Goal: Task Accomplishment & Management: Manage account settings

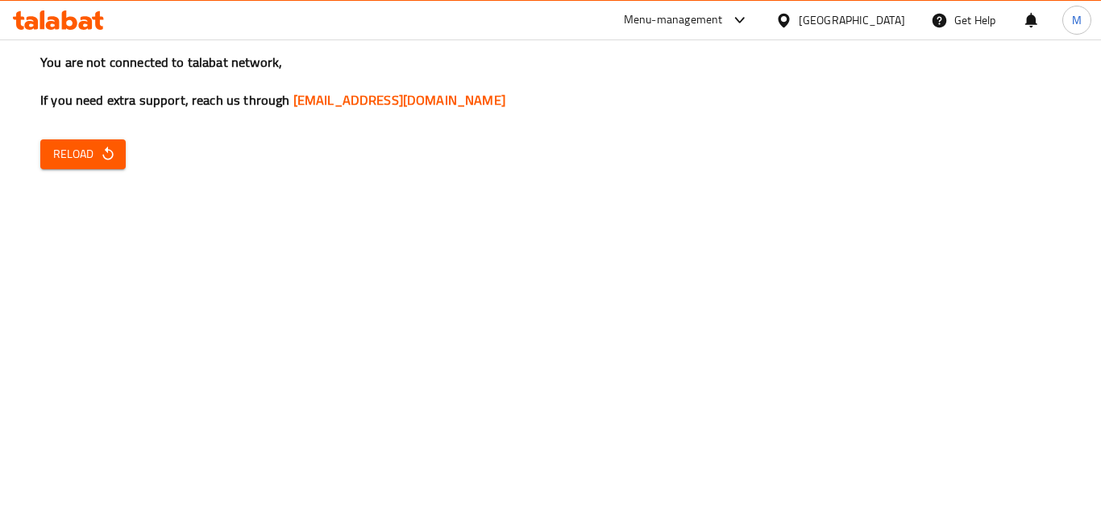
click at [951, 82] on h3 "You are not connected to talabat network, If you need extra support, reach us t…" at bounding box center [550, 81] width 1020 height 56
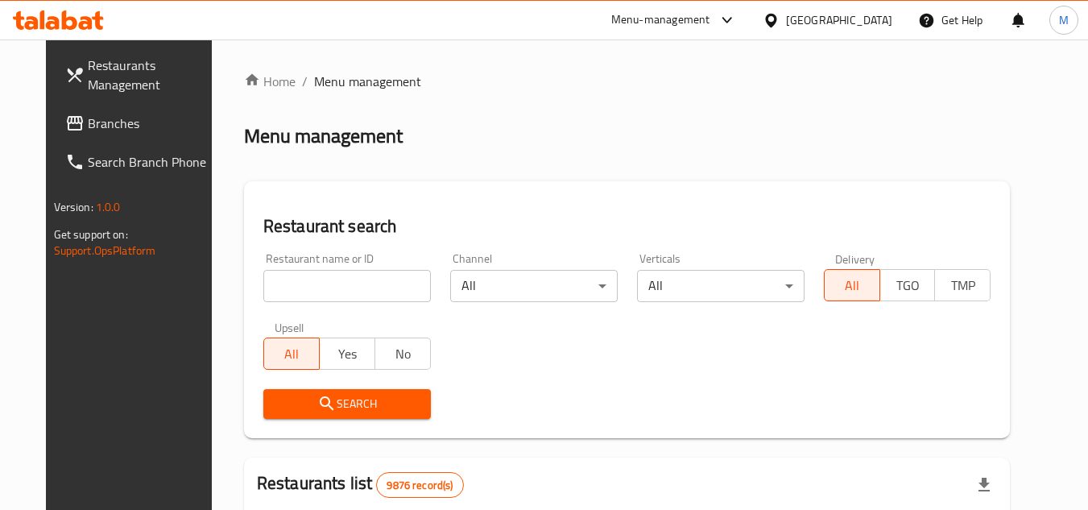
click at [388, 292] on input "search" at bounding box center [347, 286] width 168 height 32
paste input "patti & paprika"
type input "patti & paprika"
click button "Search" at bounding box center [347, 404] width 168 height 30
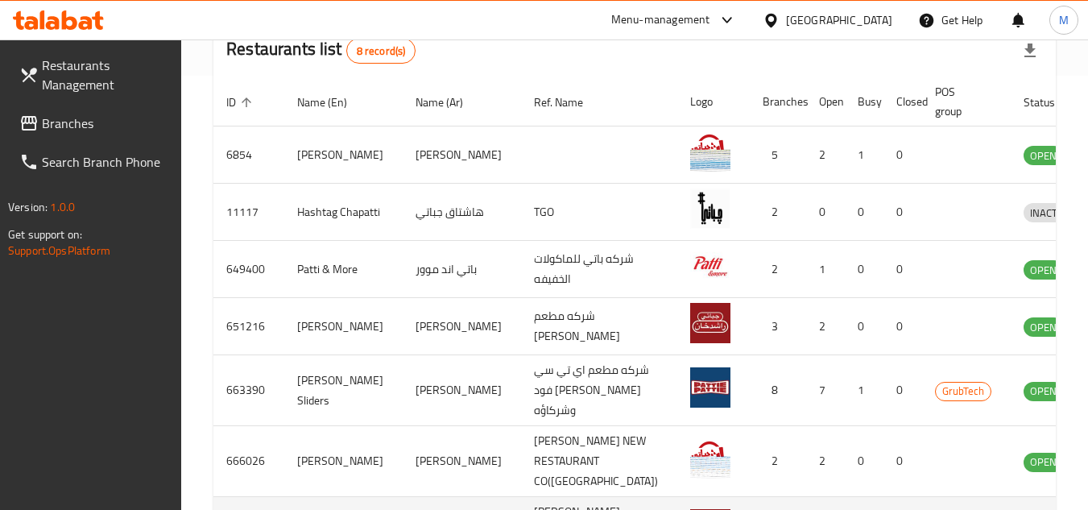
scroll to position [368, 0]
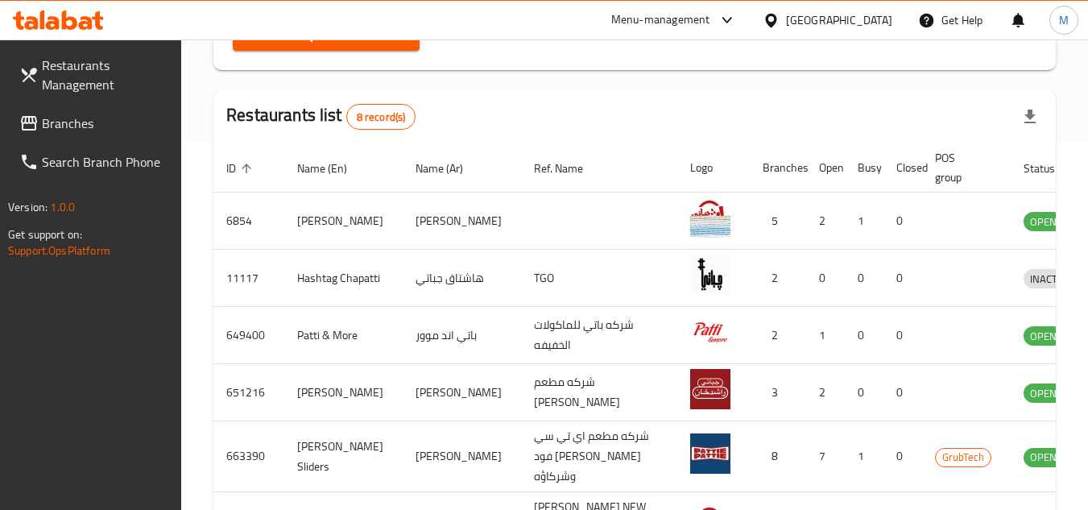
click at [50, 10] on div at bounding box center [58, 20] width 117 height 32
click at [63, 20] on icon at bounding box center [69, 19] width 15 height 19
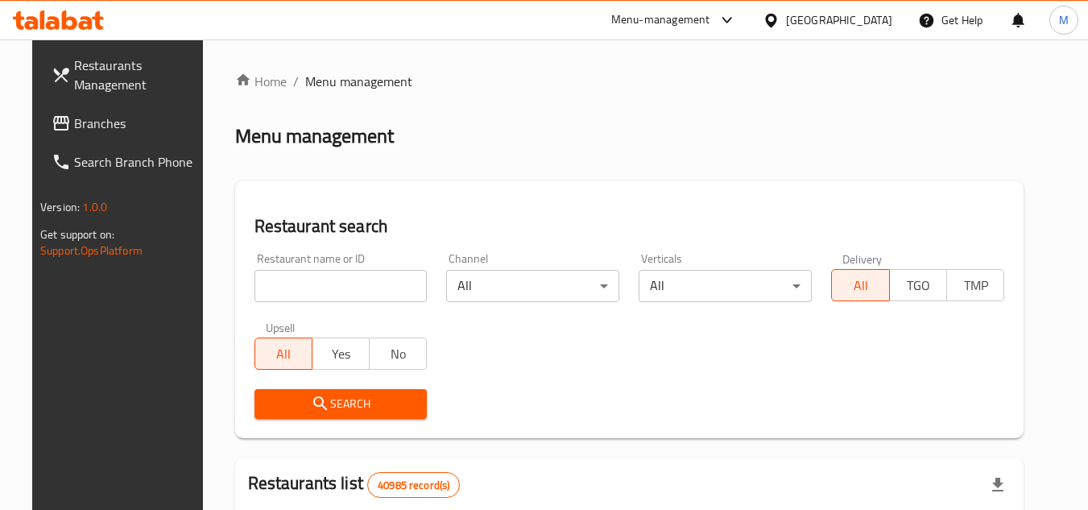
click at [367, 282] on input "search" at bounding box center [341, 286] width 173 height 32
paste input "703343"
type input "703343"
click button "Search" at bounding box center [341, 404] width 173 height 30
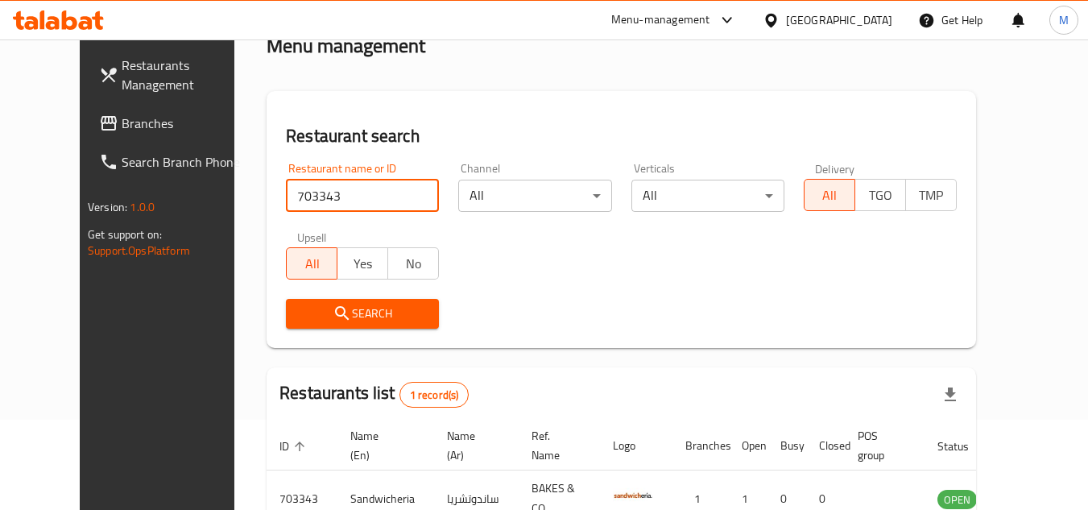
scroll to position [195, 0]
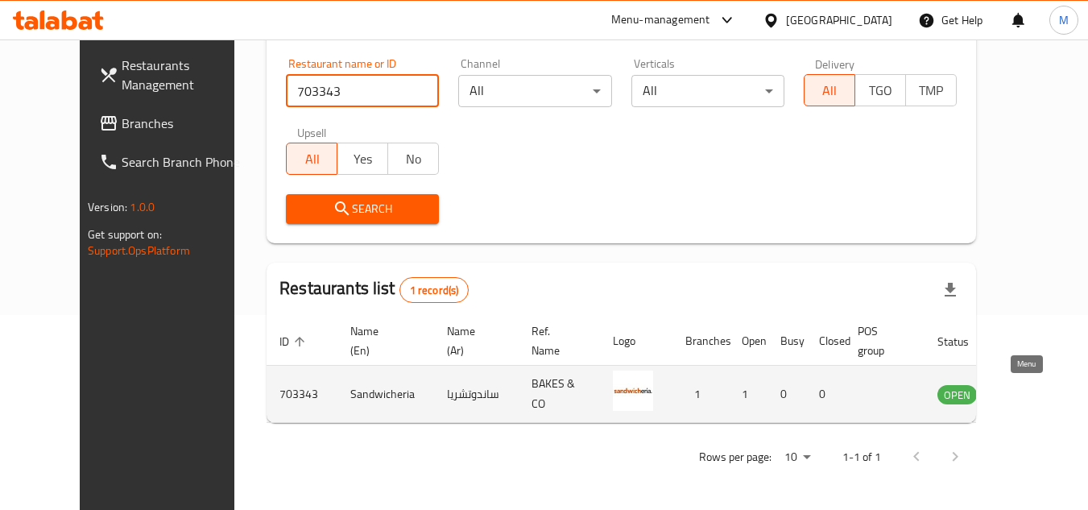
click at [1036, 390] on link "enhanced table" at bounding box center [1037, 393] width 30 height 19
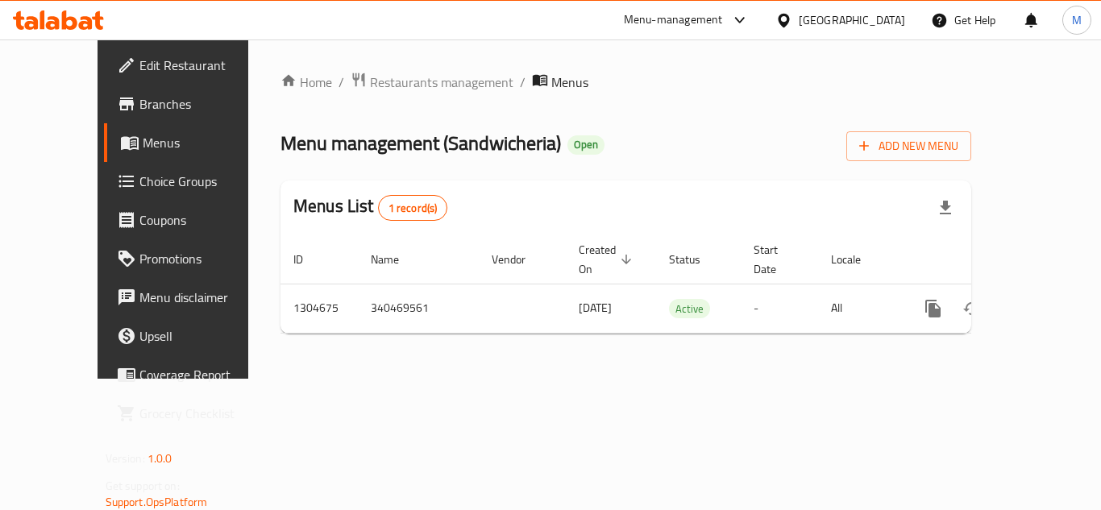
click at [139, 58] on span "Edit Restaurant" at bounding box center [203, 65] width 129 height 19
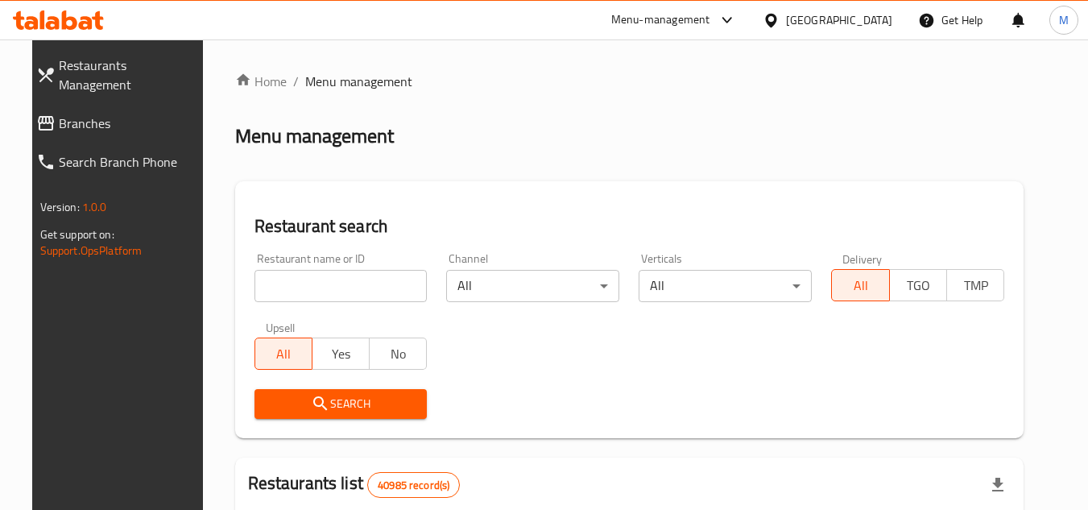
click at [398, 290] on input "search" at bounding box center [341, 286] width 173 height 32
drag, startPoint x: 0, startPoint y: 0, endPoint x: 398, endPoint y: 290, distance: 492.5
click at [398, 290] on input "search" at bounding box center [341, 286] width 173 height 32
paste input "avorite Cup"
click at [255, 287] on input "avorite Cup" at bounding box center [341, 286] width 173 height 32
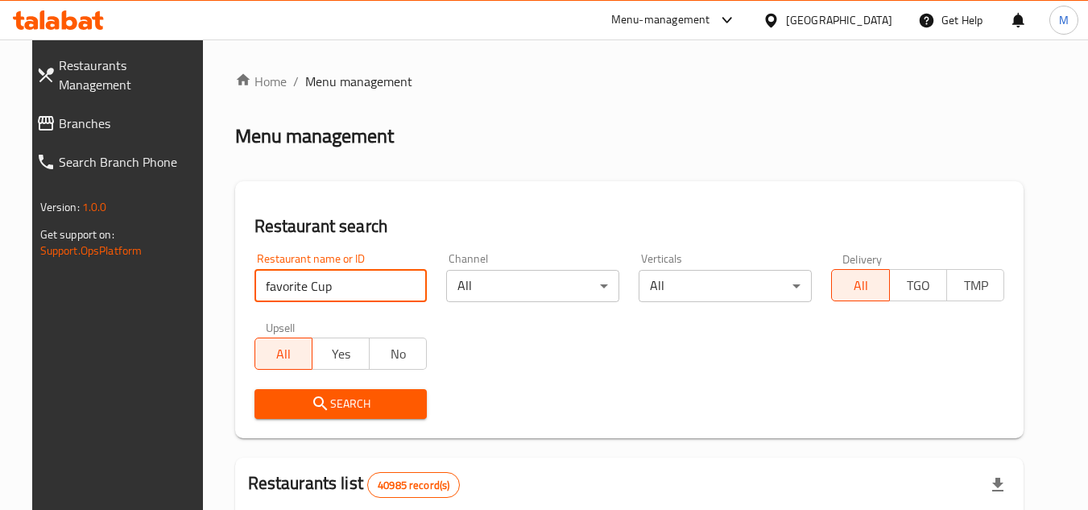
type input "favorite Cup"
click button "Search" at bounding box center [341, 404] width 173 height 30
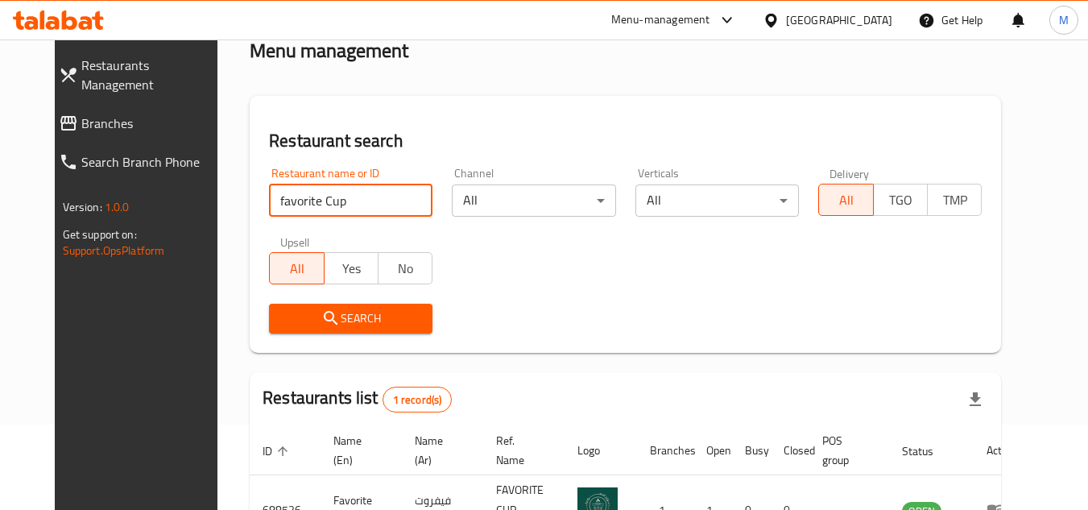
scroll to position [195, 0]
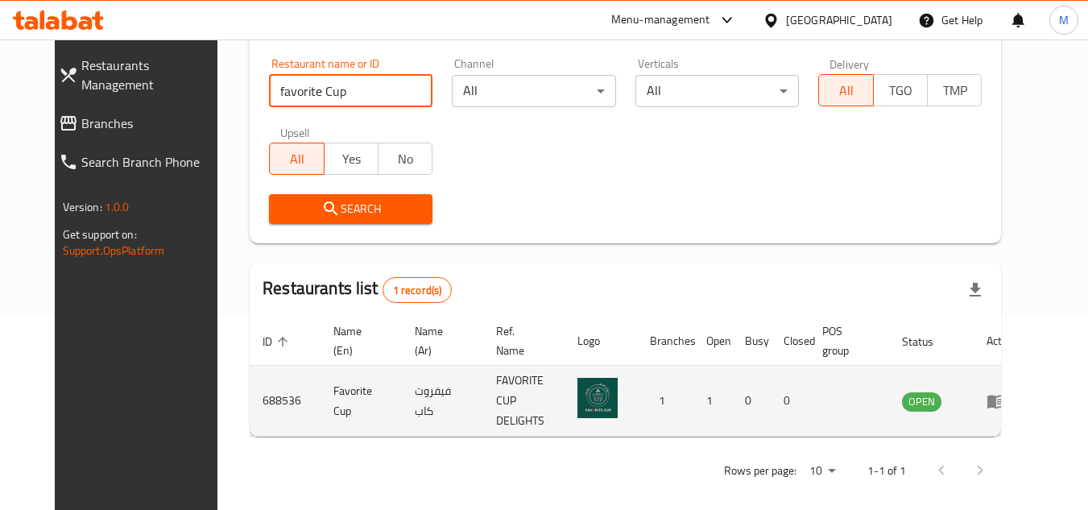
click at [1003, 399] on icon "enhanced table" at bounding box center [1000, 402] width 6 height 6
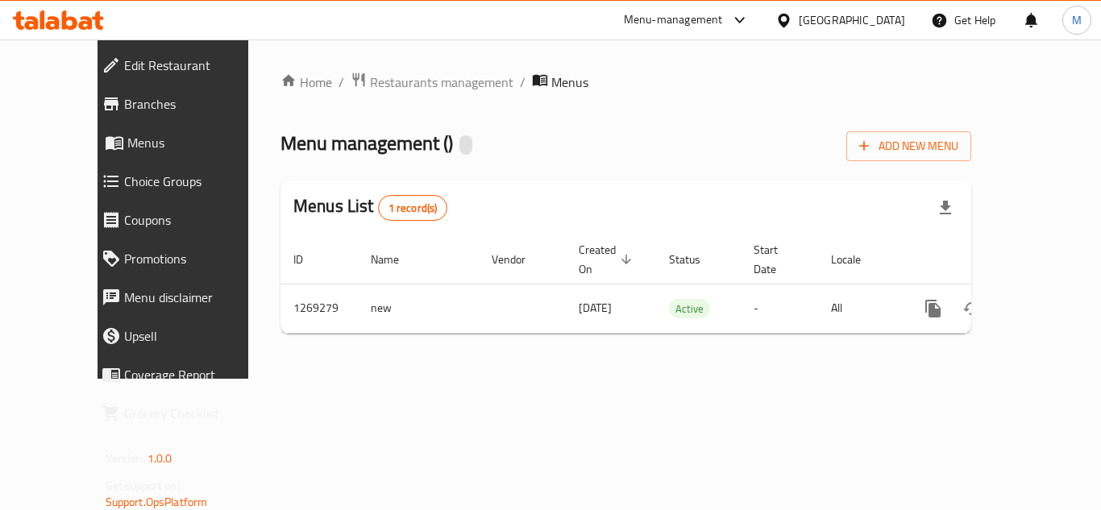
click at [124, 100] on span "Branches" at bounding box center [196, 103] width 144 height 19
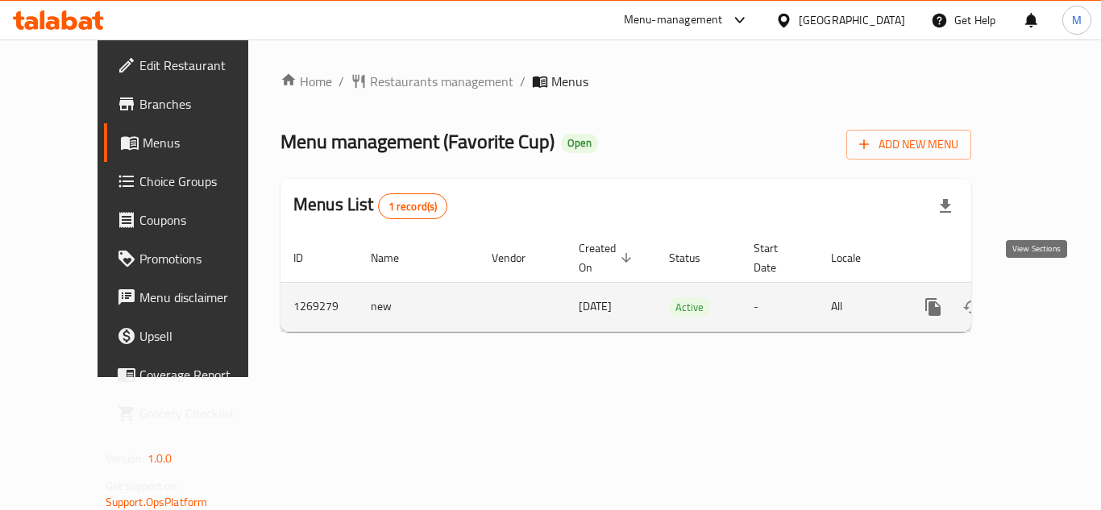
click at [1039, 297] on icon "enhanced table" at bounding box center [1048, 306] width 19 height 19
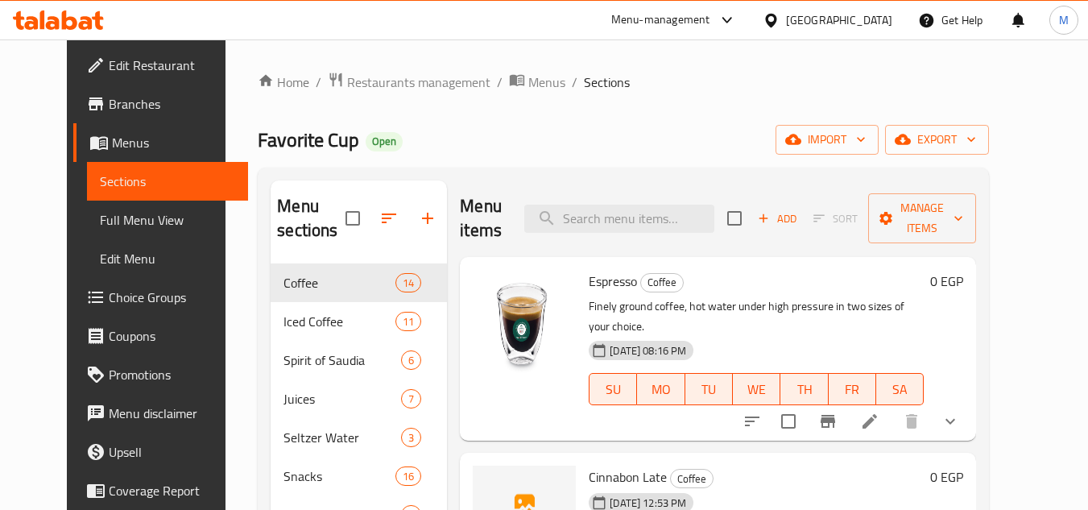
click at [1022, 187] on div "Home / Restaurants management / Menus / Sections Favorite Cup Open import expor…" at bounding box center [624, 467] width 796 height 856
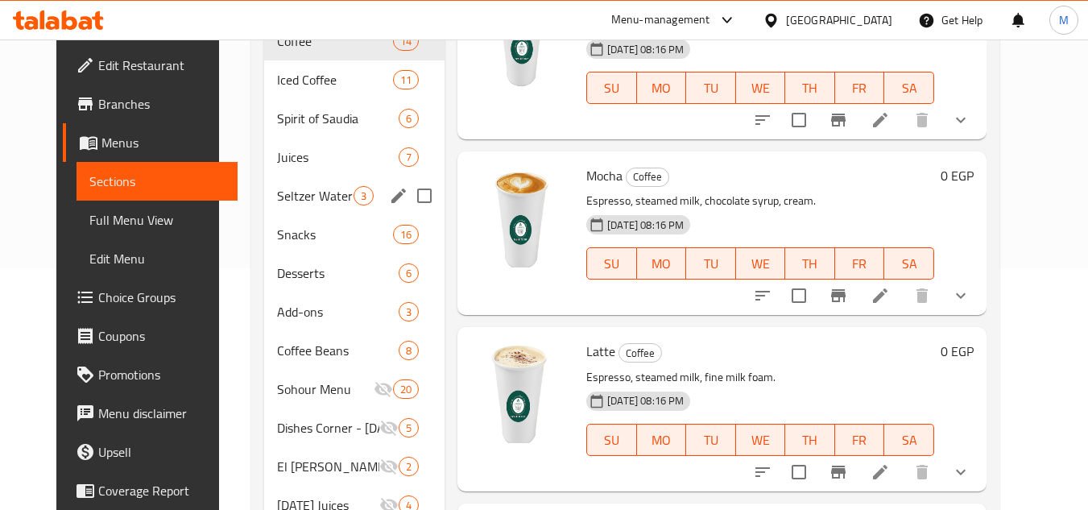
scroll to position [161, 0]
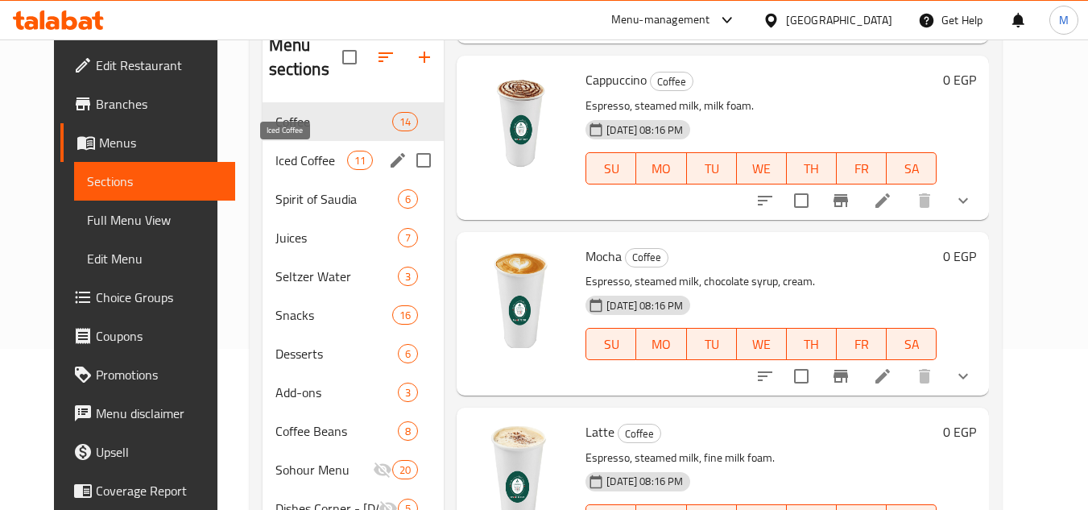
click at [288, 160] on span "Iced Coffee" at bounding box center [312, 160] width 72 height 19
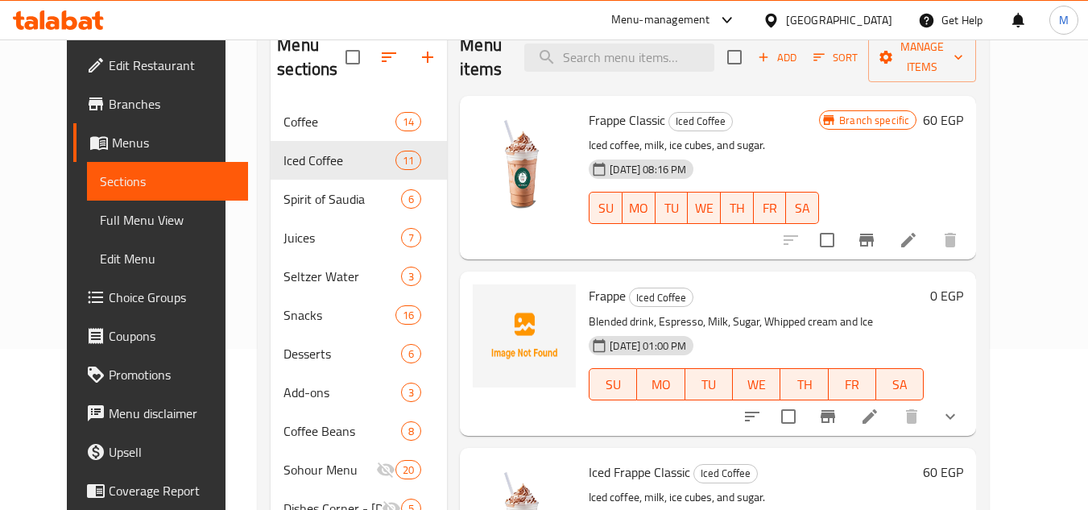
scroll to position [81, 0]
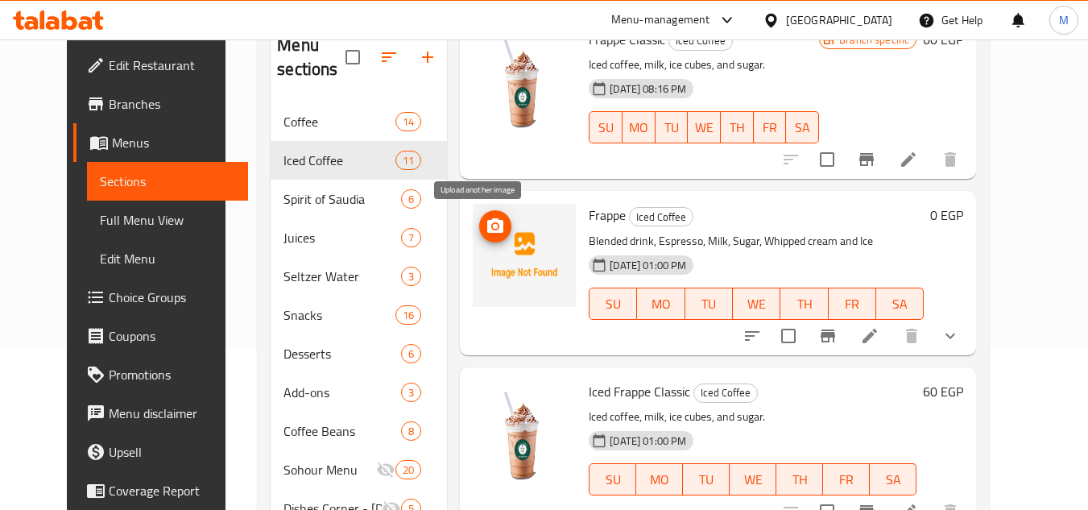
click at [487, 224] on icon "upload picture" at bounding box center [495, 225] width 16 height 15
click at [1022, 299] on div "Home / Restaurants management / Menus / Sections Favorite Cup Open import expor…" at bounding box center [624, 306] width 796 height 856
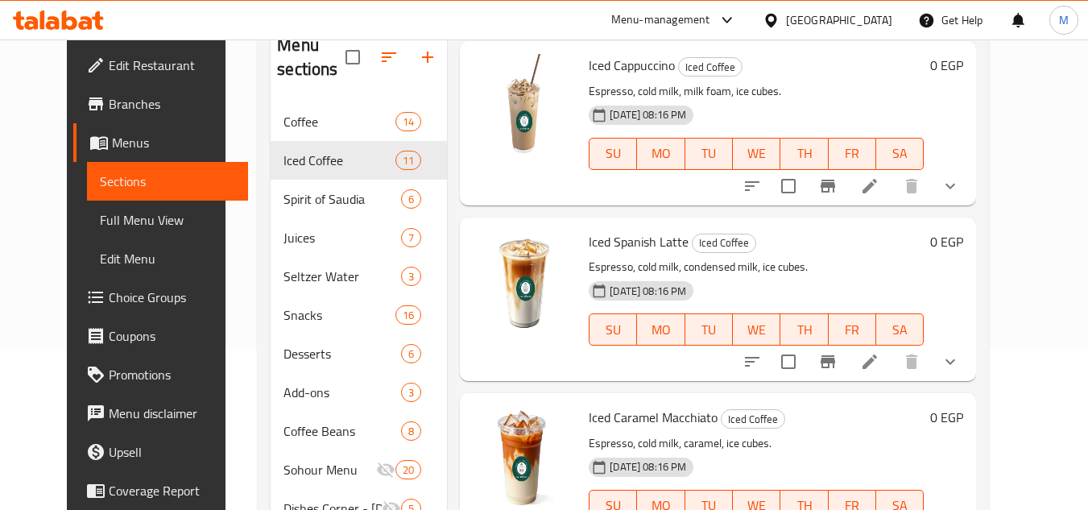
scroll to position [1307, 0]
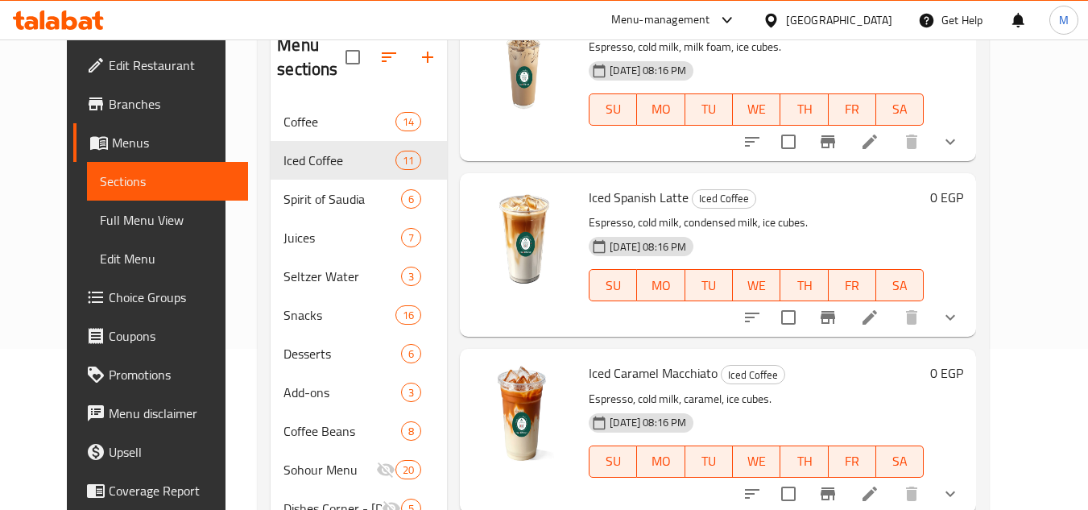
click at [1022, 262] on div "Home / Restaurants management / Menus / Sections Favorite Cup Open import expor…" at bounding box center [624, 306] width 796 height 856
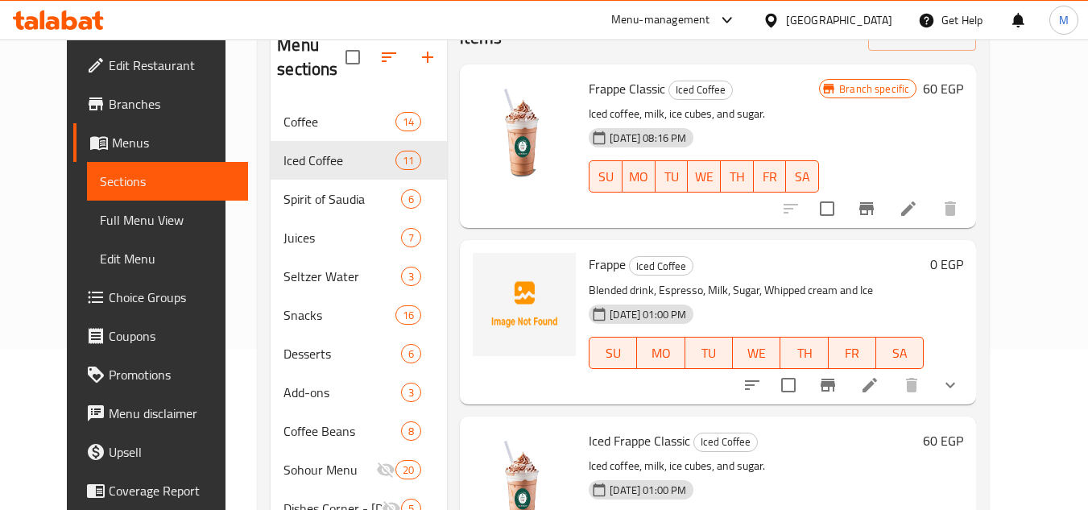
scroll to position [18, 0]
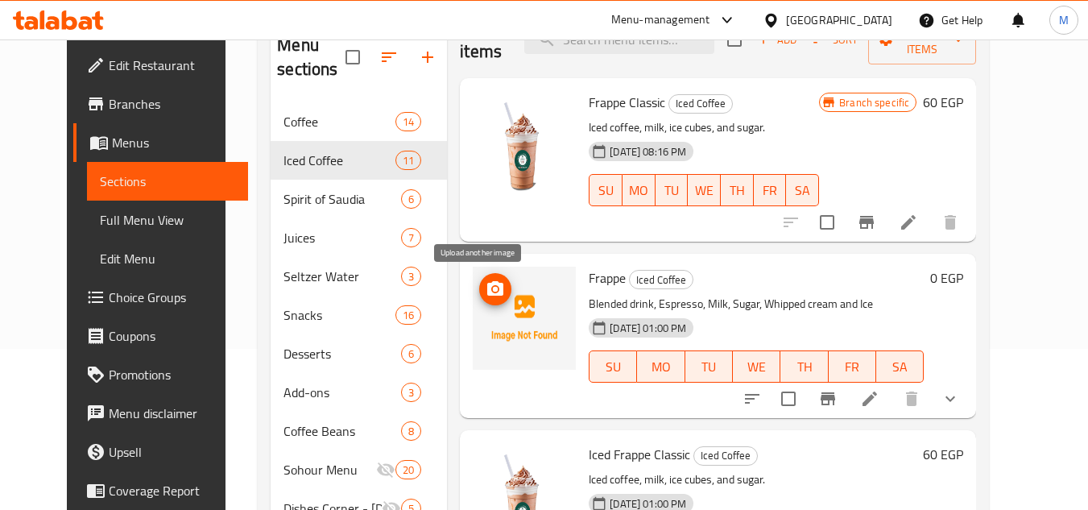
click at [487, 286] on icon "upload picture" at bounding box center [495, 288] width 16 height 15
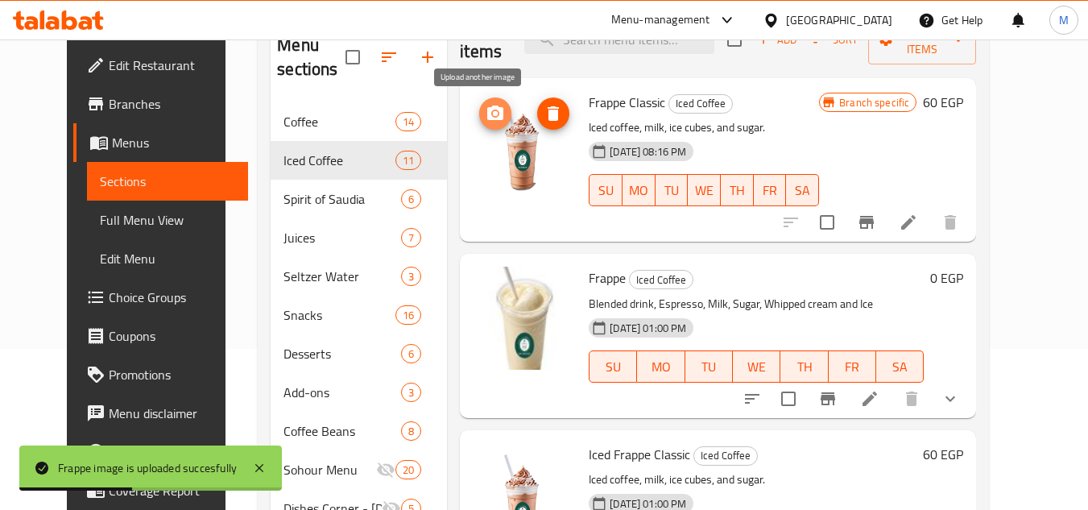
click at [486, 106] on icon "upload picture" at bounding box center [495, 113] width 19 height 19
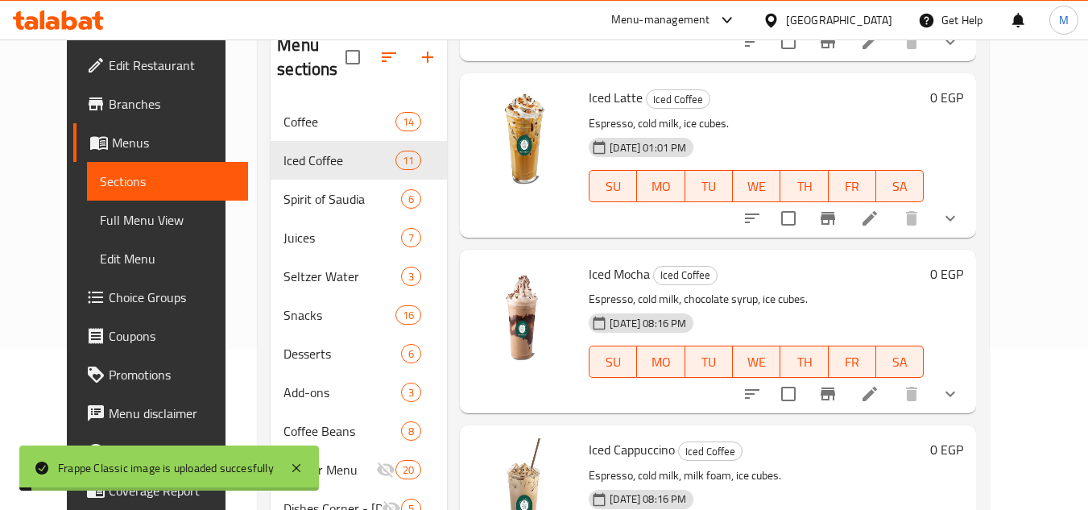
scroll to position [904, 0]
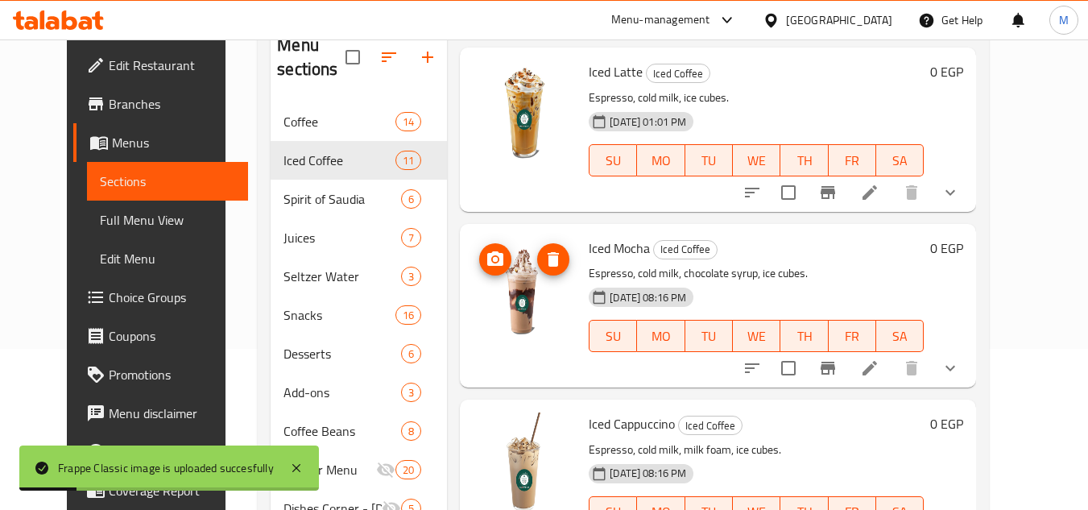
click at [479, 247] on button "upload picture" at bounding box center [495, 259] width 32 height 32
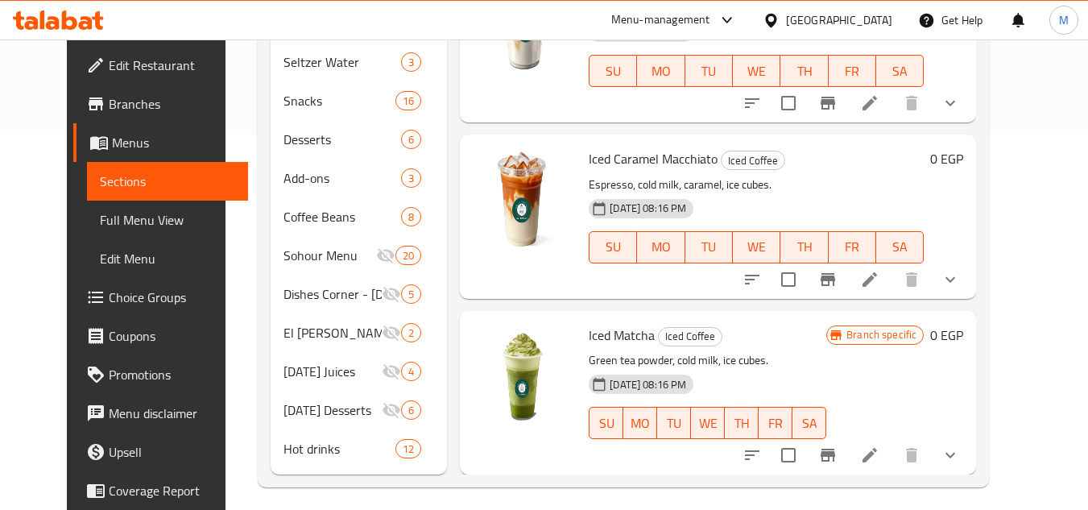
scroll to position [385, 0]
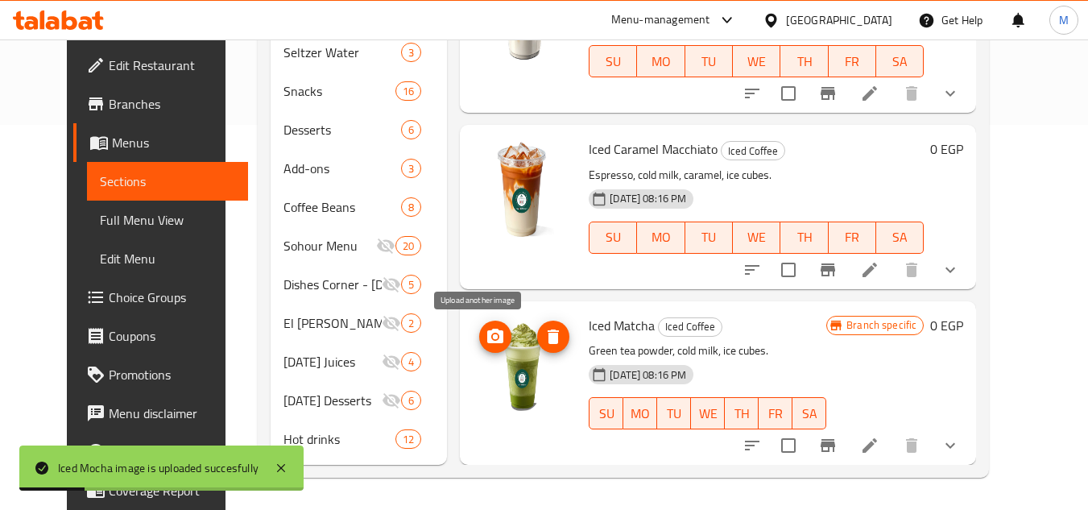
click at [487, 331] on icon "upload picture" at bounding box center [495, 336] width 16 height 15
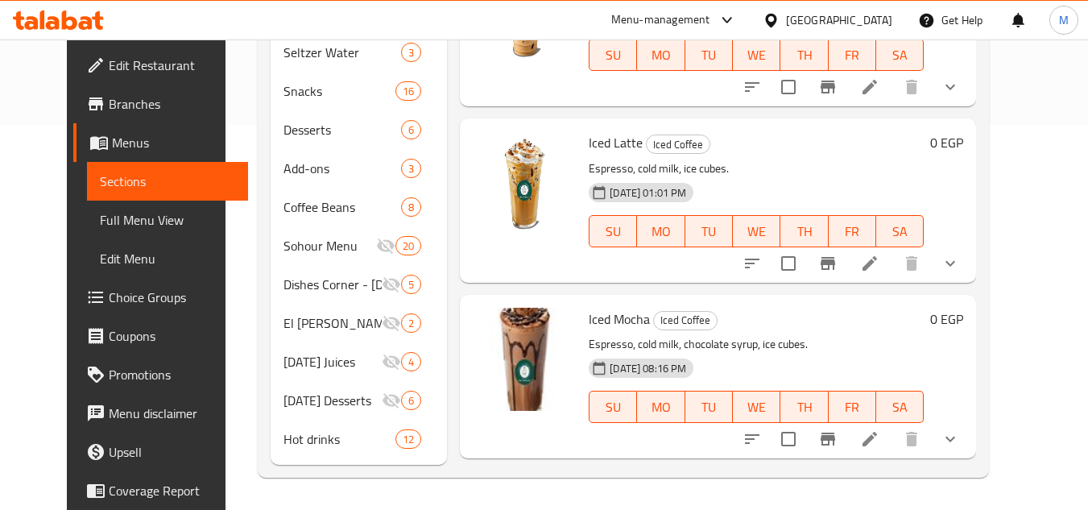
scroll to position [582, 0]
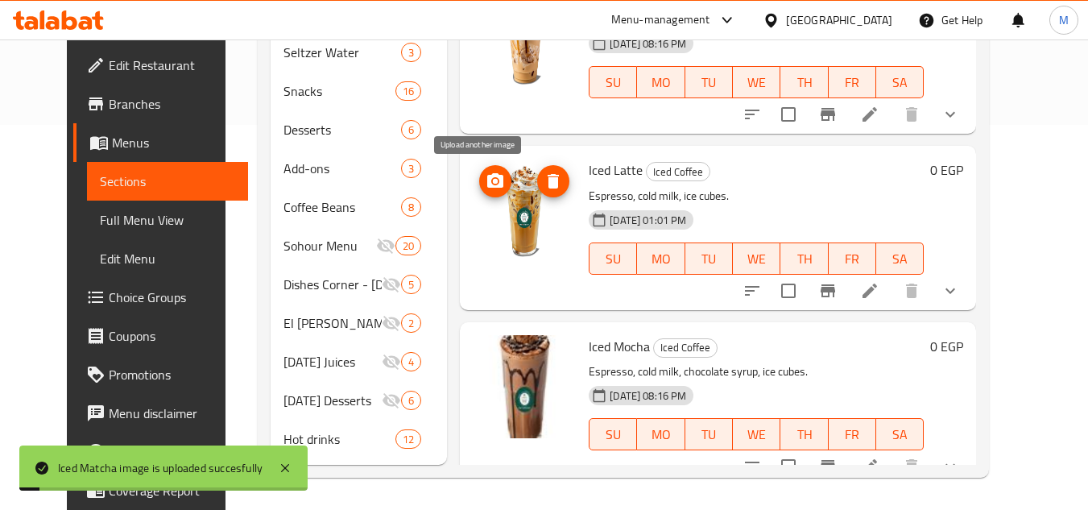
click at [486, 172] on icon "upload picture" at bounding box center [495, 181] width 19 height 19
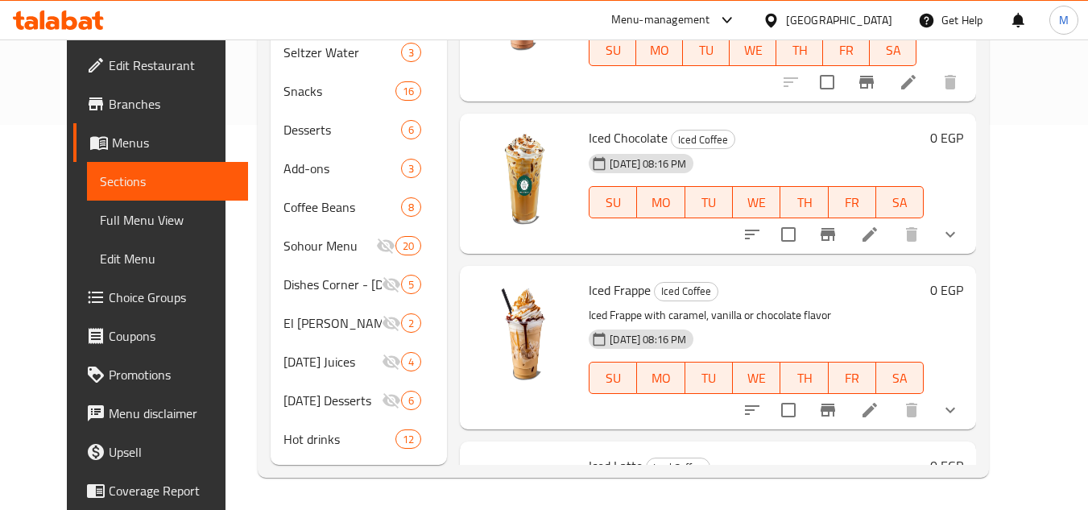
scroll to position [259, 0]
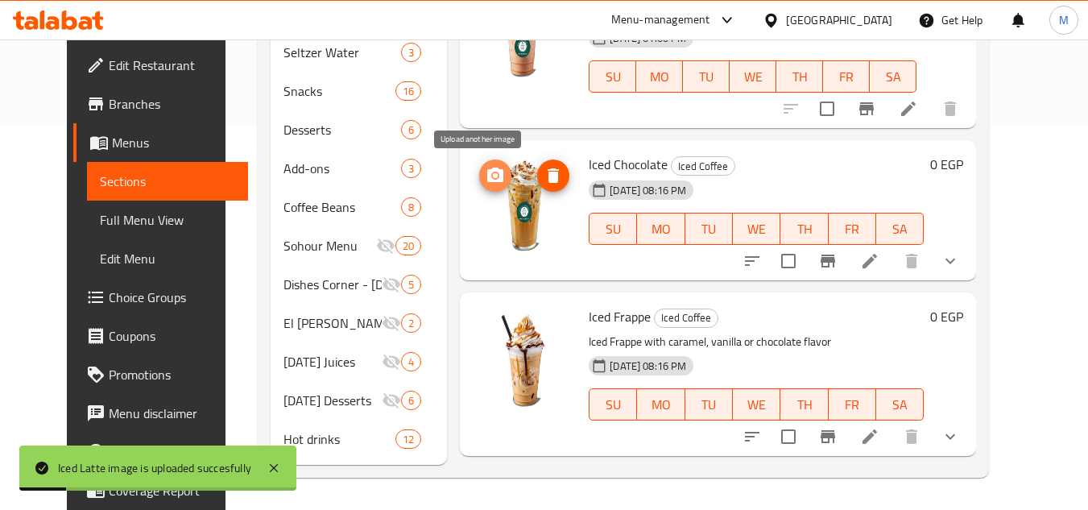
click at [487, 175] on icon "upload picture" at bounding box center [495, 175] width 16 height 15
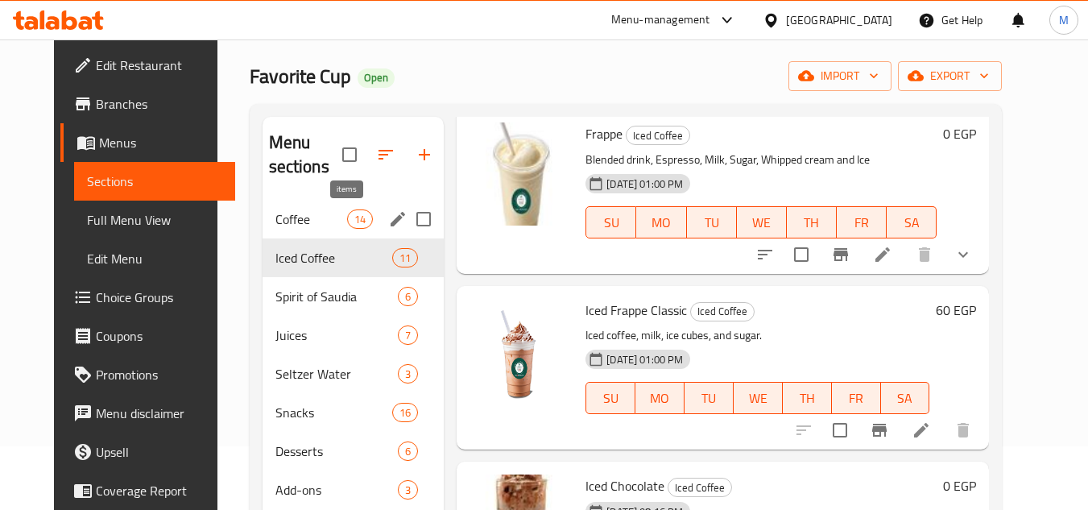
scroll to position [63, 0]
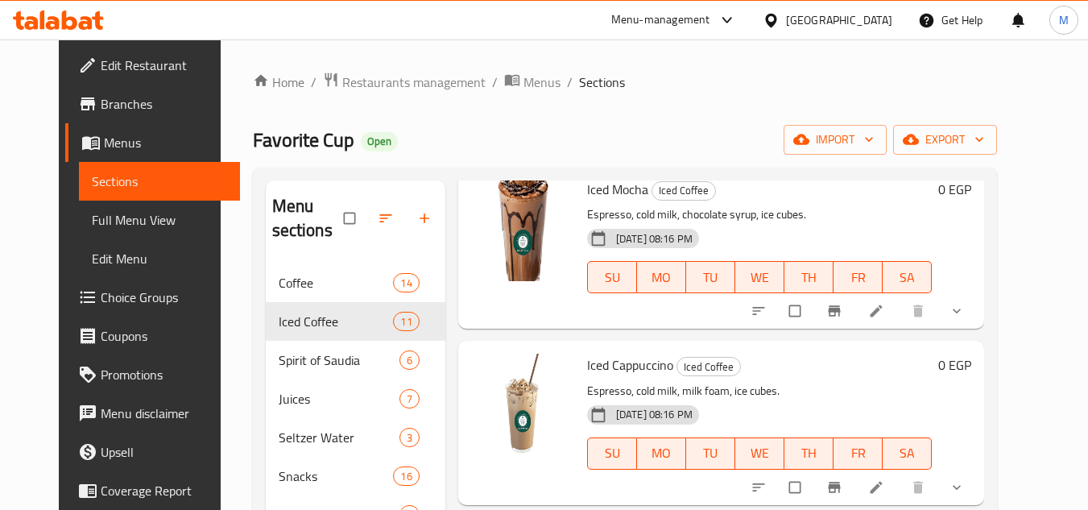
scroll to position [1307, 0]
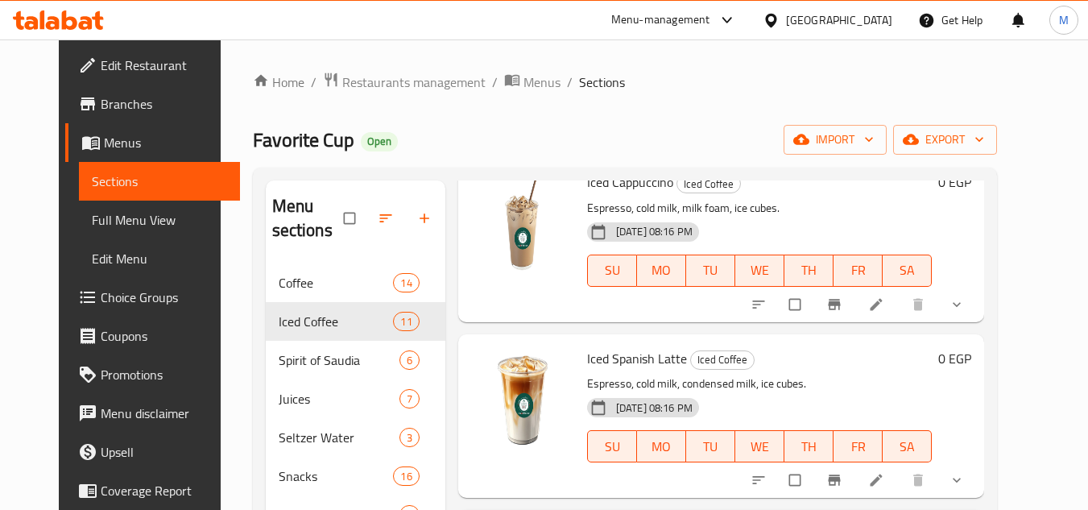
click at [114, 222] on span "Full Menu View" at bounding box center [160, 219] width 136 height 19
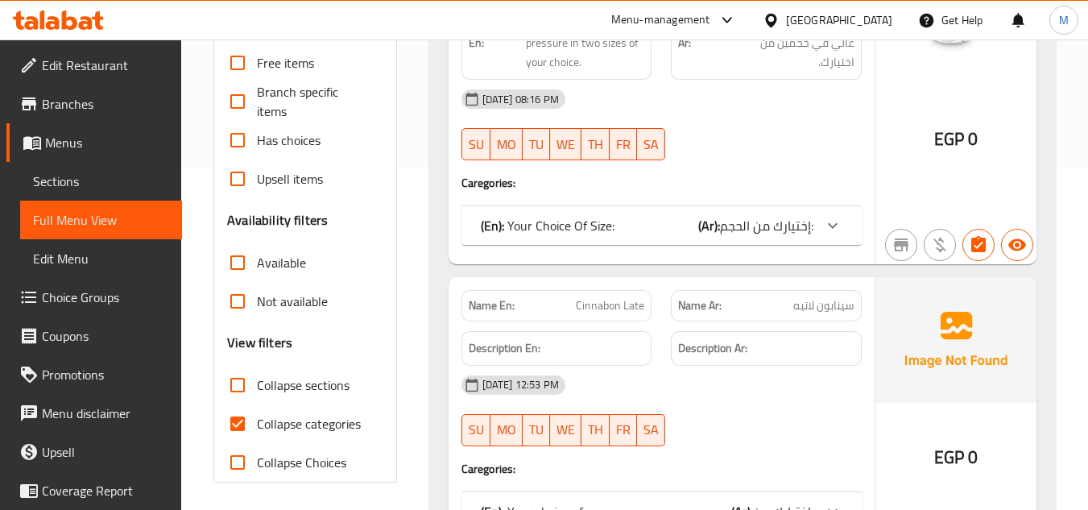
scroll to position [403, 0]
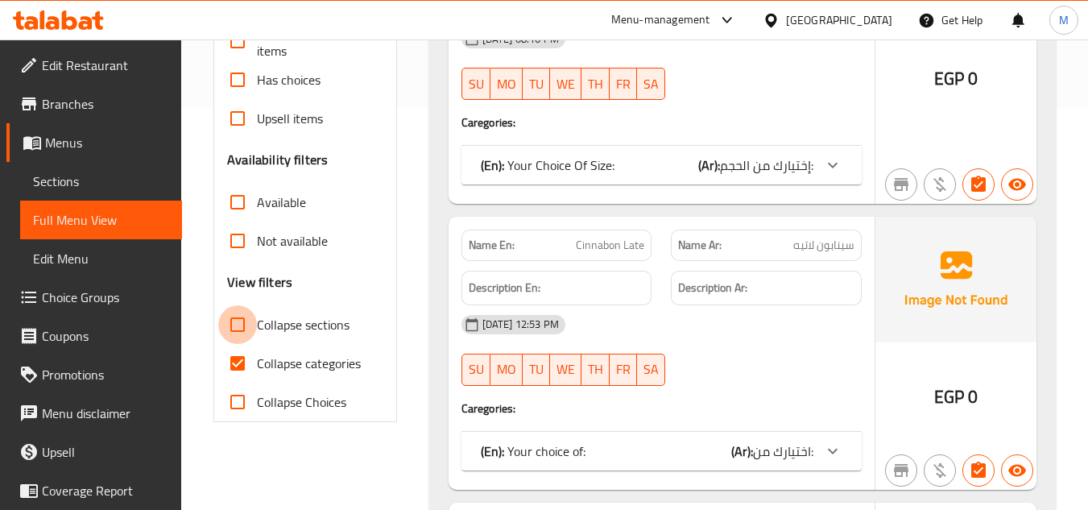
click at [238, 321] on input "Collapse sections" at bounding box center [237, 324] width 39 height 39
checkbox input "true"
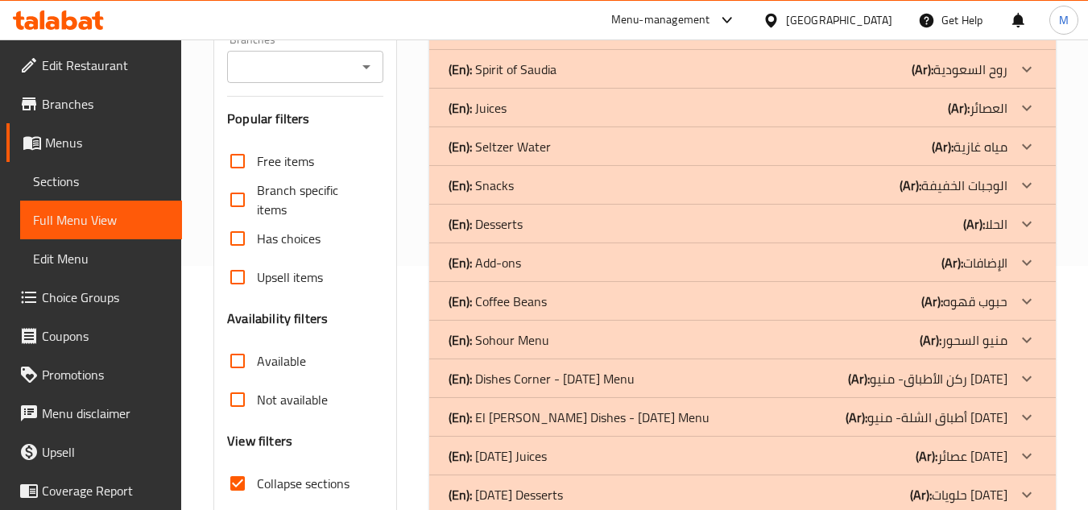
scroll to position [106, 0]
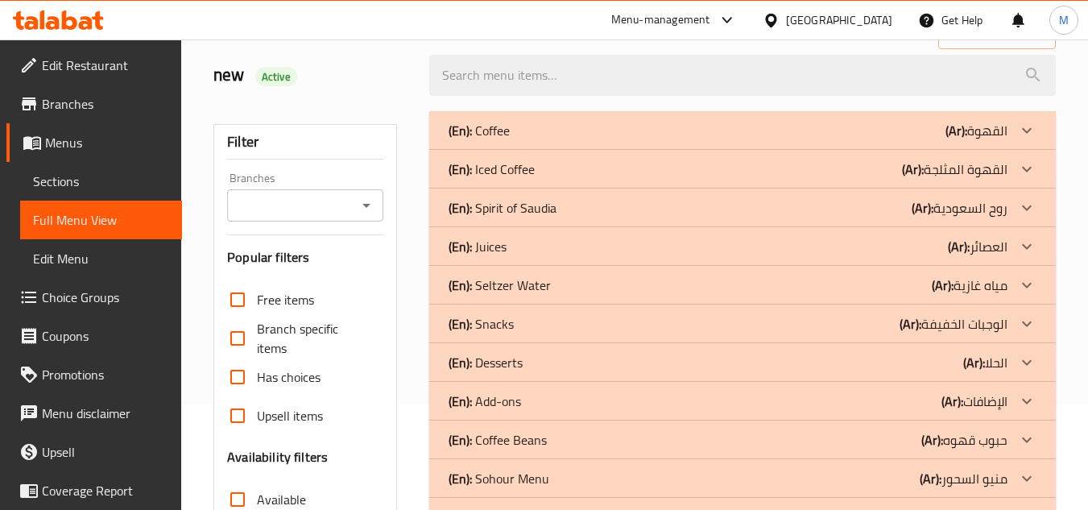
click at [1029, 150] on div at bounding box center [1027, 130] width 39 height 39
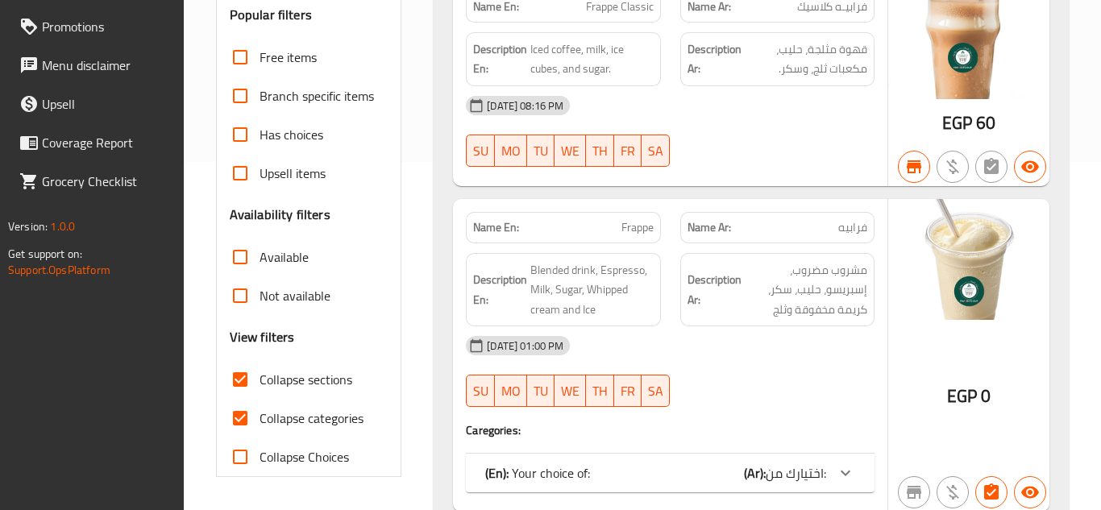
scroll to position [696, 0]
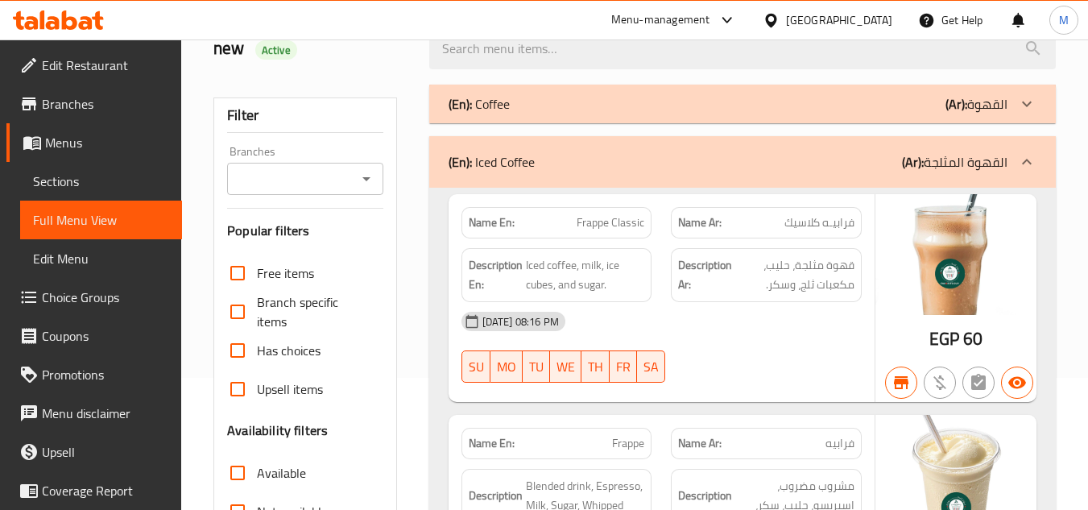
scroll to position [0, 0]
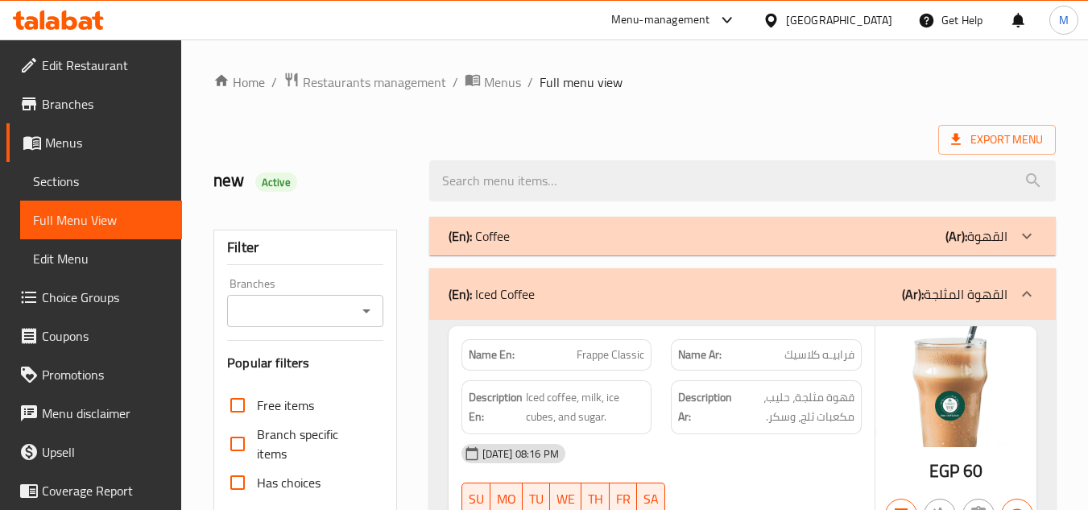
click at [113, 61] on span "Edit Restaurant" at bounding box center [105, 65] width 127 height 19
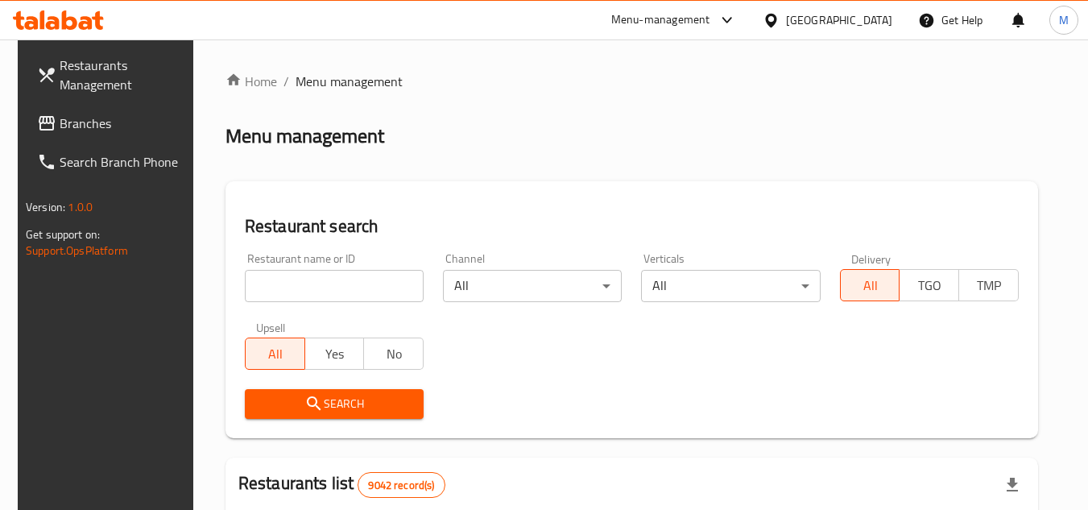
click at [147, 119] on span "Branches" at bounding box center [123, 123] width 127 height 19
click at [147, 118] on span "Branches" at bounding box center [123, 123] width 127 height 19
click at [384, 281] on input "search" at bounding box center [334, 286] width 179 height 32
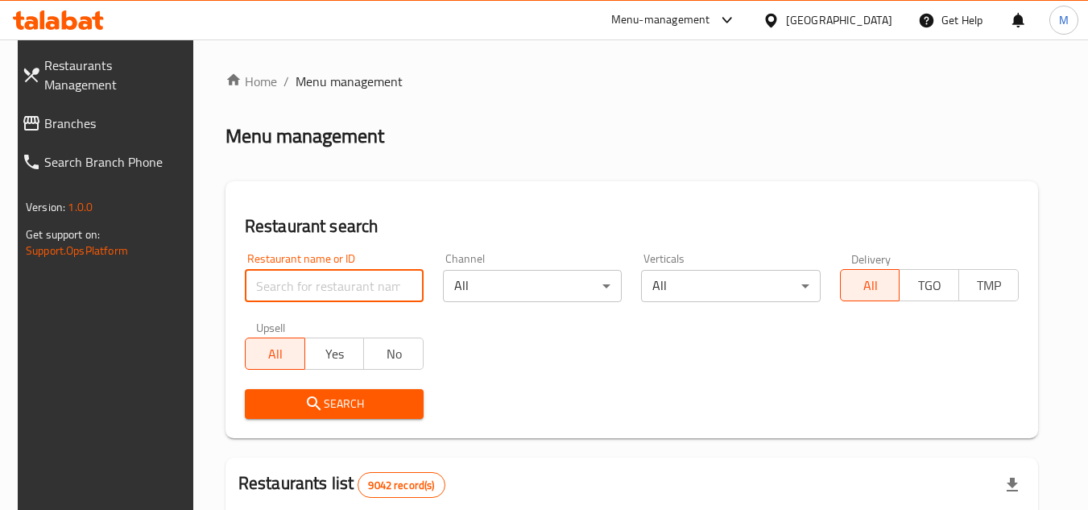
paste input "705148"
type input "705148"
click button "Search" at bounding box center [334, 404] width 179 height 30
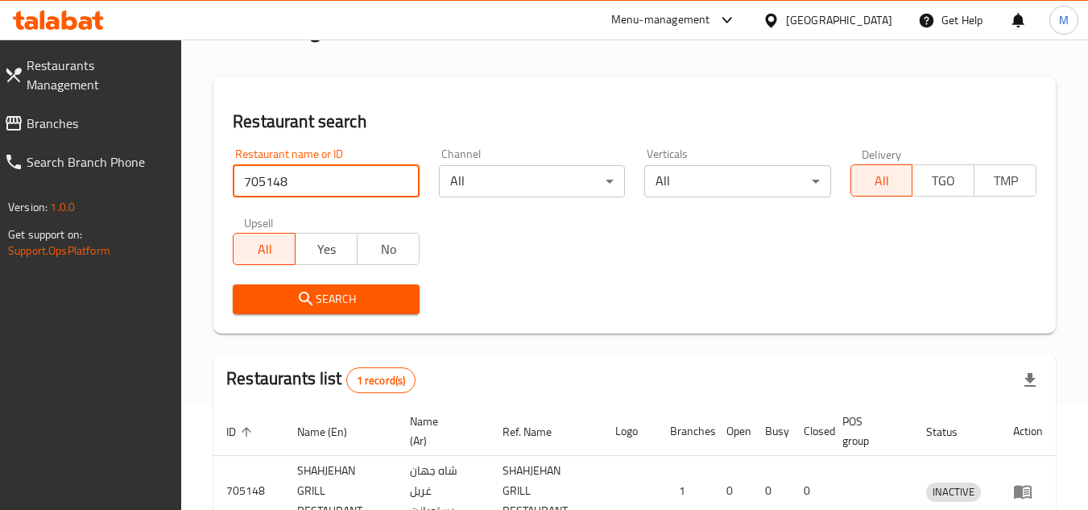
scroll to position [209, 0]
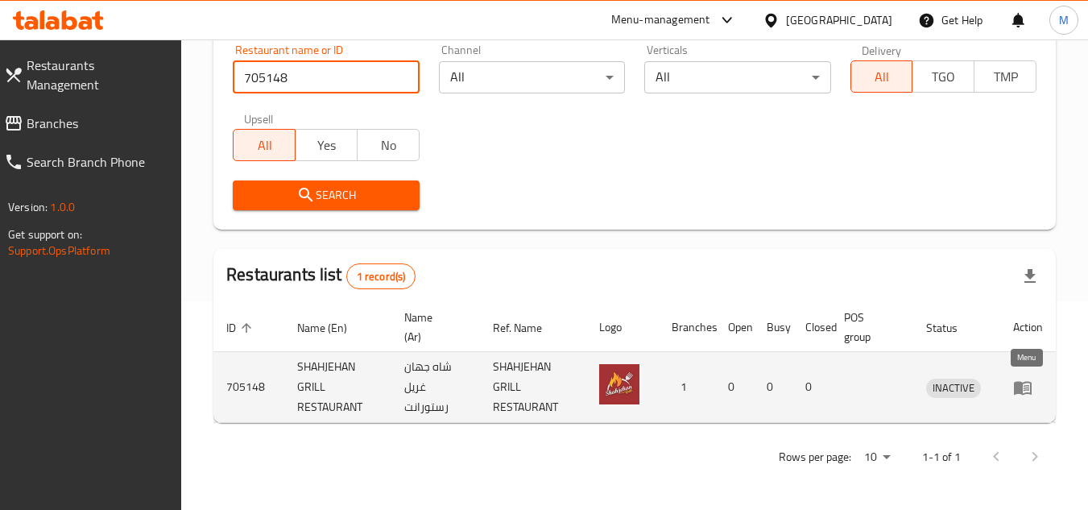
click at [1030, 390] on icon "enhanced table" at bounding box center [1023, 387] width 19 height 19
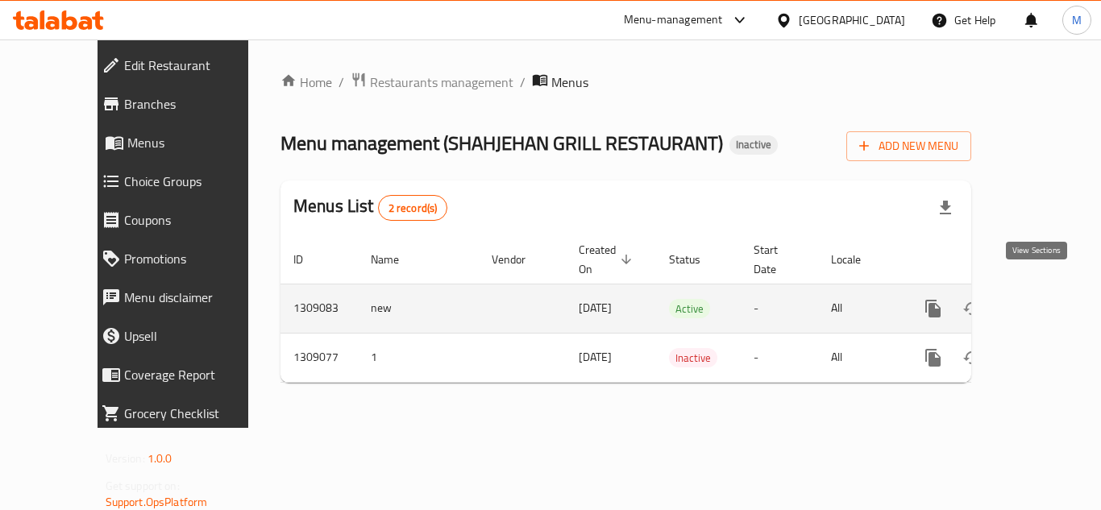
click at [1039, 299] on icon "enhanced table" at bounding box center [1048, 308] width 19 height 19
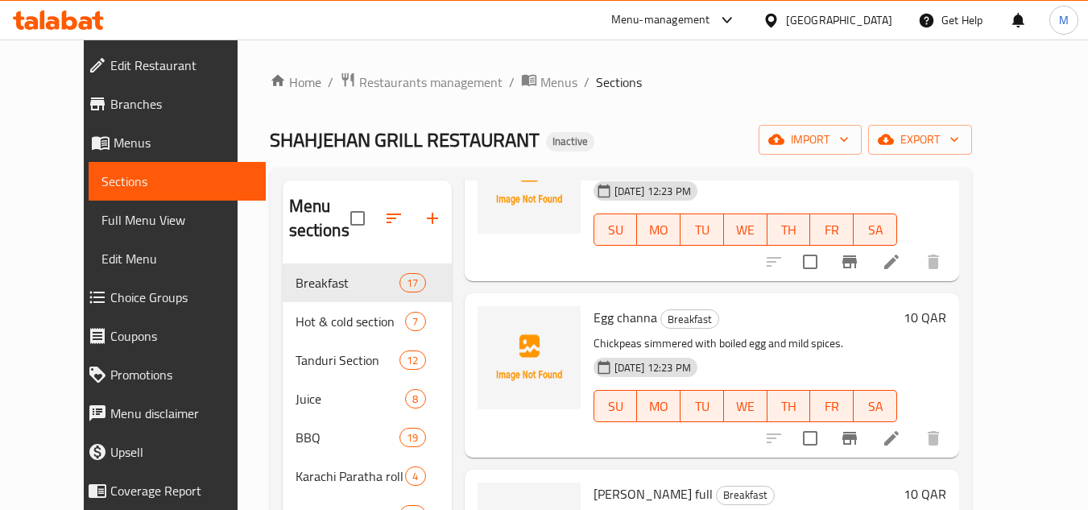
scroll to position [161, 0]
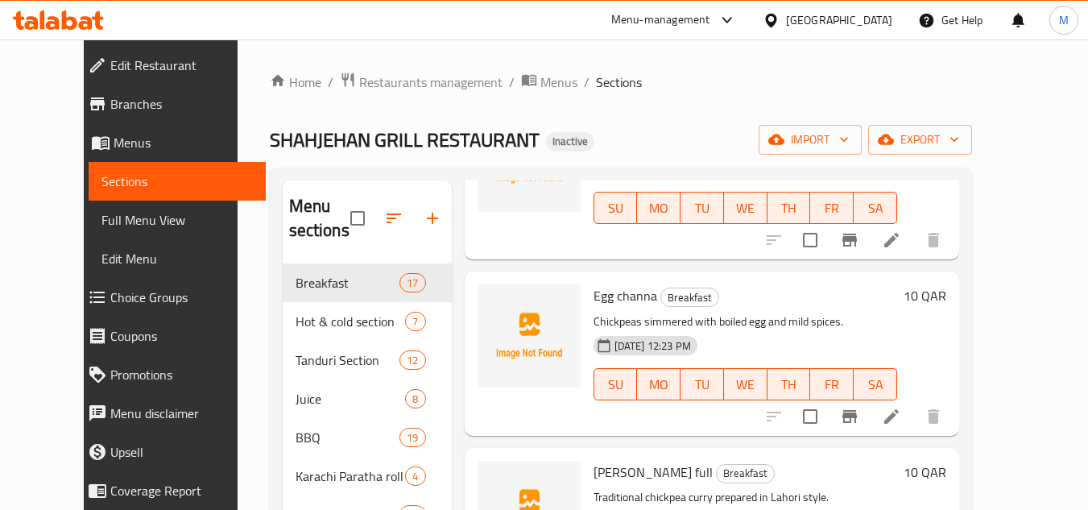
click at [1005, 314] on div "Home / Restaurants management / Menus / Sections SHAHJEHAN GRILL RESTAURANT Ina…" at bounding box center [621, 387] width 767 height 696
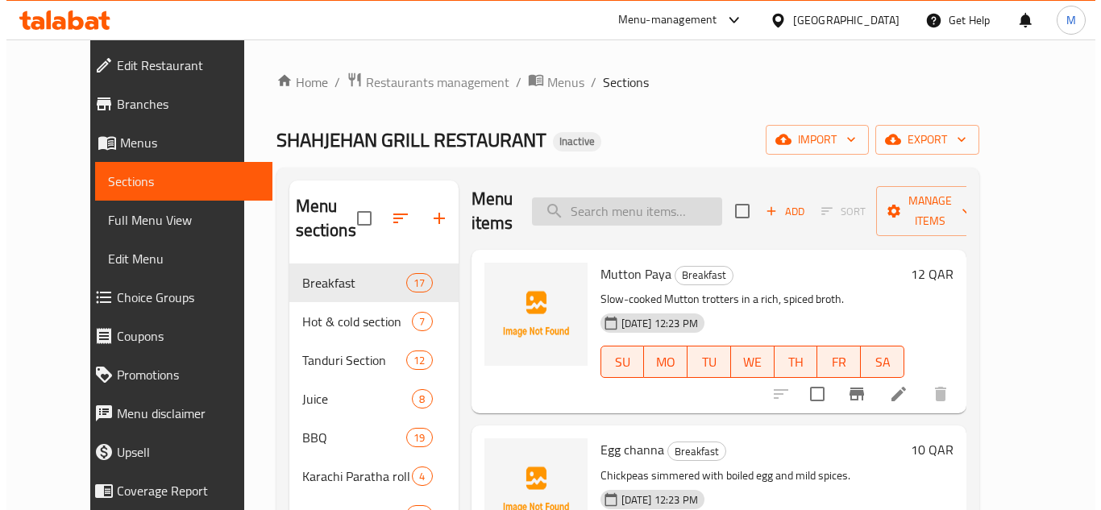
scroll to position [0, 0]
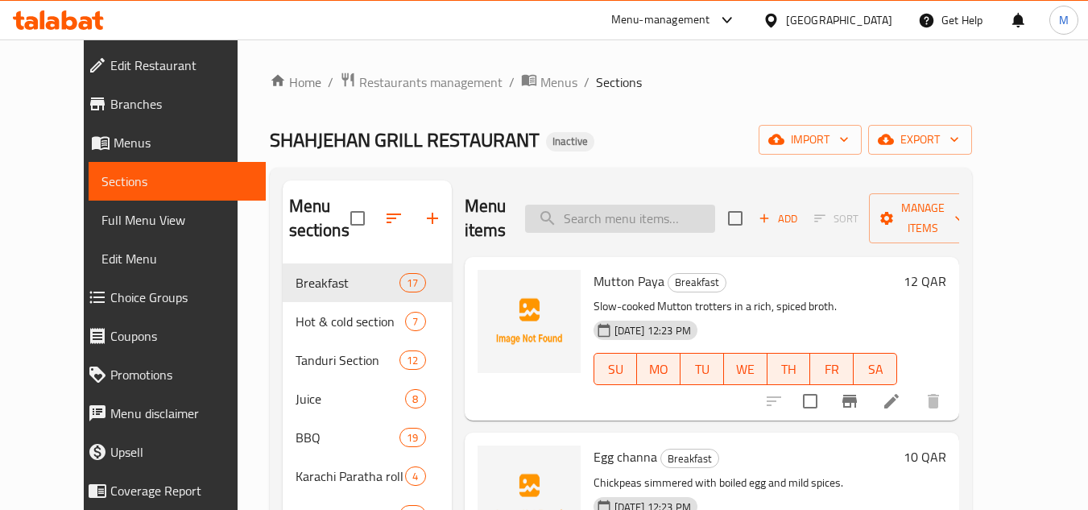
click at [619, 209] on input "search" at bounding box center [620, 219] width 190 height 28
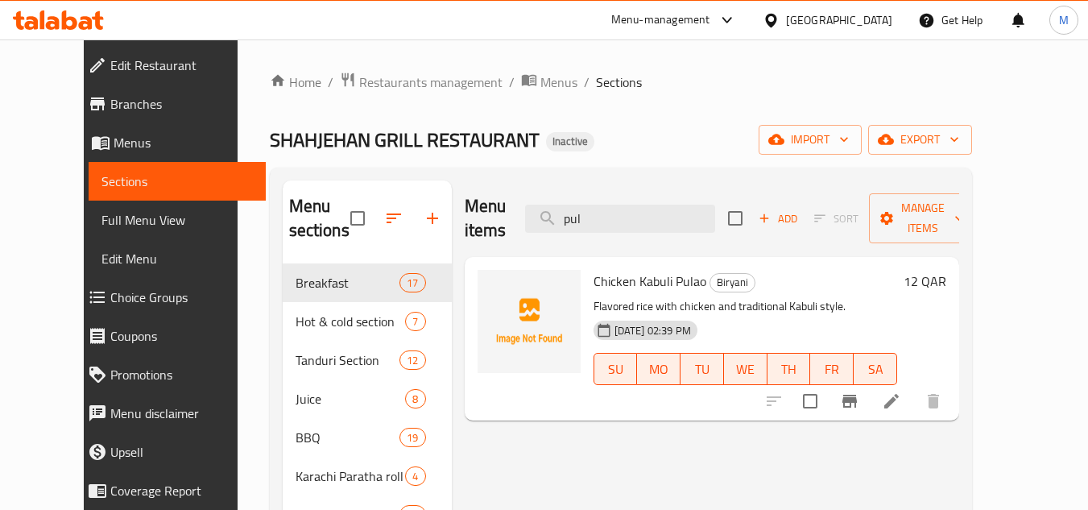
click at [1005, 274] on div "Home / Restaurants management / Menus / Sections SHAHJEHAN GRILL RESTAURANT Ina…" at bounding box center [621, 387] width 767 height 696
click at [641, 205] on input "pul" at bounding box center [620, 219] width 190 height 28
click at [640, 205] on input "pul" at bounding box center [620, 219] width 190 height 28
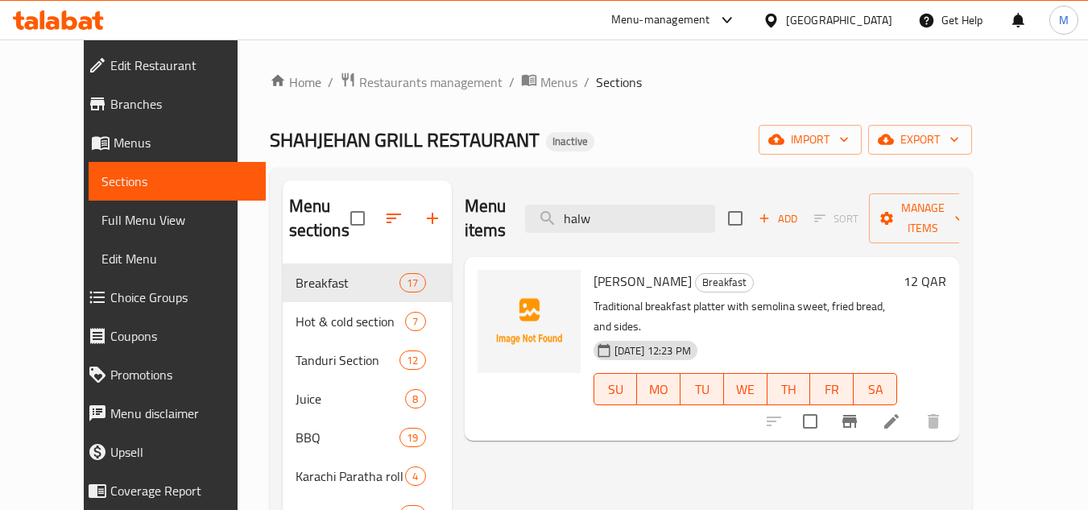
type input "halw"
drag, startPoint x: 956, startPoint y: 64, endPoint x: 935, endPoint y: 83, distance: 28.0
click at [935, 83] on ol "Home / Restaurants management / Menus / Sections" at bounding box center [621, 82] width 703 height 21
click at [972, 72] on ol "Home / Restaurants management / Menus / Sections" at bounding box center [621, 82] width 703 height 21
click at [608, 205] on input "halw" at bounding box center [620, 219] width 190 height 28
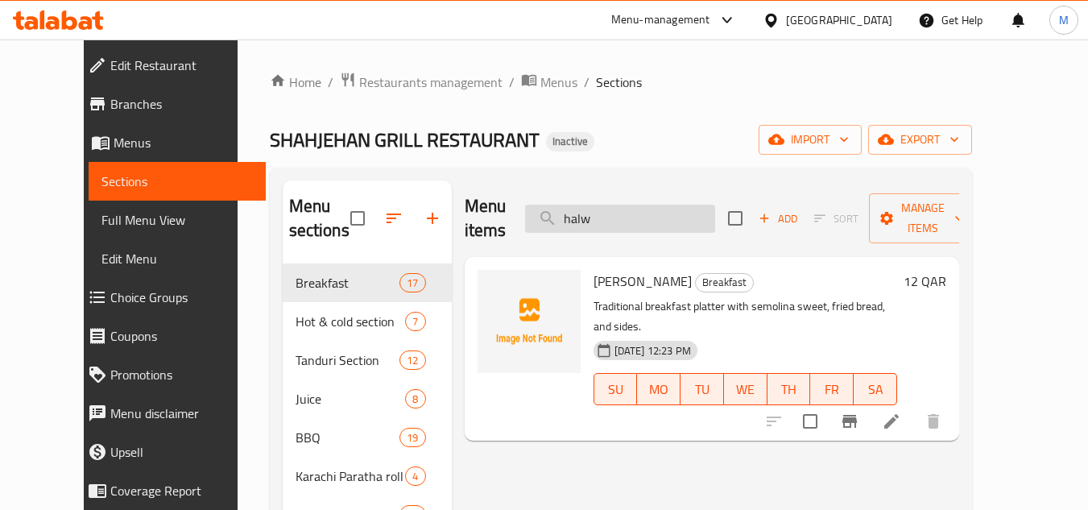
click at [607, 205] on input "halw" at bounding box center [620, 219] width 190 height 28
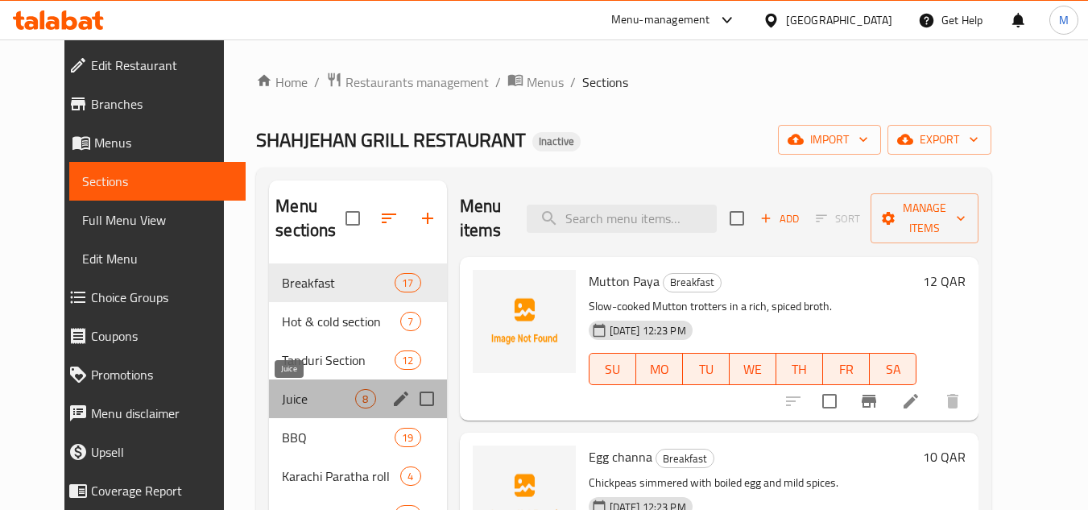
click at [286, 395] on span "Juice" at bounding box center [318, 398] width 73 height 19
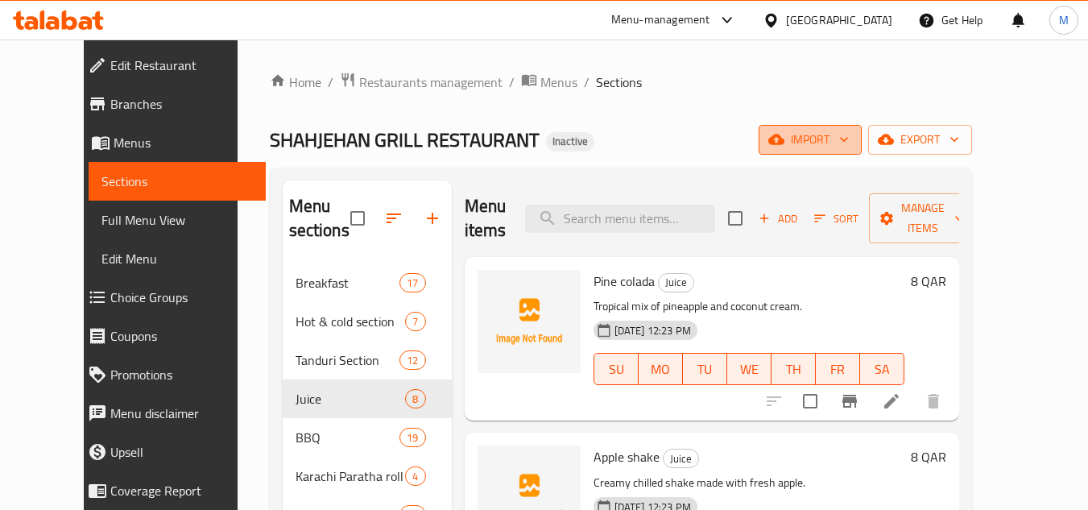
click at [852, 136] on icon "button" at bounding box center [844, 139] width 16 height 16
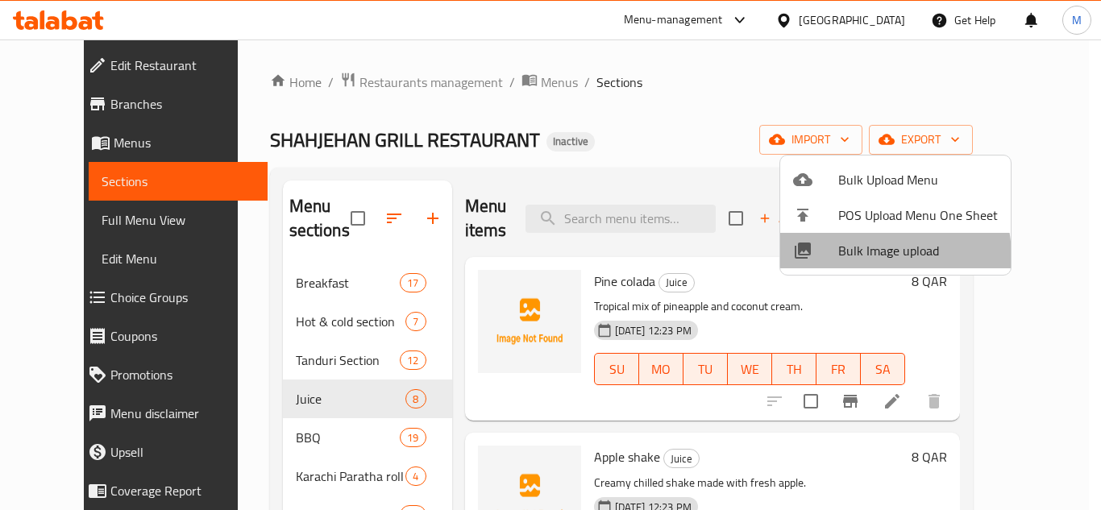
click at [855, 257] on span "Bulk Image upload" at bounding box center [918, 250] width 160 height 19
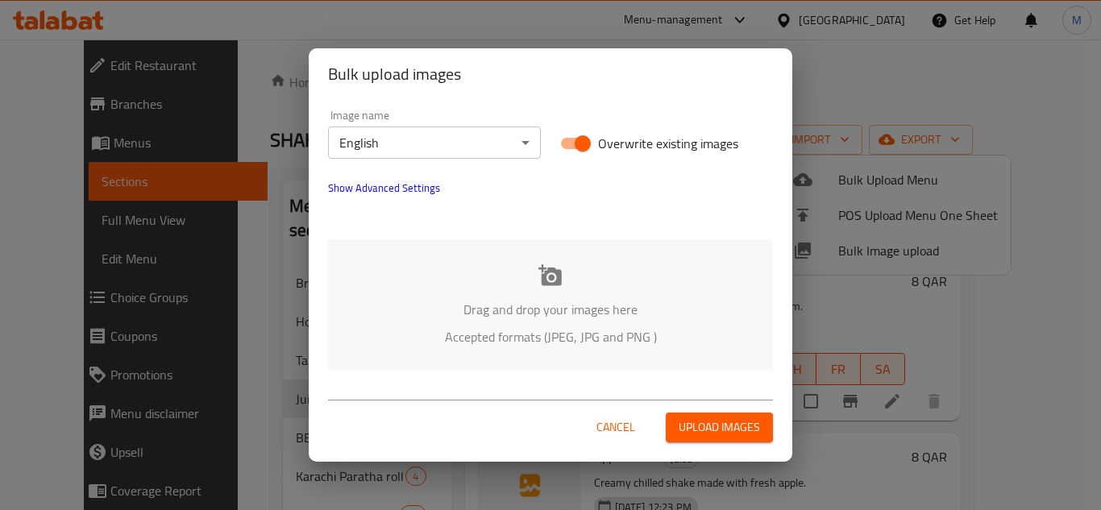
click at [513, 296] on div "Drag and drop your images here Accepted formats (JPEG, JPG and PNG )" at bounding box center [550, 304] width 445 height 131
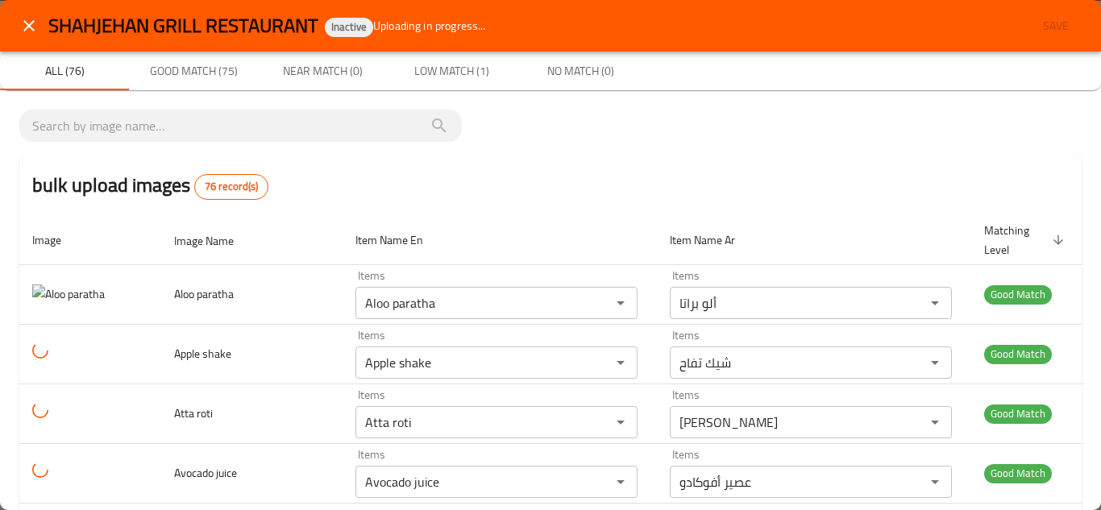
click at [25, 28] on icon "close" at bounding box center [28, 25] width 19 height 19
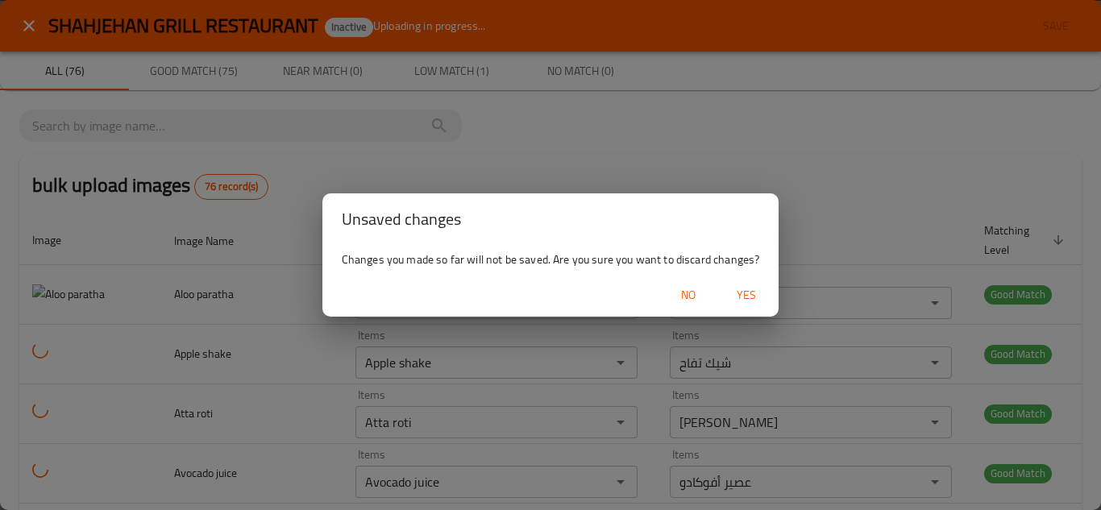
click at [744, 294] on span "Yes" at bounding box center [746, 295] width 39 height 20
click at [744, 294] on div at bounding box center [550, 255] width 1101 height 510
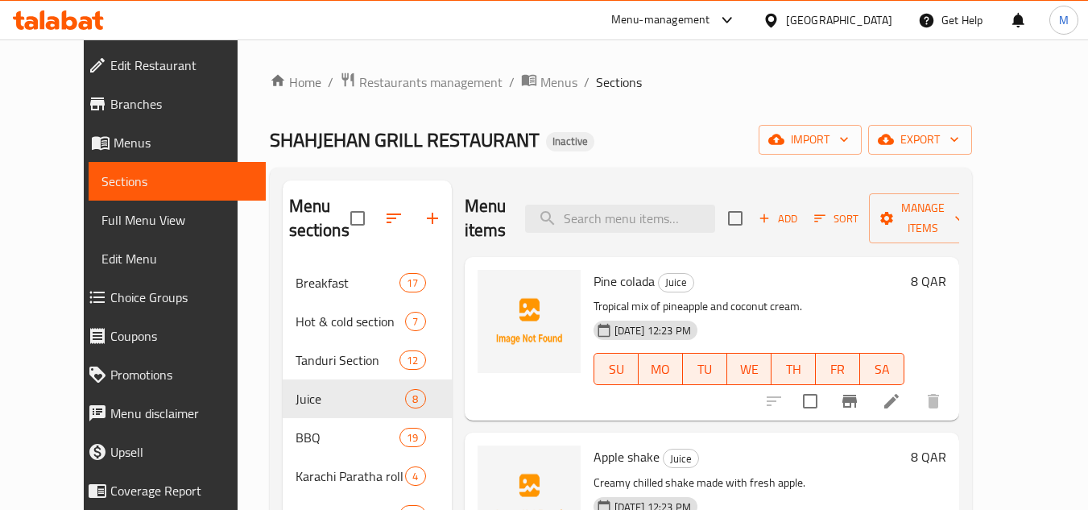
click at [665, 114] on div "Home / Restaurants management / Menus / Sections SHAHJEHAN GRILL RESTAURANT Ina…" at bounding box center [621, 388] width 703 height 632
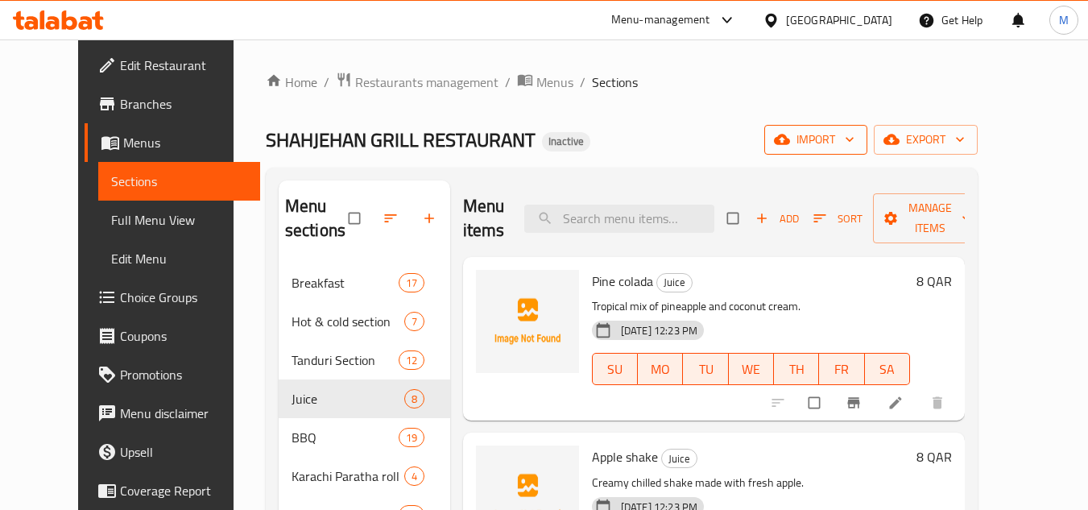
click at [858, 139] on icon "button" at bounding box center [850, 139] width 16 height 16
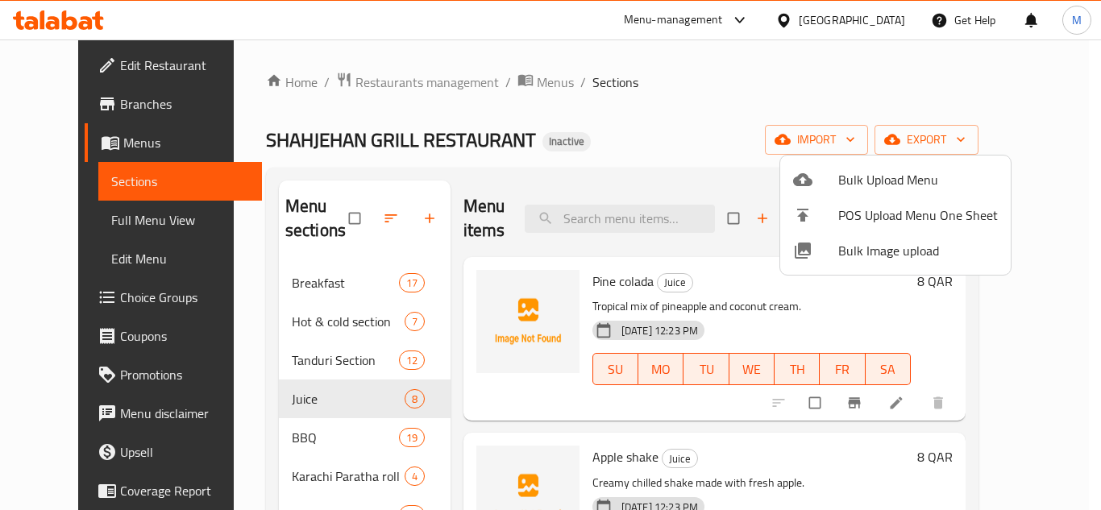
click at [863, 247] on span "Bulk Image upload" at bounding box center [918, 250] width 160 height 19
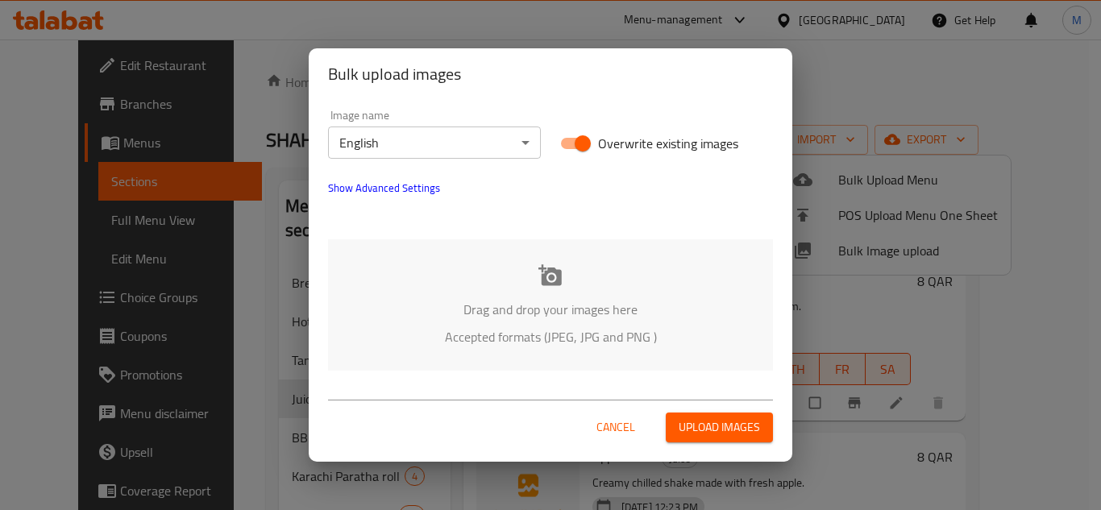
click at [483, 251] on div "Drag and drop your images here Accepted formats (JPEG, JPG and PNG )" at bounding box center [550, 304] width 445 height 131
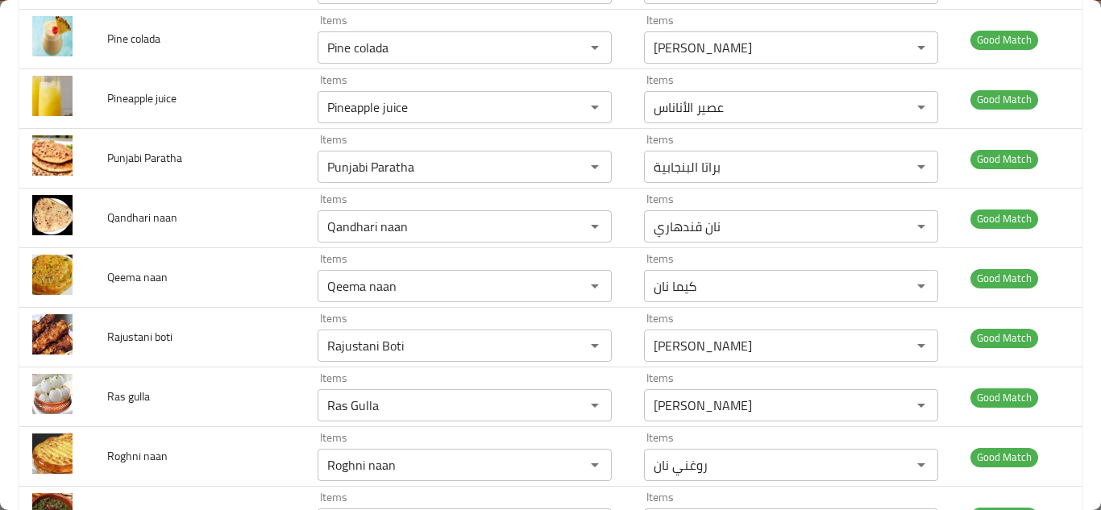
scroll to position [2930, 0]
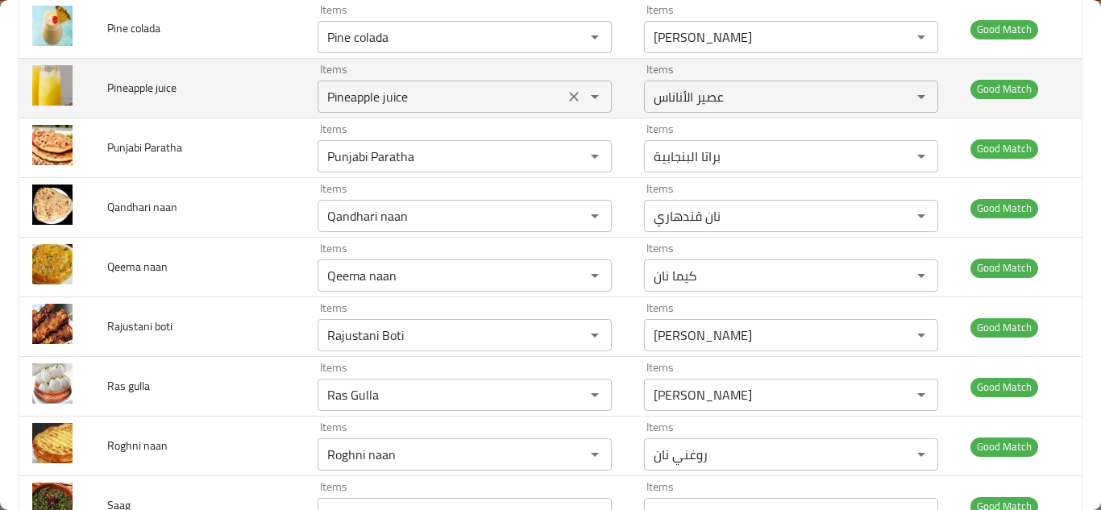
click at [359, 102] on juice "Pineapple juice" at bounding box center [440, 96] width 237 height 23
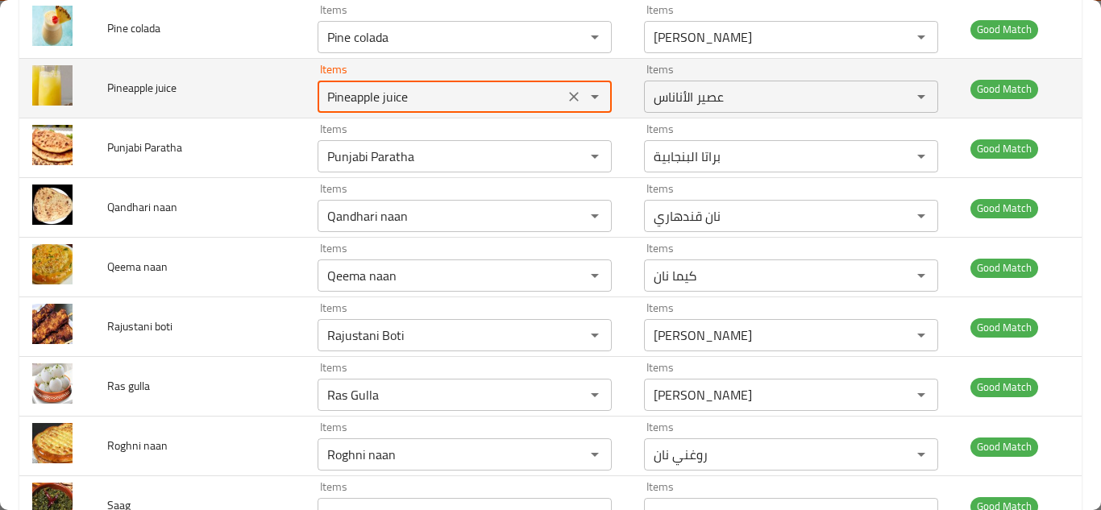
click at [566, 100] on icon "Clear" at bounding box center [574, 97] width 16 height 16
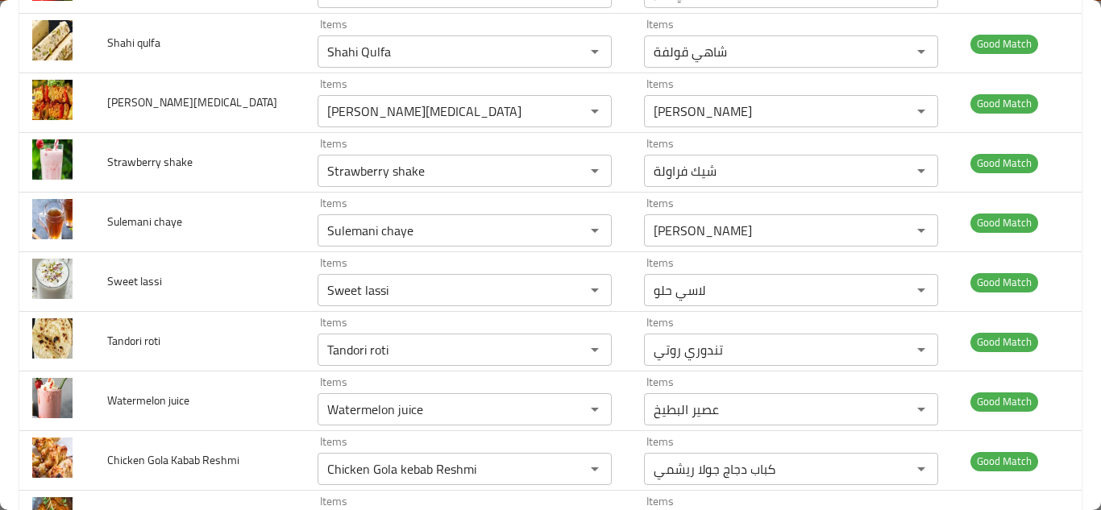
scroll to position [3655, 0]
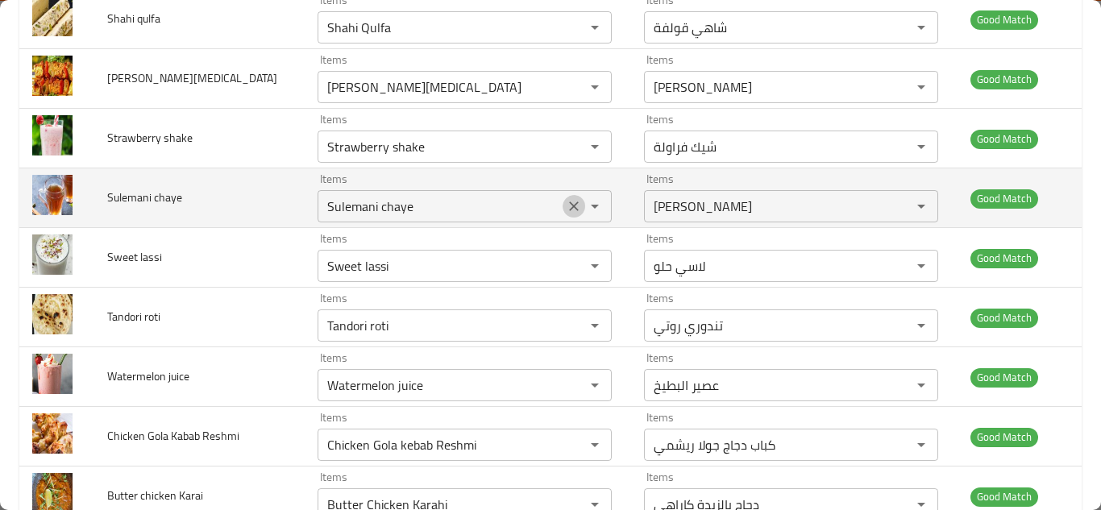
click at [566, 210] on icon "Clear" at bounding box center [574, 206] width 16 height 16
click at [276, 206] on td "Sulemani chaye" at bounding box center [199, 198] width 210 height 60
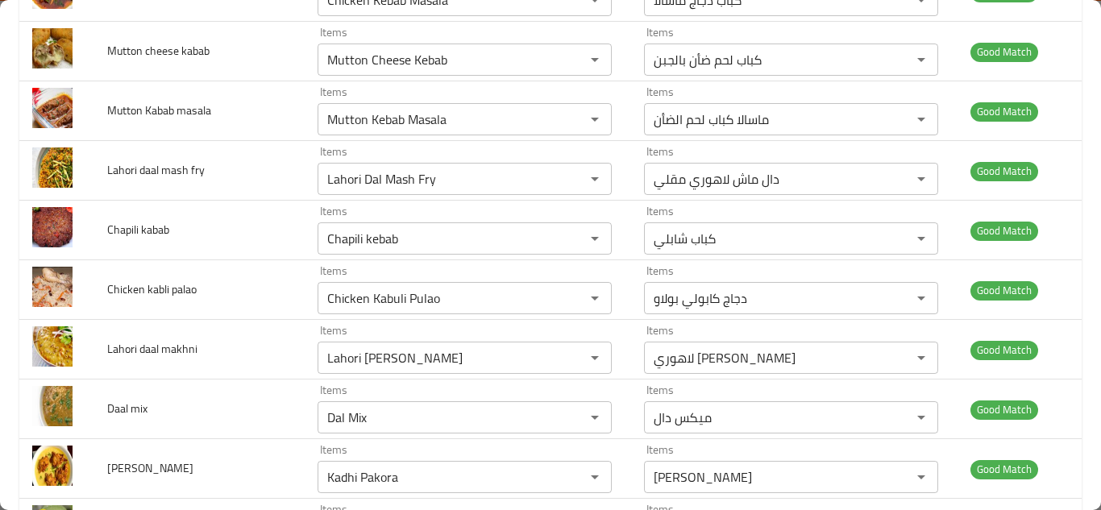
scroll to position [4300, 0]
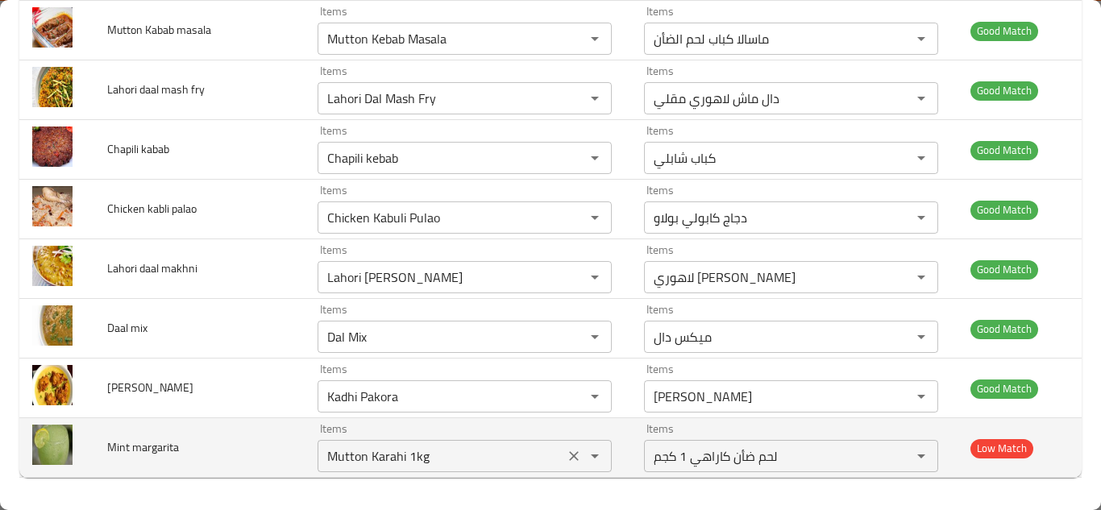
click at [394, 453] on margarita "Mutton Karahi 1kg" at bounding box center [440, 456] width 237 height 23
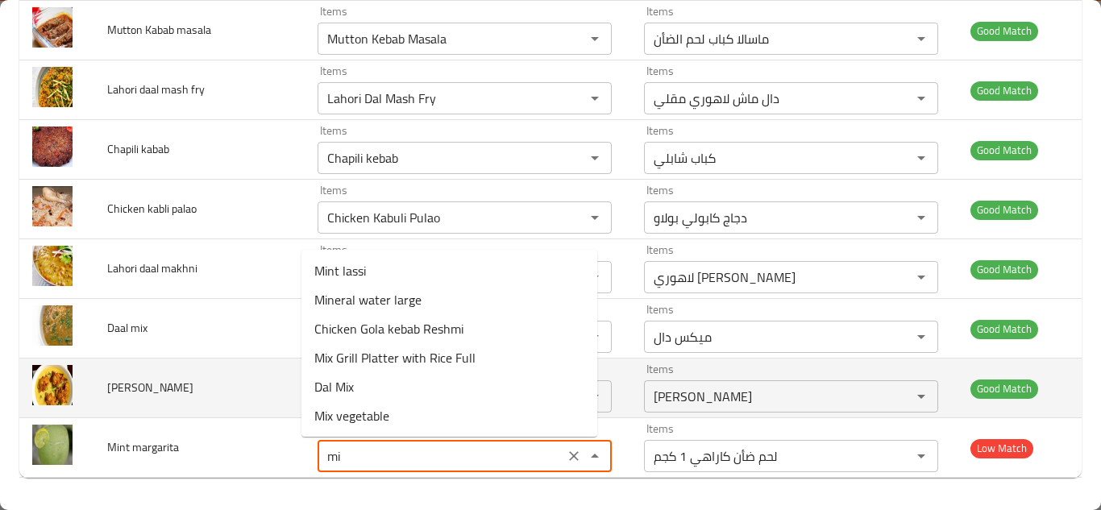
type margarita "m"
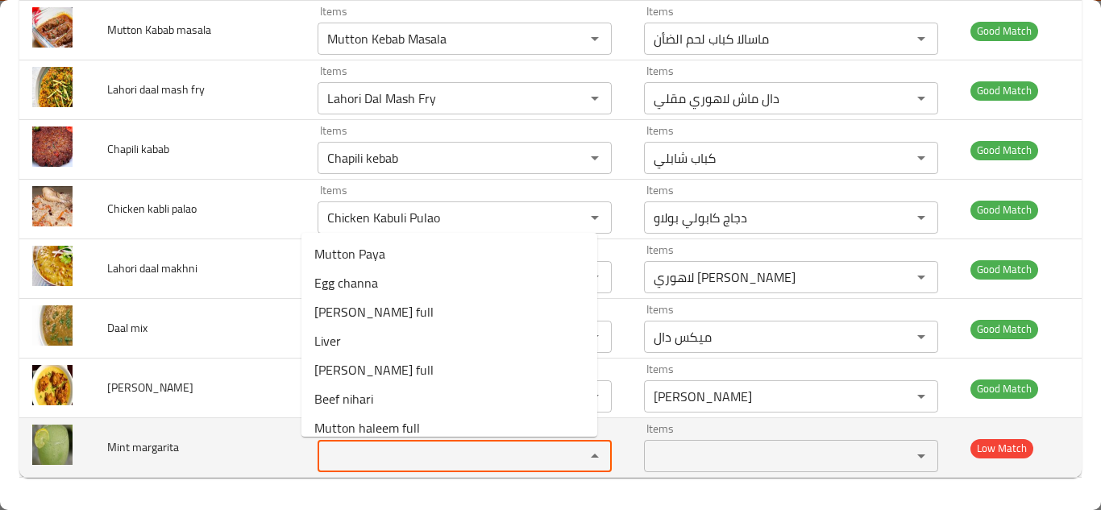
click at [135, 445] on span "Mint margarita" at bounding box center [143, 447] width 72 height 21
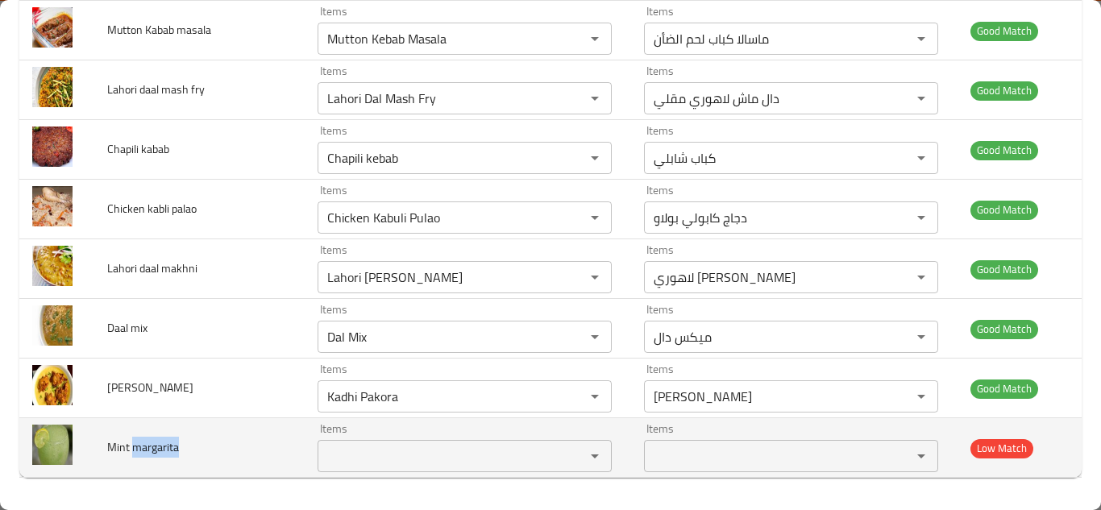
click at [135, 445] on span "Mint margarita" at bounding box center [143, 447] width 72 height 21
copy span "Mint margarita"
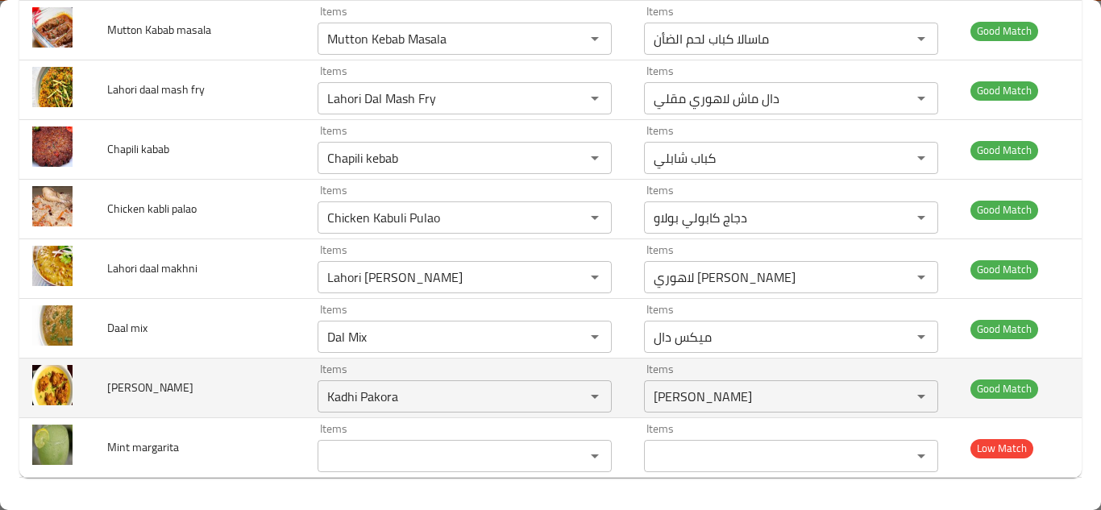
click at [238, 394] on td "Kaddi Pakoda" at bounding box center [199, 389] width 210 height 60
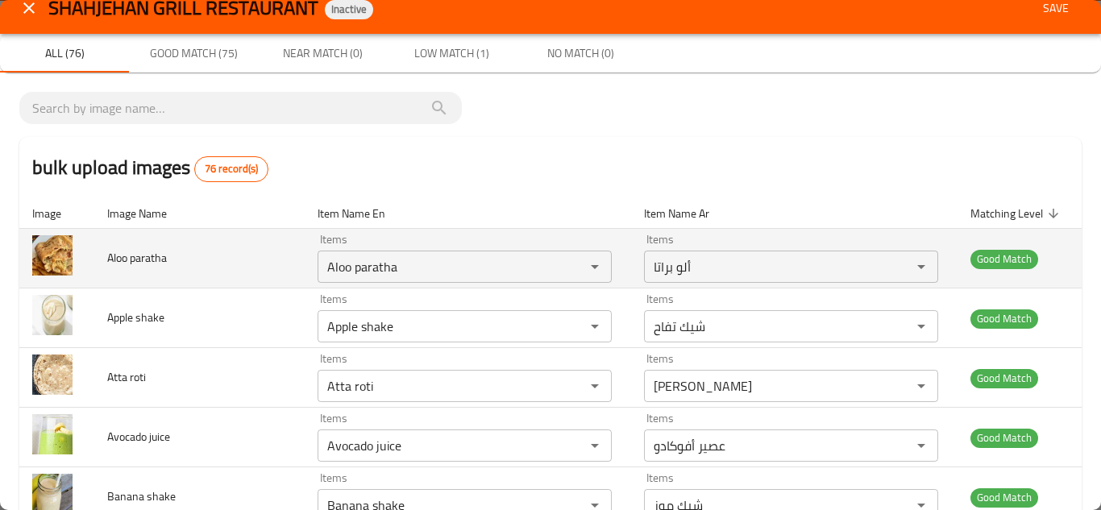
scroll to position [0, 0]
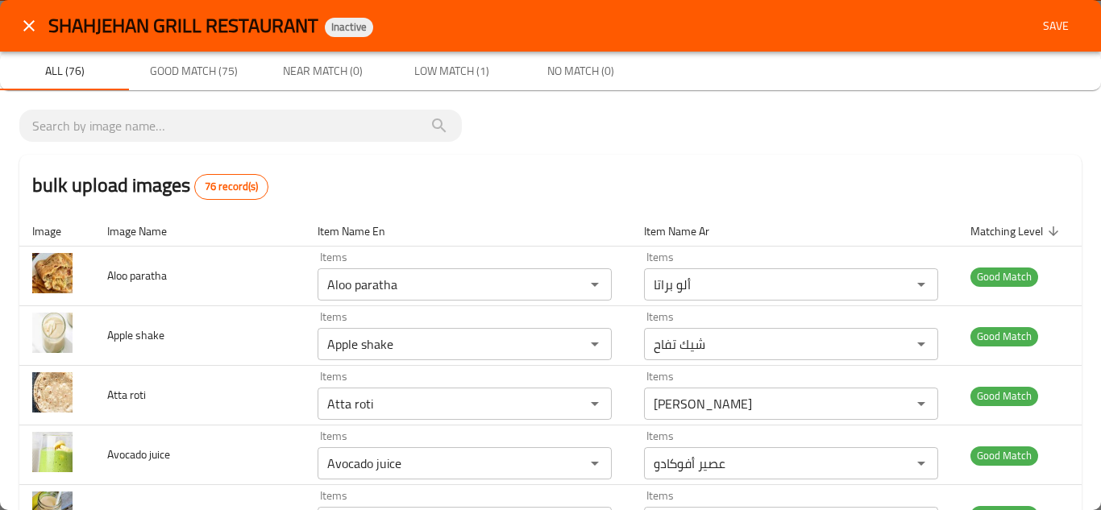
click at [1043, 30] on span "Save" at bounding box center [1055, 26] width 39 height 20
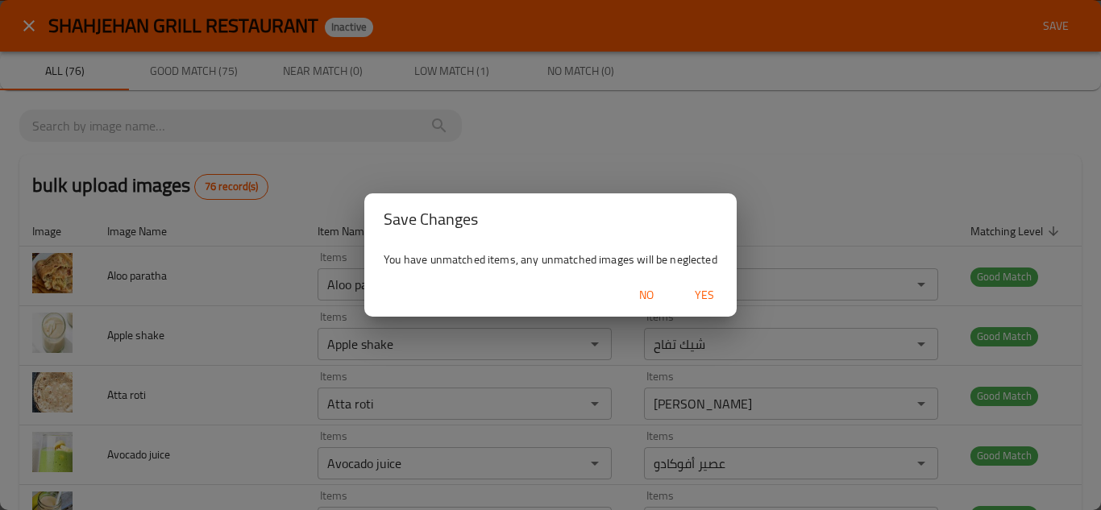
click at [703, 292] on span "Yes" at bounding box center [704, 295] width 39 height 20
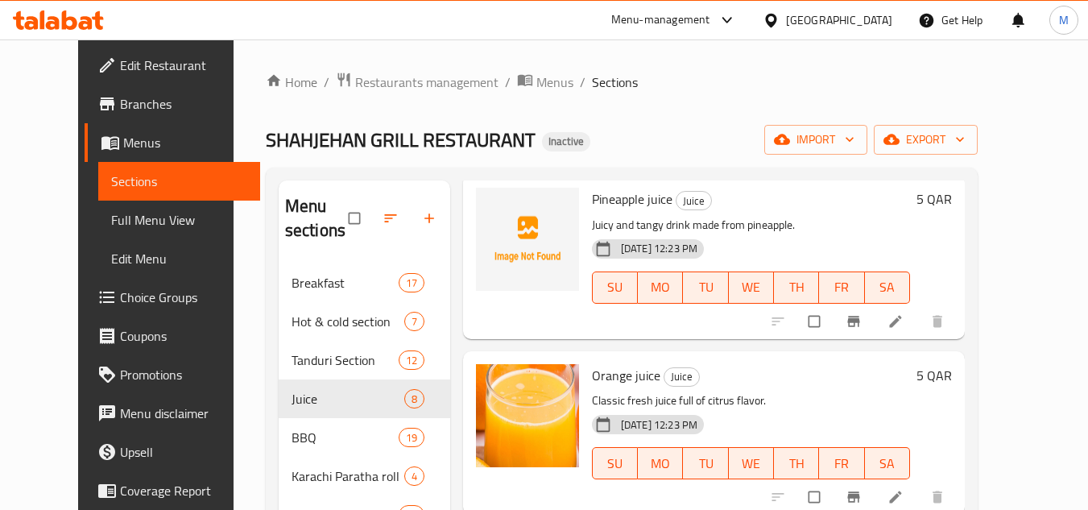
scroll to position [963, 0]
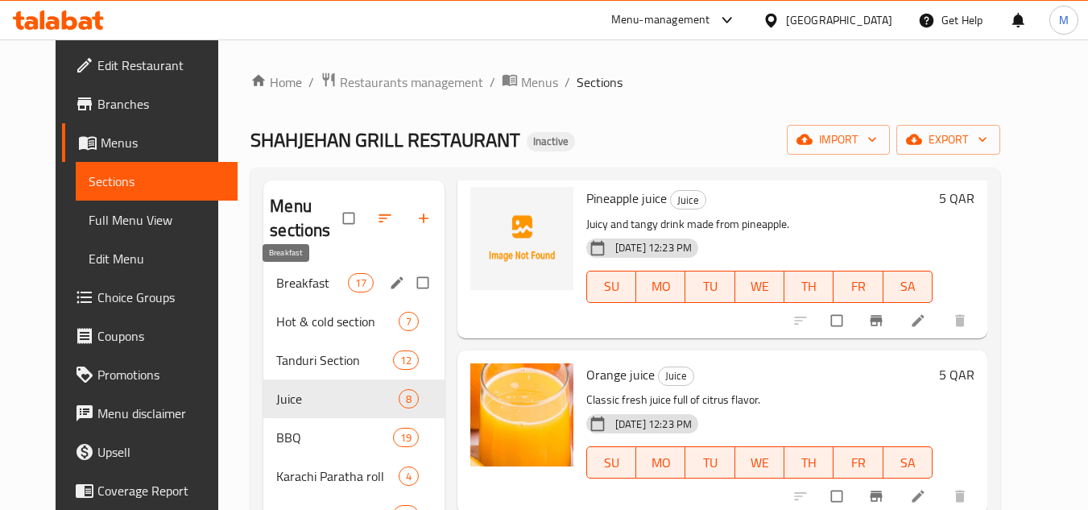
click at [297, 278] on span "Breakfast" at bounding box center [311, 282] width 71 height 19
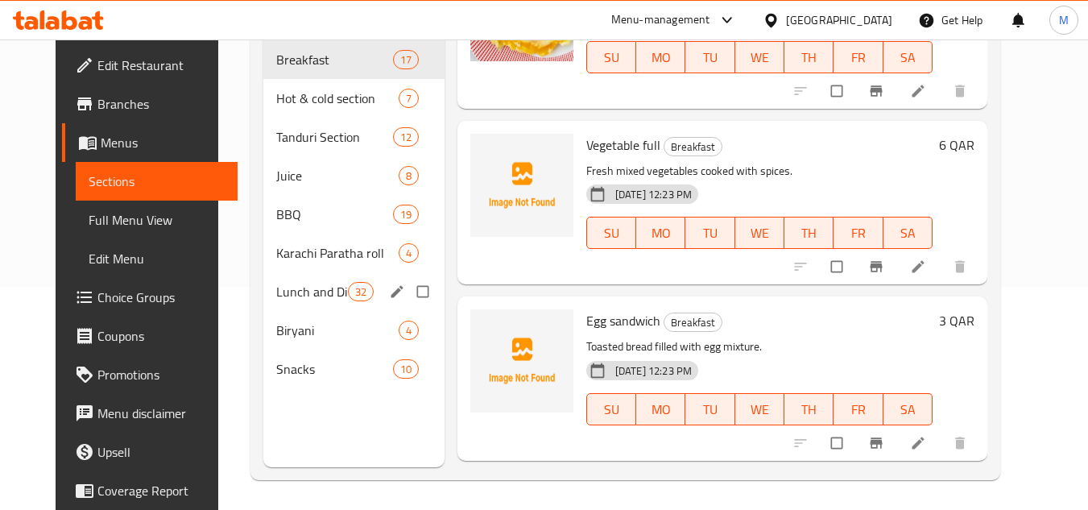
scroll to position [226, 0]
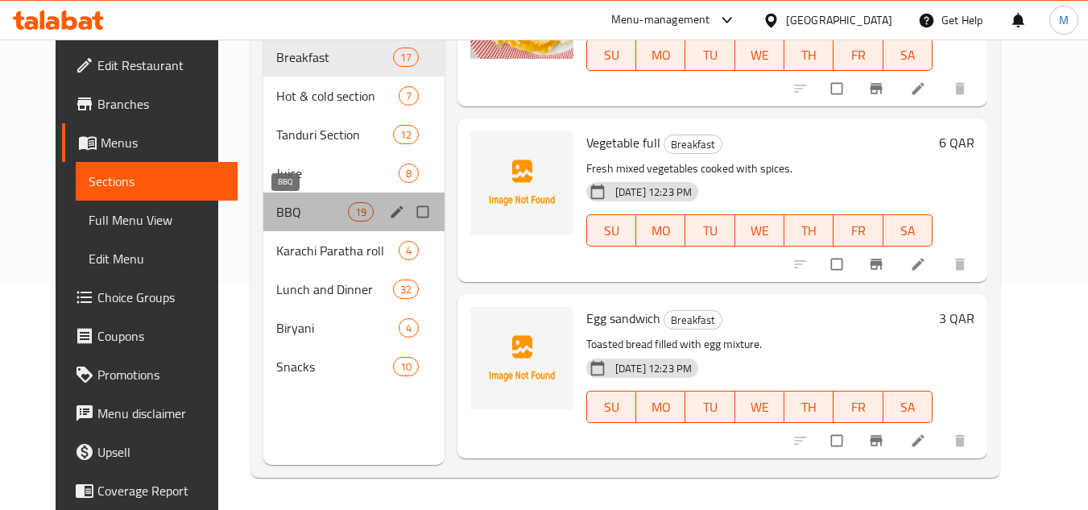
click at [280, 214] on span "BBQ" at bounding box center [311, 211] width 71 height 19
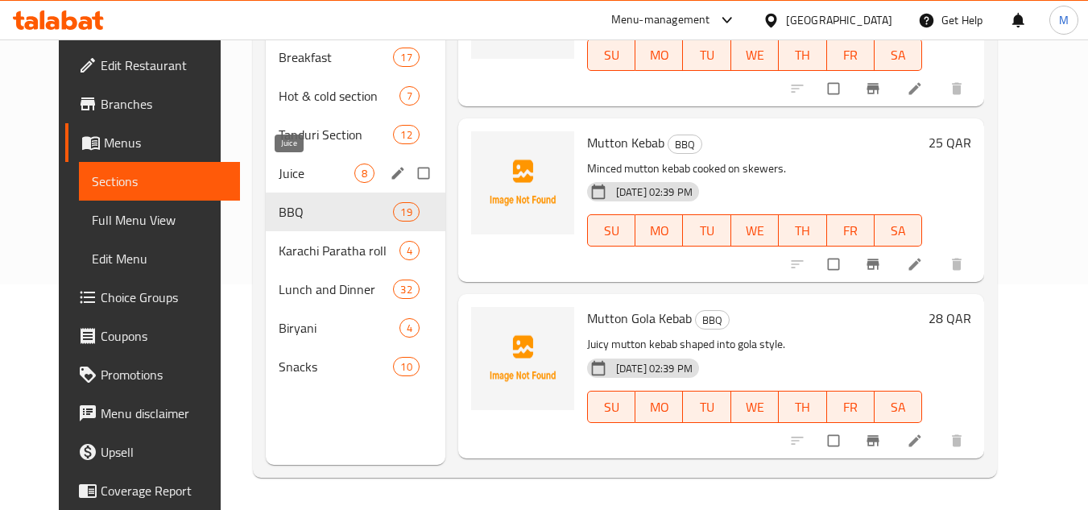
click at [279, 164] on span "Juice" at bounding box center [317, 173] width 76 height 19
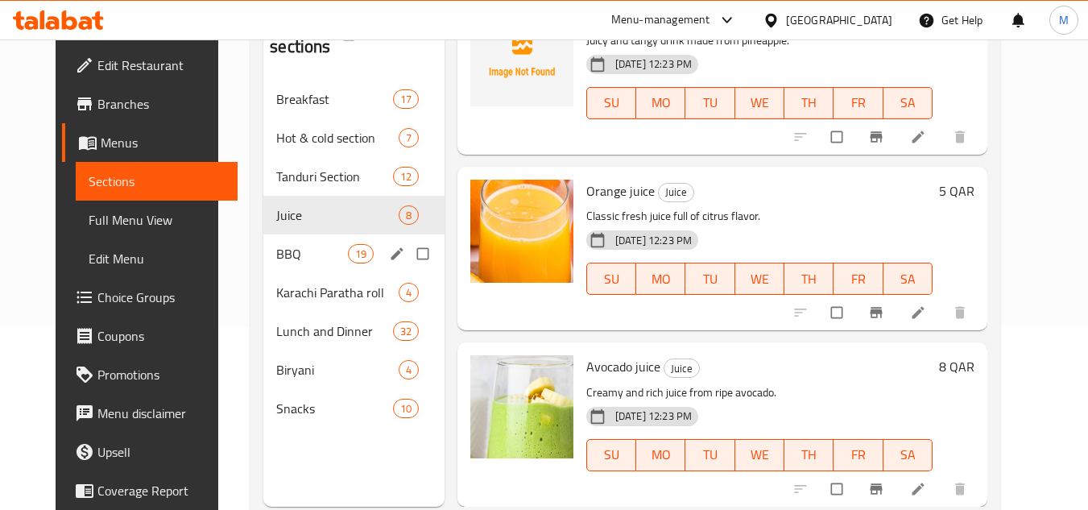
scroll to position [145, 0]
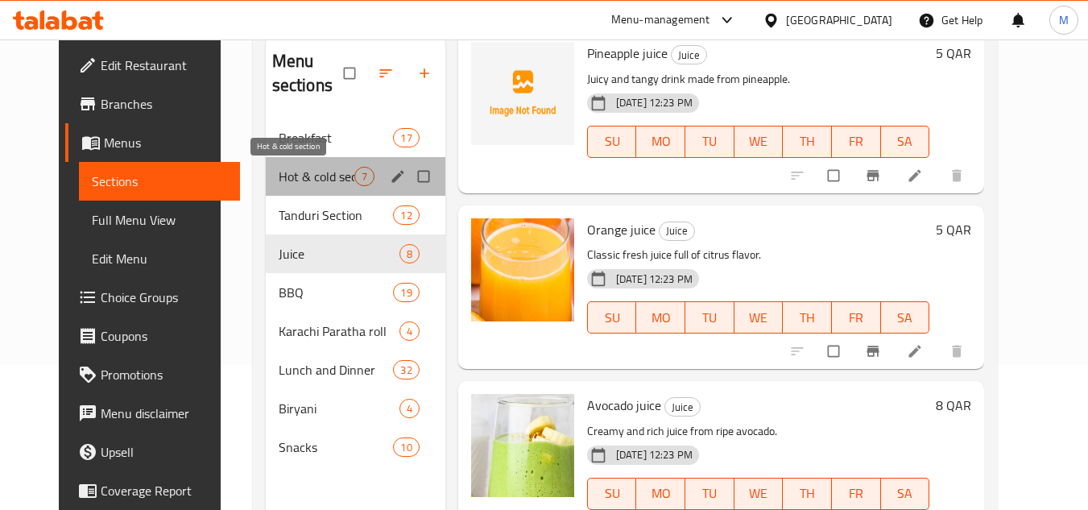
click at [288, 169] on span "Hot & cold section" at bounding box center [317, 176] width 76 height 19
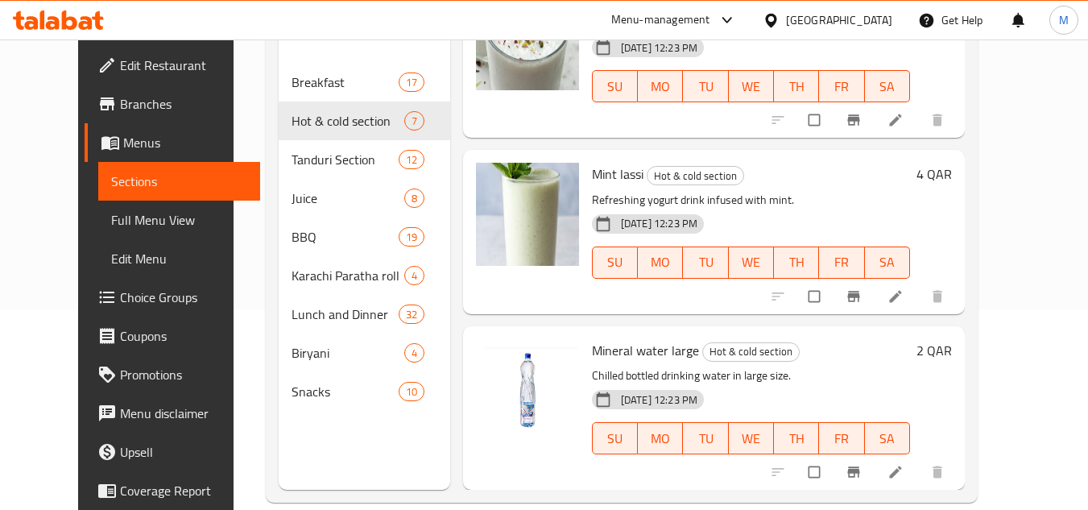
scroll to position [226, 0]
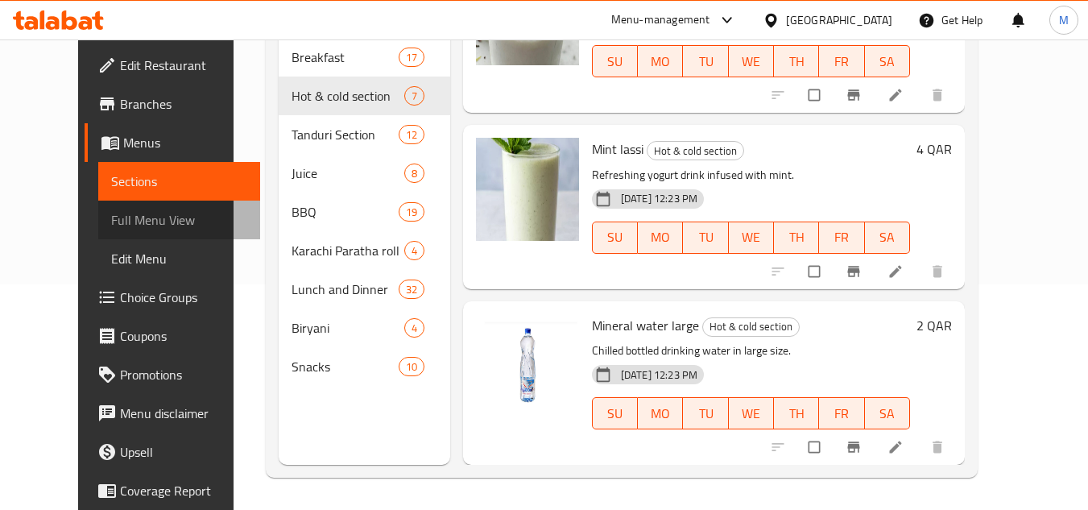
click at [136, 215] on span "Full Menu View" at bounding box center [179, 219] width 136 height 19
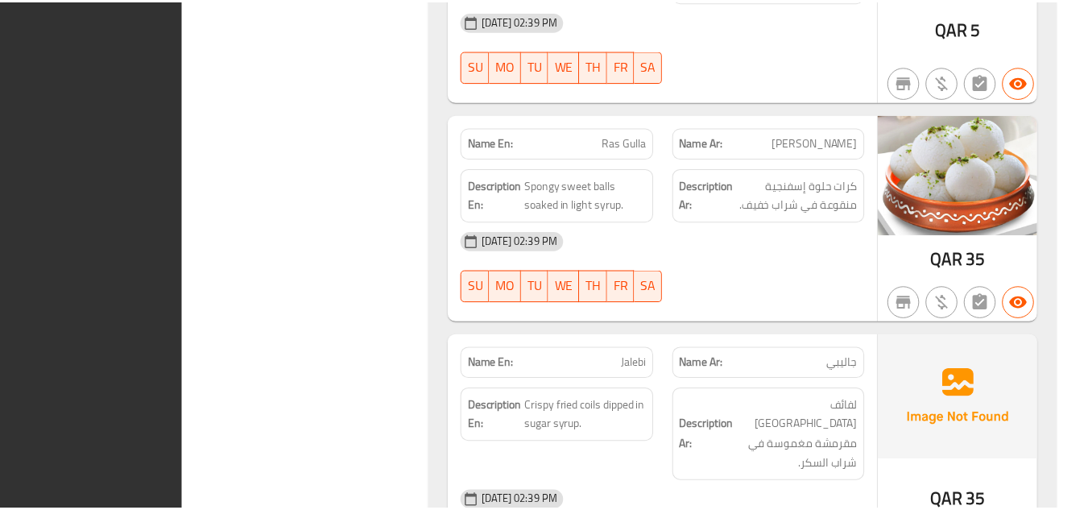
scroll to position [26420, 0]
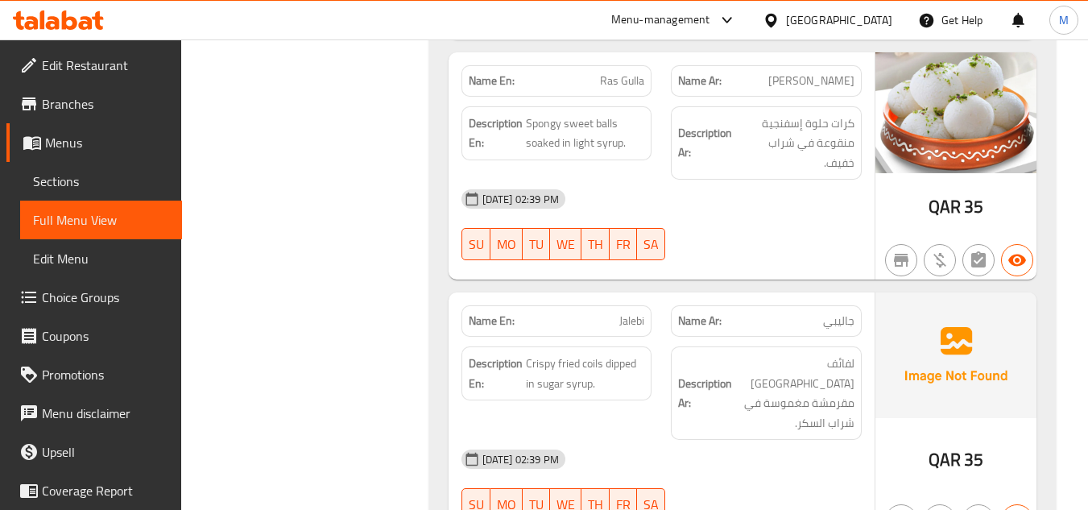
click at [104, 72] on span "Edit Restaurant" at bounding box center [105, 65] width 127 height 19
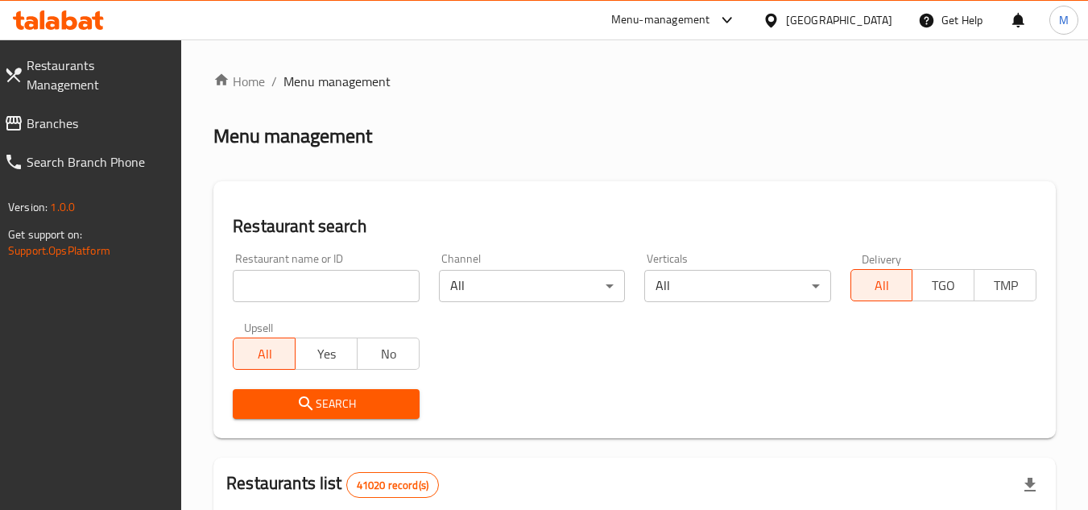
click at [397, 290] on input "search" at bounding box center [326, 286] width 186 height 32
paste input "624939"
type input "624939"
click button "Search" at bounding box center [326, 404] width 186 height 30
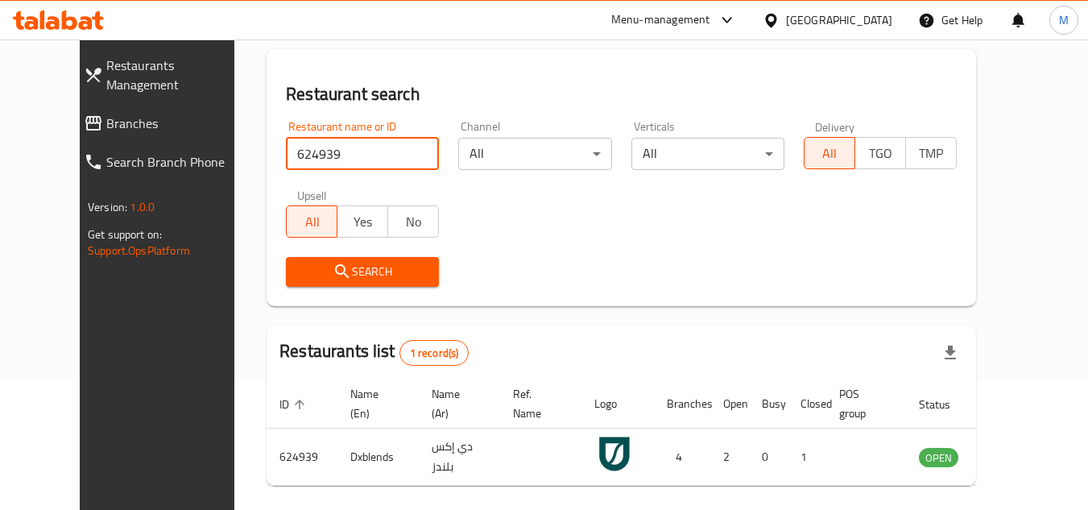
scroll to position [195, 0]
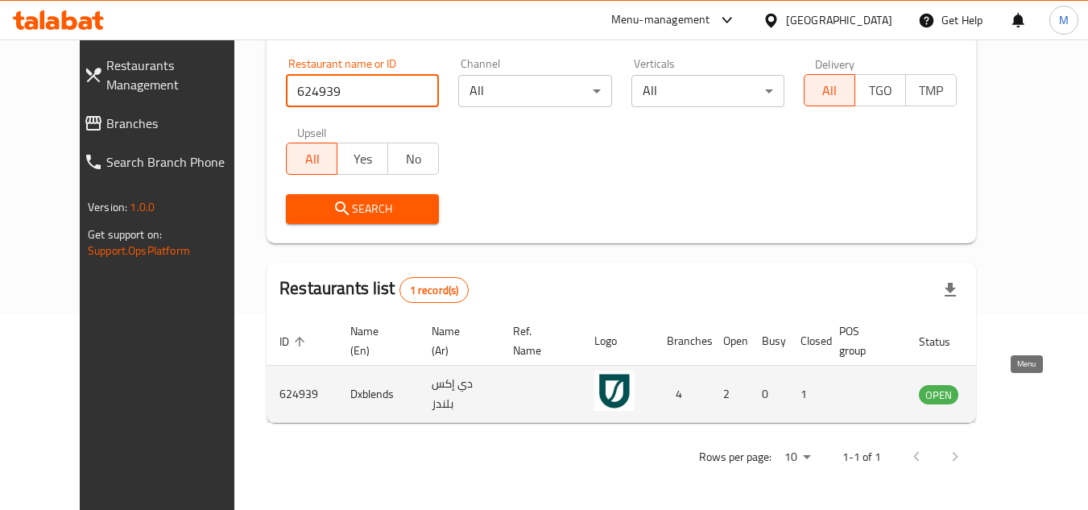
click at [1023, 396] on icon "enhanced table" at bounding box center [1013, 393] width 19 height 19
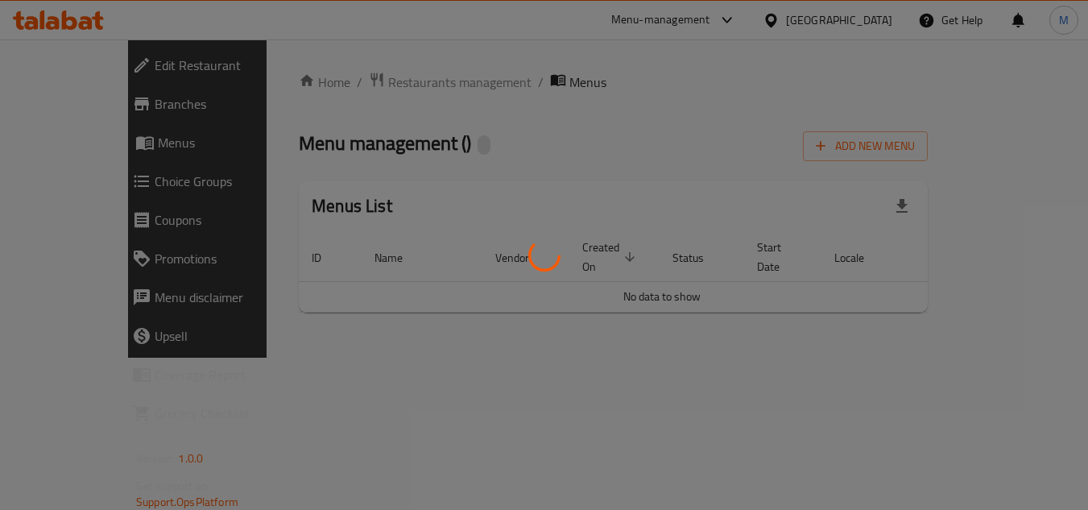
click at [1030, 396] on div at bounding box center [544, 255] width 1088 height 510
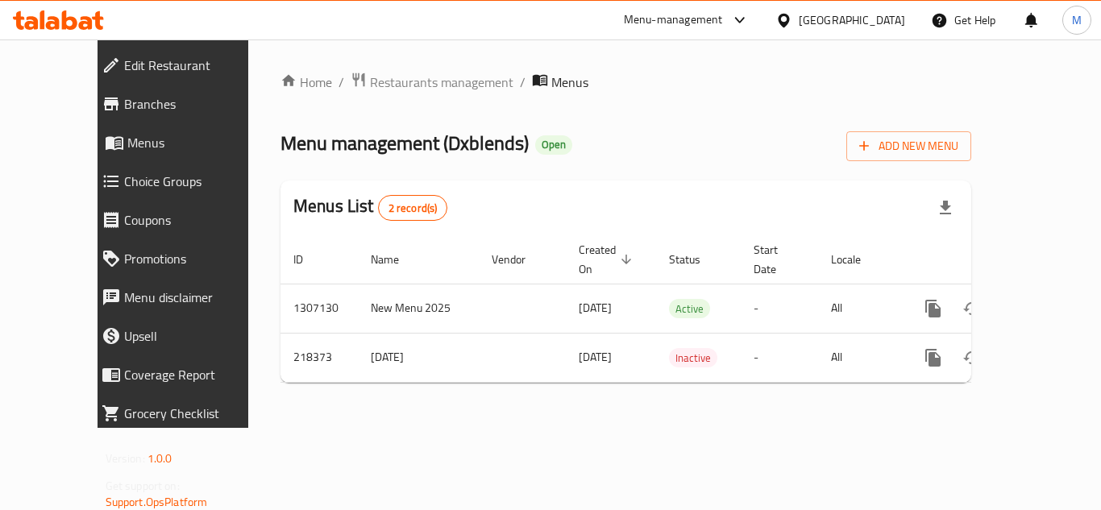
click at [541, 184] on div "Menus List 2 record(s)" at bounding box center [625, 207] width 690 height 55
click at [127, 70] on span "Edit Restaurant" at bounding box center [196, 65] width 144 height 19
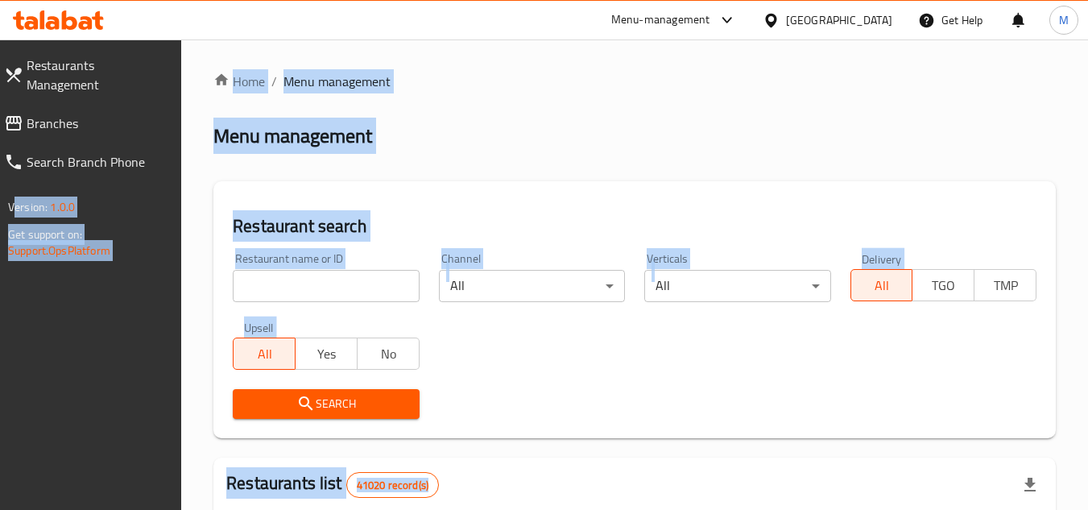
click at [508, 198] on div "Restaurant search Restaurant name or ID Restaurant name or ID Channel All ​ Ver…" at bounding box center [635, 309] width 843 height 257
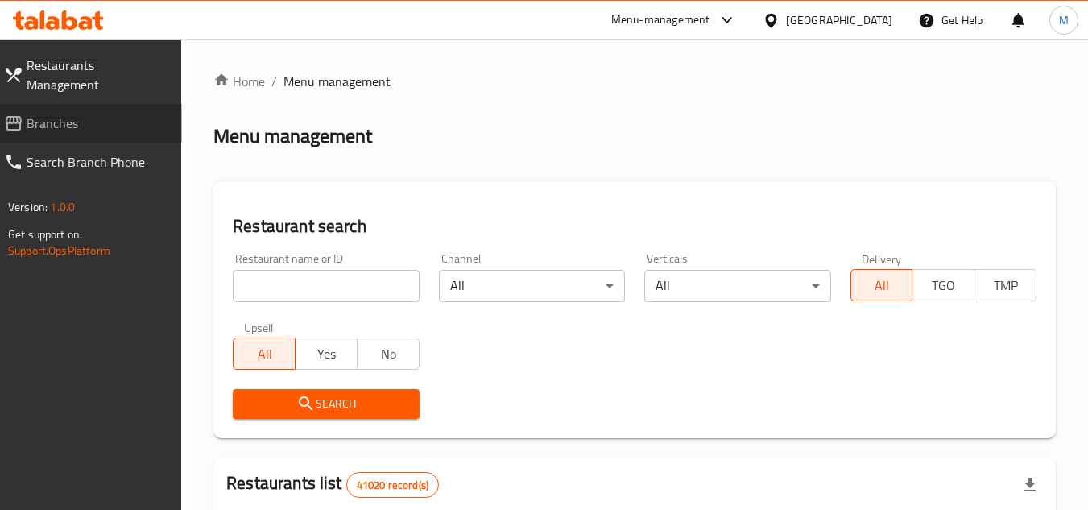
click at [84, 104] on link "Branches" at bounding box center [86, 123] width 191 height 39
click at [396, 282] on input "search" at bounding box center [326, 286] width 186 height 32
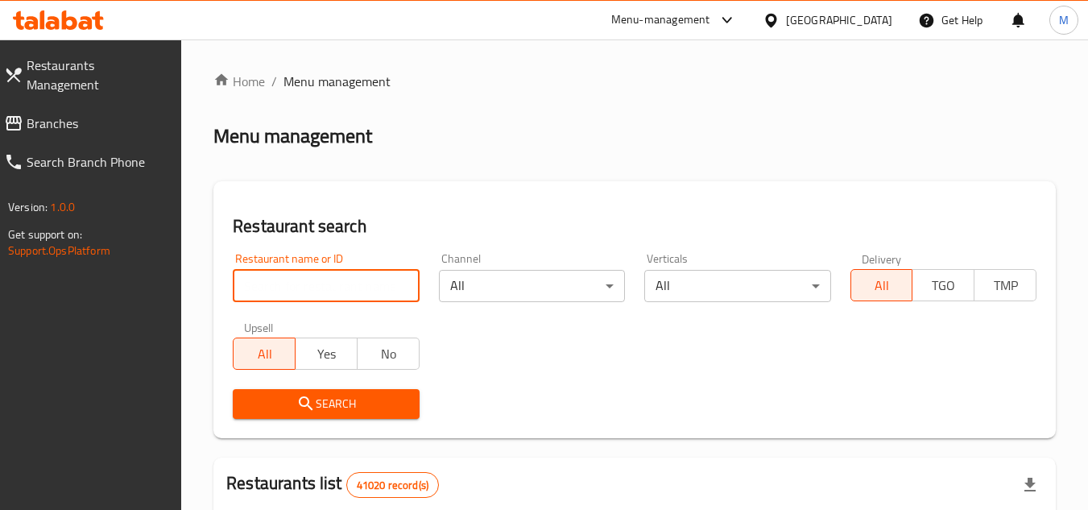
paste input "705165"
type input "705165"
click button "Search" at bounding box center [326, 404] width 186 height 30
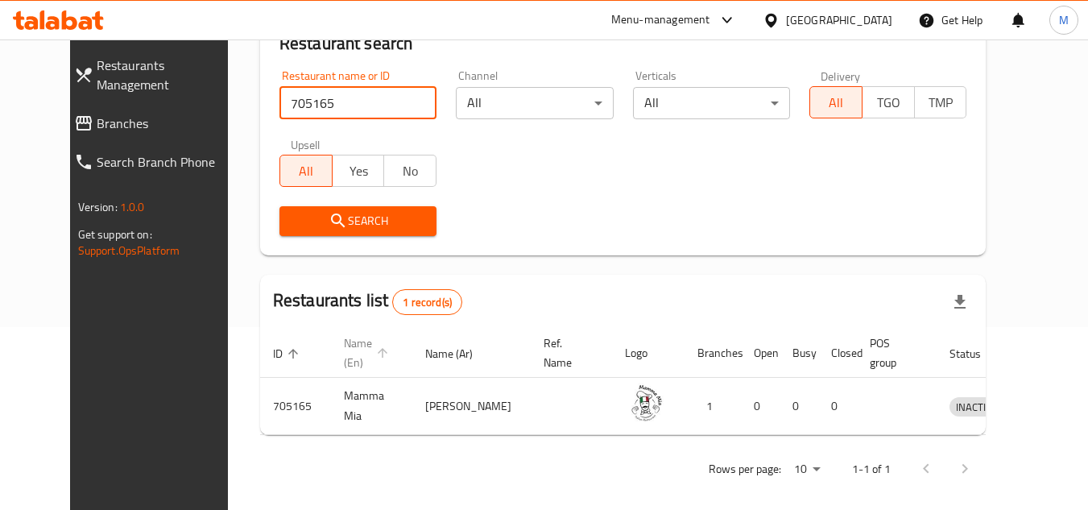
scroll to position [195, 0]
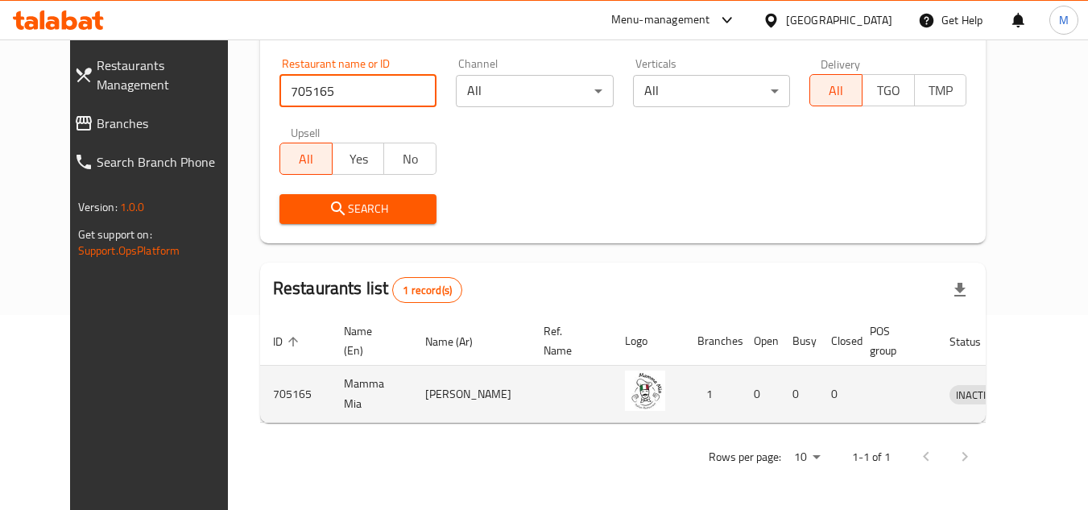
click at [1024, 384] on td "enhanced table" at bounding box center [1052, 394] width 56 height 57
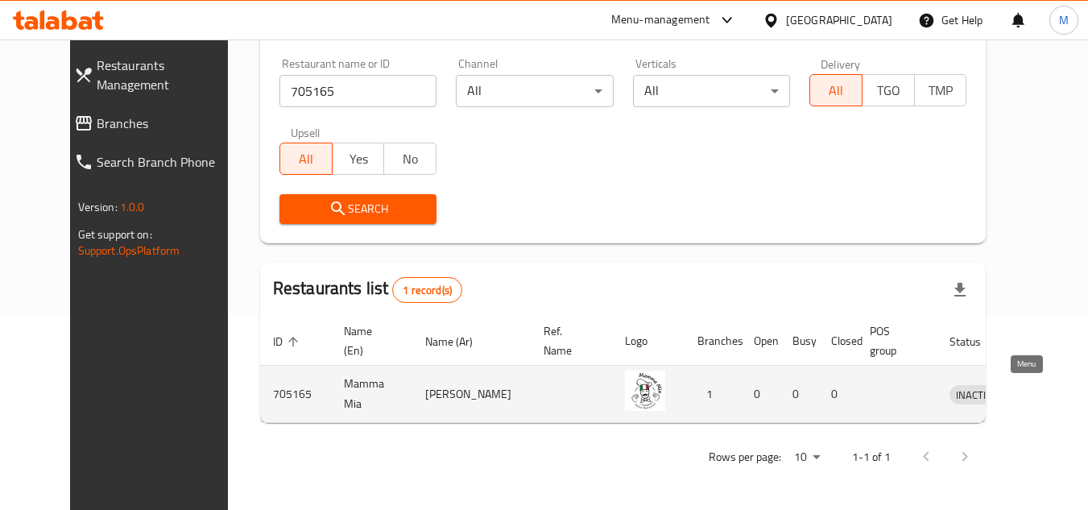
click at [1047, 396] on icon "enhanced table" at bounding box center [1050, 395] width 6 height 6
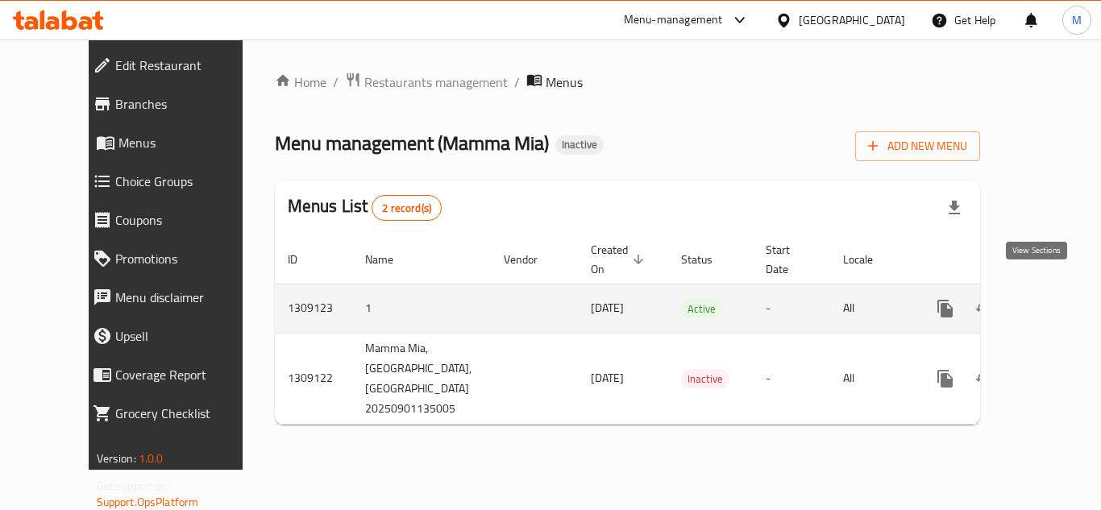
click at [1051, 299] on icon "enhanced table" at bounding box center [1060, 308] width 19 height 19
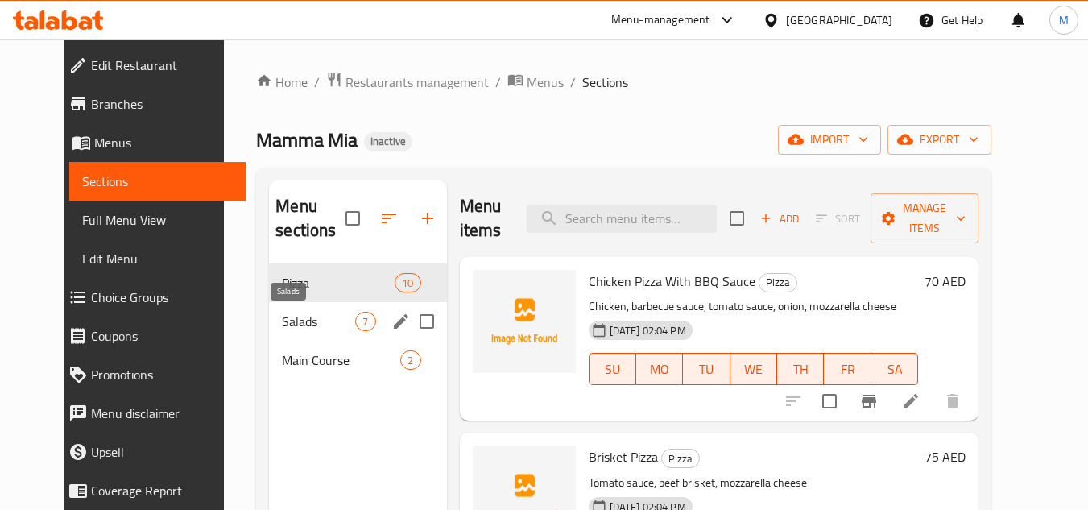
click at [282, 321] on span "Salads" at bounding box center [318, 321] width 73 height 19
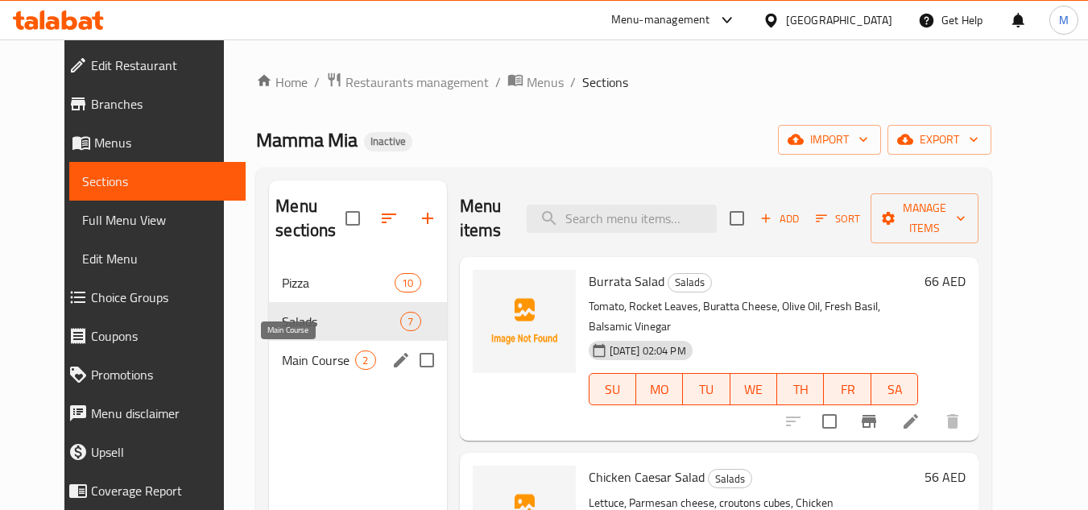
click at [282, 356] on span "Main Course" at bounding box center [318, 359] width 73 height 19
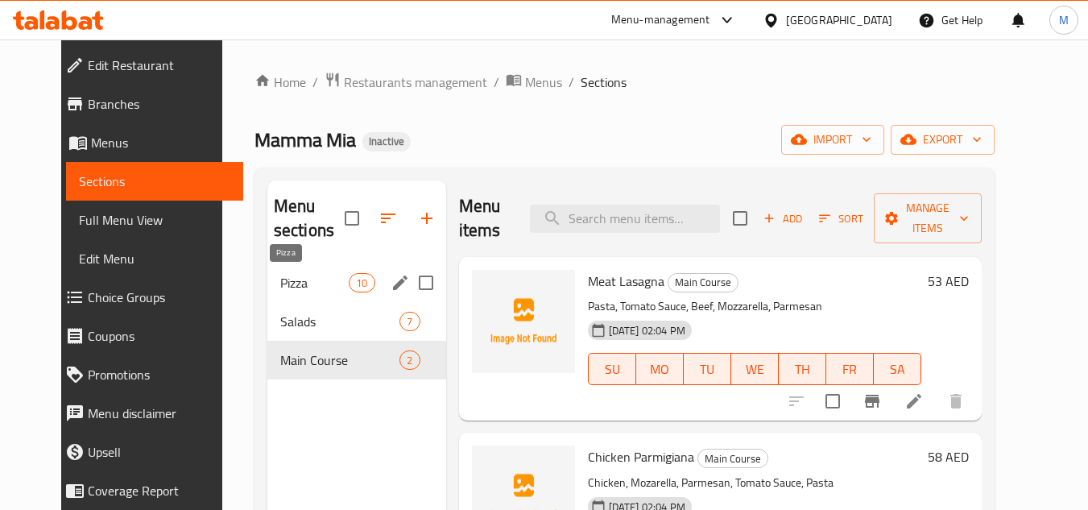
click at [281, 278] on span "Pizza" at bounding box center [314, 282] width 68 height 19
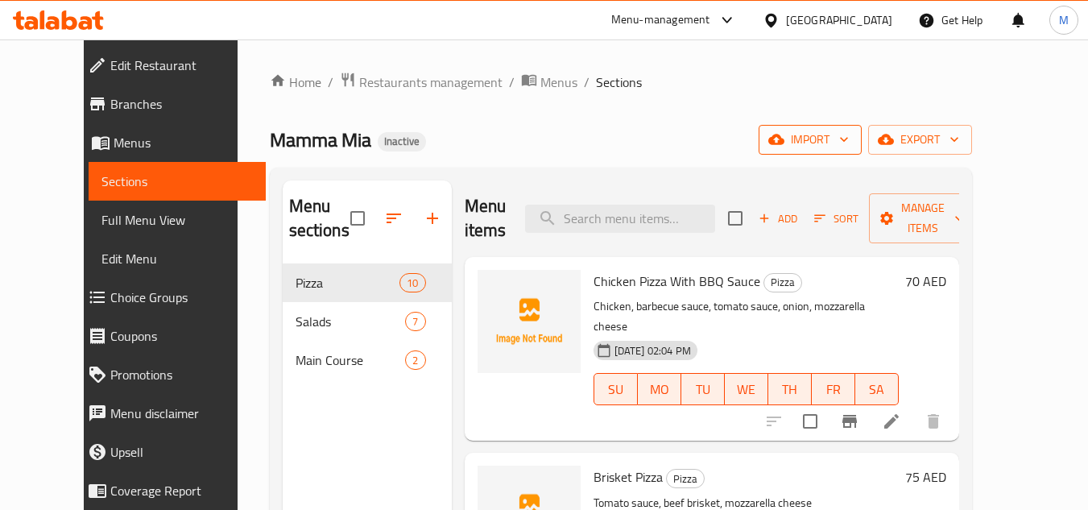
click at [849, 137] on span "import" at bounding box center [810, 140] width 77 height 20
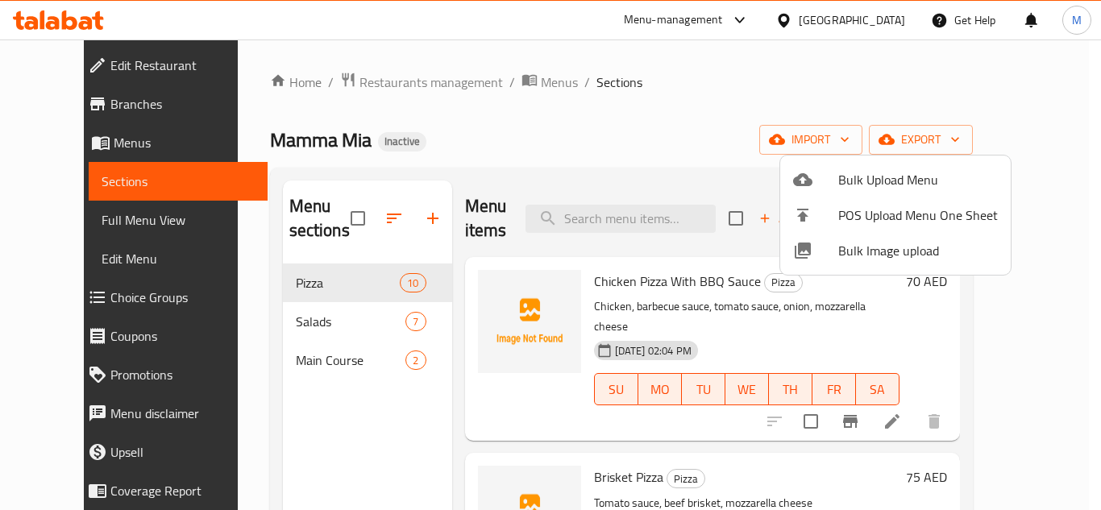
click at [694, 89] on div at bounding box center [550, 255] width 1101 height 510
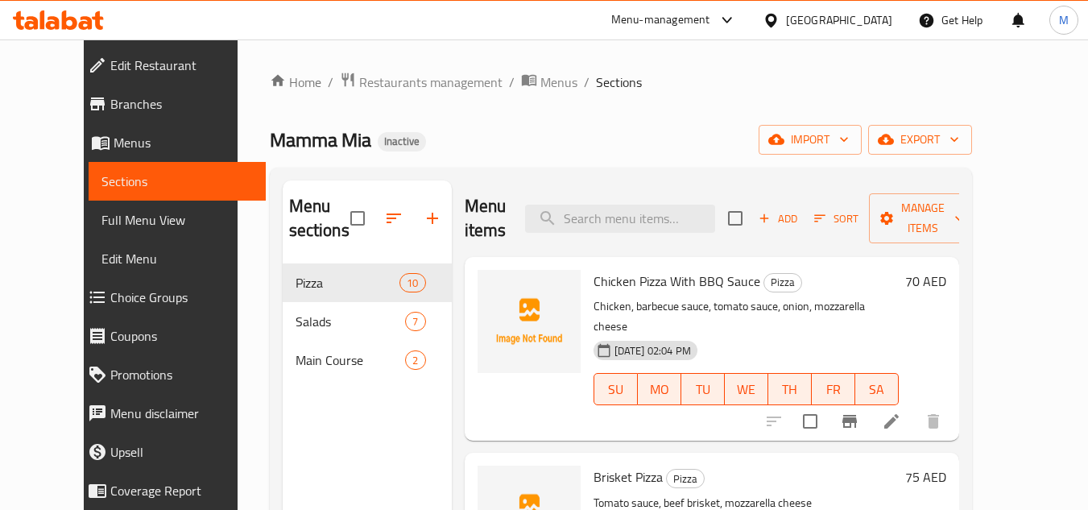
click at [1005, 196] on div "Home / Restaurants management / Menus / Sections Mamma Mia Inactive import expo…" at bounding box center [621, 387] width 767 height 696
click at [852, 134] on icon "button" at bounding box center [844, 139] width 16 height 16
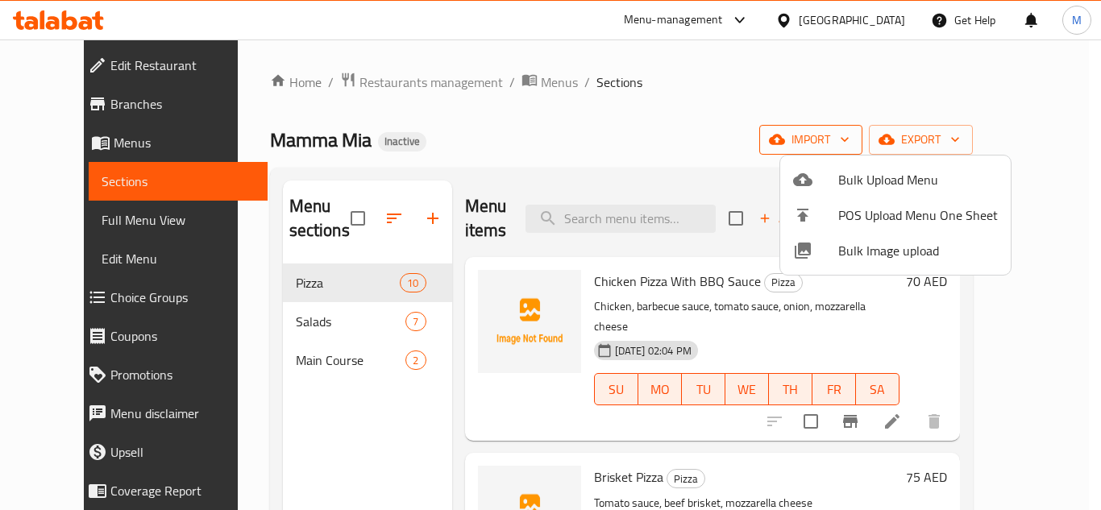
click at [926, 134] on div at bounding box center [550, 255] width 1101 height 510
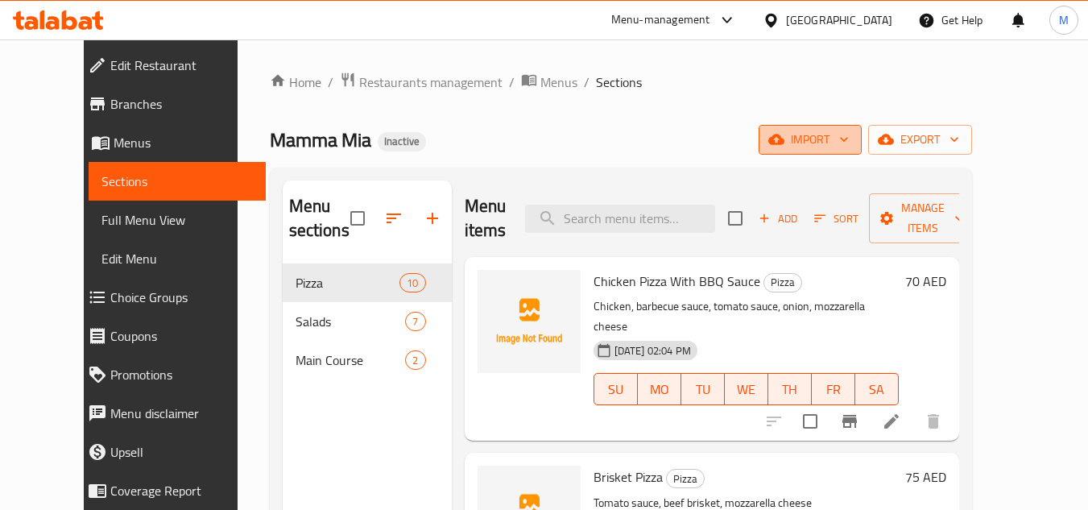
click at [862, 126] on button "import" at bounding box center [810, 140] width 103 height 30
click at [852, 136] on icon "button" at bounding box center [844, 139] width 16 height 16
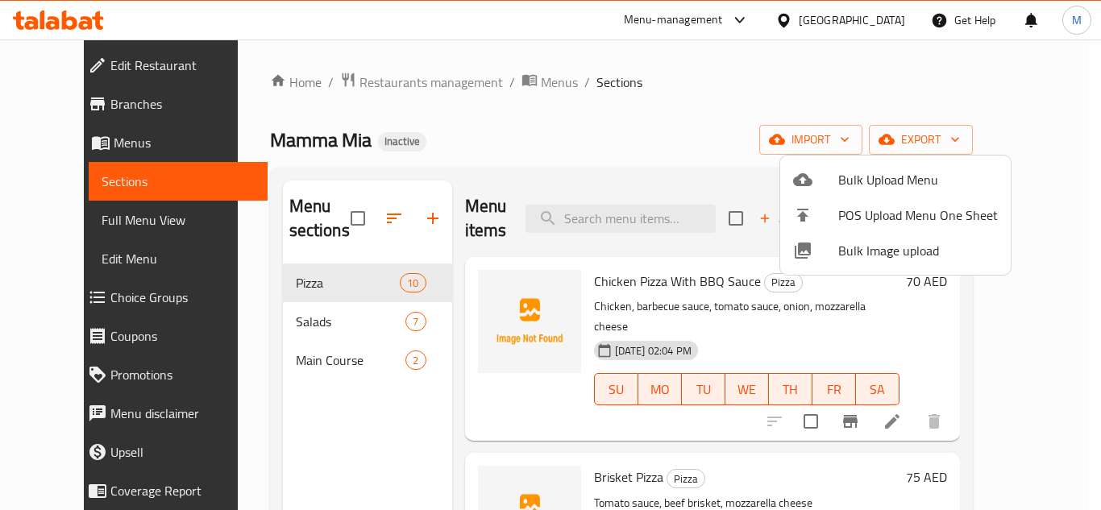
click at [851, 253] on span "Bulk Image upload" at bounding box center [918, 250] width 160 height 19
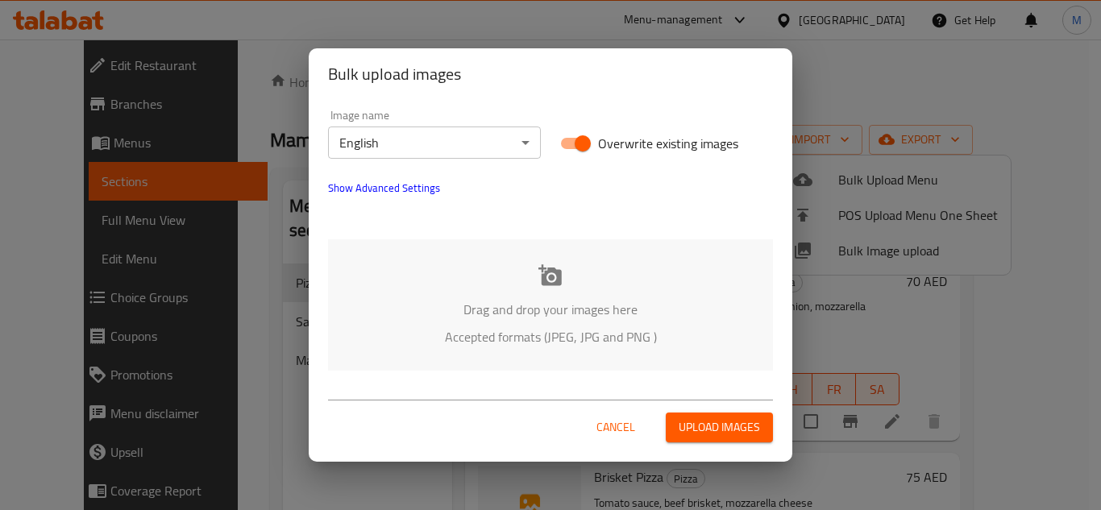
click at [377, 180] on span "Show Advanced Settings" at bounding box center [384, 187] width 112 height 19
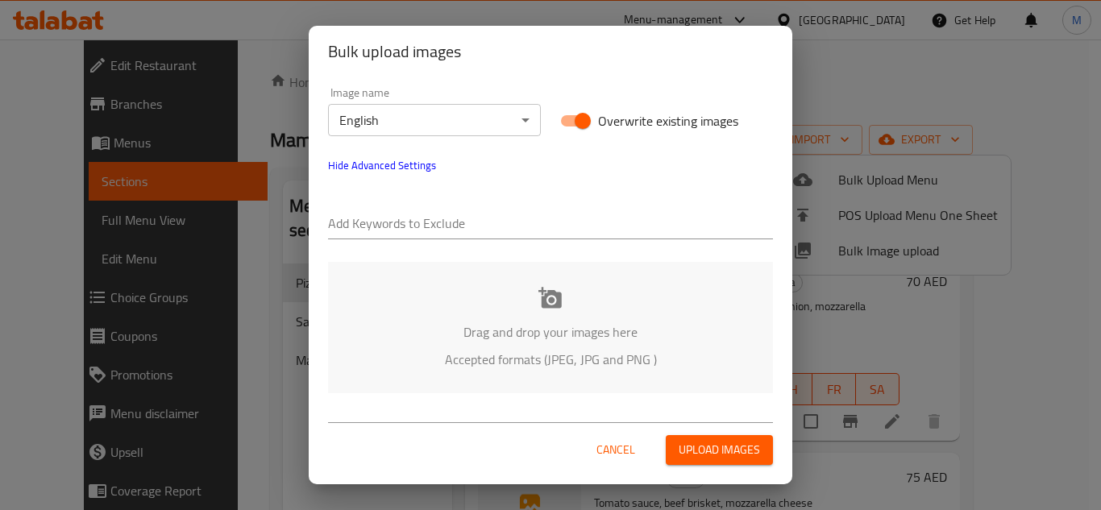
click at [392, 211] on div at bounding box center [550, 225] width 445 height 32
paste input "- Talabat"
type input "- Talabat"
click at [425, 309] on div "Drag and drop your images here Accepted formats (JPEG, JPG and PNG )" at bounding box center [550, 327] width 445 height 131
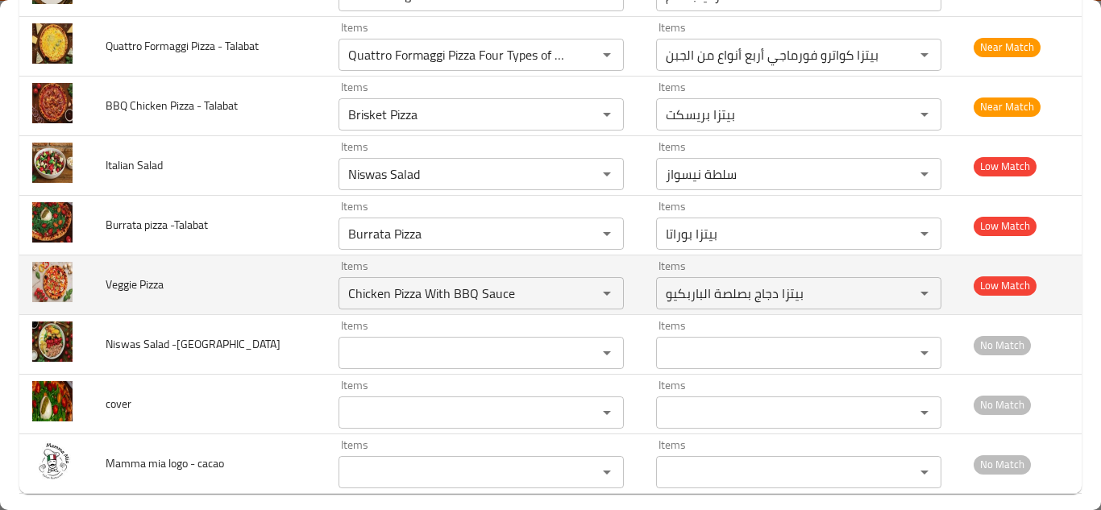
scroll to position [1021, 0]
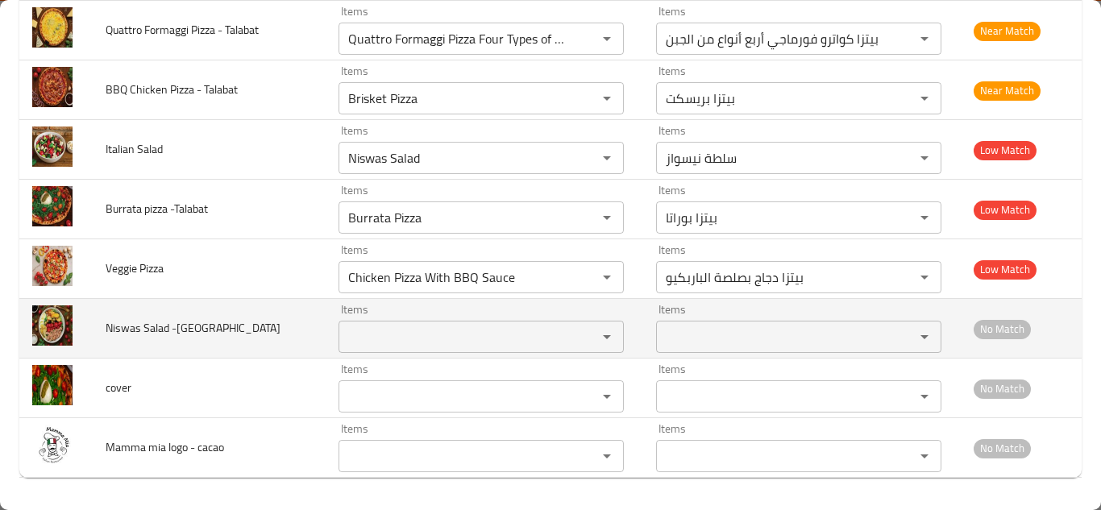
click at [355, 326] on -Talabat "Items" at bounding box center [457, 336] width 228 height 23
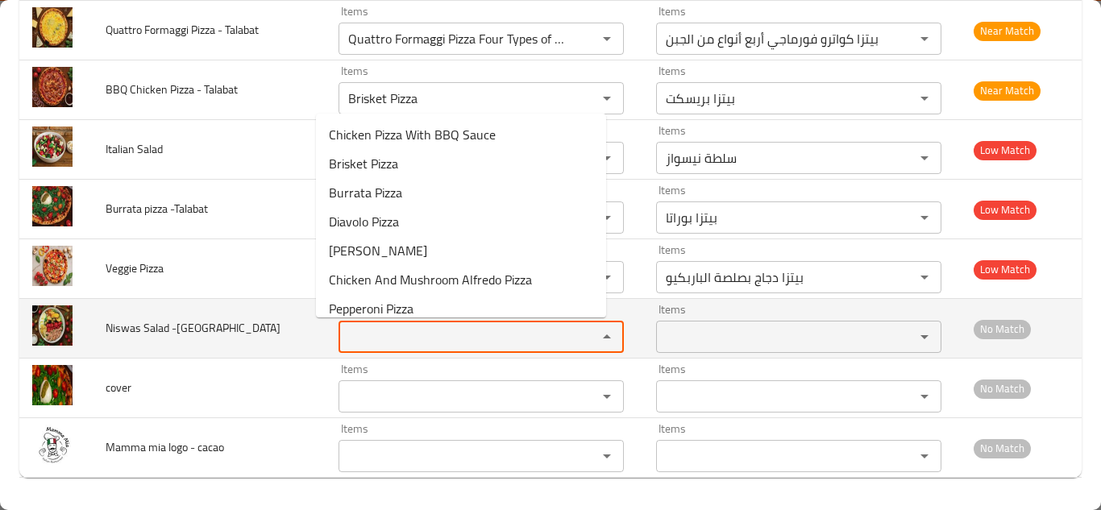
click at [355, 326] on -Talabat "Items" at bounding box center [457, 336] width 228 height 23
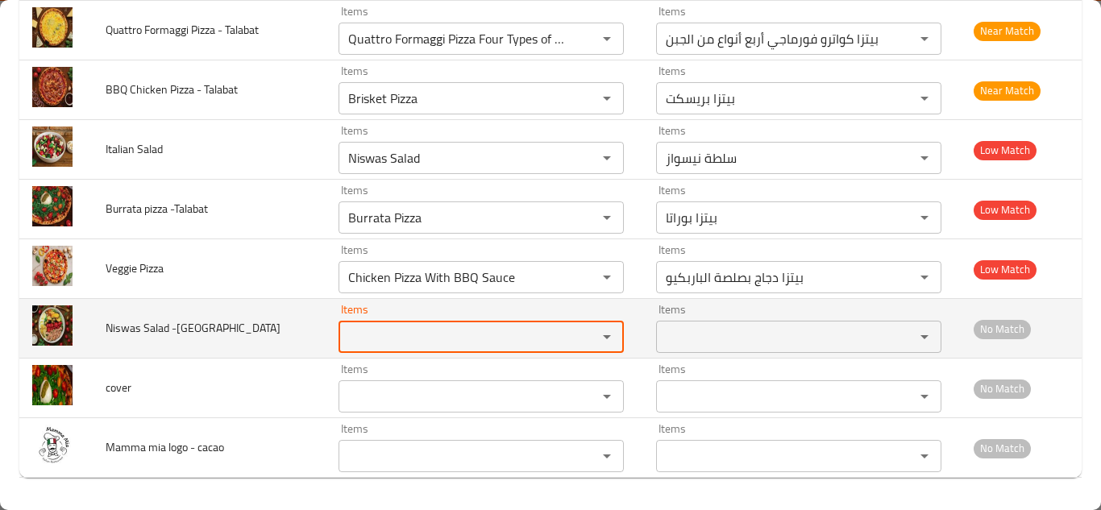
click at [355, 326] on -Talabat "Items" at bounding box center [457, 336] width 228 height 23
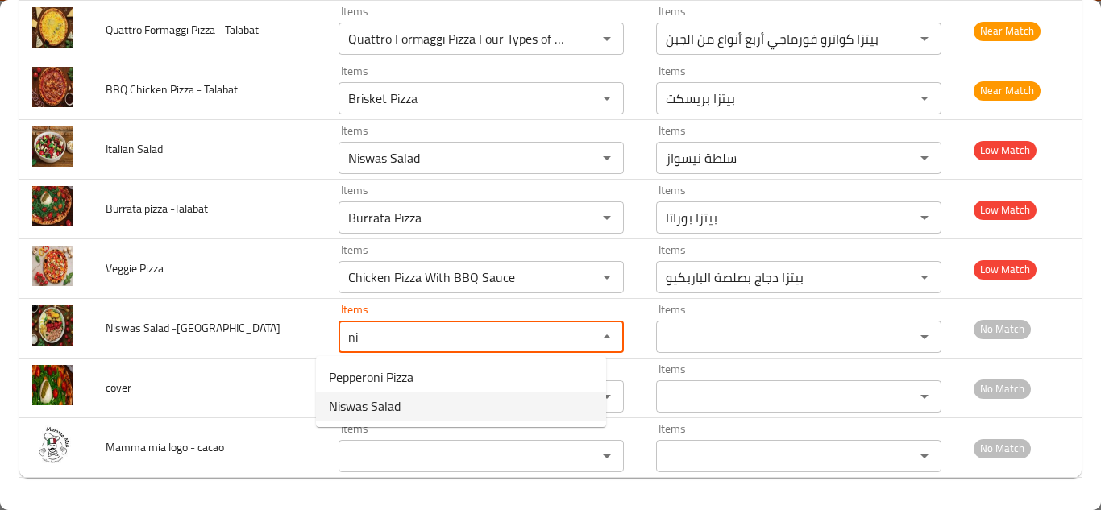
click at [408, 404] on -Talabat-option-1 "Niswas Salad" at bounding box center [461, 406] width 290 height 29
type -Talabat "Niswas Salad"
type -Talabat-ar "سلطة نيسواز"
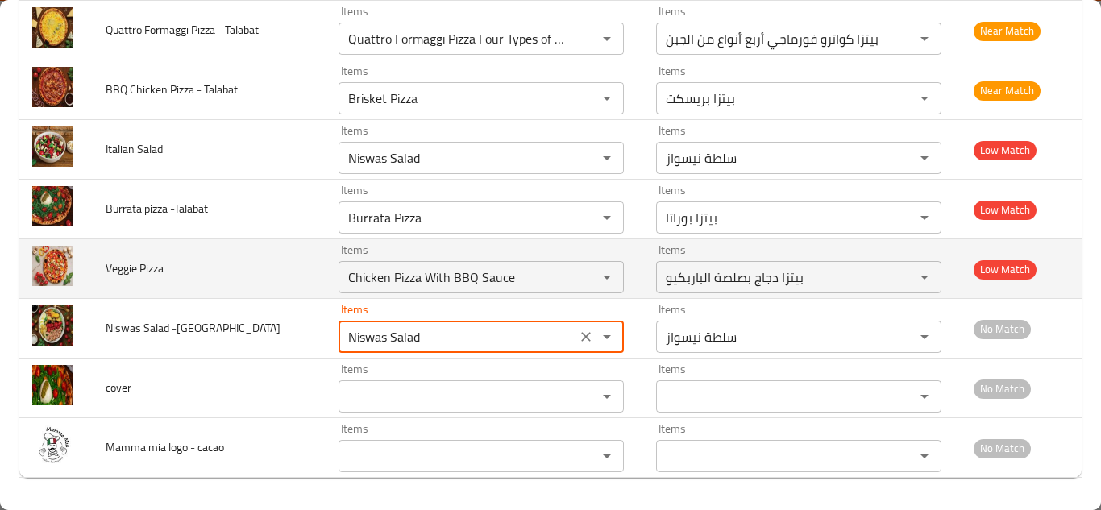
type -Talabat "Niswas Salad"
click at [289, 259] on td "Veggie Pizza" at bounding box center [209, 269] width 233 height 60
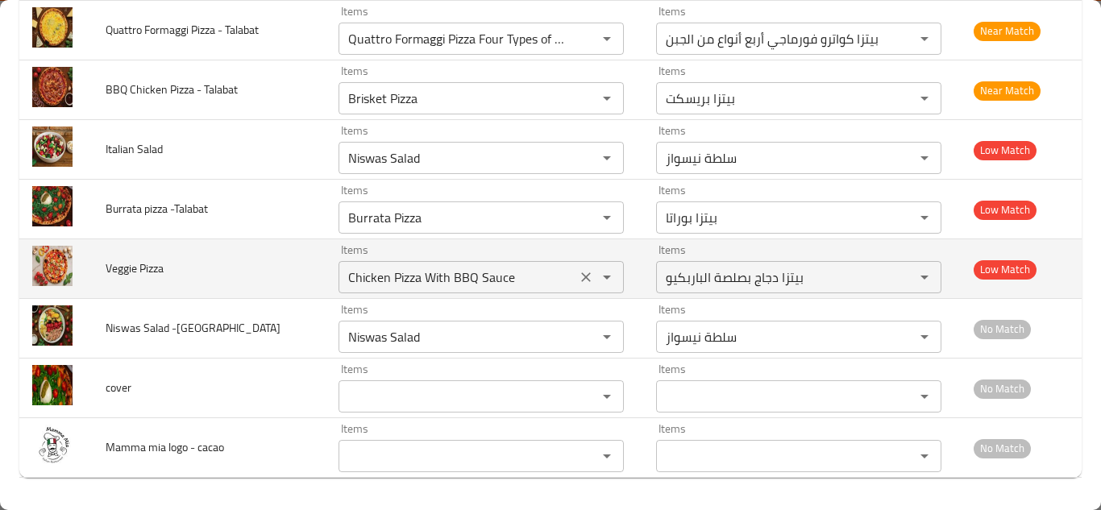
click at [435, 278] on Pizza "Chicken Pizza With BBQ Sauce" at bounding box center [457, 277] width 228 height 23
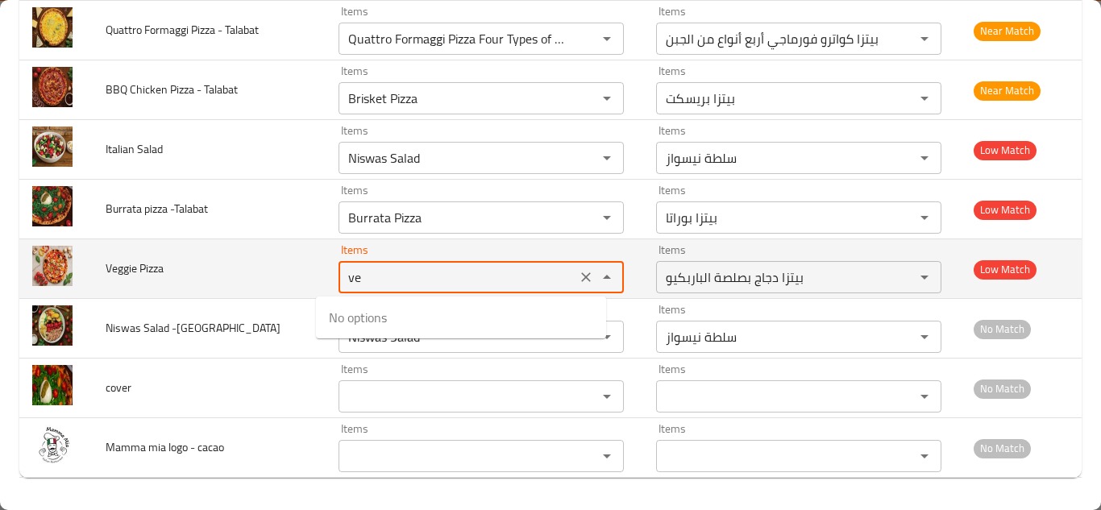
type Pizza "v"
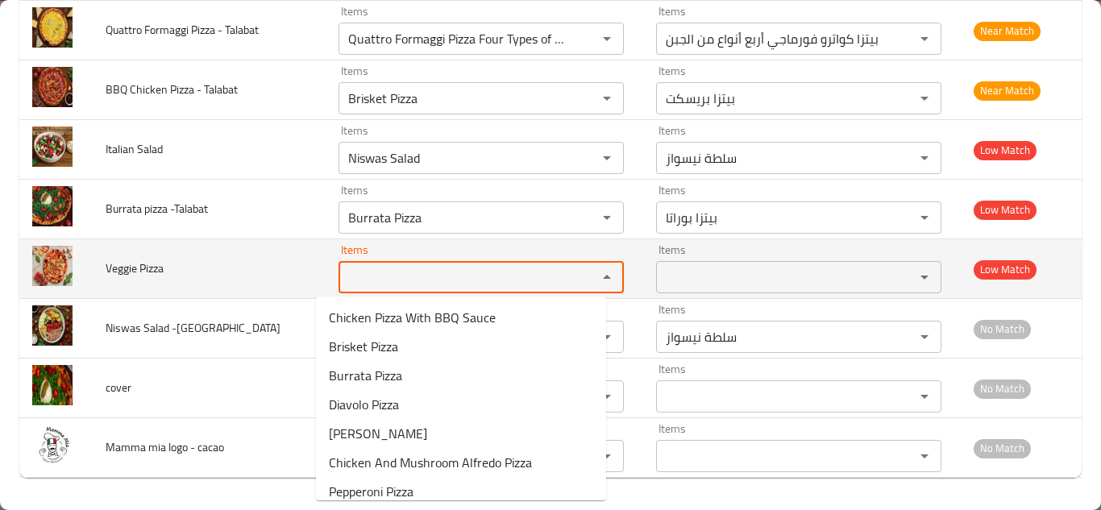
click at [155, 267] on span "Veggie Pizza" at bounding box center [135, 268] width 58 height 21
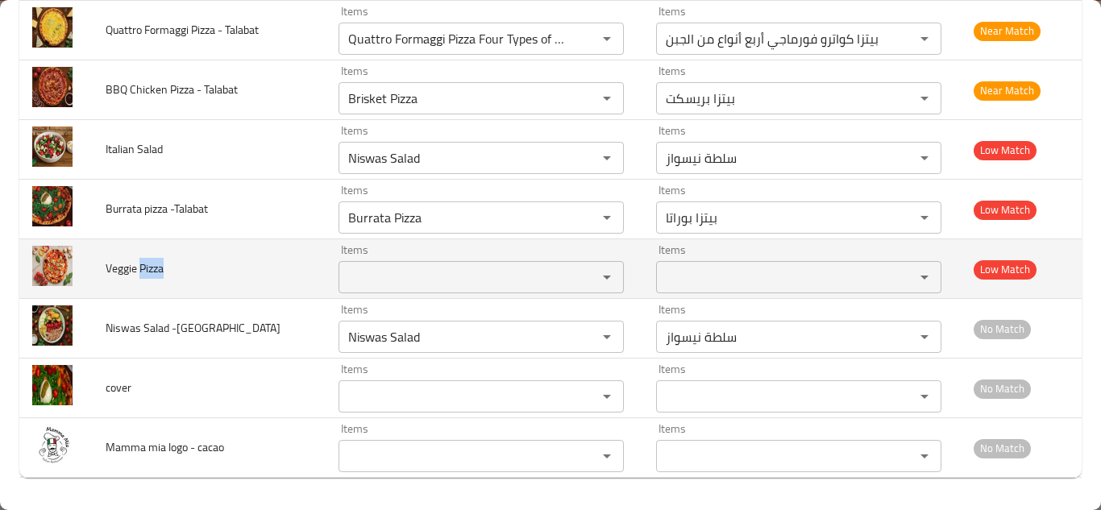
click at [155, 266] on span "Veggie Pizza" at bounding box center [135, 268] width 58 height 21
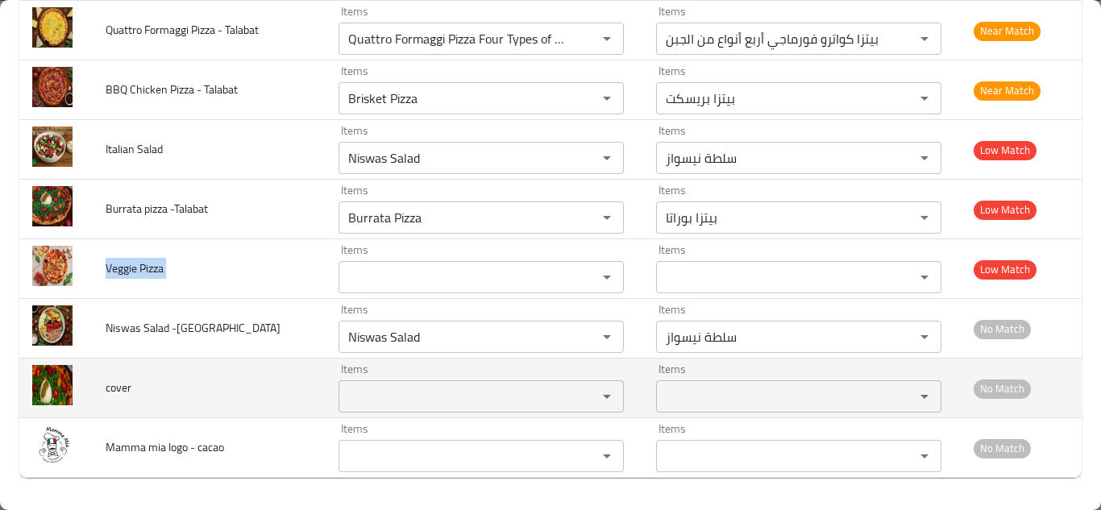
copy span "Veggie Pizza"
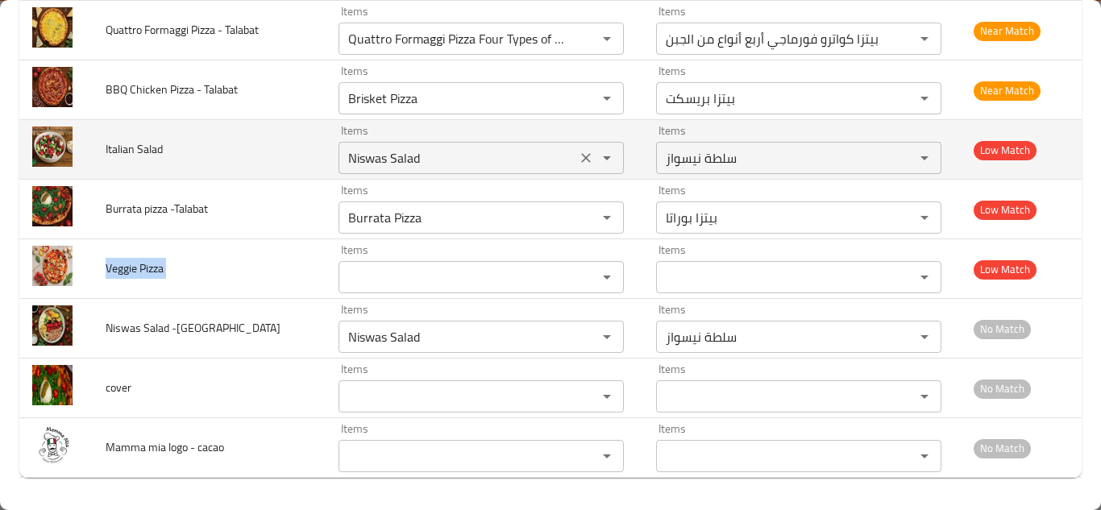
click at [351, 150] on Salad "Niswas Salad" at bounding box center [457, 158] width 228 height 23
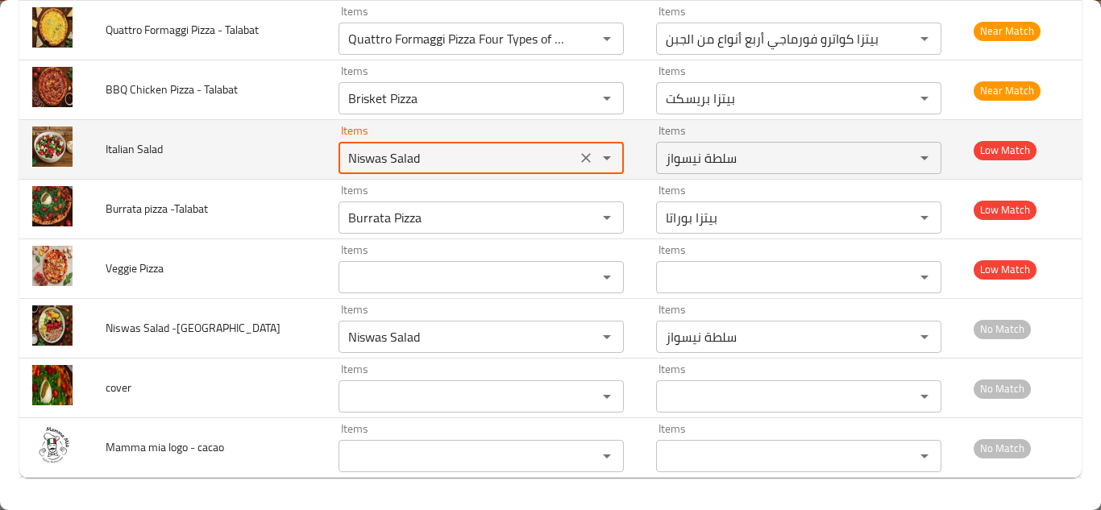
click at [351, 149] on Salad "Niswas Salad" at bounding box center [457, 158] width 228 height 23
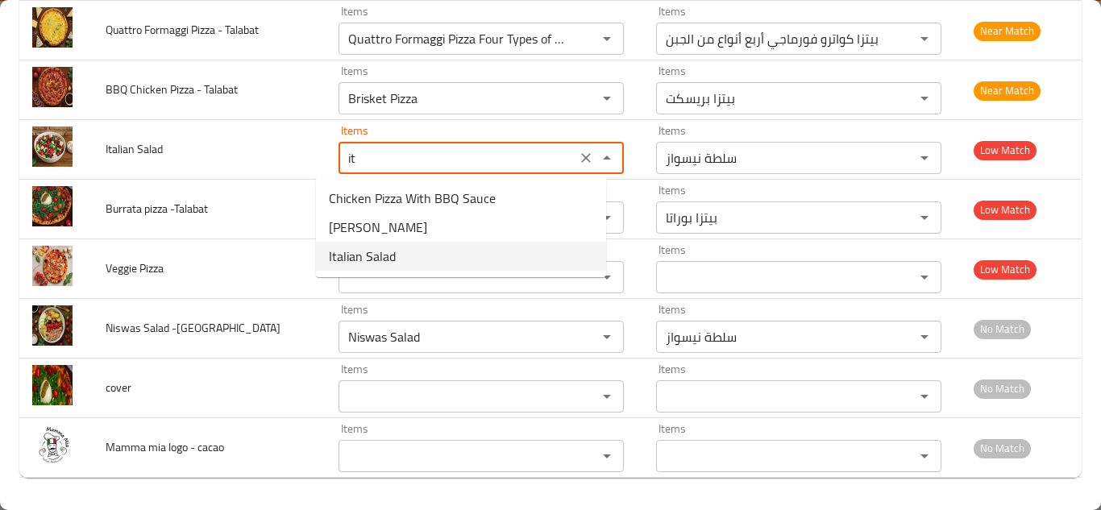
click at [421, 254] on Salad-option-2 "Italian Salad" at bounding box center [461, 256] width 290 height 29
type Salad "Italian Salad"
type Salad-ar "سلطة إيطالية"
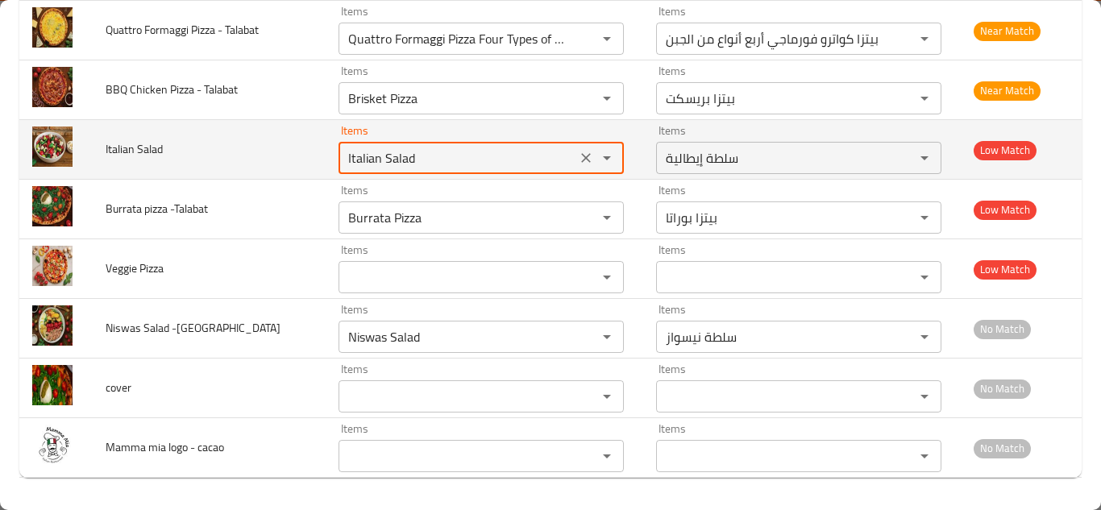
type Salad "Italian Salad"
click at [286, 141] on td "Italian Salad" at bounding box center [209, 150] width 233 height 60
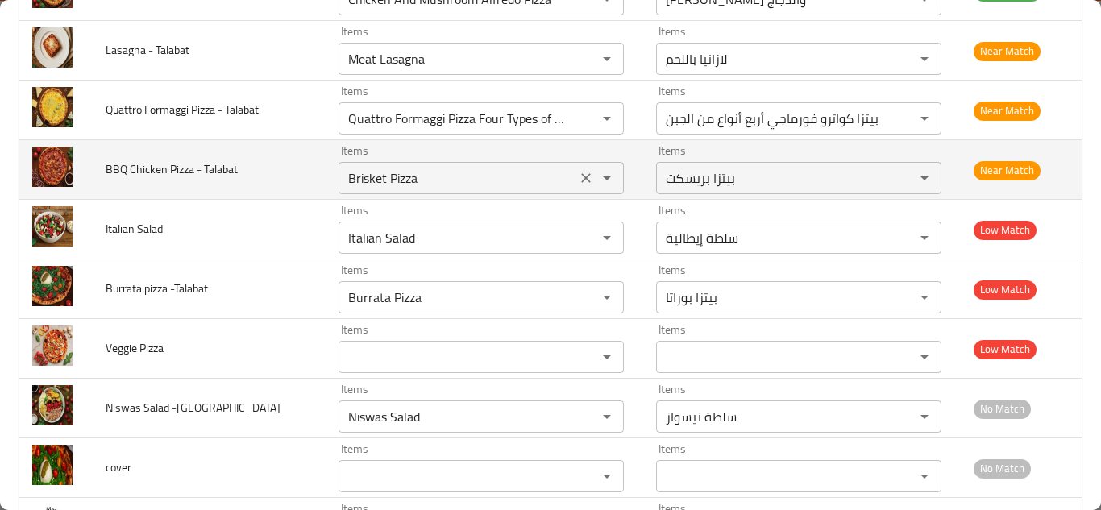
scroll to position [940, 0]
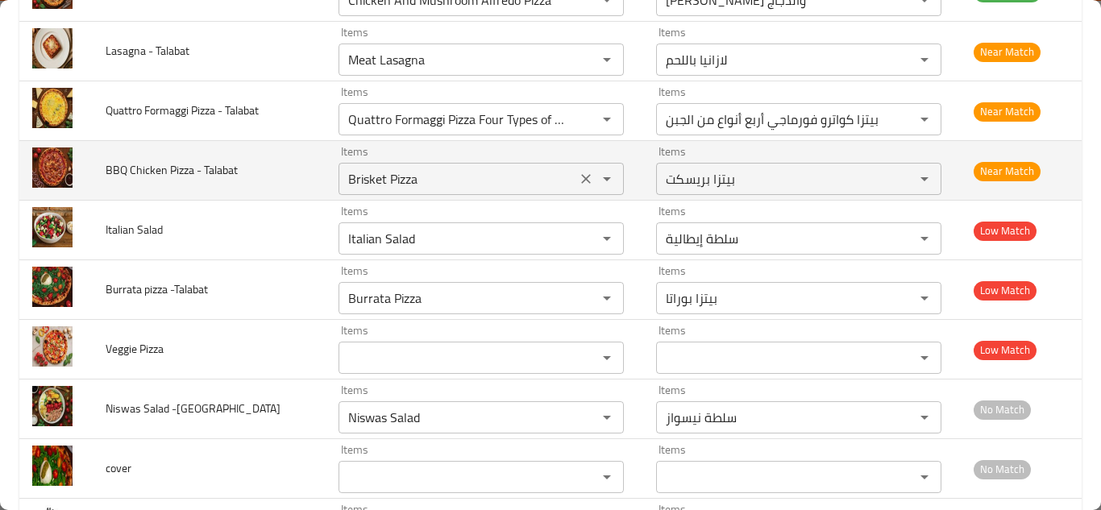
click at [359, 180] on Talabat "Brisket Pizza" at bounding box center [457, 179] width 228 height 23
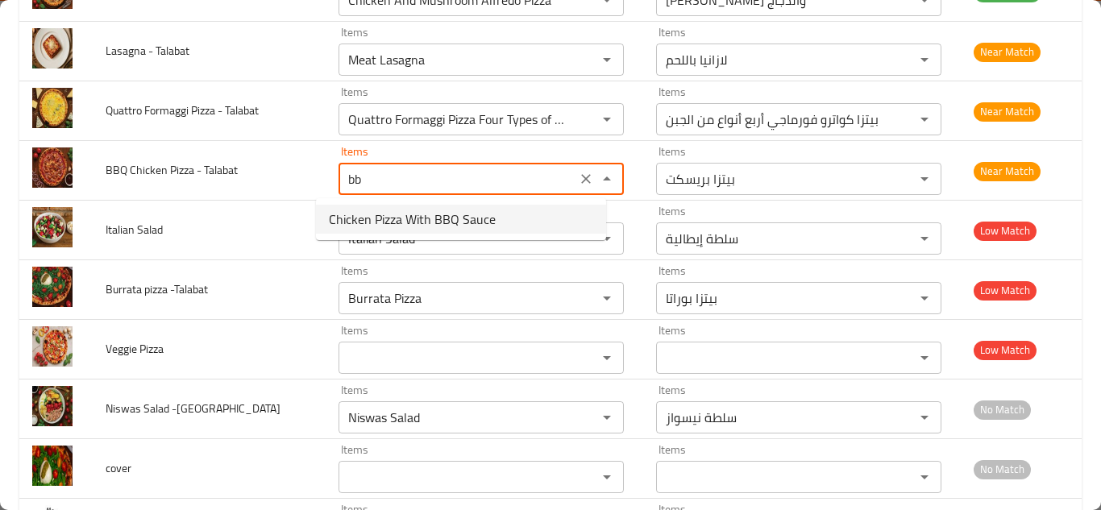
click at [413, 214] on span "Chicken Pizza With BBQ Sauce" at bounding box center [412, 218] width 167 height 19
type Talabat "Chicken Pizza With BBQ Sauce"
type Talabat-ar "بيتزا دجاج بصلصة الباربكيو"
click at [413, 214] on div "Items Italian Salad Items" at bounding box center [480, 229] width 285 height 49
type Talabat "Chicken Pizza With BBQ Sauce"
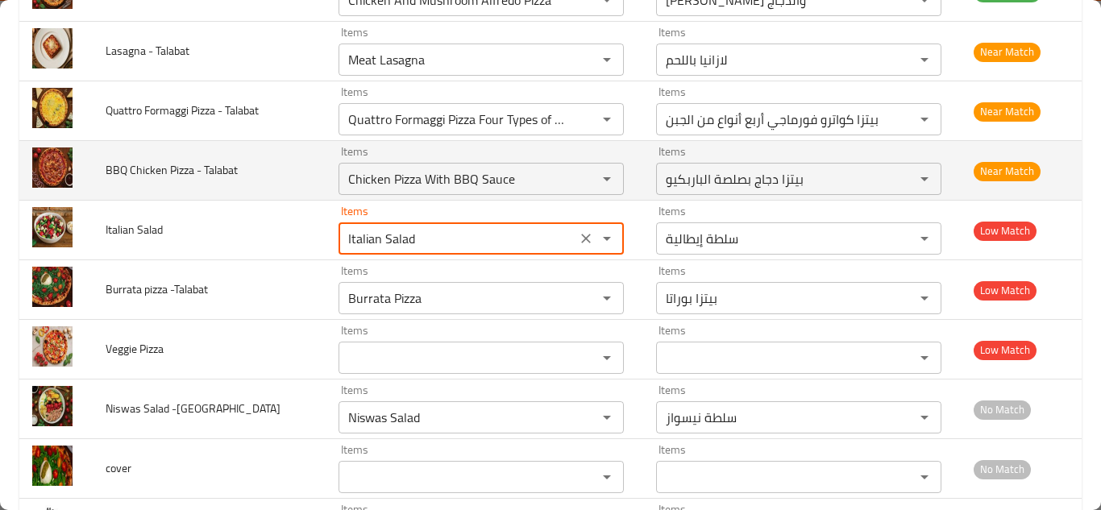
click at [325, 167] on td "Items Chicken Pizza With BBQ Sauce Items" at bounding box center [483, 171] width 317 height 60
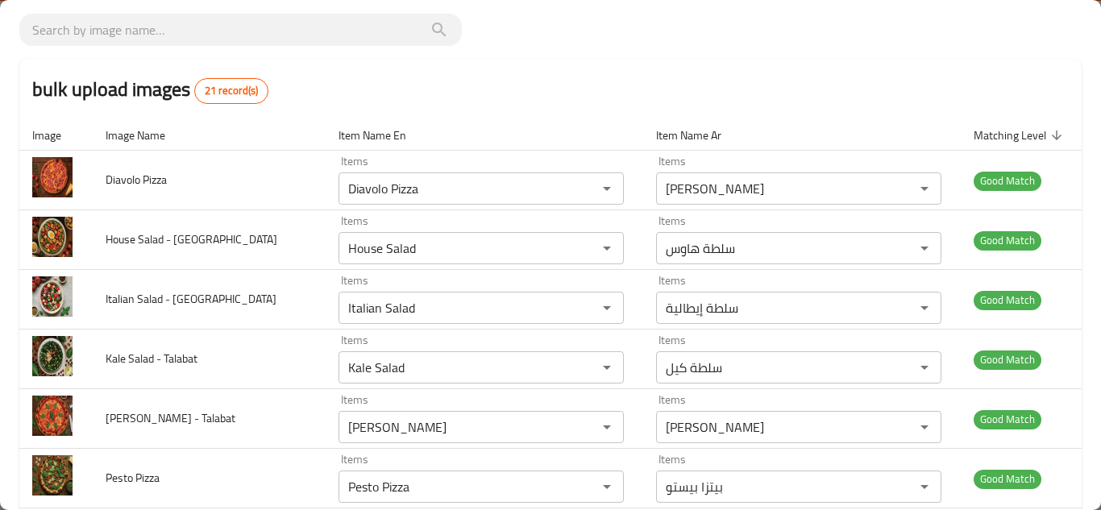
scroll to position [0, 0]
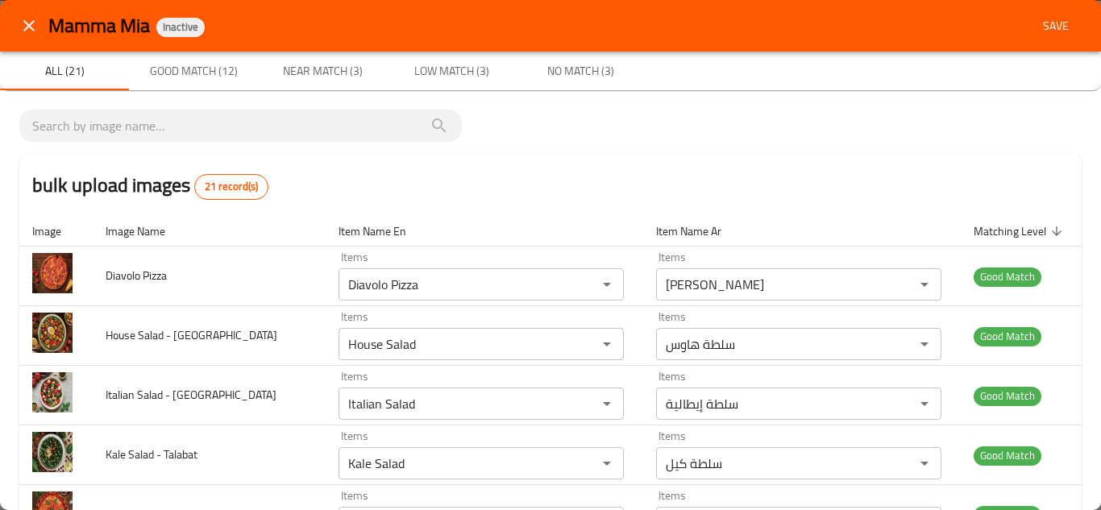
click at [1044, 23] on span "Save" at bounding box center [1055, 26] width 39 height 20
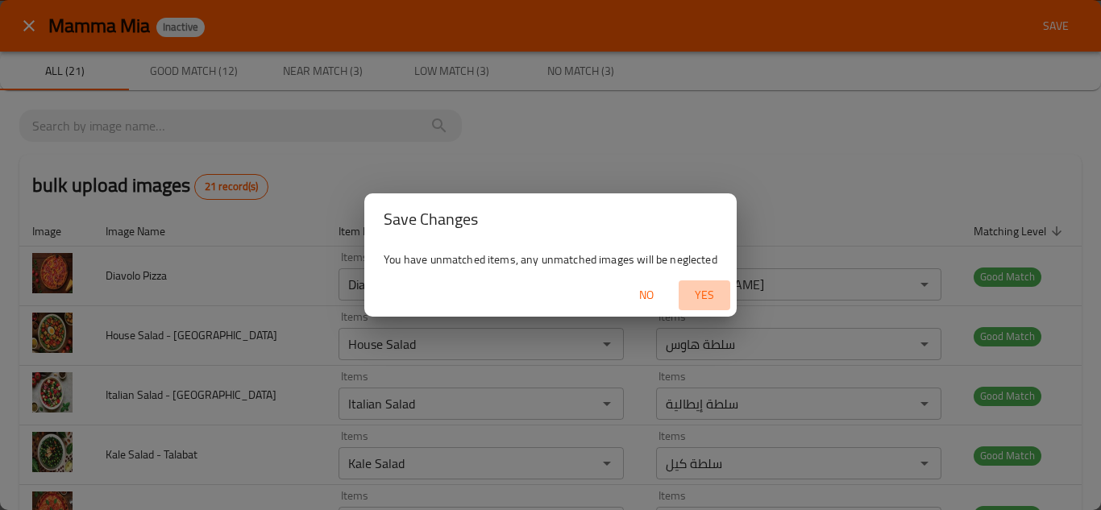
click at [704, 291] on span "Yes" at bounding box center [704, 295] width 39 height 20
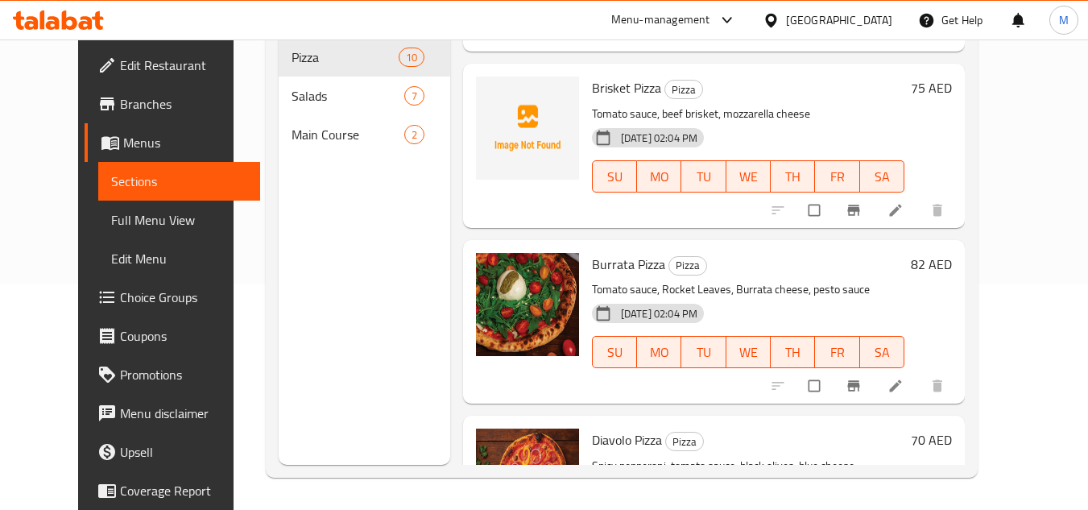
scroll to position [106, 0]
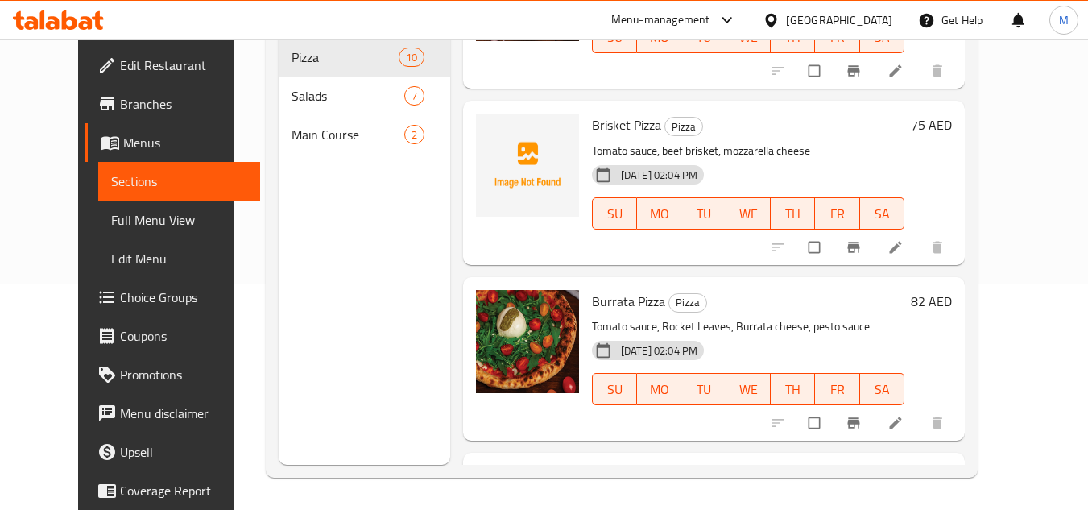
click at [1010, 207] on div "Home / Restaurants management / Menus / Sections Mamma Mia Inactive import expo…" at bounding box center [622, 162] width 777 height 696
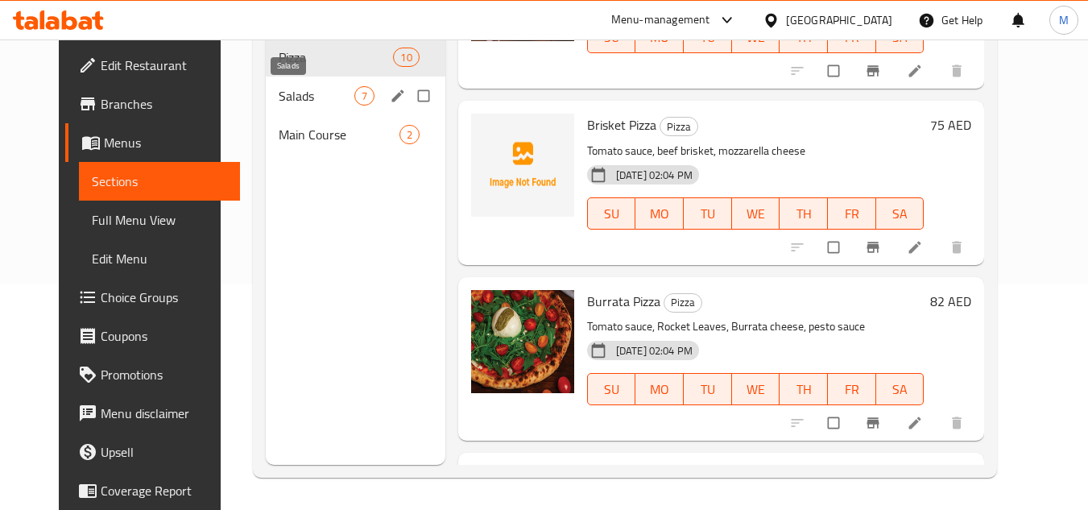
click at [279, 89] on span "Salads" at bounding box center [317, 95] width 76 height 19
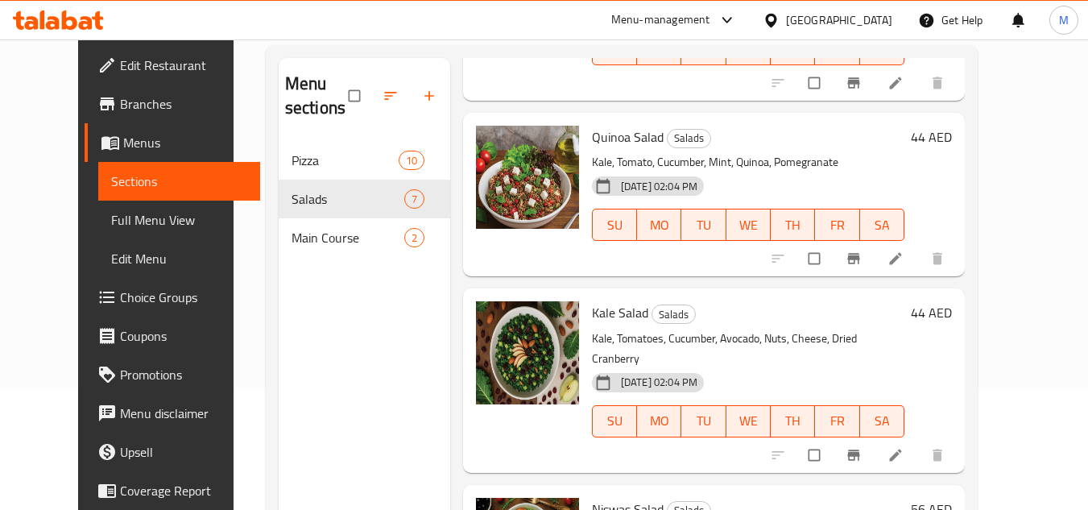
scroll to position [226, 0]
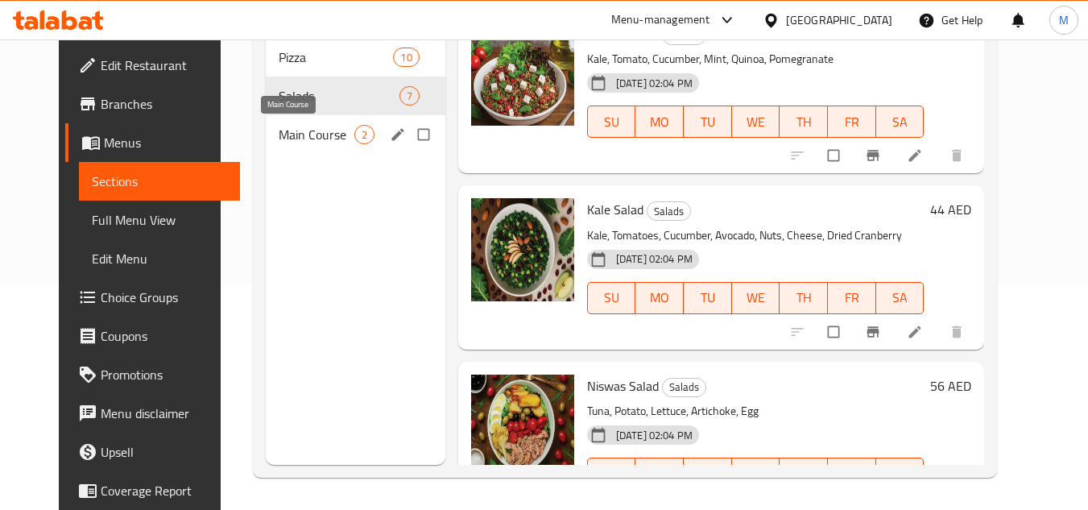
click at [279, 136] on span "Main Course" at bounding box center [317, 134] width 76 height 19
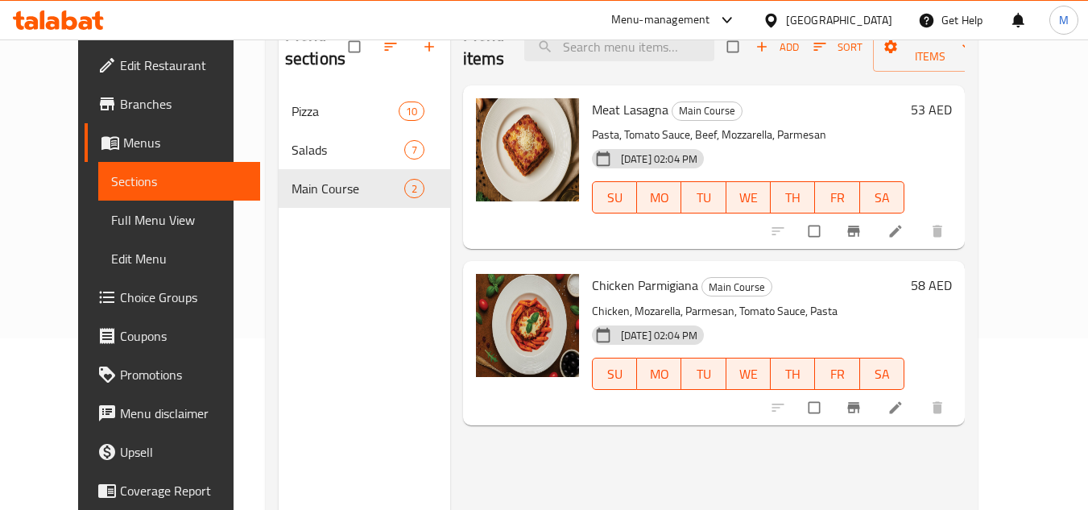
scroll to position [145, 0]
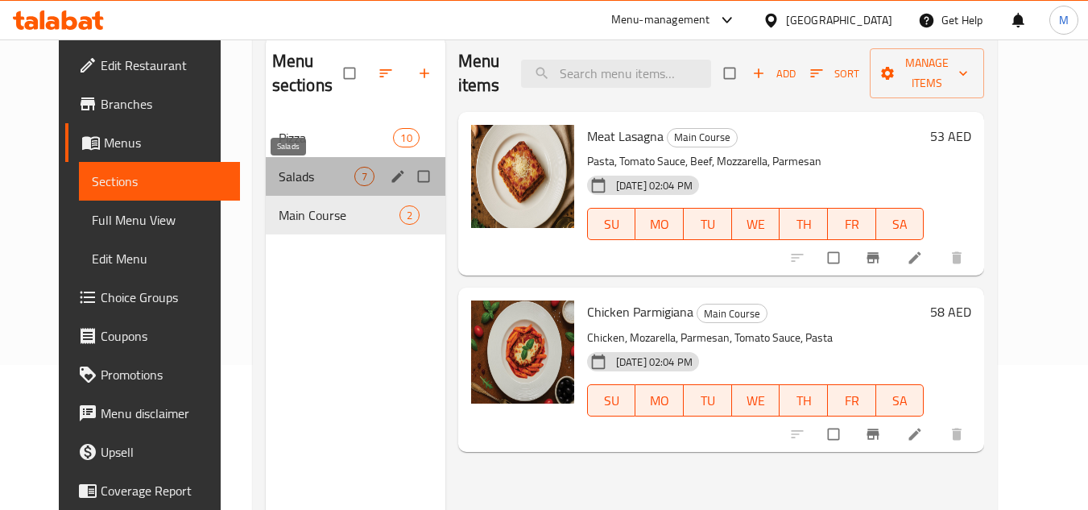
click at [279, 167] on span "Salads" at bounding box center [317, 176] width 76 height 19
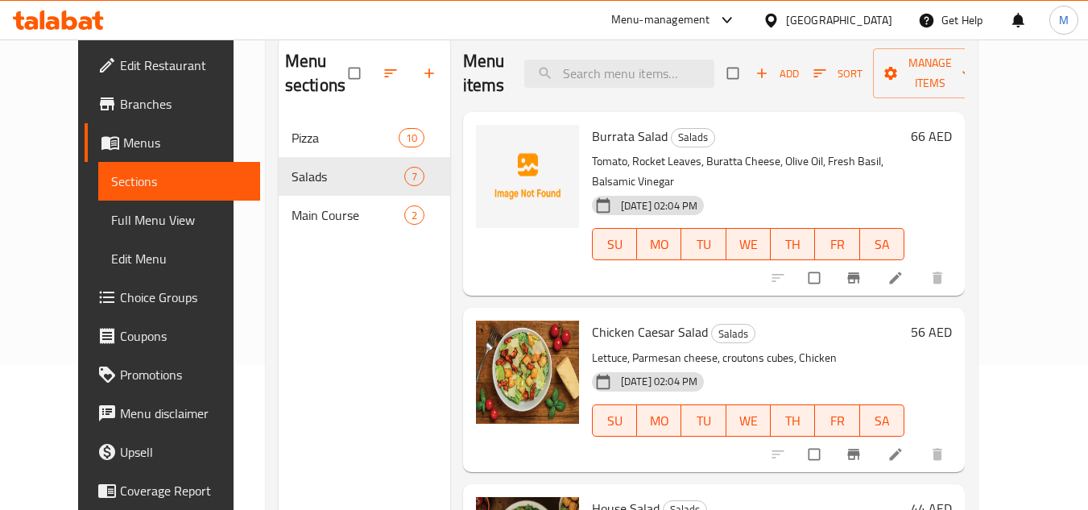
click at [1010, 222] on div "Home / Restaurants management / Menus / Sections Mamma Mia Inactive import expo…" at bounding box center [622, 242] width 777 height 696
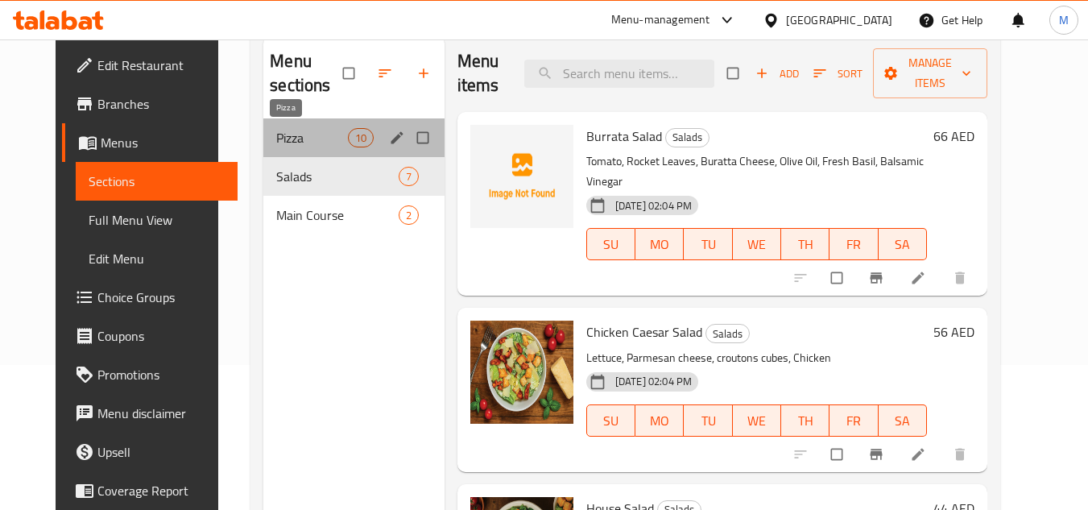
click at [276, 135] on span "Pizza" at bounding box center [311, 137] width 71 height 19
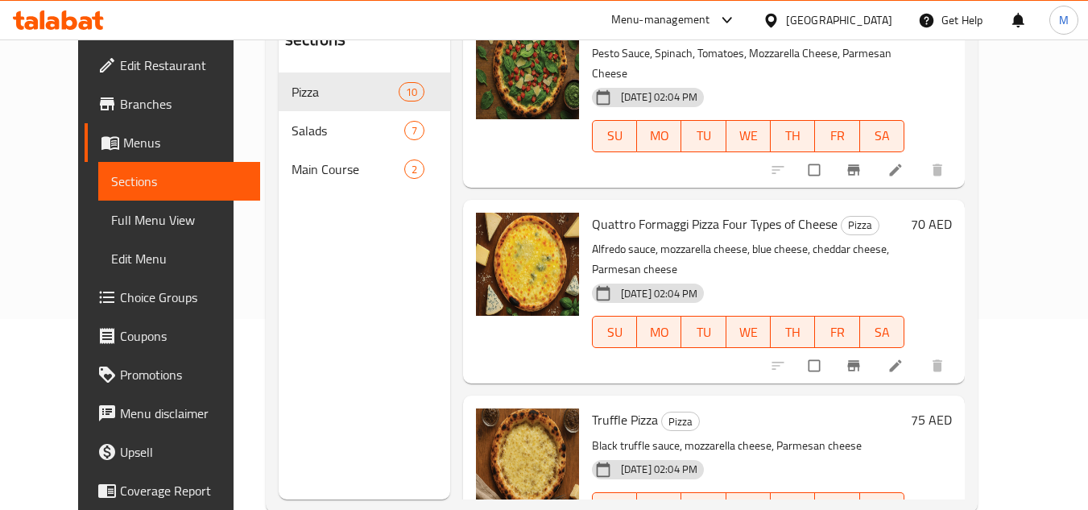
scroll to position [226, 0]
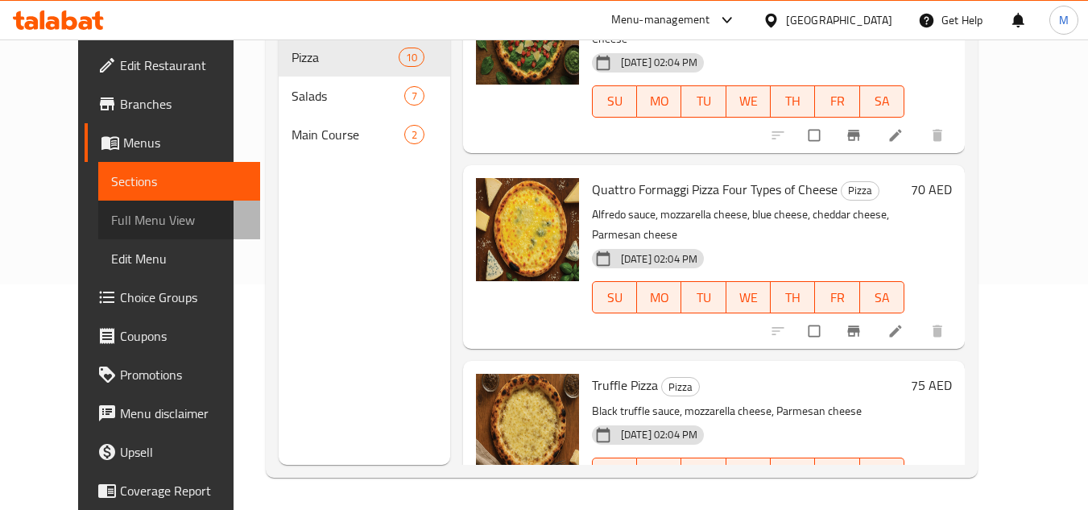
click at [134, 218] on span "Full Menu View" at bounding box center [179, 219] width 136 height 19
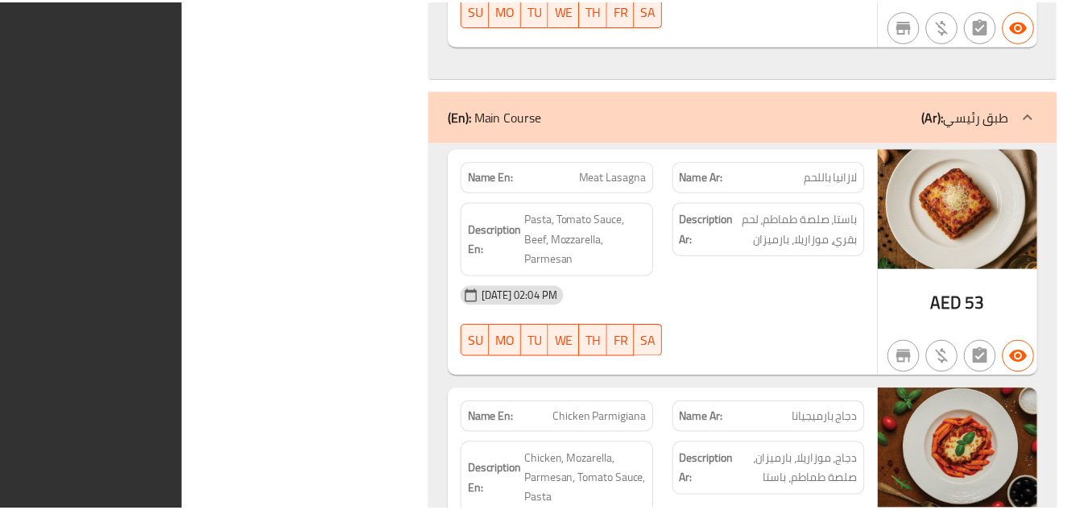
scroll to position [4676, 0]
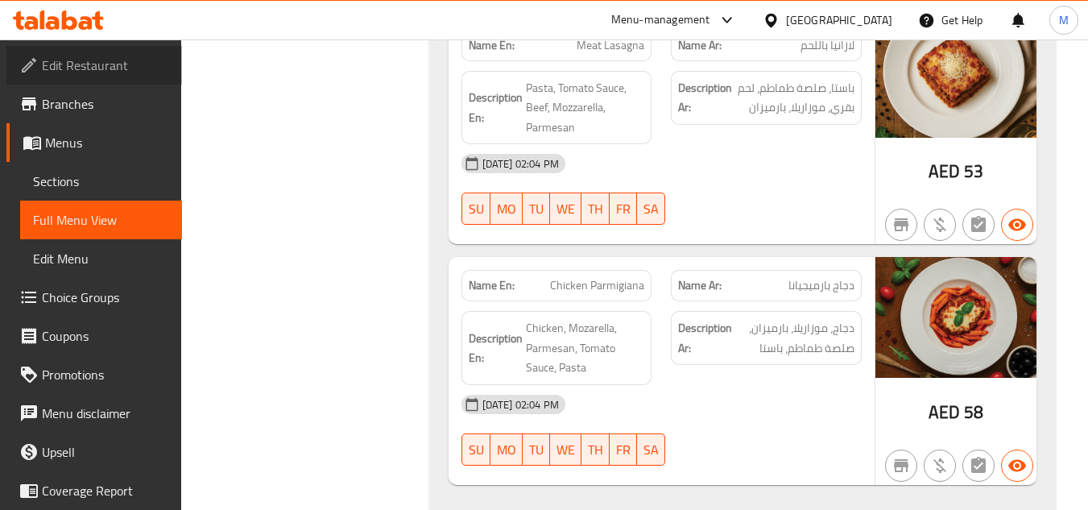
click at [118, 60] on span "Edit Restaurant" at bounding box center [105, 65] width 127 height 19
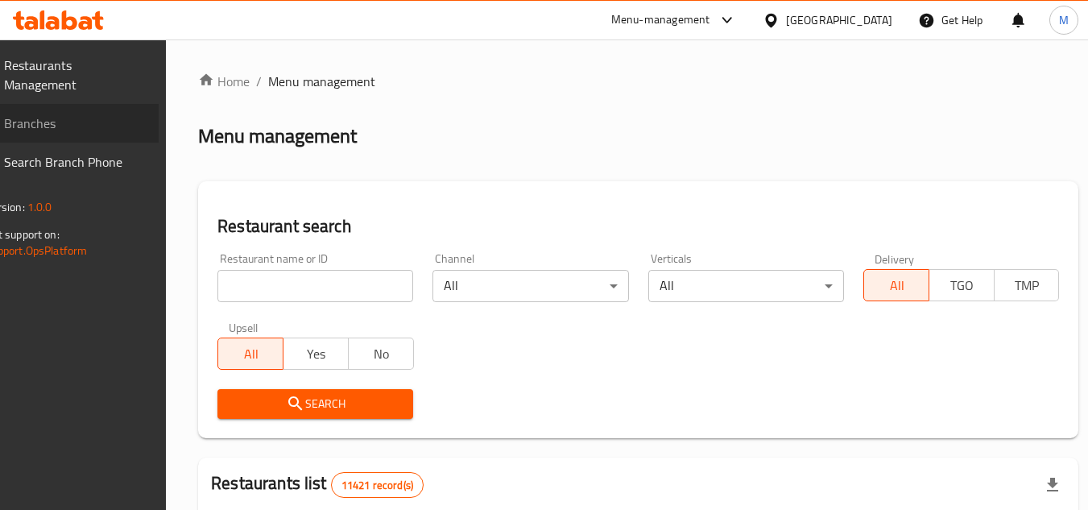
click at [133, 114] on span "Branches" at bounding box center [75, 123] width 143 height 19
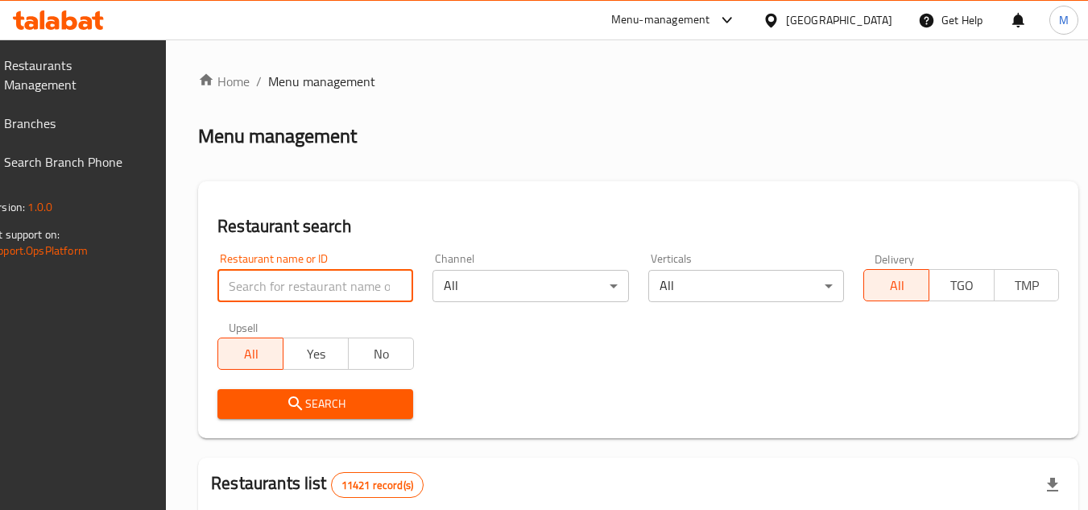
click at [384, 282] on input "search" at bounding box center [316, 286] width 196 height 32
paste input "704431"
type input "704431"
click button "Search" at bounding box center [316, 404] width 196 height 30
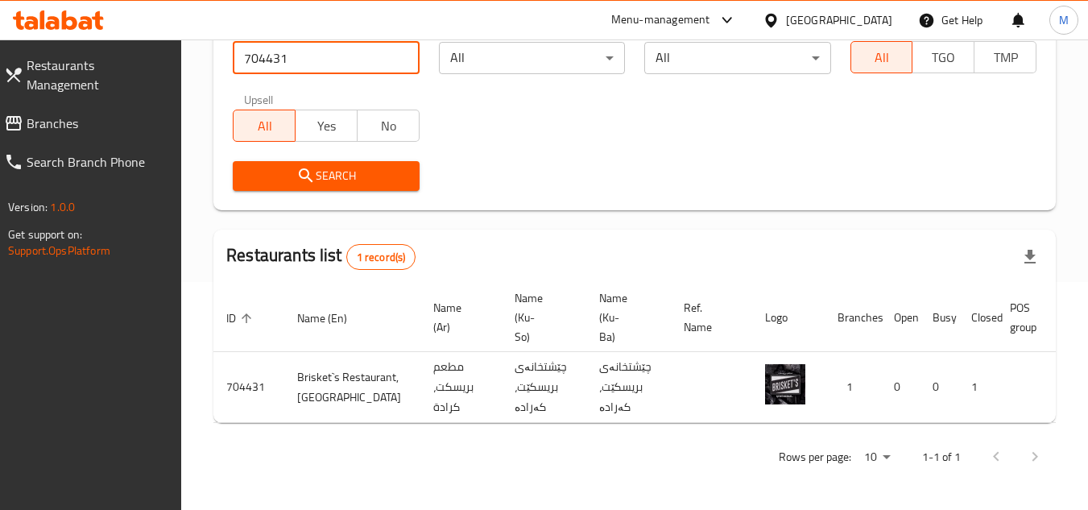
scroll to position [0, 106]
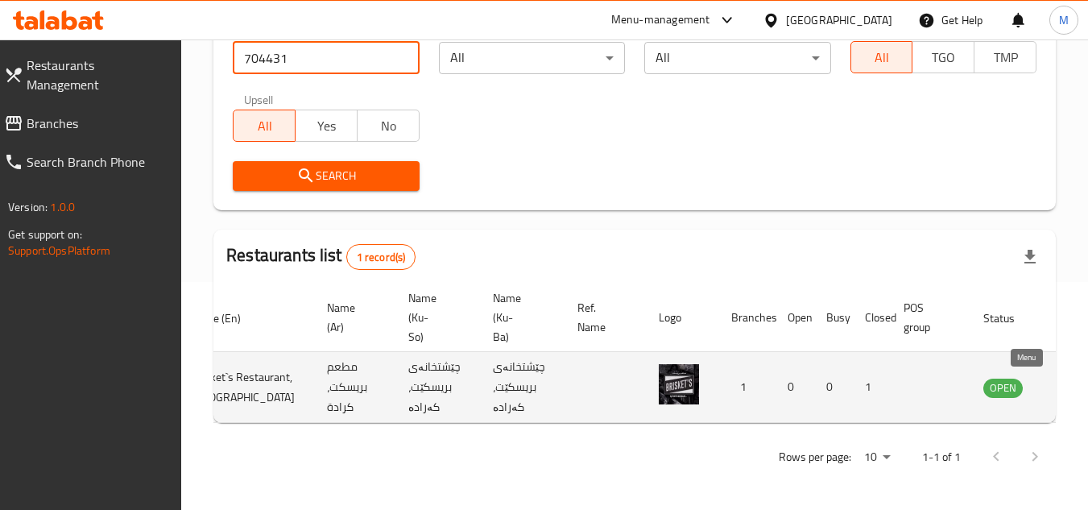
click at [1069, 381] on icon "enhanced table" at bounding box center [1078, 388] width 18 height 14
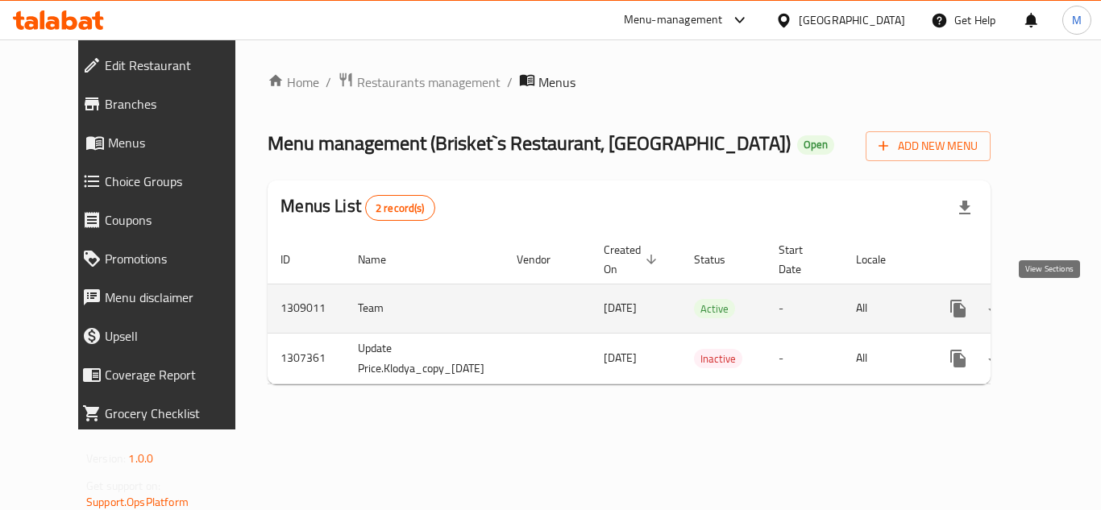
click at [1064, 305] on icon "enhanced table" at bounding box center [1073, 308] width 19 height 19
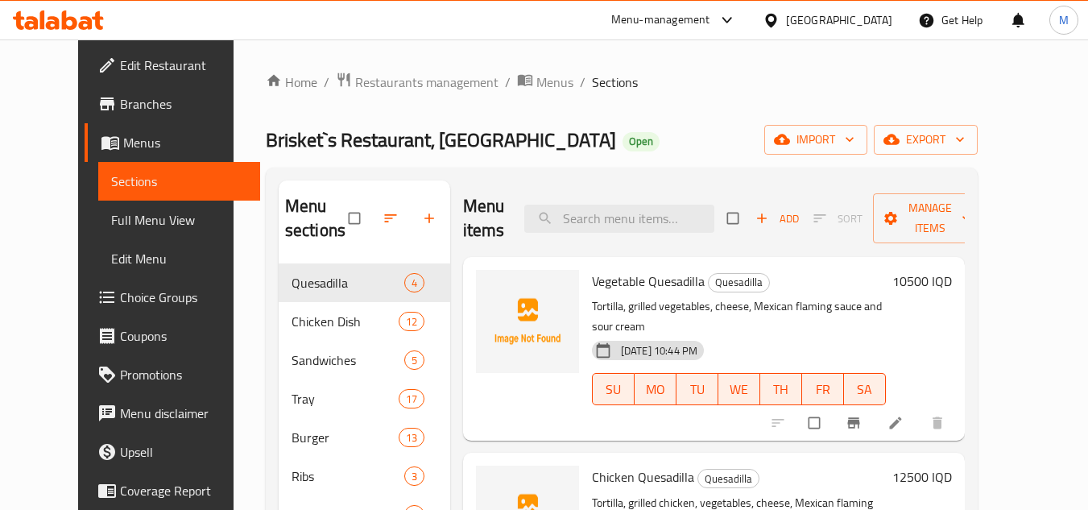
scroll to position [226, 0]
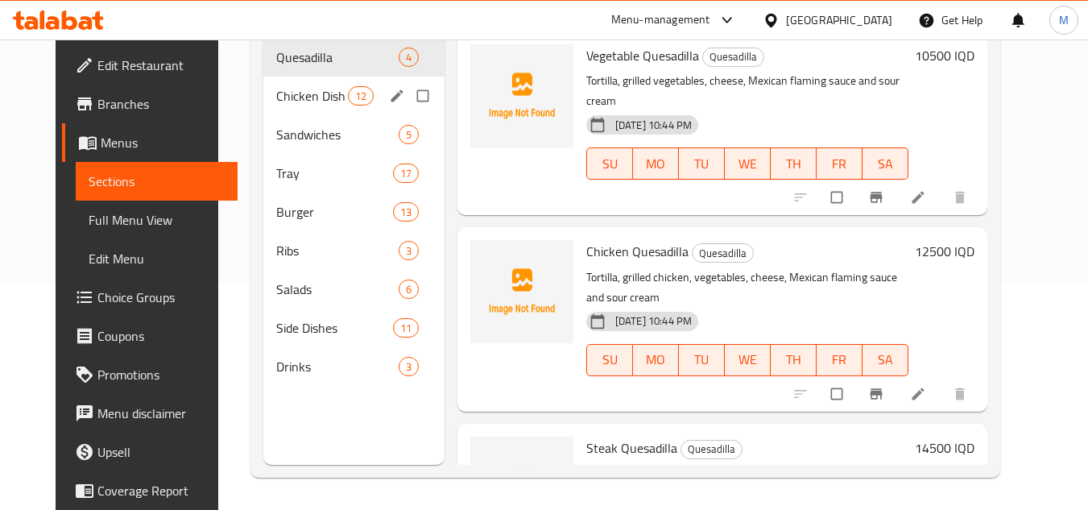
click at [304, 97] on span "Chicken Dish" at bounding box center [311, 95] width 71 height 19
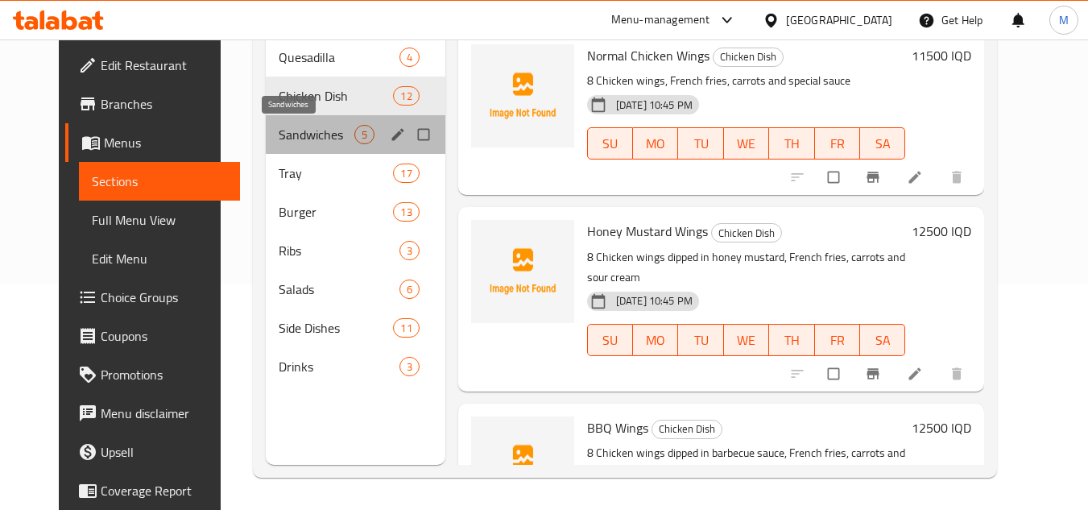
click at [295, 137] on span "Sandwiches" at bounding box center [317, 134] width 76 height 19
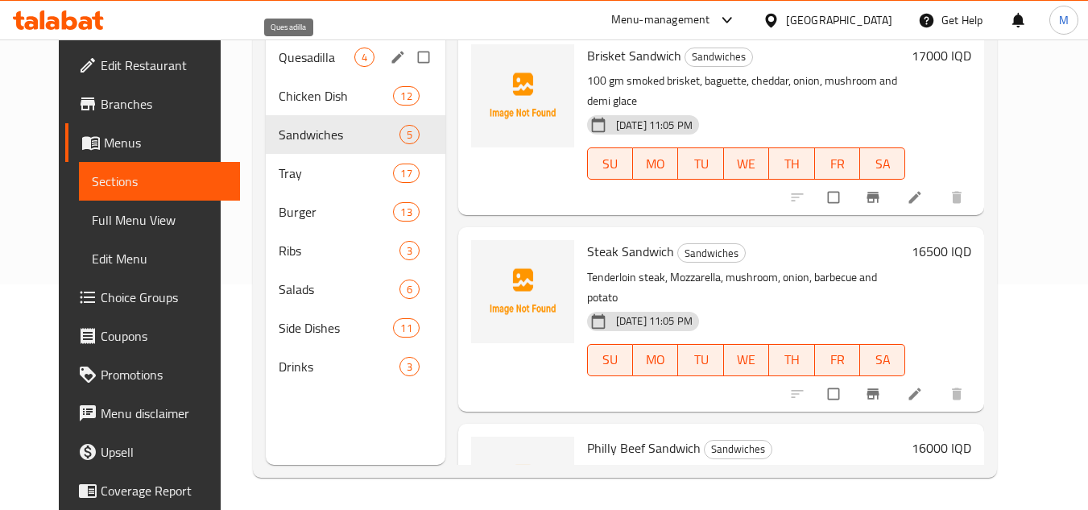
click at [309, 63] on span "Quesadilla" at bounding box center [317, 57] width 76 height 19
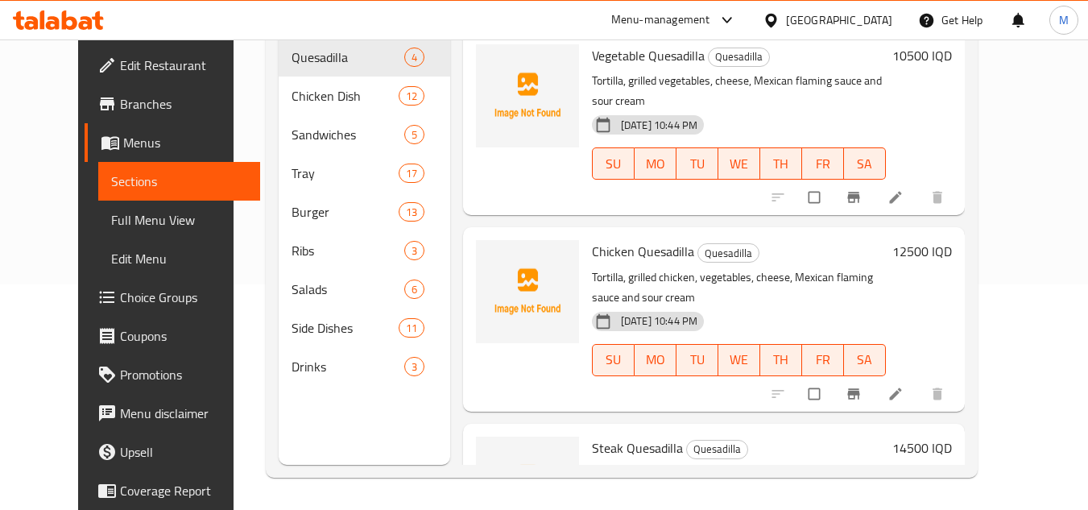
click at [1010, 204] on div "Home / Restaurants management / Menus / Sections Brisket`s Restaurant, Karada O…" at bounding box center [622, 162] width 777 height 696
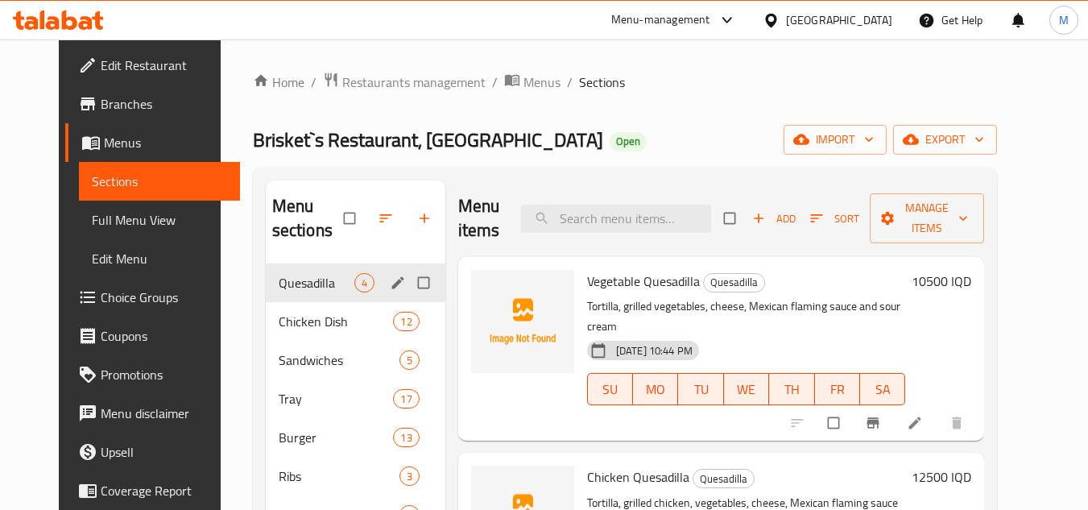
scroll to position [81, 0]
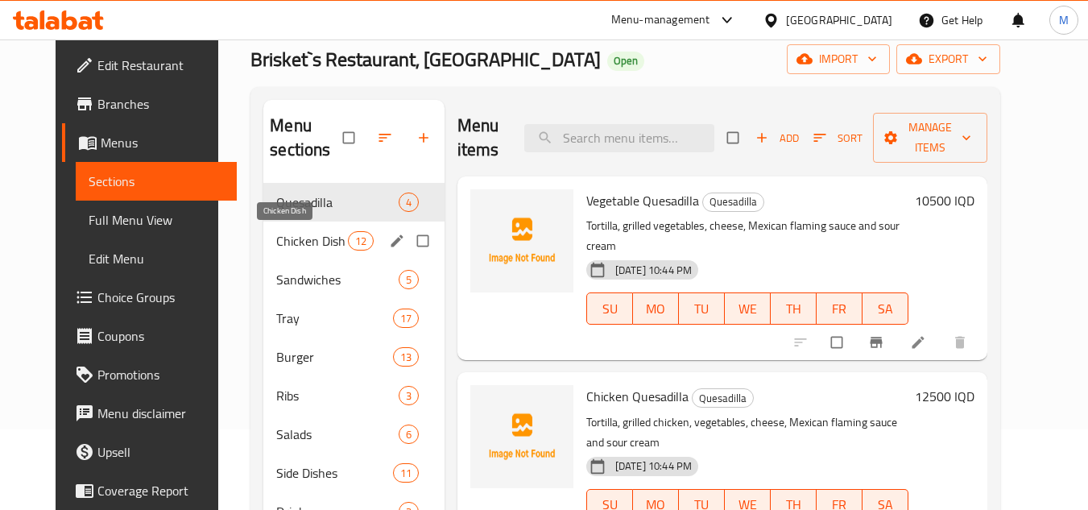
click at [284, 232] on span "Chicken Dish" at bounding box center [311, 240] width 71 height 19
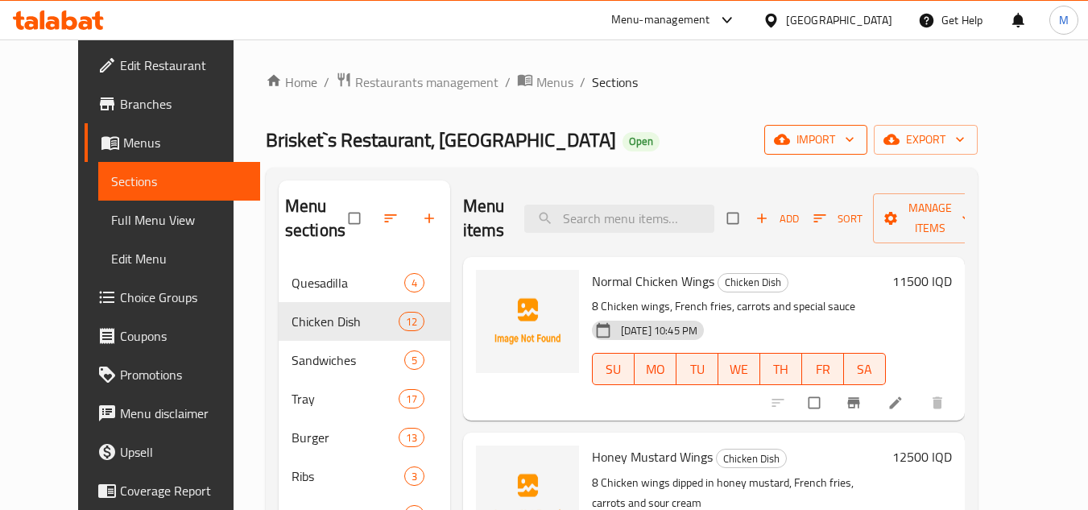
click at [858, 136] on icon "button" at bounding box center [850, 139] width 16 height 16
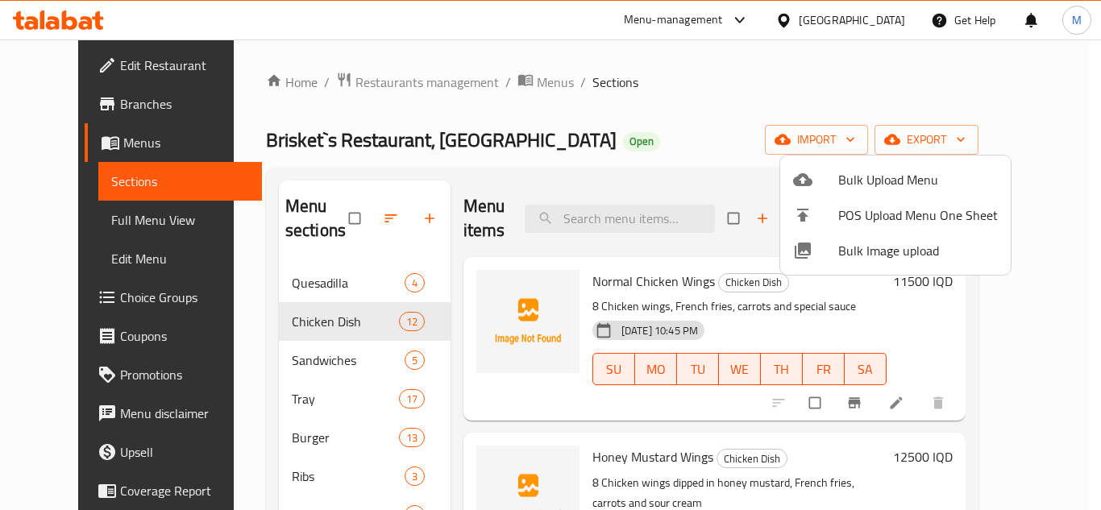
click at [819, 85] on div at bounding box center [550, 255] width 1101 height 510
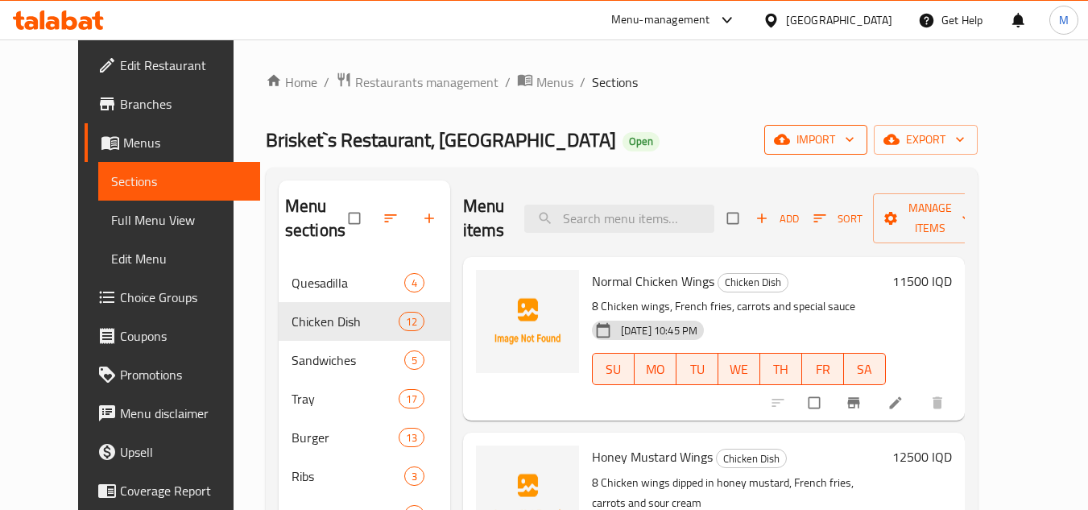
click at [854, 139] on icon "button" at bounding box center [850, 140] width 8 height 5
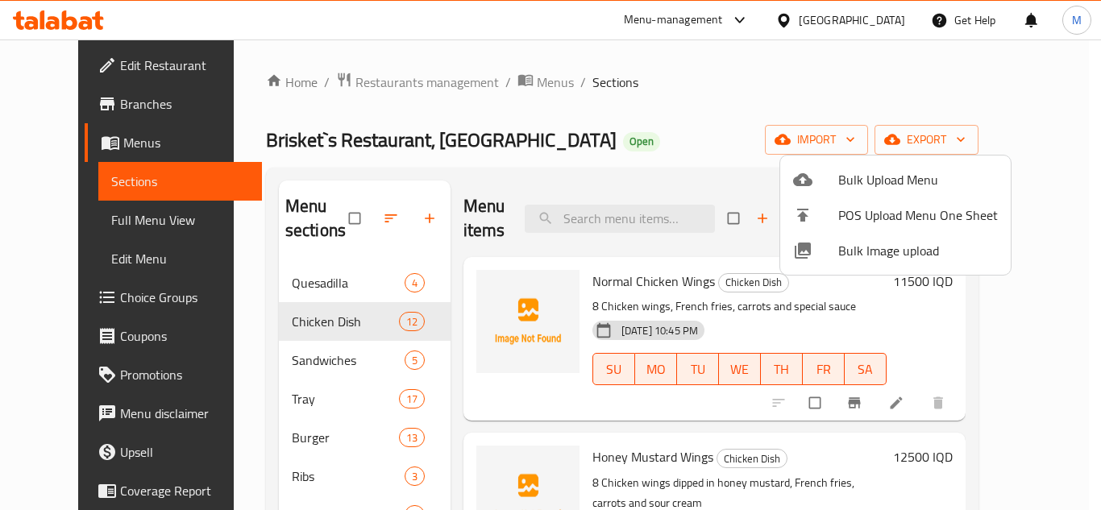
click at [848, 244] on span "Bulk Image upload" at bounding box center [918, 250] width 160 height 19
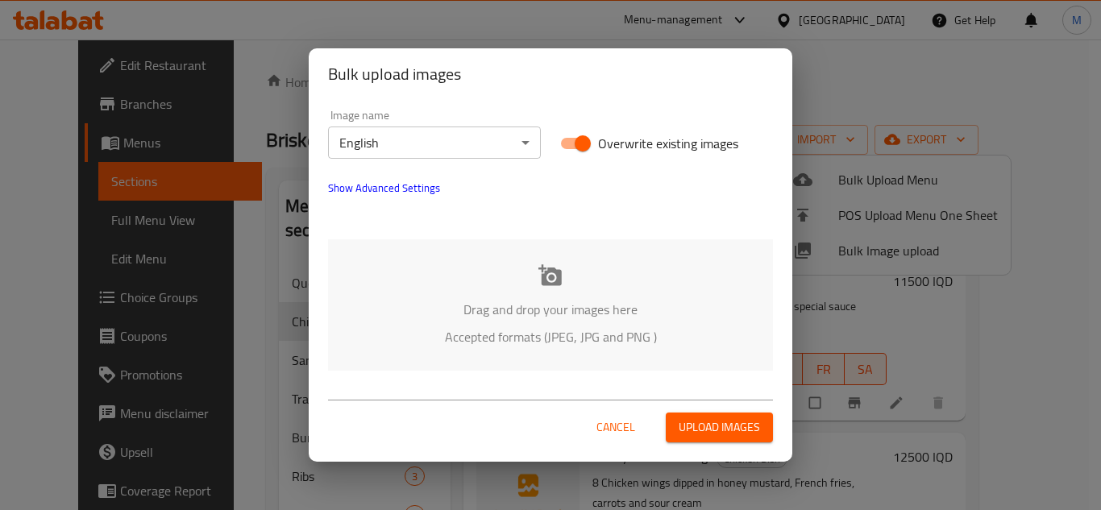
click at [509, 139] on body "​ Menu-management Iraq Get Help M Edit Restaurant Branches Menus Sections Full …" at bounding box center [550, 274] width 1101 height 471
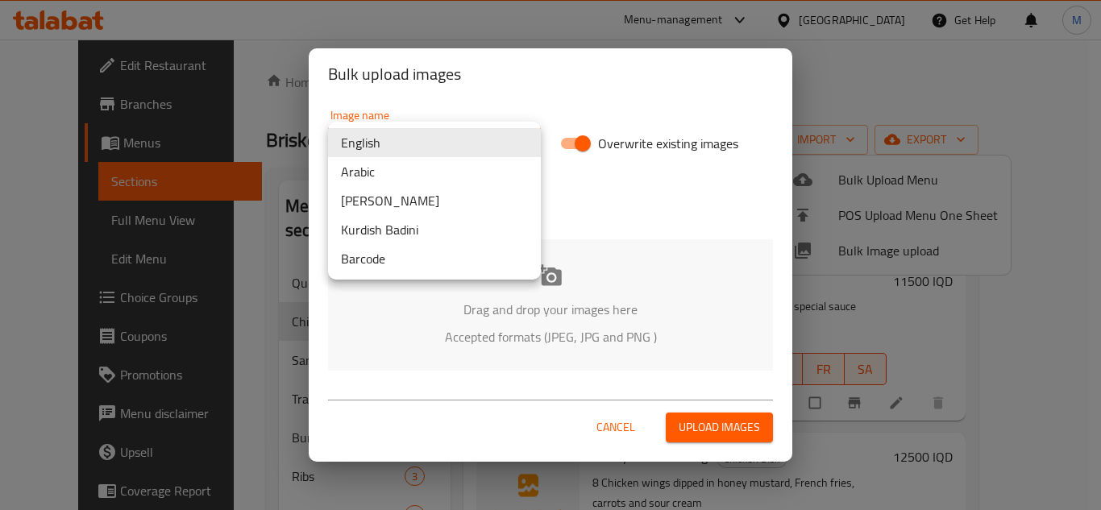
click at [488, 166] on li "Arabic" at bounding box center [434, 171] width 213 height 29
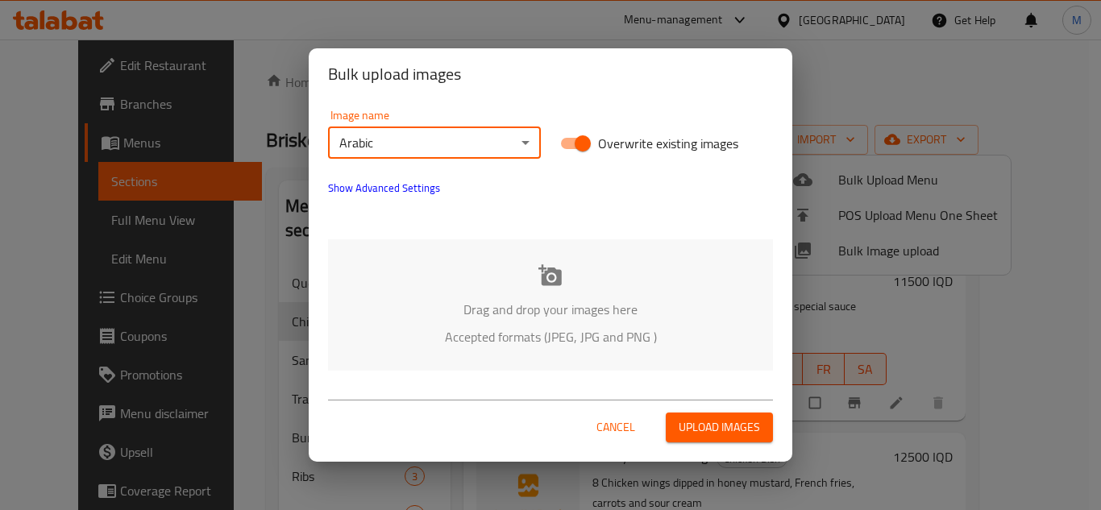
click at [410, 254] on div "Drag and drop your images here Accepted formats (JPEG, JPG and PNG )" at bounding box center [550, 304] width 445 height 131
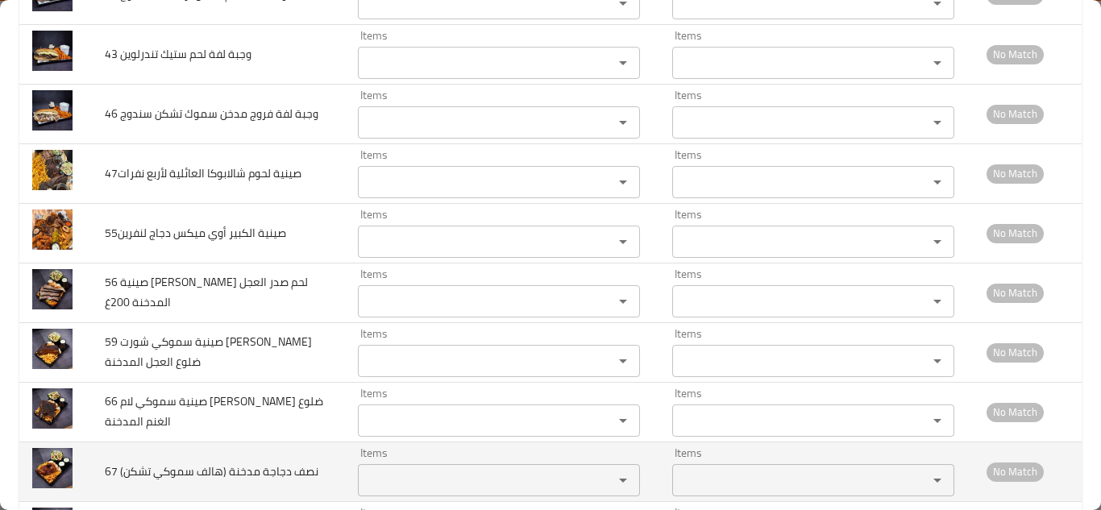
scroll to position [2411, 0]
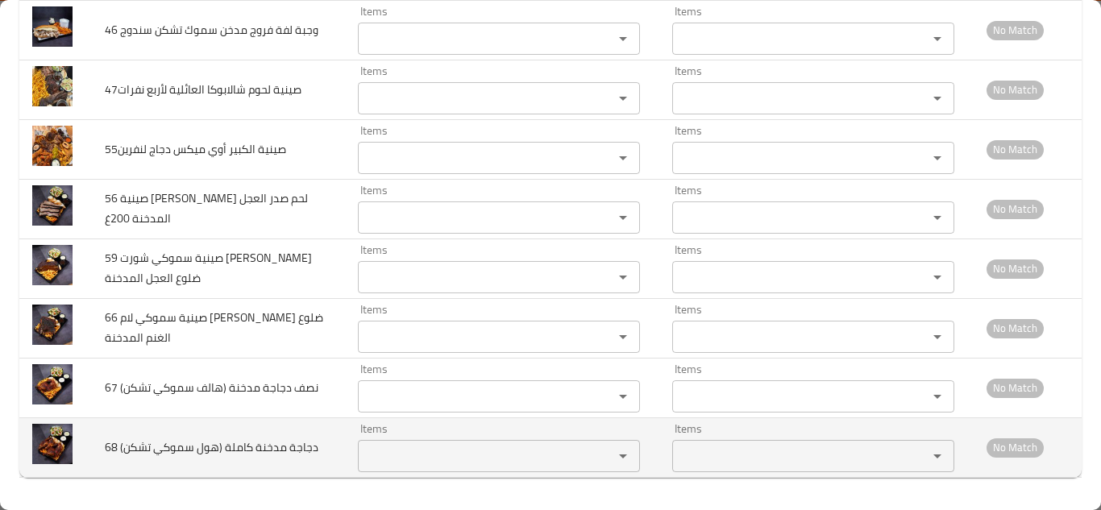
click at [432, 450] on تشكن\) "Items" at bounding box center [475, 456] width 225 height 23
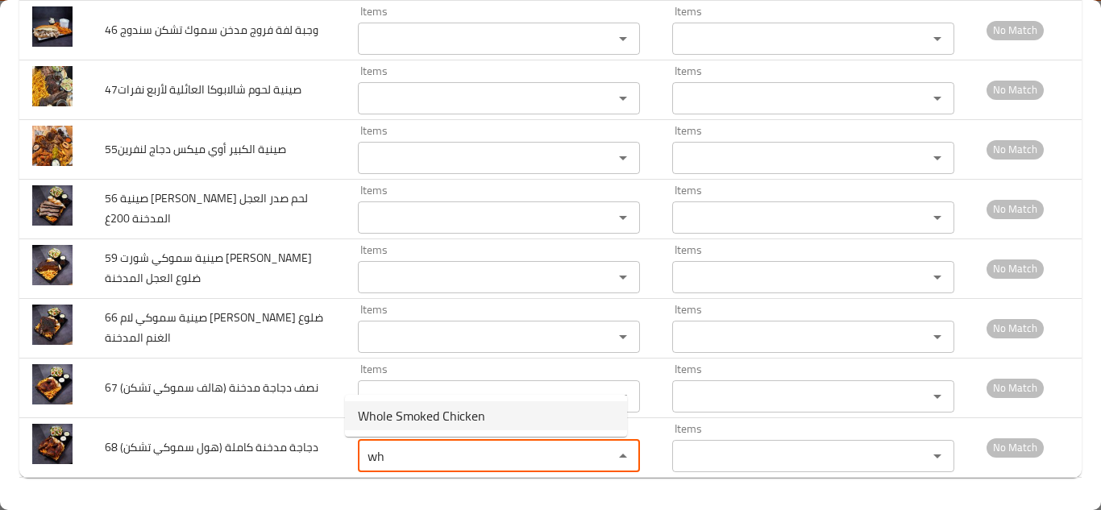
click at [429, 417] on span "Whole Smoked Chicken" at bounding box center [421, 415] width 127 height 19
type تشكن\) "Whole Smoked Chicken"
type تشكن\)-ar "دجاجة كاملة مدخنة"
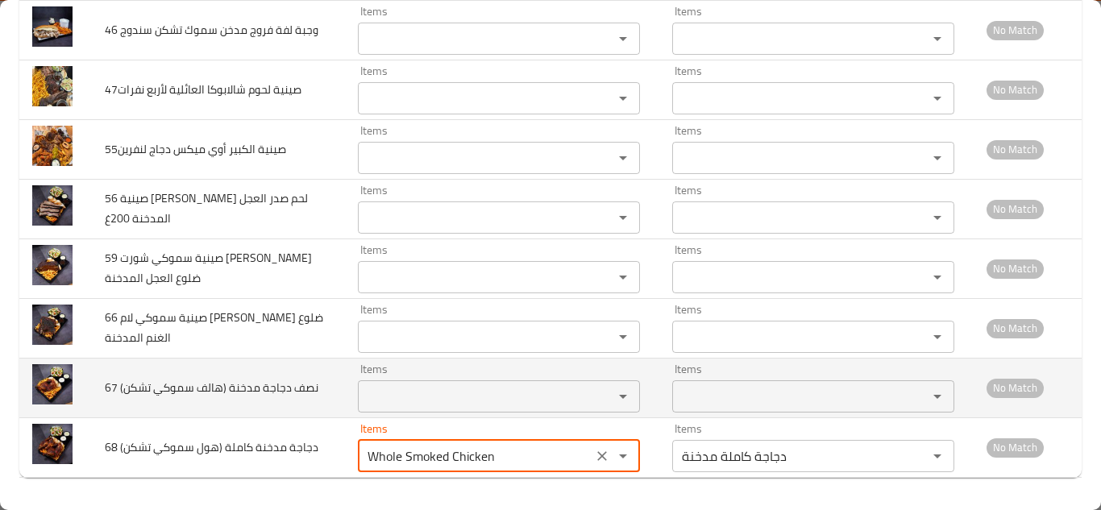
type تشكن\) "Whole Smoked Chicken"
click at [414, 396] on تشكن\) "Items" at bounding box center [475, 396] width 225 height 23
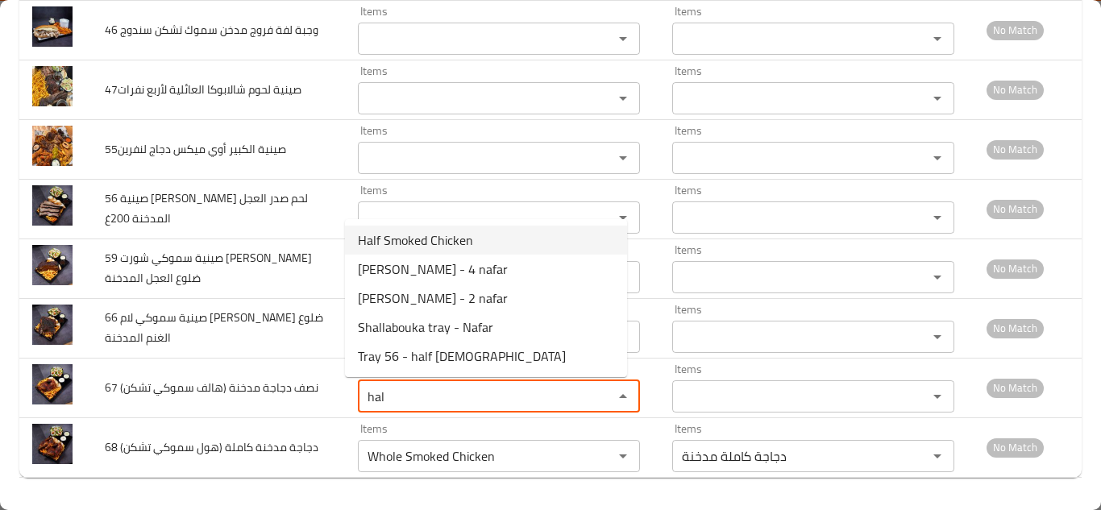
click at [408, 238] on span "Half Smoked Chicken" at bounding box center [415, 239] width 115 height 19
type تشكن\) "Half Smoked Chicken"
type تشكن\)-ar "نصف دجاجة مدخنة"
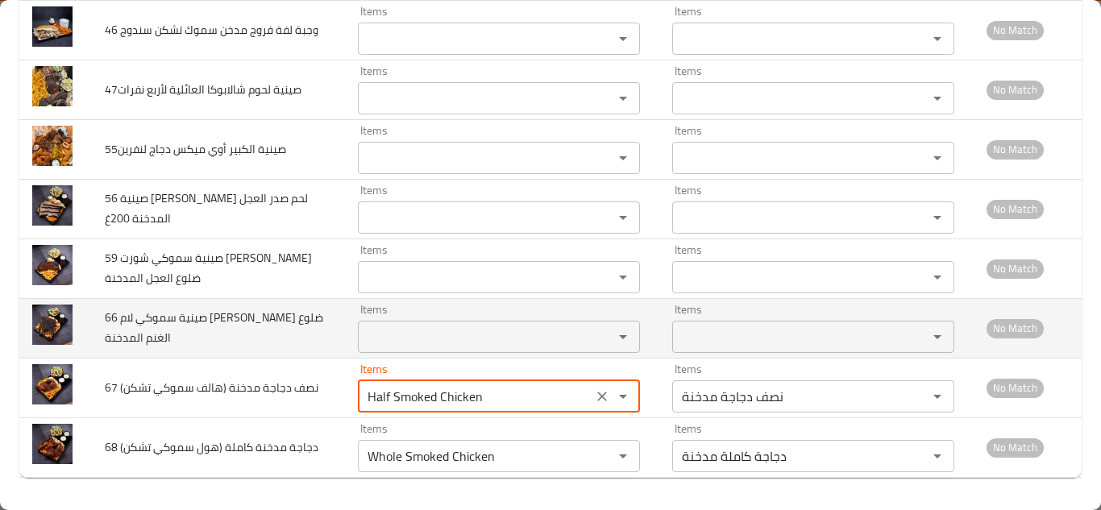
type تشكن\) "Half Smoked Chicken"
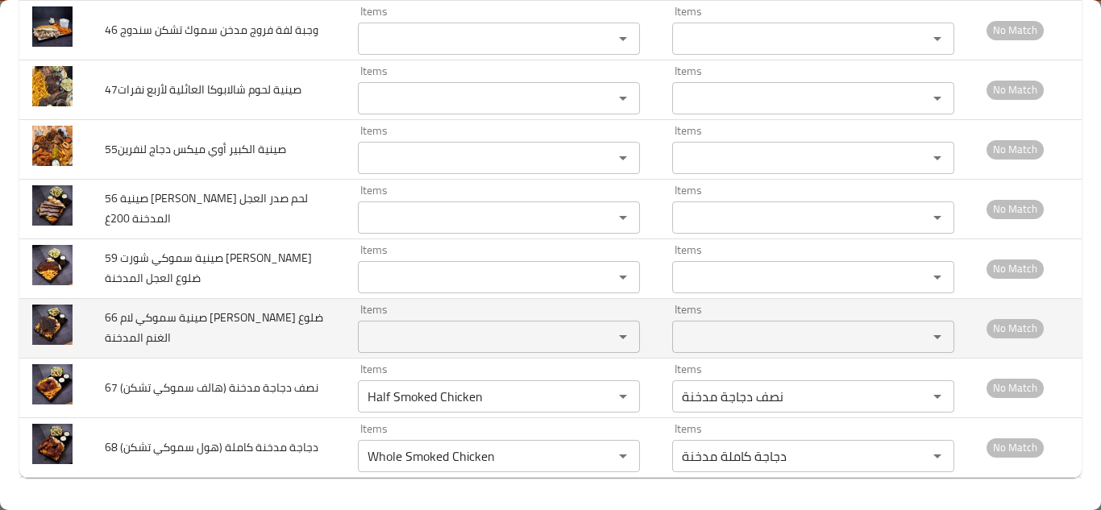
click at [299, 335] on td "66 صينية سموكي لام ريبس ضلوع الغنم المدخنة" at bounding box center [218, 328] width 253 height 60
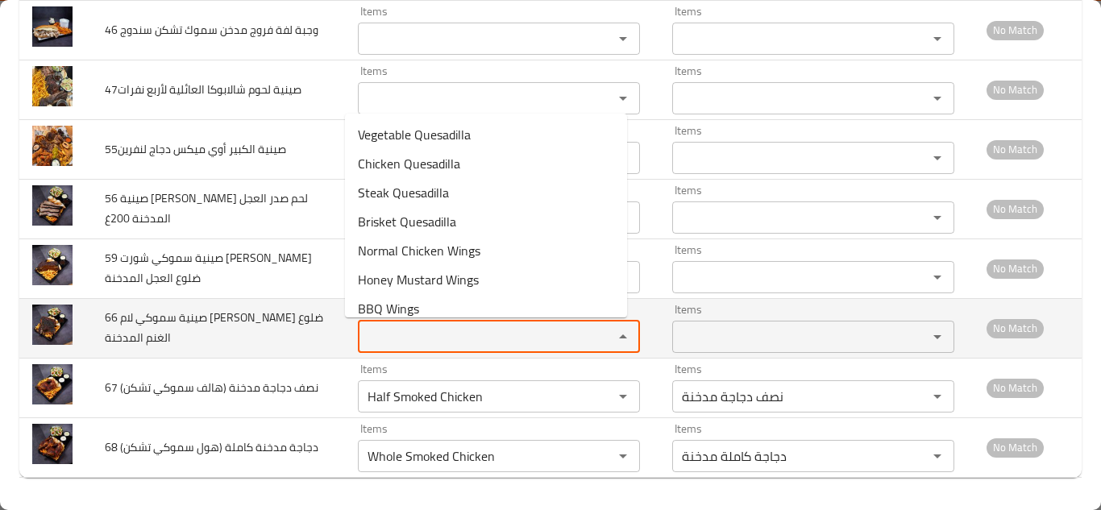
click at [389, 332] on المدخنة "Items" at bounding box center [475, 336] width 225 height 23
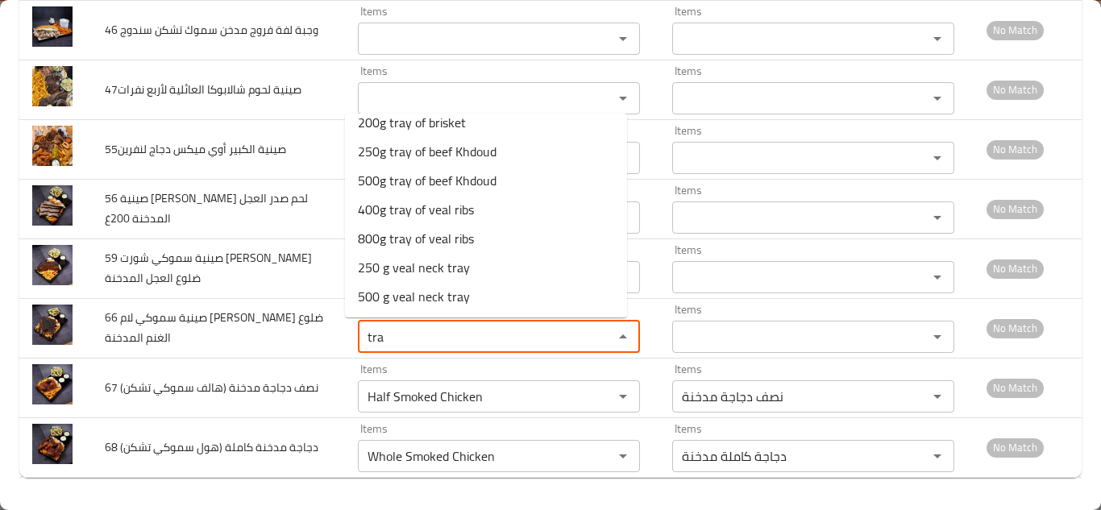
scroll to position [0, 0]
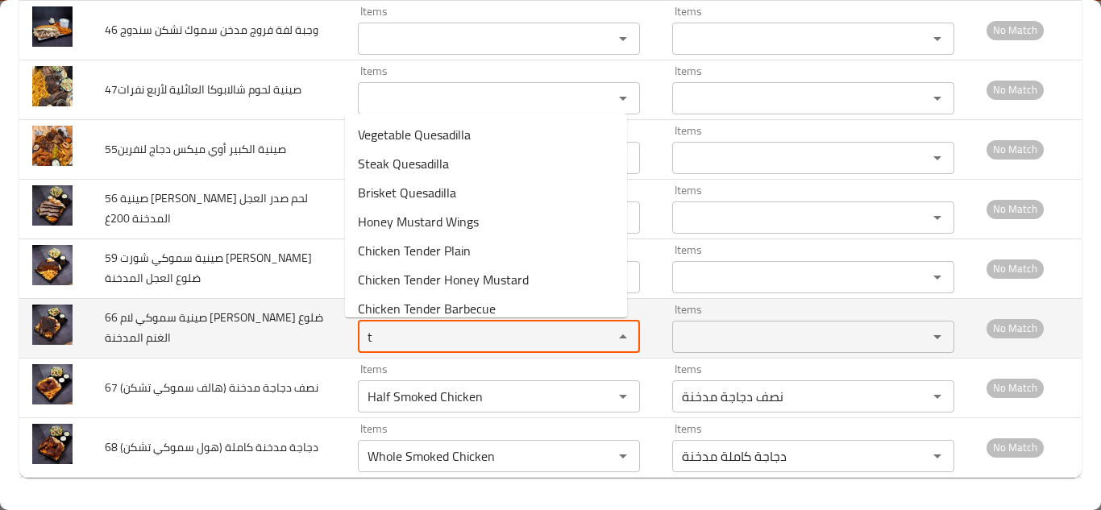
type المدخنة "t"
click at [309, 324] on td "66 صينية سموكي لام ريبس ضلوع الغنم المدخنة" at bounding box center [218, 328] width 253 height 60
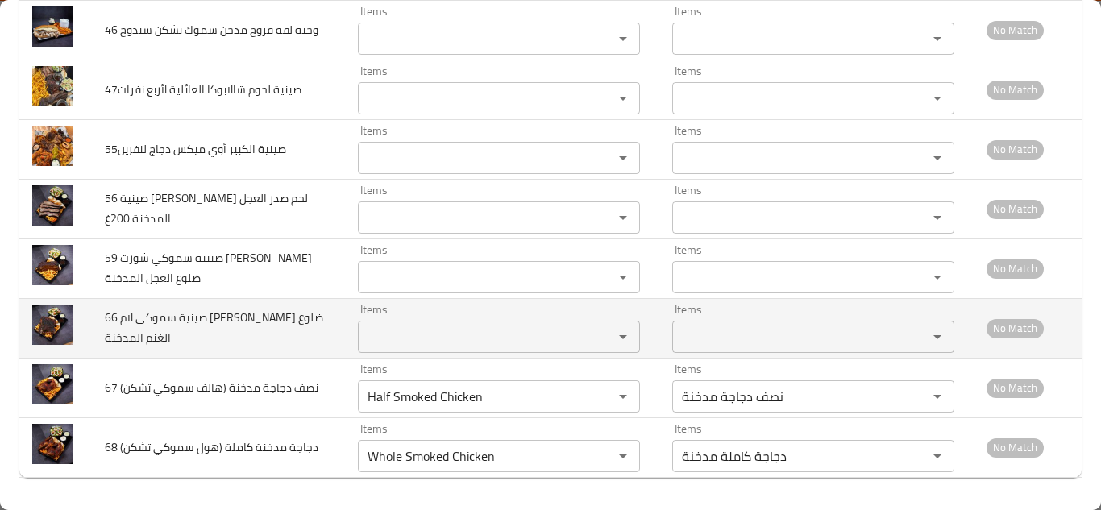
click at [386, 333] on المدخنة "Items" at bounding box center [475, 336] width 225 height 23
click at [309, 329] on td "66 صينية سموكي لام ريبس ضلوع الغنم المدخنة" at bounding box center [218, 328] width 253 height 60
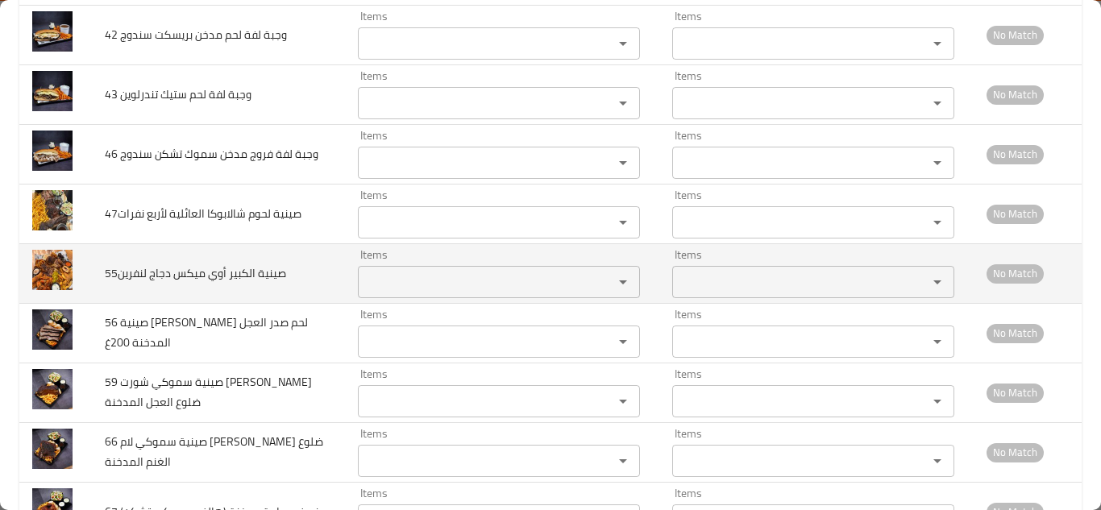
scroll to position [2249, 0]
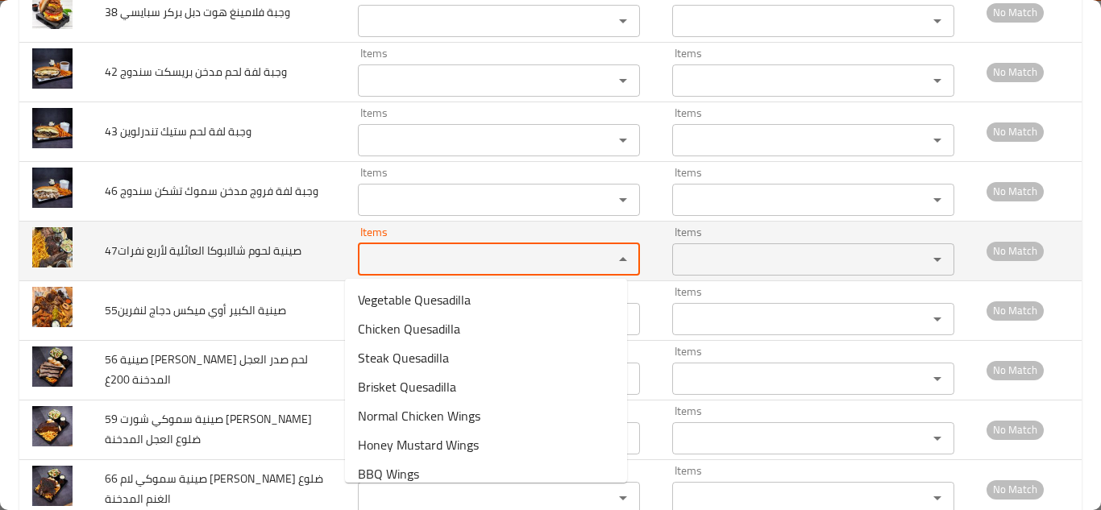
click at [375, 255] on نفرات "Items" at bounding box center [475, 259] width 225 height 23
type نفرات "f"
click at [320, 249] on td "47صينية لحوم شالابوكا العائلية لأربع نفرات" at bounding box center [218, 251] width 253 height 60
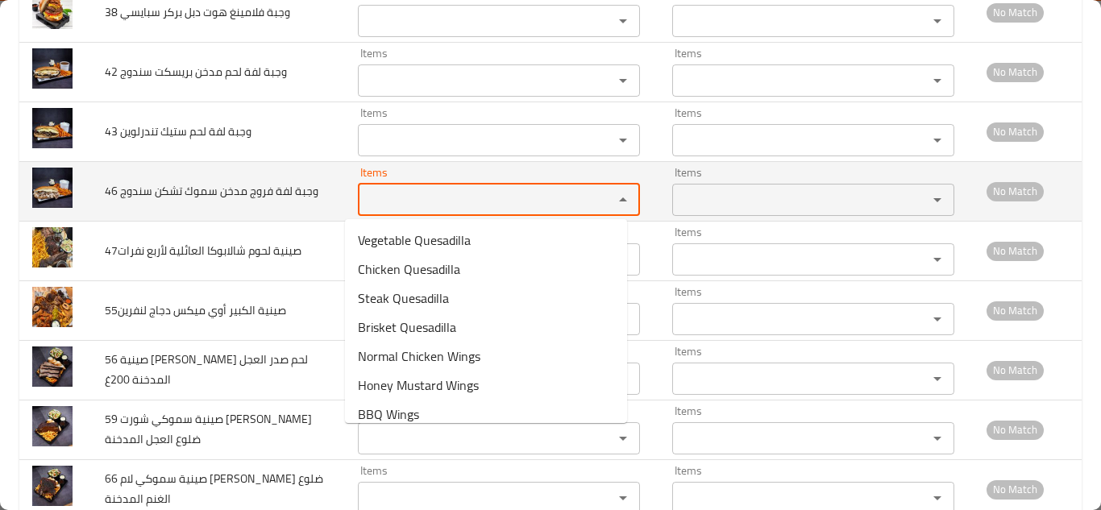
click at [366, 190] on سندوج "Items" at bounding box center [475, 200] width 225 height 23
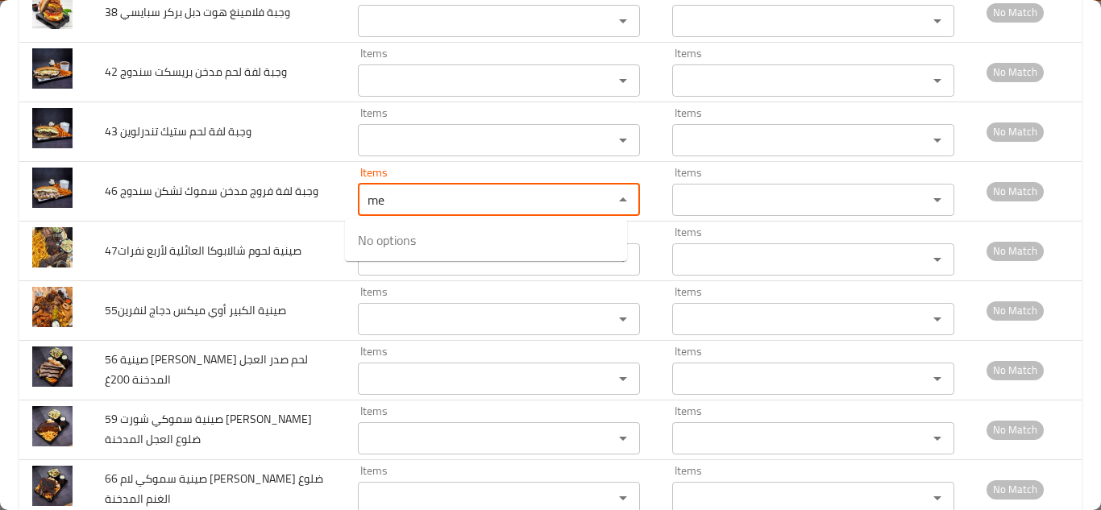
type سندوج "m"
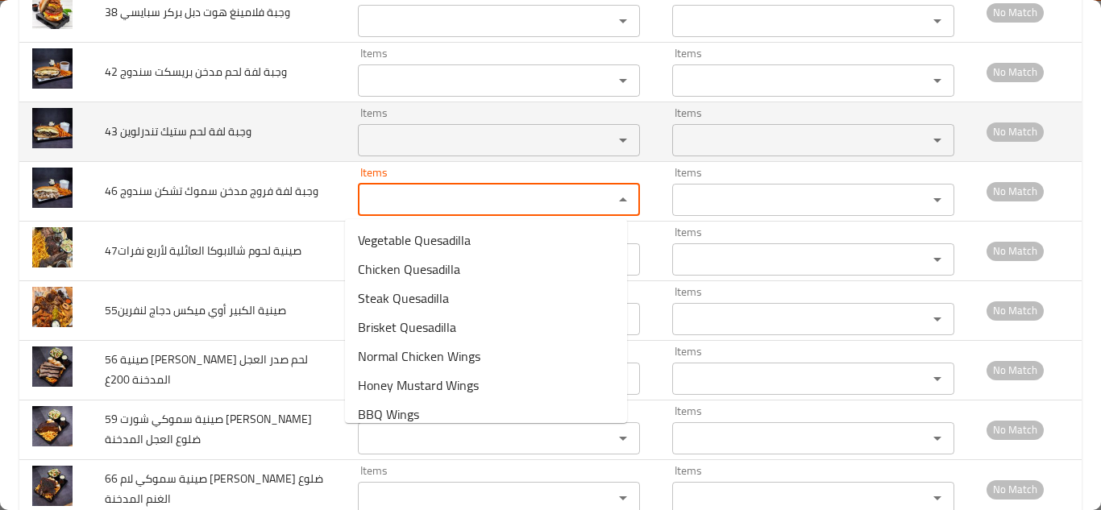
click at [299, 131] on td "43 وجبة لفة لحم ستيك تندرلوين" at bounding box center [218, 132] width 253 height 60
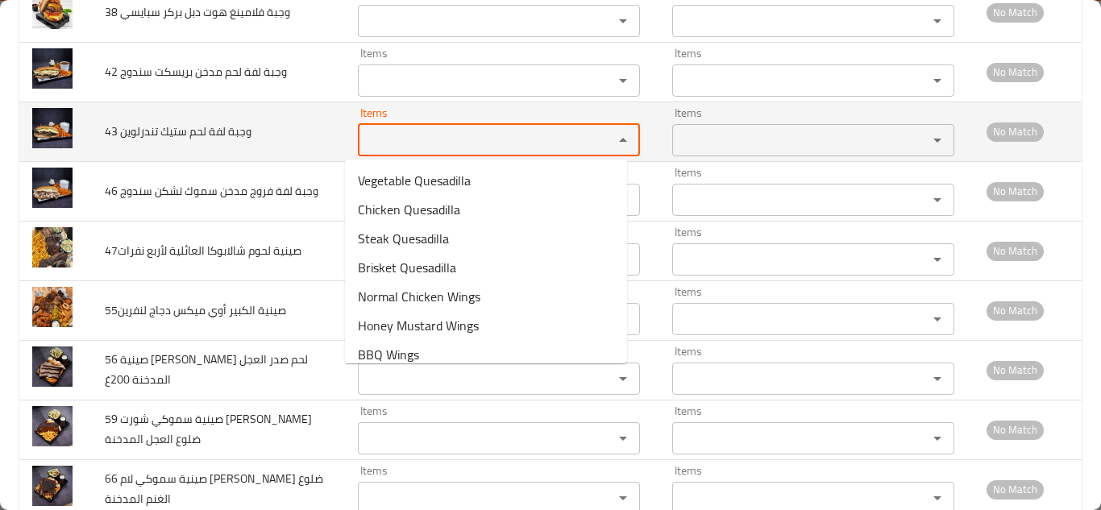
click at [397, 136] on تندرلوين "Items" at bounding box center [475, 140] width 225 height 23
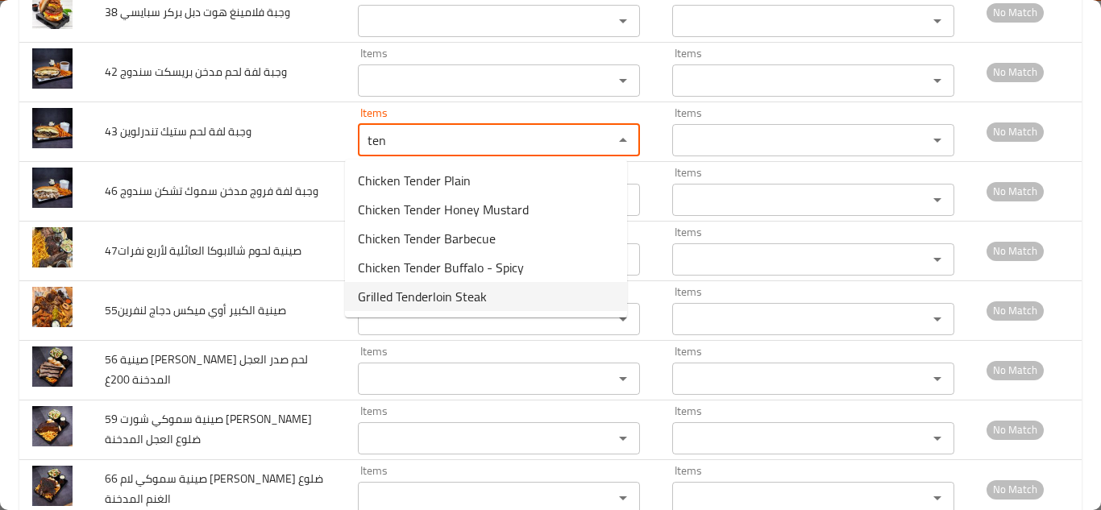
click at [410, 296] on span "Grilled Tenderloin Steak" at bounding box center [422, 296] width 129 height 19
type تندرلوين "Grilled Tenderloin Steak"
type تندرلوين-ar "ستيك تندرلوين مشوي"
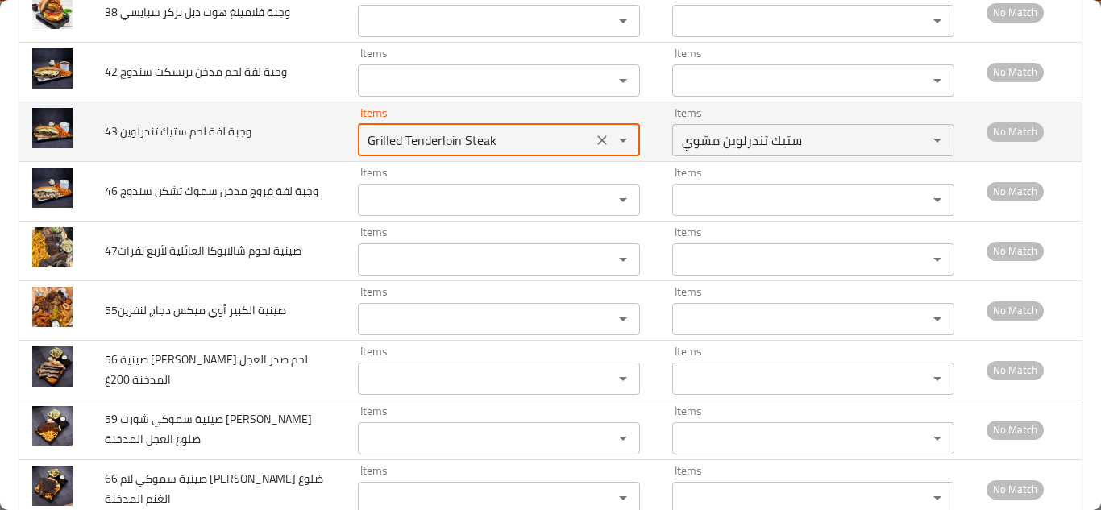
click at [594, 135] on icon "Clear" at bounding box center [602, 140] width 16 height 16
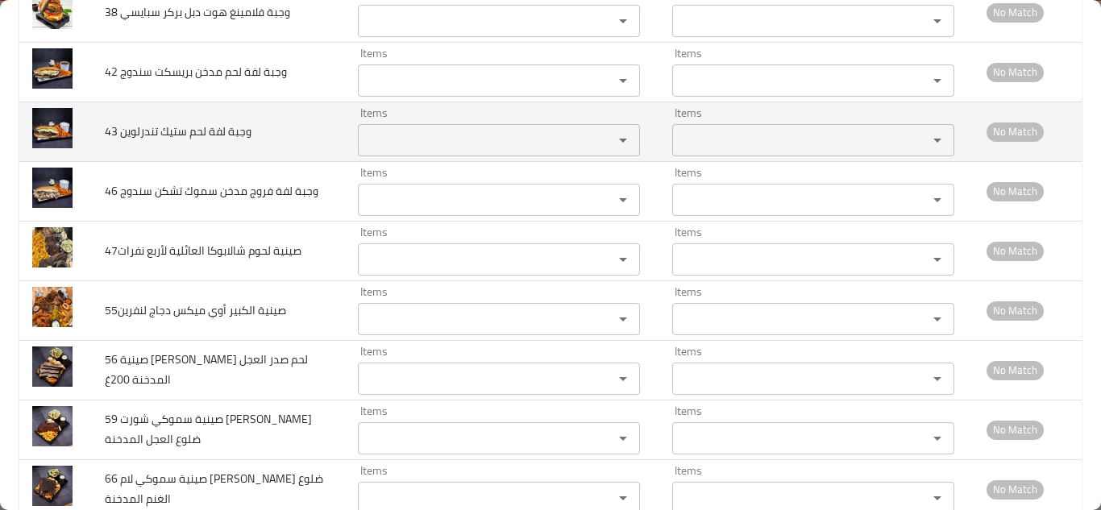
click at [281, 121] on td "43 وجبة لفة لحم ستيك تندرلوين" at bounding box center [218, 132] width 253 height 60
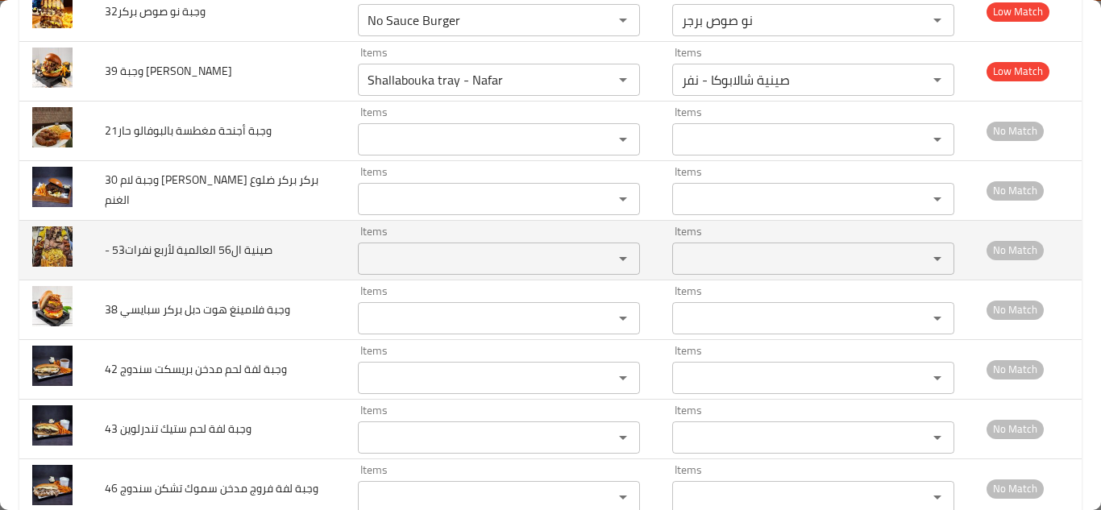
scroll to position [1927, 0]
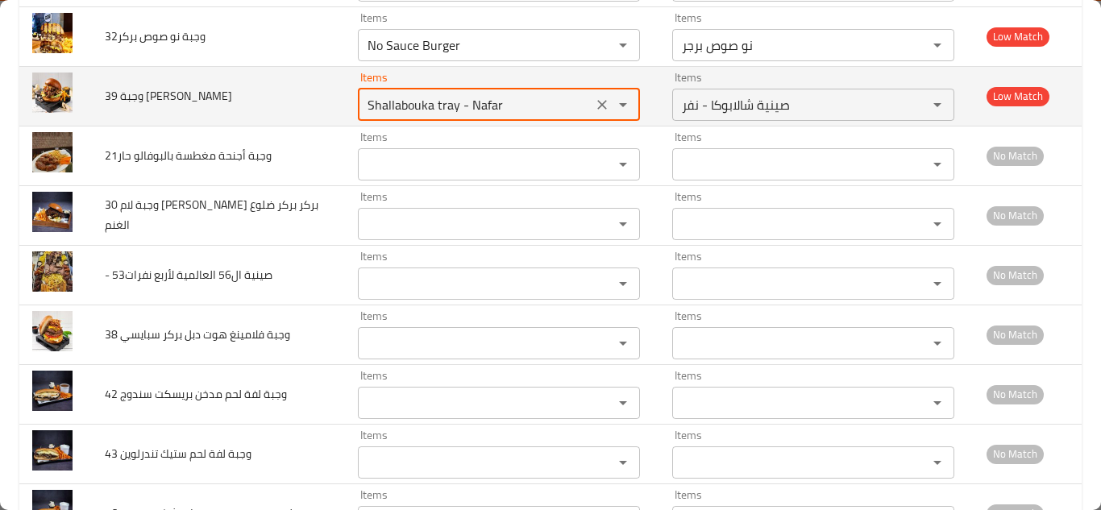
click at [507, 108] on بركر "Shallabouka tray - Nafar" at bounding box center [475, 104] width 225 height 23
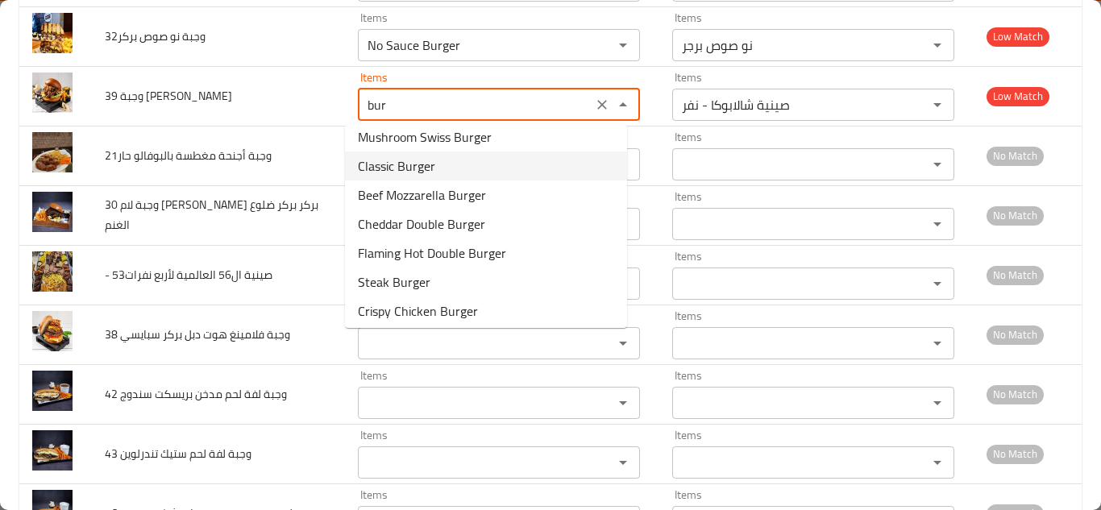
scroll to position [157, 0]
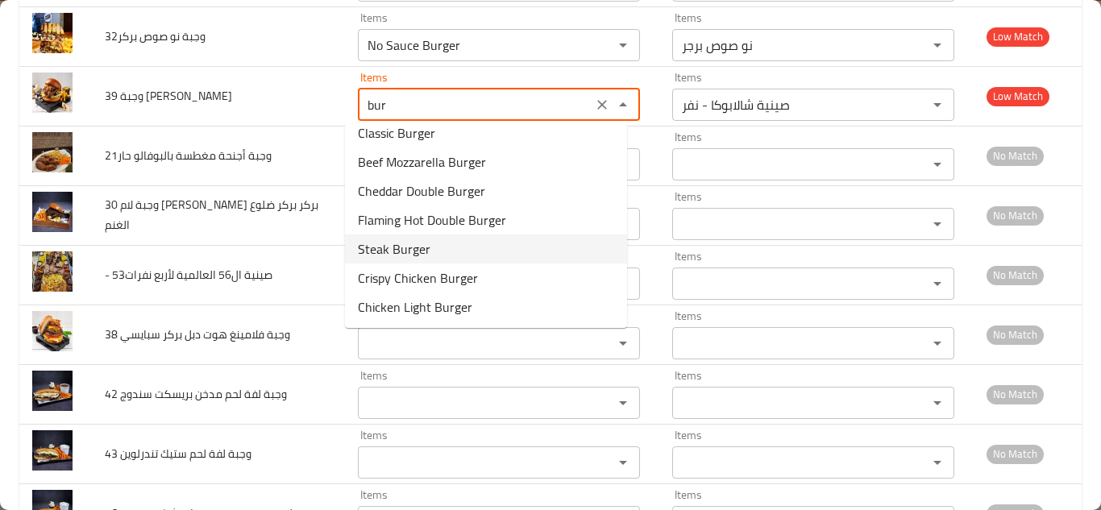
click at [439, 246] on بركر-option-9 "Steak Burger" at bounding box center [486, 248] width 282 height 29
type بركر "Steak Burger"
type بركر-ar "ستيك برجر"
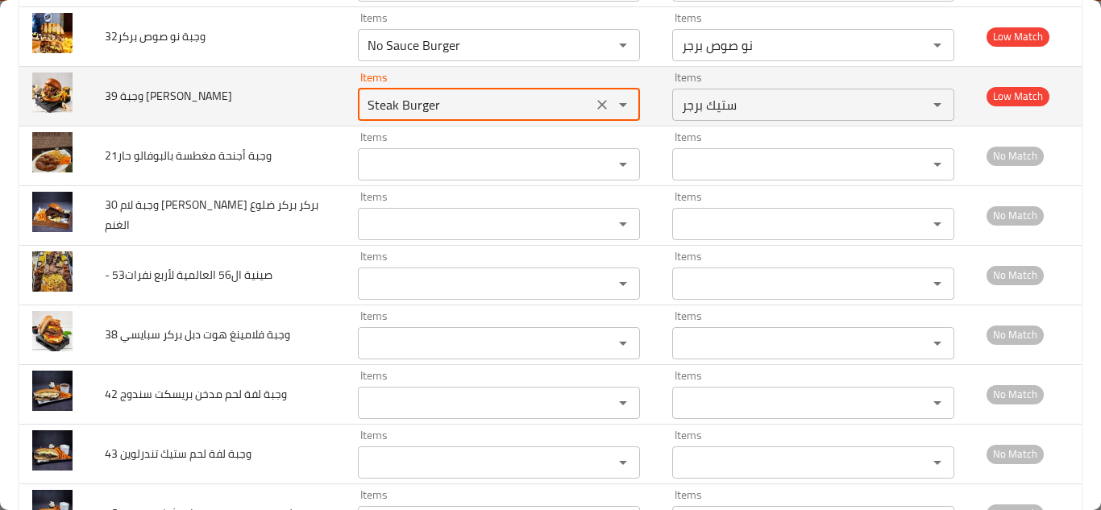
type بركر "Steak Burger"
click at [299, 95] on td "39 وجبة ستيك بركر" at bounding box center [218, 96] width 253 height 60
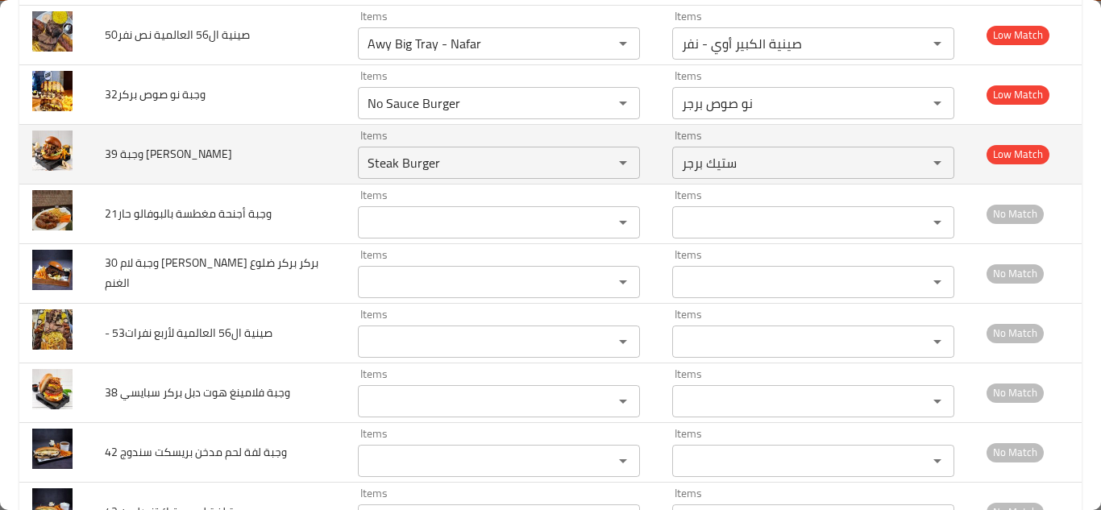
scroll to position [1847, 0]
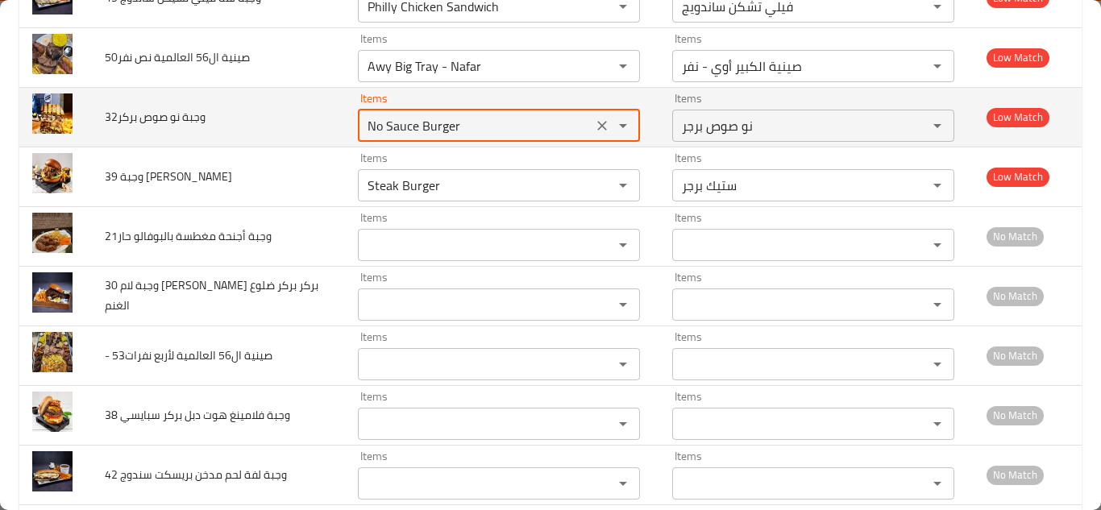
click at [477, 120] on بركر "No Sauce Burger" at bounding box center [475, 125] width 225 height 23
click at [503, 117] on بركر "No Sauce Burger" at bounding box center [475, 125] width 225 height 23
type بركر "N"
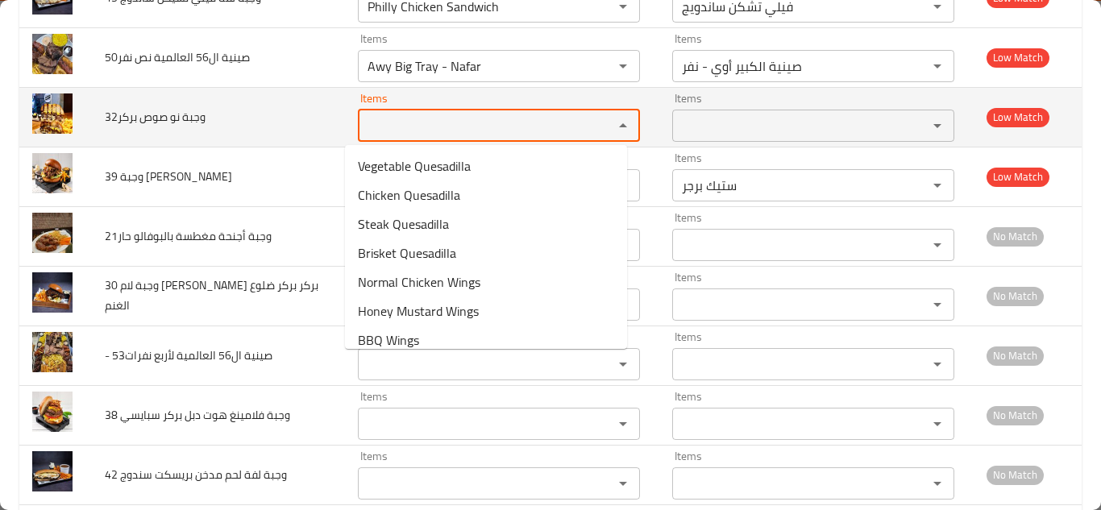
click at [317, 120] on td "32وجبة نو صوص بركر" at bounding box center [218, 117] width 253 height 60
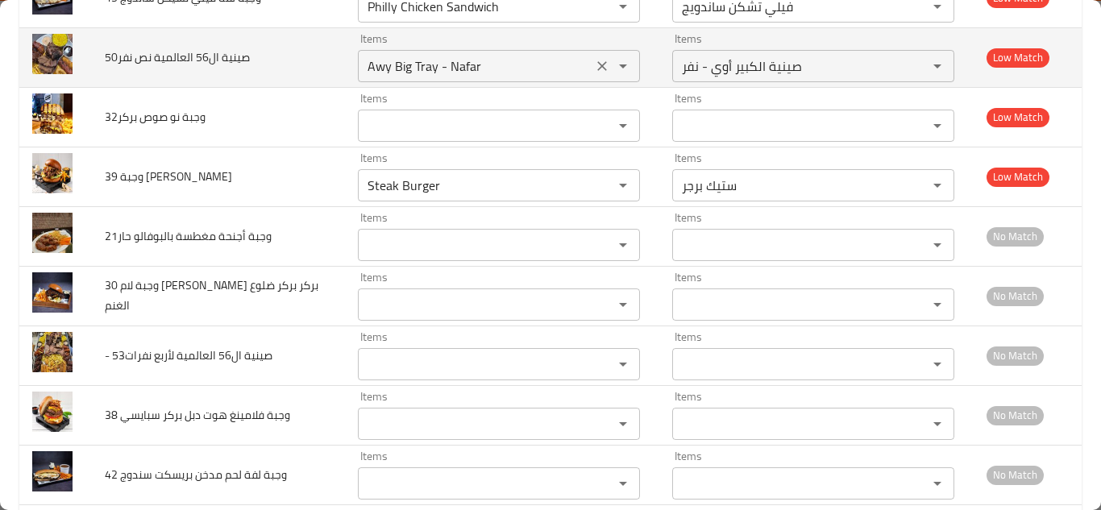
click at [597, 66] on icon "Clear" at bounding box center [602, 66] width 10 height 10
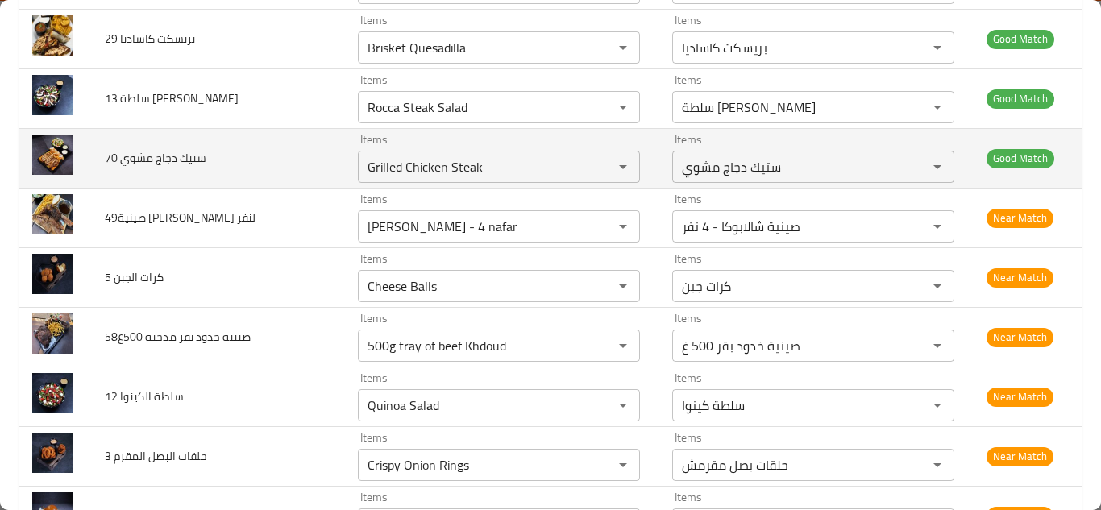
scroll to position [638, 0]
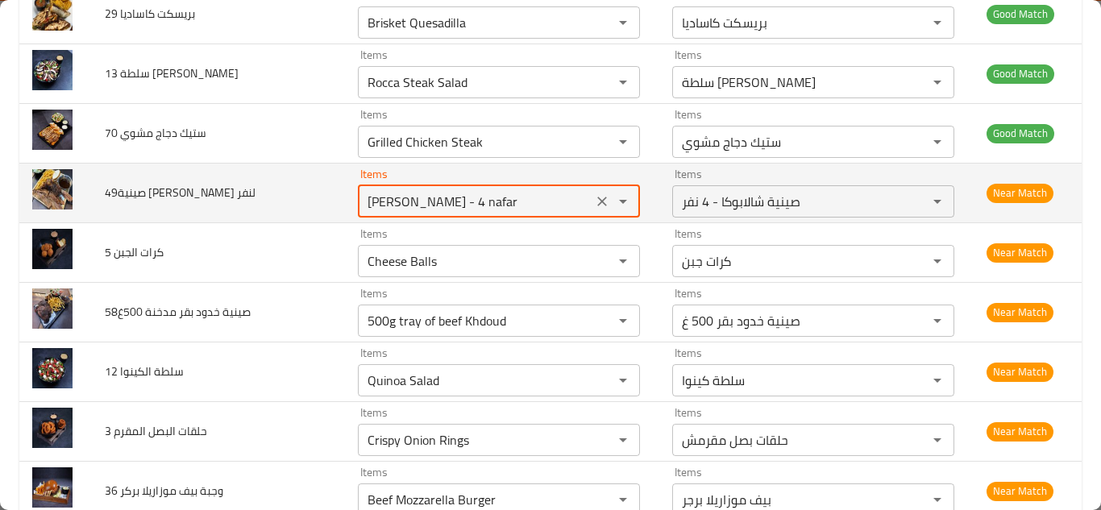
click at [499, 196] on لنفر "Shallabouka tray - 4 nafar" at bounding box center [475, 201] width 225 height 23
click at [507, 196] on لنفر "Shallabouka tray - 4 nafar" at bounding box center [475, 201] width 225 height 23
click at [508, 196] on لنفر "Shallabouka tray - 4 nafar" at bounding box center [475, 201] width 225 height 23
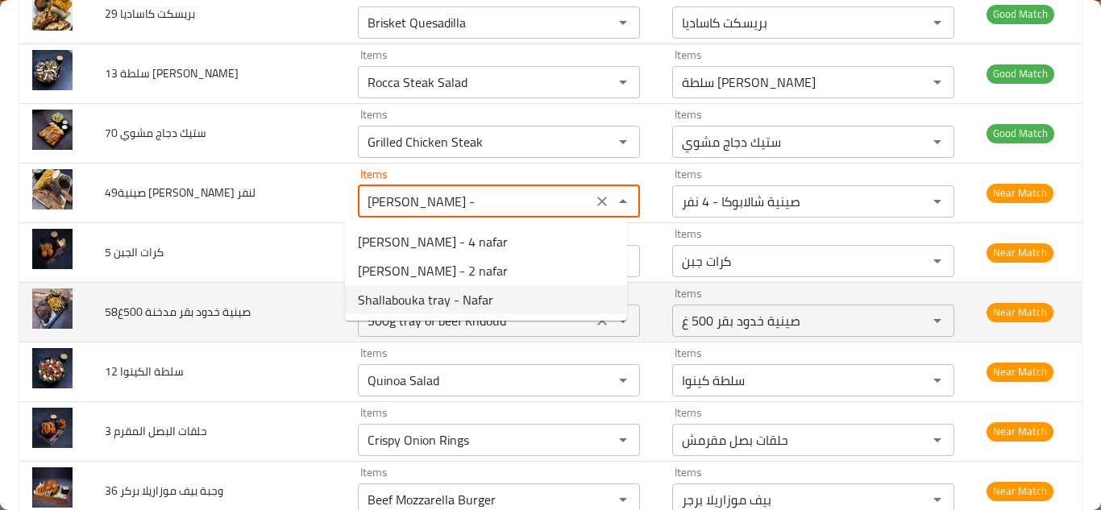
click at [490, 295] on لنفر-option-2 "Shallabouka tray - Nafar" at bounding box center [486, 299] width 282 height 29
type لنفر "Shallabouka tray - Nafar"
type لنفر-ar "صينية شالابوكا - نفر"
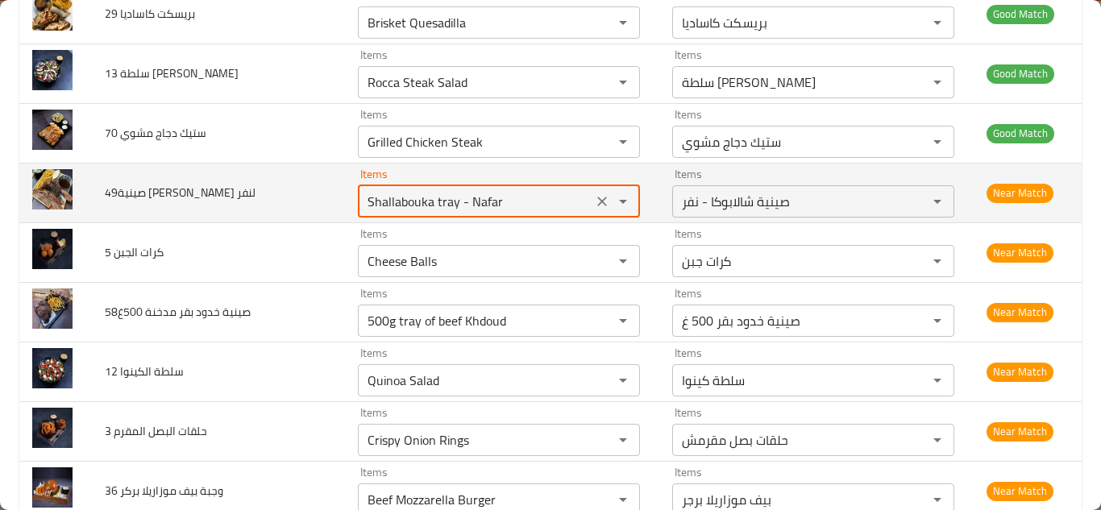
type لنفر "Shallabouka tray - Nafar"
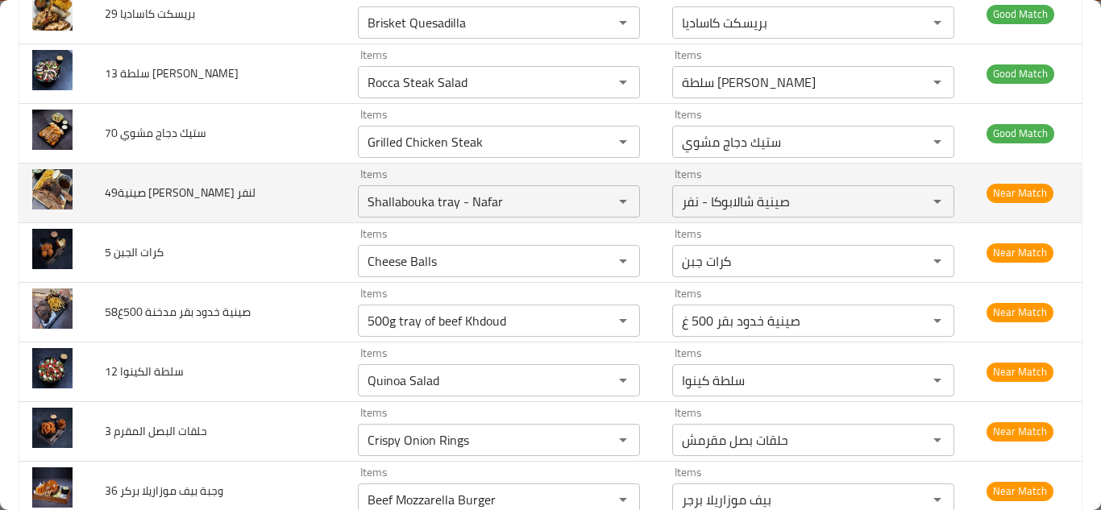
click at [310, 193] on td "49صينية لحوم شالابوكا لنفر" at bounding box center [218, 193] width 253 height 60
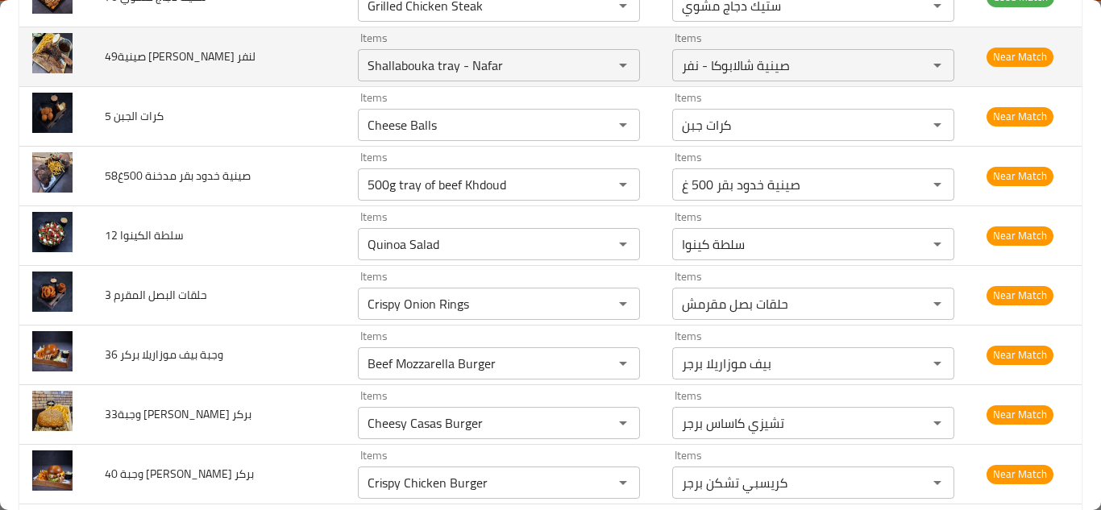
scroll to position [799, 0]
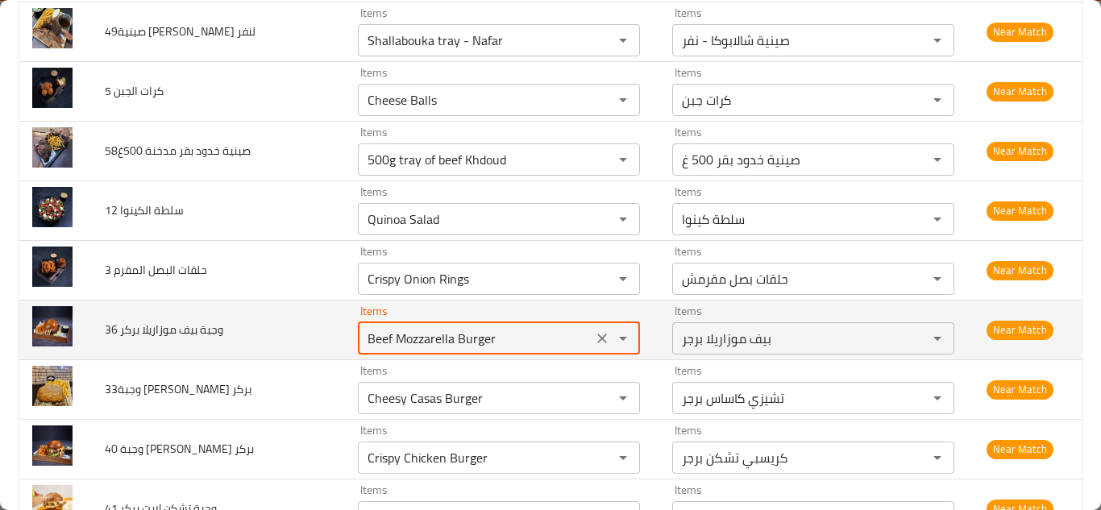
click at [487, 333] on بركر "Beef Mozzarella Burger" at bounding box center [475, 338] width 225 height 23
click at [495, 327] on بركر "Beef Mozzarella Burger" at bounding box center [475, 338] width 225 height 23
click at [502, 327] on بركر "Beef Mozzarella Burger" at bounding box center [475, 338] width 225 height 23
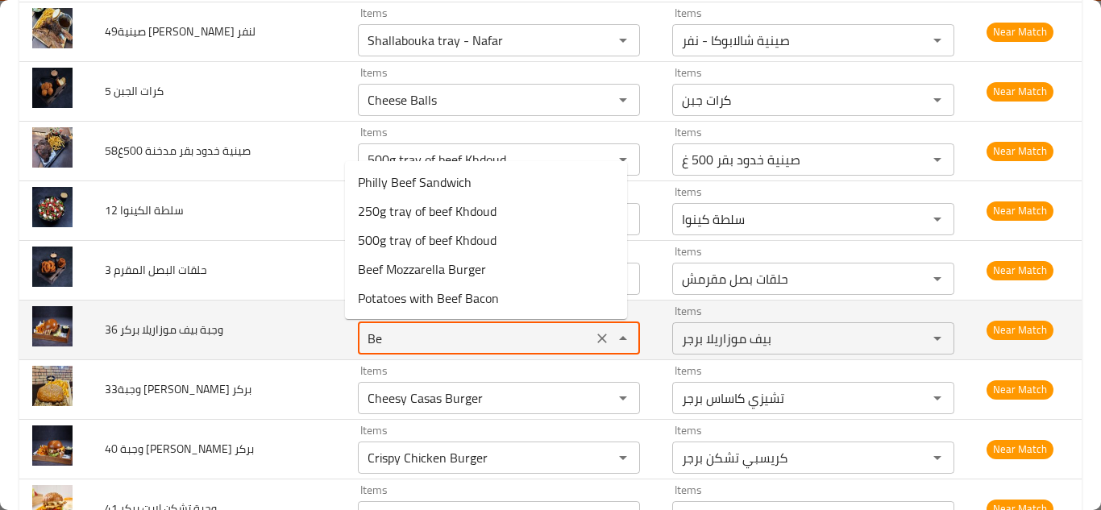
type بركر "B"
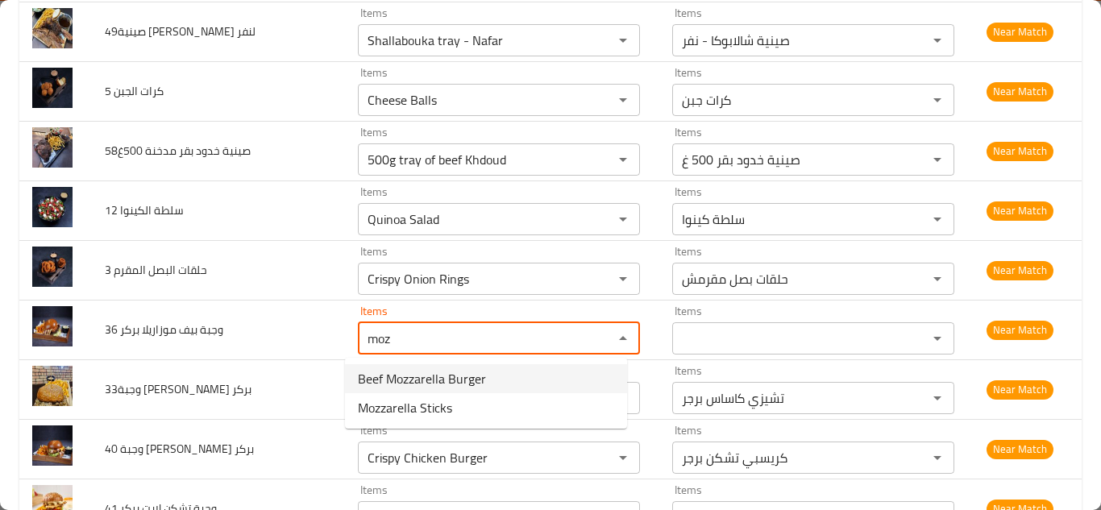
click at [496, 372] on بركر-option-0 "Beef Mozzarella Burger" at bounding box center [486, 378] width 282 height 29
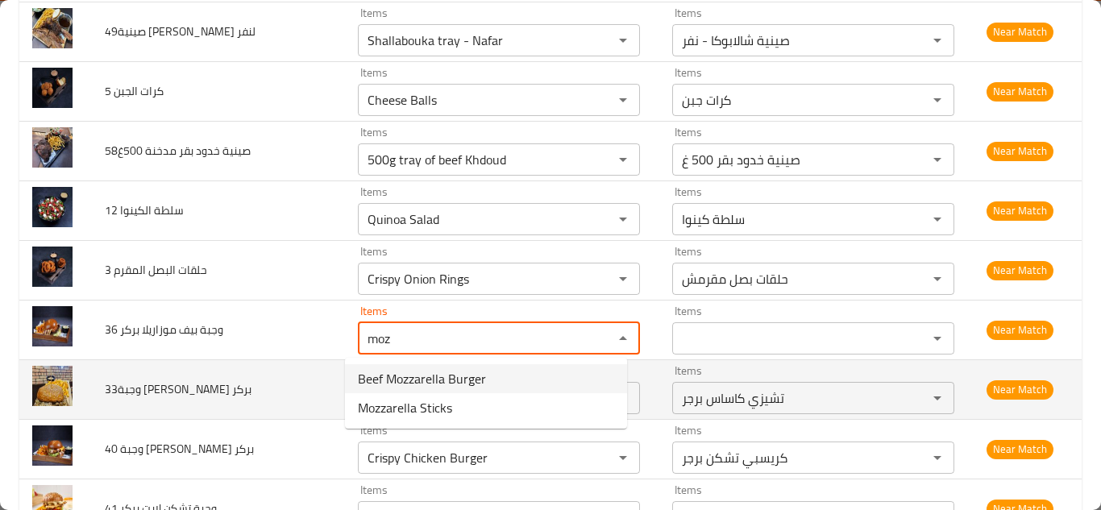
type بركر "Beef Mozzarella Burger"
type بركر-ar "بيف موزاريلا برجر"
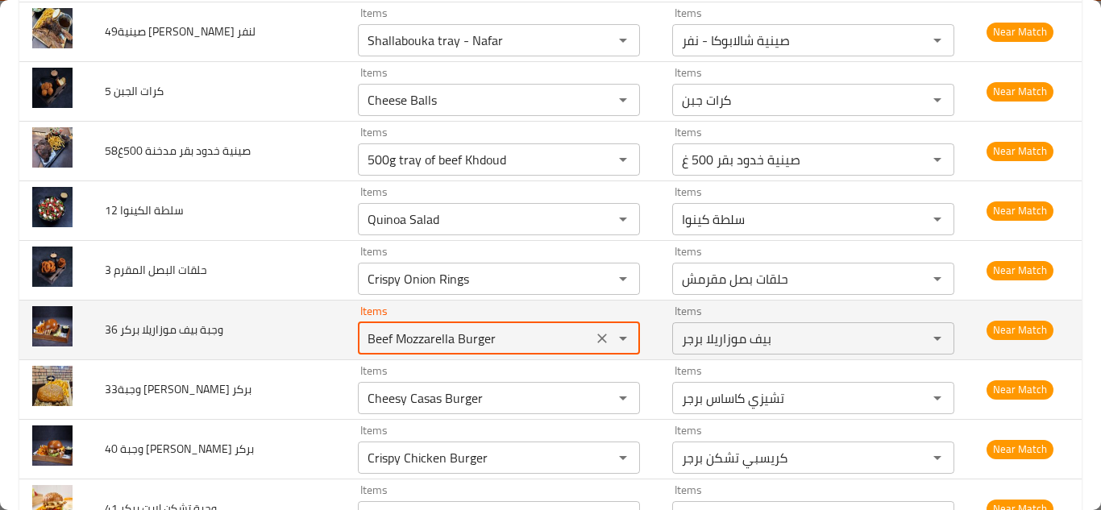
click at [324, 326] on td "36 وجبة بيف موزاريلا بركر" at bounding box center [218, 330] width 253 height 60
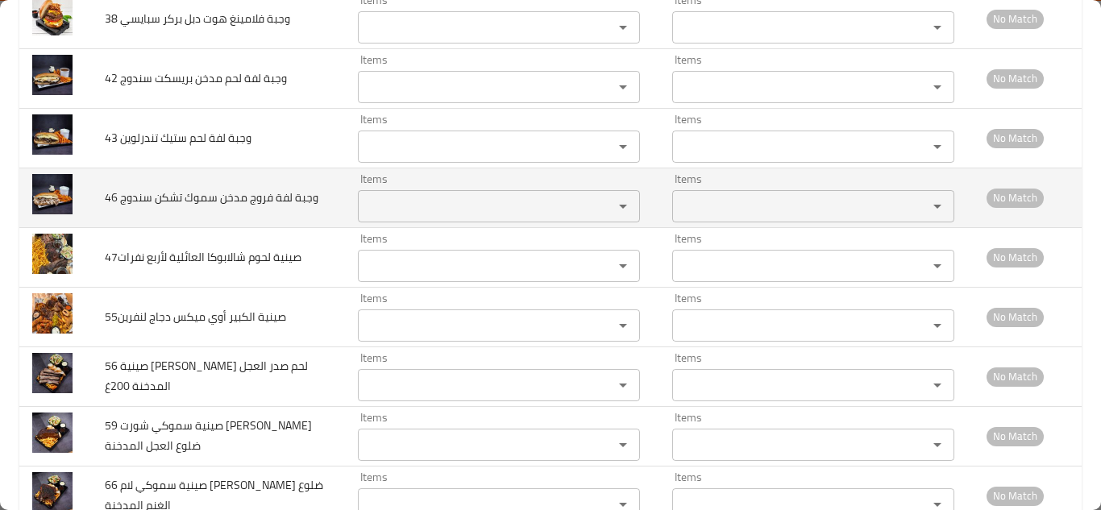
scroll to position [2411, 0]
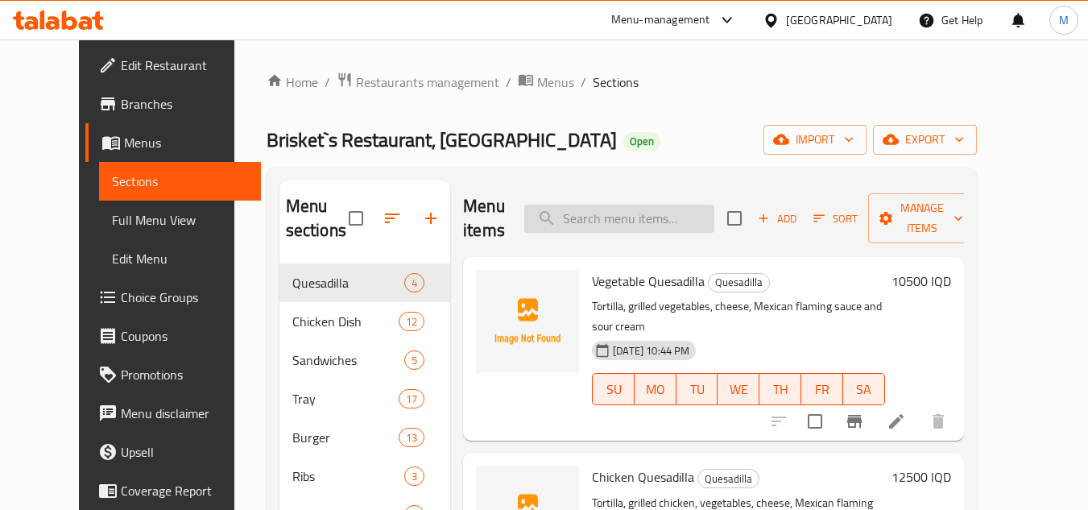
scroll to position [81, 0]
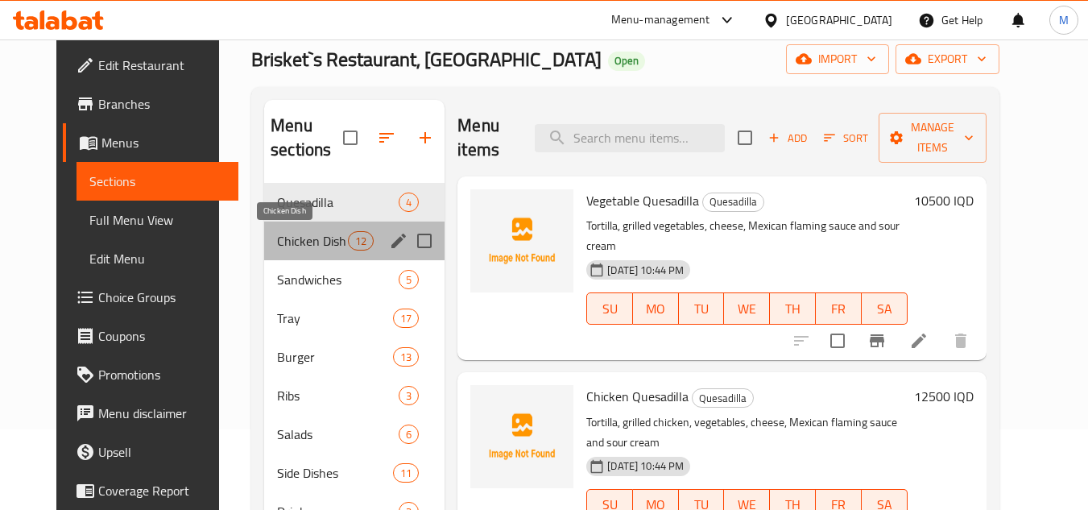
click at [285, 240] on span "Chicken Dish" at bounding box center [312, 240] width 71 height 19
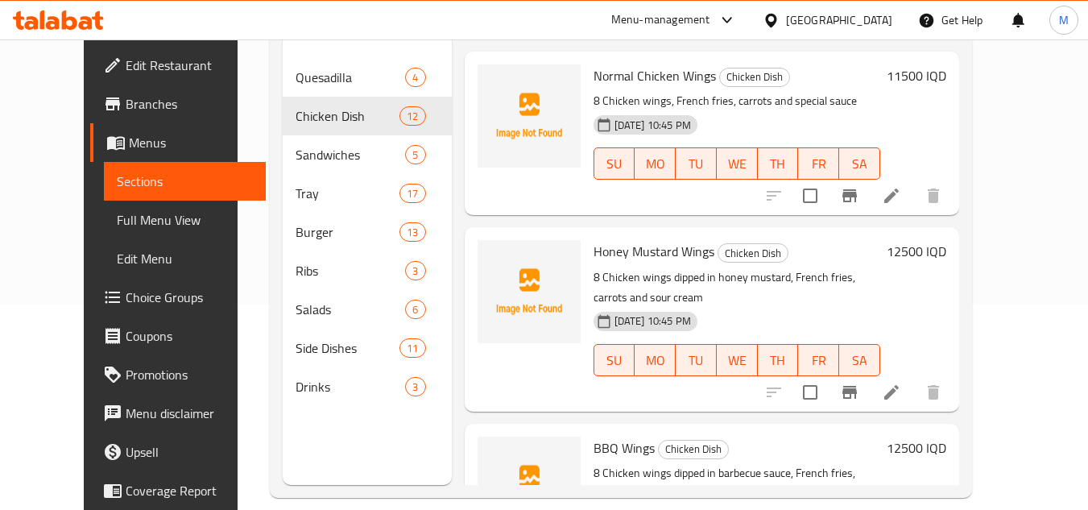
scroll to position [226, 0]
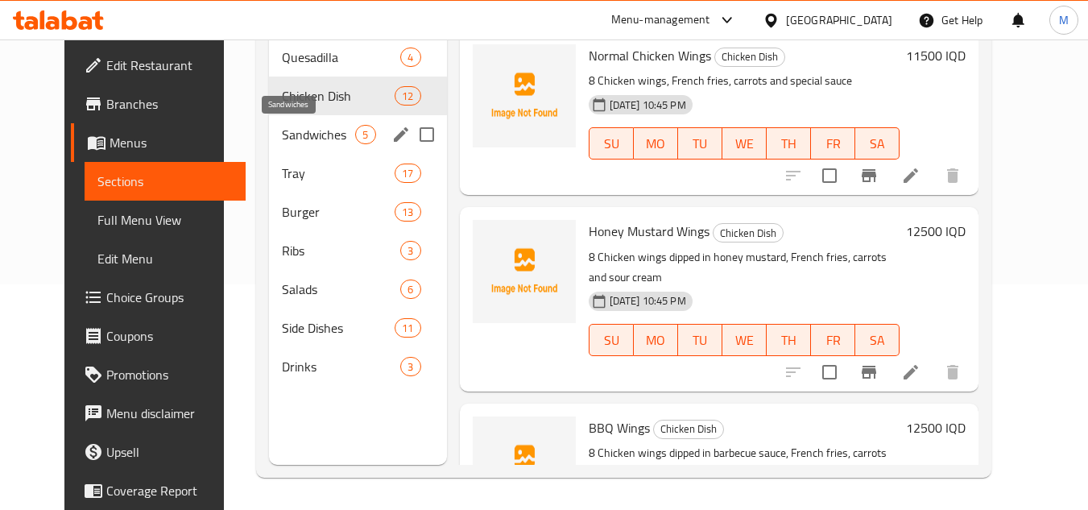
click at [282, 133] on span "Sandwiches" at bounding box center [318, 134] width 73 height 19
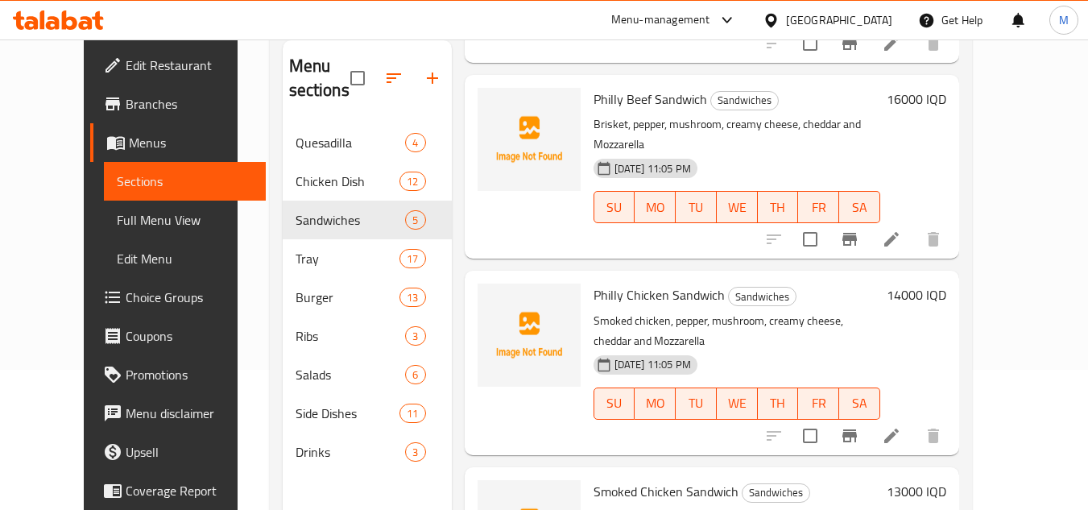
scroll to position [226, 0]
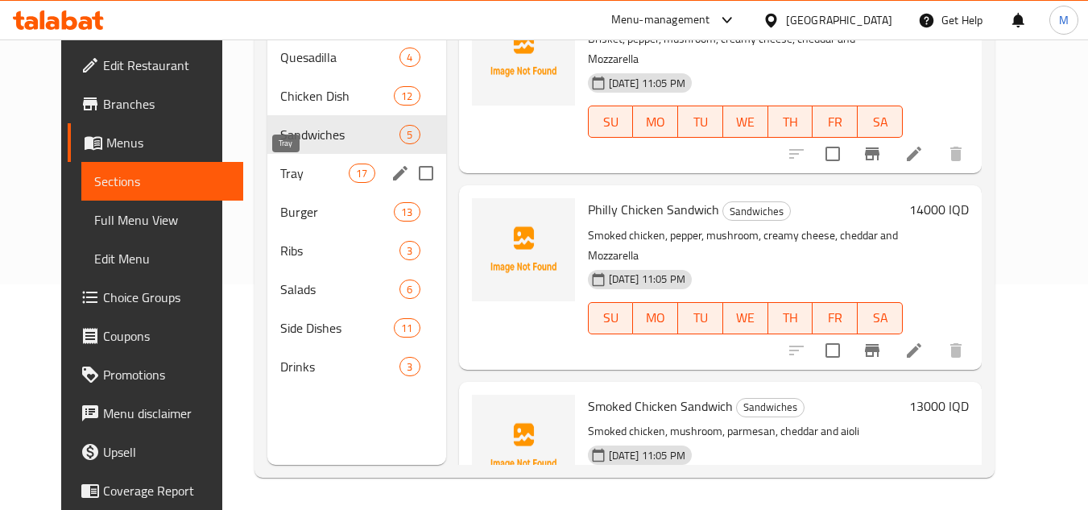
click at [282, 176] on span "Tray" at bounding box center [314, 173] width 68 height 19
click at [282, 175] on span "Tray" at bounding box center [314, 173] width 68 height 19
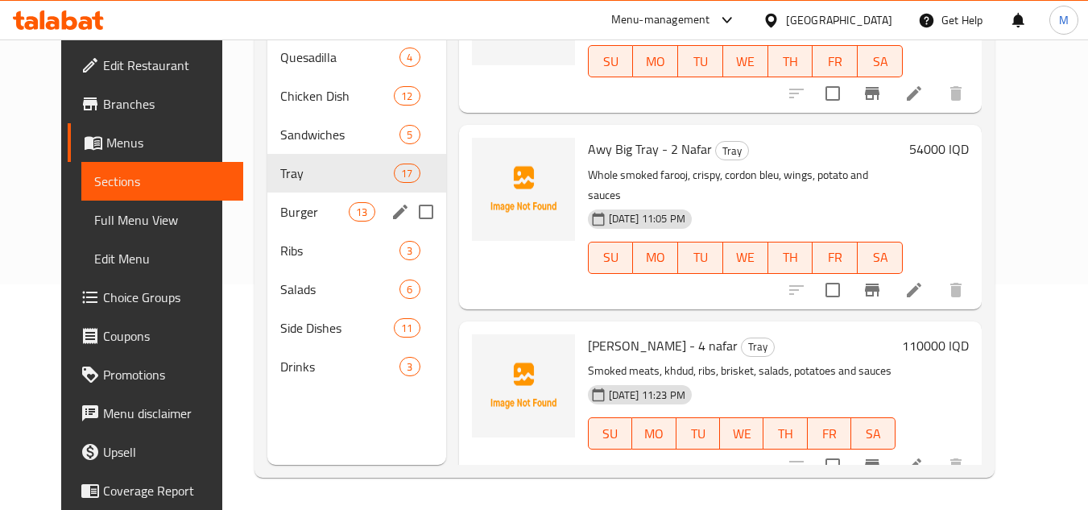
click at [288, 214] on span "Burger" at bounding box center [314, 211] width 68 height 19
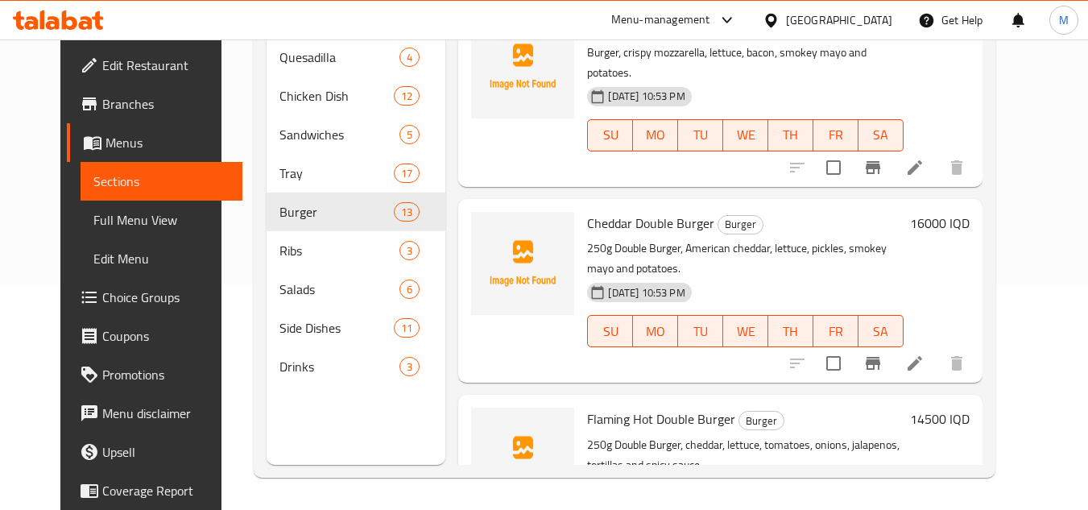
scroll to position [1482, 0]
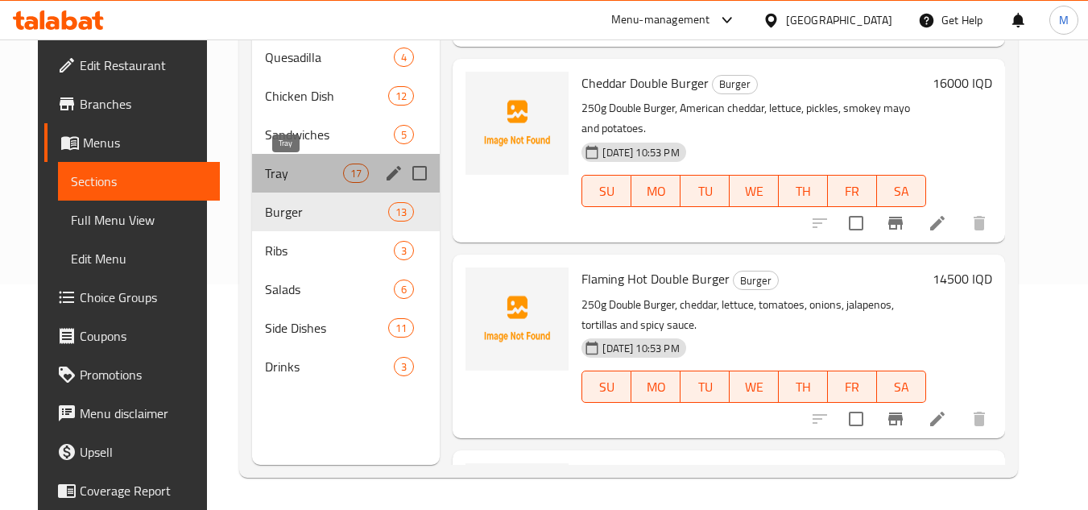
click at [265, 169] on span "Tray" at bounding box center [304, 173] width 78 height 19
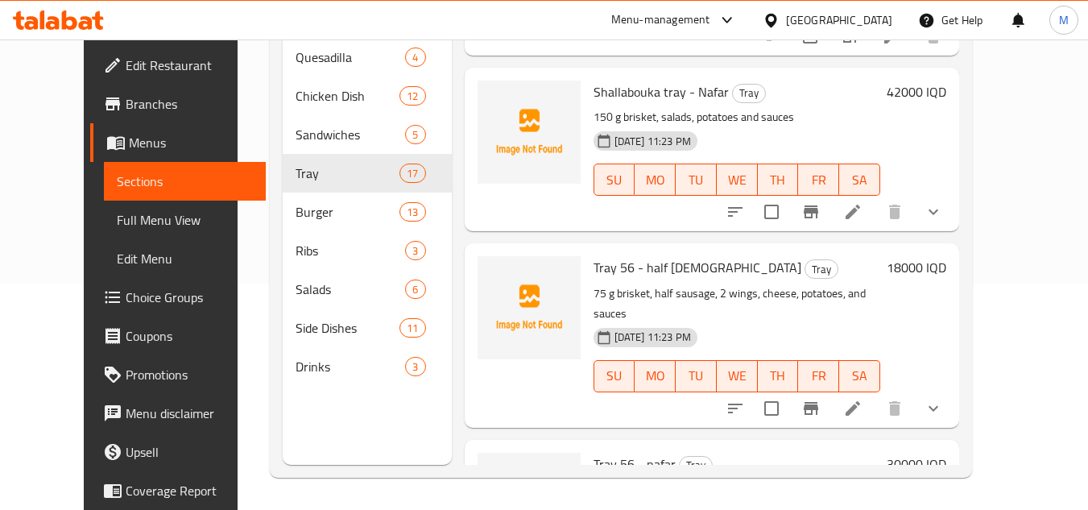
scroll to position [1079, 0]
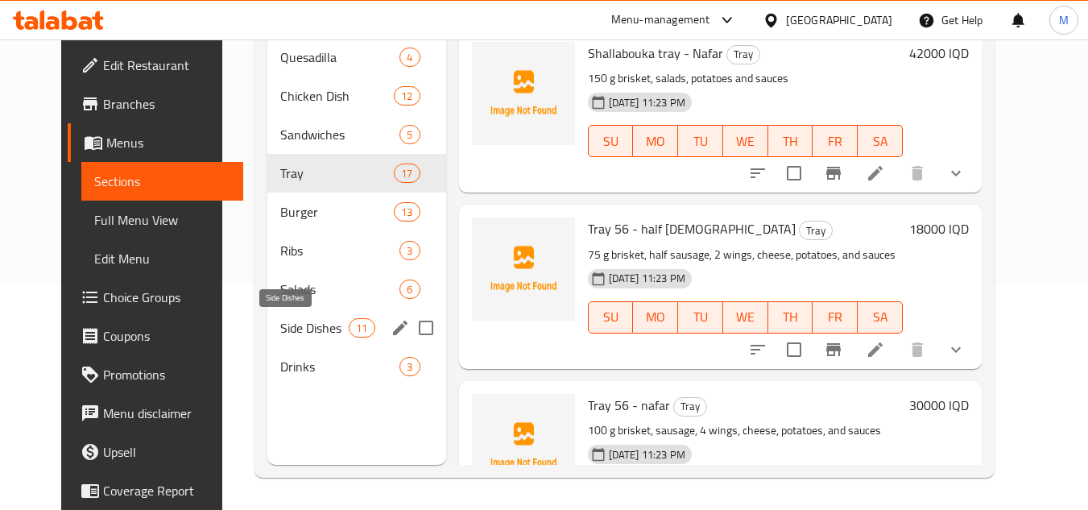
click at [280, 331] on span "Side Dishes" at bounding box center [314, 327] width 68 height 19
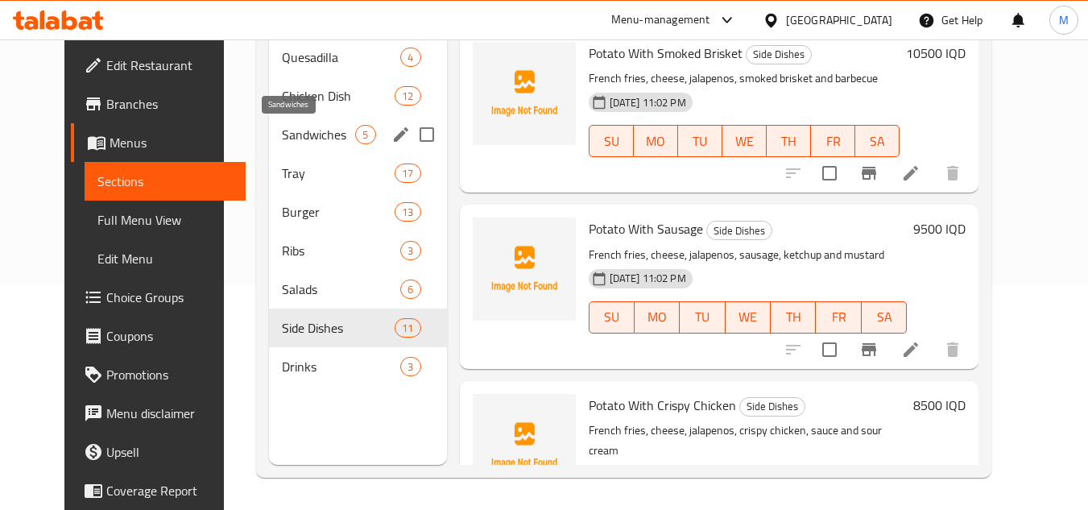
click at [282, 135] on span "Sandwiches" at bounding box center [318, 134] width 73 height 19
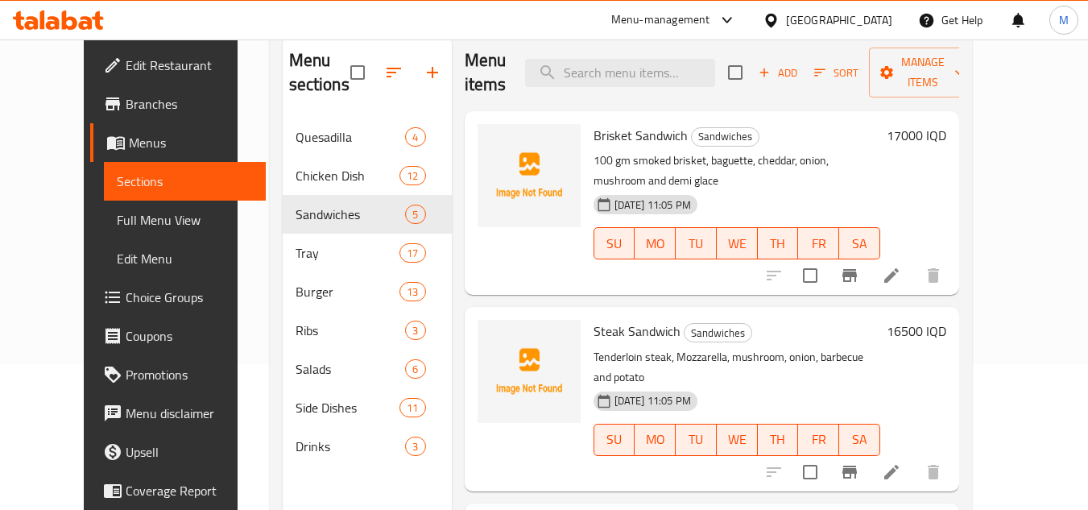
scroll to position [145, 0]
click at [594, 135] on span "Brisket Sandwich" at bounding box center [641, 136] width 94 height 24
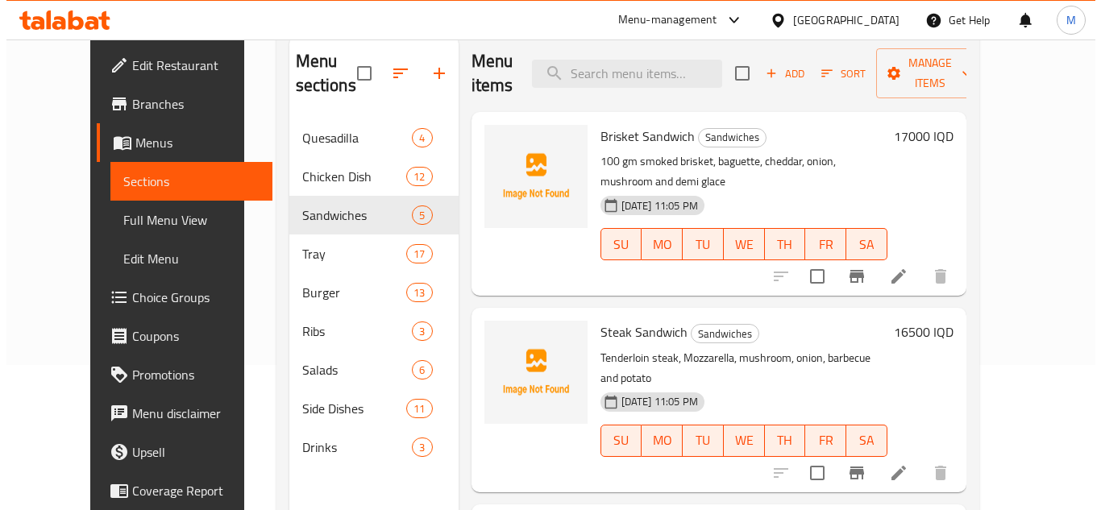
scroll to position [0, 0]
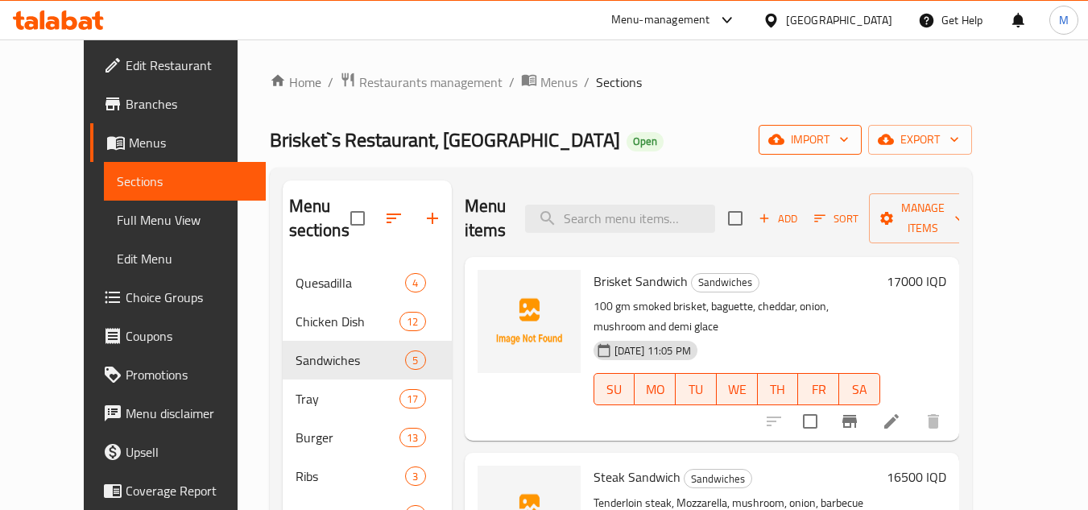
click at [852, 135] on icon "button" at bounding box center [844, 139] width 16 height 16
click at [852, 131] on icon "button" at bounding box center [844, 139] width 16 height 16
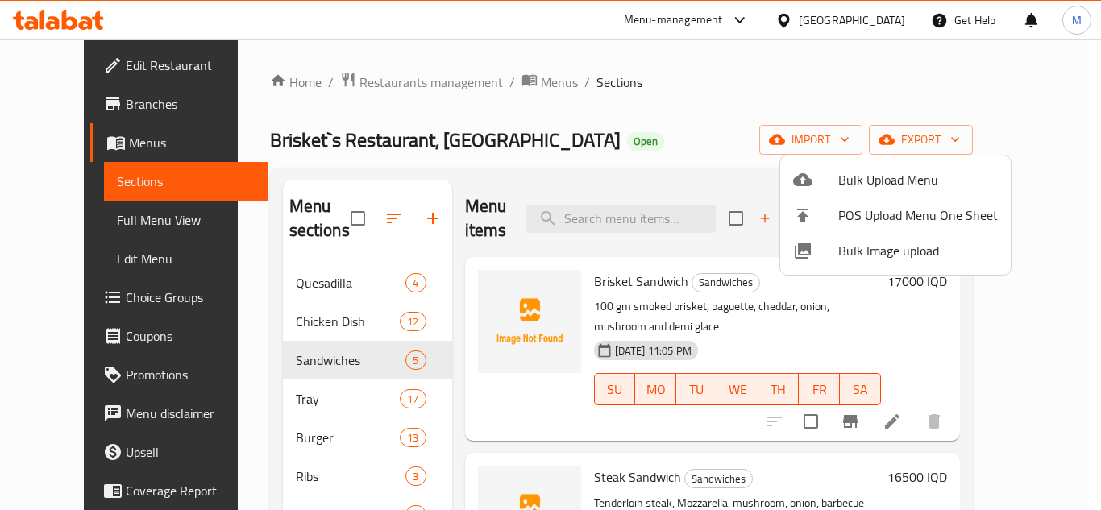
click at [852, 241] on span "Bulk Image upload" at bounding box center [918, 250] width 160 height 19
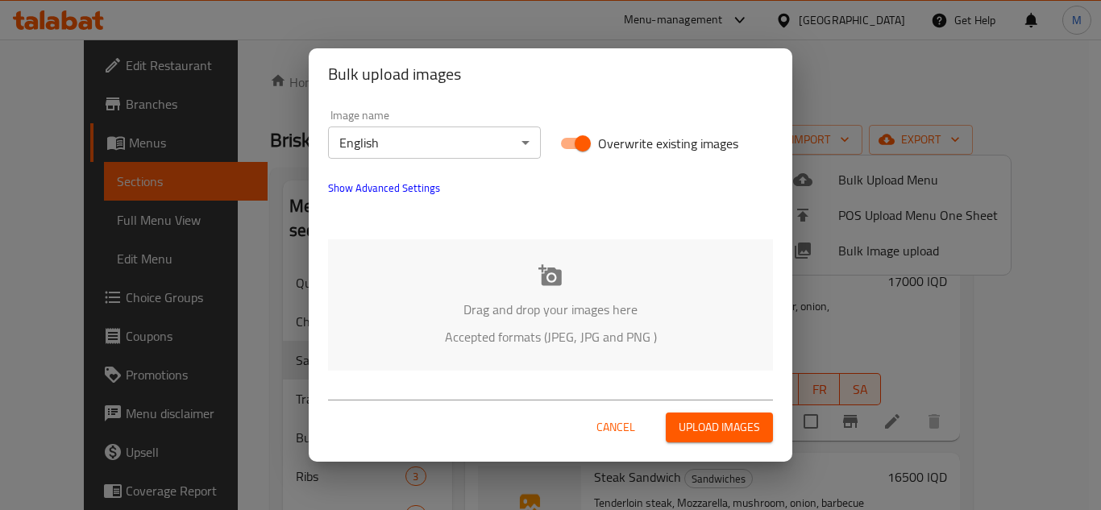
click at [852, 241] on div "Bulk upload images Image name English ​ Overwrite existing images Show Advanced…" at bounding box center [550, 255] width 1101 height 510
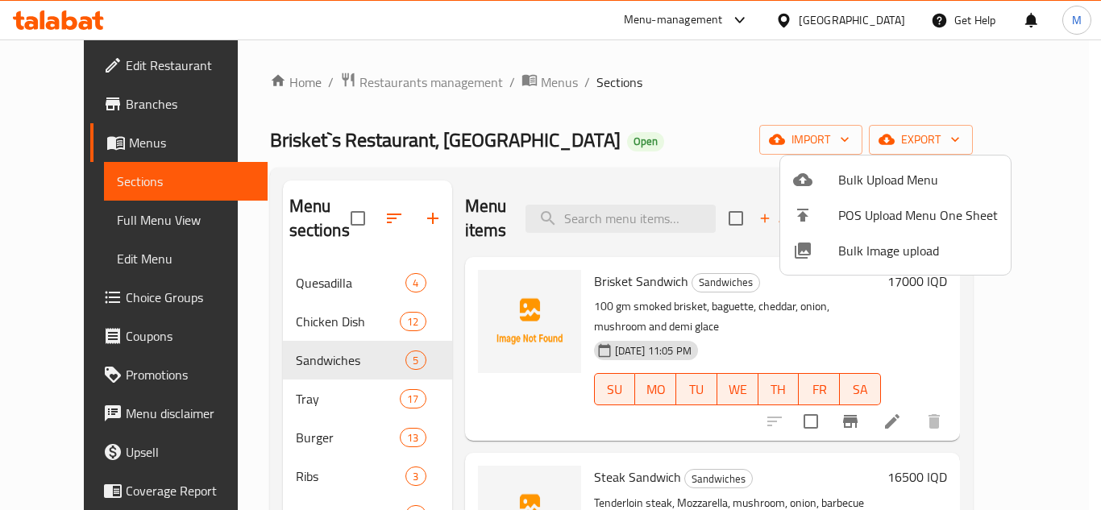
click at [827, 247] on div at bounding box center [815, 250] width 45 height 19
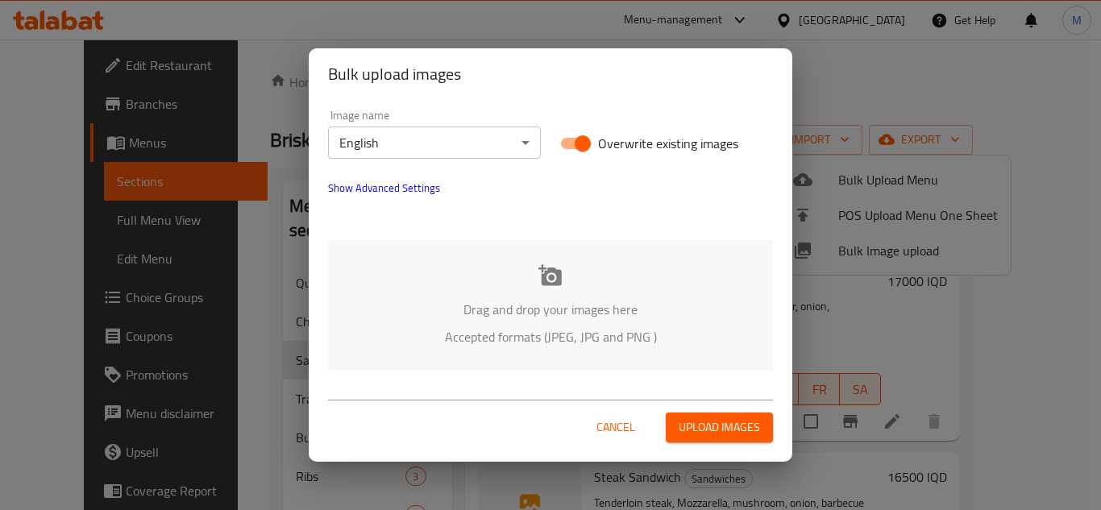
click at [417, 254] on div "Drag and drop your images here Accepted formats (JPEG, JPG and PNG )" at bounding box center [550, 304] width 445 height 131
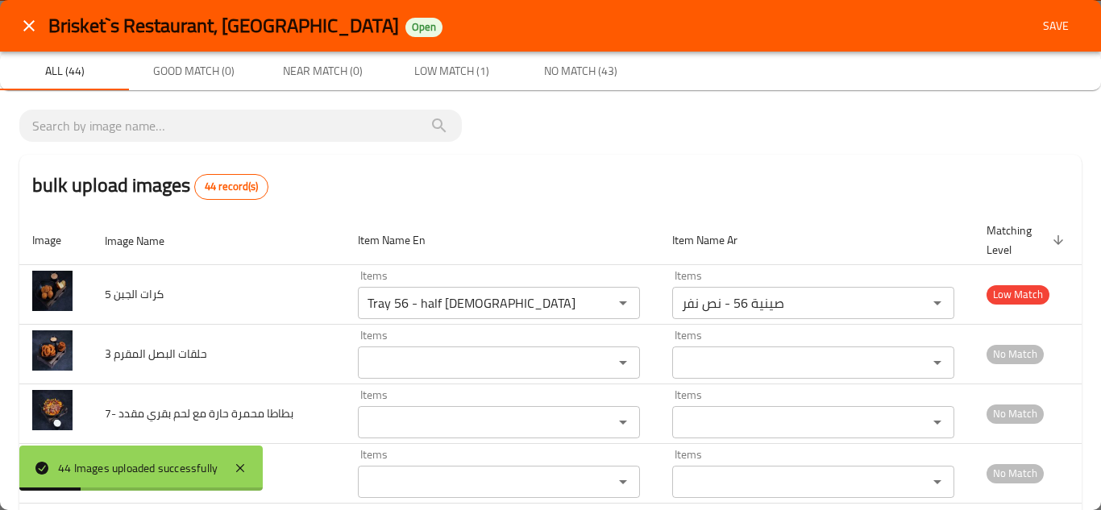
click at [35, 23] on icon "close" at bounding box center [28, 25] width 19 height 19
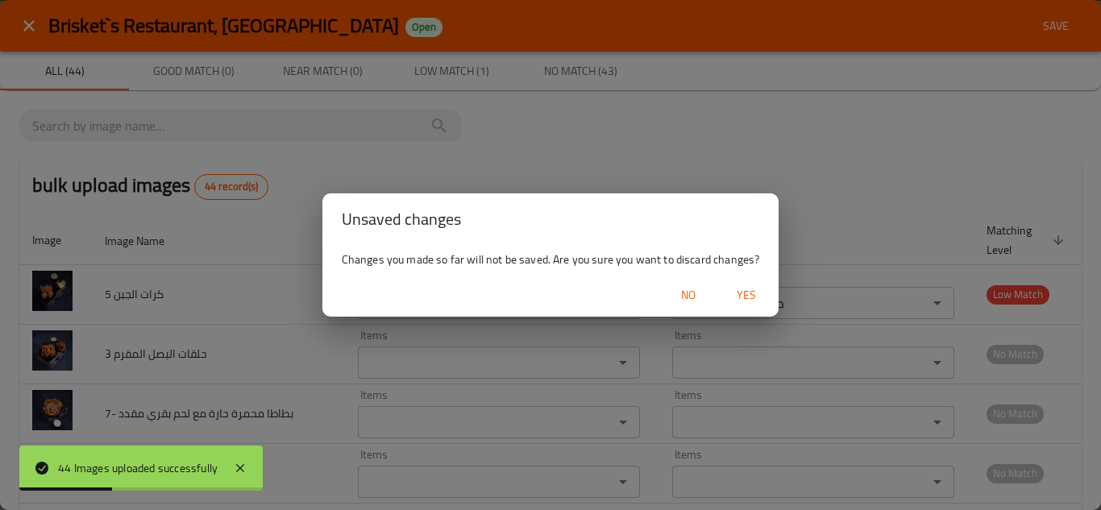
click at [740, 292] on span "Yes" at bounding box center [746, 295] width 39 height 20
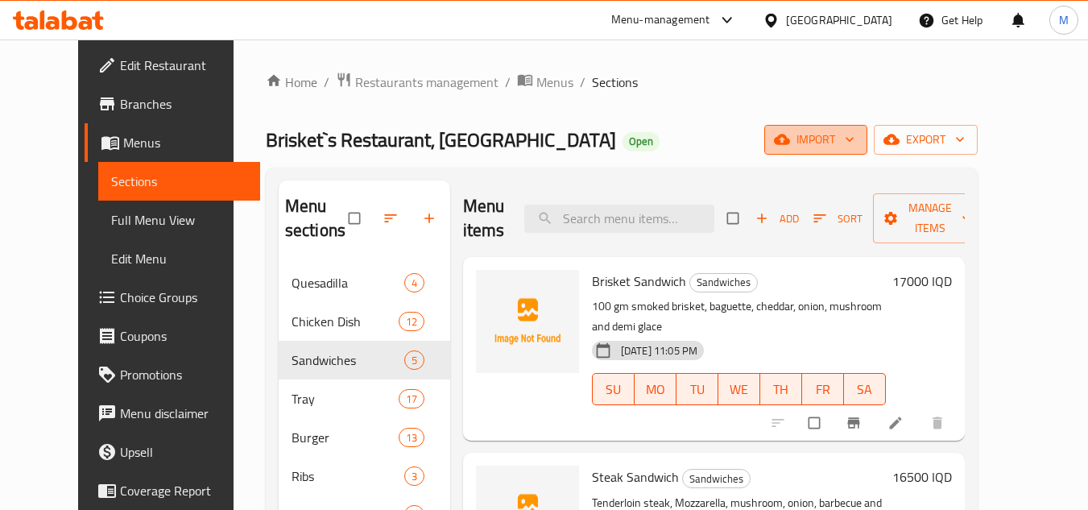
click at [858, 139] on icon "button" at bounding box center [850, 139] width 16 height 16
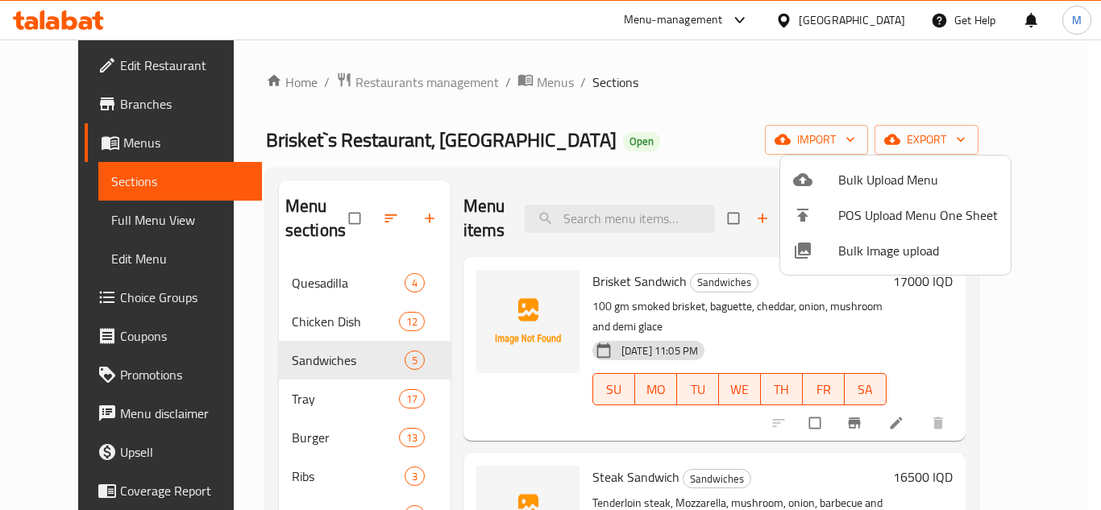
click at [687, 141] on div at bounding box center [550, 255] width 1101 height 510
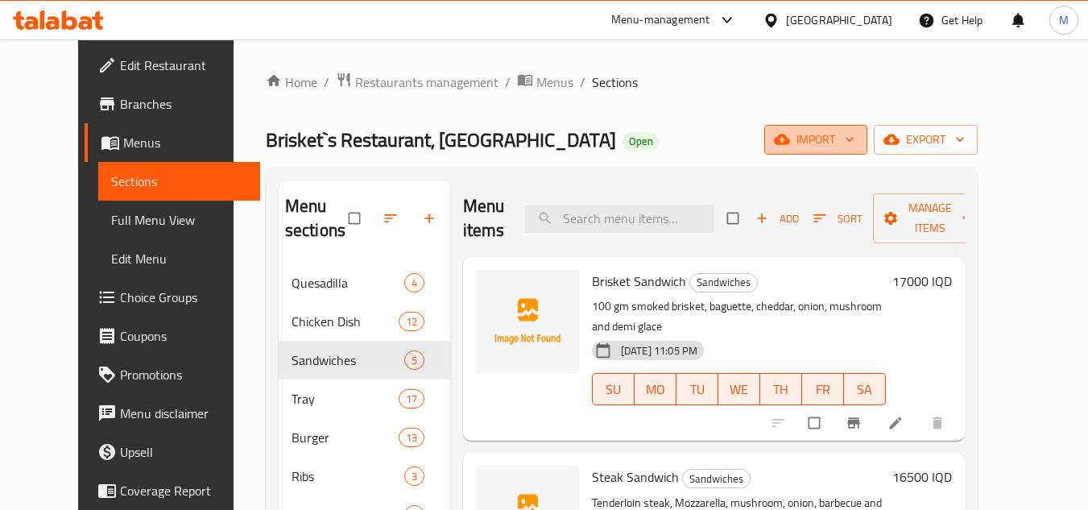
click at [858, 135] on icon "button" at bounding box center [850, 139] width 16 height 16
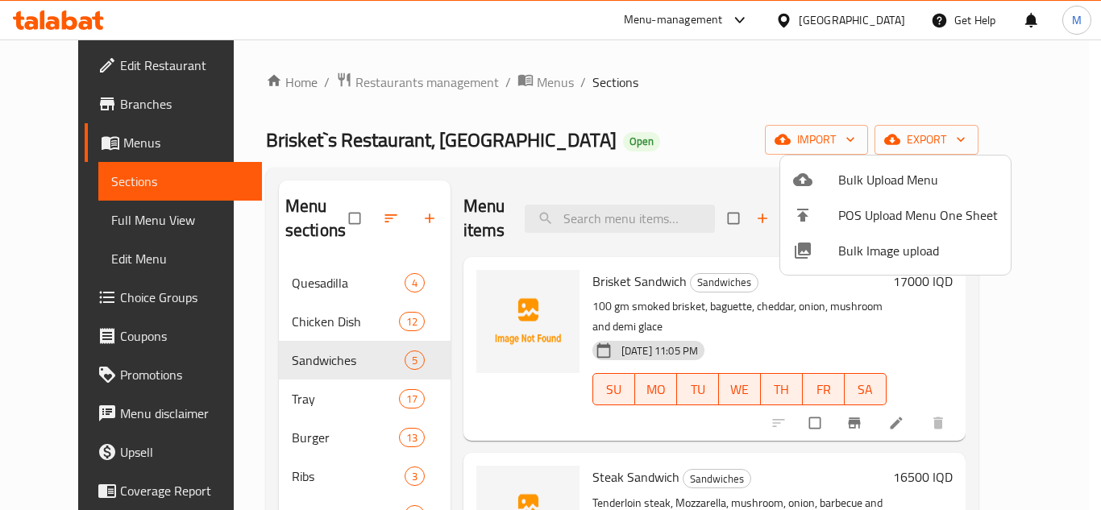
click at [845, 250] on span "Bulk Image upload" at bounding box center [918, 250] width 160 height 19
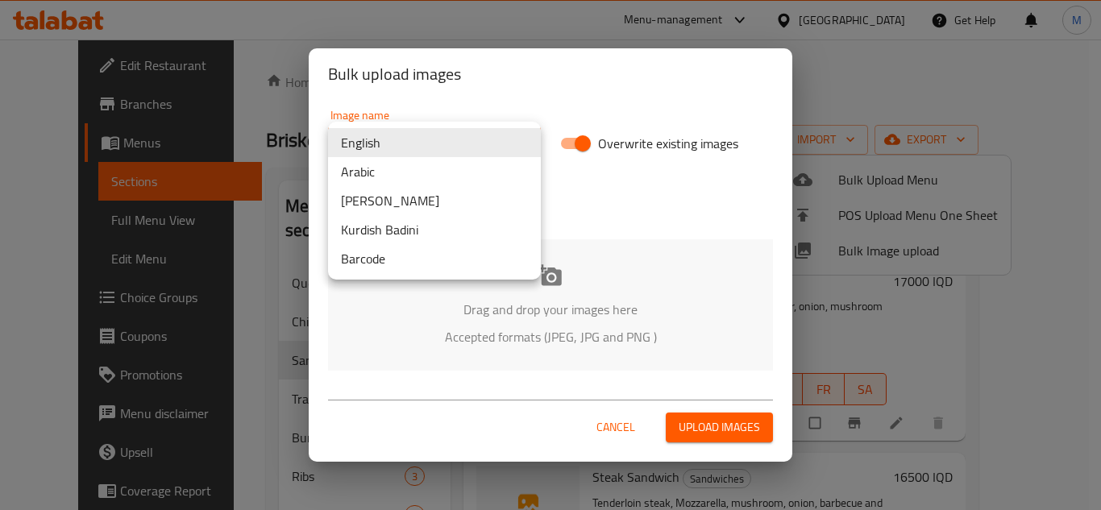
click at [483, 138] on body "​ Menu-management Iraq Get Help M Edit Restaurant Branches Menus Sections Full …" at bounding box center [550, 274] width 1101 height 471
click at [424, 167] on li "Arabic" at bounding box center [434, 171] width 213 height 29
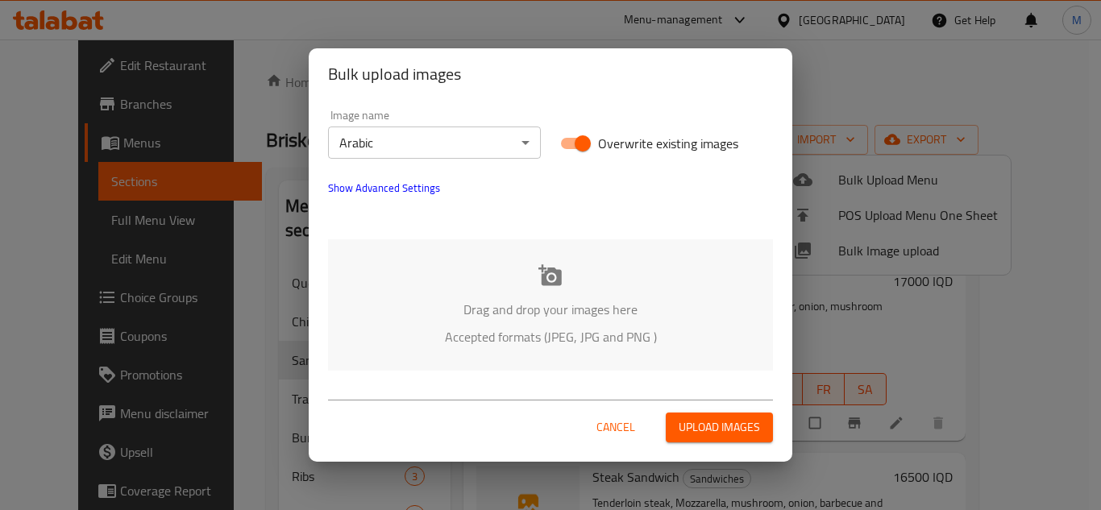
click at [427, 279] on div "Drag and drop your images here Accepted formats (JPEG, JPG and PNG )" at bounding box center [550, 304] width 445 height 131
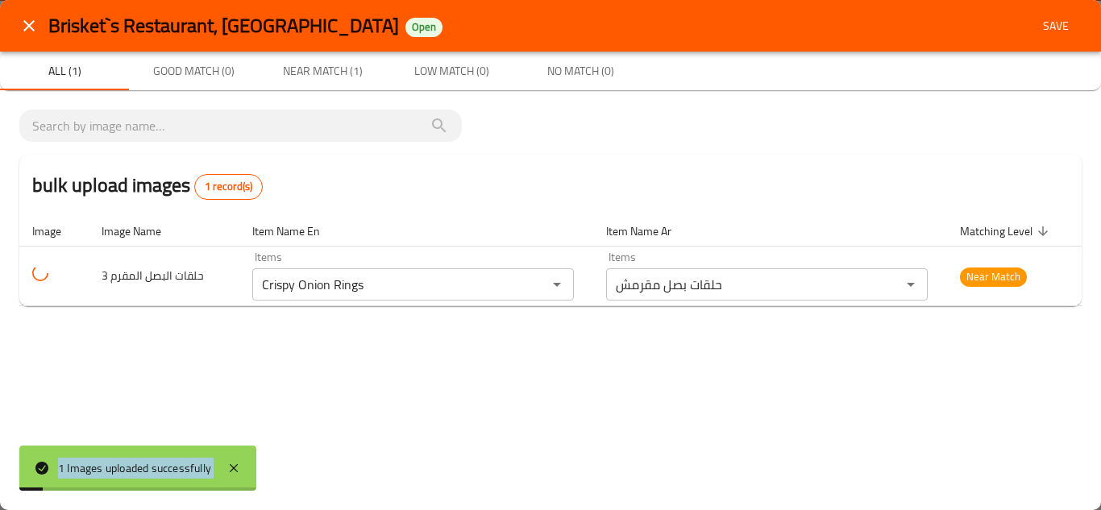
click at [494, 346] on div "Brisket`s Restaurant, Karada Open Save All (1) Good Match (0) Near Match (1) Lo…" at bounding box center [550, 255] width 1101 height 510
click at [26, 16] on button "close" at bounding box center [29, 25] width 39 height 39
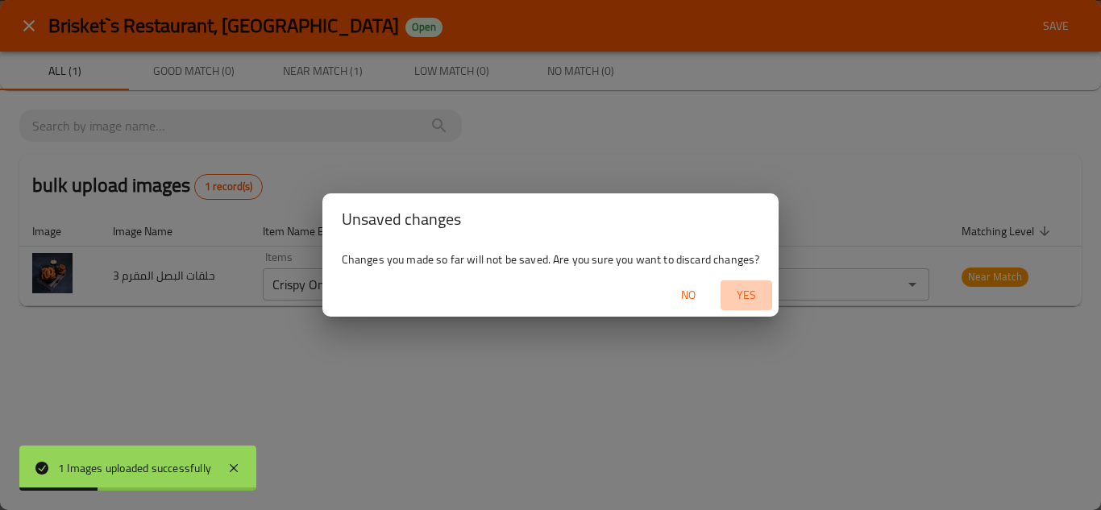
click at [731, 289] on span "Yes" at bounding box center [746, 295] width 39 height 20
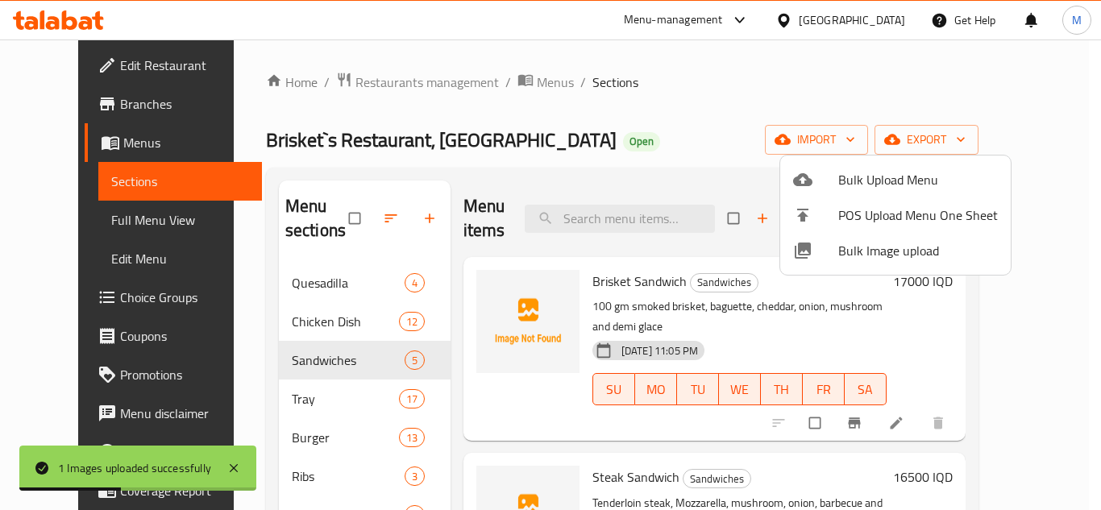
click at [621, 217] on div at bounding box center [550, 255] width 1101 height 510
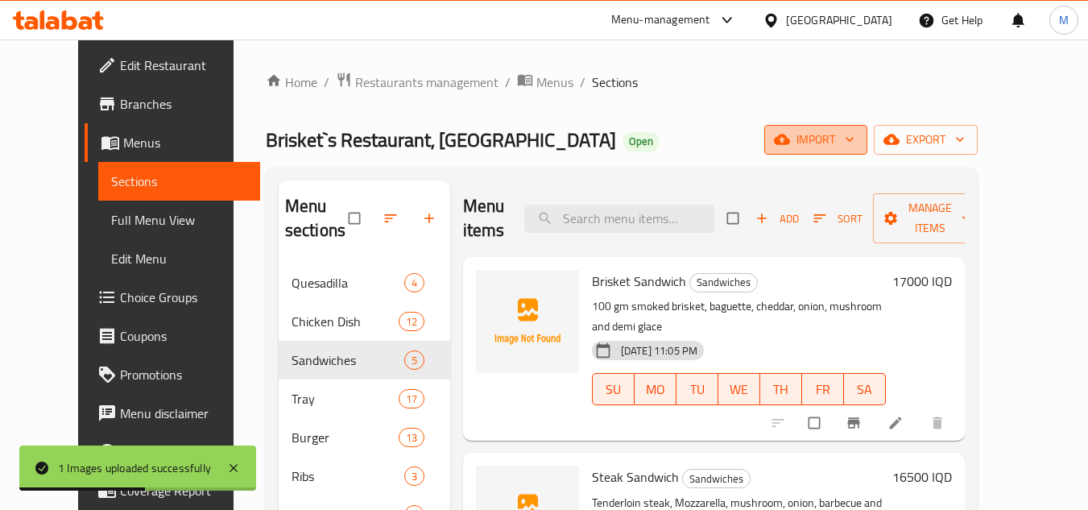
click at [855, 143] on span "import" at bounding box center [815, 140] width 77 height 20
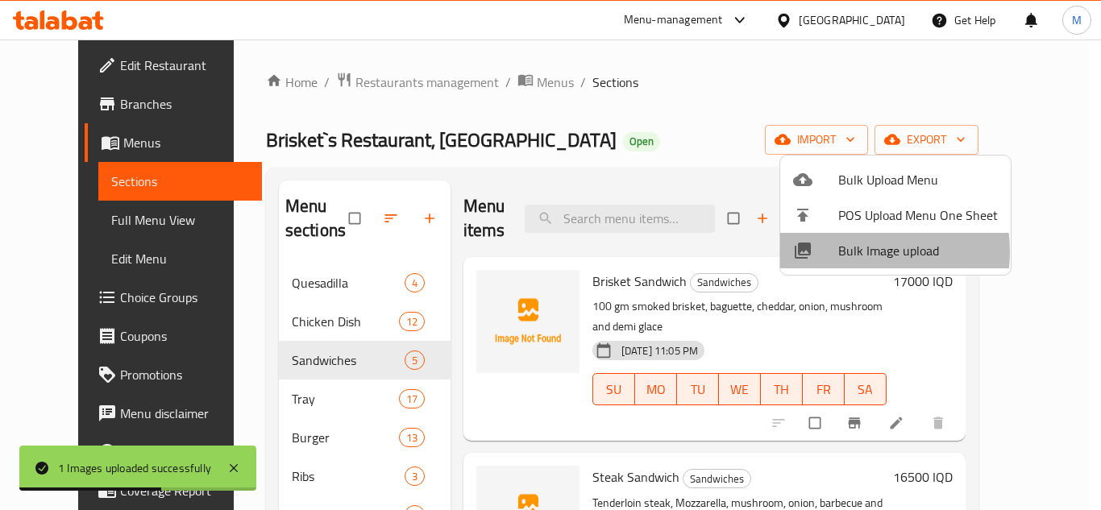
click at [852, 251] on span "Bulk Image upload" at bounding box center [918, 250] width 160 height 19
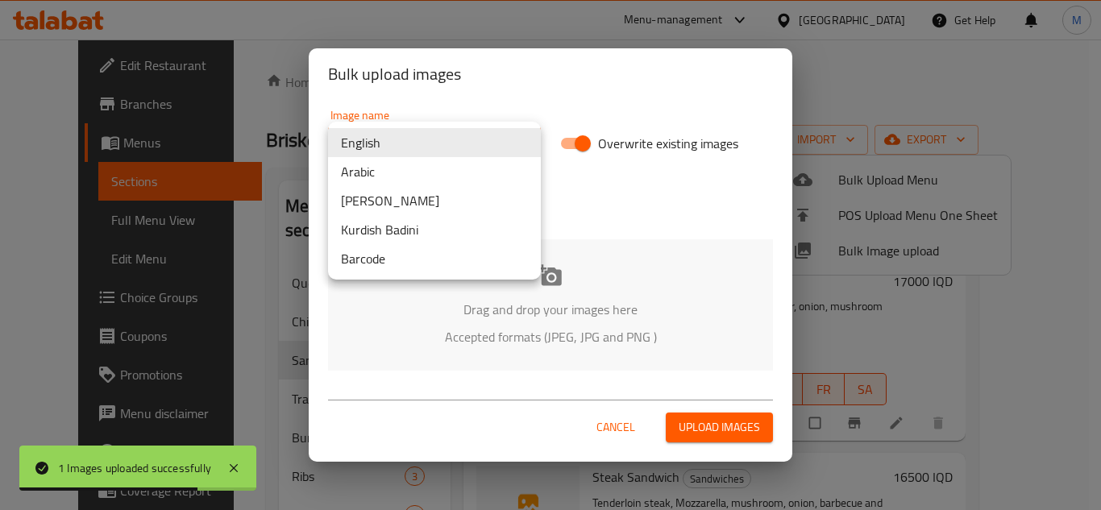
click at [485, 148] on body "1 Images uploaded successfully ​ Menu-management Iraq Get Help M Edit Restauran…" at bounding box center [550, 274] width 1101 height 471
click at [433, 175] on li "Arabic" at bounding box center [434, 171] width 213 height 29
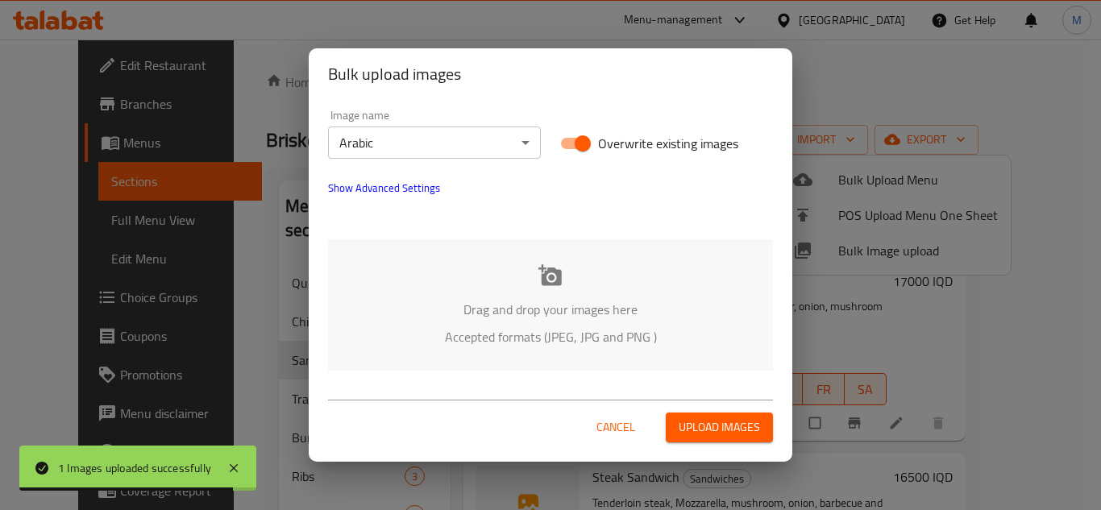
click at [442, 238] on div "Image name Arabic ​ Overwrite existing images Show Advanced Settings Drag and d…" at bounding box center [550, 240] width 483 height 280
click at [444, 237] on div "Image name Arabic ​ Overwrite existing images Show Advanced Settings Drag and d…" at bounding box center [550, 240] width 483 height 280
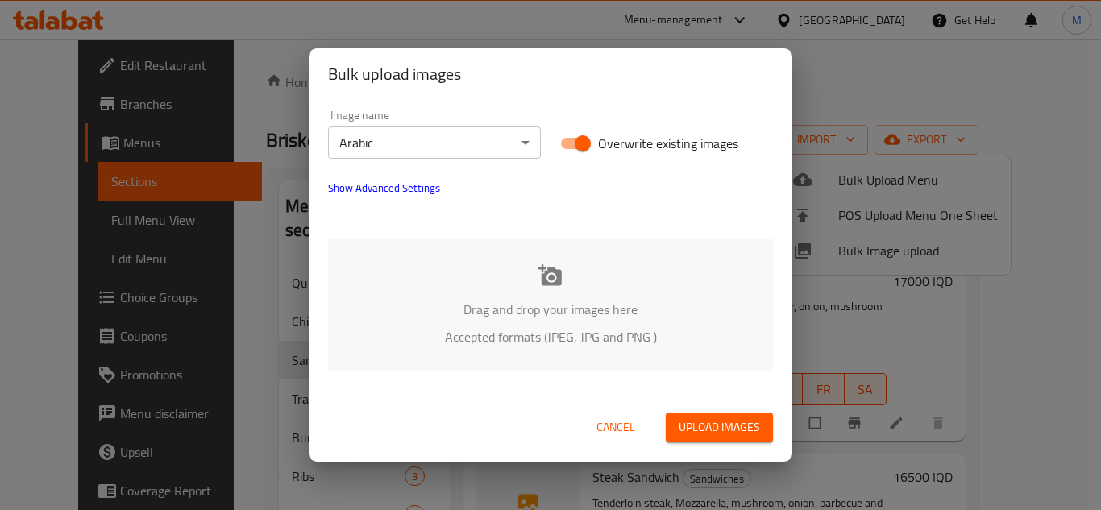
click at [438, 276] on div "Drag and drop your images here Accepted formats (JPEG, JPG and PNG )" at bounding box center [550, 304] width 445 height 131
click at [466, 273] on div "Drag and drop your images here Accepted formats (JPEG, JPG and PNG )" at bounding box center [550, 304] width 445 height 131
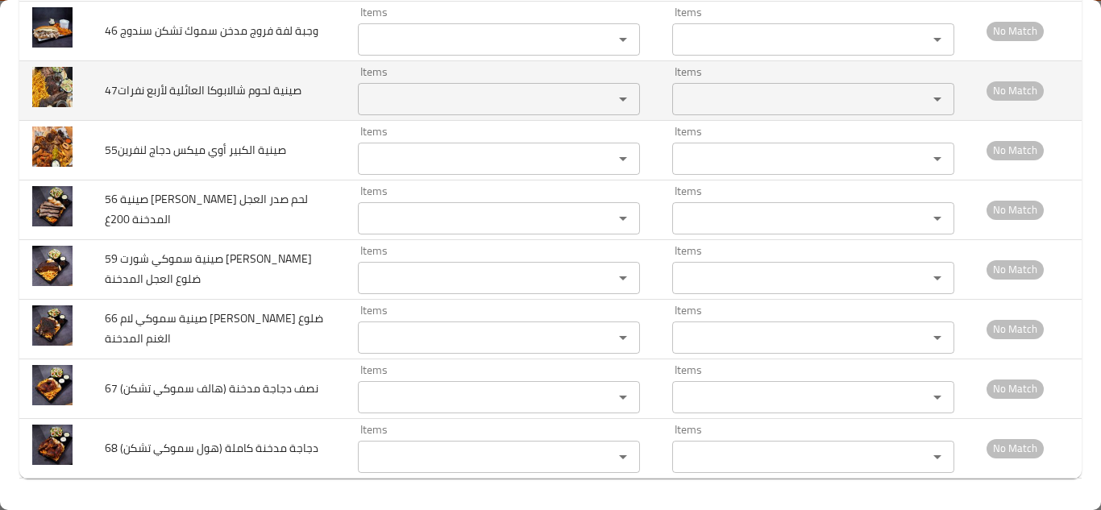
scroll to position [2411, 0]
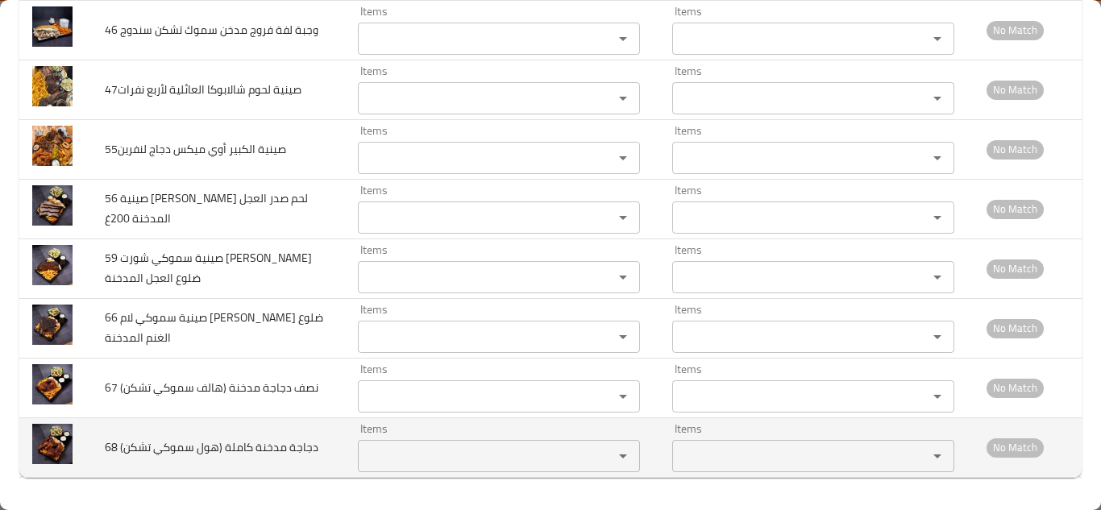
click at [384, 460] on تشكن\) "Items" at bounding box center [475, 456] width 225 height 23
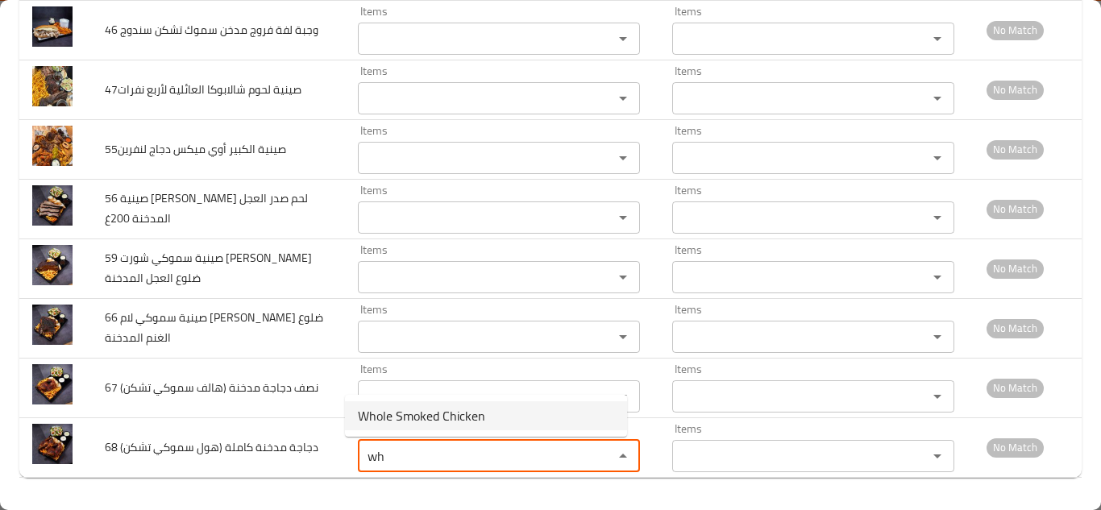
click at [453, 417] on span "Whole Smoked Chicken" at bounding box center [421, 415] width 127 height 19
type تشكن\) "Whole Smoked Chicken"
type تشكن\)-ar "دجاجة كاملة مدخنة"
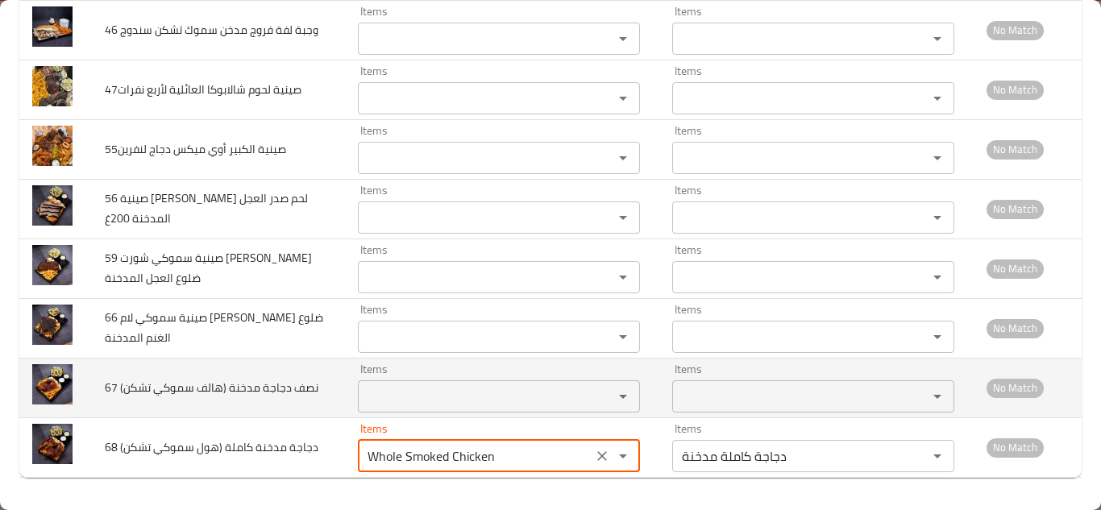
type تشكن\) "Whole Smoked Chicken"
click at [424, 385] on تشكن\) "Items" at bounding box center [475, 396] width 225 height 23
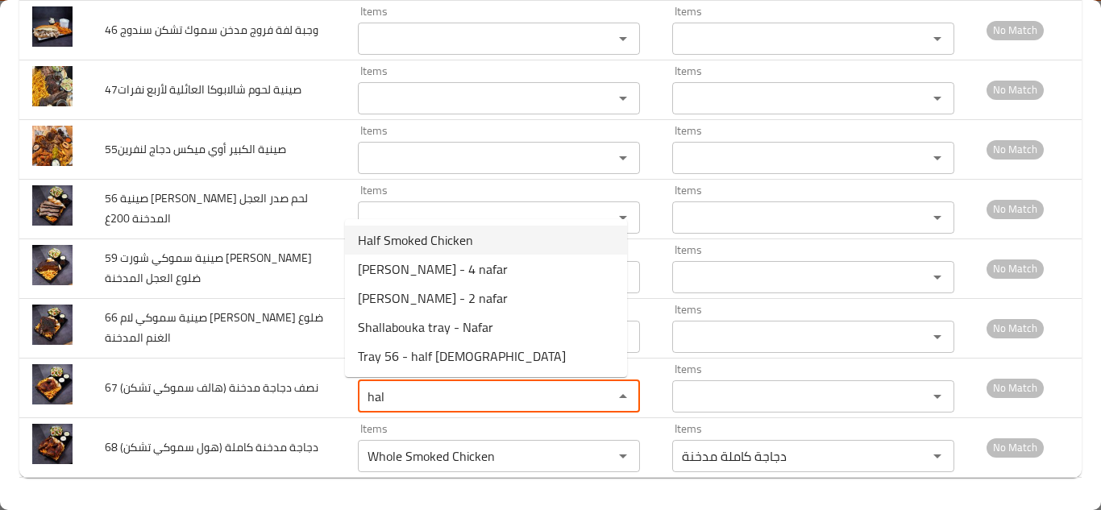
click at [445, 240] on span "Half Smoked Chicken" at bounding box center [415, 239] width 115 height 19
type تشكن\) "Half Smoked Chicken"
type تشكن\)-ar "نصف دجاجة مدخنة"
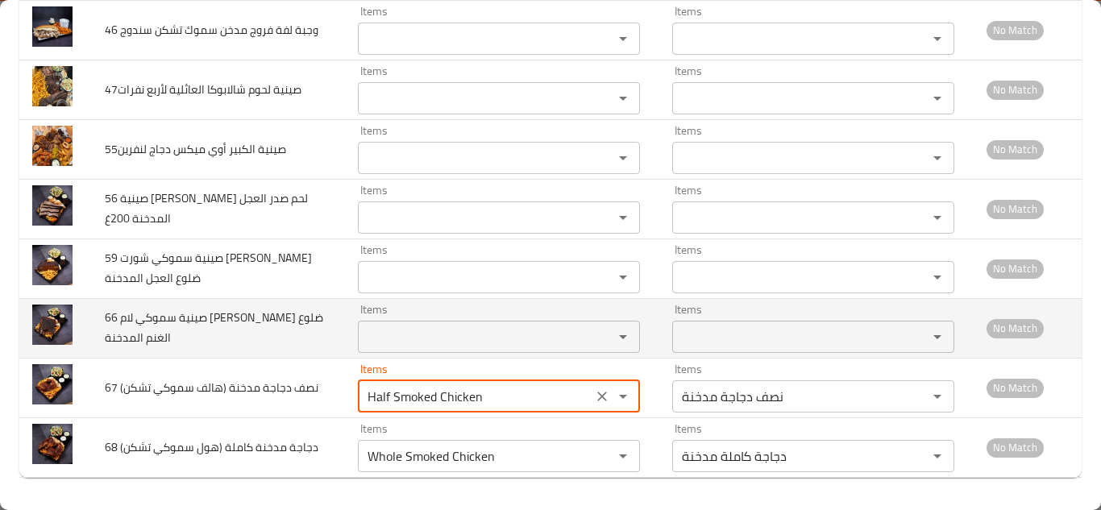
type تشكن\) "Half Smoked Chicken"
click at [307, 327] on td "66 صينية سموكي لام ريبس ضلوع الغنم المدخنة" at bounding box center [218, 328] width 253 height 60
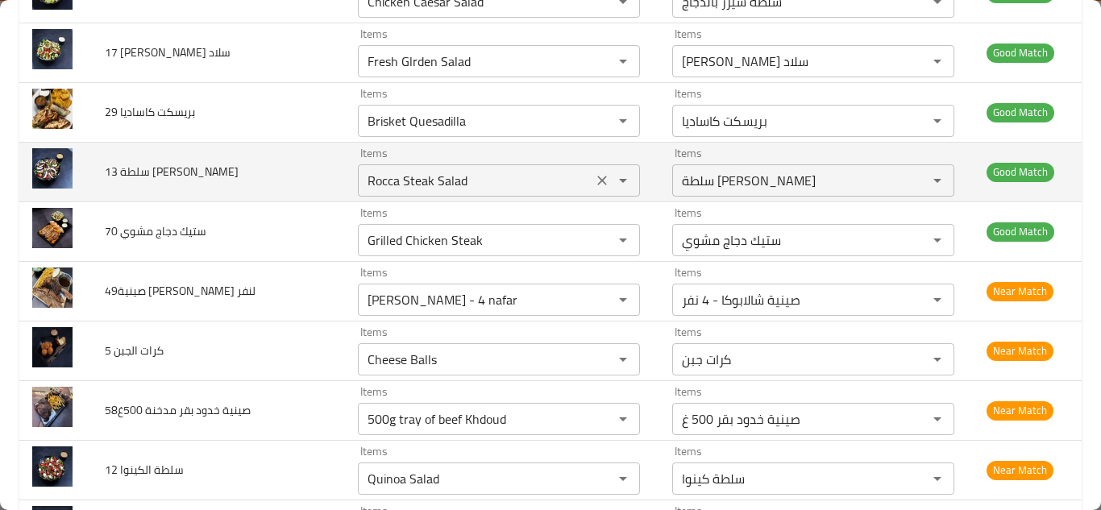
scroll to position [564, 0]
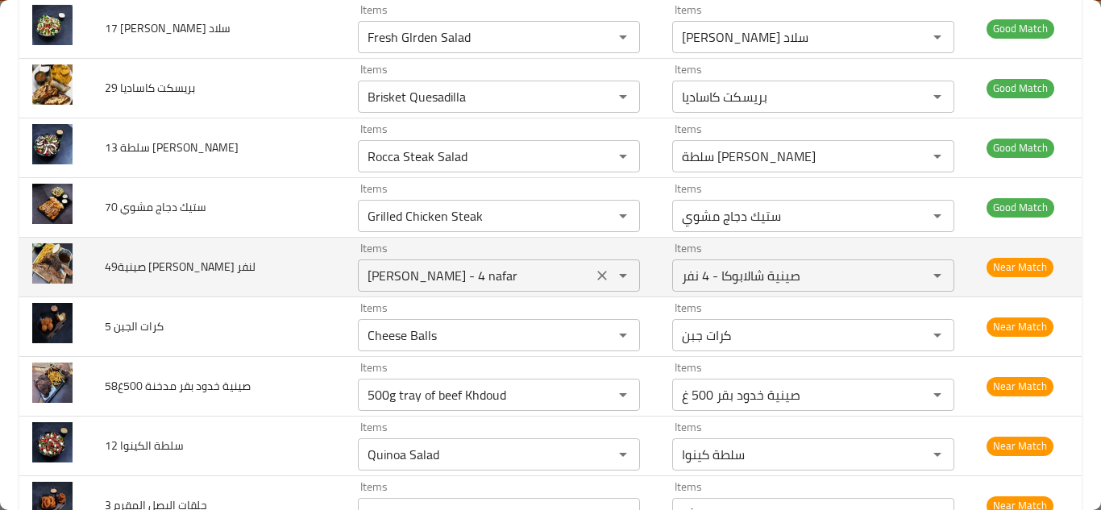
click at [510, 264] on لنفر "Shallabouka tray - 4 nafar" at bounding box center [475, 275] width 225 height 23
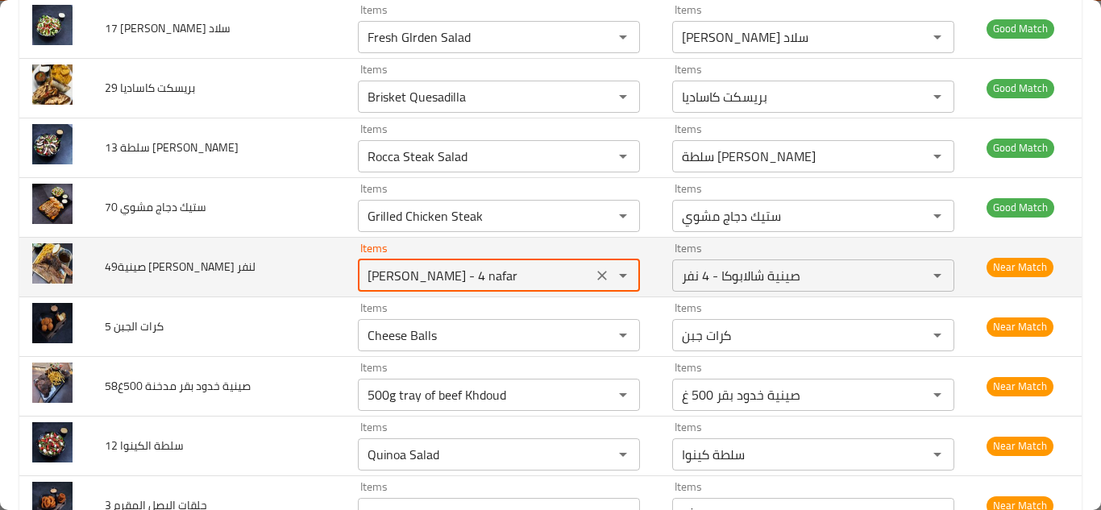
click at [521, 261] on div "Shallabouka tray - 4 nafar Items" at bounding box center [499, 275] width 282 height 32
click at [516, 269] on لنفر "Shallabouka tray - 4 nafar" at bounding box center [475, 275] width 225 height 23
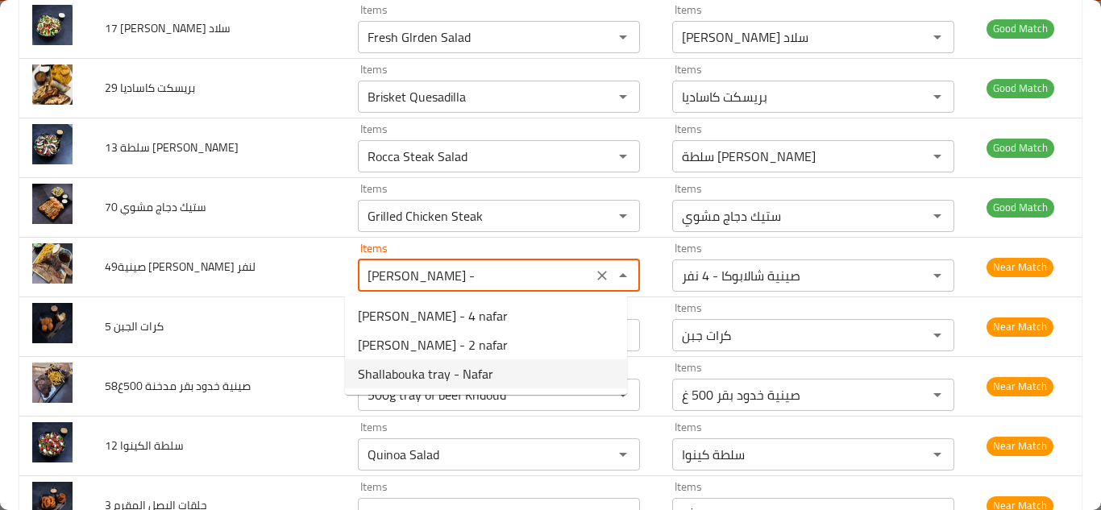
click at [499, 363] on لنفر-option-2 "Shallabouka tray - Nafar" at bounding box center [486, 373] width 282 height 29
type لنفر "Shallabouka tray - Nafar"
type لنفر-ar "صينية شالابوكا - نفر"
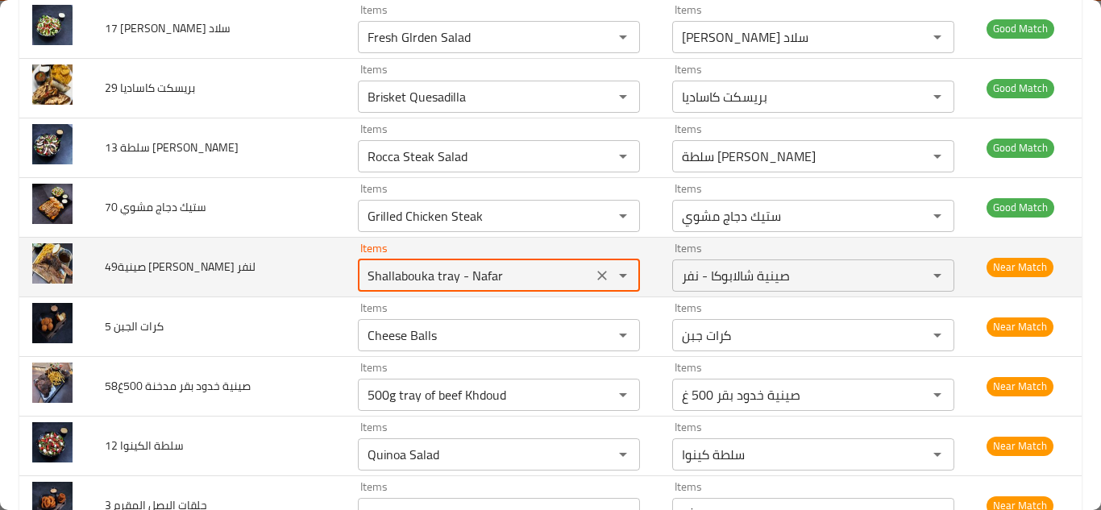
type لنفر "Shallabouka tray - Nafar"
click at [317, 264] on td "49صينية لحوم شالابوكا لنفر" at bounding box center [218, 267] width 253 height 60
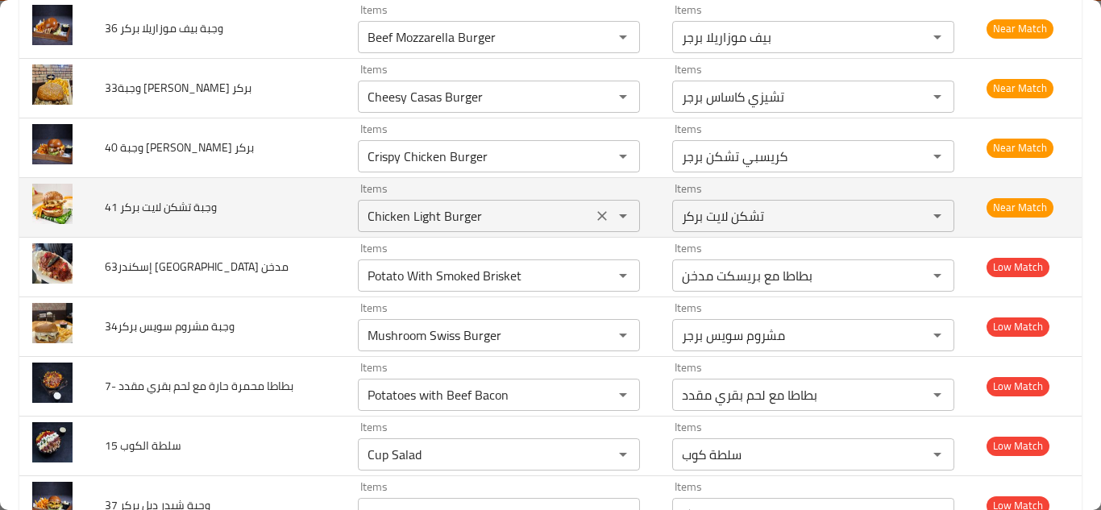
scroll to position [1128, 0]
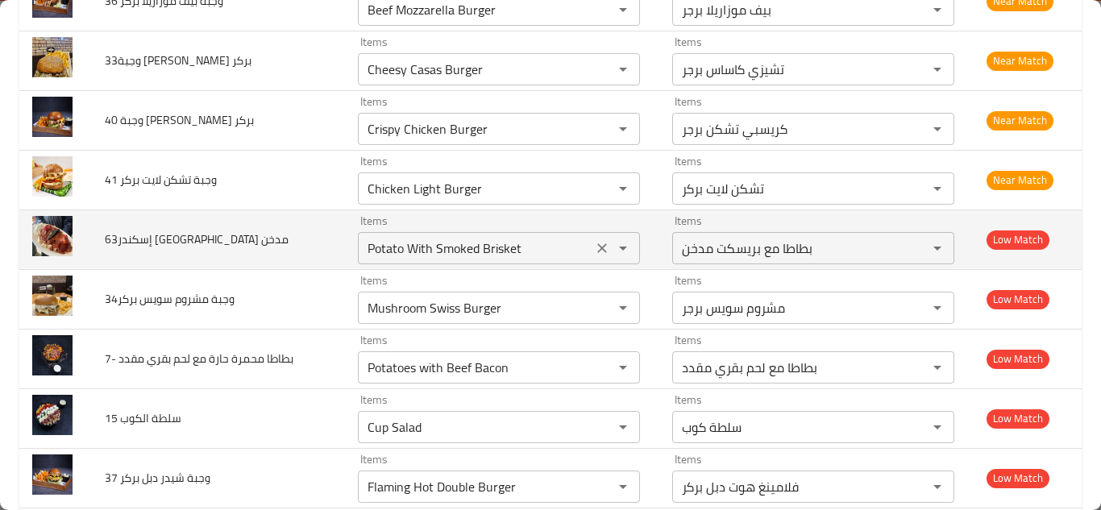
click at [446, 248] on مدخن "Potato With Smoked Brisket" at bounding box center [475, 248] width 225 height 23
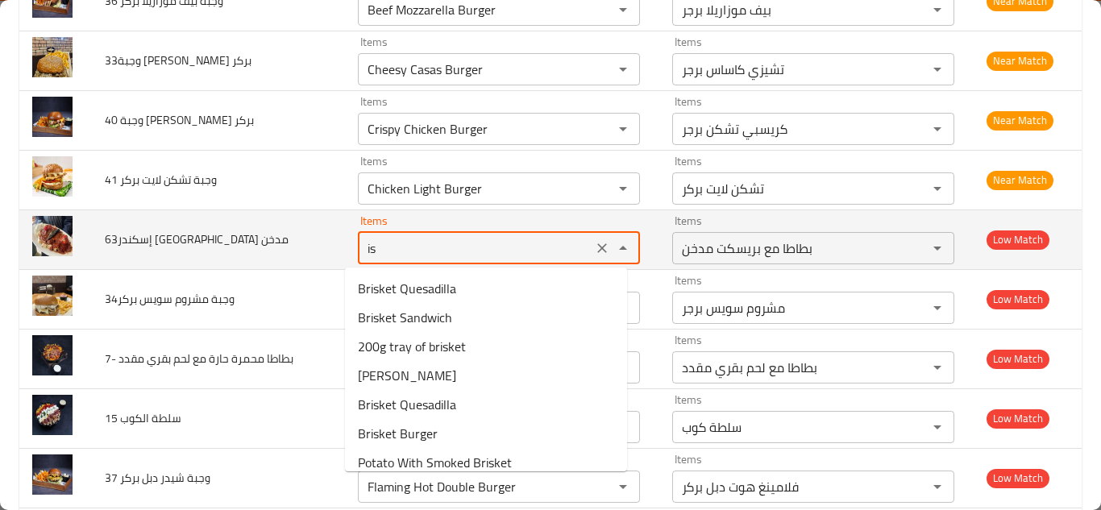
type مدخن "i"
type مدخن "e"
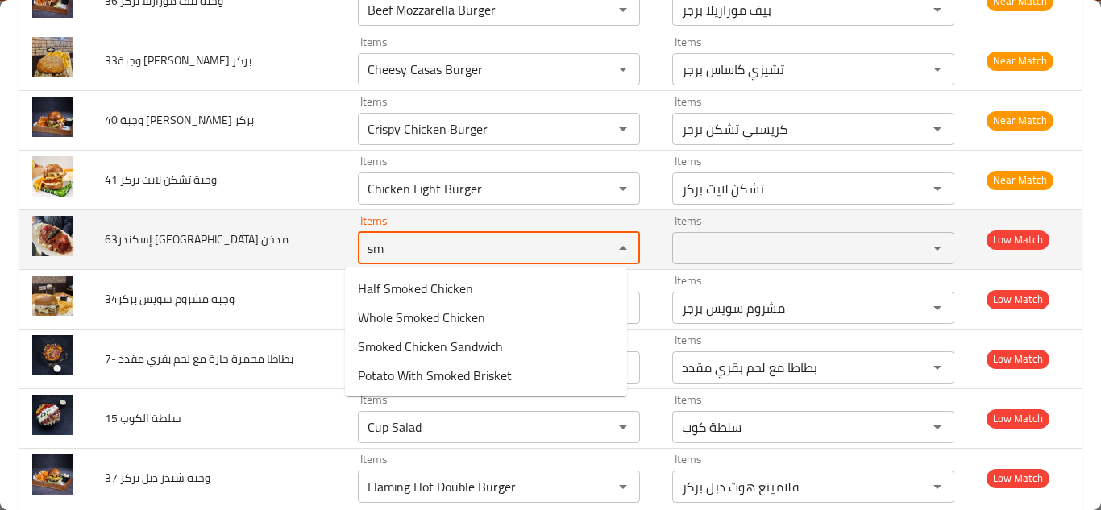
type مدخن "s"
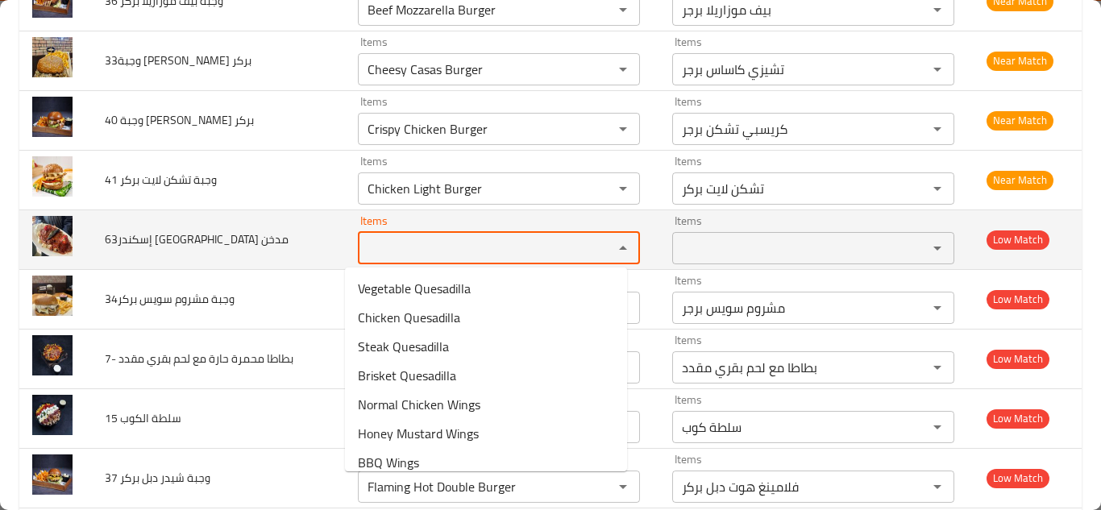
click at [196, 237] on span "63إسكندر بريكست مدخن" at bounding box center [197, 239] width 184 height 21
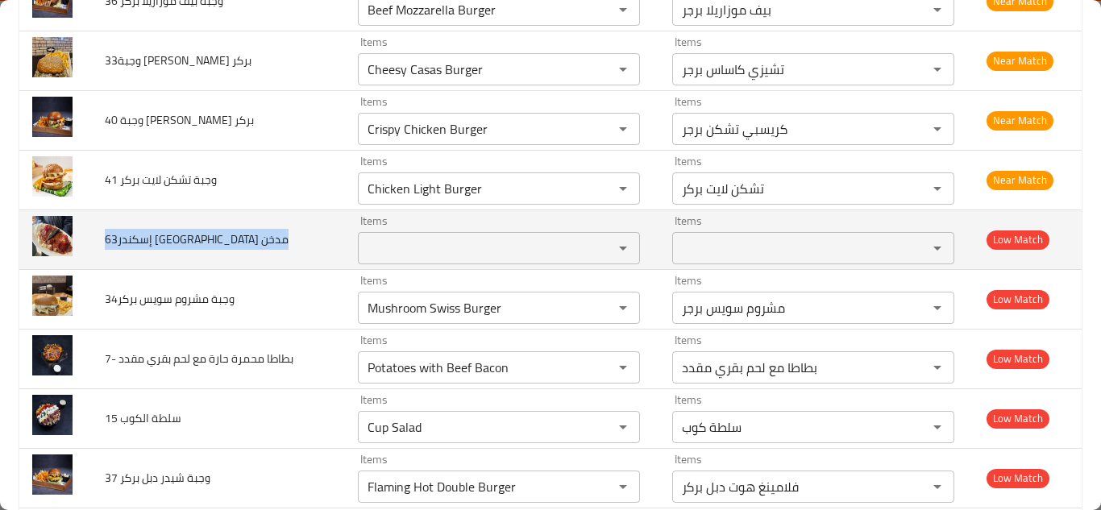
click at [196, 237] on span "63إسكندر بريكست مدخن" at bounding box center [197, 239] width 184 height 21
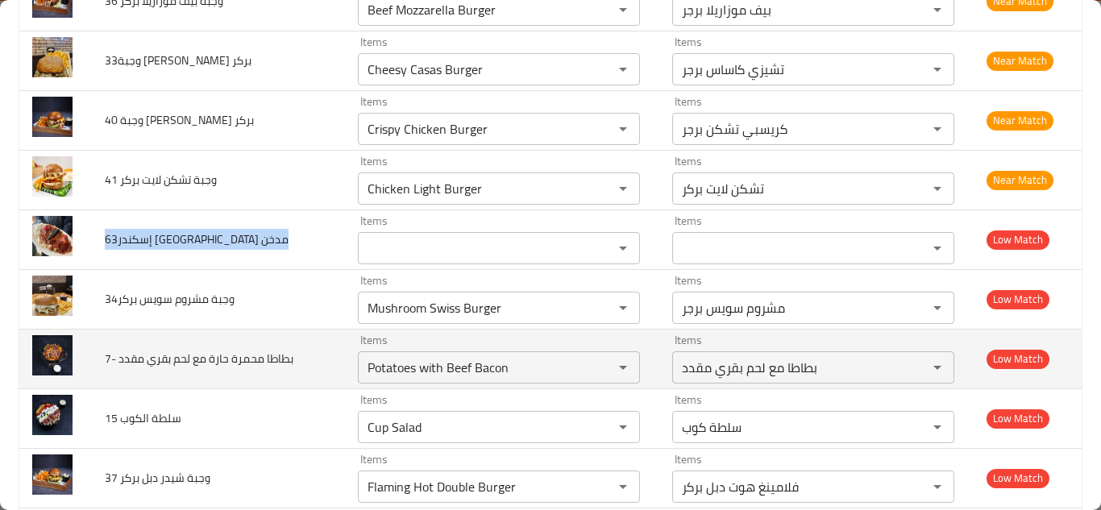
copy span "63إسكندر بريكست مدخن"
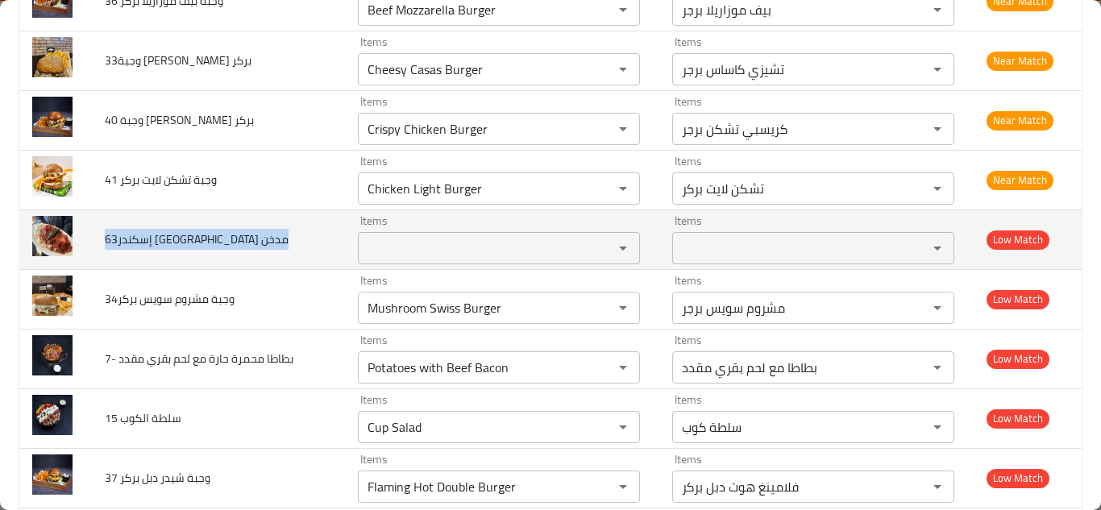
click at [319, 244] on td "63إسكندر بريكست مدخن" at bounding box center [218, 239] width 253 height 60
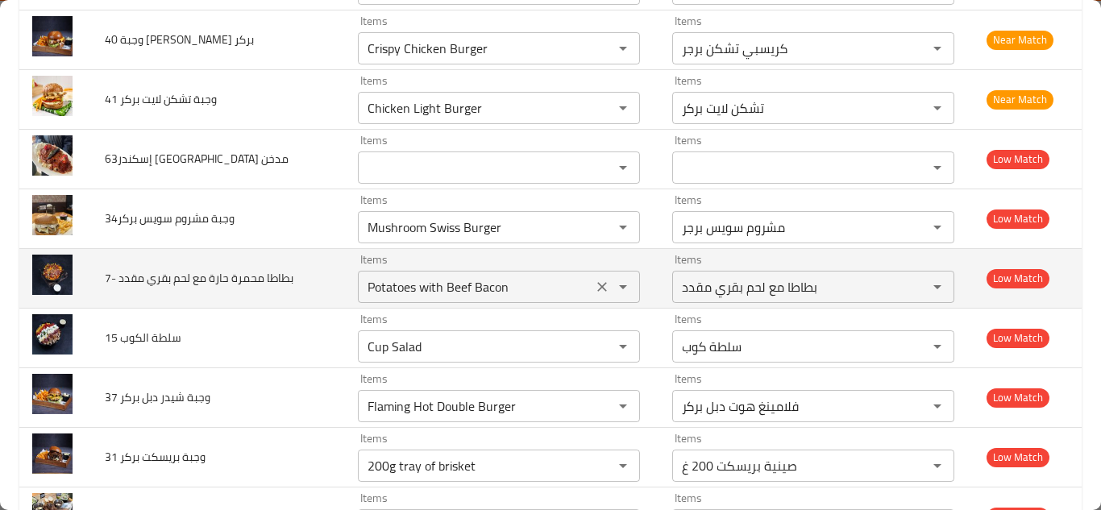
scroll to position [1289, 0]
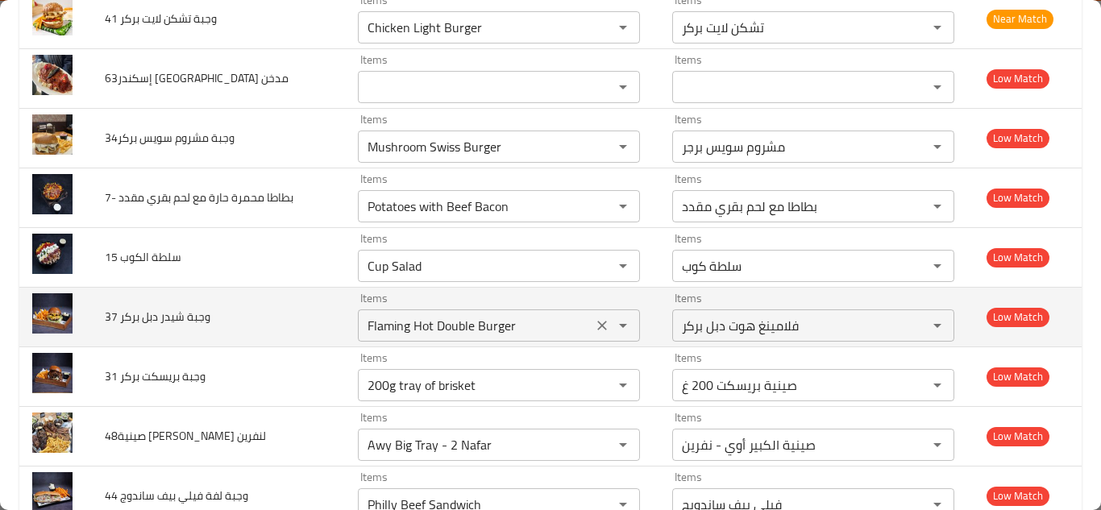
click at [421, 324] on بركر "Flaming Hot Double Burger" at bounding box center [475, 325] width 225 height 23
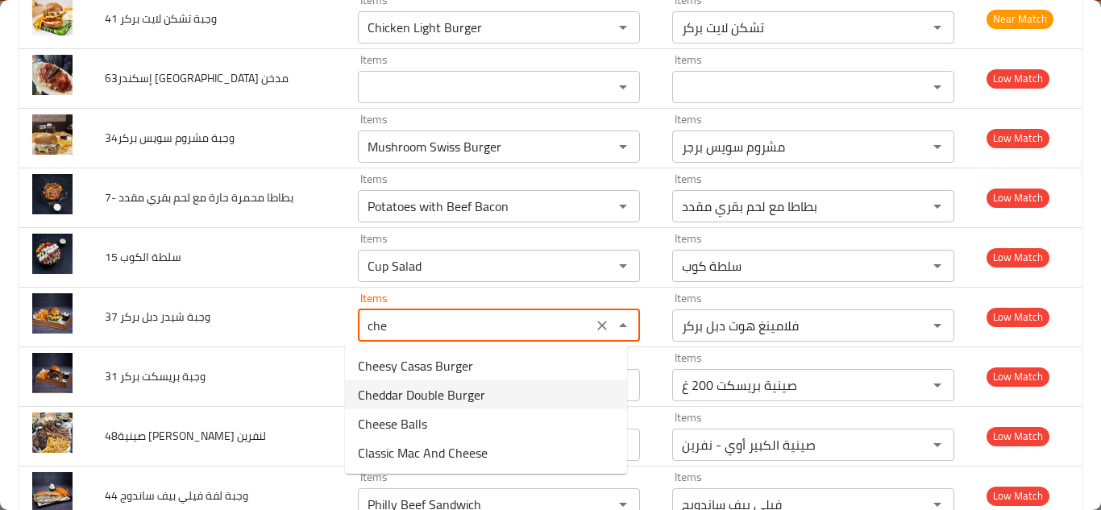
click at [494, 391] on بركر-option-1 "Cheddar Double Burger" at bounding box center [486, 394] width 282 height 29
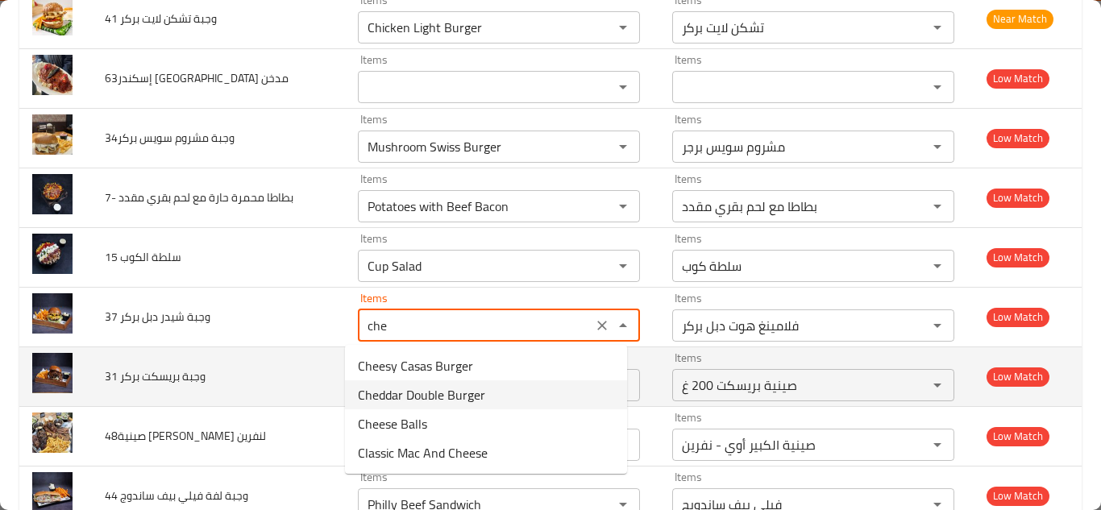
type بركر "Cheddar Double Burger"
type بركر-ar "شيدر دبل برجر"
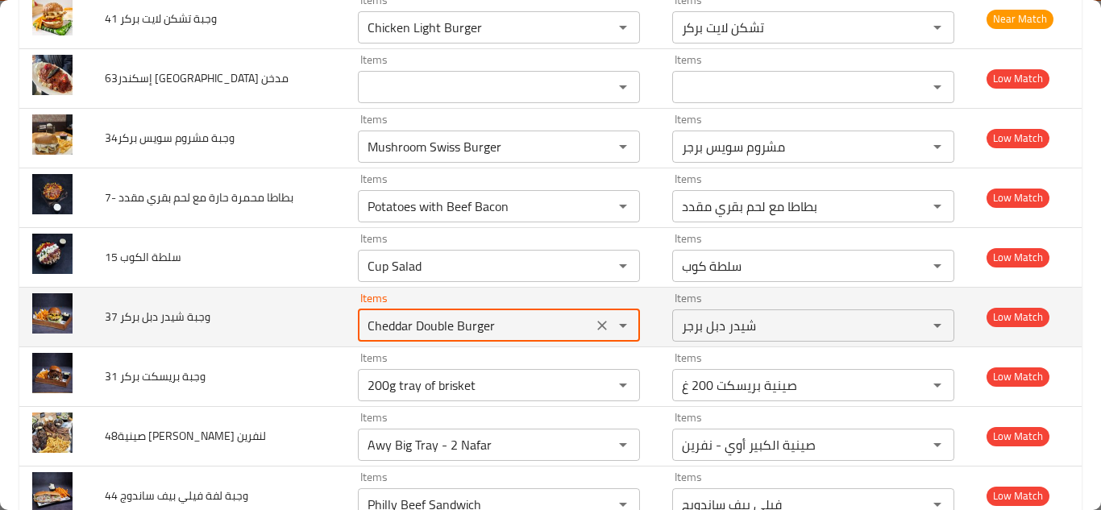
type بركر "Cheddar Double Burger"
click at [323, 323] on td "37 وجبة شيدر دبل بركر" at bounding box center [218, 317] width 253 height 60
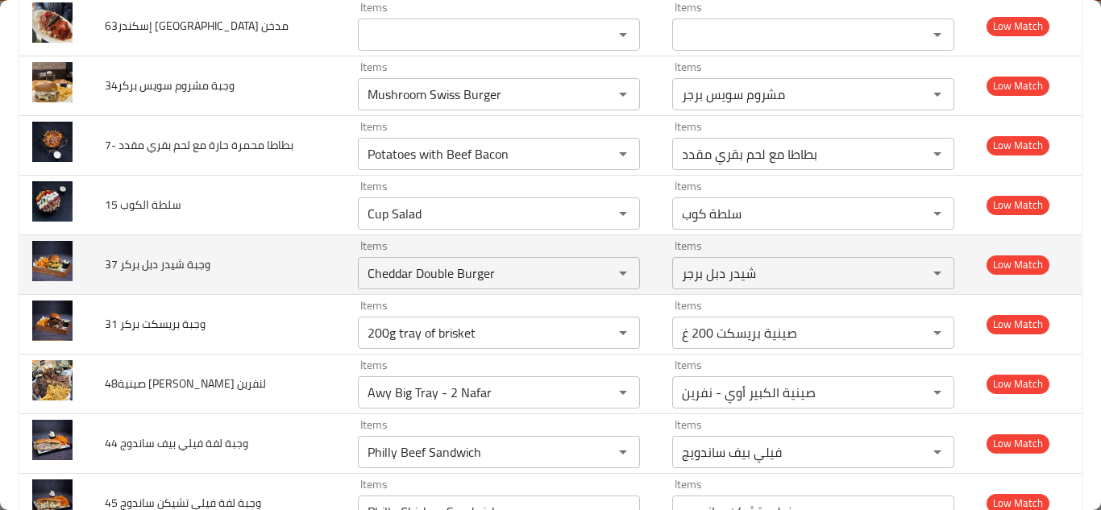
scroll to position [1370, 0]
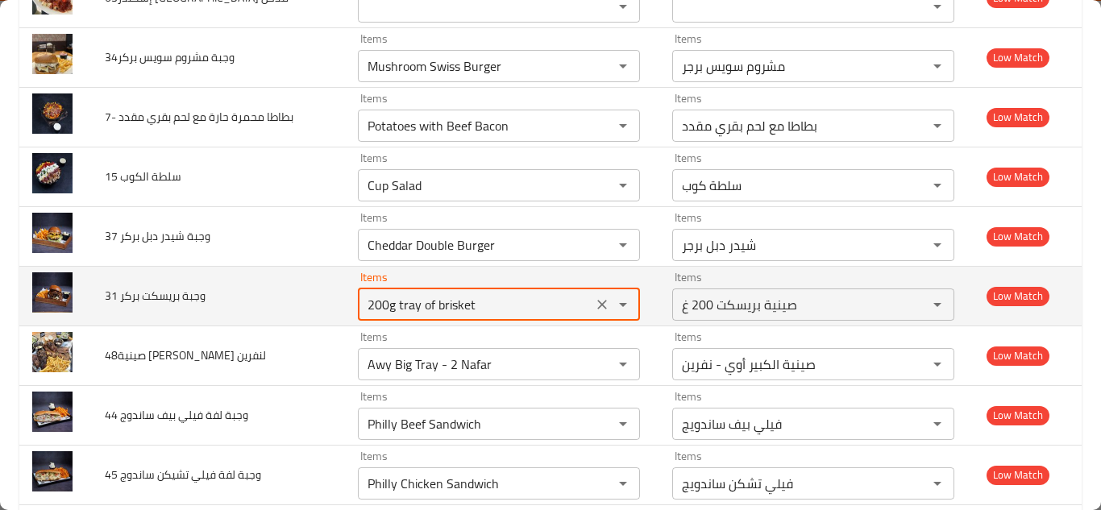
click at [449, 302] on بركر "200g tray of brisket" at bounding box center [475, 304] width 225 height 23
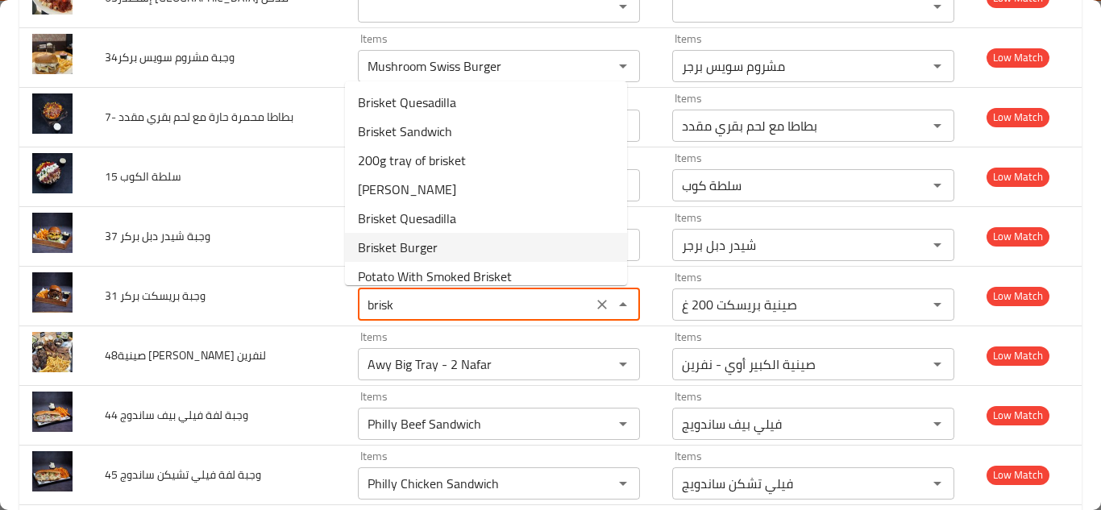
click at [460, 246] on بركر-option-5 "Brisket Burger" at bounding box center [486, 247] width 282 height 29
type بركر "Brisket Burger"
type بركر-ar "بريسكت برجر"
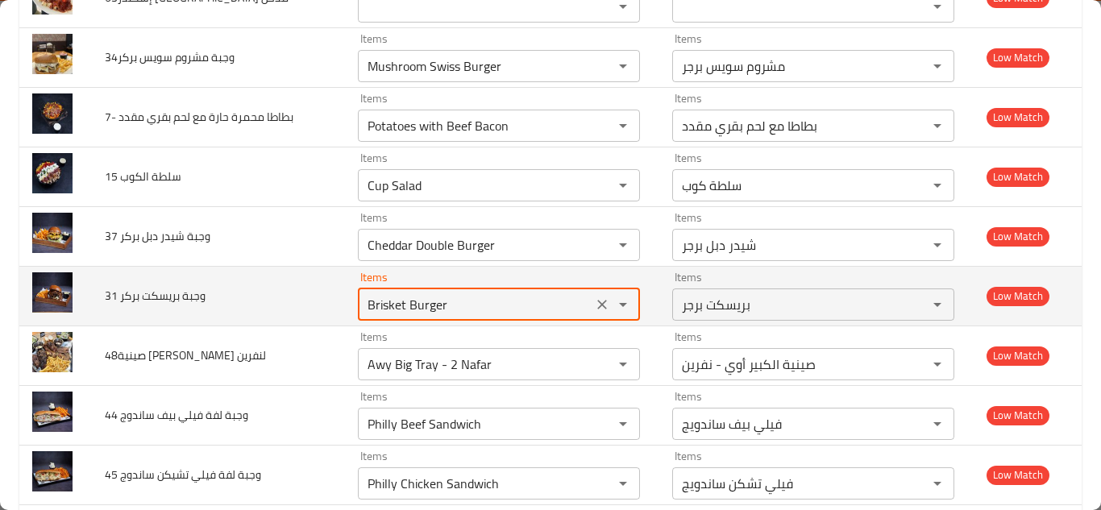
type بركر "Brisket Burger"
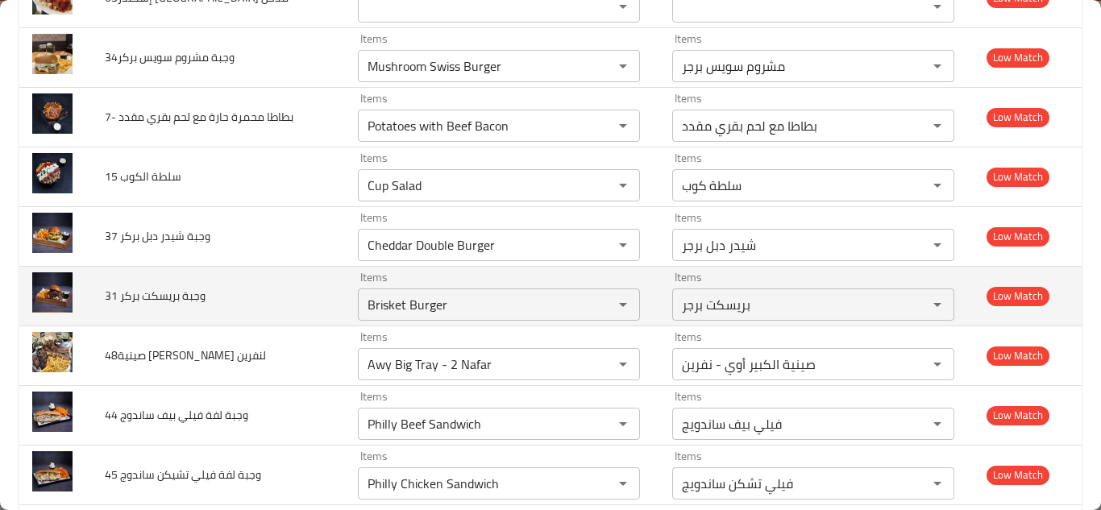
click at [305, 297] on td "31 وجبة بريسكت بركر" at bounding box center [218, 296] width 253 height 60
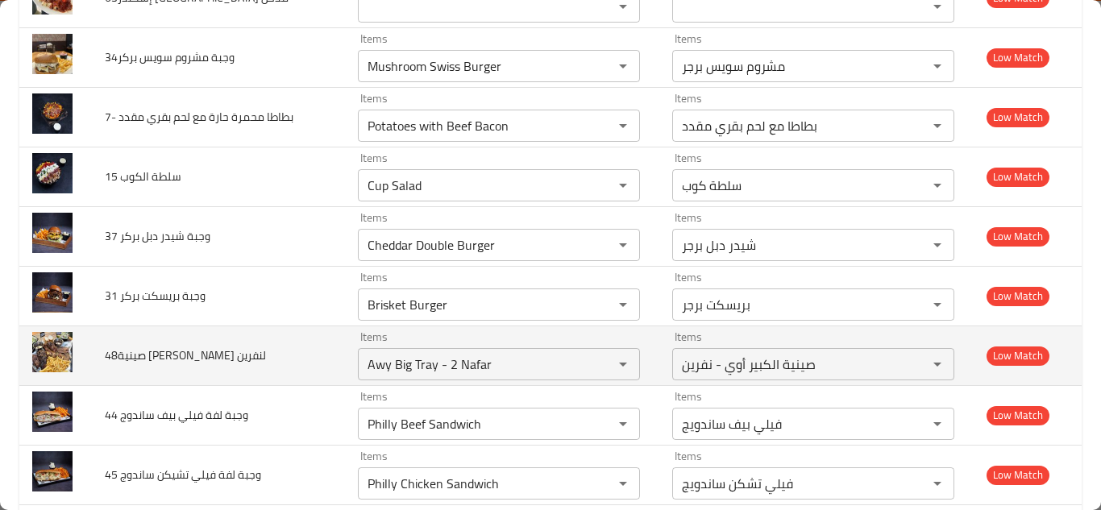
scroll to position [1450, 0]
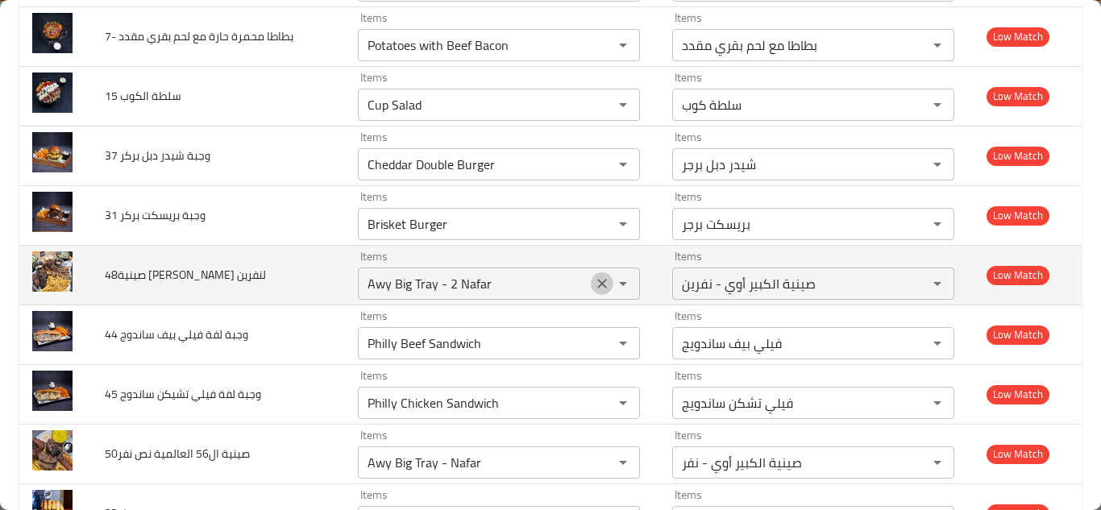
click at [594, 284] on icon "Clear" at bounding box center [602, 284] width 16 height 16
click at [312, 277] on td "48صينية لحوم شالابوكا لنفرين" at bounding box center [218, 275] width 253 height 60
click at [428, 282] on لنفرين "Items" at bounding box center [475, 283] width 225 height 23
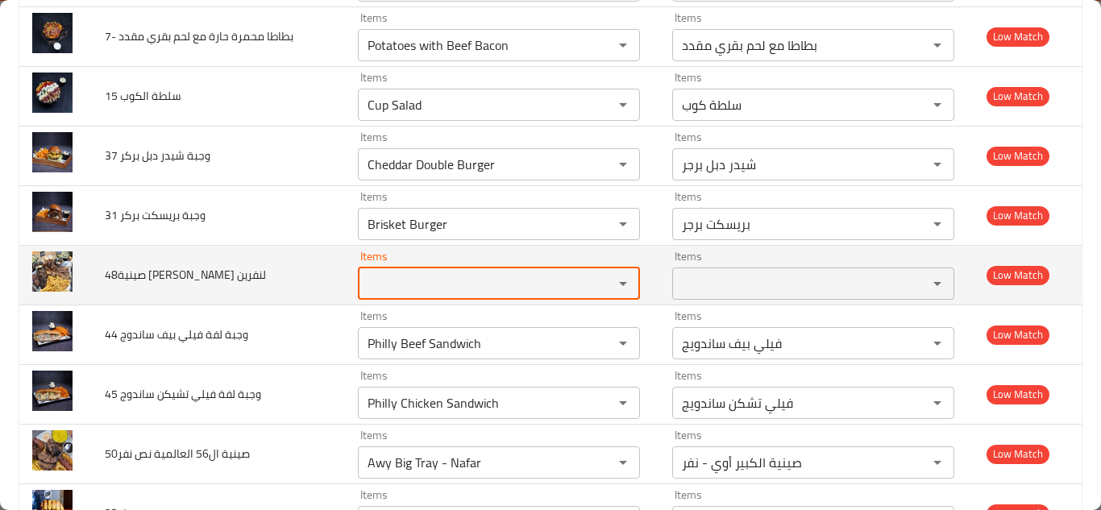
click at [428, 282] on لنفرين "Items" at bounding box center [475, 283] width 225 height 23
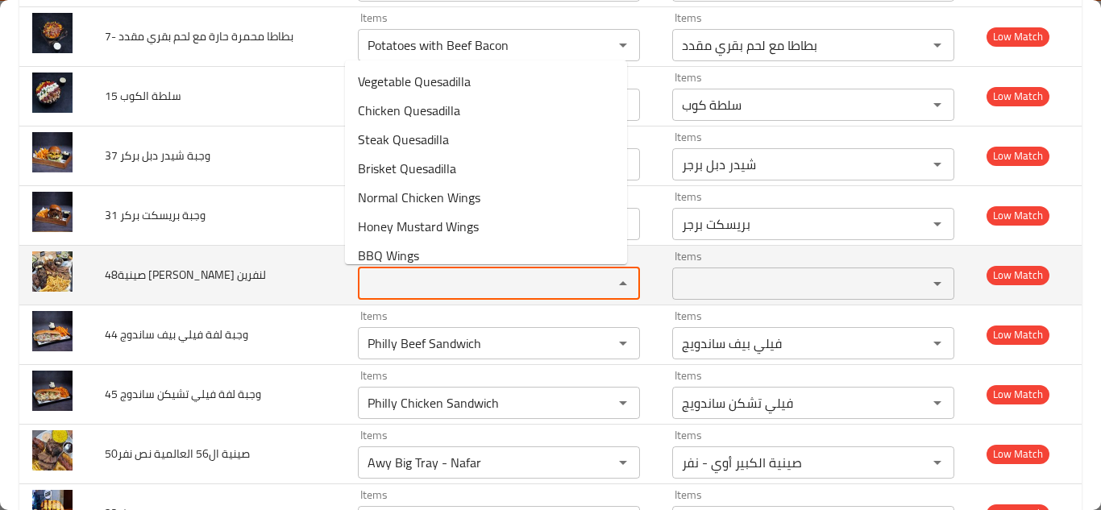
click at [428, 281] on لنفرين "Items" at bounding box center [475, 283] width 225 height 23
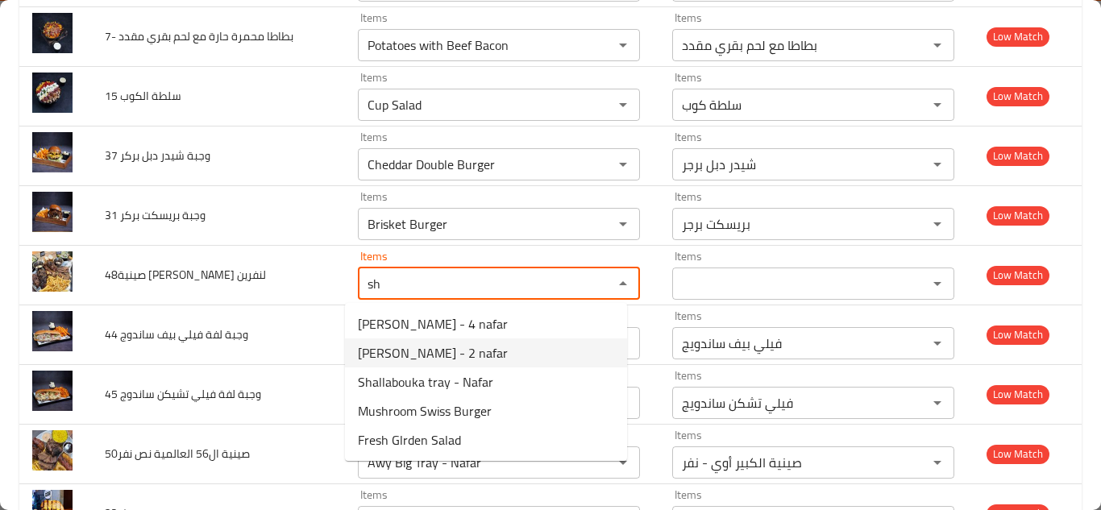
click at [447, 347] on span "Shallabouka tray - 2 nafar" at bounding box center [433, 352] width 150 height 19
type لنفرين "Shallabouka tray - 2 nafar"
type لنفرين-ar "صينية شالابوكا - 2 نفر"
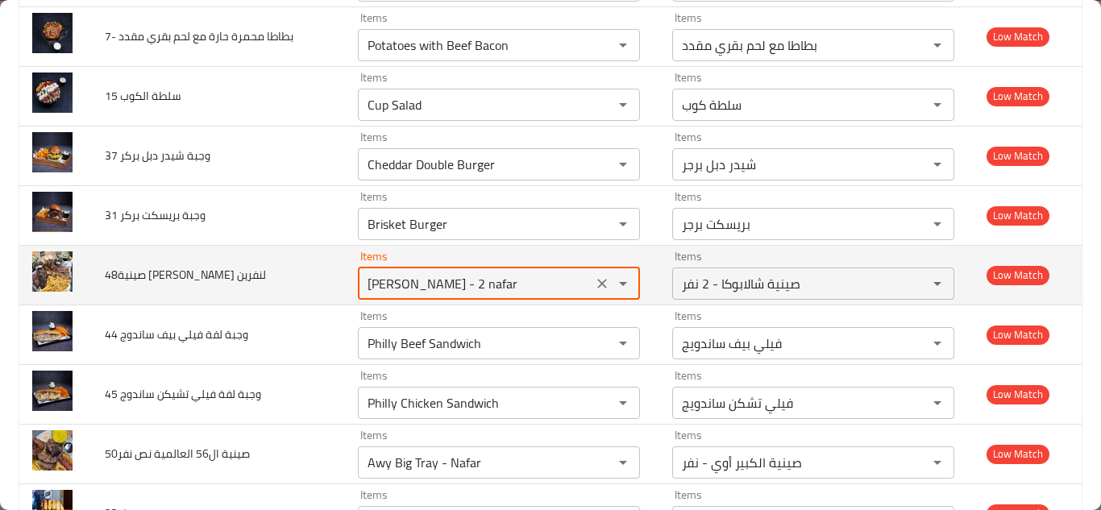
type لنفرين "Shallabouka tray - 2 nafar"
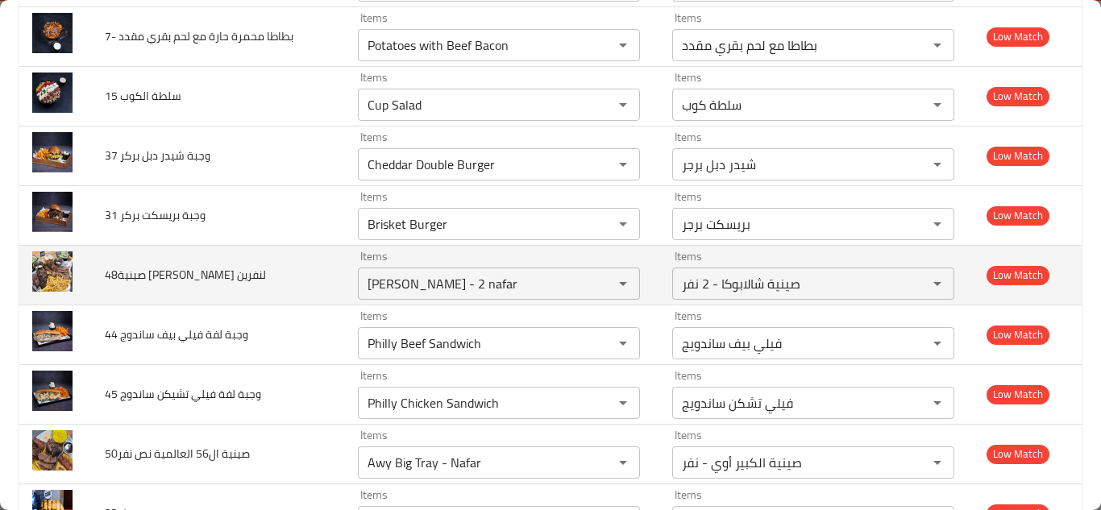
click at [321, 266] on td "48صينية لحوم شالابوكا لنفرين" at bounding box center [218, 275] width 253 height 60
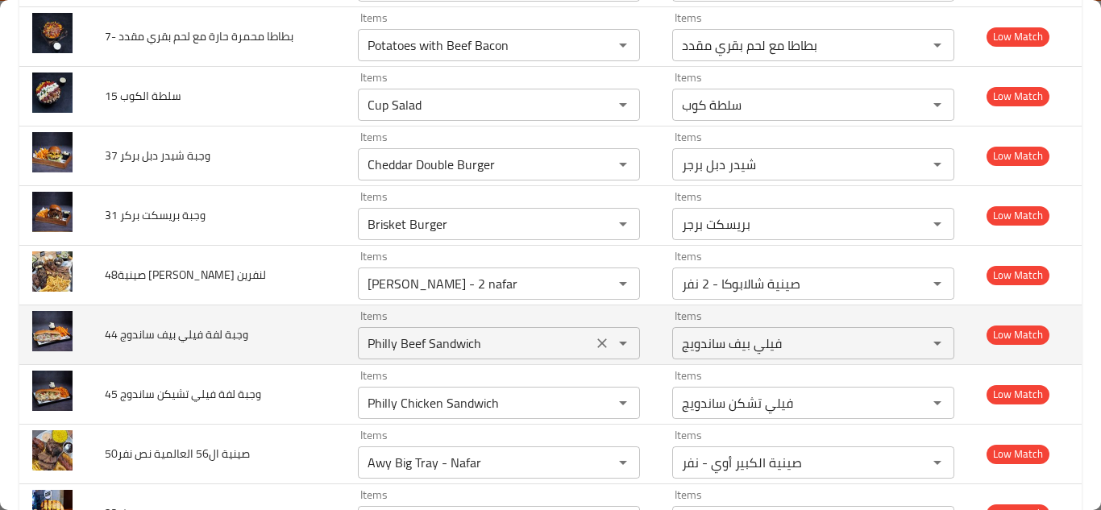
click at [483, 337] on ساندوج "Philly Beef Sandwich" at bounding box center [475, 343] width 225 height 23
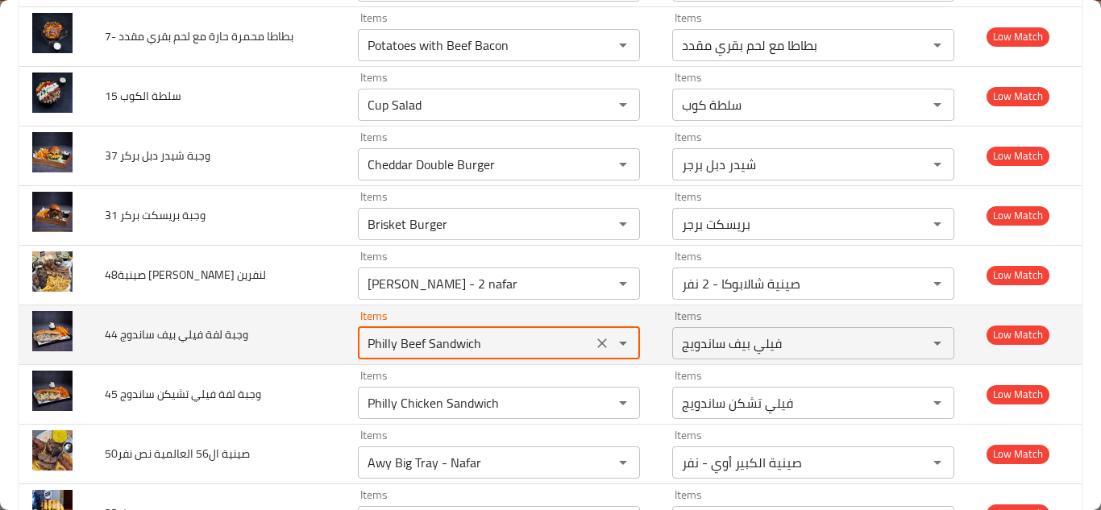
click at [508, 338] on ساندوج "Philly Beef Sandwich" at bounding box center [475, 343] width 225 height 23
type ساندوج "P"
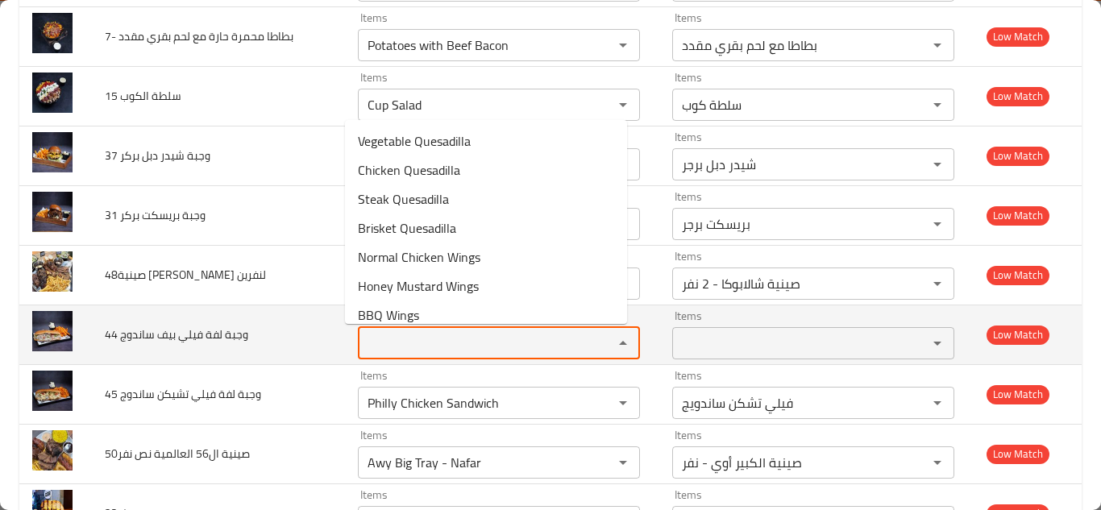
click at [203, 334] on span "44 وجبة لفة فيلي بيف ساندوج" at bounding box center [176, 334] width 143 height 21
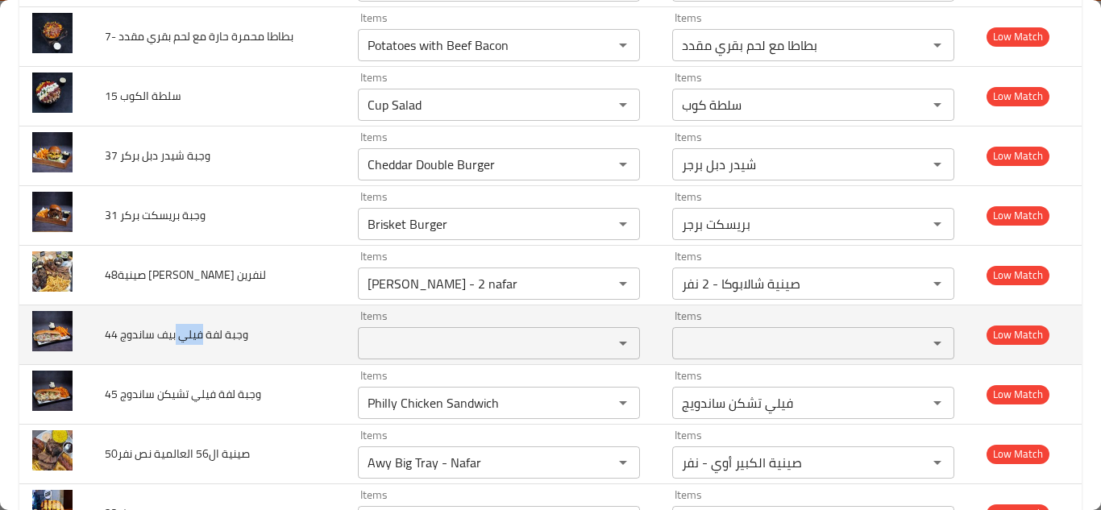
click at [203, 334] on span "44 وجبة لفة فيلي بيف ساندوج" at bounding box center [176, 334] width 143 height 21
copy span "44 وجبة لفة فيلي بيف ساندوج"
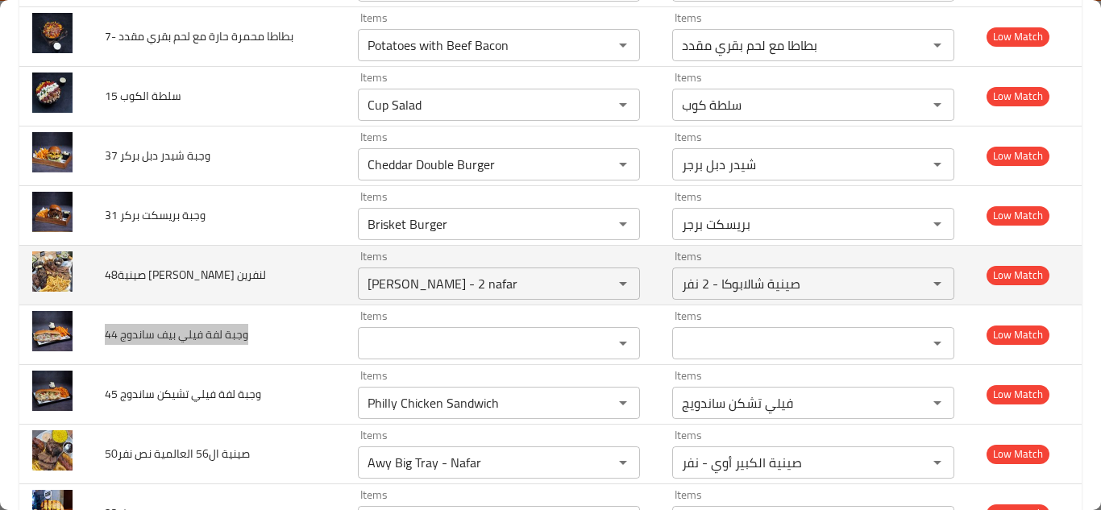
scroll to position [1531, 0]
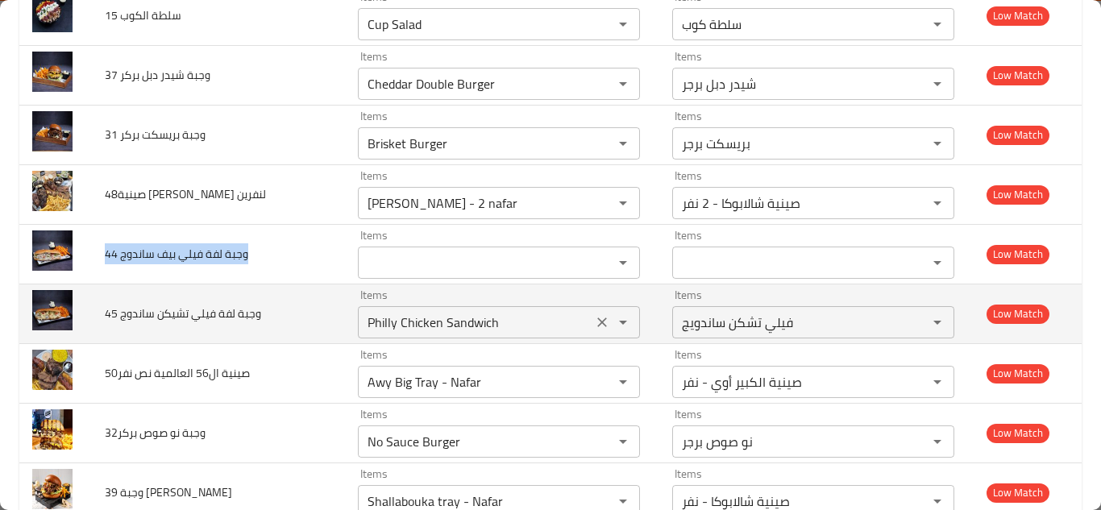
drag, startPoint x: 586, startPoint y: 322, endPoint x: 491, endPoint y: 334, distance: 95.7
click at [594, 322] on icon "Clear" at bounding box center [602, 322] width 16 height 16
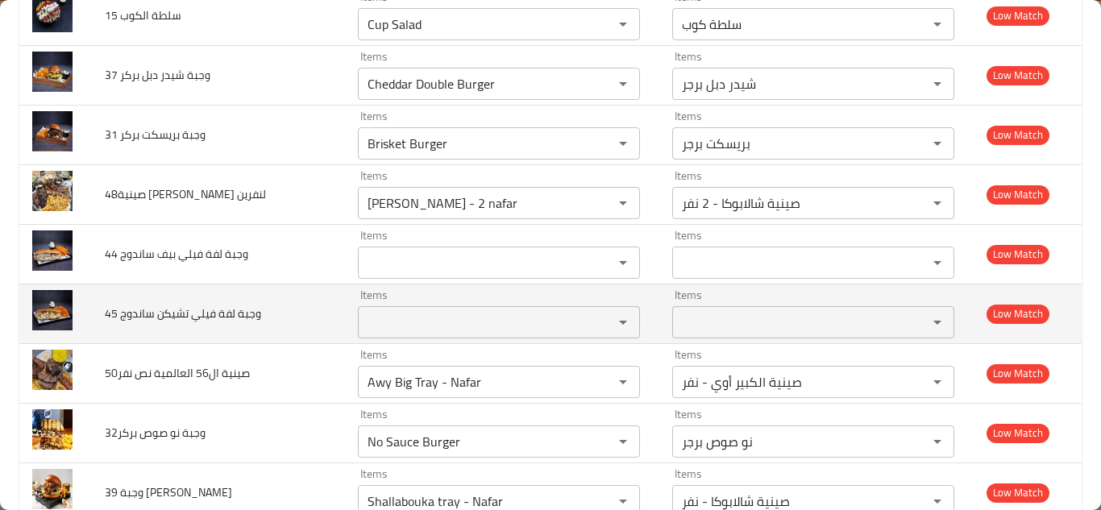
click at [241, 317] on span "45 وجبة لفة فيلي تشيكن ساندوج" at bounding box center [183, 313] width 156 height 21
copy span "45 وجبة لفة فيلي تشيكن ساندوج"
click at [321, 292] on td "45 وجبة لفة فيلي تشيكن ساندوج" at bounding box center [218, 314] width 253 height 60
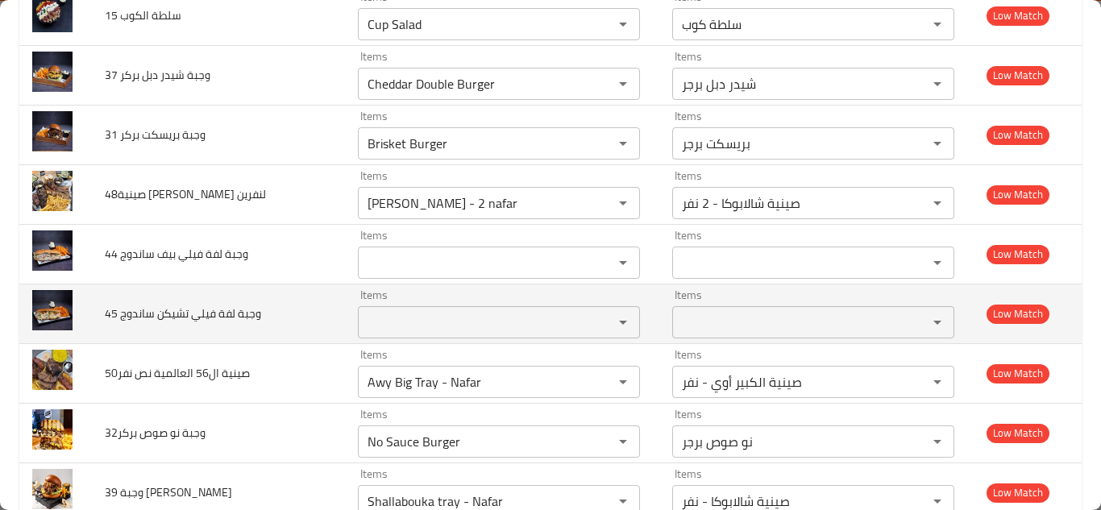
scroll to position [1611, 0]
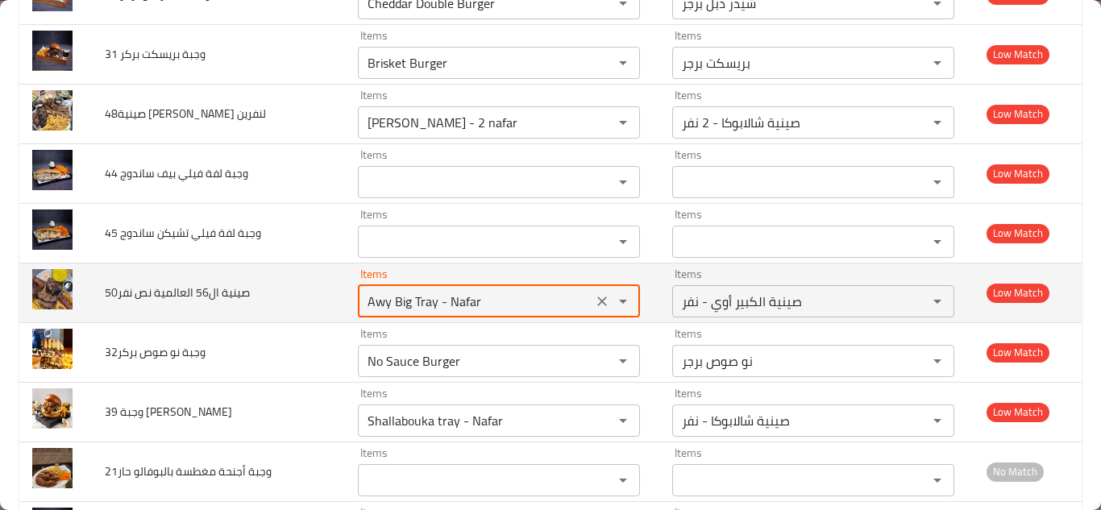
click at [474, 301] on نفر "Awy Big Tray - Nafar" at bounding box center [475, 301] width 225 height 23
type نفر "g"
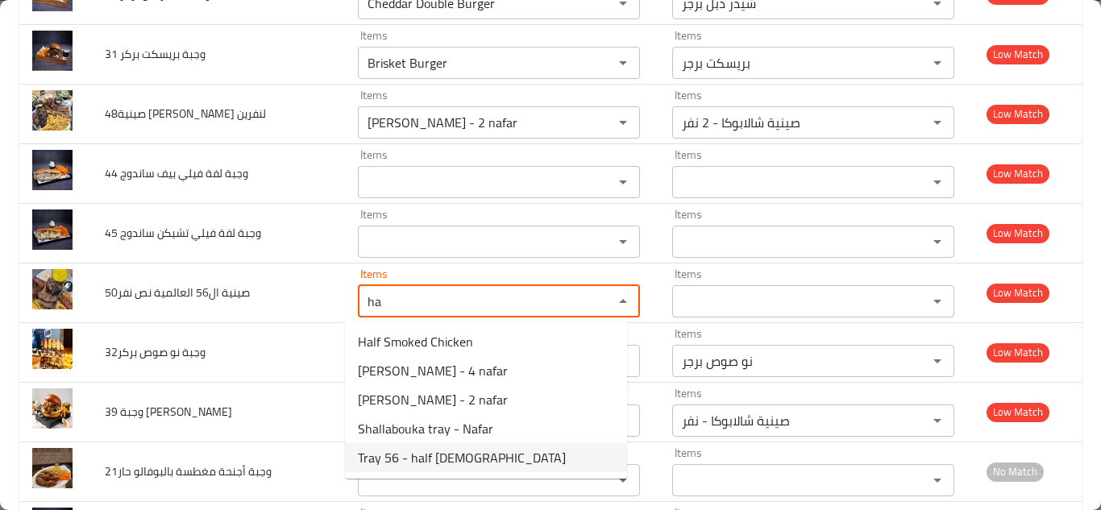
click at [455, 459] on span "Tray 56 - half nafar" at bounding box center [462, 457] width 208 height 19
type نفر "Tray 56 - half nafar"
type نفر-ar "صينية 56 - نص نفر"
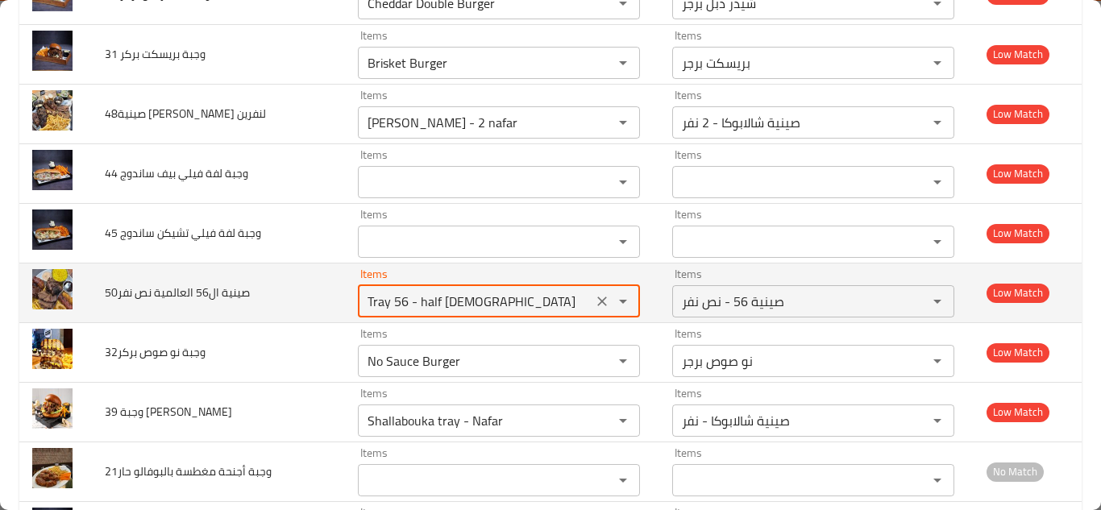
type نفر "Tray 56 - half nafar"
click at [322, 295] on td "50صينية ال56 العالمية نص نفر" at bounding box center [218, 293] width 253 height 60
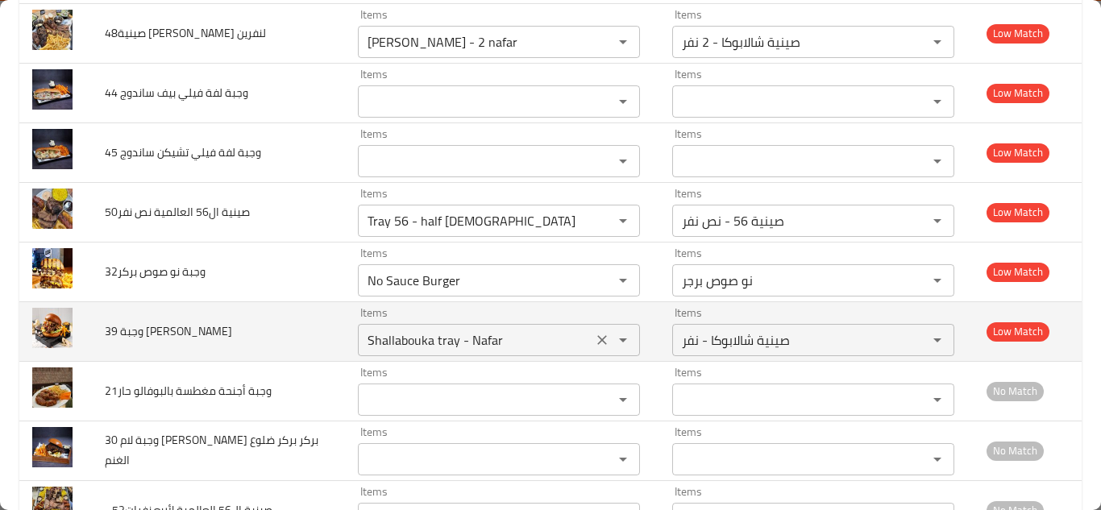
click at [408, 341] on بركر "Shallabouka tray - Nafar" at bounding box center [475, 340] width 225 height 23
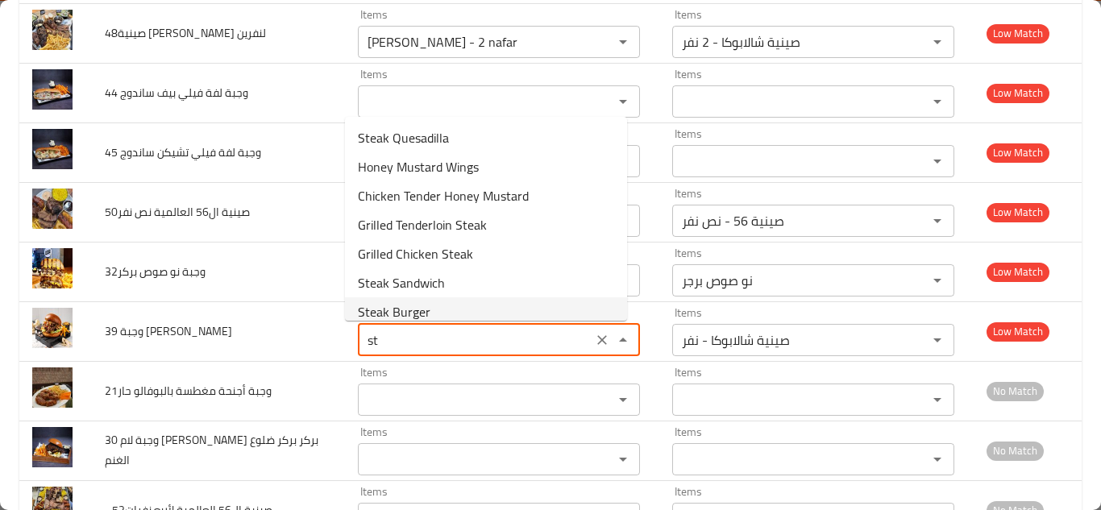
click at [417, 313] on span "Steak Burger" at bounding box center [394, 311] width 73 height 19
type بركر "Steak Burger"
type بركر-ar "ستيك برجر"
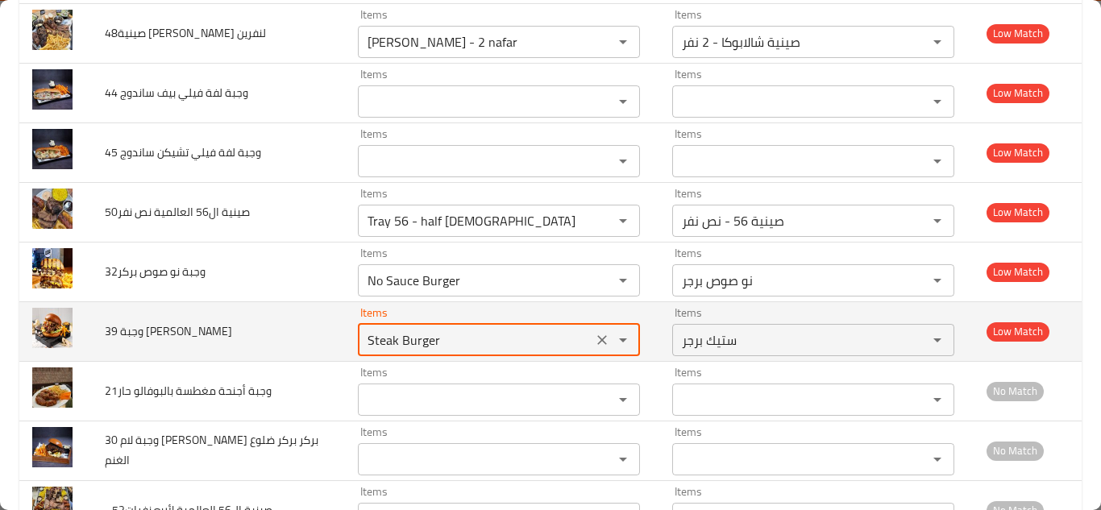
type بركر "Steak Burger"
click at [295, 329] on td "39 وجبة ستيك بركر" at bounding box center [218, 331] width 253 height 60
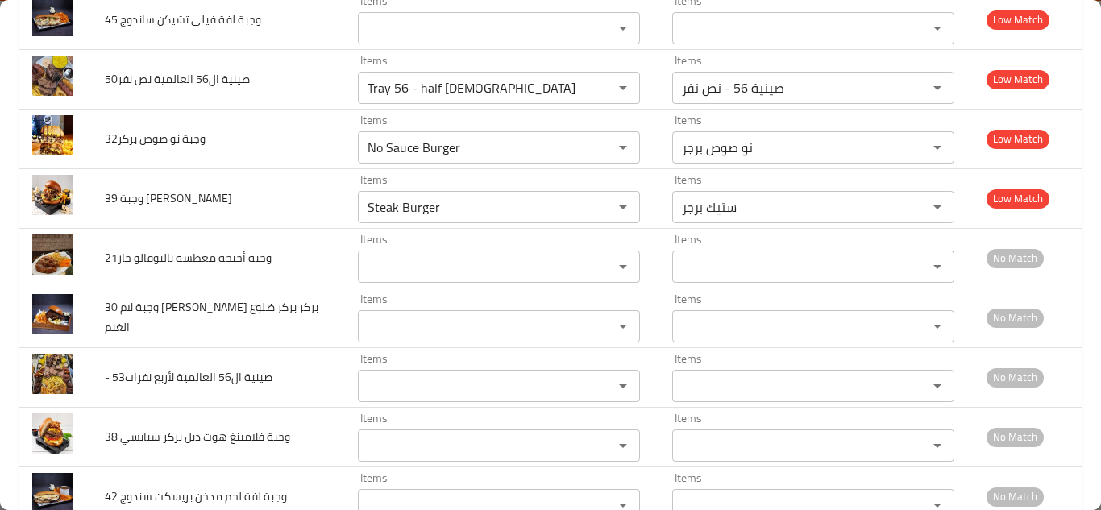
scroll to position [1853, 0]
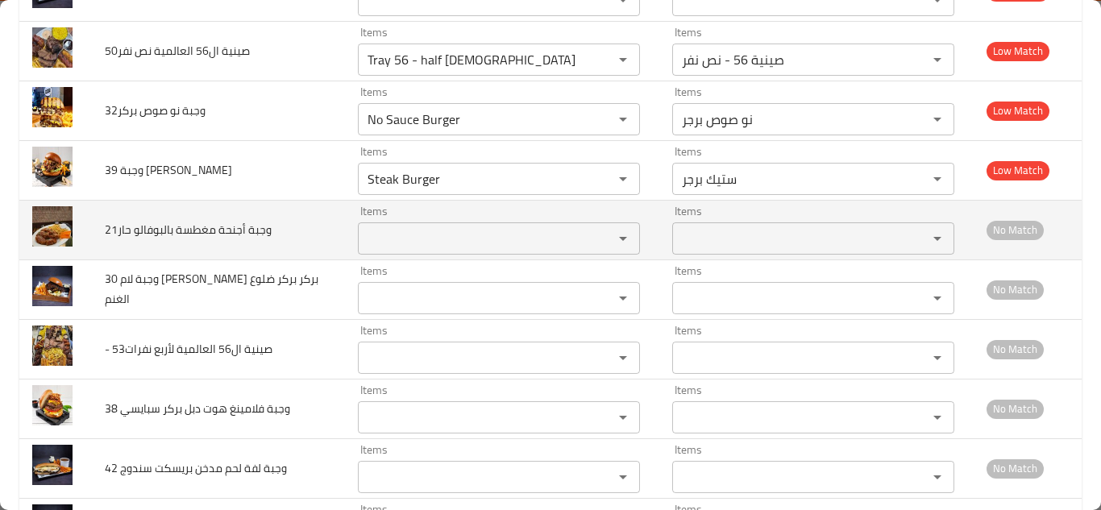
click at [387, 235] on حار "Items" at bounding box center [475, 238] width 225 height 23
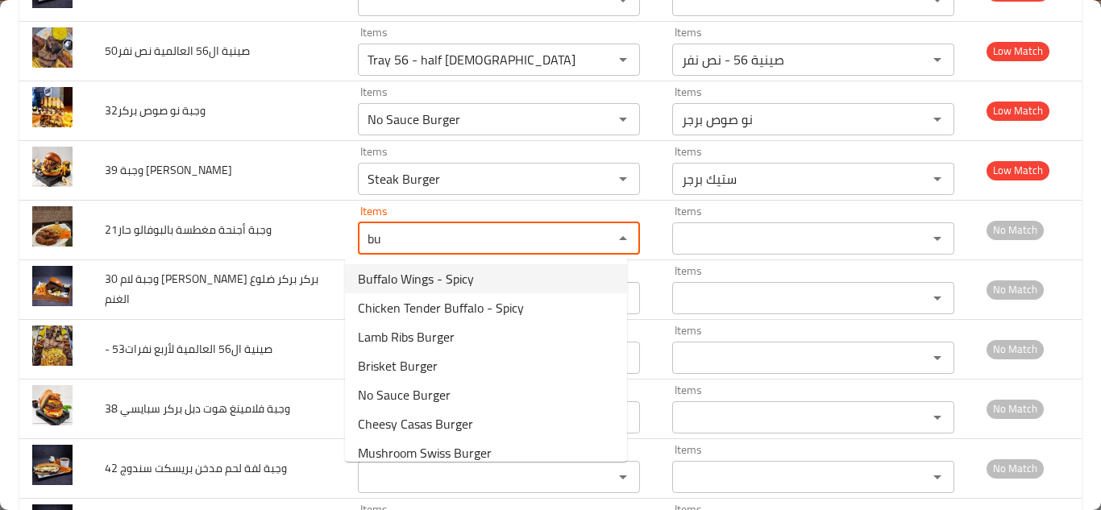
click at [485, 277] on حار-option-0 "Buffalo Wings - Spicy" at bounding box center [486, 278] width 282 height 29
type حار "Buffalo Wings - Spicy"
type حار-ar "أجنحة بوفالو - حار"
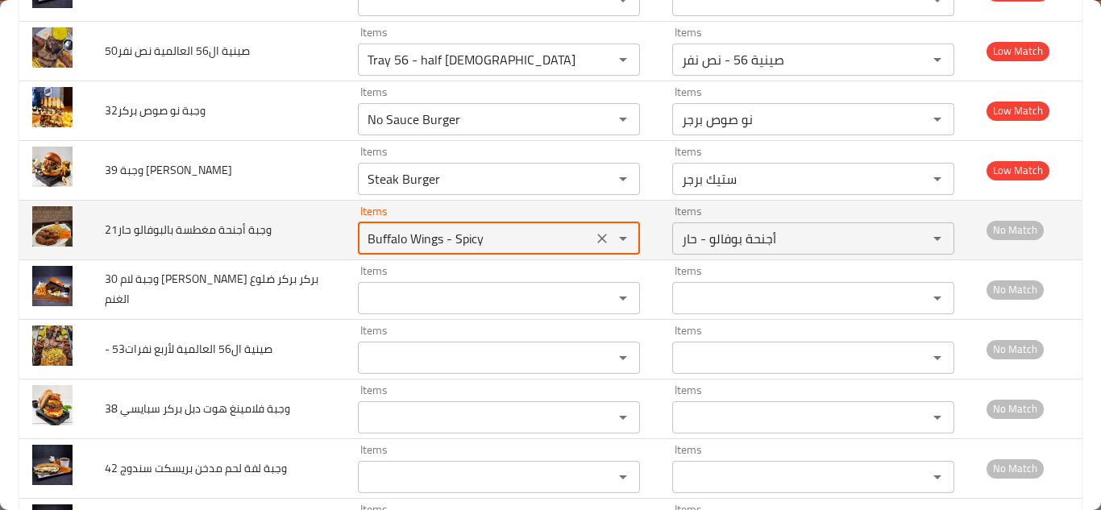
type حار "Buffalo Wings - Spicy"
click at [293, 230] on td "21وجبة أجنحة مغطسة بالبوفالو حار" at bounding box center [218, 230] width 253 height 60
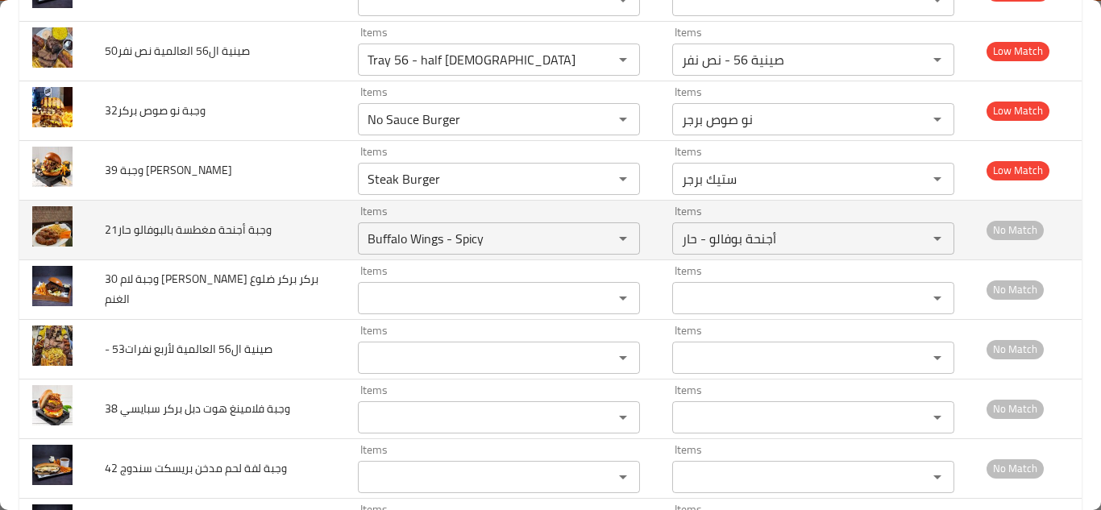
scroll to position [1934, 0]
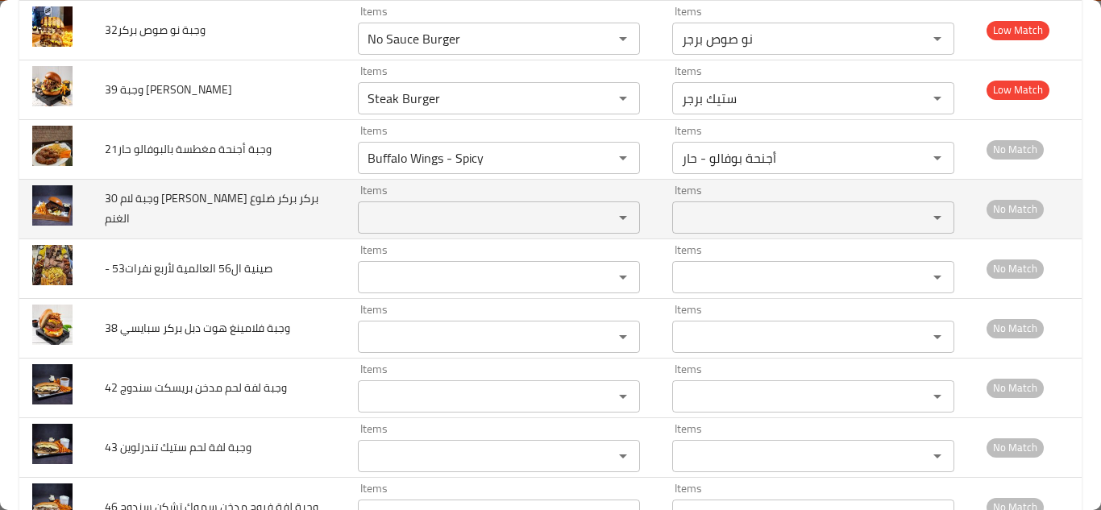
click at [376, 217] on الغنم "Items" at bounding box center [475, 217] width 225 height 23
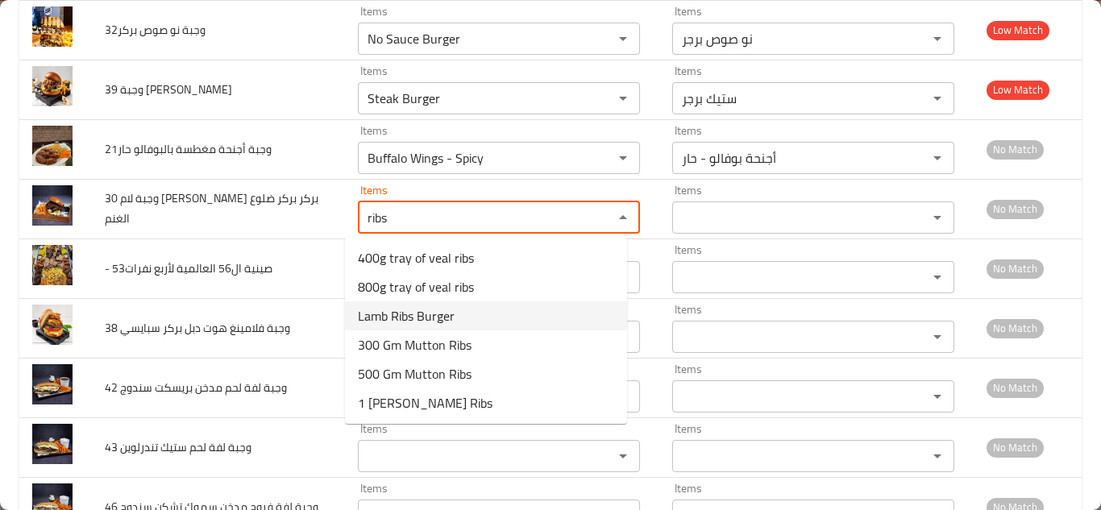
click at [439, 318] on span "Lamb Ribs Burger" at bounding box center [406, 315] width 97 height 19
type الغنم "Lamb Ribs Burger"
type الغنم-ar "لام ريبس برجر"
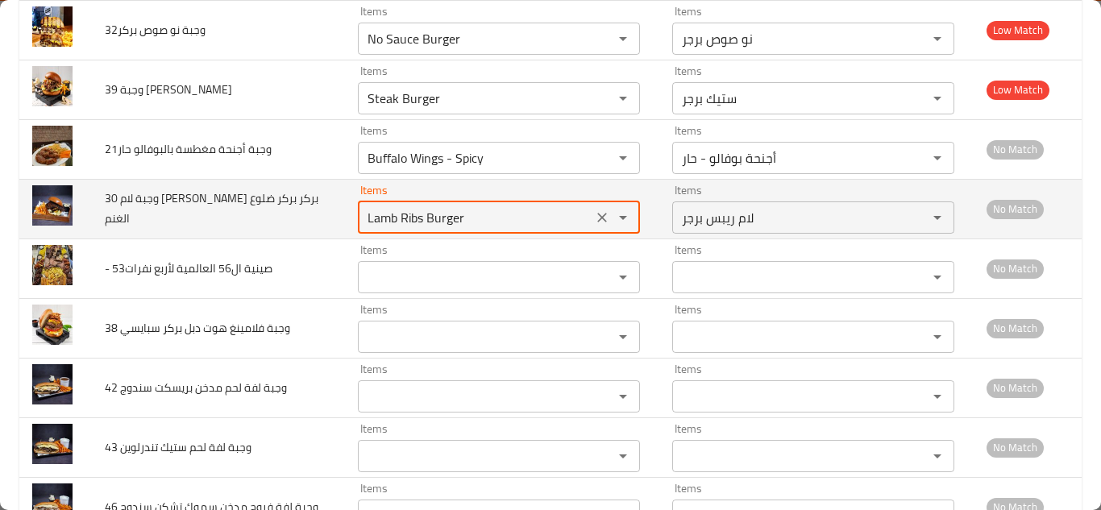
type الغنم "Lamb Ribs Burger"
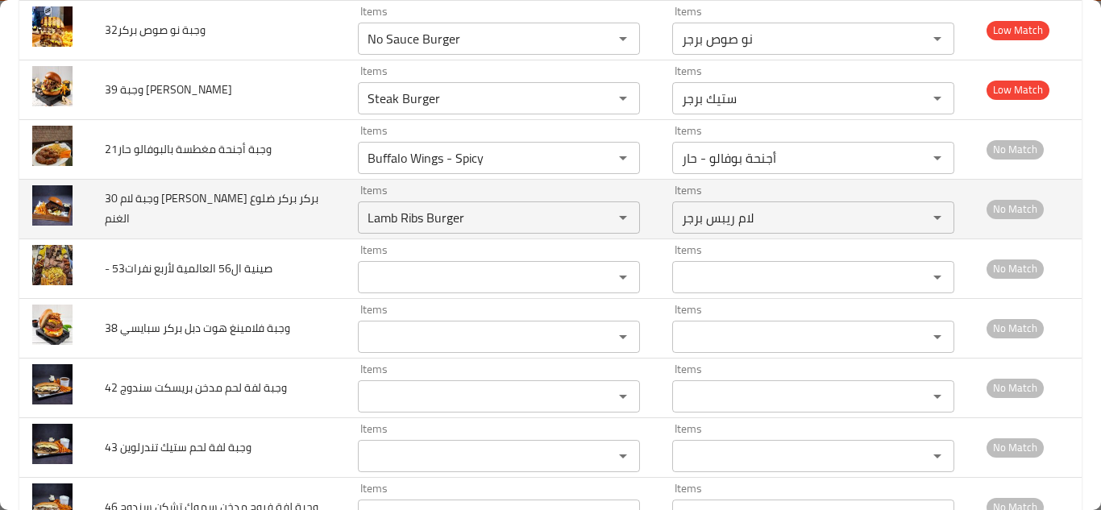
click at [313, 210] on td "30 وجبة لام ريبس بركر بركر ضلوع الغنم" at bounding box center [218, 209] width 253 height 60
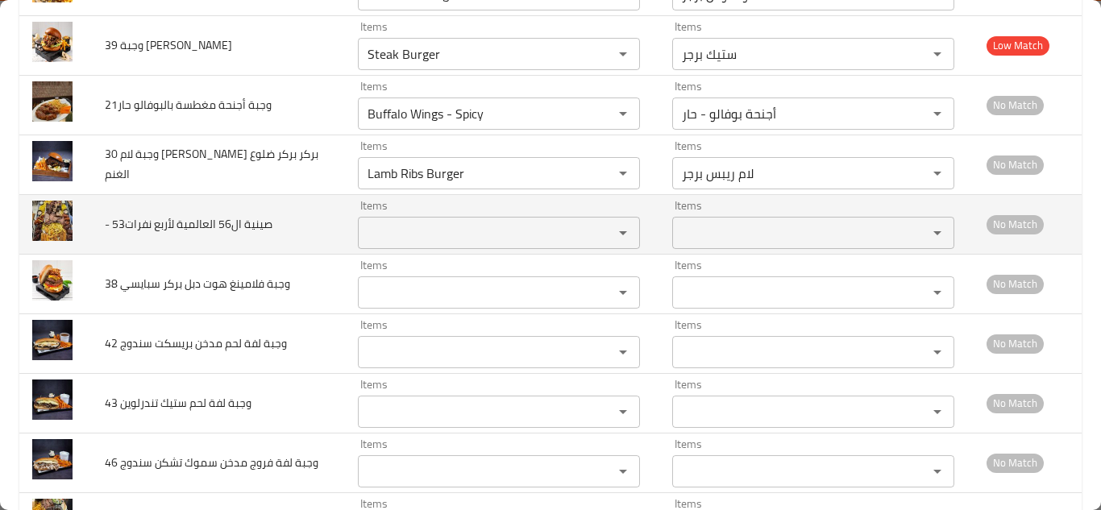
scroll to position [2014, 0]
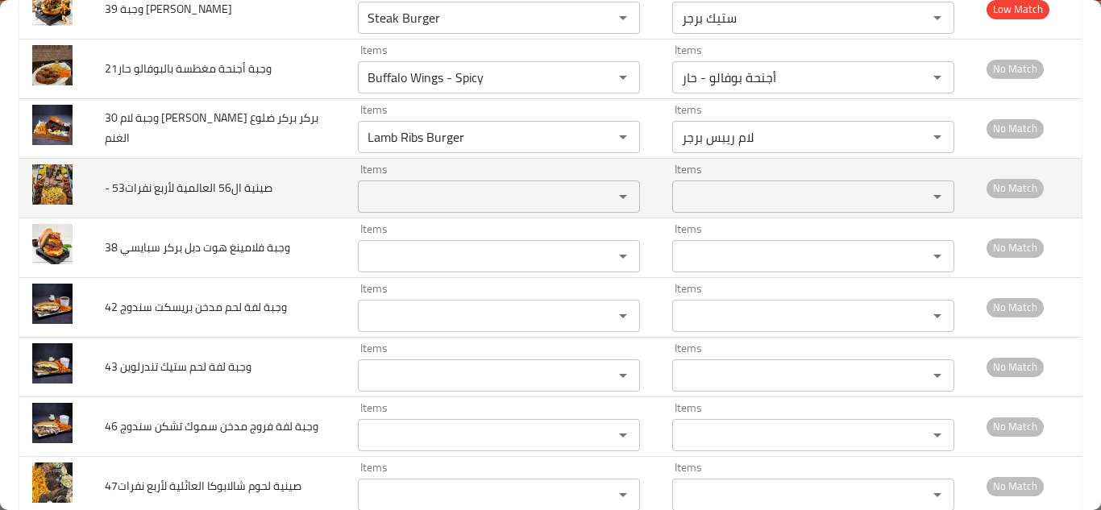
click at [404, 193] on نفرات "Items" at bounding box center [475, 196] width 225 height 23
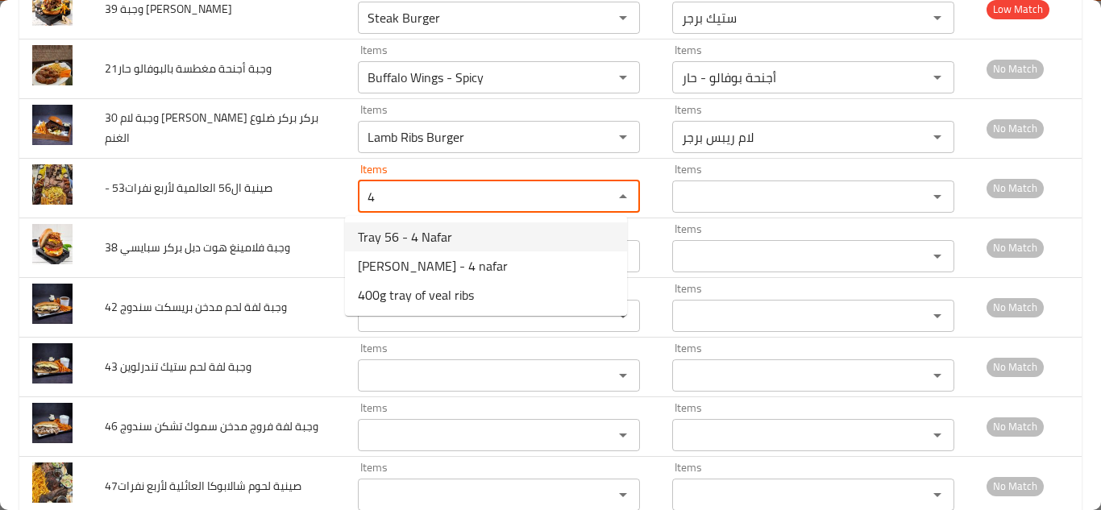
click at [402, 236] on span "Tray 56 - 4 Nafar" at bounding box center [405, 236] width 94 height 19
type نفرات "Tray 56 - 4 Nafar"
type نفرات-ar "صينية 56 - 4 نفرات"
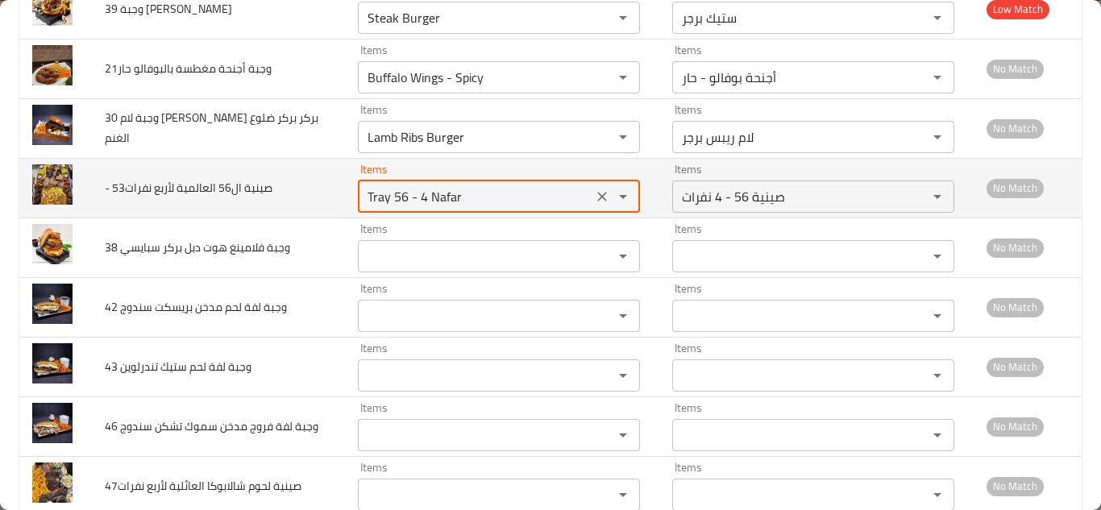
type نفرات "Tray 56 - 4 Nafar"
click at [313, 197] on td "- 53صينية ال56 العالمية لأربع نفرات" at bounding box center [218, 188] width 253 height 60
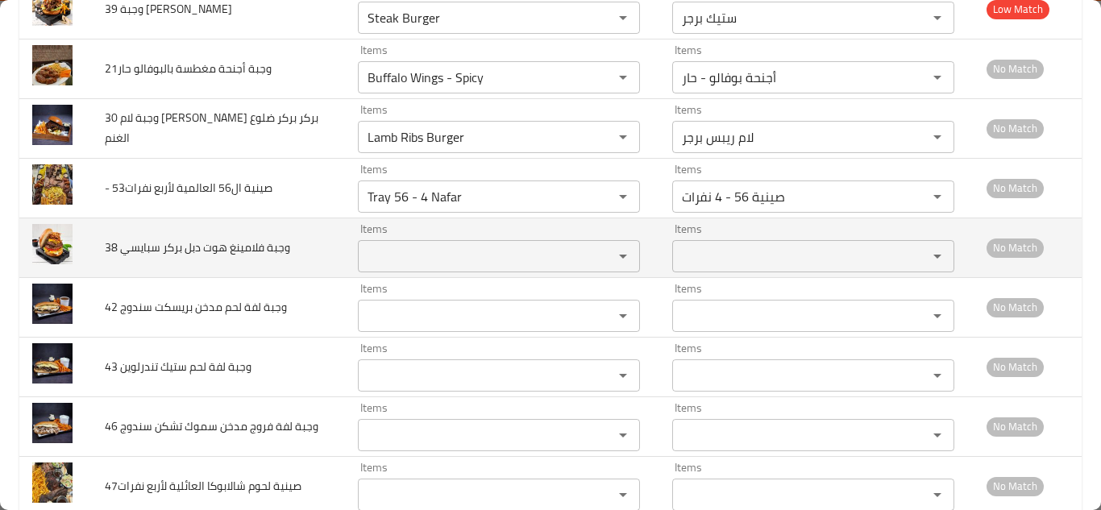
click at [392, 254] on سبايسي "Items" at bounding box center [475, 256] width 225 height 23
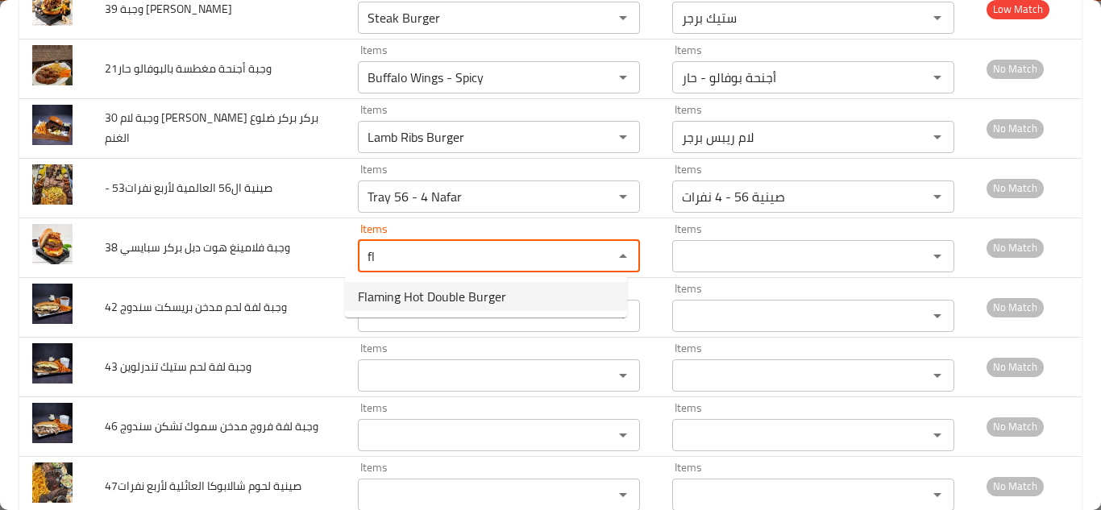
click at [411, 292] on span "Flaming Hot Double Burger" at bounding box center [432, 296] width 148 height 19
type سبايسي "Flaming Hot Double Burger"
type سبايسي-ar "فلامينغ هوت دبل بركر"
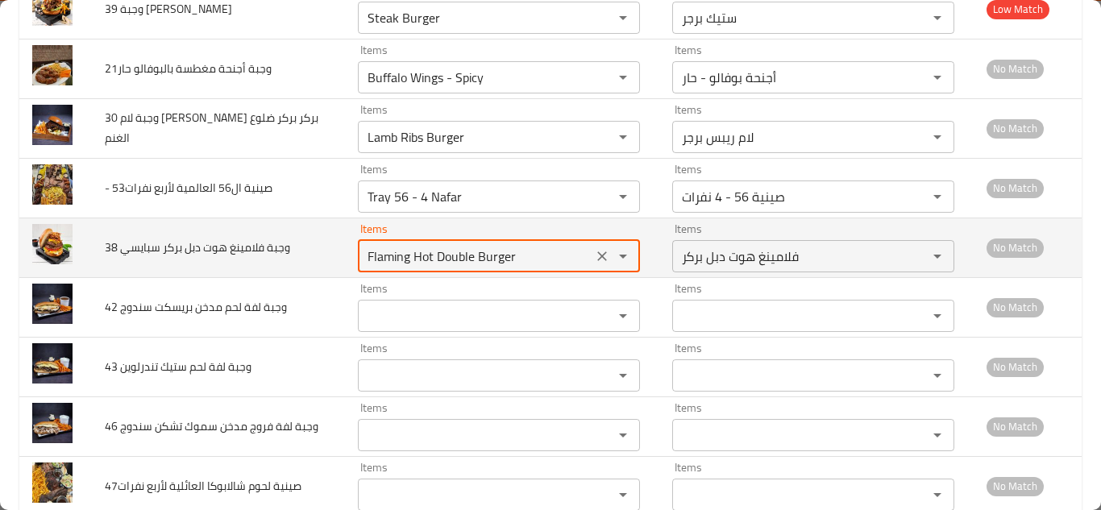
type سبايسي "Flaming Hot Double Burger"
click at [319, 254] on td "38 وجبة فلامينغ هوت دبل بركر سبايسي" at bounding box center [218, 248] width 253 height 60
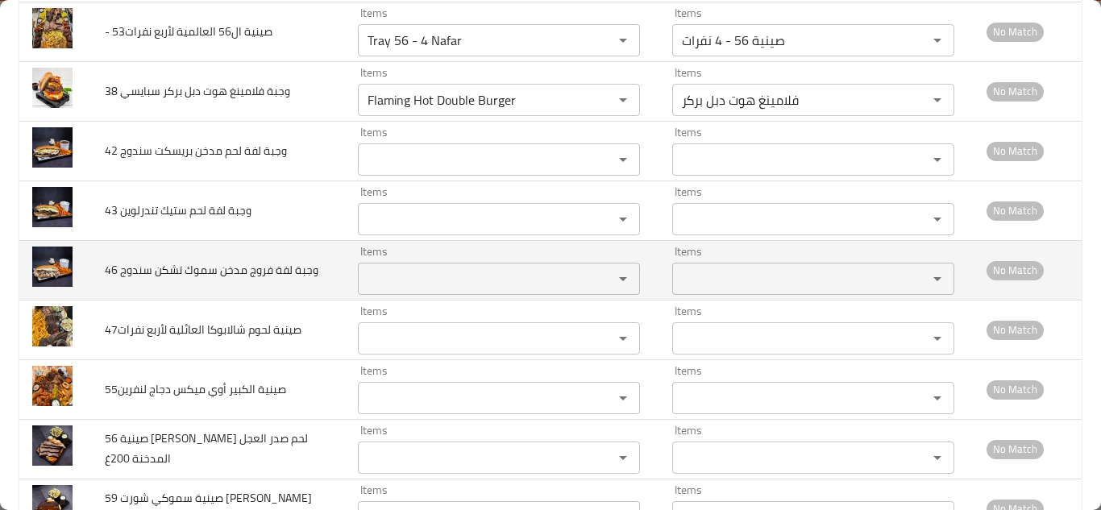
scroll to position [2175, 0]
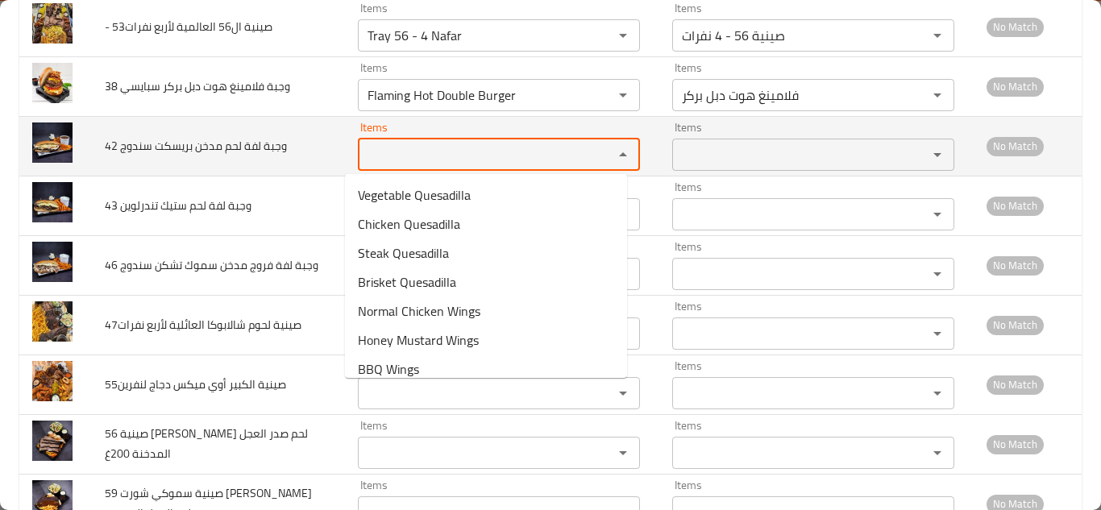
click at [379, 155] on سندوج "Items" at bounding box center [475, 154] width 225 height 23
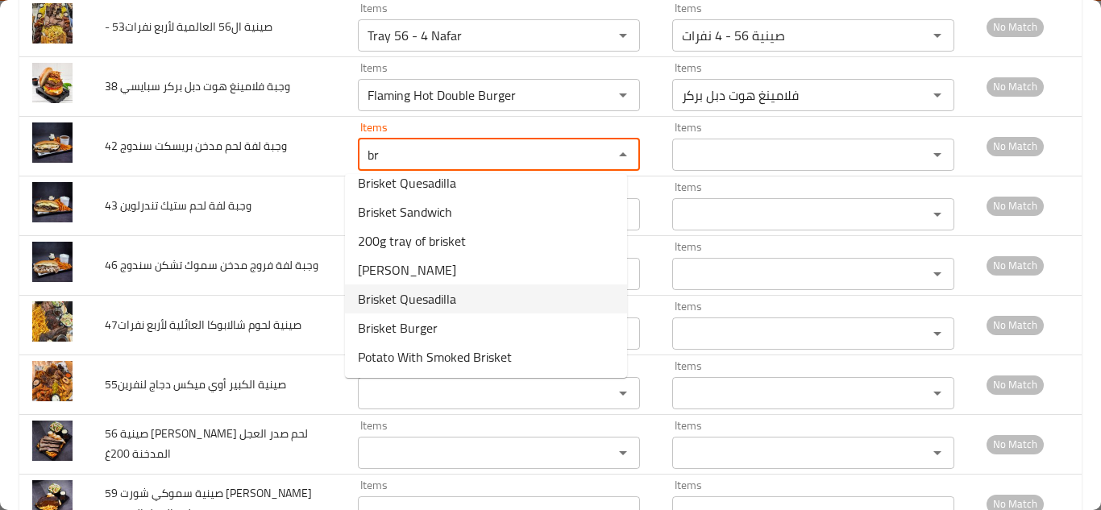
scroll to position [0, 0]
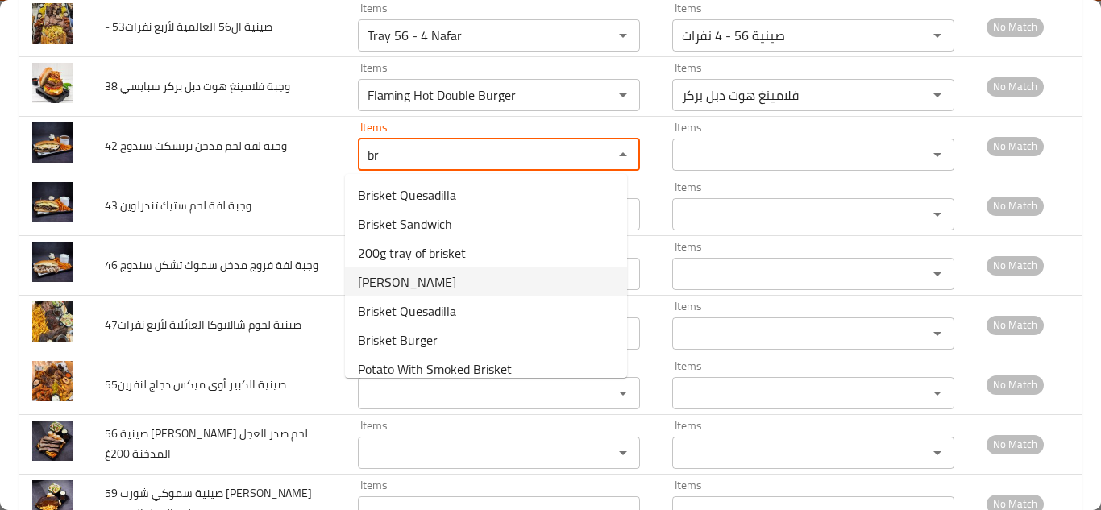
type سندوج "b"
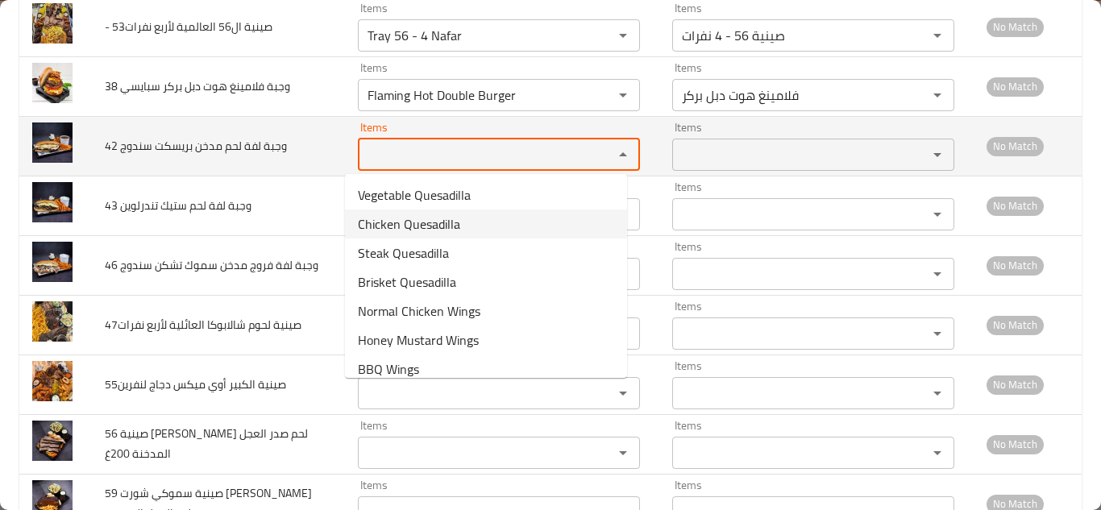
click at [309, 153] on td "42 وجبة لفة لحم مدخن بريسكت سندوج" at bounding box center [218, 146] width 253 height 60
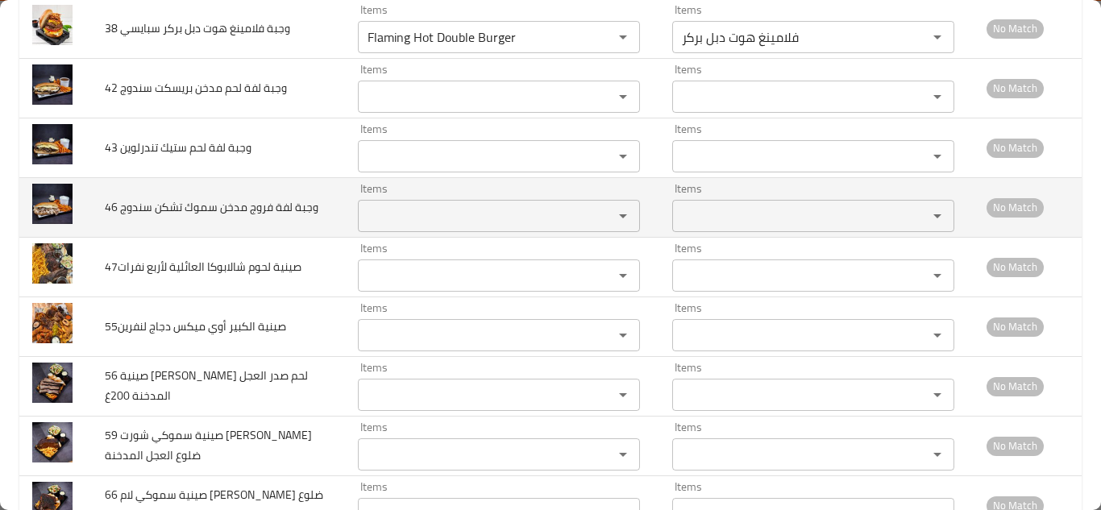
scroll to position [2256, 0]
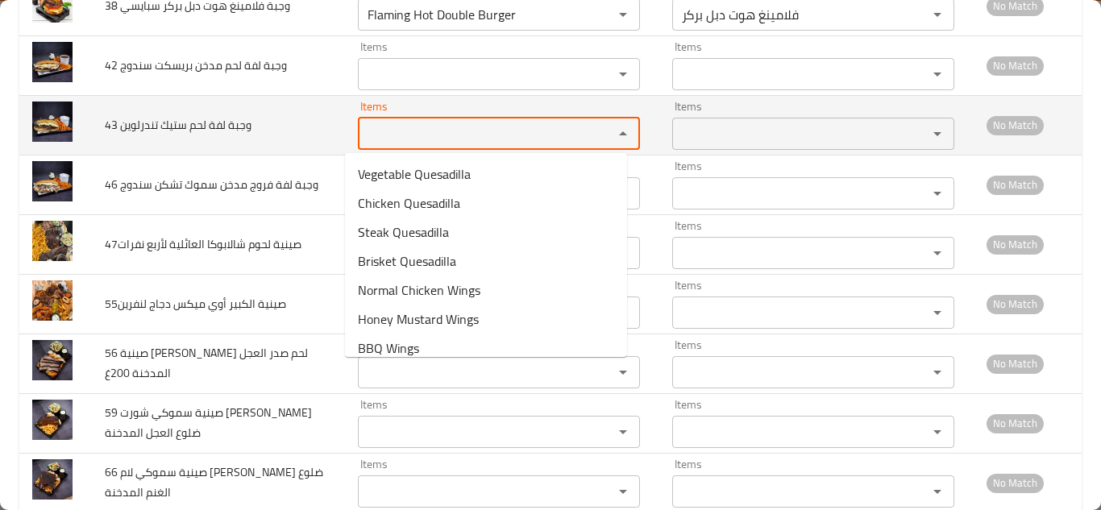
click at [391, 129] on تندرلوين "Items" at bounding box center [475, 133] width 225 height 23
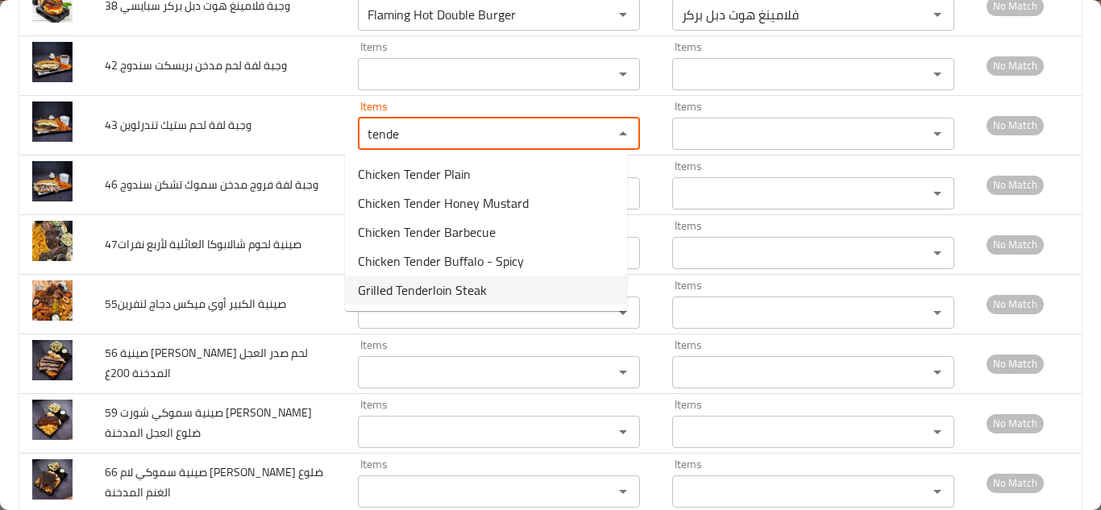
click at [412, 292] on span "Grilled Tenderloin Steak" at bounding box center [422, 289] width 129 height 19
type تندرلوين "Grilled Tenderloin Steak"
type تندرلوين-ar "ستيك تندرلوين مشوي"
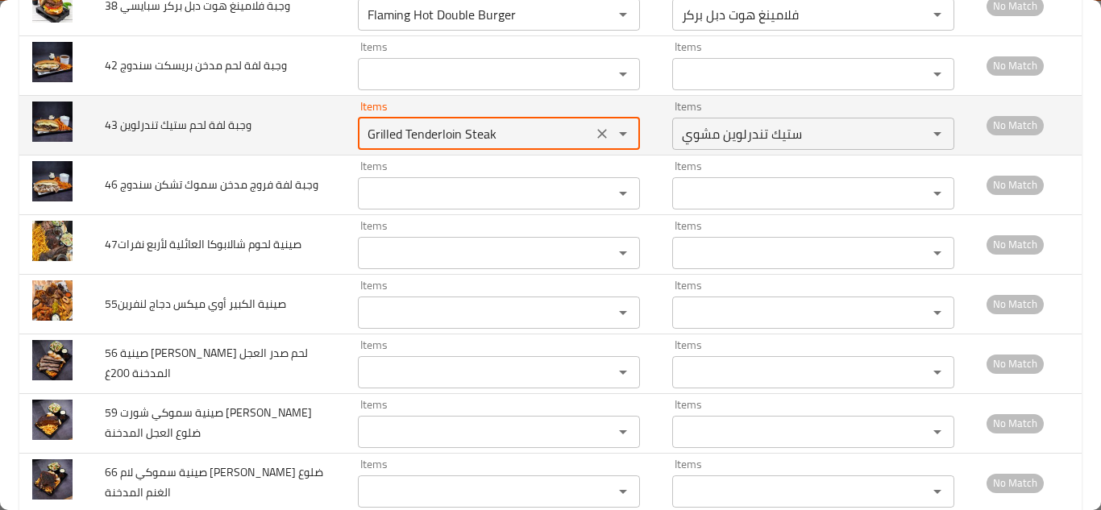
type تندرلوين "Grilled Tenderloin Steak"
click at [318, 142] on td "43 وجبة لفة لحم ستيك تندرلوين" at bounding box center [218, 125] width 253 height 60
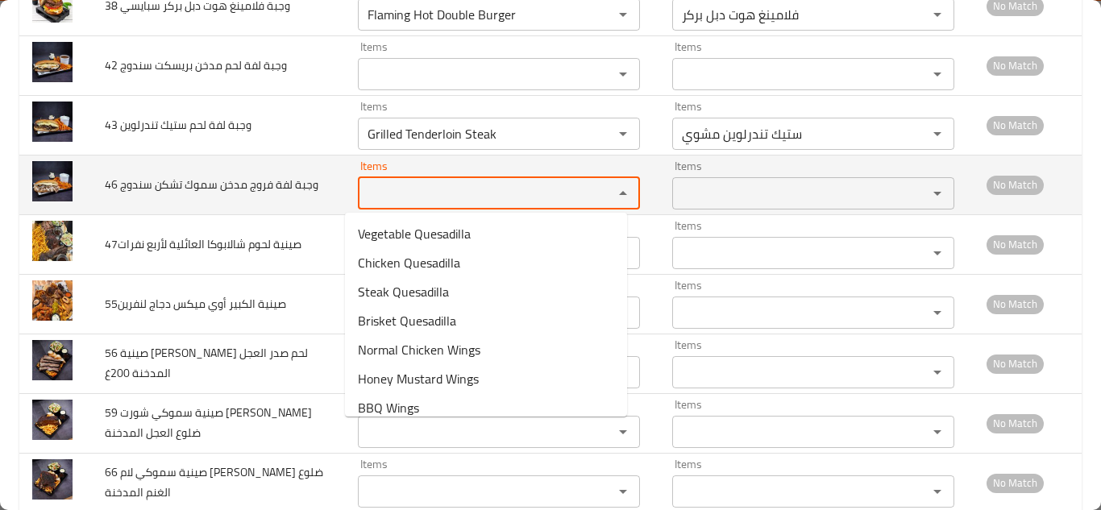
click at [378, 193] on سندوج "Items" at bounding box center [475, 193] width 225 height 23
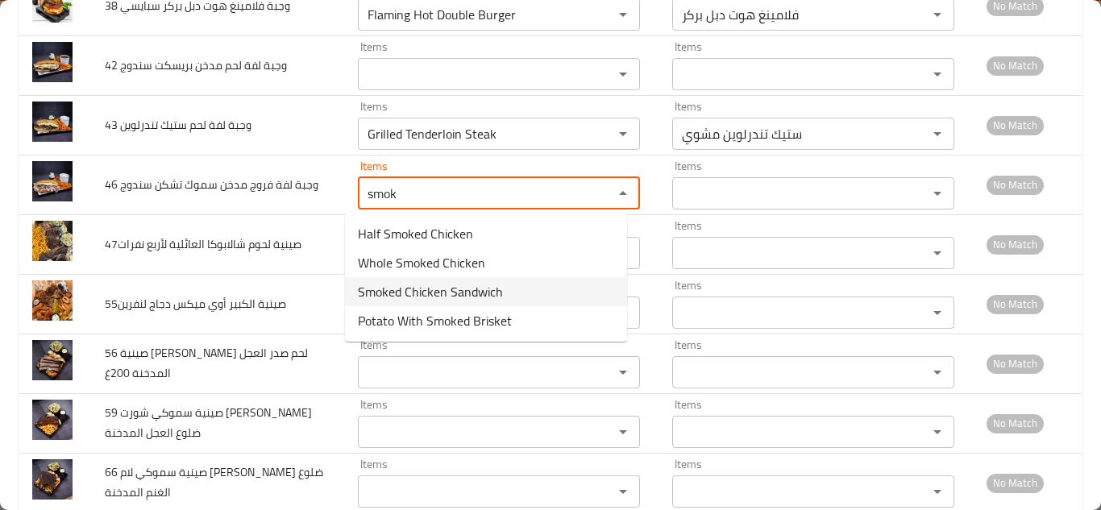
click at [400, 290] on span "Smoked Chicken Sandwich" at bounding box center [430, 291] width 145 height 19
type سندوج "Smoked Chicken Sandwich"
type سندوج-ar "سموك تشكن سندويج"
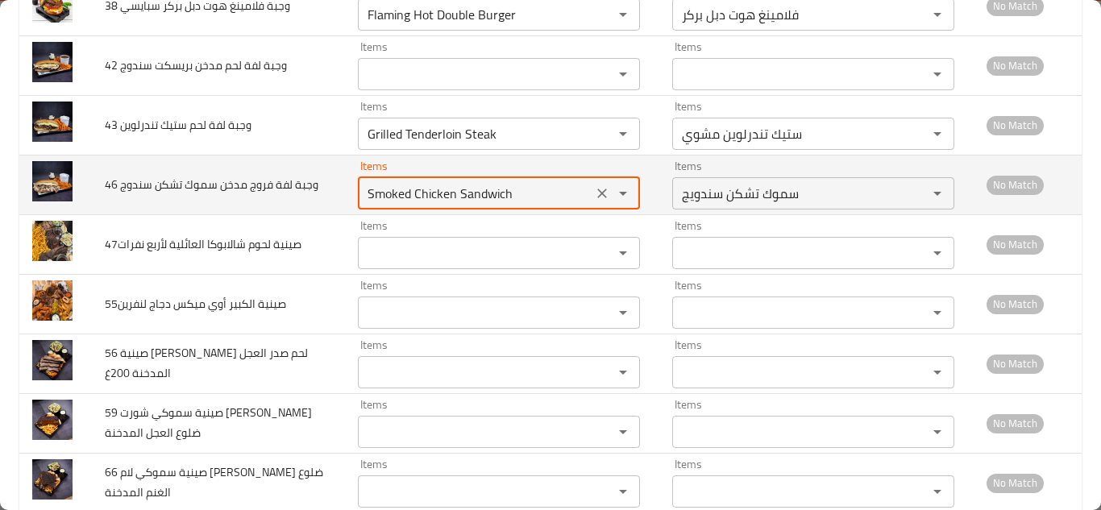
type سندوج "Smoked Chicken Sandwich"
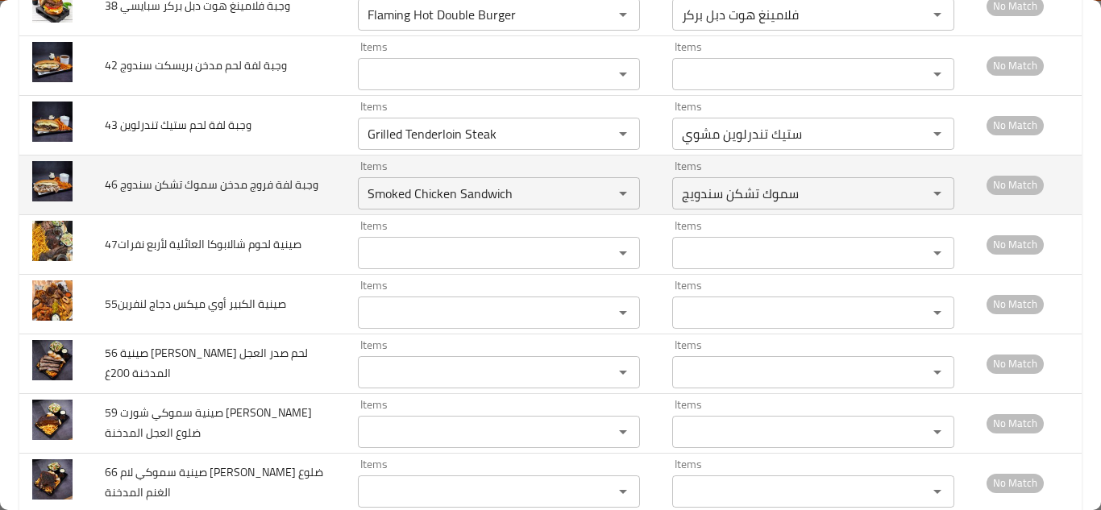
click at [310, 180] on td "46 وجبة لفة فروج مدخن سموك تشكن سندوج" at bounding box center [218, 185] width 253 height 60
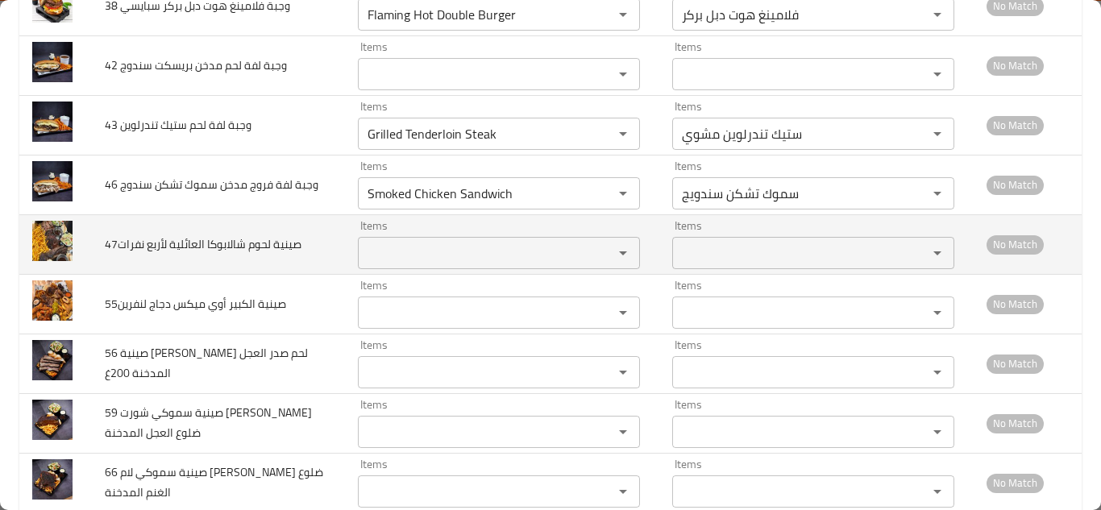
click at [408, 251] on نفرات "Items" at bounding box center [475, 253] width 225 height 23
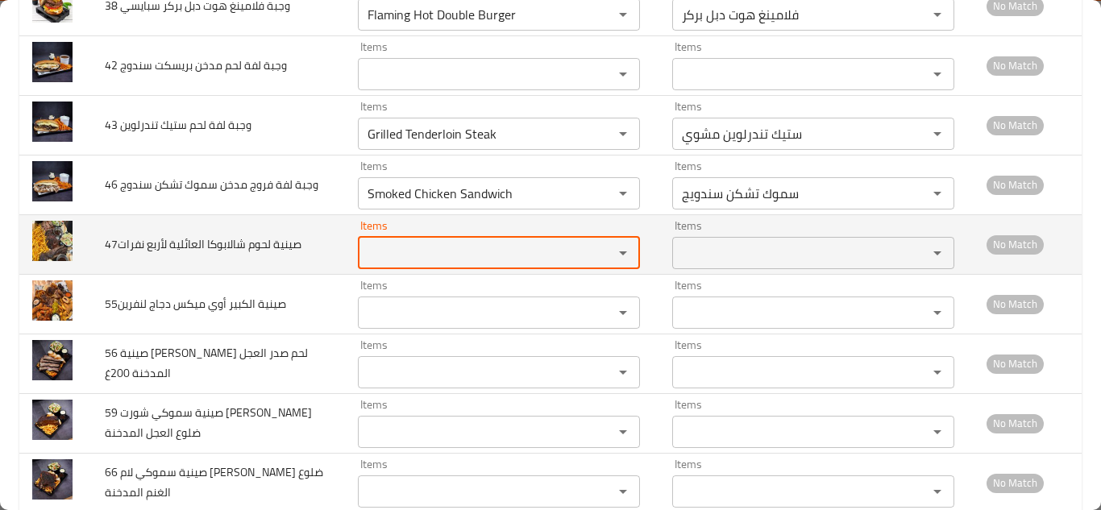
click at [408, 251] on نفرات "Items" at bounding box center [475, 253] width 225 height 23
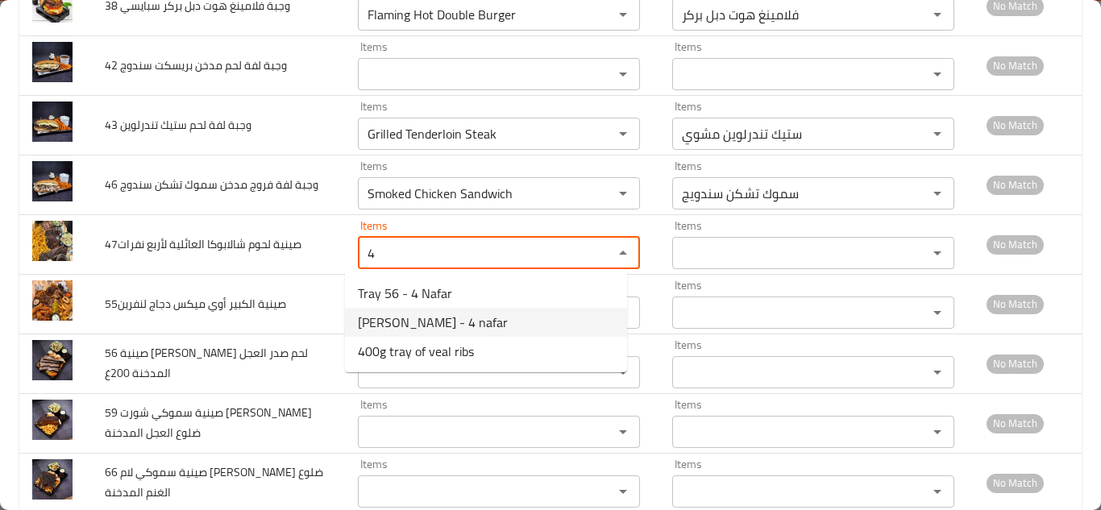
click at [411, 319] on span "Shallabouka tray - 4 nafar" at bounding box center [433, 322] width 150 height 19
type نفرات "Shallabouka tray - 4 nafar"
type نفرات-ar "صينية شالابوكا - 4 نفر"
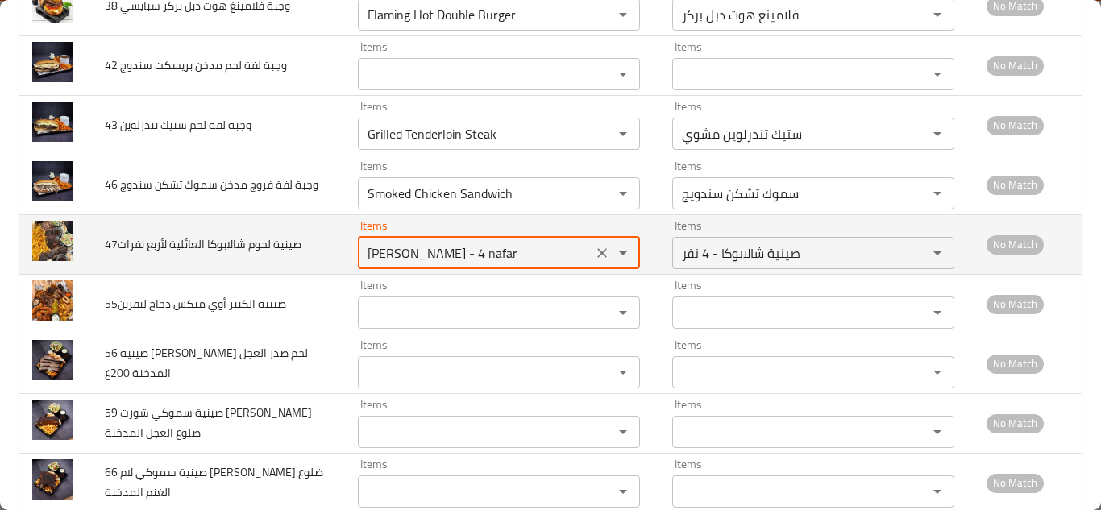
type نفرات "Shallabouka tray - 4 nafar"
click at [323, 249] on td "47صينية لحوم شالابوكا العائلية لأربع نفرات" at bounding box center [218, 244] width 253 height 60
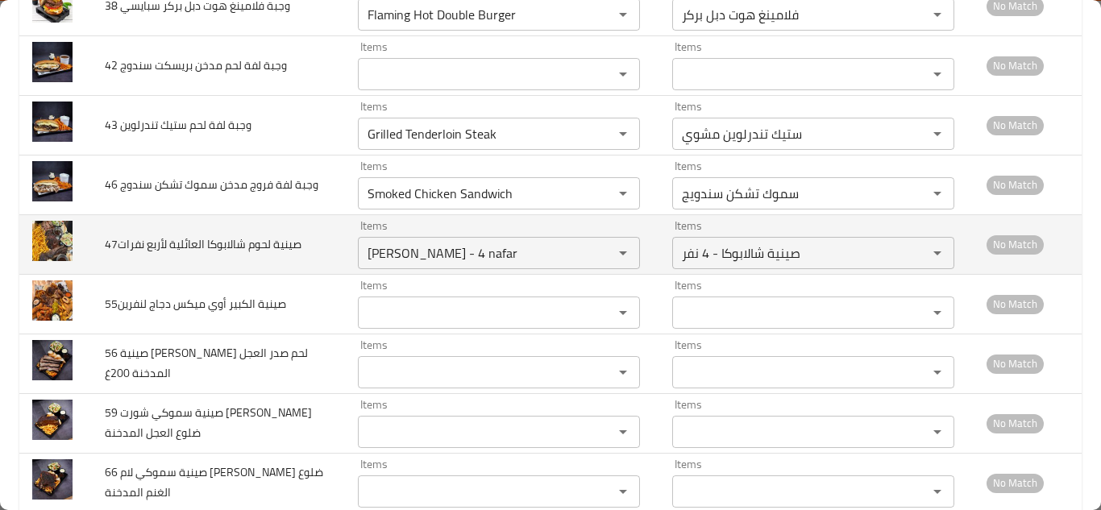
scroll to position [2336, 0]
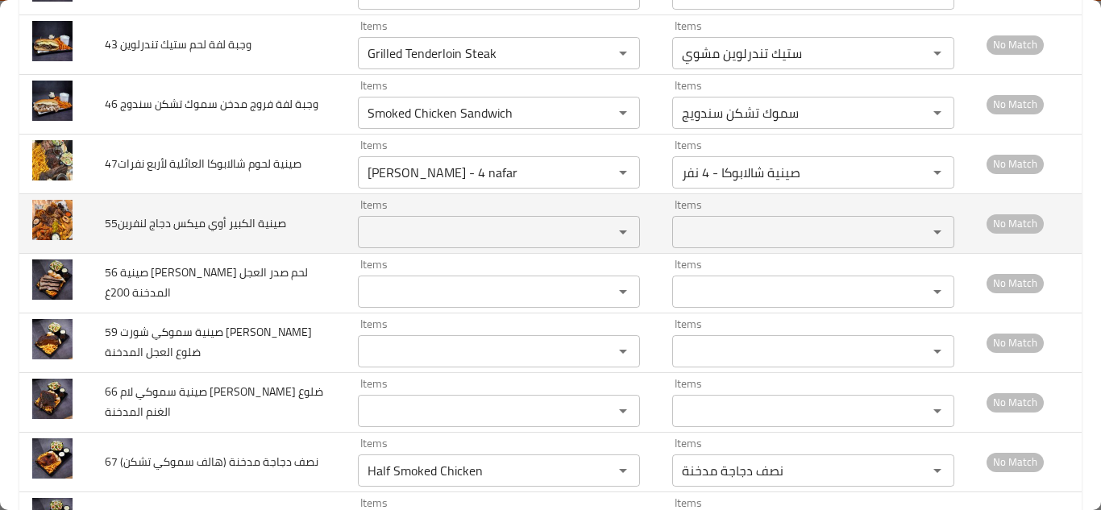
click at [387, 234] on لنفرين "Items" at bounding box center [475, 232] width 225 height 23
click at [387, 233] on لنفرين "Items" at bounding box center [475, 232] width 225 height 23
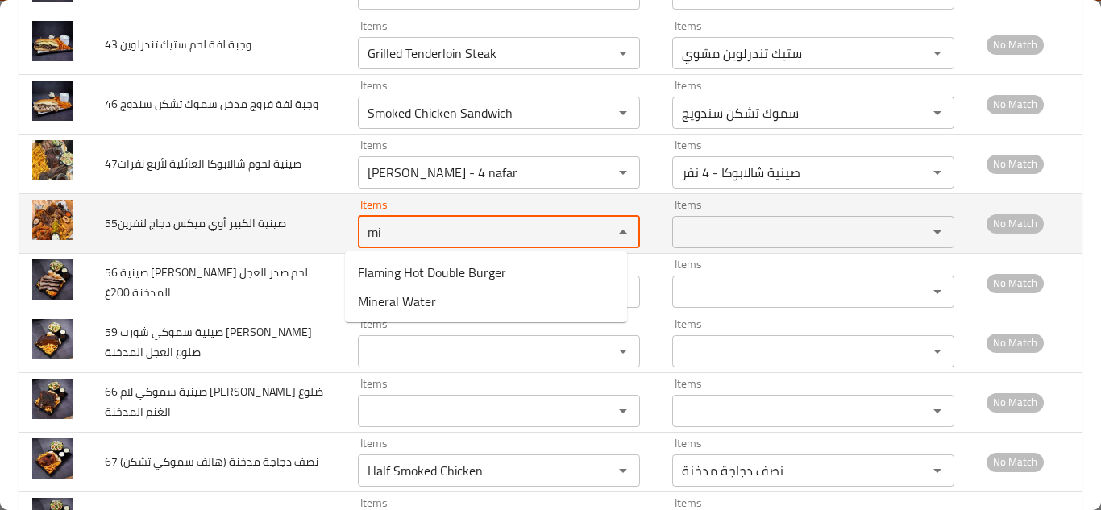
type لنفرين "m"
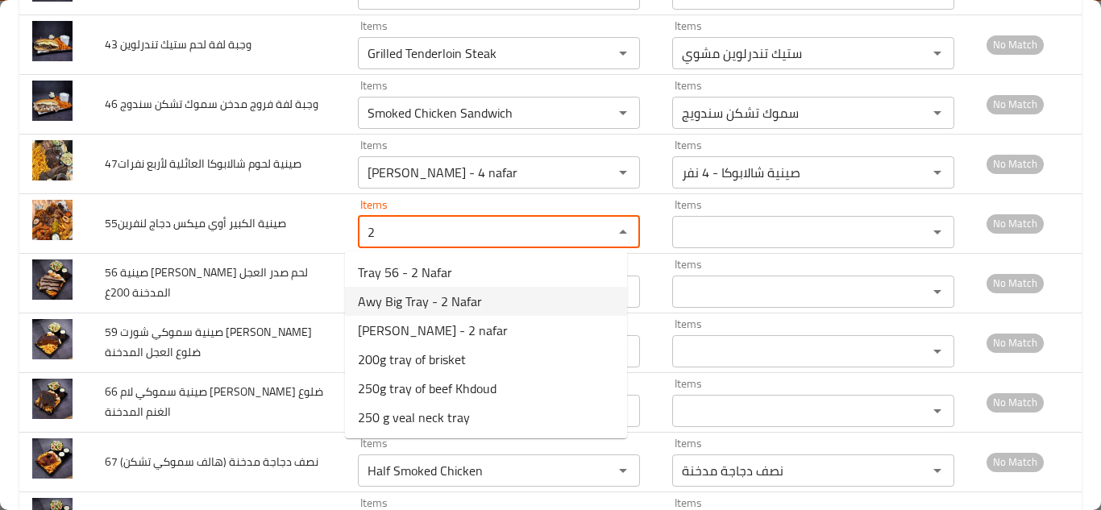
click at [398, 296] on span "Awy Big Tray - 2 Nafar" at bounding box center [420, 301] width 124 height 19
type لنفرين "Awy Big Tray - 2 Nafar"
type لنفرين-ar "صينية الكبير أوي - نفرين"
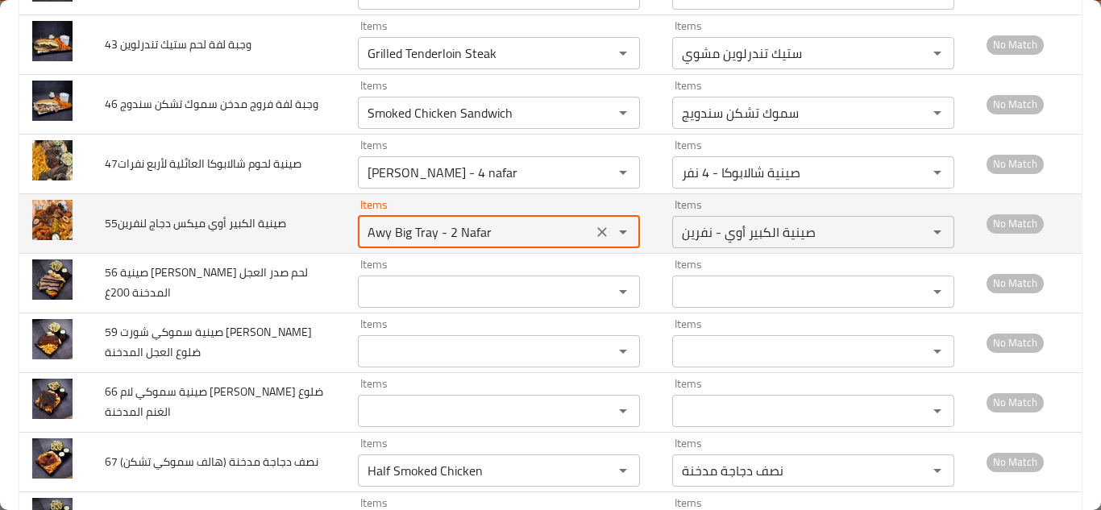
type لنفرين "Awy Big Tray - 2 Nafar"
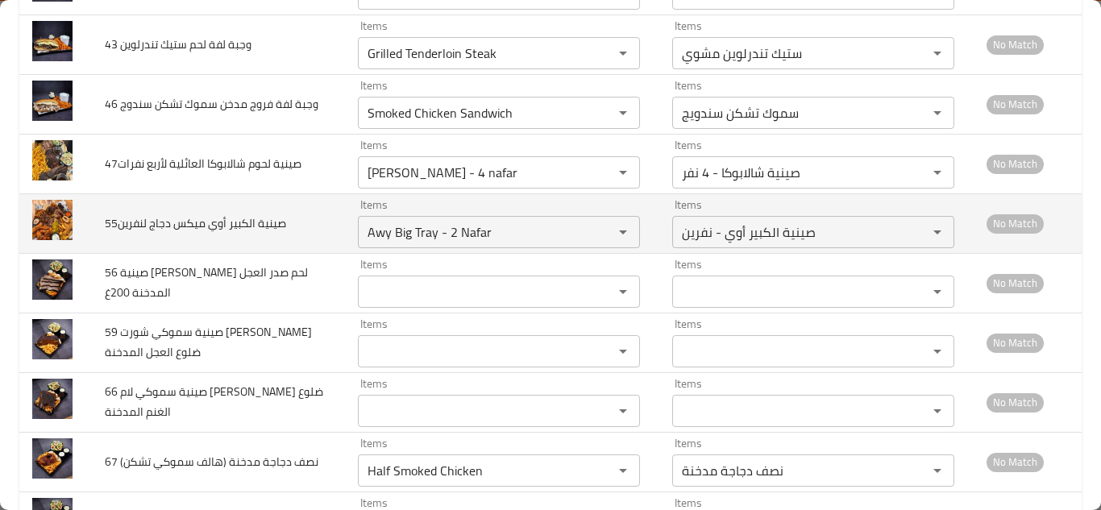
click at [323, 230] on td "55صينية الكبير أوي ميكس دجاج لنفرين" at bounding box center [218, 223] width 253 height 60
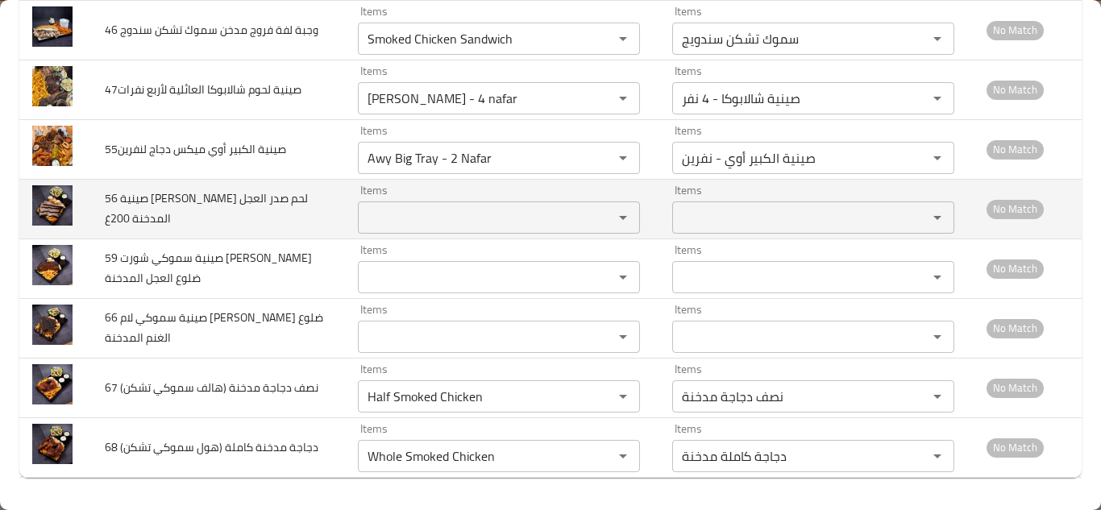
click at [402, 211] on 200غ "Items" at bounding box center [475, 217] width 225 height 23
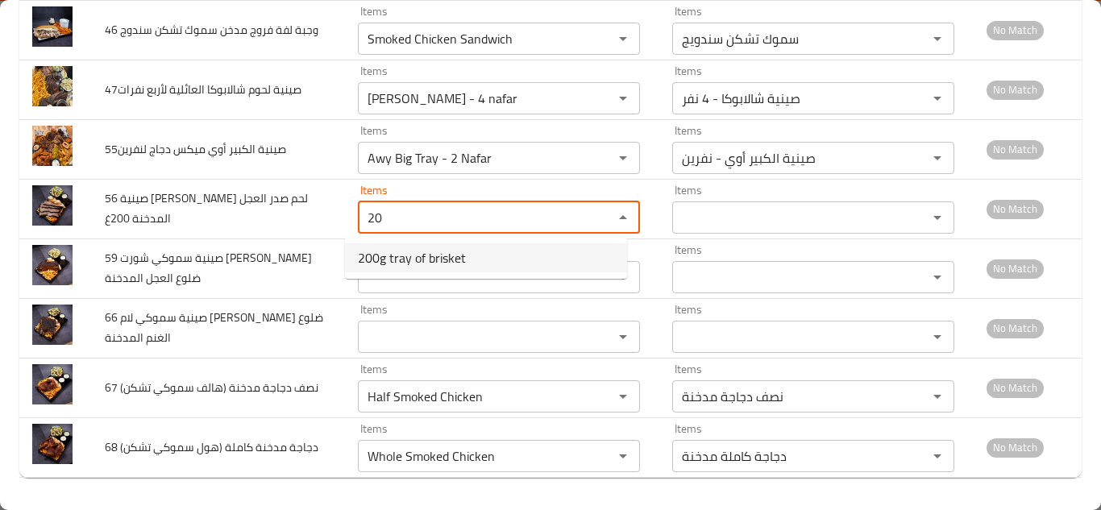
click at [416, 253] on span "200g tray of brisket" at bounding box center [412, 257] width 108 height 19
type 200غ "200g tray of brisket"
type 200غ-ar "صينية بريسكت 200 غ"
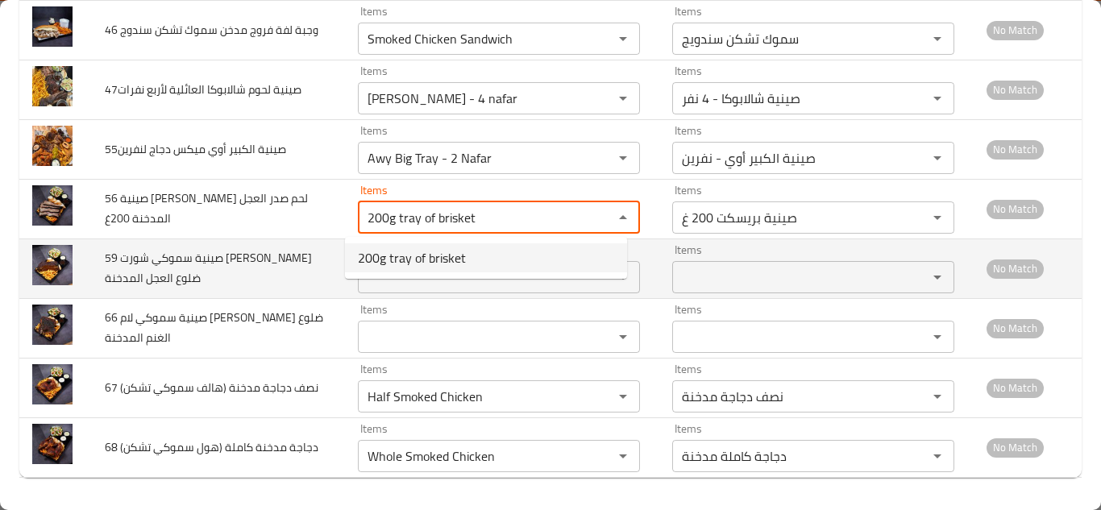
click at [416, 252] on div "Items Items" at bounding box center [499, 268] width 282 height 49
type 200غ "200g tray of brisket"
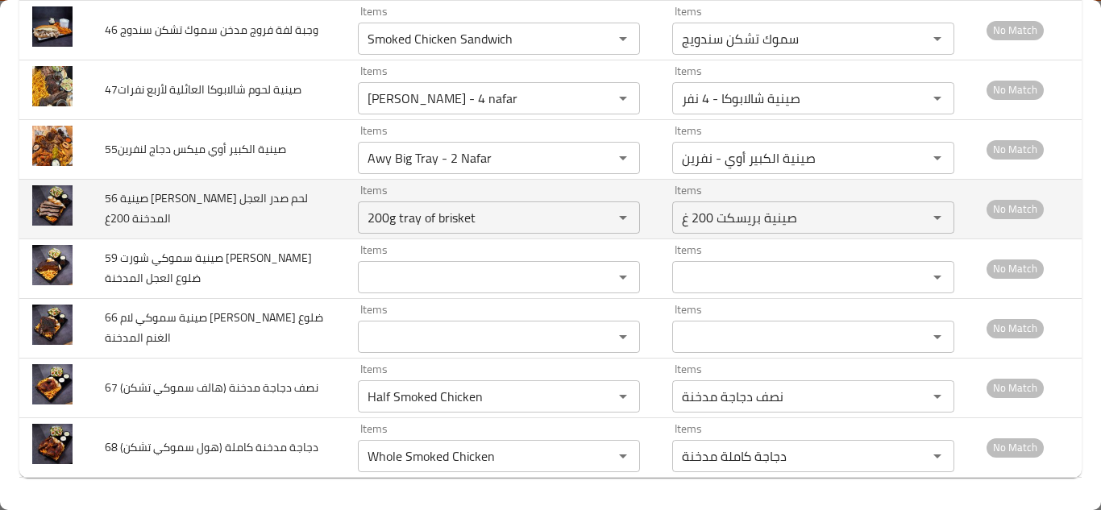
click at [318, 216] on td "56 صينية سموكي بريكست شرائح لحم صدر العجل المدخنة 200غ" at bounding box center [218, 209] width 253 height 60
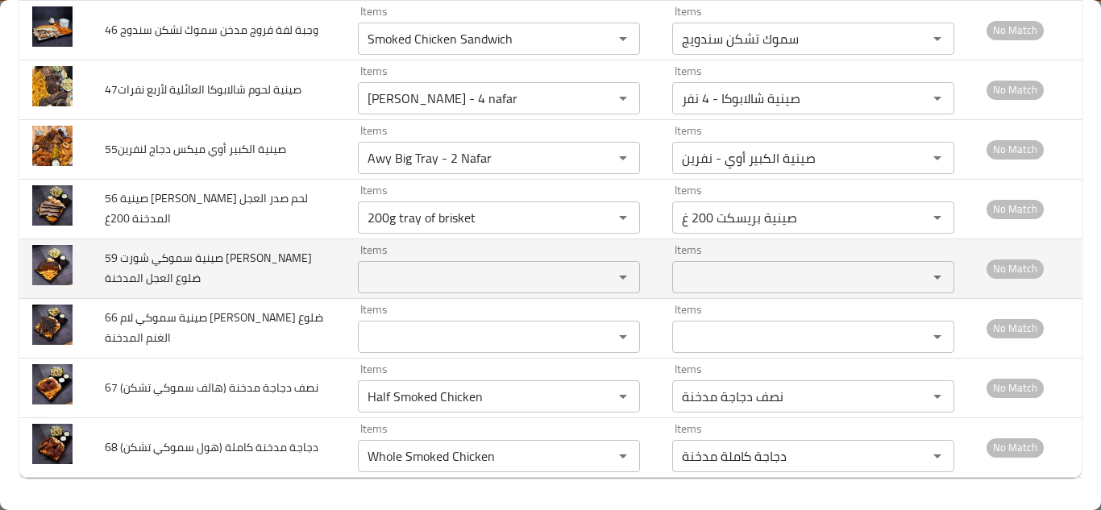
click at [413, 271] on المدخنة "Items" at bounding box center [475, 277] width 225 height 23
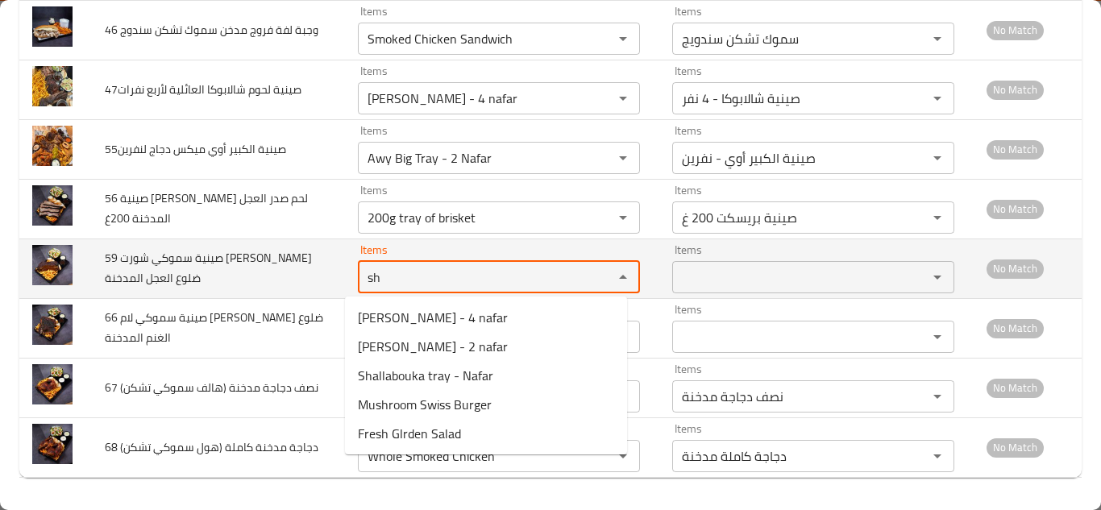
type المدخنة "s"
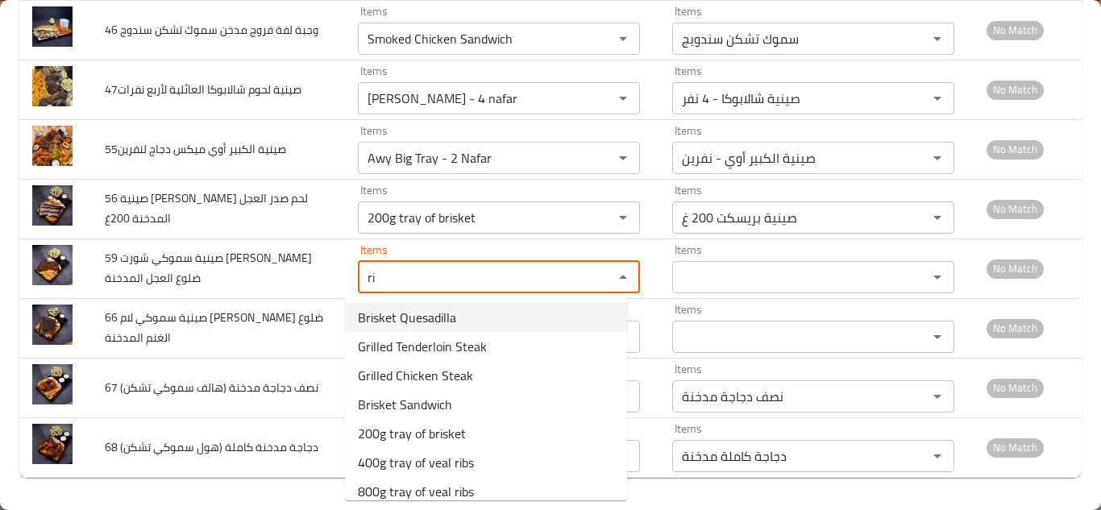
type المدخنة "r"
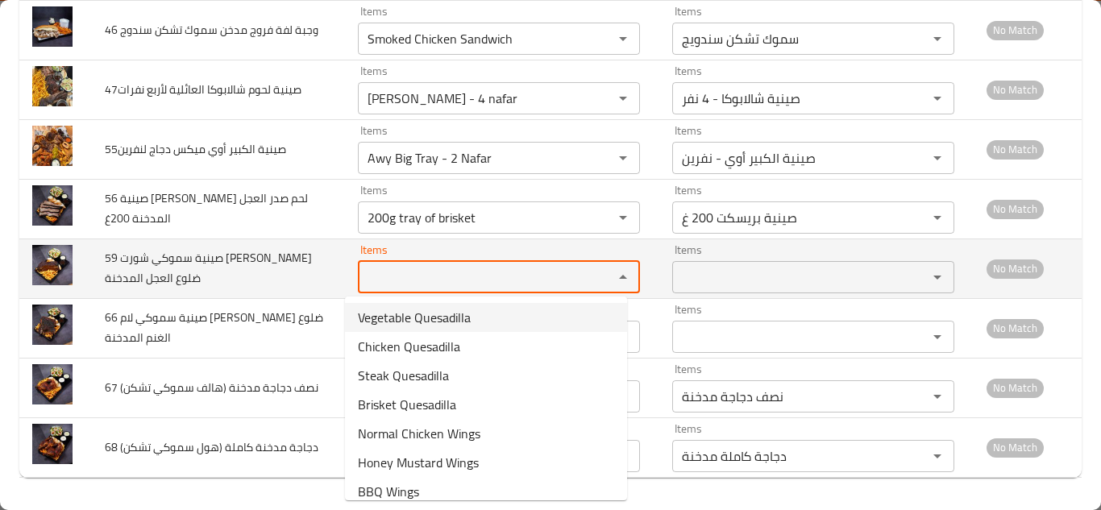
click at [309, 273] on td "59 صينية سموكي شورت ريبس ضلوع العجل المدخنة" at bounding box center [218, 268] width 253 height 60
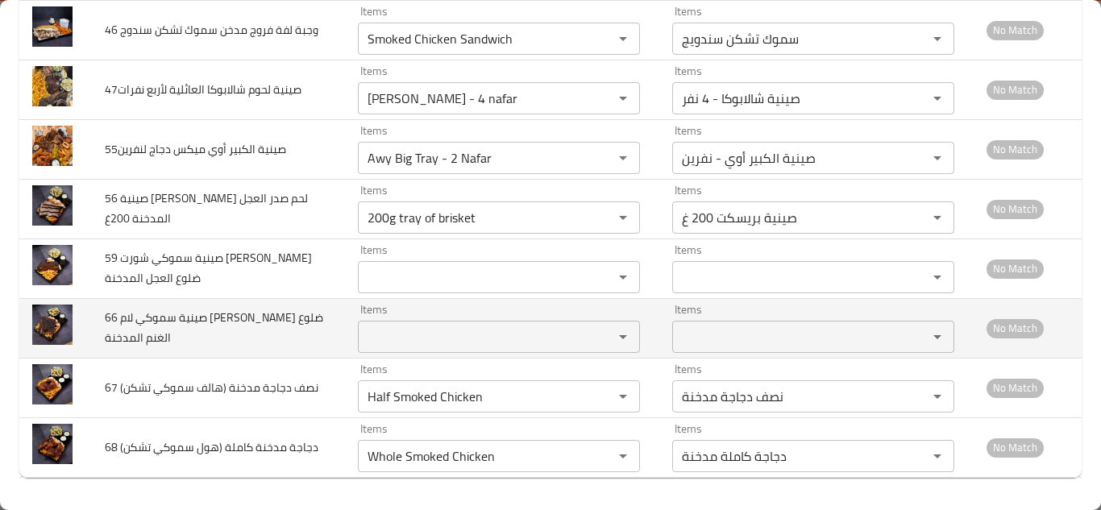
click at [254, 312] on span "66 صينية سموكي لام ريبس ضلوع الغنم المدخنة" at bounding box center [214, 327] width 218 height 41
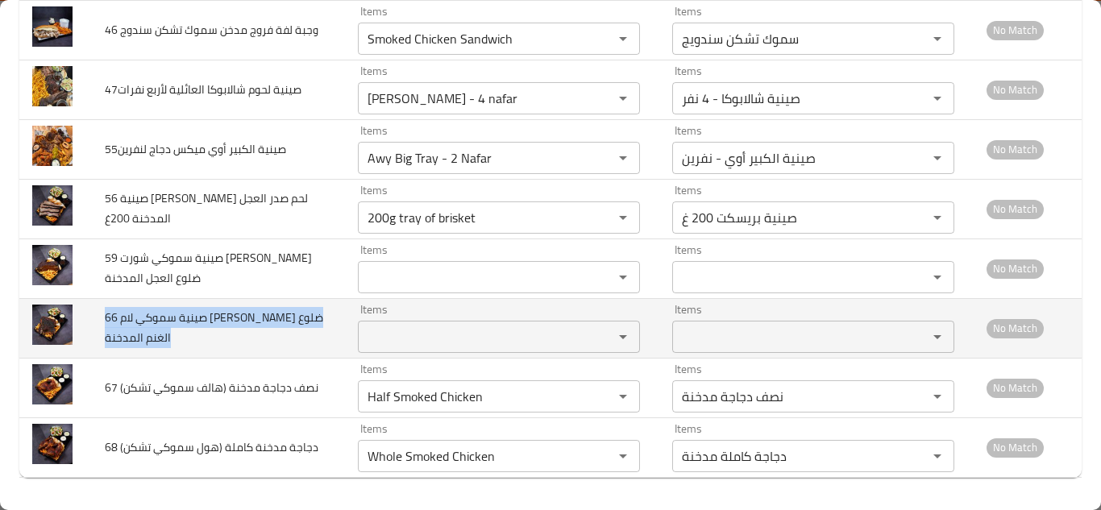
click at [253, 311] on span "66 صينية سموكي لام ريبس ضلوع الغنم المدخنة" at bounding box center [214, 327] width 218 height 41
copy span "66 صينية سموكي لام ريبس ضلوع الغنم المدخنة"
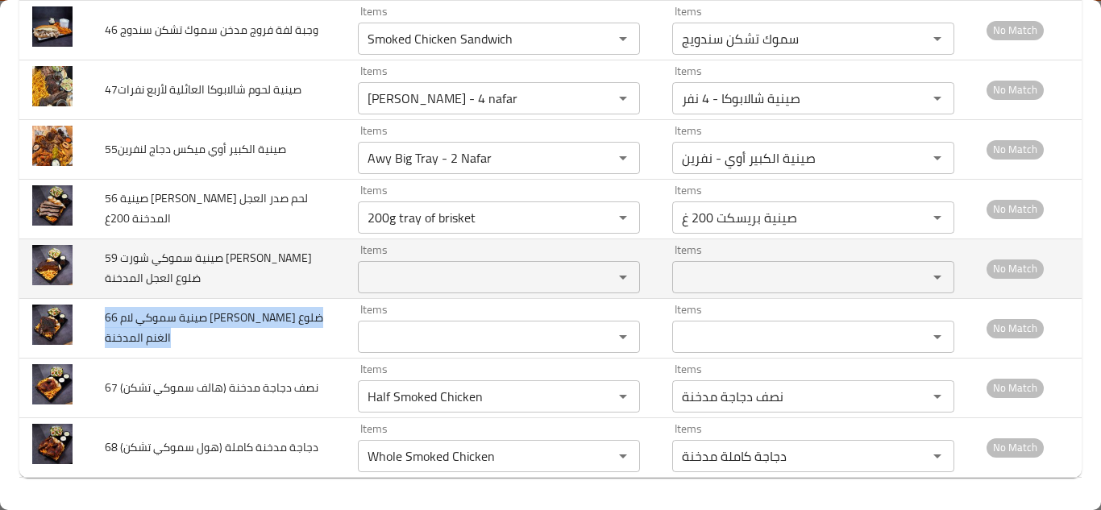
click at [246, 256] on span "59 صينية سموكي شورت ريبس ضلوع العجل المدخنة" at bounding box center [208, 267] width 207 height 41
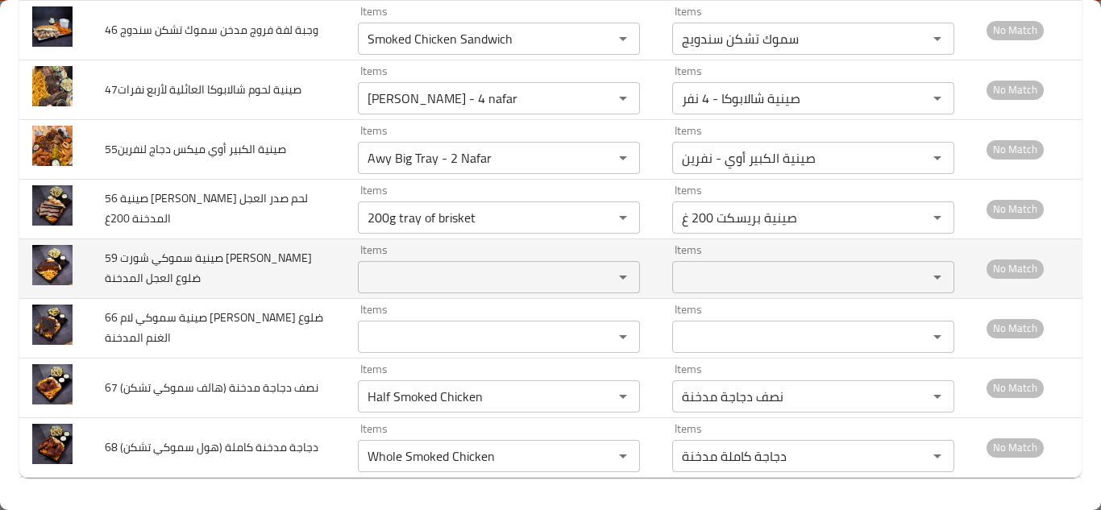
click at [246, 256] on span "59 صينية سموكي شورت ريبس ضلوع العجل المدخنة" at bounding box center [208, 267] width 207 height 41
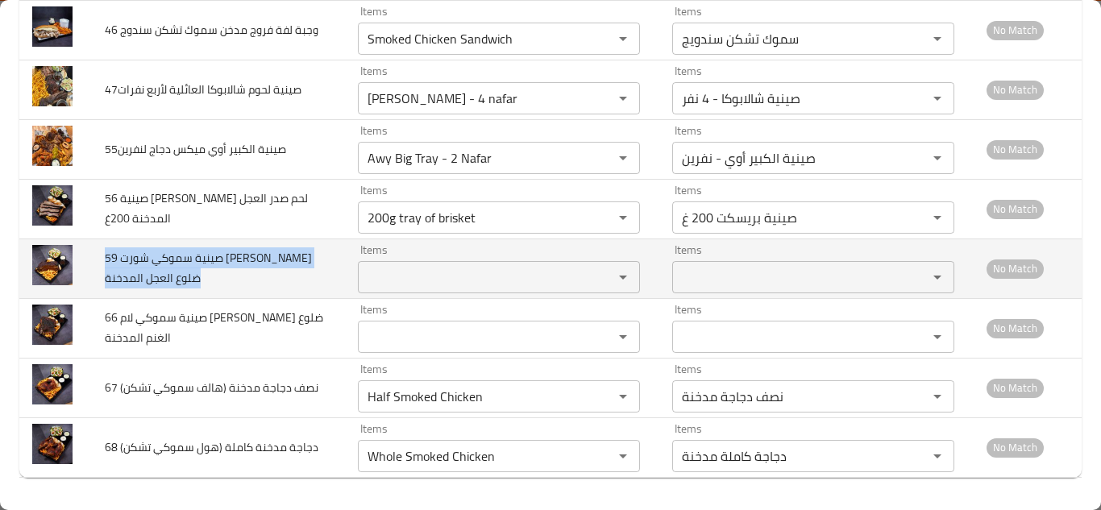
click at [246, 256] on span "59 صينية سموكي شورت ريبس ضلوع العجل المدخنة" at bounding box center [208, 267] width 207 height 41
copy span "59 صينية سموكي شورت ريبس ضلوع العجل المدخنة"
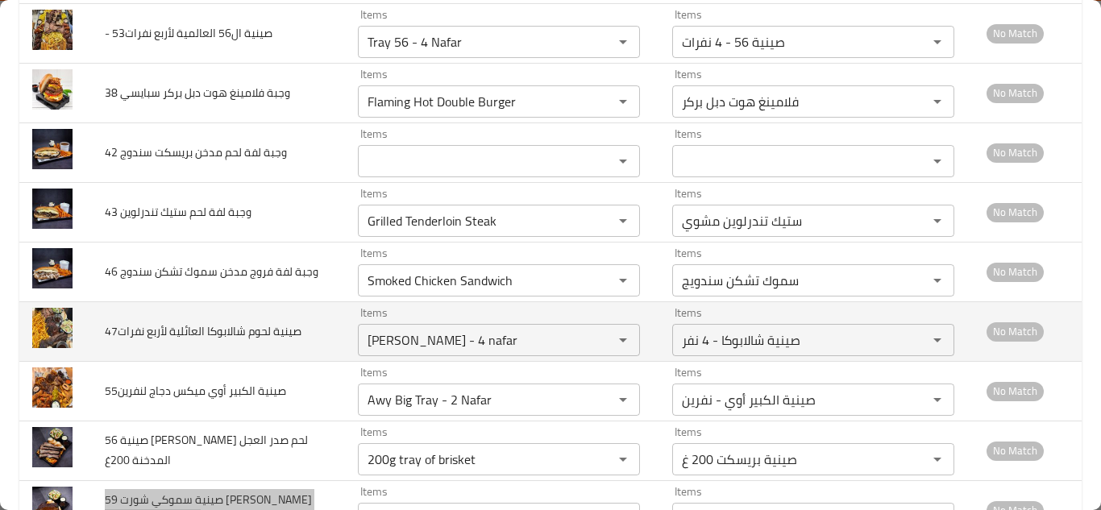
scroll to position [2088, 0]
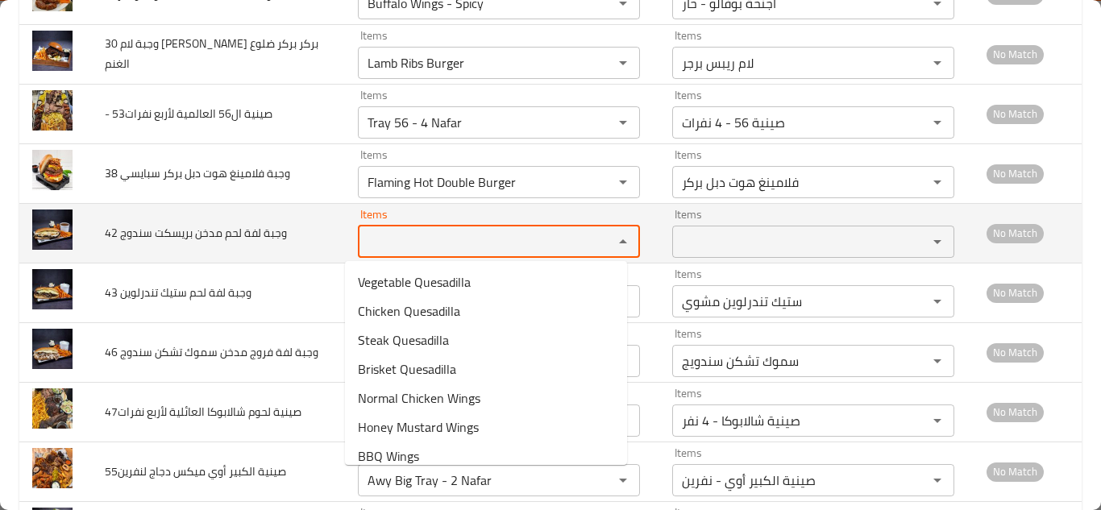
click at [401, 242] on سندوج "Items" at bounding box center [475, 241] width 225 height 23
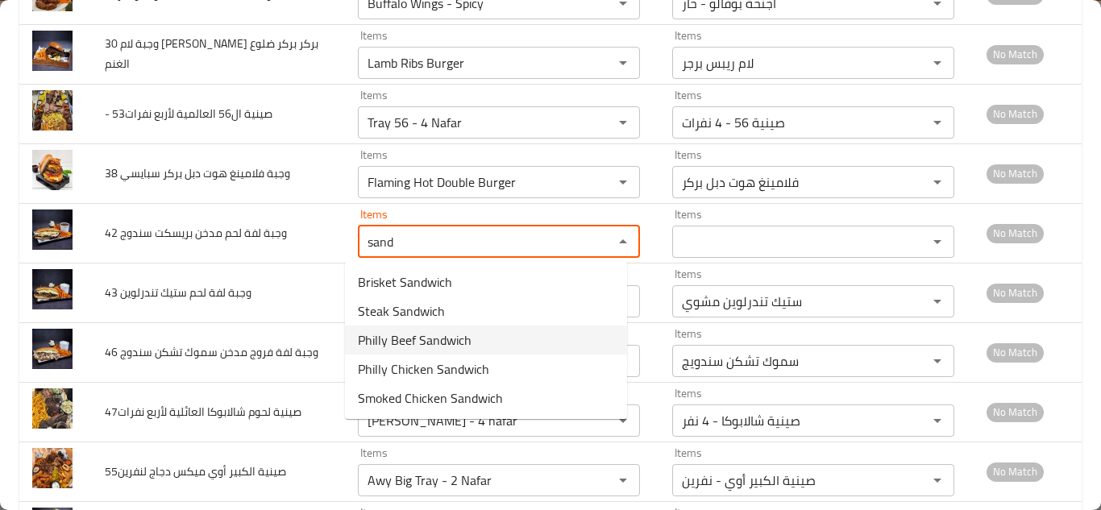
click at [491, 338] on سندوج-option-2 "Philly Beef Sandwich" at bounding box center [486, 339] width 282 height 29
type سندوج "Philly Beef Sandwich"
type سندوج-ar "فيلي بيف ساندويج"
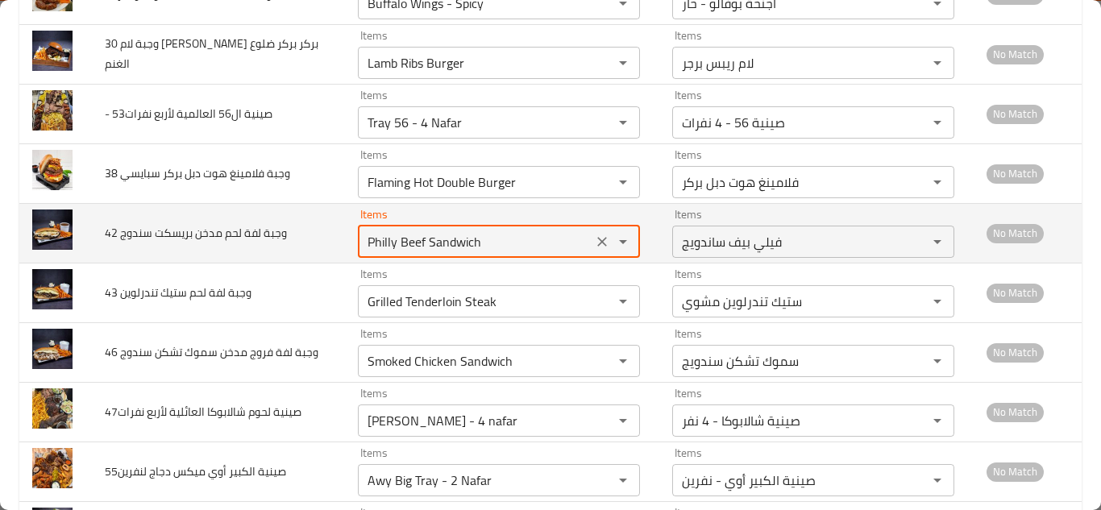
type سندوج "Philly Beef Sandwich"
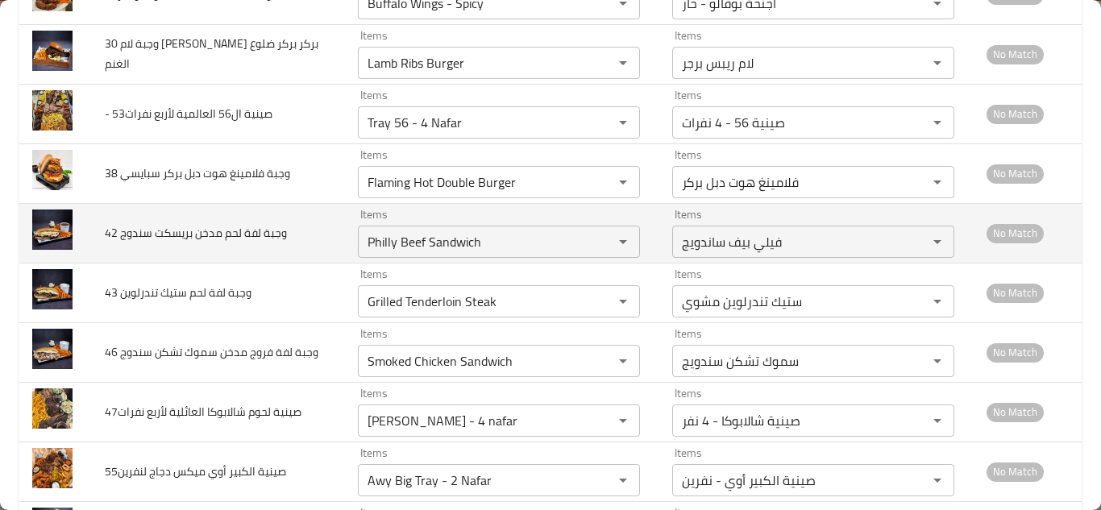
click at [321, 222] on td "42 وجبة لفة لحم مدخن بريسكت سندوج" at bounding box center [218, 233] width 253 height 60
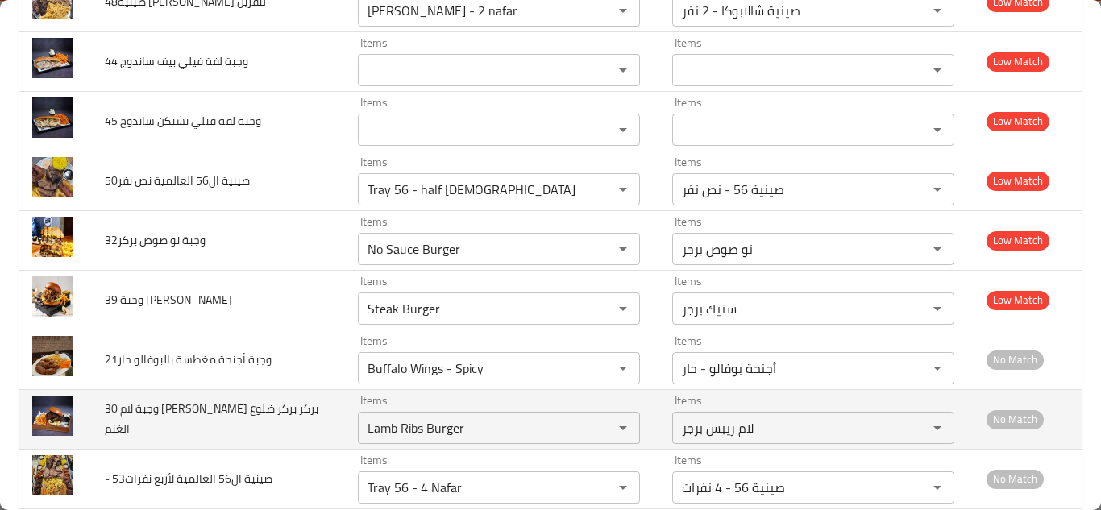
scroll to position [1685, 0]
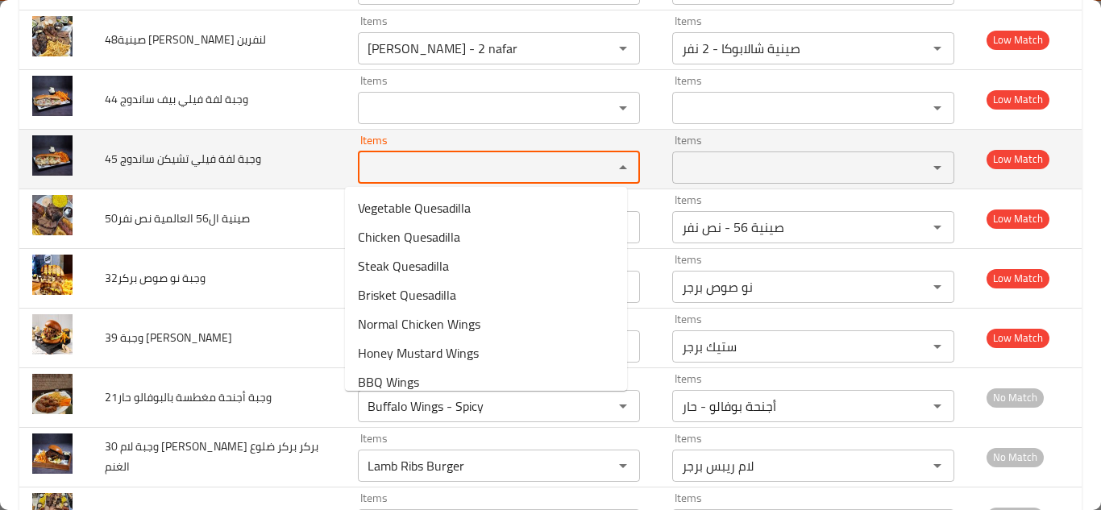
click at [381, 167] on ساندوج "Items" at bounding box center [475, 167] width 225 height 23
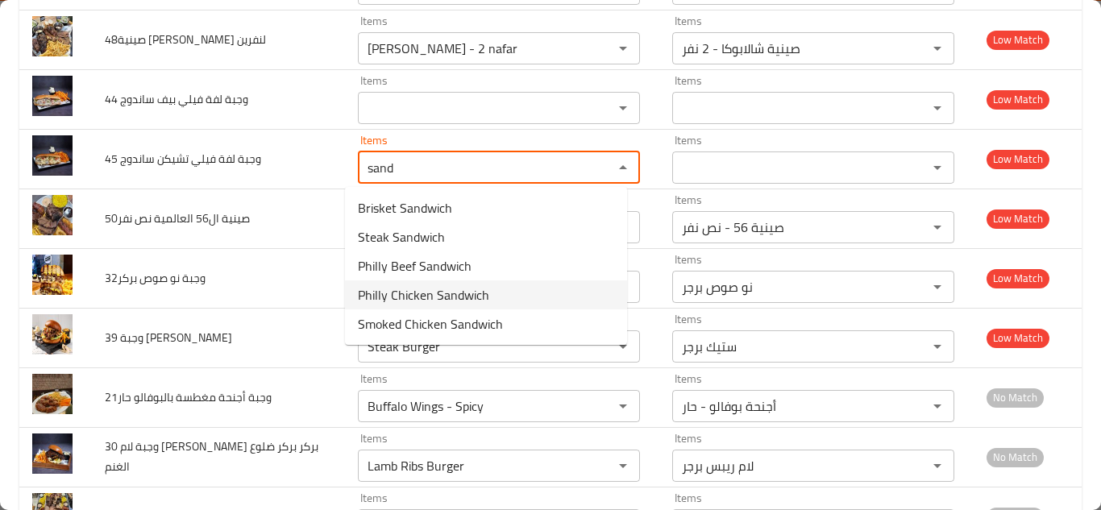
click at [494, 290] on ساندوج-option-3 "Philly Chicken Sandwich" at bounding box center [486, 294] width 282 height 29
type ساندوج "Philly Chicken Sandwich"
type ساندوج-ar "فيلي تشكن ساندويج"
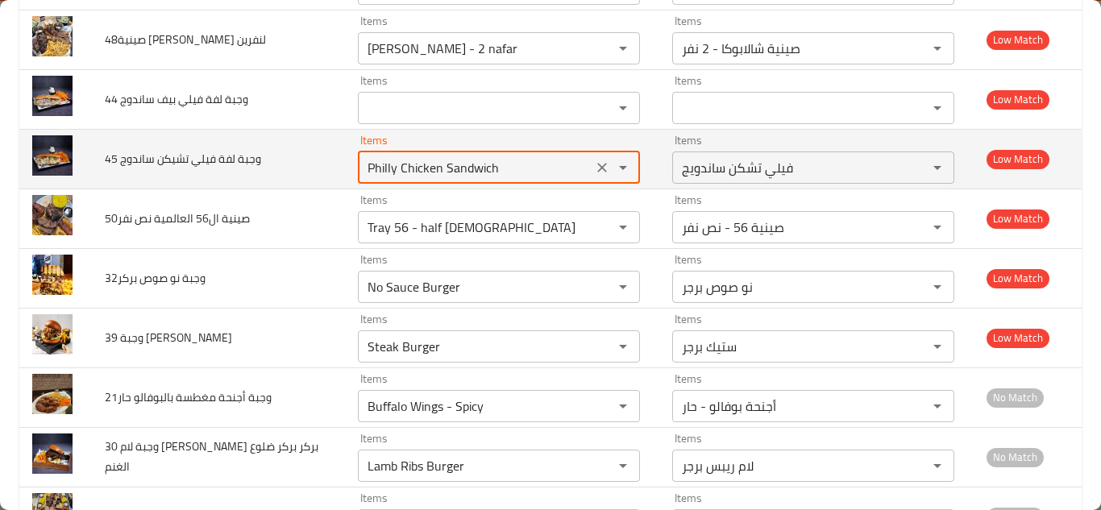
type ساندوج "Philly Chicken Sandwich"
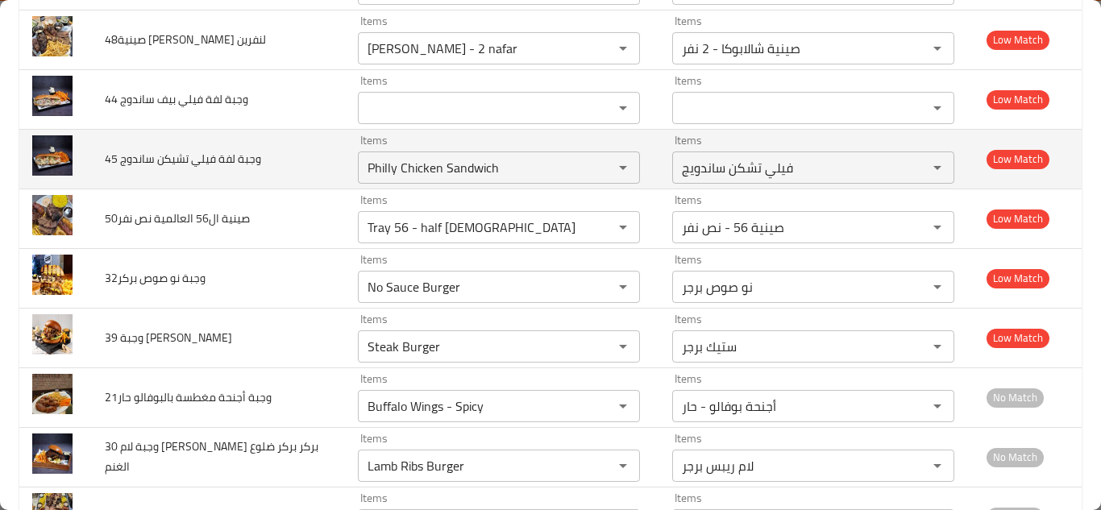
click at [305, 159] on td "45 وجبة لفة فيلي تشيكن ساندوج" at bounding box center [218, 159] width 253 height 60
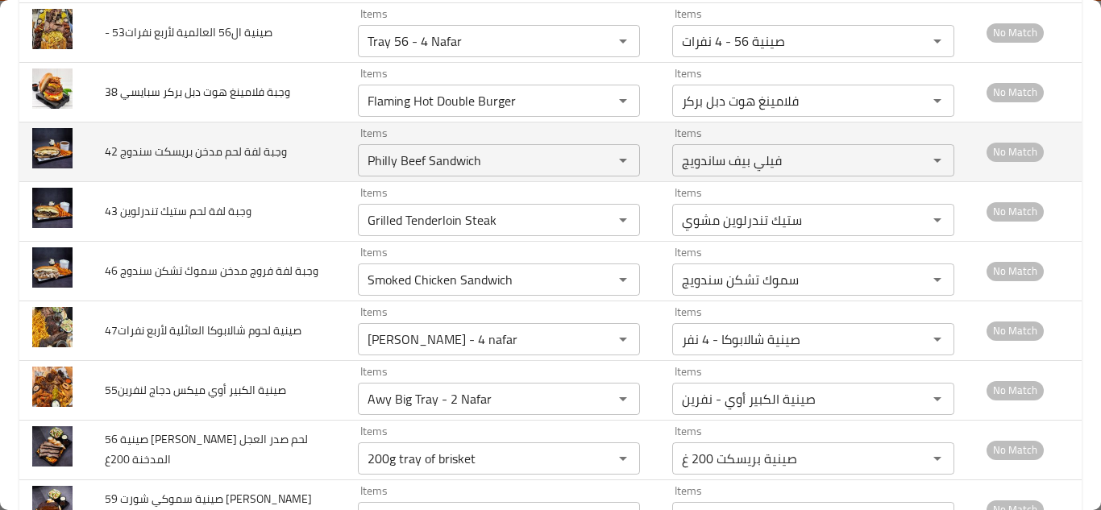
scroll to position [2169, 0]
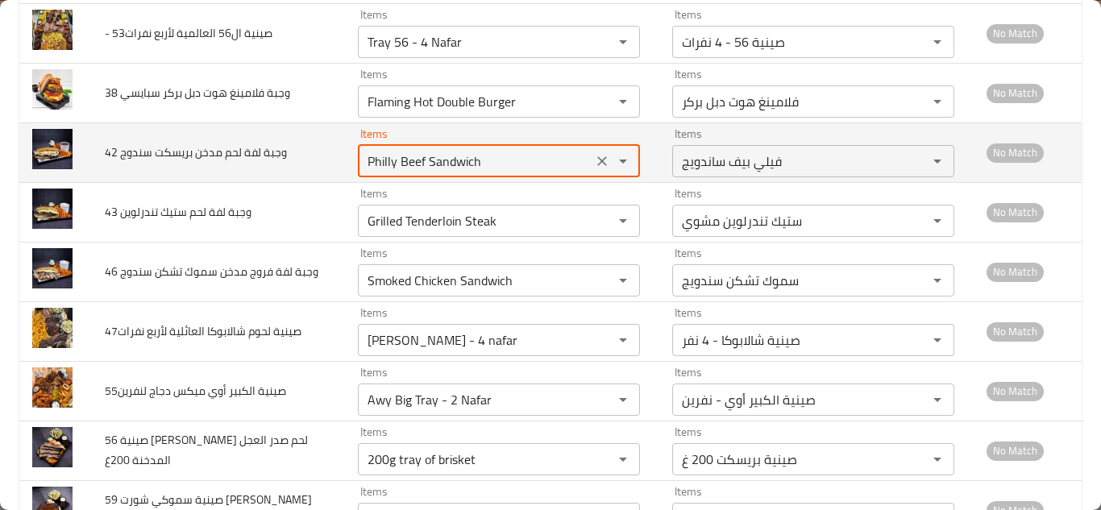
click at [495, 157] on سندوج "Philly Beef Sandwich" at bounding box center [475, 161] width 225 height 23
click at [502, 159] on سندوج "Philly Beef Sandwich" at bounding box center [475, 161] width 225 height 23
type سندوج "P"
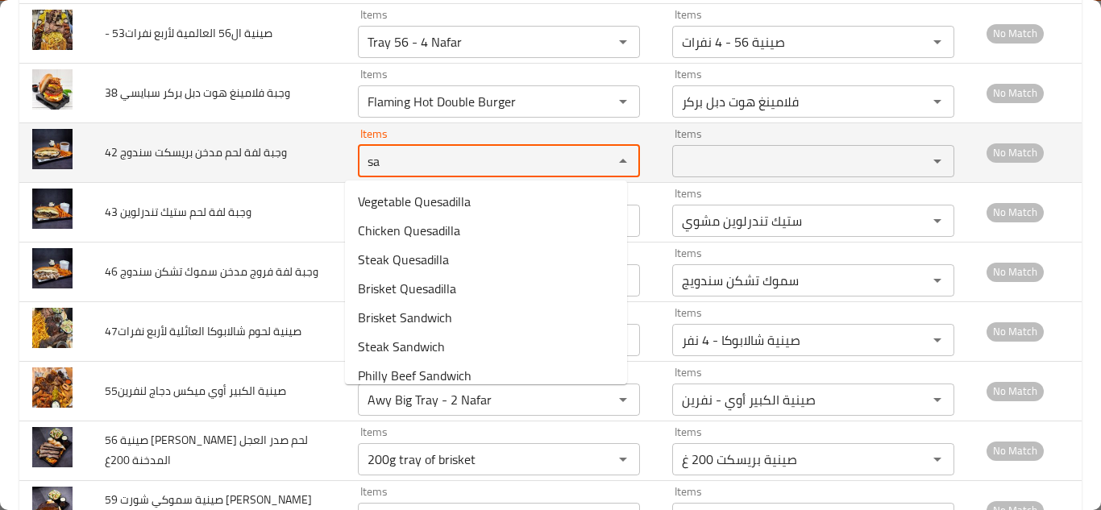
type سندوج "s"
click at [269, 152] on span "42 وجبة لفة لحم مدخن بريسكت سندوج" at bounding box center [196, 152] width 182 height 21
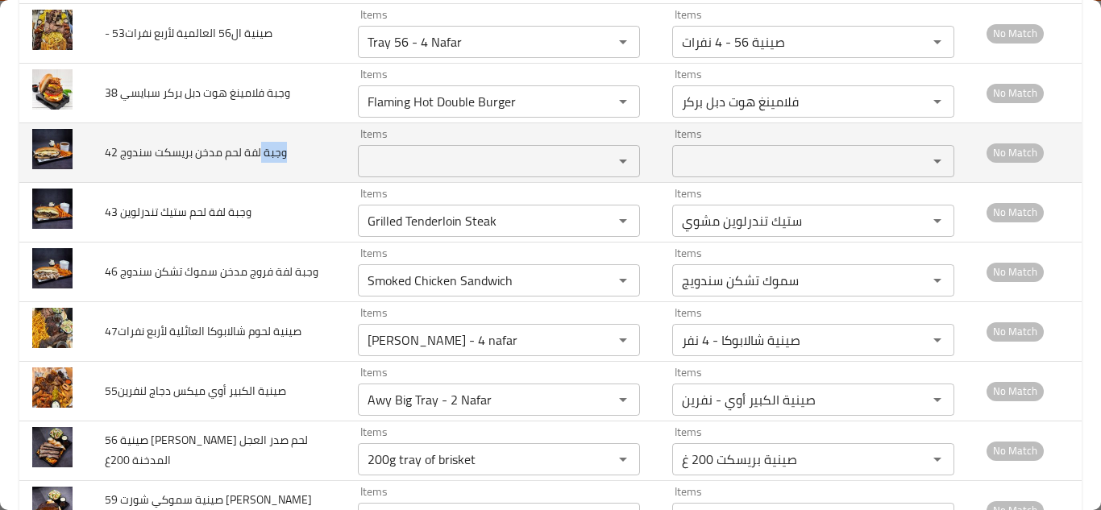
click at [269, 152] on span "42 وجبة لفة لحم مدخن بريسكت سندوج" at bounding box center [196, 152] width 182 height 21
copy span "42 وجبة لفة لحم مدخن بريسكت سندوج"
click at [308, 147] on td "42 وجبة لفة لحم مدخن بريسكت سندوج" at bounding box center [218, 152] width 253 height 60
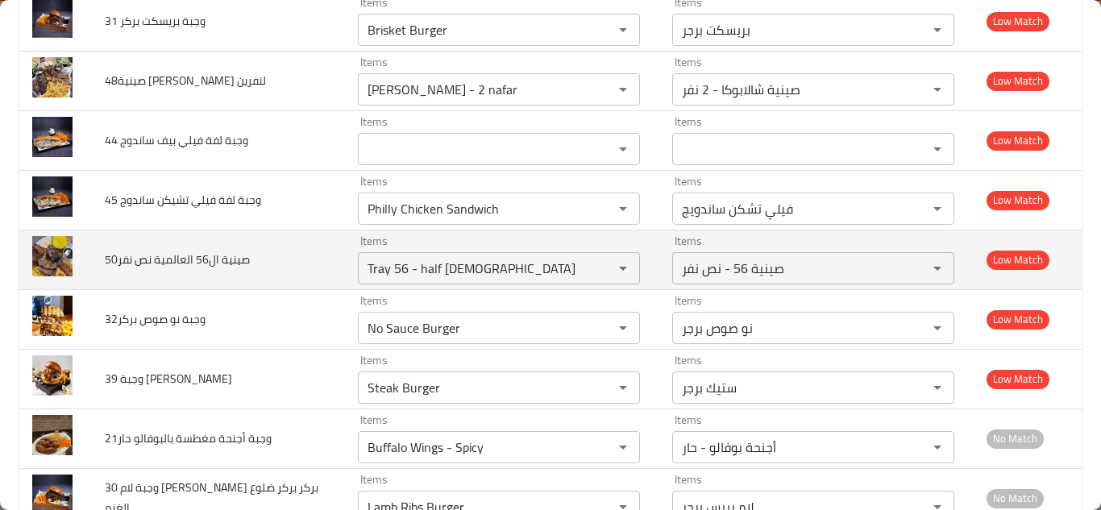
scroll to position [1605, 0]
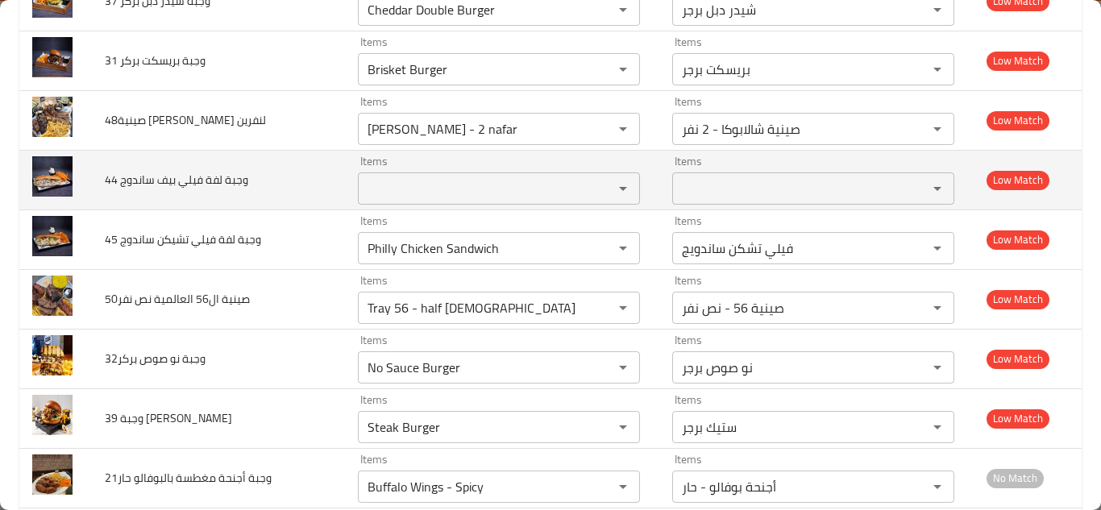
click at [396, 190] on ساندوج "Items" at bounding box center [475, 188] width 225 height 23
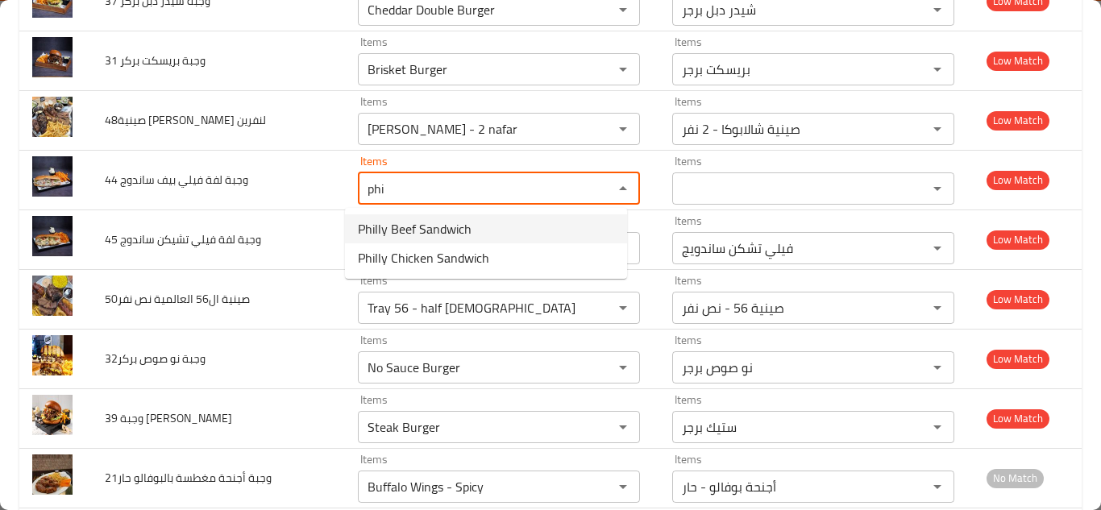
click at [432, 229] on span "Philly Beef Sandwich" at bounding box center [415, 228] width 114 height 19
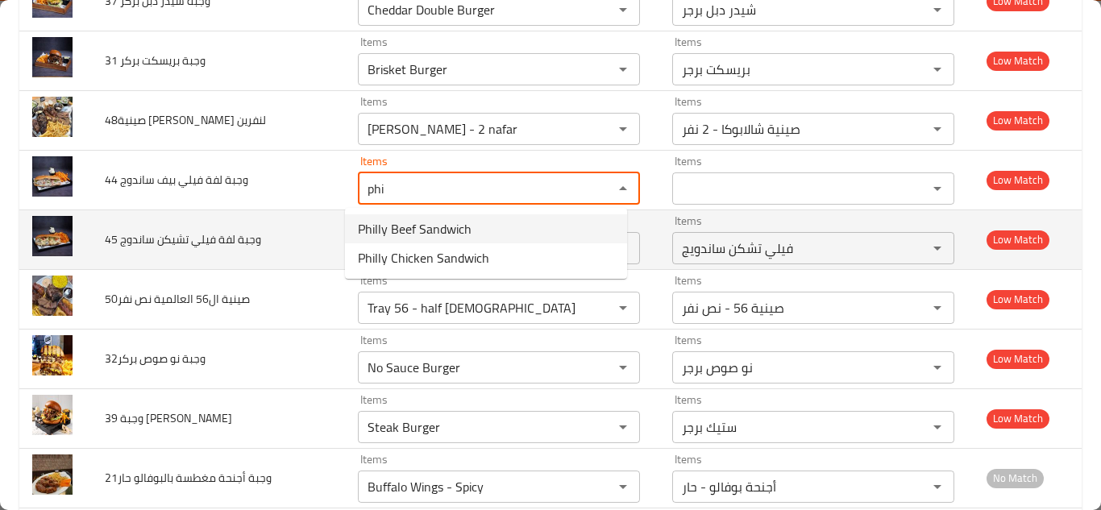
type ساندوج "Philly Beef Sandwich"
type ساندوج-ar "فيلي بيف ساندويج"
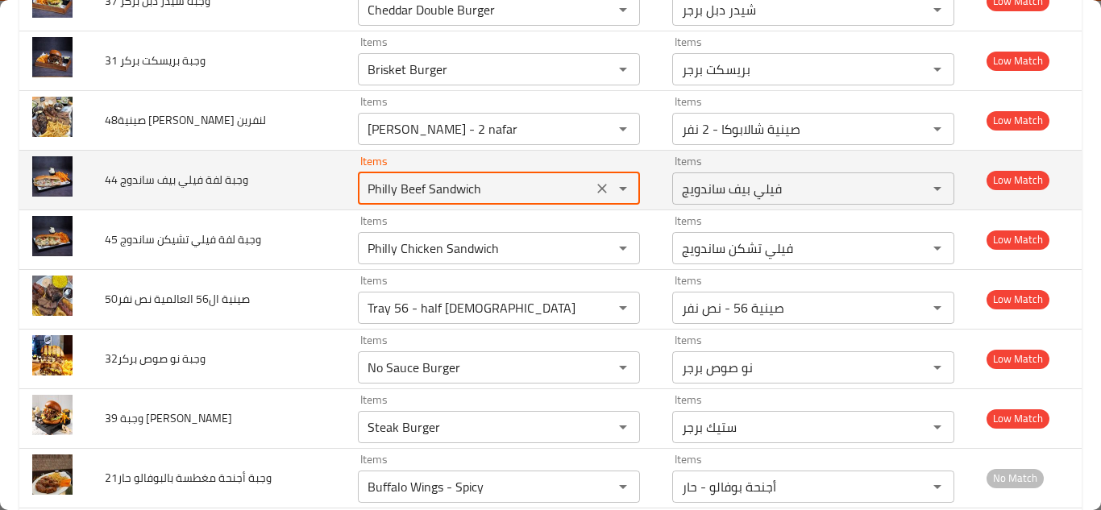
type ساندوج "Philly Beef Sandwich"
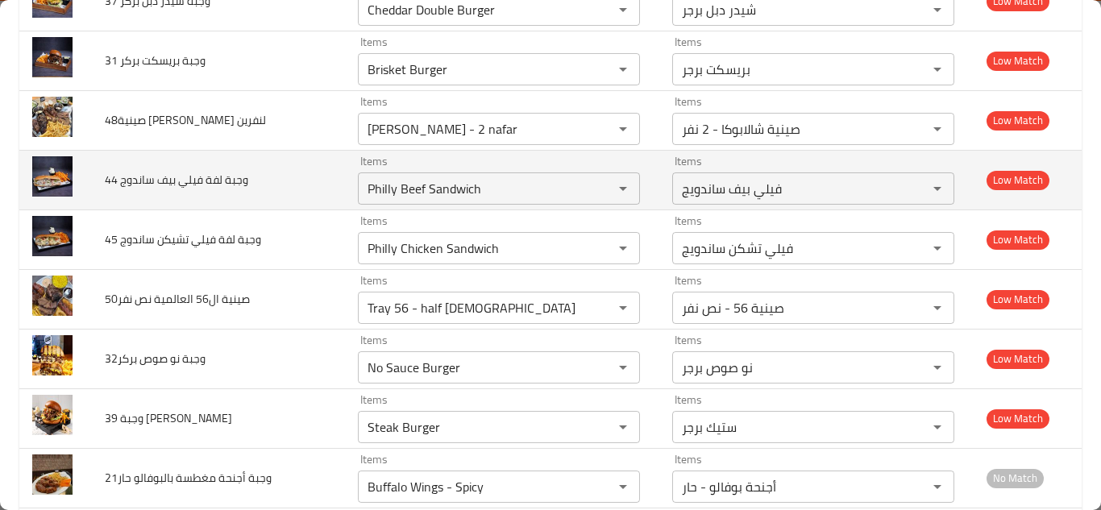
click at [325, 180] on td "44 وجبة لفة فيلي بيف ساندوج" at bounding box center [218, 180] width 253 height 60
click at [594, 189] on icon "Clear" at bounding box center [602, 188] width 16 height 16
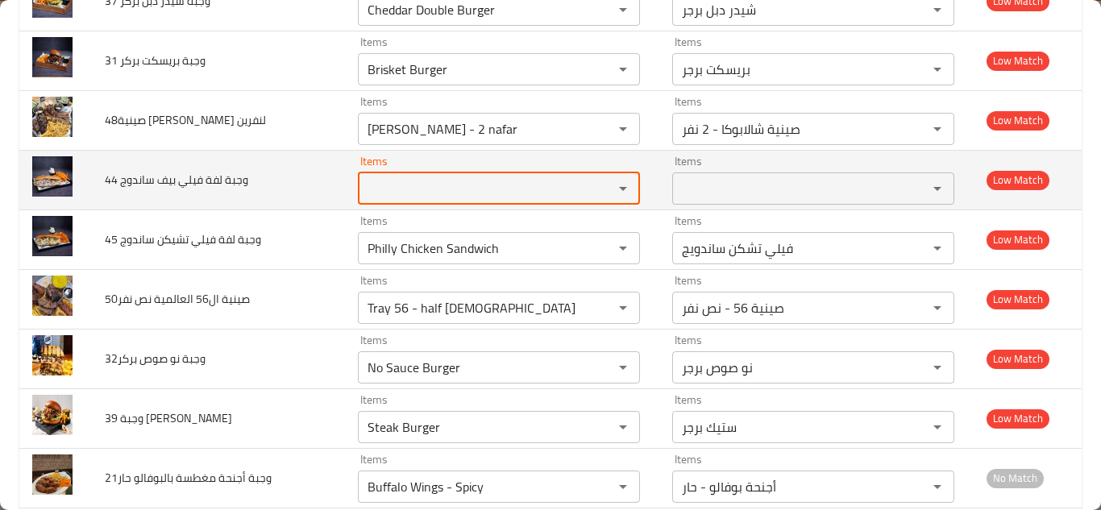
click at [239, 170] on span "44 وجبة لفة فيلي بيف ساندوج" at bounding box center [176, 179] width 143 height 21
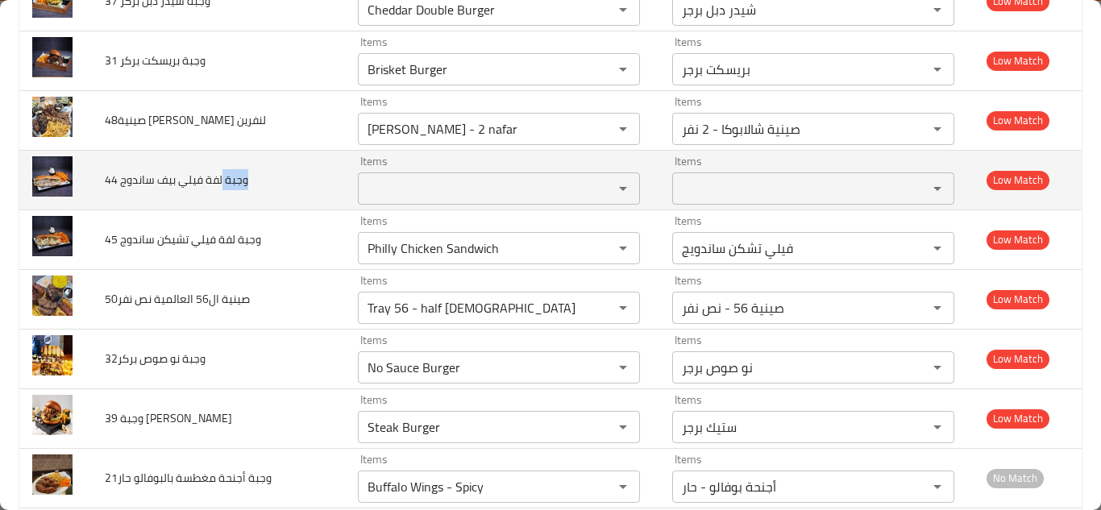
click at [239, 170] on span "44 وجبة لفة فيلي بيف ساندوج" at bounding box center [176, 179] width 143 height 21
copy span "44 وجبة لفة فيلي بيف ساندوج"
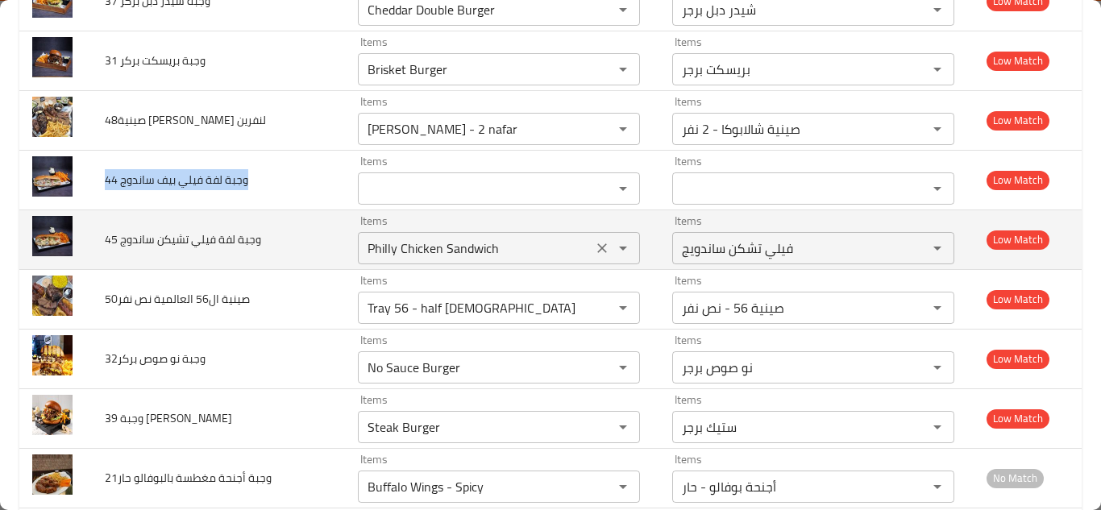
click at [594, 247] on icon "Clear" at bounding box center [602, 248] width 16 height 16
click at [591, 247] on div "enhanced table" at bounding box center [612, 248] width 42 height 23
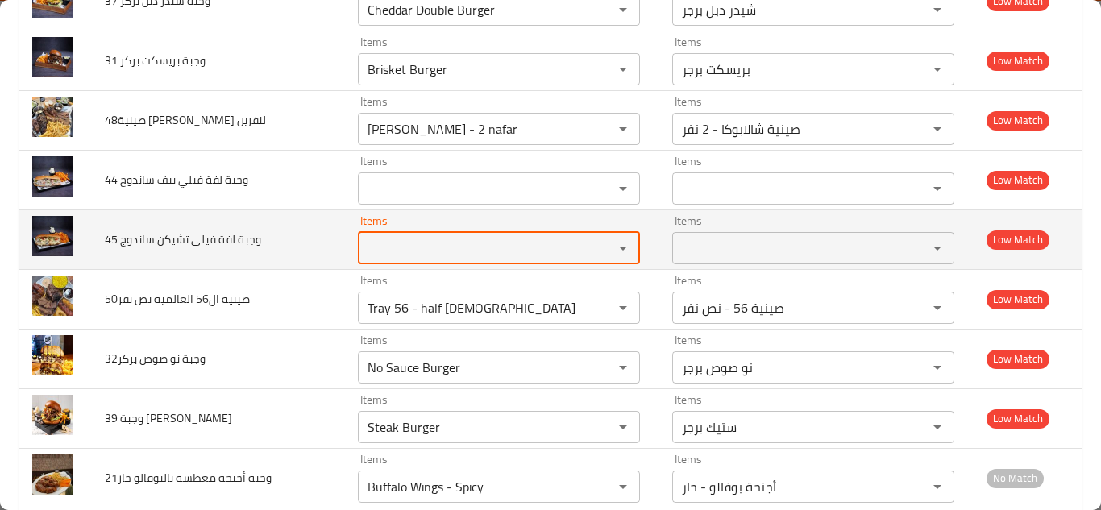
click at [250, 232] on span "45 وجبة لفة فيلي تشيكن ساندوج" at bounding box center [183, 239] width 156 height 21
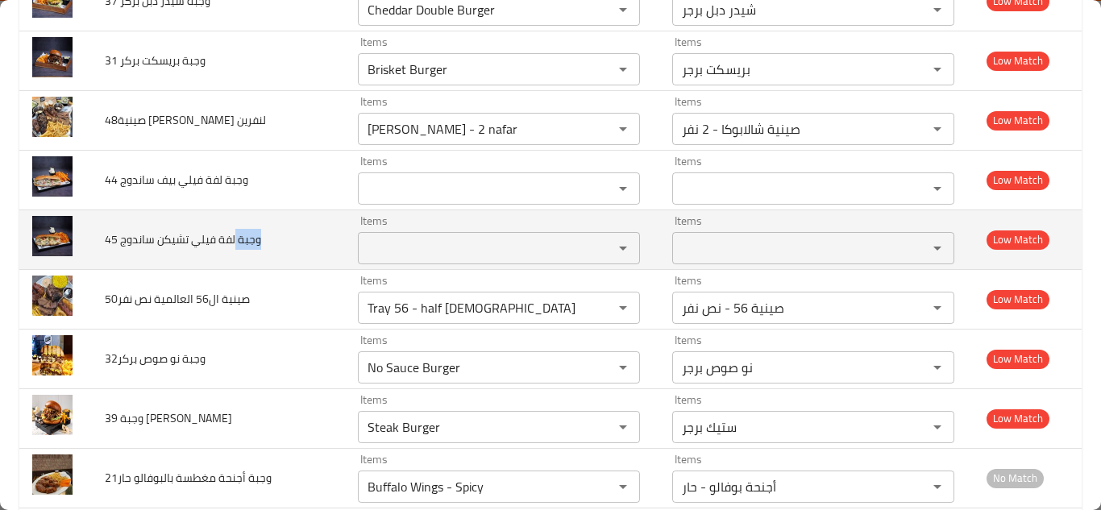
click at [249, 231] on span "45 وجبة لفة فيلي تشيكن ساندوج" at bounding box center [183, 239] width 156 height 21
copy span "45 وجبة لفة فيلي تشيكن ساندوج"
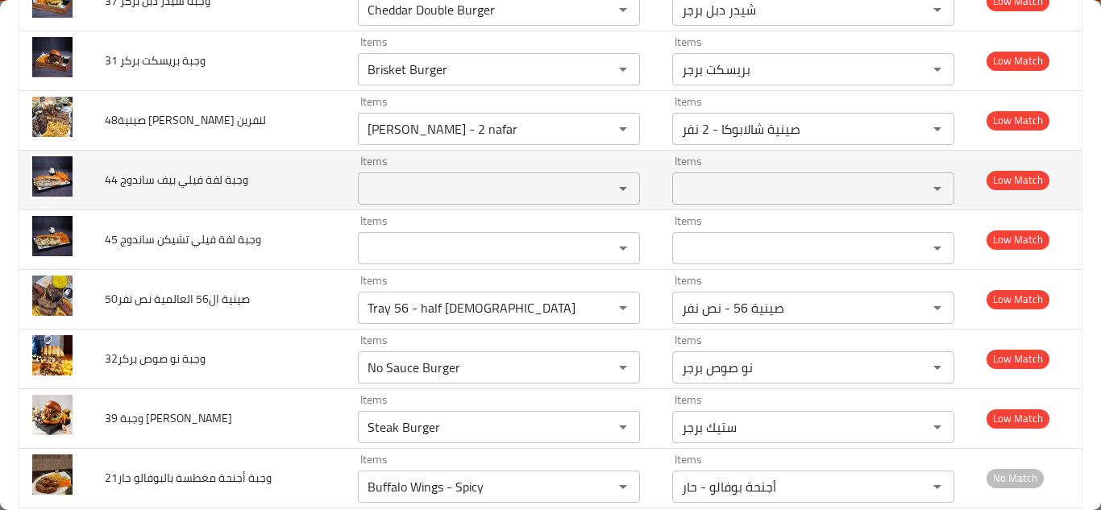
click at [292, 159] on td "44 وجبة لفة فيلي بيف ساندوج" at bounding box center [218, 180] width 253 height 60
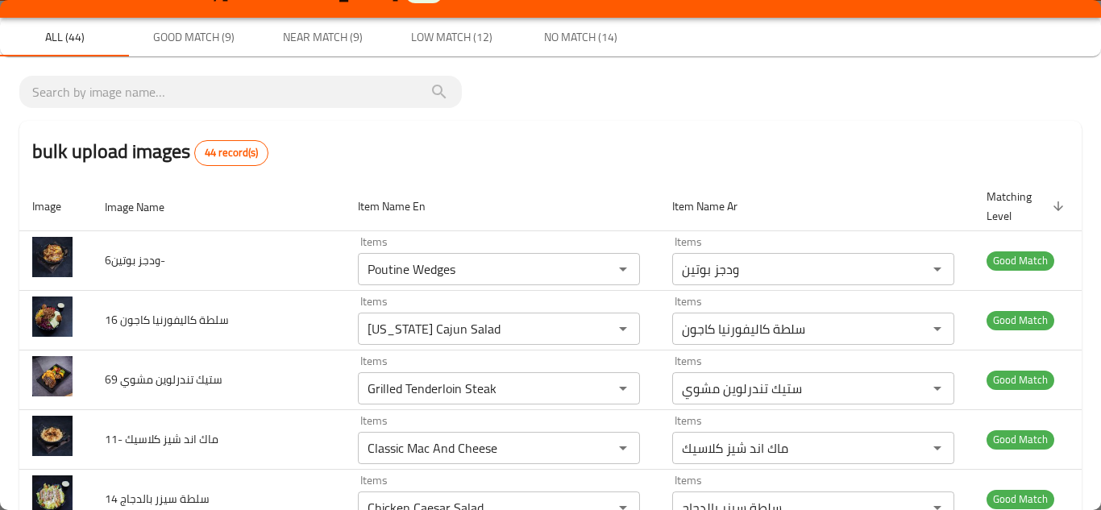
scroll to position [0, 0]
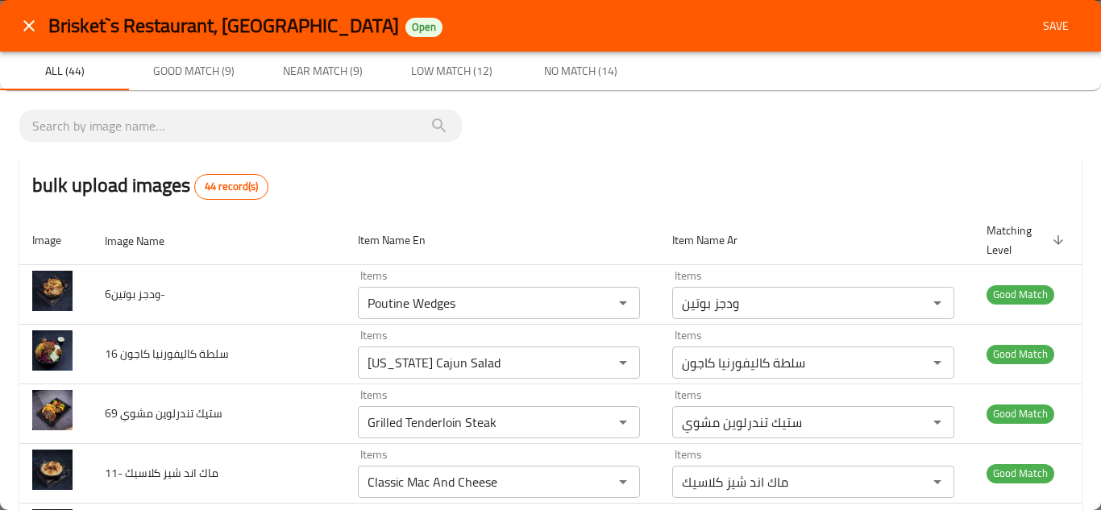
click at [1047, 23] on span "Save" at bounding box center [1055, 26] width 39 height 20
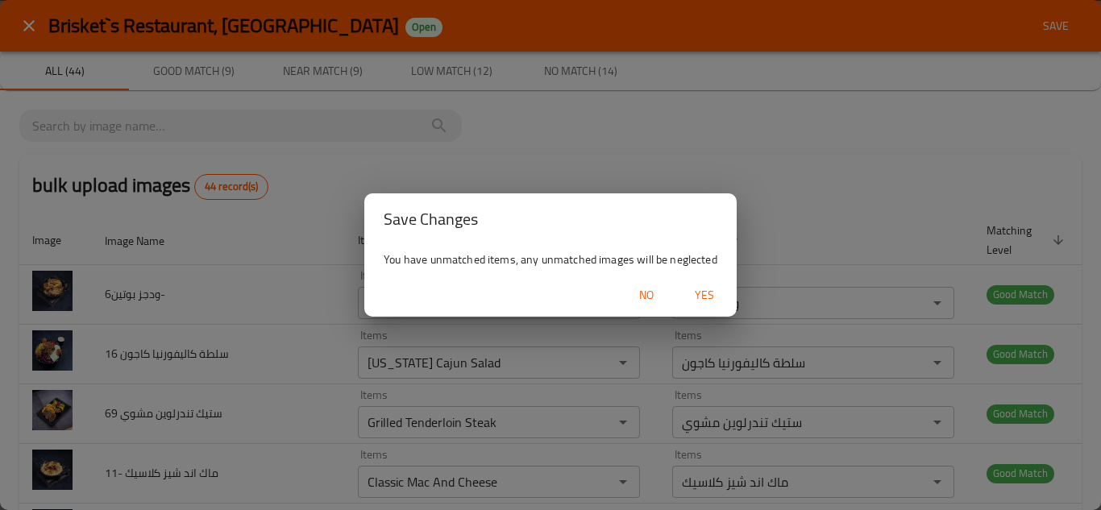
click at [710, 292] on span "Yes" at bounding box center [704, 295] width 39 height 20
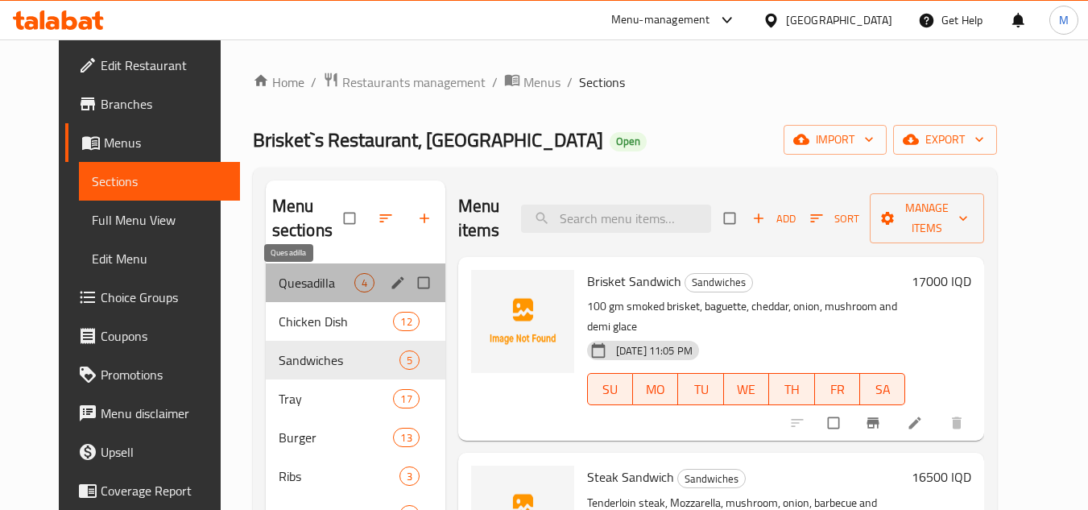
click at [279, 283] on span "Quesadilla" at bounding box center [317, 282] width 76 height 19
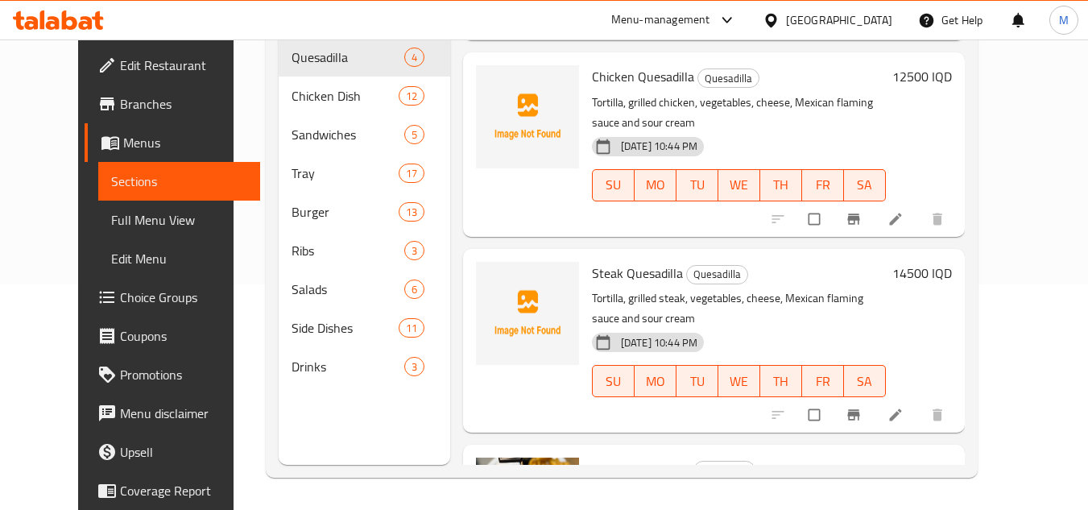
scroll to position [138, 0]
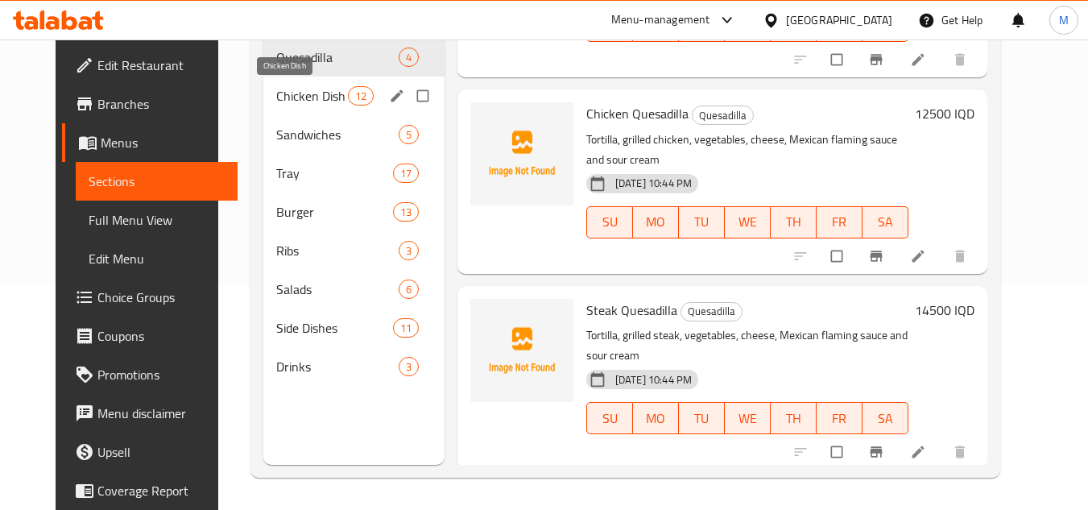
click at [276, 89] on span "Chicken Dish" at bounding box center [311, 95] width 71 height 19
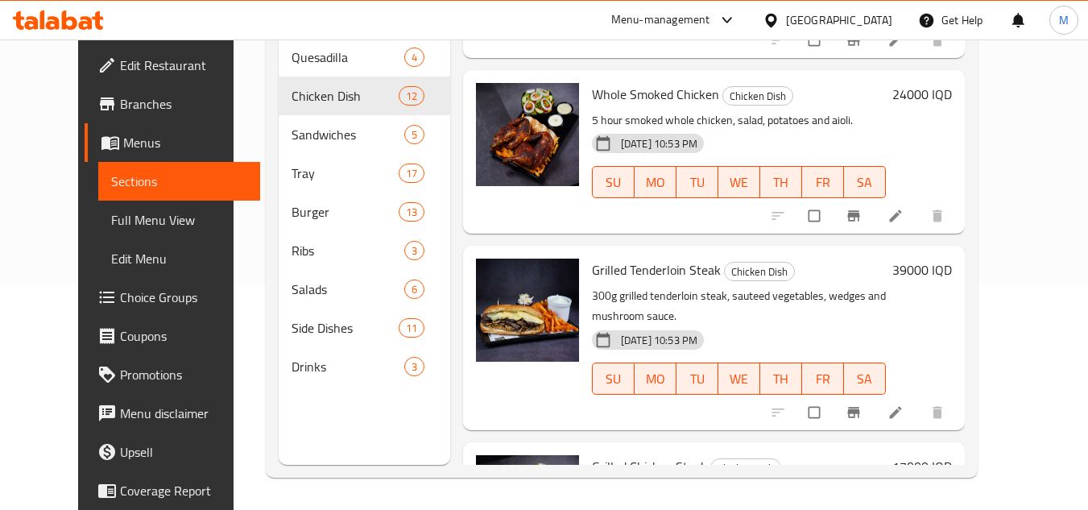
scroll to position [1686, 0]
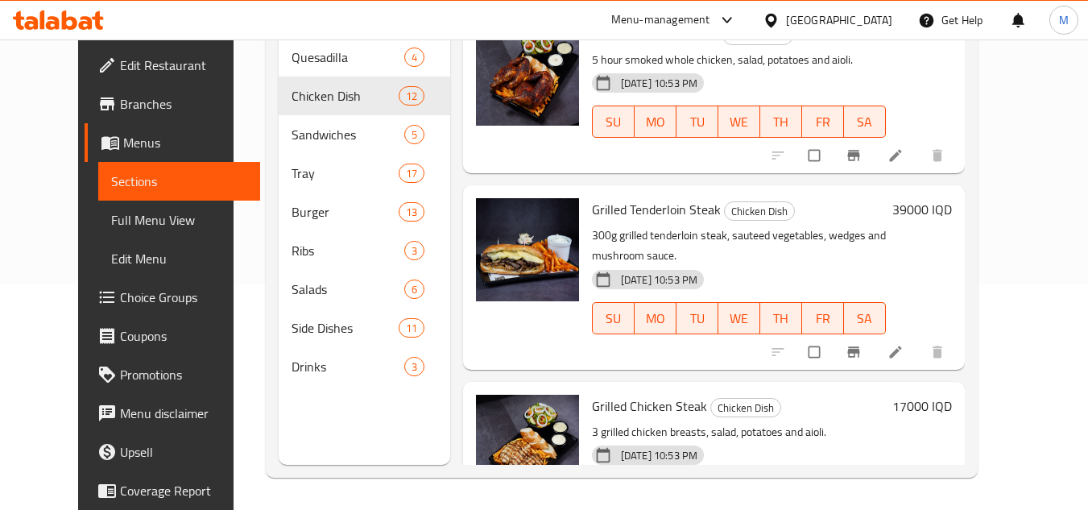
click at [978, 206] on div "Menu sections Quesadilla 4 Chicken Dish 12 Sandwiches 5 Tray 17 Burger 13 Ribs …" at bounding box center [622, 210] width 712 height 536
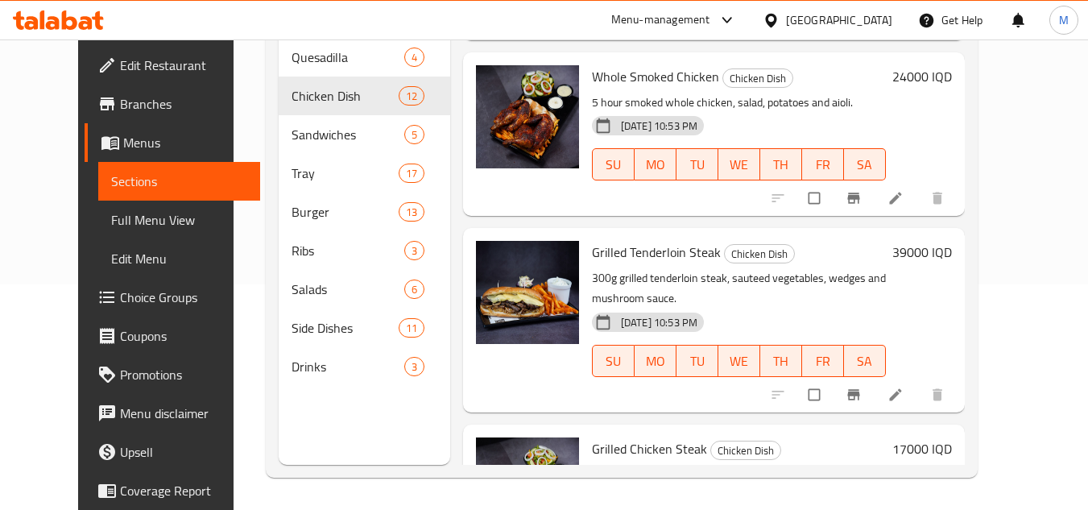
scroll to position [1606, 0]
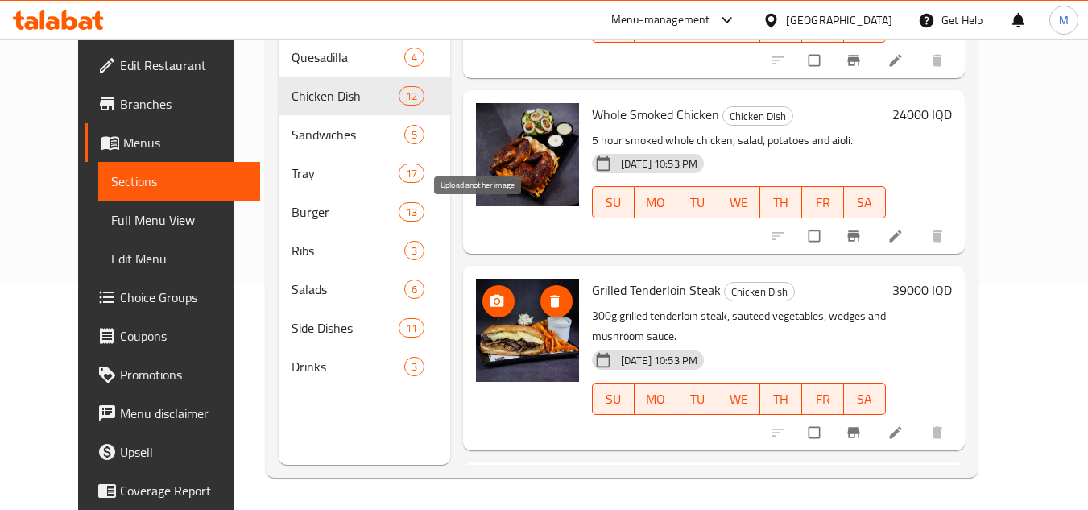
click at [495, 300] on circle "upload picture" at bounding box center [497, 302] width 4 height 4
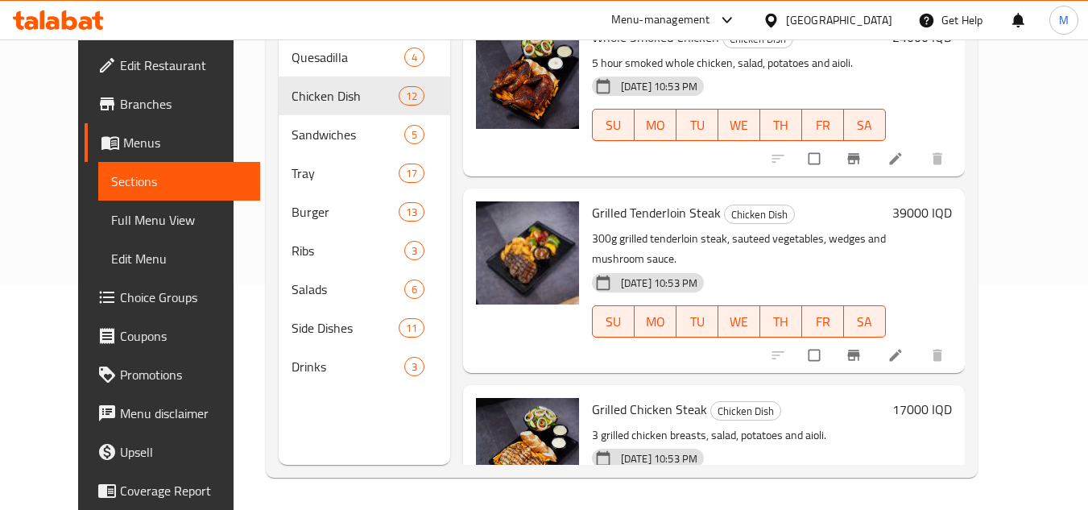
scroll to position [1686, 0]
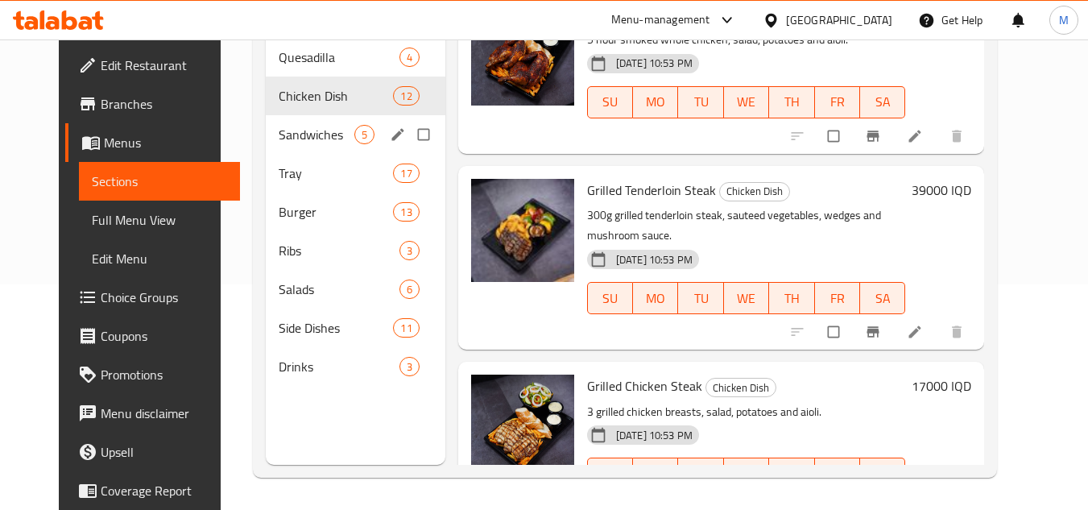
click at [284, 136] on span "Sandwiches" at bounding box center [317, 134] width 76 height 19
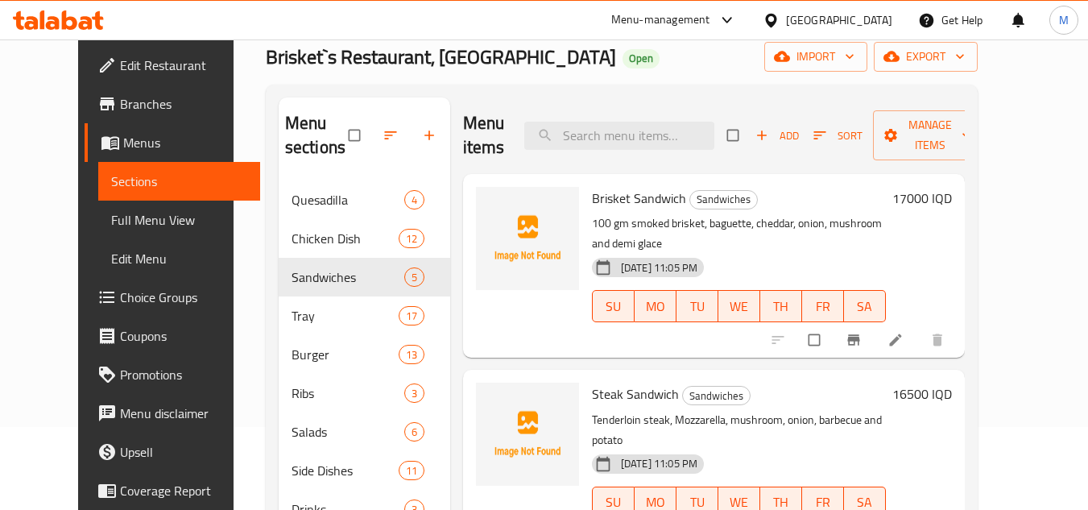
scroll to position [226, 0]
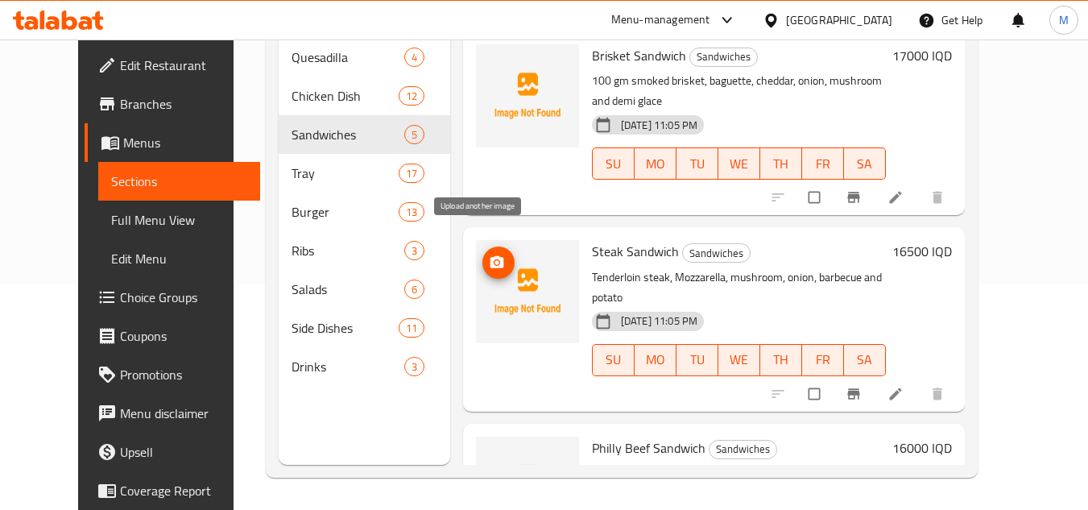
click at [491, 256] on icon "upload picture" at bounding box center [498, 262] width 14 height 12
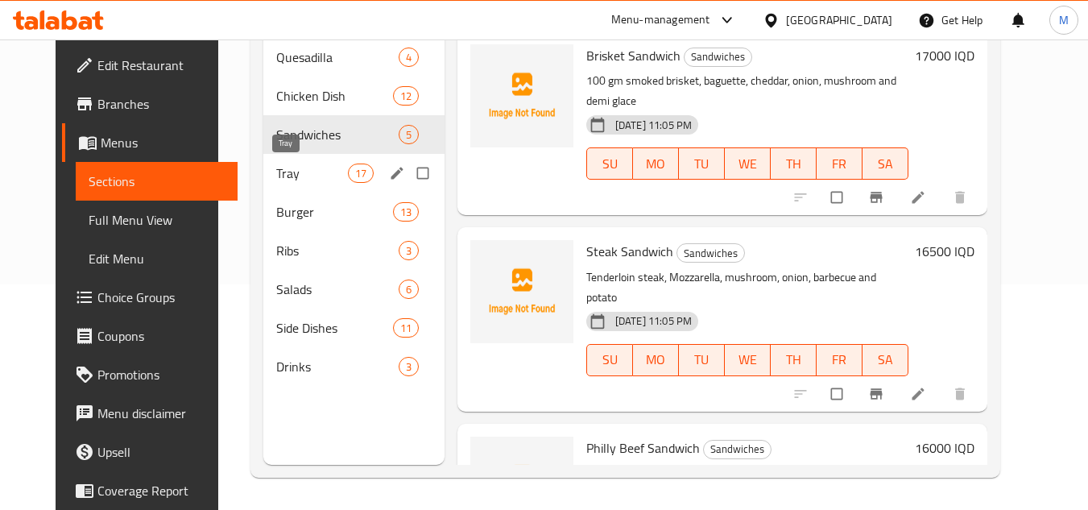
click at [292, 167] on span "Tray" at bounding box center [311, 173] width 71 height 19
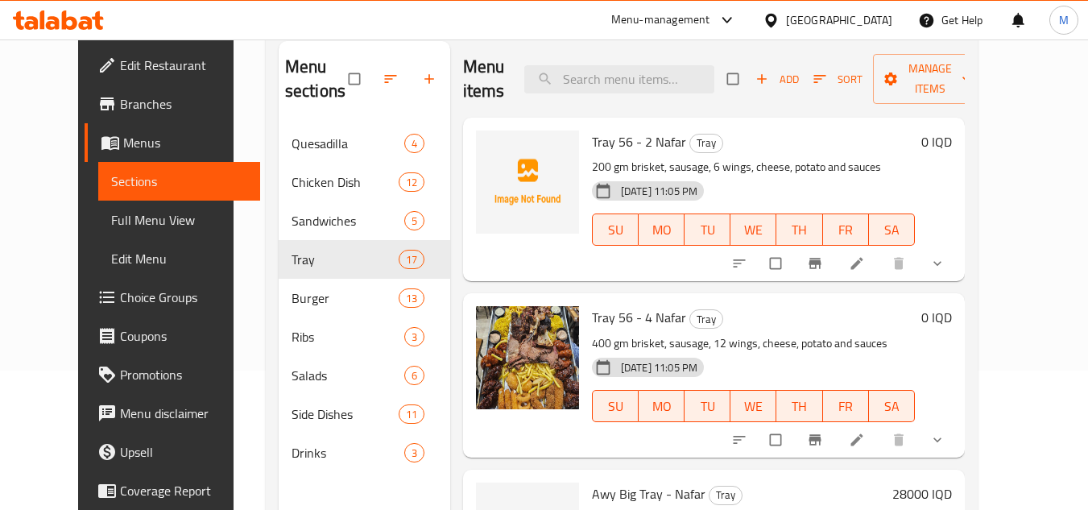
scroll to position [64, 0]
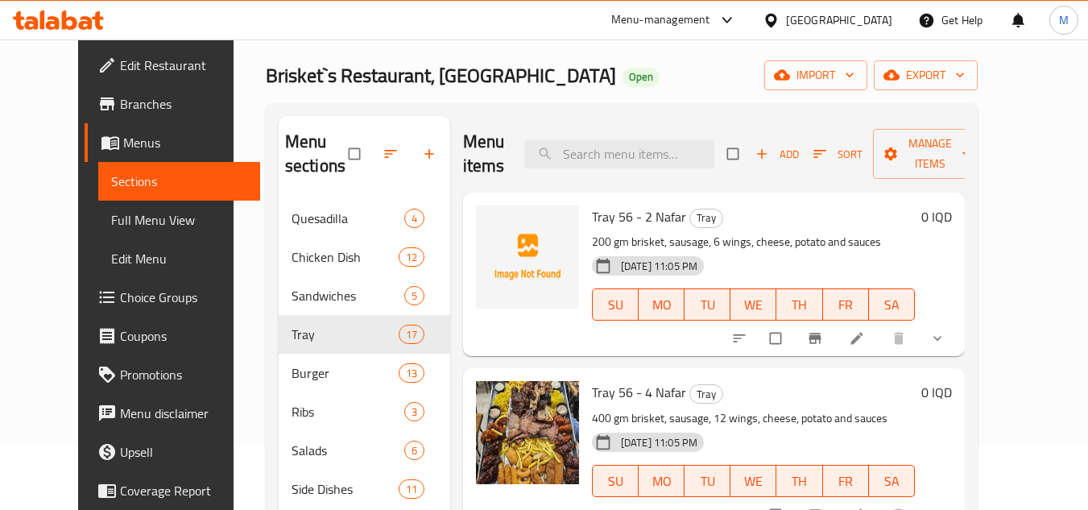
click at [604, 218] on span "Tray 56 - 2 Nafar" at bounding box center [639, 217] width 94 height 24
click at [483, 227] on span "upload picture" at bounding box center [499, 228] width 32 height 16
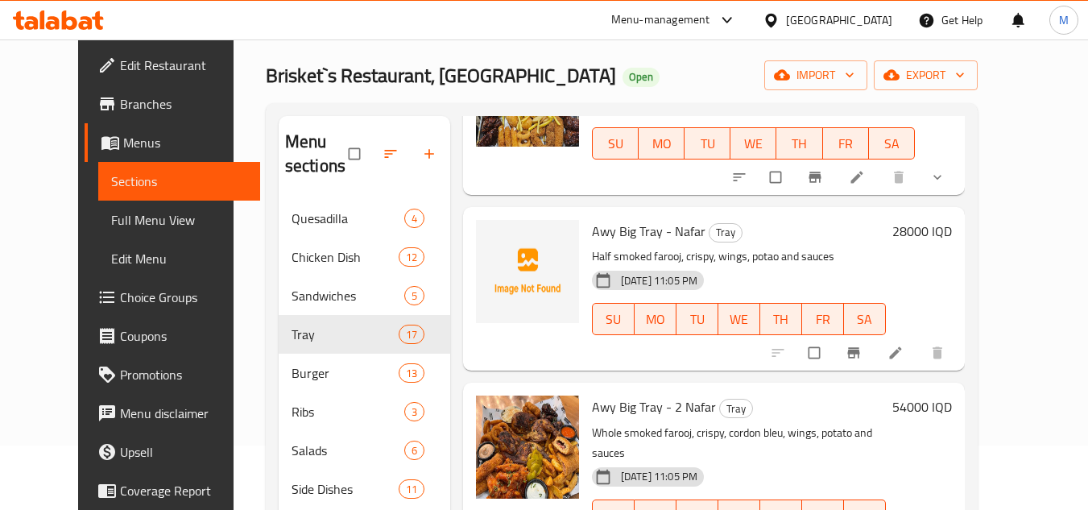
scroll to position [322, 0]
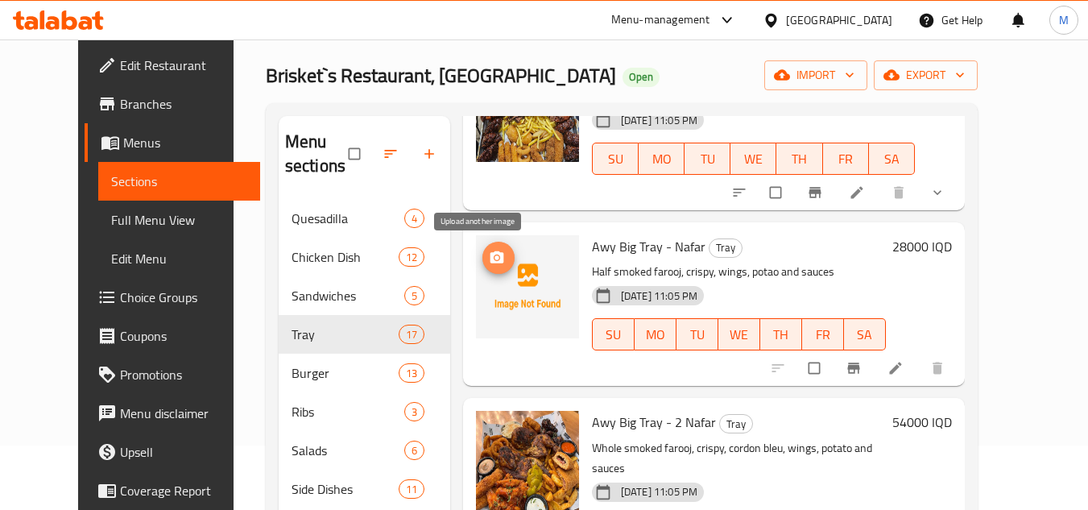
click at [491, 256] on icon "upload picture" at bounding box center [498, 257] width 14 height 12
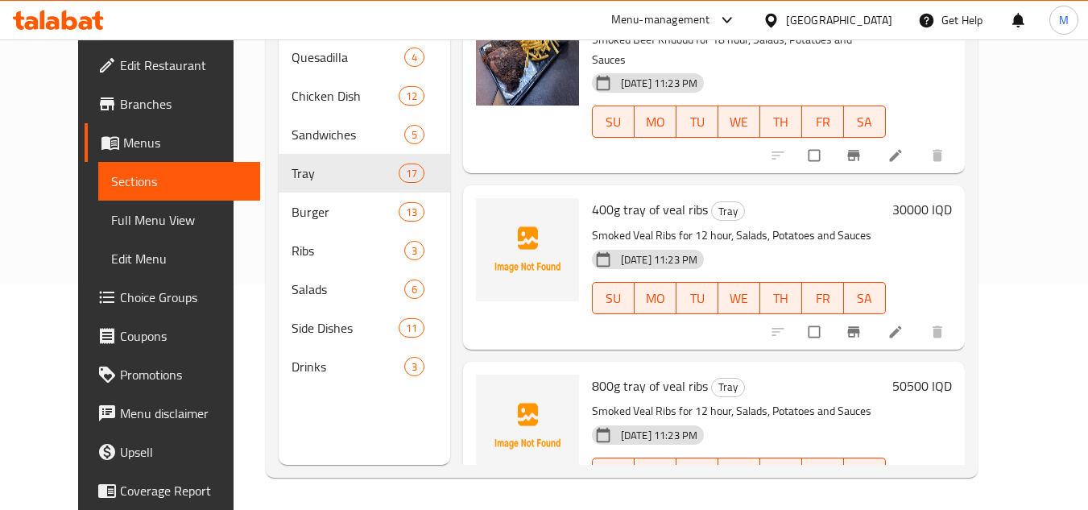
scroll to position [2095, 0]
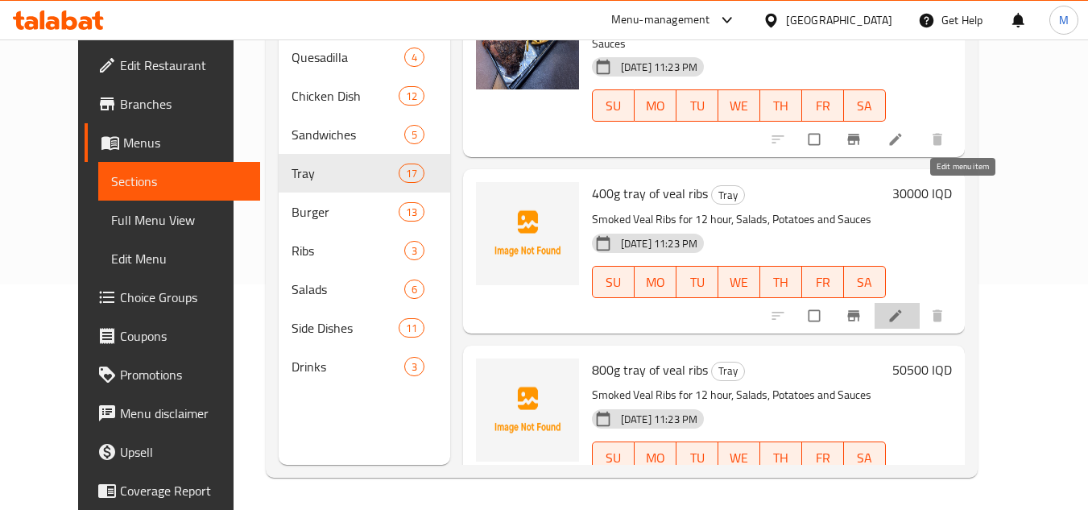
click at [902, 309] on icon at bounding box center [895, 315] width 12 height 12
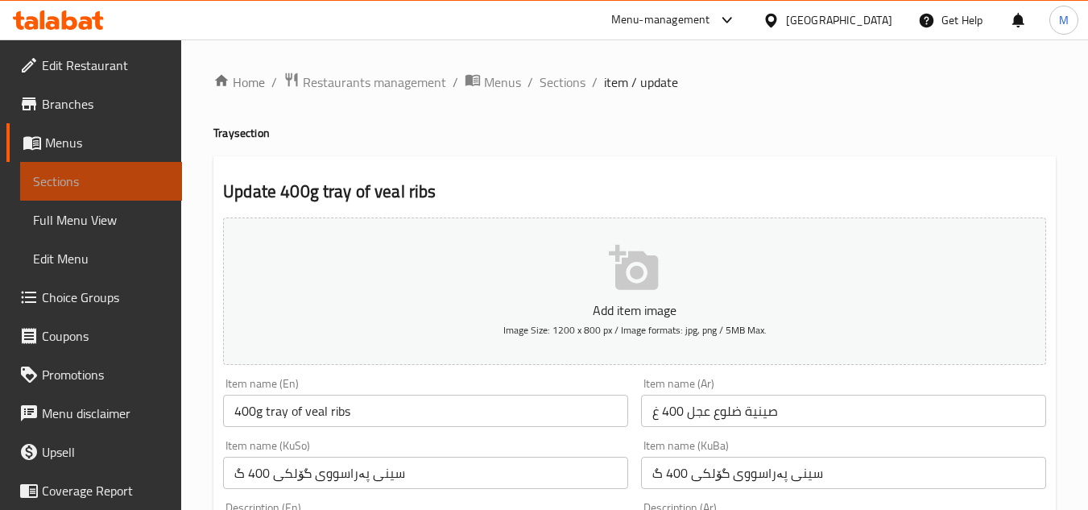
click at [126, 180] on span "Sections" at bounding box center [101, 181] width 136 height 19
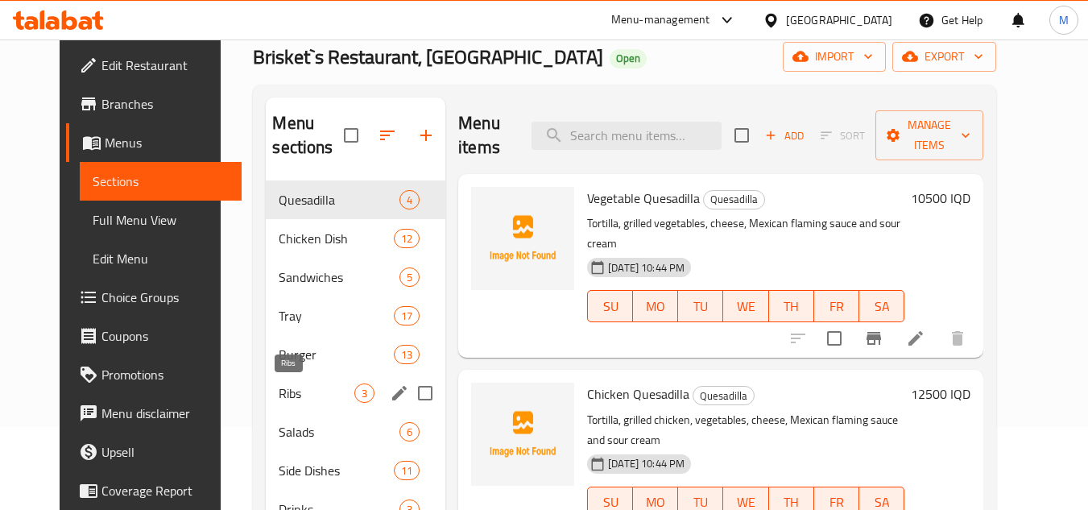
scroll to position [226, 0]
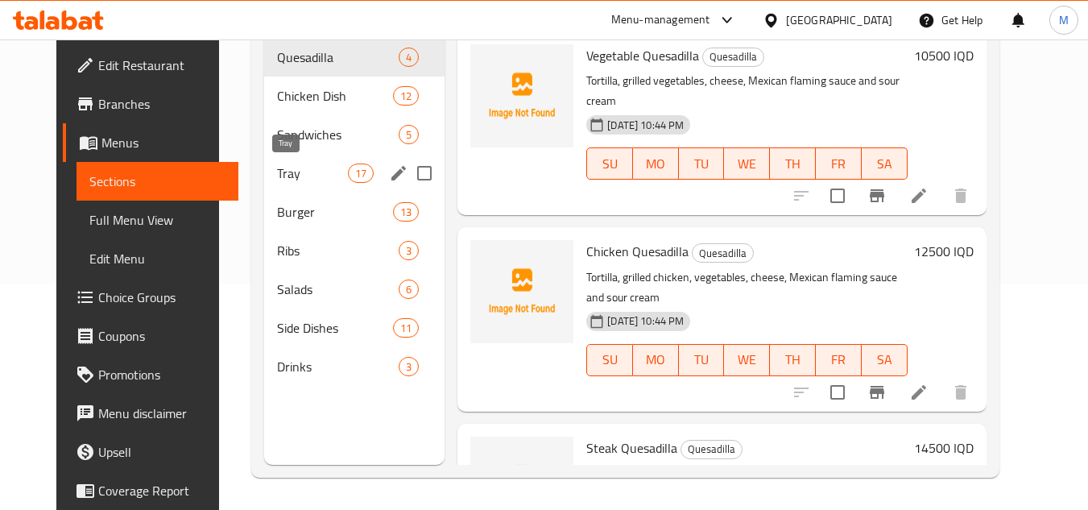
click at [277, 176] on span "Tray" at bounding box center [312, 173] width 71 height 19
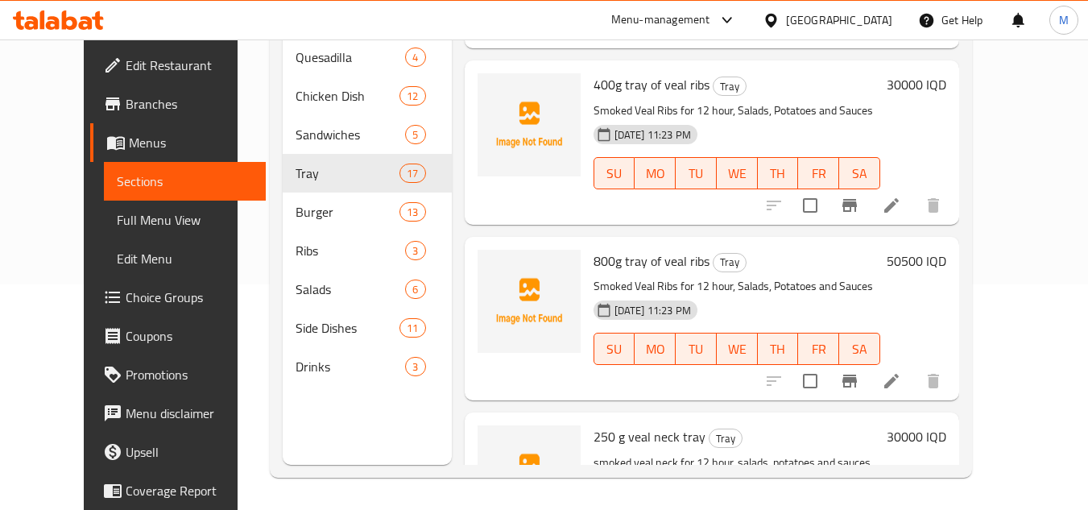
scroll to position [2547, 0]
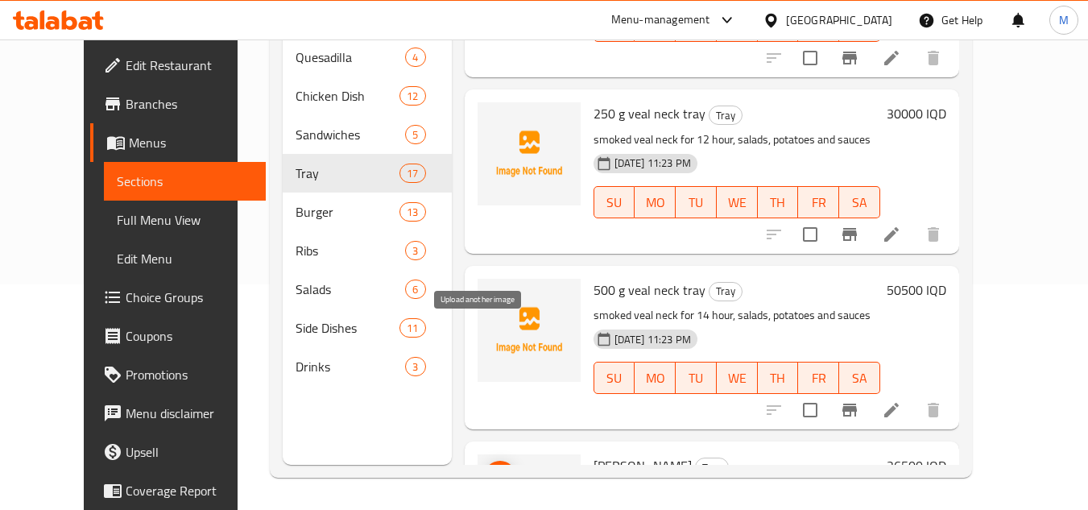
click at [492, 469] on icon "upload picture" at bounding box center [500, 476] width 16 height 15
click at [748, 482] on p "150 g smoked brisket, pide bread, Iskender sauce, yogurt and vegetables" at bounding box center [737, 502] width 287 height 40
click at [493, 467] on span "upload picture" at bounding box center [500, 476] width 32 height 19
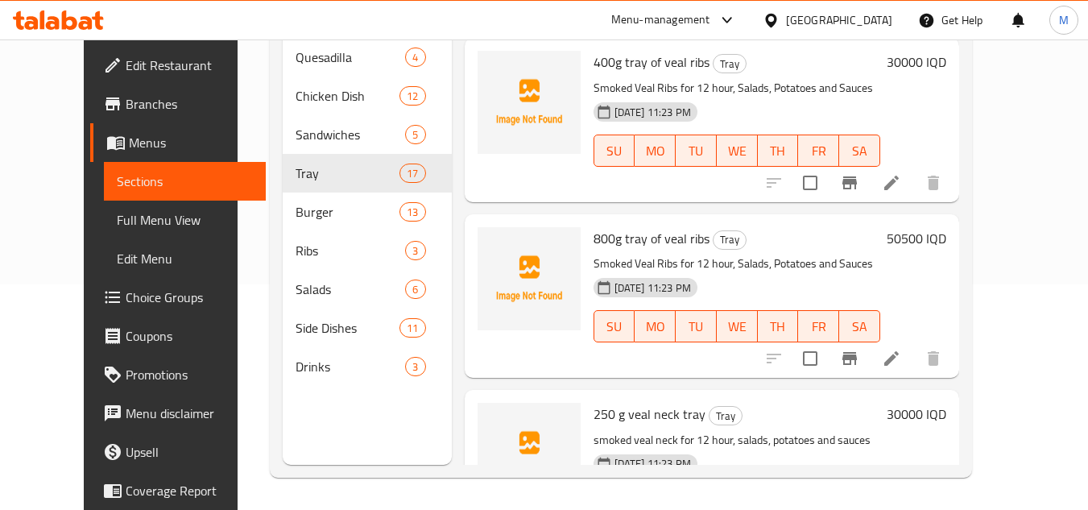
scroll to position [2225, 0]
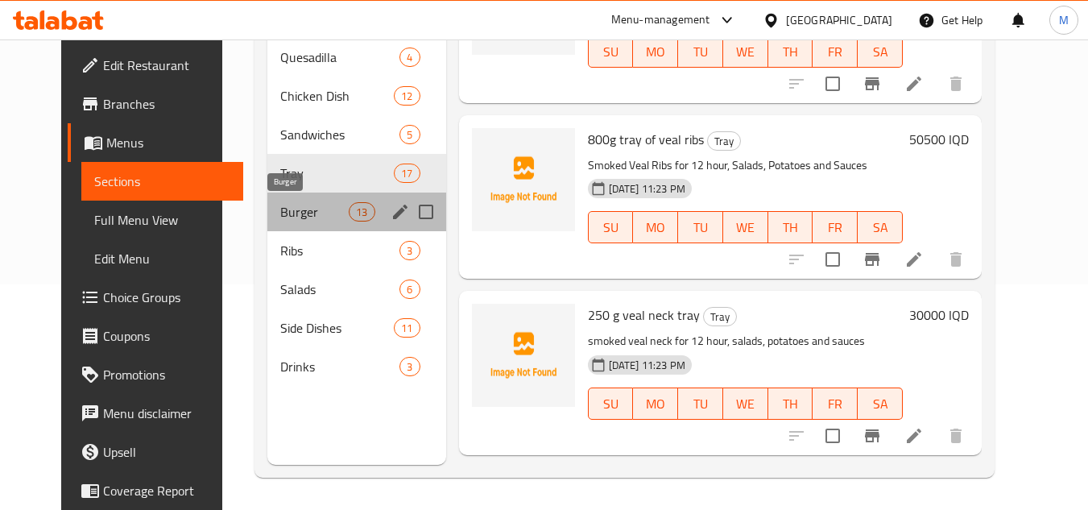
click at [280, 217] on span "Burger" at bounding box center [314, 211] width 68 height 19
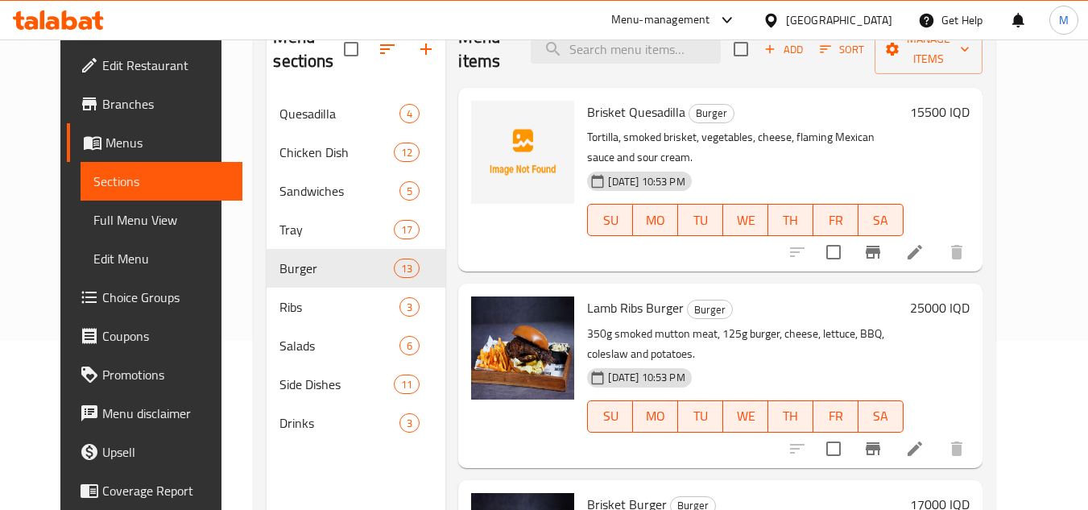
scroll to position [145, 0]
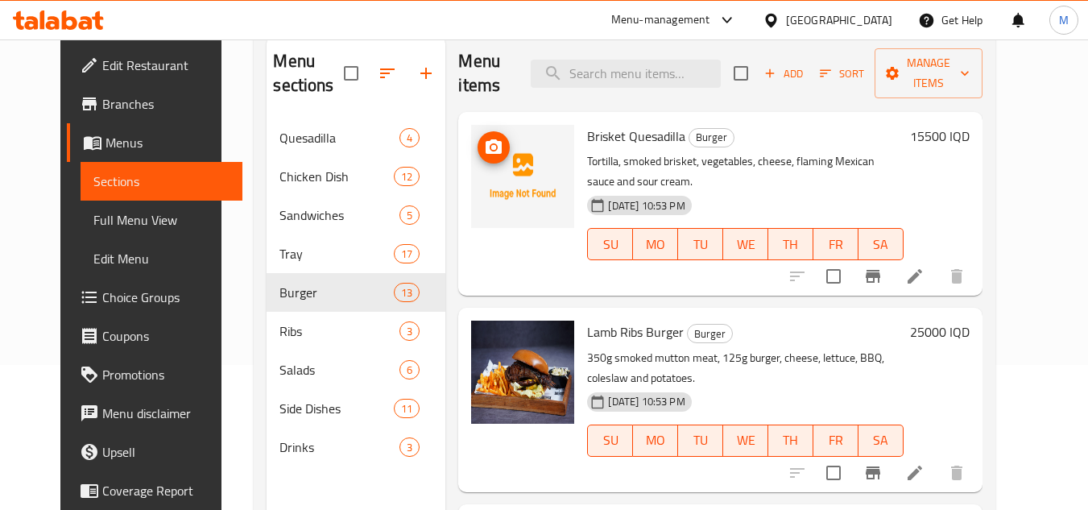
click at [486, 151] on icon "upload picture" at bounding box center [494, 146] width 16 height 15
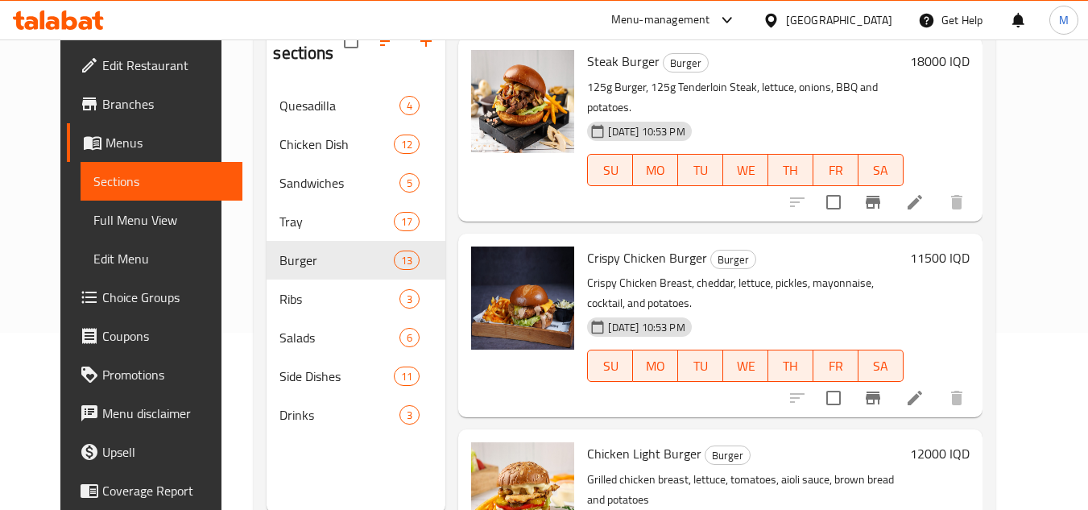
scroll to position [226, 0]
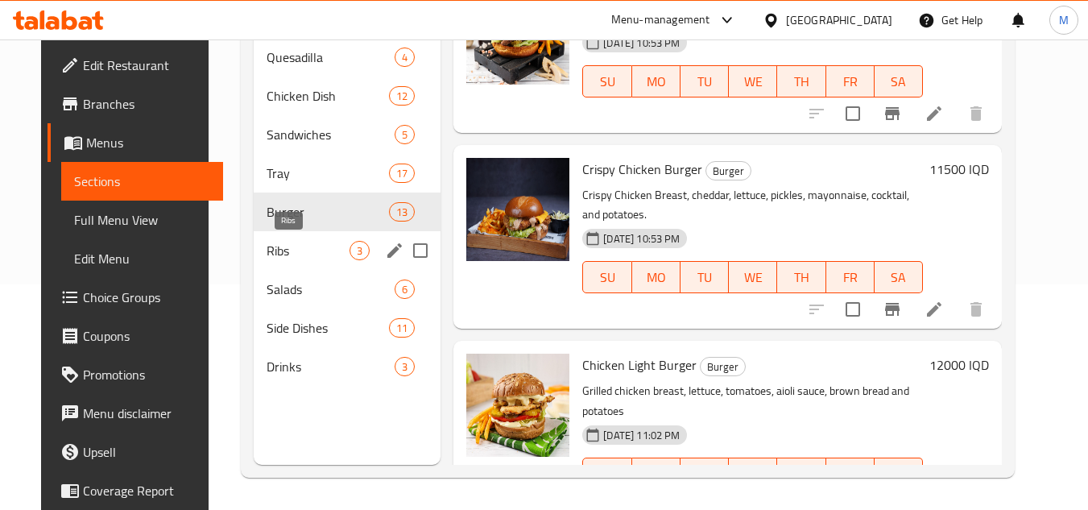
click at [288, 251] on span "Ribs" at bounding box center [308, 250] width 83 height 19
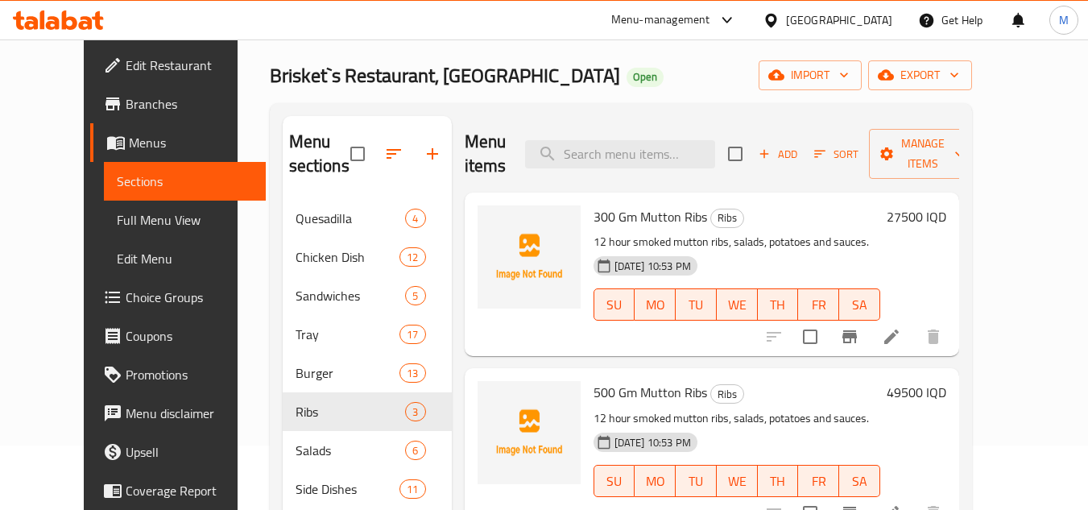
click at [594, 217] on span "300 Gm Mutton Ribs" at bounding box center [651, 217] width 114 height 24
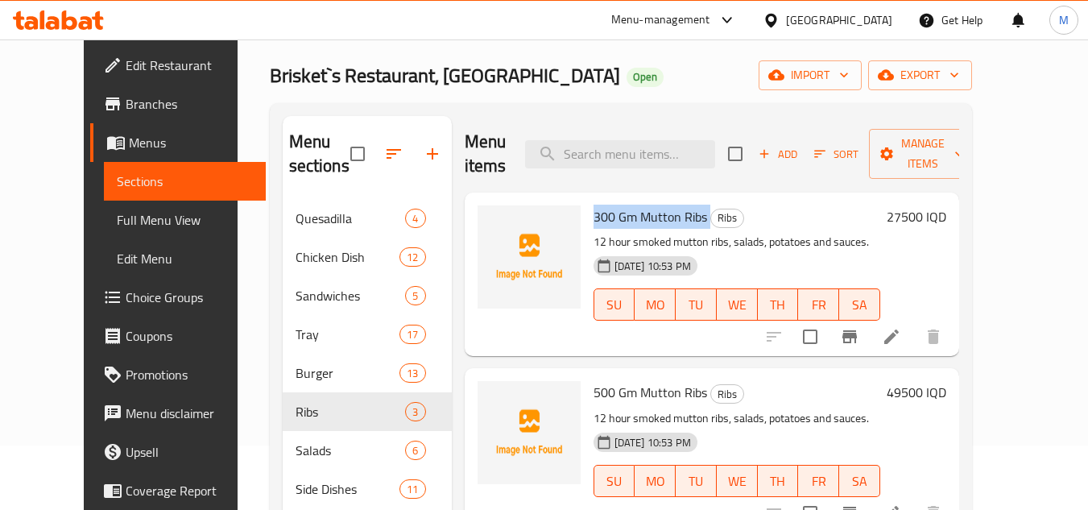
click at [594, 216] on span "300 Gm Mutton Ribs" at bounding box center [651, 217] width 114 height 24
copy span "300"
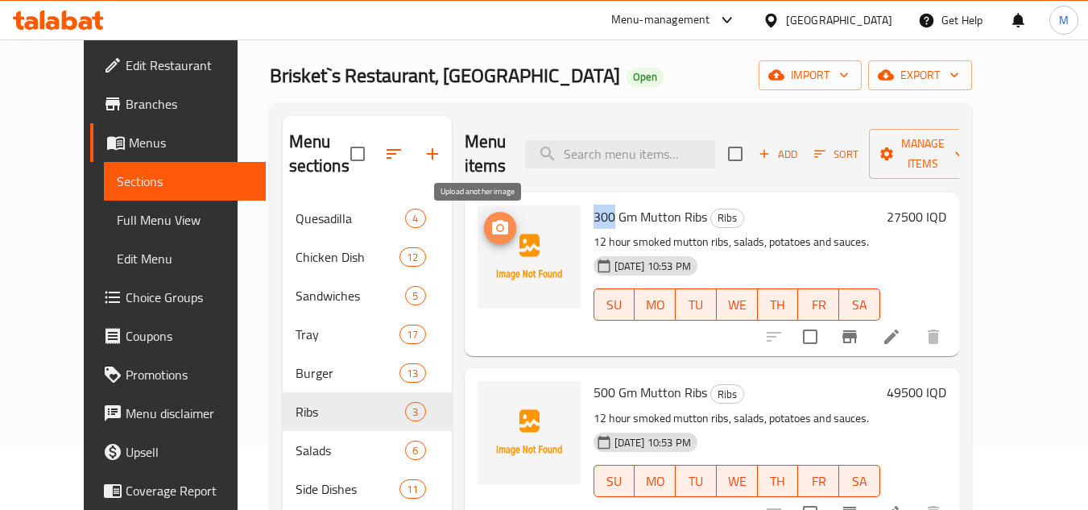
click at [491, 234] on icon "upload picture" at bounding box center [500, 227] width 19 height 19
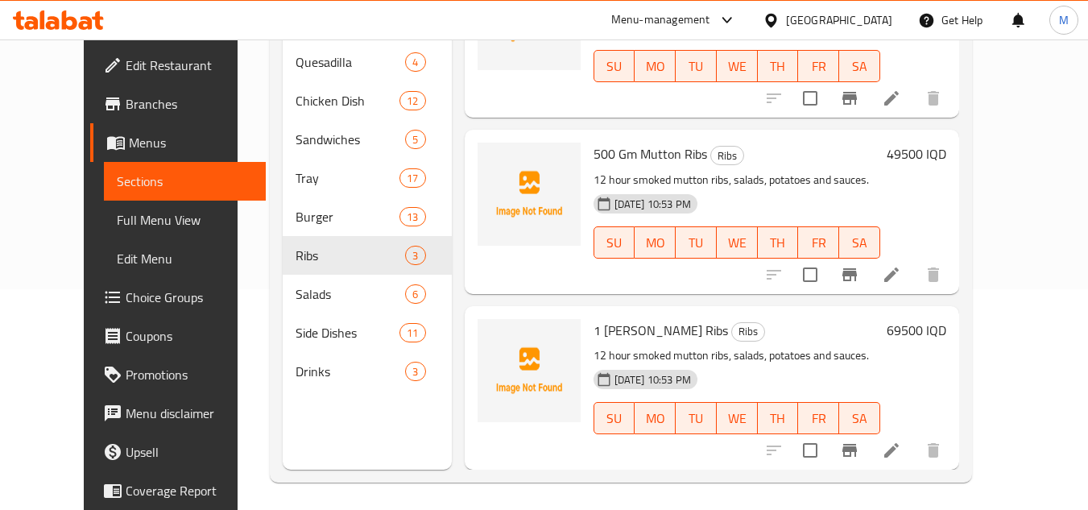
scroll to position [226, 0]
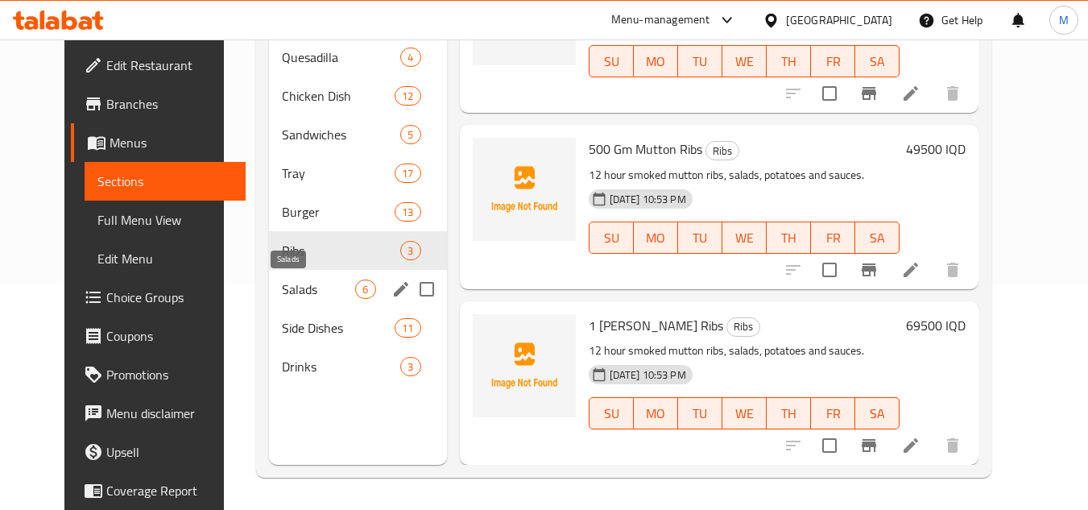
click at [282, 288] on span "Salads" at bounding box center [318, 289] width 73 height 19
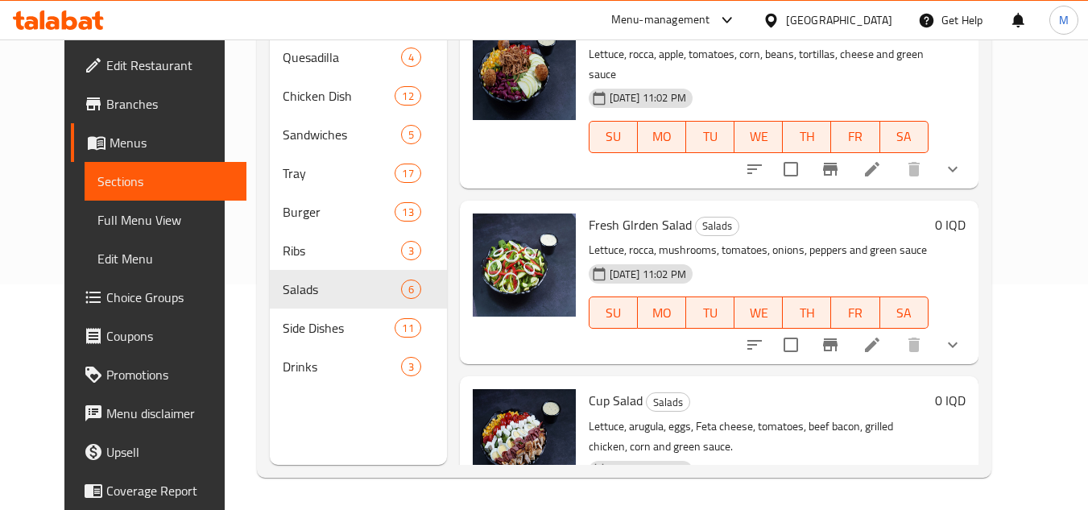
scroll to position [631, 0]
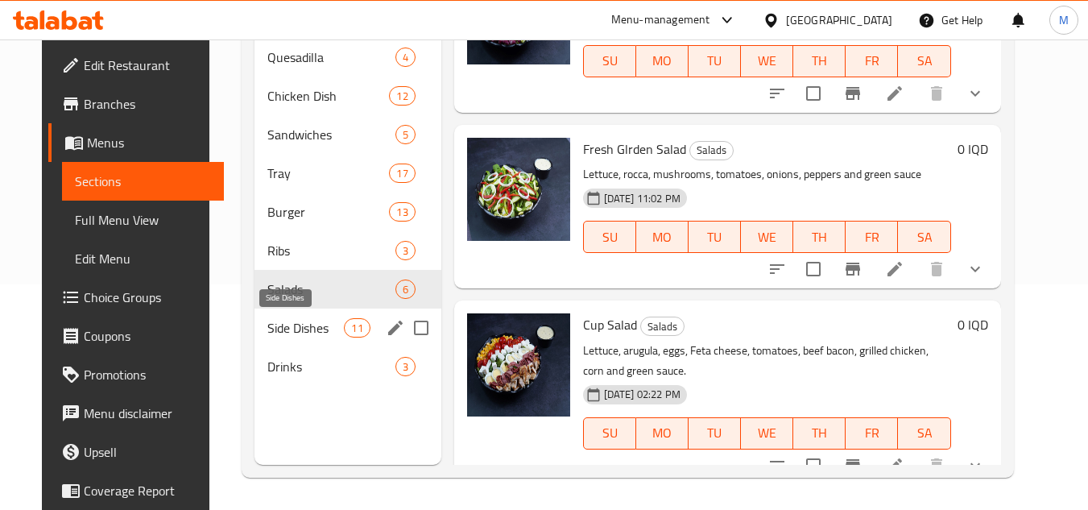
click at [293, 325] on span "Side Dishes" at bounding box center [305, 327] width 77 height 19
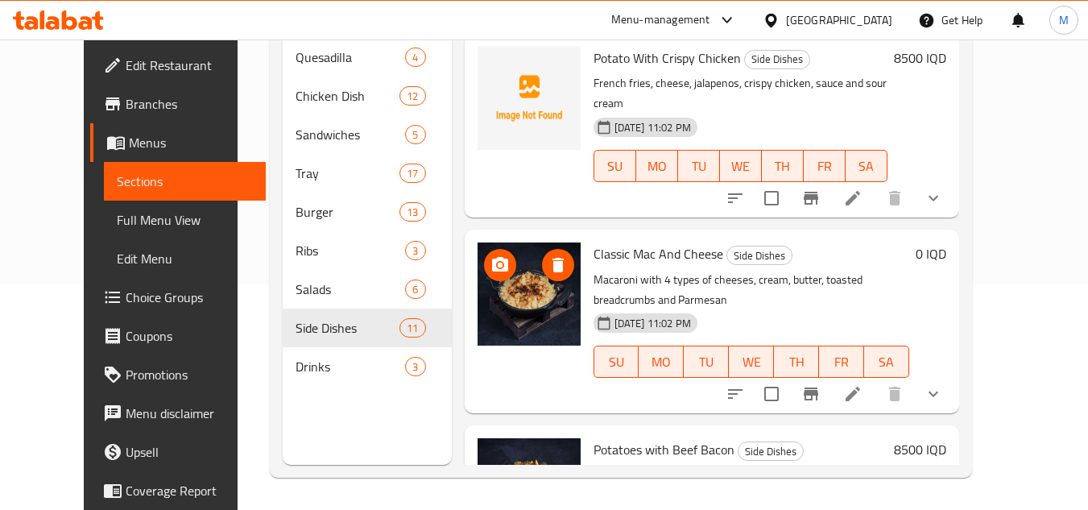
scroll to position [1491, 0]
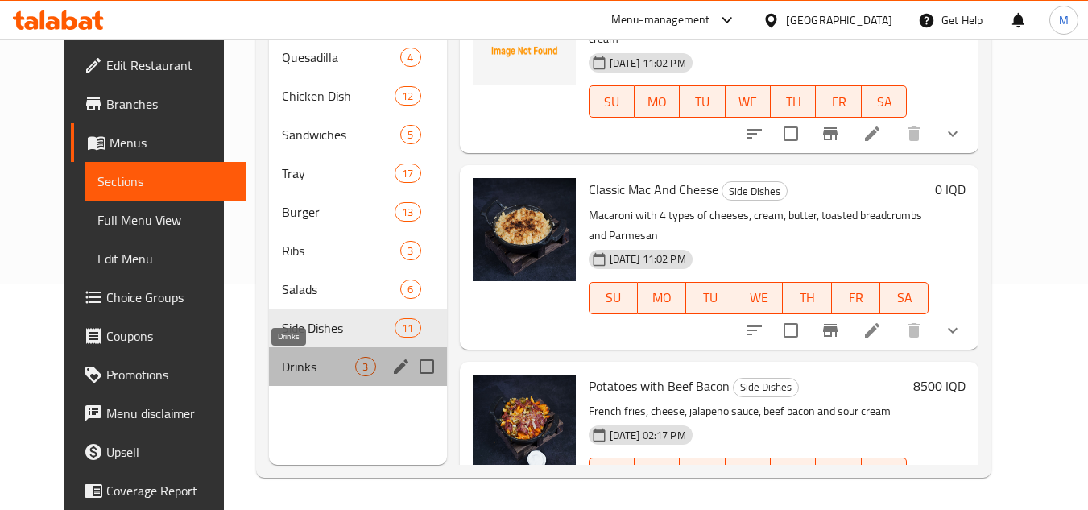
click at [282, 363] on span "Drinks" at bounding box center [318, 366] width 73 height 19
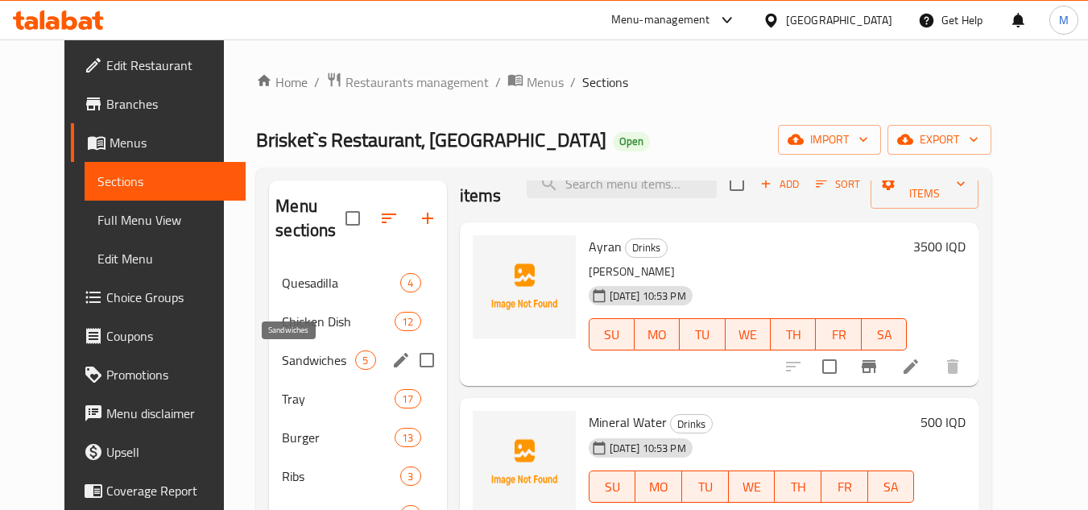
click at [282, 356] on span "Sandwiches" at bounding box center [318, 359] width 73 height 19
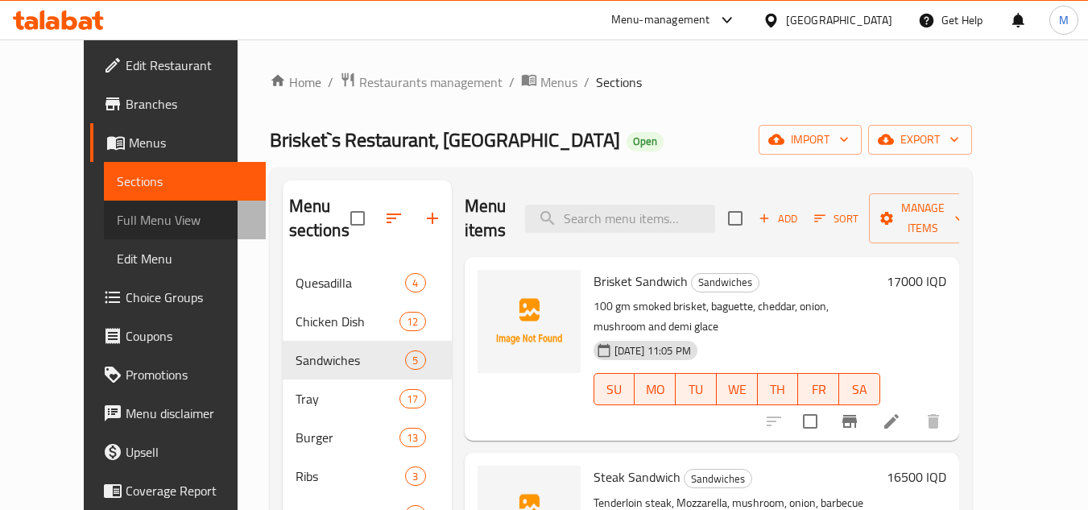
click at [117, 215] on span "Full Menu View" at bounding box center [185, 219] width 136 height 19
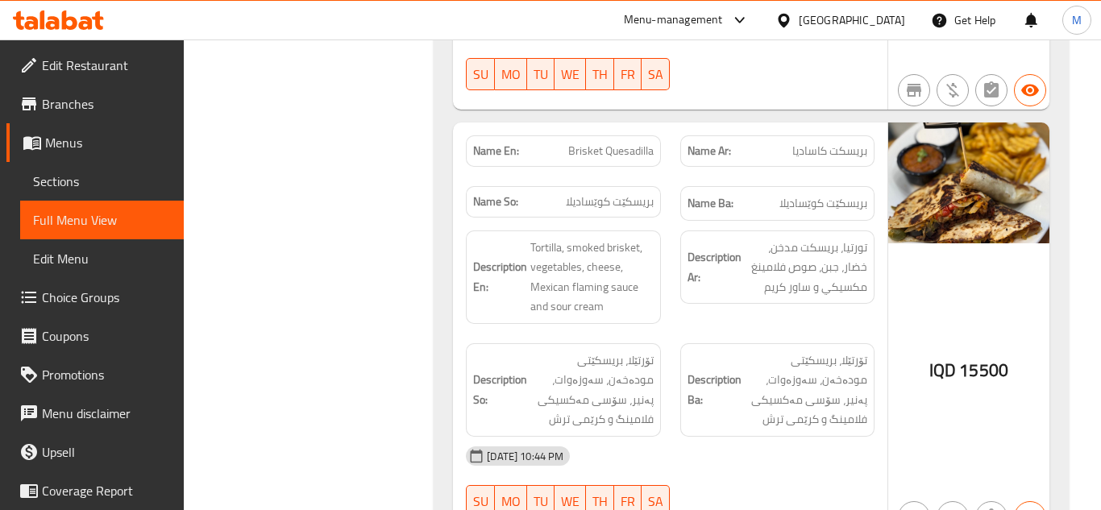
scroll to position [1740, 0]
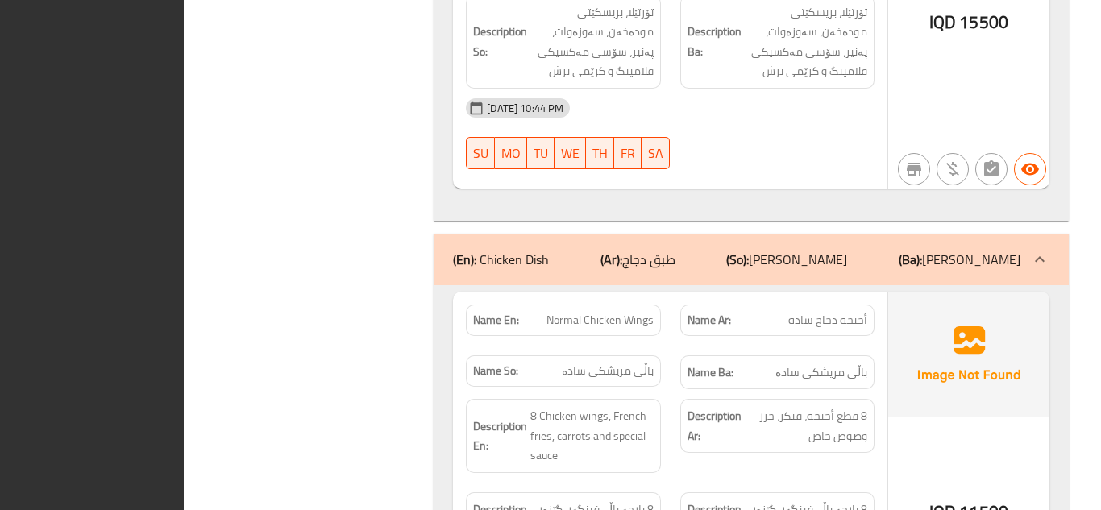
click at [568, 27] on span "تۆرتێلا، بریسکێتی مودەخەن، سەوزەوات، پەنیر، سۆسی مەکسیکی فلامینگ و کرێمی ترش" at bounding box center [591, 41] width 122 height 79
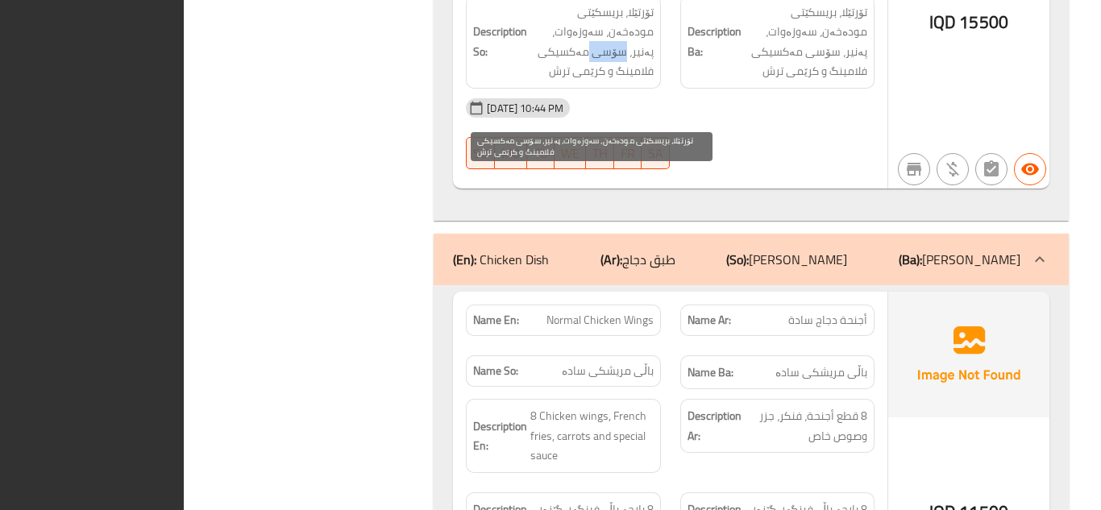
click at [568, 27] on span "تۆرتێلا، بریسکێتی مودەخەن، سەوزەوات، پەنیر، سۆسی مەکسیکی فلامینگ و کرێمی ترش" at bounding box center [591, 41] width 122 height 79
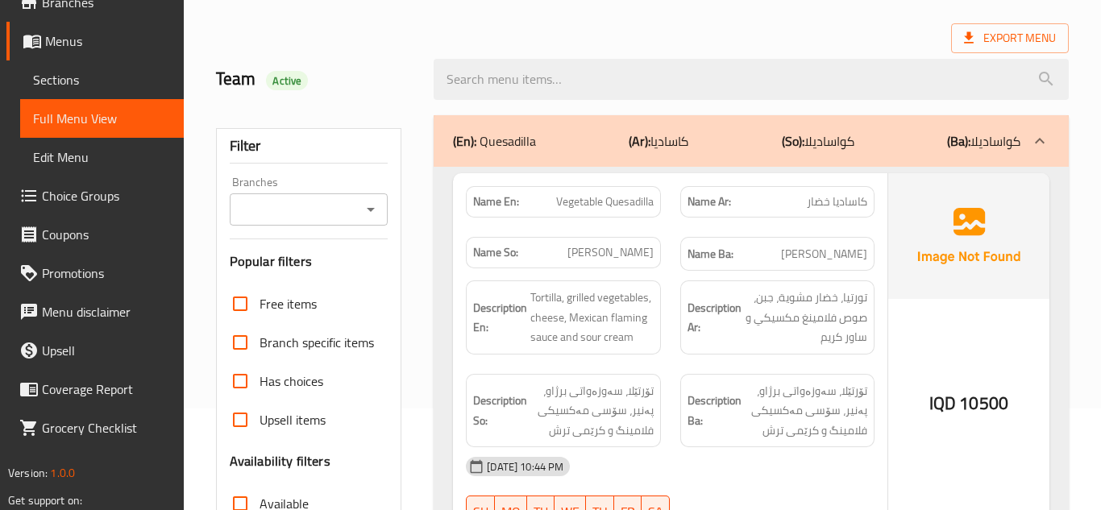
scroll to position [0, 0]
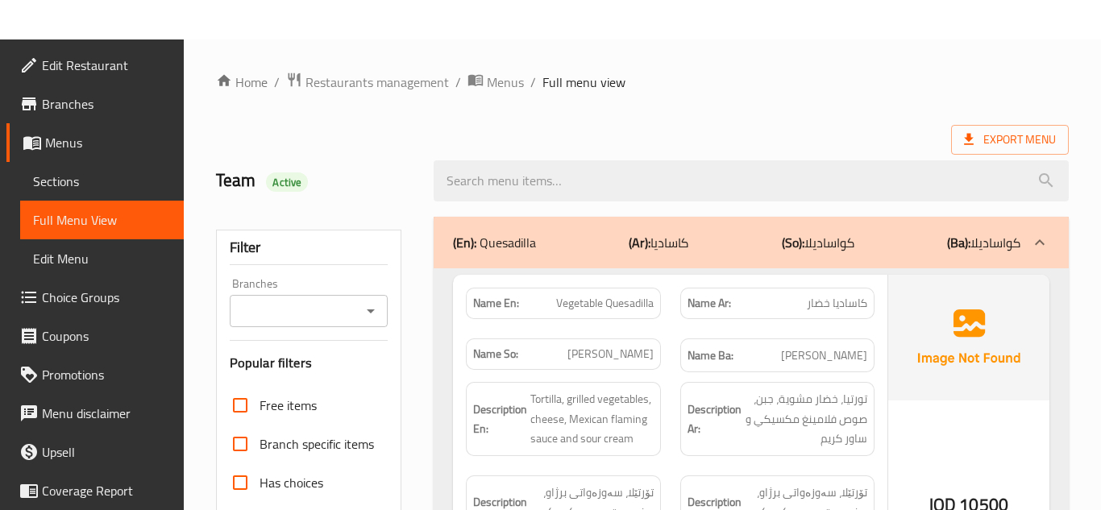
click at [115, 178] on span "Sections" at bounding box center [102, 181] width 138 height 19
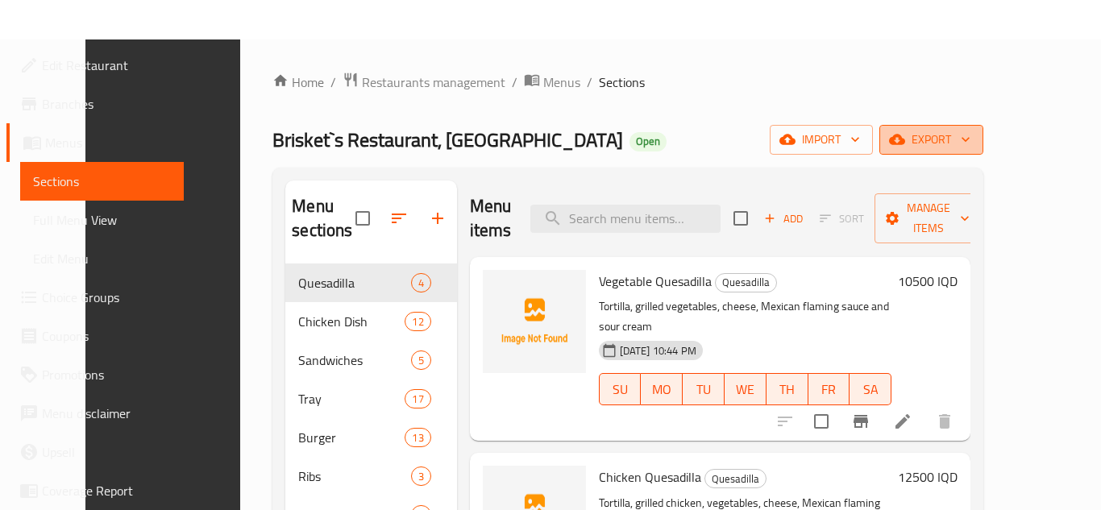
click at [973, 140] on icon "button" at bounding box center [965, 139] width 16 height 16
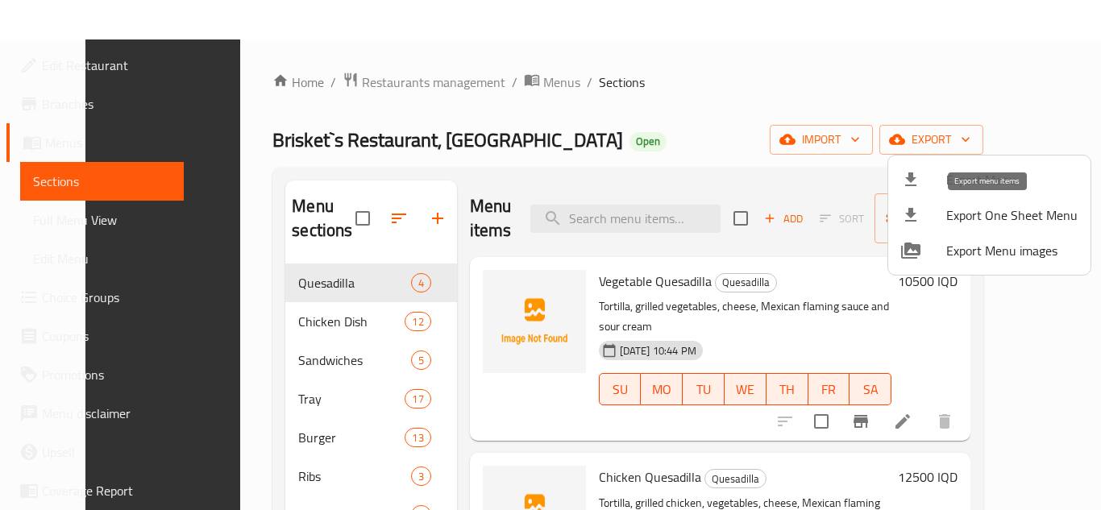
click at [976, 174] on span "Export Menu" at bounding box center [1011, 179] width 131 height 19
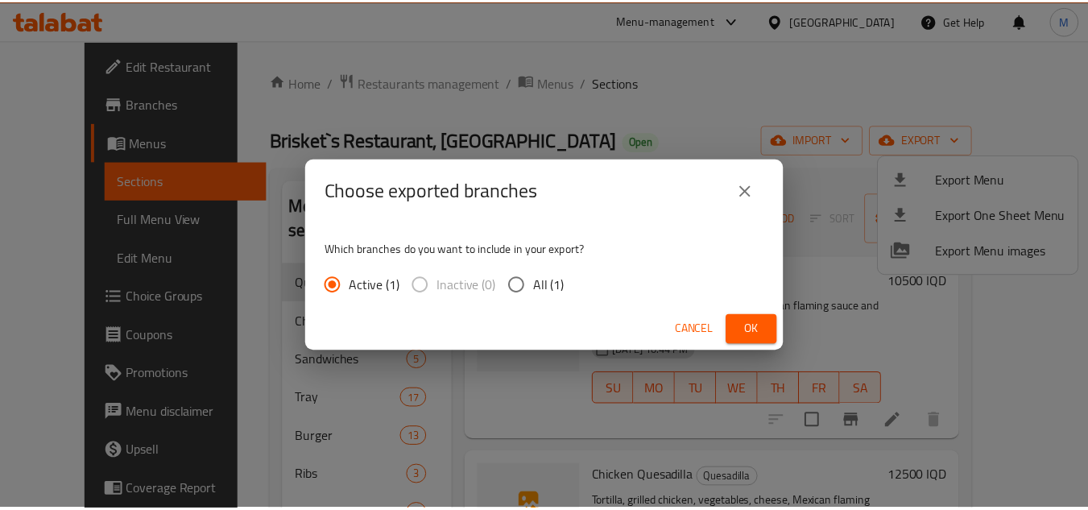
scroll to position [226, 0]
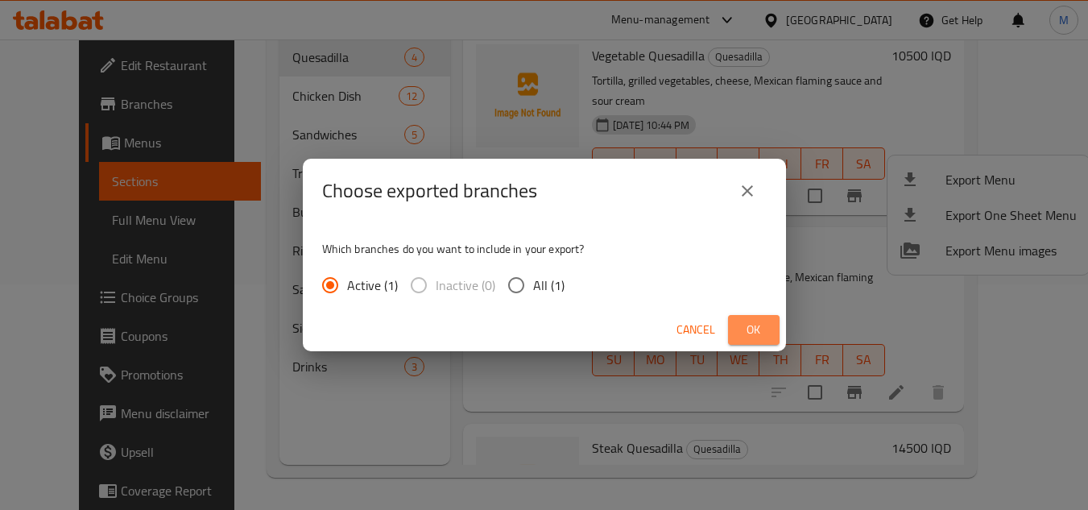
click at [741, 321] on span "Ok" at bounding box center [754, 330] width 26 height 20
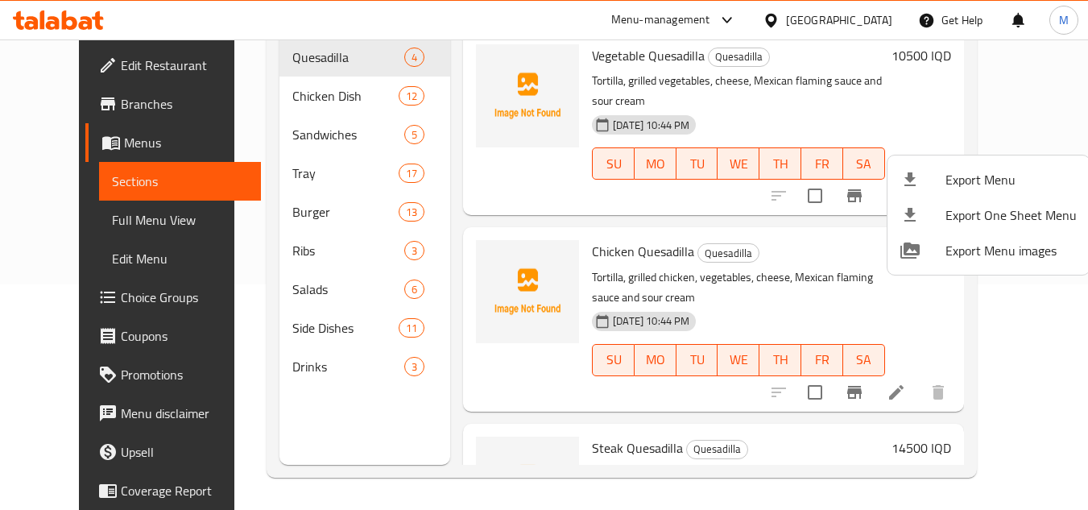
click at [54, 13] on div at bounding box center [544, 255] width 1088 height 510
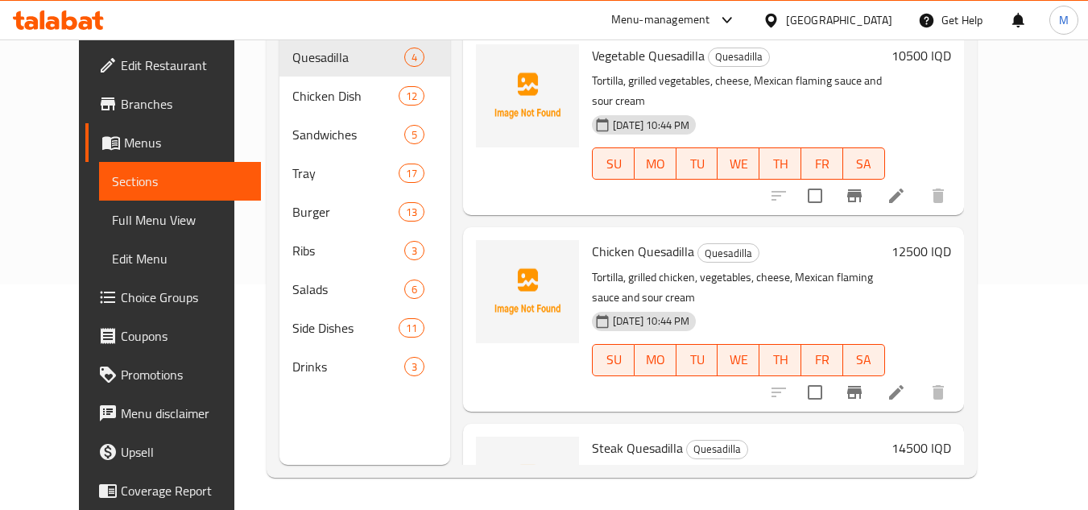
scroll to position [0, 0]
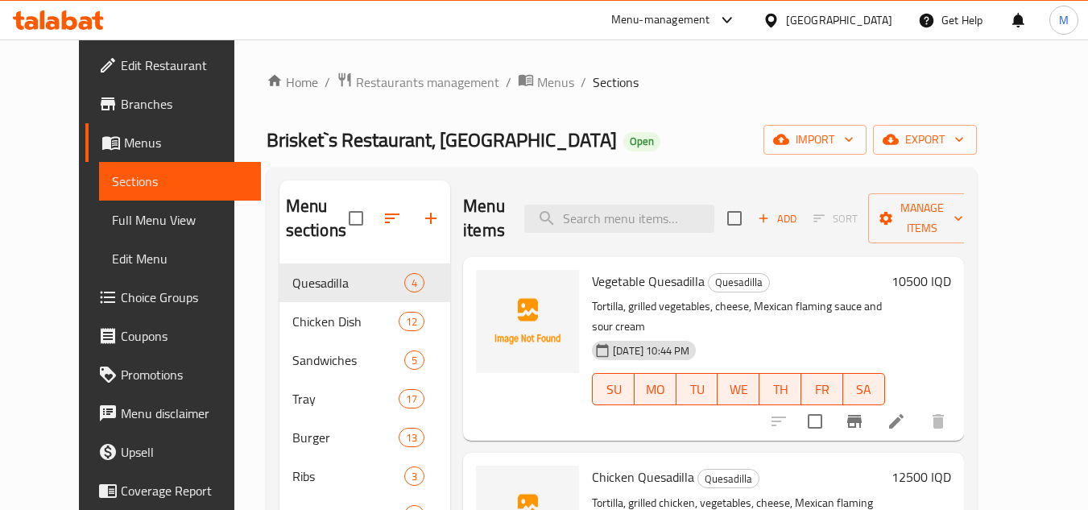
click at [54, 13] on icon at bounding box center [58, 19] width 91 height 19
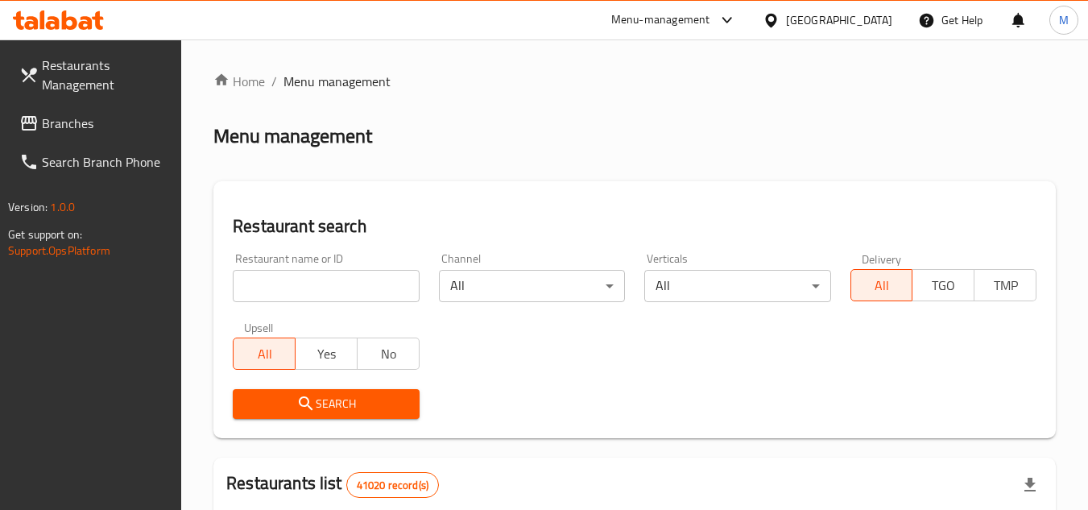
click at [116, 120] on span "Branches" at bounding box center [105, 123] width 127 height 19
click at [115, 120] on span "Branches" at bounding box center [105, 123] width 127 height 19
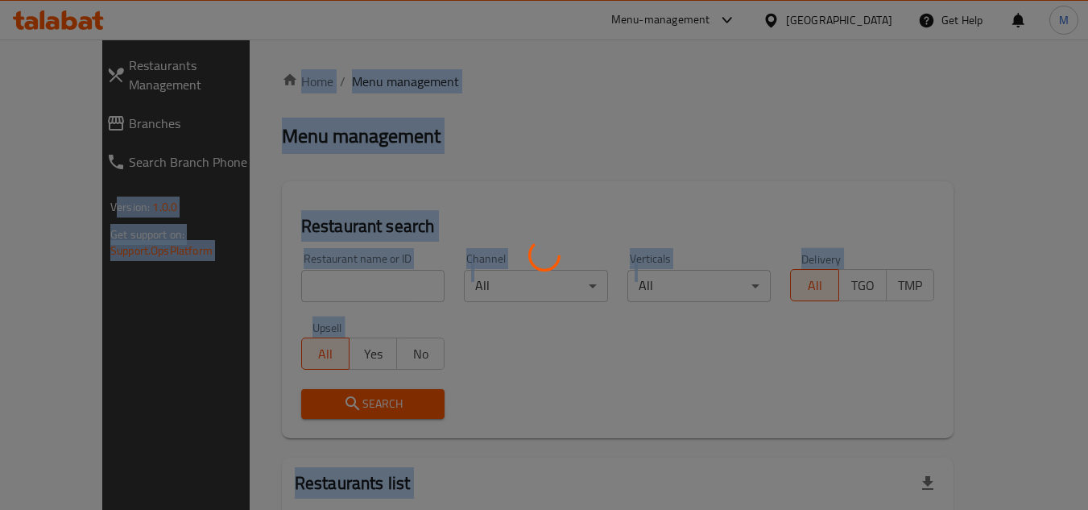
click at [529, 218] on div at bounding box center [544, 255] width 1088 height 510
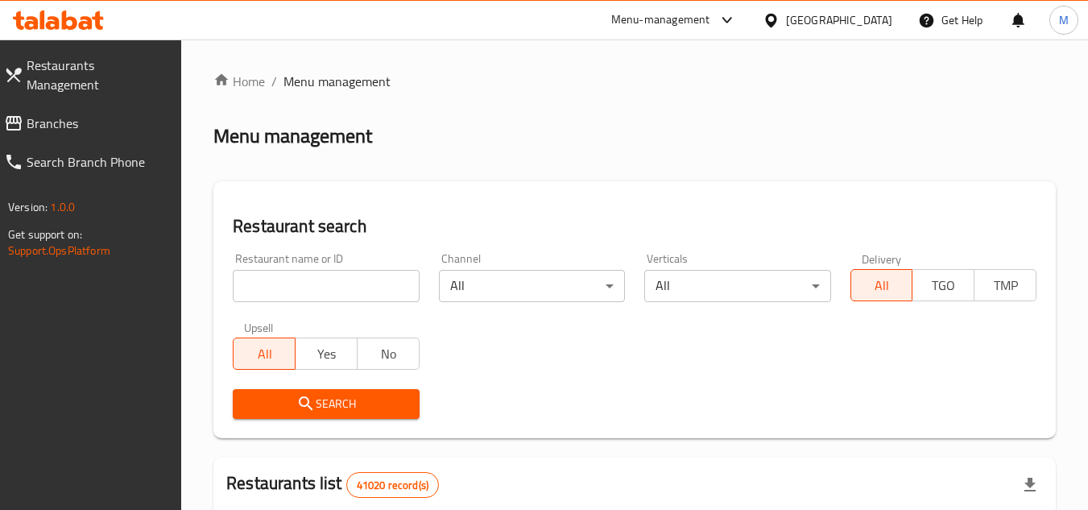
click at [371, 298] on input "search" at bounding box center [326, 286] width 186 height 32
paste input "705152"
type input "705152"
click button "Search" at bounding box center [326, 404] width 186 height 30
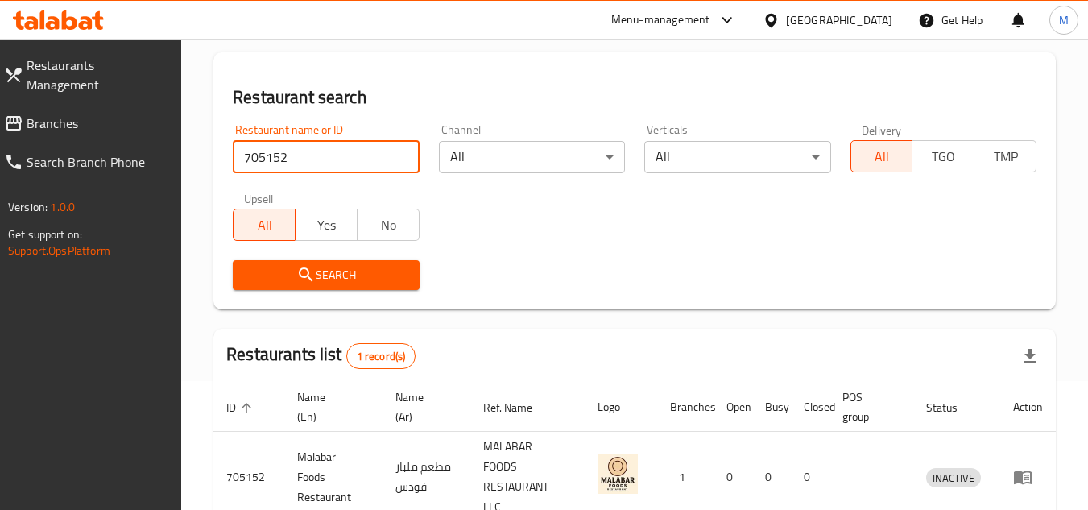
scroll to position [229, 0]
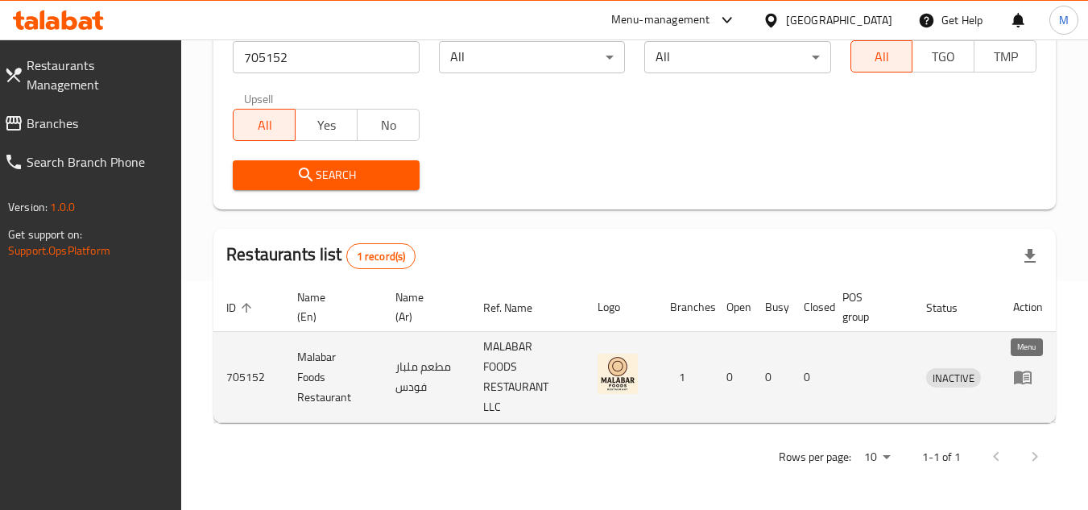
click at [1026, 374] on icon "enhanced table" at bounding box center [1023, 376] width 19 height 19
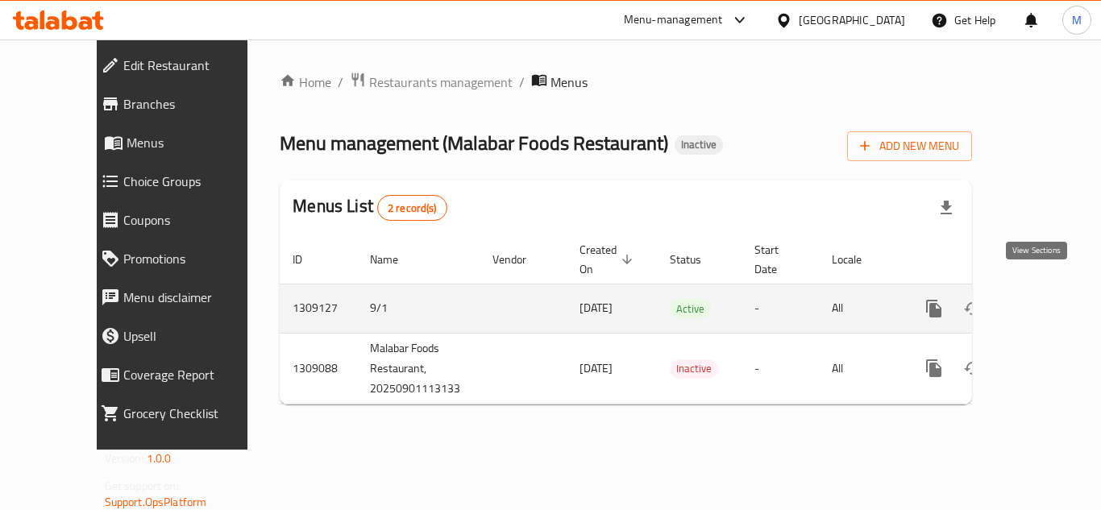
click at [1043, 299] on icon "enhanced table" at bounding box center [1049, 308] width 19 height 19
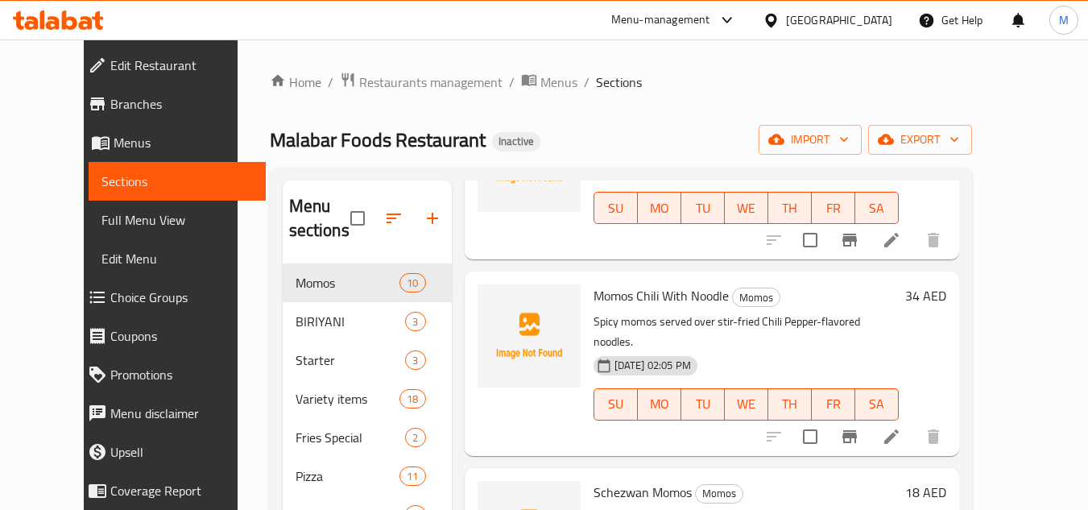
scroll to position [725, 0]
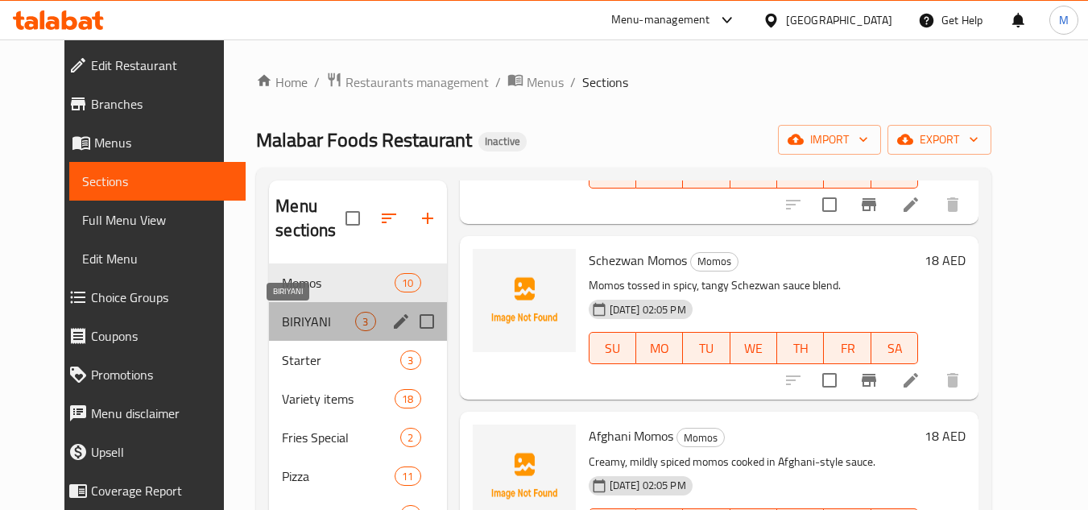
click at [282, 321] on span "BIRIYANI" at bounding box center [318, 321] width 73 height 19
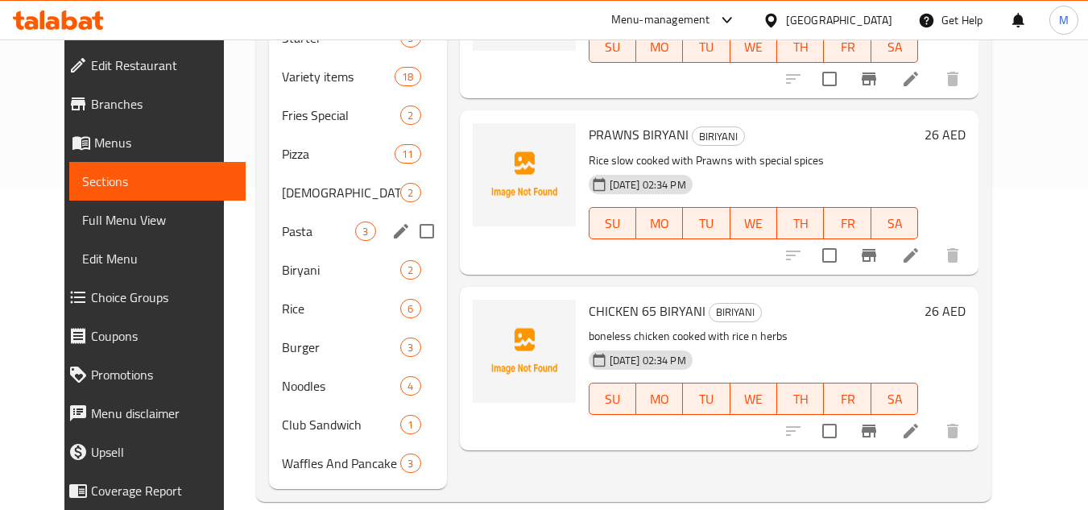
scroll to position [161, 0]
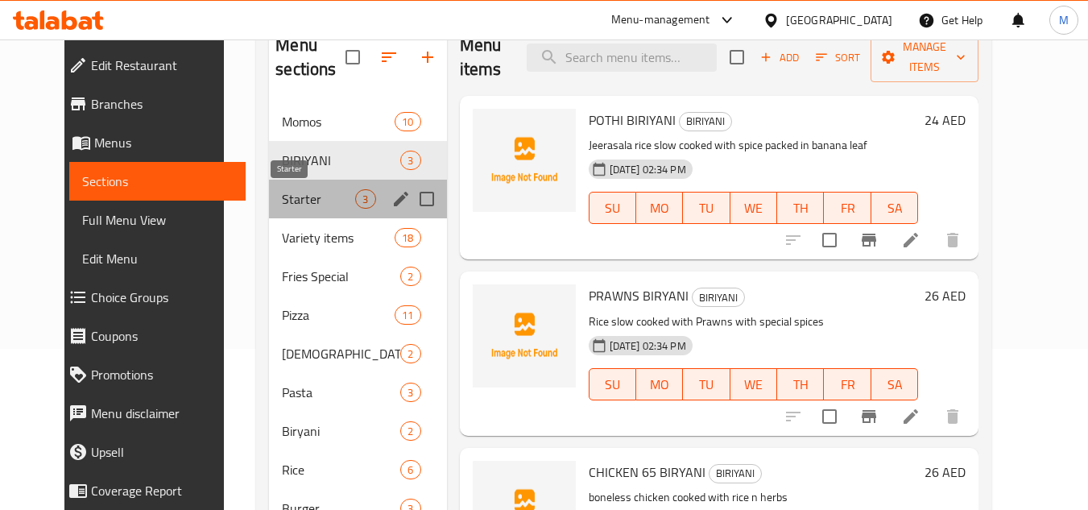
click at [282, 201] on span "Starter" at bounding box center [318, 198] width 73 height 19
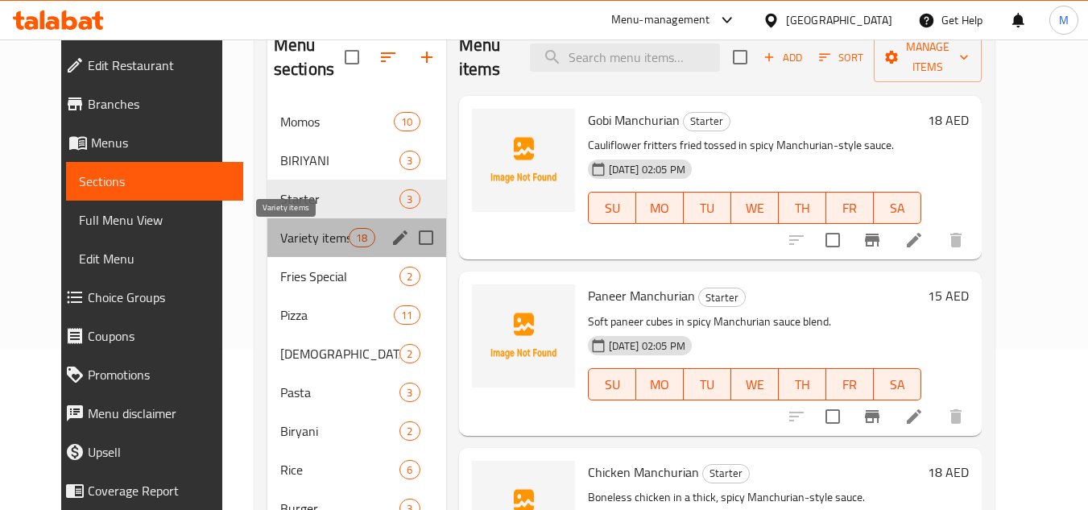
click at [280, 232] on span "Variety items" at bounding box center [314, 237] width 68 height 19
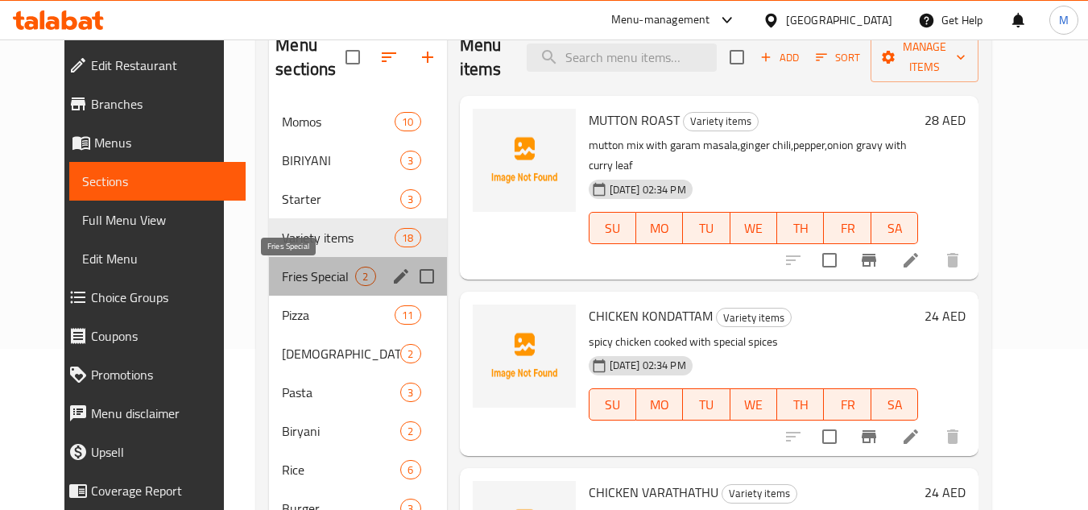
click at [282, 277] on span "Fries Special" at bounding box center [318, 276] width 73 height 19
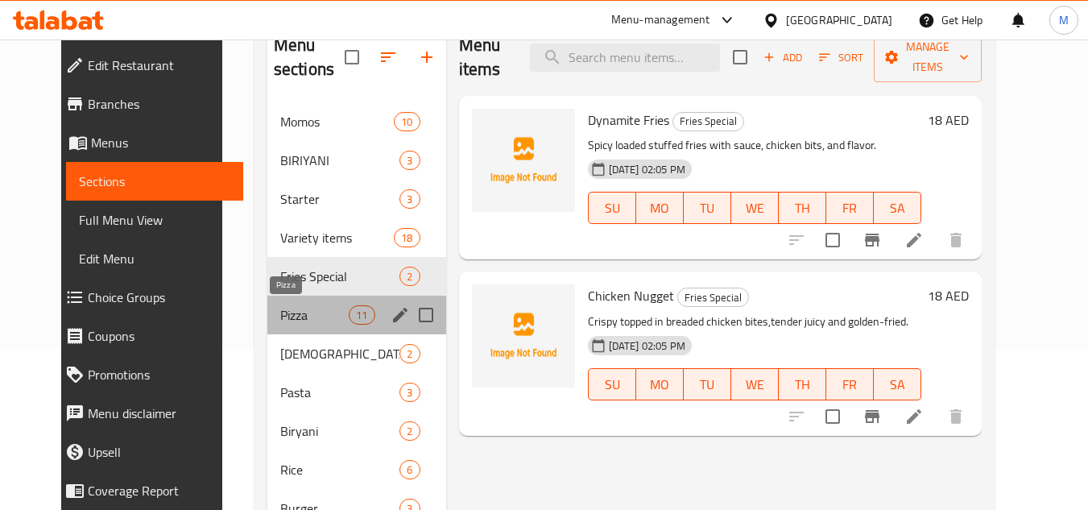
click at [280, 313] on span "Pizza" at bounding box center [314, 314] width 68 height 19
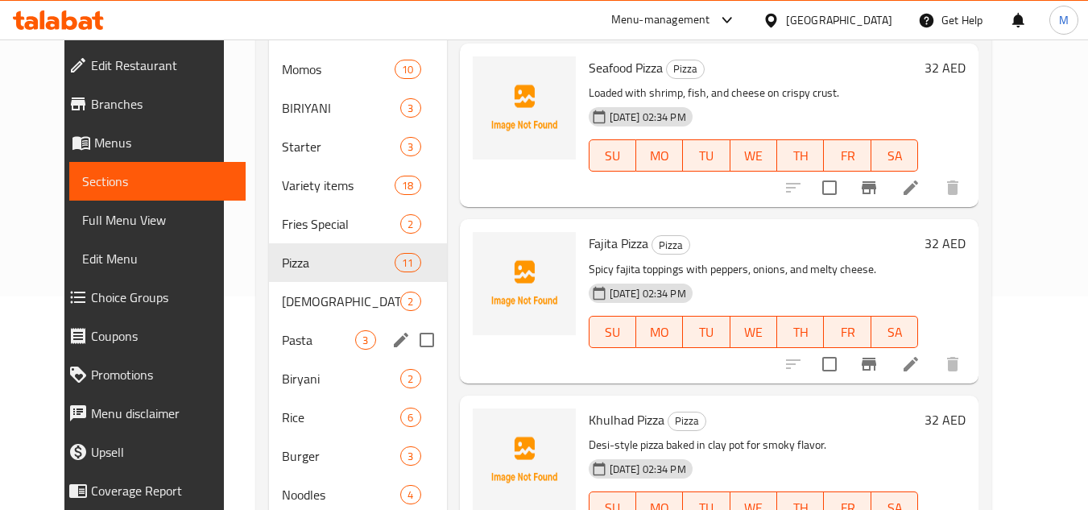
scroll to position [242, 0]
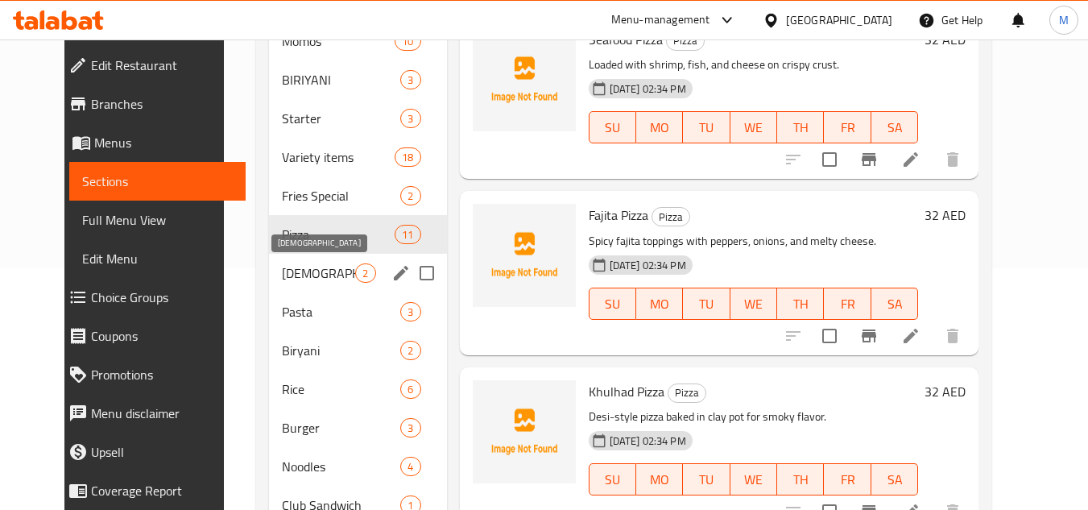
click at [282, 274] on span "[DEMOGRAPHIC_DATA]" at bounding box center [318, 272] width 73 height 19
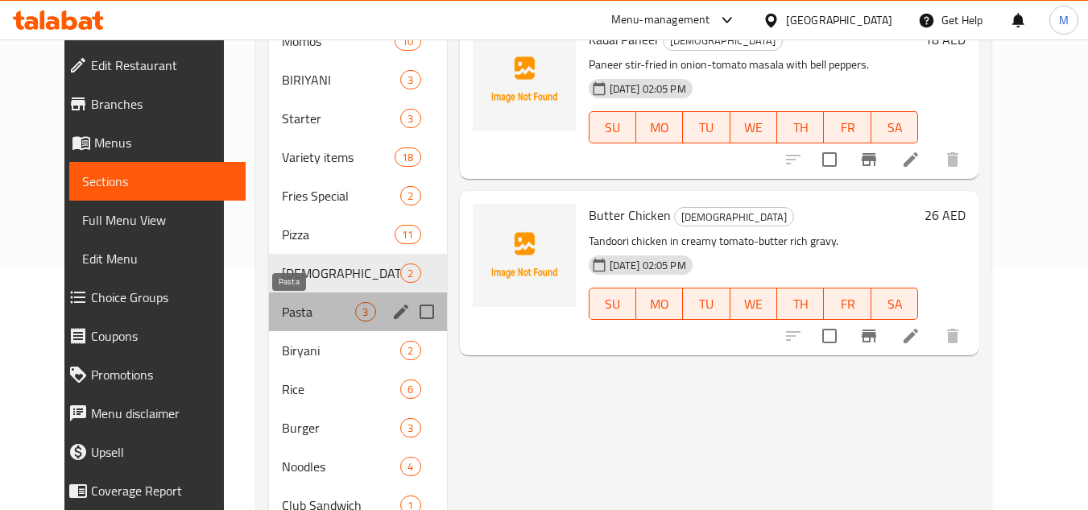
click at [282, 309] on span "Pasta" at bounding box center [318, 311] width 73 height 19
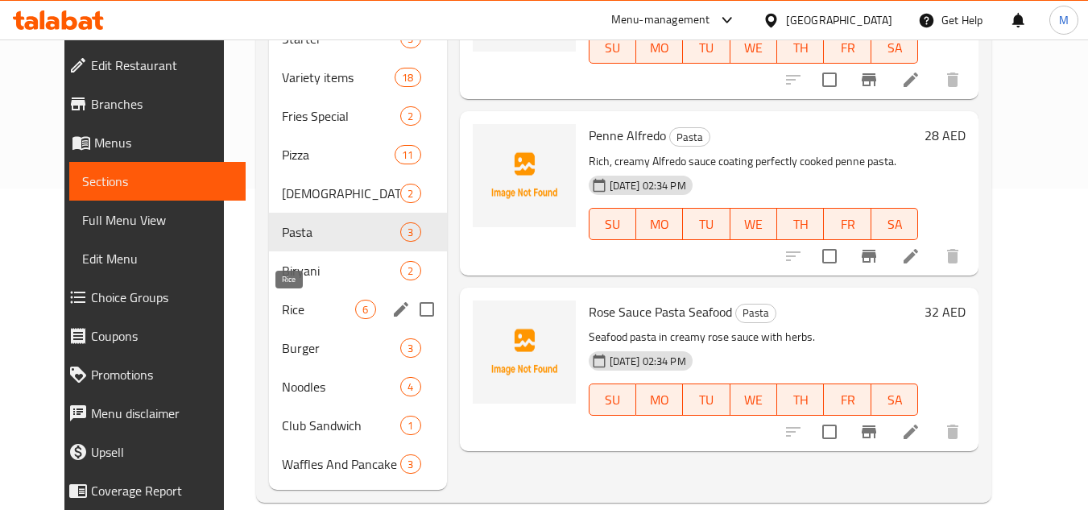
scroll to position [322, 0]
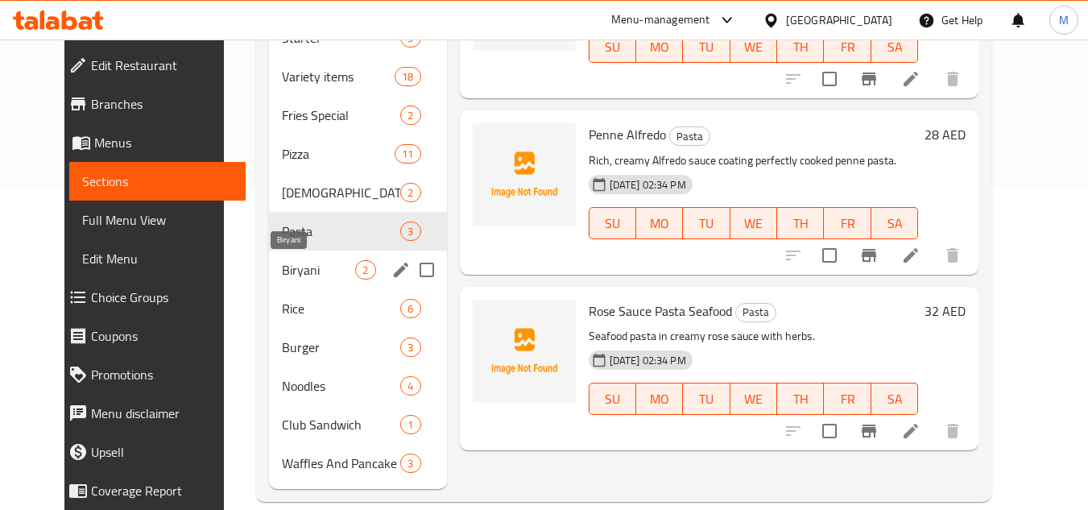
click at [282, 272] on span "Biryani" at bounding box center [318, 269] width 73 height 19
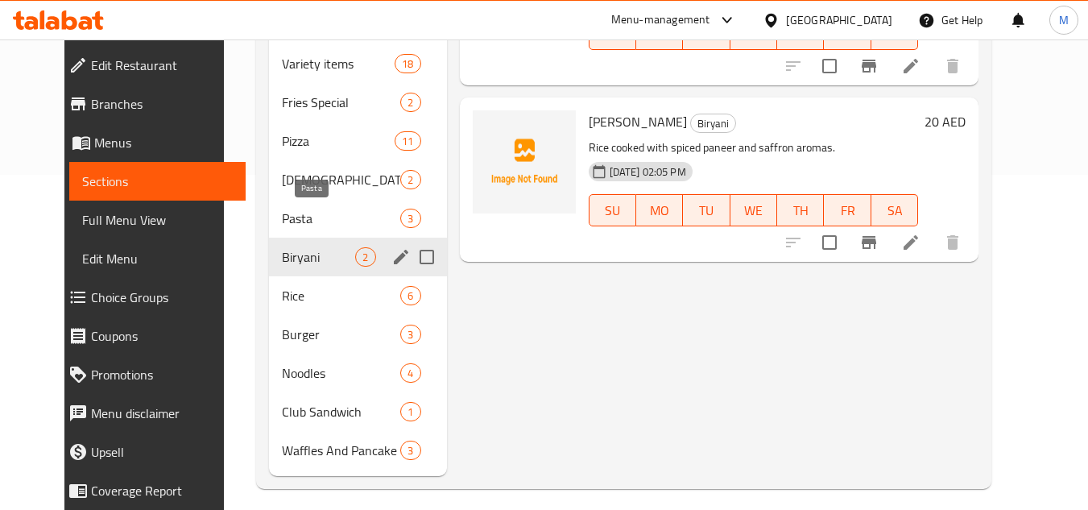
scroll to position [346, 0]
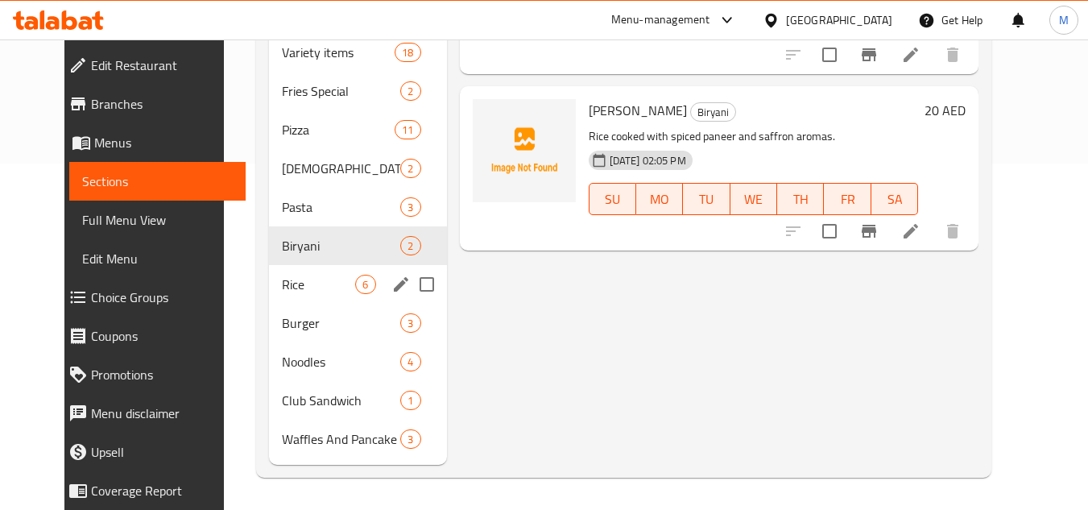
click at [269, 272] on div "Rice 6" at bounding box center [357, 284] width 177 height 39
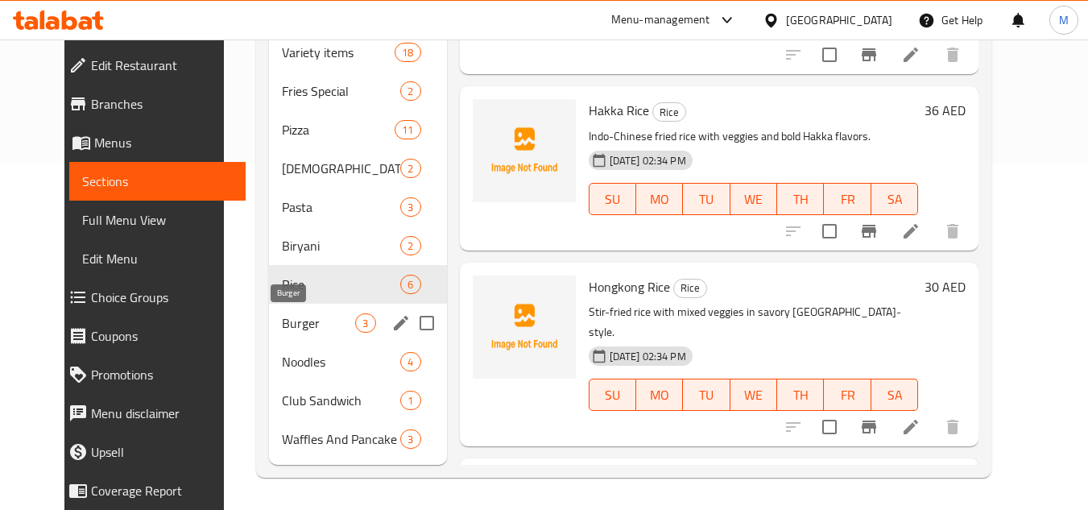
click at [282, 321] on span "Burger" at bounding box center [318, 322] width 73 height 19
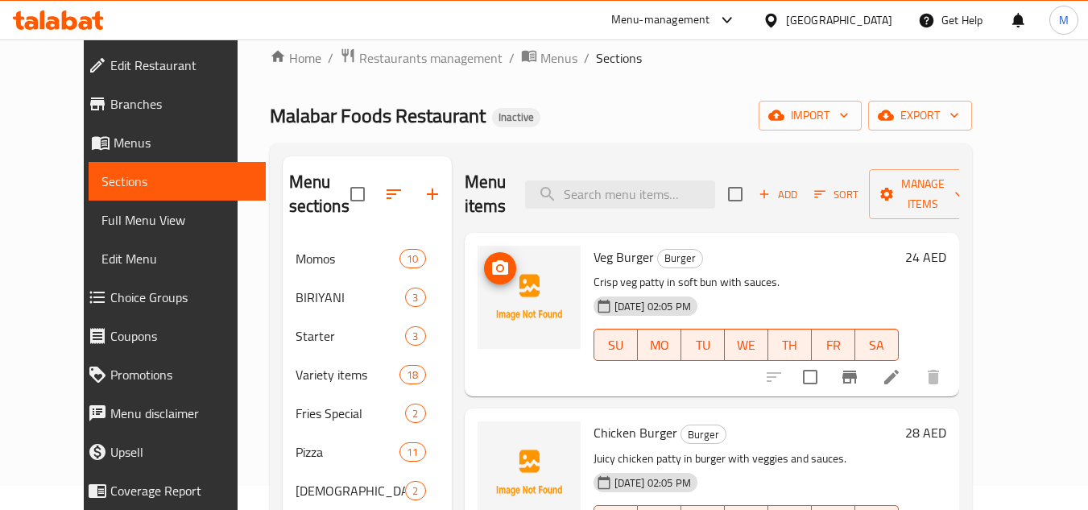
scroll to position [346, 0]
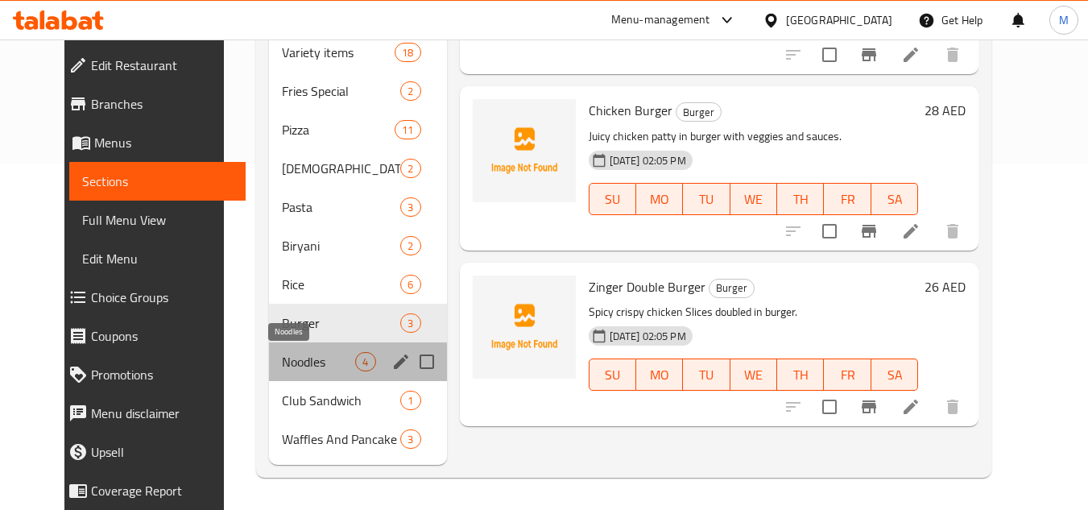
click at [282, 362] on span "Noodles" at bounding box center [318, 361] width 73 height 19
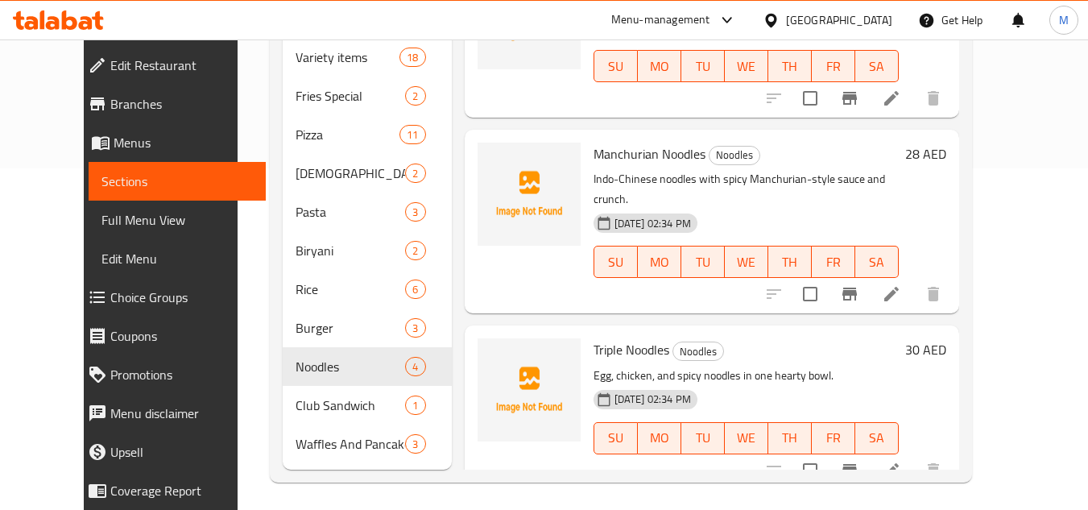
scroll to position [346, 0]
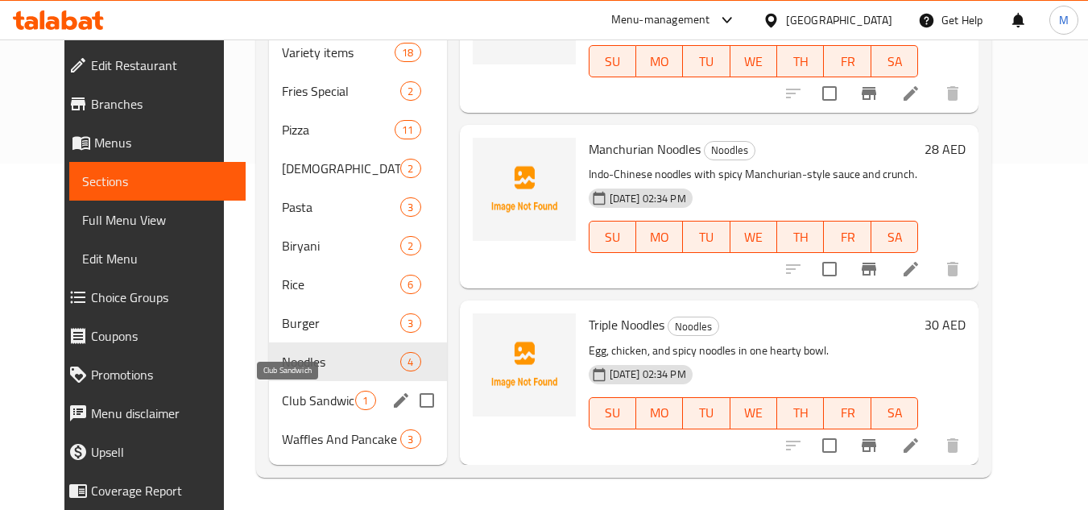
click at [282, 393] on span "Club Sandwich" at bounding box center [318, 400] width 73 height 19
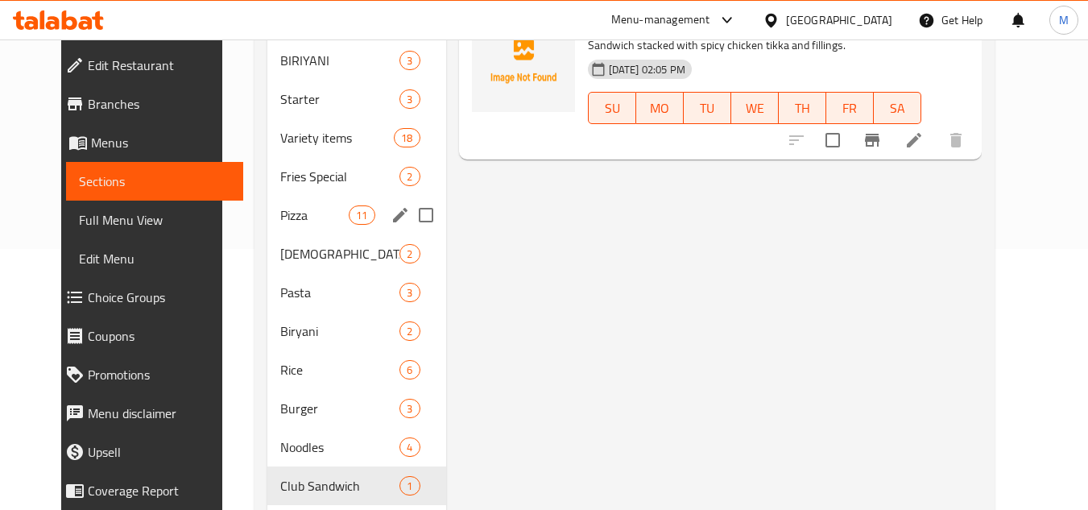
scroll to position [346, 0]
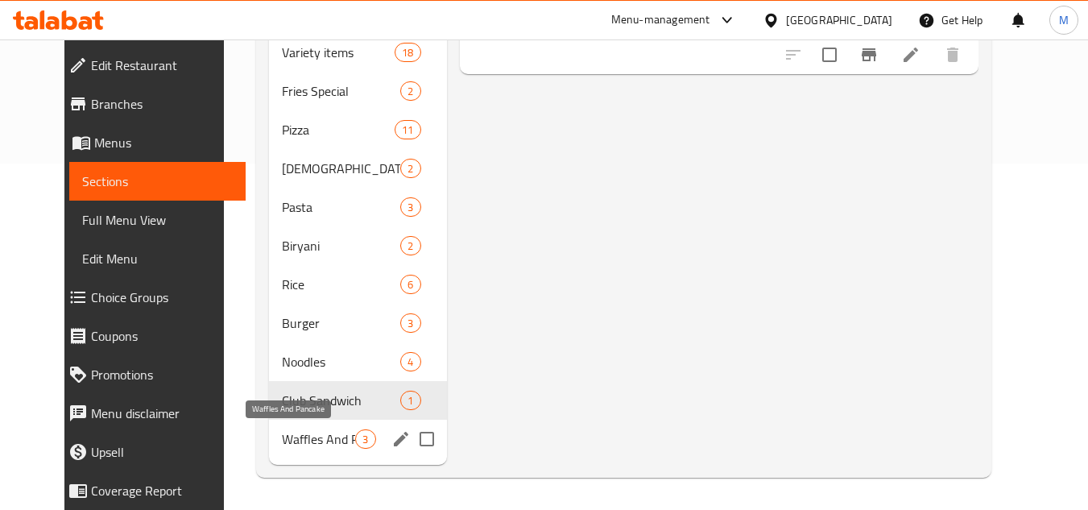
click at [282, 441] on span "Waffles And Pancake" at bounding box center [318, 438] width 73 height 19
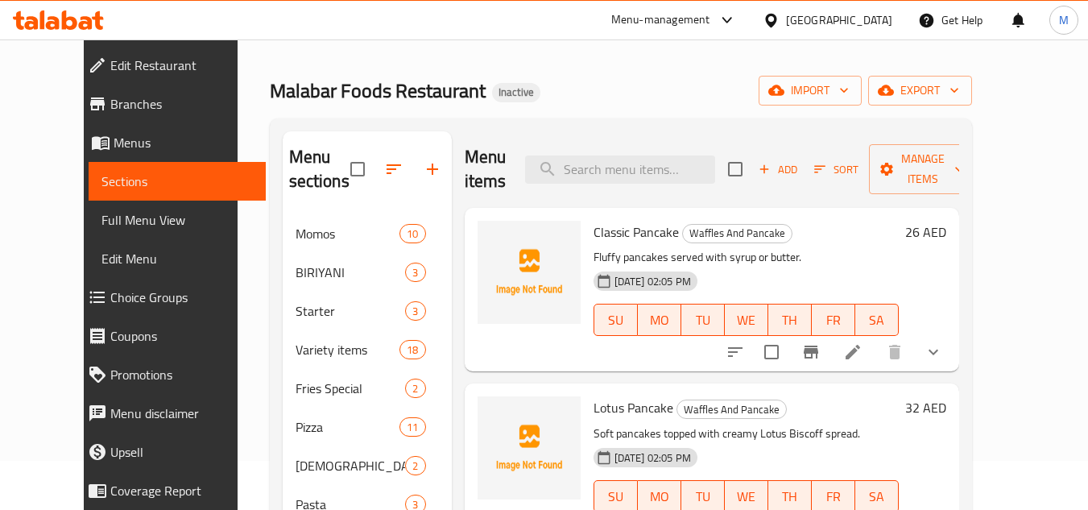
scroll to position [24, 0]
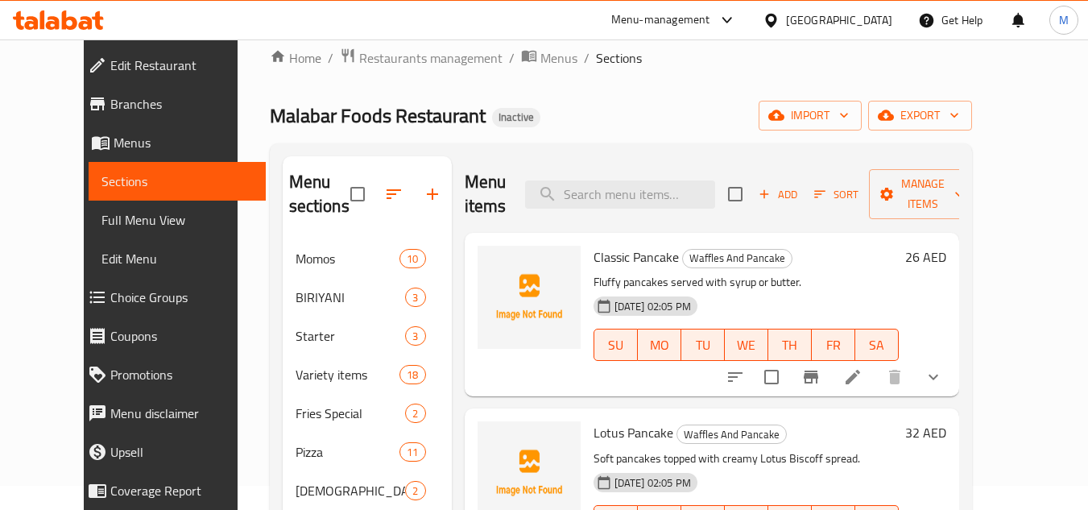
click at [1005, 278] on div "Home / Restaurants management / Menus / Sections Malabar Foods Restaurant Inact…" at bounding box center [621, 423] width 767 height 817
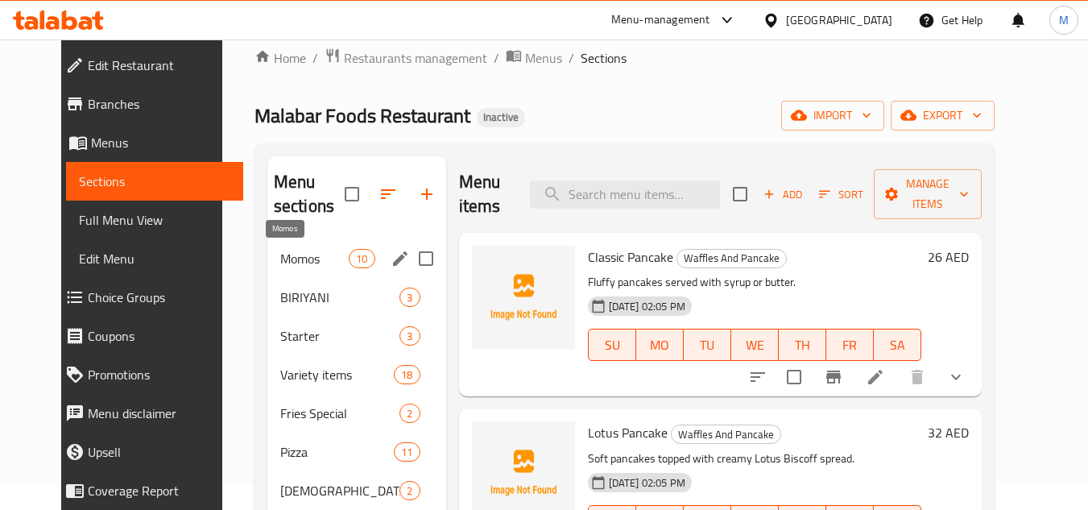
click at [291, 255] on span "Momos" at bounding box center [314, 258] width 68 height 19
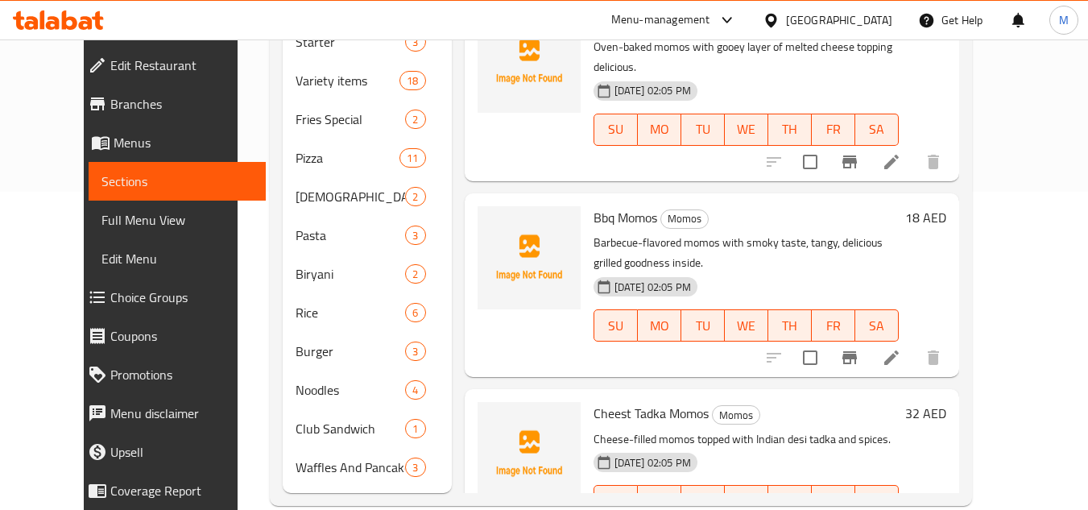
scroll to position [346, 0]
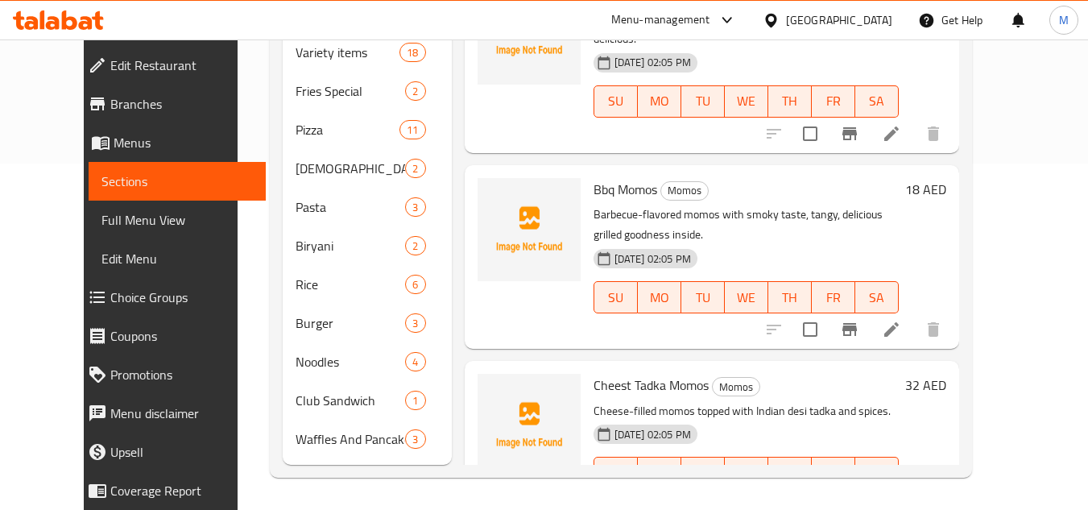
click at [1005, 178] on div "Home / Restaurants management / Menus / Sections Malabar Foods Restaurant Inact…" at bounding box center [621, 101] width 767 height 817
click at [1005, 85] on div "Home / Restaurants management / Menus / Sections Malabar Foods Restaurant Inact…" at bounding box center [621, 101] width 767 height 817
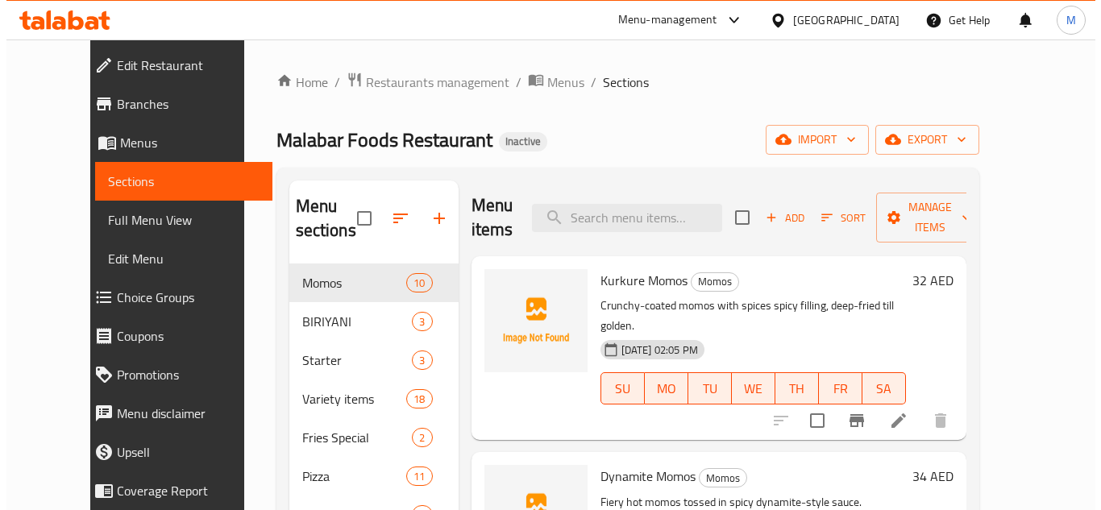
scroll to position [0, 0]
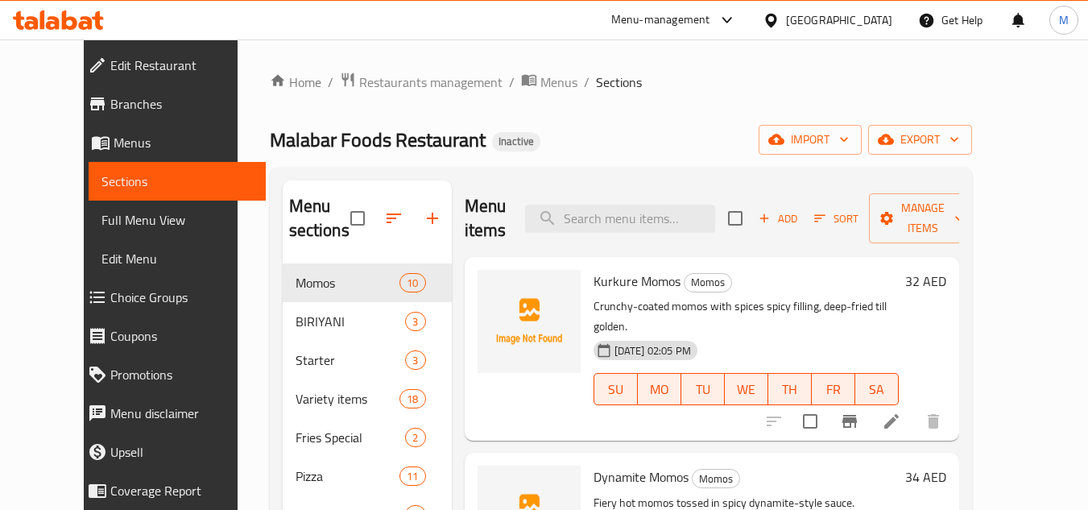
click at [782, 104] on div "Home / Restaurants management / Menus / Sections Malabar Foods Restaurant Inact…" at bounding box center [621, 448] width 703 height 753
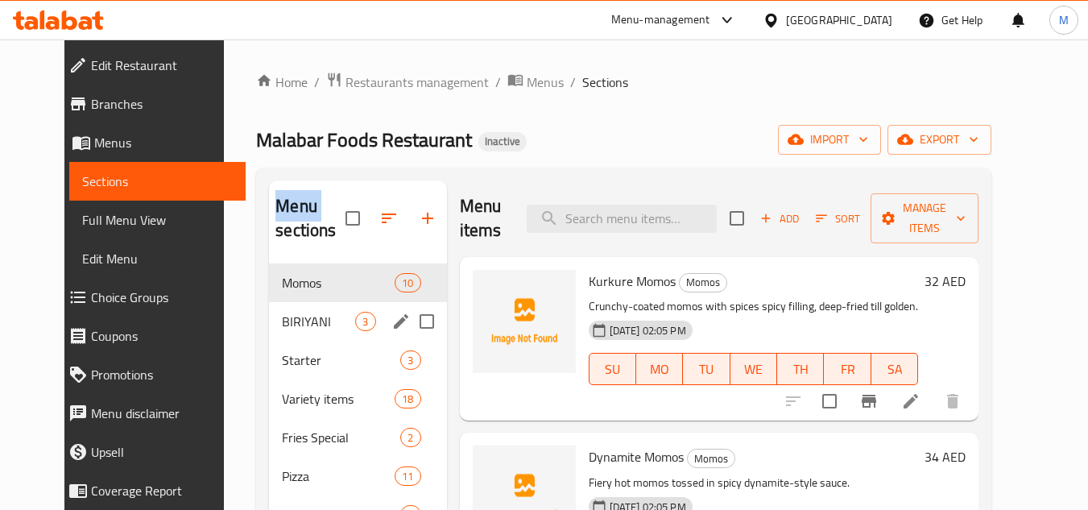
click at [282, 326] on span "BIRIYANI" at bounding box center [318, 321] width 73 height 19
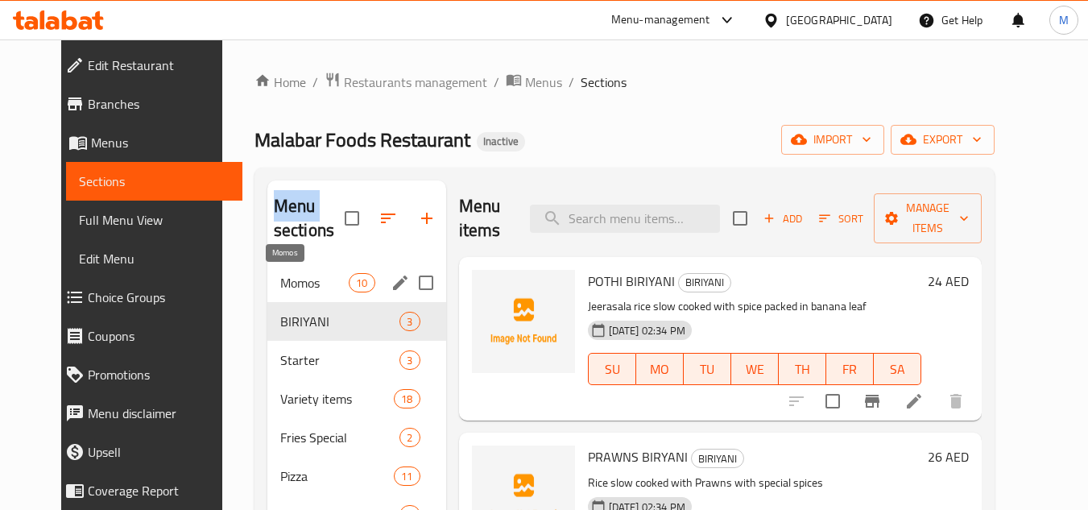
click at [287, 280] on span "Momos" at bounding box center [314, 282] width 68 height 19
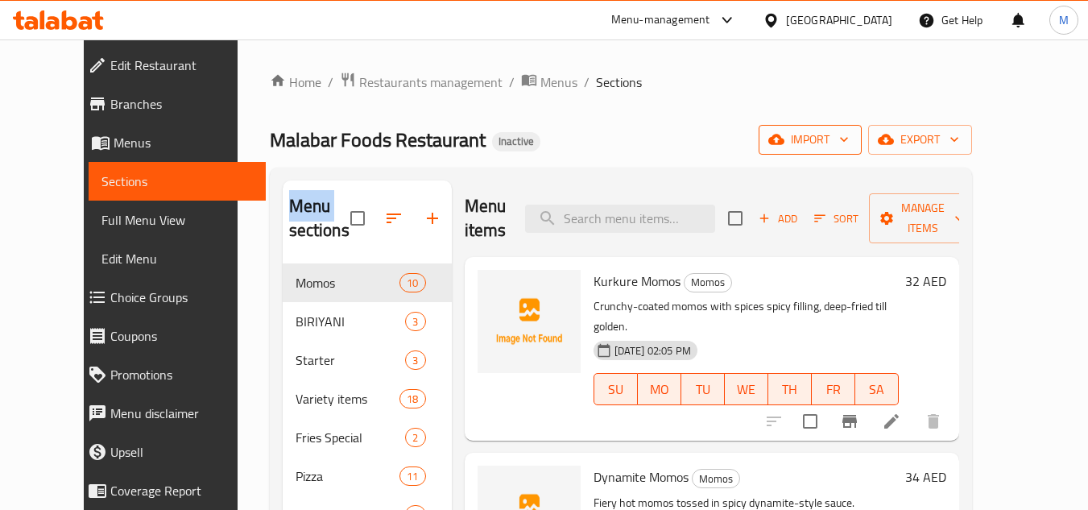
click at [852, 135] on icon "button" at bounding box center [844, 139] width 16 height 16
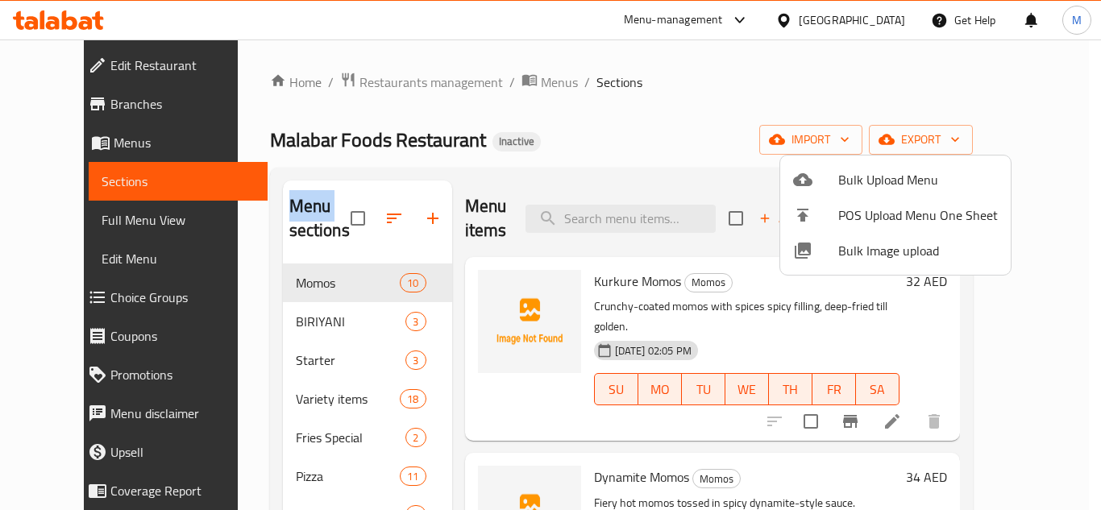
click at [847, 244] on span "Bulk Image upload" at bounding box center [918, 250] width 160 height 19
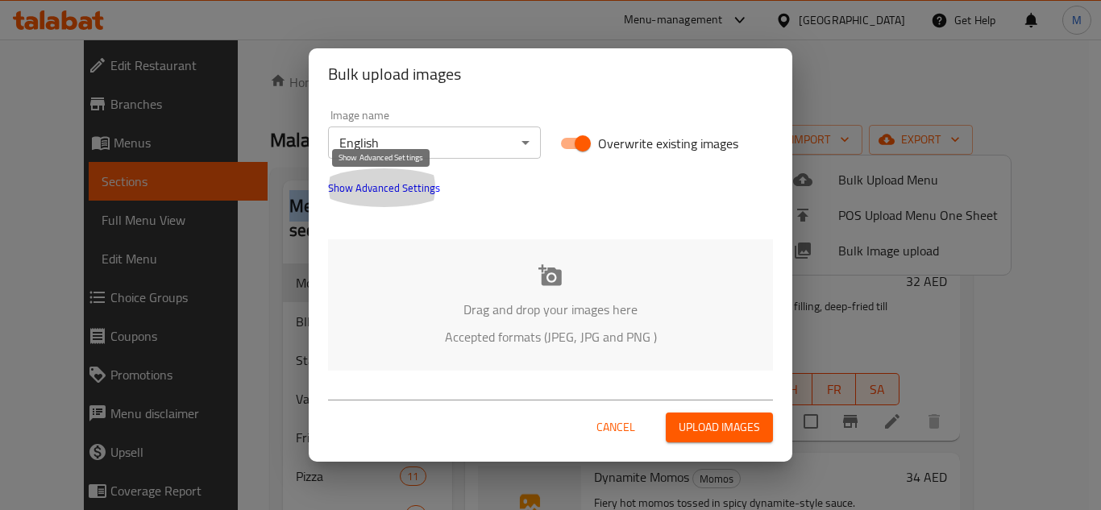
click at [363, 185] on span "Show Advanced Settings" at bounding box center [384, 187] width 112 height 19
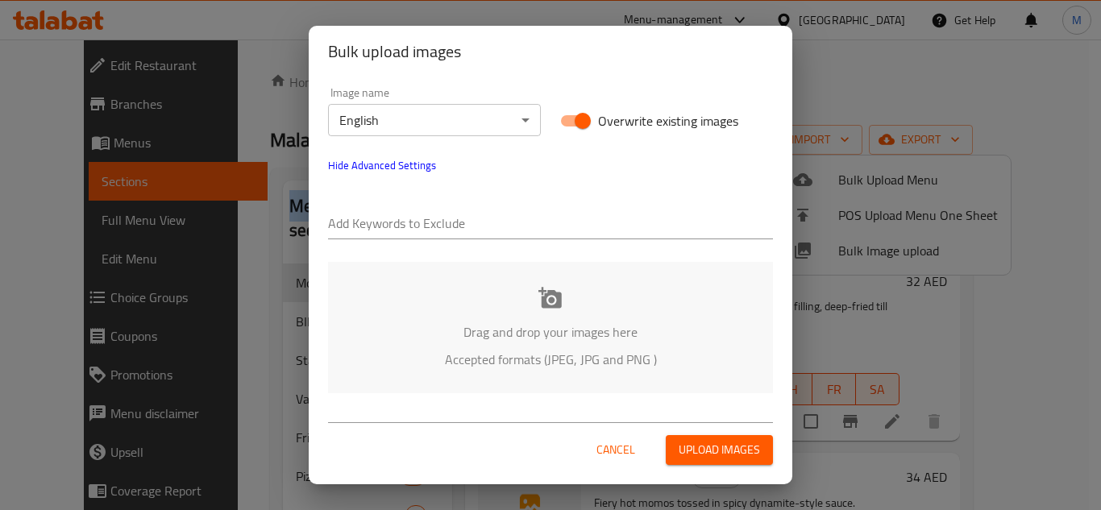
click at [370, 211] on div at bounding box center [550, 225] width 445 height 32
paste input "Pi7_Tool_"
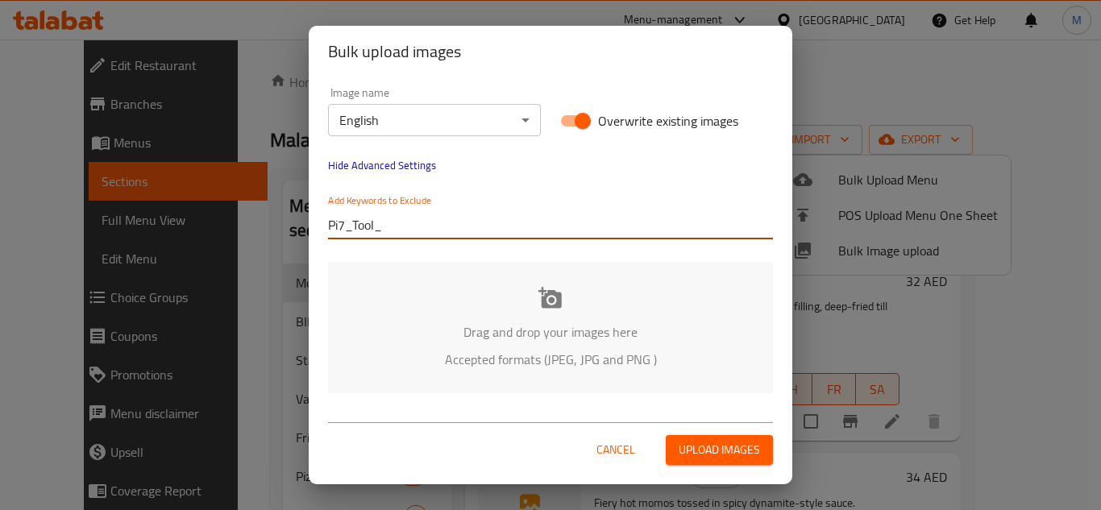
type input "Pi7_Tool_"
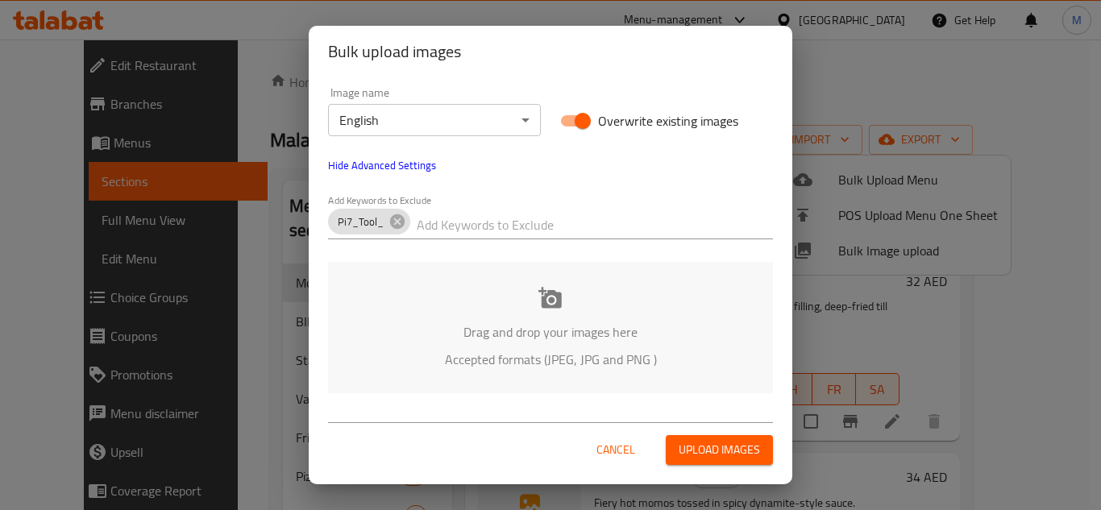
click at [488, 342] on p "Drag and drop your images here" at bounding box center [550, 331] width 396 height 19
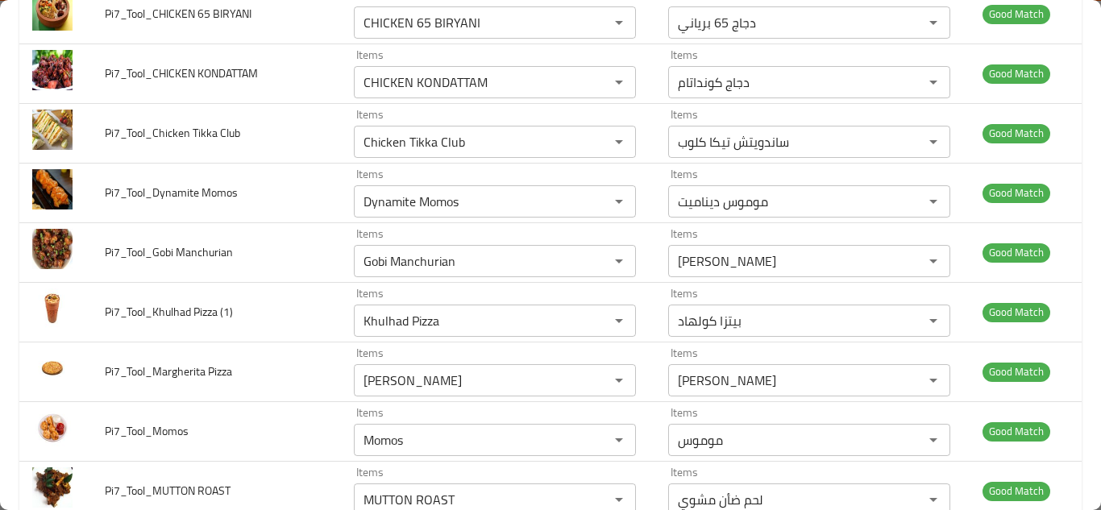
scroll to position [564, 0]
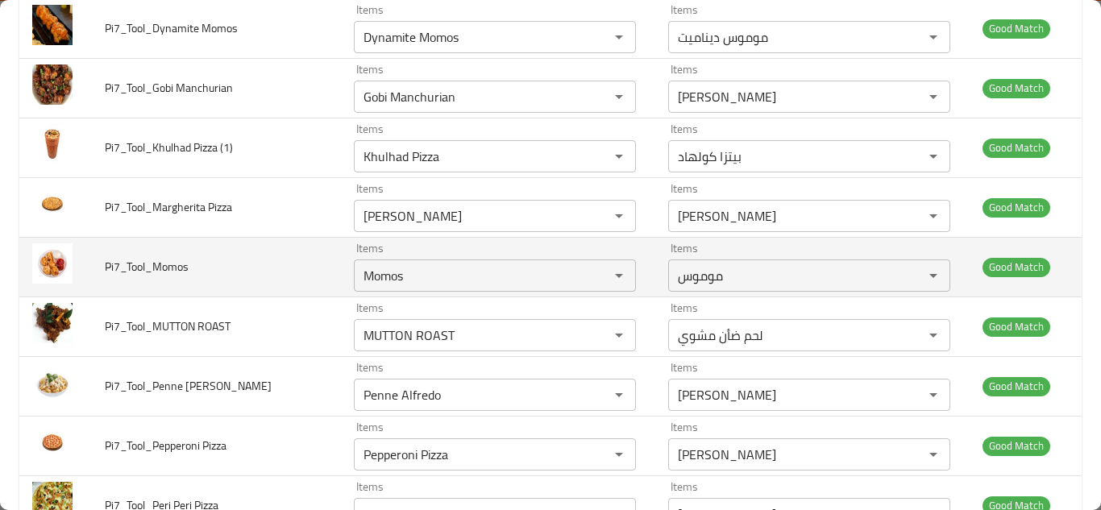
click at [282, 267] on td "Pi7_Tool_Momos" at bounding box center [216, 267] width 249 height 60
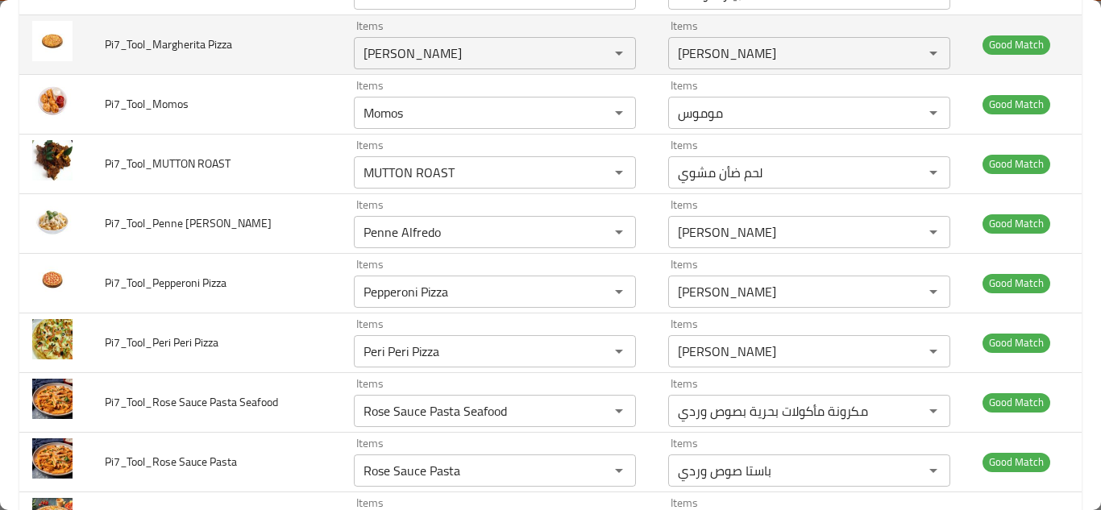
scroll to position [1039, 0]
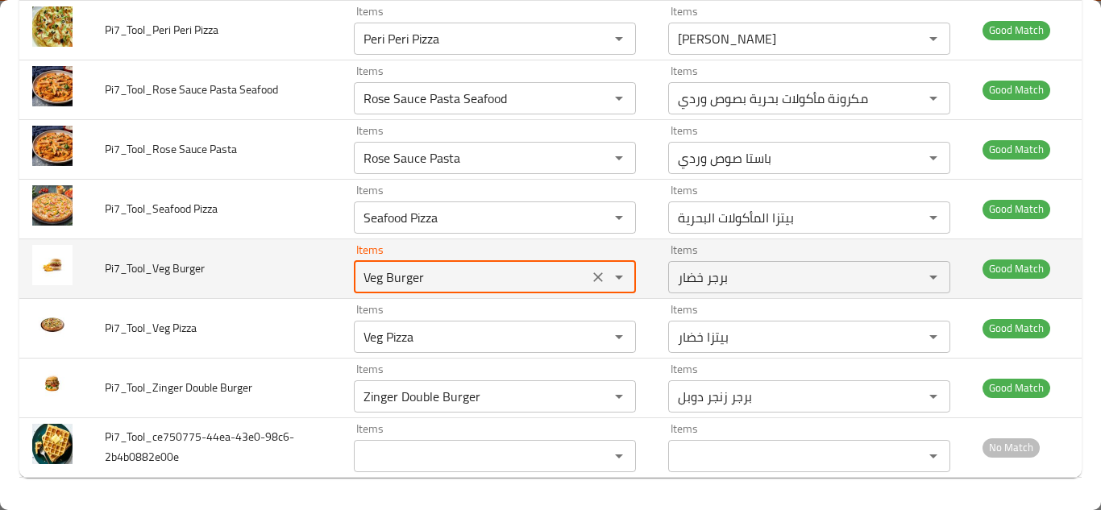
click at [446, 274] on Burger "Veg Burger" at bounding box center [471, 277] width 225 height 23
click at [465, 268] on Burger "Veg Burger" at bounding box center [471, 277] width 225 height 23
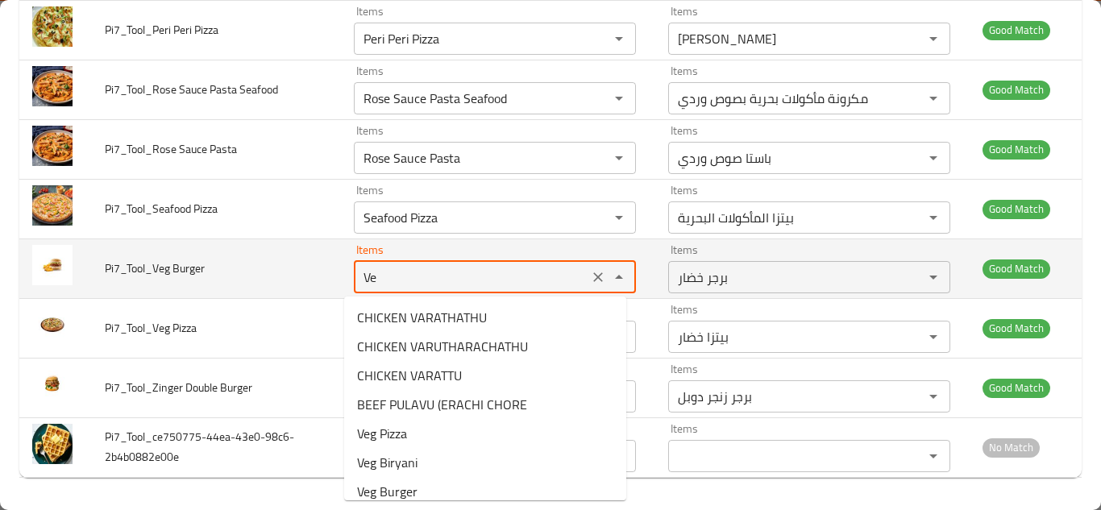
type Burger "V"
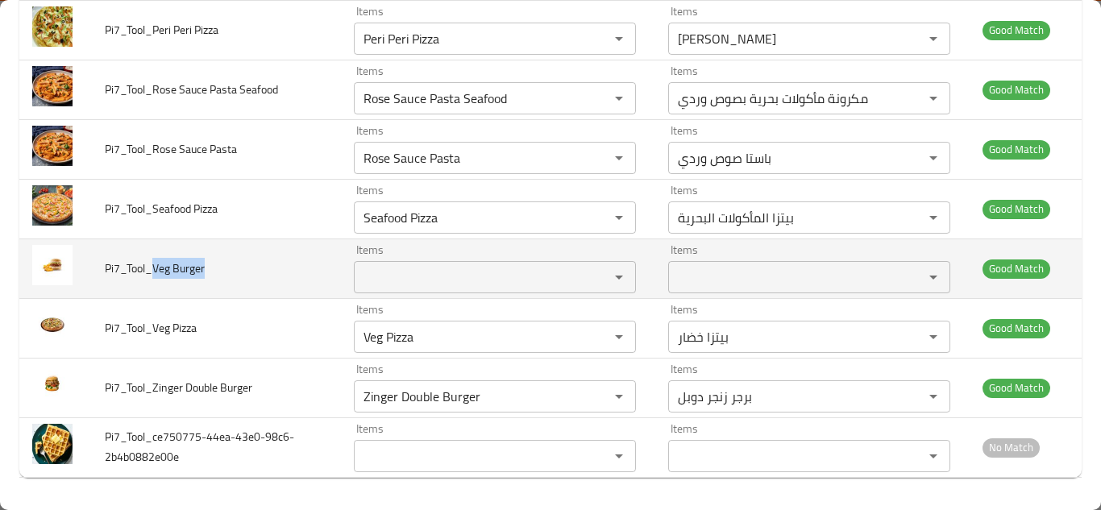
drag, startPoint x: 154, startPoint y: 267, endPoint x: 213, endPoint y: 266, distance: 58.8
click at [213, 266] on td "Pi7_Tool_Veg Burger" at bounding box center [216, 268] width 249 height 60
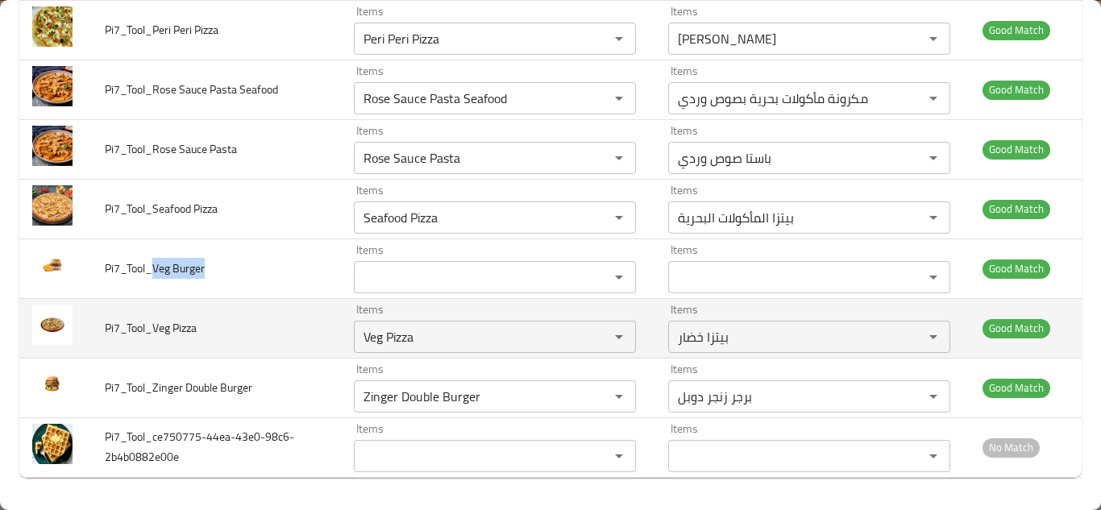
copy span "Veg Burger"
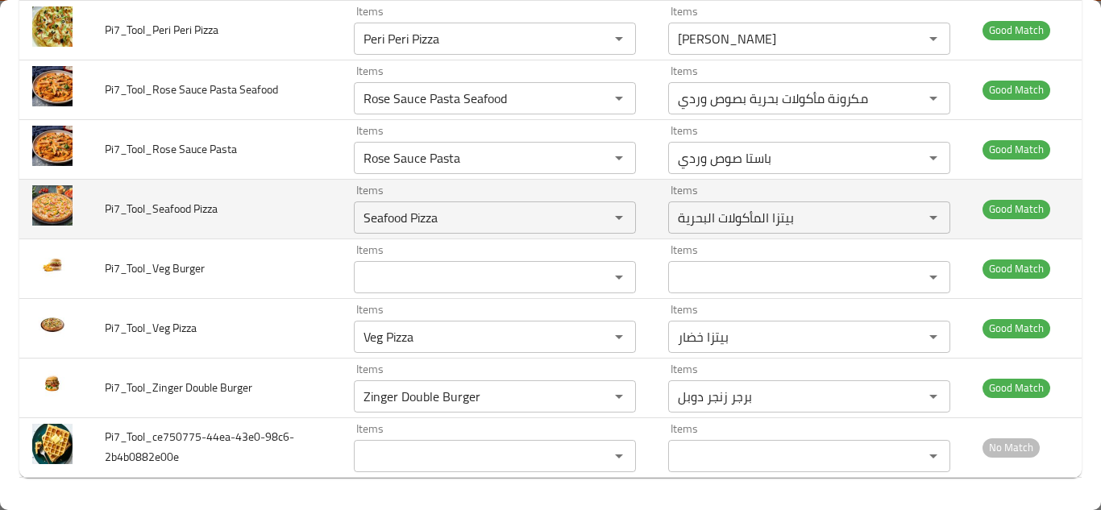
click at [313, 212] on td "Pi7_Tool_Seafood Pizza" at bounding box center [216, 209] width 249 height 60
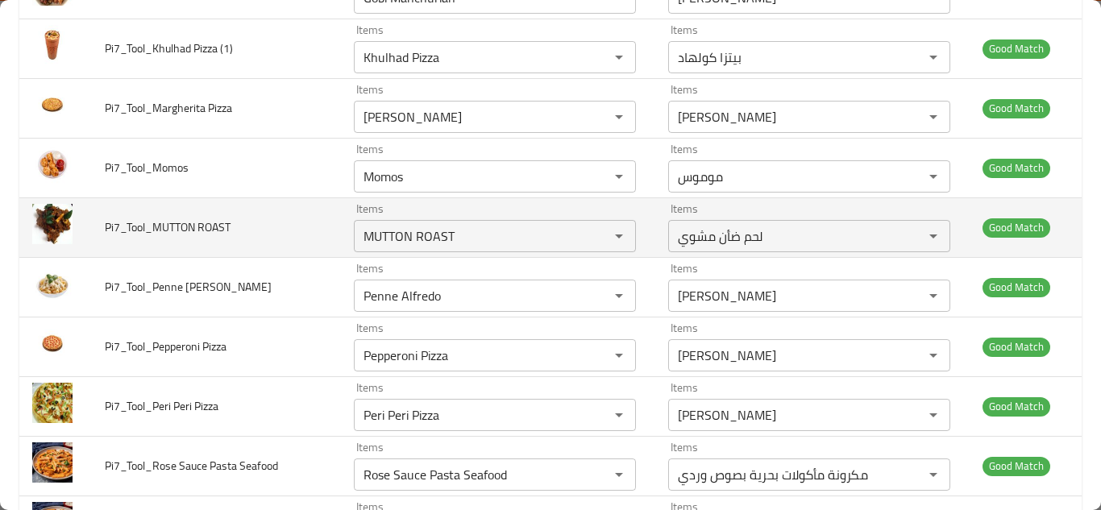
scroll to position [636, 0]
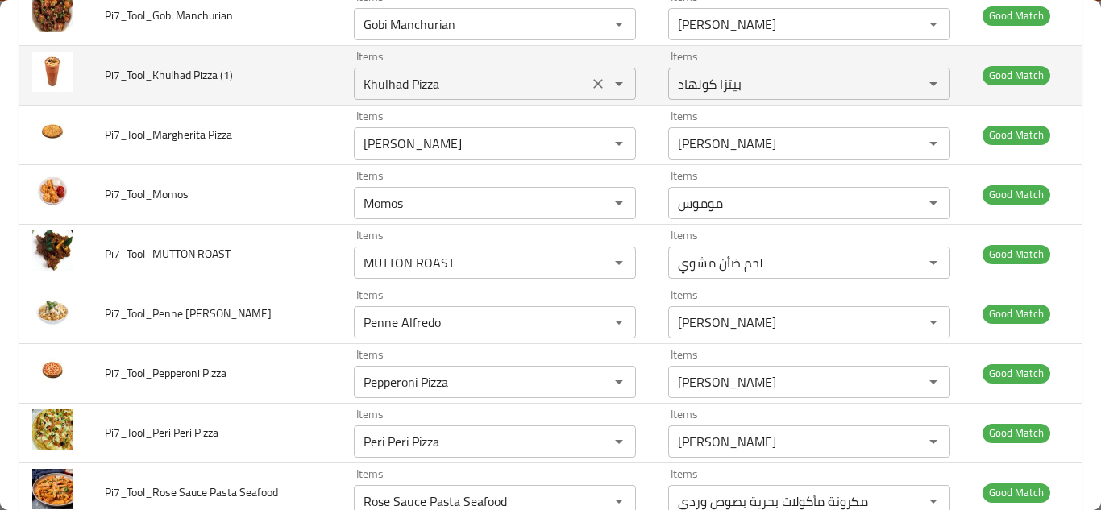
click at [439, 77] on \(1\) "Khulhad Pizza" at bounding box center [471, 84] width 225 height 23
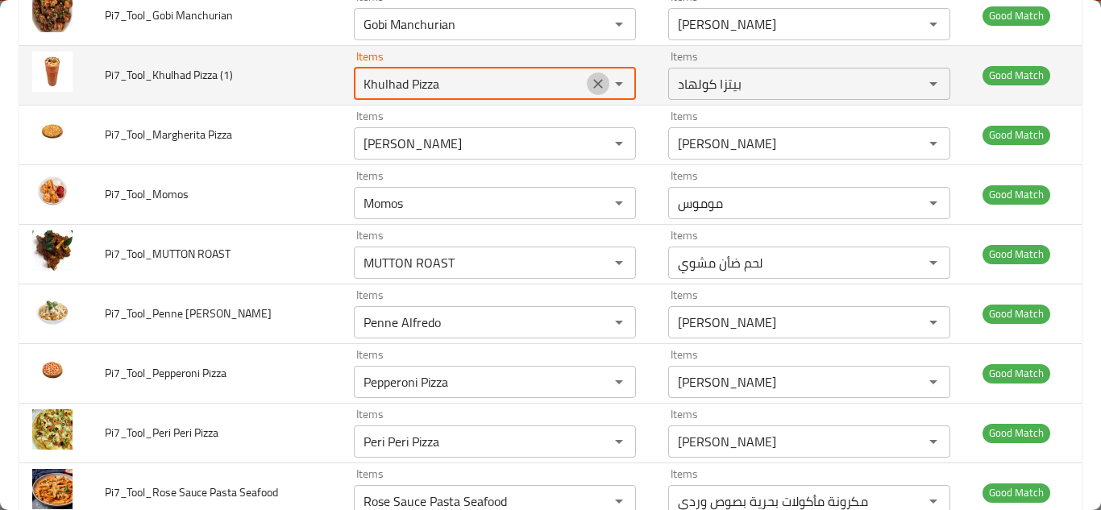
click at [590, 83] on icon "Clear" at bounding box center [598, 84] width 16 height 16
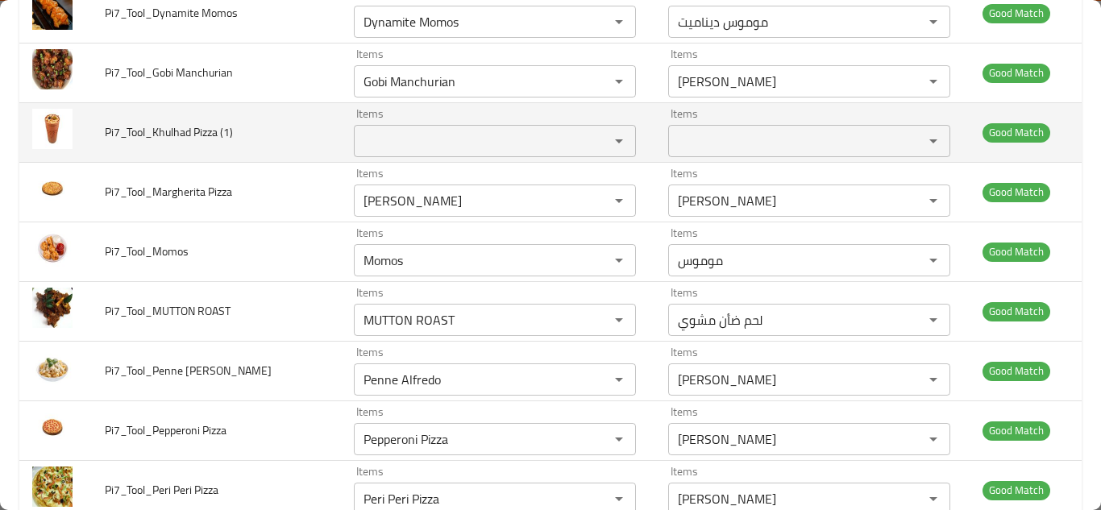
scroll to position [556, 0]
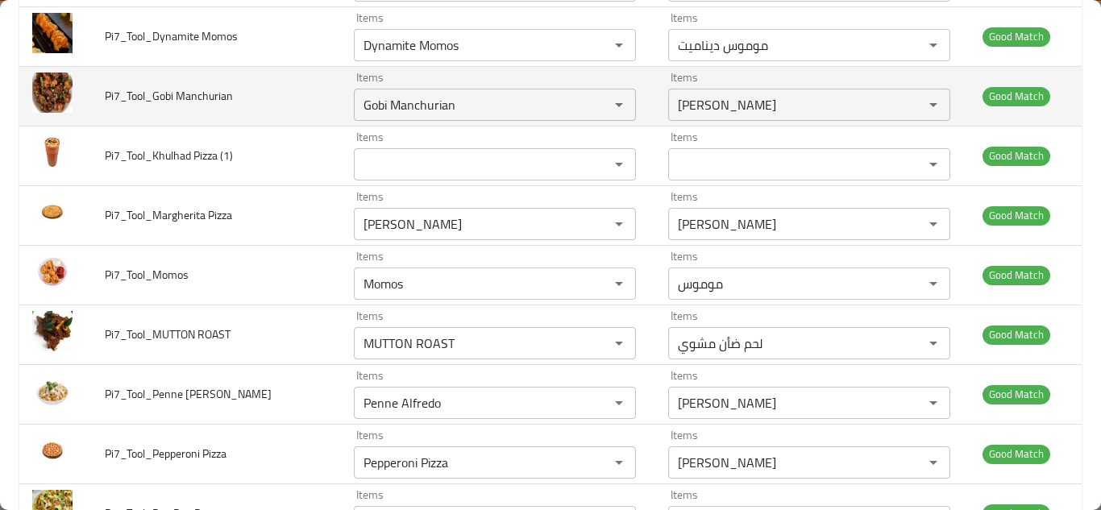
click at [301, 100] on td "Pi7_Tool_Gobi Manchurian" at bounding box center [216, 96] width 249 height 60
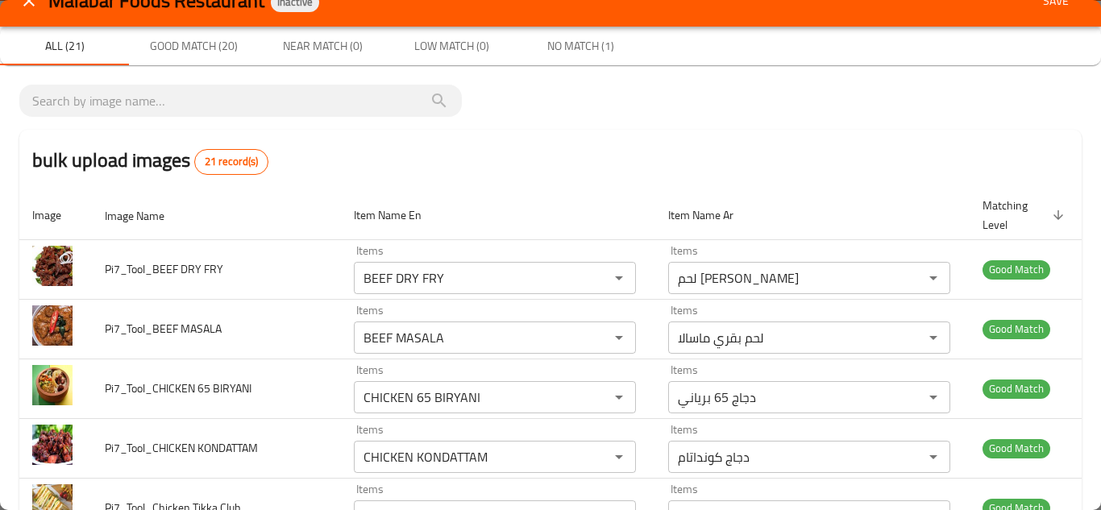
scroll to position [0, 0]
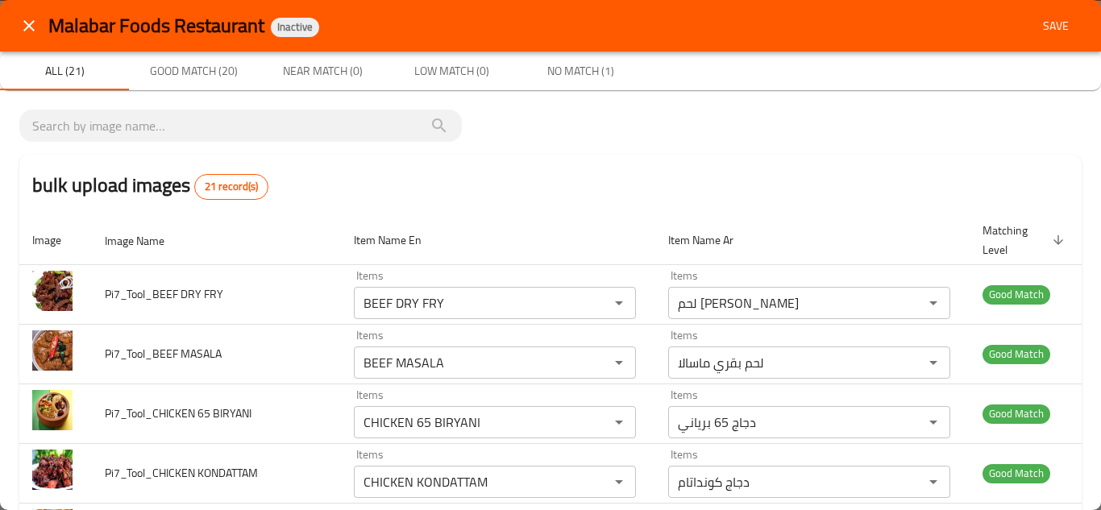
click at [1050, 17] on span "Save" at bounding box center [1055, 26] width 39 height 20
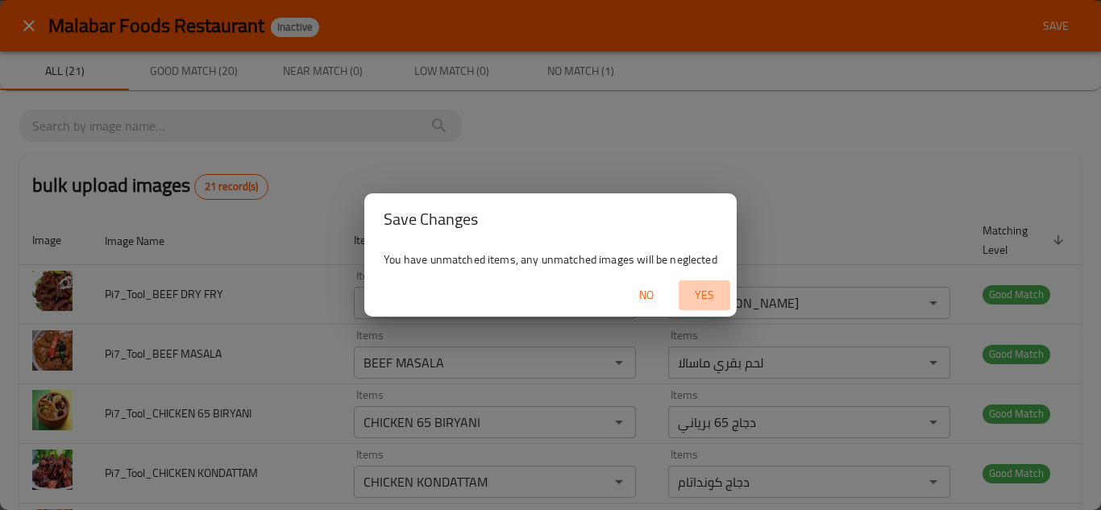
click at [711, 287] on span "Yes" at bounding box center [704, 295] width 39 height 20
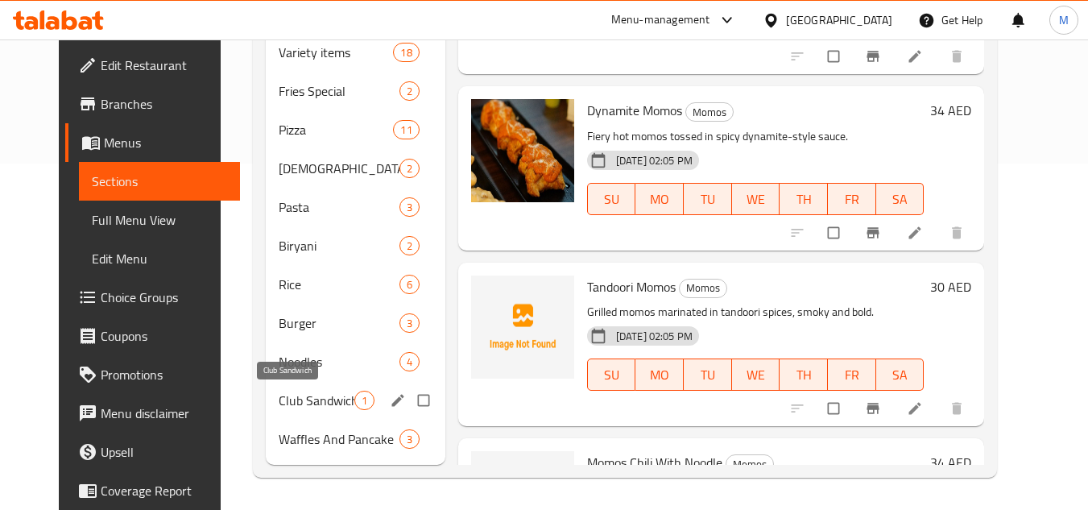
click at [288, 399] on span "Club Sandwich" at bounding box center [317, 400] width 76 height 19
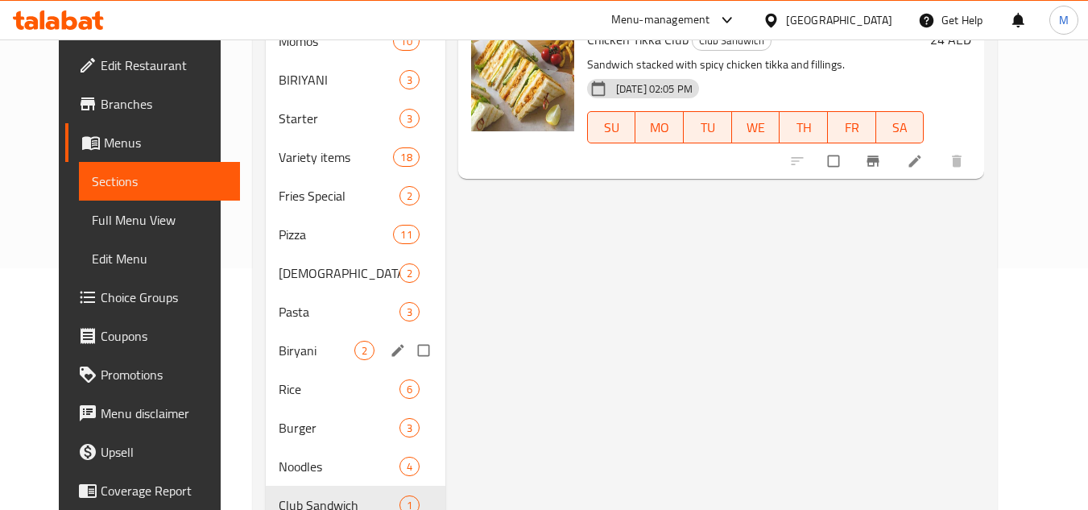
scroll to position [322, 0]
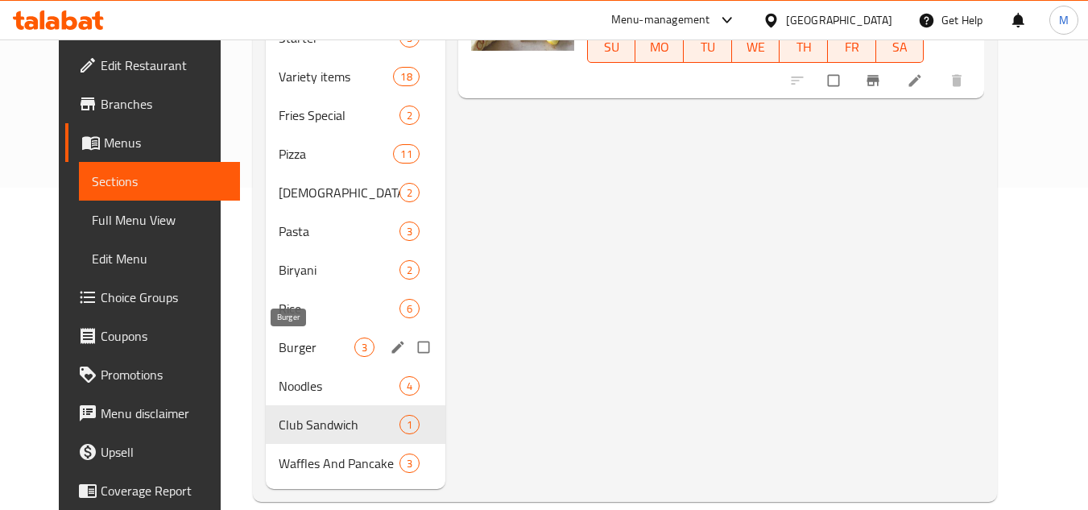
click at [279, 343] on span "Burger" at bounding box center [317, 347] width 76 height 19
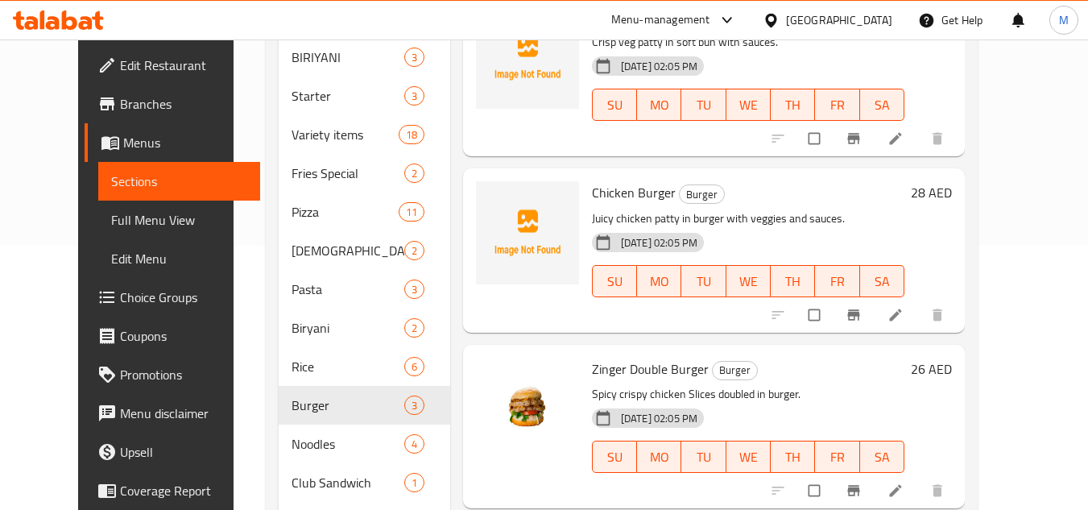
scroll to position [185, 0]
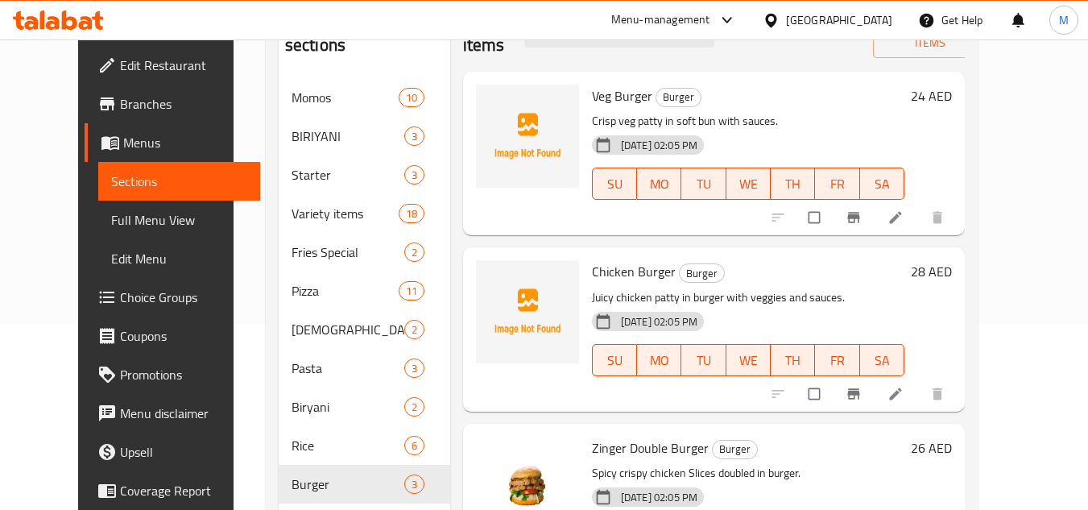
click at [1010, 116] on div "Home / Restaurants management / Menus / Sections Malabar Foods Restaurant Inact…" at bounding box center [622, 262] width 777 height 817
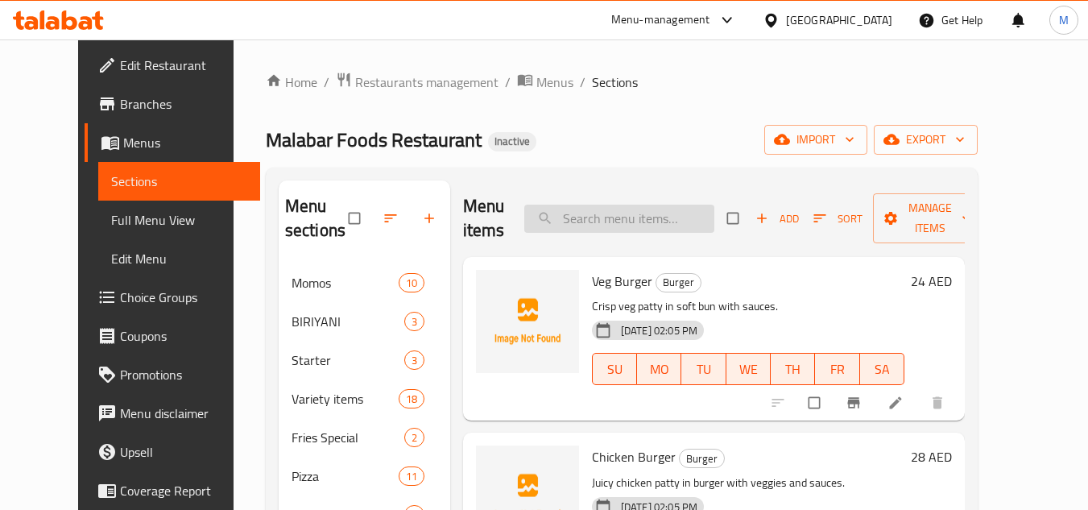
click at [627, 216] on input "search" at bounding box center [620, 219] width 190 height 28
paste input "Khulhad Pizza"
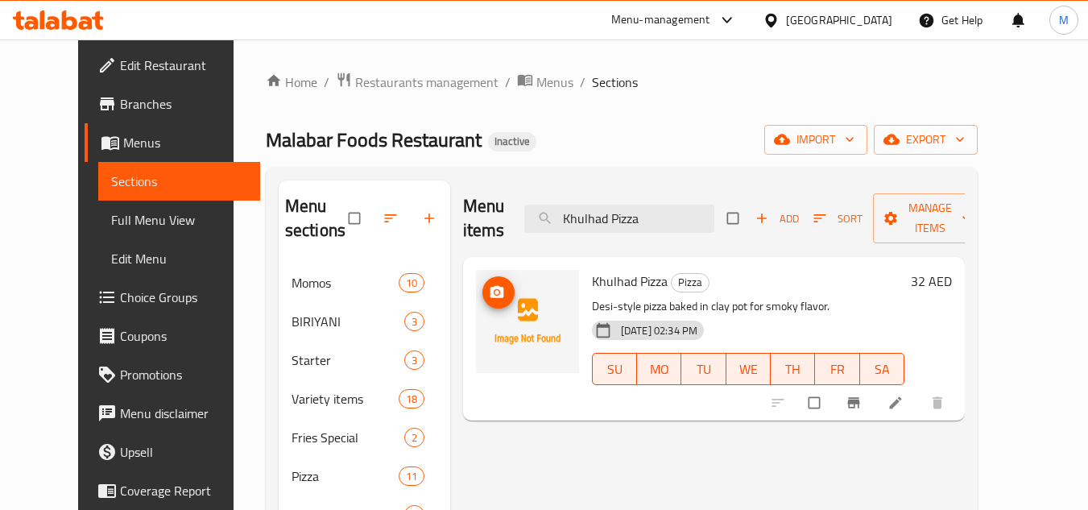
type input "Khulhad Pizza"
click at [483, 288] on span "upload picture" at bounding box center [499, 292] width 32 height 16
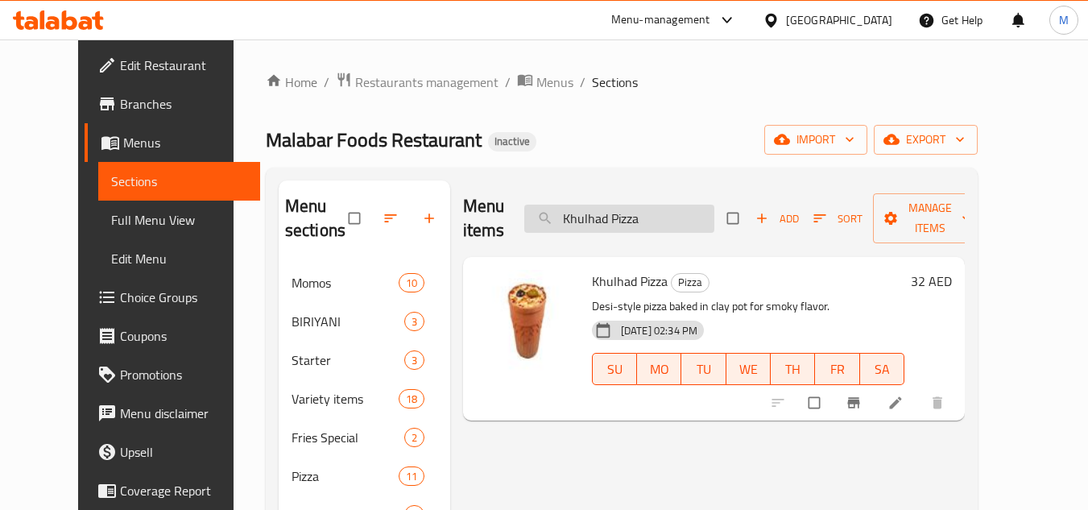
click at [631, 219] on input "Khulhad Pizza" at bounding box center [620, 219] width 190 height 28
click at [630, 218] on input "Khulhad Pizza" at bounding box center [620, 219] width 190 height 28
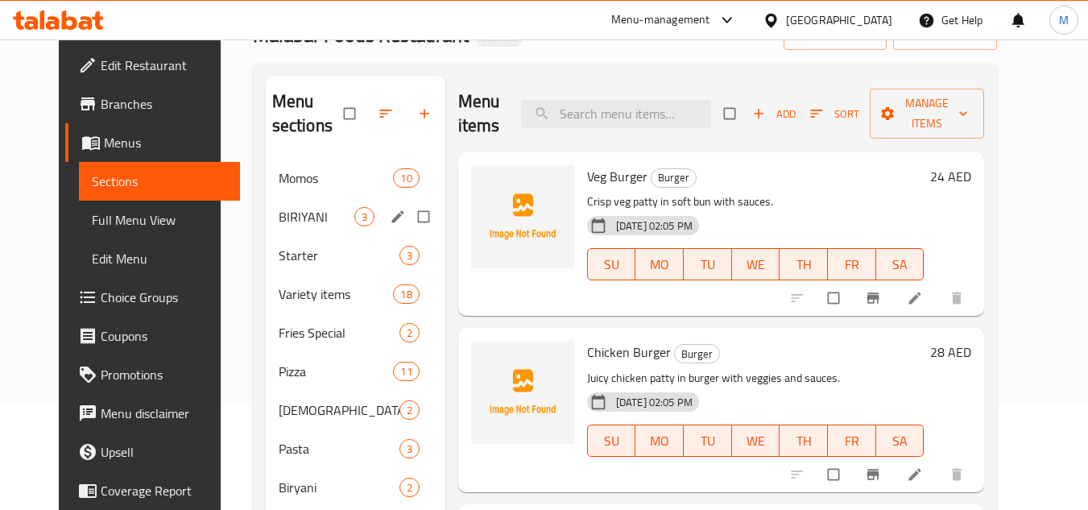
scroll to position [346, 0]
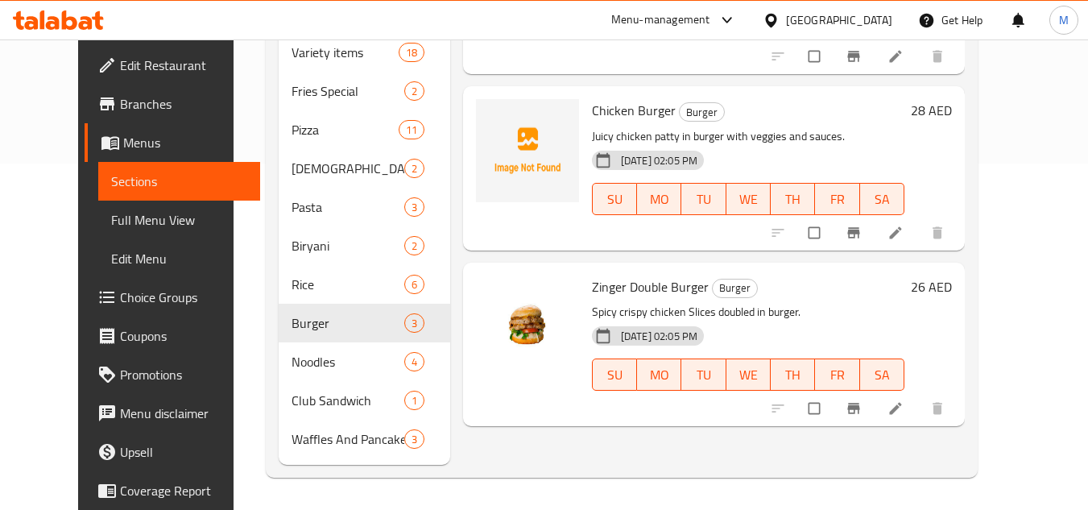
click at [129, 220] on span "Full Menu View" at bounding box center [179, 219] width 136 height 19
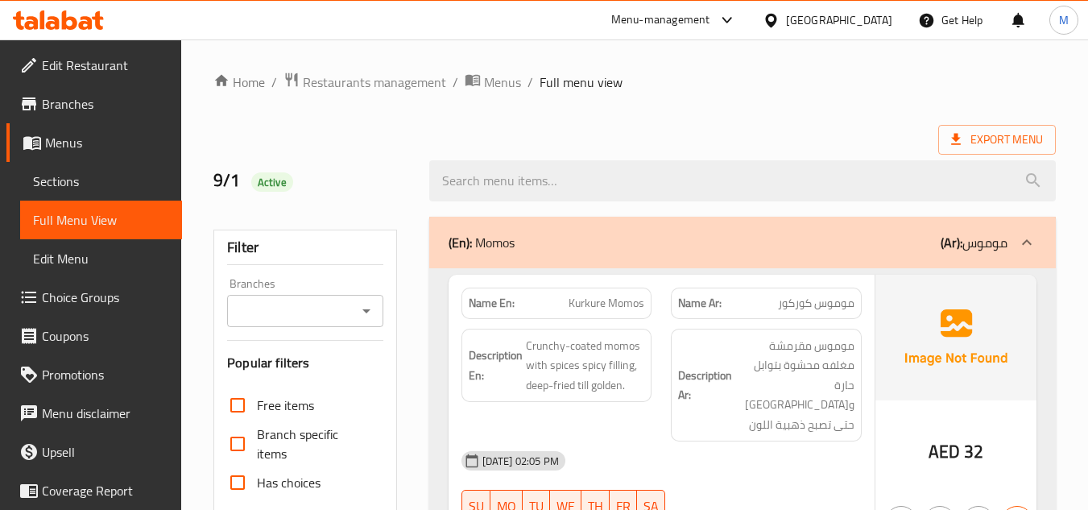
click at [131, 174] on span "Sections" at bounding box center [101, 181] width 136 height 19
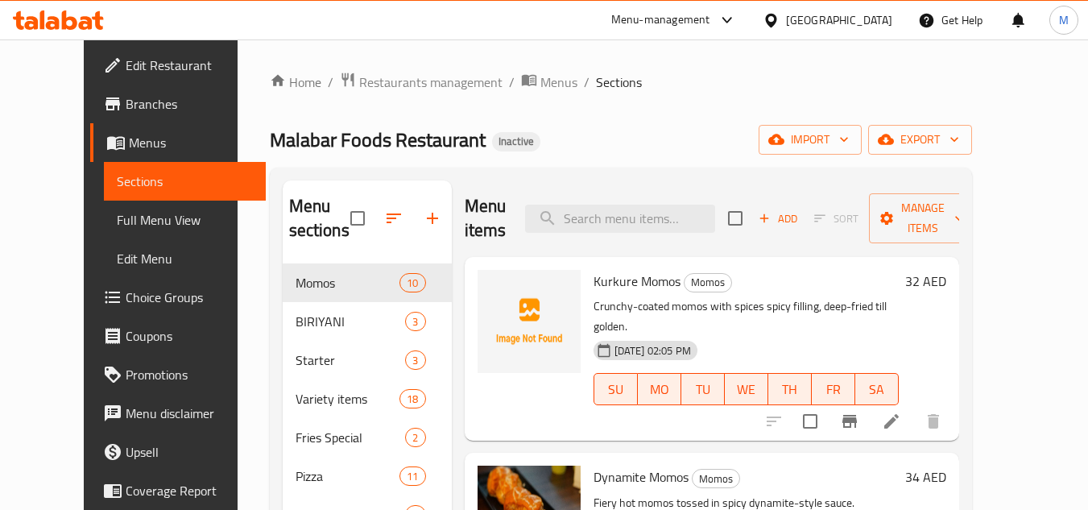
click at [80, 15] on icon at bounding box center [58, 19] width 91 height 19
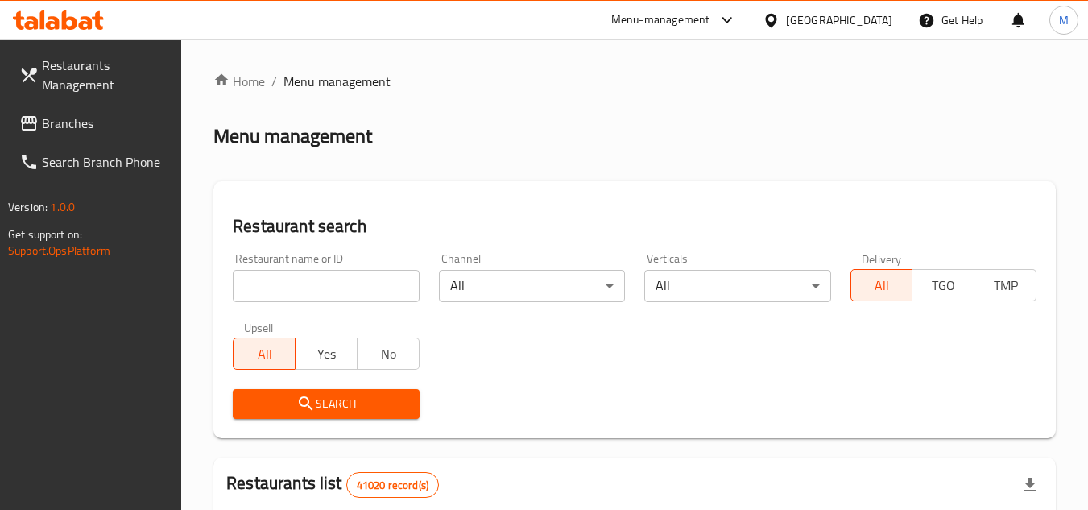
click at [394, 284] on input "search" at bounding box center [326, 286] width 186 height 32
paste input "13265"
type input "13265"
click button "Search" at bounding box center [326, 404] width 186 height 30
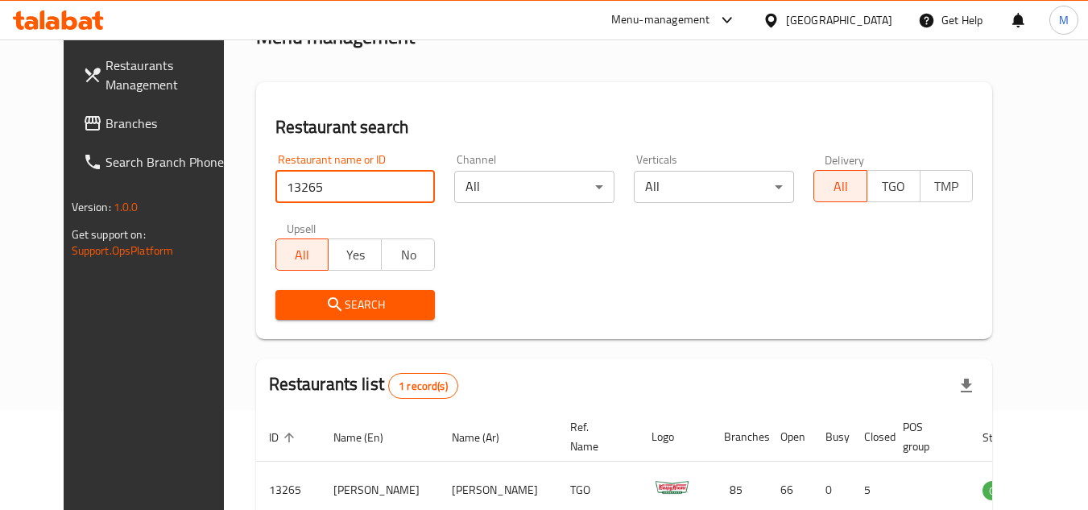
scroll to position [195, 0]
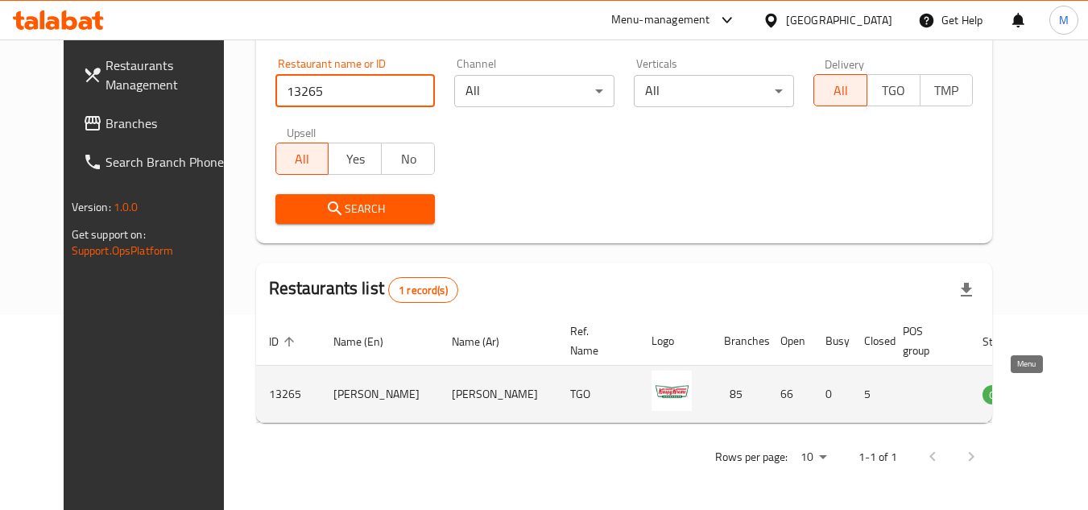
click at [1068, 394] on icon "enhanced table" at bounding box center [1077, 395] width 18 height 14
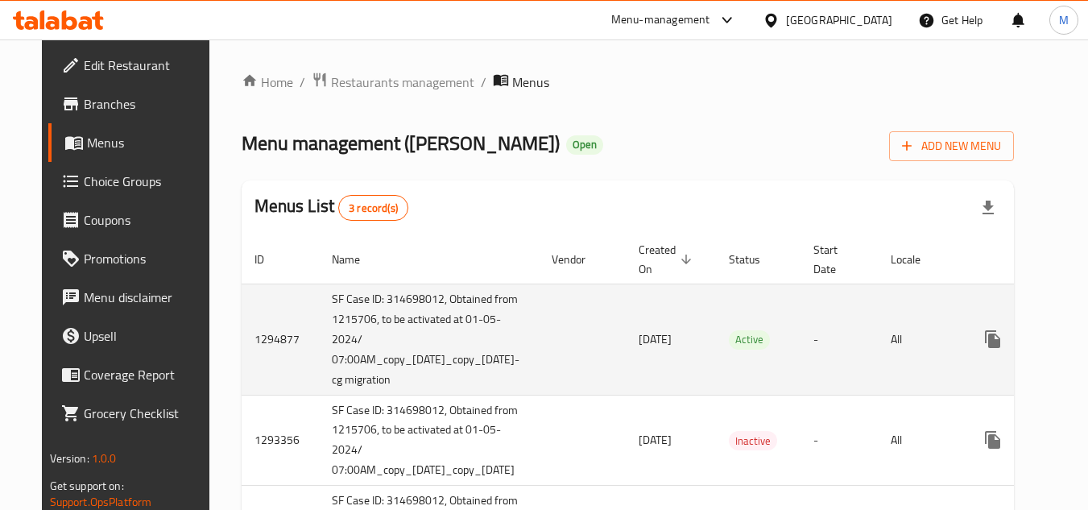
scroll to position [64, 0]
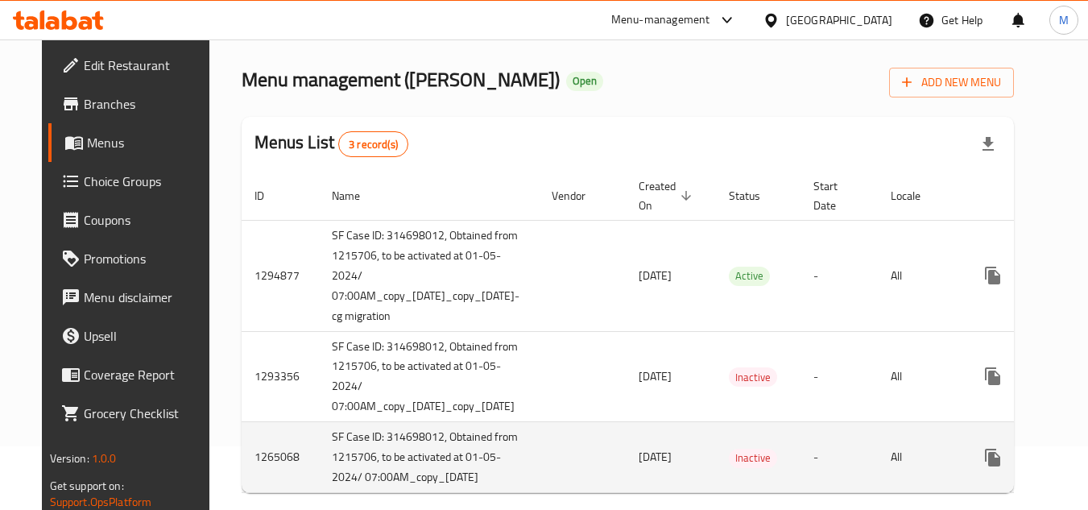
click at [1024, 450] on td "enhanced table" at bounding box center [1051, 457] width 180 height 71
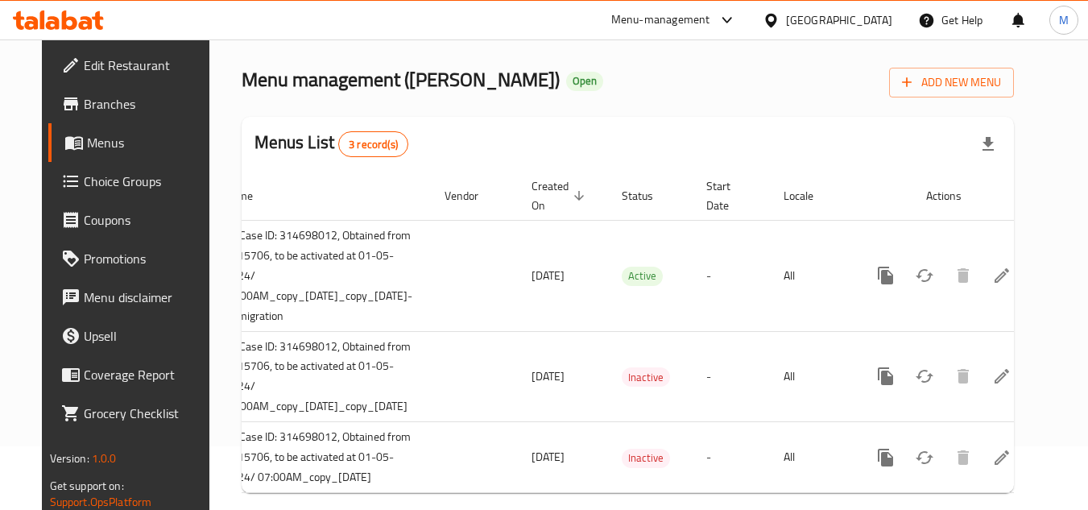
scroll to position [0, 110]
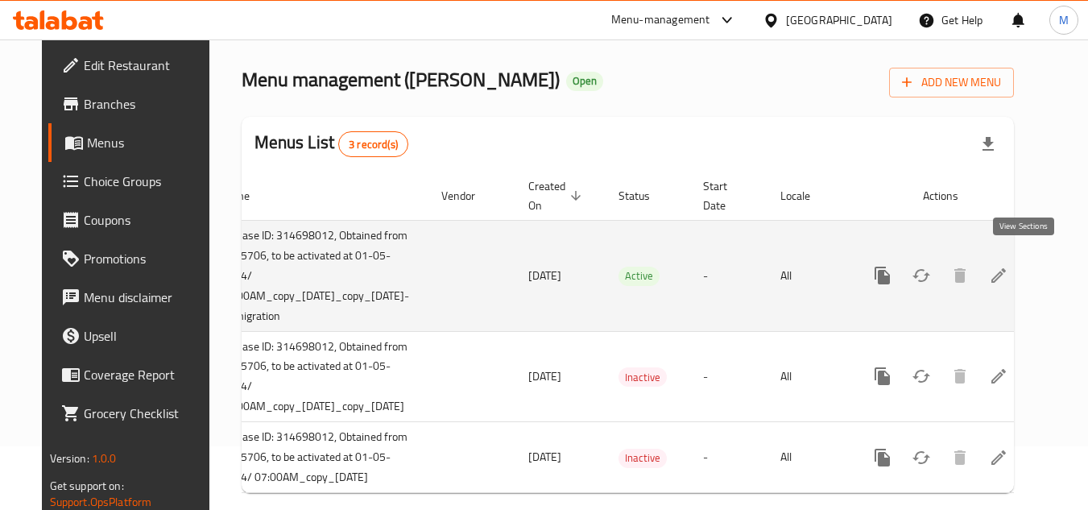
click at [1018, 256] on link "enhanced table" at bounding box center [999, 275] width 39 height 39
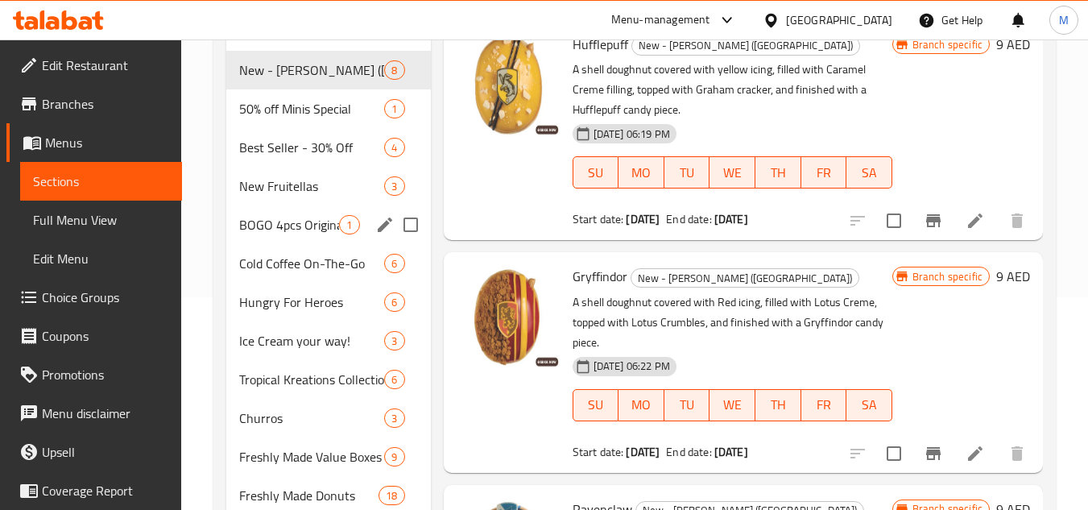
scroll to position [242, 0]
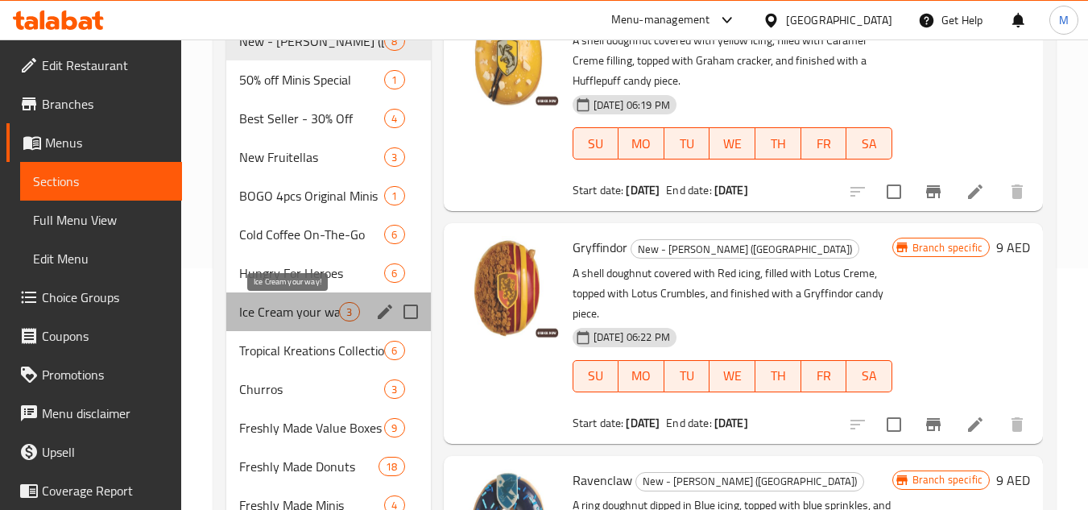
click at [263, 312] on span "Ice Cream your way!" at bounding box center [289, 311] width 100 height 19
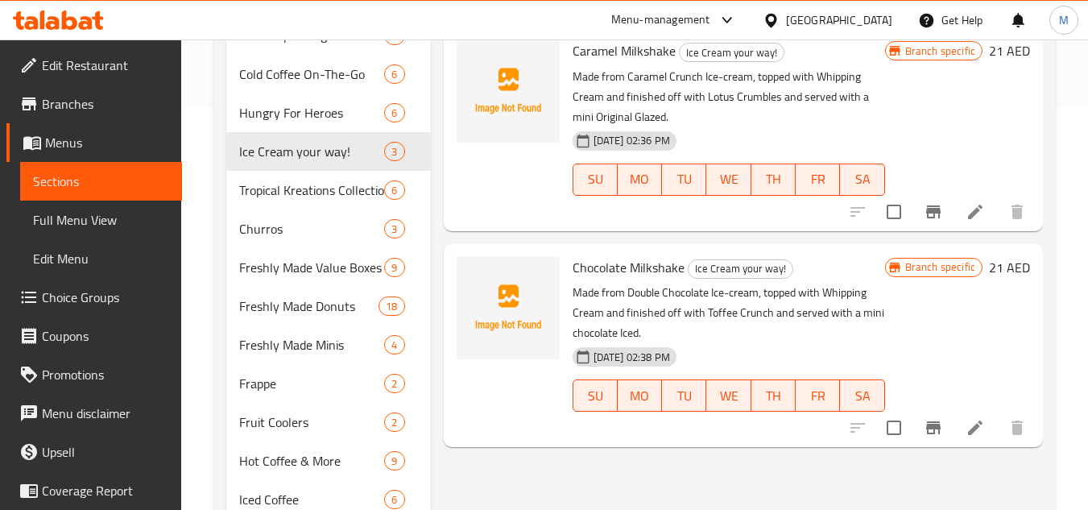
scroll to position [403, 0]
click at [475, 273] on icon "upload picture" at bounding box center [479, 277] width 16 height 15
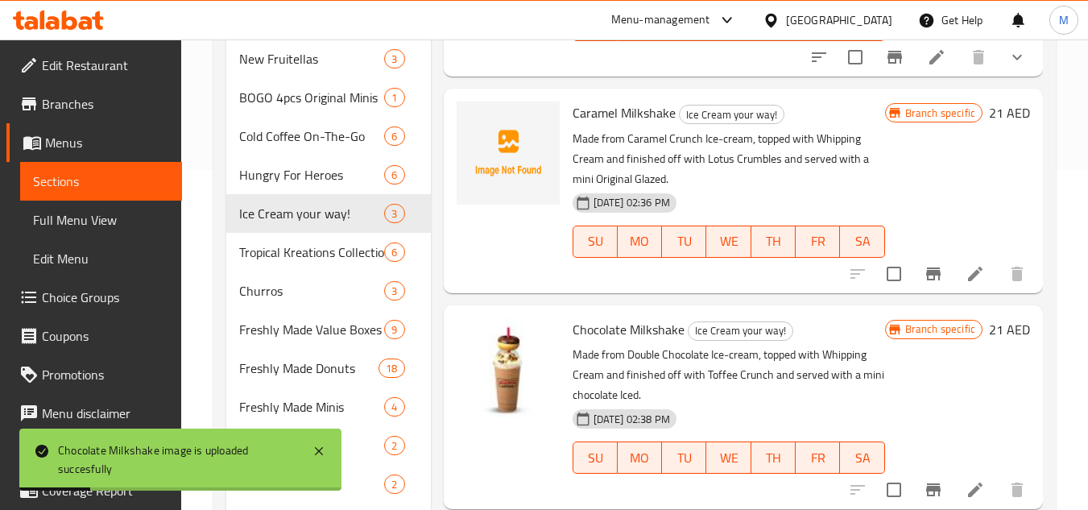
scroll to position [322, 0]
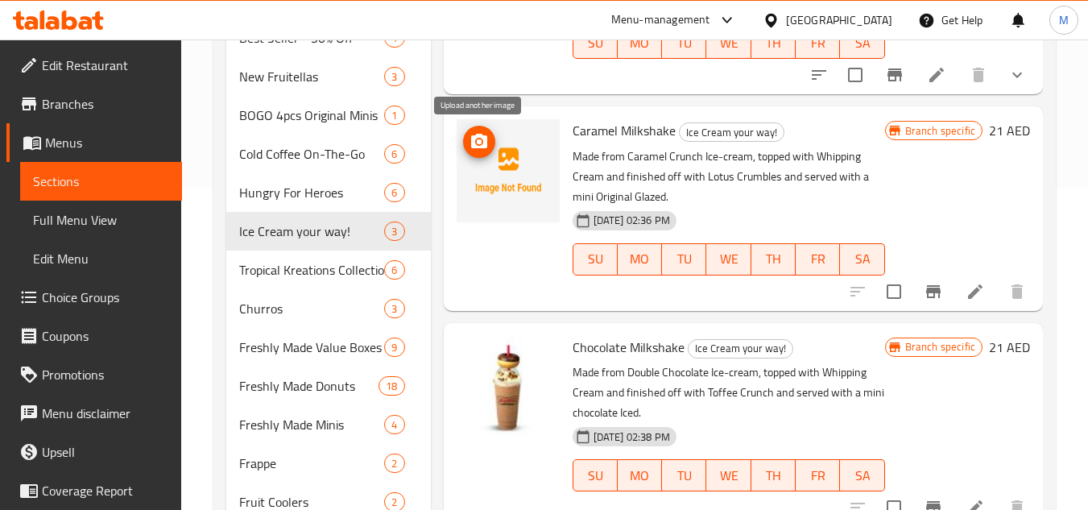
click at [476, 137] on icon "upload picture" at bounding box center [479, 141] width 16 height 15
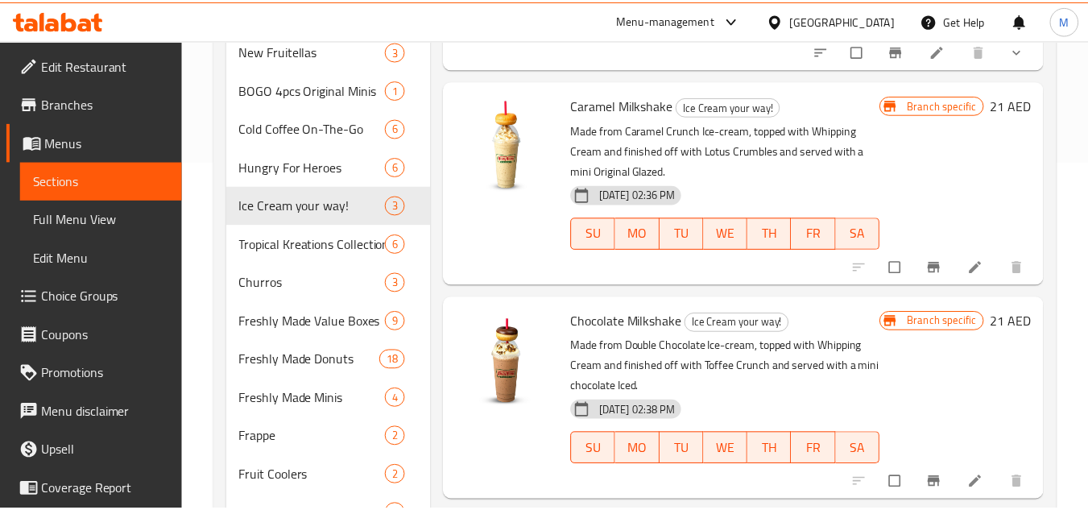
scroll to position [695, 0]
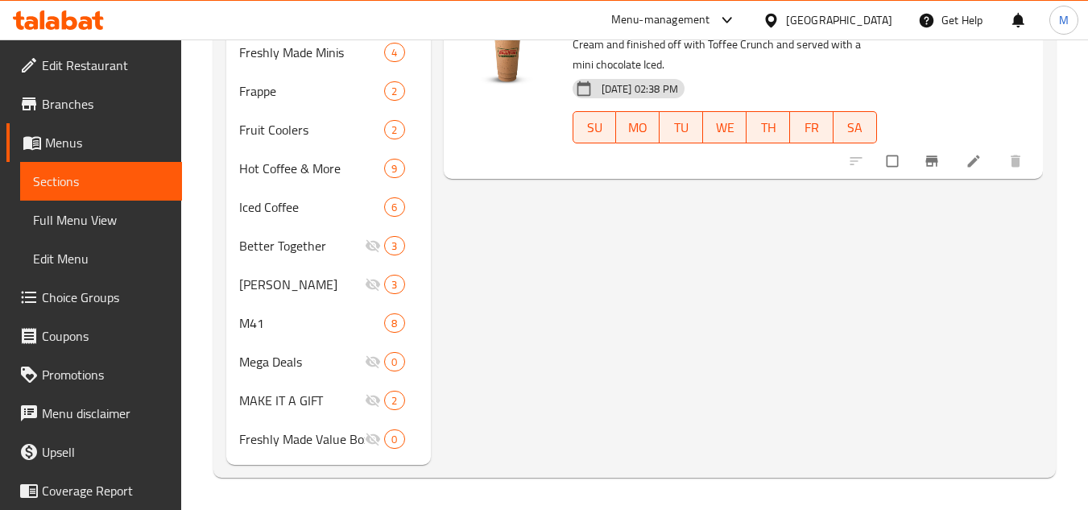
click at [52, 12] on icon at bounding box center [58, 19] width 91 height 19
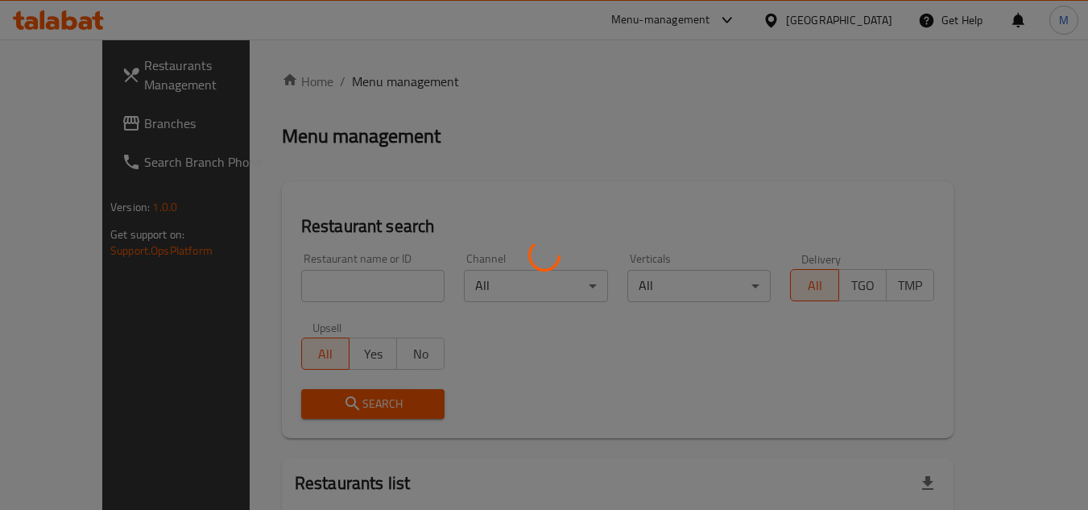
scroll to position [1, 0]
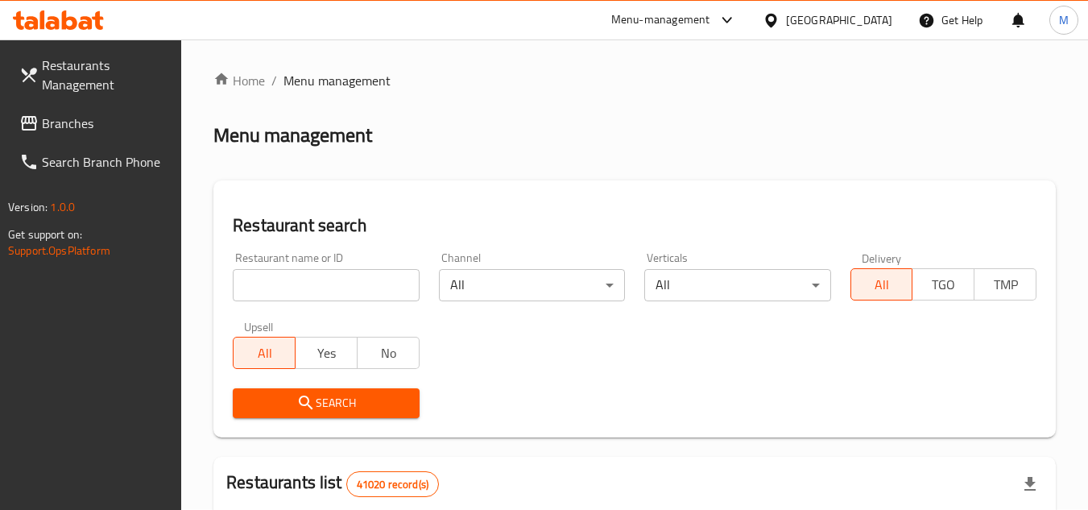
click at [424, 189] on div "Restaurant search Restaurant name or ID Restaurant name or ID Channel All ​ Ver…" at bounding box center [635, 308] width 843 height 257
click at [370, 269] on input "search" at bounding box center [326, 285] width 186 height 32
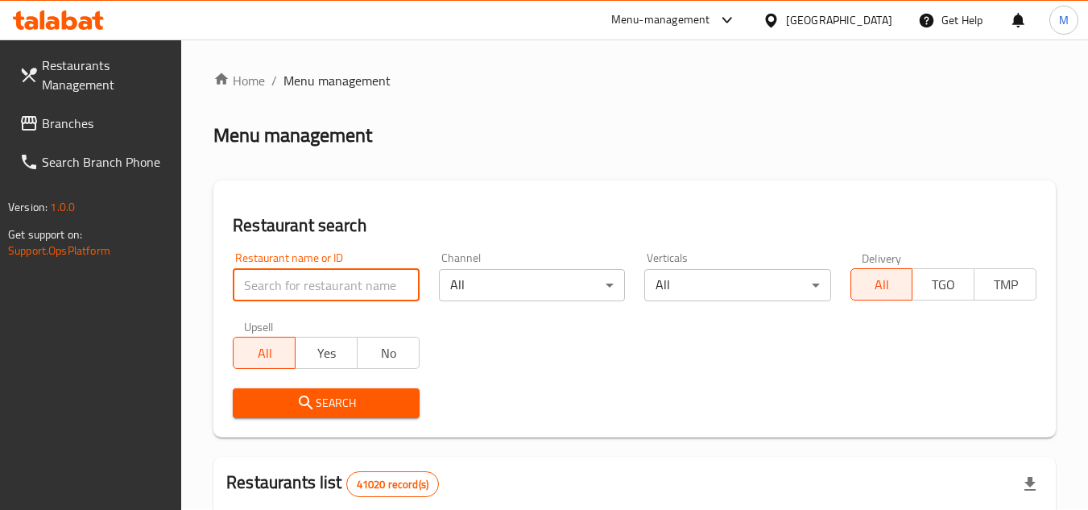
click at [370, 269] on input "search" at bounding box center [326, 285] width 186 height 32
paste input "2913"
type input "2913"
click button "Search" at bounding box center [326, 403] width 186 height 30
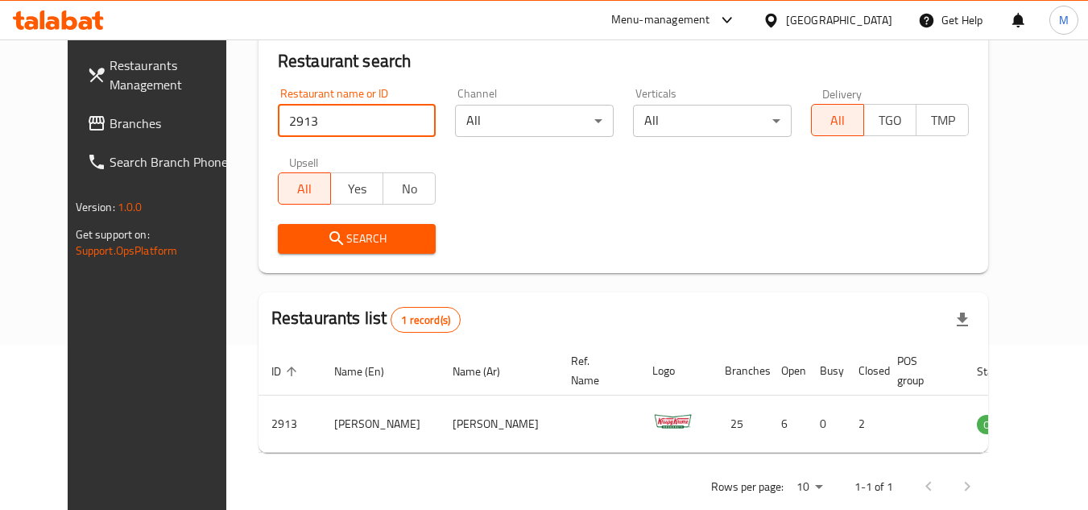
scroll to position [195, 0]
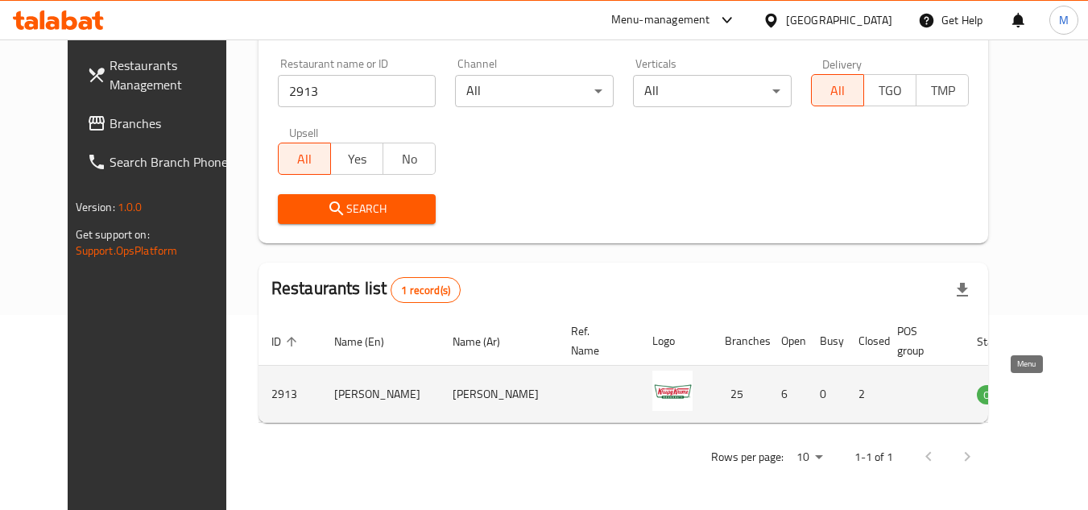
click at [1062, 396] on icon "enhanced table" at bounding box center [1071, 393] width 19 height 19
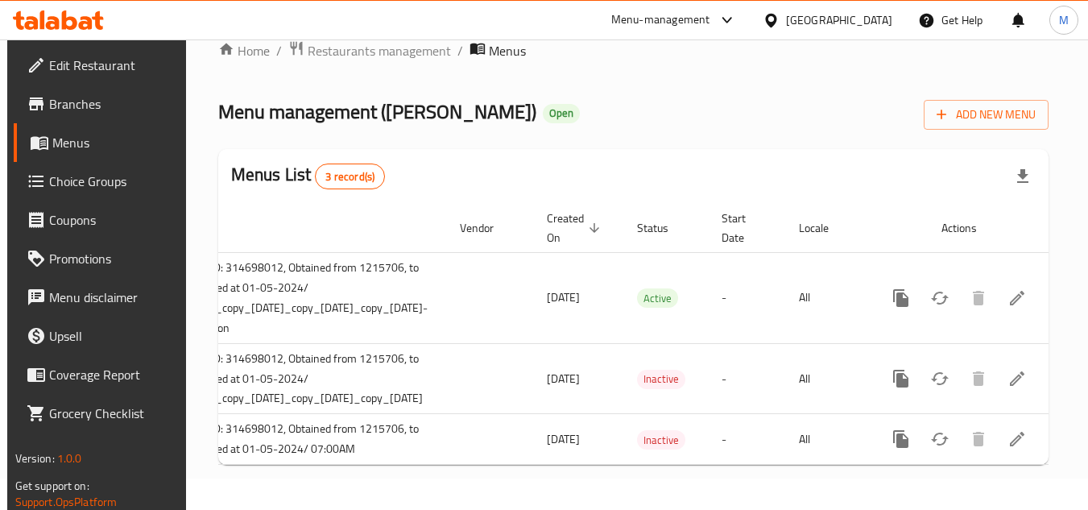
scroll to position [0, 206]
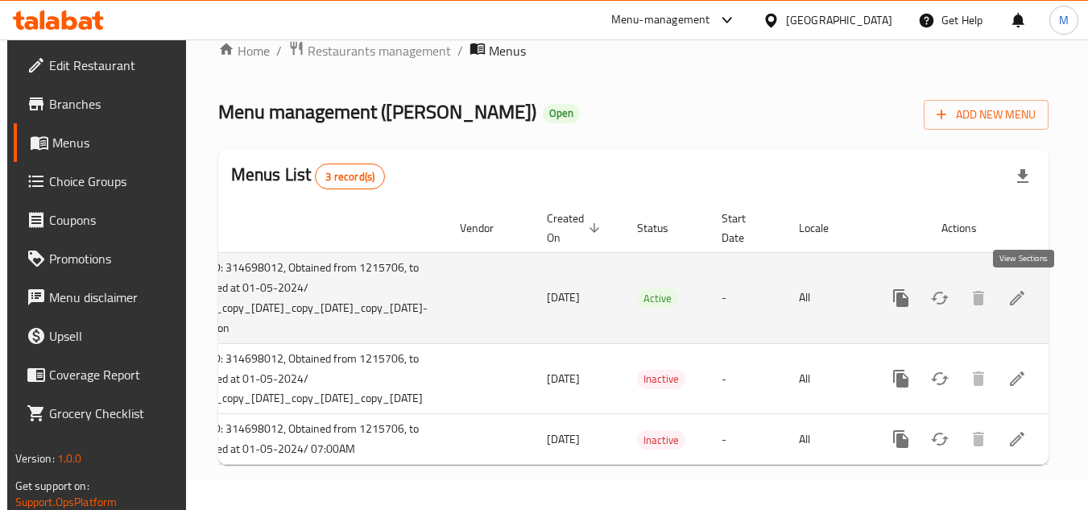
click at [1027, 279] on link "enhanced table" at bounding box center [1017, 298] width 39 height 39
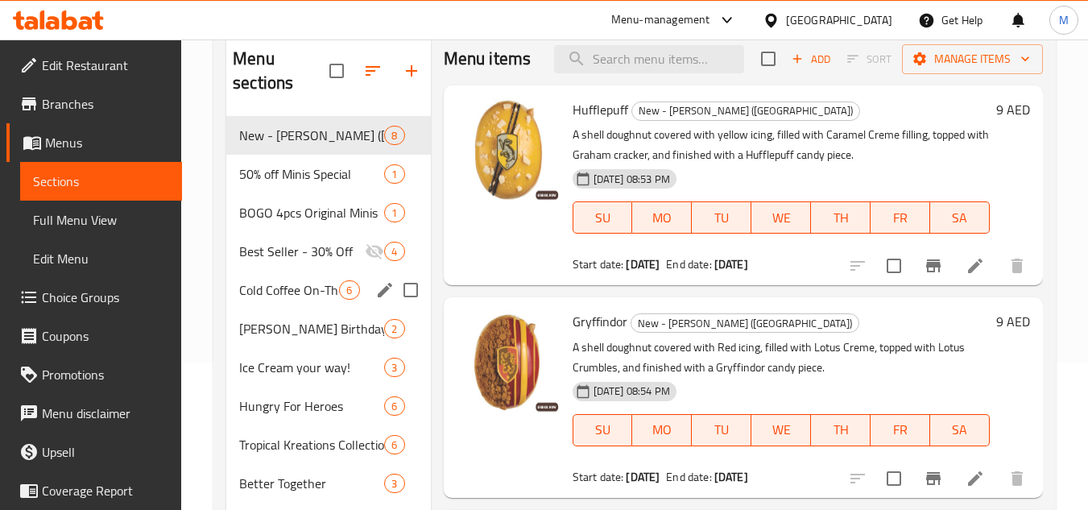
scroll to position [161, 0]
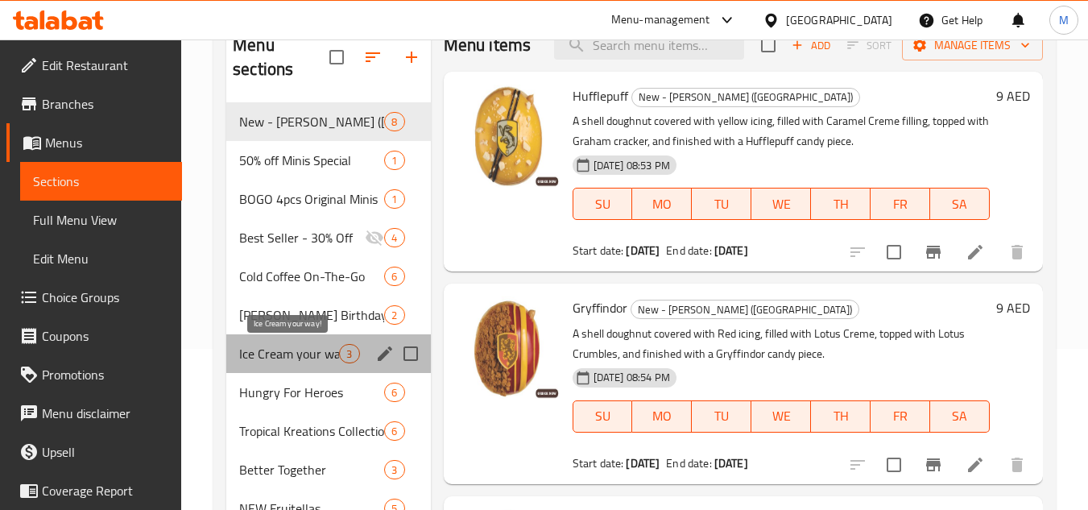
click at [288, 347] on span "Ice Cream your way!" at bounding box center [289, 353] width 100 height 19
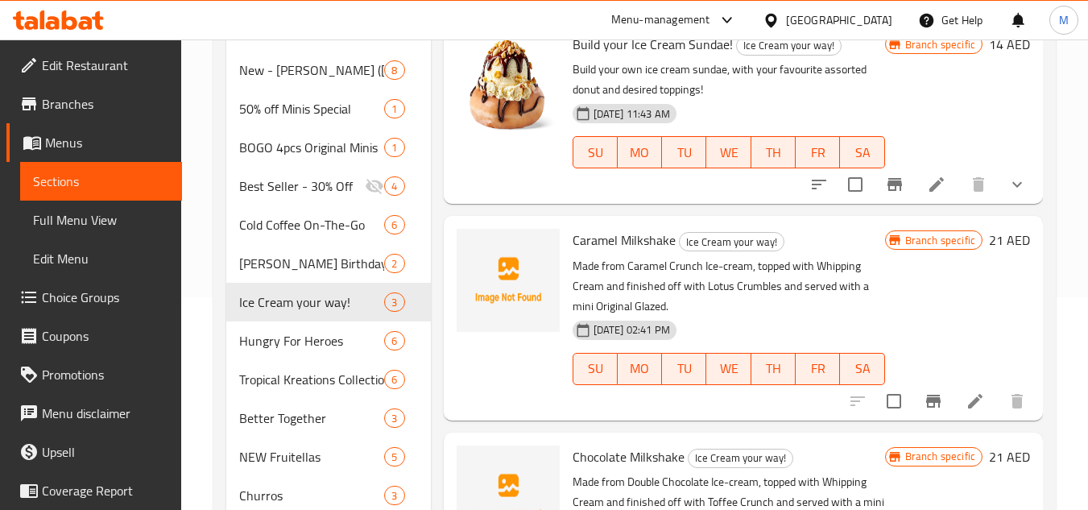
scroll to position [242, 0]
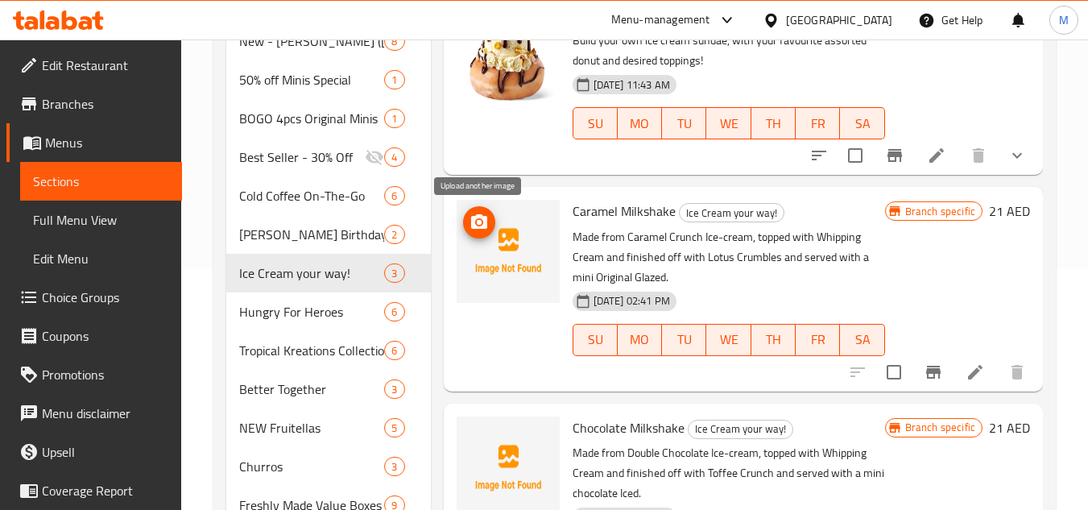
click at [487, 212] on button "upload picture" at bounding box center [479, 222] width 32 height 32
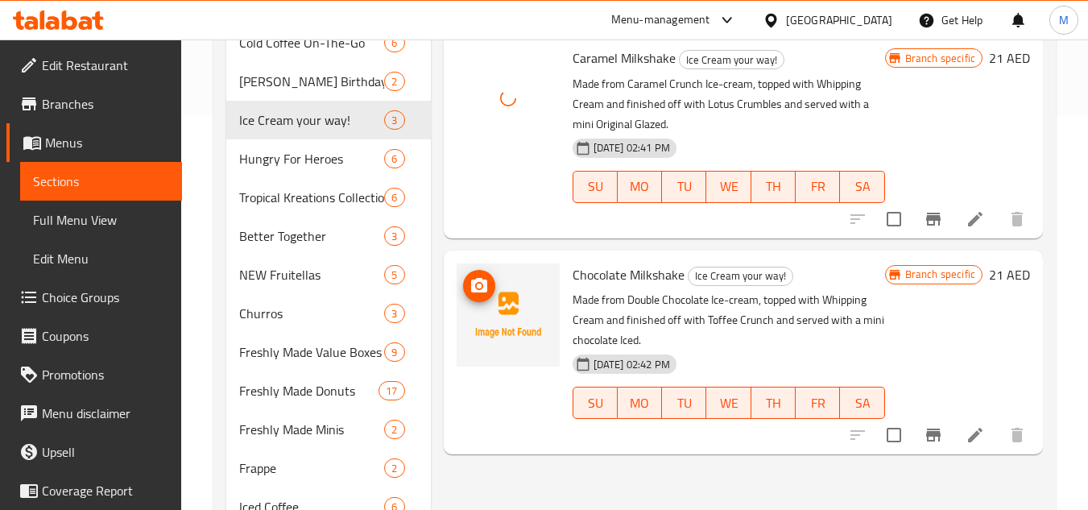
scroll to position [403, 0]
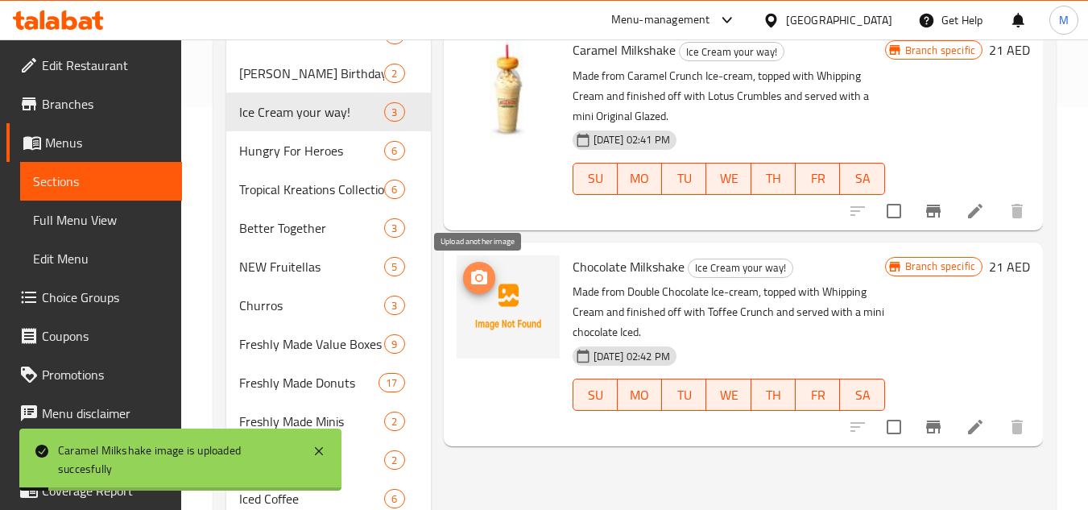
click at [486, 279] on icon "upload picture" at bounding box center [479, 277] width 16 height 15
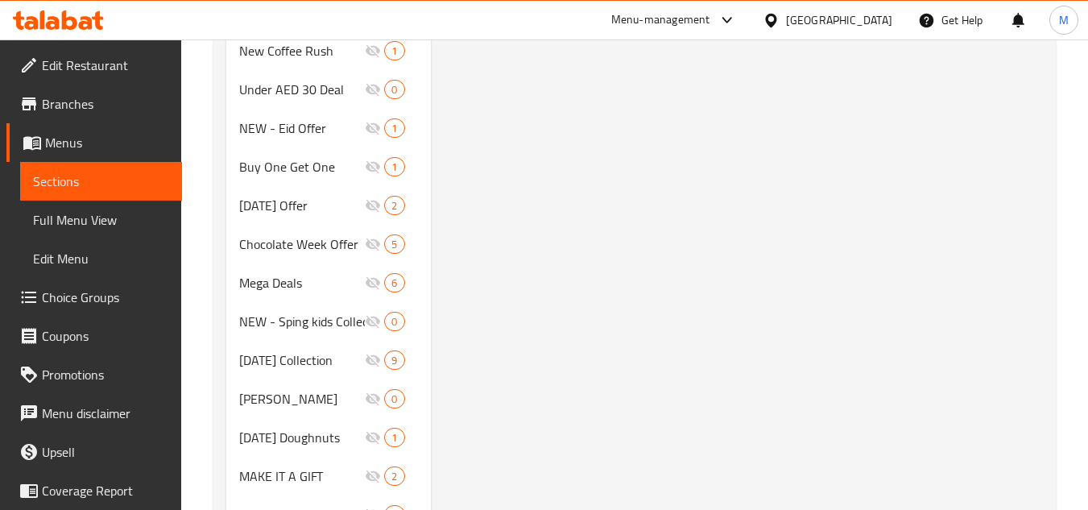
scroll to position [1197, 0]
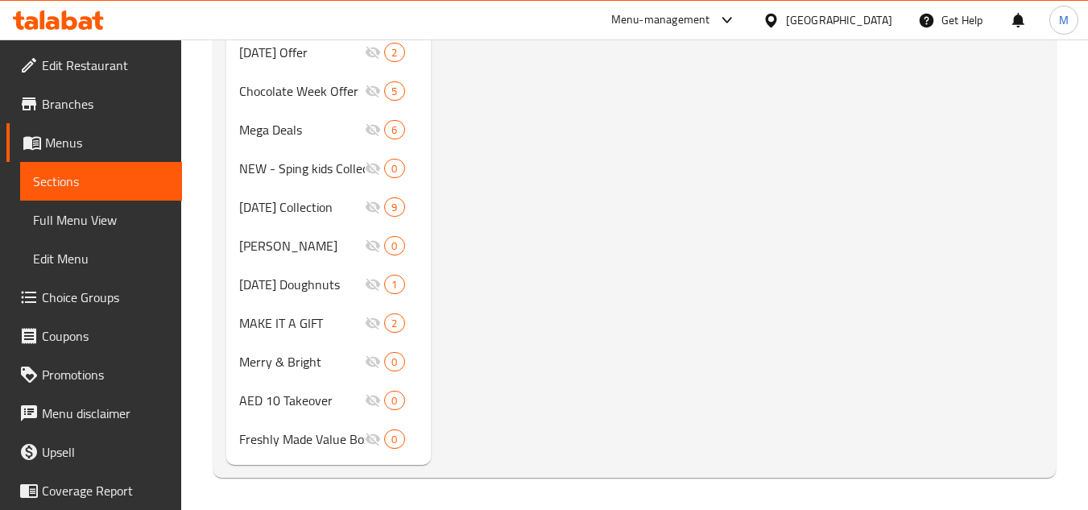
click at [70, 26] on icon at bounding box center [58, 19] width 91 height 19
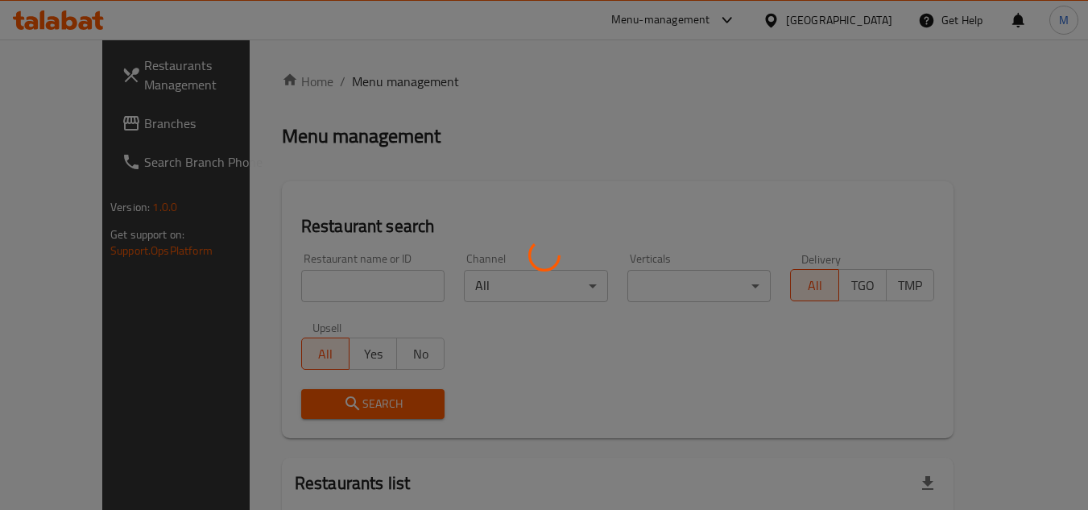
scroll to position [81, 0]
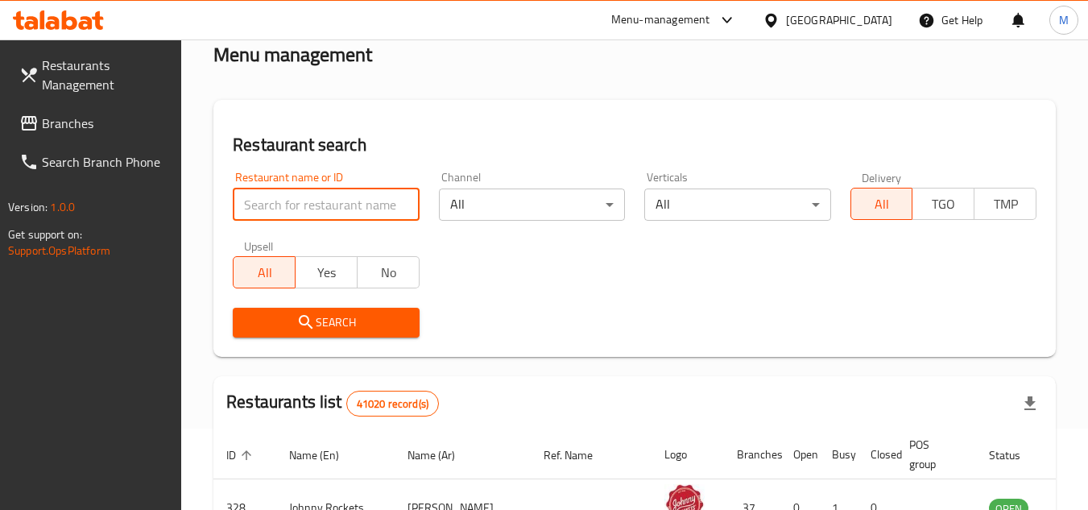
click at [409, 206] on input "search" at bounding box center [326, 205] width 186 height 32
paste input "690377"
type input "690377"
click button "Search" at bounding box center [326, 323] width 186 height 30
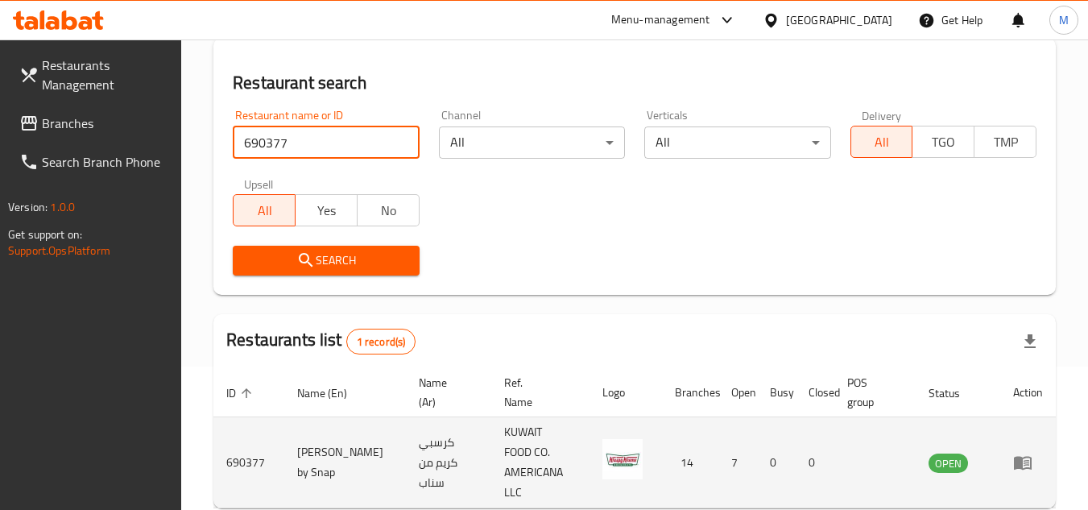
scroll to position [209, 0]
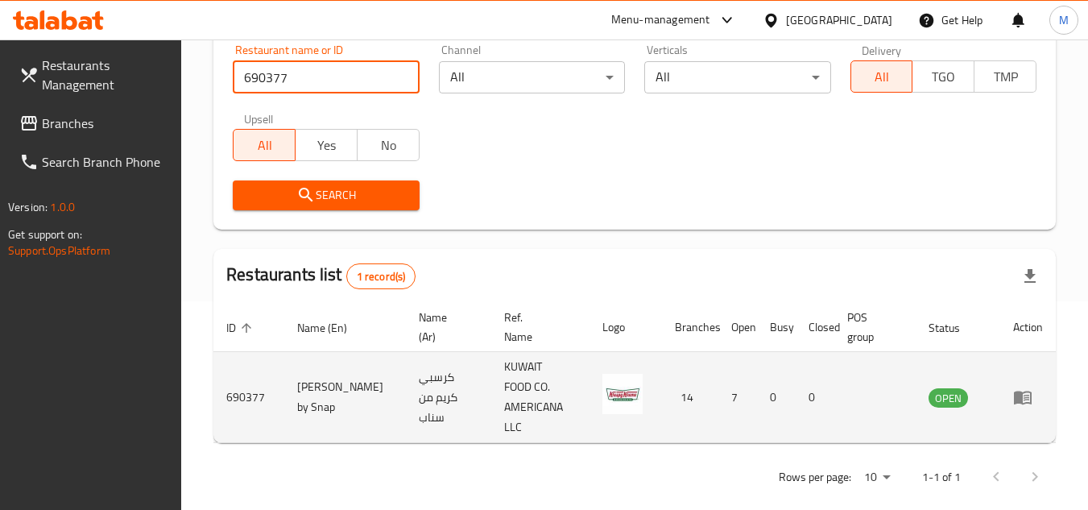
click at [1032, 388] on icon "enhanced table" at bounding box center [1023, 397] width 19 height 19
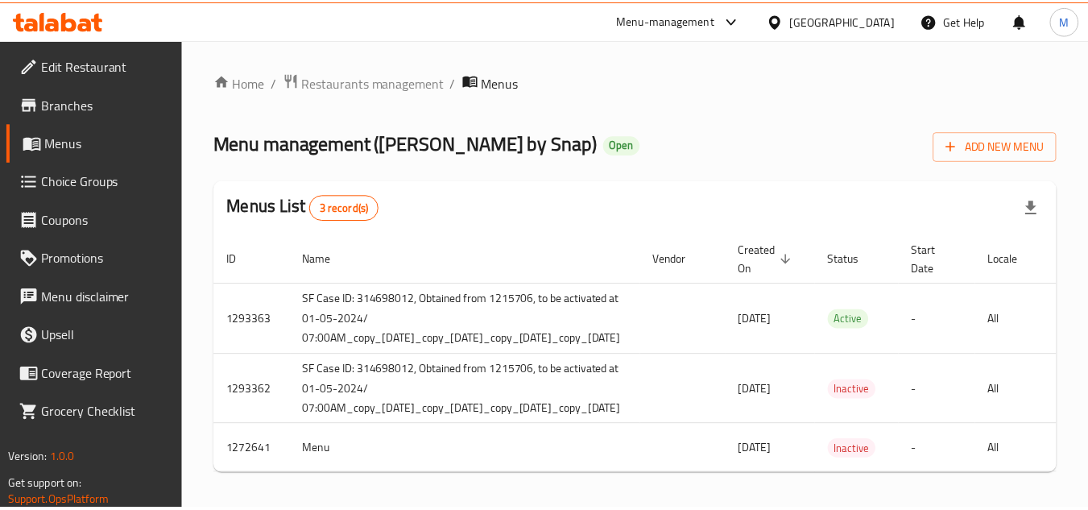
scroll to position [0, 288]
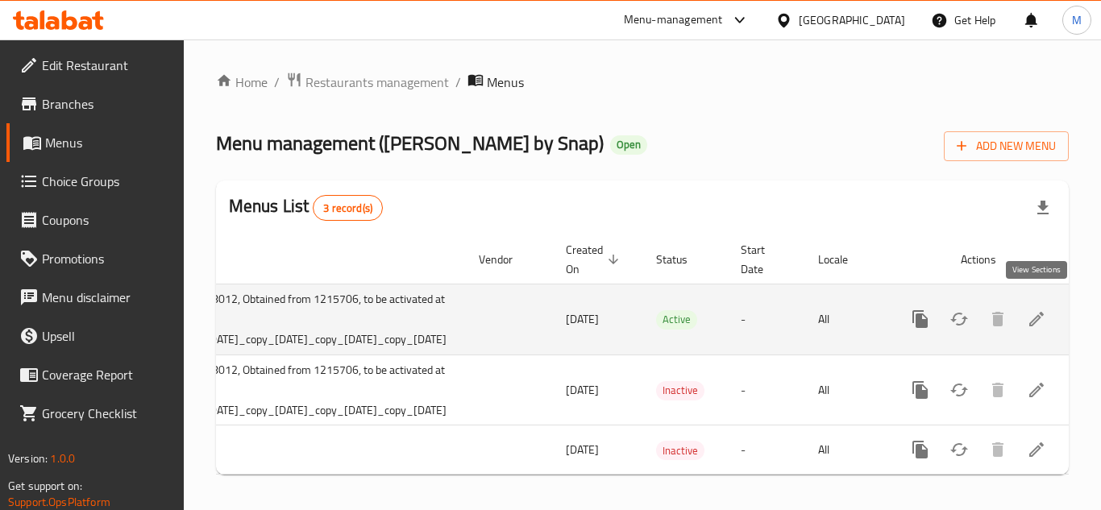
click at [1043, 309] on icon "enhanced table" at bounding box center [1035, 318] width 19 height 19
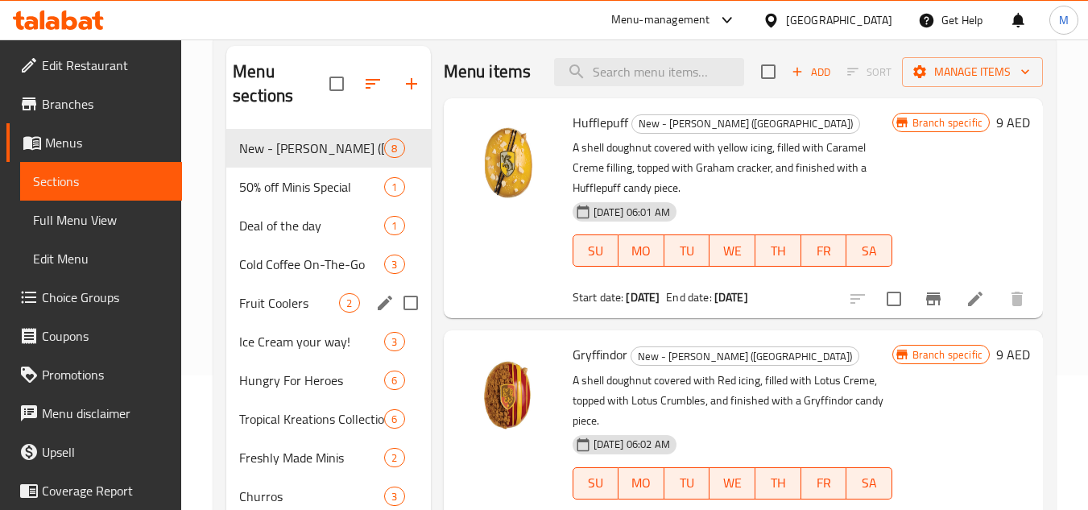
scroll to position [161, 0]
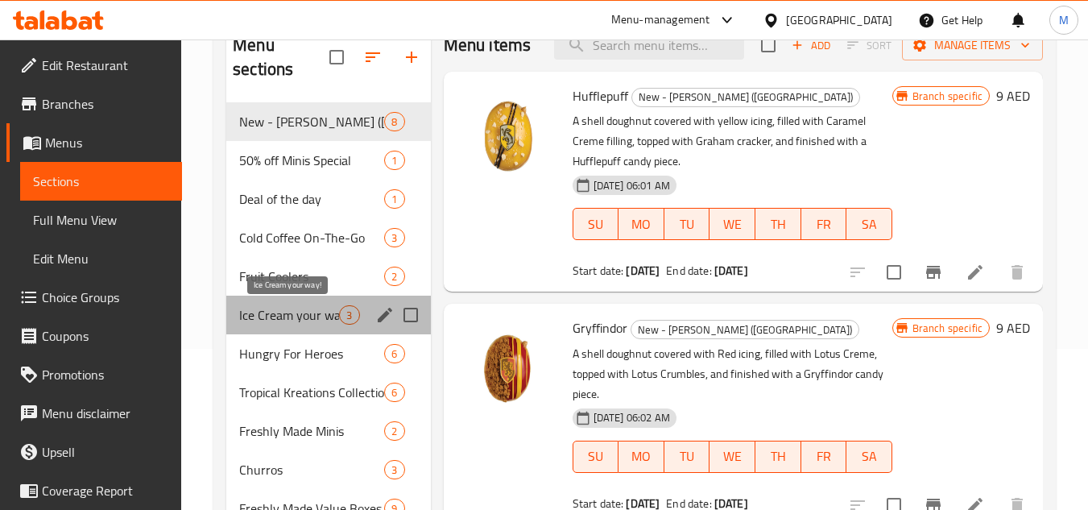
click at [280, 310] on span "Ice Cream your way!" at bounding box center [289, 314] width 100 height 19
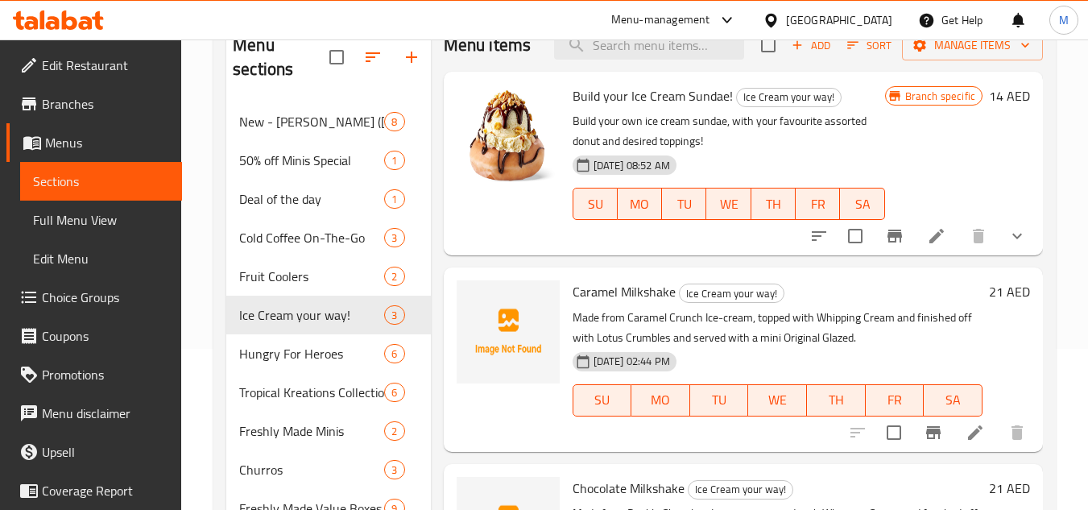
scroll to position [242, 0]
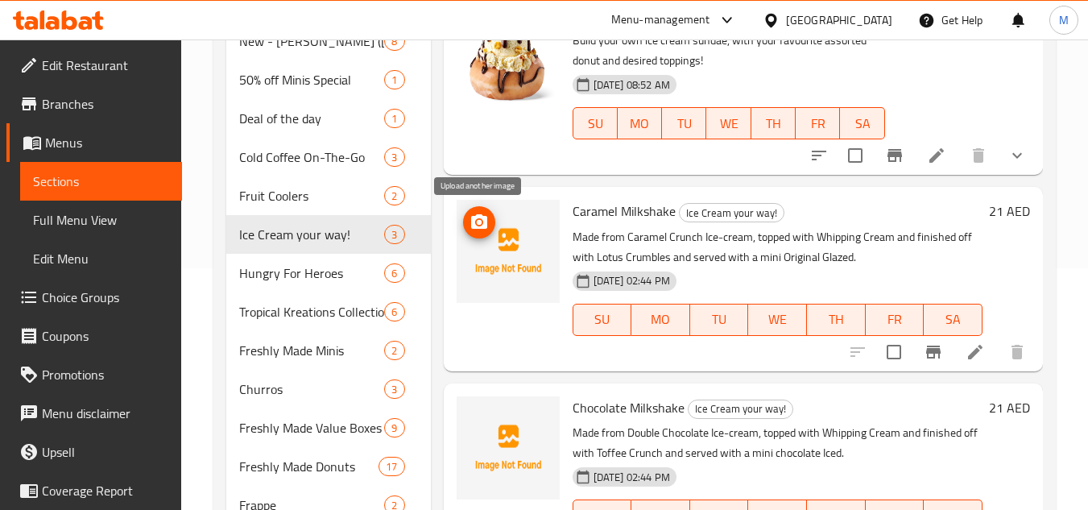
click at [482, 214] on icon "upload picture" at bounding box center [479, 222] width 19 height 19
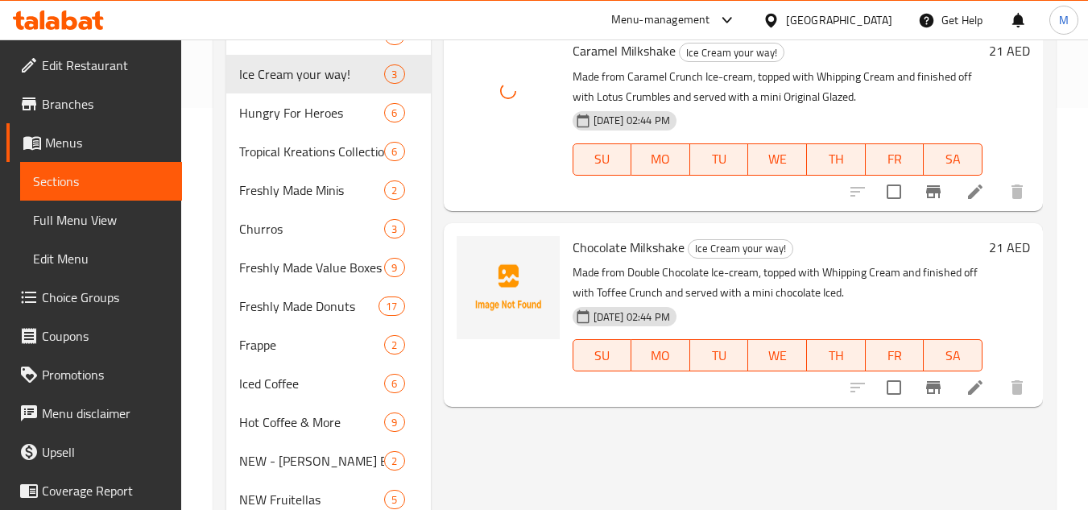
scroll to position [403, 0]
click at [487, 262] on icon "upload picture" at bounding box center [479, 257] width 19 height 19
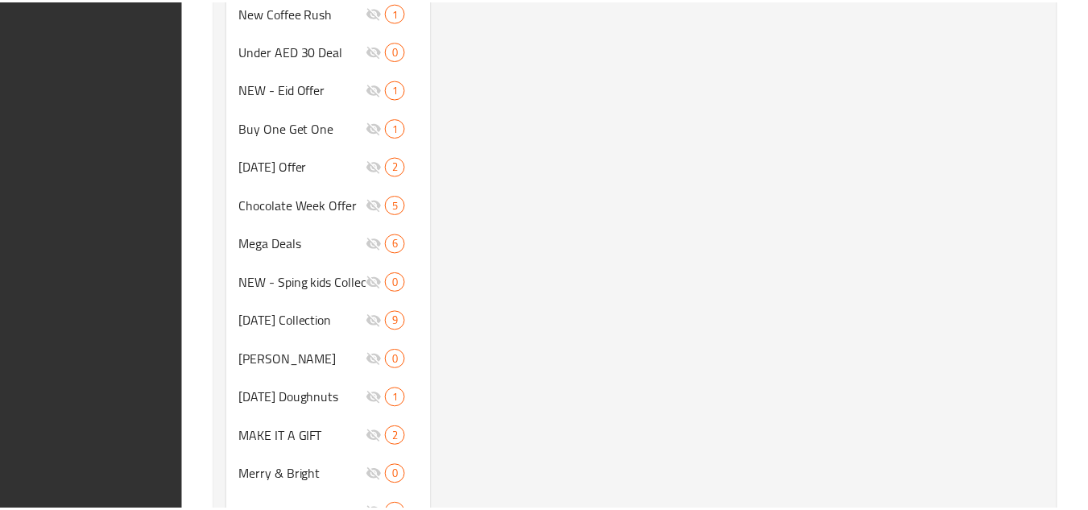
scroll to position [1197, 0]
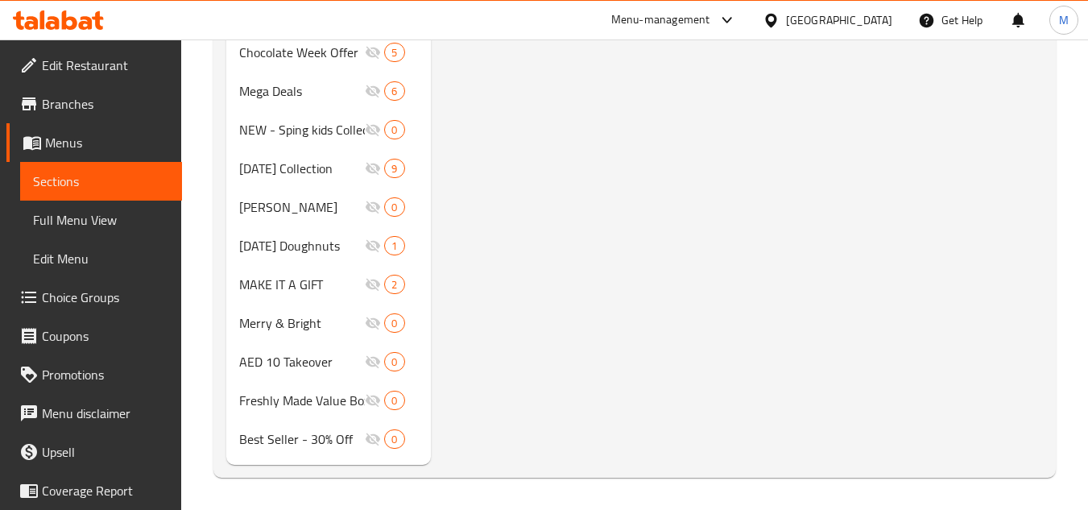
click at [64, 16] on icon at bounding box center [69, 19] width 15 height 19
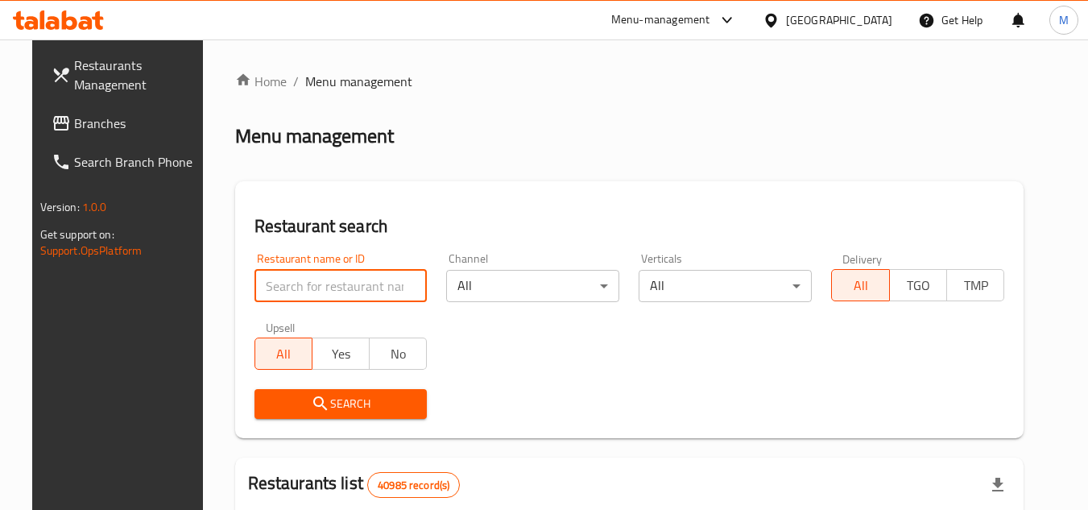
click at [349, 273] on input "search" at bounding box center [341, 286] width 173 height 32
paste input "667364"
type input "667364"
click button "Search" at bounding box center [341, 404] width 173 height 30
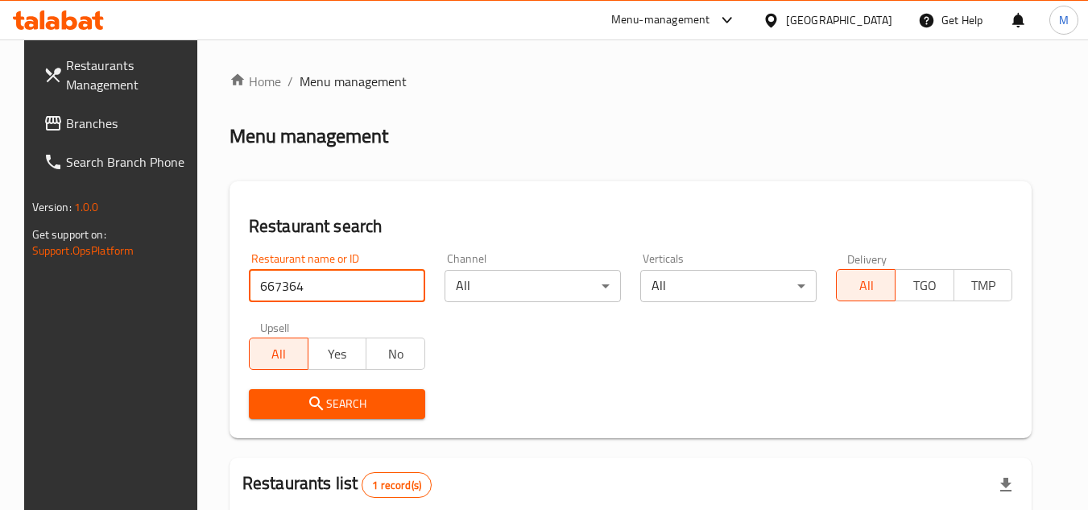
scroll to position [209, 0]
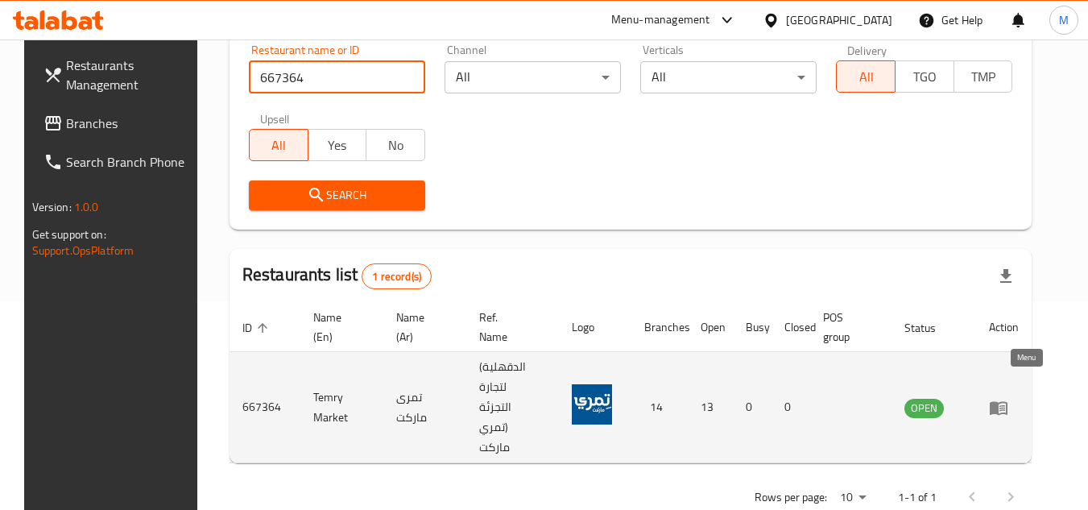
click at [1008, 401] on icon "enhanced table" at bounding box center [999, 408] width 18 height 14
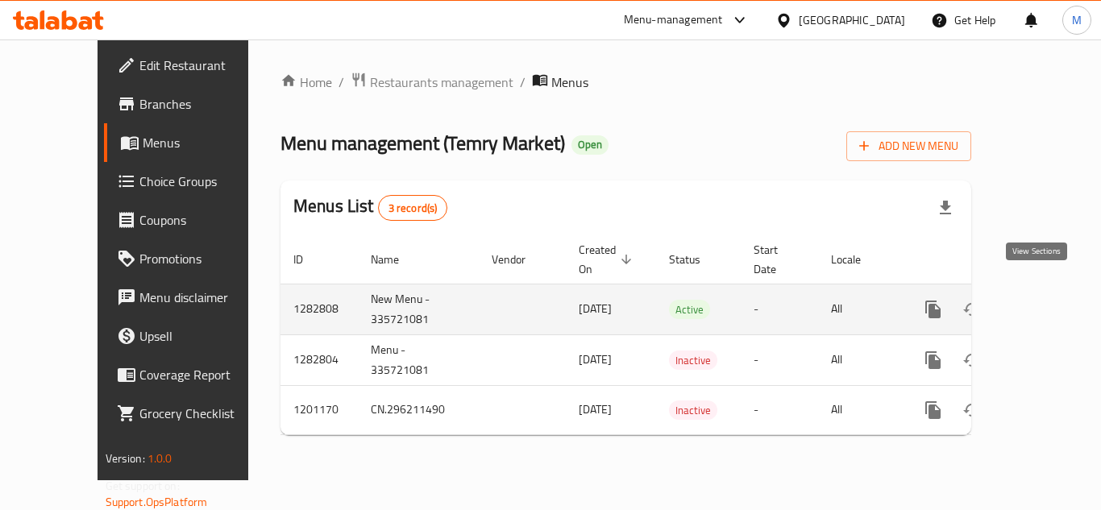
click at [1042, 302] on icon "enhanced table" at bounding box center [1049, 309] width 15 height 15
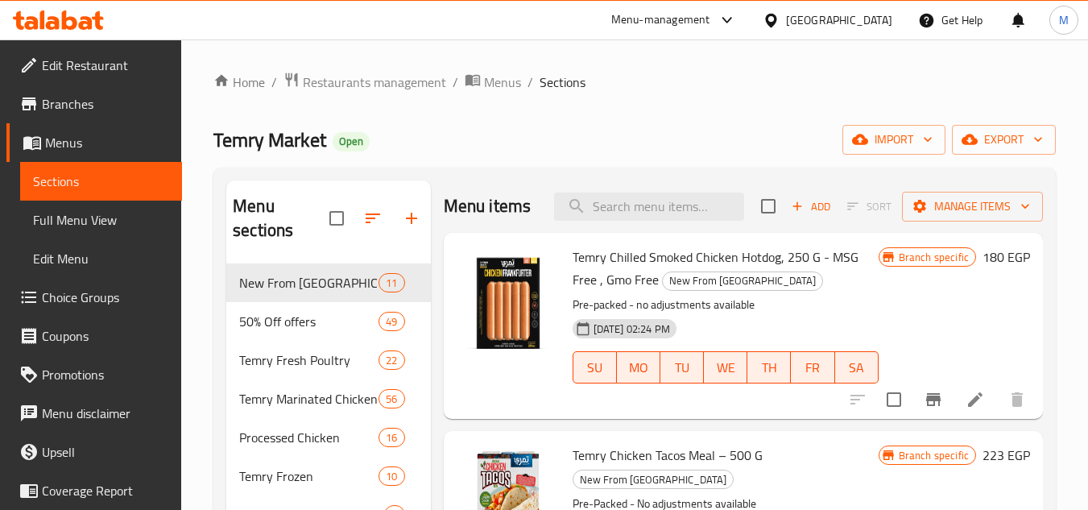
click at [110, 150] on span "Menus" at bounding box center [107, 142] width 124 height 19
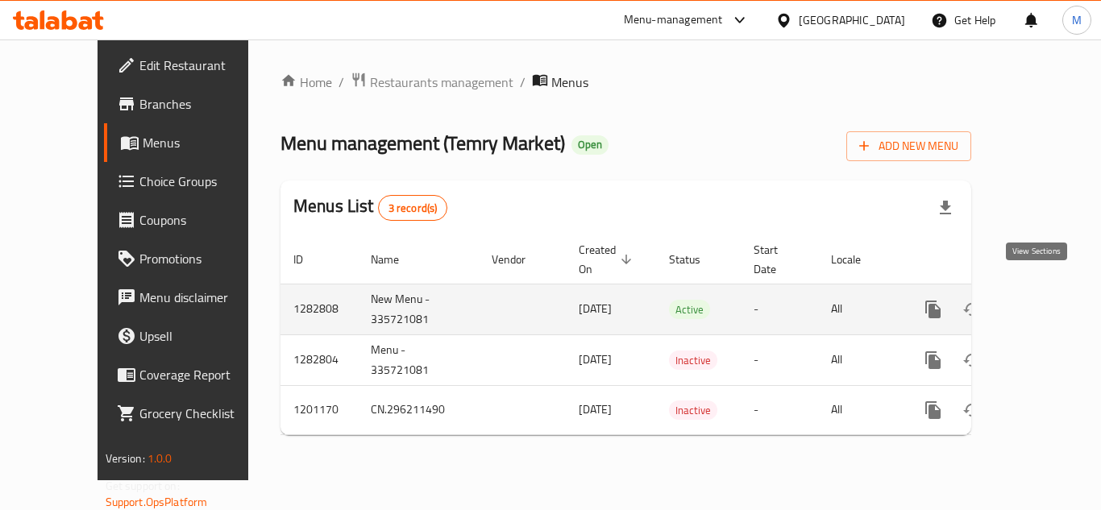
click at [1041, 300] on icon "enhanced table" at bounding box center [1048, 309] width 19 height 19
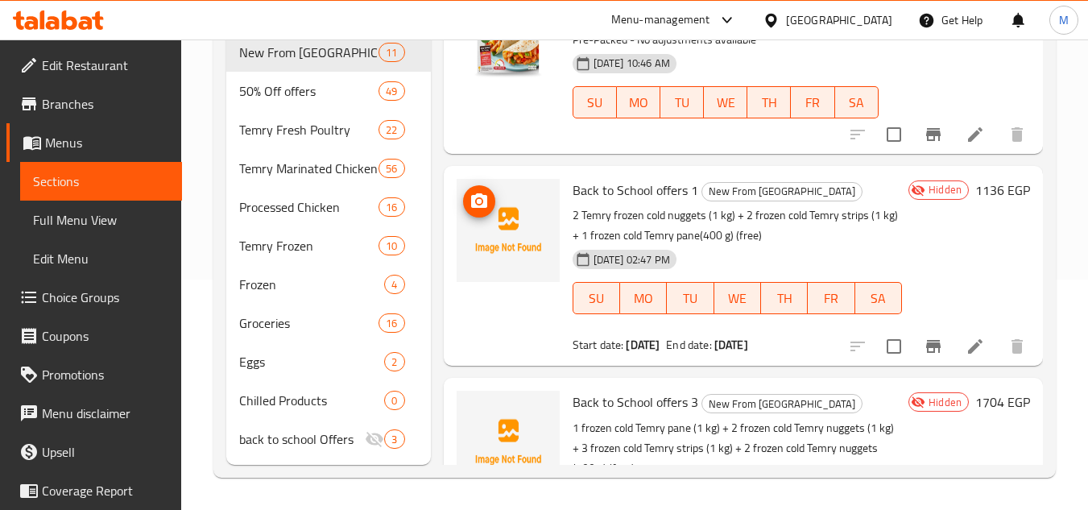
scroll to position [209, 0]
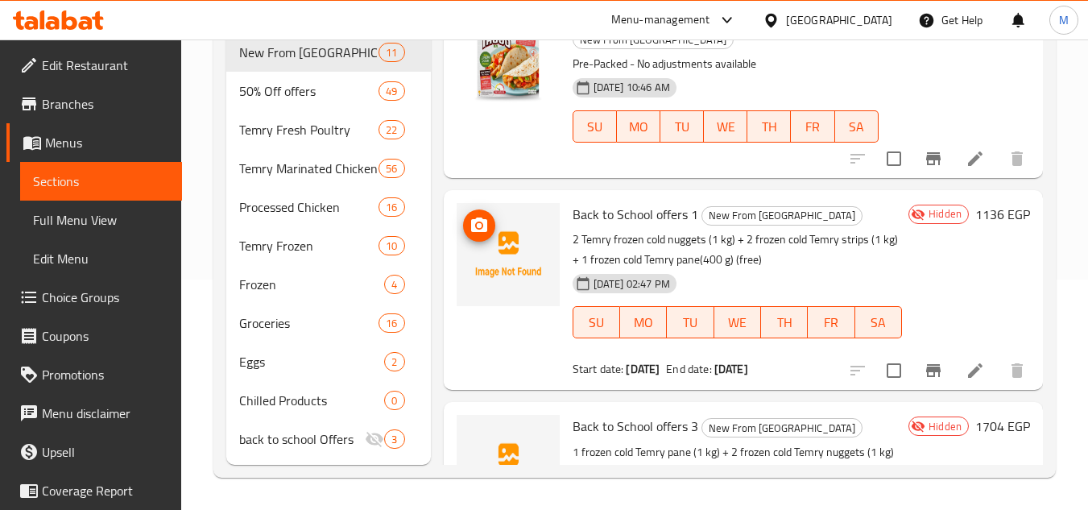
click at [474, 214] on button "upload picture" at bounding box center [479, 225] width 32 height 32
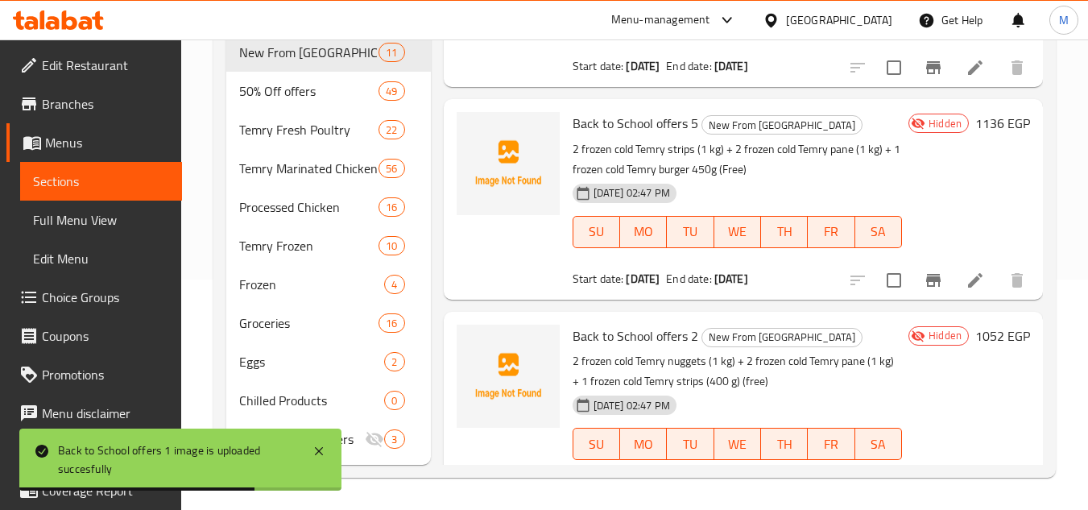
scroll to position [1015, 0]
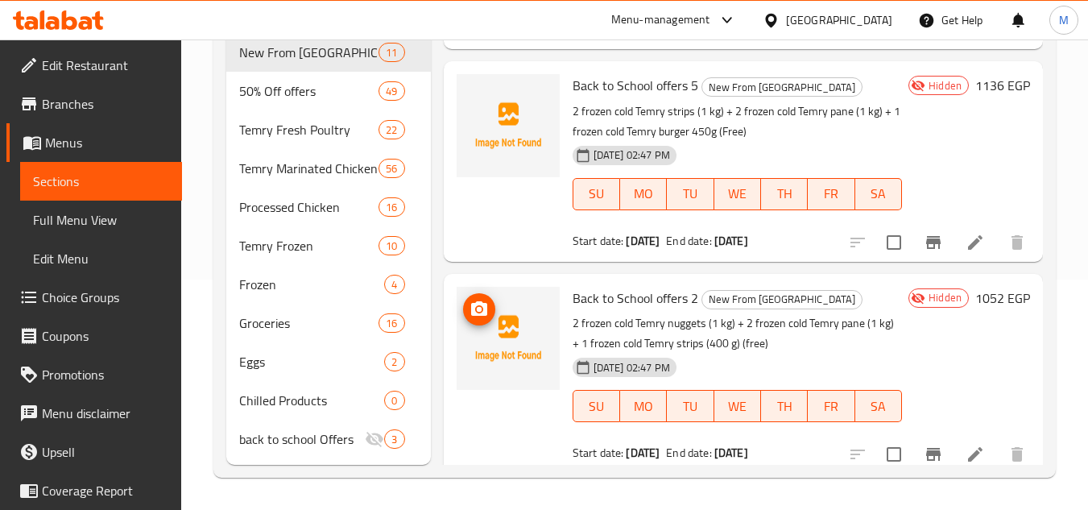
click at [474, 308] on icon "upload picture" at bounding box center [479, 308] width 16 height 15
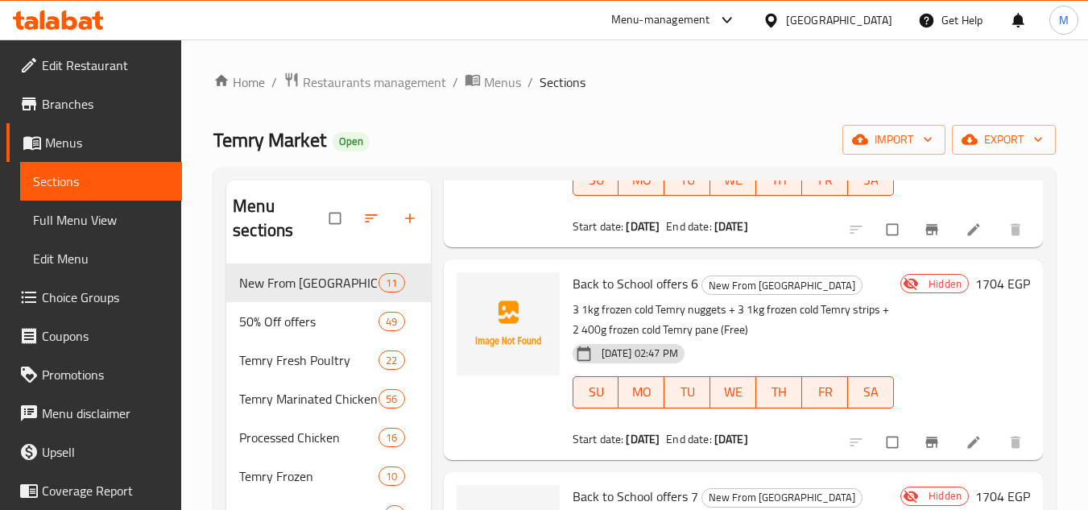
scroll to position [1853, 0]
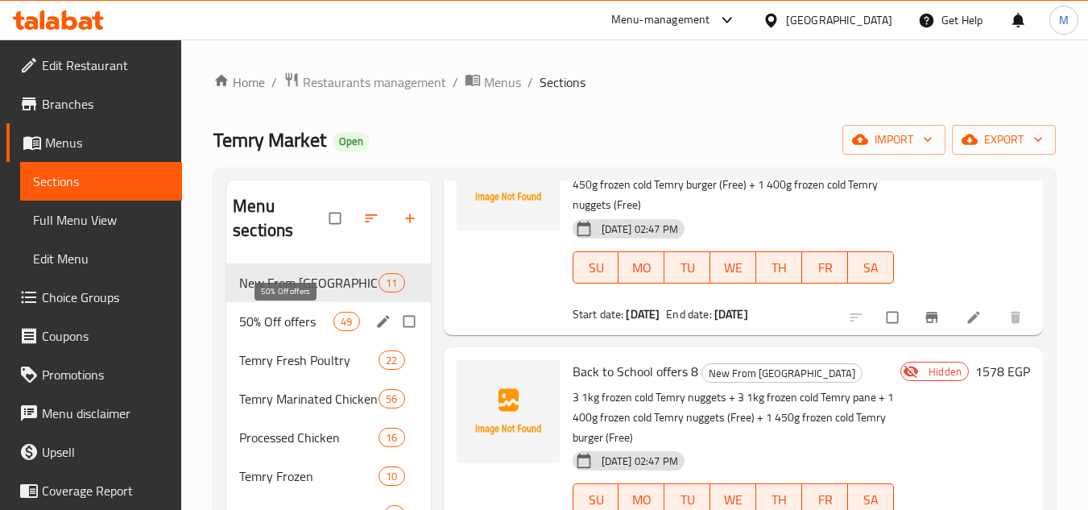
click at [297, 324] on span "50% Off offers" at bounding box center [286, 321] width 94 height 19
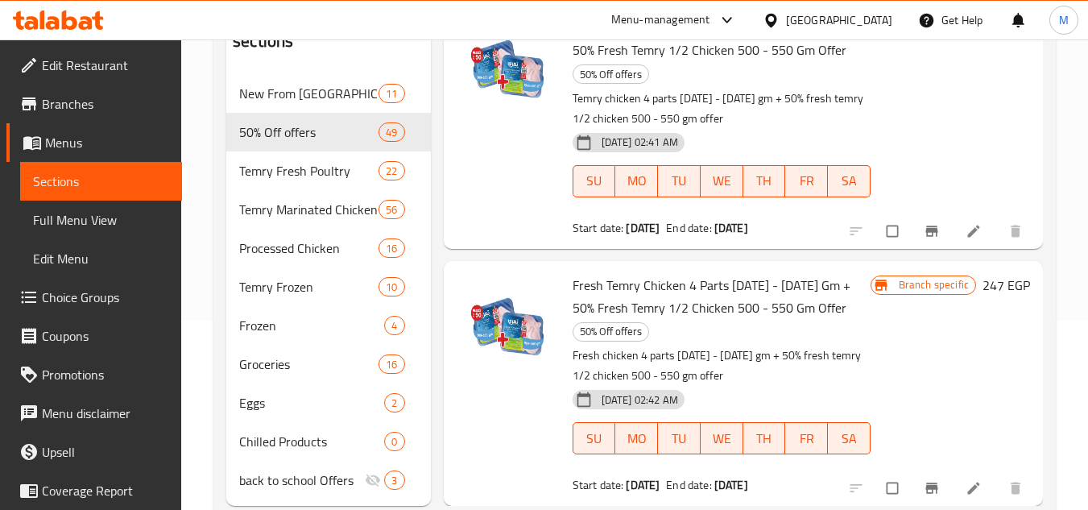
scroll to position [150, 0]
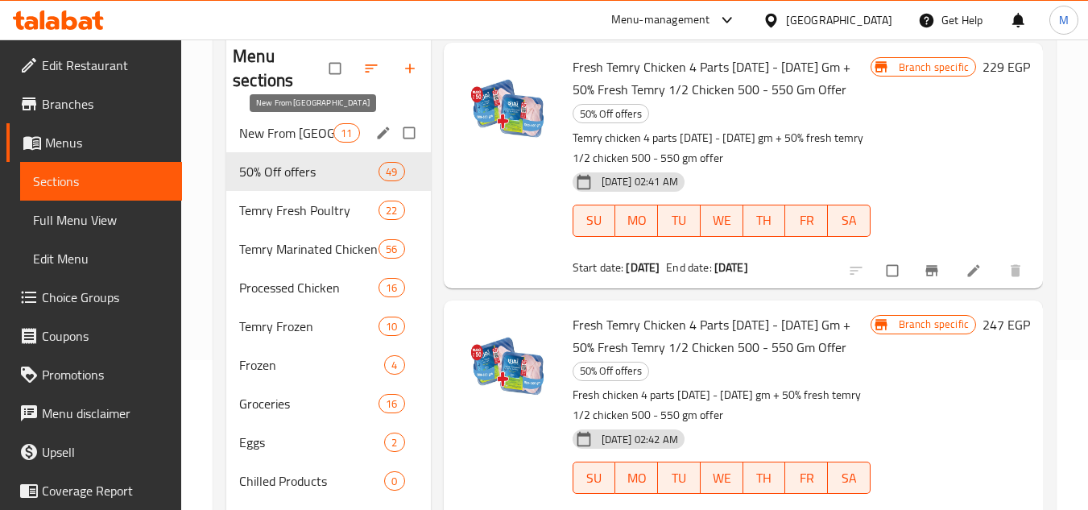
click at [287, 137] on span "New From Temry" at bounding box center [286, 132] width 94 height 19
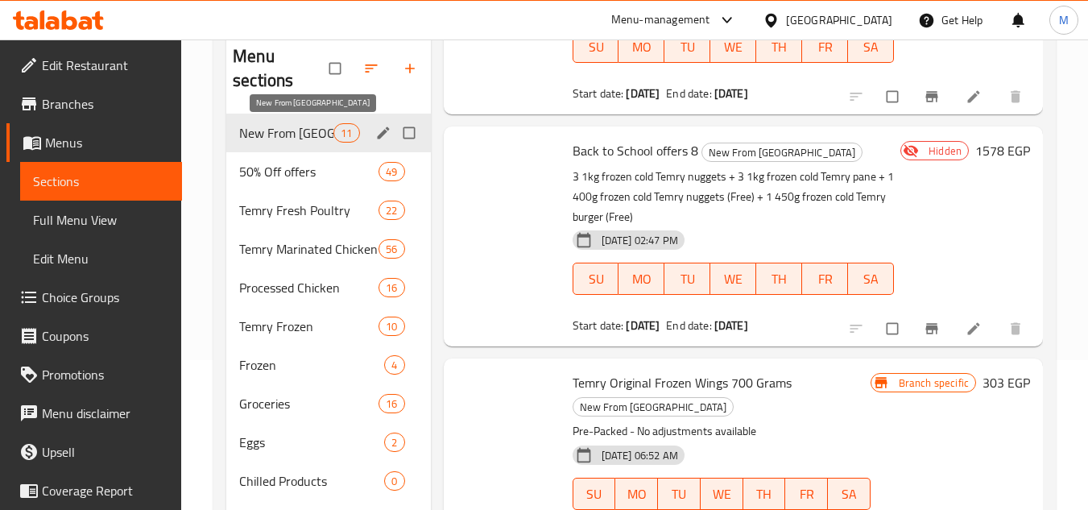
scroll to position [1901, 0]
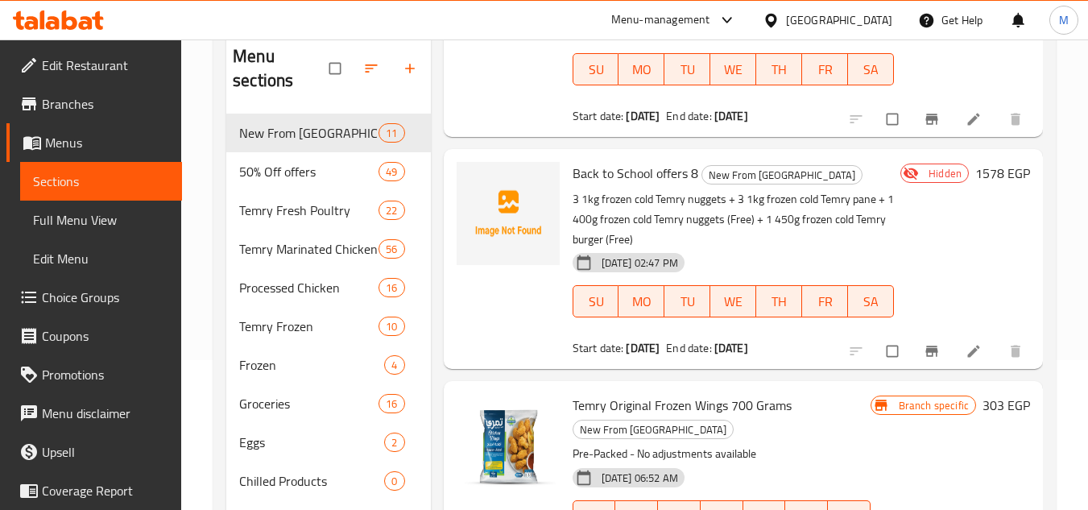
click at [126, 211] on span "Full Menu View" at bounding box center [101, 219] width 136 height 19
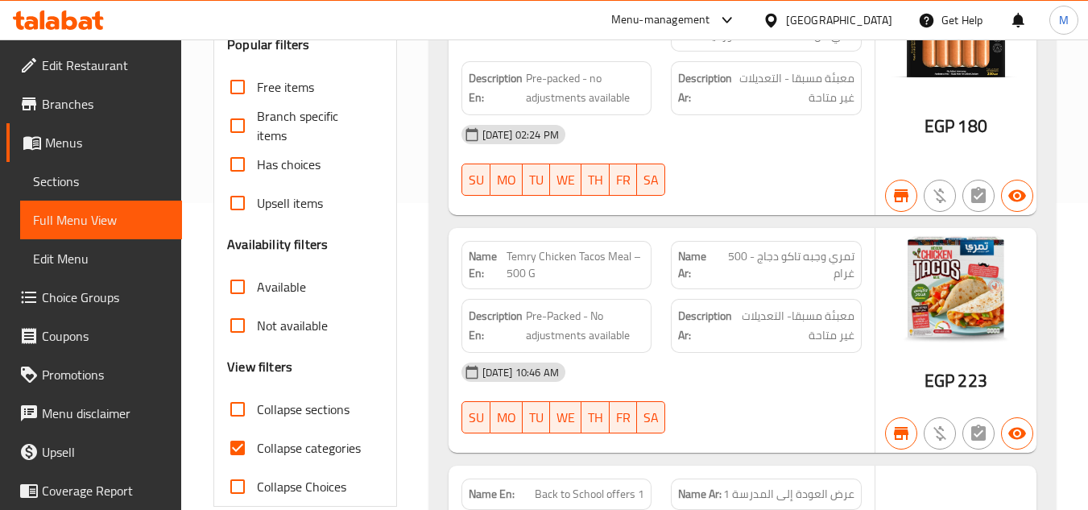
scroll to position [311, 0]
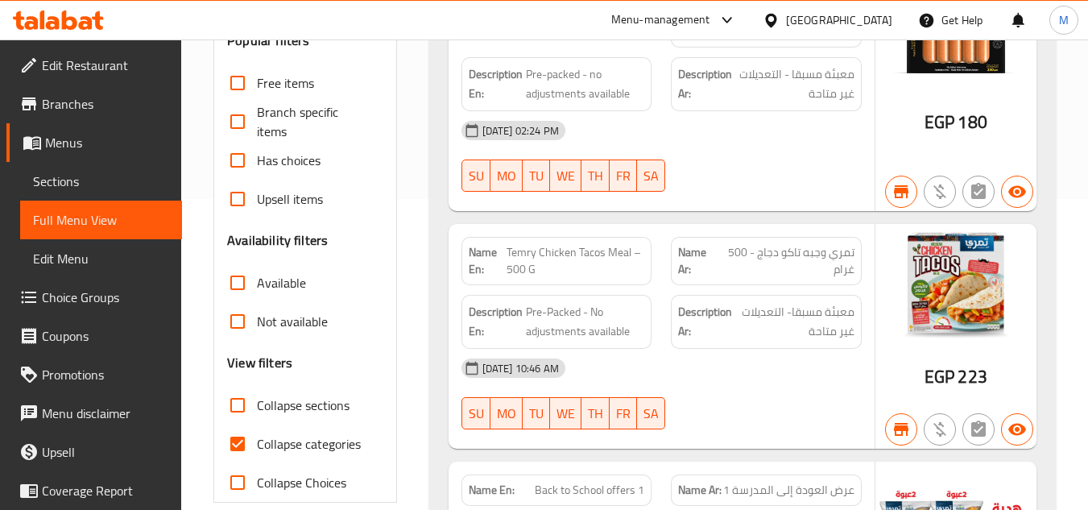
click at [246, 403] on input "Collapse sections" at bounding box center [237, 405] width 39 height 39
checkbox input "true"
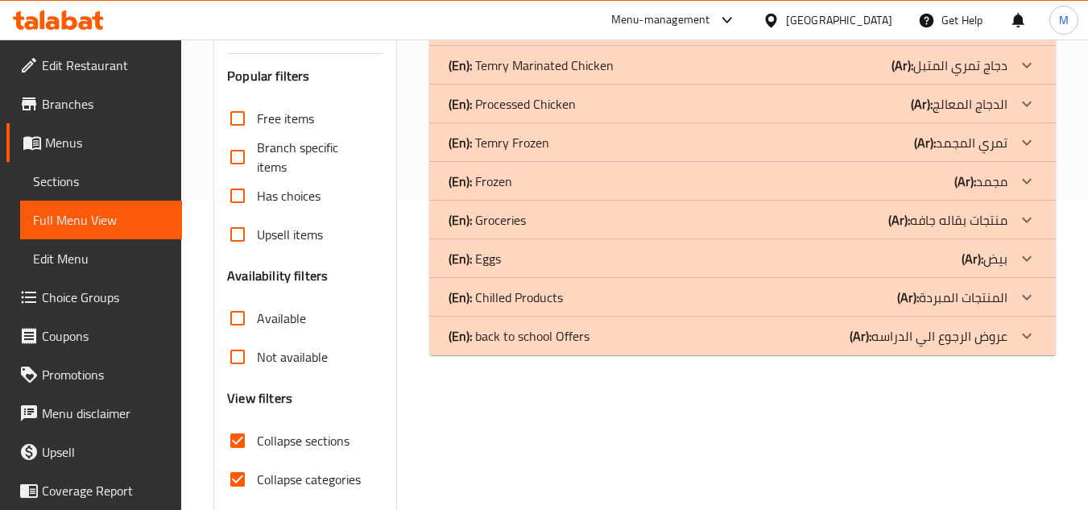
scroll to position [69, 0]
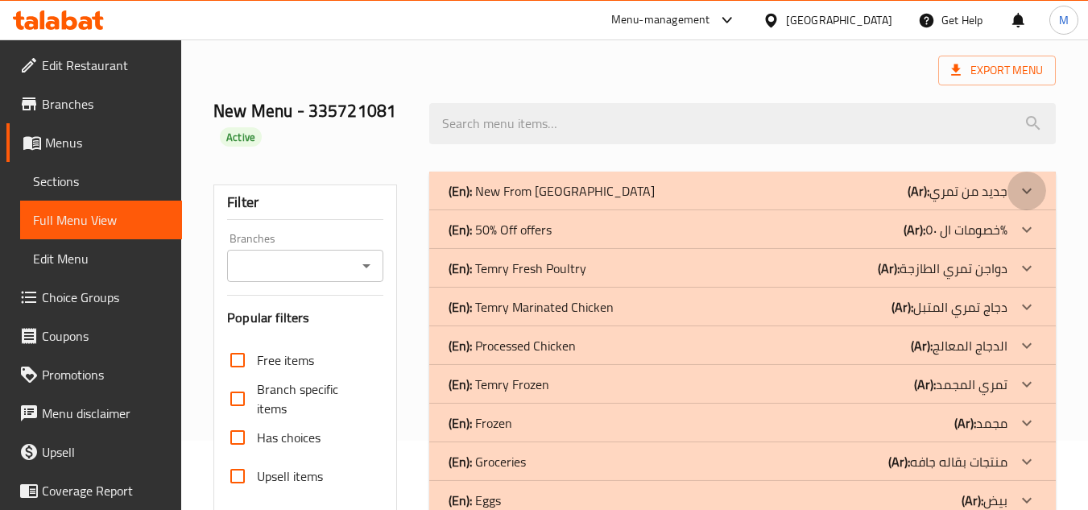
click at [1031, 191] on icon at bounding box center [1027, 190] width 19 height 19
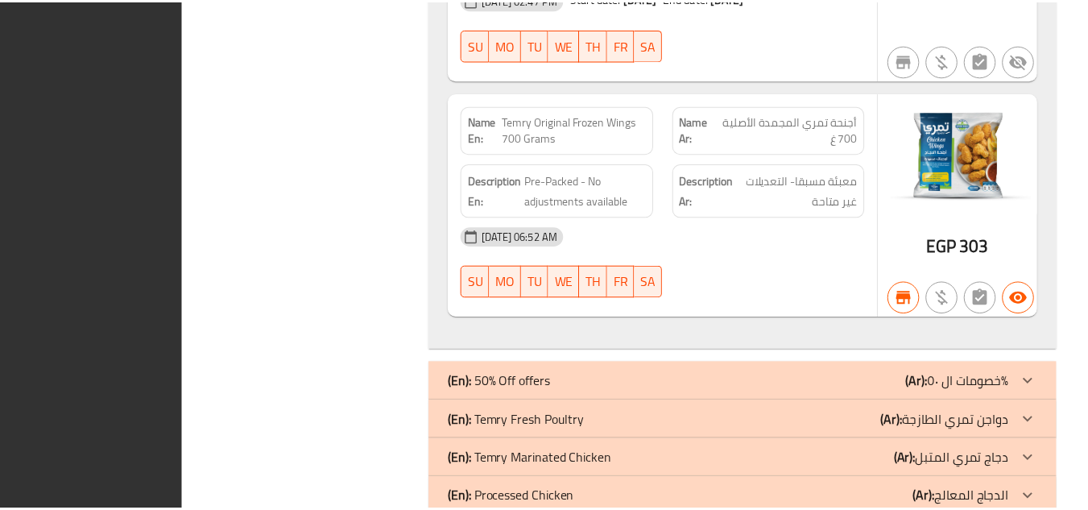
scroll to position [3365, 0]
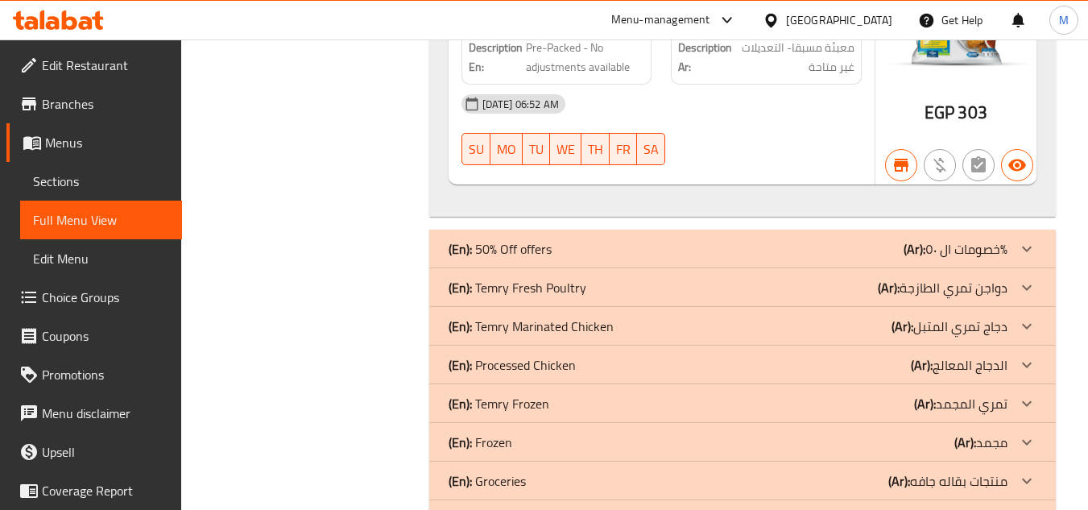
click at [96, 23] on icon at bounding box center [97, 20] width 11 height 19
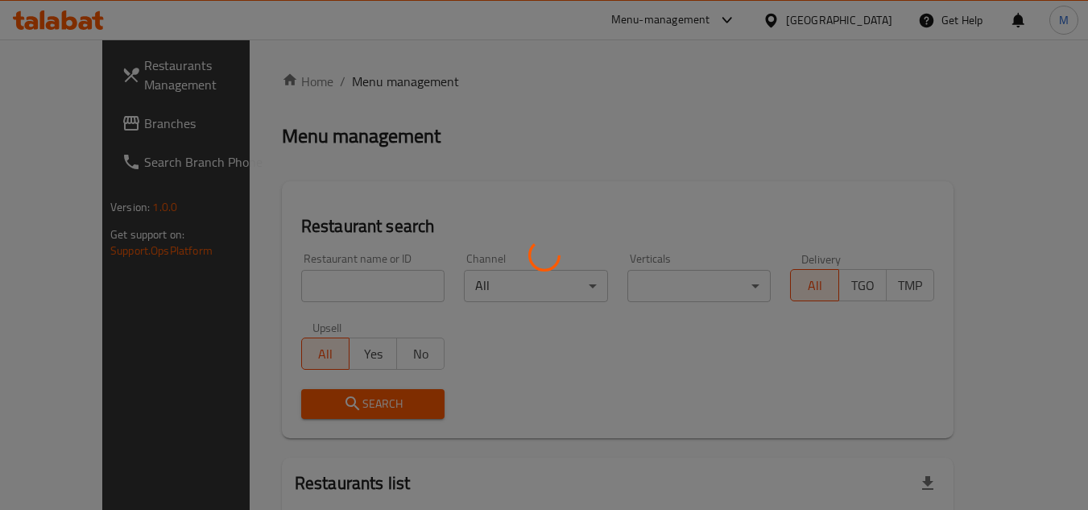
scroll to position [81, 0]
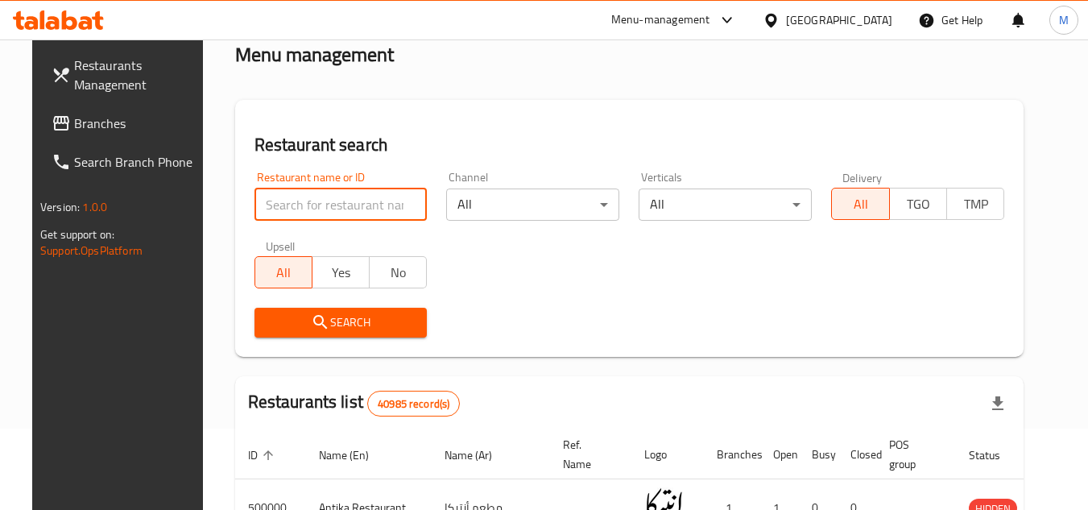
click at [381, 208] on input "search" at bounding box center [341, 205] width 173 height 32
paste input "667861"
type input "667861"
click button "Search" at bounding box center [341, 323] width 173 height 30
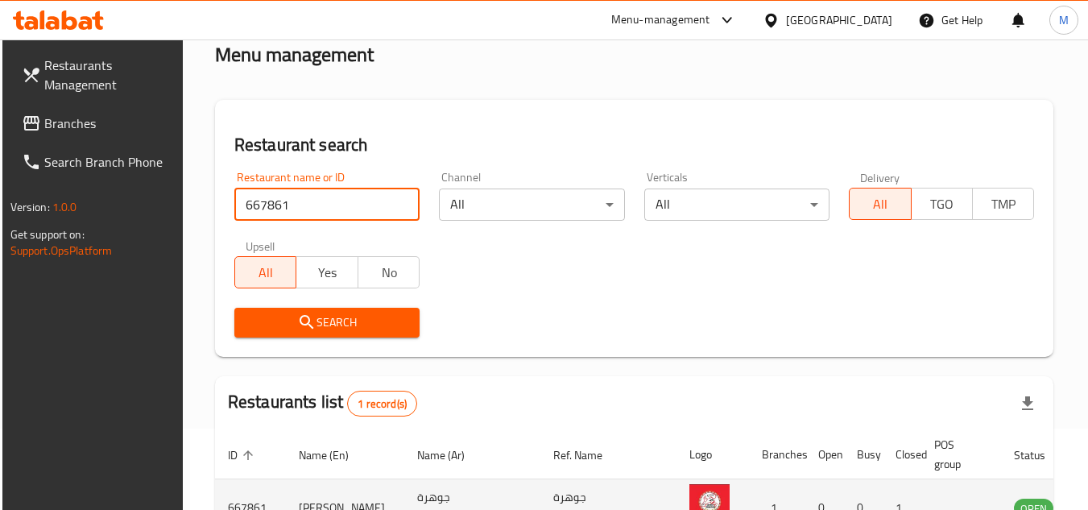
scroll to position [195, 0]
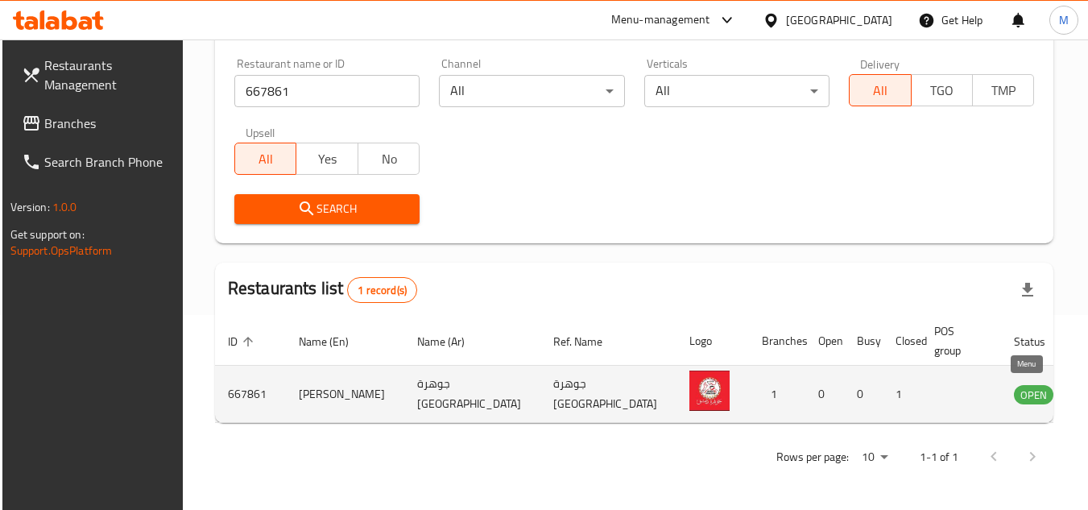
click at [1088, 397] on icon "enhanced table" at bounding box center [1108, 393] width 19 height 19
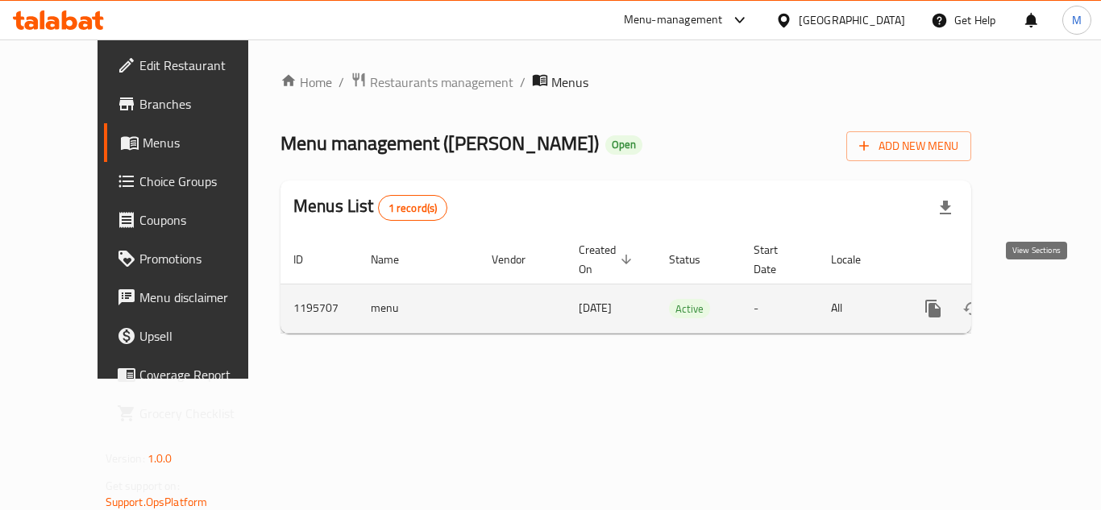
click at [1039, 299] on icon "enhanced table" at bounding box center [1048, 308] width 19 height 19
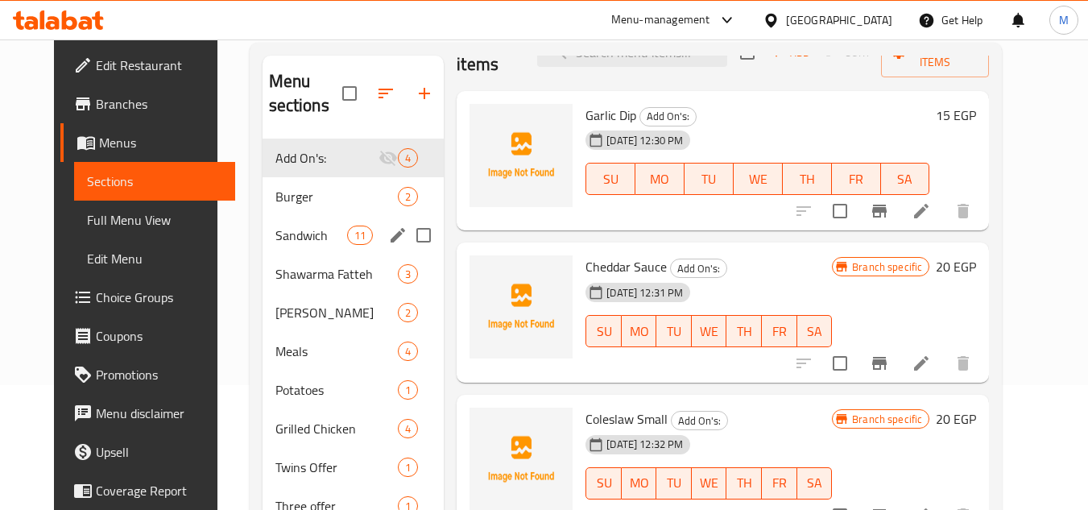
scroll to position [161, 0]
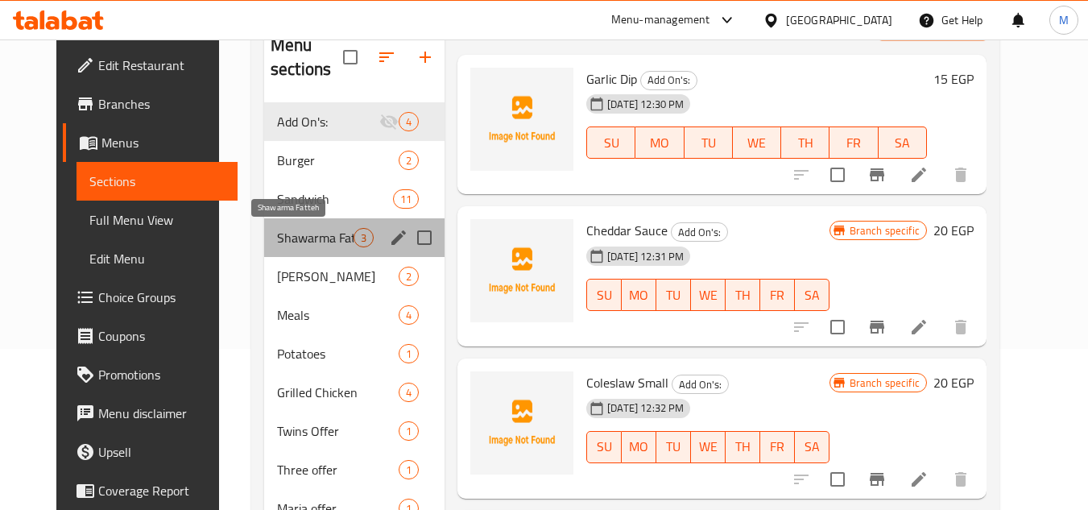
click at [285, 230] on span "Shawarma Fatteh" at bounding box center [315, 237] width 77 height 19
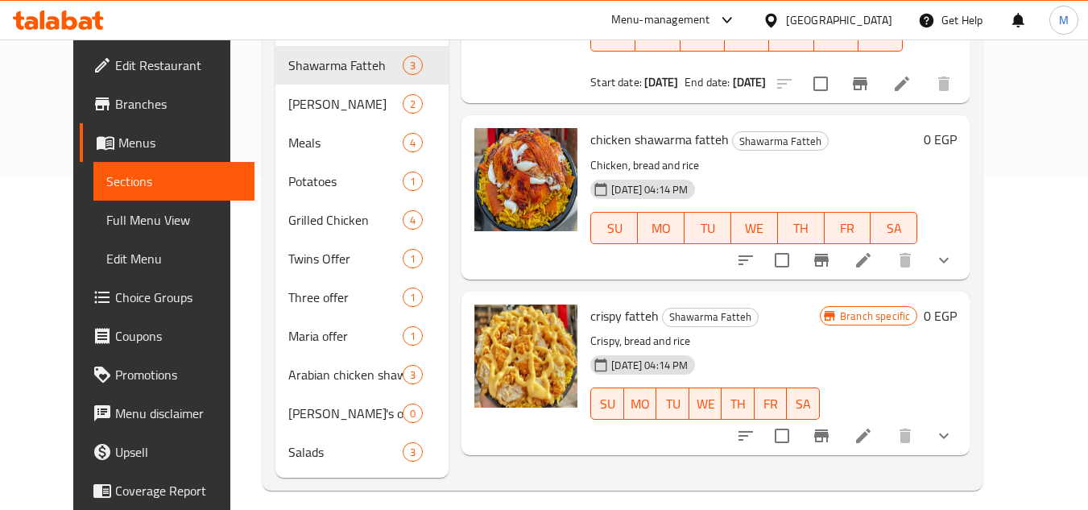
scroll to position [346, 0]
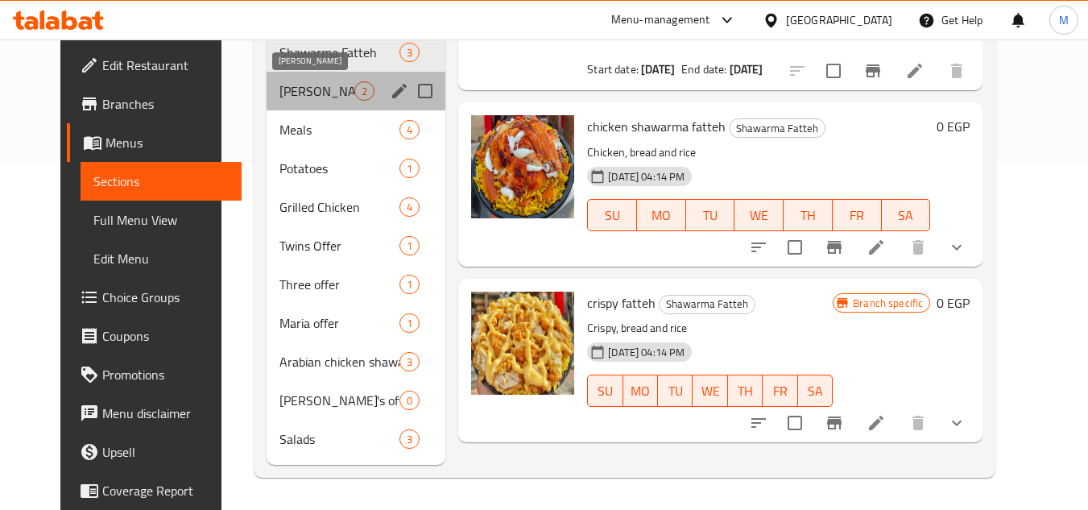
click at [296, 85] on span "[PERSON_NAME]" at bounding box center [317, 90] width 75 height 19
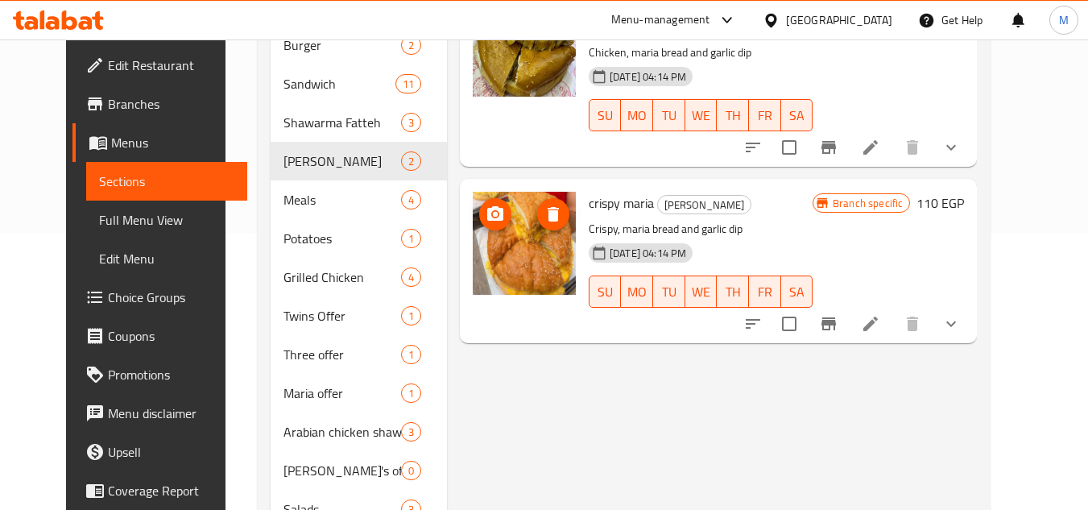
scroll to position [185, 0]
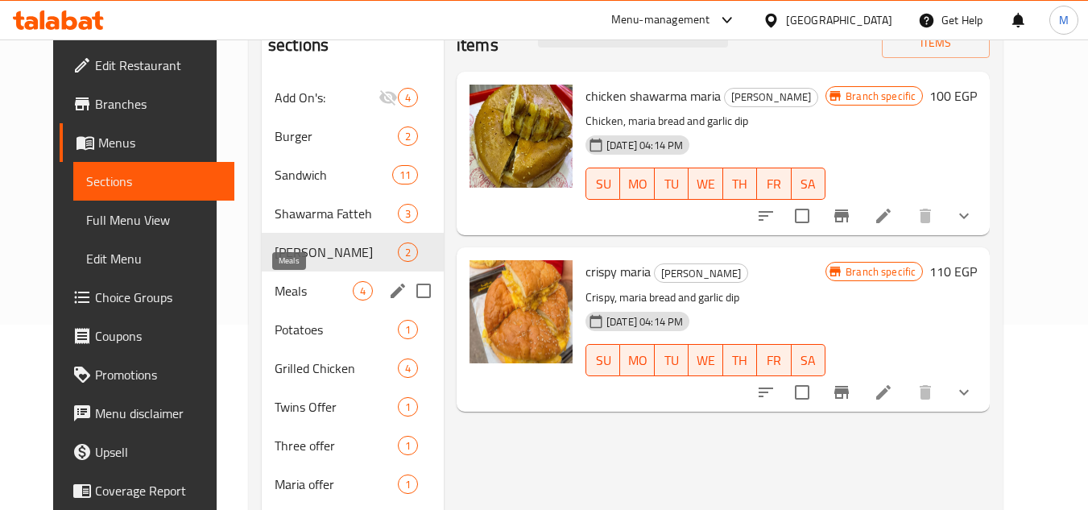
click at [275, 287] on span "Meals" at bounding box center [314, 290] width 78 height 19
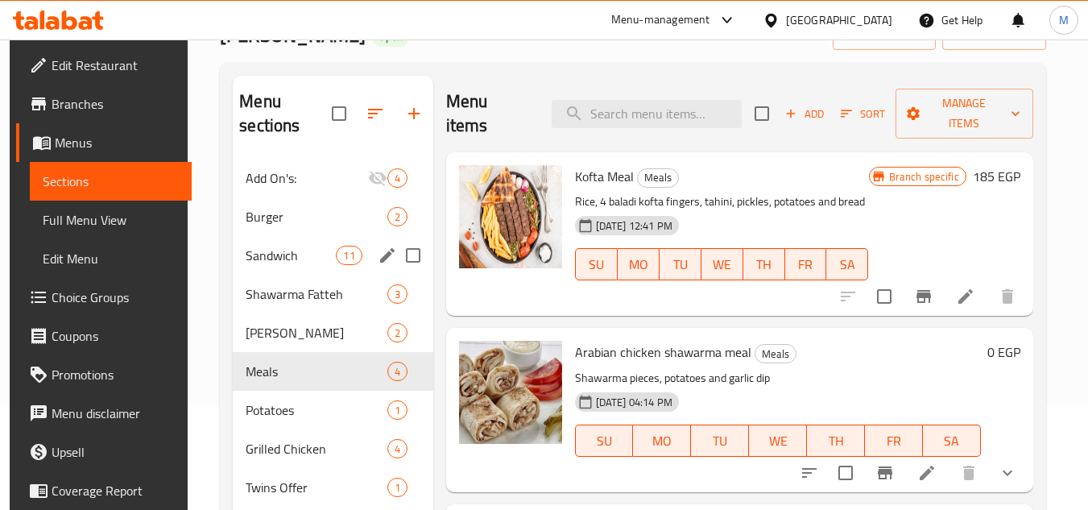
scroll to position [266, 0]
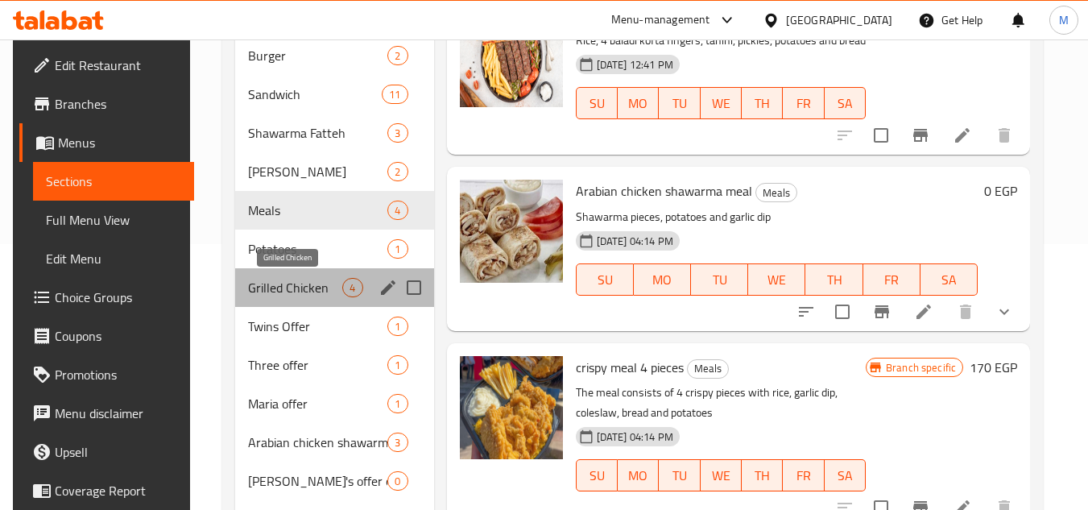
click at [283, 290] on span "Grilled Chicken" at bounding box center [295, 287] width 95 height 19
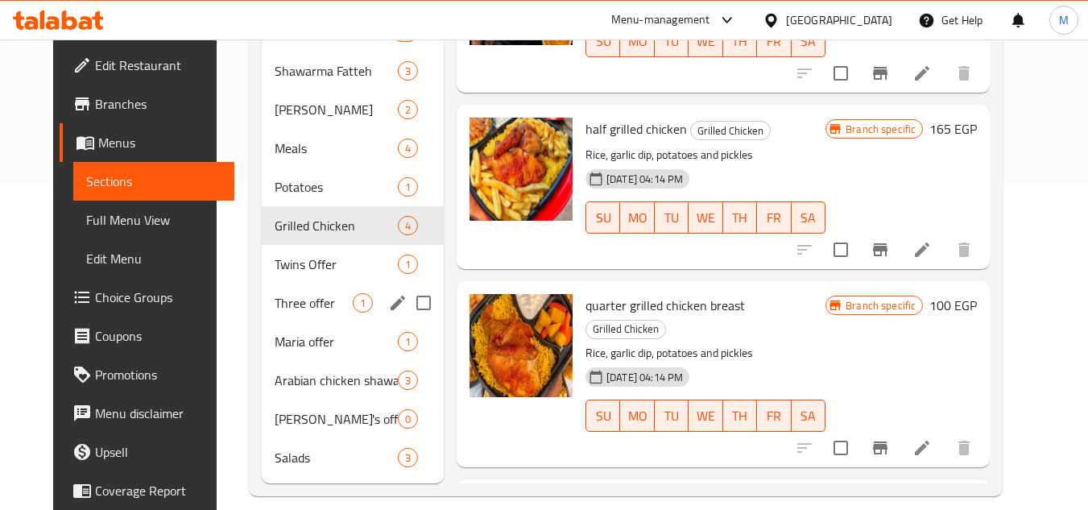
scroll to position [346, 0]
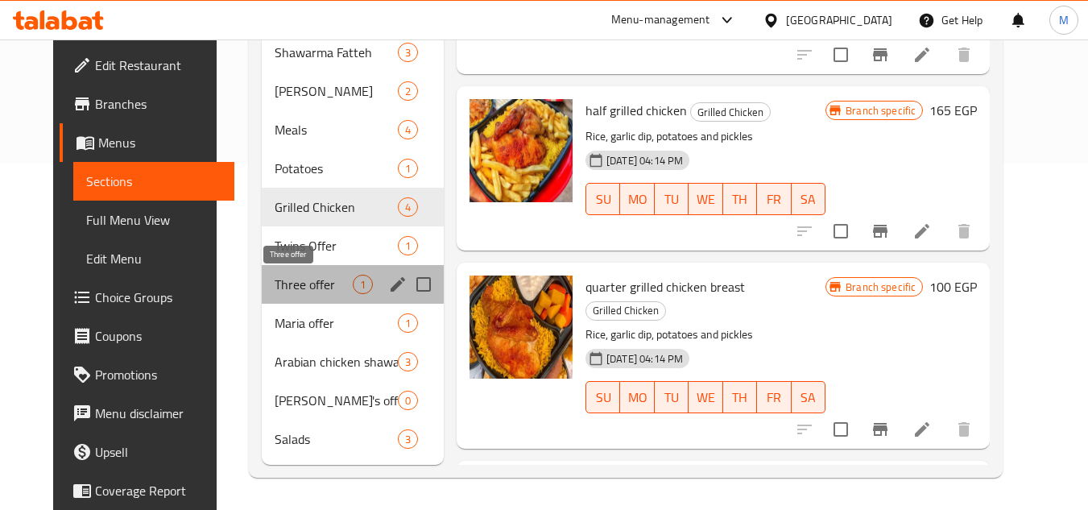
click at [305, 286] on span "Three offer" at bounding box center [314, 284] width 78 height 19
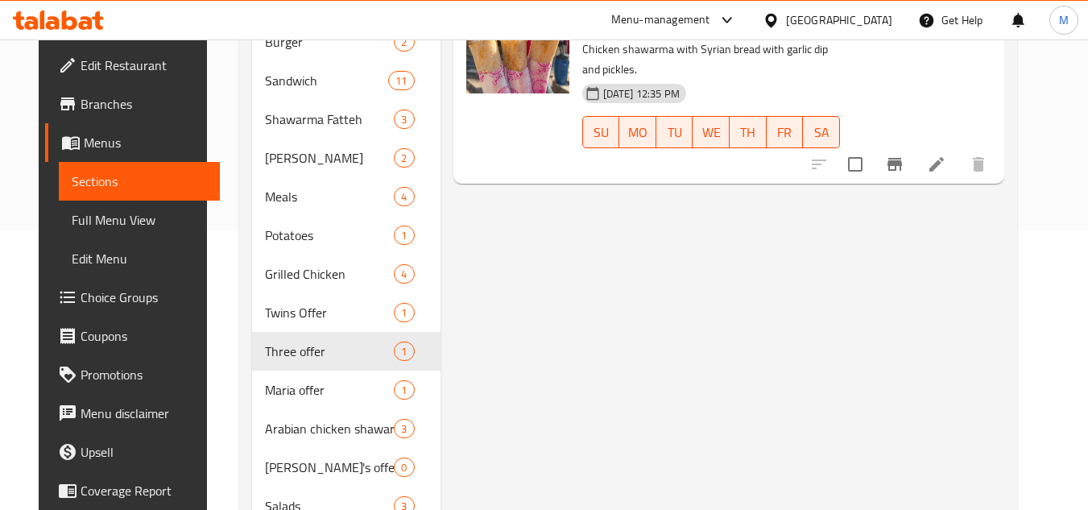
scroll to position [346, 0]
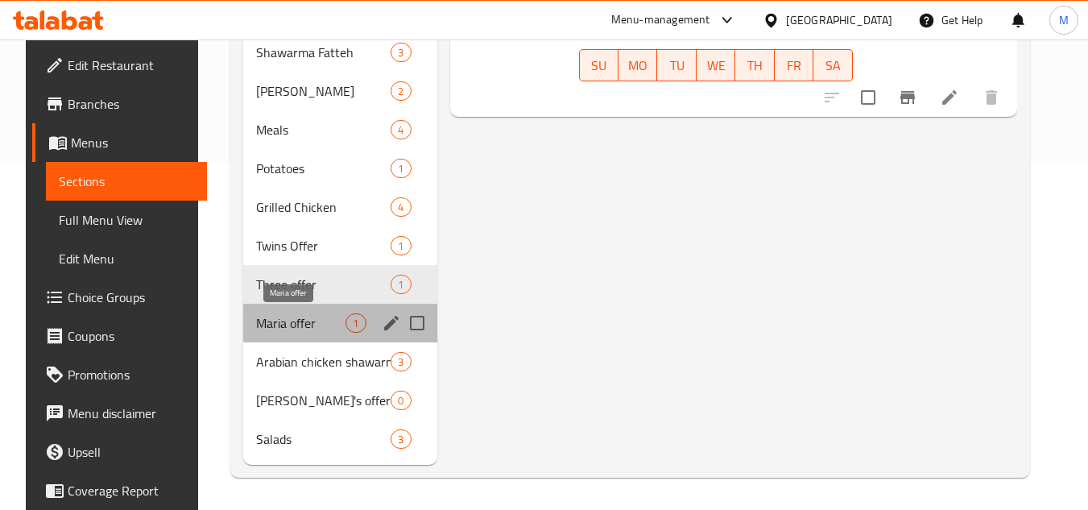
click at [279, 327] on span "Maria offer" at bounding box center [300, 322] width 89 height 19
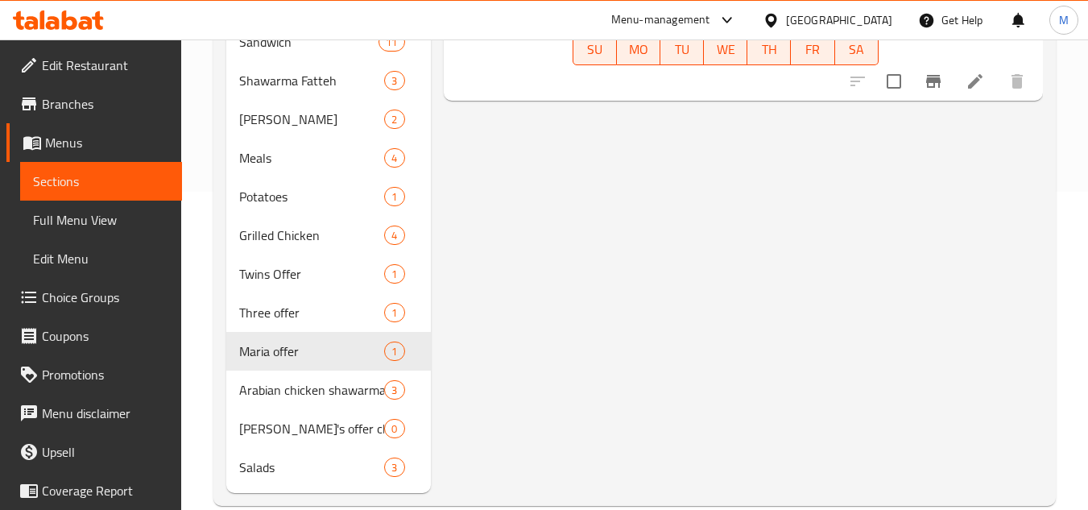
scroll to position [346, 0]
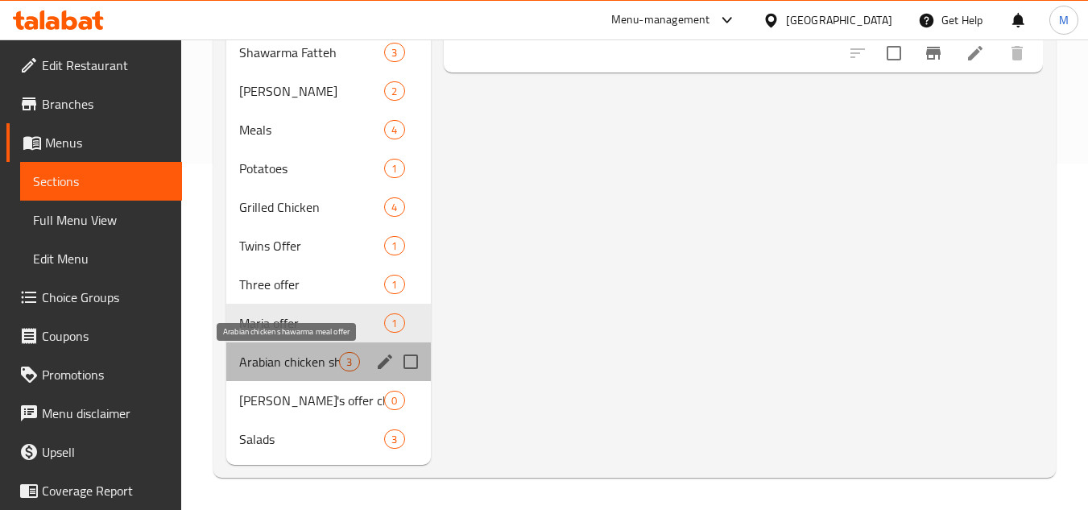
click at [284, 355] on span "Arabian chicken shawarma meal offer" at bounding box center [289, 361] width 100 height 19
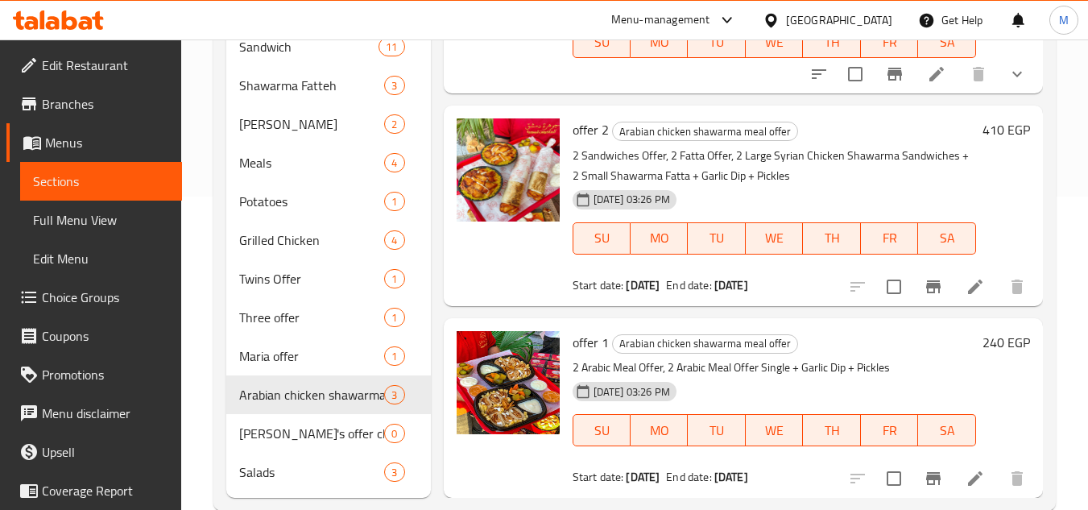
scroll to position [346, 0]
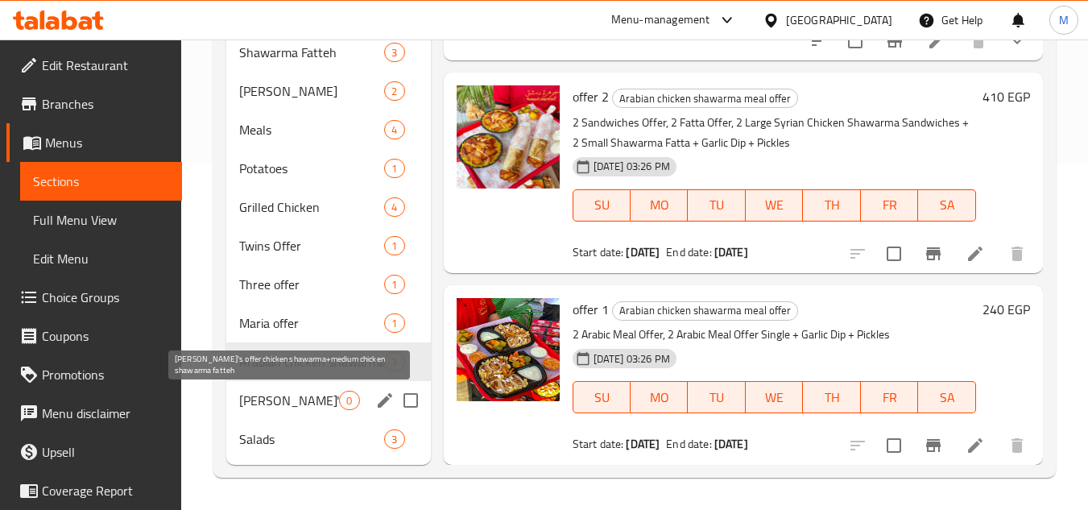
click at [249, 400] on span "Maria's offer chicken shawarma+medium chicken shawarma fatteh" at bounding box center [289, 400] width 100 height 19
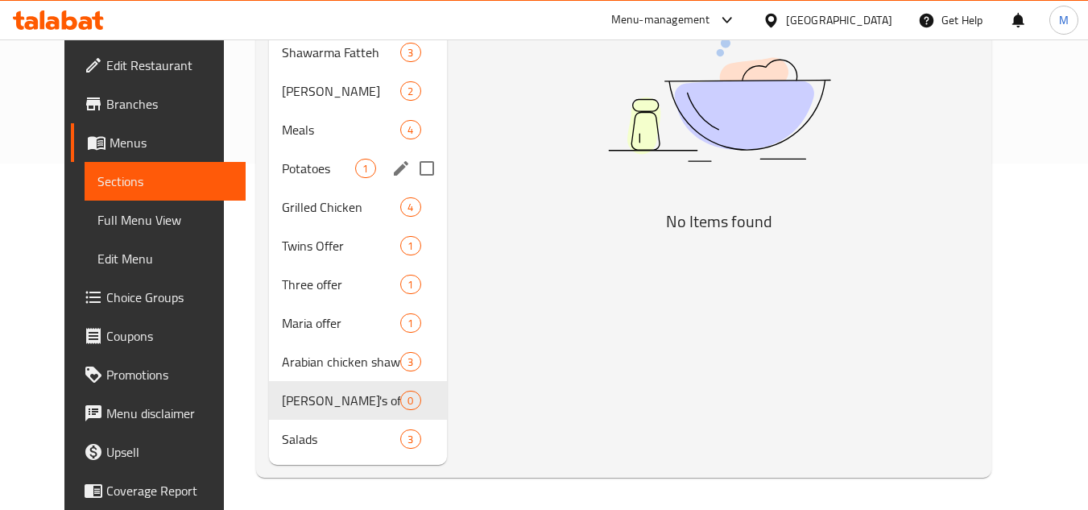
scroll to position [105, 0]
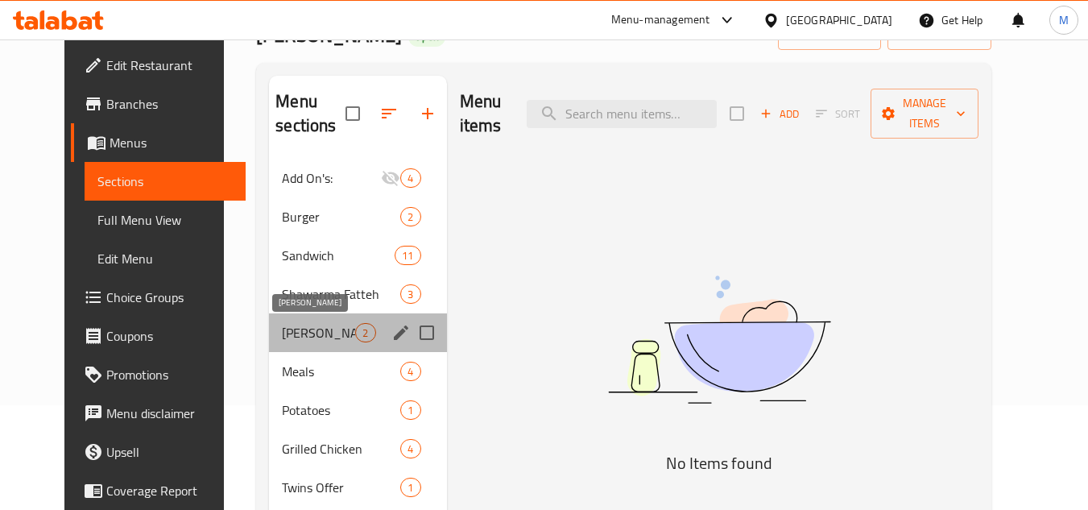
click at [282, 328] on span "Maria" at bounding box center [318, 332] width 73 height 19
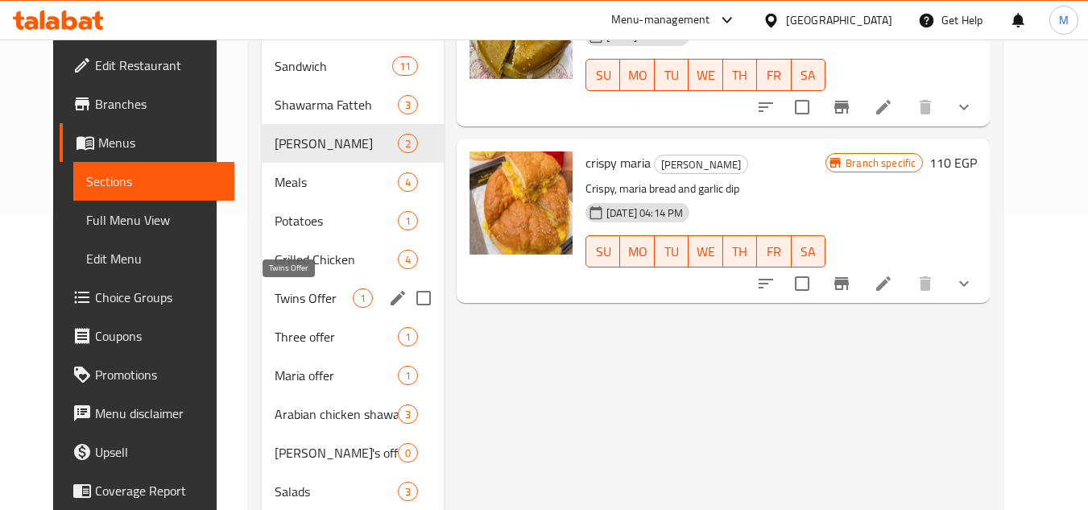
scroll to position [322, 0]
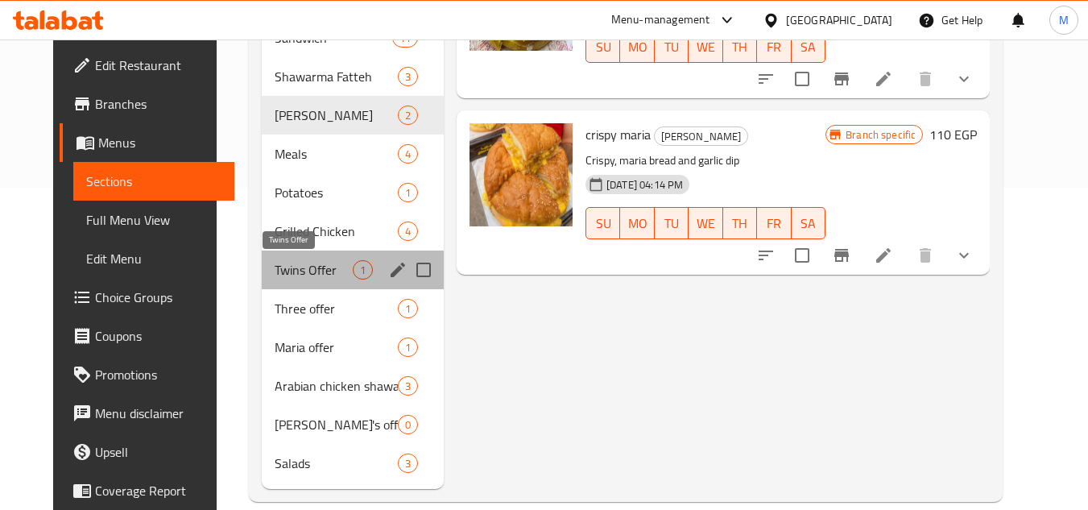
click at [286, 269] on span "Twins Offer" at bounding box center [314, 269] width 78 height 19
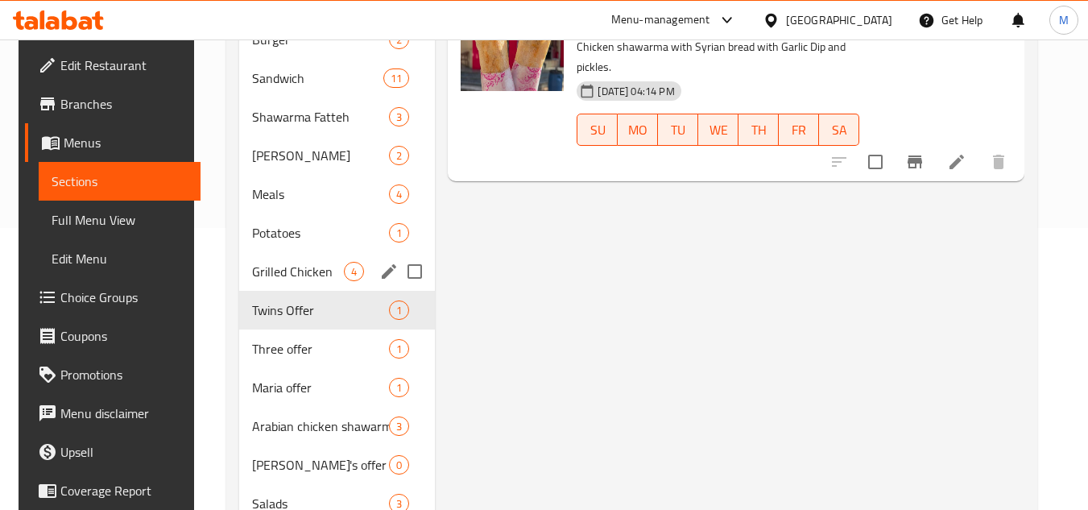
scroll to position [322, 0]
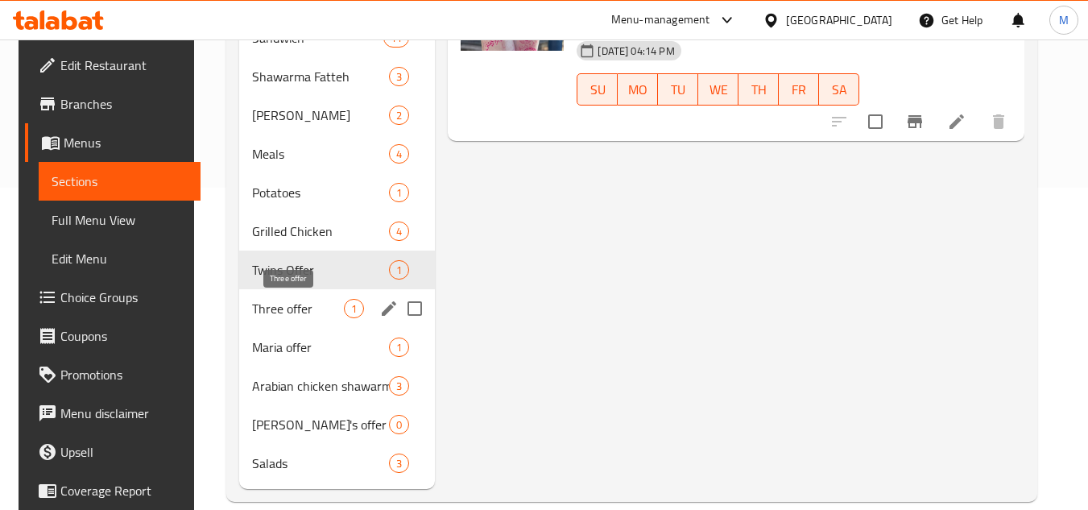
click at [308, 307] on span "Three offer" at bounding box center [298, 308] width 93 height 19
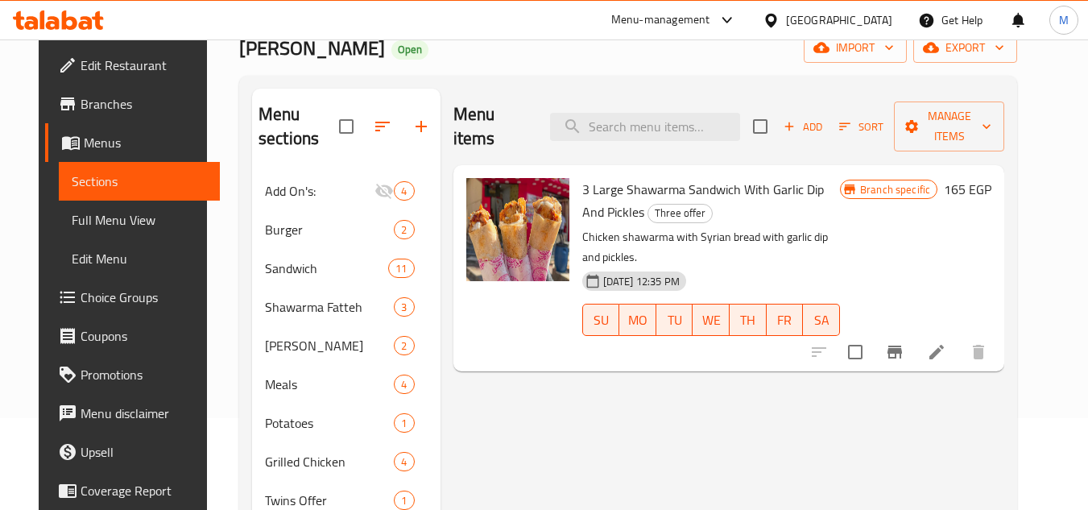
scroll to position [322, 0]
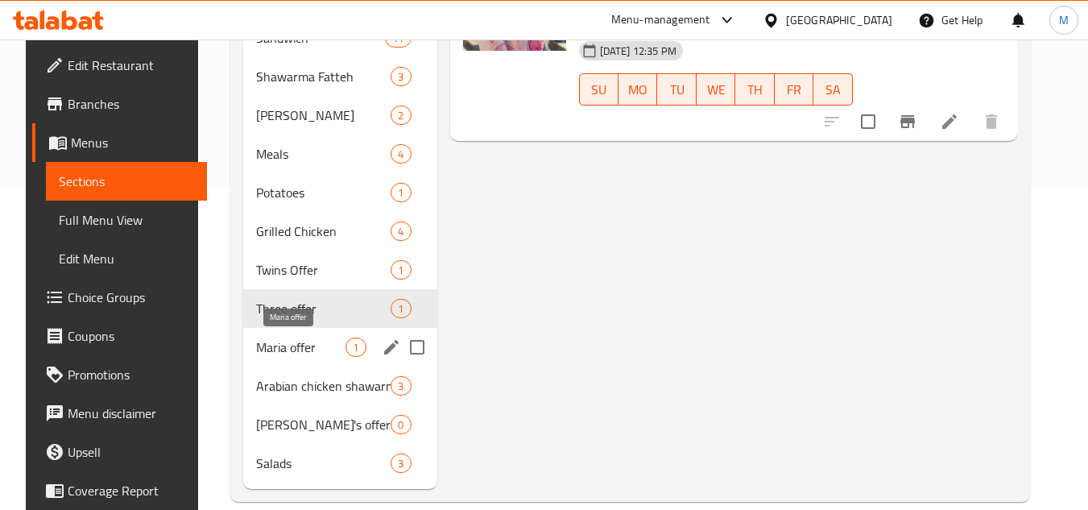
click at [296, 342] on span "Maria offer" at bounding box center [300, 347] width 89 height 19
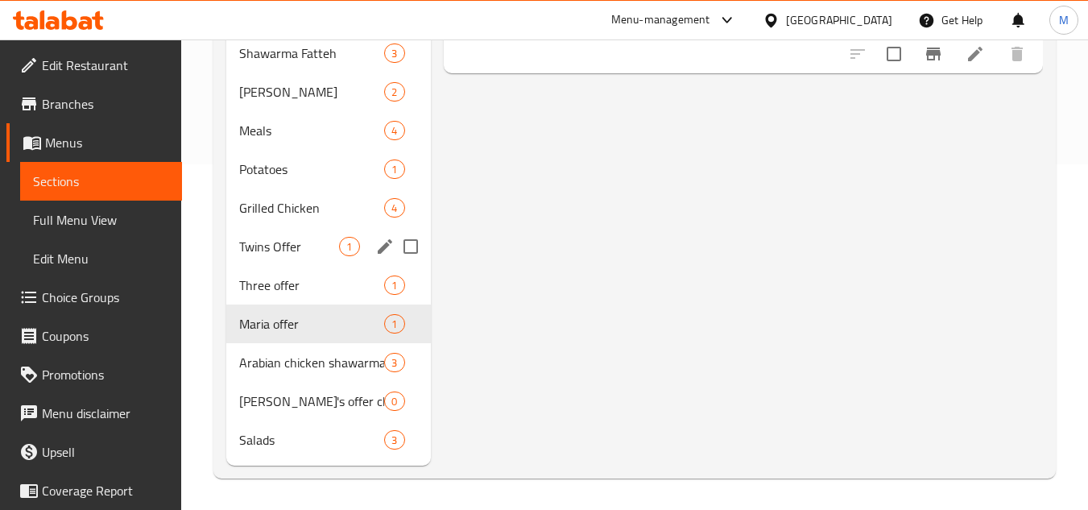
scroll to position [346, 0]
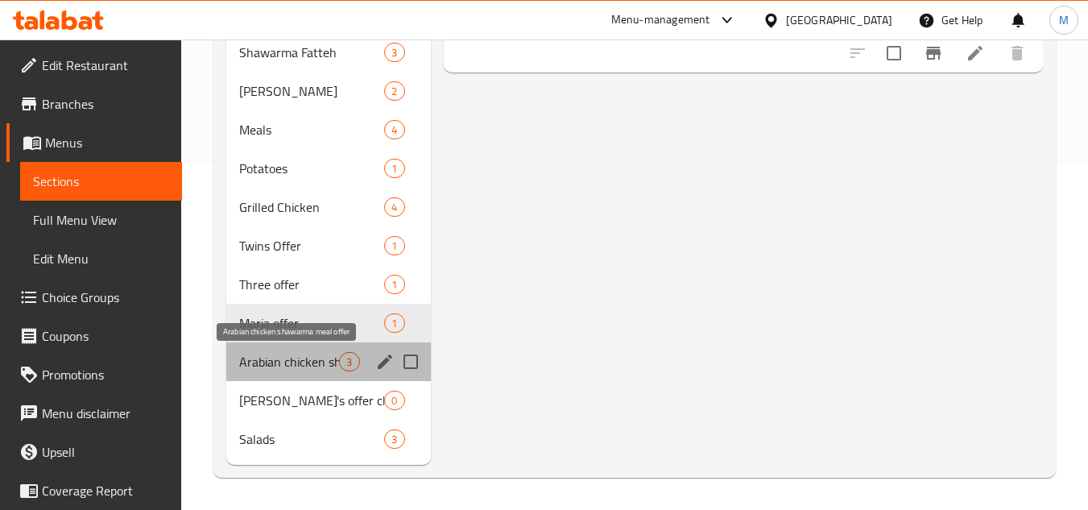
click at [296, 362] on span "Arabian chicken shawarma meal offer" at bounding box center [289, 361] width 100 height 19
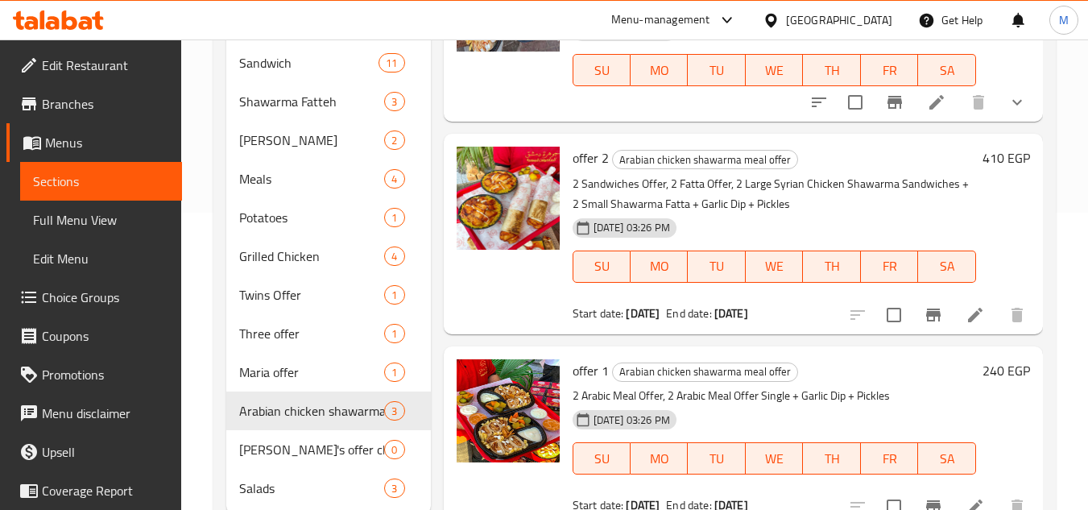
scroll to position [346, 0]
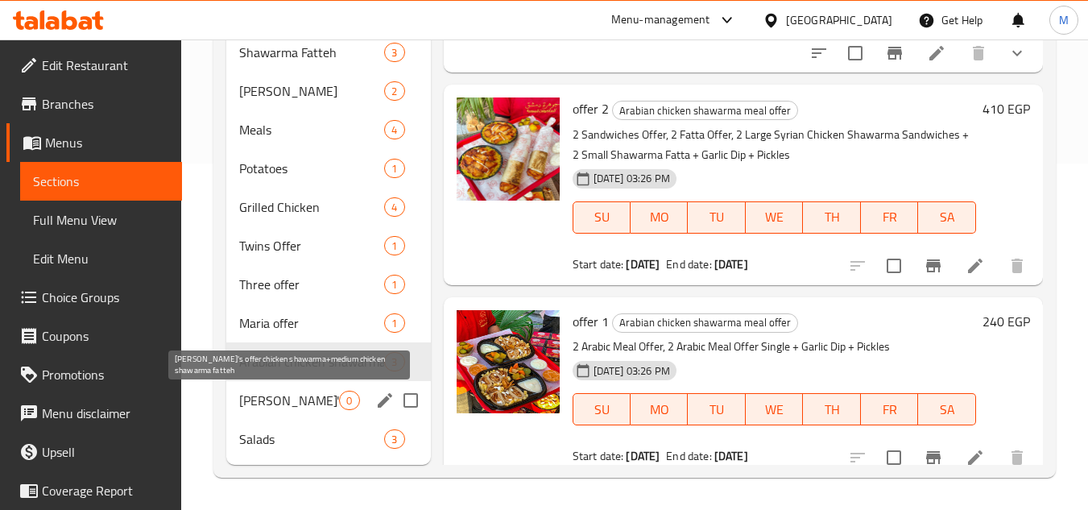
click at [283, 398] on span "Maria's offer chicken shawarma+medium chicken shawarma fatteh" at bounding box center [289, 400] width 100 height 19
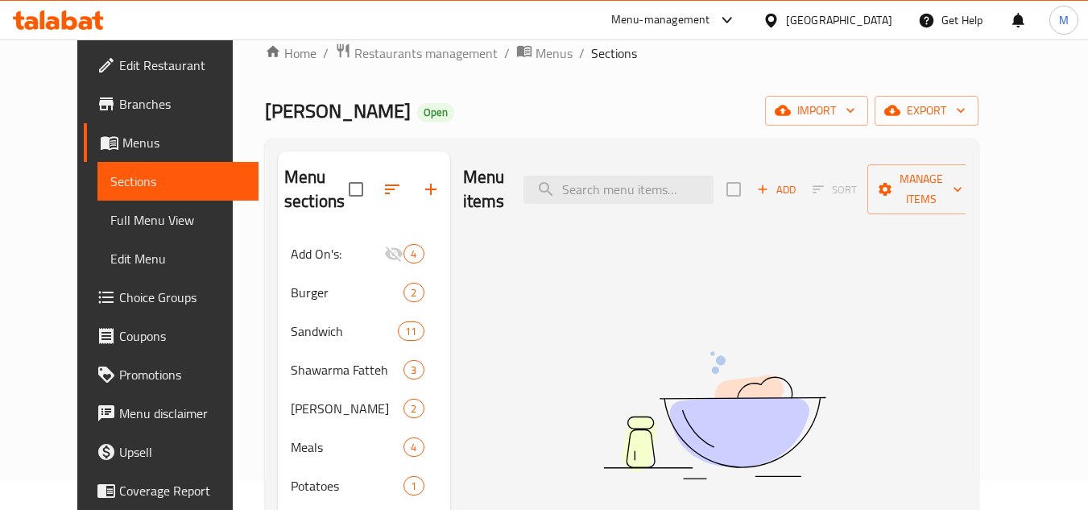
scroll to position [24, 0]
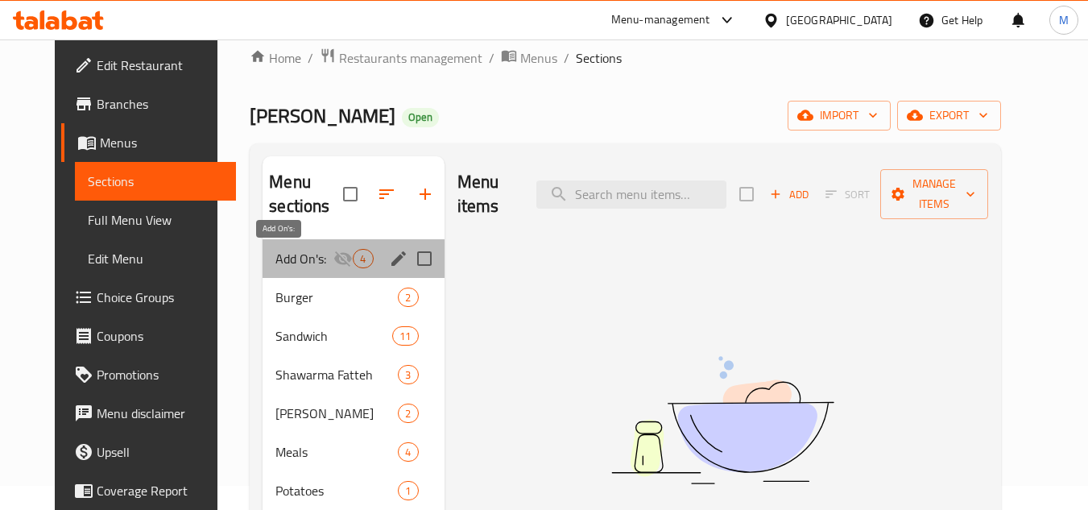
click at [276, 259] on span "Add On's:" at bounding box center [305, 258] width 58 height 19
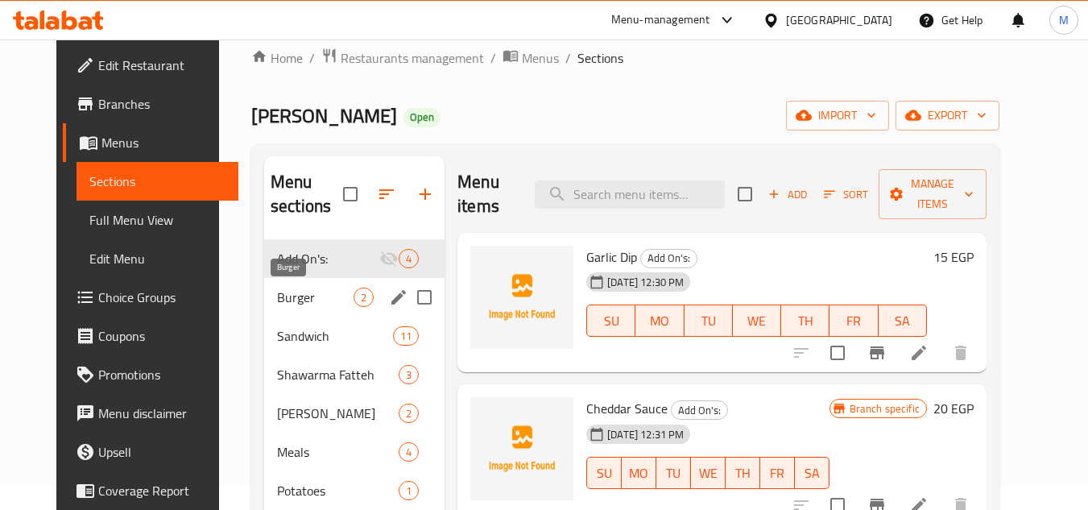
click at [277, 301] on span "Burger" at bounding box center [315, 297] width 77 height 19
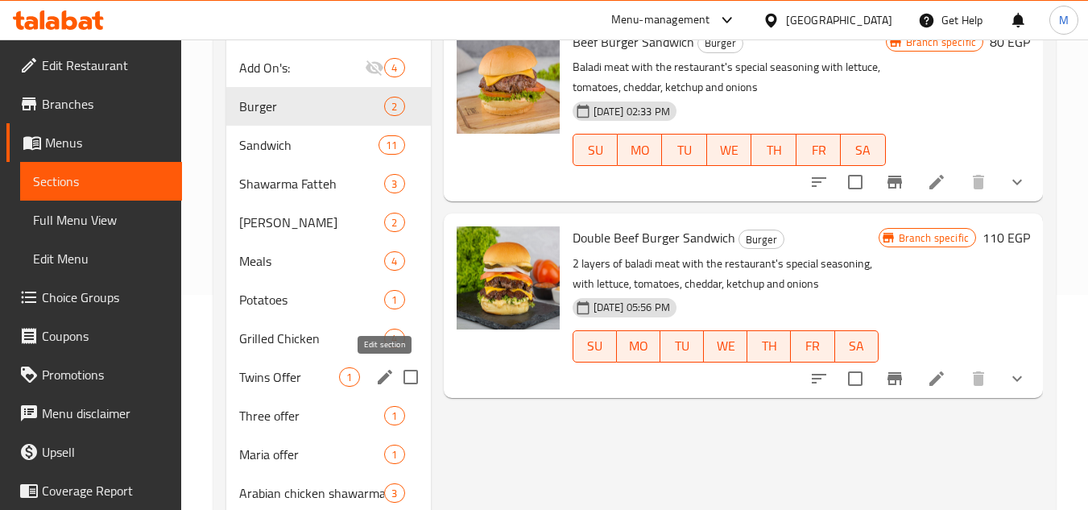
scroll to position [346, 0]
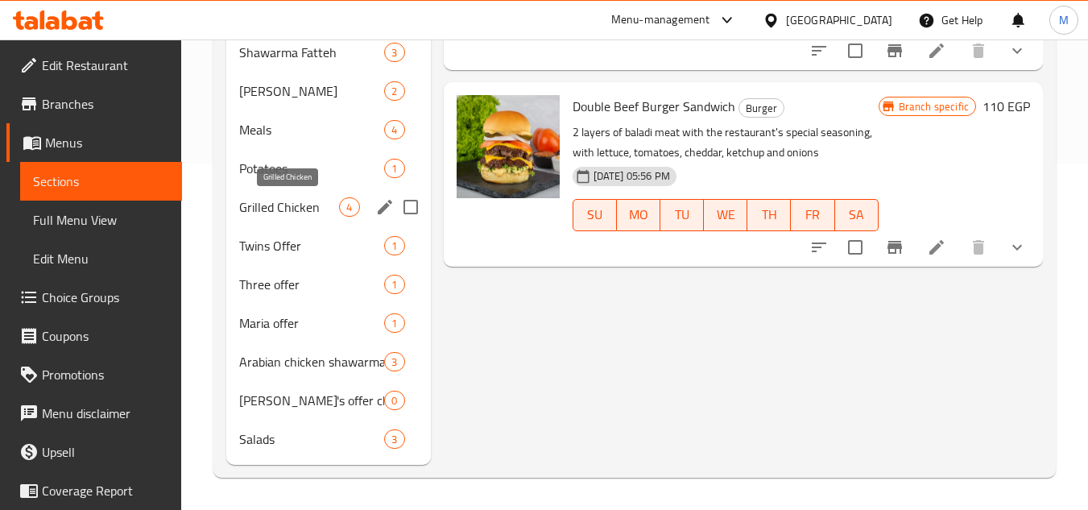
click at [267, 204] on span "Grilled Chicken" at bounding box center [289, 206] width 100 height 19
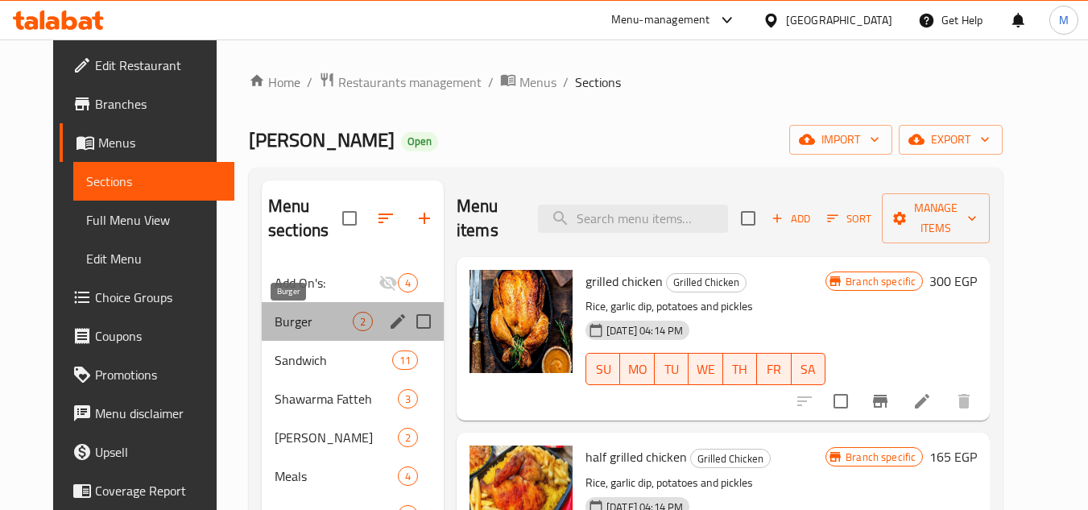
click at [278, 323] on span "Burger" at bounding box center [314, 321] width 78 height 19
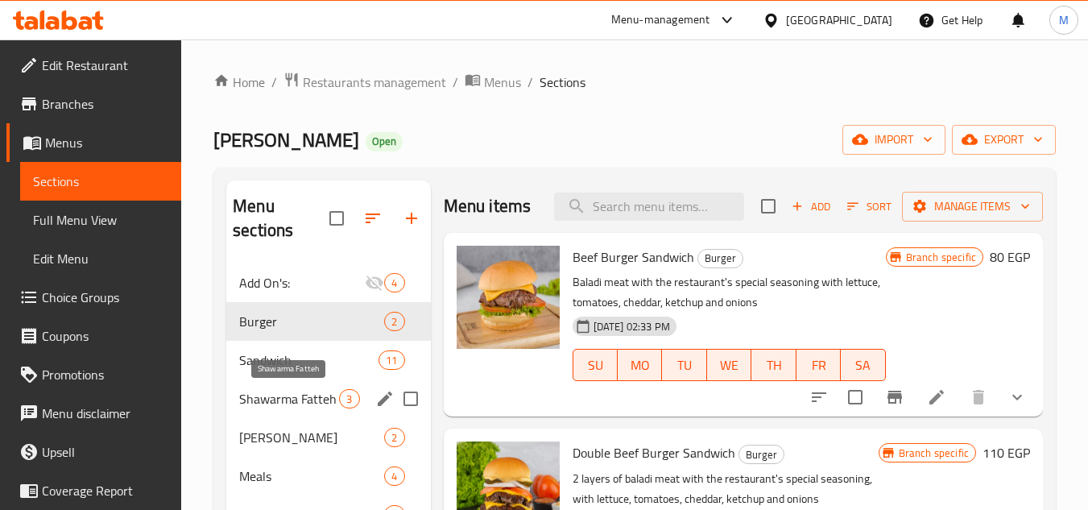
click at [286, 402] on span "Shawarma Fatteh" at bounding box center [289, 398] width 100 height 19
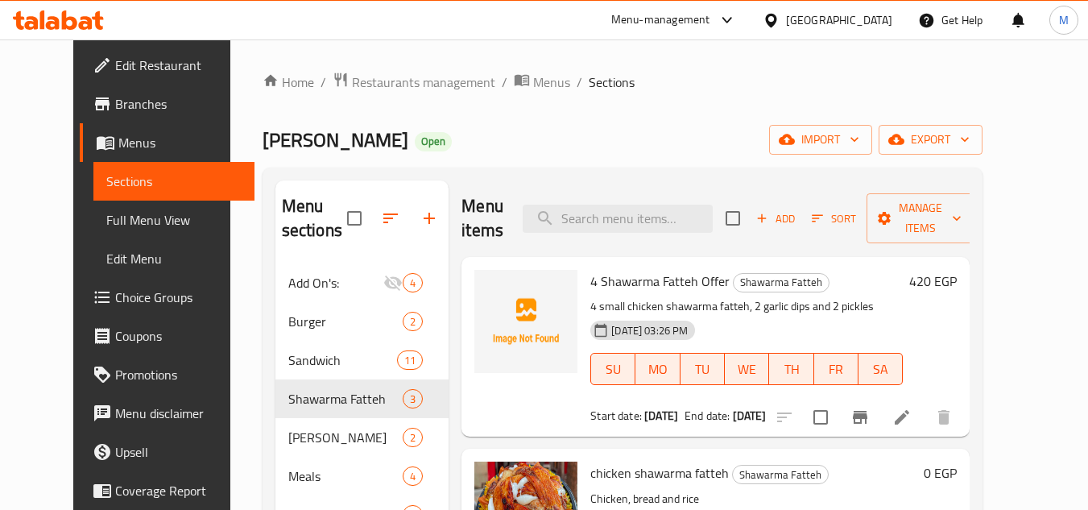
click at [55, 21] on icon at bounding box center [53, 23] width 14 height 14
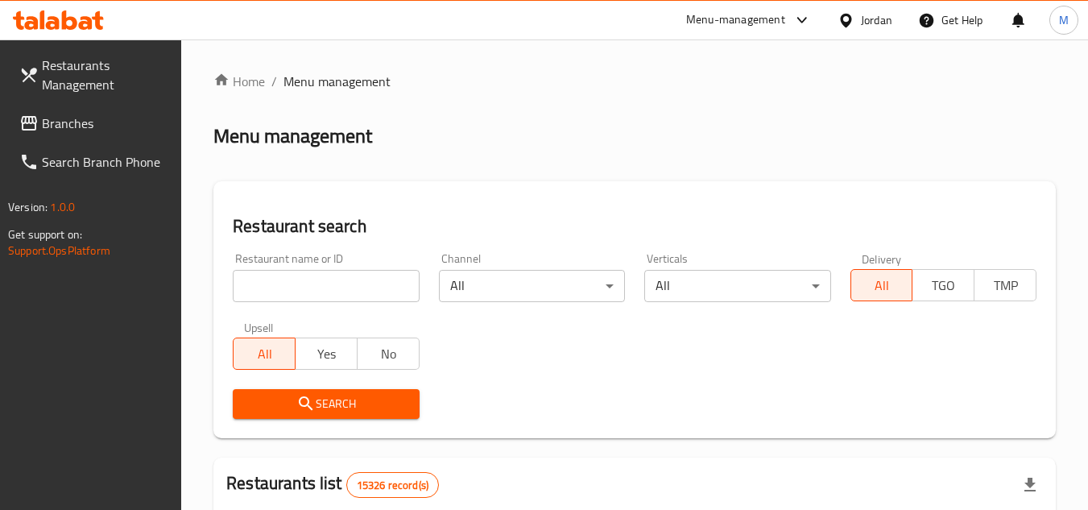
click at [141, 119] on span "Branches" at bounding box center [105, 123] width 127 height 19
click at [404, 291] on input "search" at bounding box center [326, 286] width 186 height 32
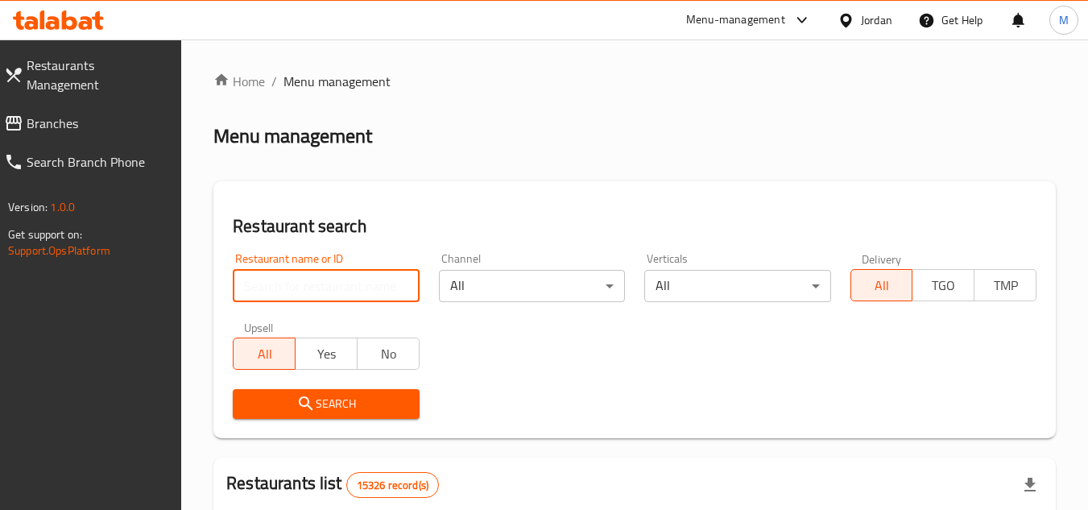
paste input "705170"
type input "7"
paste input "705170"
type input "705170"
click button "Search" at bounding box center [326, 404] width 186 height 30
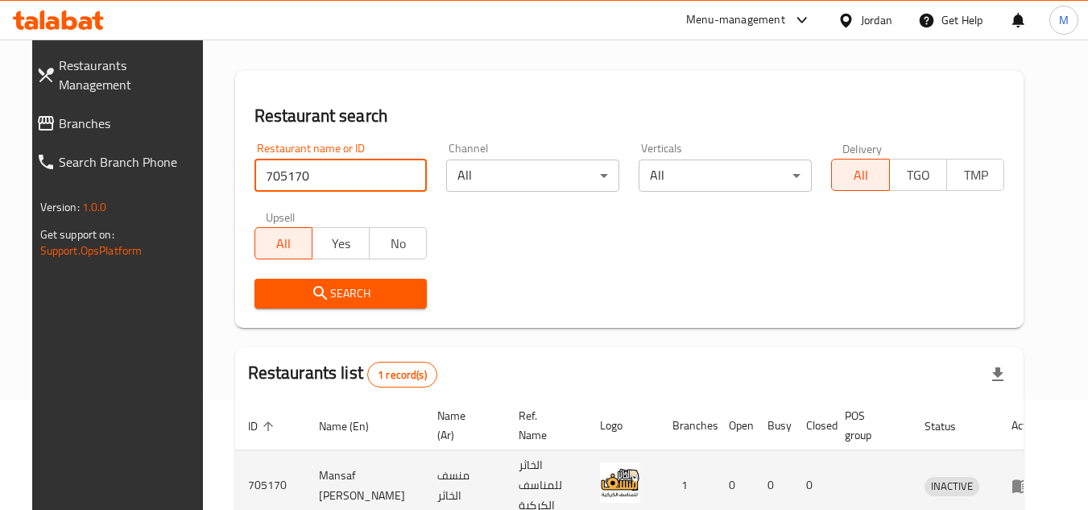
scroll to position [195, 0]
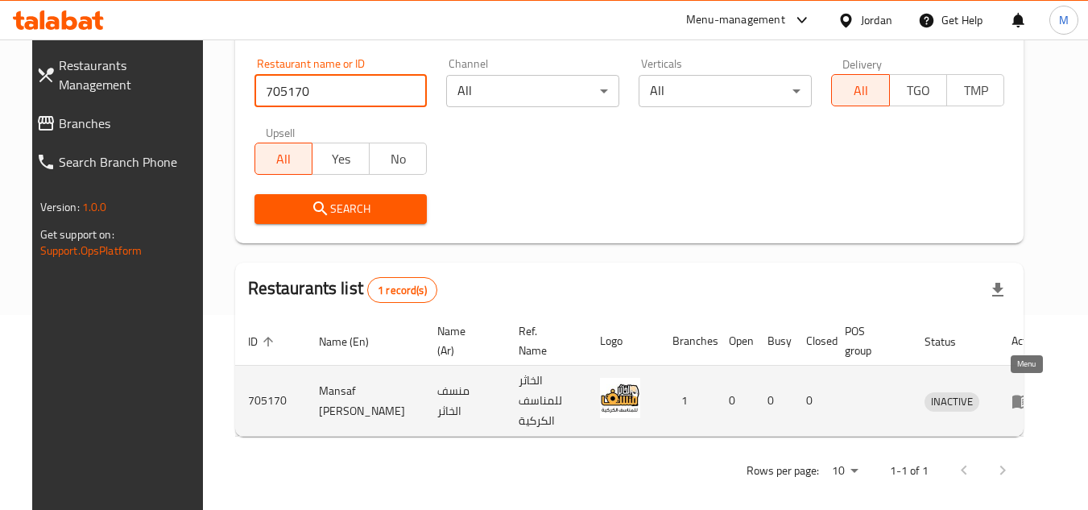
click at [1037, 394] on link "enhanced table" at bounding box center [1027, 401] width 30 height 19
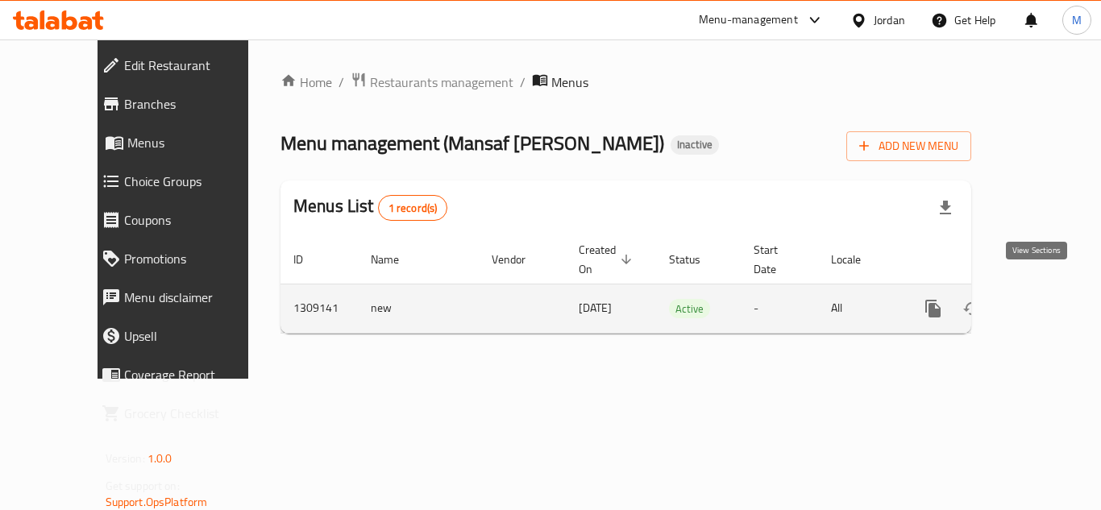
click at [1039, 299] on icon "enhanced table" at bounding box center [1048, 308] width 19 height 19
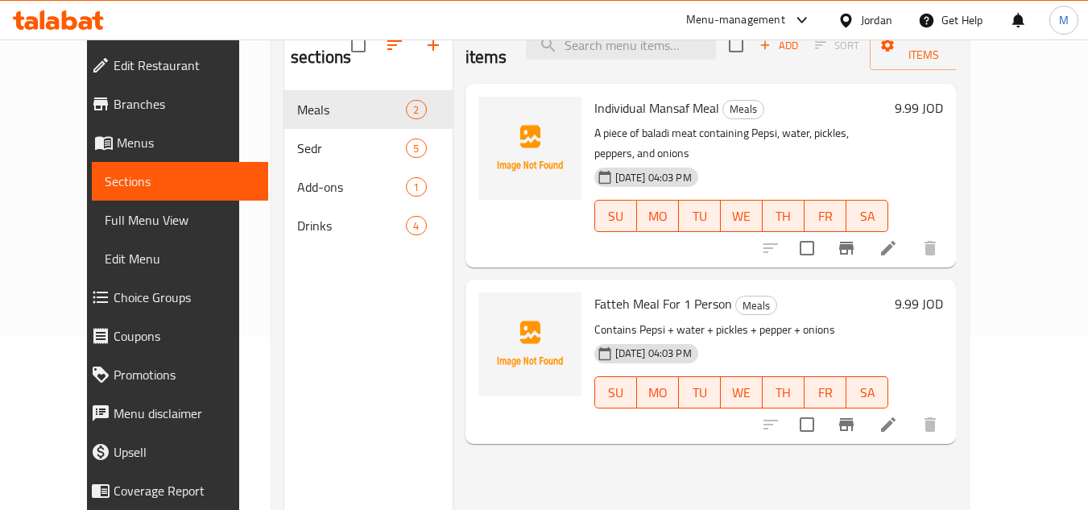
scroll to position [145, 0]
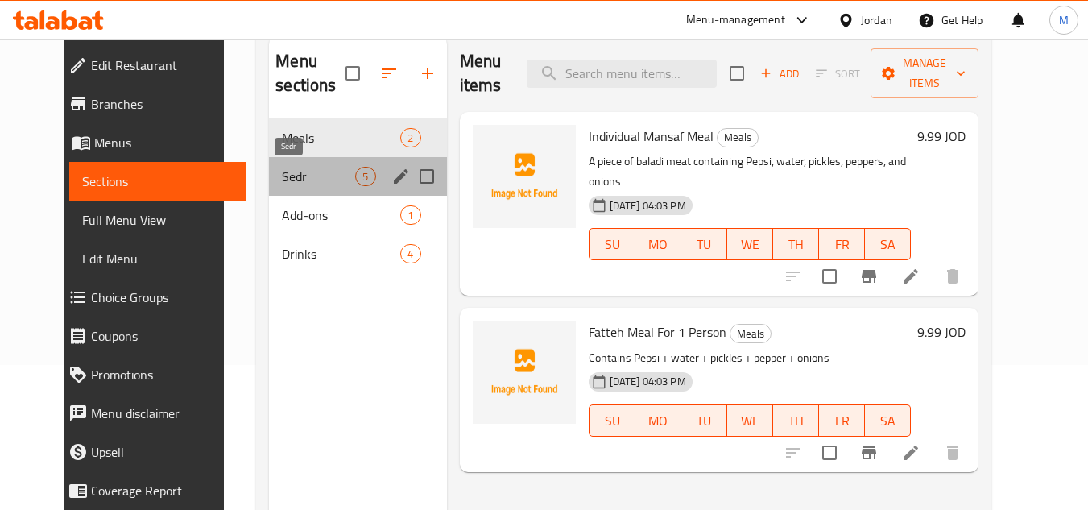
click at [299, 172] on span "Sedr" at bounding box center [318, 176] width 73 height 19
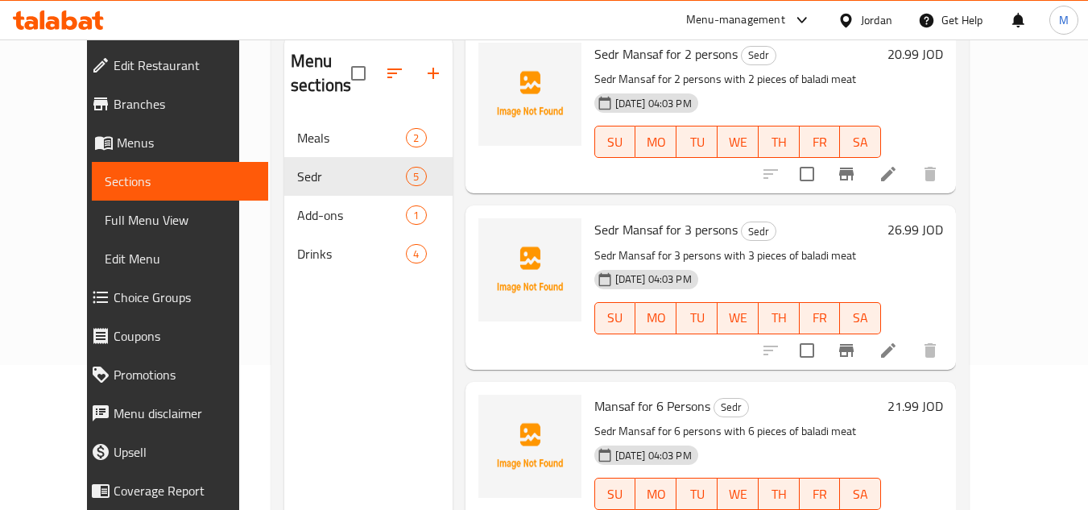
scroll to position [226, 0]
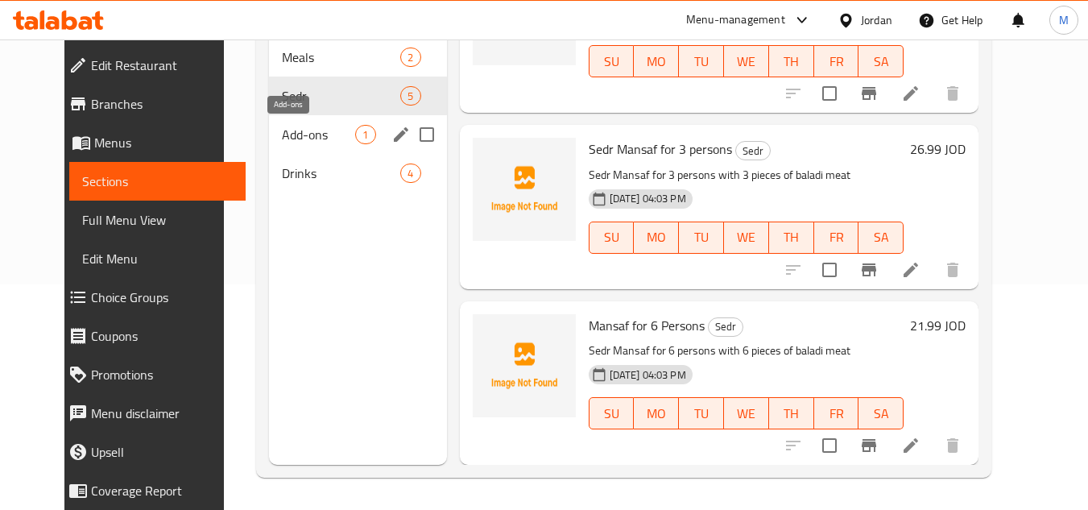
click at [297, 131] on span "Add-ons" at bounding box center [318, 134] width 73 height 19
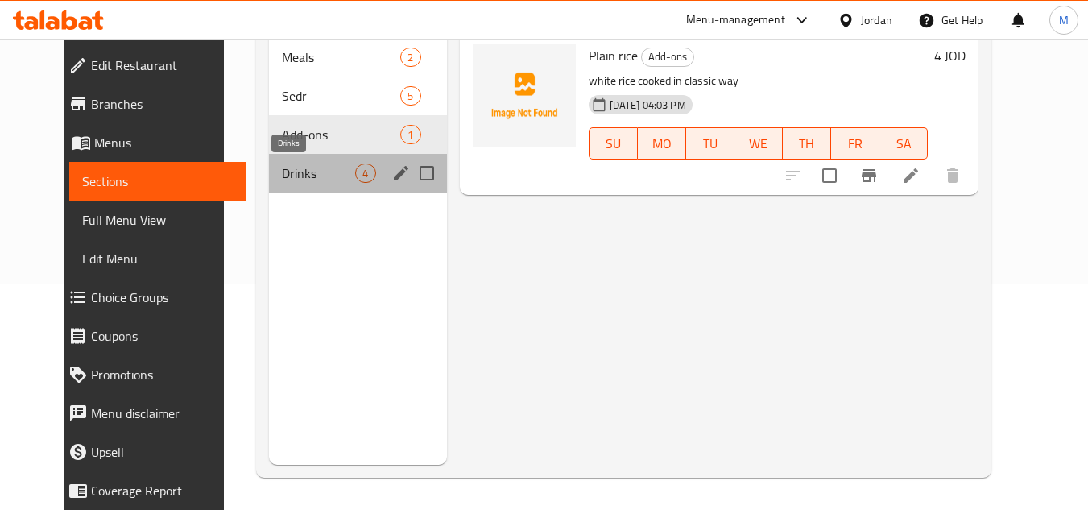
click at [282, 167] on span "Drinks" at bounding box center [318, 173] width 73 height 19
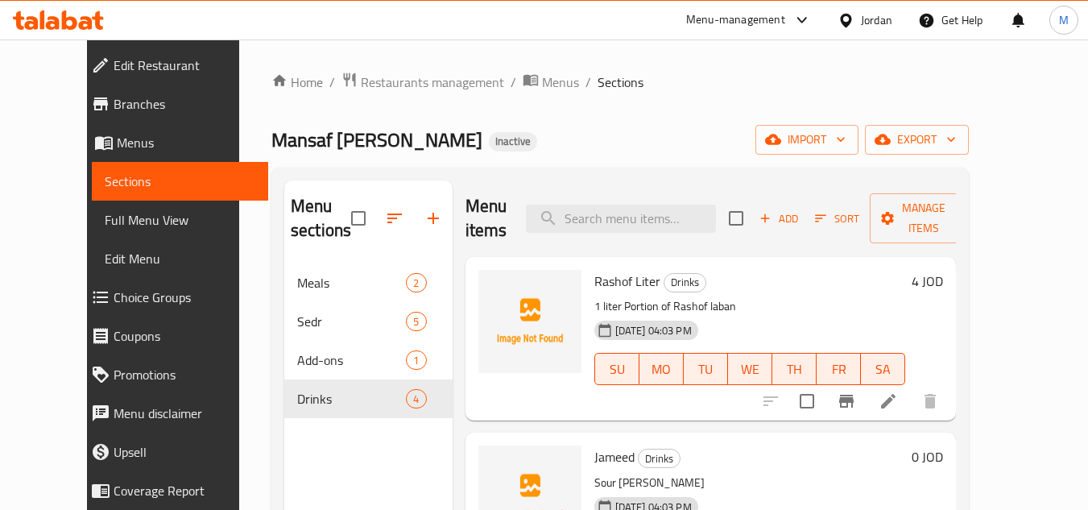
click at [1001, 292] on div "Home / Restaurants management / Menus / Sections Mansaf Al Khather Inactive imp…" at bounding box center [620, 387] width 762 height 696
click at [849, 135] on icon "button" at bounding box center [841, 139] width 16 height 16
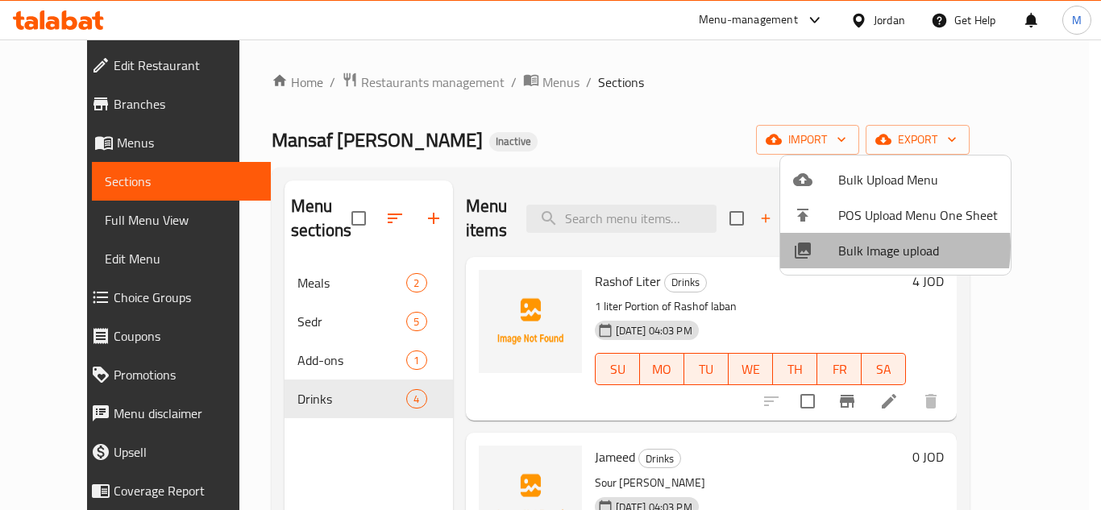
click at [859, 247] on span "Bulk Image upload" at bounding box center [918, 250] width 160 height 19
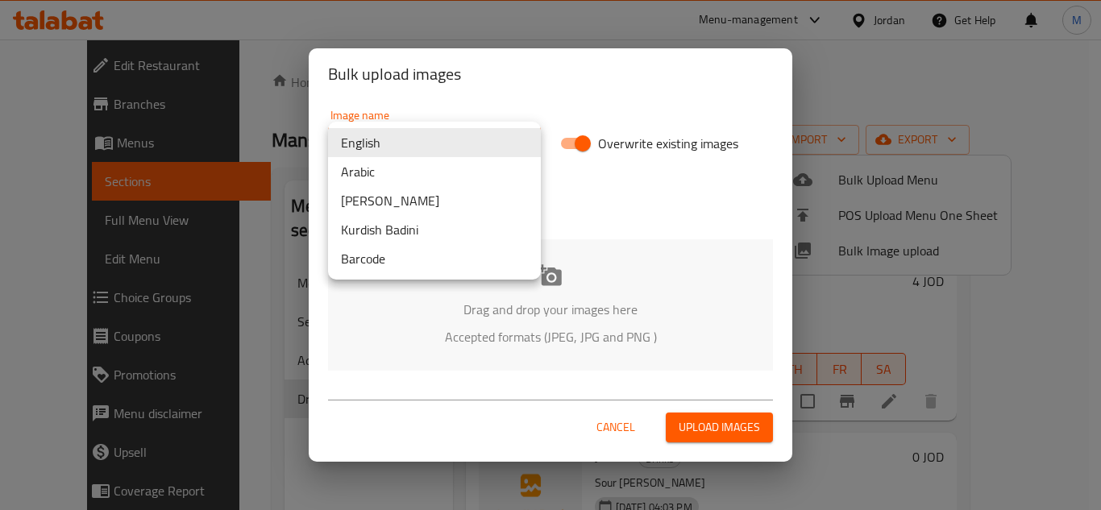
click at [516, 139] on body "​ Menu-management Jordan Get Help M Edit Restaurant Branches Menus Sections Ful…" at bounding box center [550, 274] width 1101 height 471
click at [450, 168] on li "Arabic" at bounding box center [434, 171] width 213 height 29
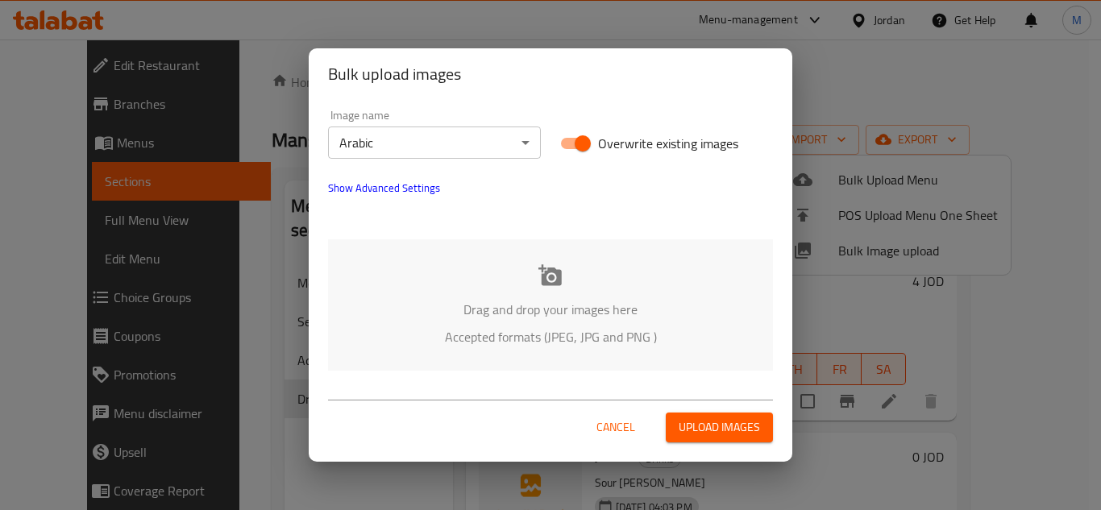
click at [429, 275] on div "Drag and drop your images here Accepted formats (JPEG, JPG and PNG )" at bounding box center [550, 304] width 445 height 131
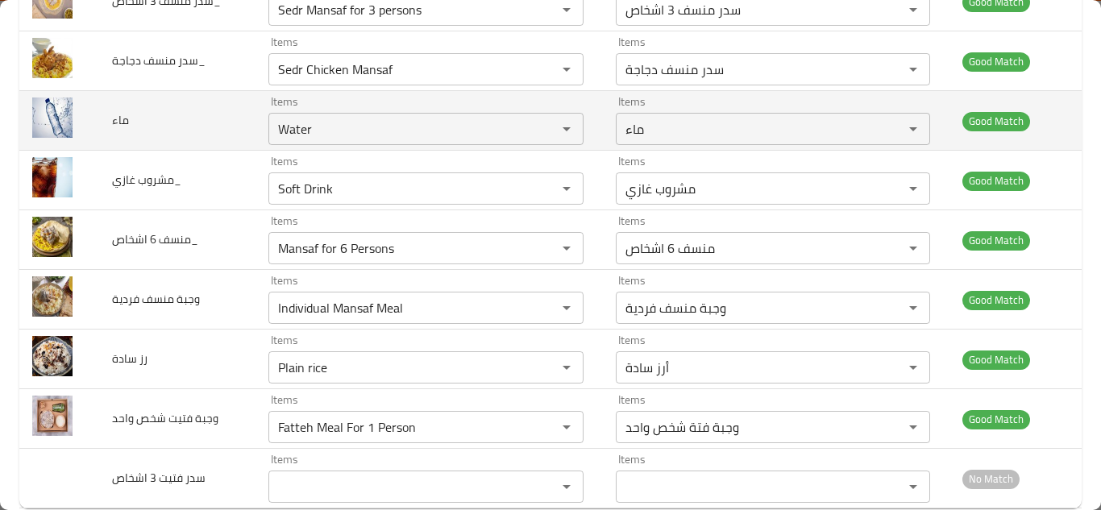
scroll to position [544, 0]
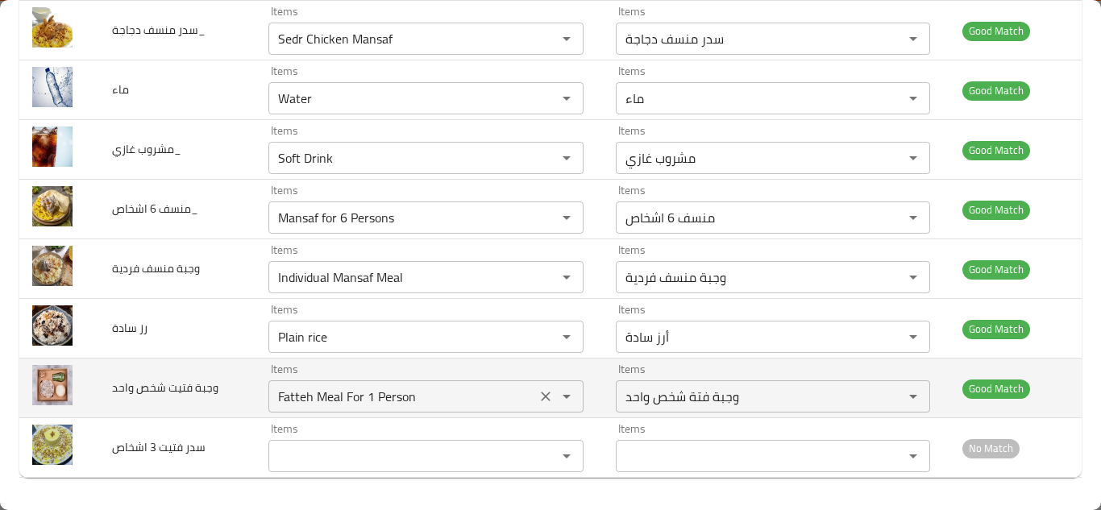
click at [398, 392] on واحد "Fatteh Meal For 1 Person" at bounding box center [402, 396] width 258 height 23
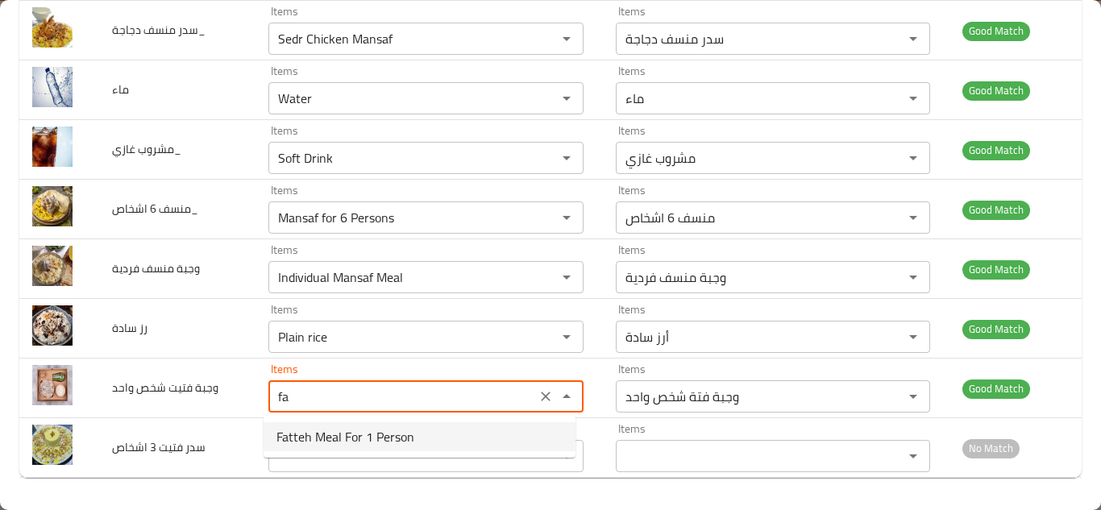
click at [388, 438] on span "Fatteh Meal For 1 Person" at bounding box center [345, 436] width 138 height 19
type واحد "Fatteh Meal For 1 Person"
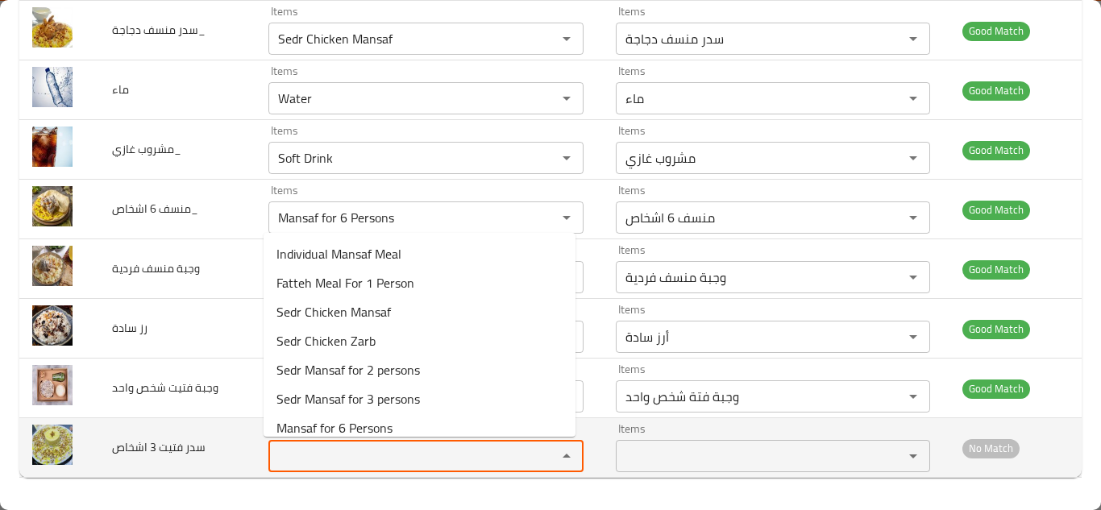
click at [364, 458] on اشخاص "Items" at bounding box center [402, 456] width 258 height 23
type اشخاص "3"
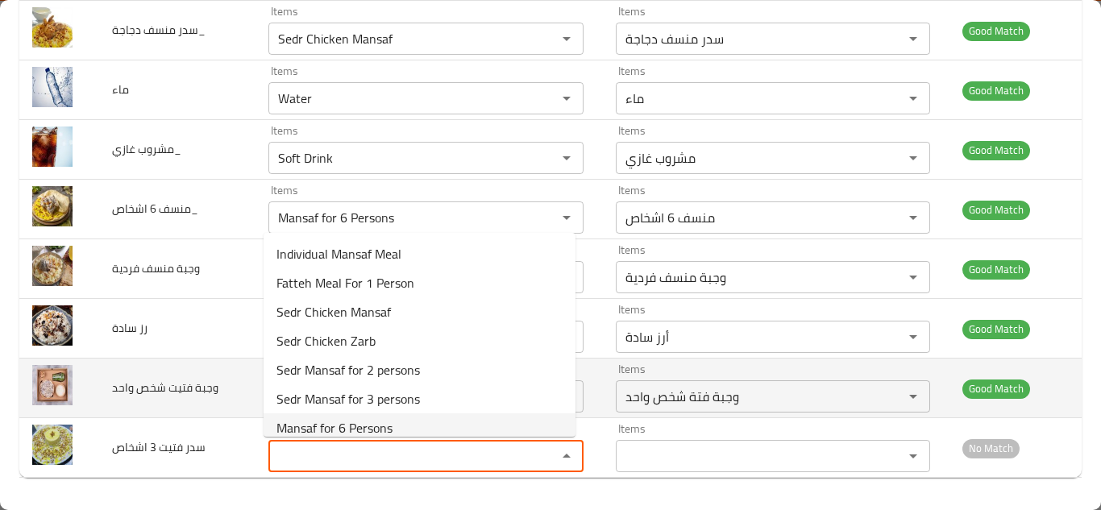
click at [232, 392] on td "وجبة فتيت شخص واحد" at bounding box center [176, 389] width 155 height 60
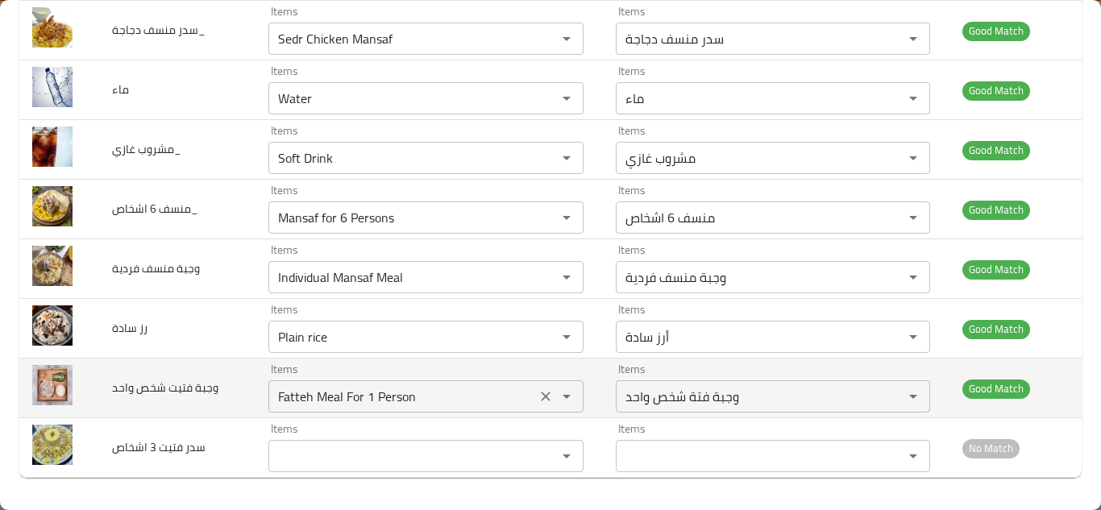
click at [534, 396] on button "Clear" at bounding box center [545, 396] width 23 height 23
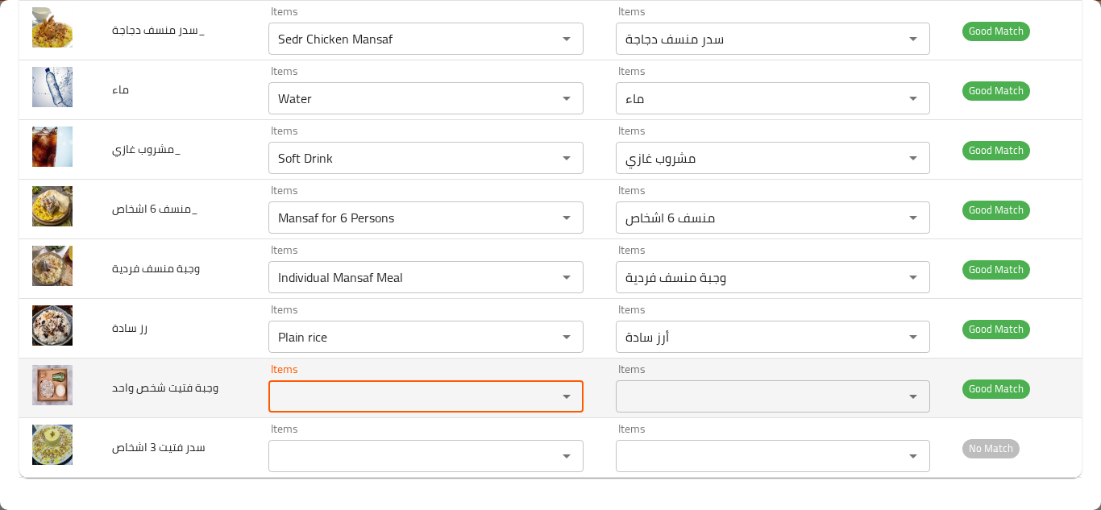
click at [172, 392] on span "وجبة فتيت شخص واحد" at bounding box center [165, 387] width 106 height 21
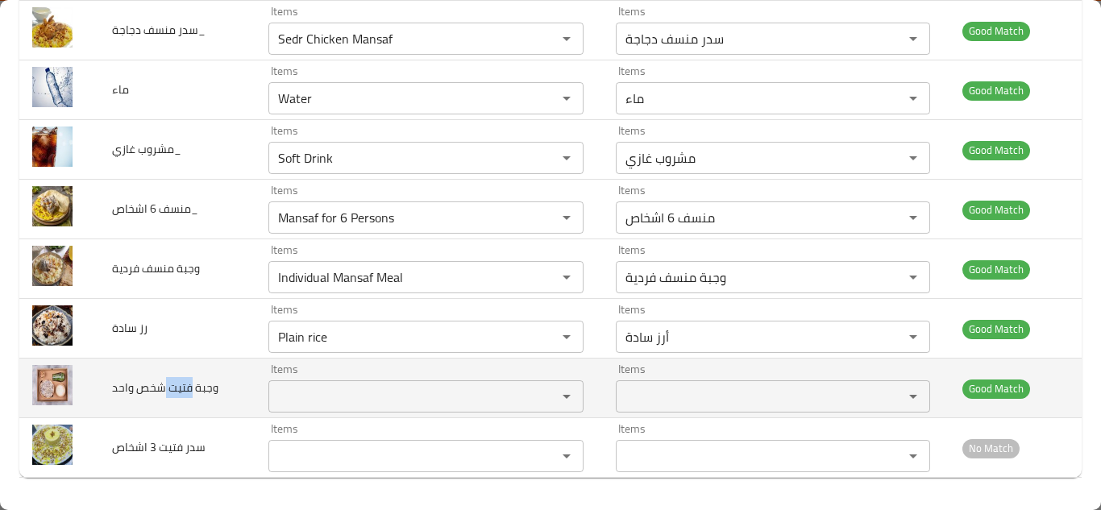
click at [172, 392] on span "وجبة فتيت شخص واحد" at bounding box center [165, 387] width 106 height 21
copy span "وجبة فتيت شخص واحد"
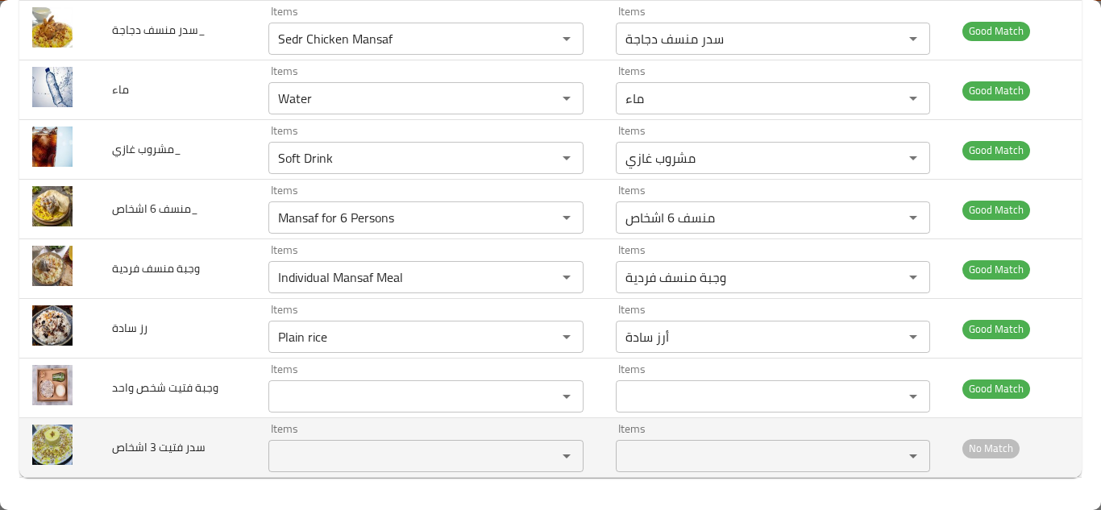
click at [186, 445] on span "سدر فتيت 3 اشخاص" at bounding box center [158, 447] width 93 height 21
copy span "سدر فتيت 3 اشخاص"
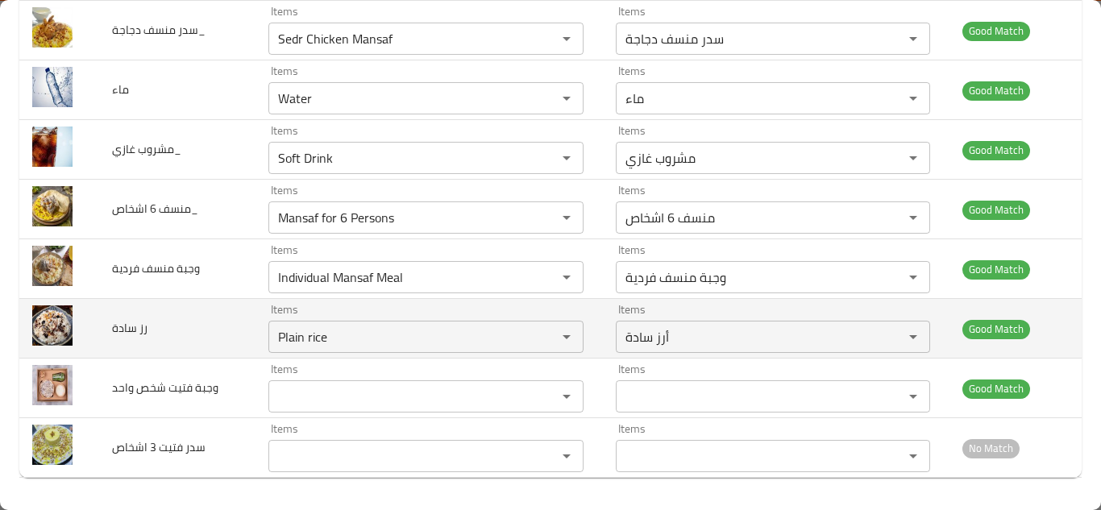
click at [229, 321] on td "رز سادة" at bounding box center [176, 329] width 155 height 60
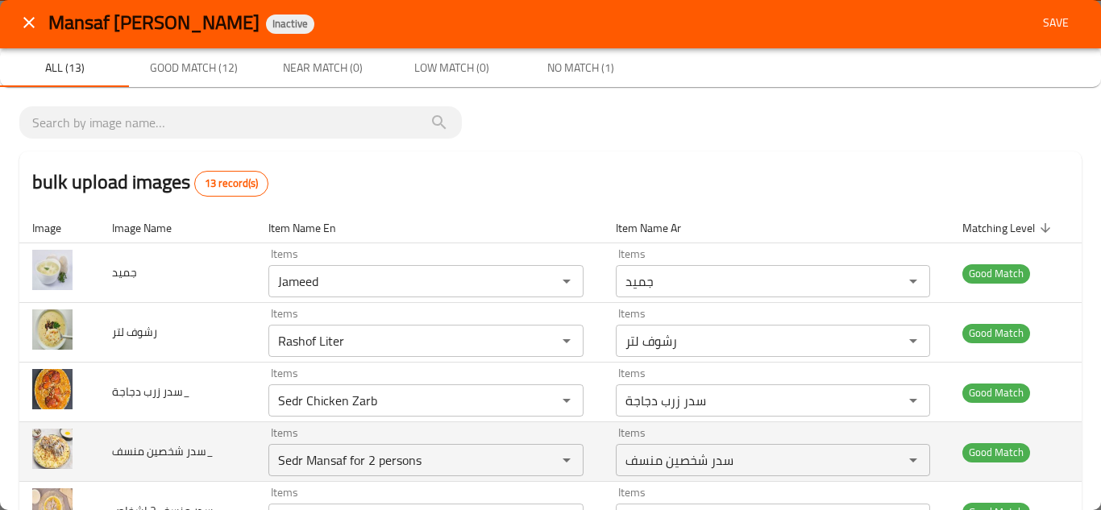
scroll to position [0, 0]
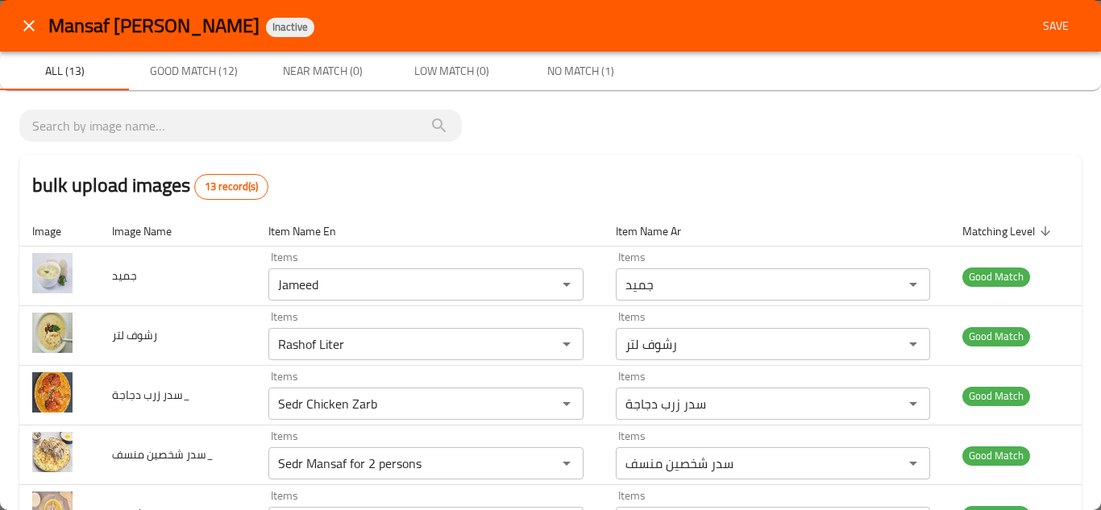
click at [1048, 28] on span "Save" at bounding box center [1055, 26] width 39 height 20
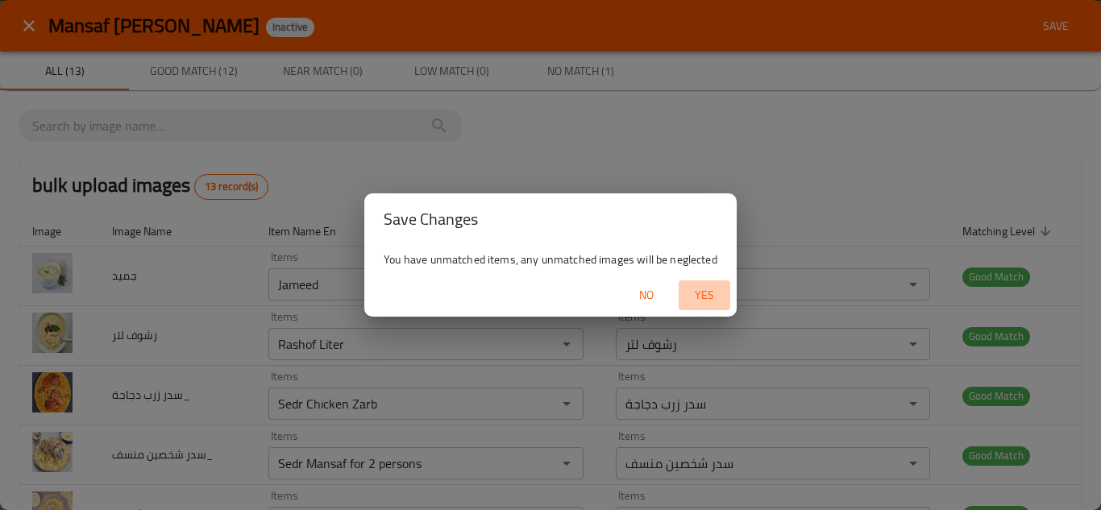
click at [695, 289] on span "Yes" at bounding box center [704, 295] width 39 height 20
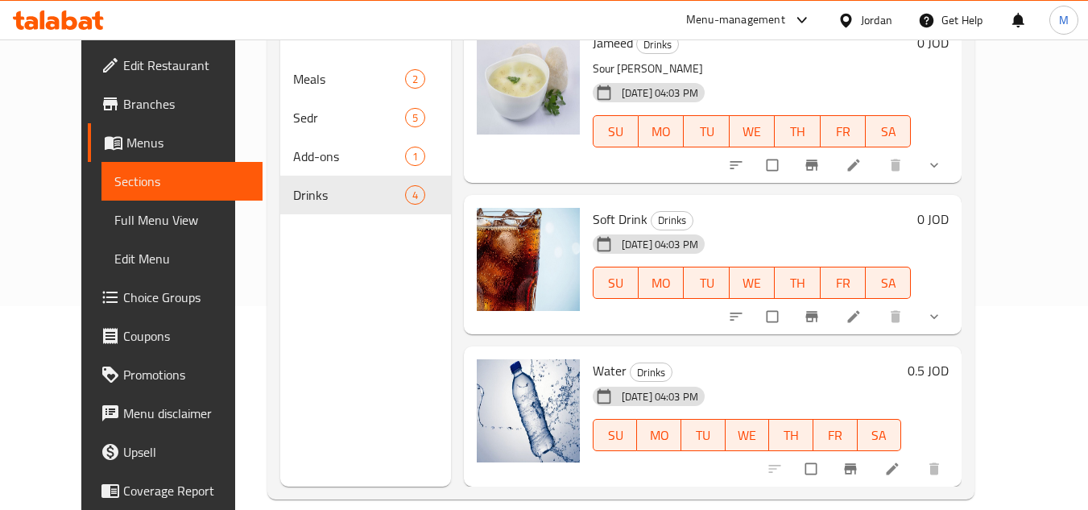
scroll to position [226, 0]
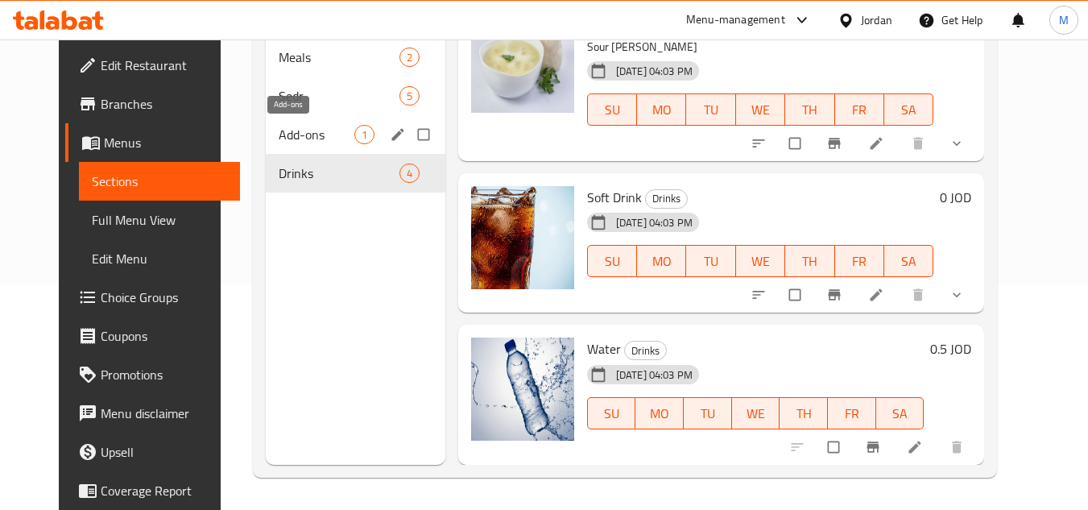
click at [289, 132] on span "Add-ons" at bounding box center [317, 134] width 76 height 19
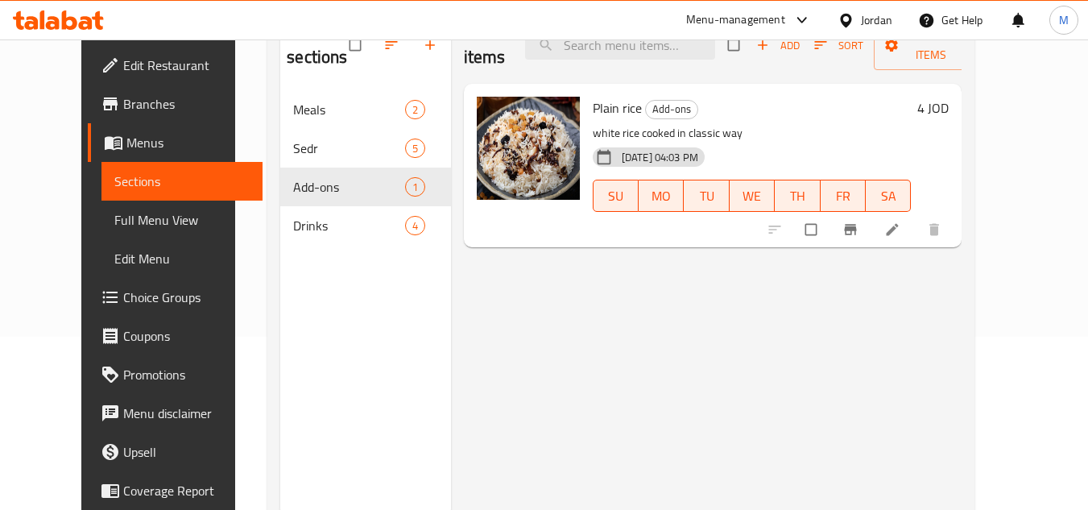
scroll to position [145, 0]
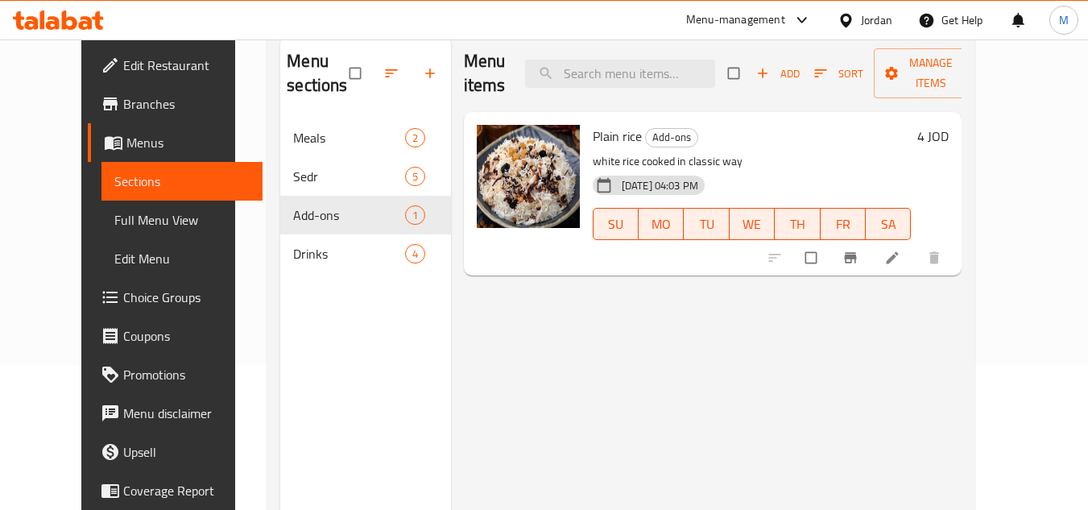
click at [601, 137] on span "Plain rice" at bounding box center [617, 136] width 49 height 24
click at [601, 136] on span "Plain rice" at bounding box center [617, 136] width 49 height 24
copy h6 "Plain rice"
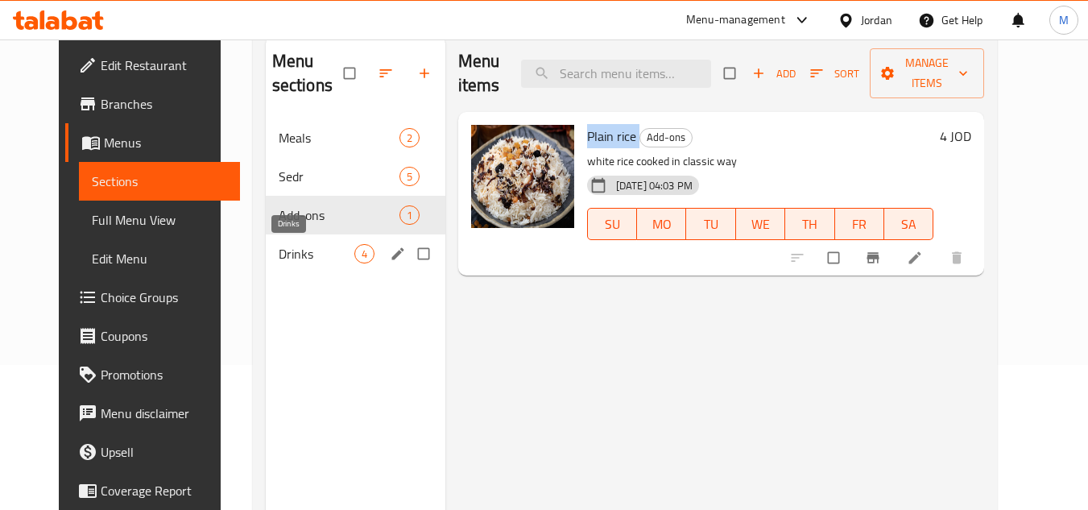
click at [279, 253] on span "Drinks" at bounding box center [317, 253] width 76 height 19
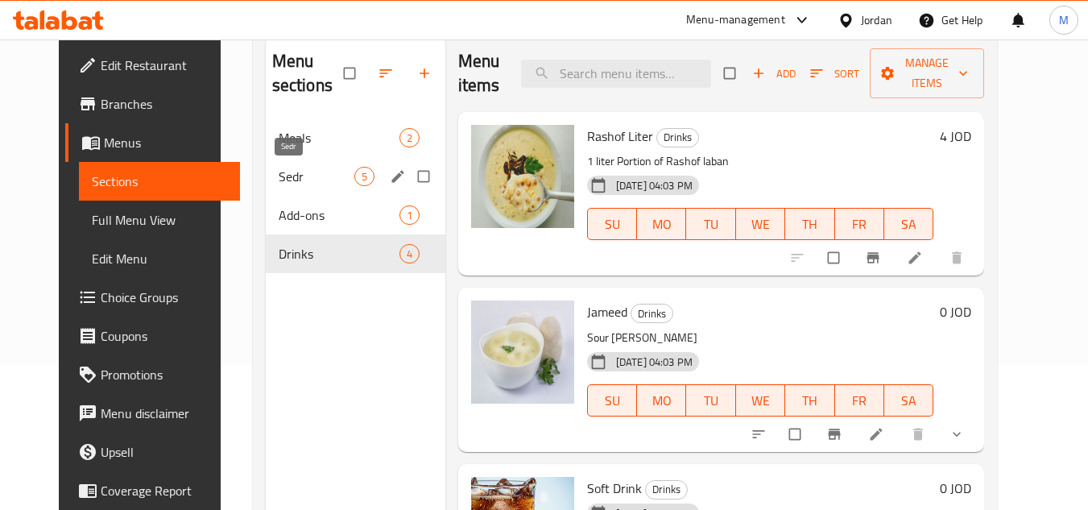
click at [279, 176] on span "Sedr" at bounding box center [317, 176] width 76 height 19
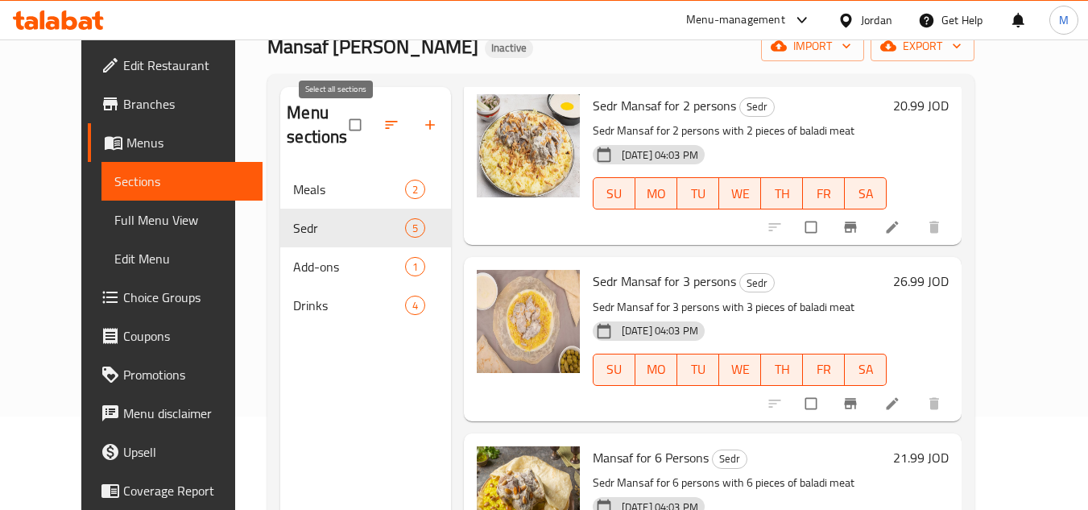
scroll to position [64, 0]
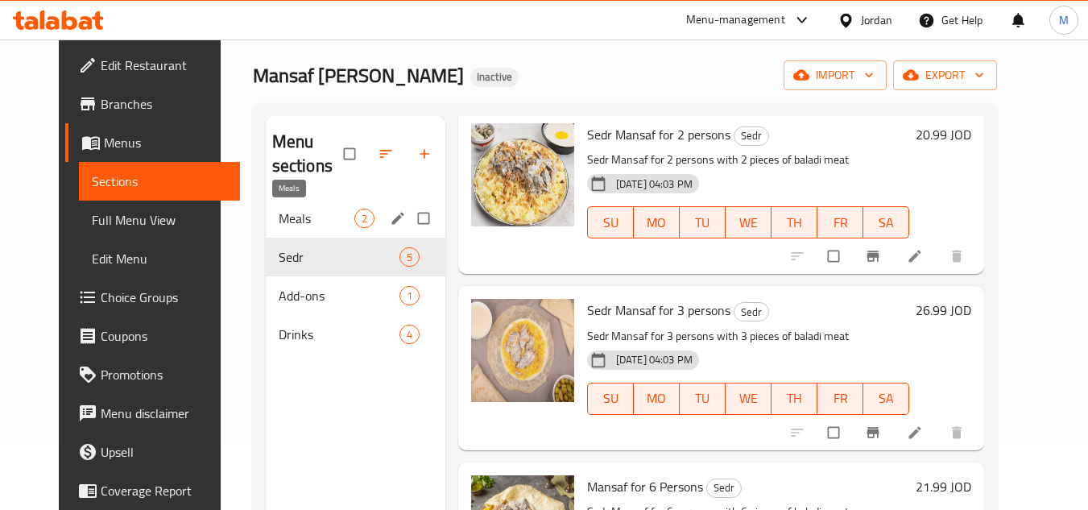
click at [296, 225] on span "Meals" at bounding box center [317, 218] width 76 height 19
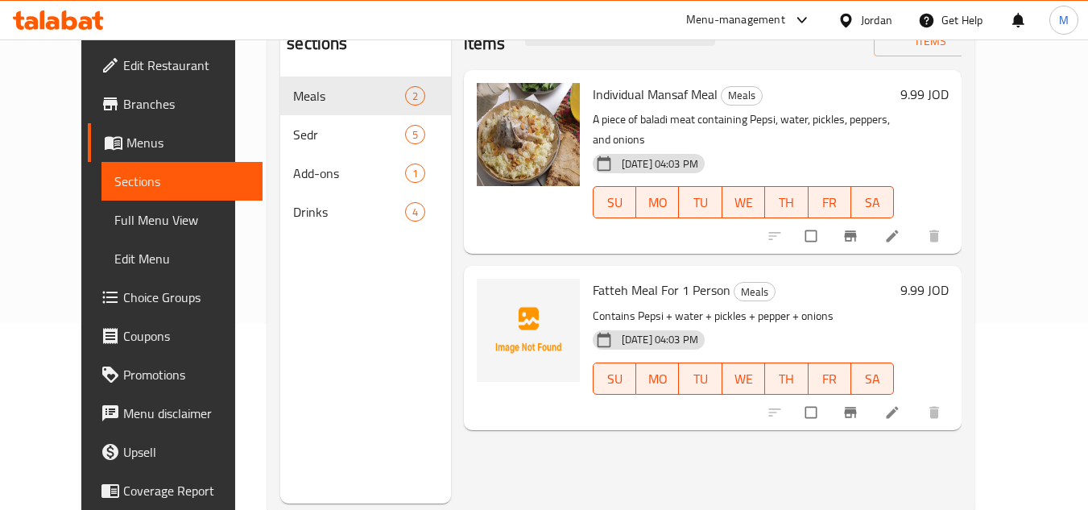
scroll to position [226, 0]
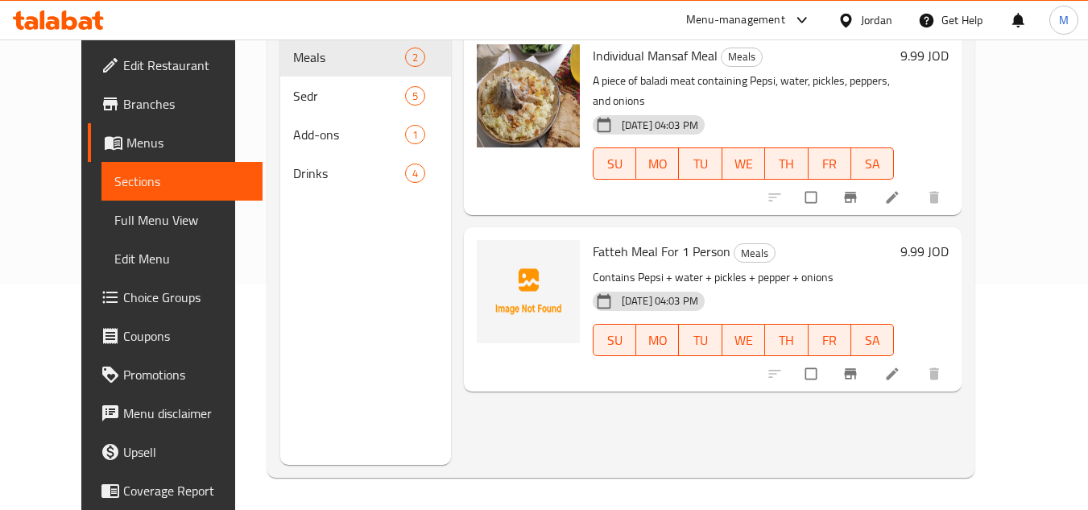
click at [1007, 400] on div "Home / Restaurants management / Menus / Sections Mansaf Al Khather Inactive imp…" at bounding box center [621, 162] width 772 height 696
click at [122, 212] on span "Full Menu View" at bounding box center [182, 219] width 136 height 19
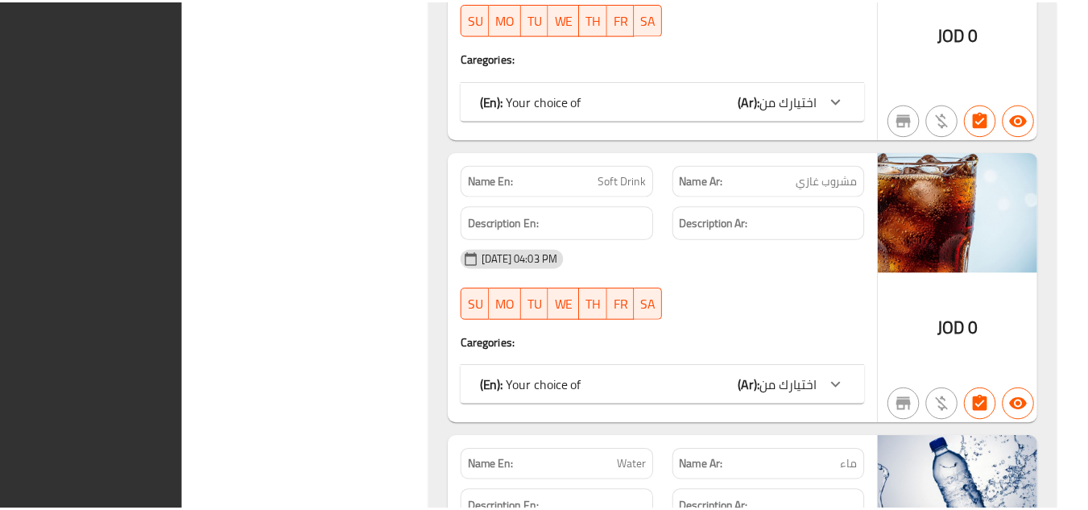
scroll to position [2945, 0]
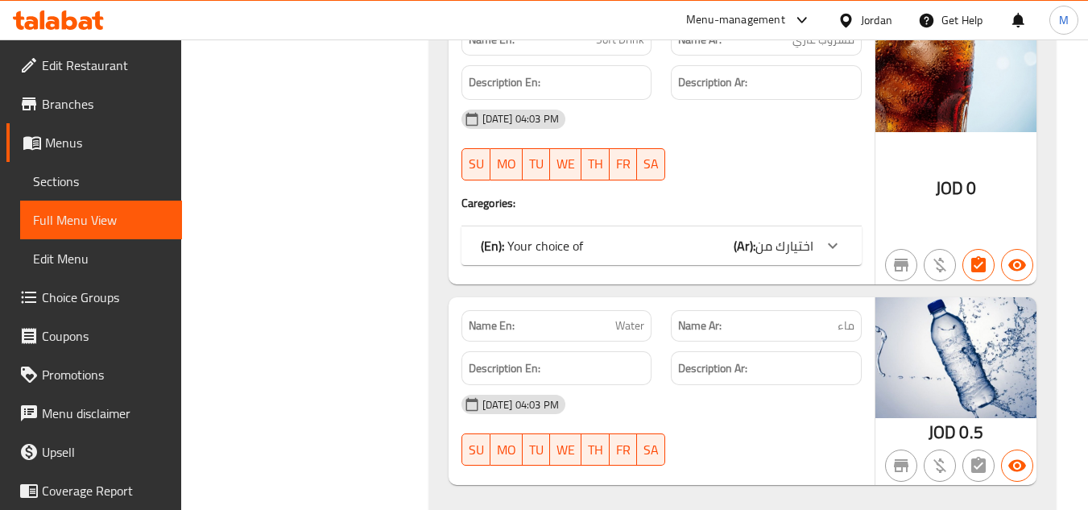
click at [74, 23] on icon at bounding box center [69, 19] width 15 height 19
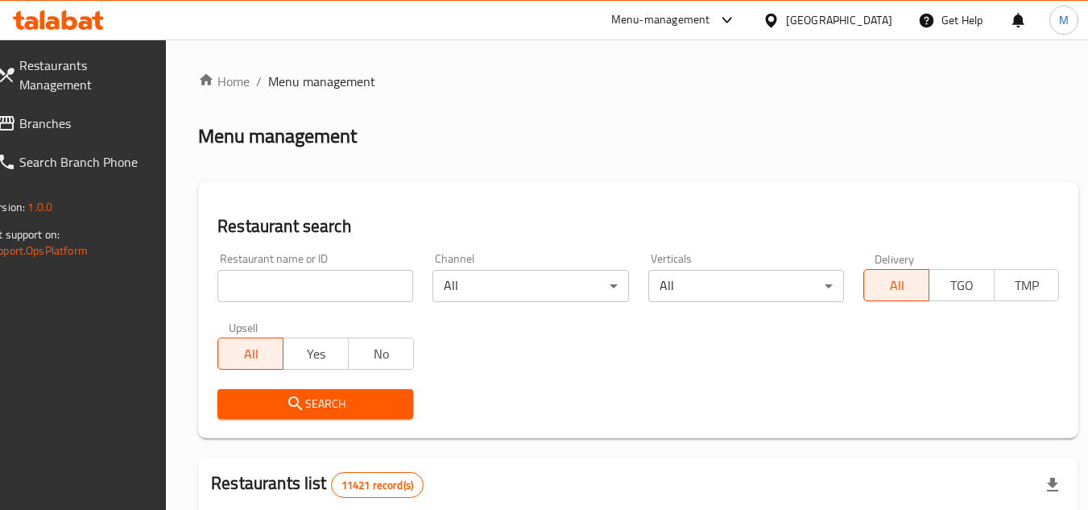
click at [383, 286] on input "search" at bounding box center [316, 286] width 196 height 32
paste input "Khwardngay Kwexa"
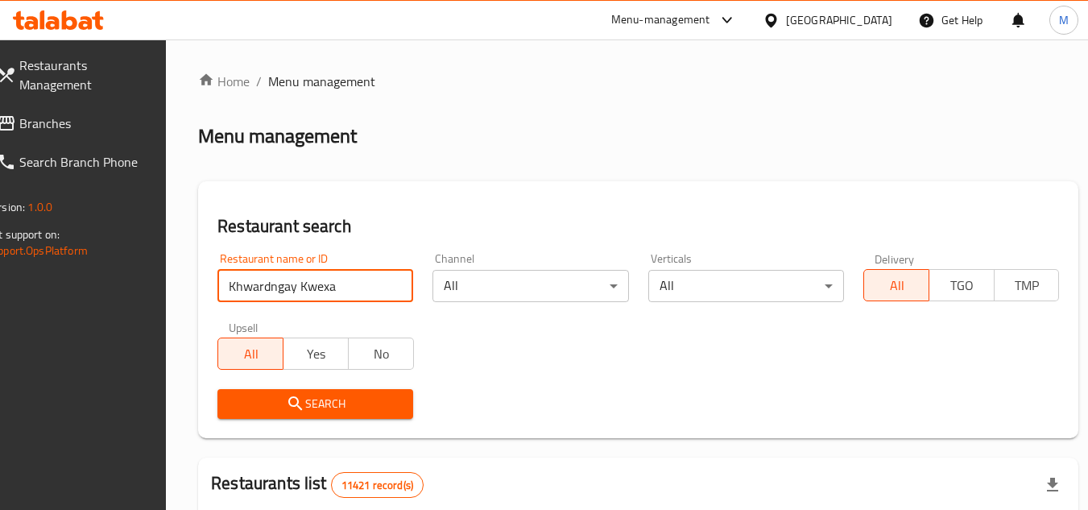
type input "Khwardngay Kwexa"
click button "Search" at bounding box center [316, 404] width 196 height 30
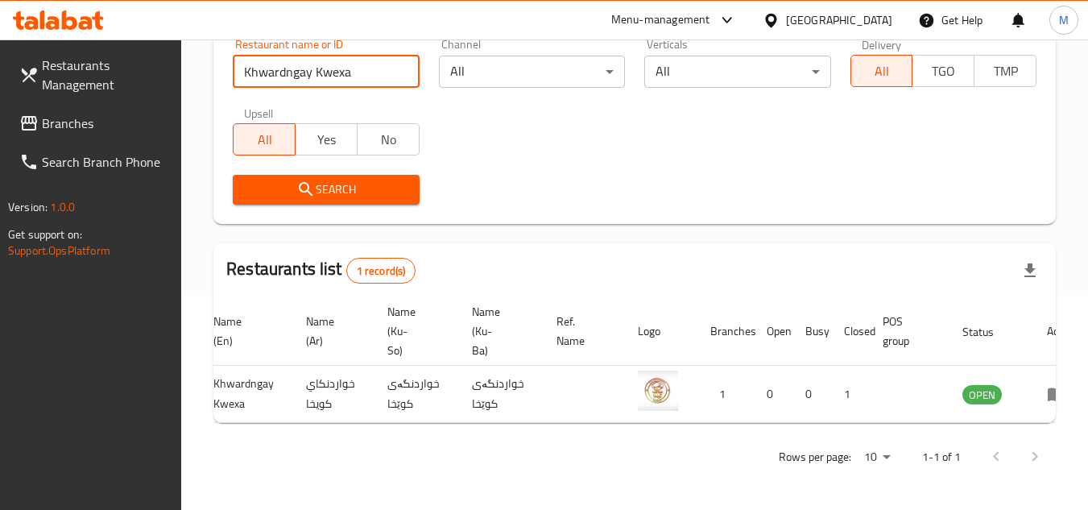
scroll to position [0, 110]
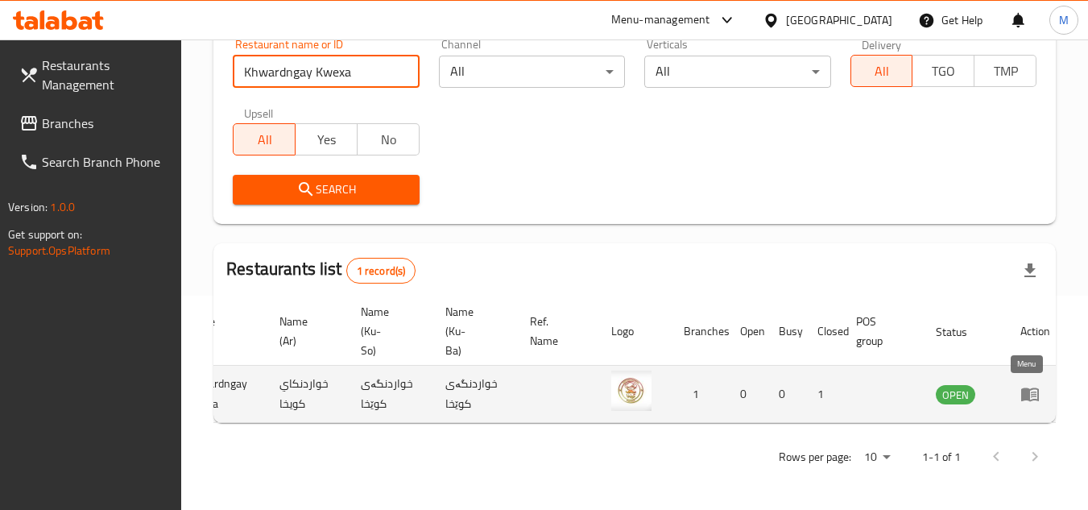
click at [1023, 388] on icon "enhanced table" at bounding box center [1031, 395] width 18 height 14
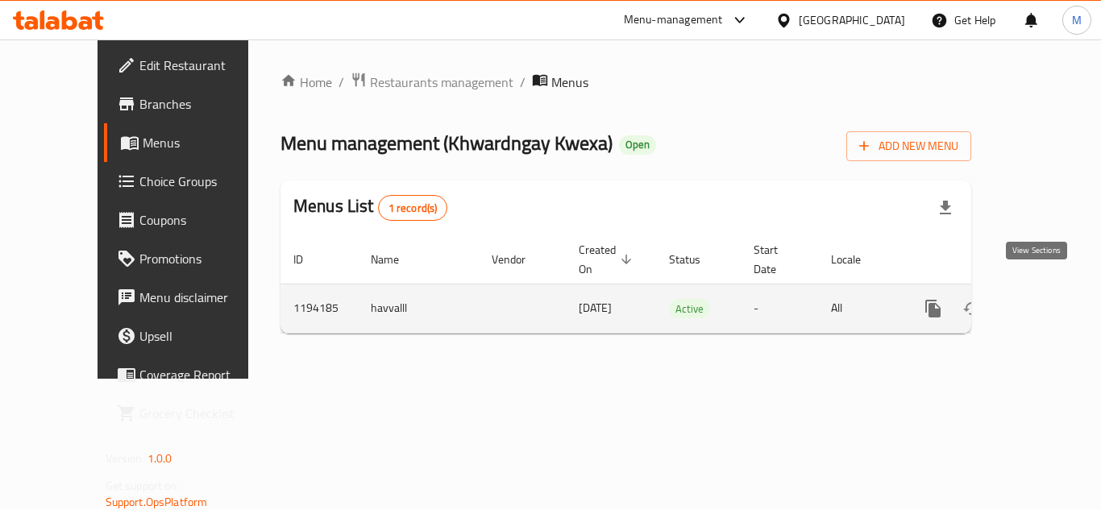
click at [1046, 289] on link "enhanced table" at bounding box center [1049, 308] width 39 height 39
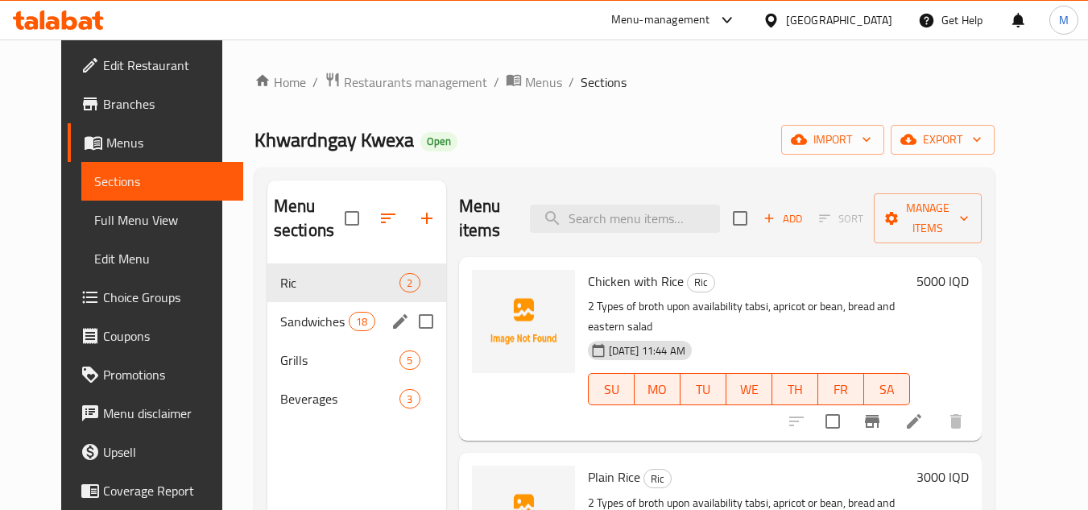
click at [290, 309] on div "Sandwiches 18" at bounding box center [356, 321] width 179 height 39
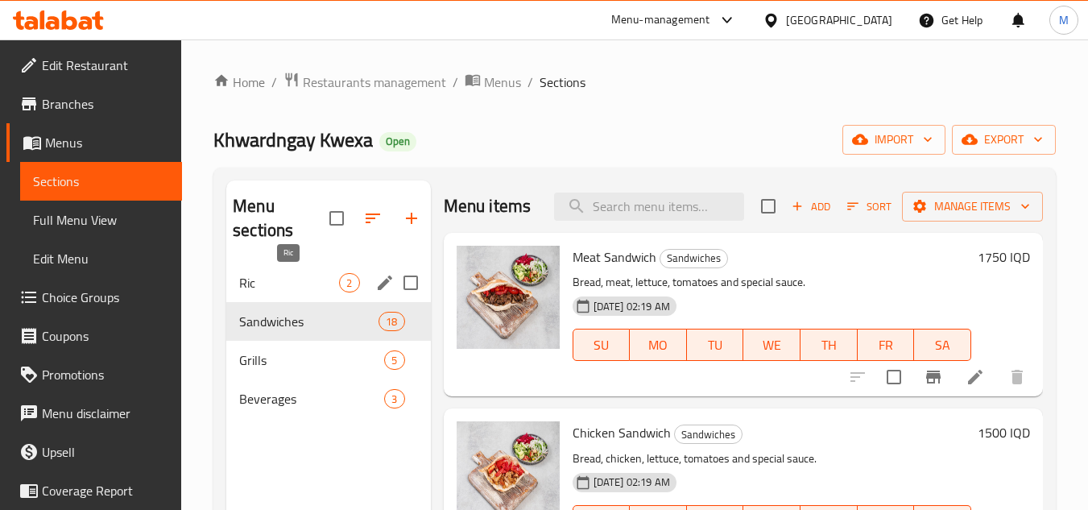
click at [292, 284] on span "Ric" at bounding box center [289, 282] width 100 height 19
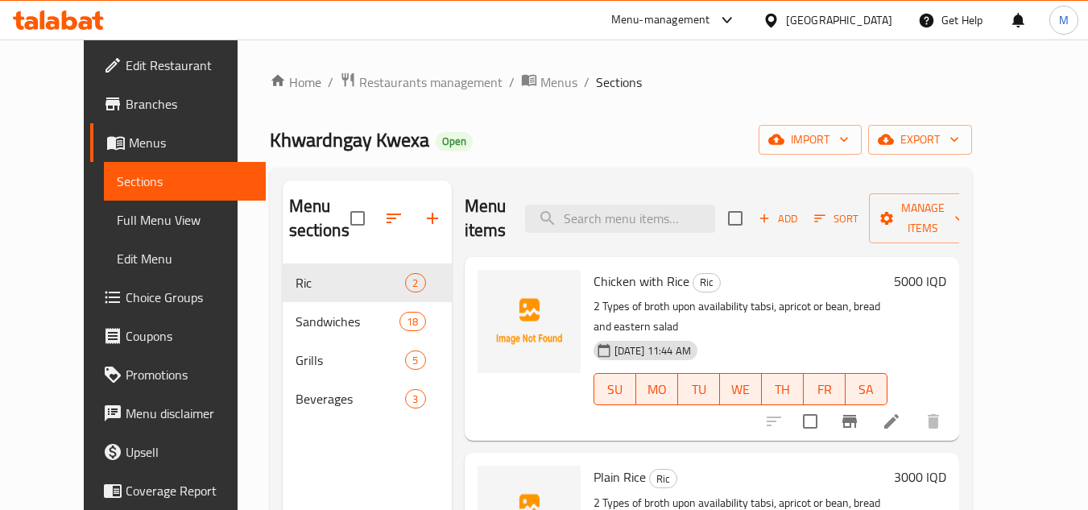
click at [996, 68] on div "Home / Restaurants management / Menus / Sections Khwardngay Kwexa Open import e…" at bounding box center [621, 387] width 767 height 696
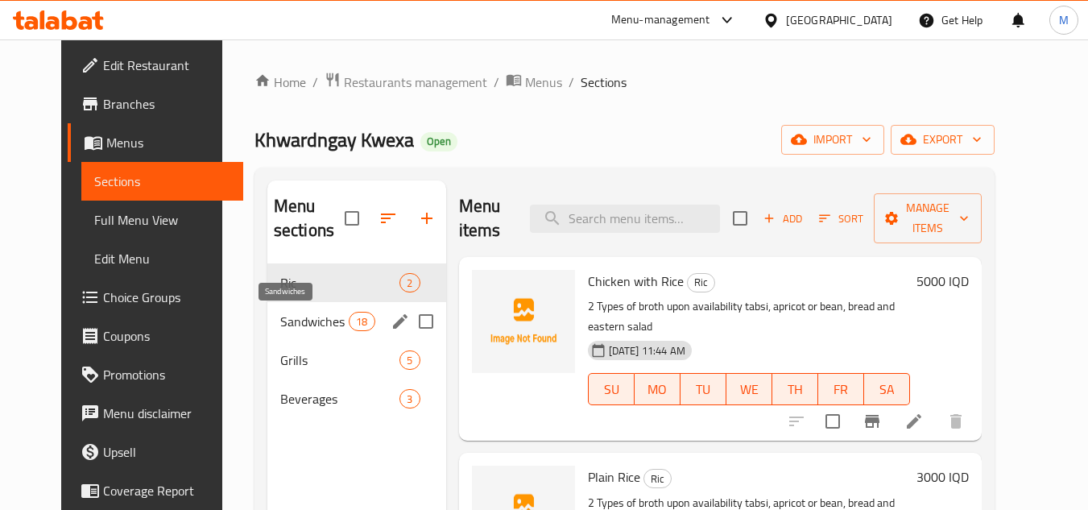
click at [280, 323] on span "Sandwiches" at bounding box center [314, 321] width 68 height 19
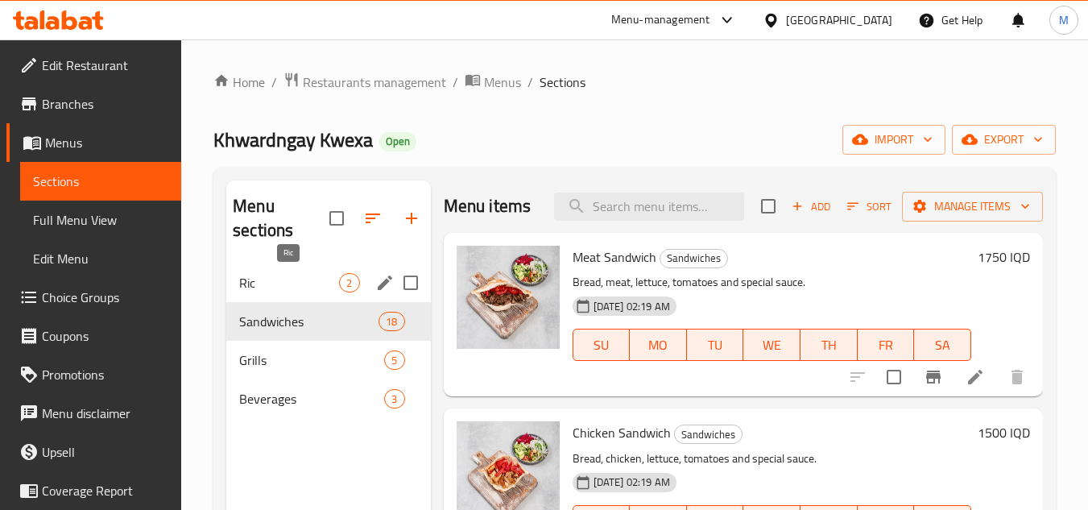
click at [281, 280] on span "Ric" at bounding box center [289, 282] width 100 height 19
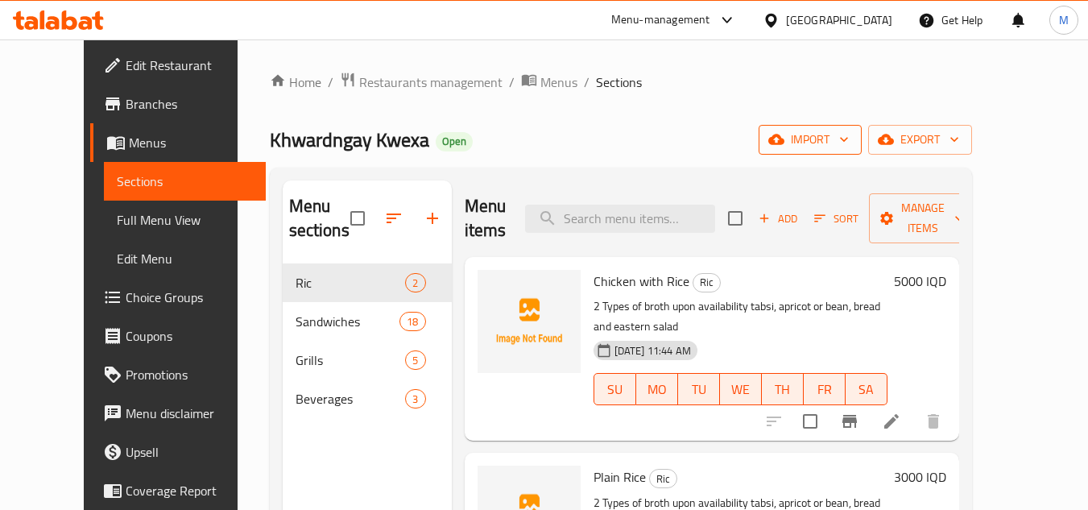
click at [849, 130] on span "import" at bounding box center [810, 140] width 77 height 20
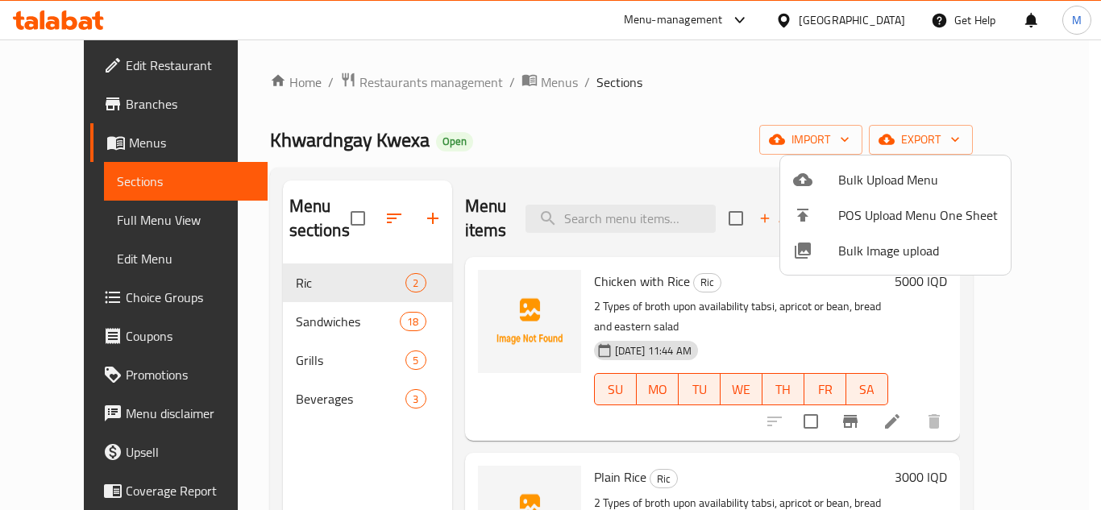
click at [853, 253] on span "Bulk Image upload" at bounding box center [918, 250] width 160 height 19
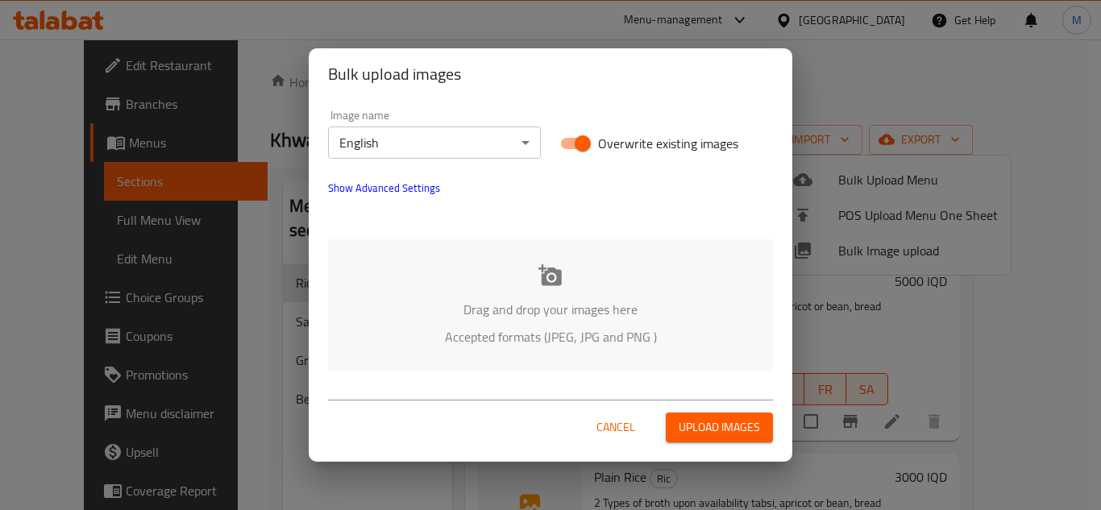
click at [381, 182] on span "Show Advanced Settings" at bounding box center [384, 187] width 112 height 19
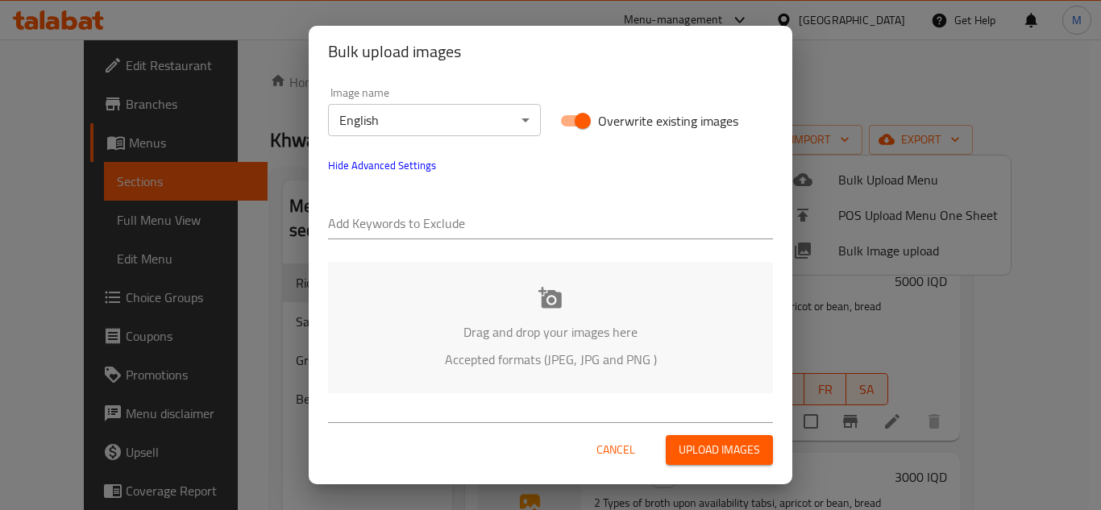
click at [355, 230] on input "text" at bounding box center [550, 225] width 445 height 26
paste input "Khwardngay Kwexa_"
type input "Khwardngay Kwexa_"
click at [541, 217] on input "text" at bounding box center [620, 225] width 305 height 26
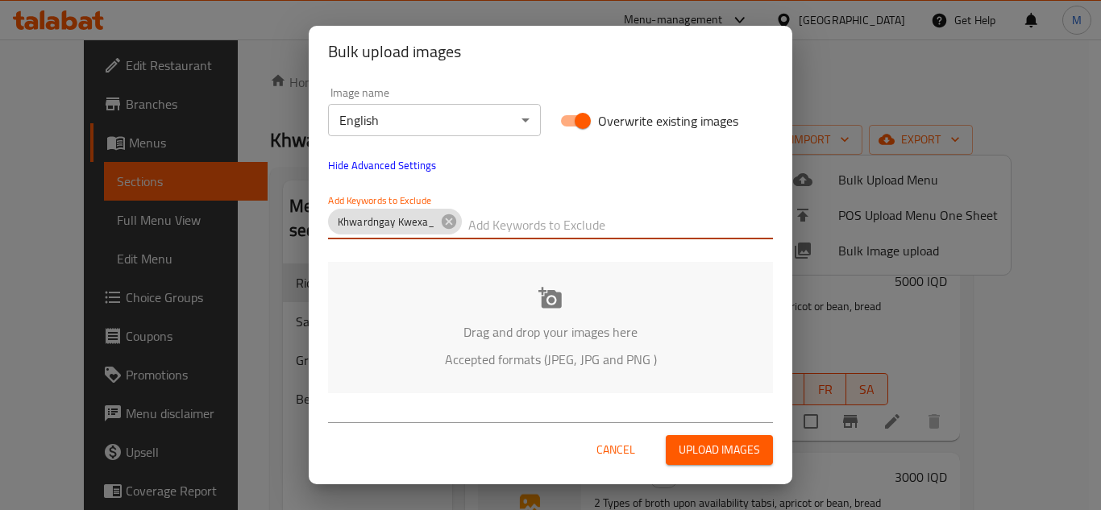
paste input "_Shkar Faisal"
type input "_Shkar Faisal"
click at [491, 300] on div "Drag and drop your images here Accepted formats (JPEG, JPG and PNG )" at bounding box center [550, 327] width 445 height 131
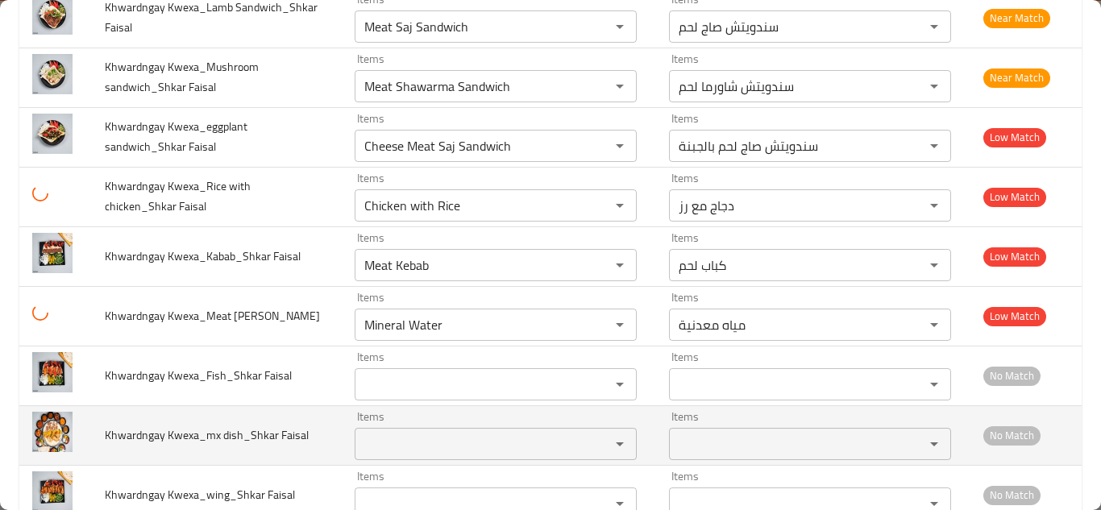
scroll to position [1099, 0]
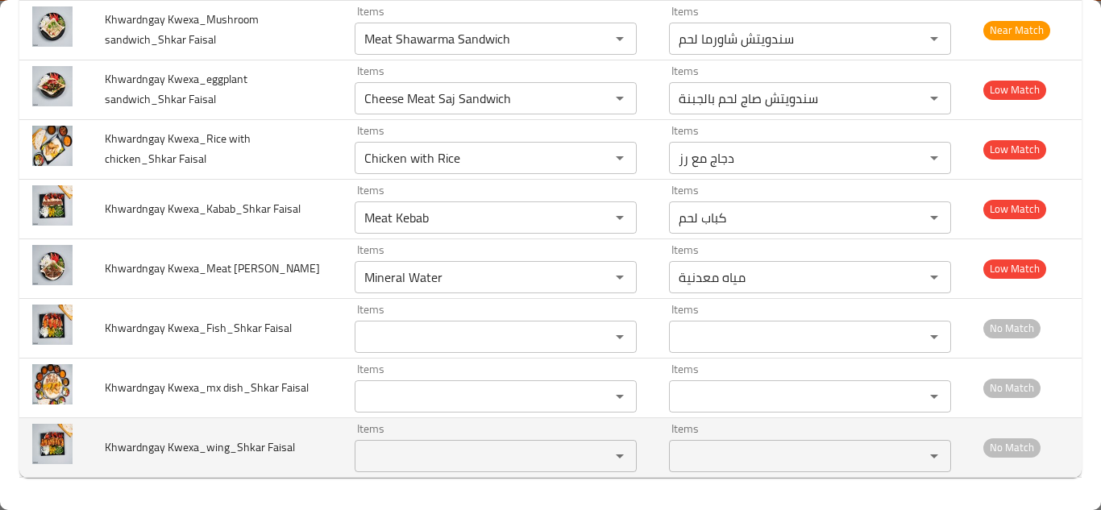
click at [379, 458] on Faisal "Items" at bounding box center [471, 456] width 225 height 23
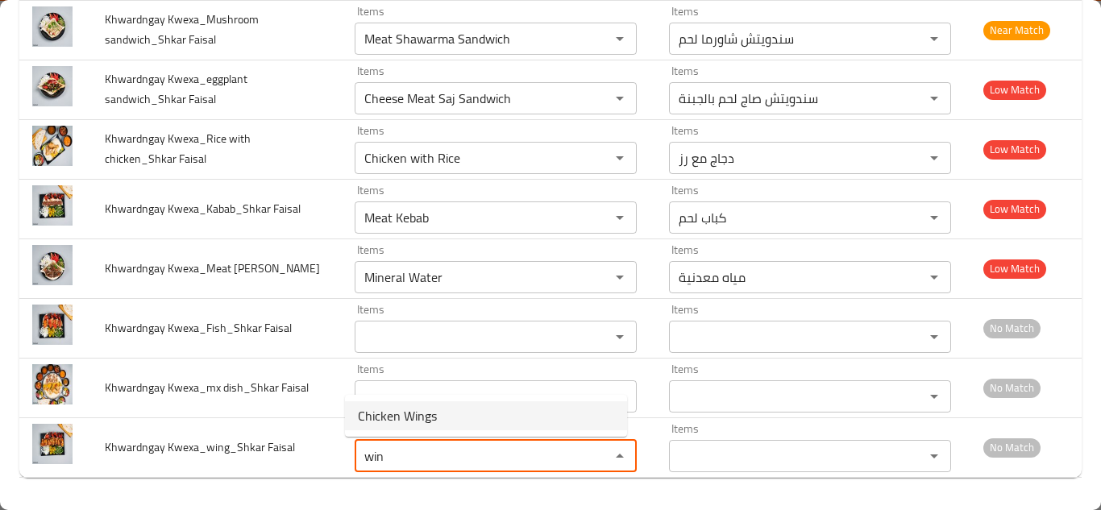
click at [413, 423] on span "Chicken Wings" at bounding box center [397, 415] width 79 height 19
type Faisal "Chicken Wings"
type Faisal-ar "أجنحة مشوية"
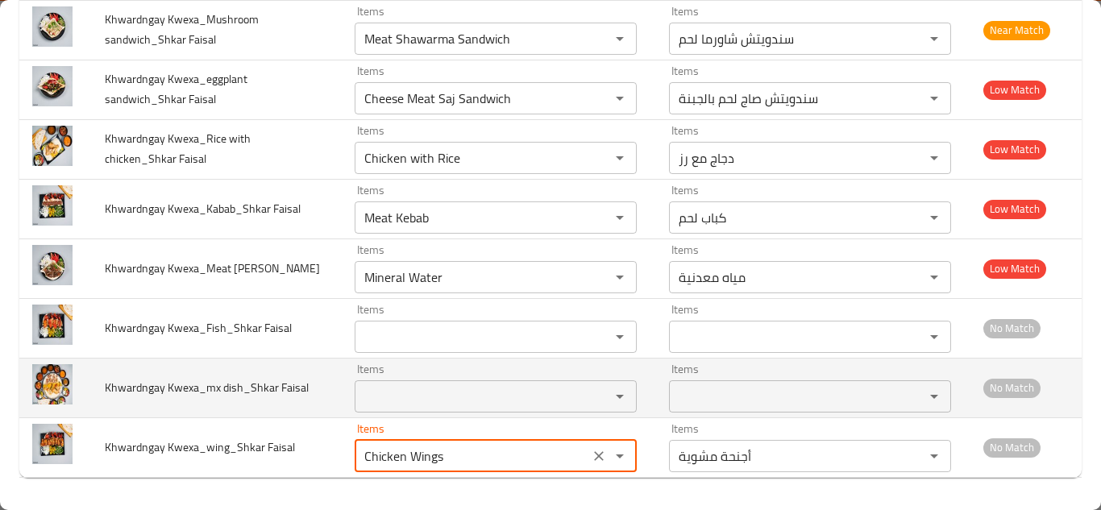
type Faisal "Chicken Wings"
click at [424, 390] on Faisal "Items" at bounding box center [471, 396] width 225 height 23
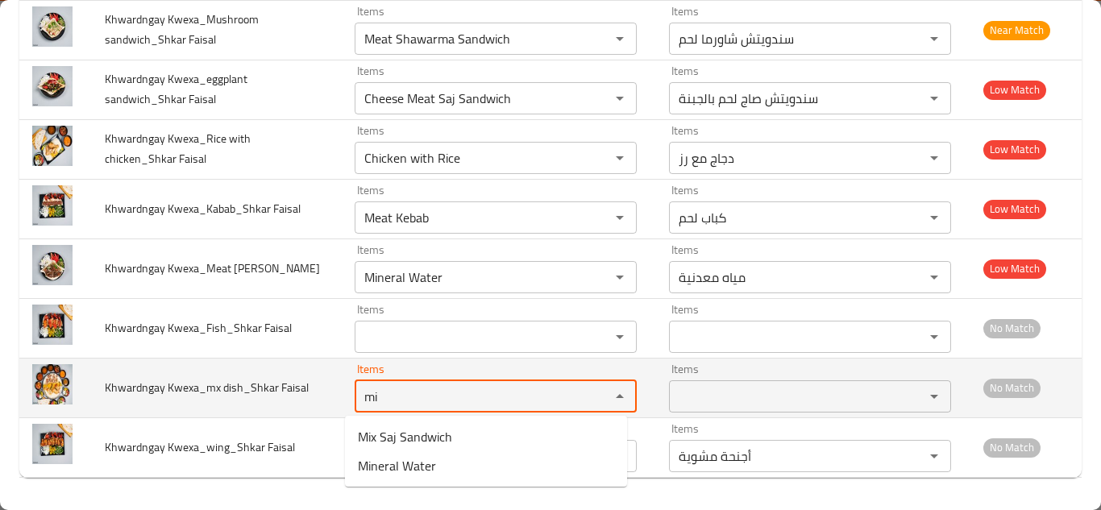
type Faisal "m"
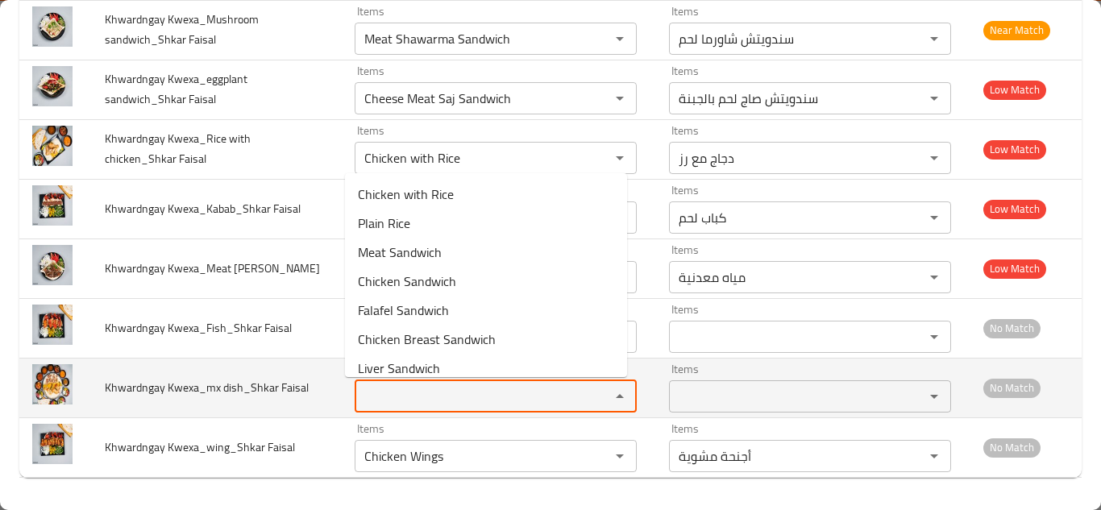
click at [317, 379] on td "Khwardngay Kwexa_mx dish_Shkar Faisal" at bounding box center [217, 388] width 250 height 60
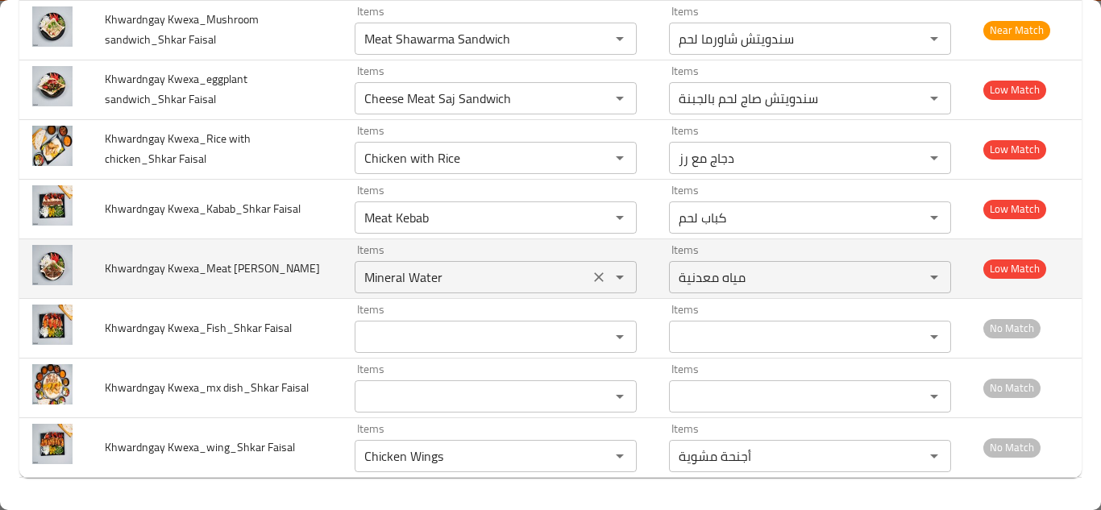
click at [401, 278] on Faisal "Mineral Water" at bounding box center [471, 277] width 225 height 23
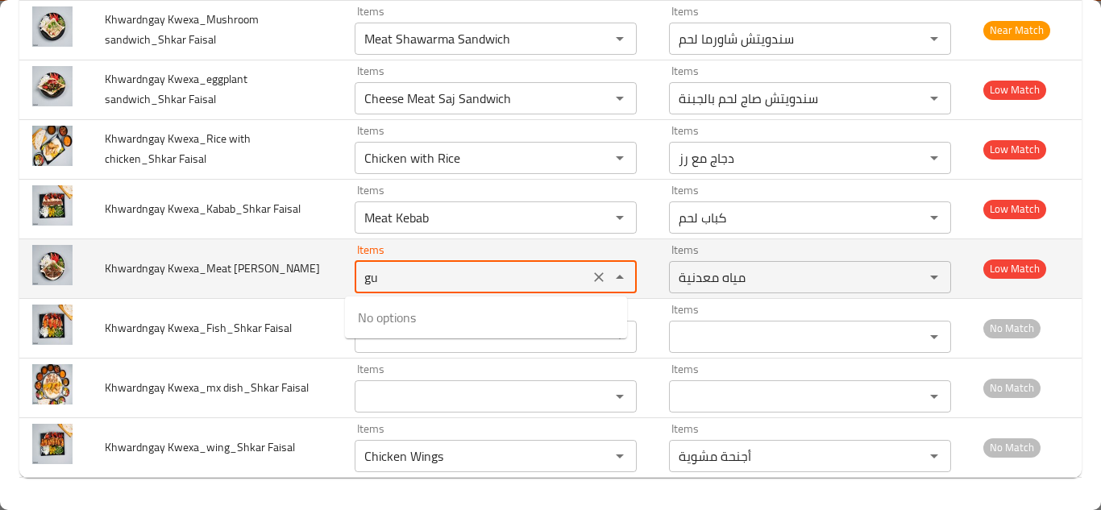
type Faisal "g"
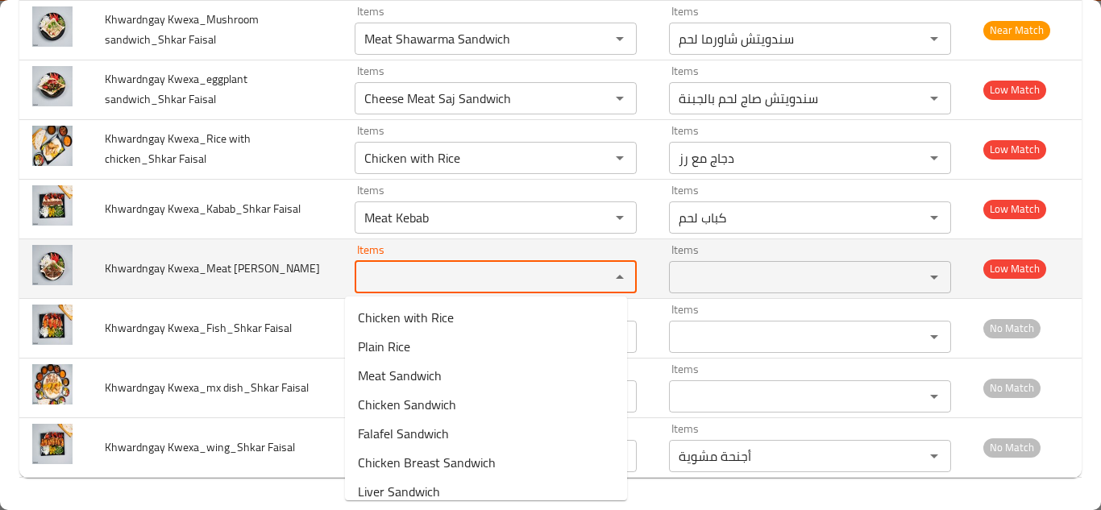
click at [312, 268] on td "Khwardngay Kwexa_Meat Gus_Shkar Faisal" at bounding box center [217, 268] width 250 height 60
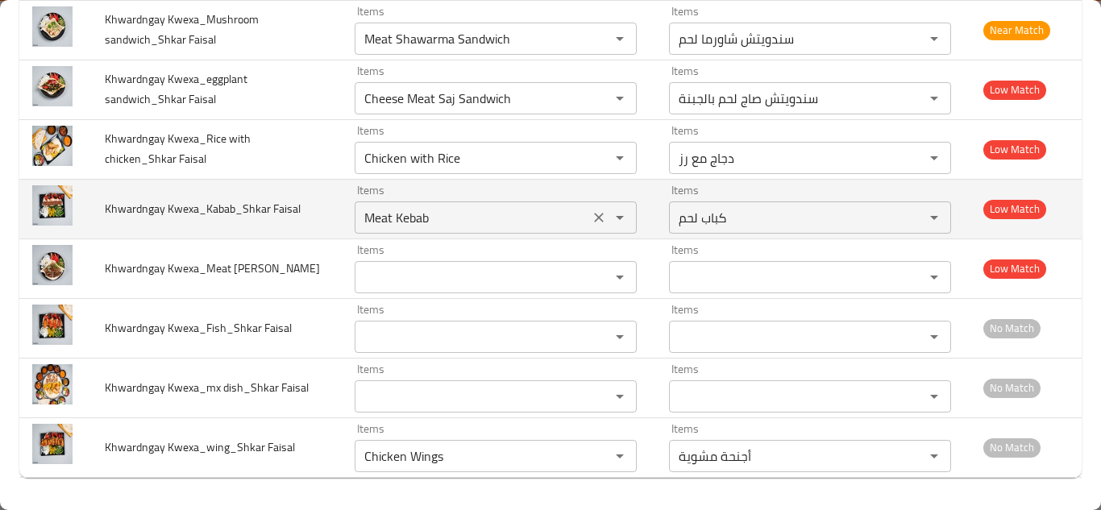
click at [436, 214] on Faisal "Meat Kebab" at bounding box center [471, 217] width 225 height 23
click at [313, 217] on td "Khwardngay Kwexa_Kabab_Shkar Faisal" at bounding box center [217, 209] width 250 height 60
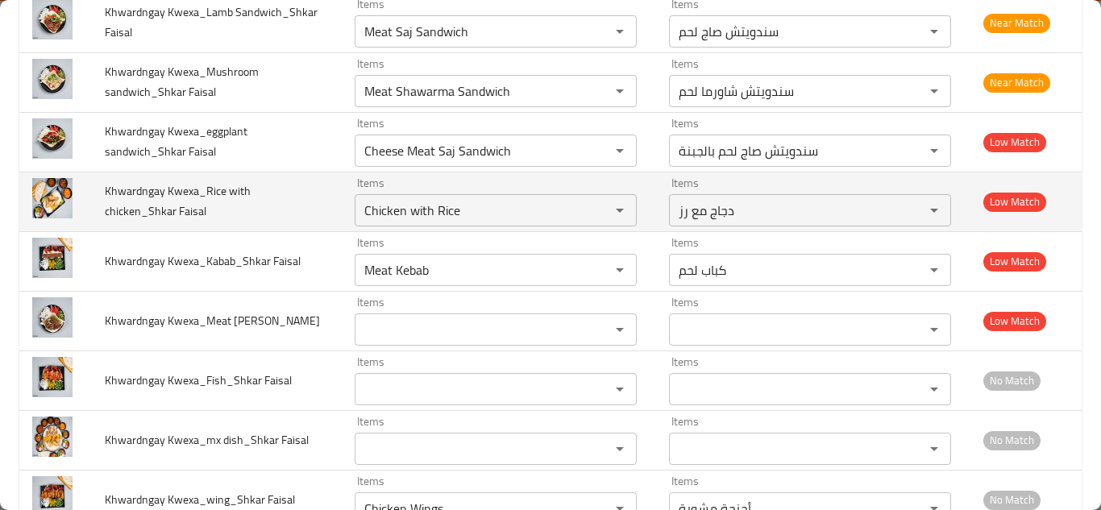
scroll to position [1018, 0]
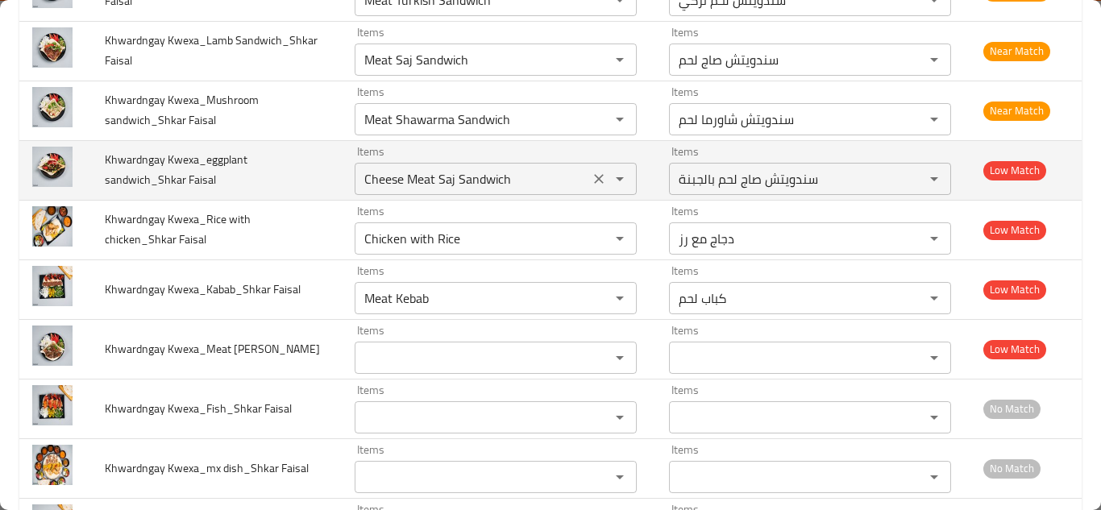
click at [440, 180] on Faisal "Cheese Meat Saj Sandwich" at bounding box center [471, 179] width 225 height 23
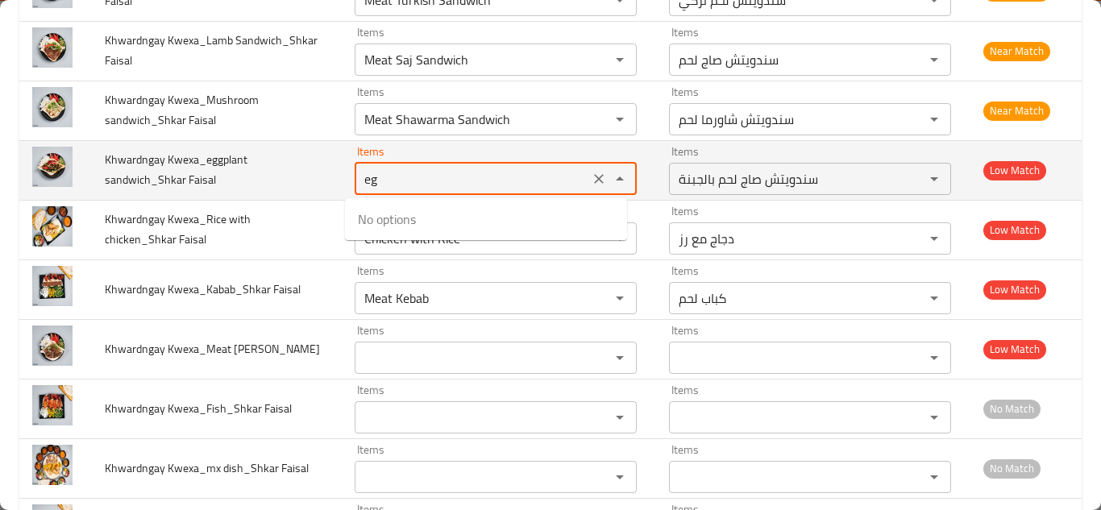
type Faisal "e"
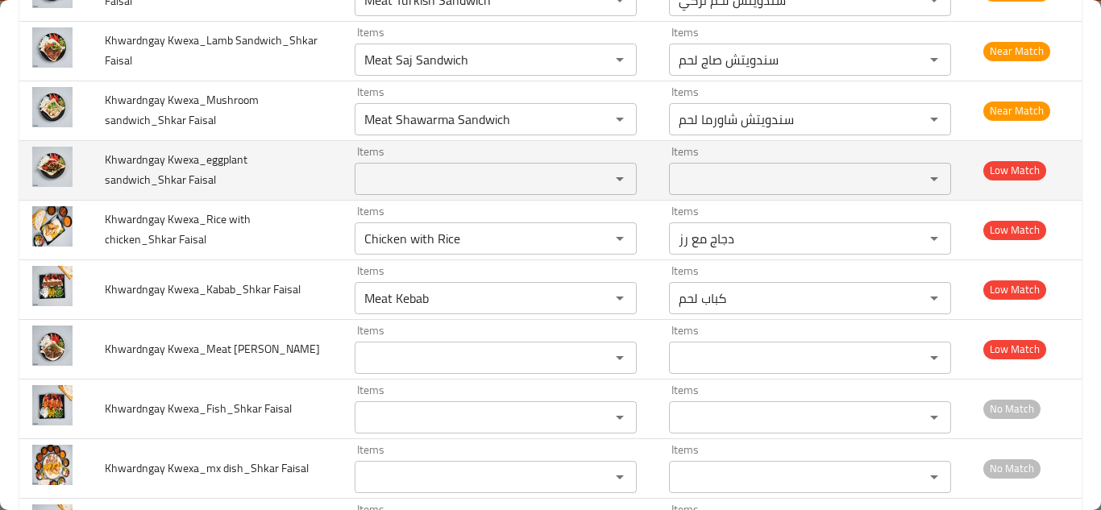
click at [329, 175] on td "Khwardngay Kwexa_eggplant sandwich_Shkar Faisal" at bounding box center [217, 170] width 250 height 60
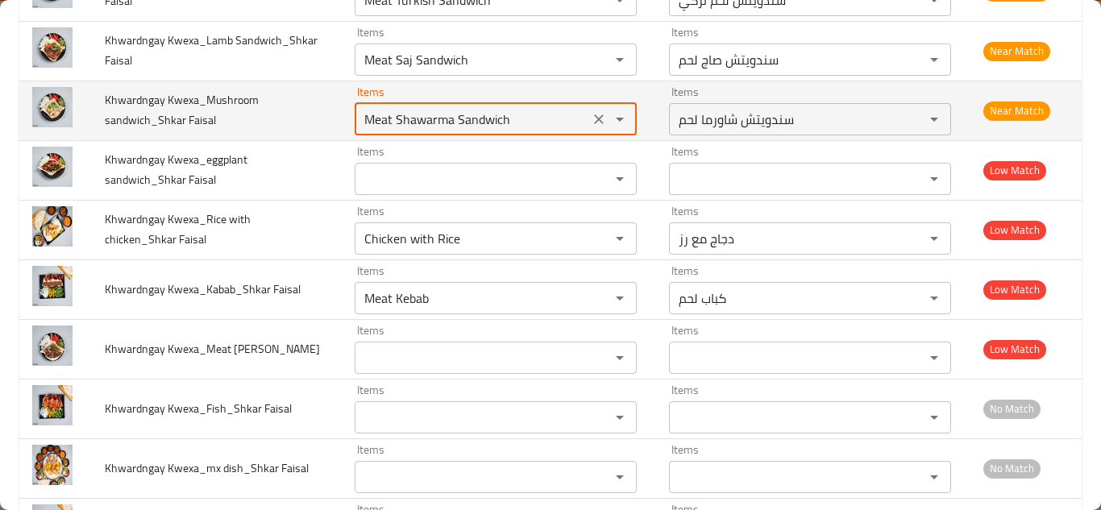
click at [429, 121] on Faisal "Meat Shawarma Sandwich" at bounding box center [471, 119] width 225 height 23
type Faisal "m"
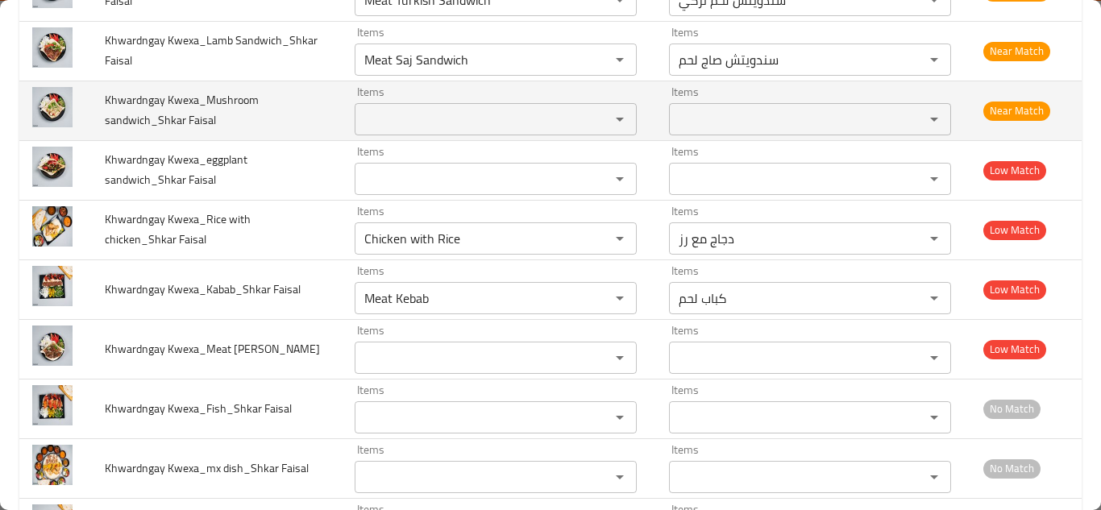
click at [309, 104] on td "Khwardngay Kwexa_Mushroom sandwich_Shkar Faisal" at bounding box center [217, 111] width 250 height 60
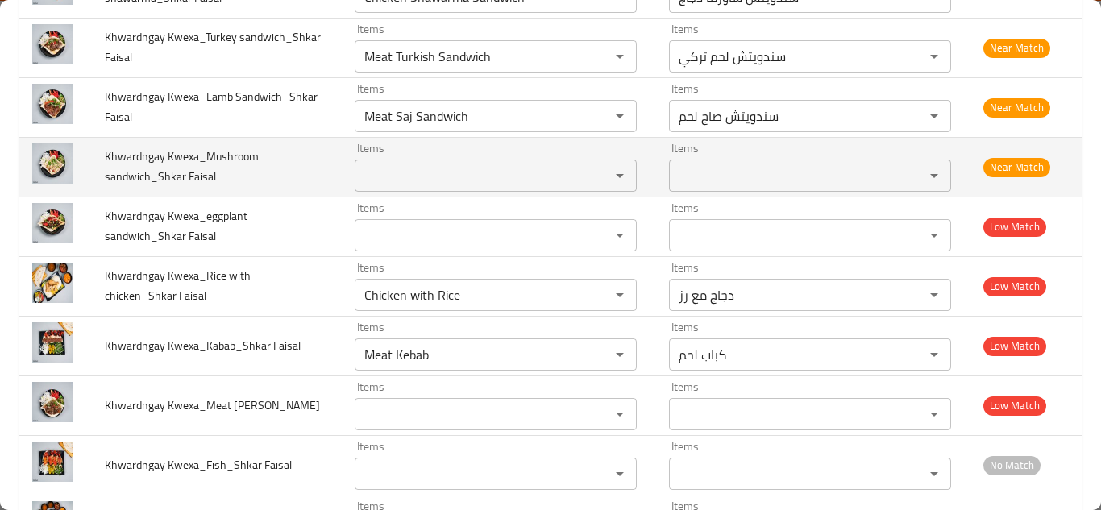
scroll to position [938, 0]
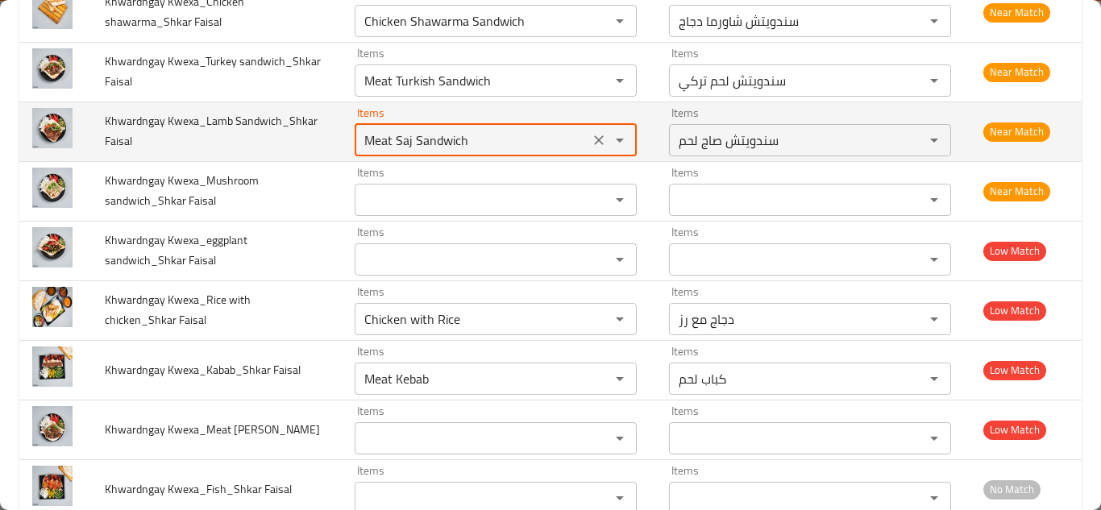
click at [409, 136] on Faisal "Meat Saj Sandwich" at bounding box center [471, 140] width 225 height 23
type Faisal "l"
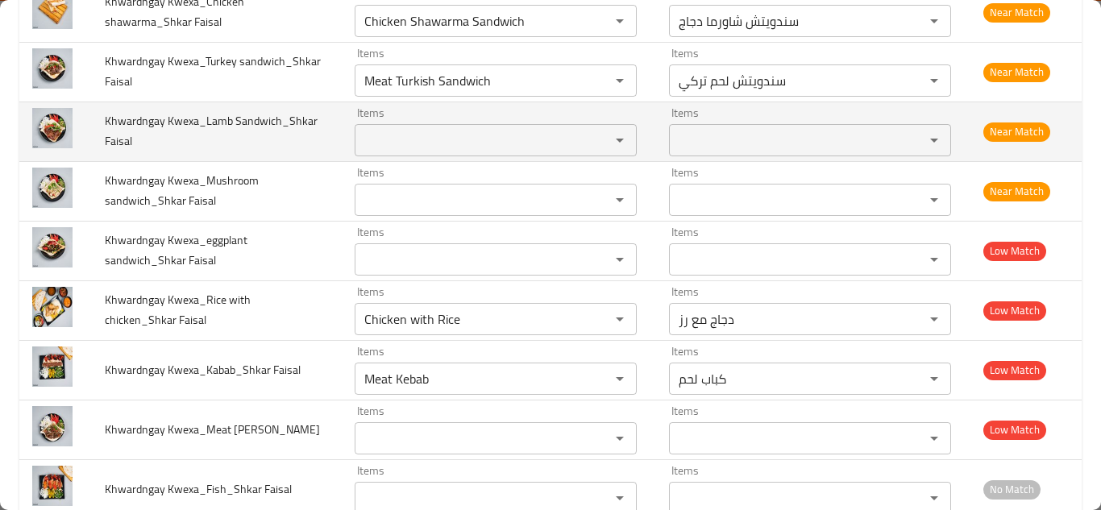
click at [303, 124] on td "Khwardngay Kwexa_Lamb Sandwich_Shkar Faisal" at bounding box center [217, 132] width 250 height 60
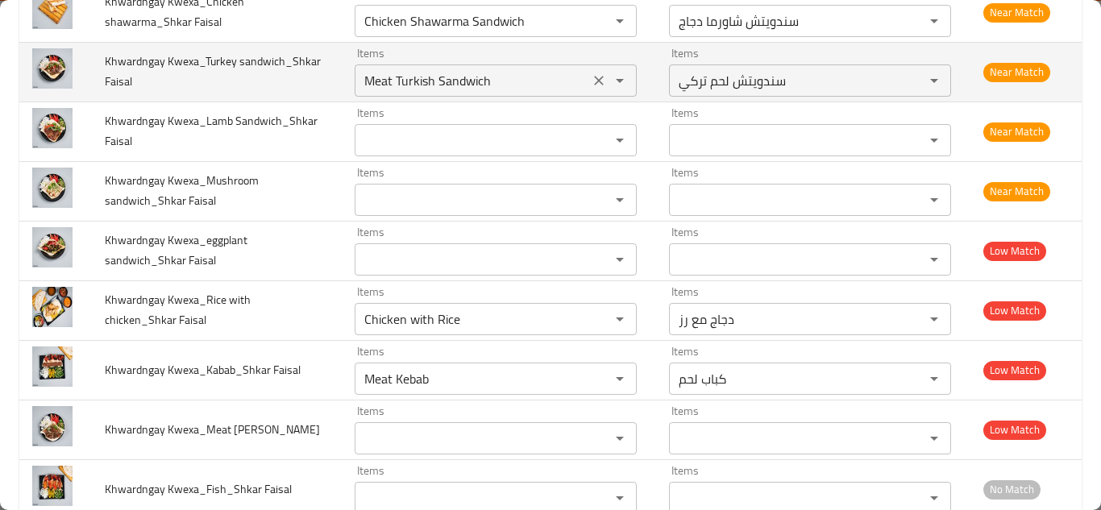
click at [415, 74] on Faisal "Meat Turkish Sandwich" at bounding box center [471, 80] width 225 height 23
click at [301, 77] on td "Khwardngay Kwexa_Turkey sandwich_Shkar Faisal" at bounding box center [217, 72] width 250 height 60
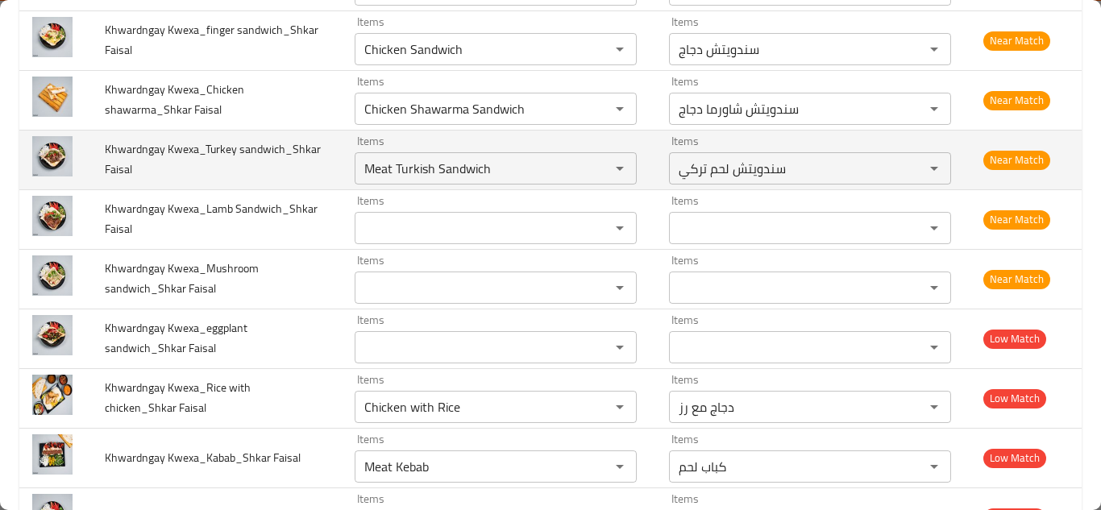
scroll to position [777, 0]
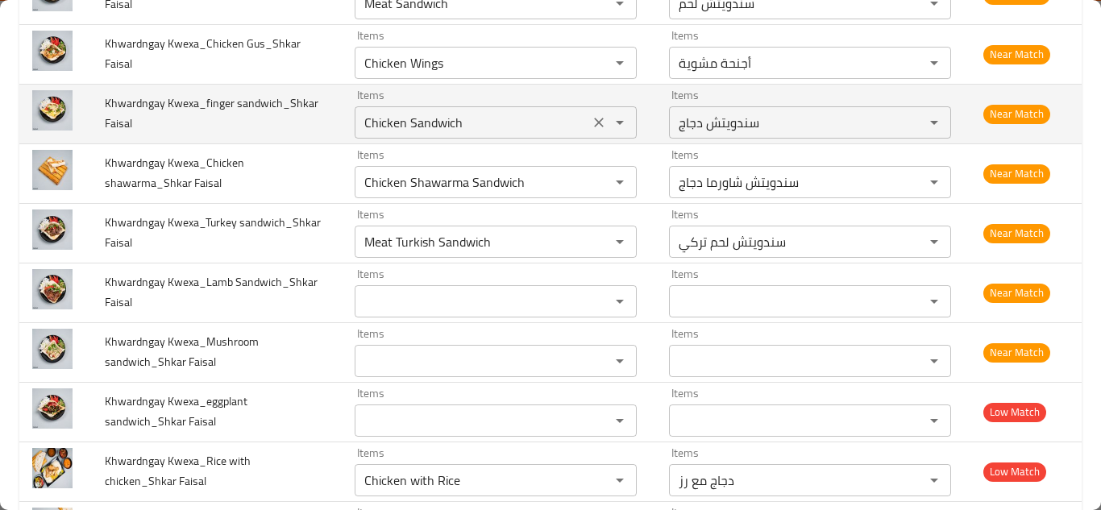
click at [439, 125] on Faisal "Chicken Sandwich" at bounding box center [471, 122] width 225 height 23
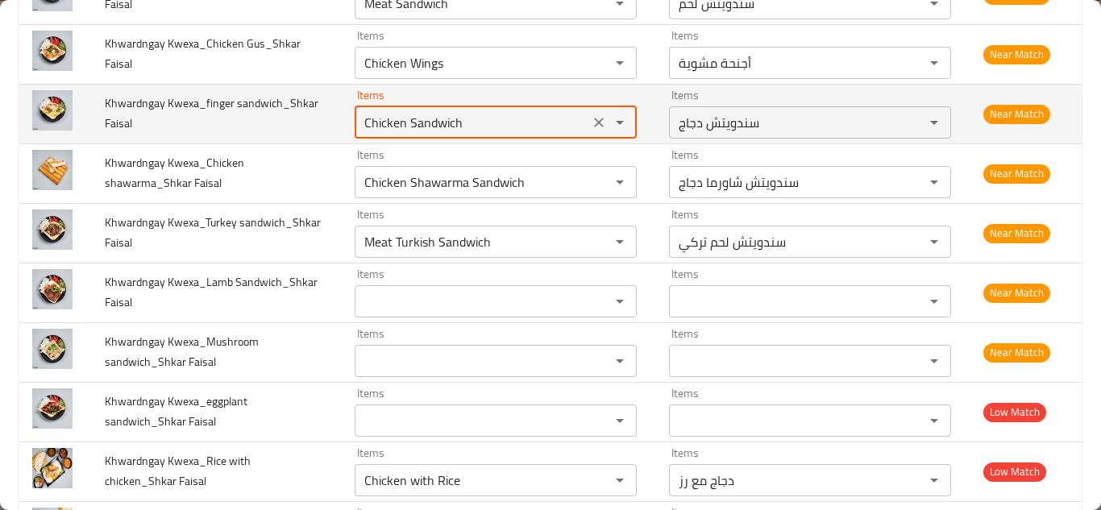
type Faisal "f"
type Faisal "p"
type Faisal "f"
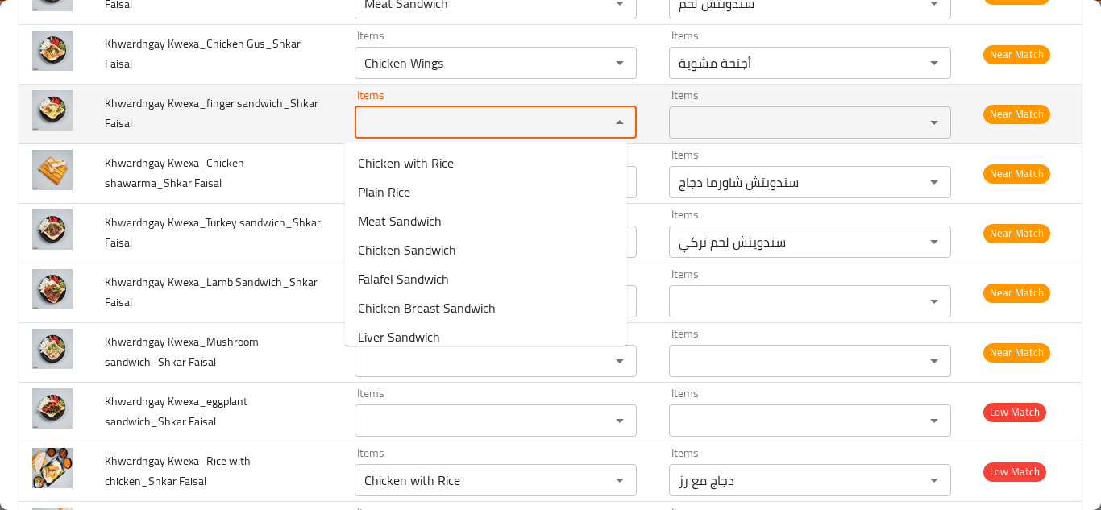
click at [288, 118] on td "Khwardngay Kwexa_finger sandwich_Shkar Faisal" at bounding box center [217, 114] width 250 height 60
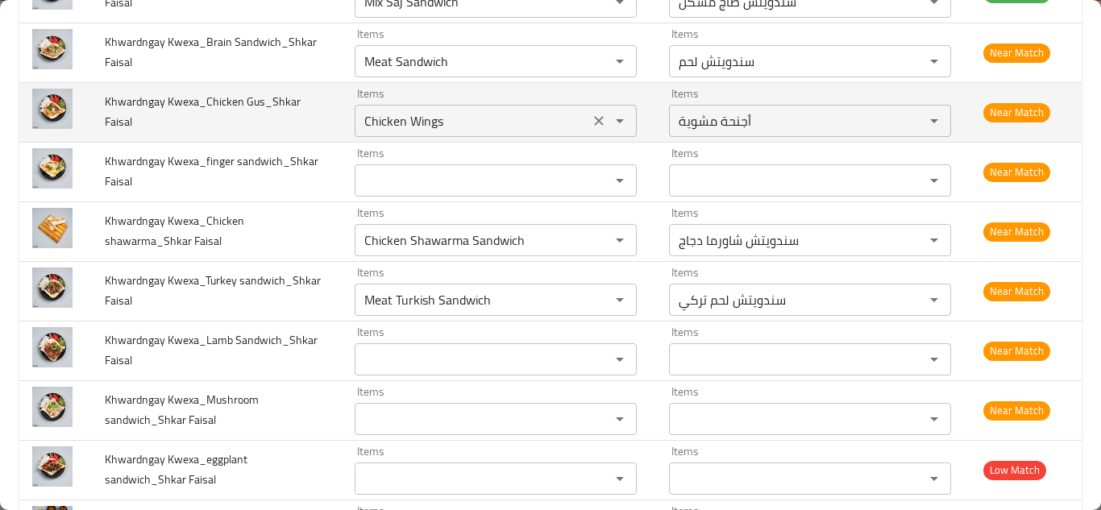
scroll to position [696, 0]
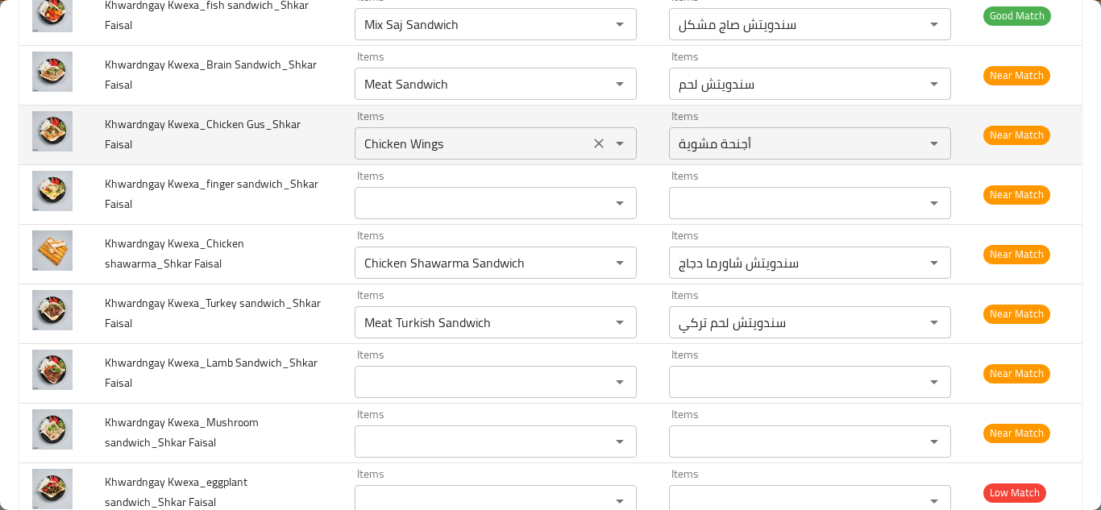
click at [432, 139] on Faisal "Chicken Wings" at bounding box center [471, 143] width 225 height 23
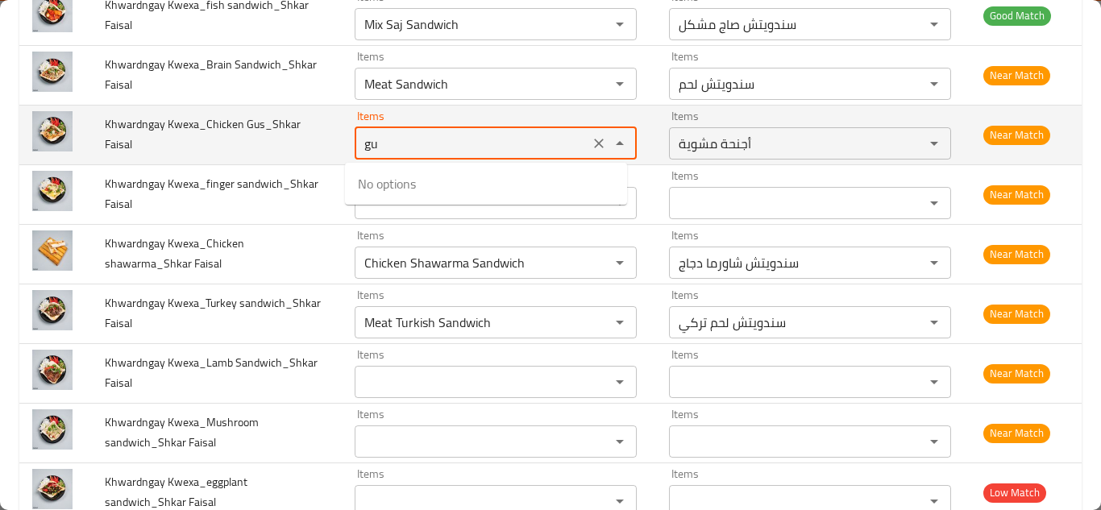
type Faisal "g"
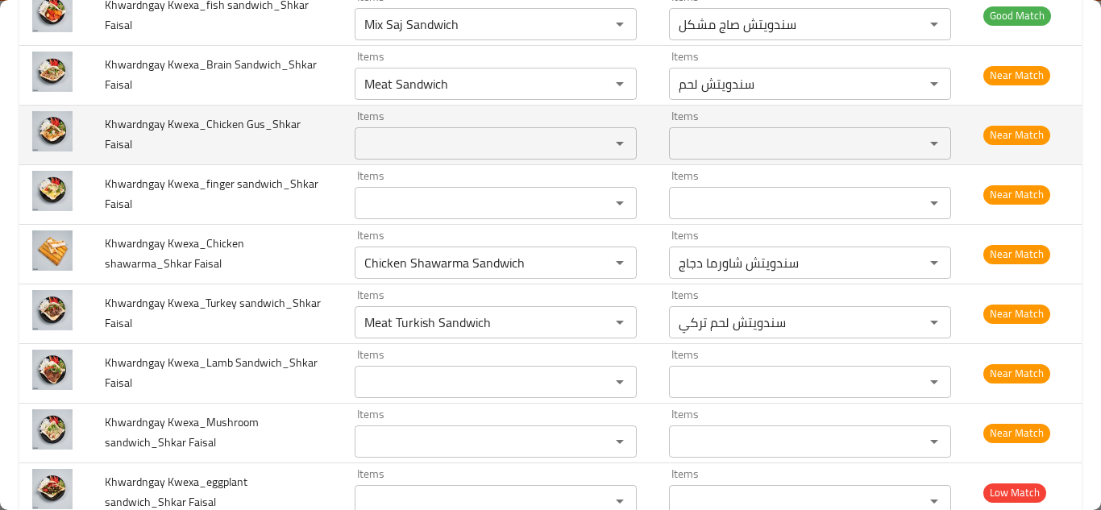
click at [307, 128] on td "Khwardngay Kwexa_Chicken Gus_Shkar Faisal" at bounding box center [217, 135] width 250 height 60
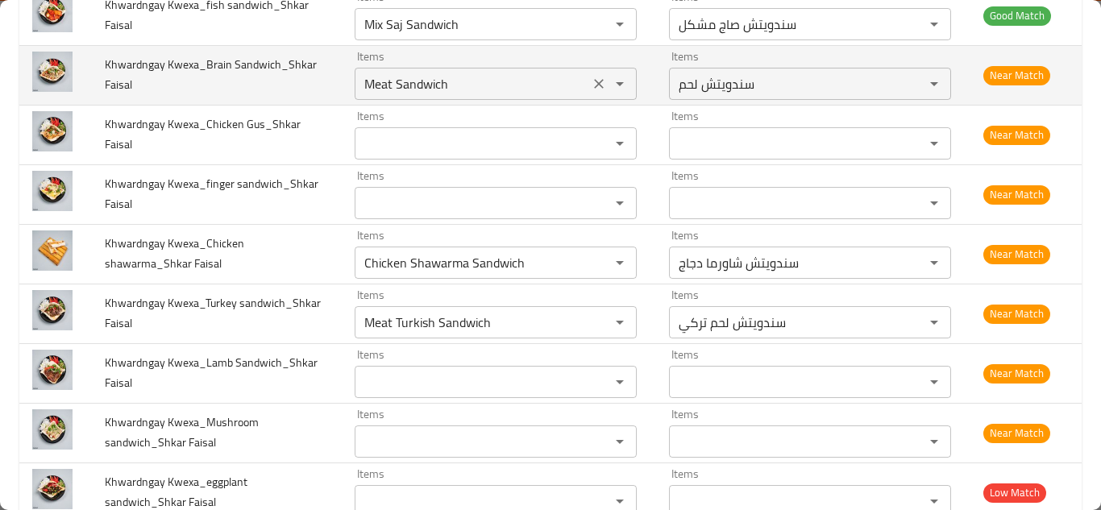
click at [396, 86] on Faisal "Meat Sandwich" at bounding box center [471, 84] width 225 height 23
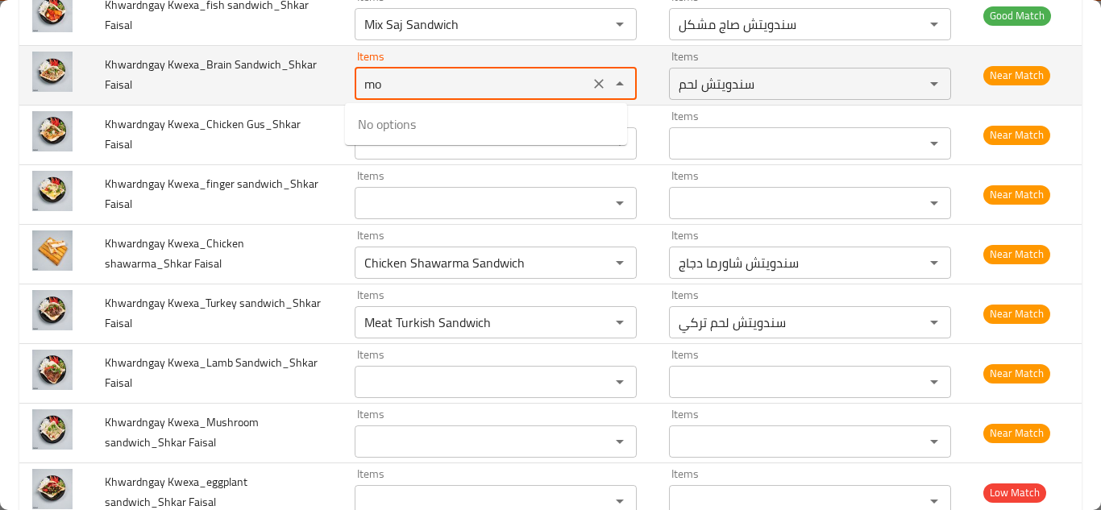
type Faisal "m"
type Faisal "b"
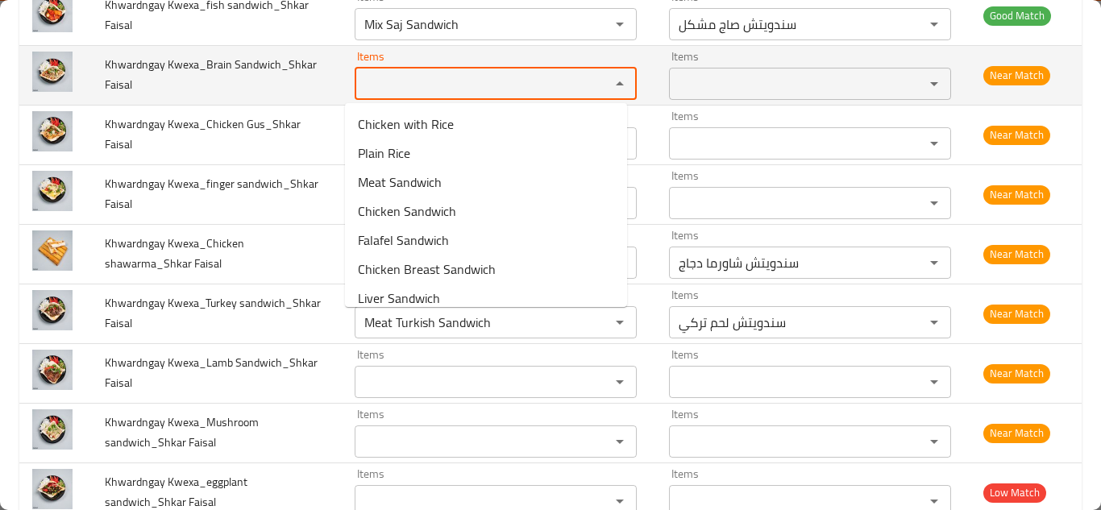
click at [317, 87] on td "Khwardngay Kwexa_Brain Sandwich_Shkar Faisal" at bounding box center [217, 75] width 250 height 60
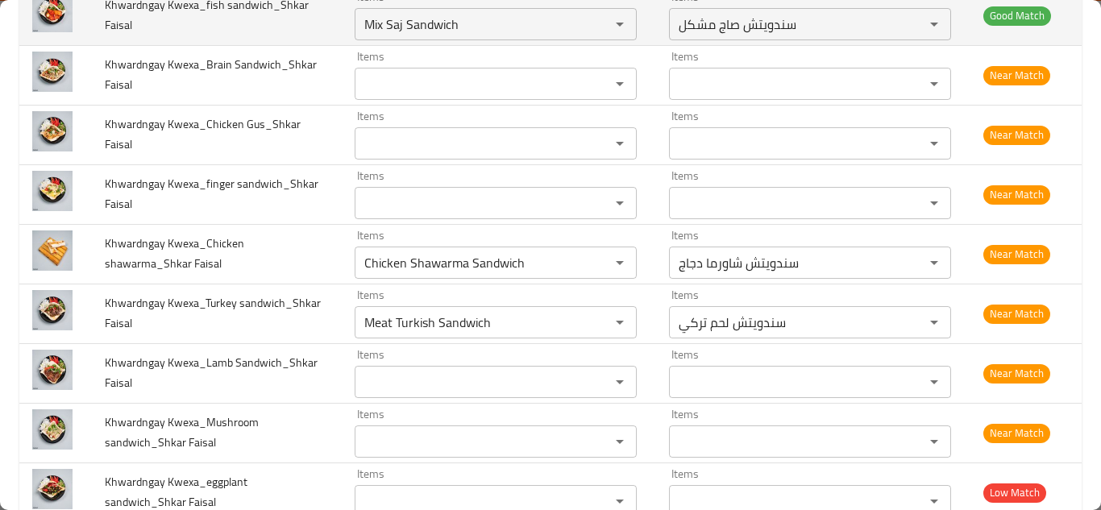
scroll to position [616, 0]
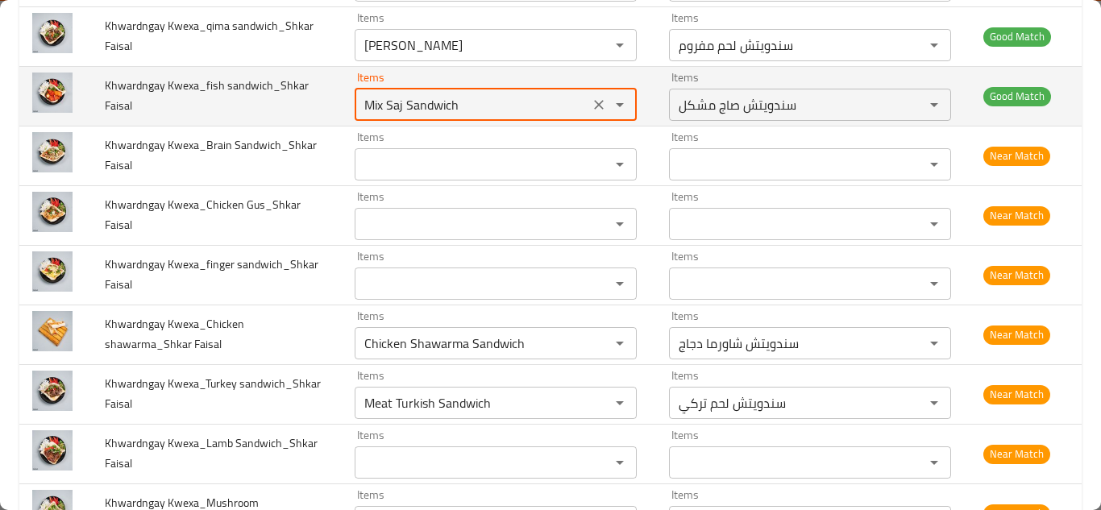
click at [386, 106] on Faisal "Mix Saj Sandwich" at bounding box center [471, 104] width 225 height 23
type Faisal "f"
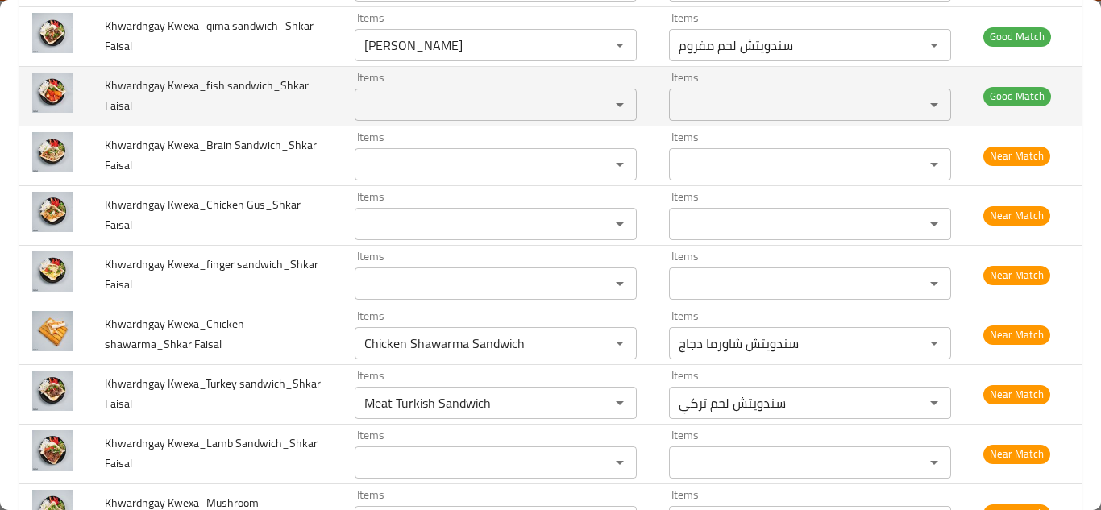
click at [317, 95] on td "Khwardngay Kwexa_fish sandwich_Shkar Faisal" at bounding box center [217, 96] width 250 height 60
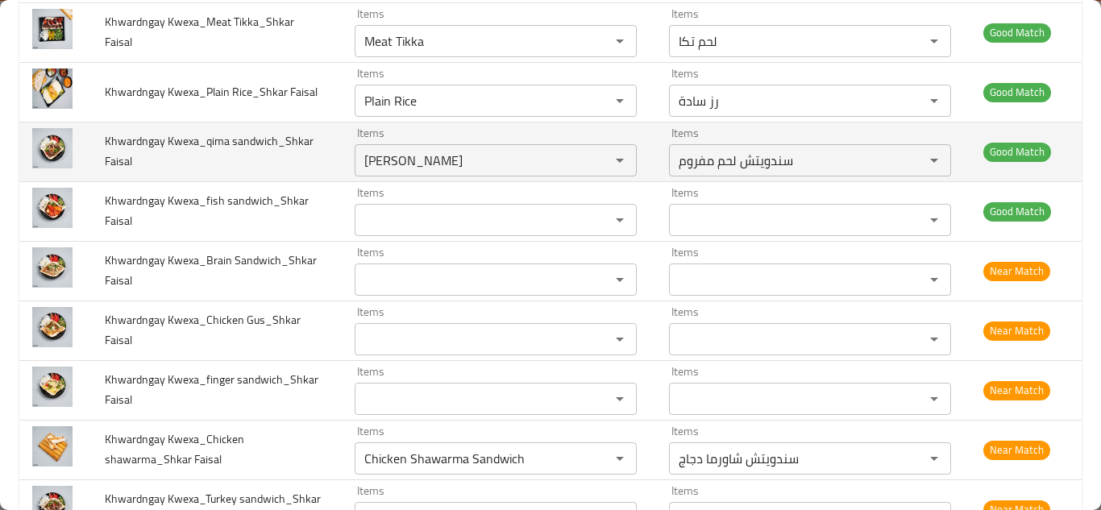
scroll to position [535, 0]
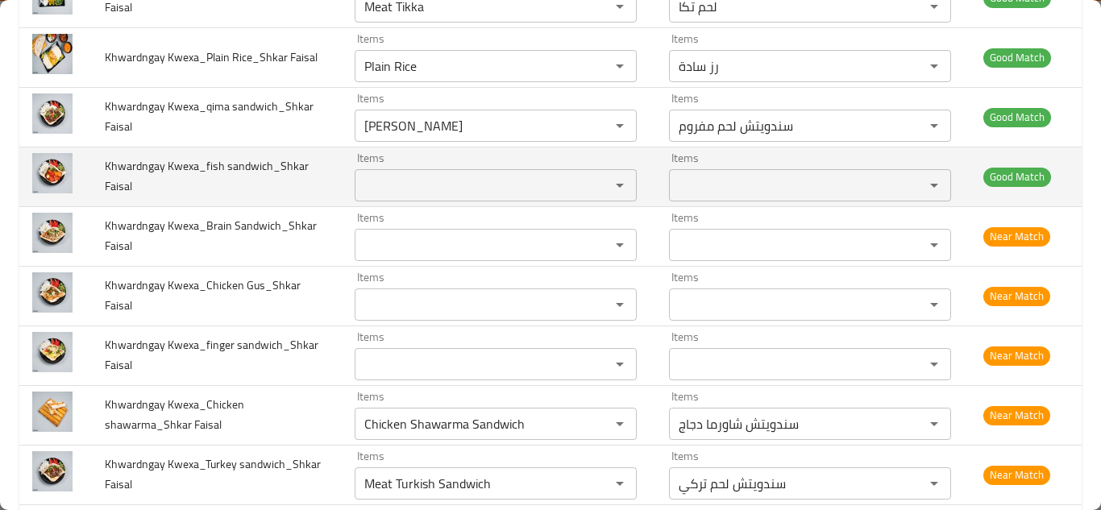
click at [211, 166] on span "Khwardngay Kwexa_fish sandwich_Shkar Faisal" at bounding box center [207, 175] width 204 height 41
click at [222, 165] on span "Khwardngay Kwexa_fish sandwich_Shkar Faisal" at bounding box center [207, 175] width 204 height 41
drag, startPoint x: 201, startPoint y: 164, endPoint x: 211, endPoint y: 164, distance: 10.5
click at [211, 164] on span "Khwardngay Kwexa_fish sandwich_Shkar Faisal" at bounding box center [207, 175] width 204 height 41
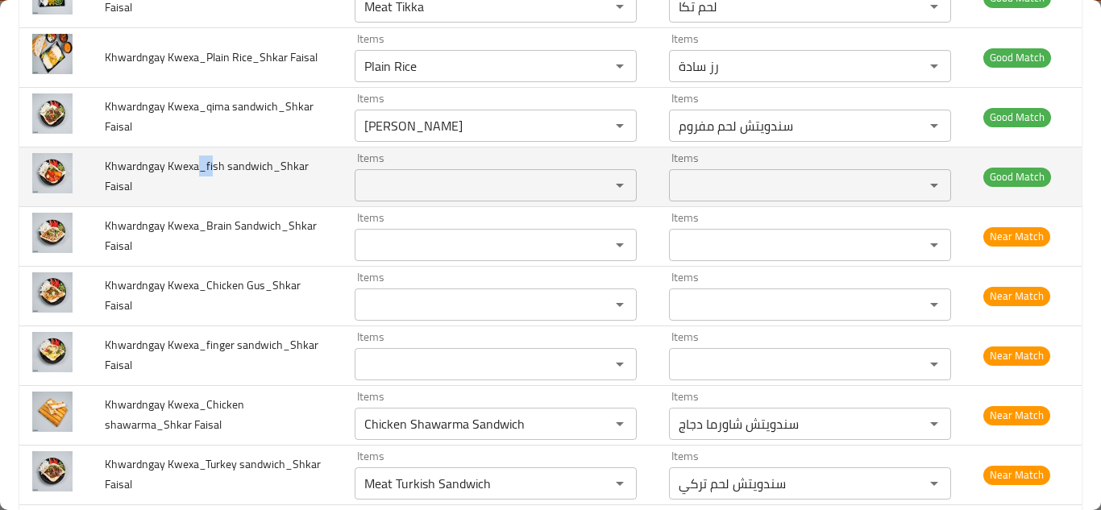
click at [212, 174] on span "Khwardngay Kwexa_fish sandwich_Shkar Faisal" at bounding box center [207, 175] width 204 height 41
click at [209, 164] on span "Khwardngay Kwexa_fish sandwich_Shkar Faisal" at bounding box center [207, 175] width 204 height 41
click at [218, 157] on span "Khwardngay Kwexa_fish sandwich_Shkar Faisal" at bounding box center [207, 175] width 204 height 41
drag, startPoint x: 205, startPoint y: 165, endPoint x: 221, endPoint y: 164, distance: 15.3
click at [221, 164] on span "Khwardngay Kwexa_fish sandwich_Shkar Faisal" at bounding box center [207, 175] width 204 height 41
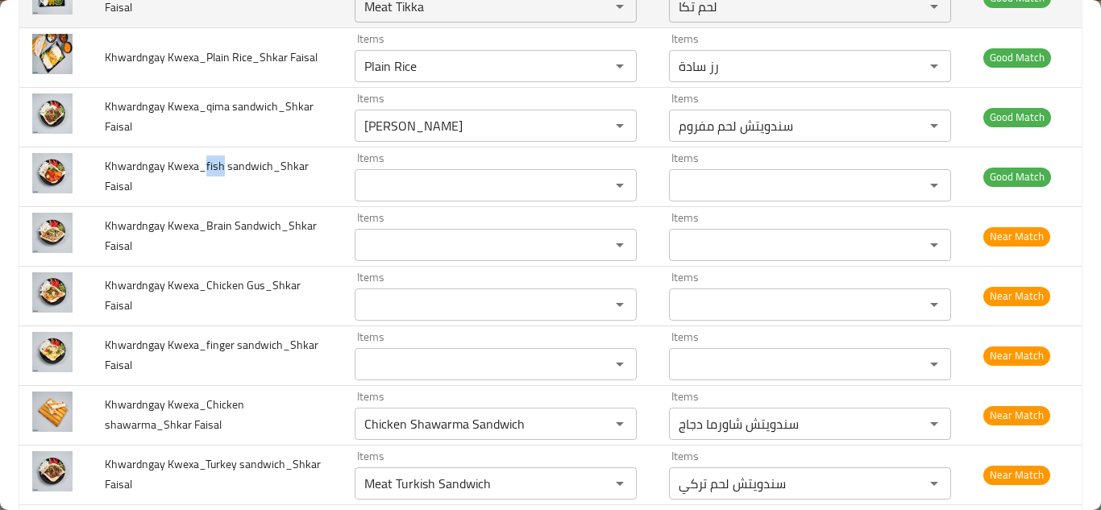
copy span "fish"
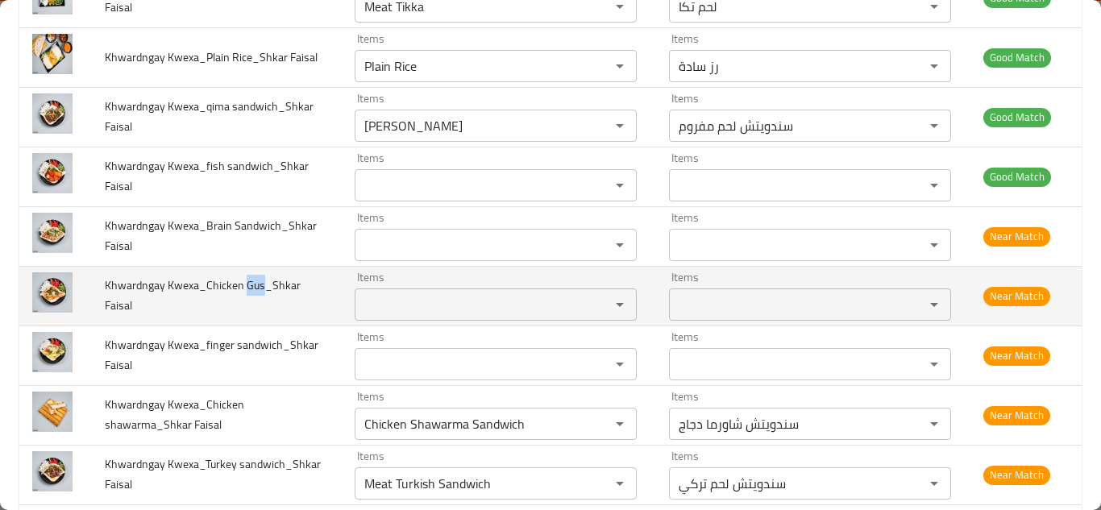
drag, startPoint x: 243, startPoint y: 286, endPoint x: 265, endPoint y: 285, distance: 21.8
click at [265, 285] on span "Khwardngay Kwexa_Chicken Gus_Shkar Faisal" at bounding box center [203, 295] width 196 height 41
copy span "Gus"
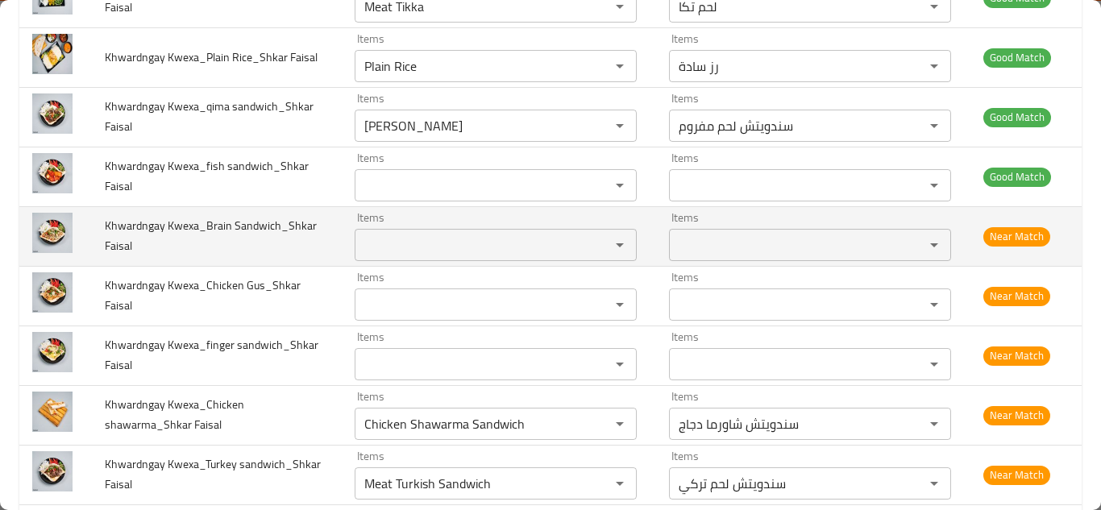
click at [292, 232] on span "Khwardngay Kwexa_Brain Sandwich_Shkar Faisal" at bounding box center [211, 235] width 212 height 41
drag, startPoint x: 206, startPoint y: 226, endPoint x: 231, endPoint y: 226, distance: 25.0
click at [231, 226] on span "Khwardngay Kwexa_Brain Sandwich_Shkar Faisal" at bounding box center [211, 235] width 212 height 41
copy span "Brain"
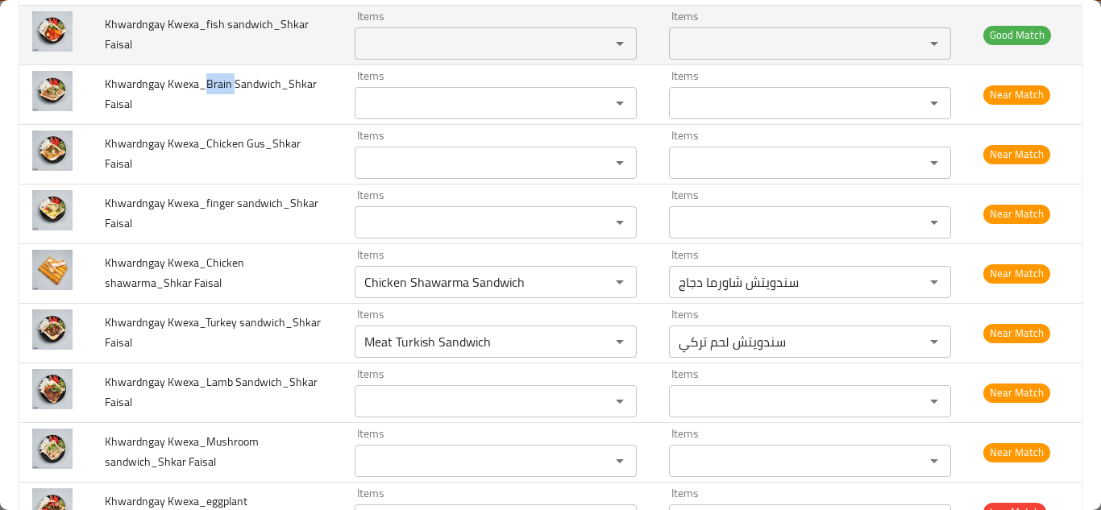
scroll to position [696, 0]
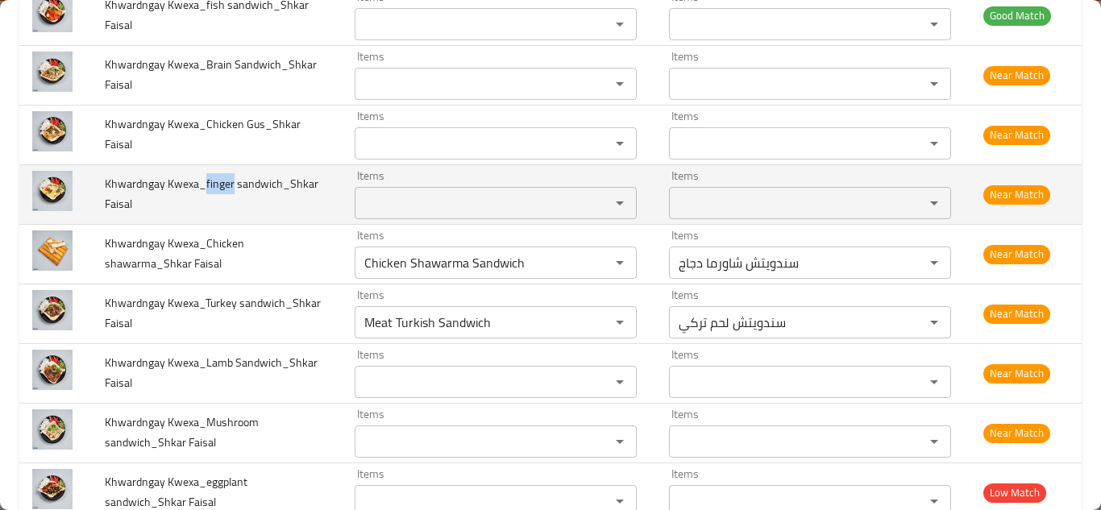
drag, startPoint x: 207, startPoint y: 182, endPoint x: 234, endPoint y: 184, distance: 26.6
click at [234, 184] on td "Khwardngay Kwexa_finger sandwich_Shkar Faisal" at bounding box center [217, 194] width 250 height 60
copy span "finger"
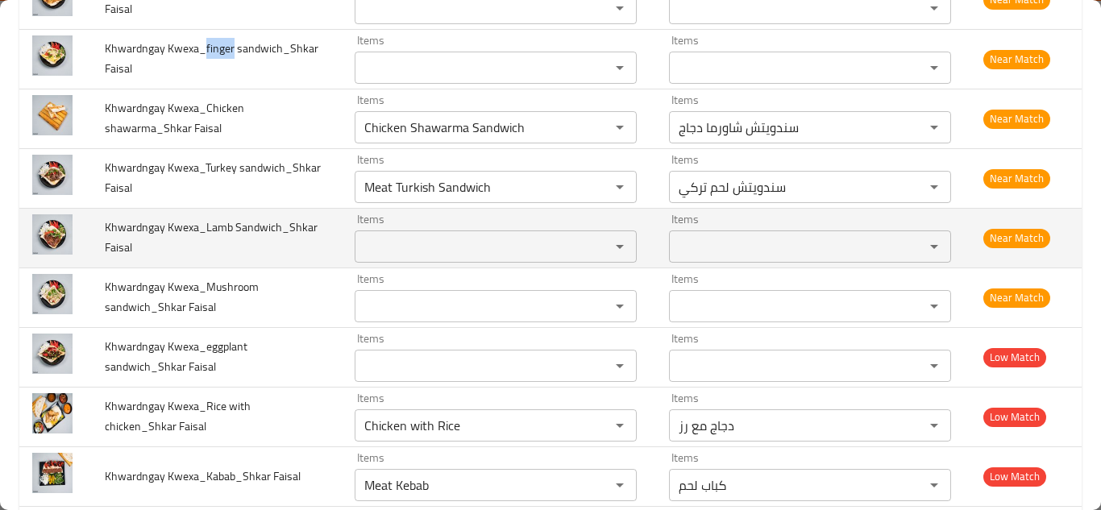
scroll to position [857, 0]
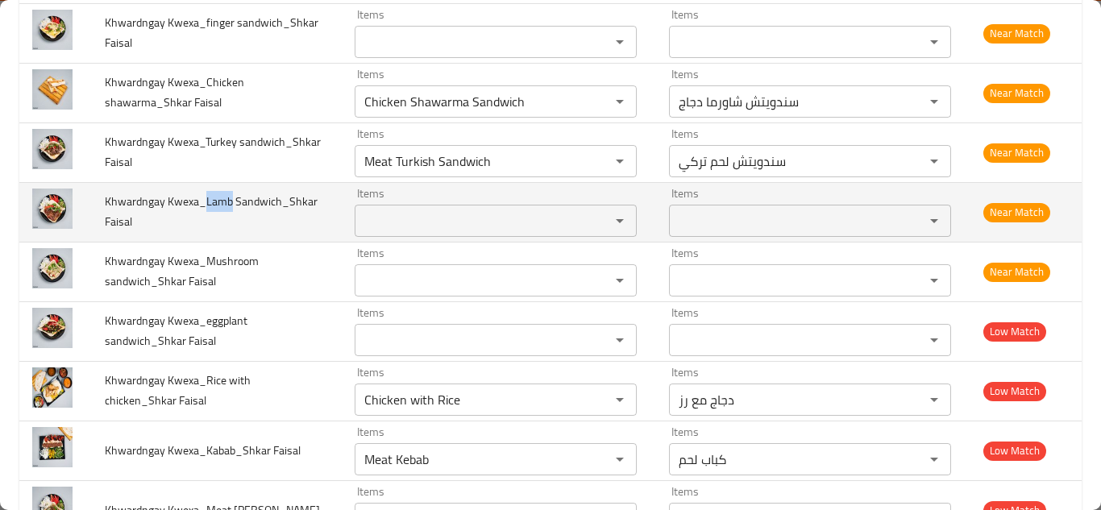
drag, startPoint x: 205, startPoint y: 203, endPoint x: 235, endPoint y: 201, distance: 30.7
click at [235, 201] on td "Khwardngay Kwexa_Lamb Sandwich_Shkar Faisal" at bounding box center [217, 212] width 250 height 60
copy span "Lamb"
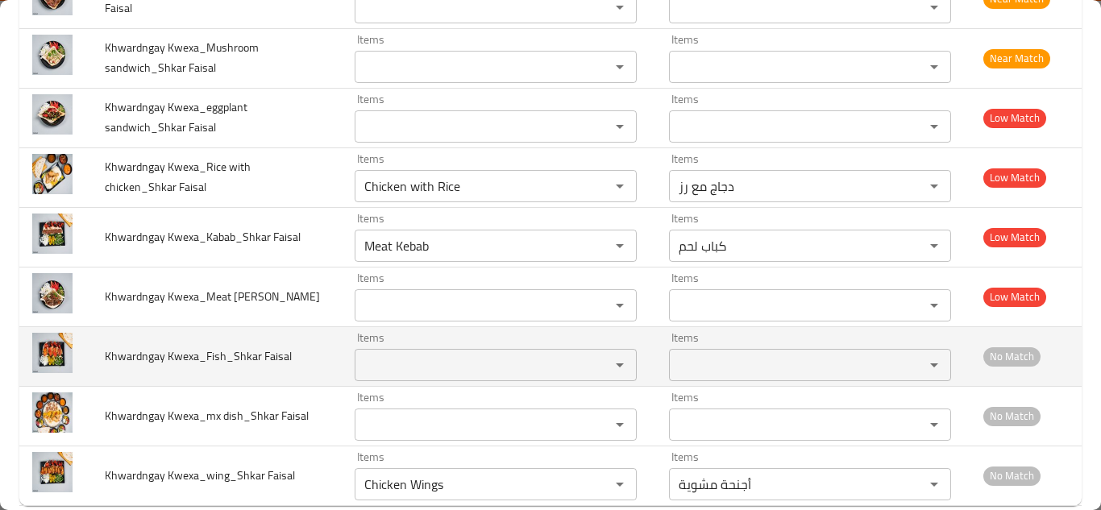
scroll to position [1099, 0]
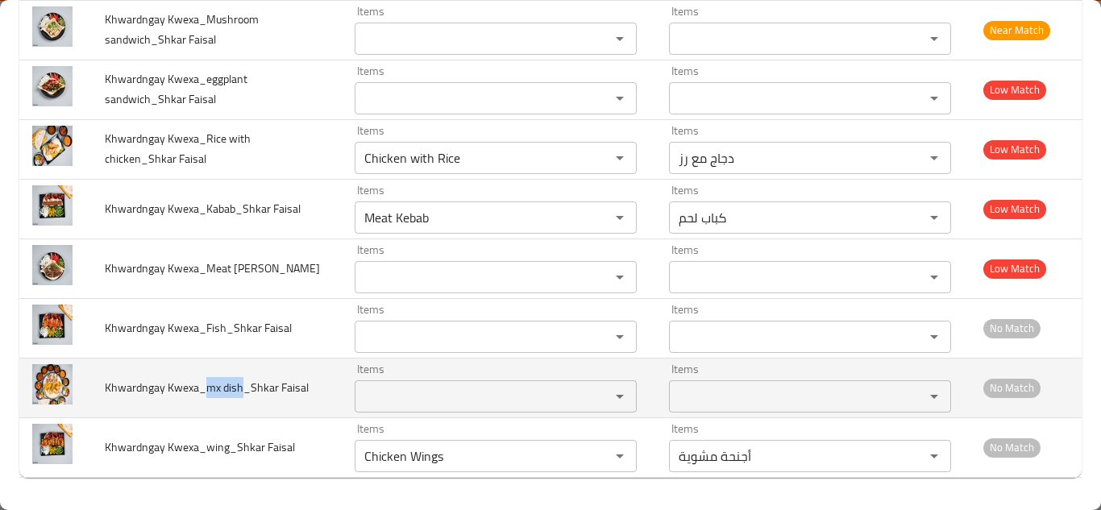
drag, startPoint x: 203, startPoint y: 386, endPoint x: 241, endPoint y: 384, distance: 37.9
click at [241, 384] on span "Khwardngay Kwexa_mx dish_Shkar Faisal" at bounding box center [207, 387] width 204 height 21
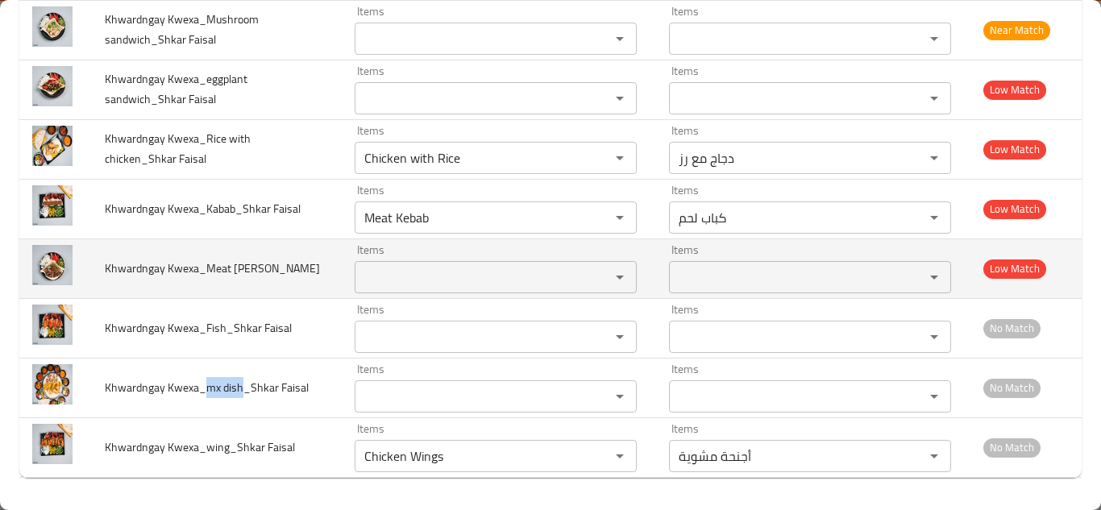
copy span "mx dish"
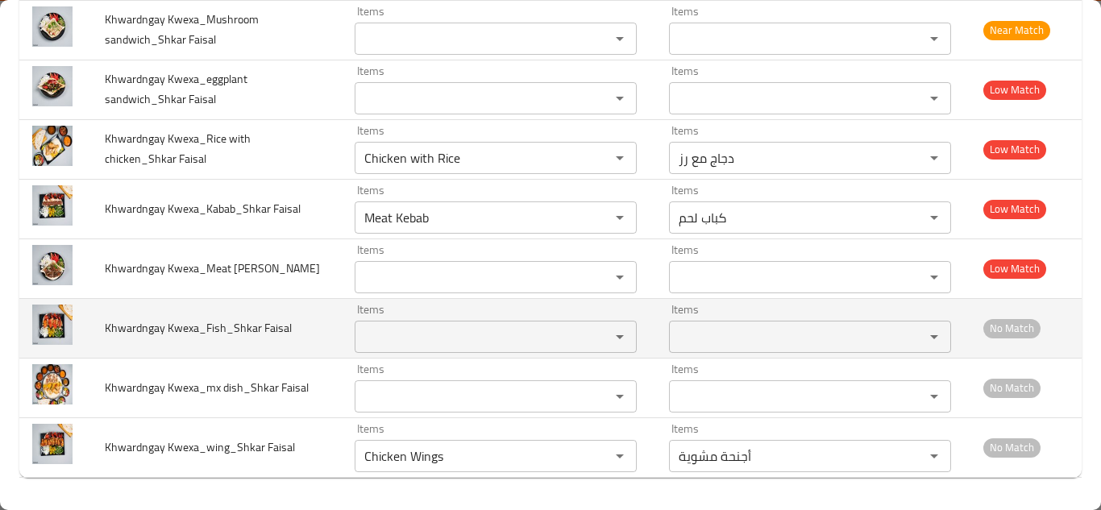
click at [313, 320] on td "Khwardngay Kwexa_Fish_Shkar Faisal" at bounding box center [217, 328] width 250 height 60
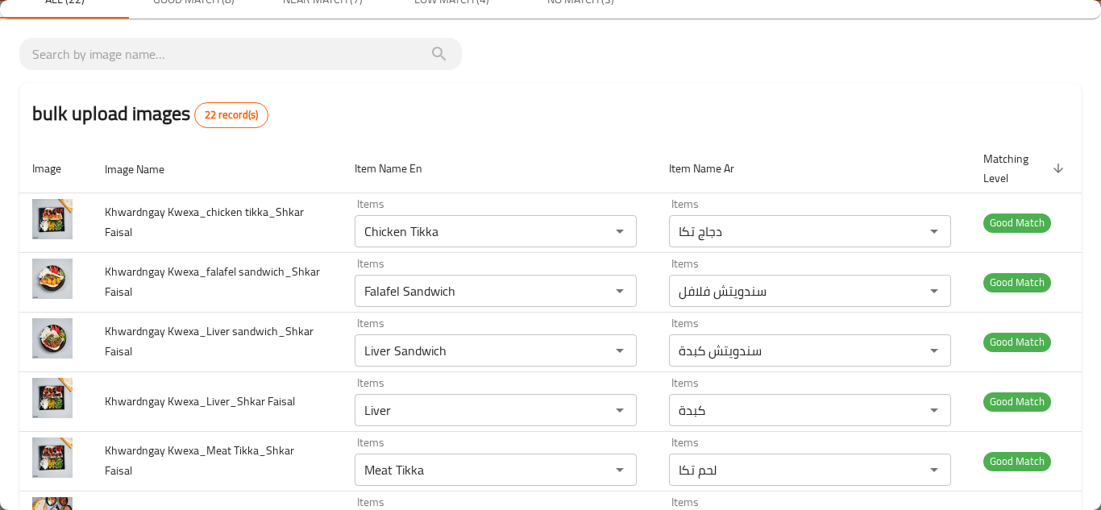
scroll to position [0, 0]
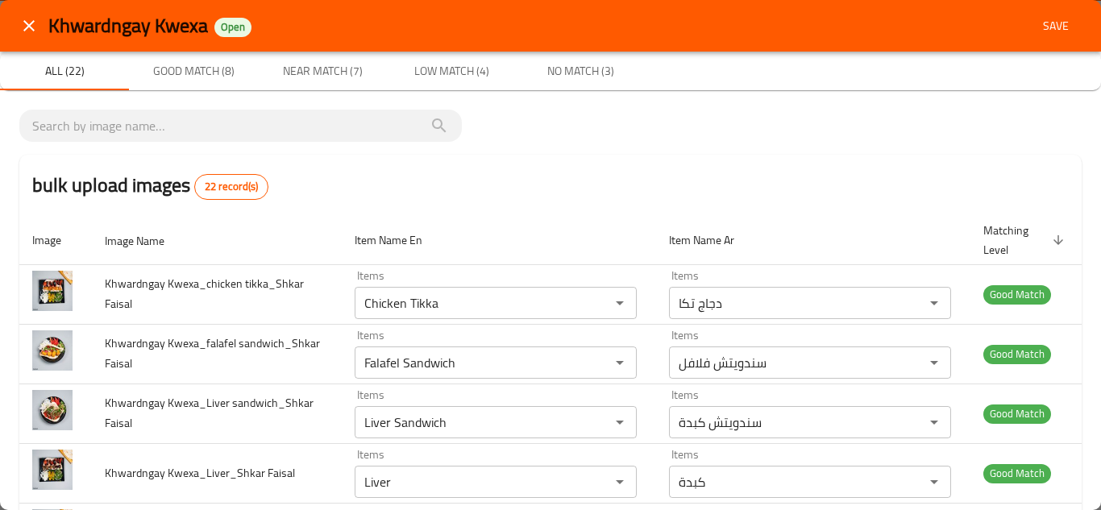
click at [1055, 27] on span "Save" at bounding box center [1055, 26] width 39 height 20
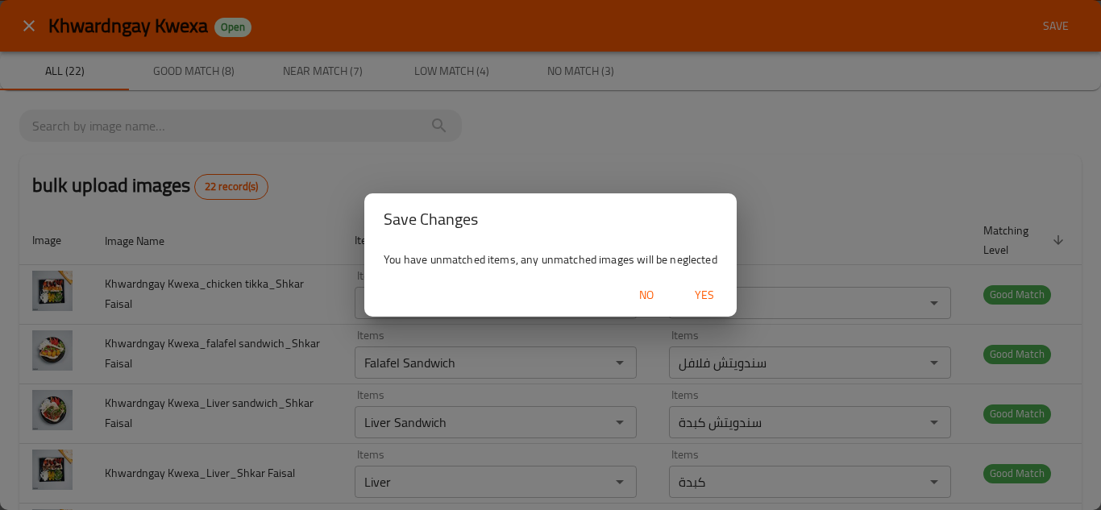
click at [709, 288] on span "Yes" at bounding box center [704, 295] width 39 height 20
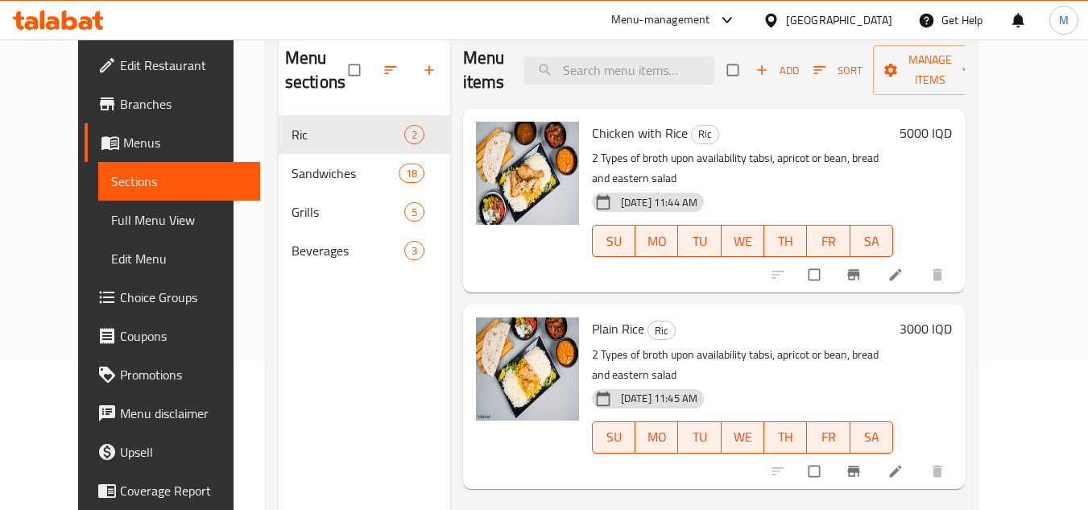
scroll to position [161, 0]
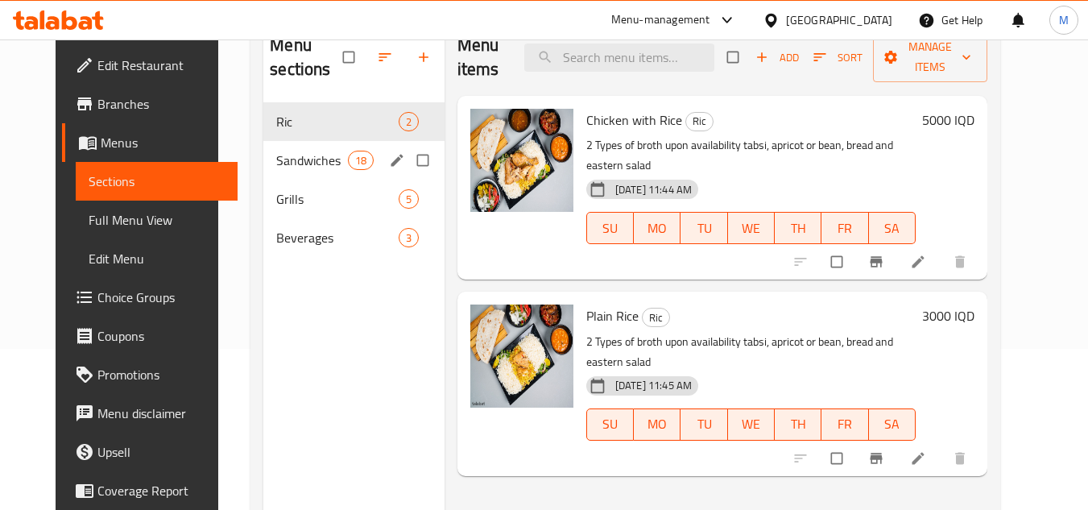
click at [276, 157] on span "Sandwiches" at bounding box center [311, 160] width 71 height 19
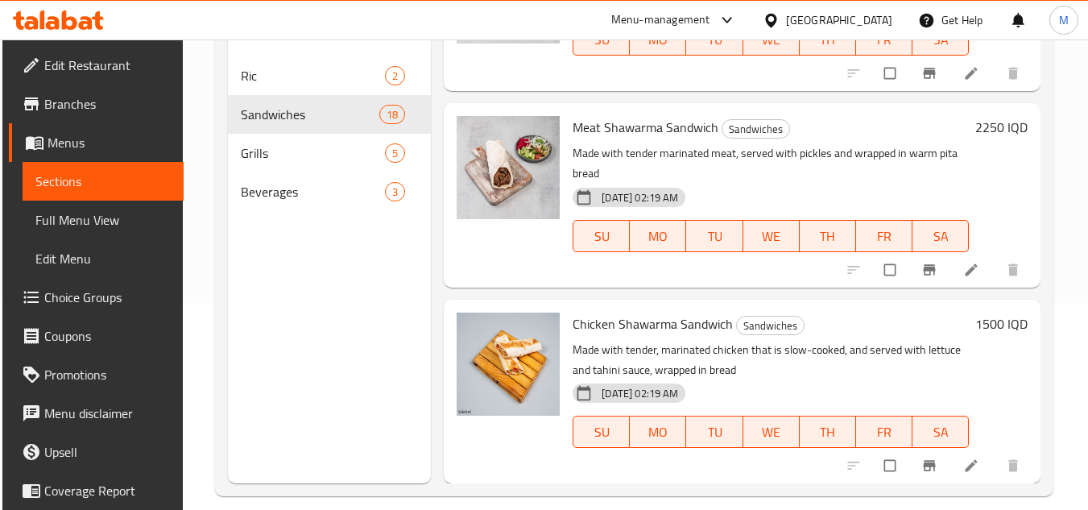
scroll to position [226, 0]
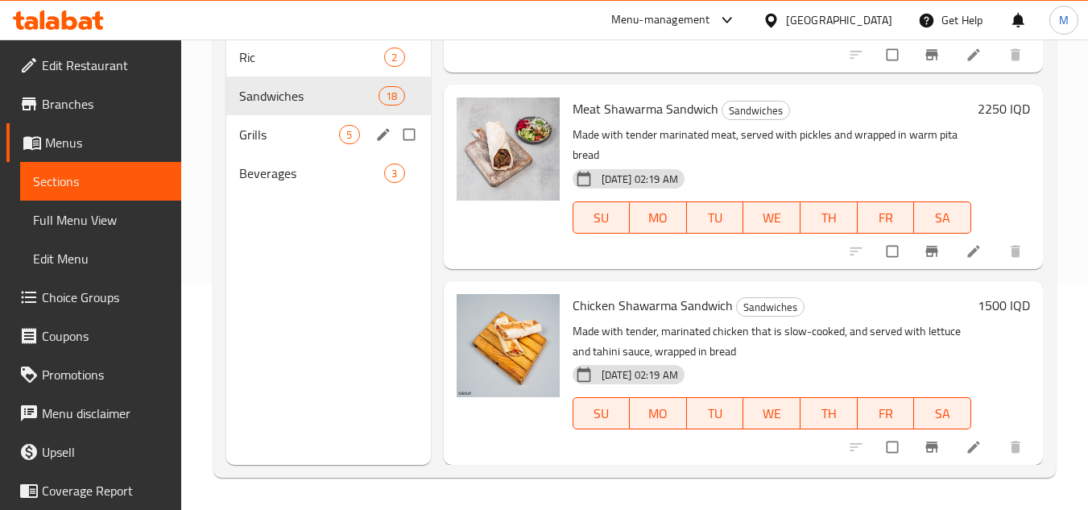
click at [260, 123] on div "Grills 5" at bounding box center [328, 134] width 204 height 39
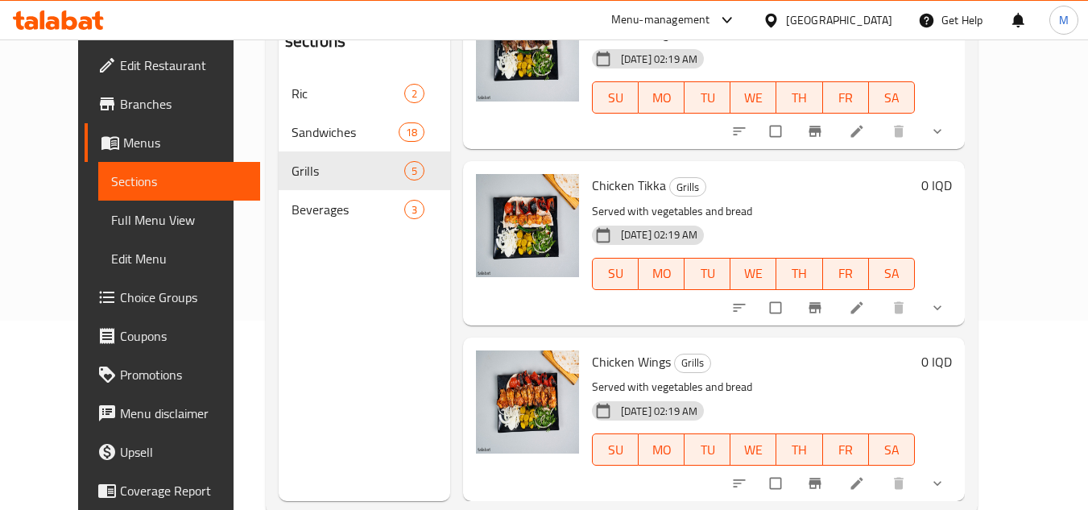
scroll to position [226, 0]
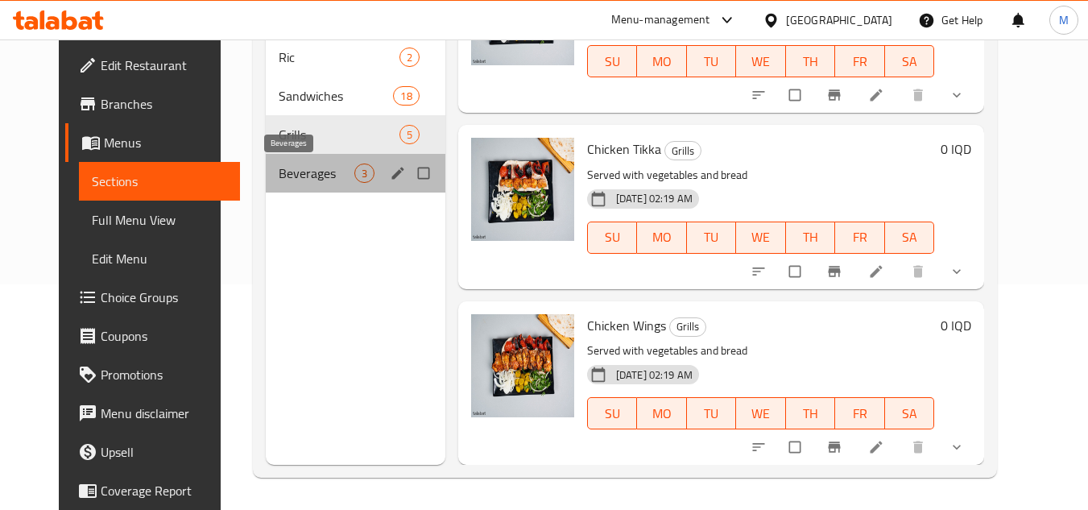
click at [279, 167] on span "Beverages" at bounding box center [317, 173] width 76 height 19
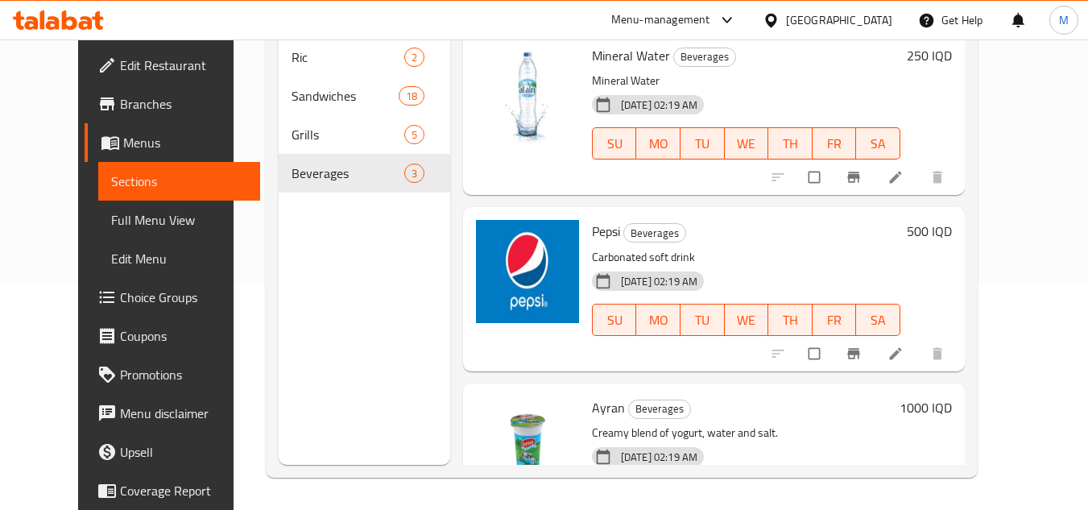
click at [73, 19] on icon at bounding box center [69, 19] width 15 height 19
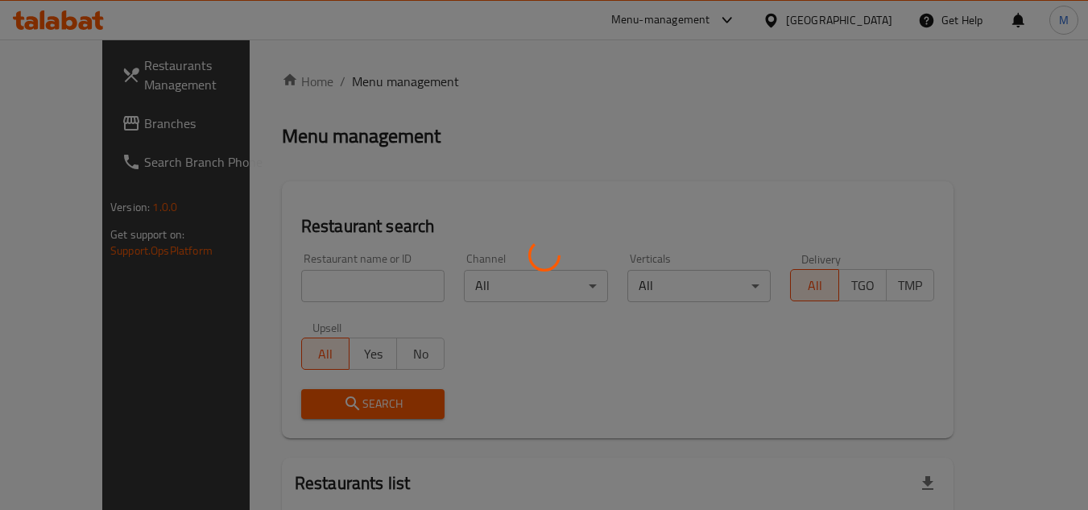
scroll to position [133, 0]
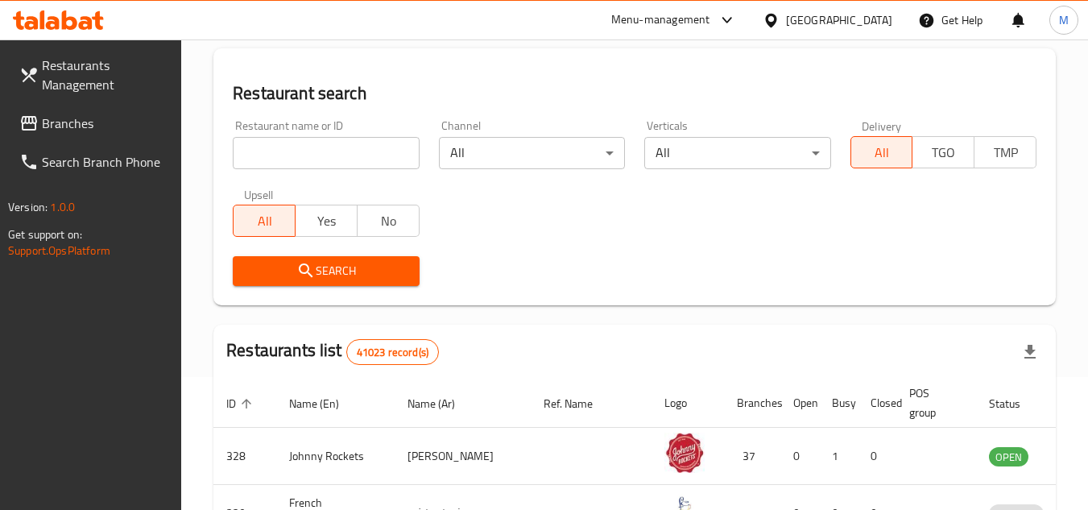
click at [388, 156] on input "search" at bounding box center [326, 153] width 186 height 32
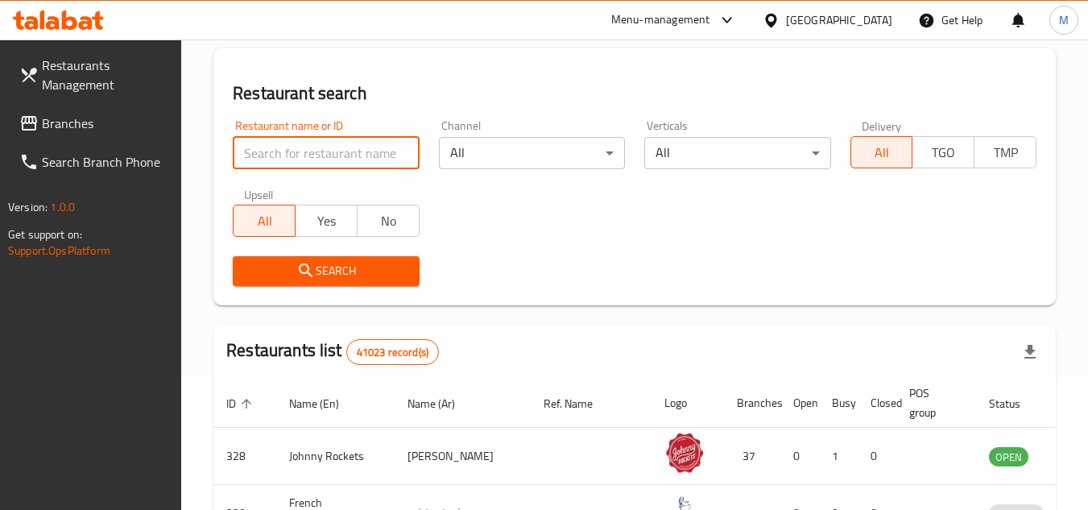
paste input "671188"
type input "671188"
click button "Search" at bounding box center [326, 271] width 186 height 30
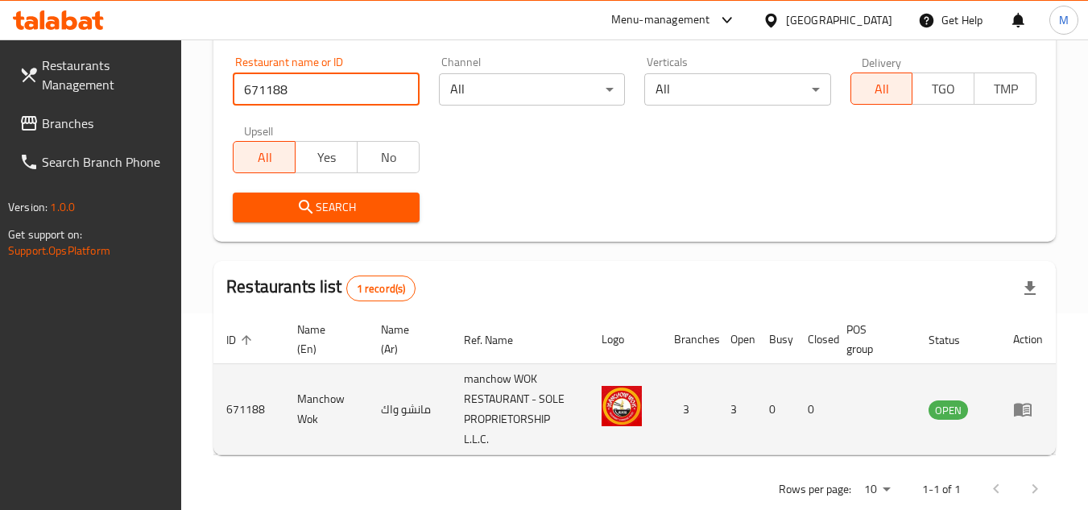
scroll to position [229, 0]
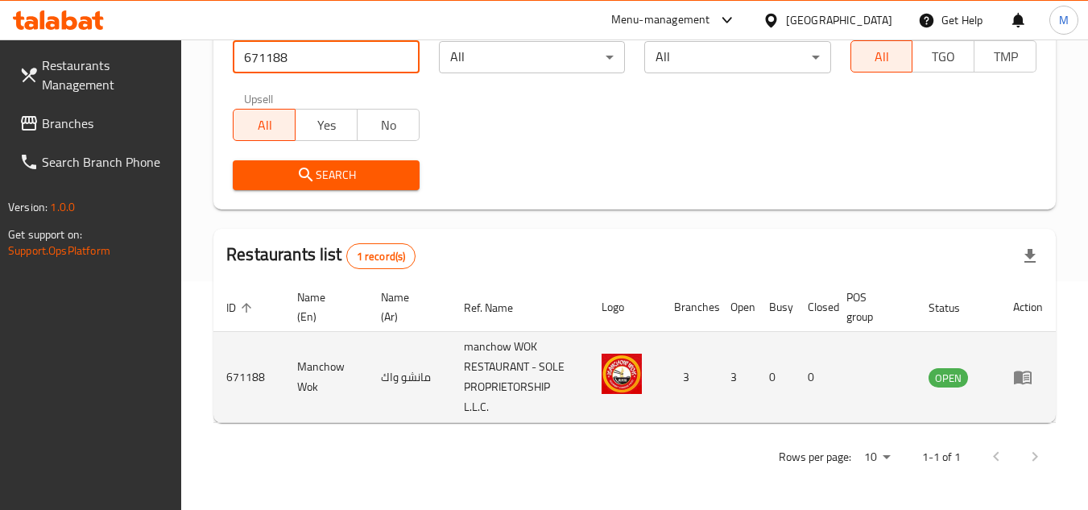
click at [1020, 374] on icon "enhanced table" at bounding box center [1023, 378] width 18 height 14
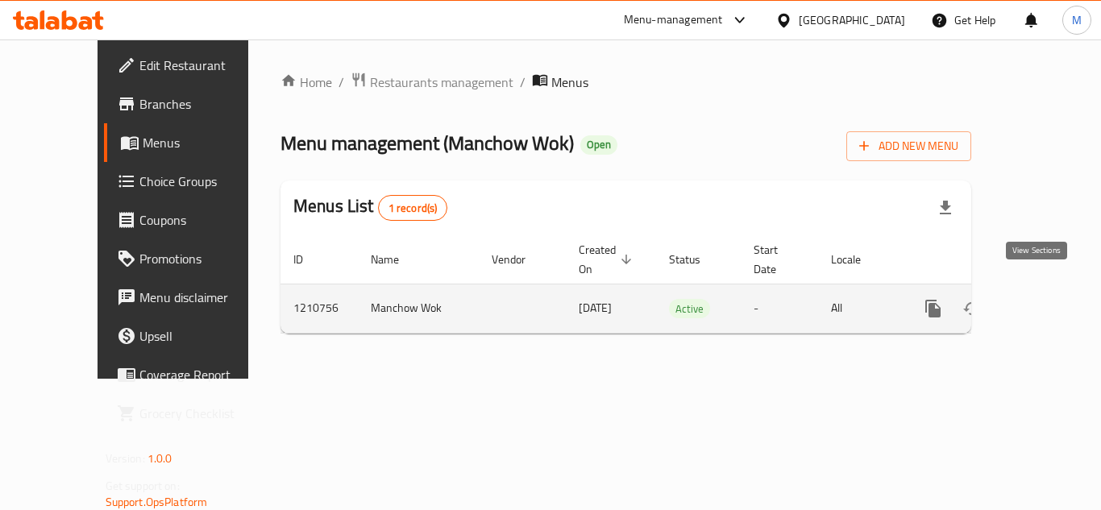
click at [1039, 299] on icon "enhanced table" at bounding box center [1048, 308] width 19 height 19
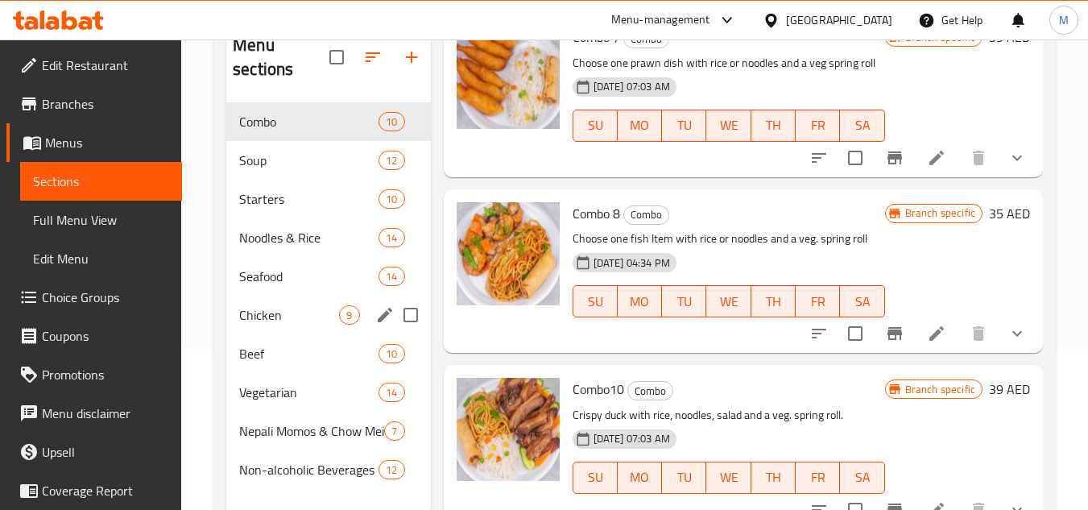
scroll to position [226, 0]
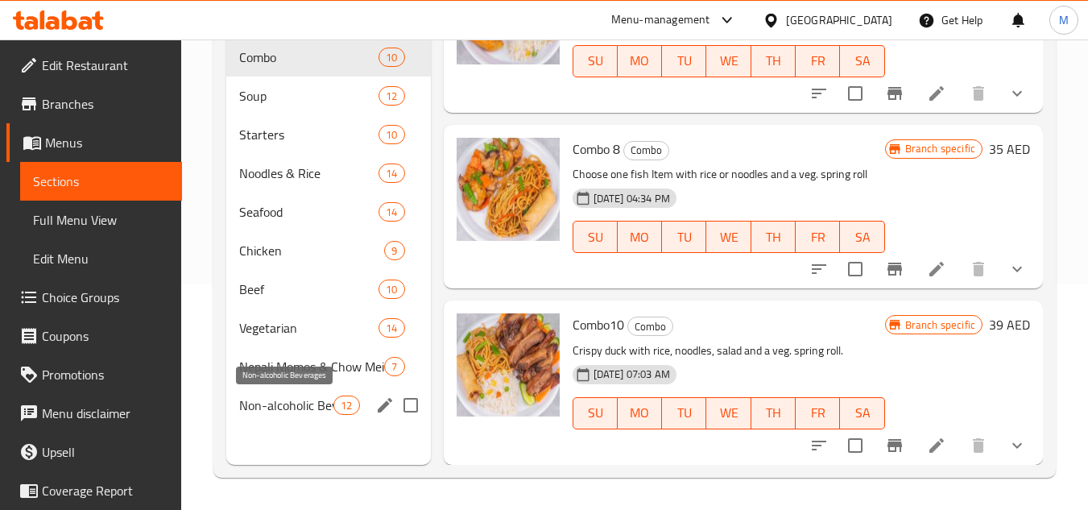
click at [278, 400] on span "Non-alcoholic Beverages" at bounding box center [286, 405] width 94 height 19
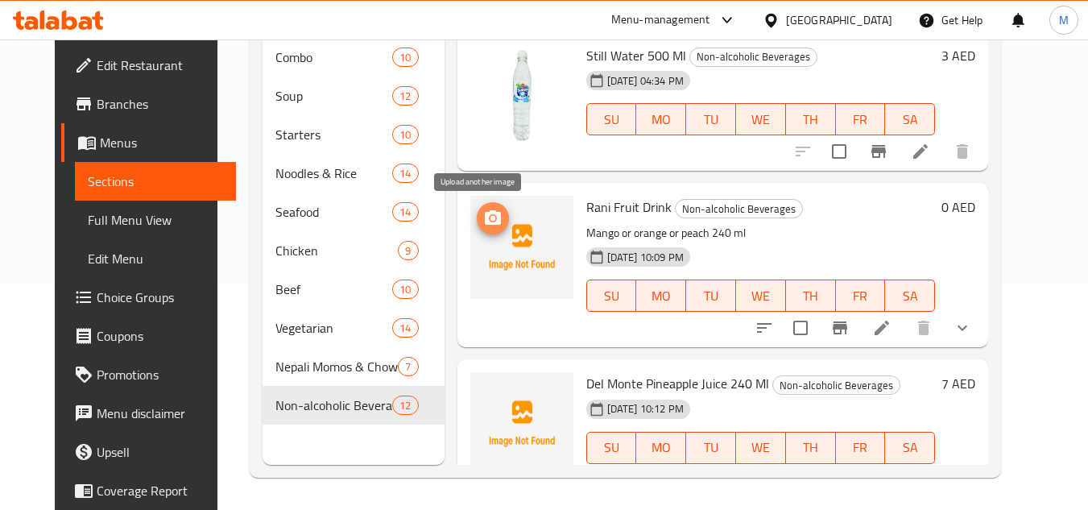
click at [490, 218] on circle "upload picture" at bounding box center [492, 218] width 5 height 5
click at [485, 214] on icon "upload picture" at bounding box center [493, 217] width 16 height 15
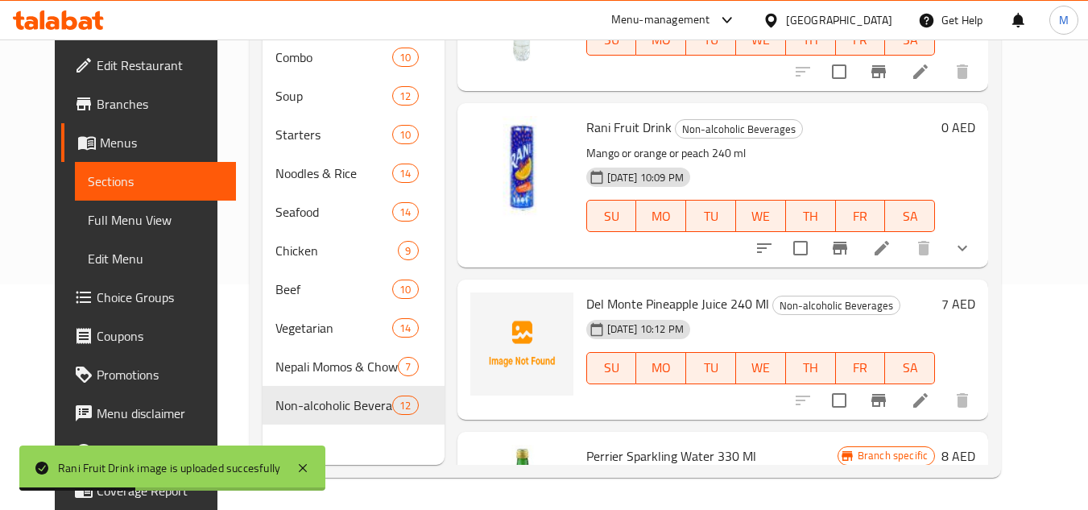
scroll to position [81, 0]
click at [612, 300] on span "Del Monte Pineapple Juice 240 Ml" at bounding box center [678, 303] width 183 height 24
copy span "Monte"
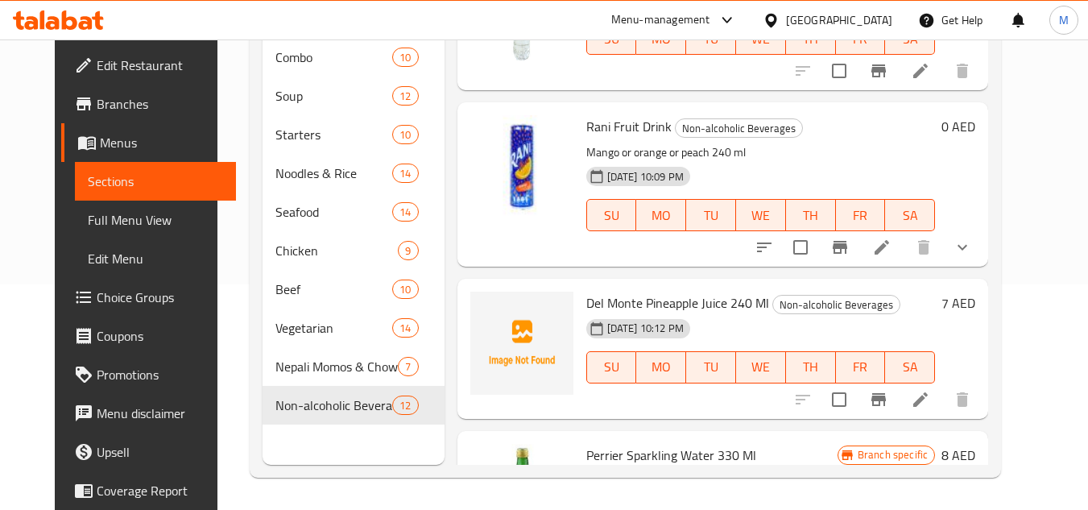
click at [1034, 238] on div "Home / Restaurants management / Menus / Sections Manchow Wok Open import export…" at bounding box center [626, 162] width 816 height 696
click at [485, 310] on icon "upload picture" at bounding box center [493, 313] width 16 height 15
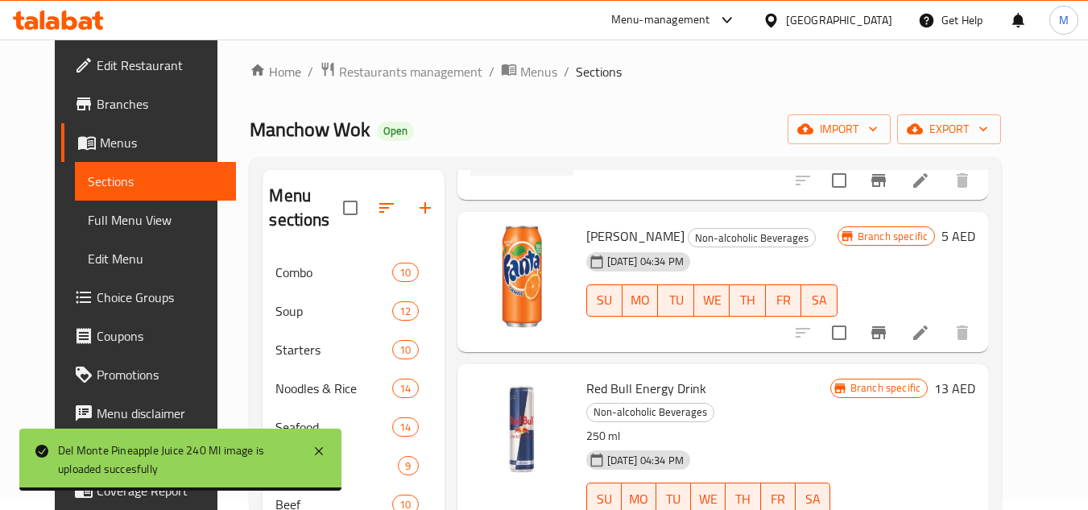
scroll to position [0, 0]
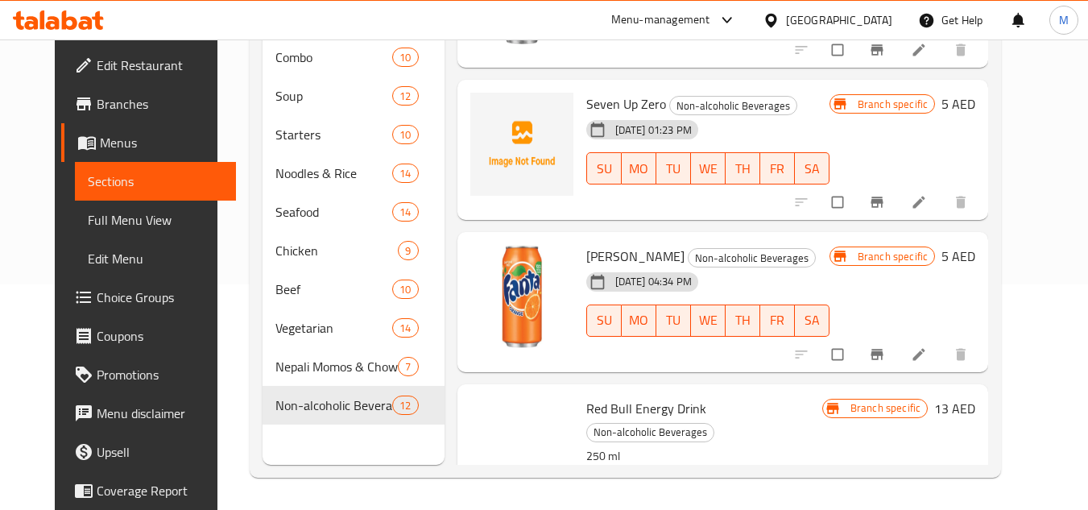
scroll to position [1449, 0]
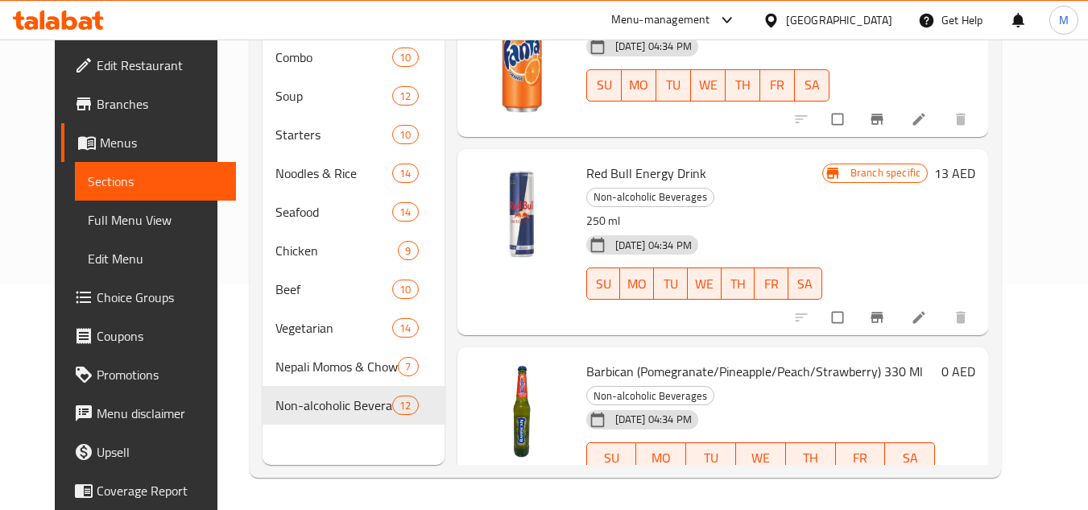
click at [126, 213] on span "Full Menu View" at bounding box center [156, 219] width 136 height 19
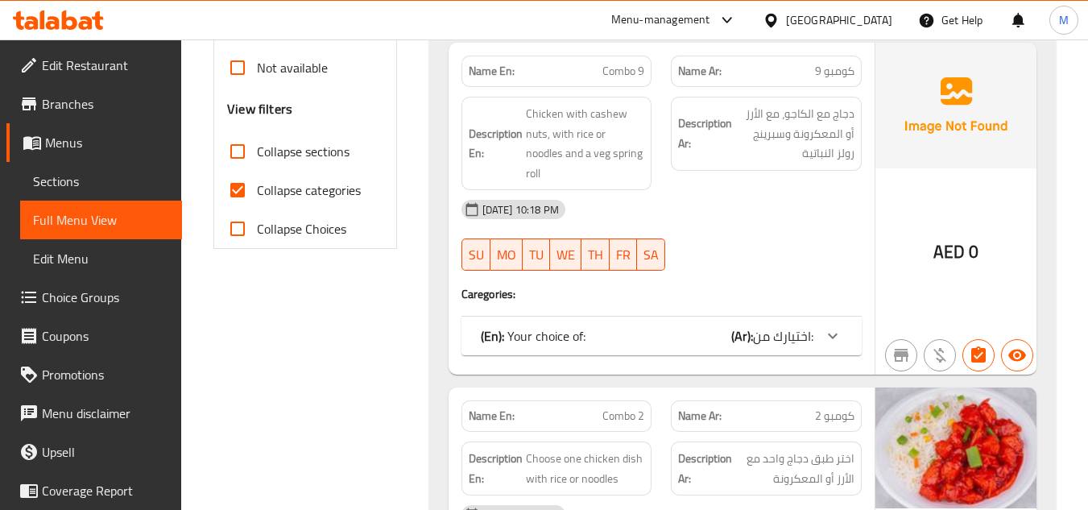
scroll to position [483, 0]
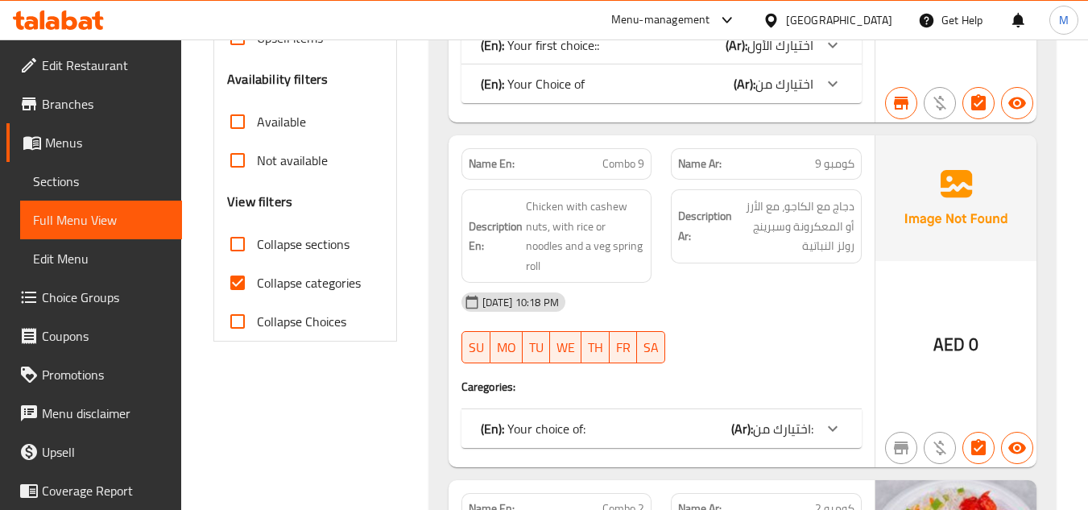
click at [238, 247] on input "Collapse sections" at bounding box center [237, 244] width 39 height 39
checkbox input "true"
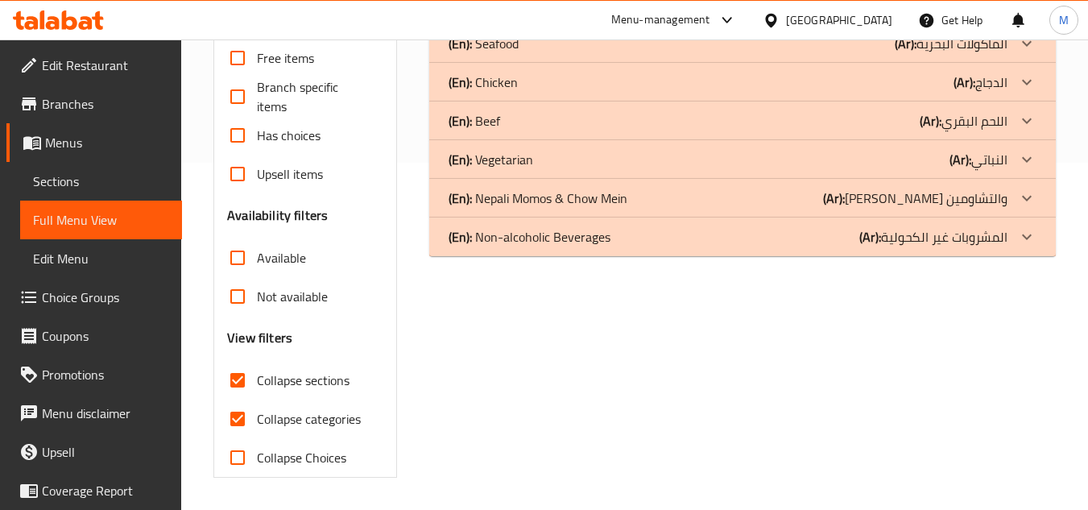
scroll to position [347, 0]
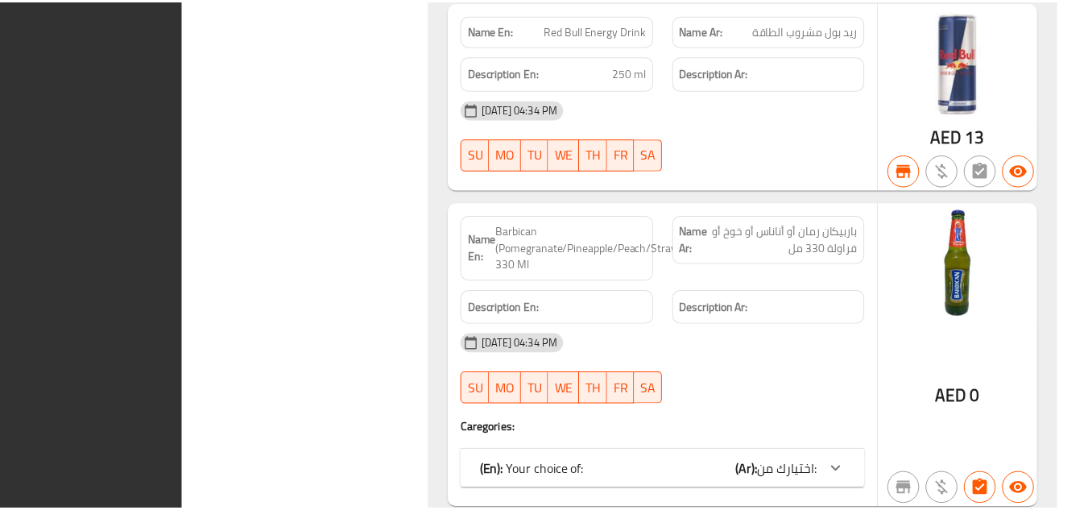
scroll to position [2848, 0]
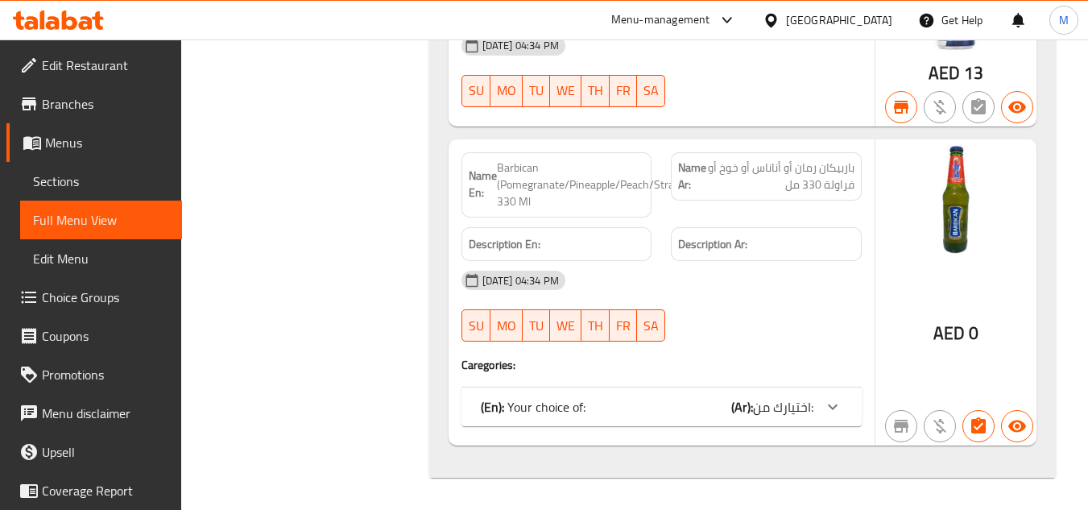
click at [104, 183] on span "Sections" at bounding box center [101, 181] width 136 height 19
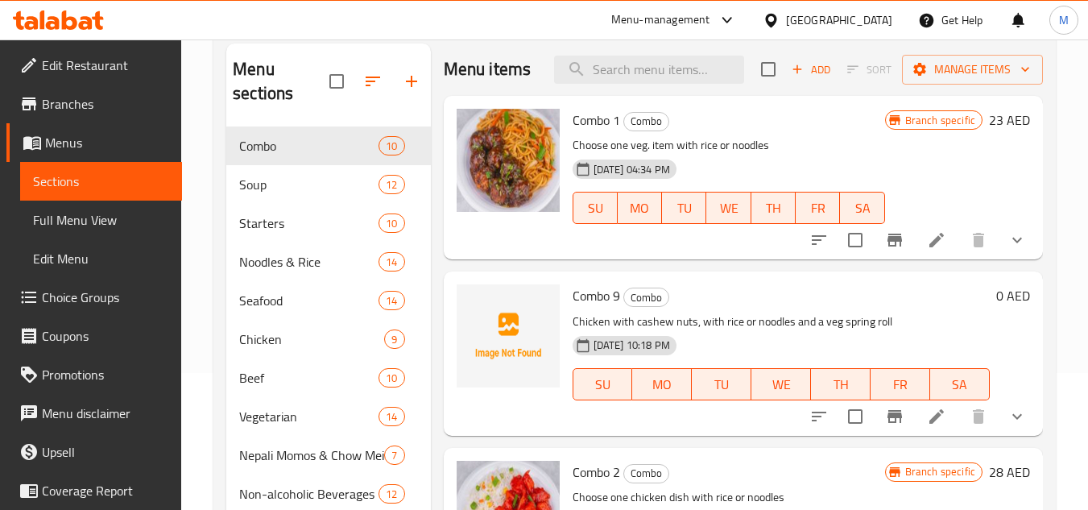
scroll to position [64, 0]
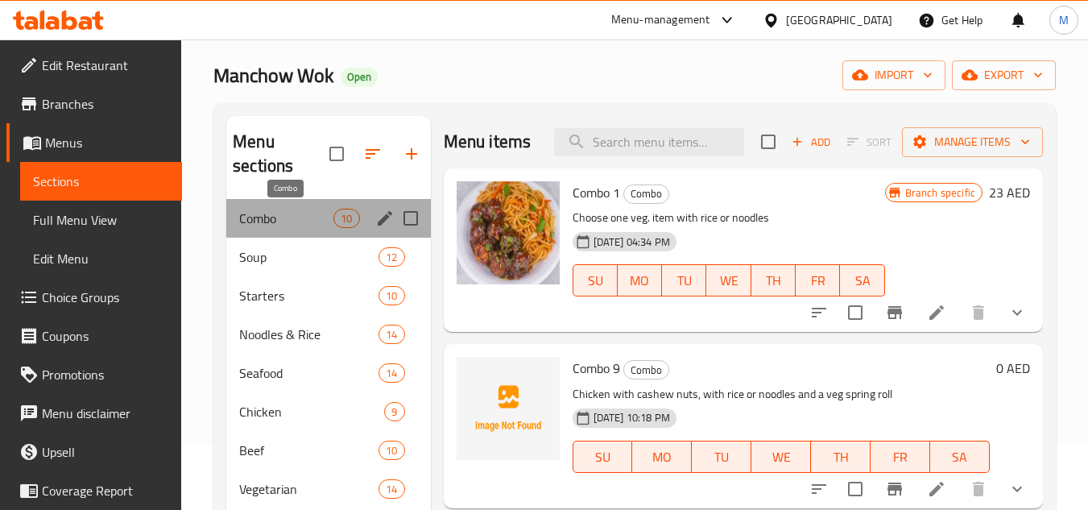
click at [291, 211] on span "Combo" at bounding box center [286, 218] width 94 height 19
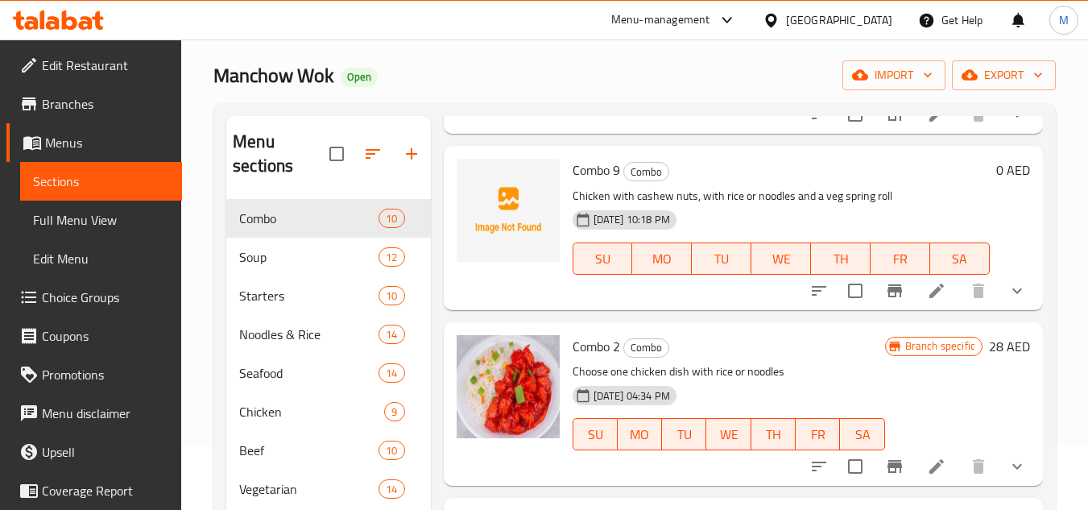
scroll to position [81, 0]
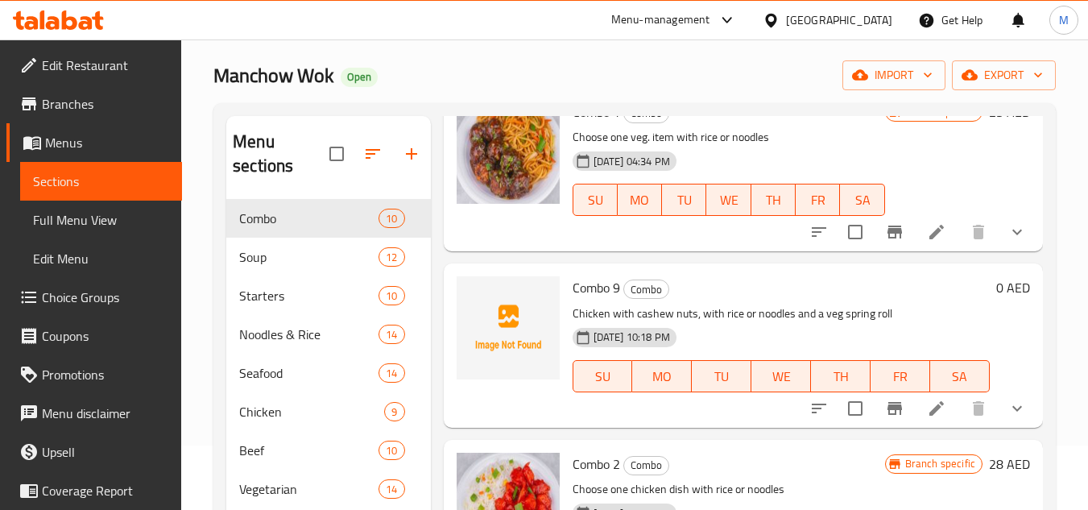
click at [591, 300] on span "Combo 9" at bounding box center [597, 288] width 48 height 24
copy h6 "Combo 9"
click at [479, 301] on circle "upload picture" at bounding box center [478, 298] width 5 height 5
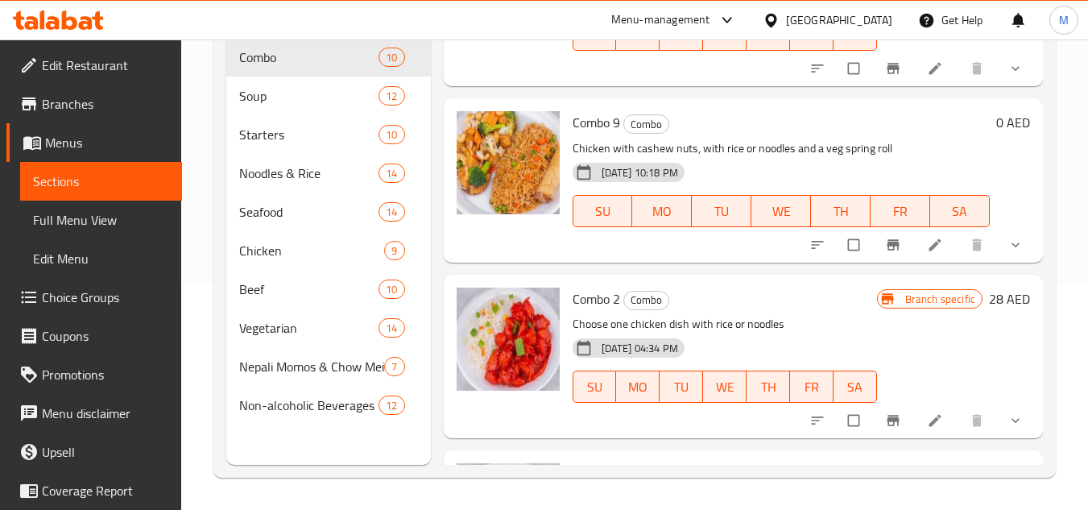
scroll to position [81, 0]
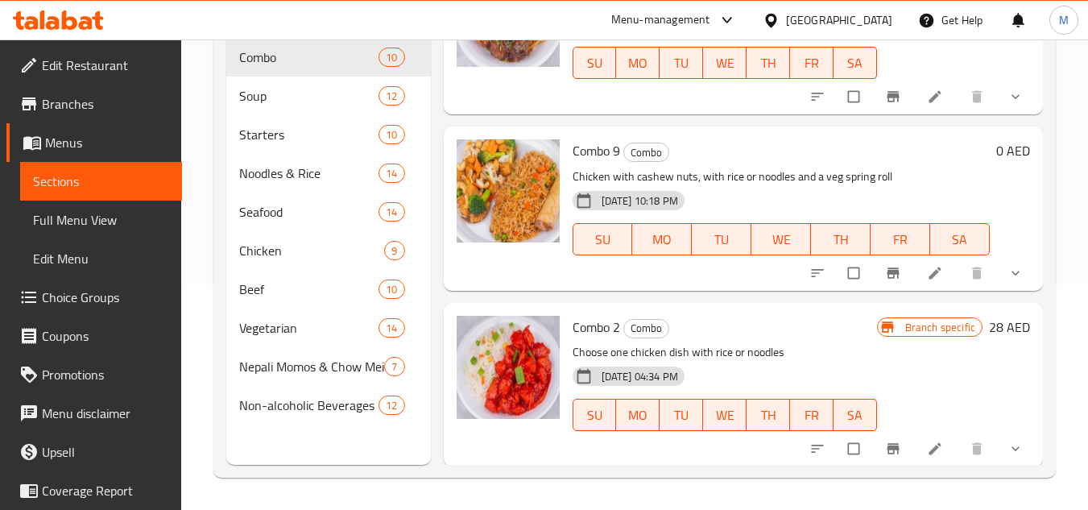
click at [595, 145] on span "Combo 9" at bounding box center [597, 151] width 48 height 24
copy h6 "Combo 9"
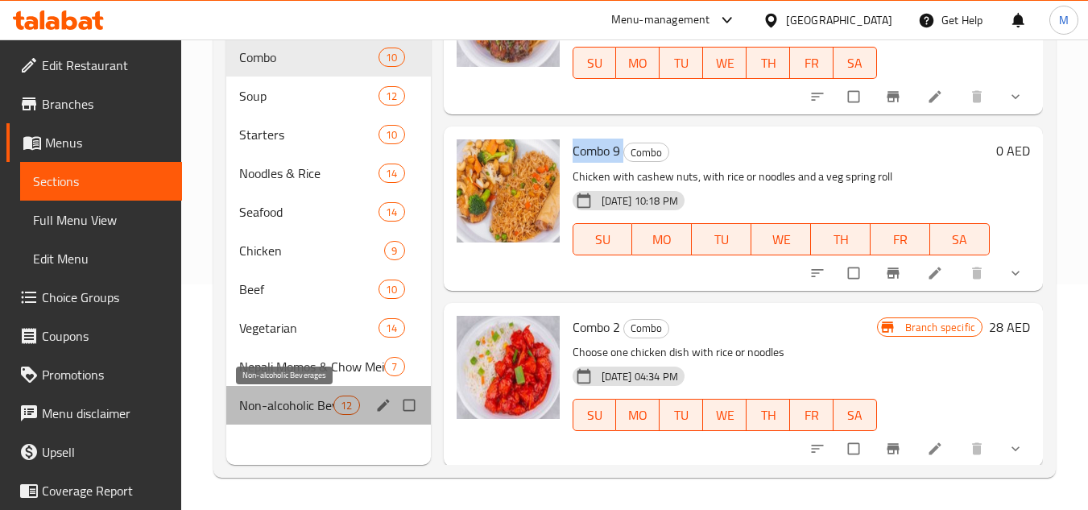
click at [277, 410] on span "Non-alcoholic Beverages" at bounding box center [286, 405] width 94 height 19
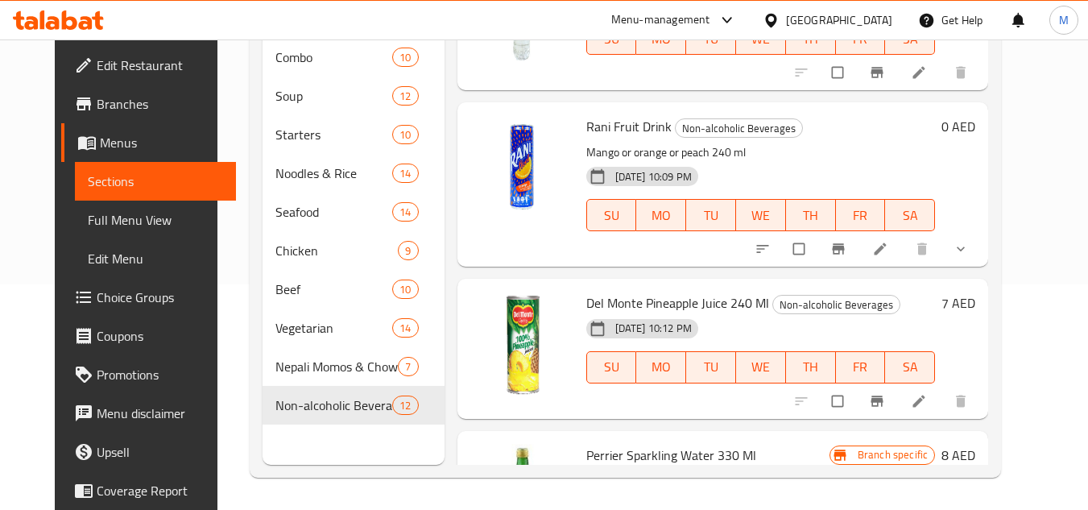
click at [613, 304] on span "Del Monte Pineapple Juice 240 Ml" at bounding box center [678, 303] width 183 height 24
copy h6 "Del Monte Pineapple Juice 240 Ml"
click at [603, 120] on span "Rani Fruit Drink" at bounding box center [629, 126] width 85 height 24
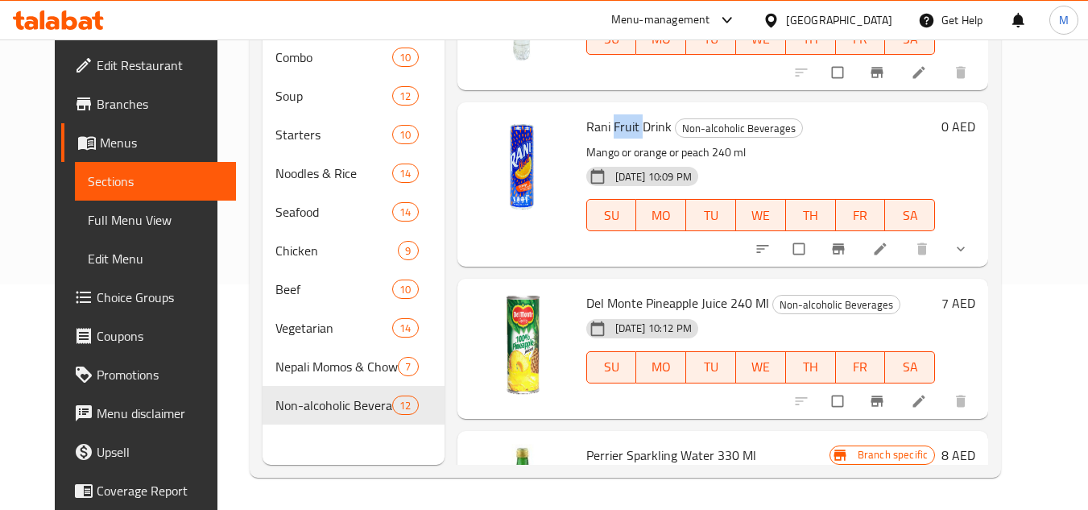
click at [603, 120] on span "Rani Fruit Drink" at bounding box center [629, 126] width 85 height 24
copy h6 "Rani Fruit Drink"
click at [77, 19] on icon at bounding box center [58, 19] width 91 height 19
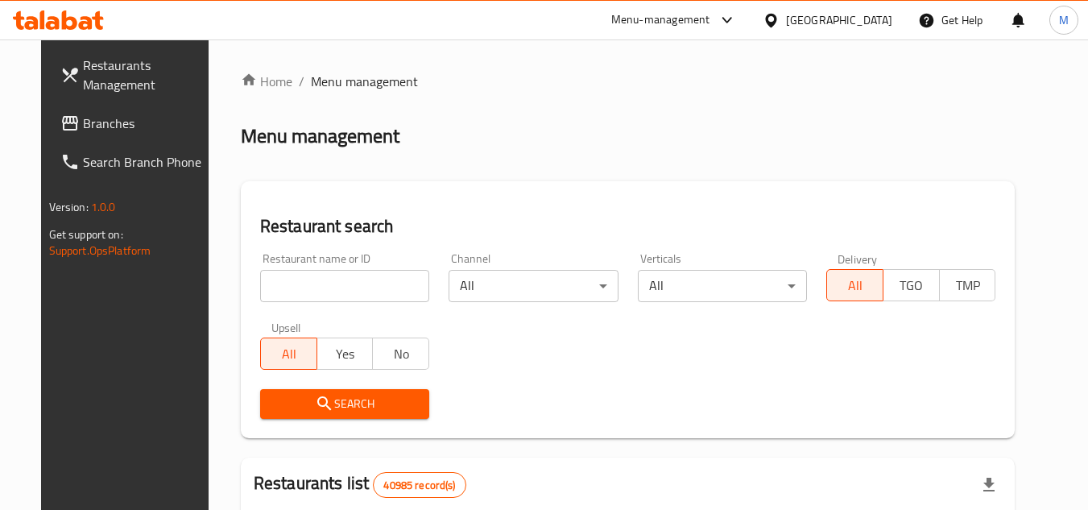
scroll to position [64, 0]
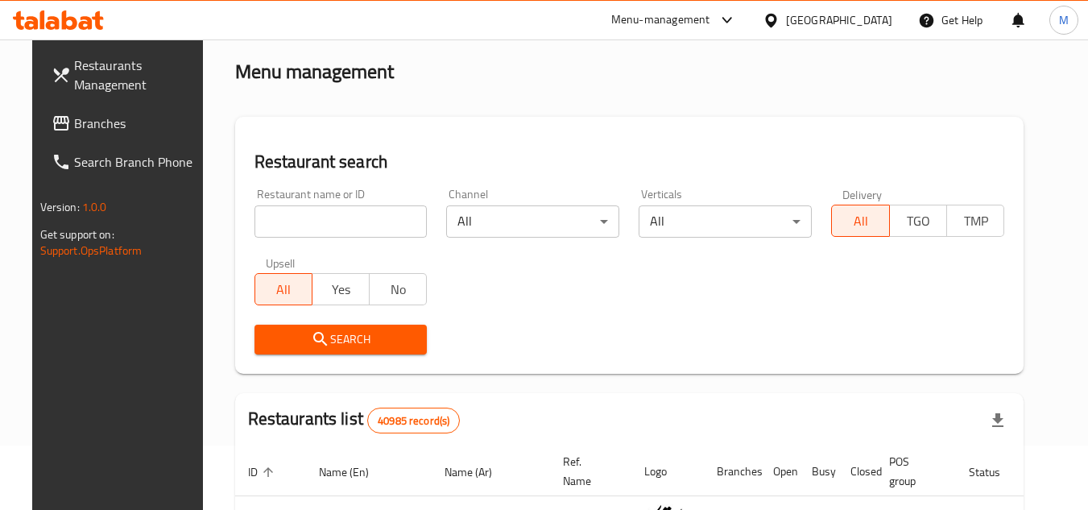
click at [1015, 122] on div "Restaurant search Restaurant name or ID Restaurant name or ID Channel All ​ Ver…" at bounding box center [630, 245] width 790 height 257
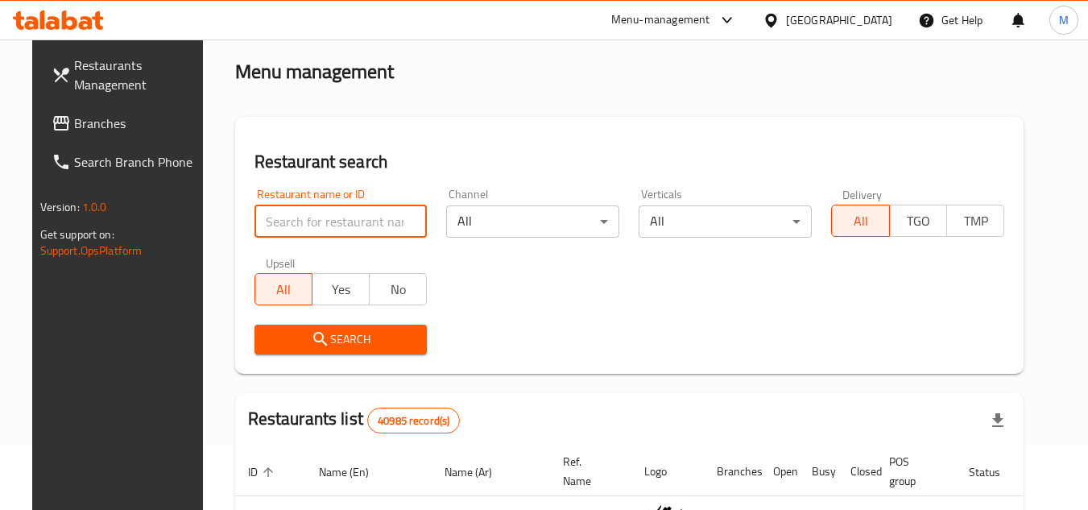
click at [326, 217] on input "search" at bounding box center [341, 221] width 173 height 32
paste input "703683"
type input "703683"
click button "Search" at bounding box center [341, 340] width 173 height 30
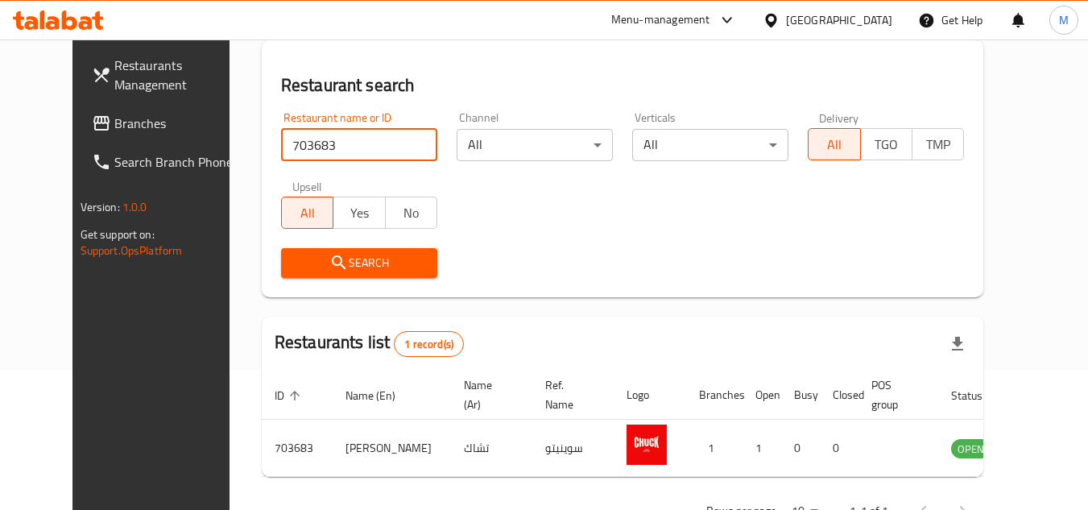
scroll to position [195, 0]
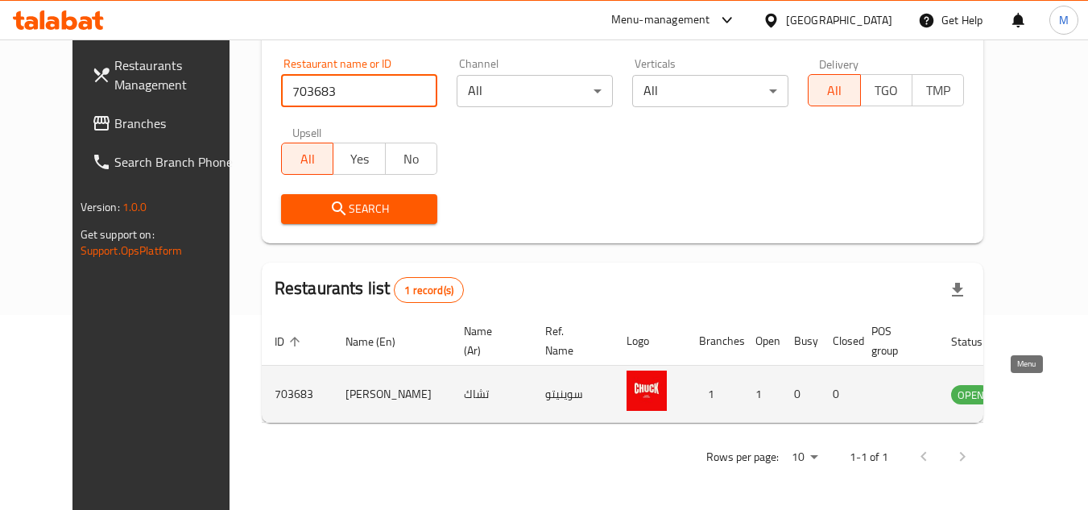
click at [1037, 390] on icon "enhanced table" at bounding box center [1046, 395] width 18 height 14
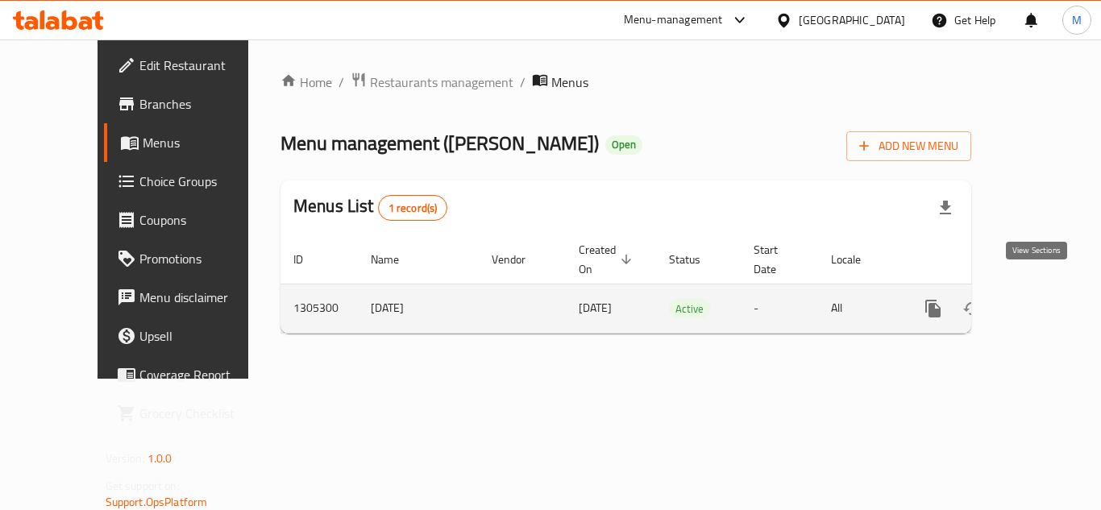
click at [1048, 289] on link "enhanced table" at bounding box center [1049, 308] width 39 height 39
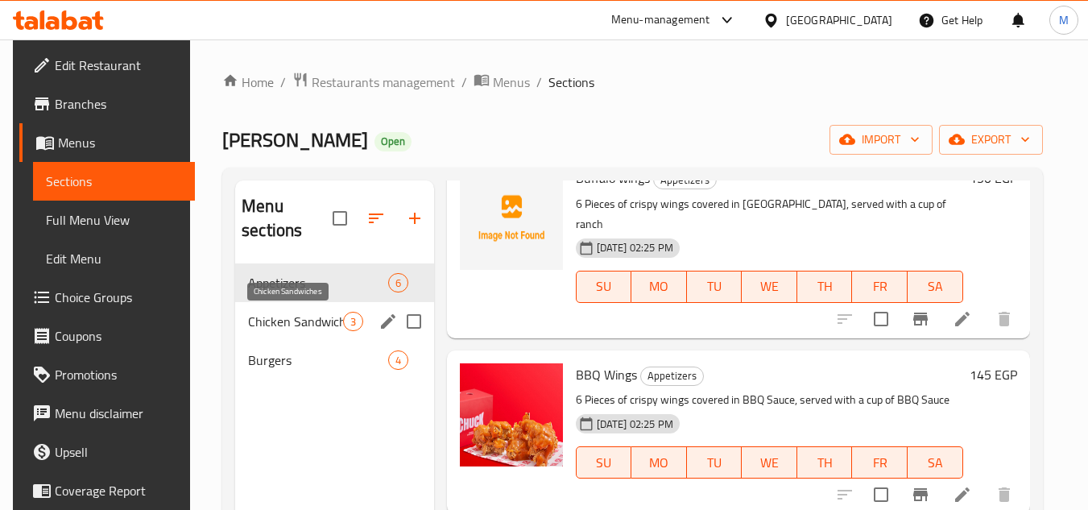
click at [310, 322] on span "Chicken Sandwiches" at bounding box center [295, 321] width 94 height 19
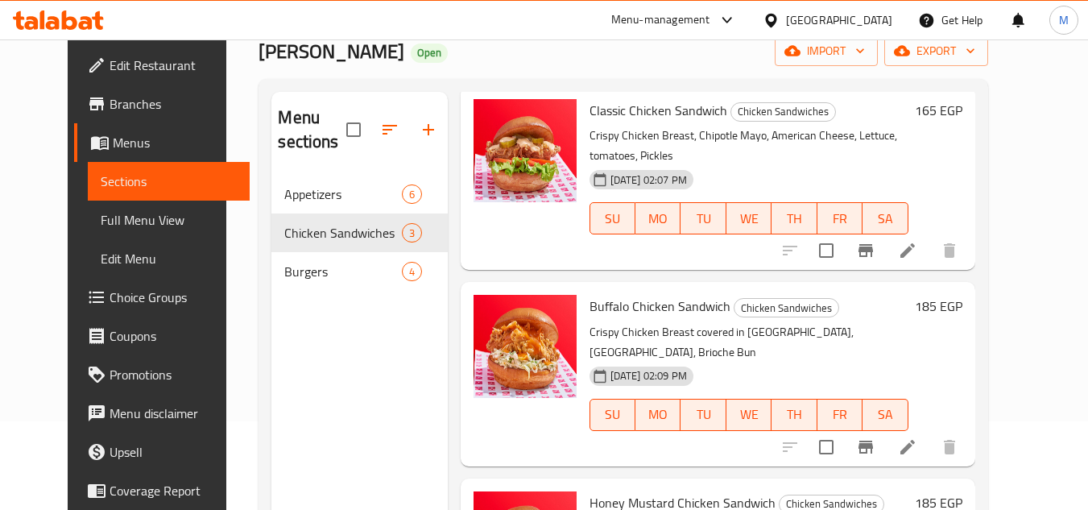
scroll to position [226, 0]
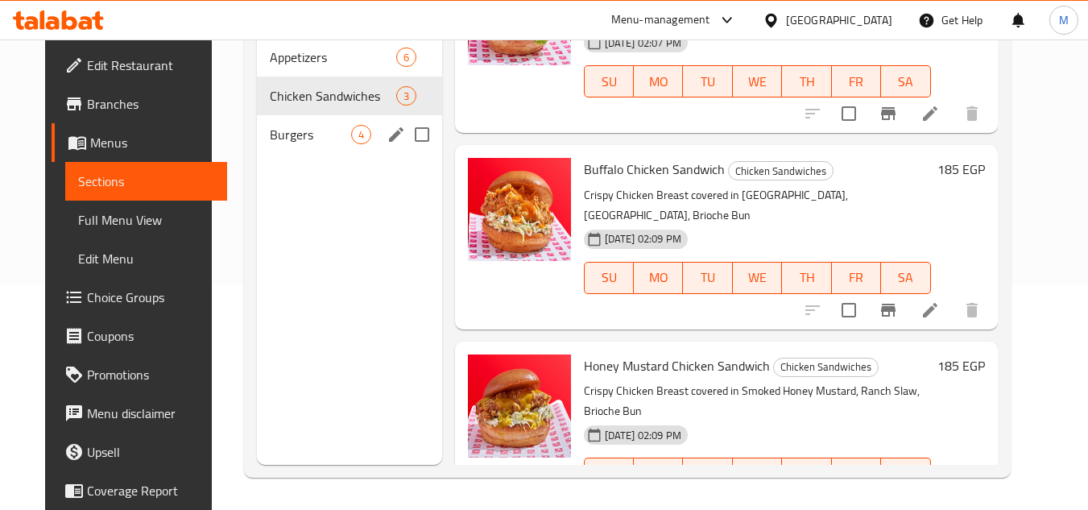
click at [270, 139] on span "Burgers" at bounding box center [310, 134] width 81 height 19
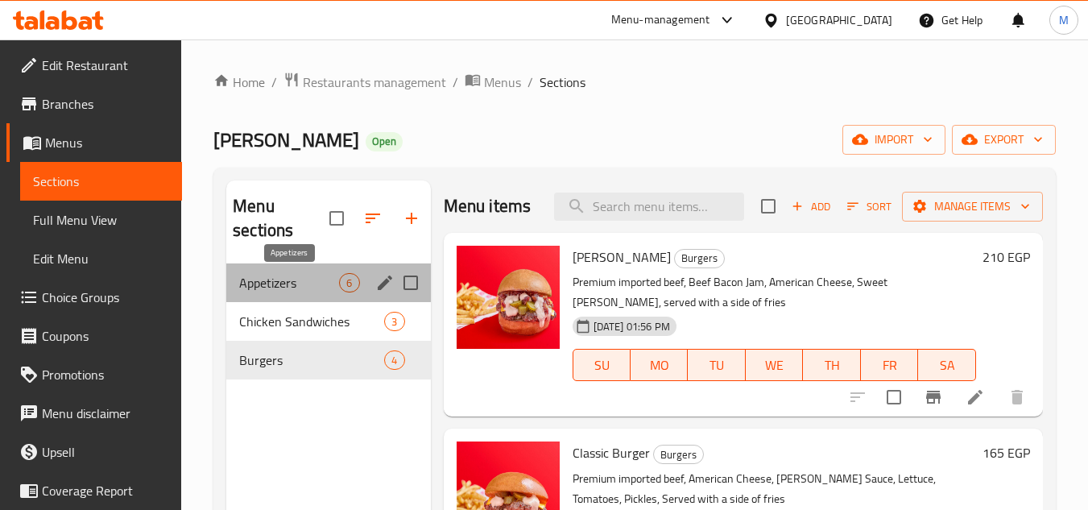
click at [299, 282] on span "Appetizers" at bounding box center [289, 282] width 100 height 19
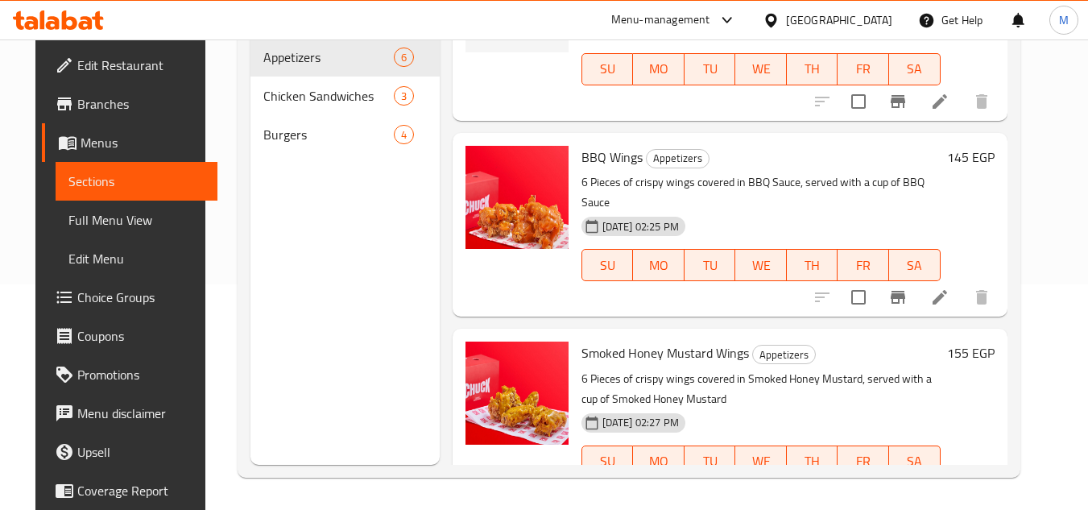
scroll to position [631, 0]
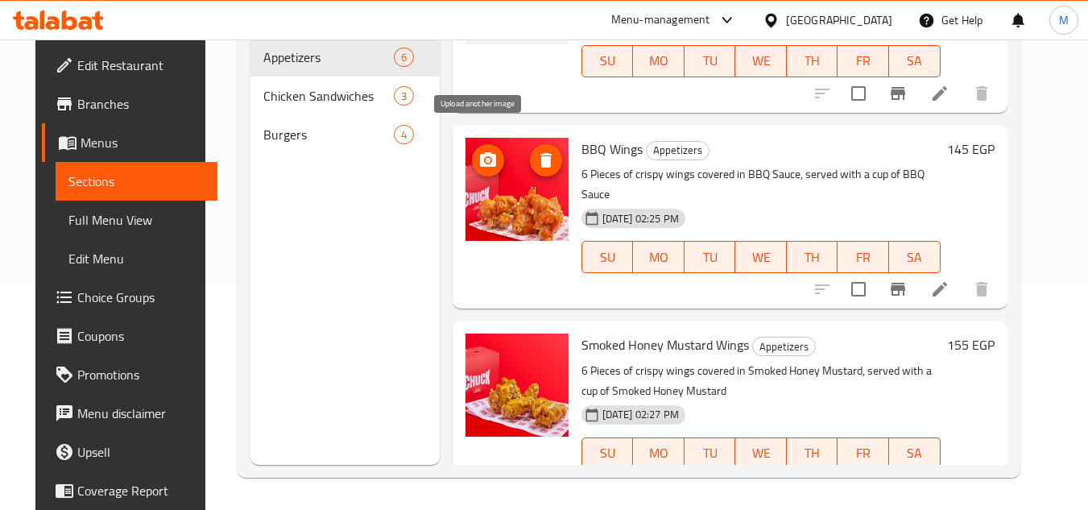
click at [480, 152] on icon "upload picture" at bounding box center [488, 159] width 16 height 15
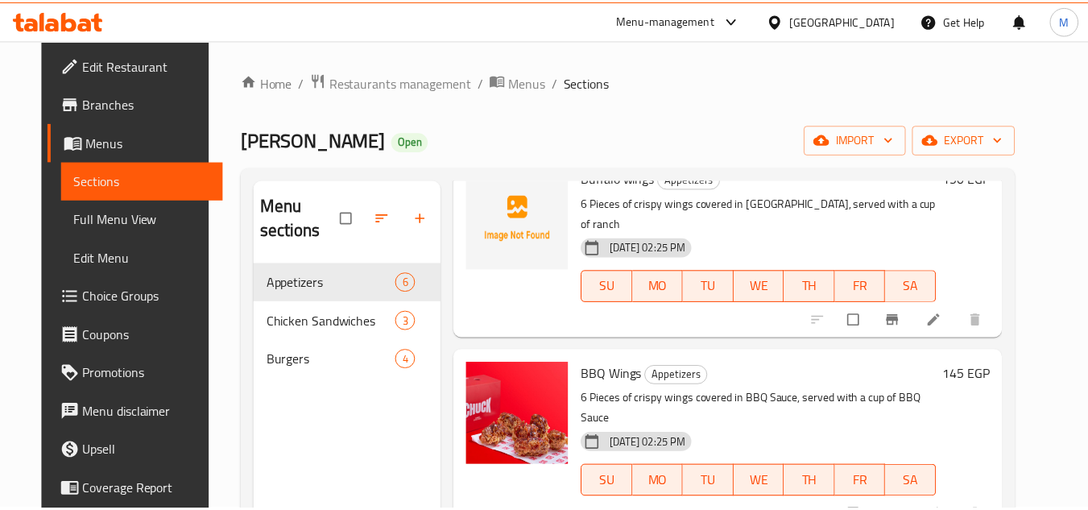
scroll to position [226, 0]
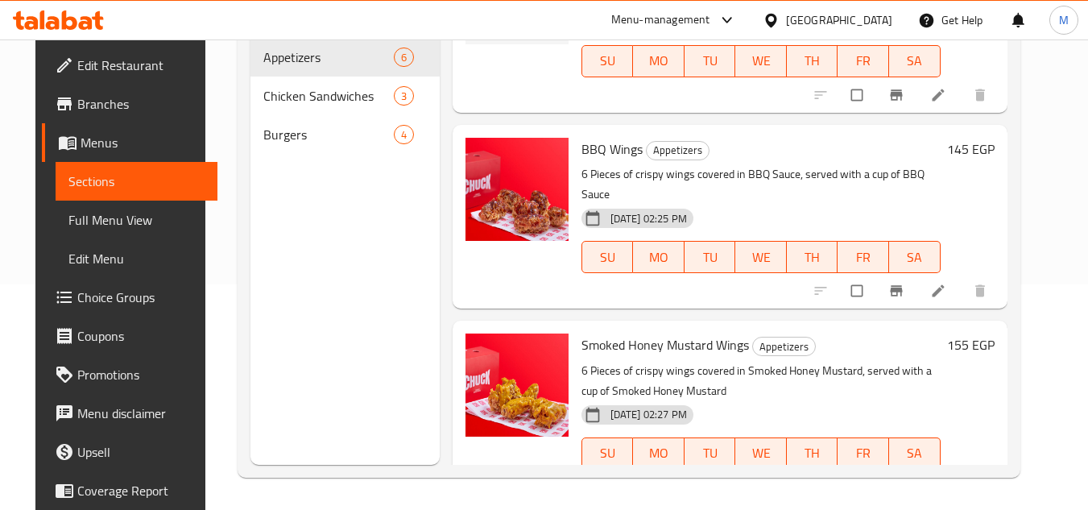
click at [80, 12] on icon at bounding box center [58, 19] width 91 height 19
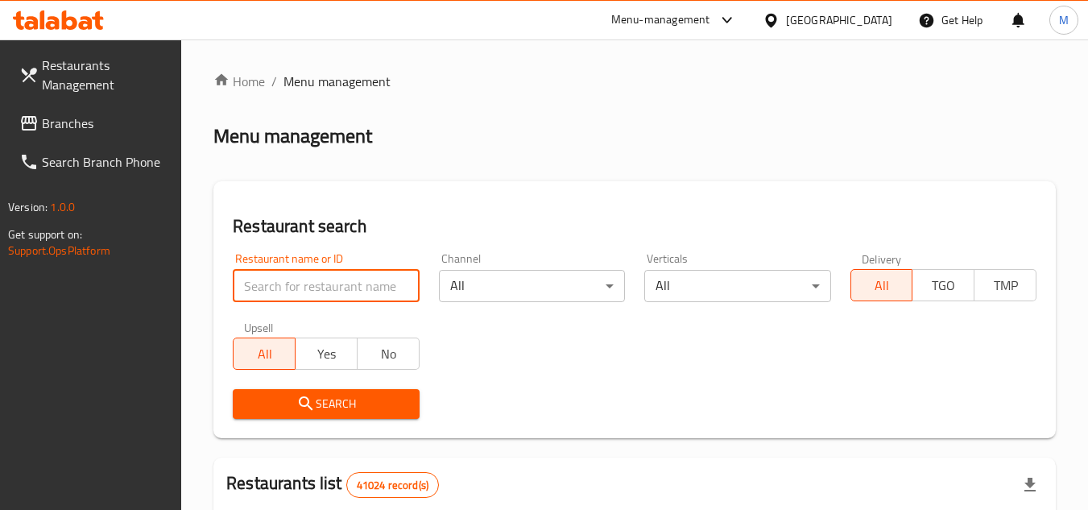
click at [353, 296] on input "search" at bounding box center [326, 286] width 186 height 32
paste input "670035"
type input "670035"
click button "Search" at bounding box center [326, 404] width 186 height 30
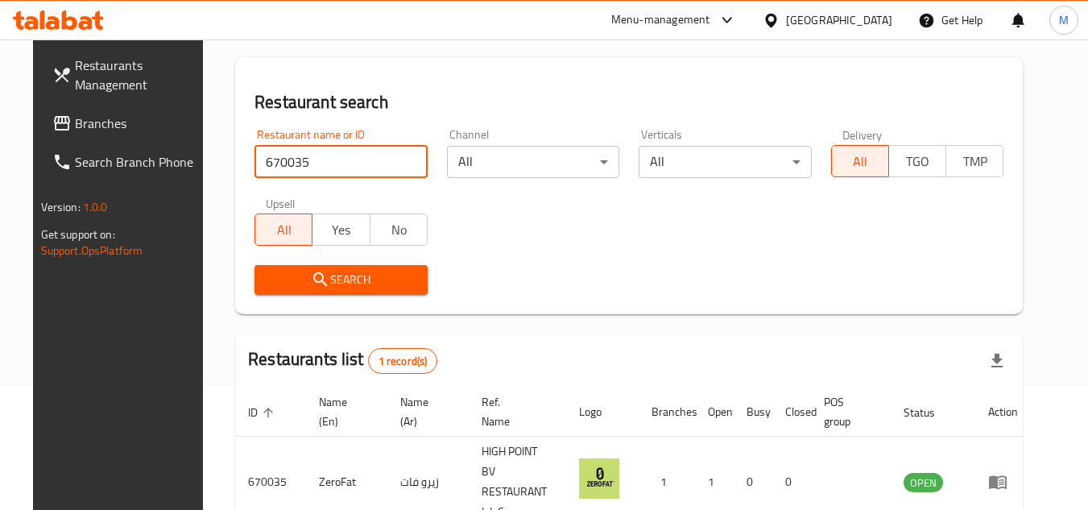
scroll to position [195, 0]
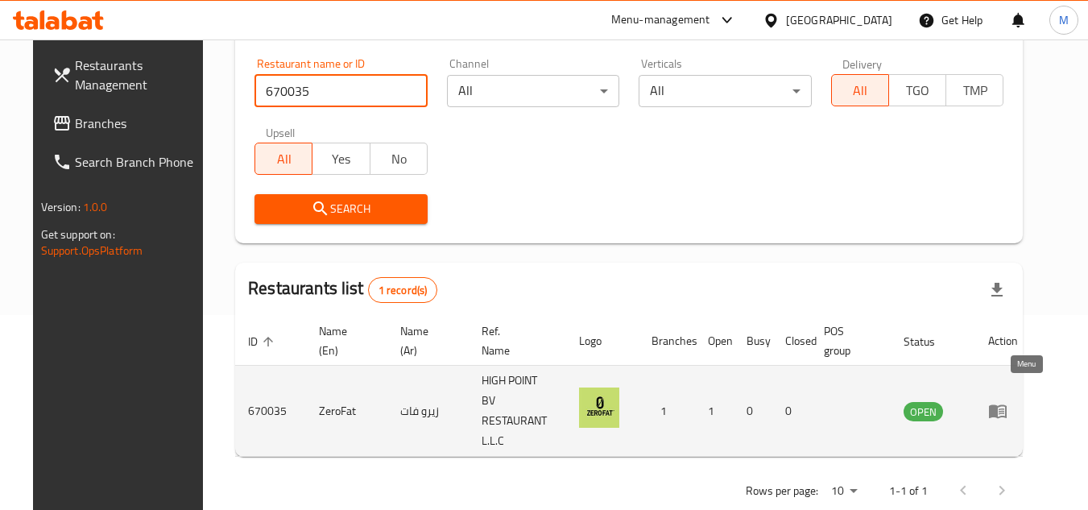
click at [1007, 405] on icon "enhanced table" at bounding box center [998, 412] width 18 height 14
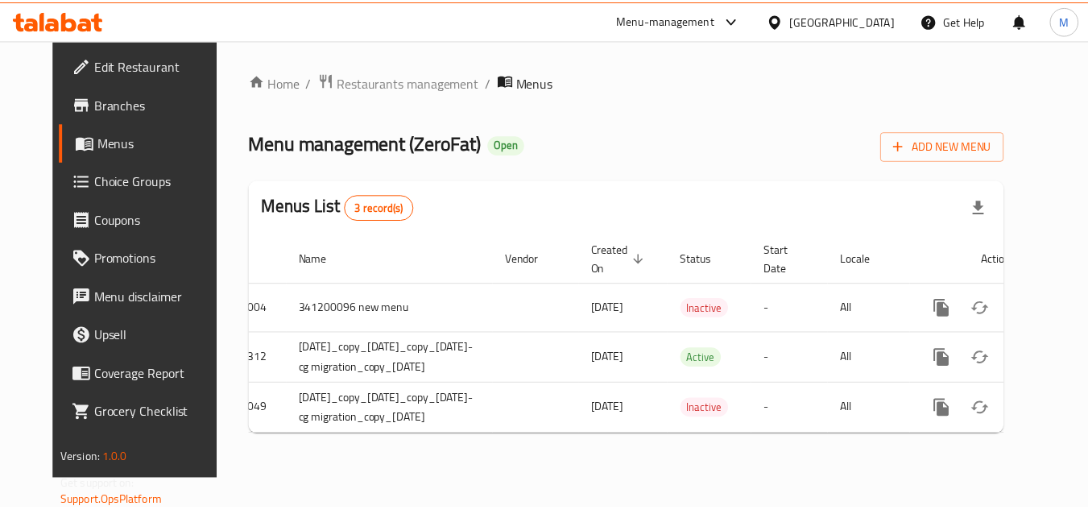
scroll to position [0, 112]
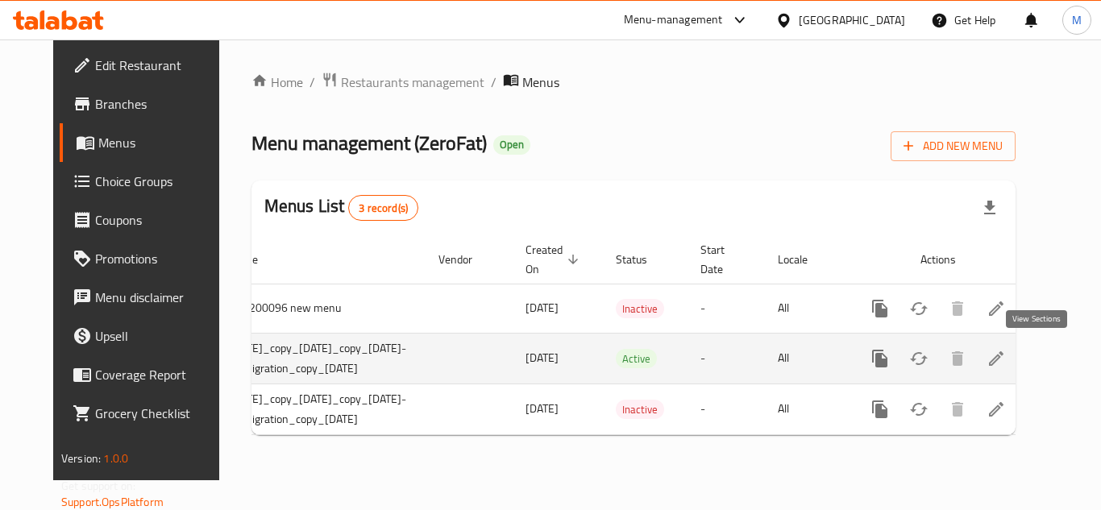
click at [1015, 347] on link "enhanced table" at bounding box center [995, 358] width 39 height 39
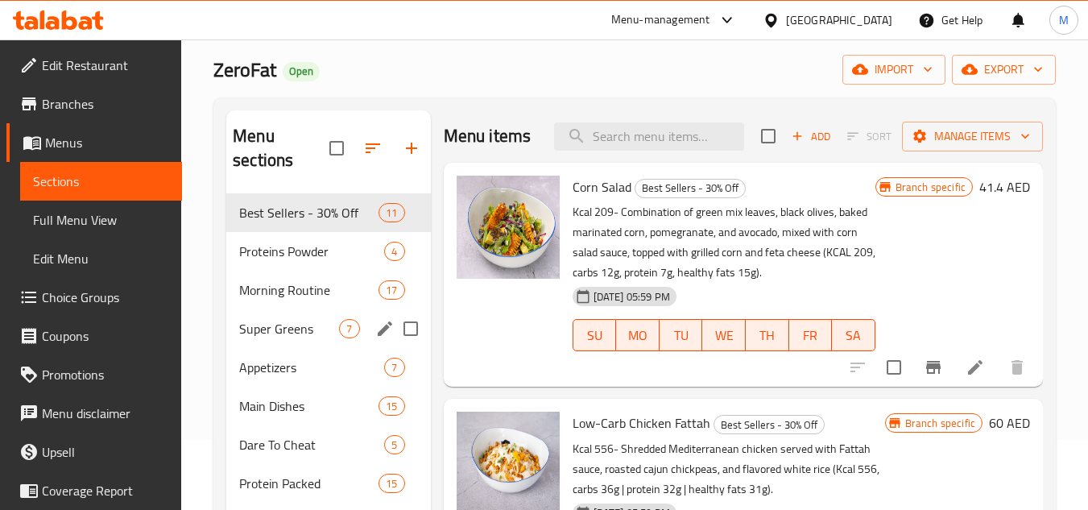
scroll to position [161, 0]
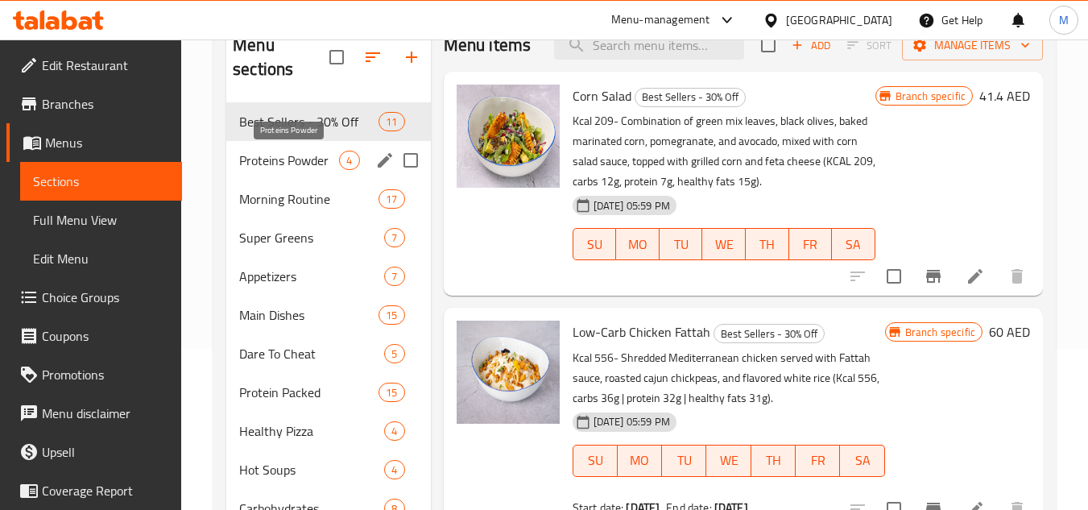
click at [277, 162] on span "Proteins Powder" at bounding box center [289, 160] width 100 height 19
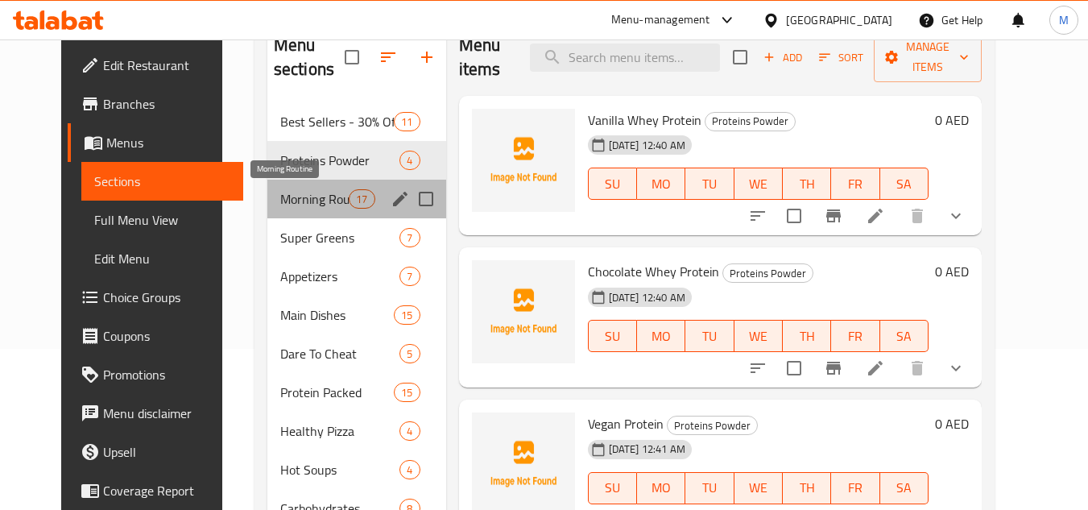
click at [282, 201] on span "Morning Routine" at bounding box center [314, 198] width 68 height 19
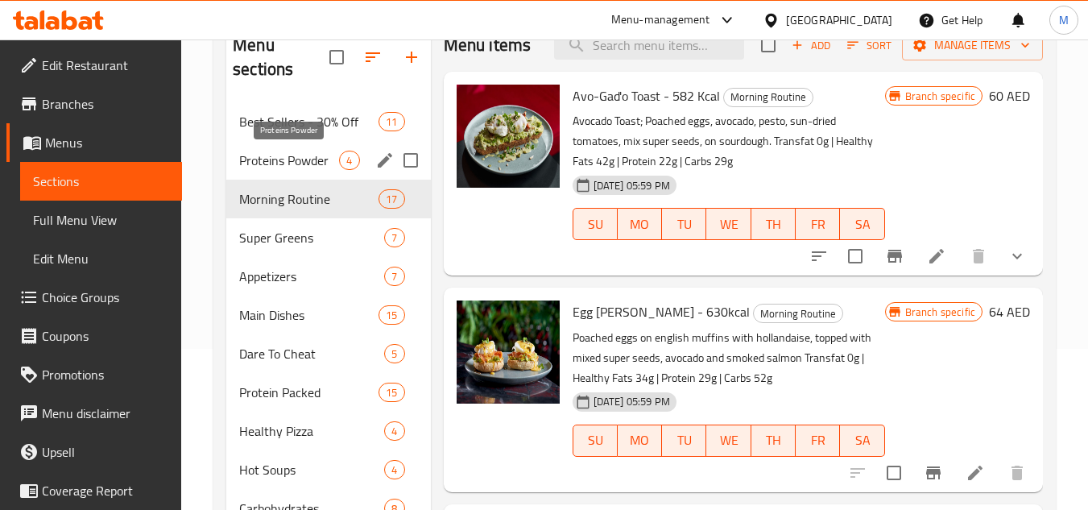
click at [276, 155] on span "Proteins Powder" at bounding box center [289, 160] width 100 height 19
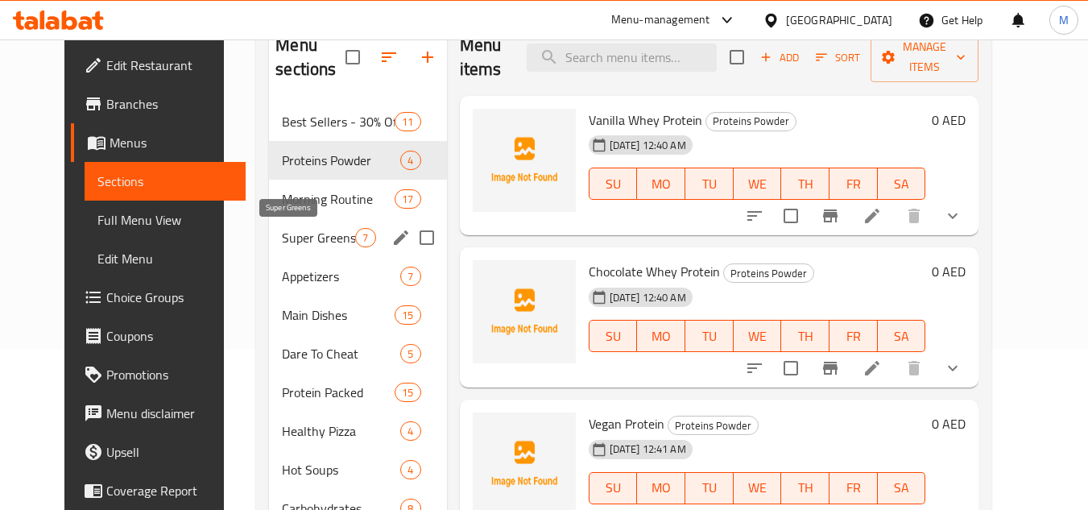
click at [305, 239] on span "Super Greens" at bounding box center [318, 237] width 73 height 19
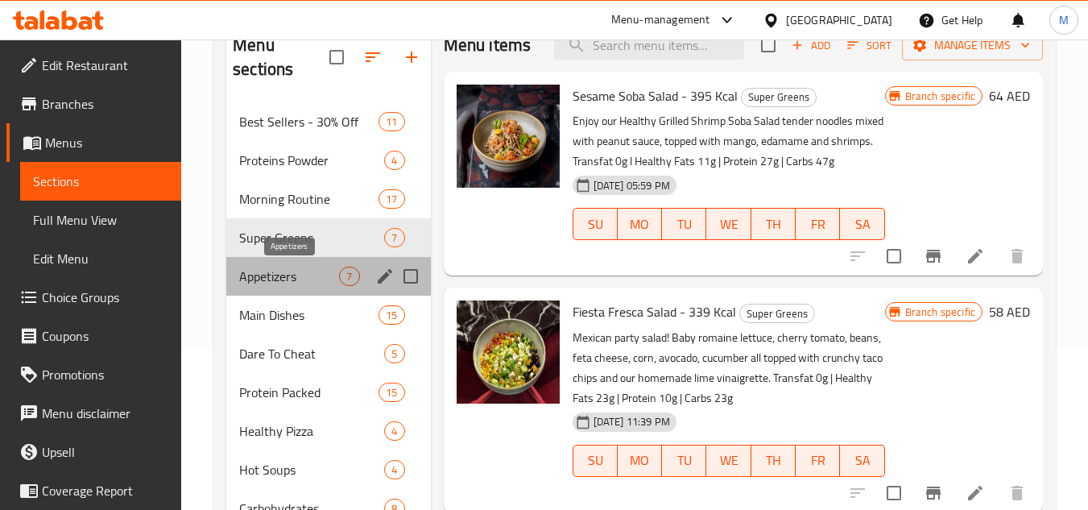
click at [298, 280] on span "Appetizers" at bounding box center [289, 276] width 100 height 19
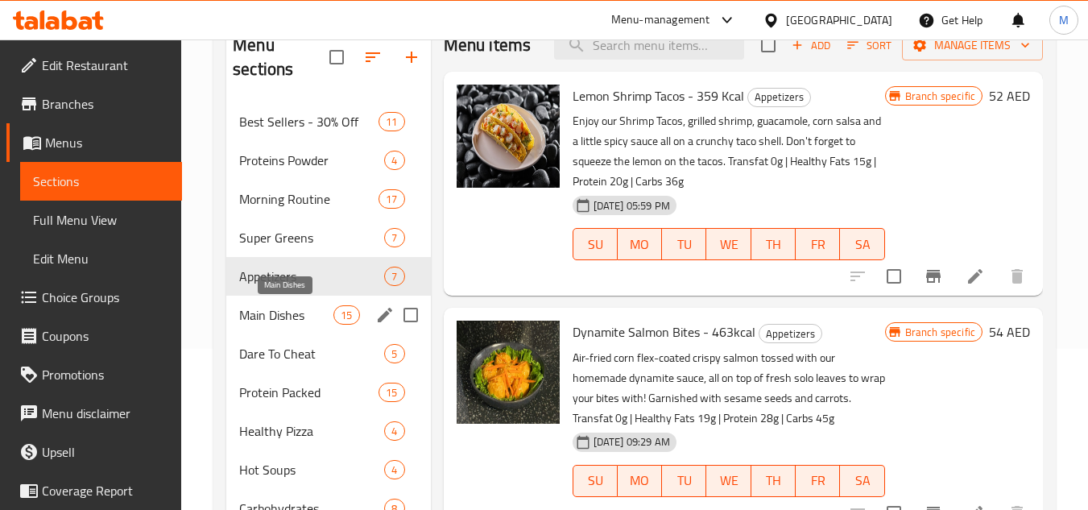
click at [276, 313] on span "Main Dishes" at bounding box center [286, 314] width 94 height 19
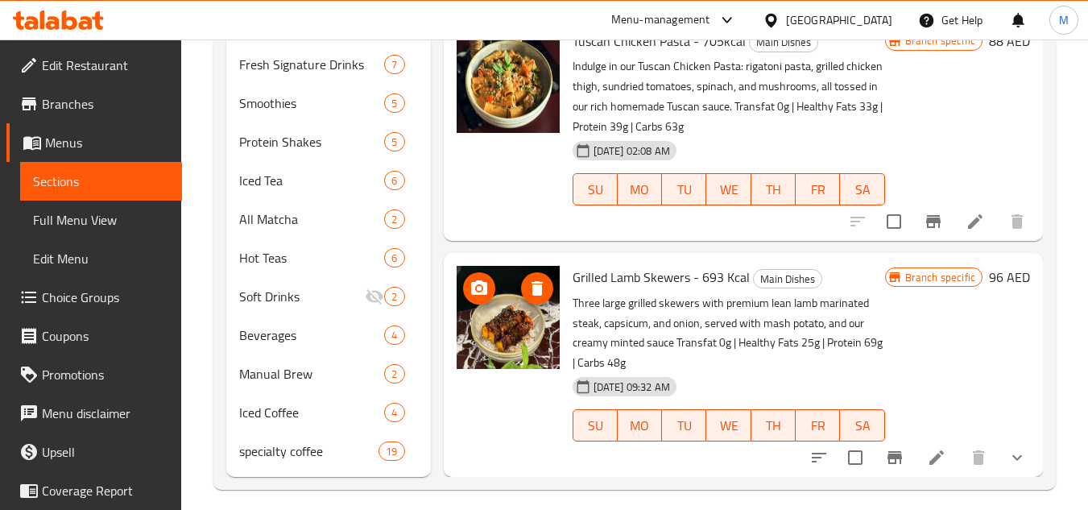
scroll to position [888, 0]
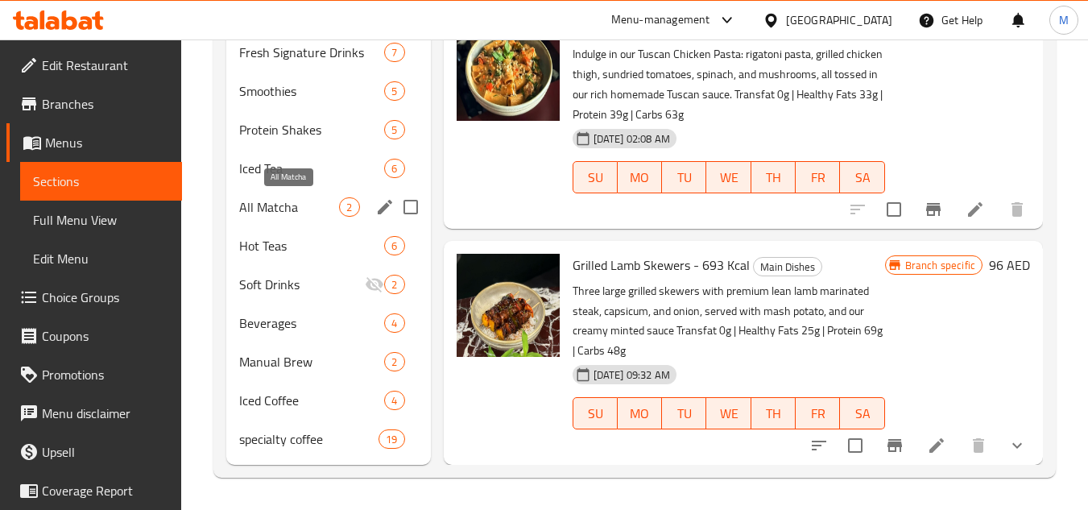
click at [282, 209] on span "All Matcha" at bounding box center [289, 206] width 100 height 19
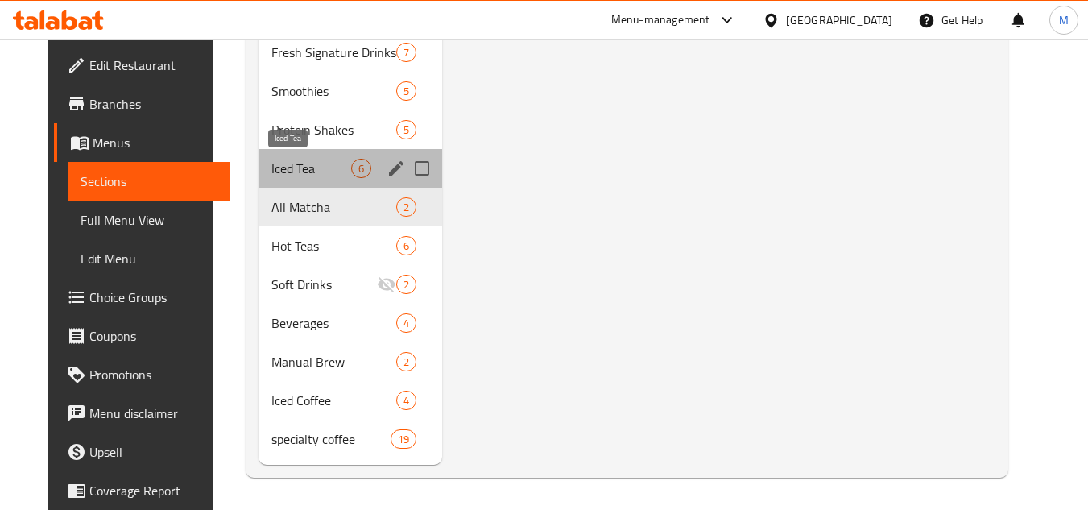
click at [291, 168] on span "Iced Tea" at bounding box center [312, 168] width 81 height 19
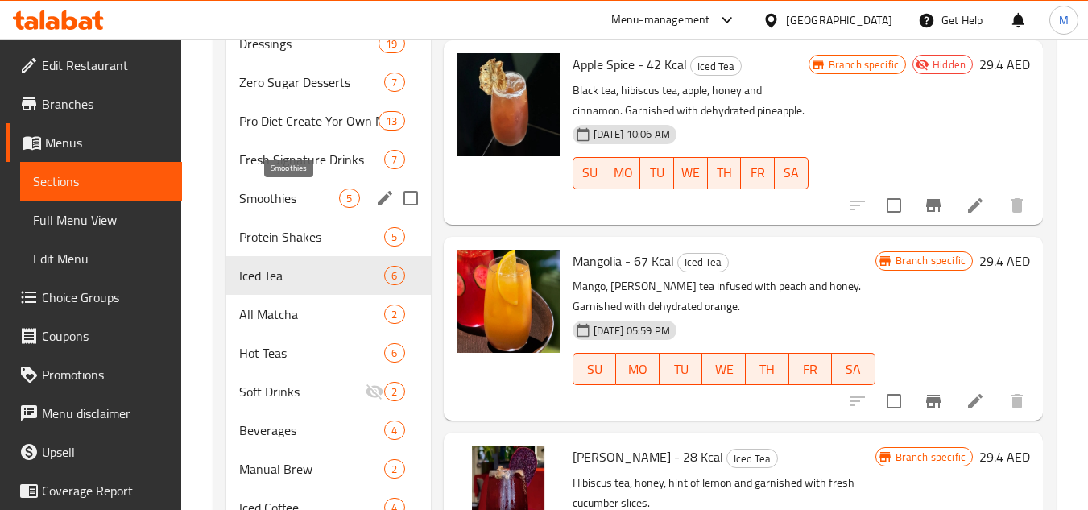
scroll to position [727, 0]
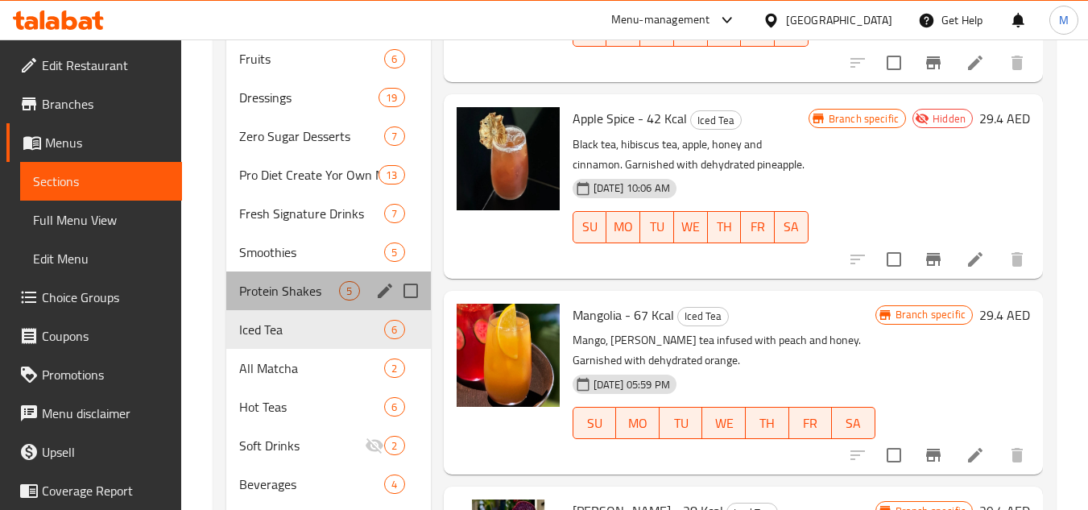
click at [309, 277] on div "Protein Shakes 5" at bounding box center [328, 291] width 204 height 39
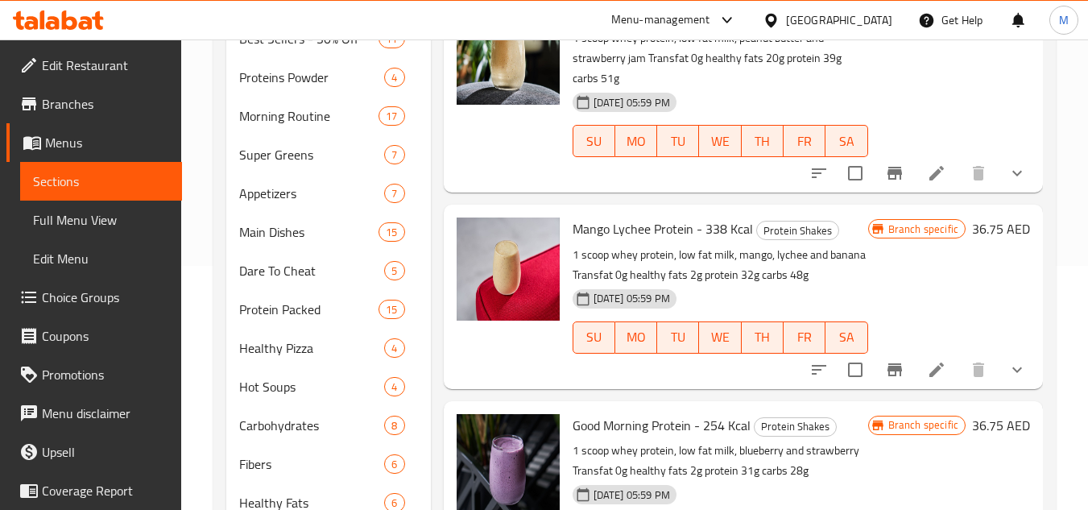
scroll to position [243, 0]
click at [289, 160] on span "Super Greens" at bounding box center [289, 155] width 100 height 19
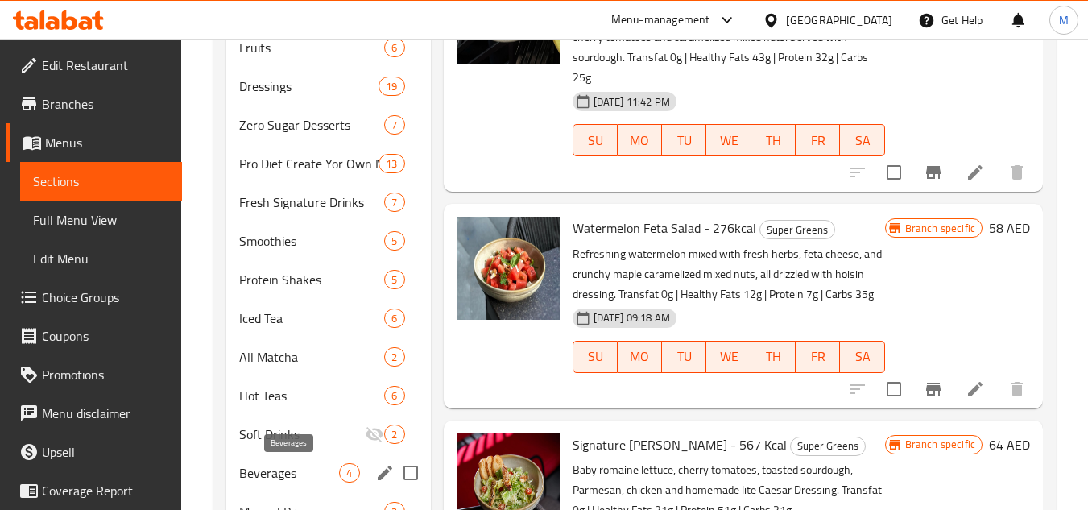
scroll to position [888, 0]
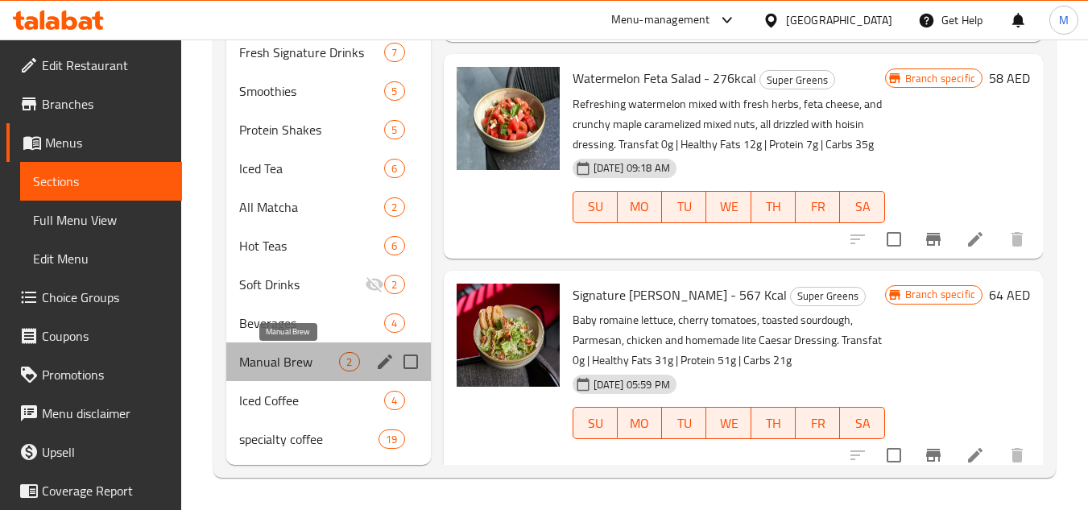
click at [270, 359] on span "Manual Brew" at bounding box center [289, 361] width 100 height 19
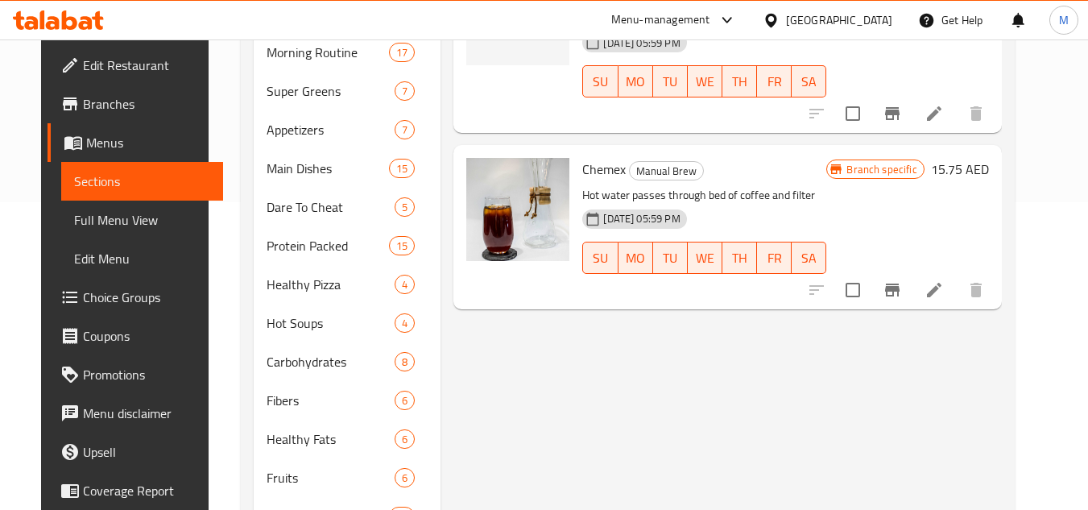
scroll to position [82, 0]
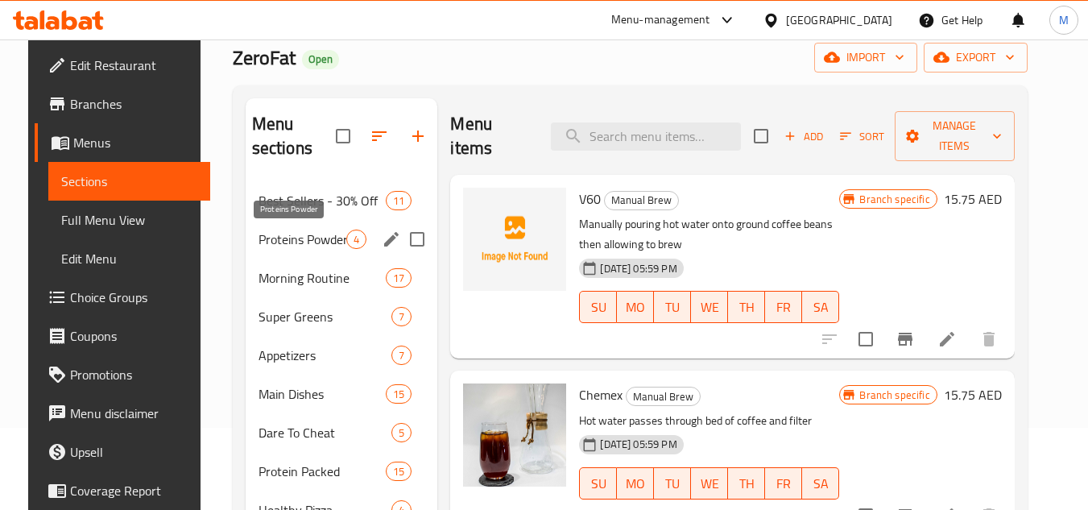
click at [281, 243] on span "Proteins Powder" at bounding box center [303, 239] width 89 height 19
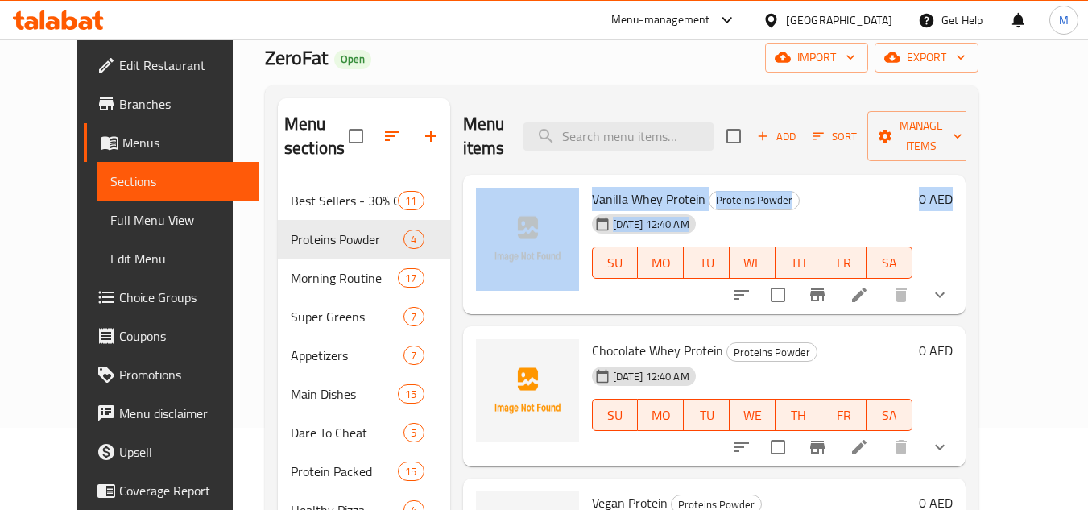
click at [877, 208] on div "01-09-2025 12:40 AM SU MO TU WE TH FR SA" at bounding box center [753, 251] width 334 height 87
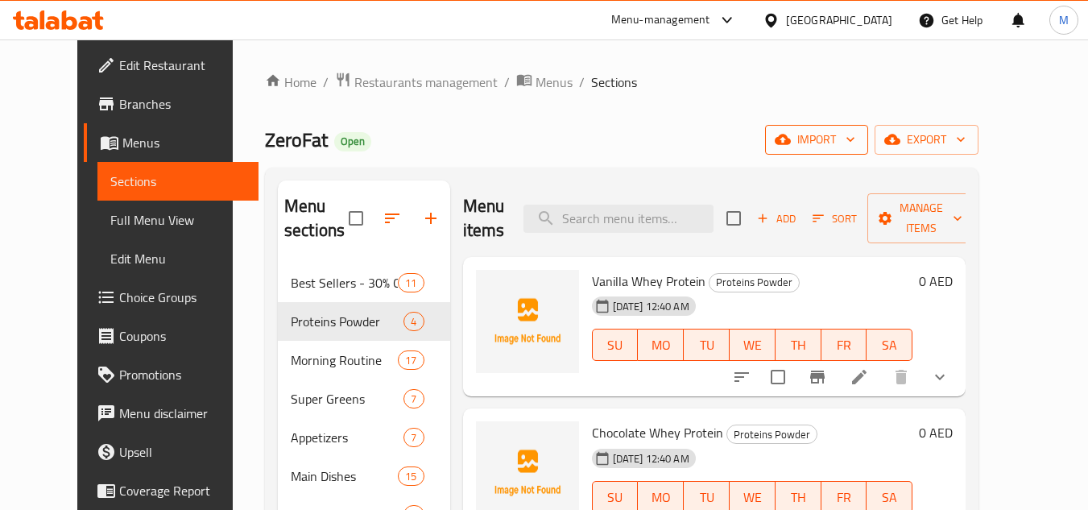
click at [859, 134] on icon "button" at bounding box center [851, 139] width 16 height 16
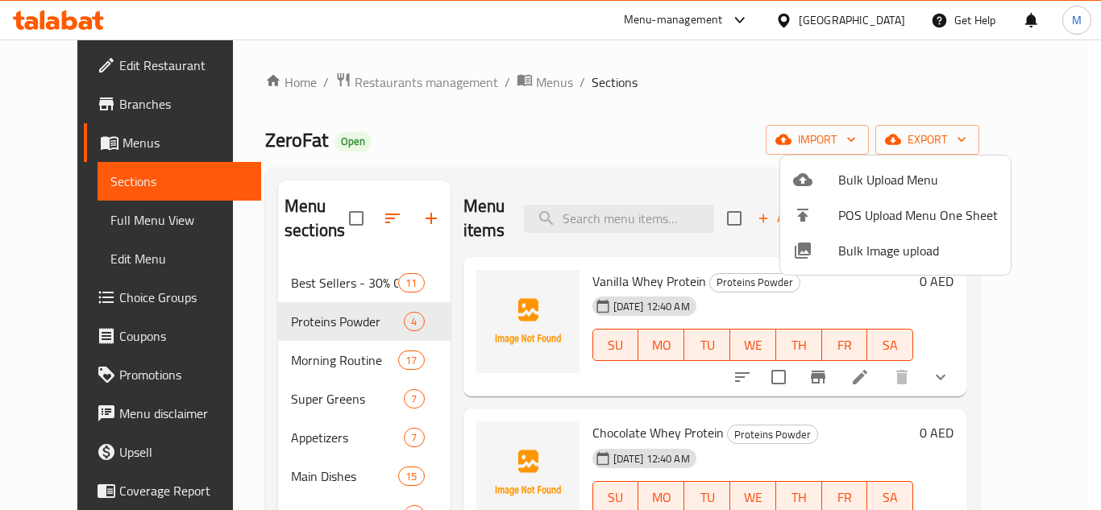
click at [846, 251] on span "Bulk Image upload" at bounding box center [918, 250] width 160 height 19
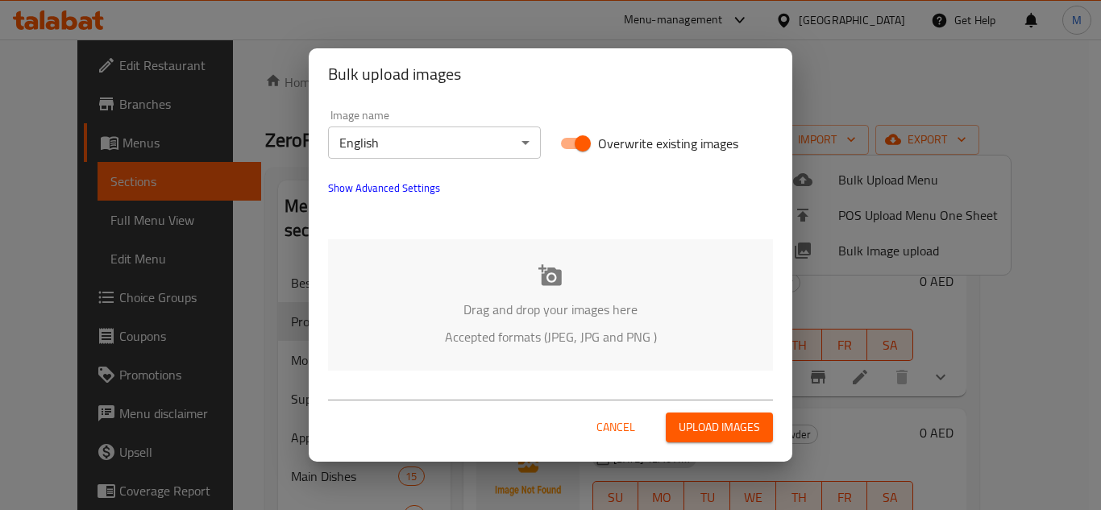
click at [384, 296] on div "Drag and drop your images here Accepted formats (JPEG, JPG and PNG )" at bounding box center [550, 304] width 445 height 131
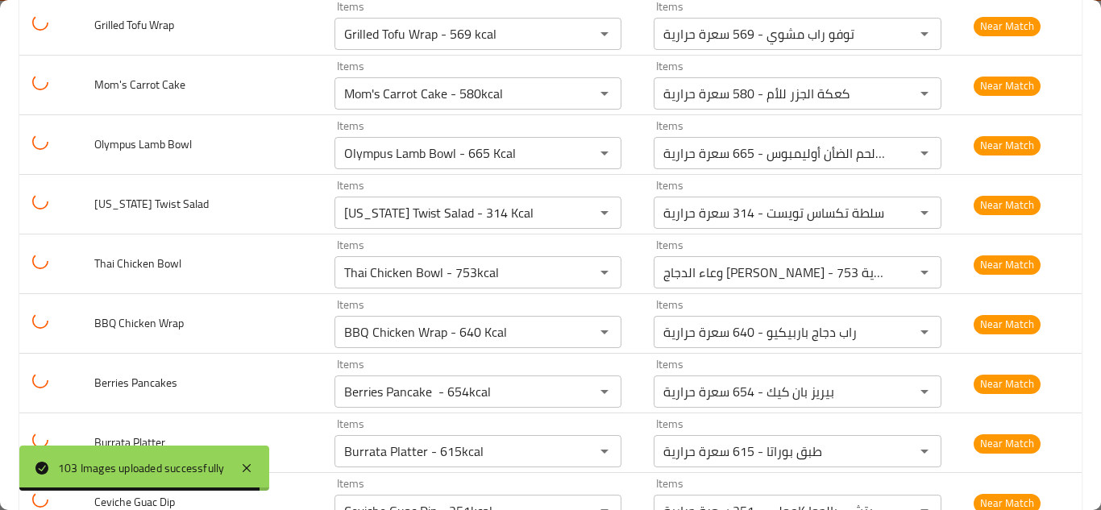
scroll to position [3384, 0]
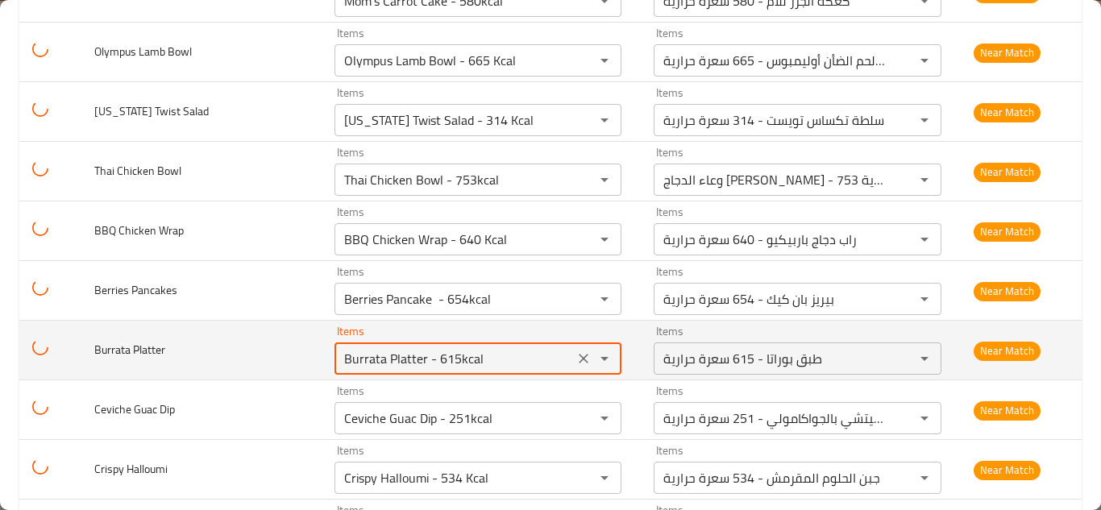
click at [462, 352] on Platter "Burrata Platter - 615kcal" at bounding box center [454, 358] width 230 height 23
click at [472, 352] on Platter "Burrata Platter - 615kcal" at bounding box center [454, 358] width 230 height 23
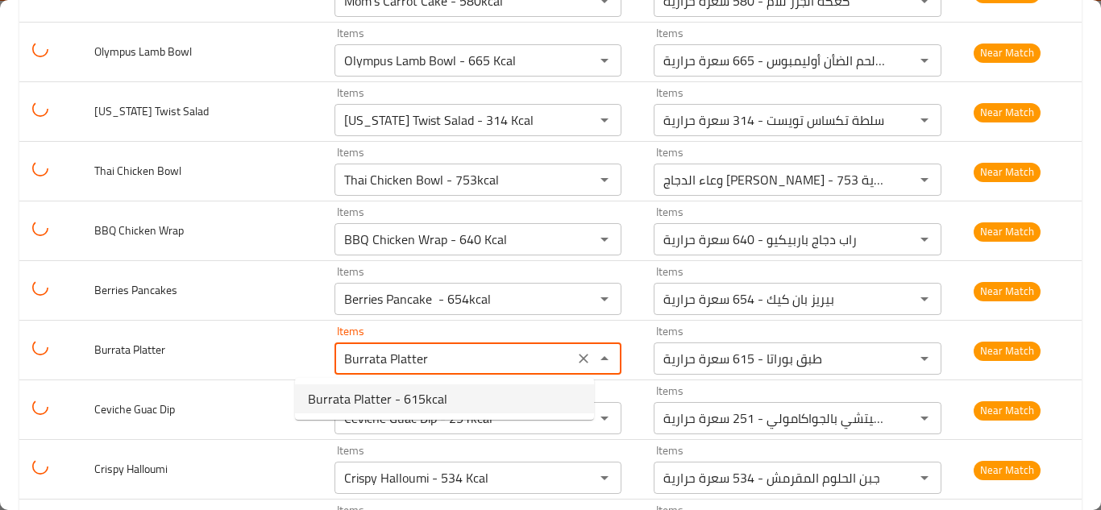
click at [419, 396] on span "Burrata Platter - 615kcal" at bounding box center [377, 398] width 139 height 19
type Platter "Burrata Platter - 615kcal"
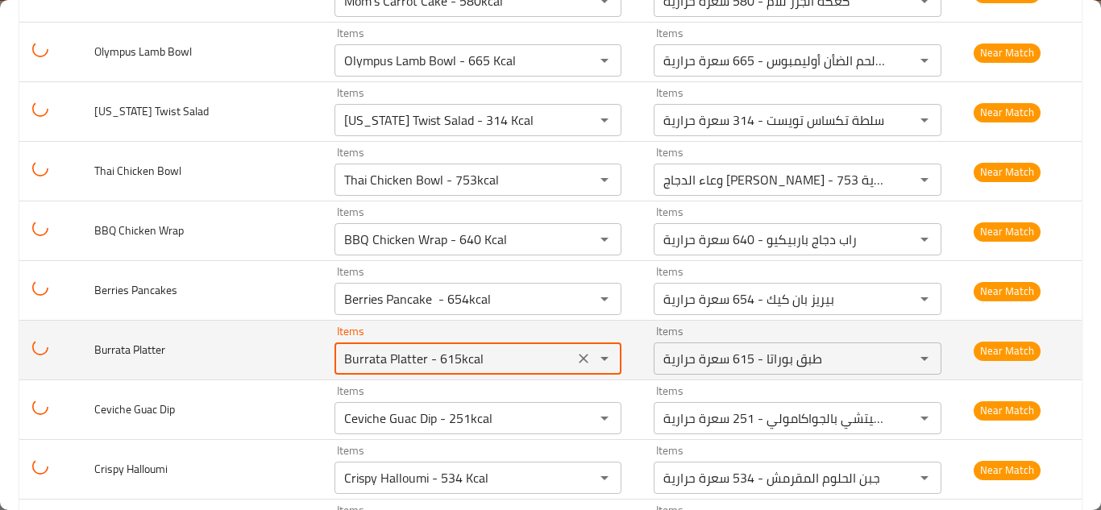
click at [247, 353] on td "Burrata Platter" at bounding box center [201, 351] width 240 height 60
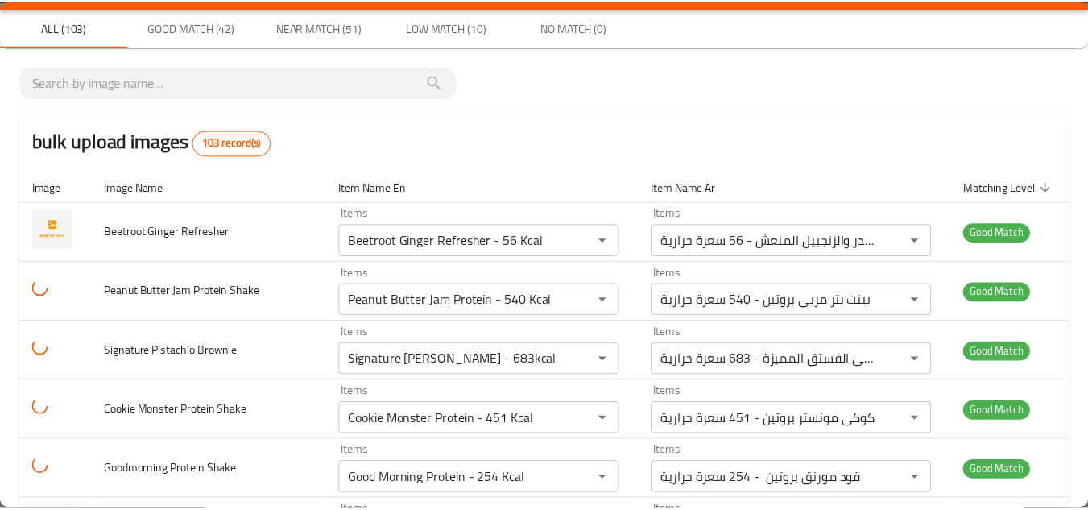
scroll to position [0, 0]
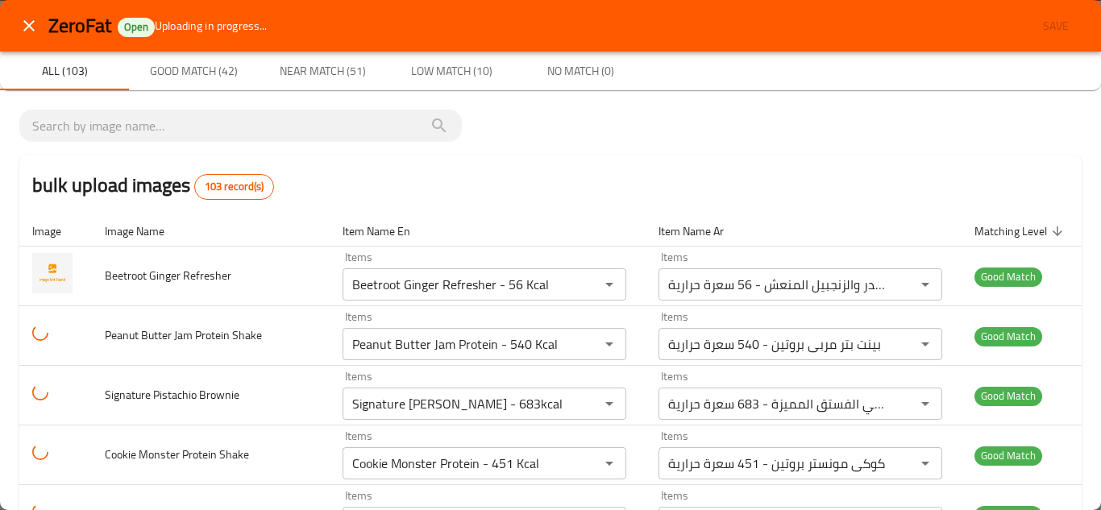
click at [19, 21] on icon "close" at bounding box center [28, 25] width 19 height 19
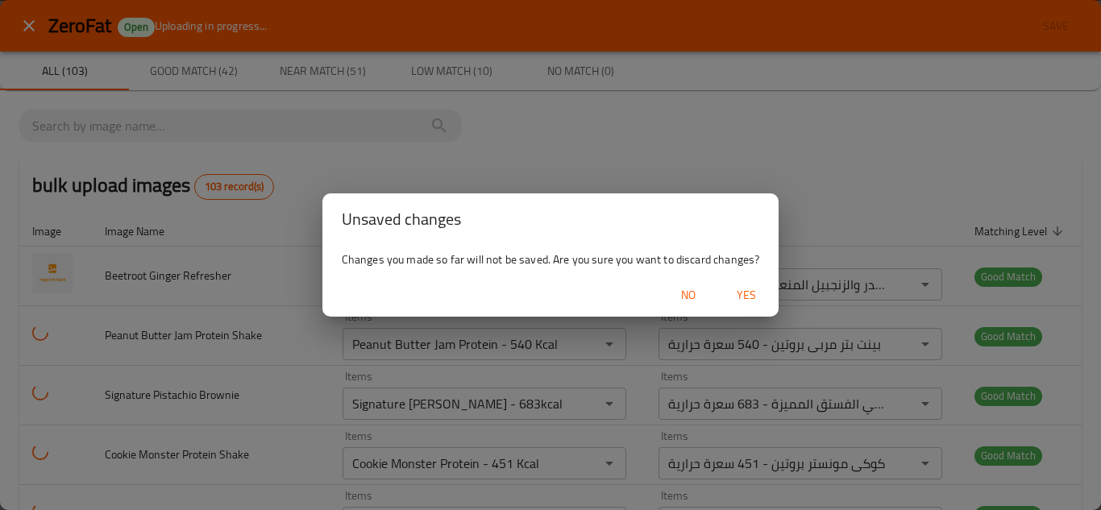
click at [737, 287] on span "Yes" at bounding box center [746, 295] width 39 height 20
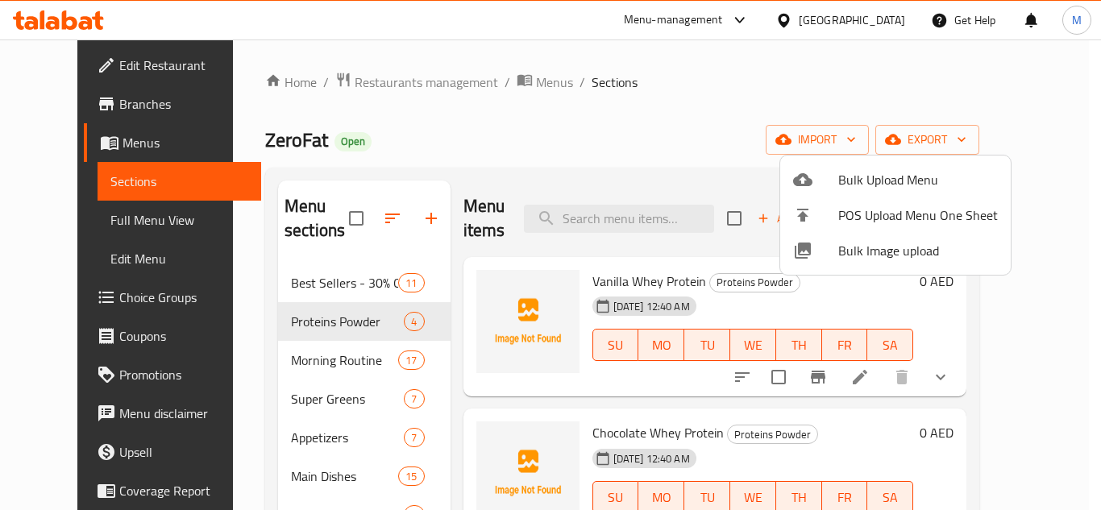
click at [73, 17] on div at bounding box center [550, 255] width 1101 height 510
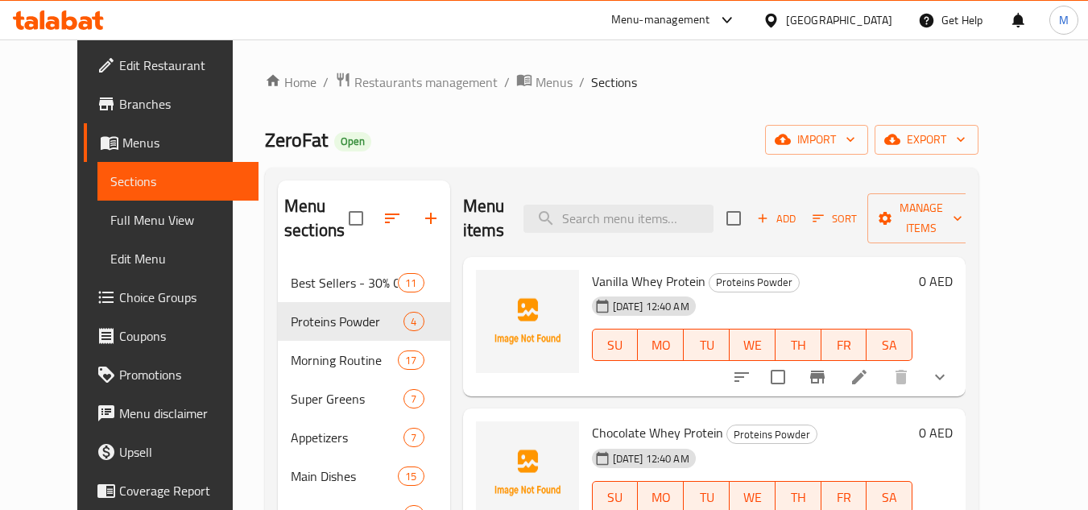
click at [73, 17] on icon at bounding box center [69, 19] width 15 height 19
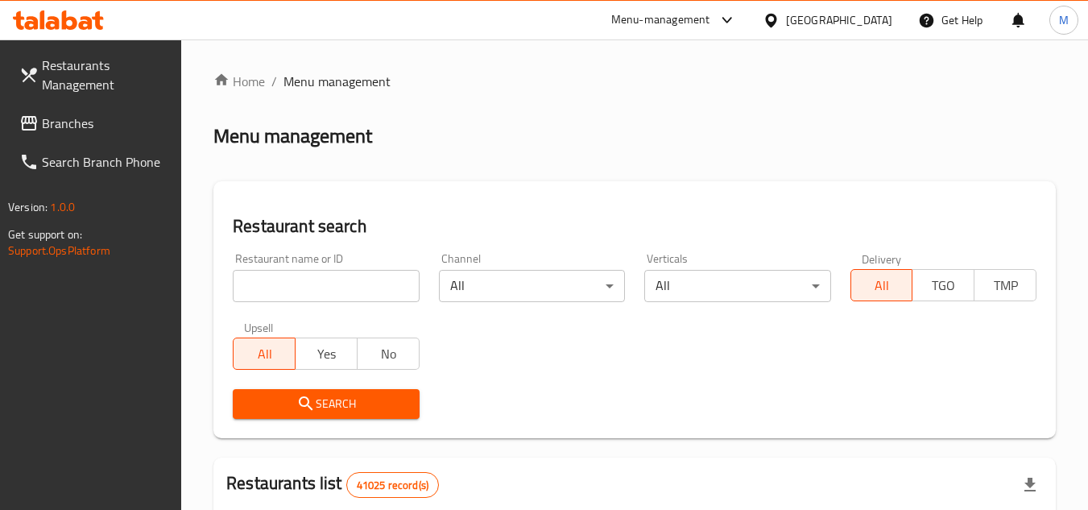
click at [77, 23] on icon at bounding box center [58, 19] width 91 height 19
click at [388, 272] on input "search" at bounding box center [326, 286] width 186 height 32
paste input "670035"
type input "670035"
click button "Search" at bounding box center [326, 404] width 186 height 30
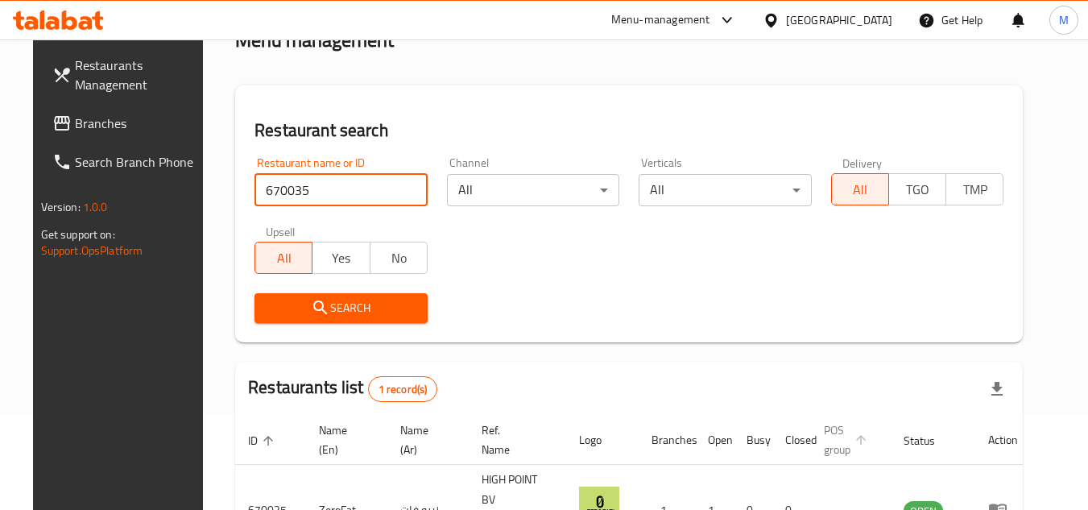
scroll to position [195, 0]
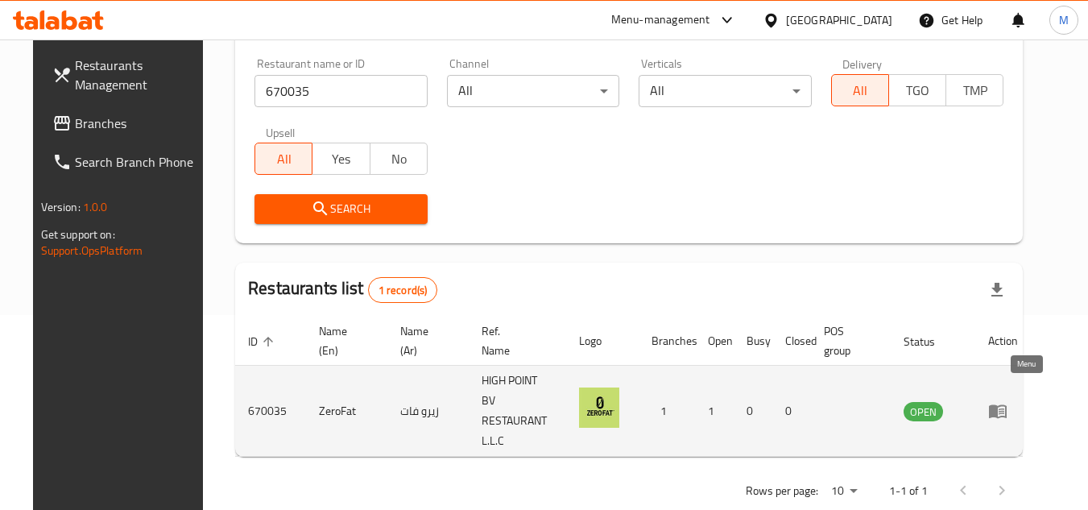
click at [1007, 405] on icon "enhanced table" at bounding box center [998, 412] width 18 height 14
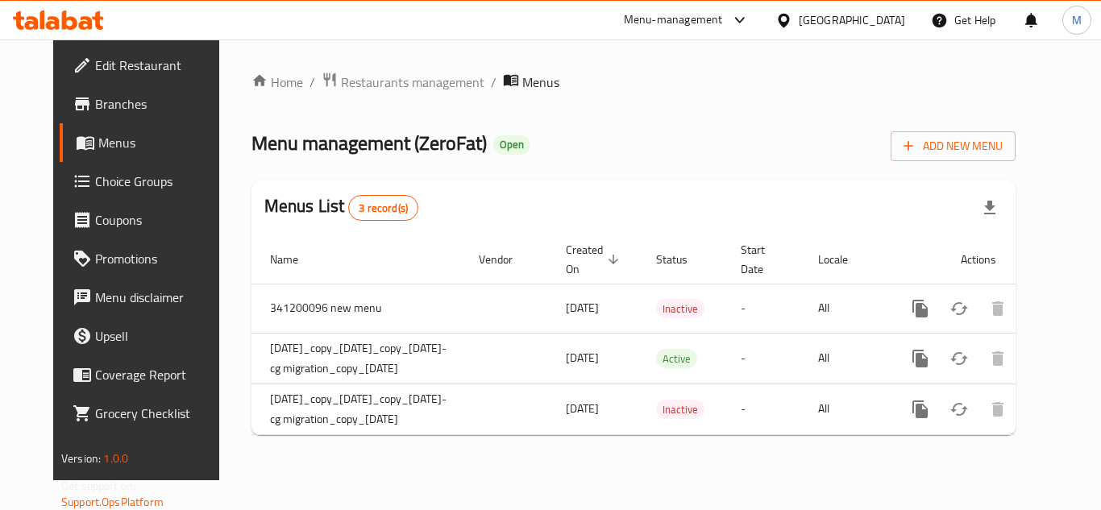
scroll to position [0, 112]
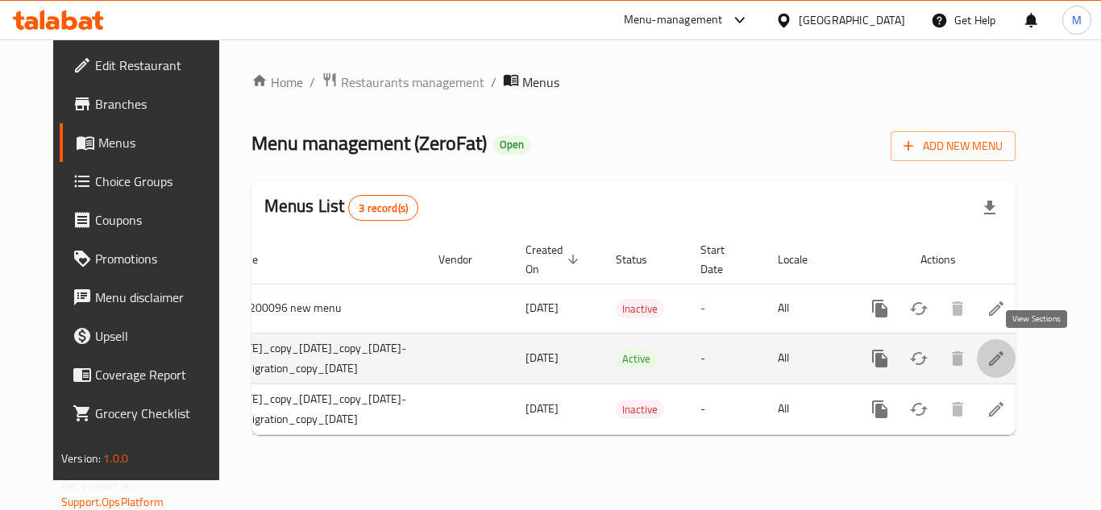
click at [1015, 355] on link "enhanced table" at bounding box center [995, 358] width 39 height 39
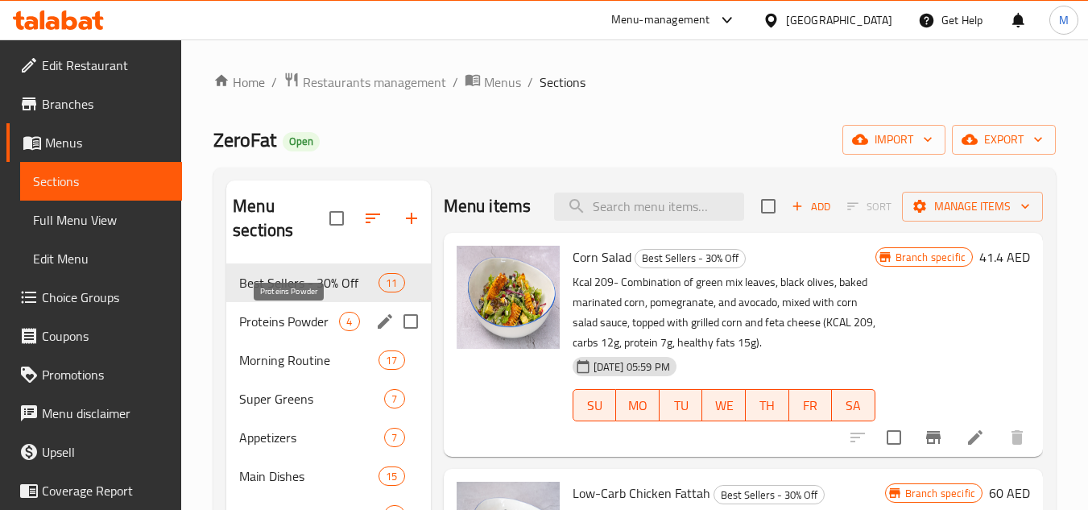
click at [281, 312] on span "Proteins Powder" at bounding box center [289, 321] width 100 height 19
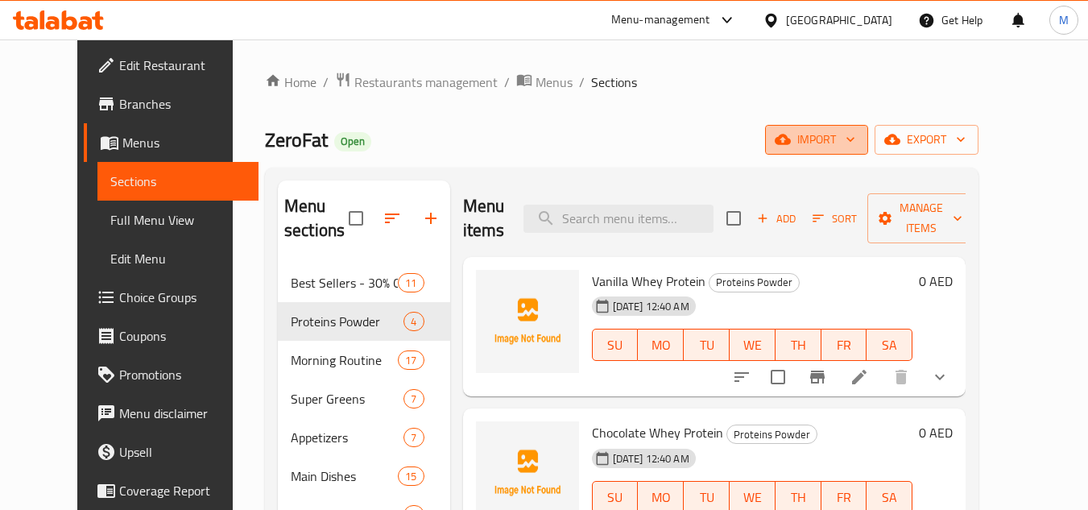
click at [859, 135] on icon "button" at bounding box center [851, 139] width 16 height 16
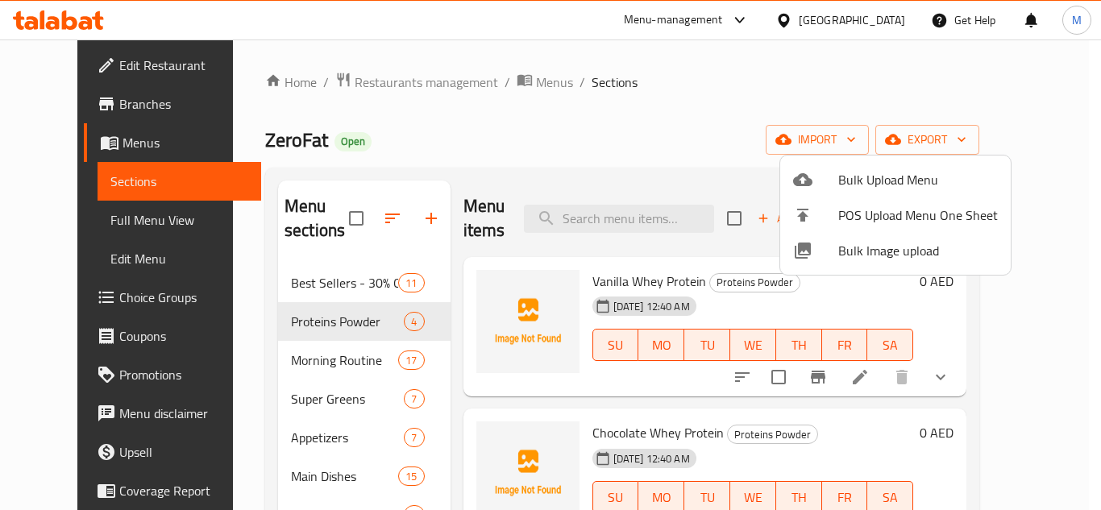
click at [855, 237] on li "Bulk Image upload" at bounding box center [895, 250] width 230 height 35
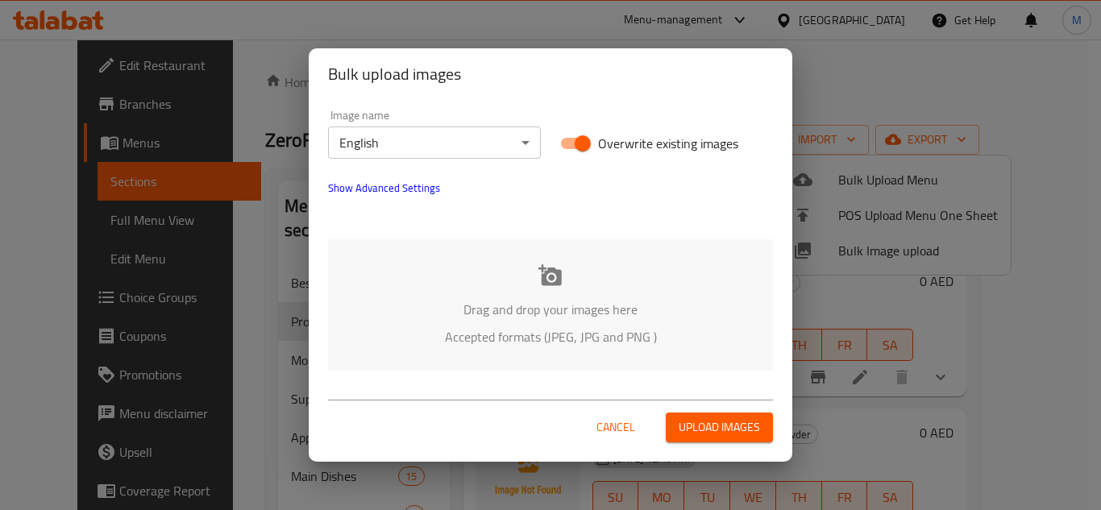
click at [496, 300] on p "Drag and drop your images here" at bounding box center [550, 309] width 396 height 19
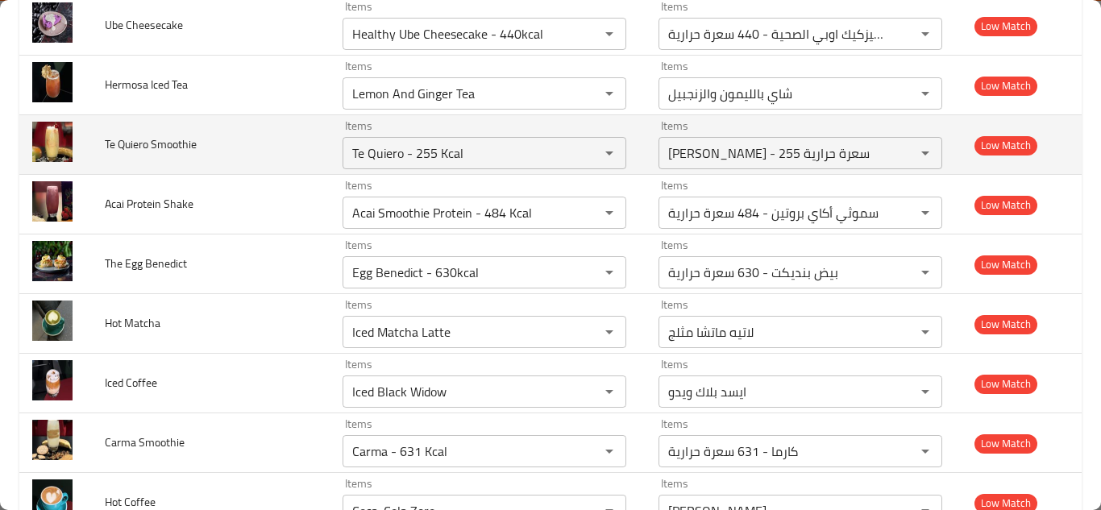
scroll to position [5910, 0]
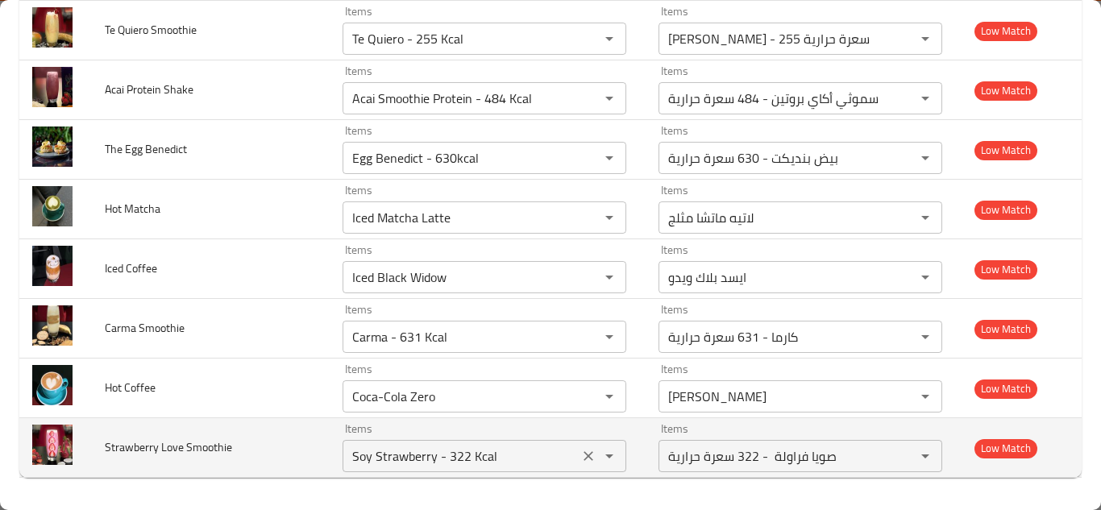
click at [384, 457] on Smoothie "Soy Strawberry - 322 Kcal" at bounding box center [460, 456] width 226 height 23
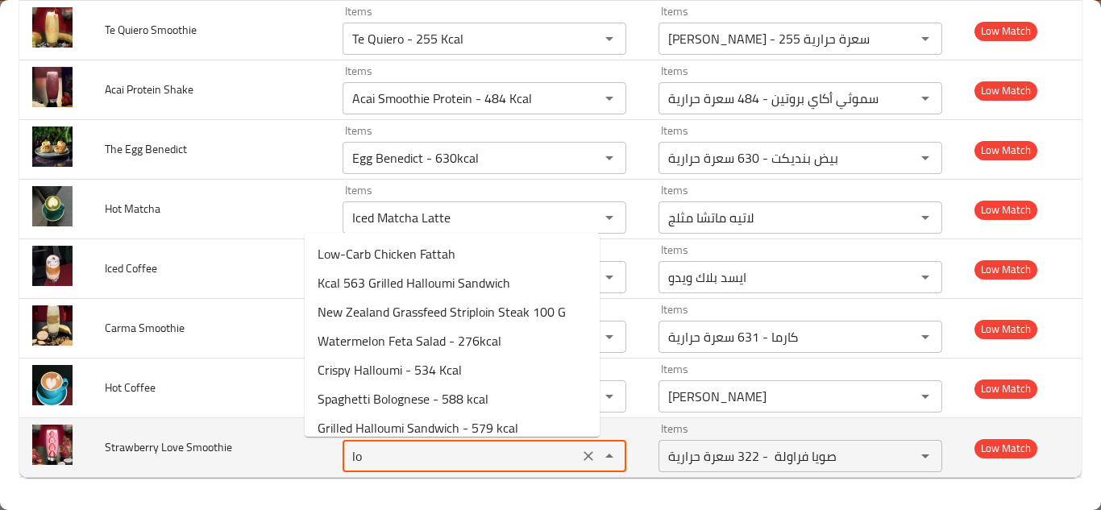
type Smoothie "l"
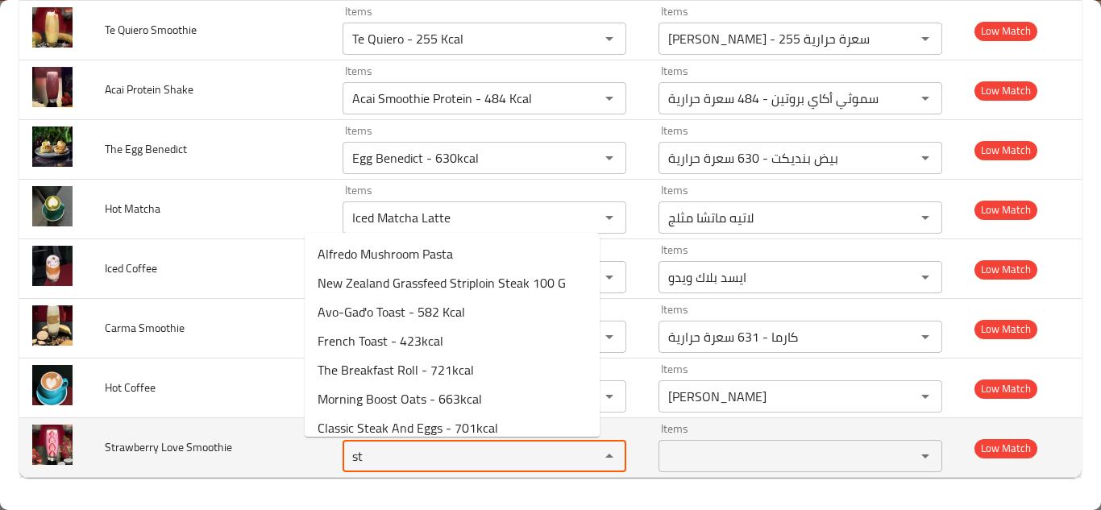
type Smoothie "s"
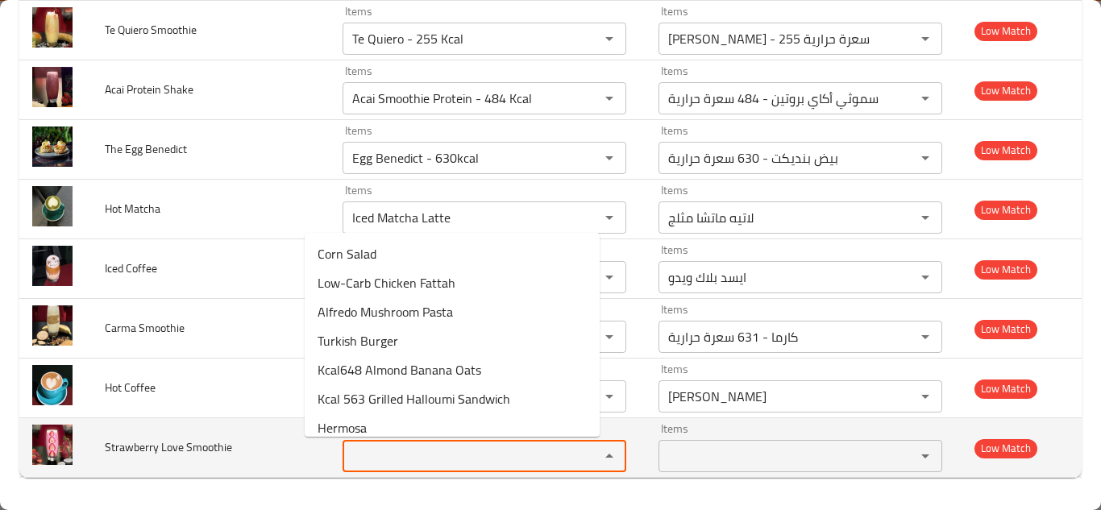
click at [158, 448] on span "Strawberry Love Smoothie" at bounding box center [168, 447] width 127 height 21
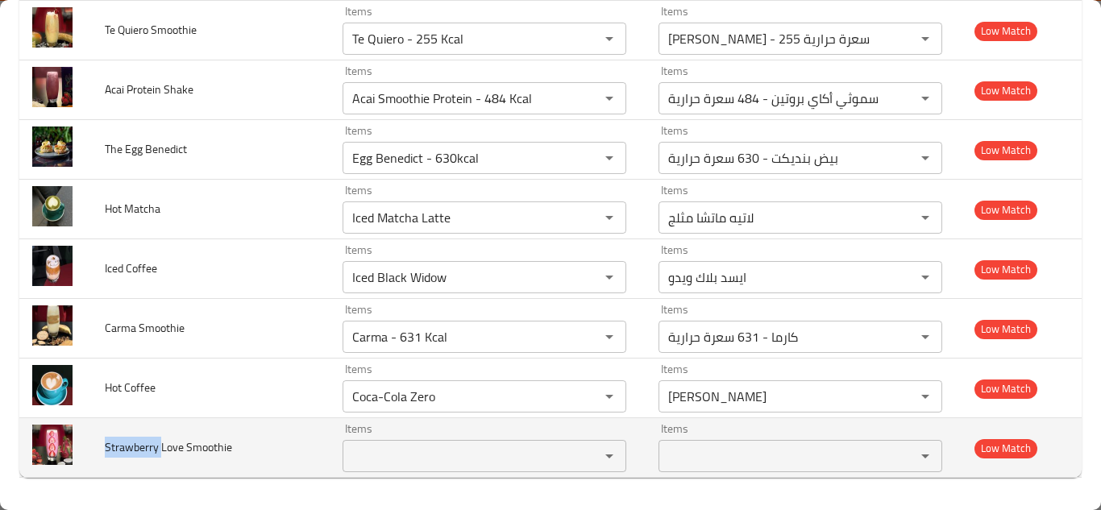
click at [158, 448] on span "Strawberry Love Smoothie" at bounding box center [168, 447] width 127 height 21
copy span "Strawberry Love Smoothie"
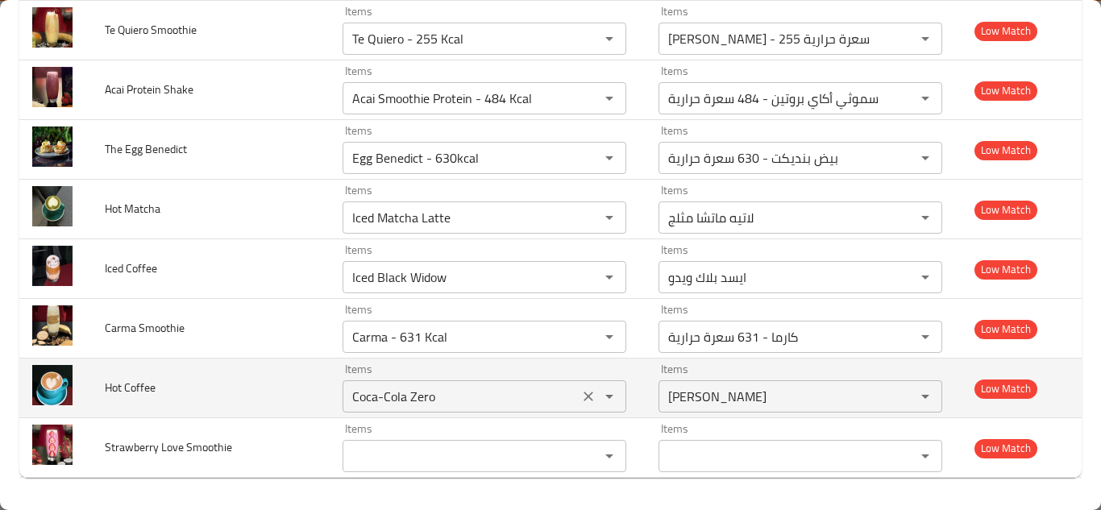
click at [347, 392] on Coffee "Coca-Cola Zero" at bounding box center [460, 396] width 226 height 23
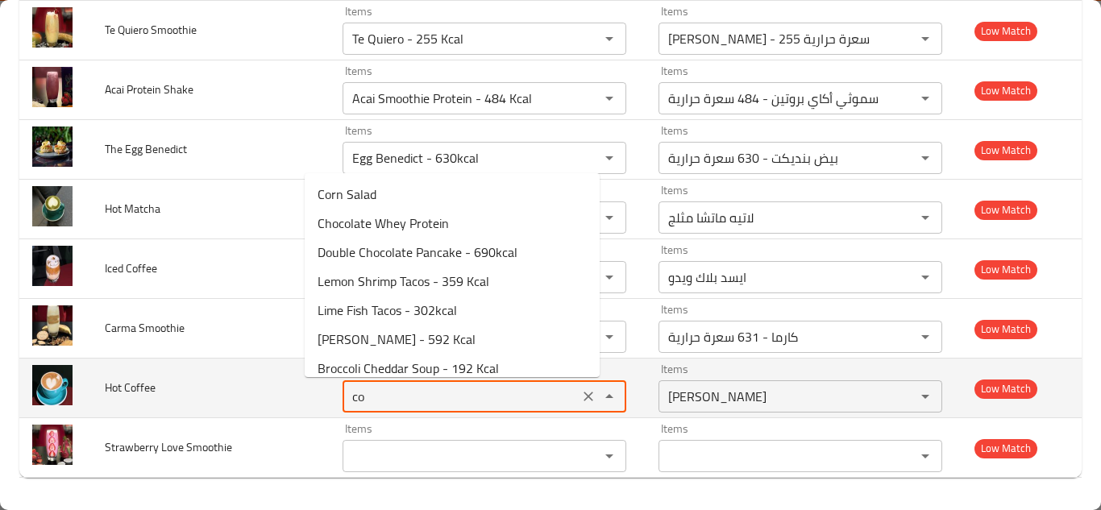
type Coffee "c"
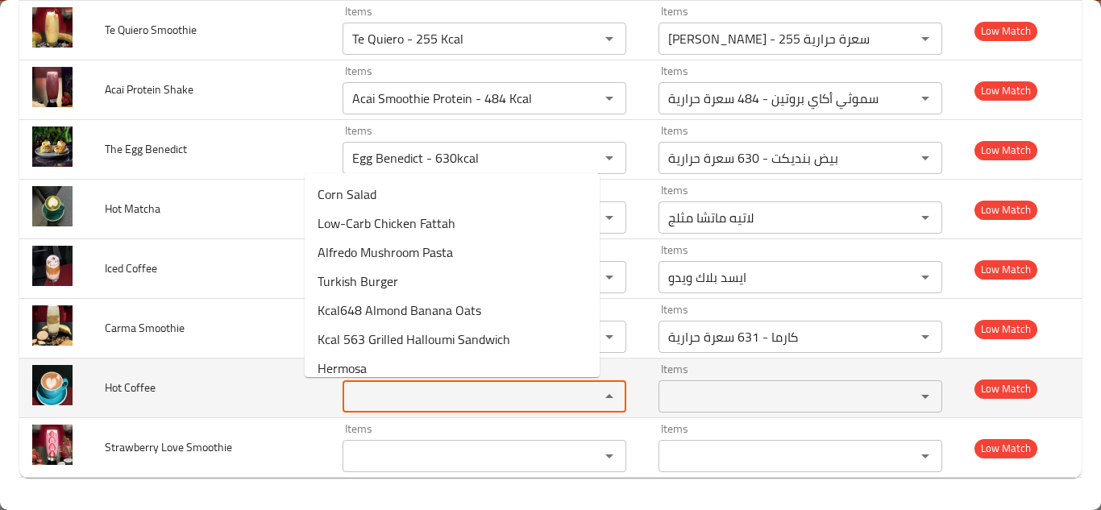
click at [143, 388] on span "Hot Coffee" at bounding box center [130, 387] width 51 height 21
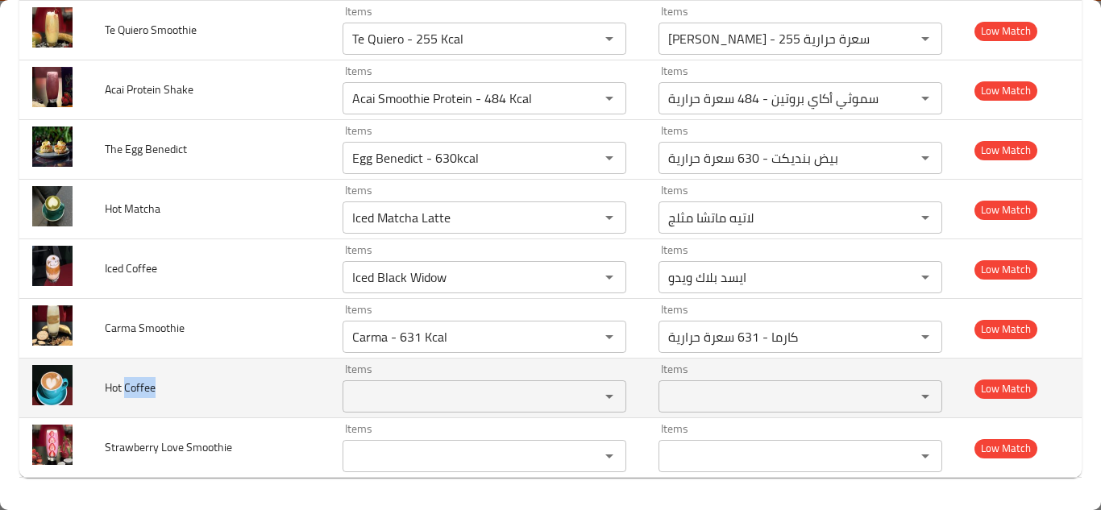
click at [143, 388] on span "Hot Coffee" at bounding box center [130, 387] width 51 height 21
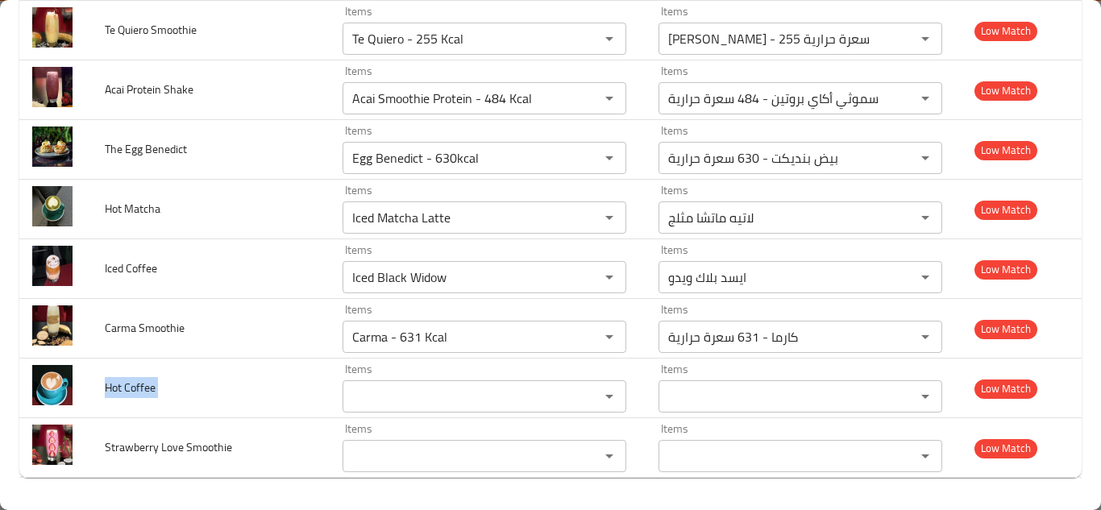
copy span "Hot Coffee"
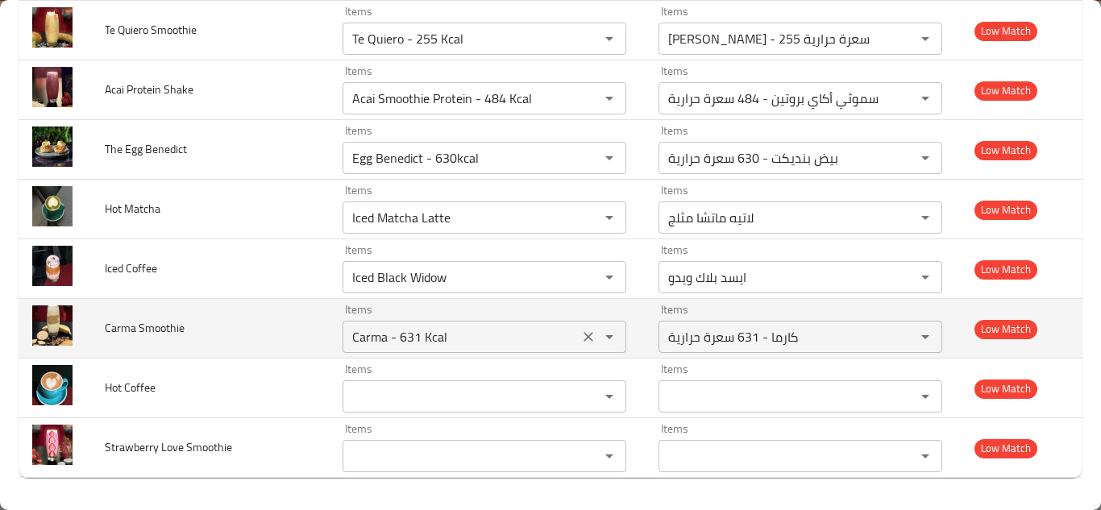
click at [427, 336] on Smoothie "Carma - 631 Kcal" at bounding box center [460, 336] width 226 height 23
click at [450, 335] on Smoothie "Carma - 631 Kcal" at bounding box center [460, 336] width 226 height 23
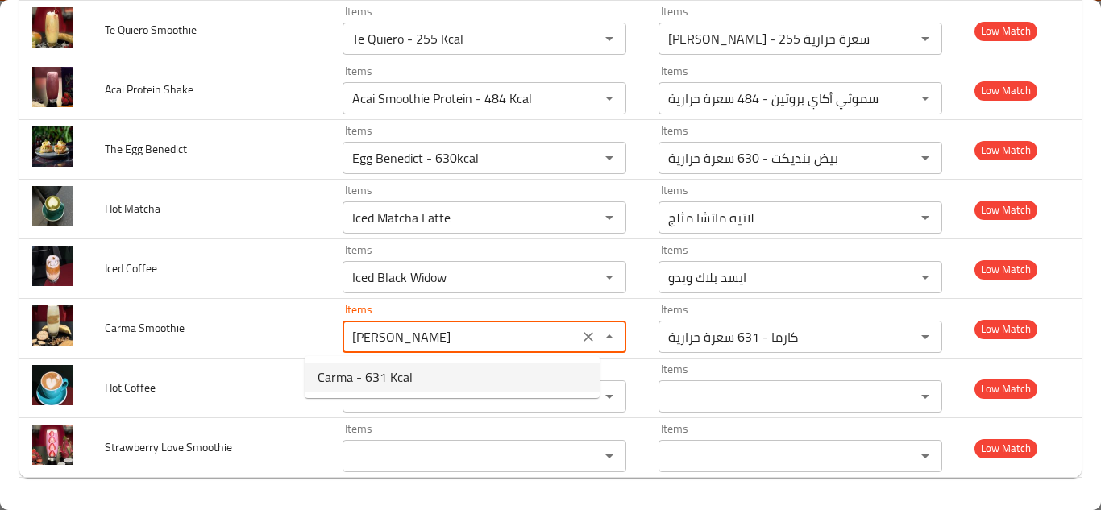
click at [410, 372] on span "Carma - 631 Kcal" at bounding box center [364, 376] width 95 height 19
type Smoothie "Carma - 631 Kcal"
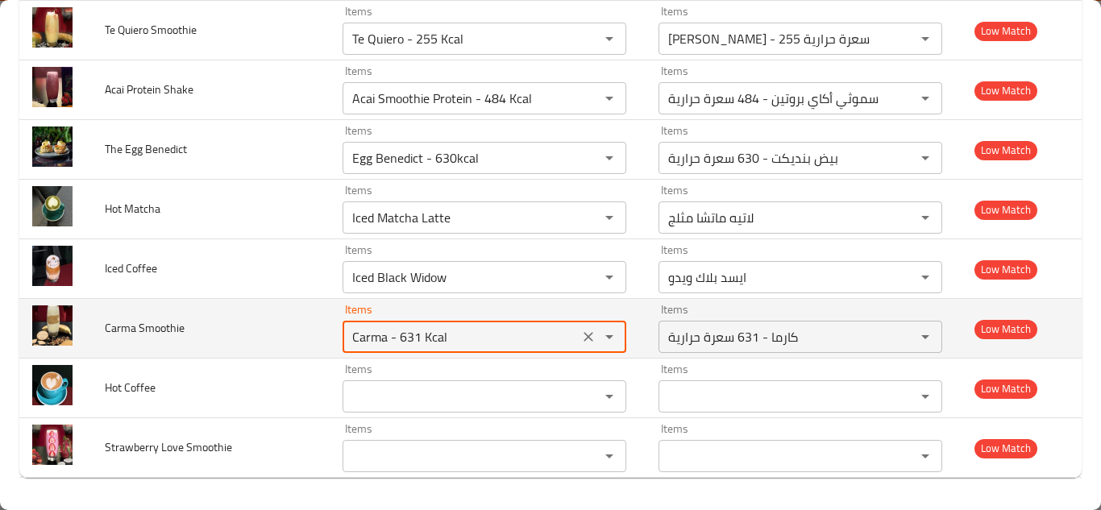
click at [273, 321] on td "Carma Smoothie" at bounding box center [211, 329] width 238 height 60
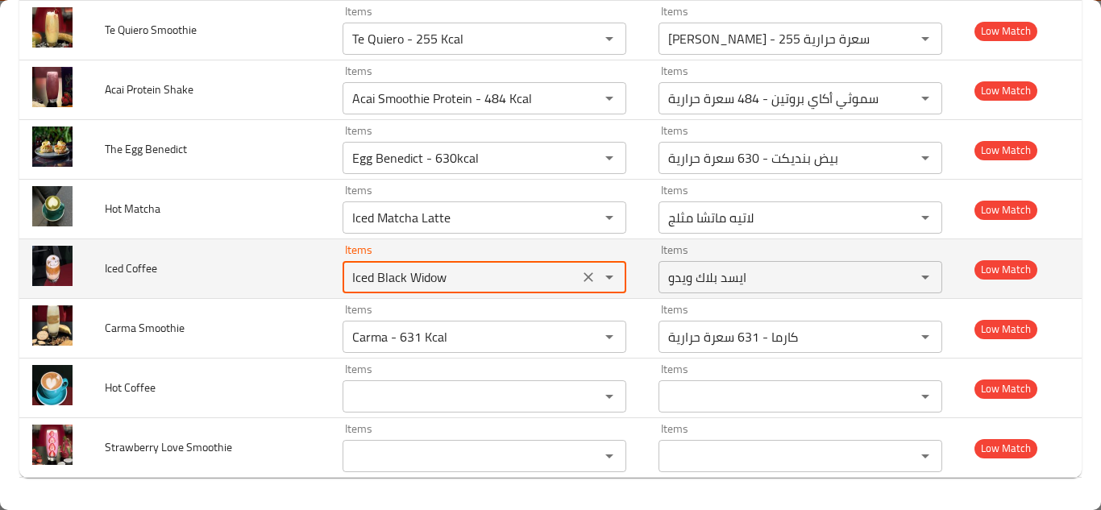
click at [383, 272] on Coffee "Iced Black Widow" at bounding box center [460, 277] width 226 height 23
click at [148, 267] on span "Iced Coffee" at bounding box center [131, 268] width 52 height 21
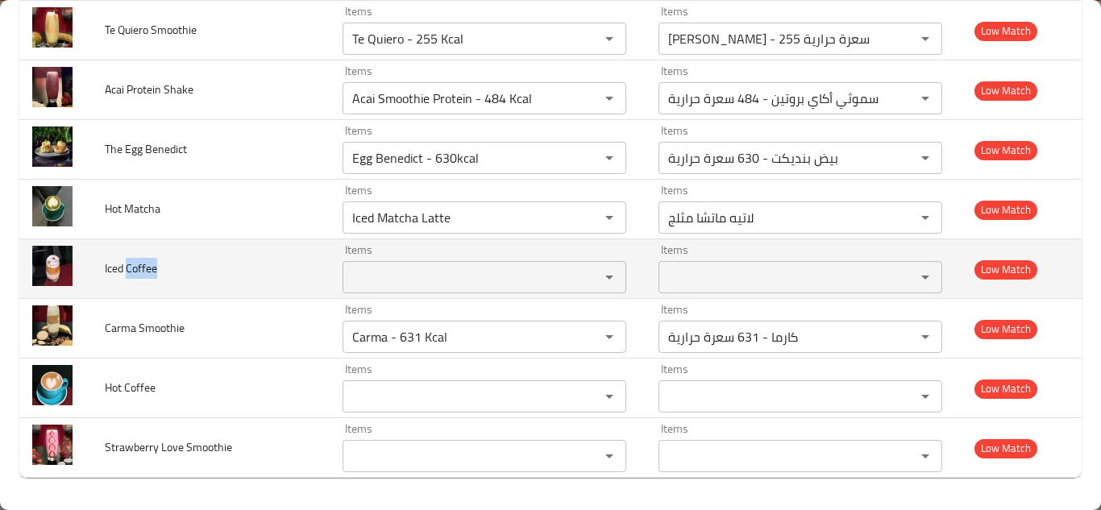
click at [148, 267] on span "Iced Coffee" at bounding box center [131, 268] width 52 height 21
copy span "Iced Coffee"
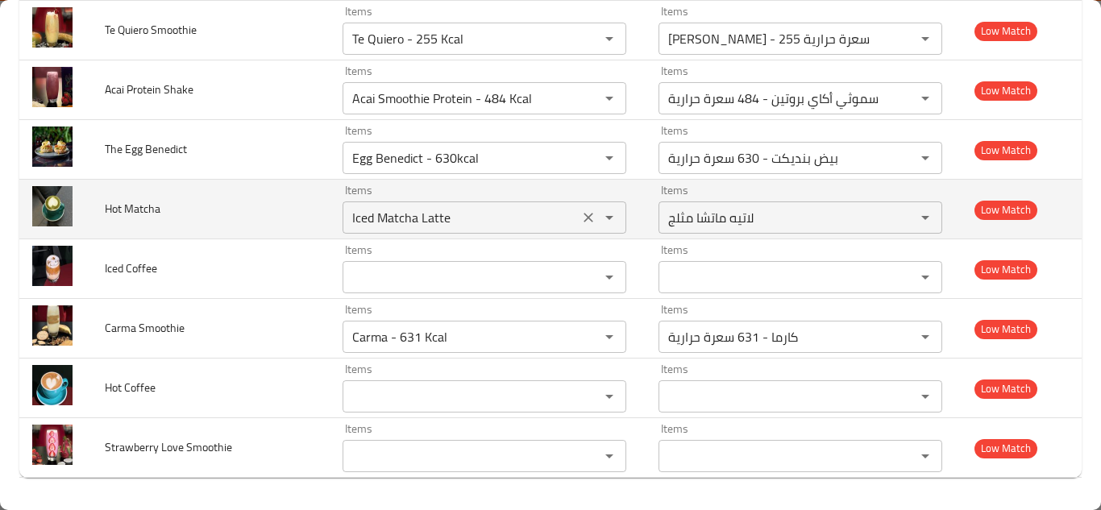
click at [347, 209] on Matcha "Iced Matcha Latte" at bounding box center [460, 217] width 226 height 23
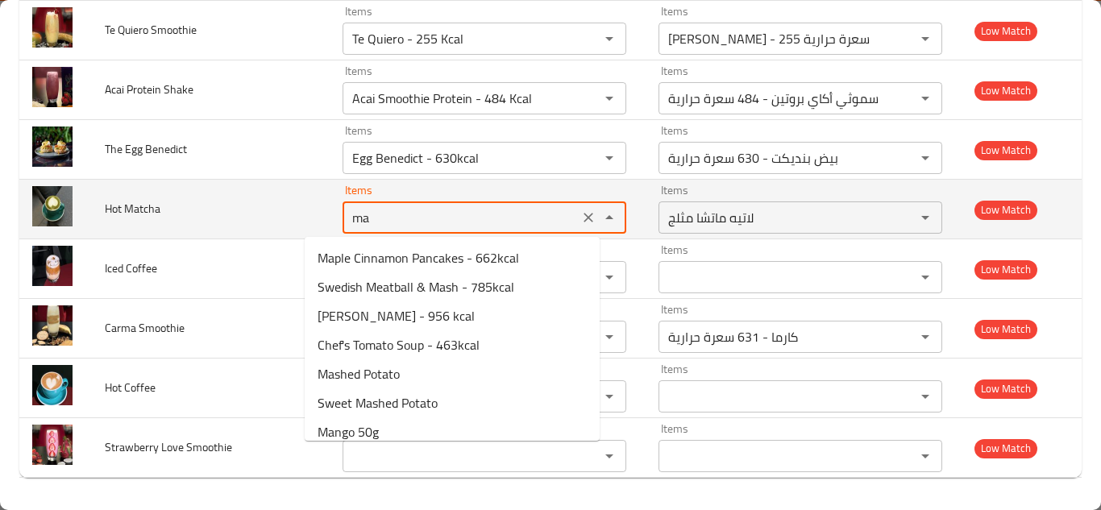
type Matcha "mat"
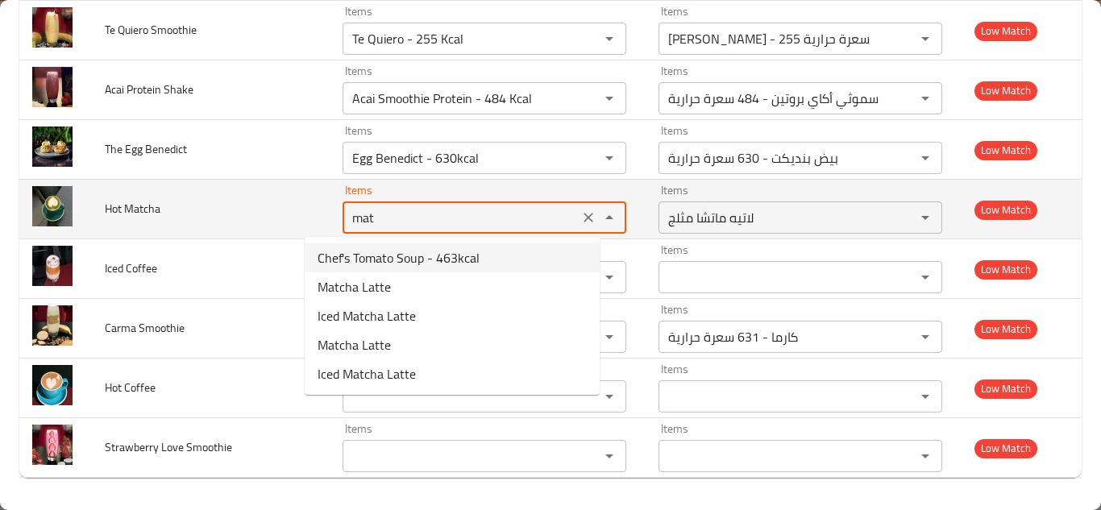
click at [580, 214] on icon "Clear" at bounding box center [588, 217] width 16 height 16
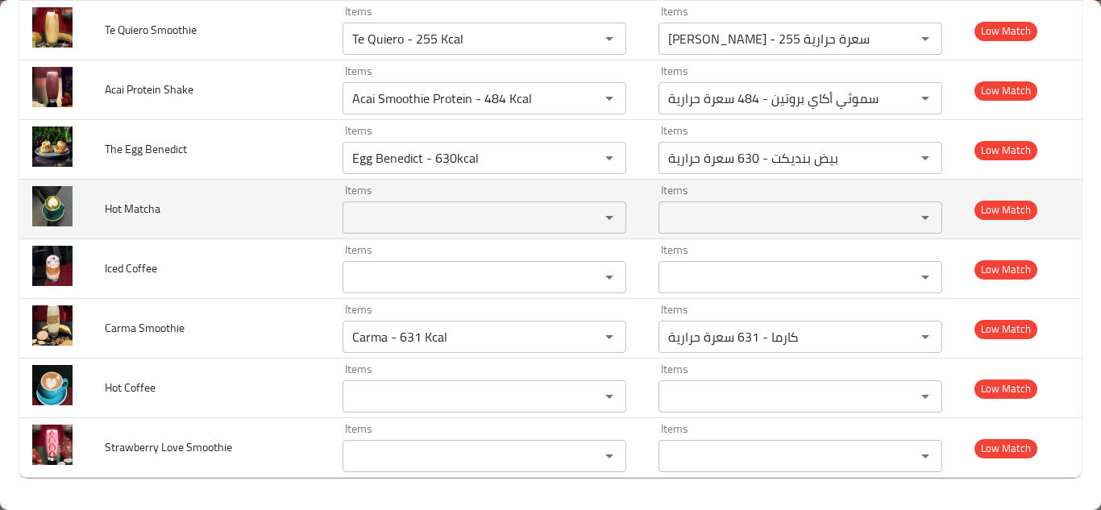
click at [158, 201] on span "Hot Matcha" at bounding box center [133, 208] width 56 height 21
click at [157, 201] on span "Hot Matcha" at bounding box center [133, 208] width 56 height 21
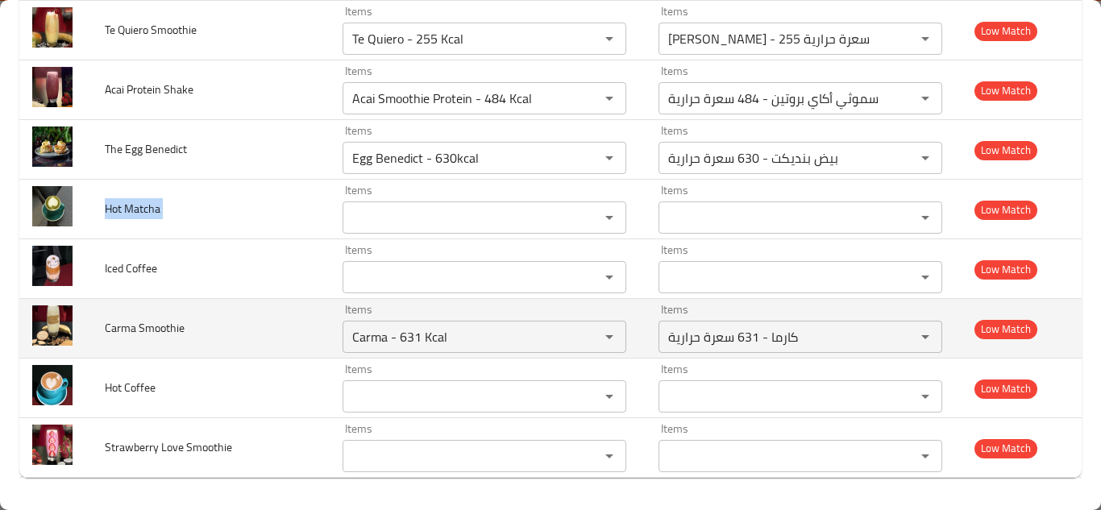
copy span "Hot Matcha"
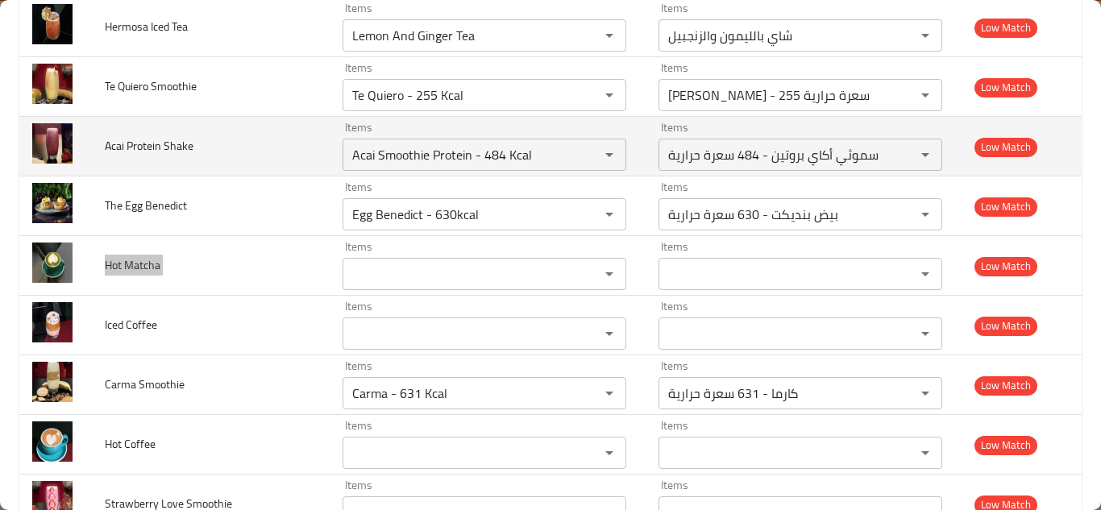
scroll to position [5829, 0]
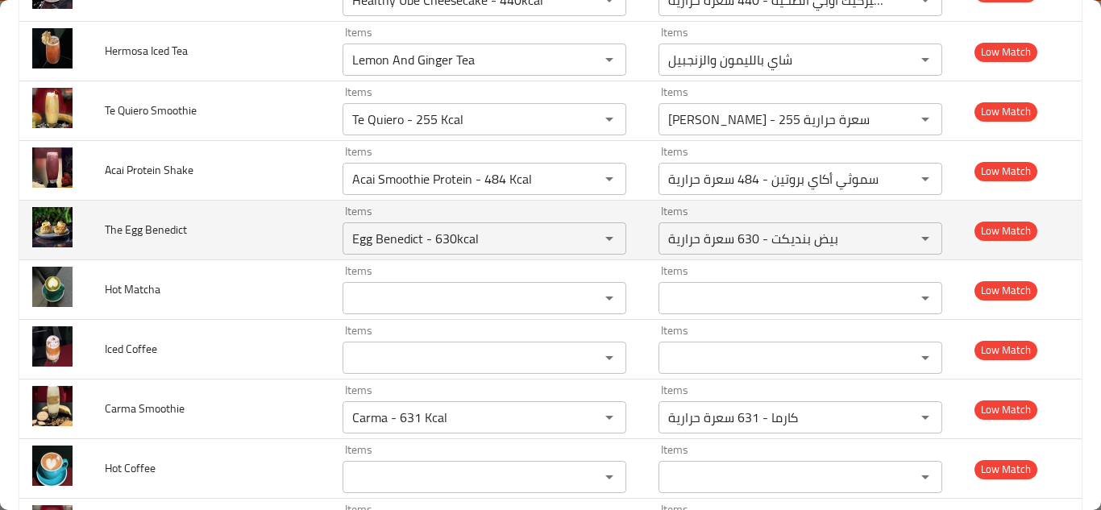
click at [236, 229] on td "The Egg Benedict" at bounding box center [211, 231] width 238 height 60
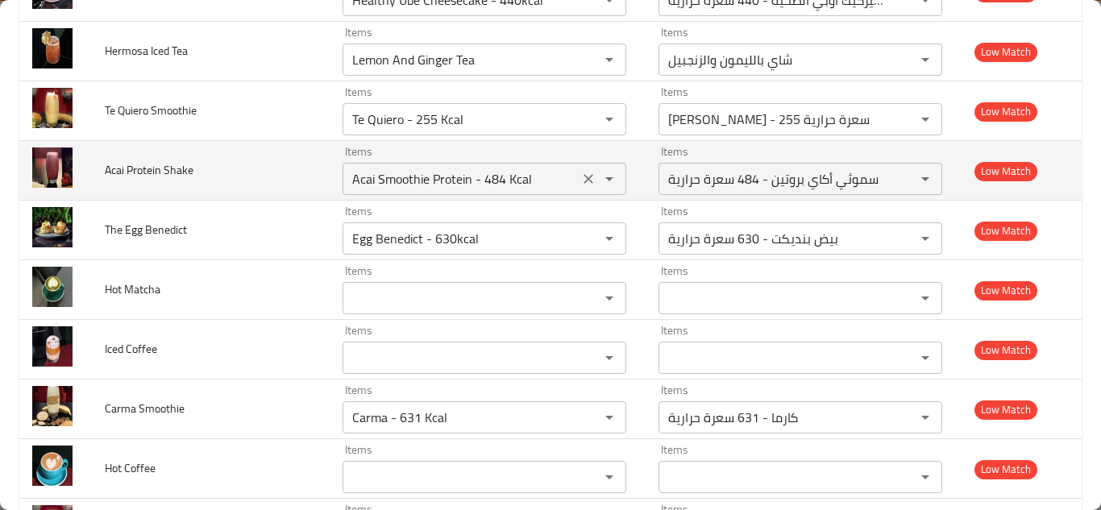
click at [395, 178] on Shake "Acai Smoothie Protein - 484 Kcal" at bounding box center [460, 179] width 226 height 23
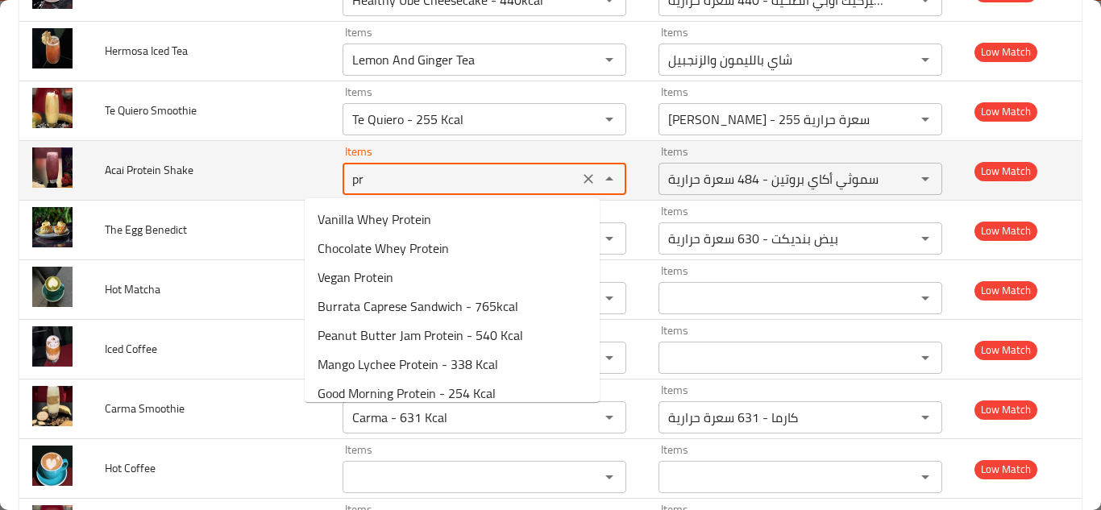
type Shake "p"
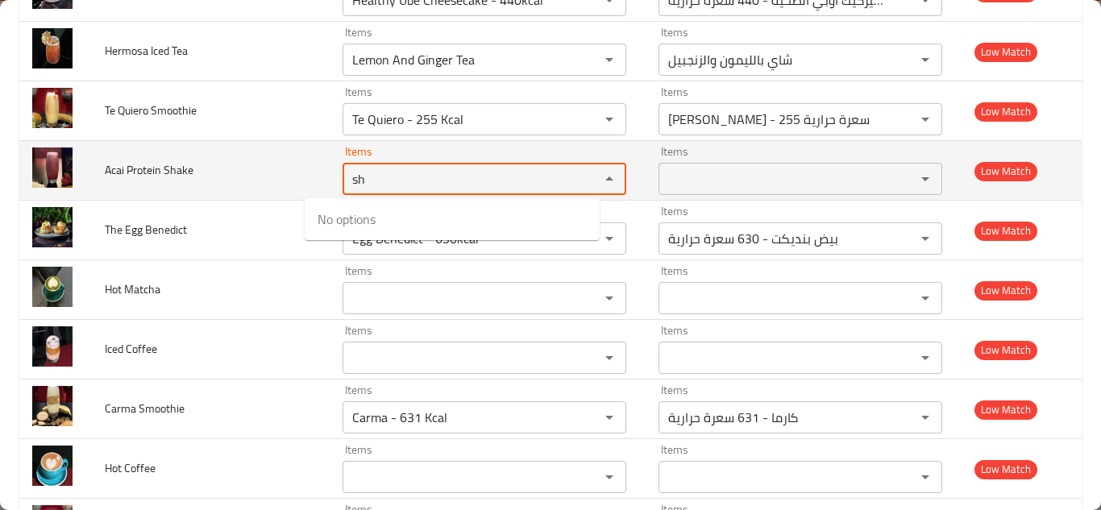
type Shake "s"
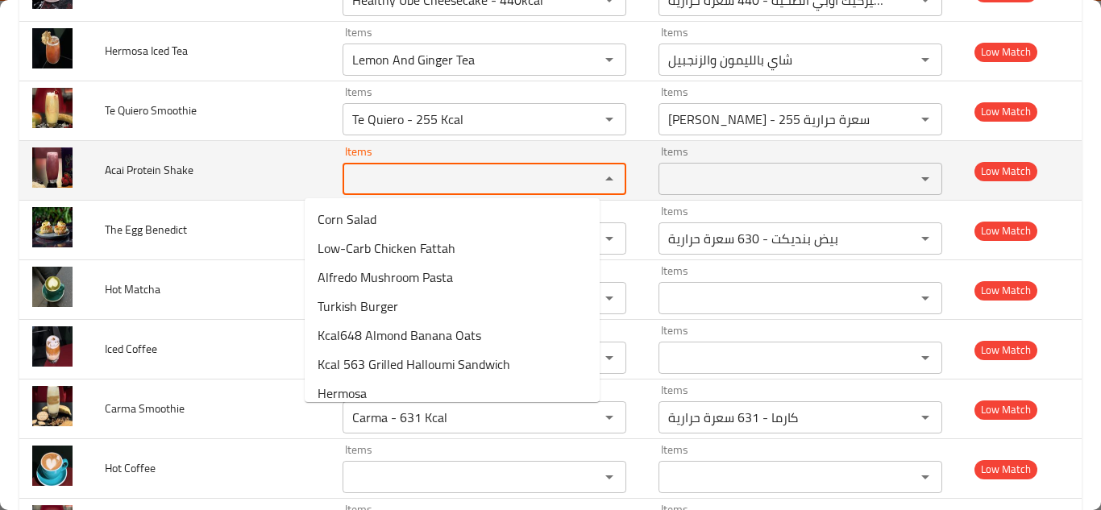
click at [172, 164] on span "Acai Protein Shake" at bounding box center [149, 170] width 89 height 21
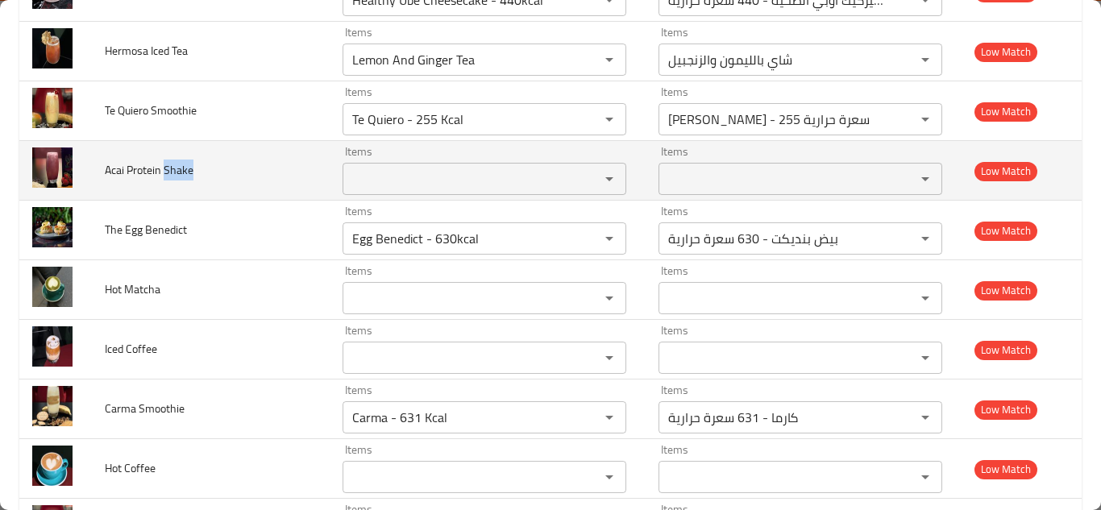
click at [170, 163] on span "Acai Protein Shake" at bounding box center [149, 170] width 89 height 21
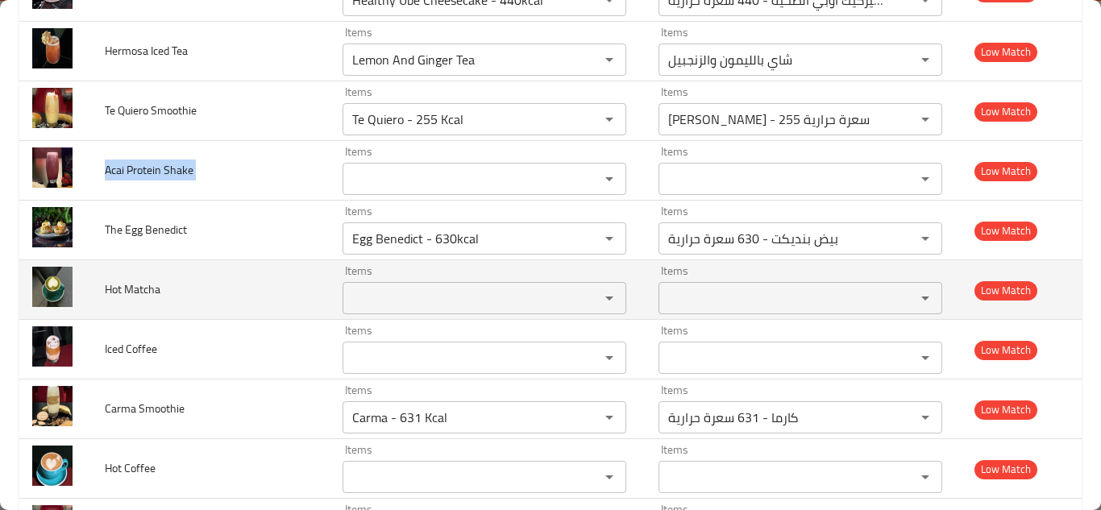
copy span "Acai Protein Shake"
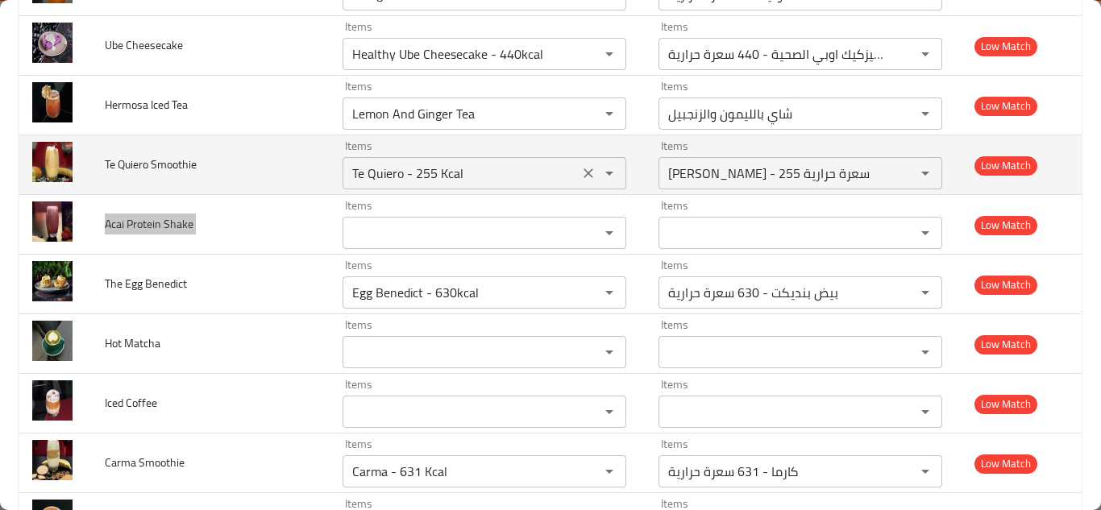
scroll to position [5749, 0]
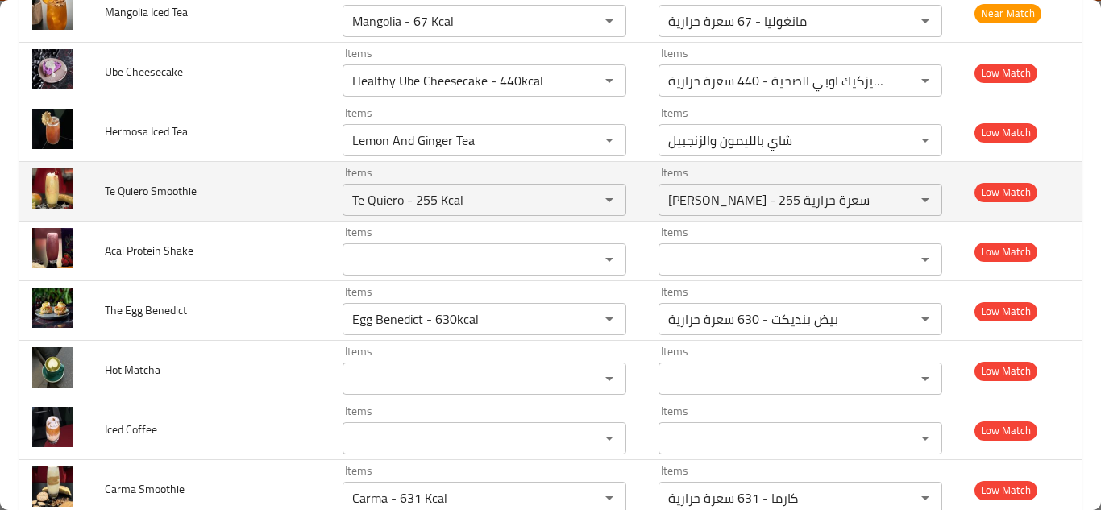
click at [235, 176] on td "Te Quiero Smoothie" at bounding box center [211, 192] width 238 height 60
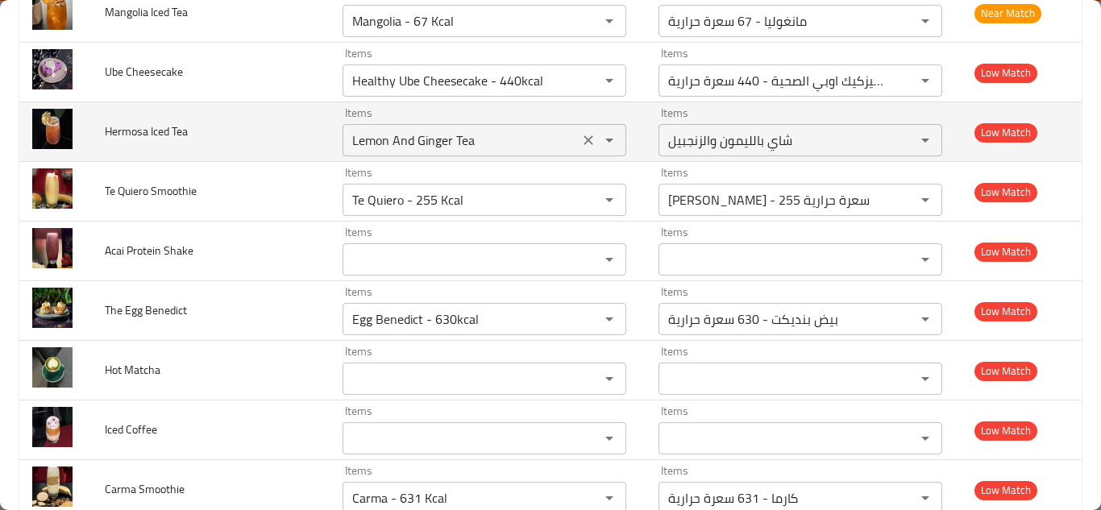
click at [396, 137] on Tea "Lemon And Ginger Tea" at bounding box center [460, 140] width 226 height 23
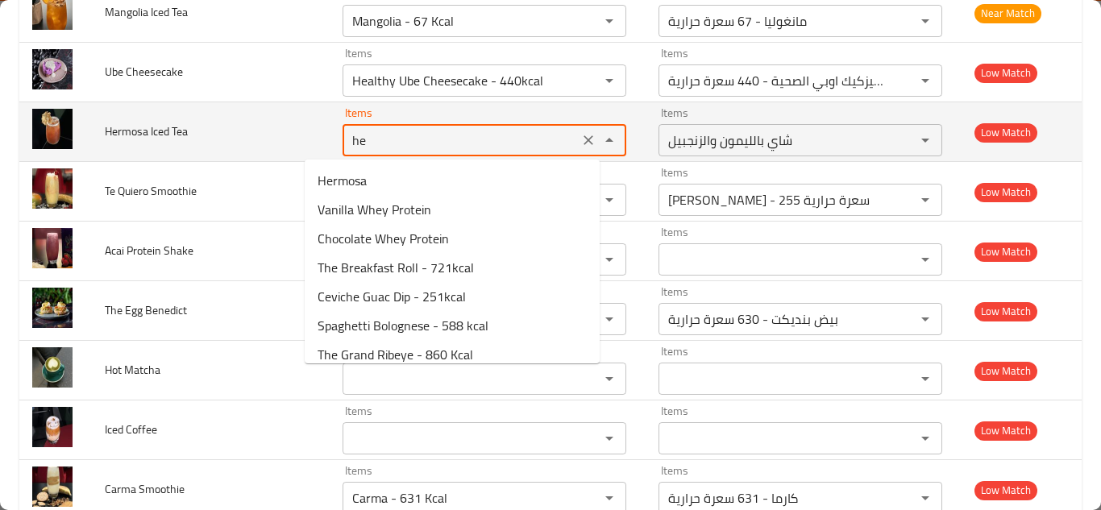
type Tea "h"
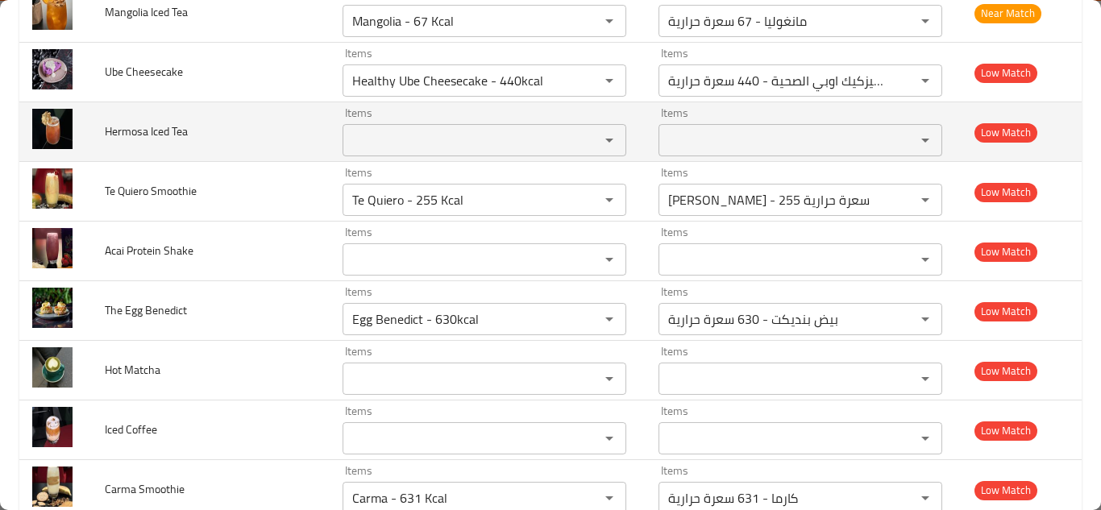
click at [160, 128] on span "Hermosa Iced Tea" at bounding box center [146, 131] width 83 height 21
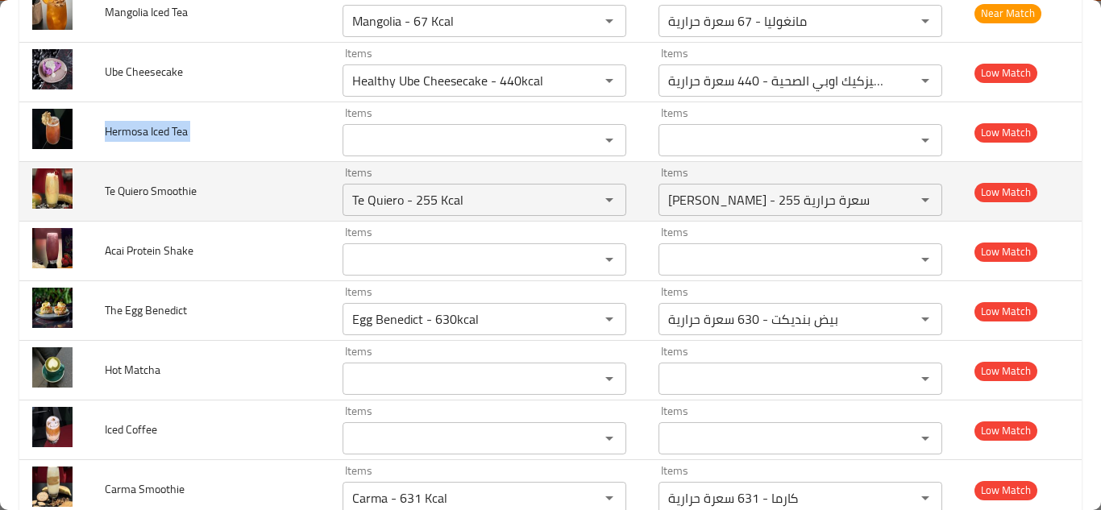
copy span "Hermosa Iced Tea"
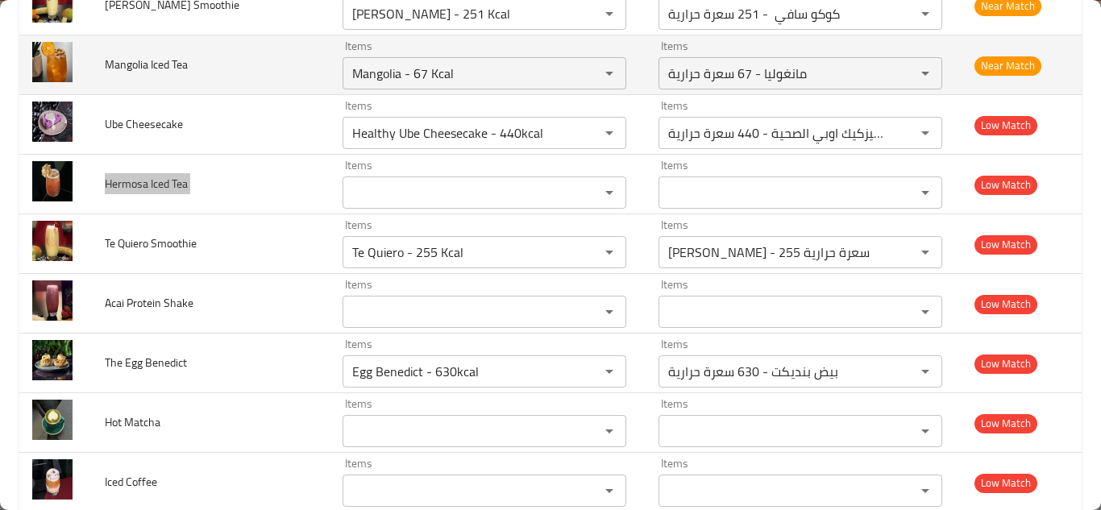
scroll to position [5668, 0]
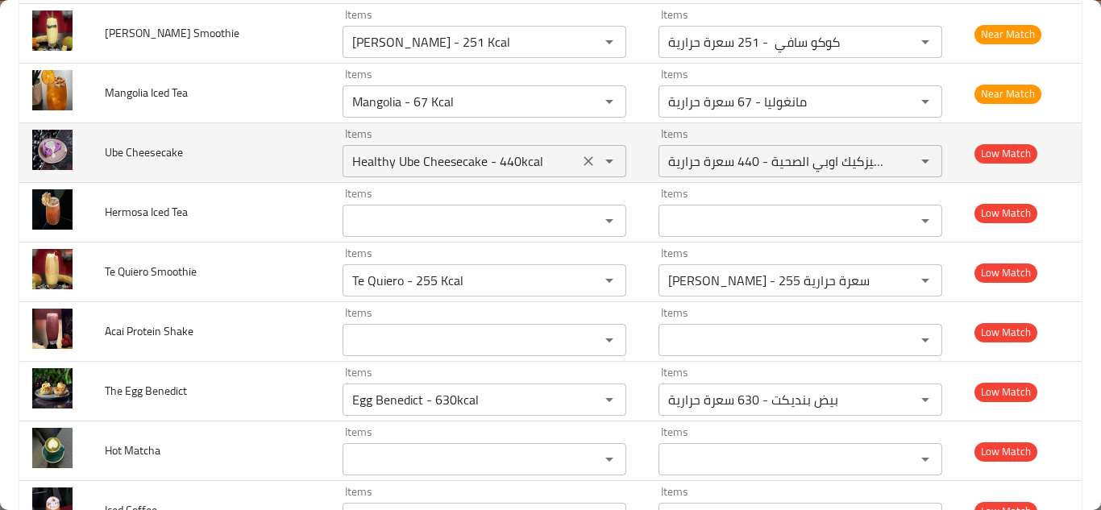
click at [515, 159] on Cheesecake "Healthy Ube Cheesecake - 440kcal" at bounding box center [460, 161] width 226 height 23
click at [515, 158] on Cheesecake "Healthy Ube Cheesecake - 440kcal" at bounding box center [460, 161] width 226 height 23
click at [518, 155] on Cheesecake "Healthy Ube Cheesecake - 440kcal" at bounding box center [460, 161] width 226 height 23
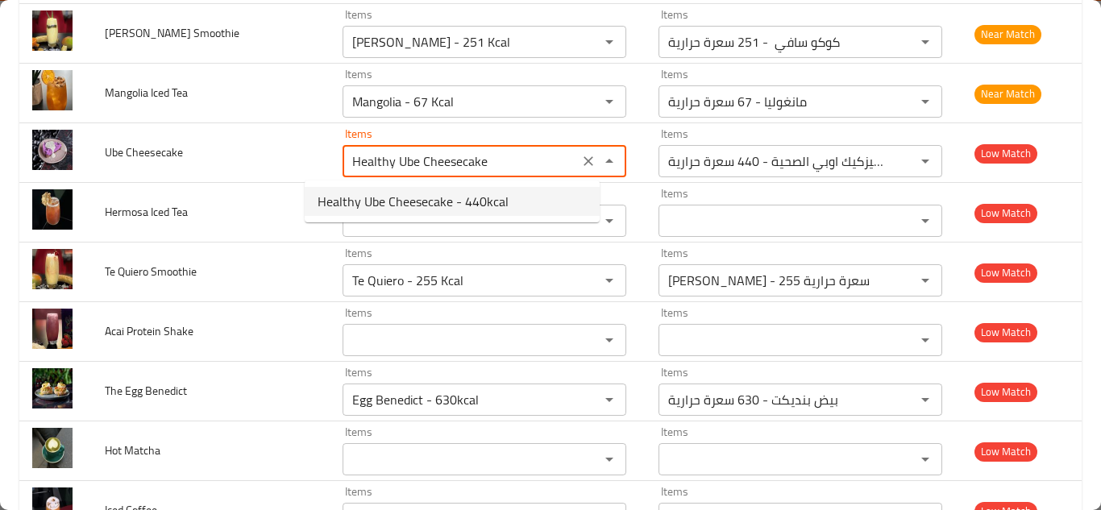
click at [433, 196] on span "Healthy Ube Cheesecake - 440kcal" at bounding box center [412, 201] width 191 height 19
type Cheesecake "Healthy Ube Cheesecake - 440kcal"
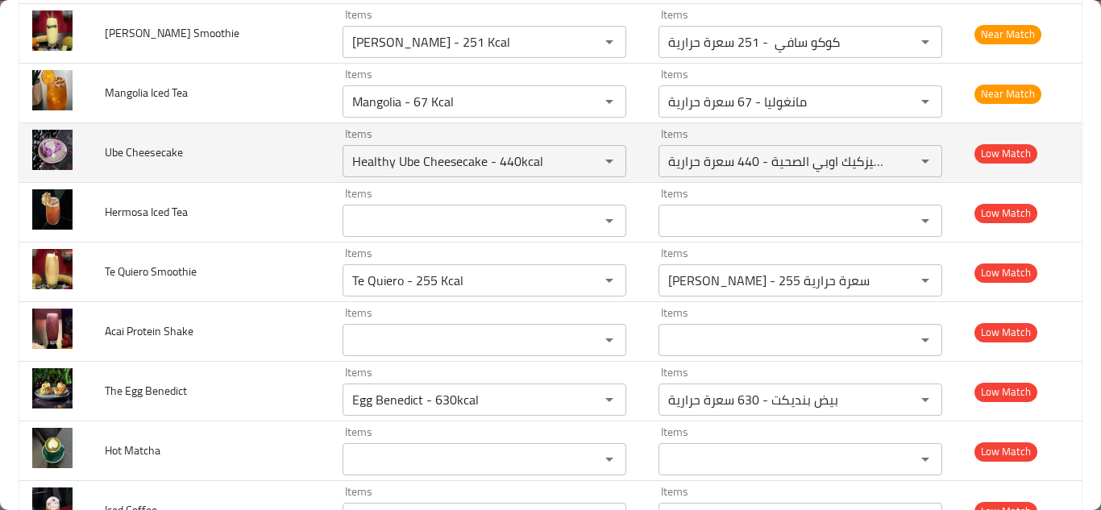
click at [232, 141] on td "Ube Cheesecake" at bounding box center [211, 153] width 238 height 60
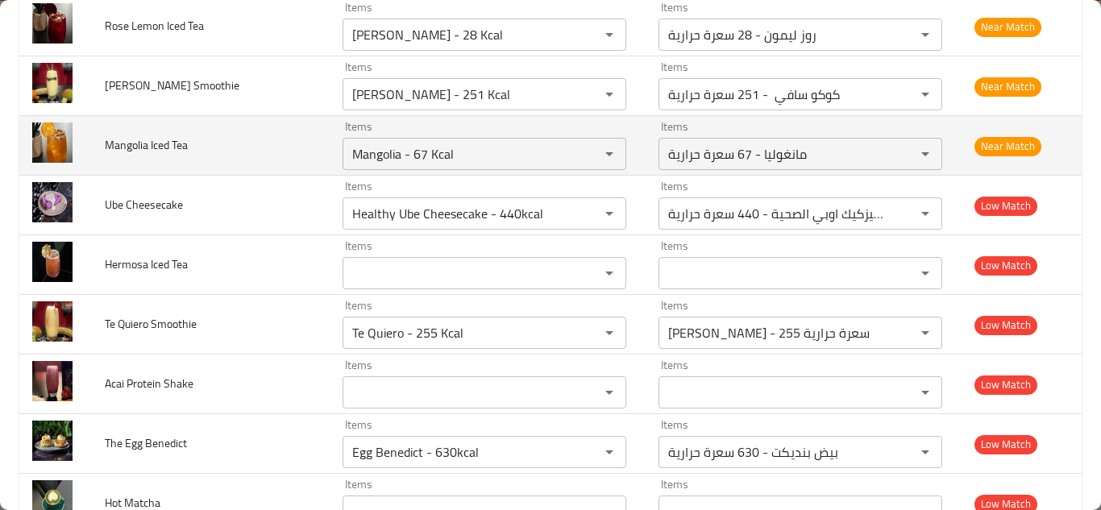
scroll to position [5587, 0]
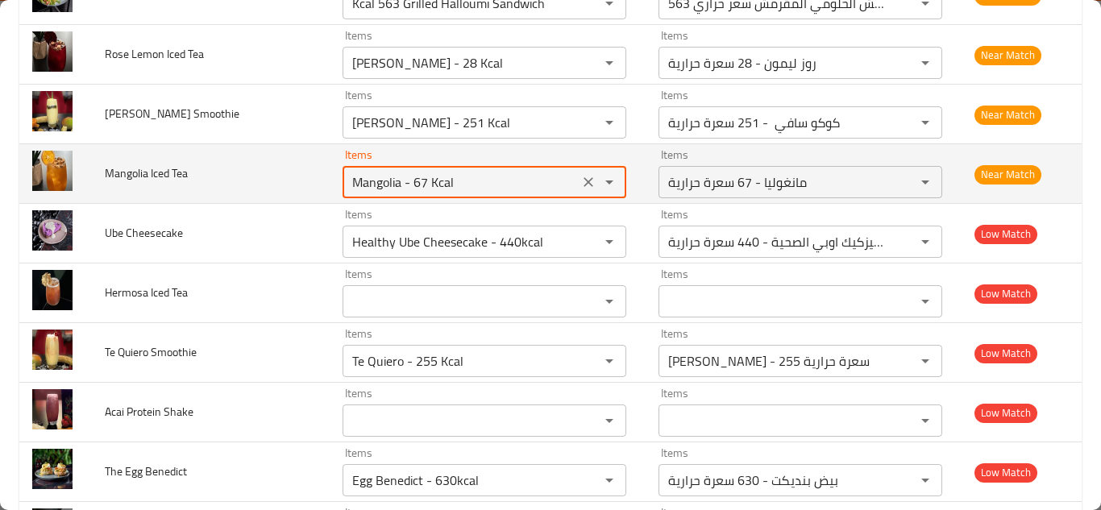
click at [429, 177] on Tea "Mangolia - 67 Kcal" at bounding box center [460, 182] width 226 height 23
click at [439, 175] on Tea "Mangolia - 67 Kcal" at bounding box center [460, 182] width 226 height 23
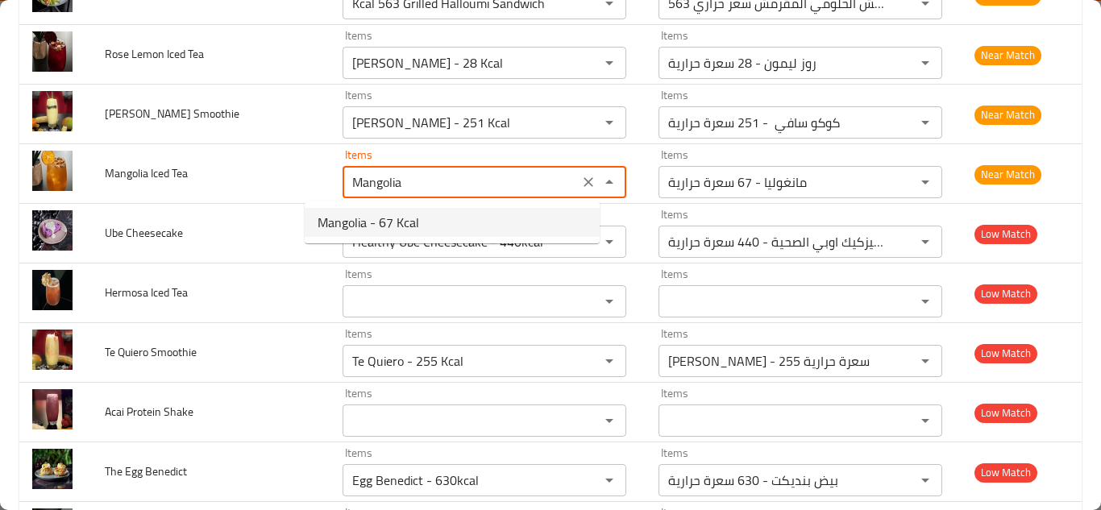
click at [394, 219] on span "Mangolia - 67 Kcal" at bounding box center [368, 222] width 102 height 19
type Tea "Mangolia - 67 Kcal"
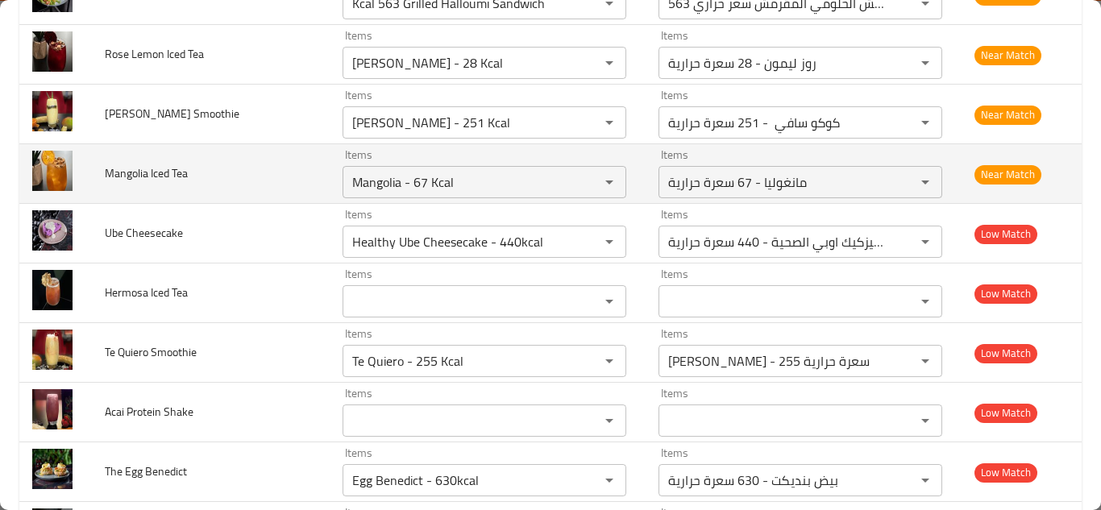
click at [258, 168] on td "Mangolia Iced Tea" at bounding box center [211, 174] width 238 height 60
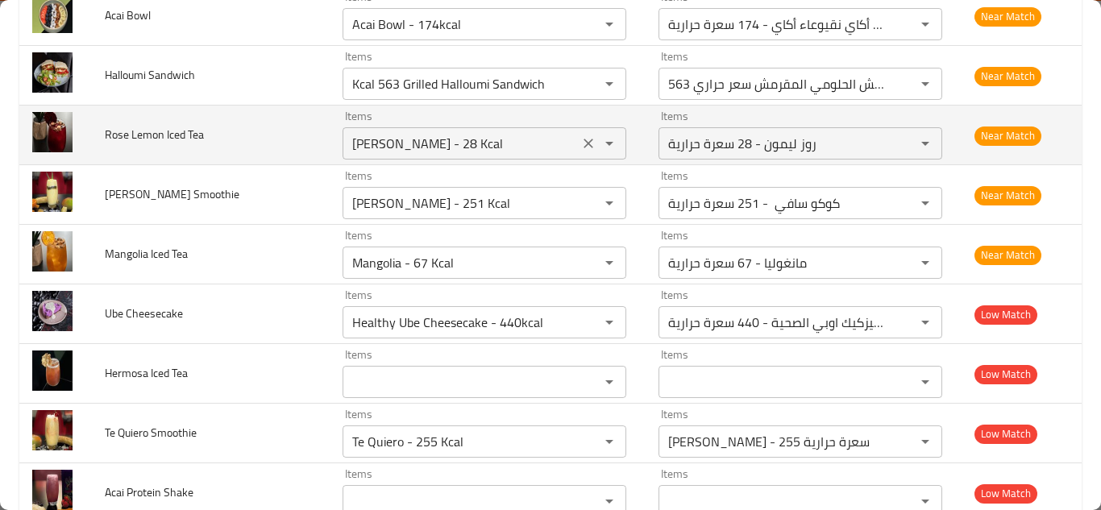
click at [484, 141] on Tea "Rose Lemon - 28 Kcal" at bounding box center [460, 143] width 226 height 23
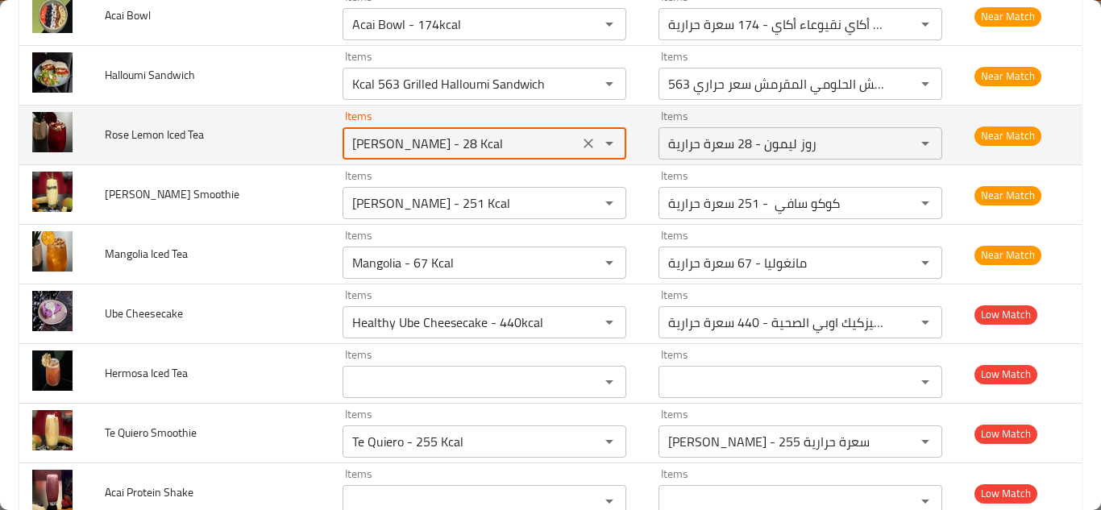
click at [487, 135] on Tea "Rose Lemon - 28 Kcal" at bounding box center [460, 143] width 226 height 23
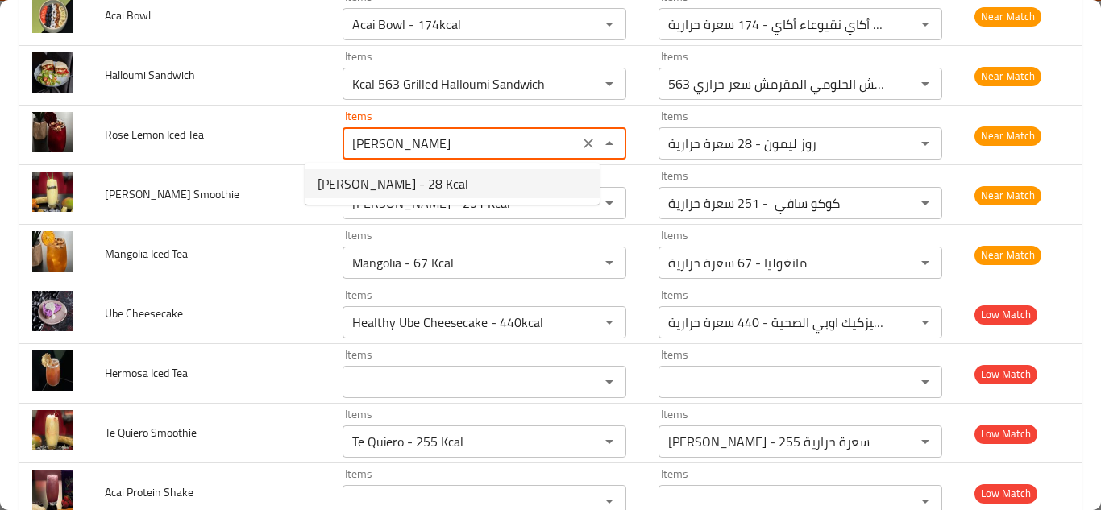
click at [444, 174] on Tea-option-0 "Rose Lemon - 28 Kcal" at bounding box center [452, 183] width 295 height 29
type Tea "Rose Lemon - 28 Kcal"
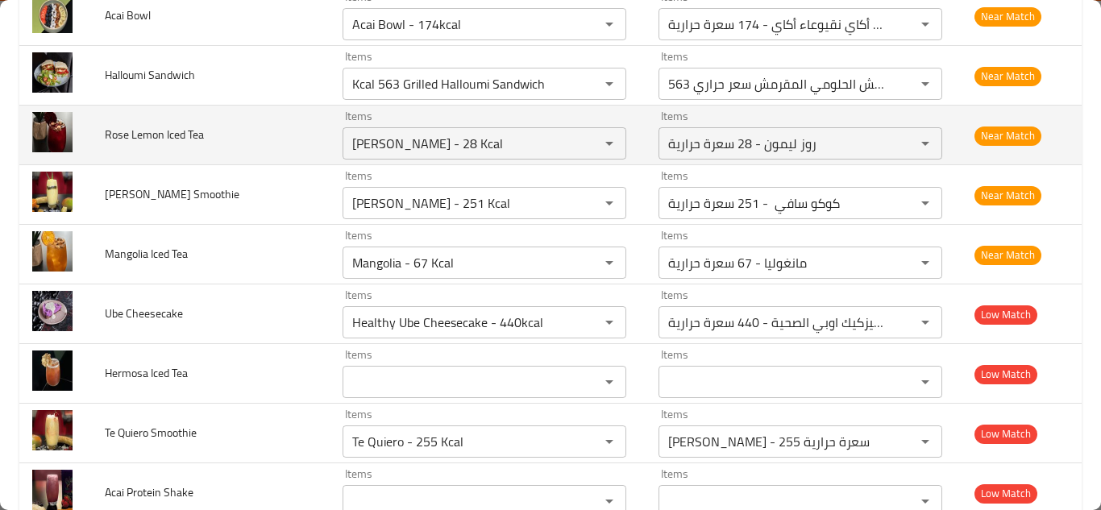
click at [275, 131] on td "Rose Lemon Iced Tea" at bounding box center [211, 136] width 238 height 60
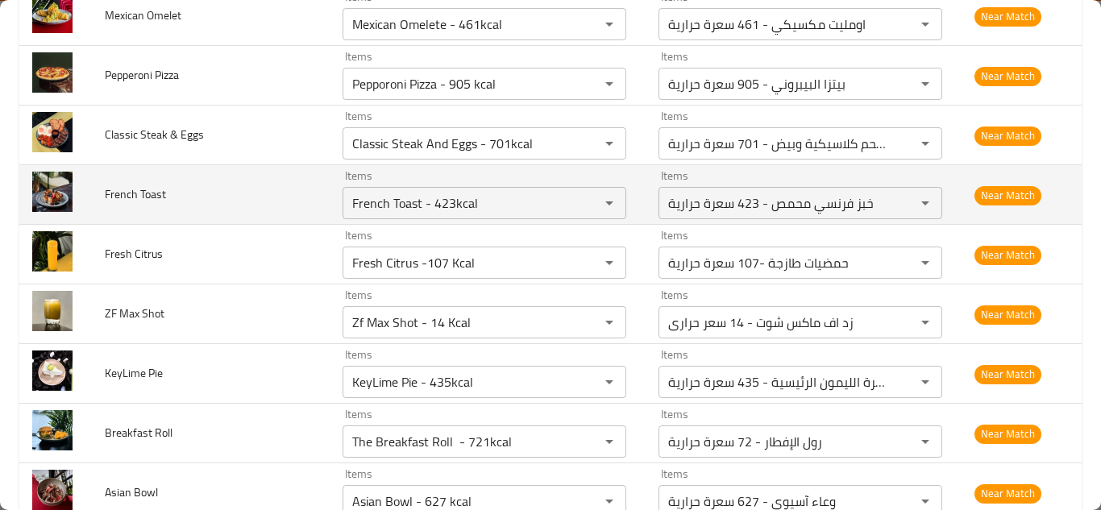
scroll to position [4943, 0]
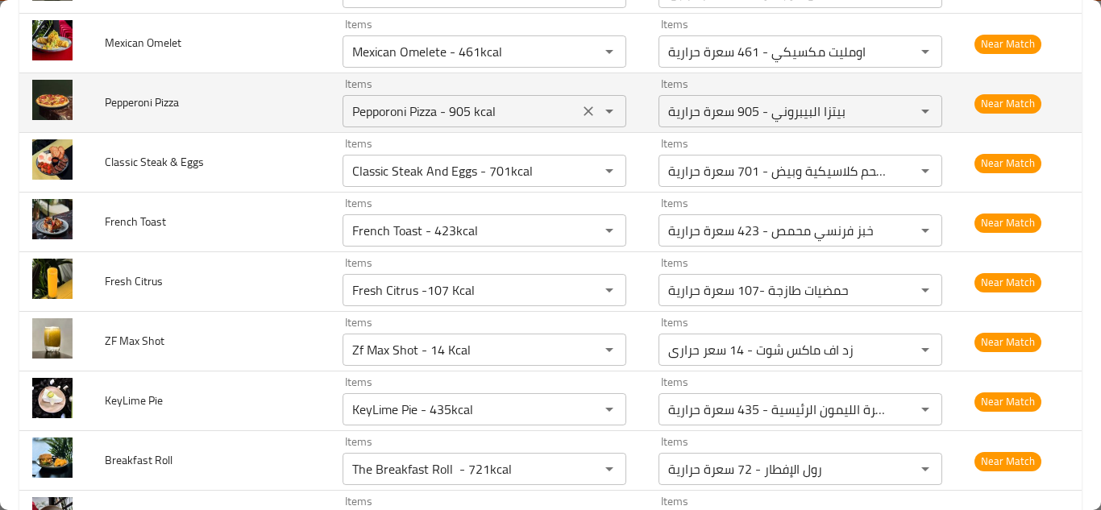
click at [482, 108] on Pizza "Pepporoni Pizza - 905 kcal" at bounding box center [460, 111] width 226 height 23
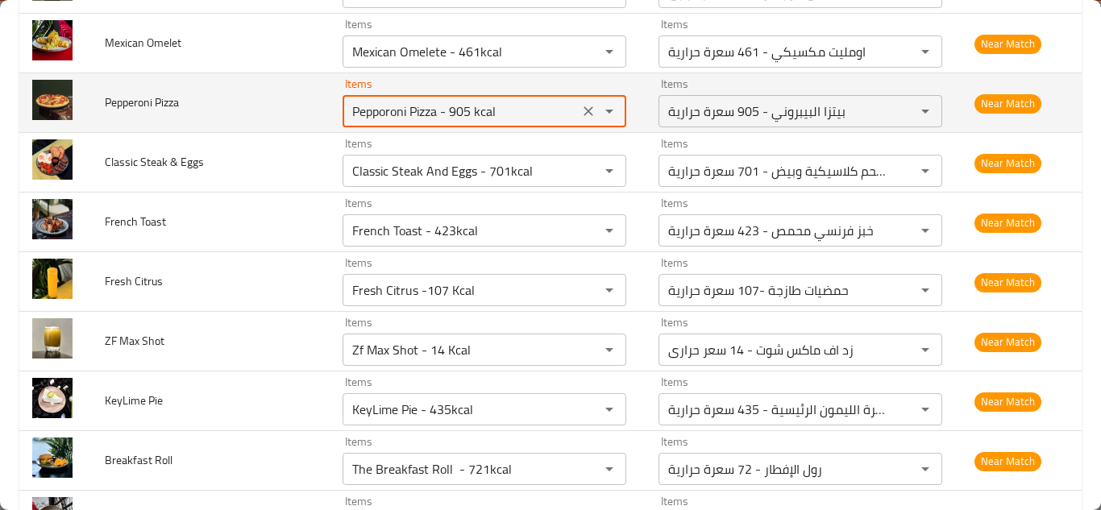
click at [492, 107] on Pizza "Pepporoni Pizza - 905 kcal" at bounding box center [460, 111] width 226 height 23
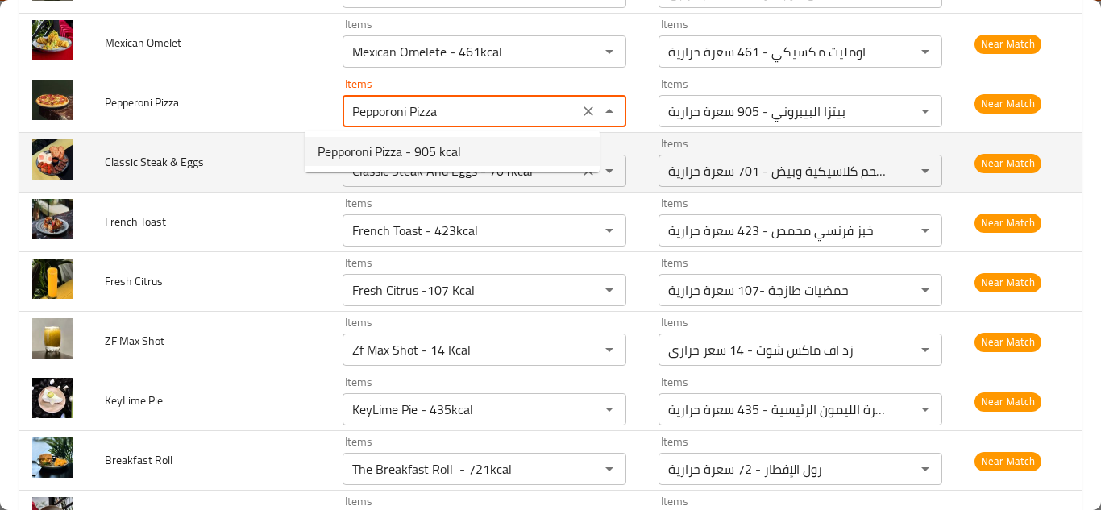
click at [402, 150] on span "Pepporoni Pizza - 905 kcal" at bounding box center [388, 151] width 143 height 19
type Pizza "Pepporoni Pizza - 905 kcal"
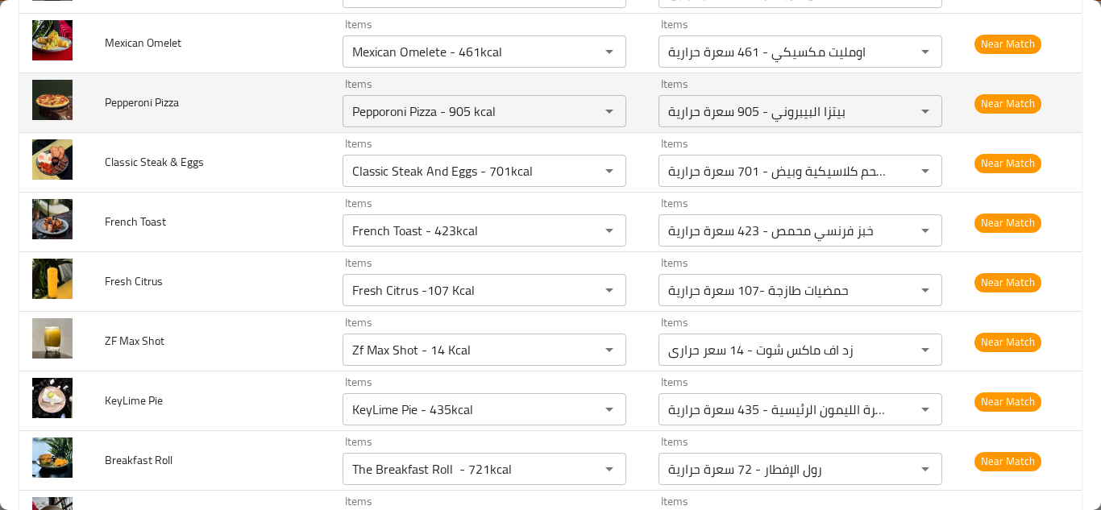
click at [276, 110] on td "Pepperoni Pizza" at bounding box center [211, 103] width 238 height 60
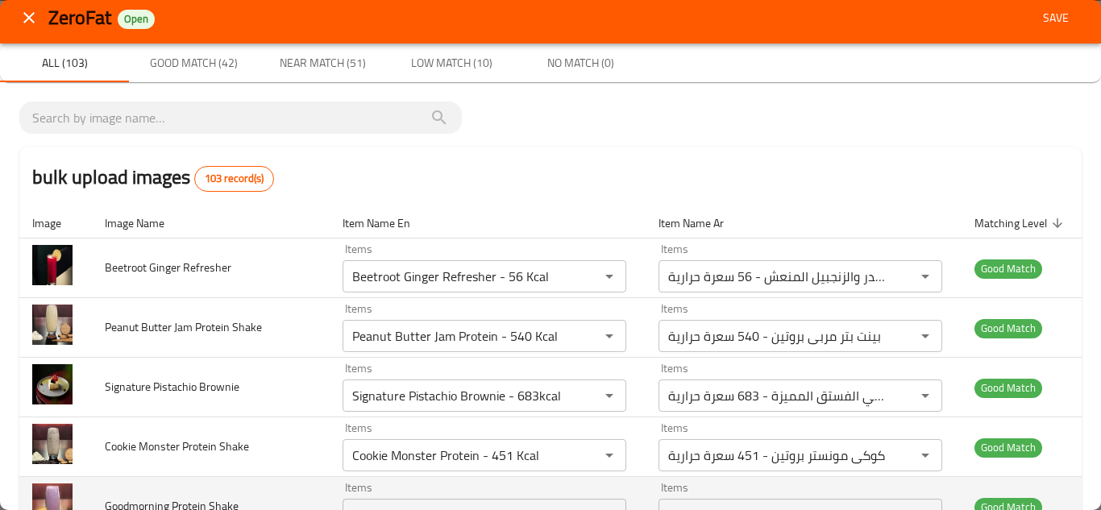
scroll to position [0, 0]
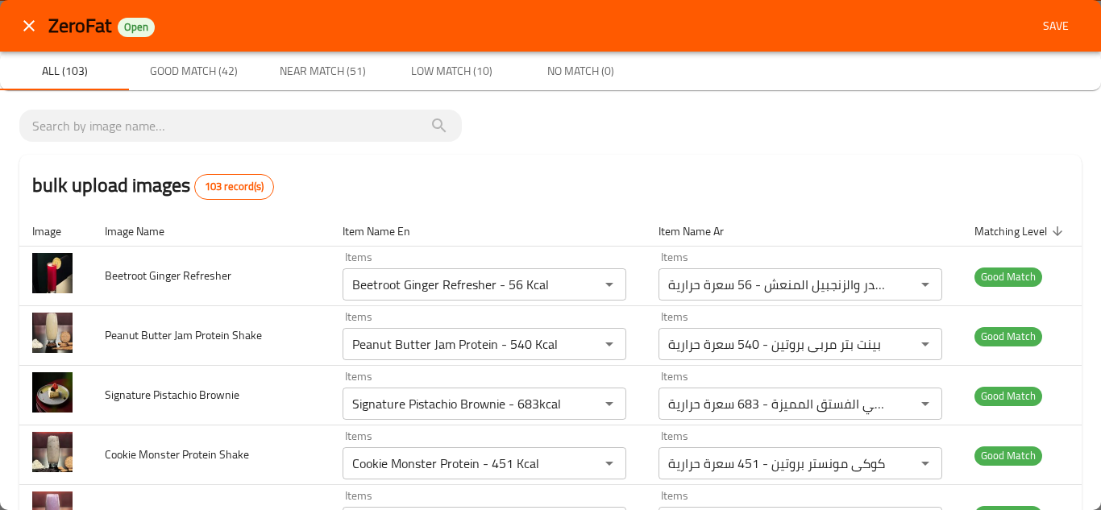
click at [1039, 23] on span "Save" at bounding box center [1055, 26] width 39 height 20
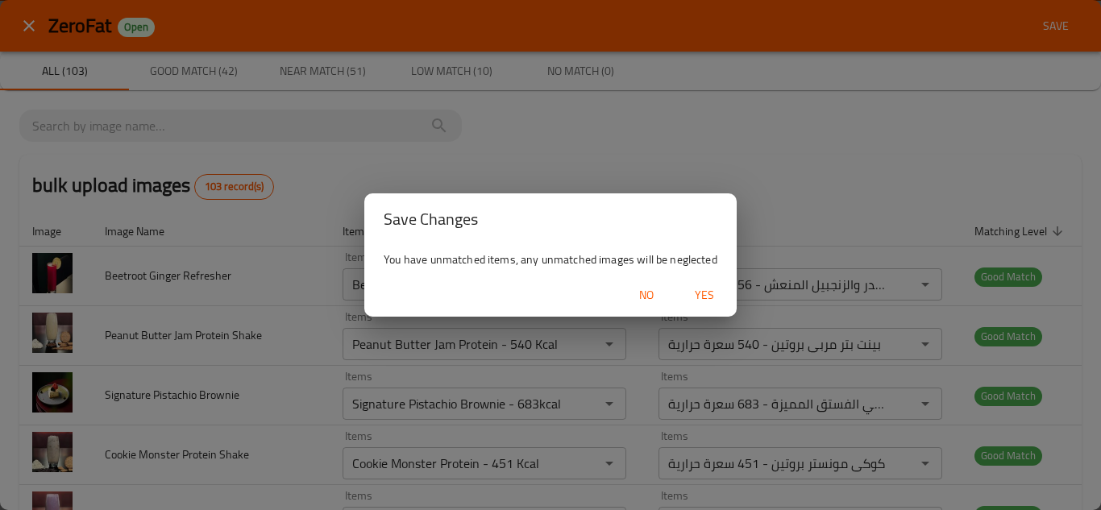
click at [714, 284] on button "Yes" at bounding box center [704, 295] width 52 height 30
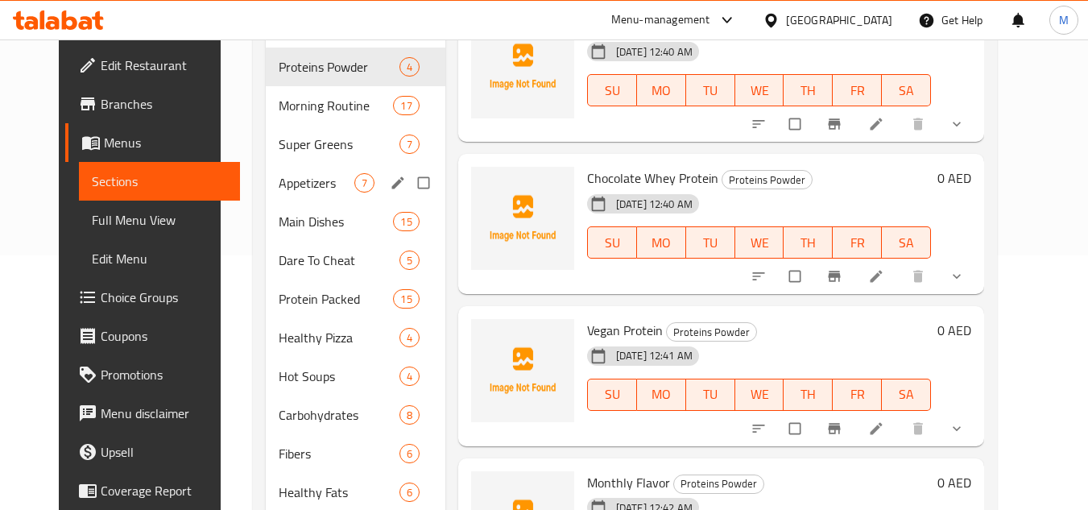
scroll to position [161, 0]
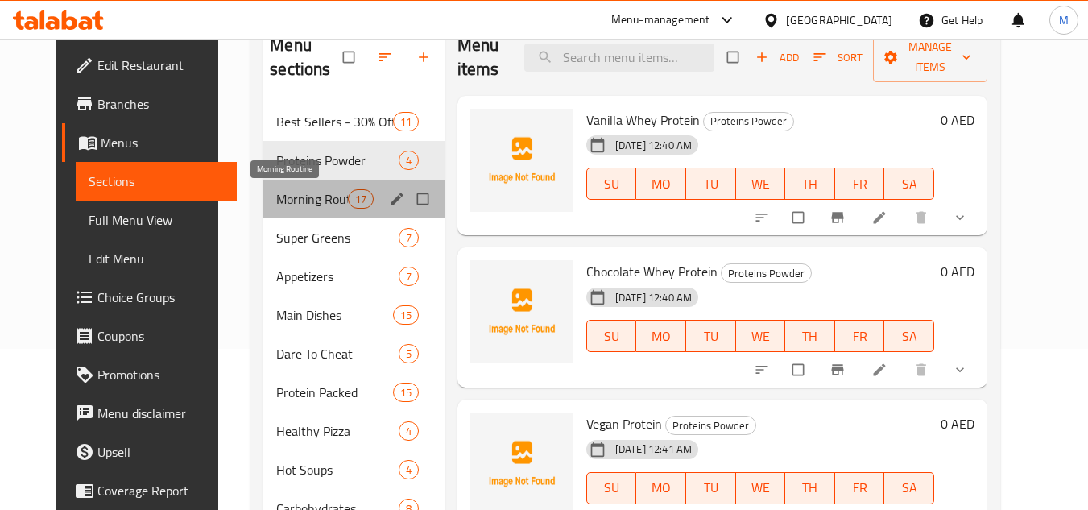
click at [276, 201] on span "Morning Routine" at bounding box center [311, 198] width 71 height 19
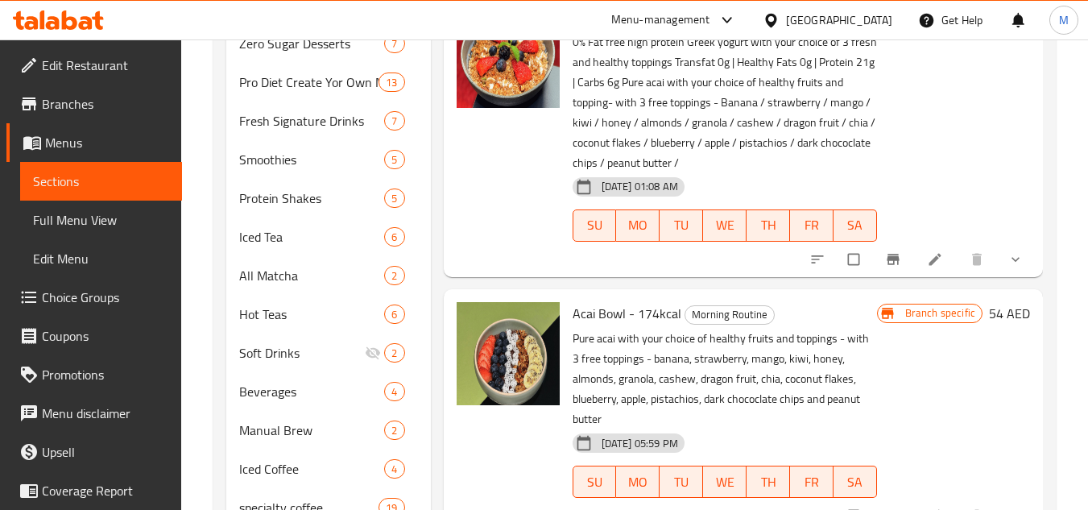
scroll to position [888, 0]
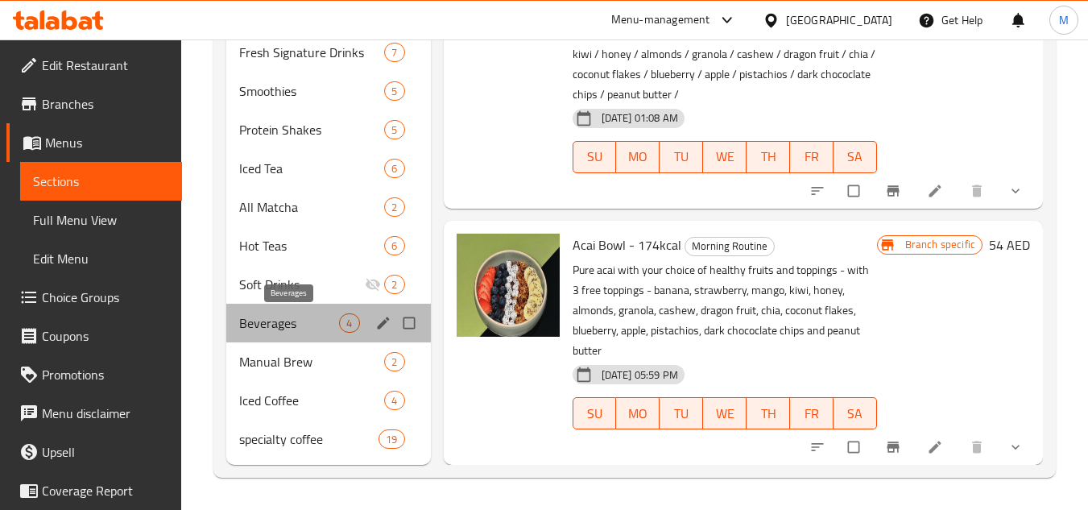
click at [285, 328] on span "Beverages" at bounding box center [289, 322] width 100 height 19
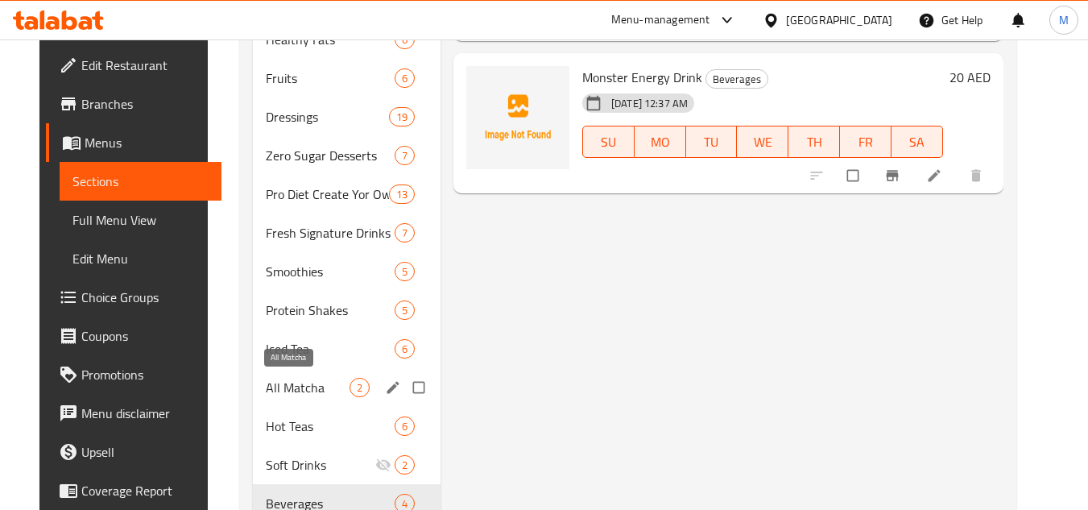
scroll to position [807, 0]
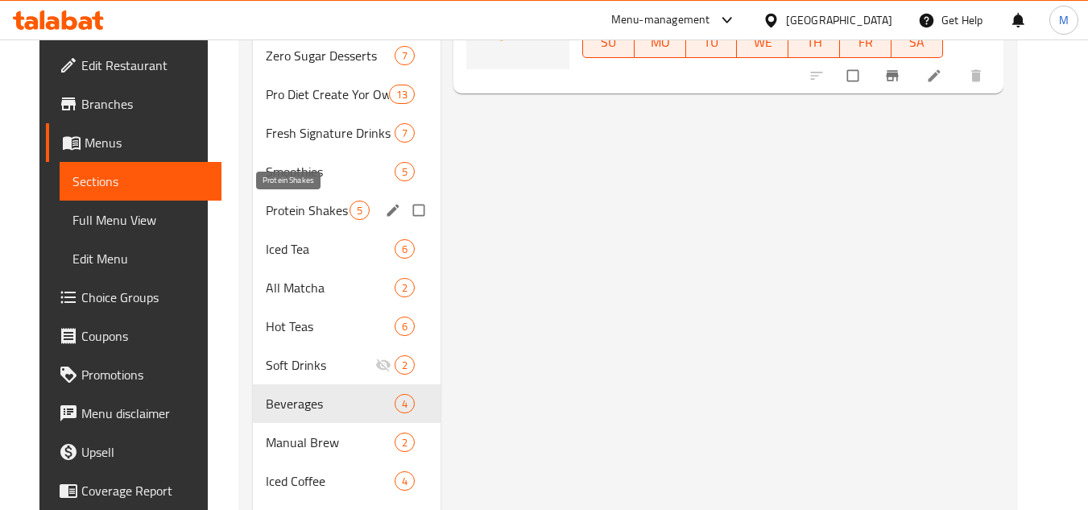
click at [292, 204] on span "Protein Shakes" at bounding box center [308, 210] width 84 height 19
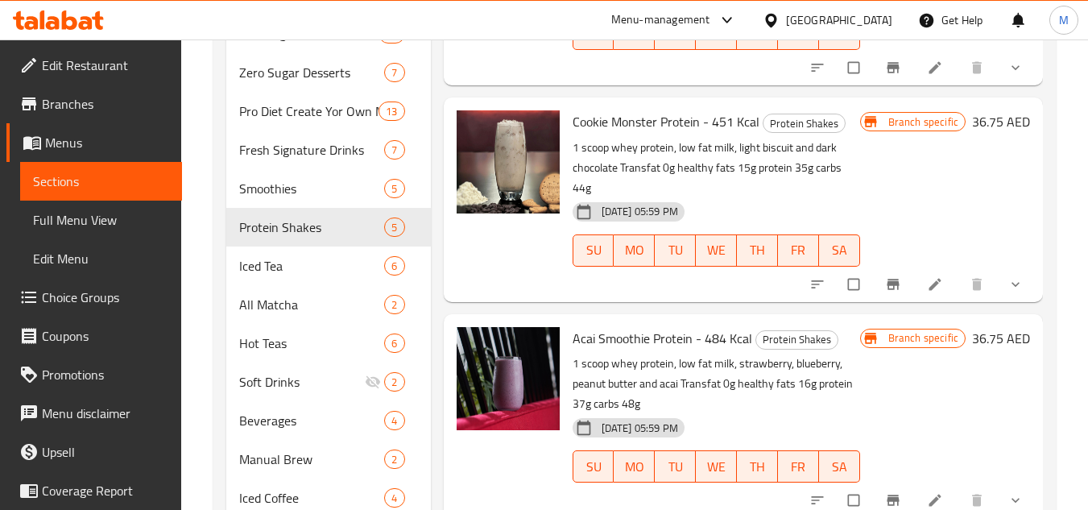
scroll to position [888, 0]
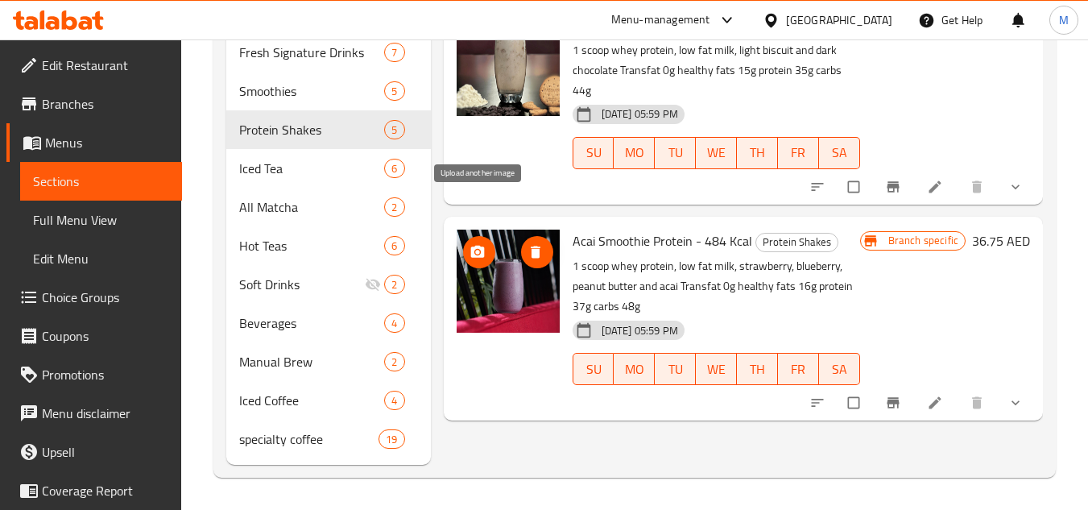
click at [481, 244] on icon "upload picture" at bounding box center [478, 252] width 16 height 16
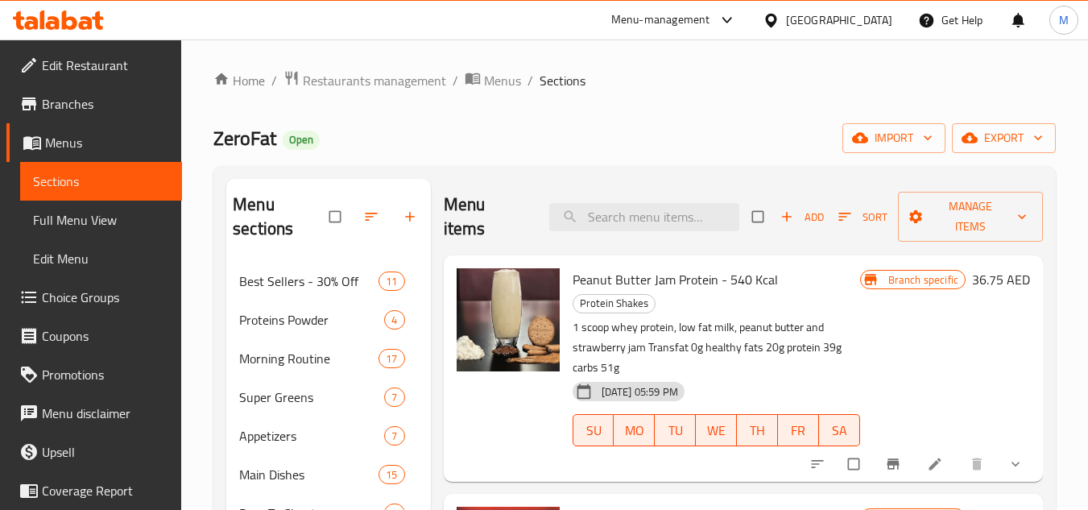
scroll to position [0, 0]
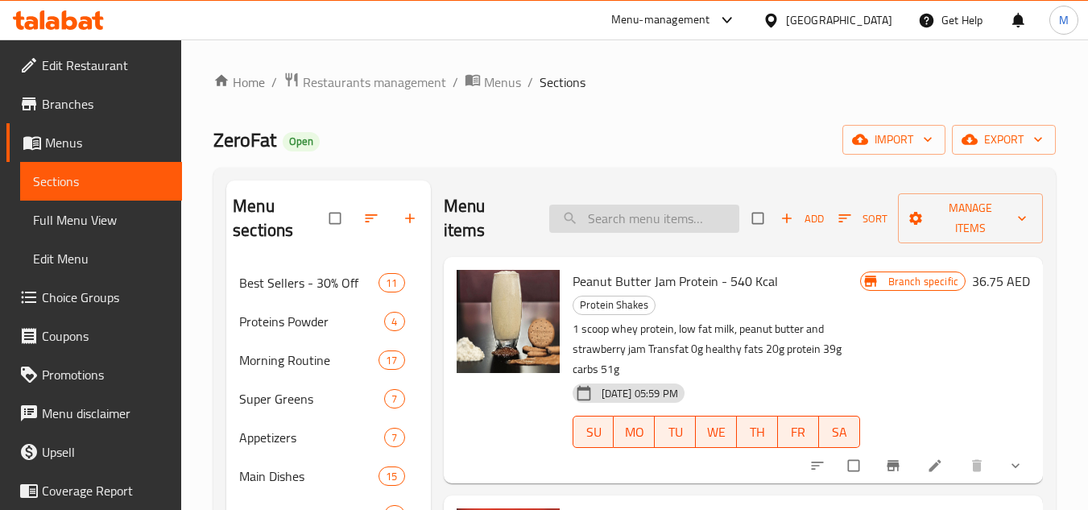
click at [619, 217] on input "search" at bounding box center [644, 219] width 190 height 28
paste input "Hermosa"
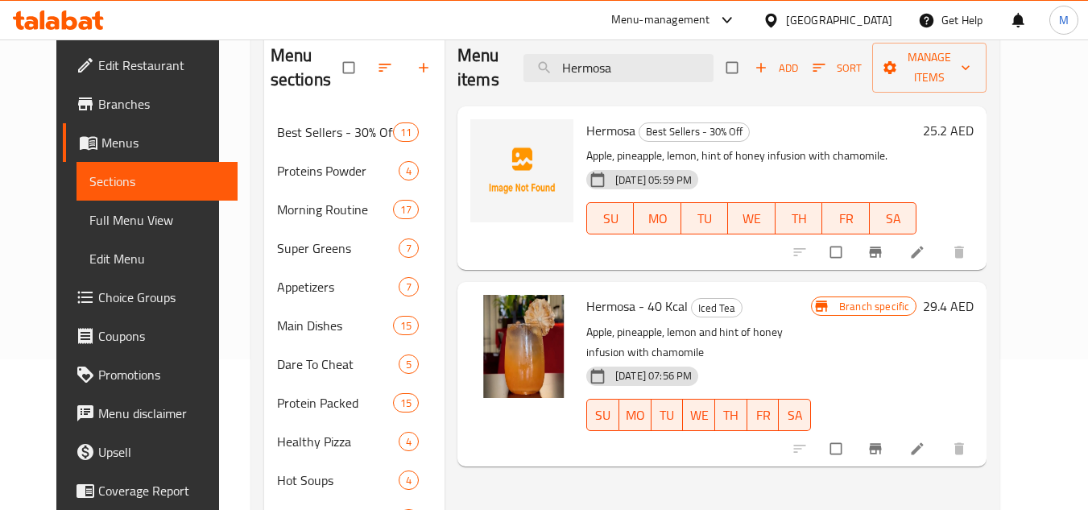
scroll to position [161, 0]
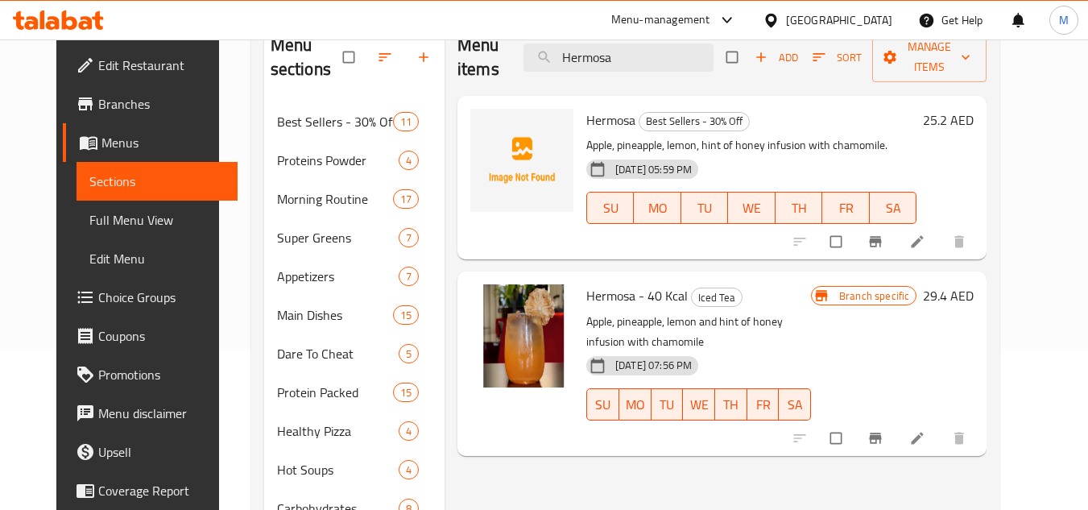
click at [483, 131] on icon "upload picture" at bounding box center [491, 131] width 16 height 16
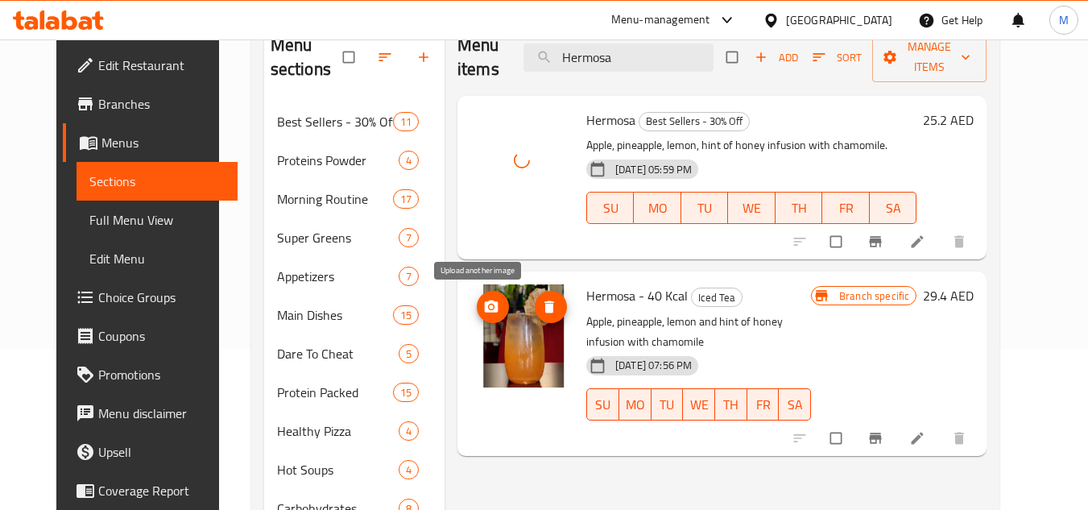
click at [484, 301] on icon "upload picture" at bounding box center [491, 307] width 16 height 16
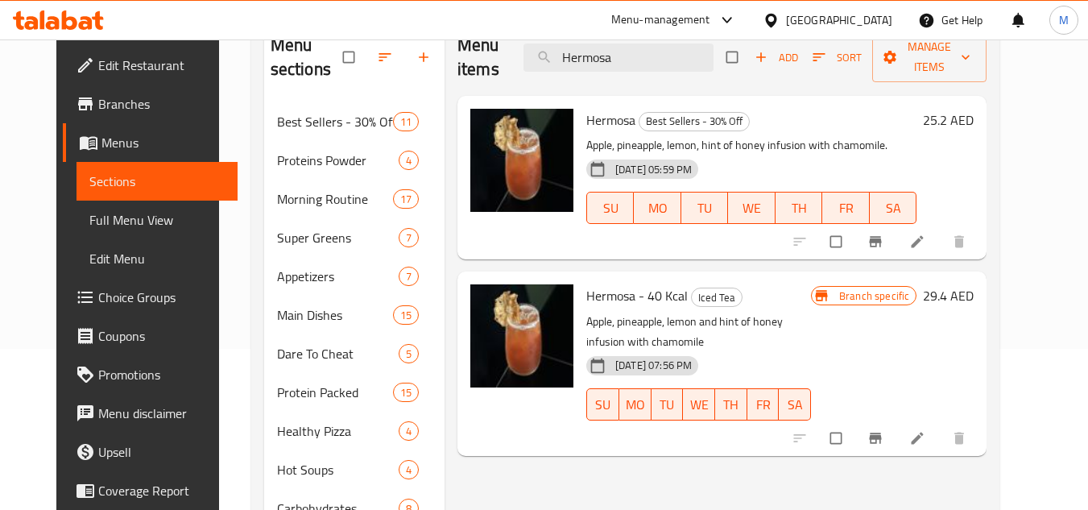
click at [917, 143] on p "Apple, pineapple, lemon, hint of honey infusion with chamomile." at bounding box center [752, 145] width 330 height 20
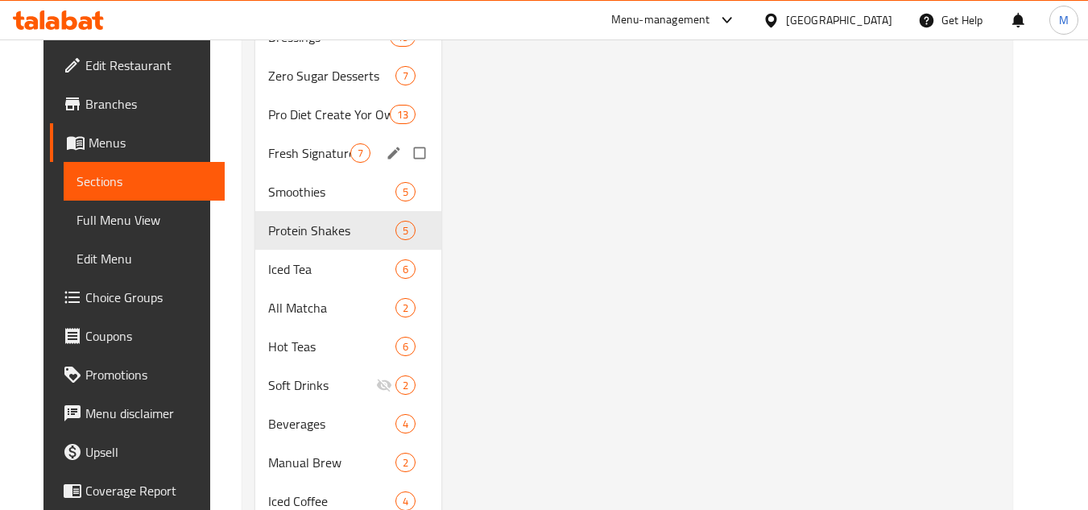
scroll to position [806, 0]
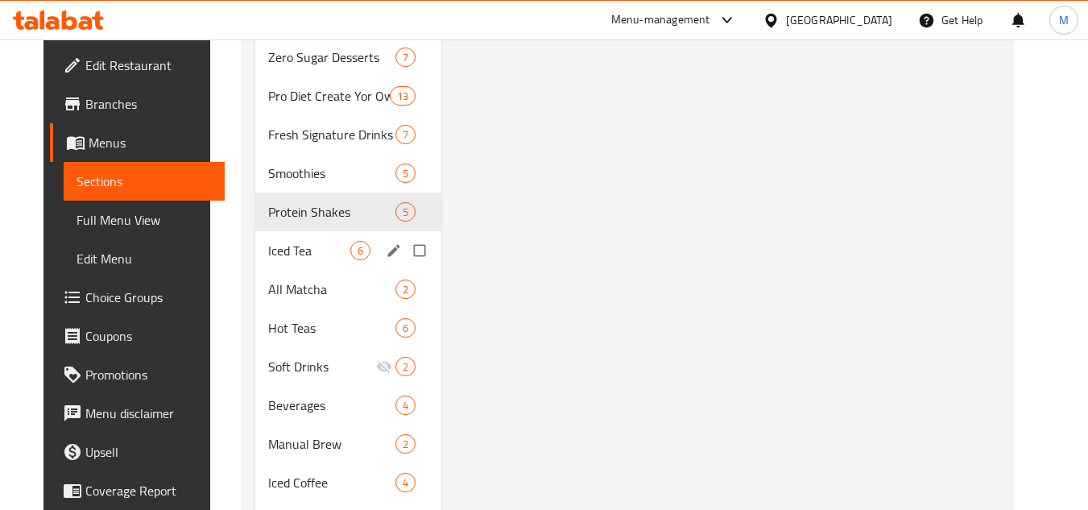
click at [283, 239] on div "Iced Tea 6" at bounding box center [348, 250] width 186 height 39
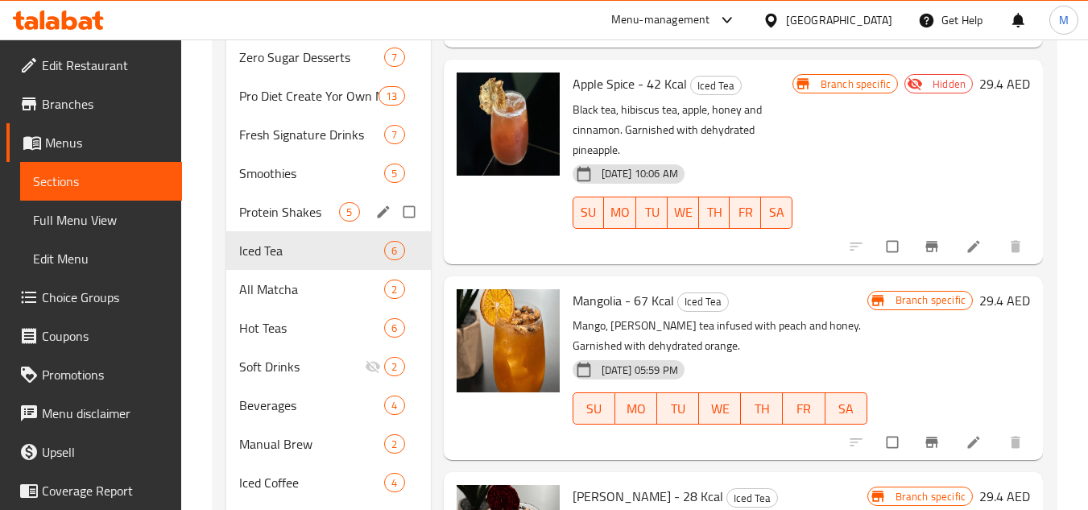
scroll to position [886, 0]
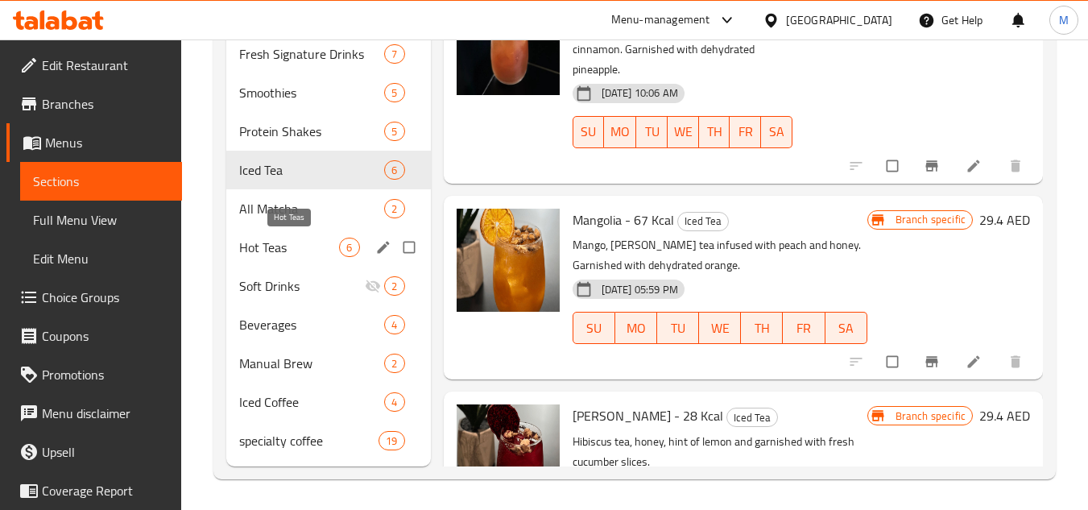
click at [273, 245] on span "Hot Teas" at bounding box center [289, 247] width 100 height 19
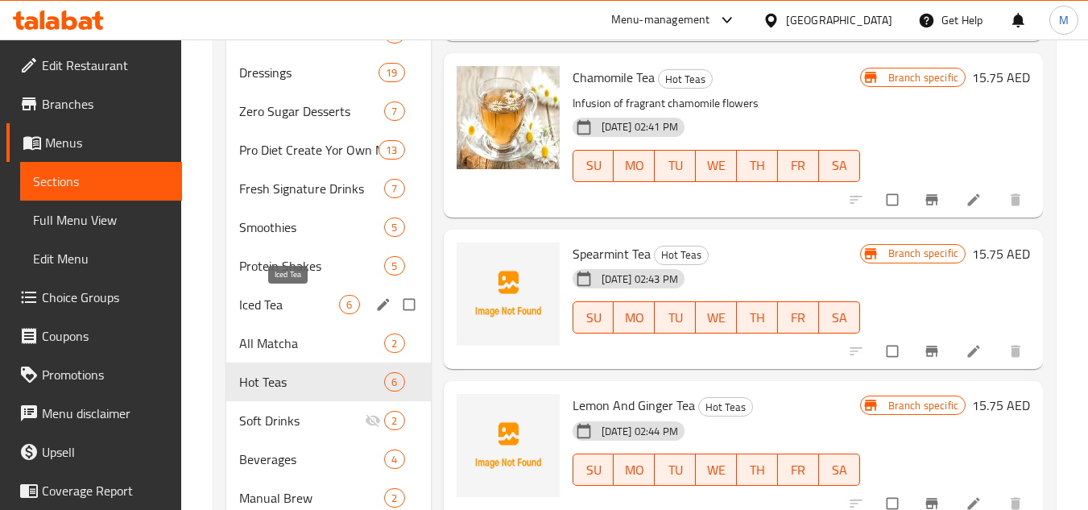
scroll to position [806, 0]
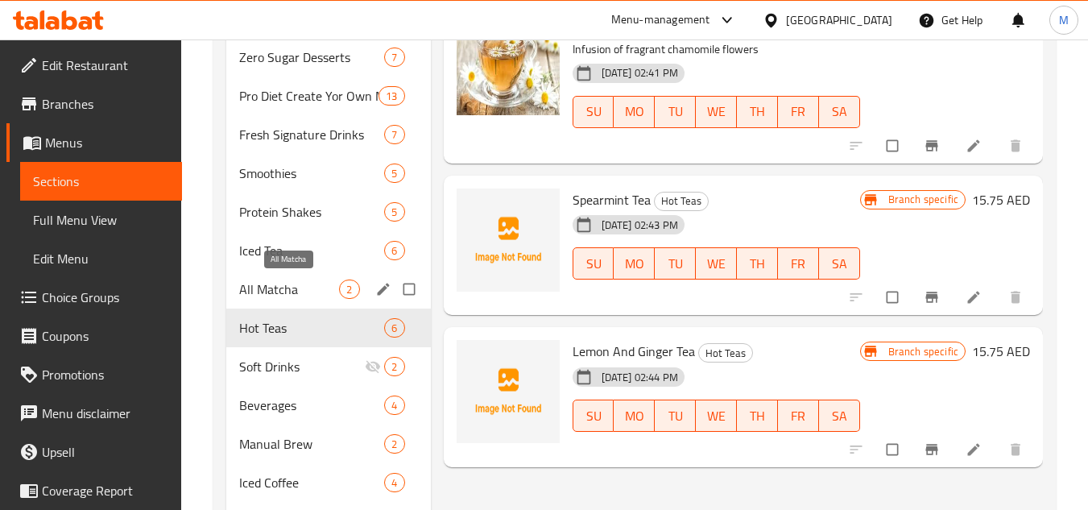
click at [277, 287] on span "All Matcha" at bounding box center [289, 289] width 100 height 19
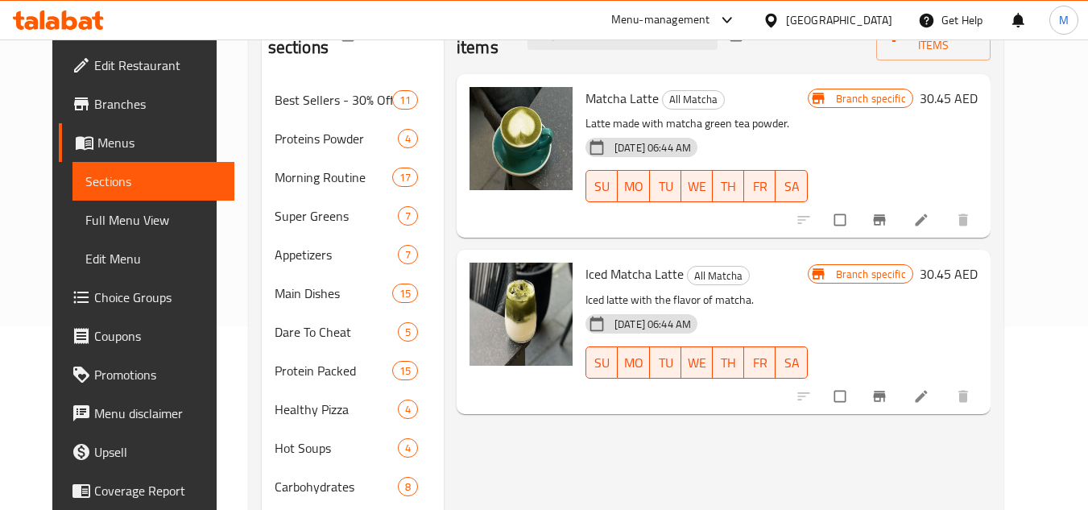
scroll to position [161, 0]
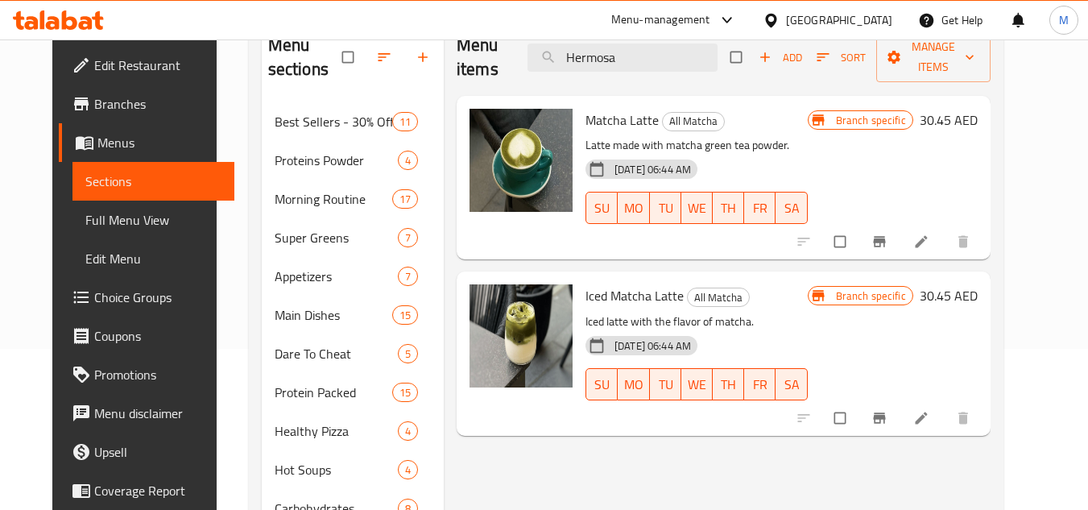
click at [589, 122] on span "Matcha Latte" at bounding box center [622, 120] width 73 height 24
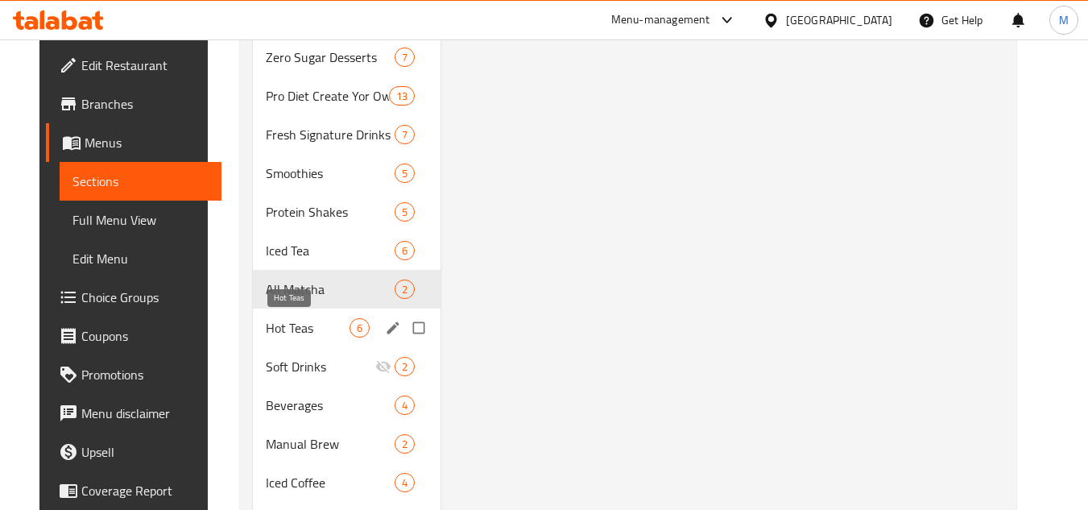
scroll to position [886, 0]
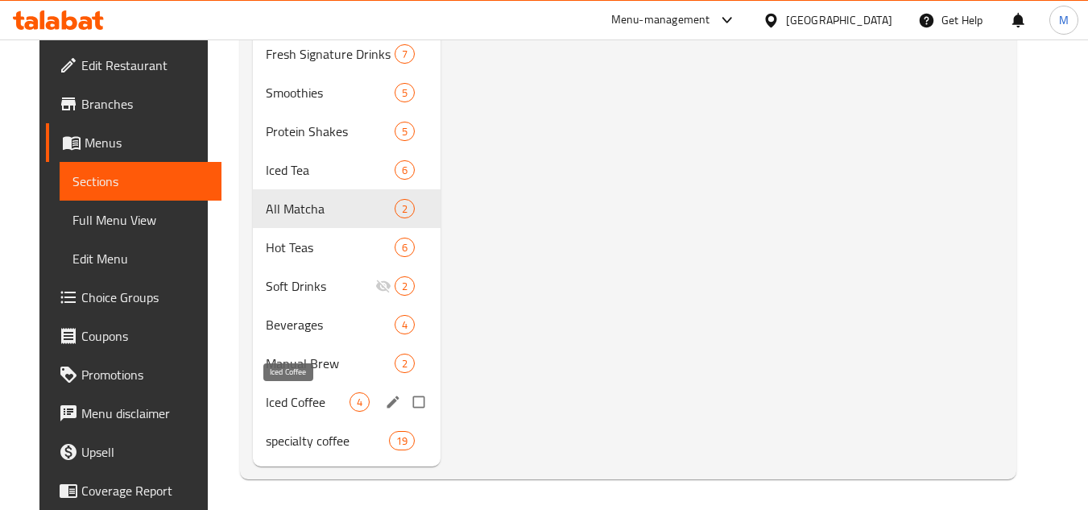
click at [295, 401] on span "Iced Coffee" at bounding box center [308, 401] width 84 height 19
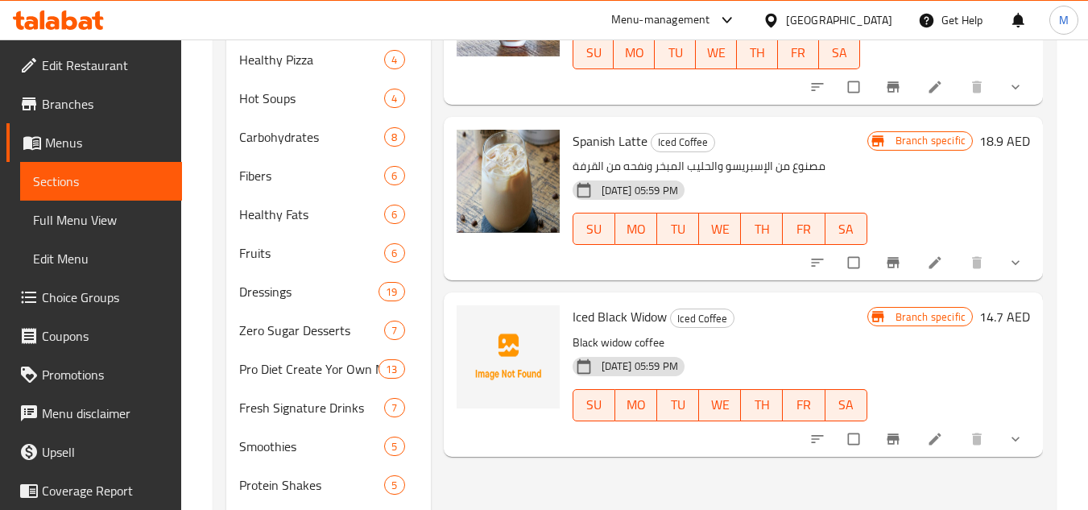
scroll to position [564, 0]
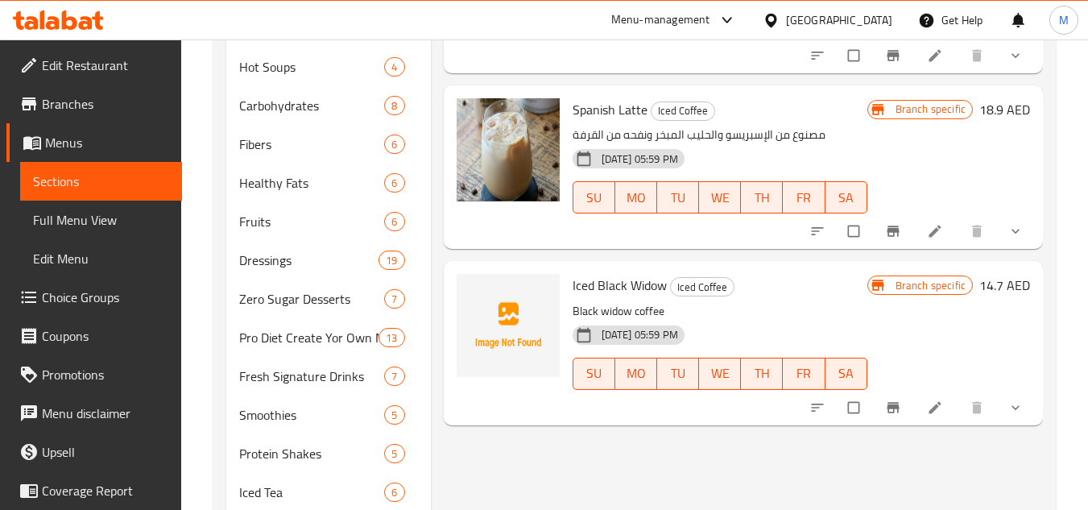
click at [584, 288] on span "Iced Black Widow" at bounding box center [620, 285] width 94 height 24
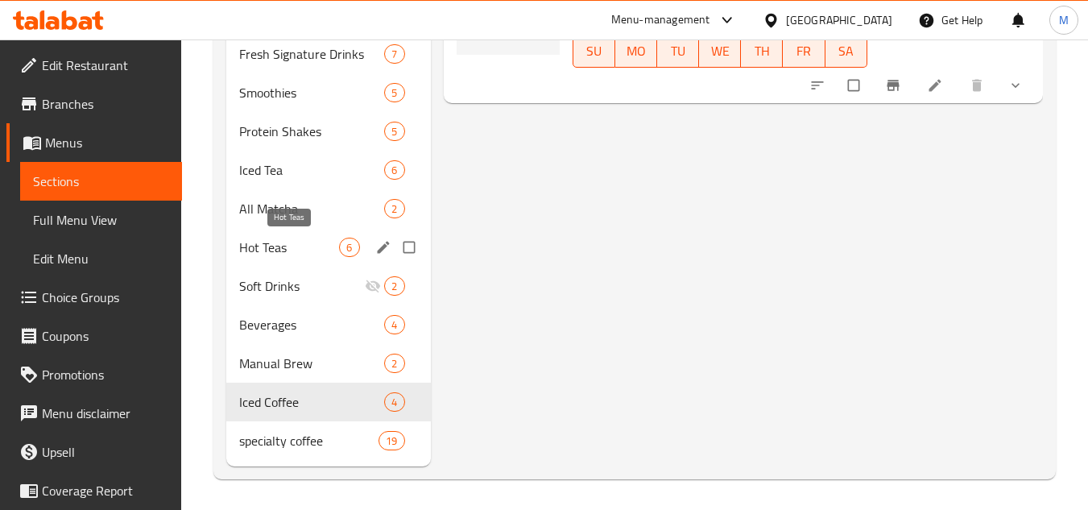
scroll to position [888, 0]
click at [268, 437] on span "specialty coffee" at bounding box center [286, 438] width 94 height 19
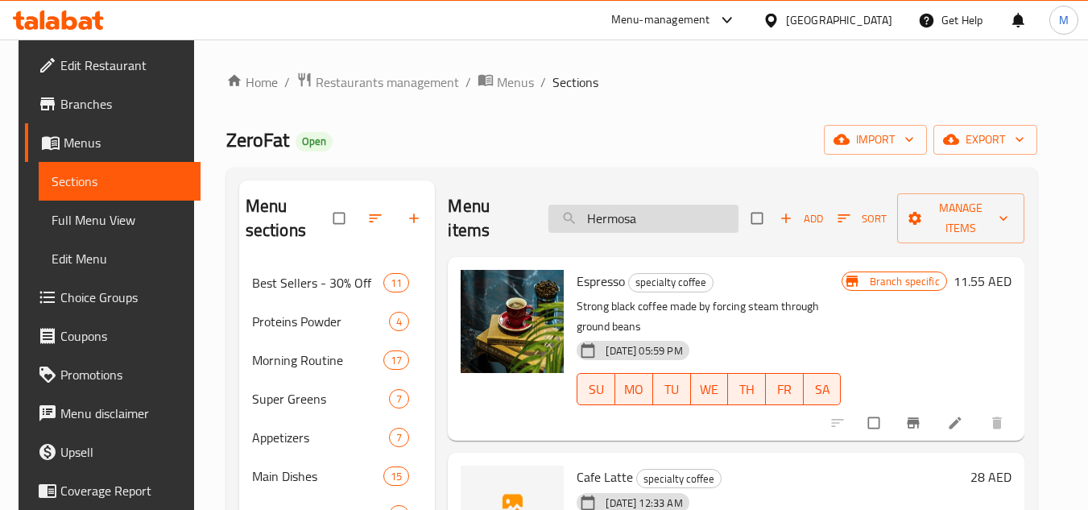
click at [616, 218] on input "Hermosa" at bounding box center [644, 219] width 190 height 28
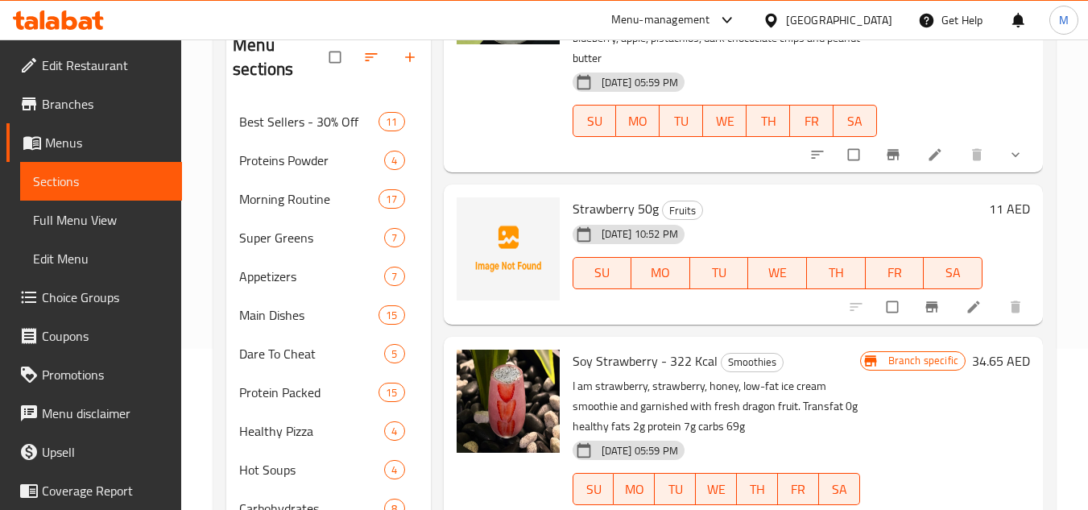
scroll to position [242, 0]
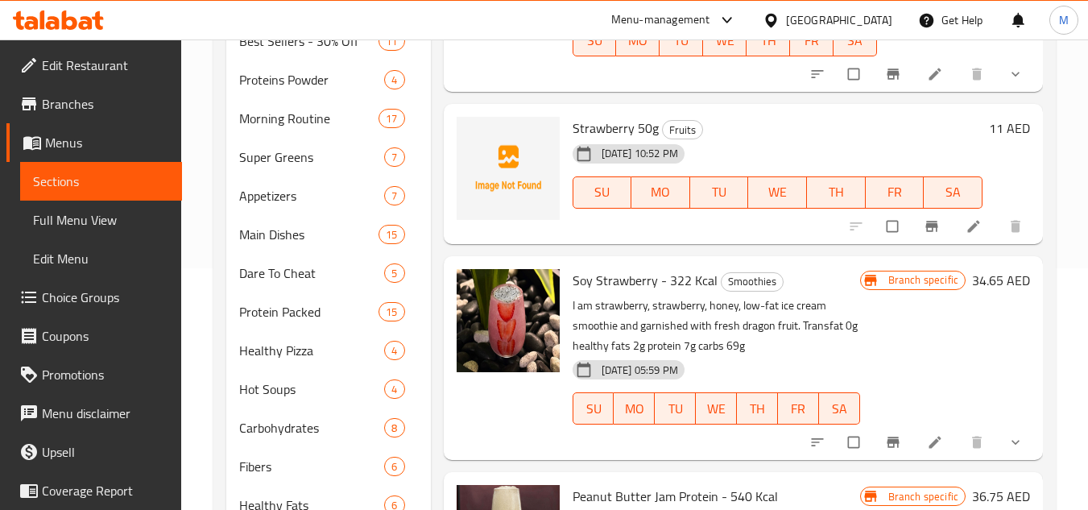
type input "straw"
click at [480, 284] on icon "upload picture" at bounding box center [478, 292] width 16 height 16
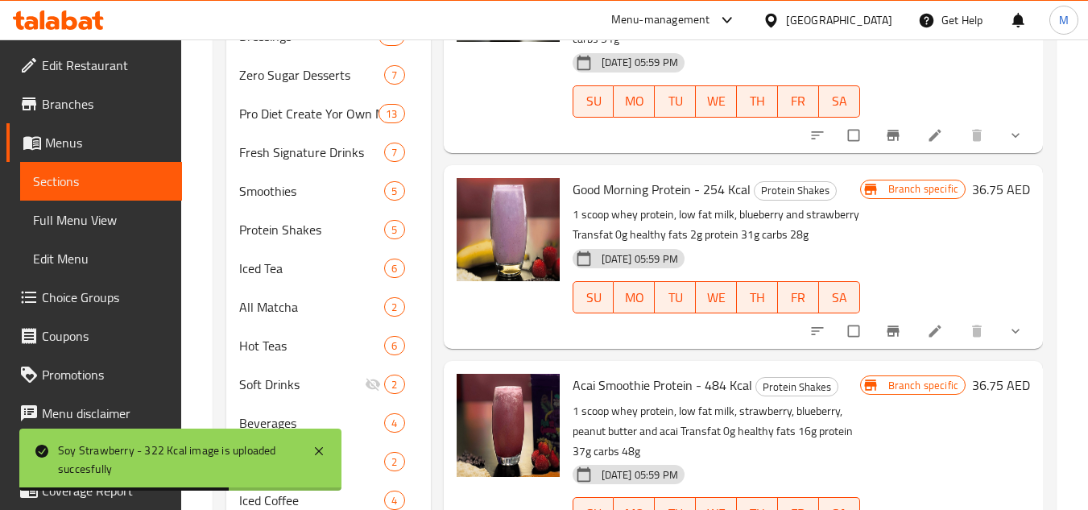
scroll to position [806, 0]
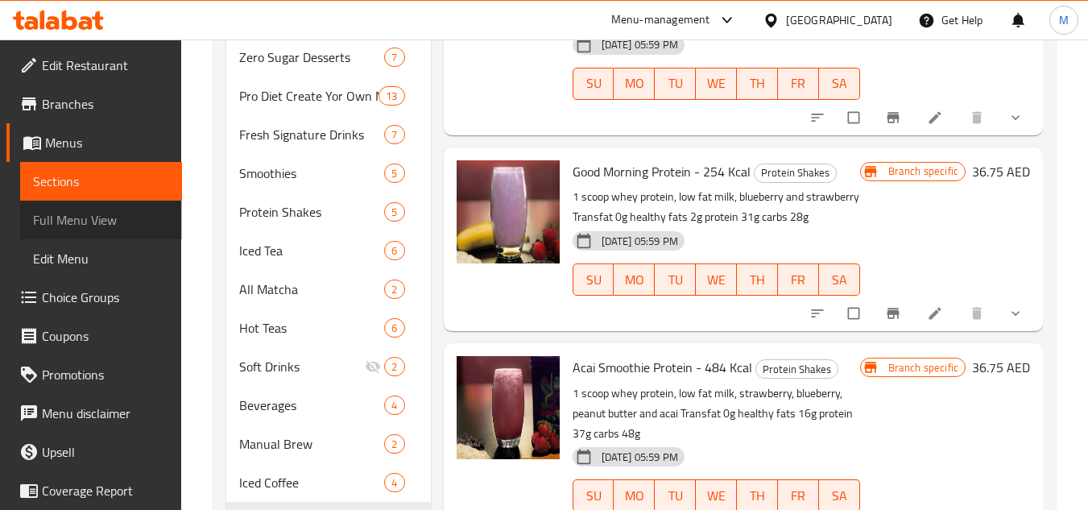
click at [116, 218] on span "Full Menu View" at bounding box center [101, 219] width 136 height 19
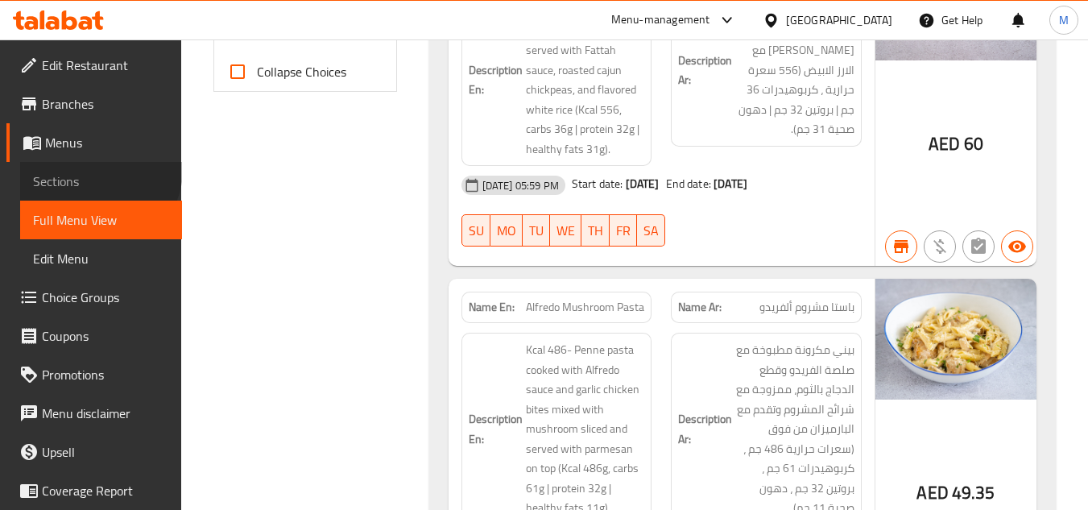
click at [98, 170] on link "Sections" at bounding box center [101, 181] width 162 height 39
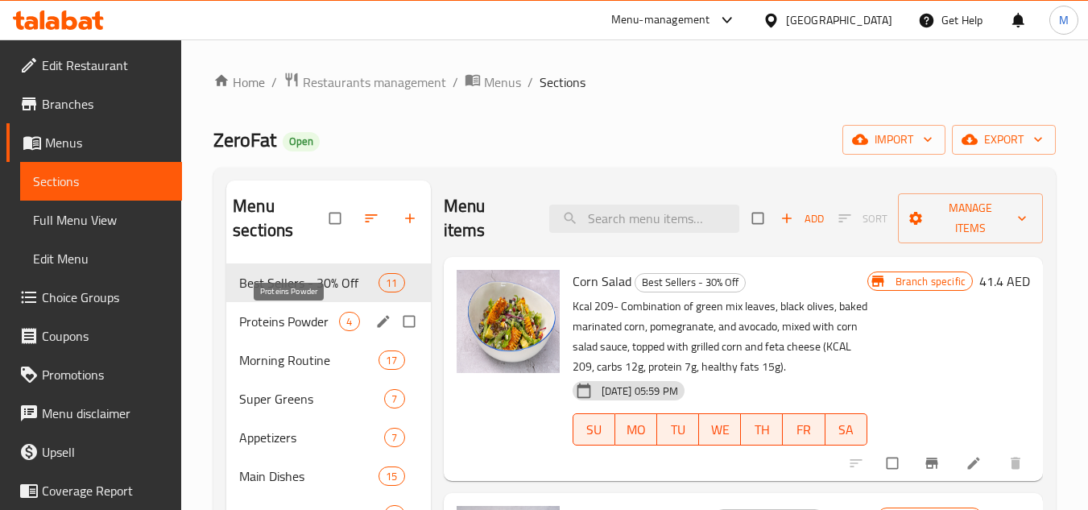
click at [268, 321] on span "Proteins Powder" at bounding box center [289, 321] width 100 height 19
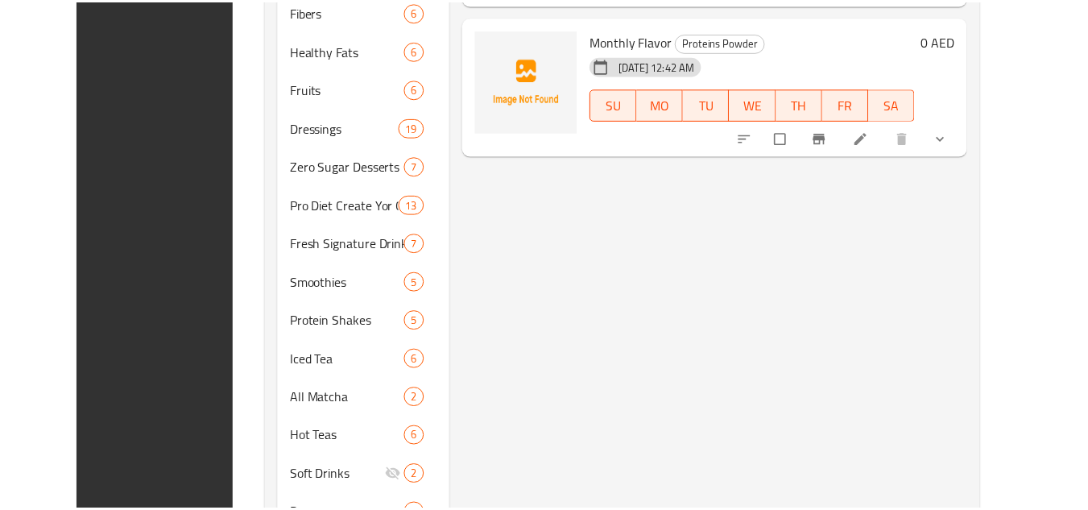
scroll to position [888, 0]
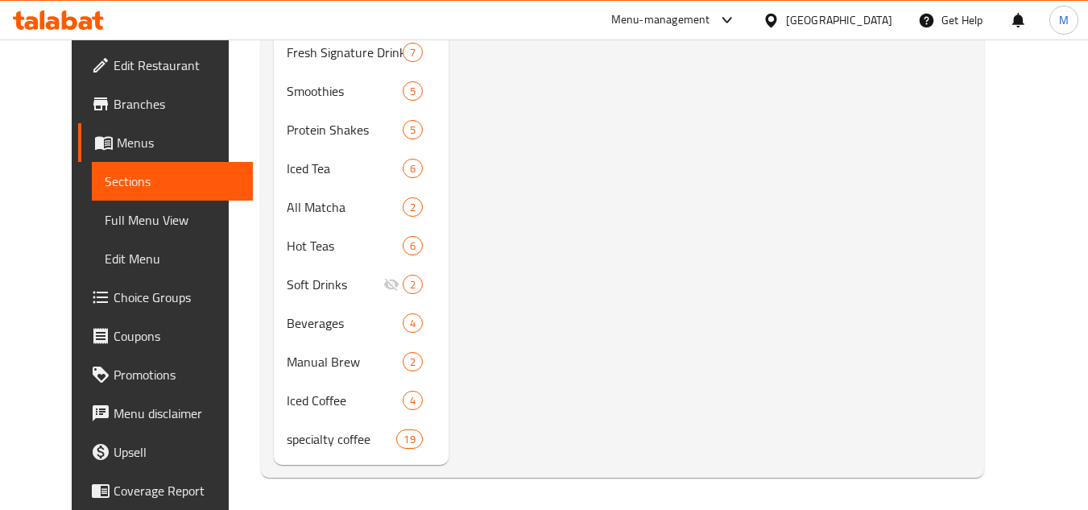
click at [117, 215] on span "Full Menu View" at bounding box center [173, 219] width 136 height 19
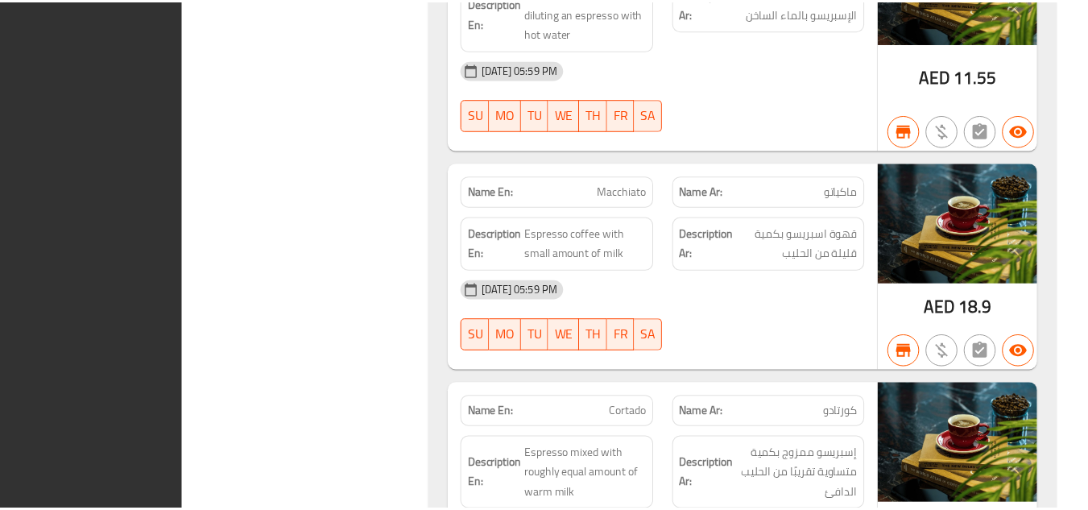
scroll to position [73092, 0]
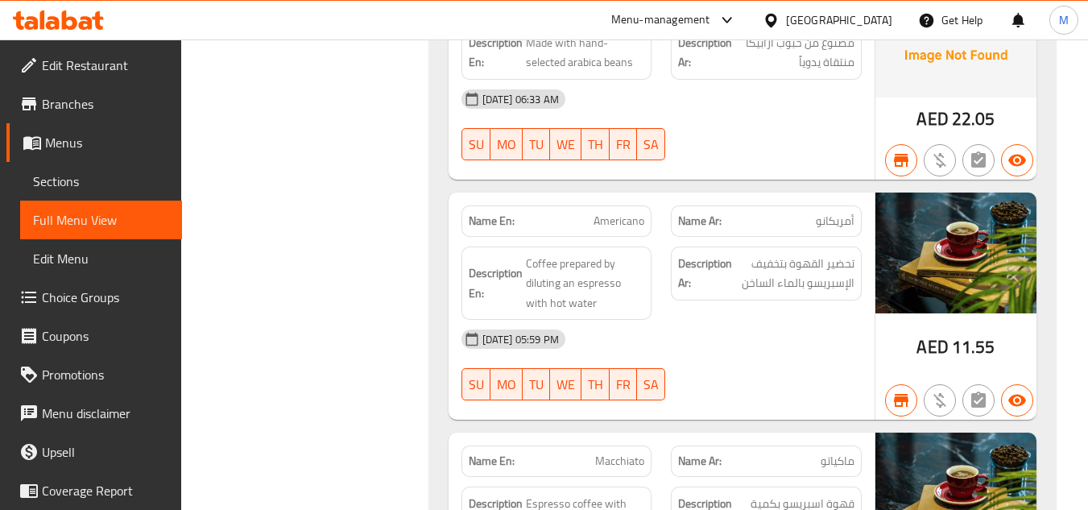
click at [65, 19] on icon at bounding box center [69, 19] width 15 height 19
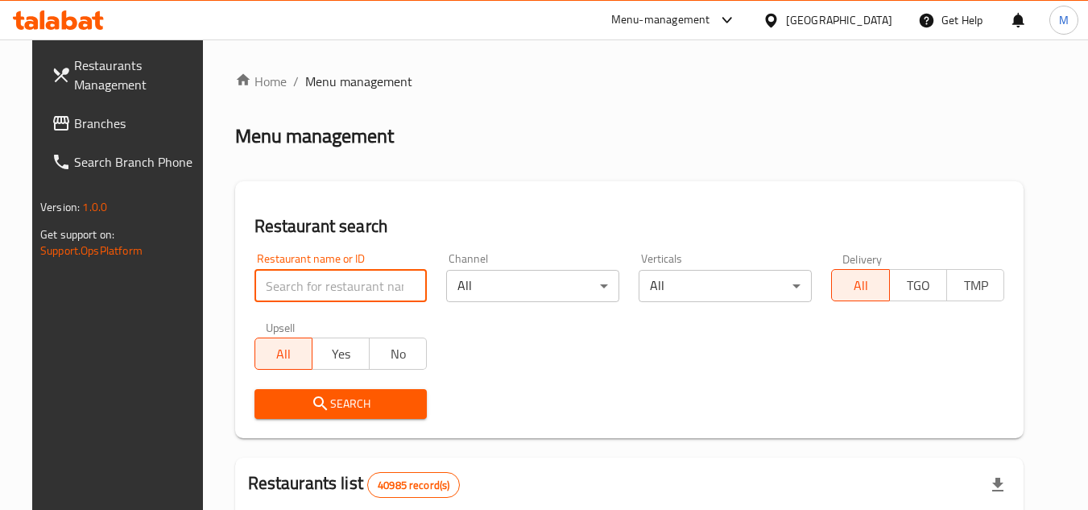
click at [396, 285] on input "search" at bounding box center [341, 286] width 173 height 32
paste input "Misr El Kheir"
click button "Search" at bounding box center [341, 404] width 173 height 30
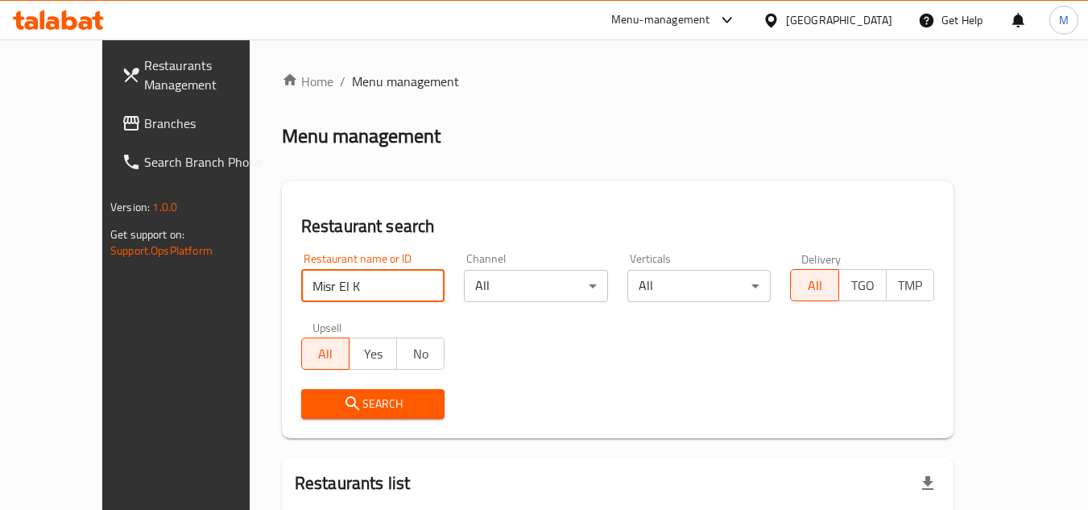
click button "Search" at bounding box center [373, 404] width 144 height 30
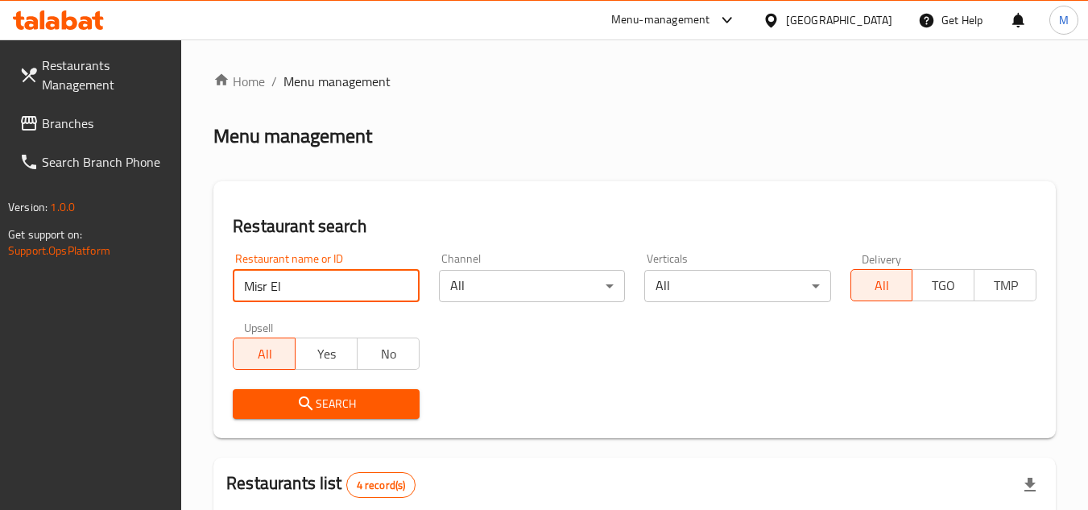
type input "Misr El"
click button "Search" at bounding box center [326, 404] width 186 height 30
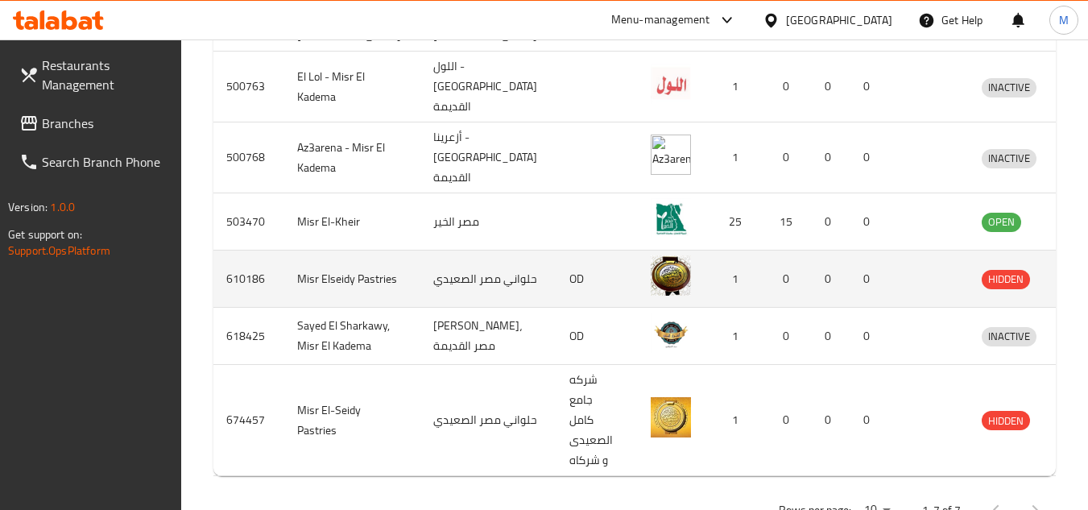
scroll to position [553, 0]
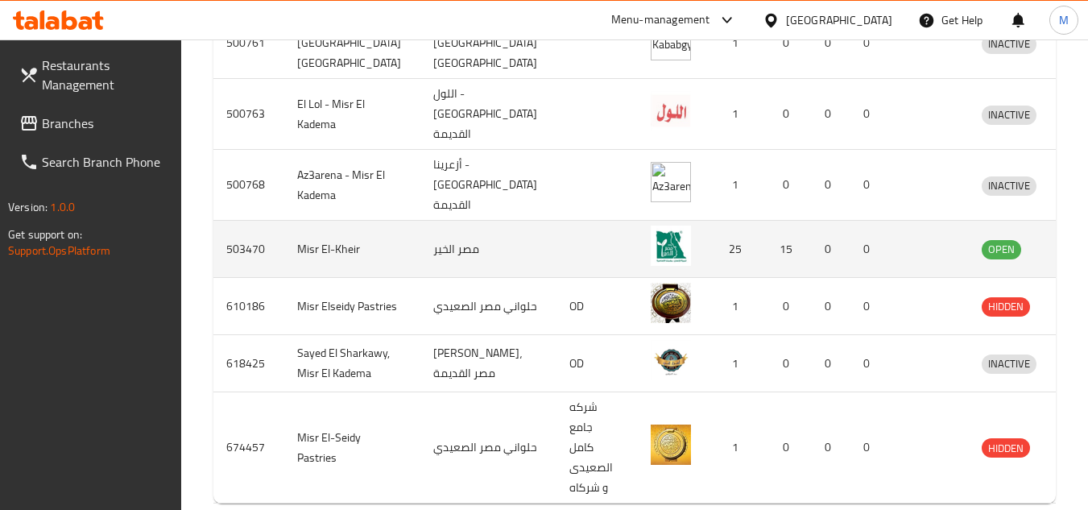
click at [1069, 239] on icon "enhanced table" at bounding box center [1078, 248] width 19 height 19
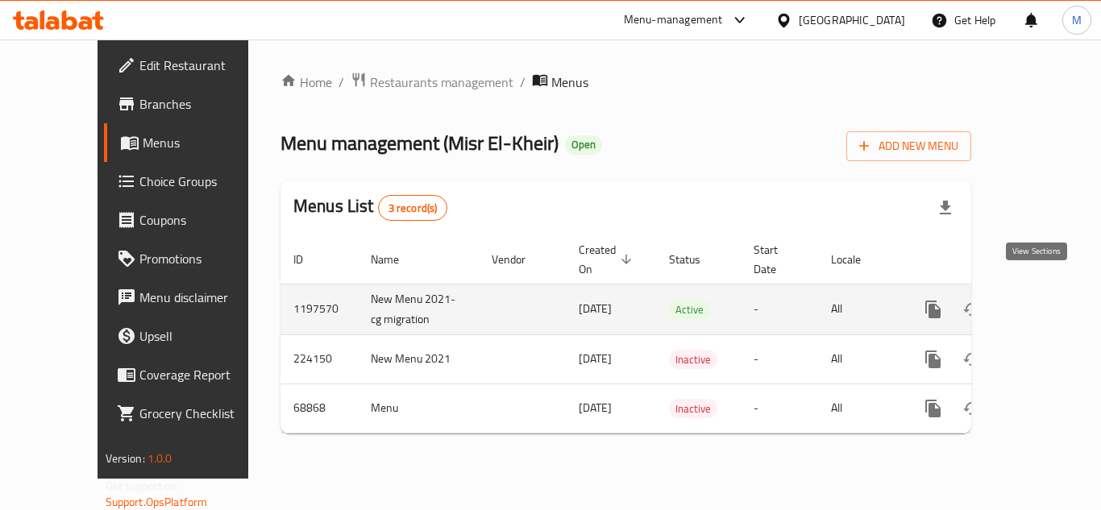
click at [1039, 290] on link "enhanced table" at bounding box center [1049, 309] width 39 height 39
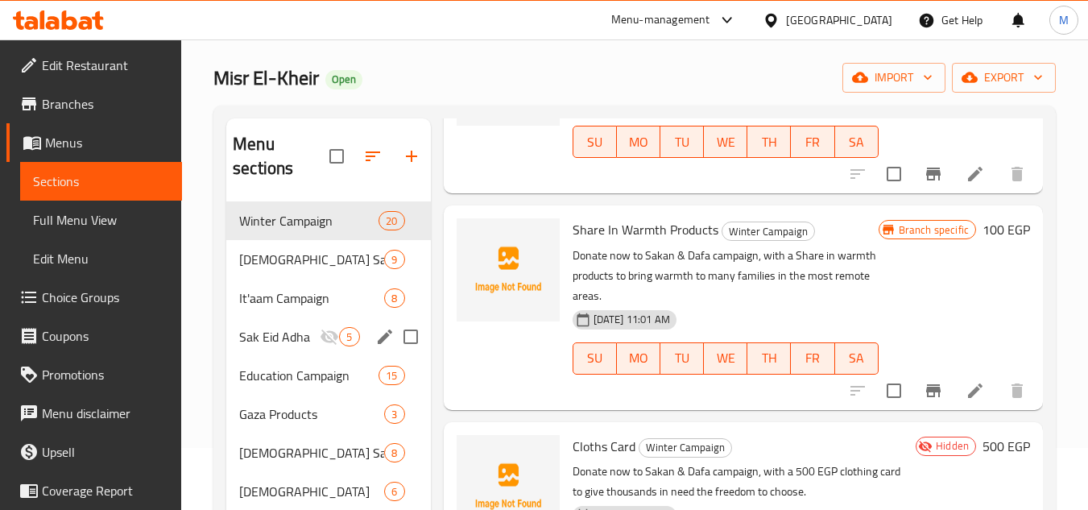
scroll to position [81, 0]
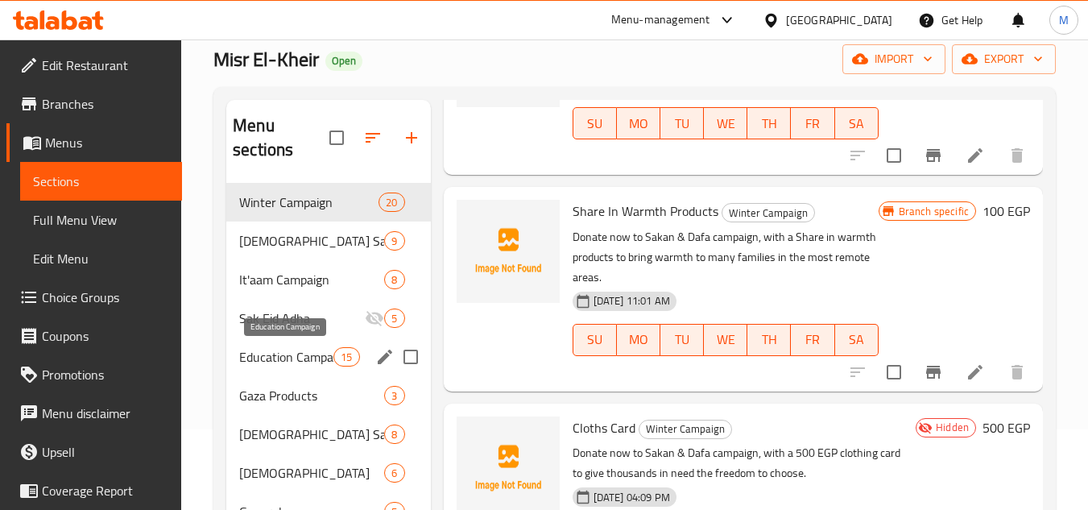
click at [278, 350] on span "Education Campaign" at bounding box center [286, 356] width 94 height 19
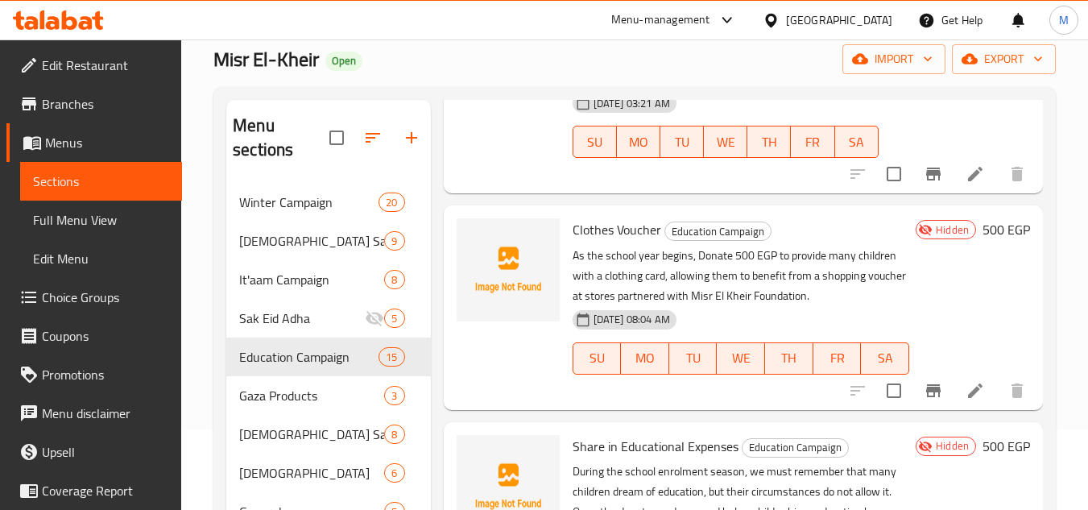
scroll to position [1450, 0]
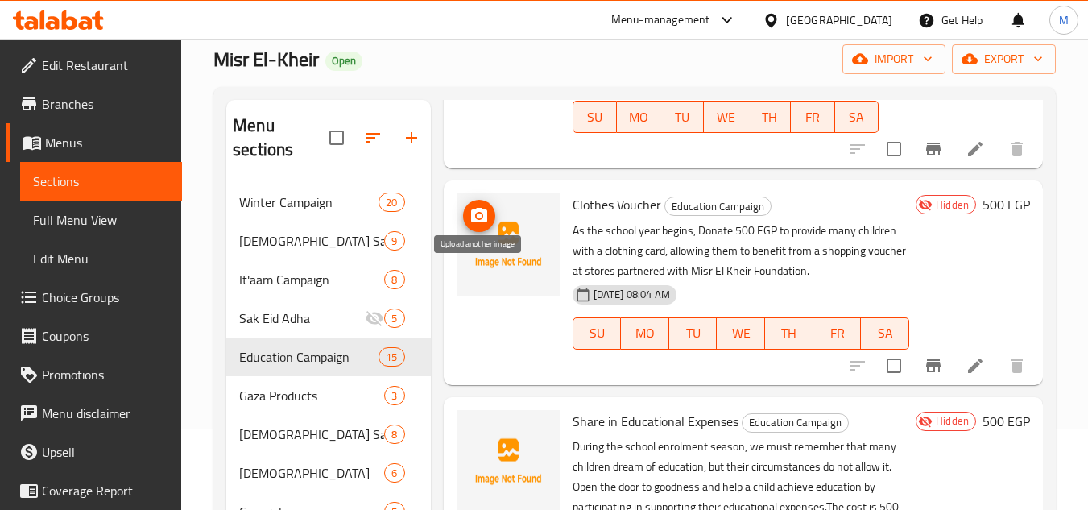
click at [477, 222] on icon "upload picture" at bounding box center [479, 215] width 16 height 15
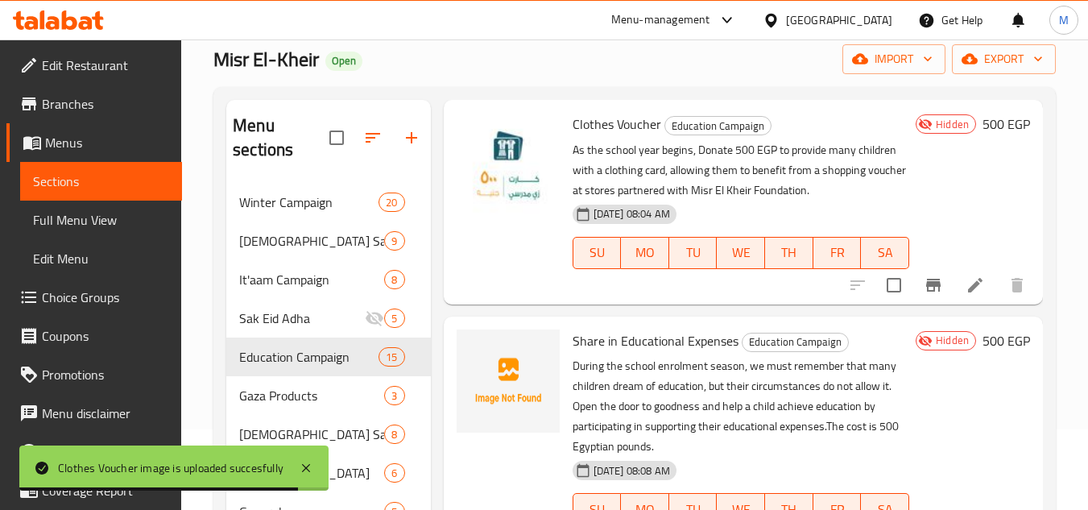
scroll to position [1611, 0]
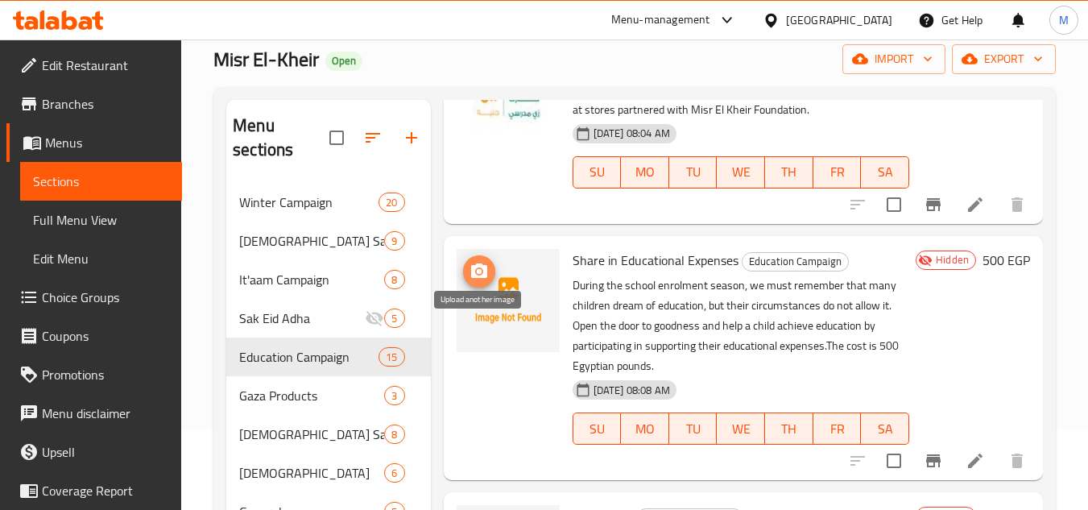
click at [486, 278] on icon "upload picture" at bounding box center [479, 270] width 16 height 15
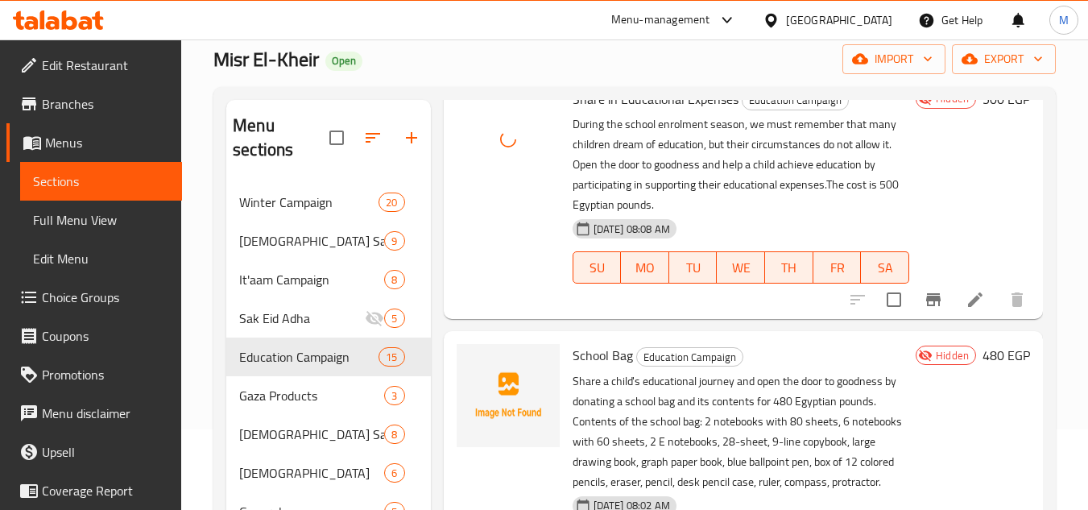
scroll to position [1853, 0]
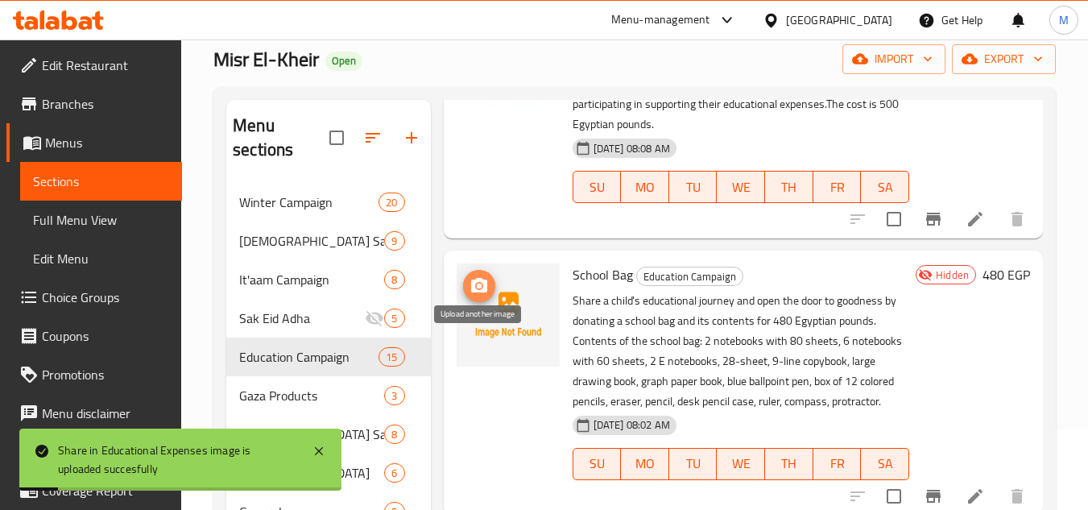
click at [491, 296] on span "upload picture" at bounding box center [479, 285] width 32 height 19
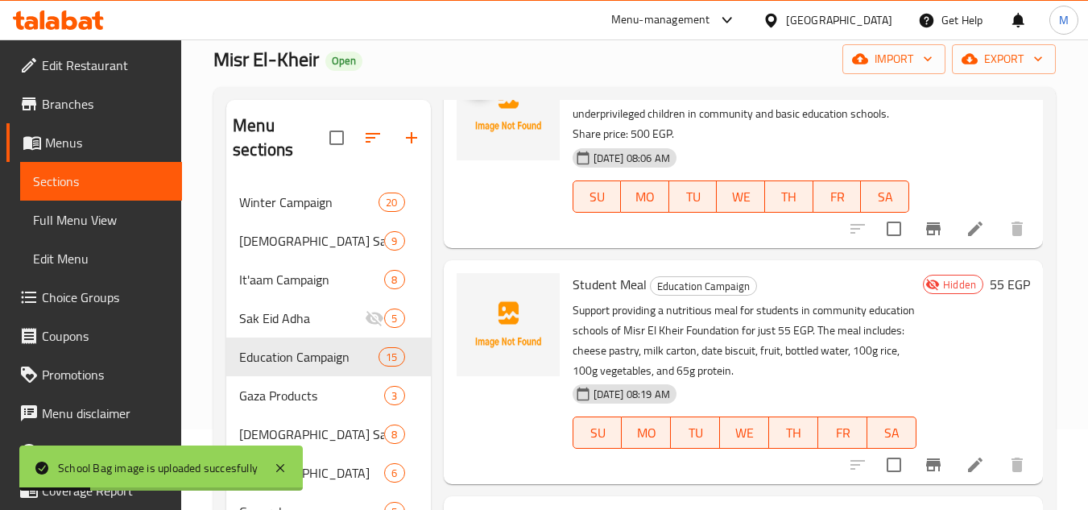
scroll to position [2256, 0]
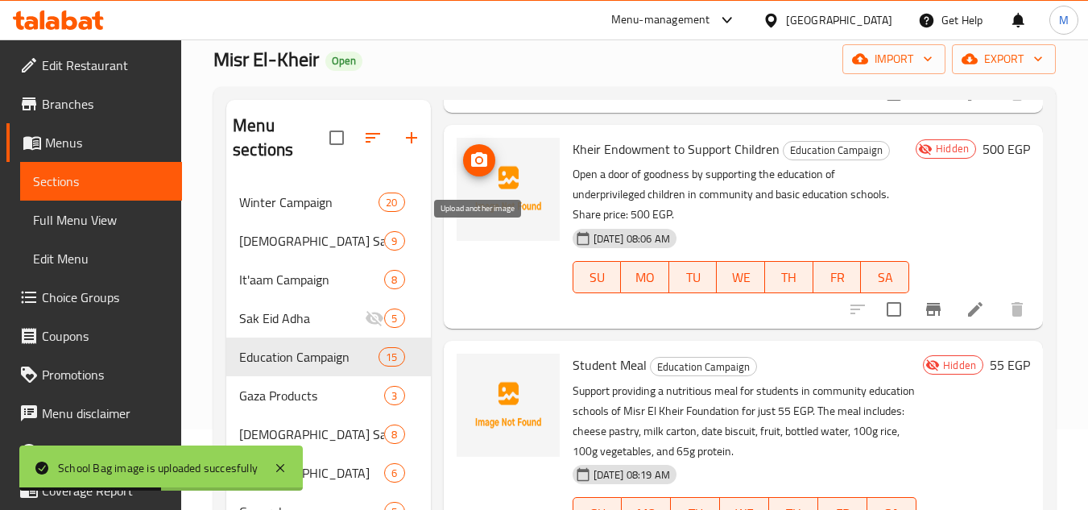
click at [486, 167] on icon "upload picture" at bounding box center [479, 159] width 16 height 15
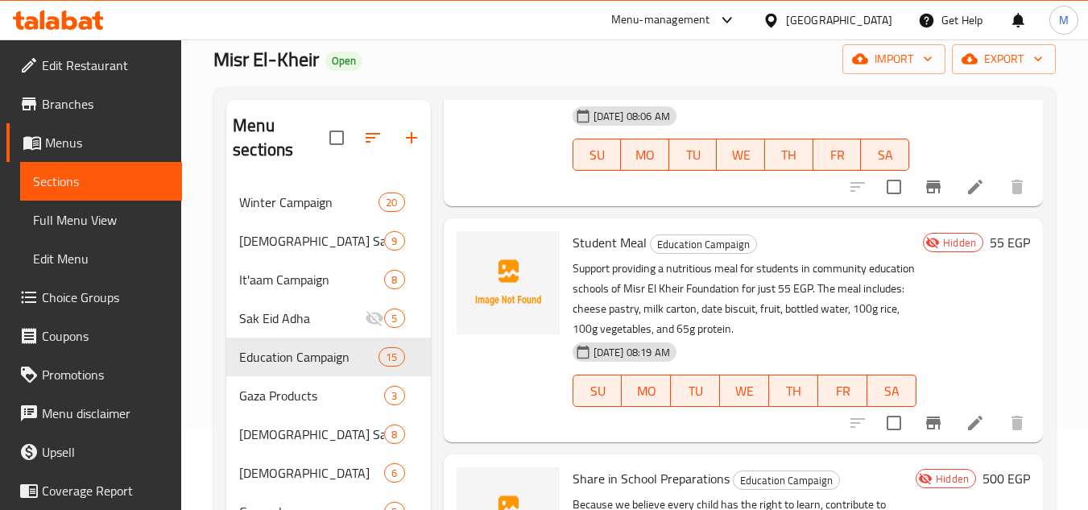
scroll to position [2417, 0]
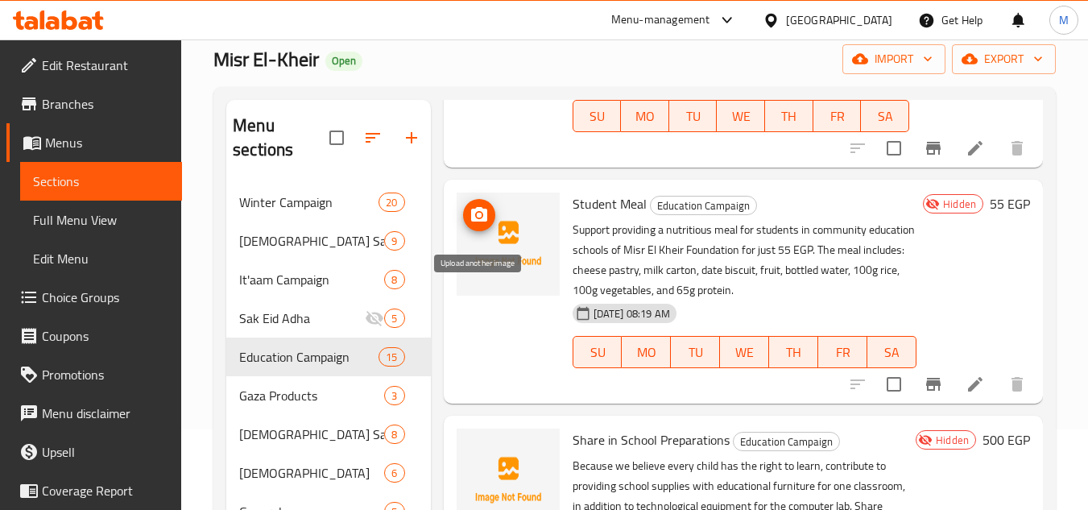
click at [486, 222] on icon "upload picture" at bounding box center [479, 214] width 16 height 15
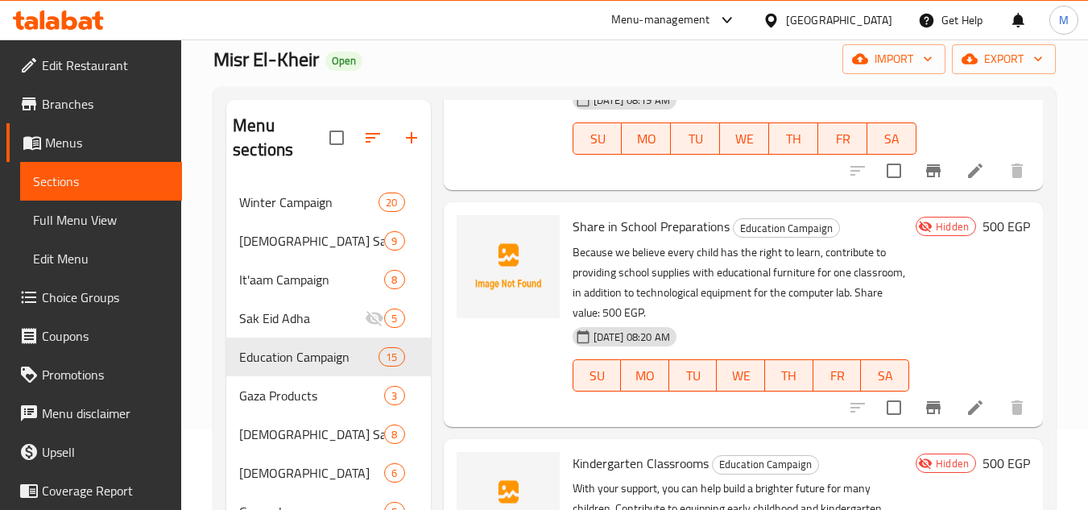
scroll to position [2659, 0]
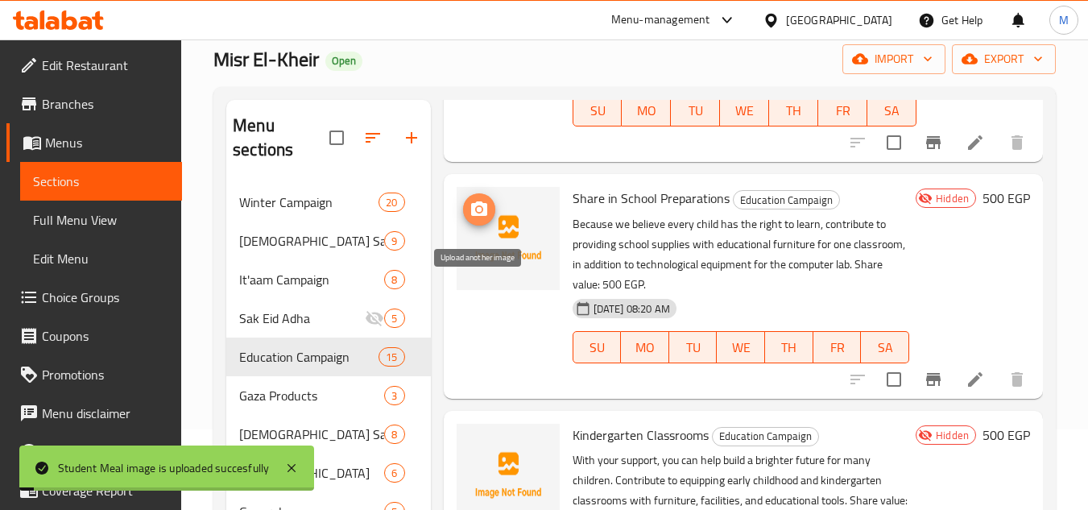
click at [479, 212] on circle "upload picture" at bounding box center [478, 209] width 5 height 5
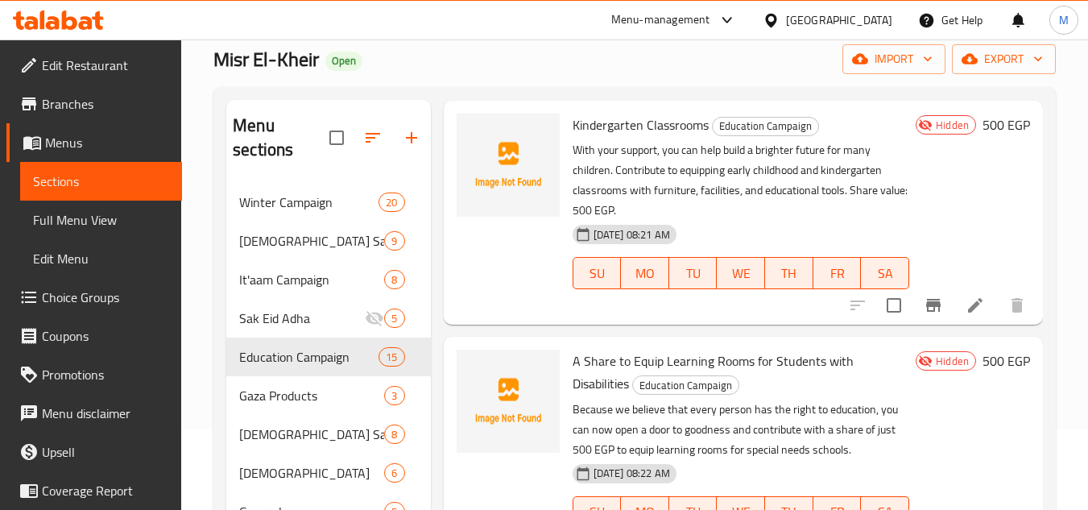
scroll to position [2981, 0]
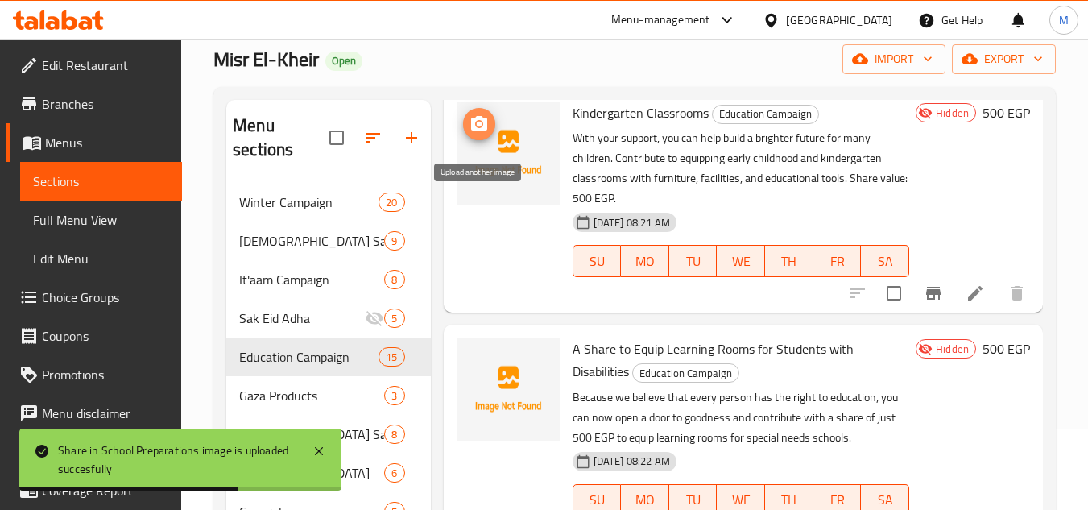
click at [487, 131] on icon "upload picture" at bounding box center [479, 123] width 16 height 15
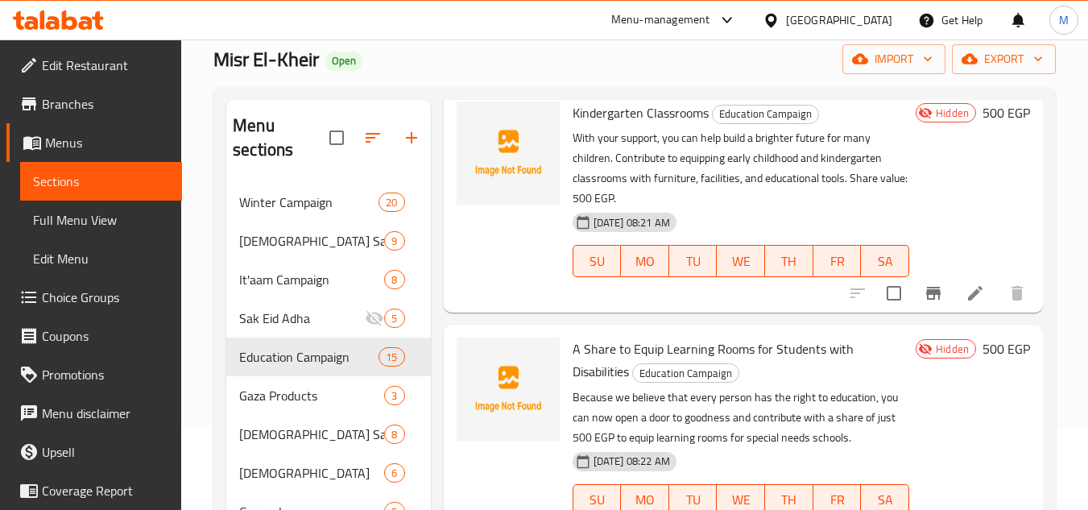
click at [1062, 301] on div "Home / Restaurants management / Menus / Sections Misr El-Kheir Open import expo…" at bounding box center [634, 329] width 907 height 740
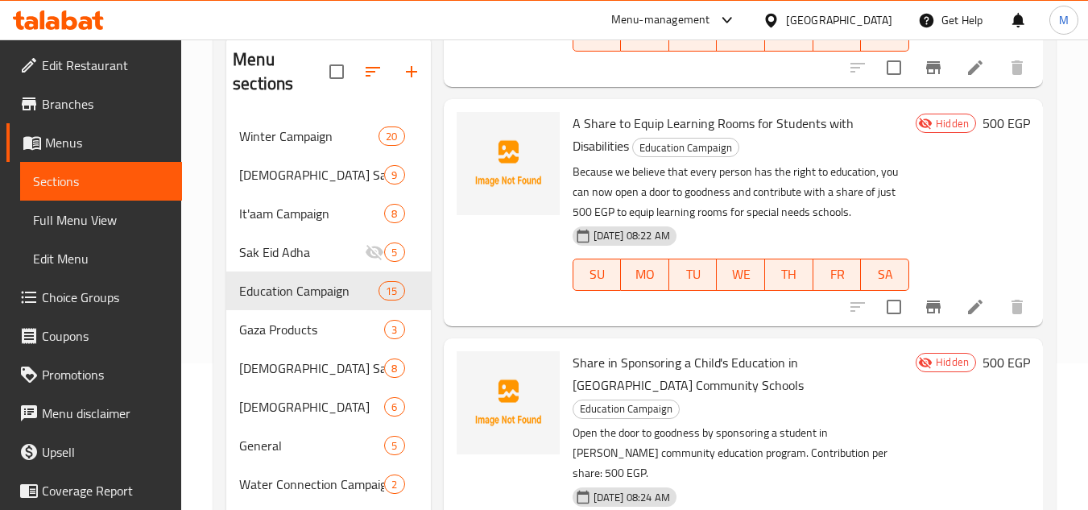
scroll to position [242, 0]
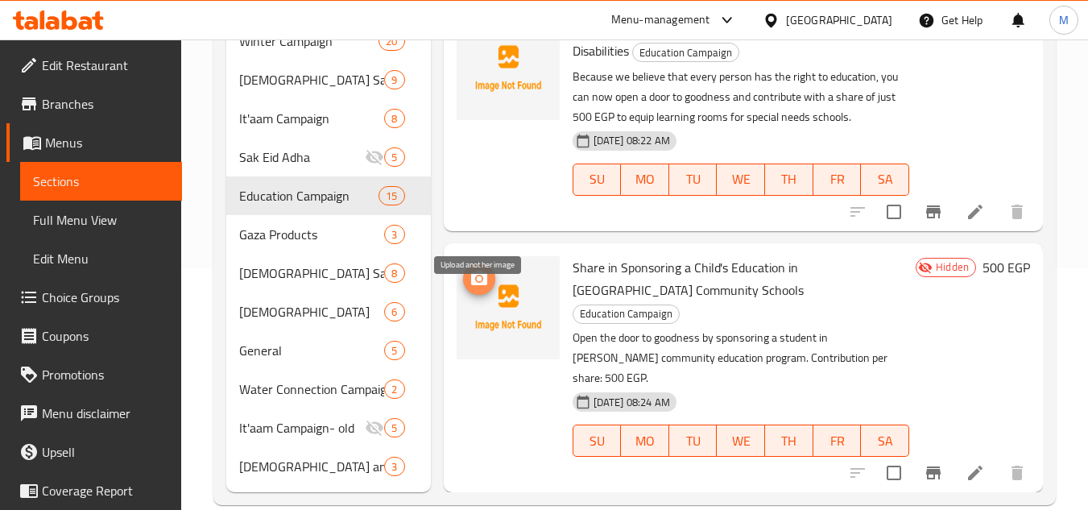
click at [474, 285] on icon "upload picture" at bounding box center [479, 278] width 16 height 15
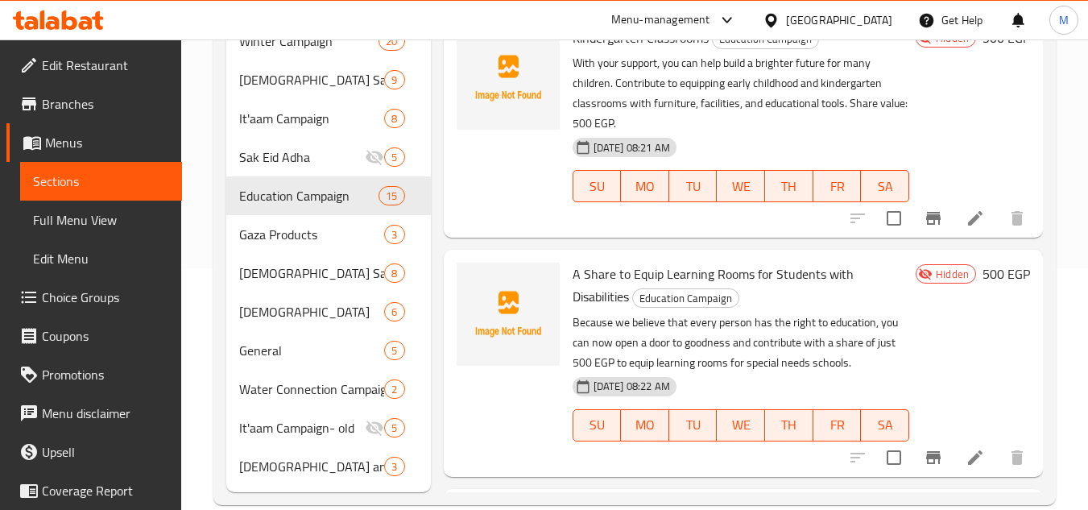
scroll to position [2880, 0]
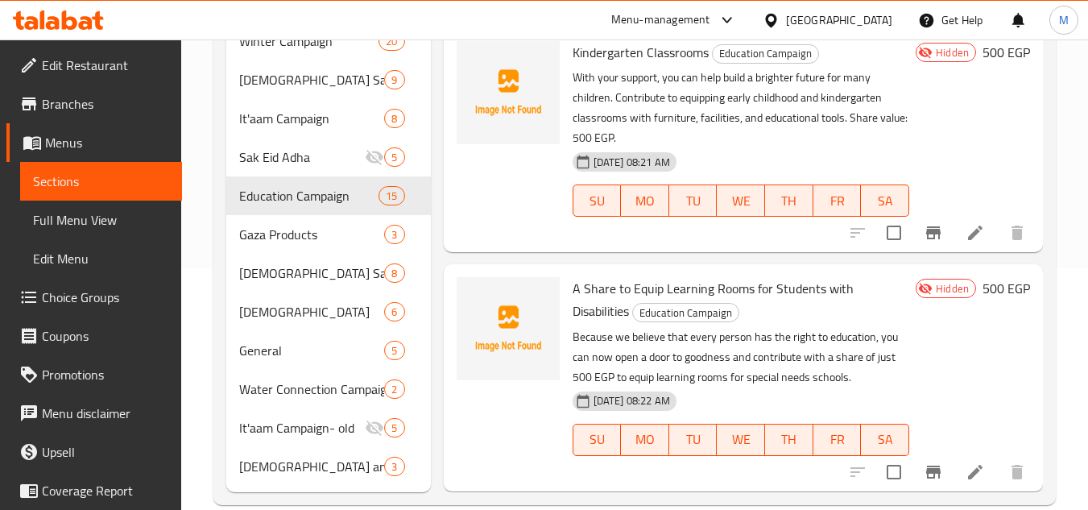
click at [1057, 207] on div "Home / Restaurants management / Menus / Sections Misr El-Kheir Open import expo…" at bounding box center [634, 168] width 907 height 740
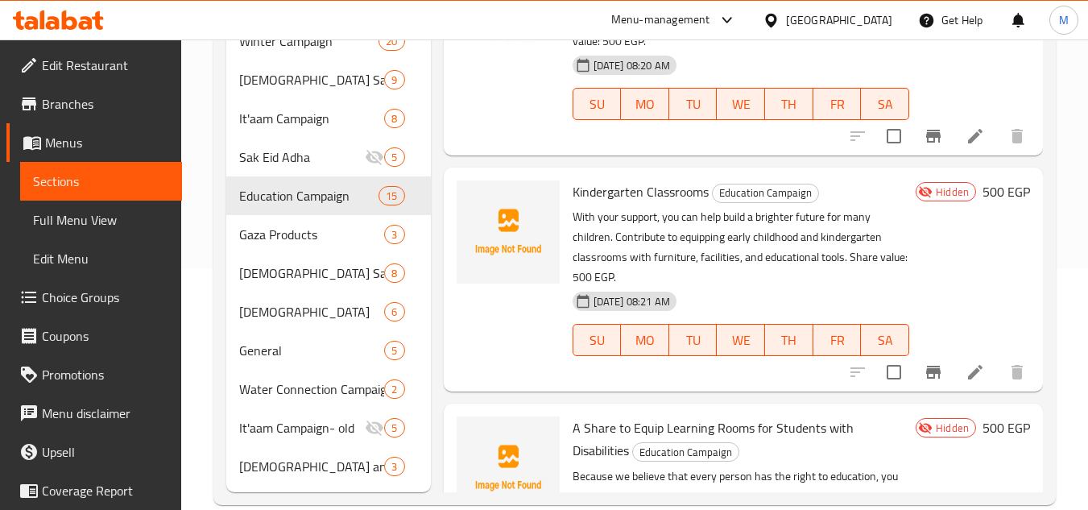
scroll to position [2800, 0]
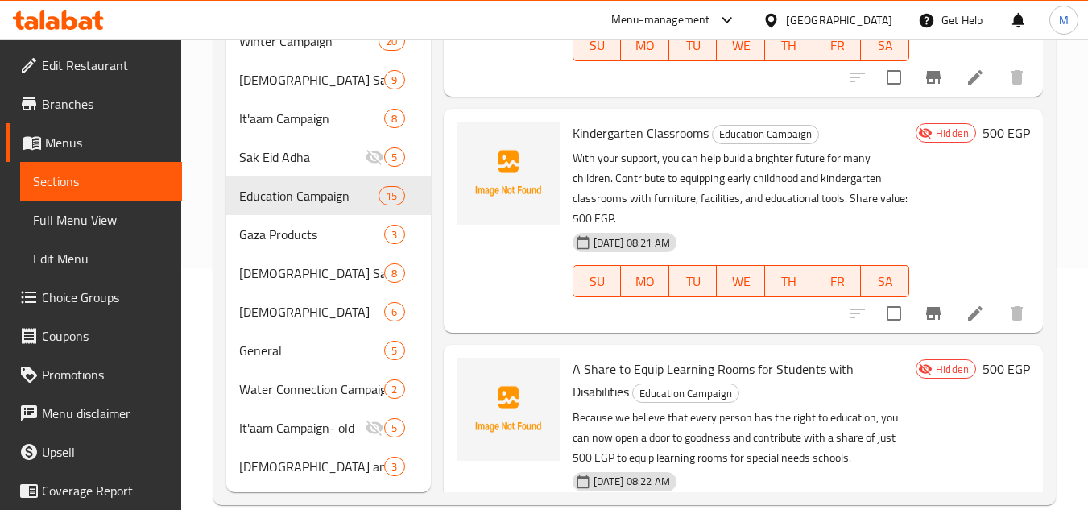
click at [1067, 245] on div "Home / Restaurants management / Menus / Sections Misr El-Kheir Open import expo…" at bounding box center [634, 168] width 907 height 740
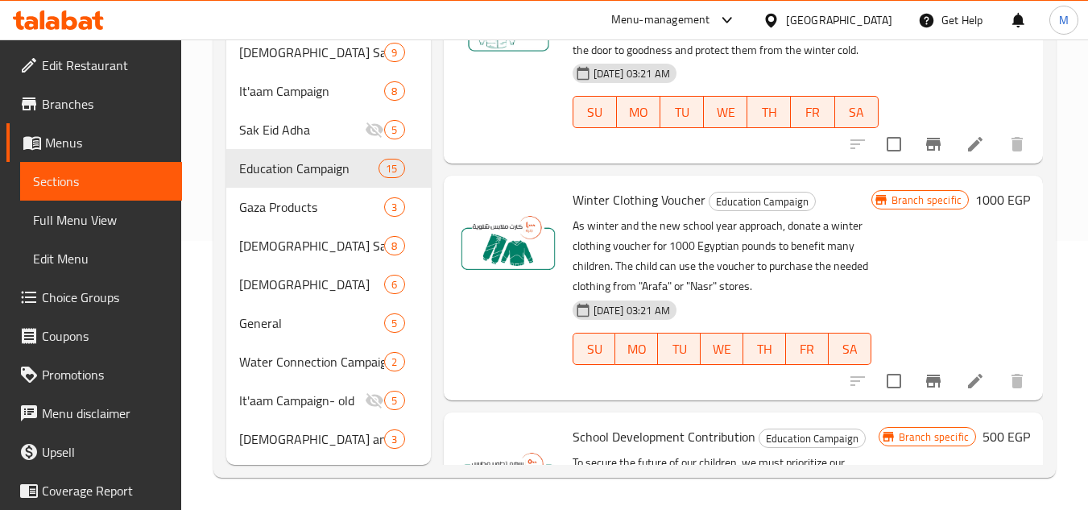
scroll to position [786, 0]
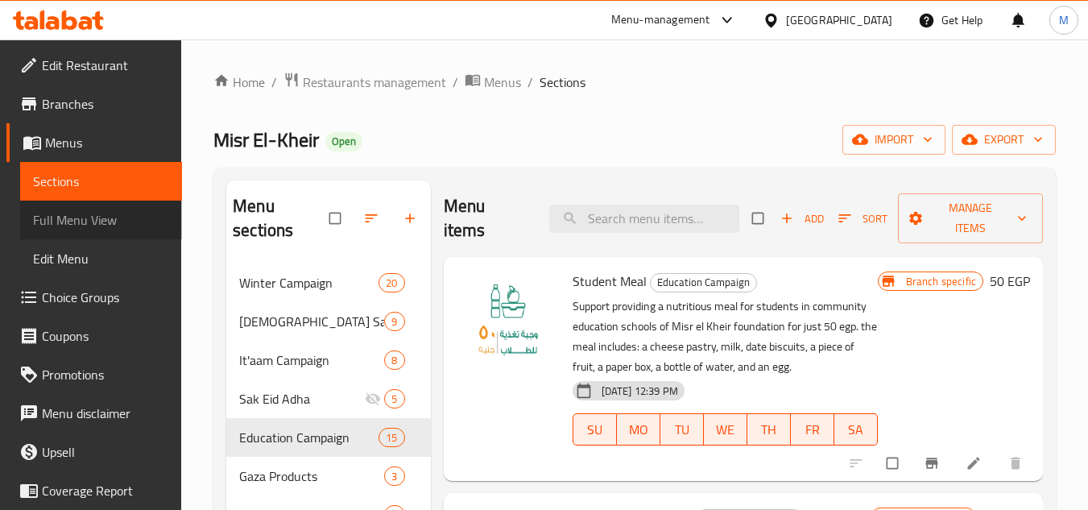
click at [106, 222] on span "Full Menu View" at bounding box center [101, 219] width 136 height 19
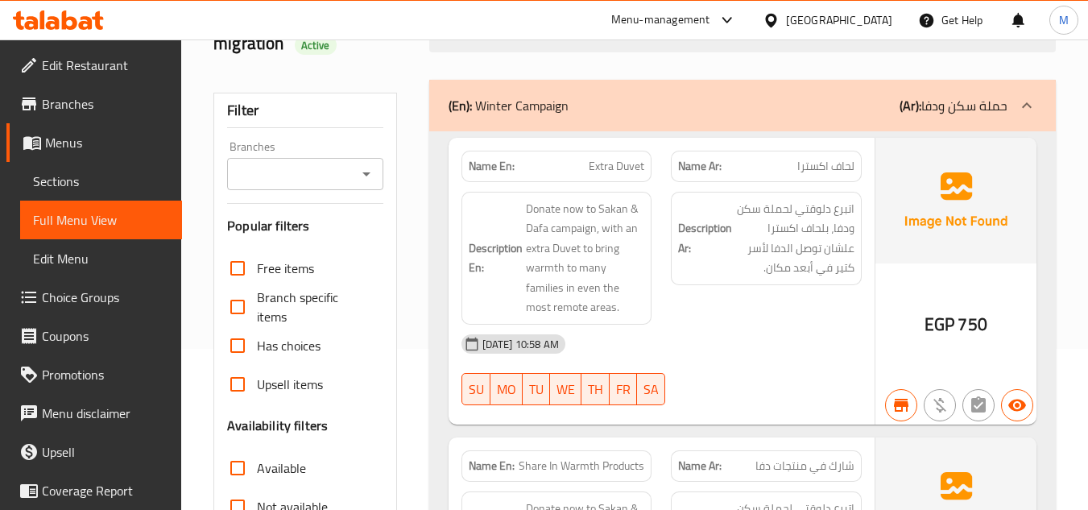
scroll to position [483, 0]
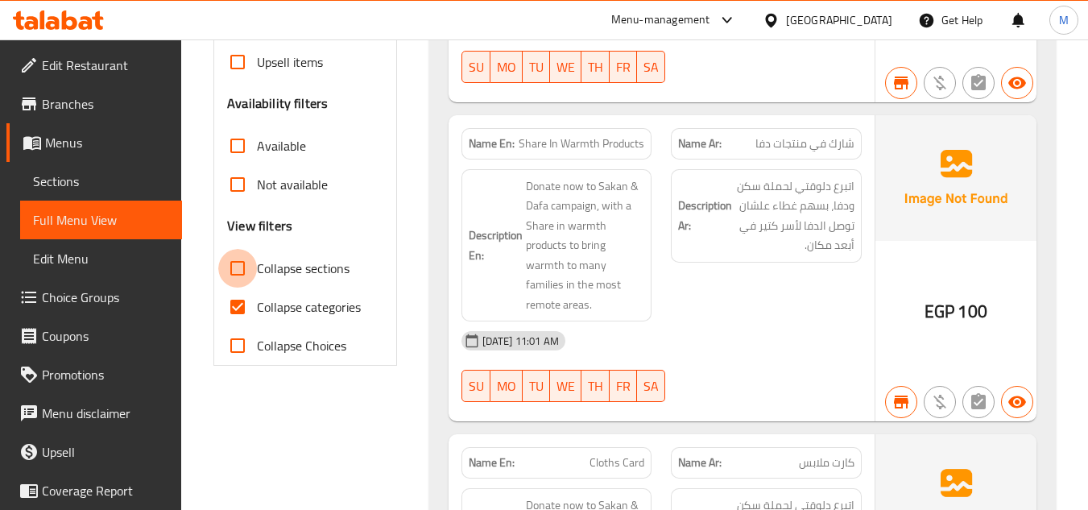
drag, startPoint x: 244, startPoint y: 263, endPoint x: 280, endPoint y: 266, distance: 35.6
click at [243, 263] on input "Collapse sections" at bounding box center [237, 268] width 39 height 39
checkbox input "true"
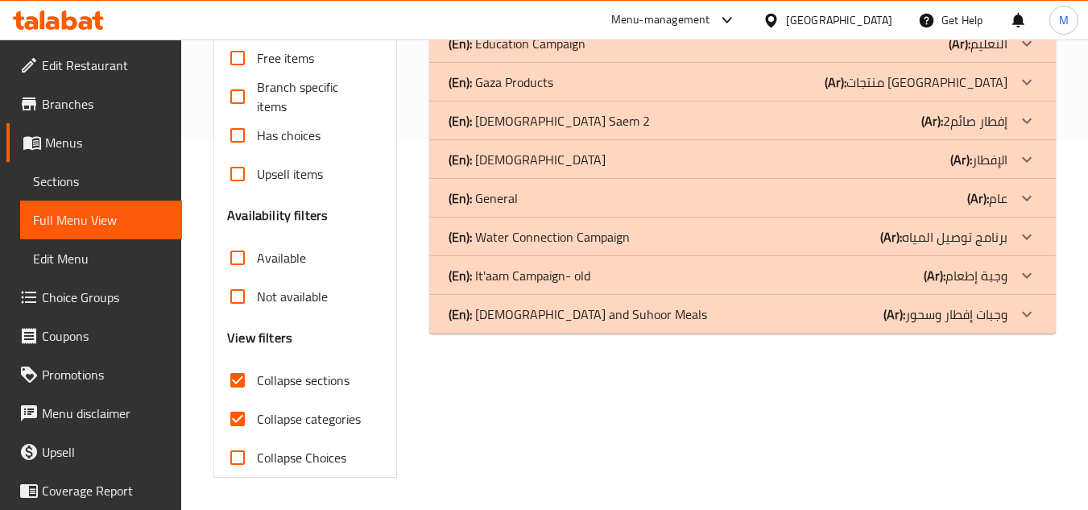
scroll to position [371, 0]
click at [243, 266] on input "Available" at bounding box center [237, 257] width 39 height 39
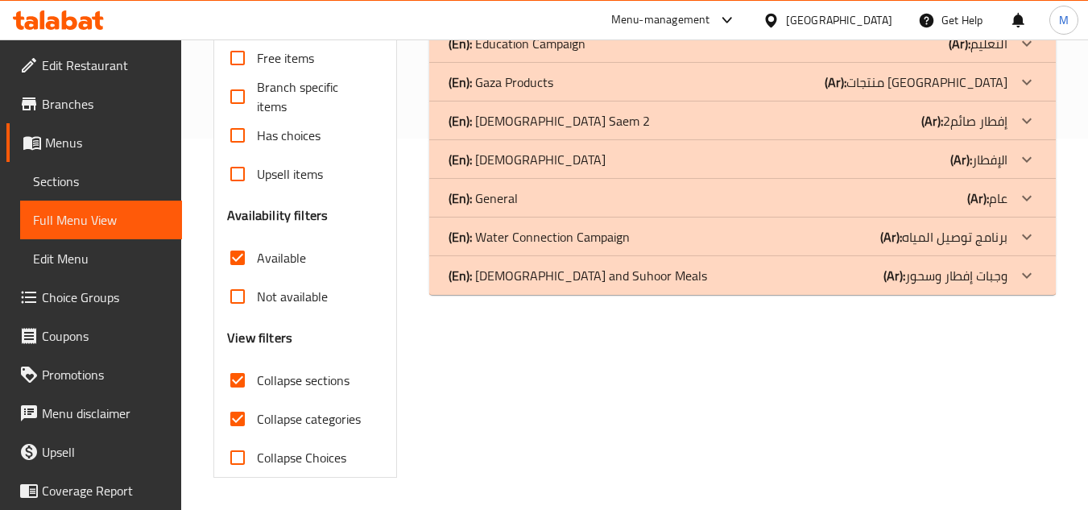
click at [241, 264] on input "Available" at bounding box center [237, 257] width 39 height 39
checkbox input "false"
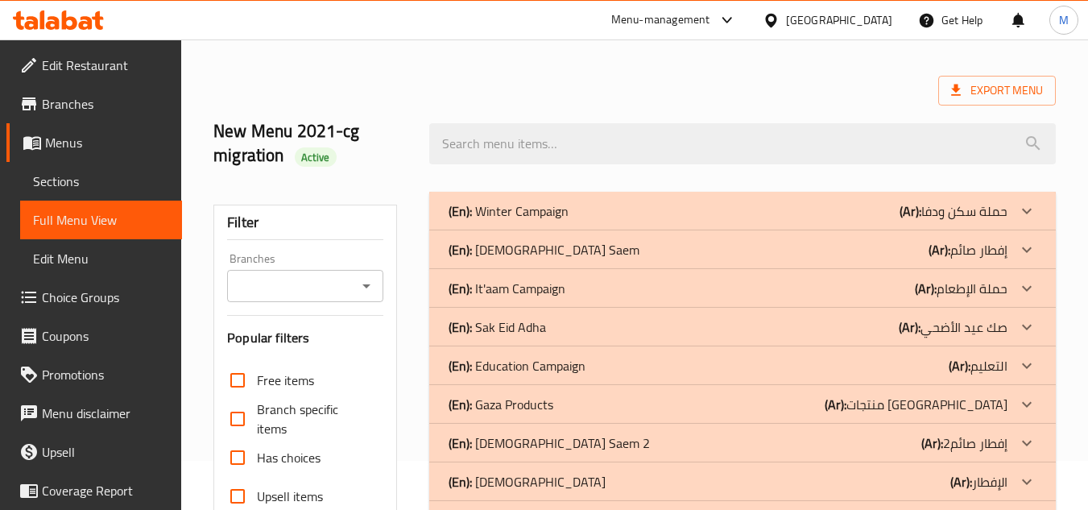
scroll to position [130, 0]
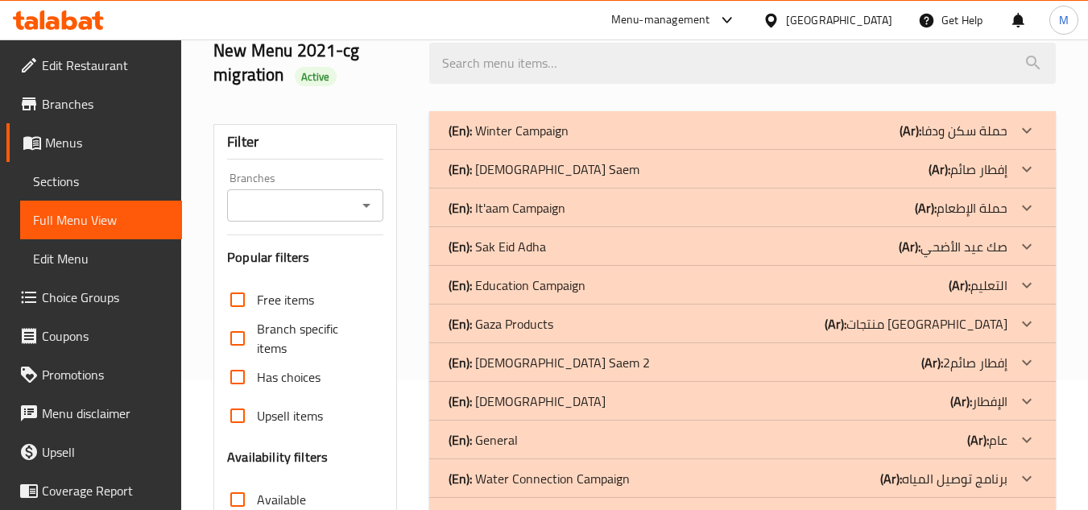
click at [1029, 140] on icon at bounding box center [1027, 130] width 19 height 19
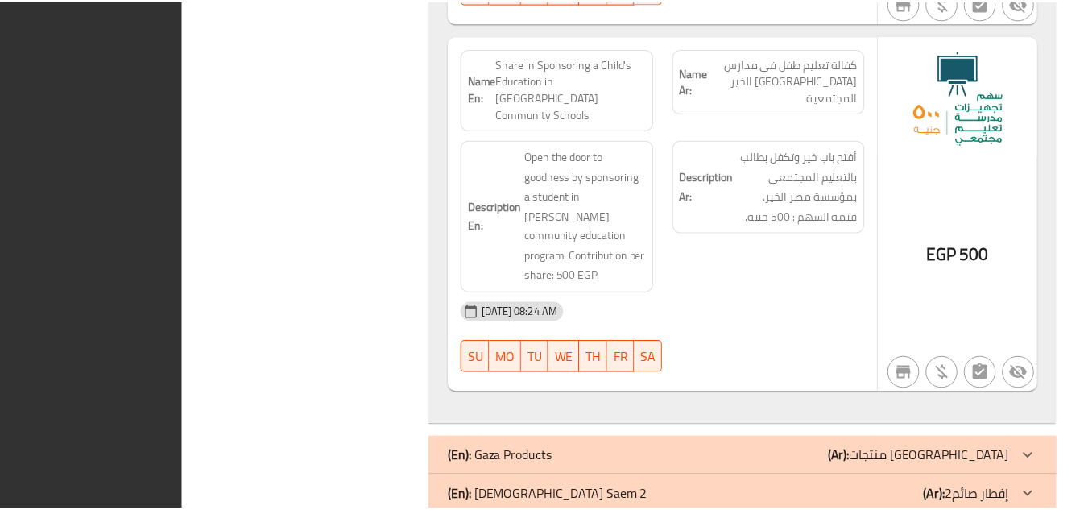
scroll to position [6440, 0]
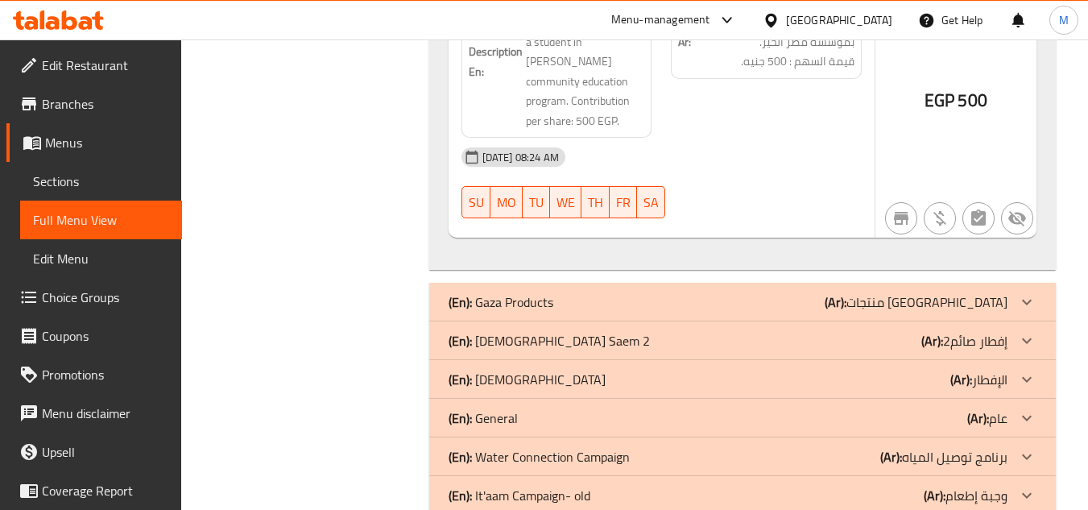
click at [64, 14] on icon at bounding box center [69, 19] width 15 height 19
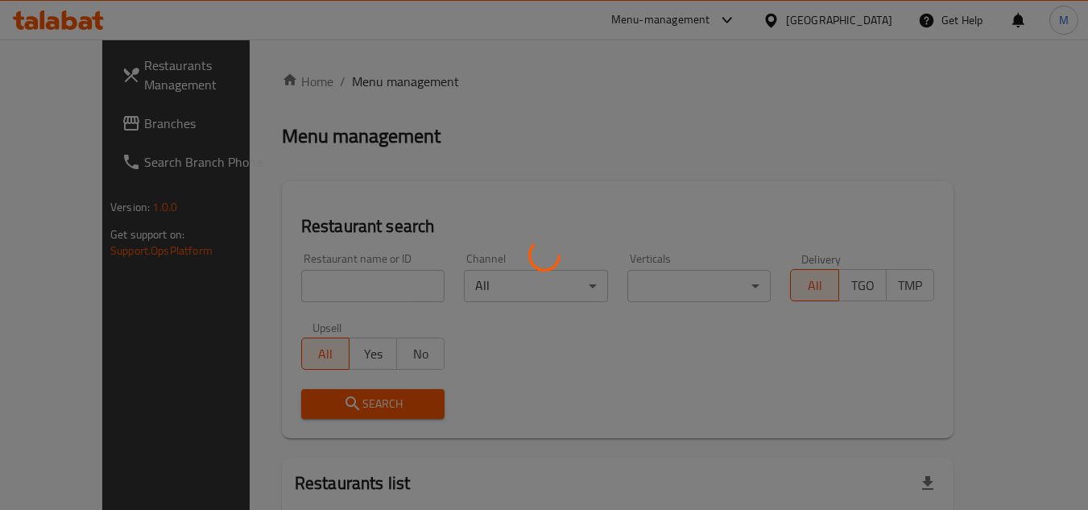
scroll to position [81, 0]
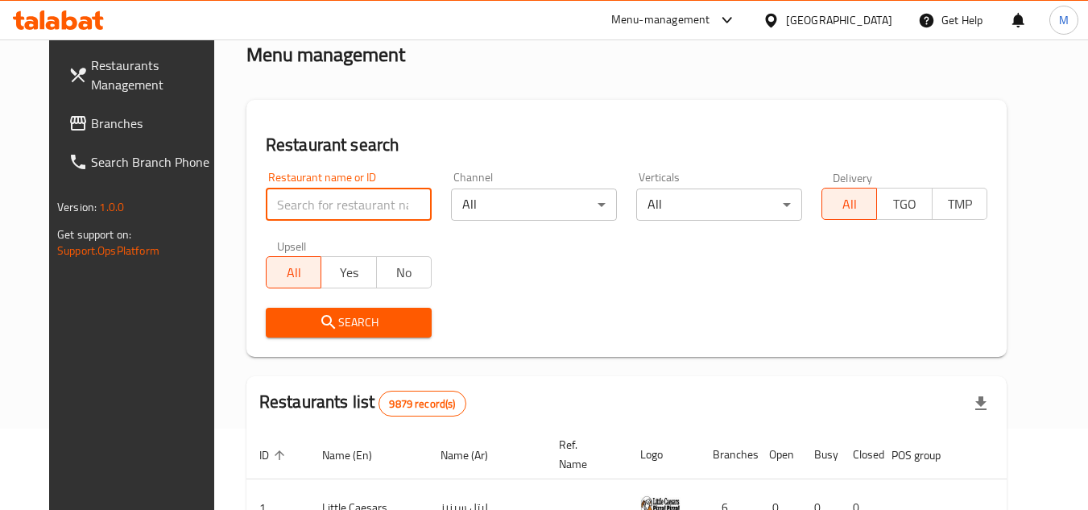
click at [392, 206] on input "search" at bounding box center [349, 205] width 166 height 32
paste input "687667"
type input "687667"
click button "Search" at bounding box center [349, 323] width 166 height 30
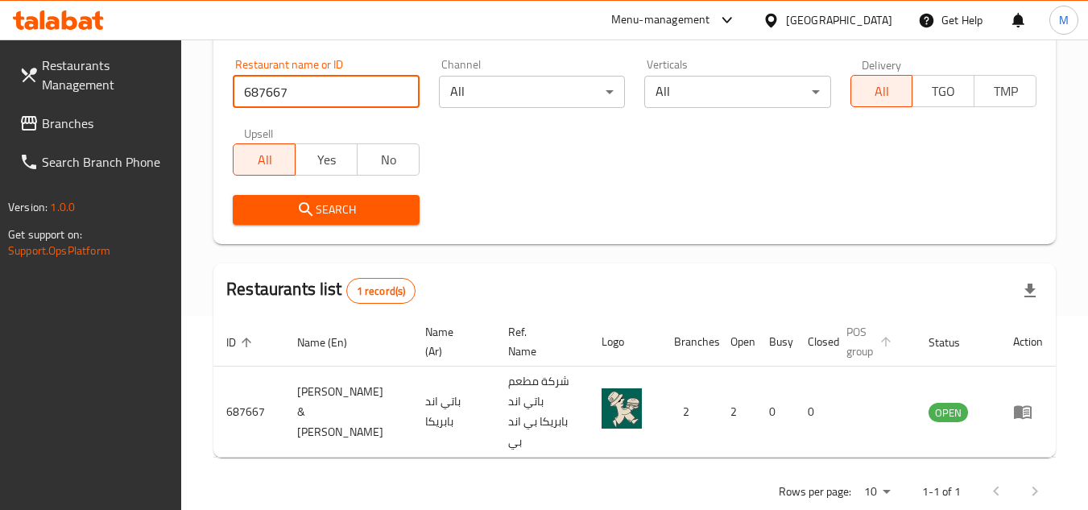
scroll to position [195, 0]
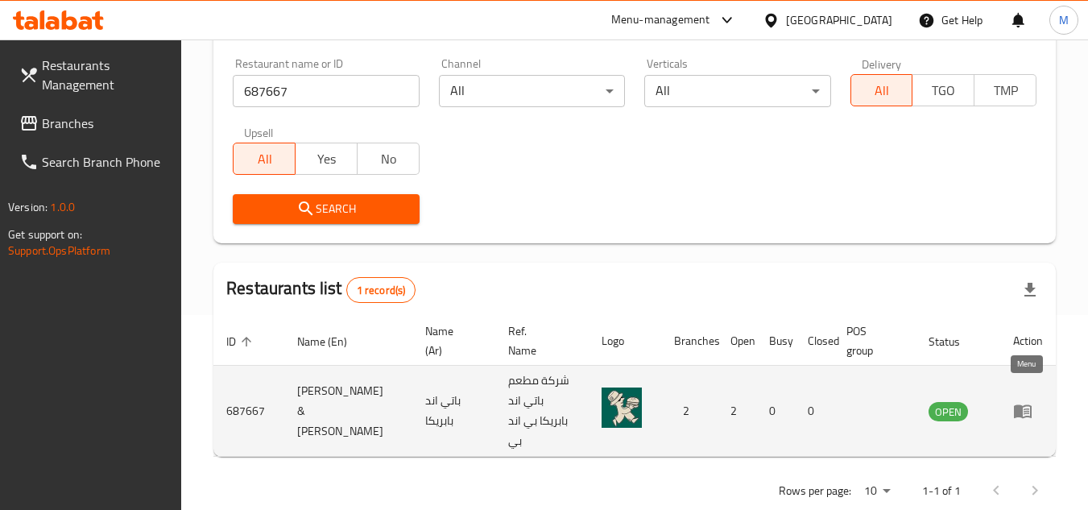
click at [1037, 401] on link "enhanced table" at bounding box center [1029, 410] width 30 height 19
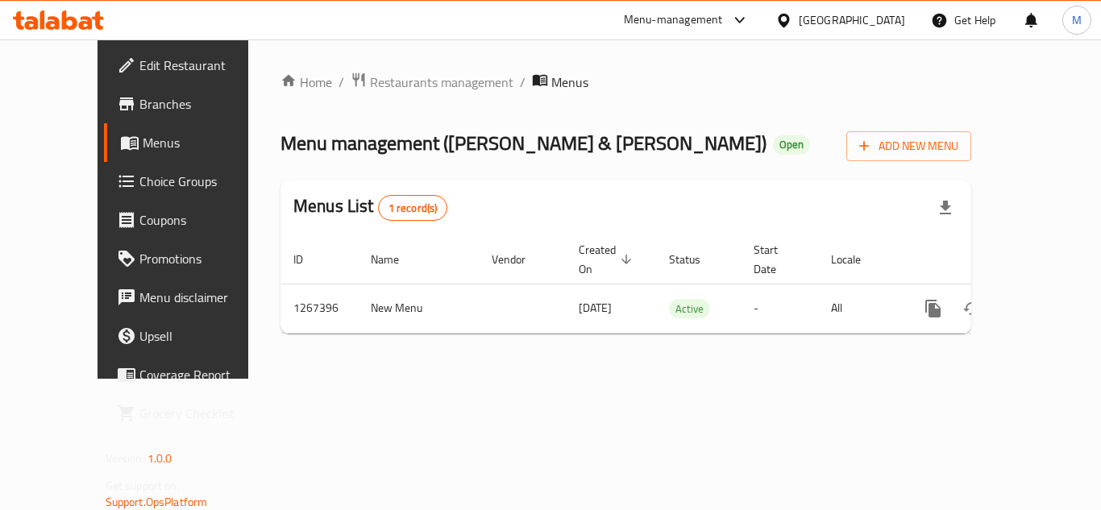
click at [139, 58] on span "Edit Restaurant" at bounding box center [203, 65] width 129 height 19
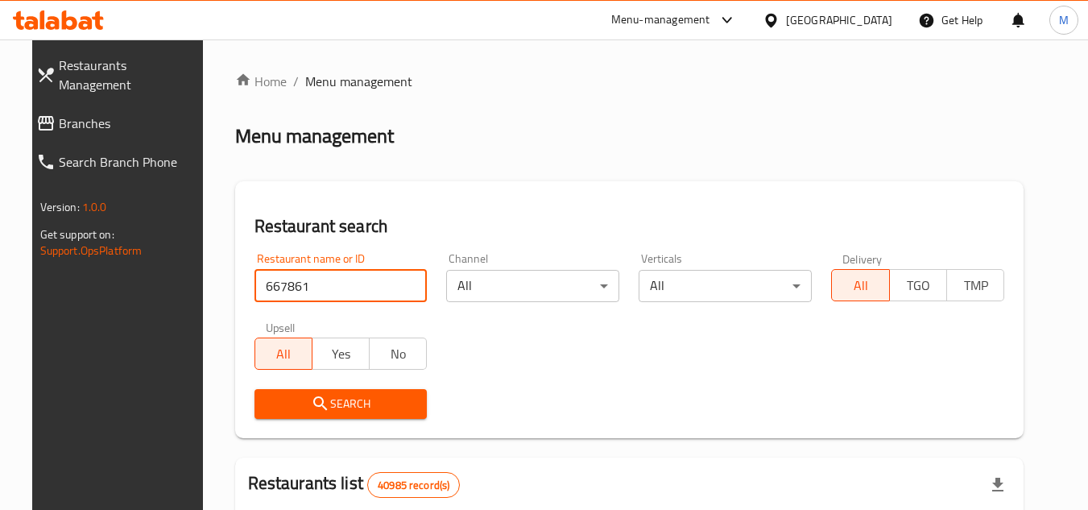
type input "667861"
click button "Search" at bounding box center [341, 404] width 173 height 30
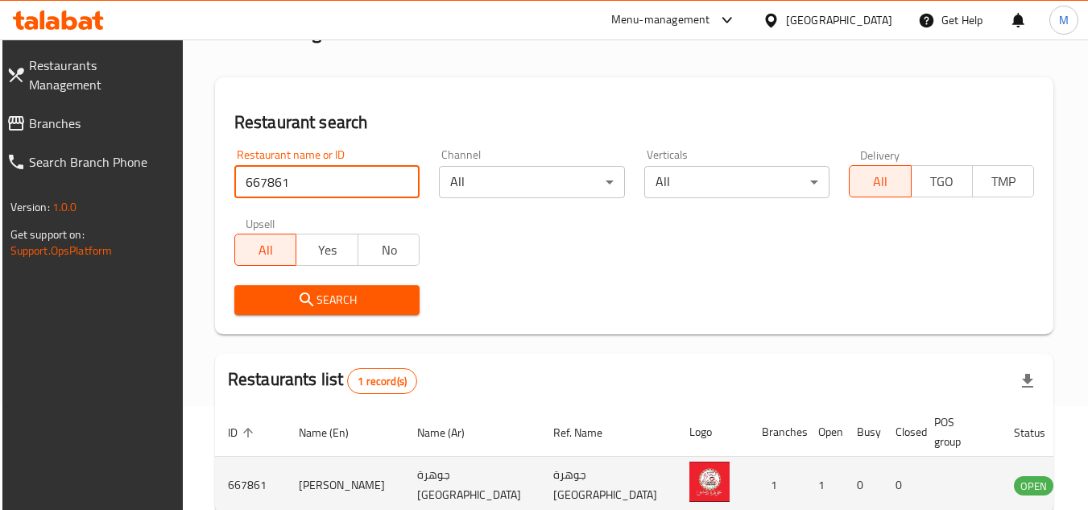
scroll to position [195, 0]
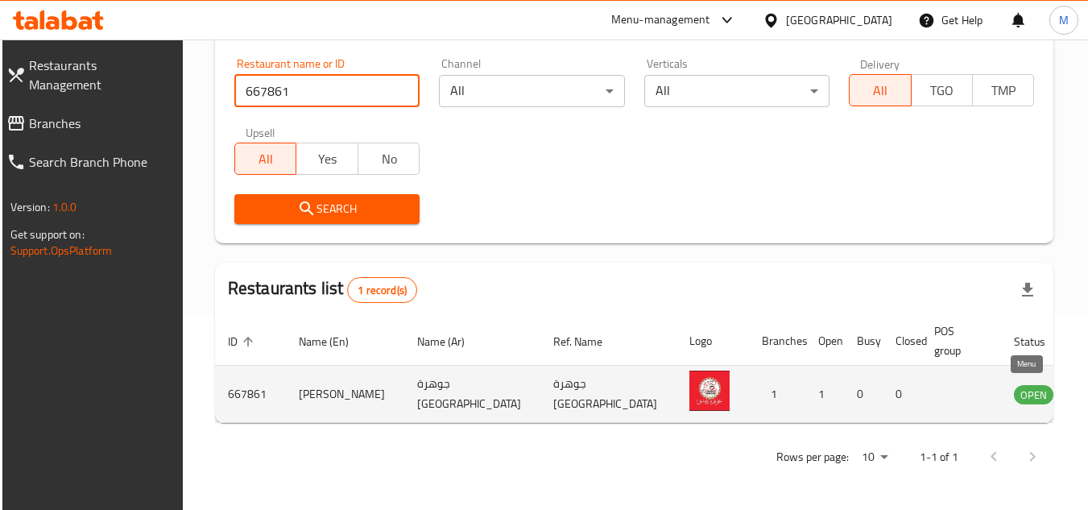
click at [1088, 392] on icon "enhanced table" at bounding box center [1109, 395] width 18 height 14
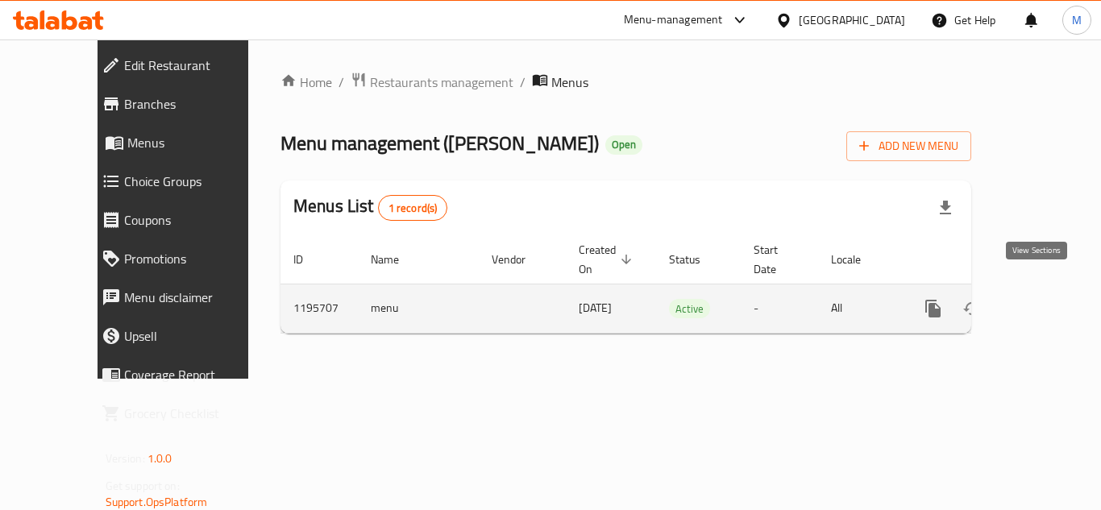
click at [1042, 301] on icon "enhanced table" at bounding box center [1049, 308] width 15 height 15
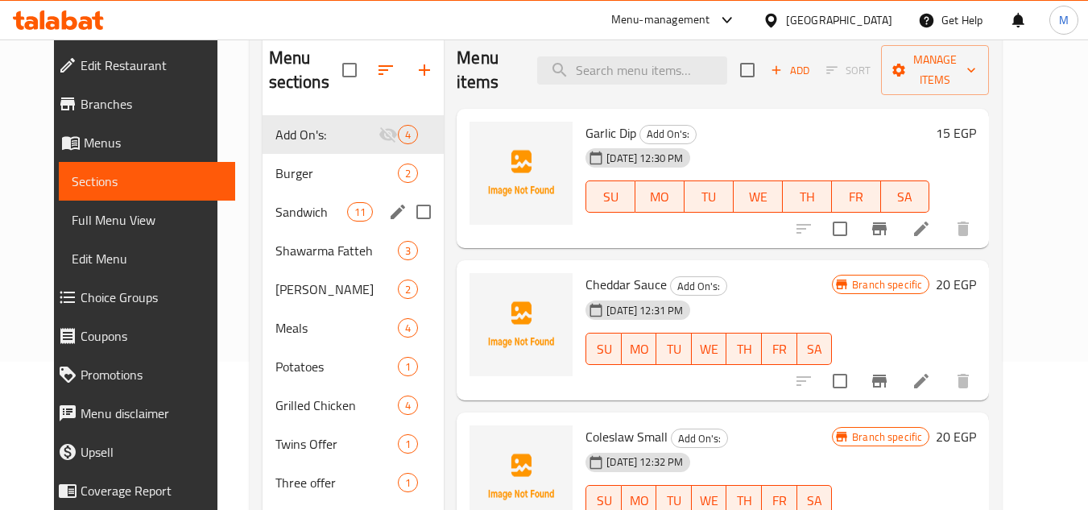
scroll to position [161, 0]
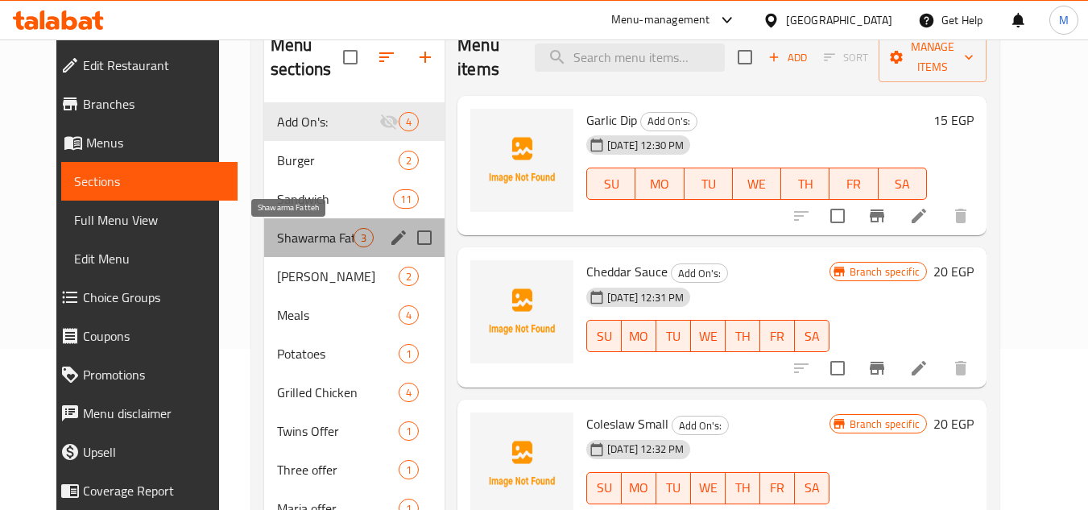
click at [306, 240] on span "Shawarma Fatteh" at bounding box center [315, 237] width 77 height 19
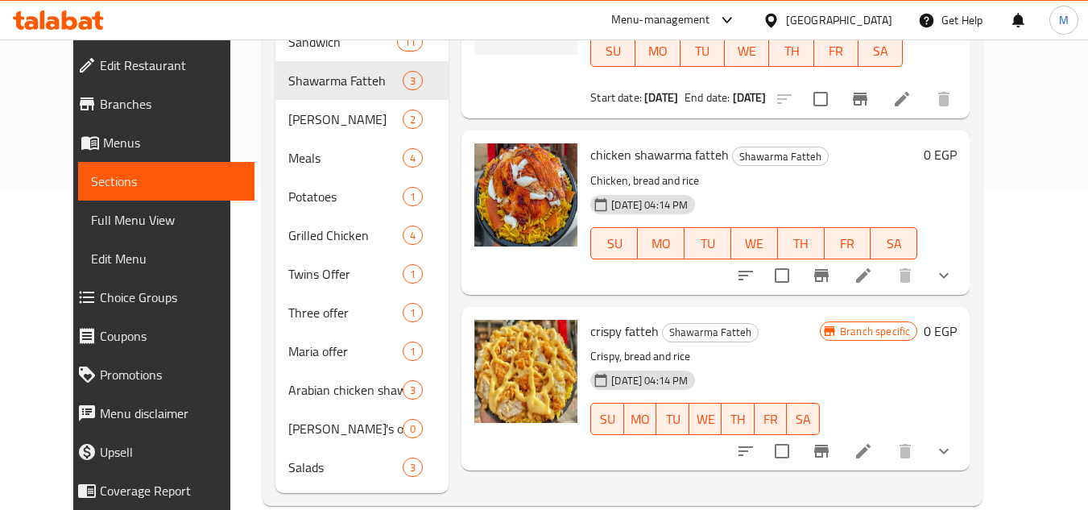
scroll to position [322, 0]
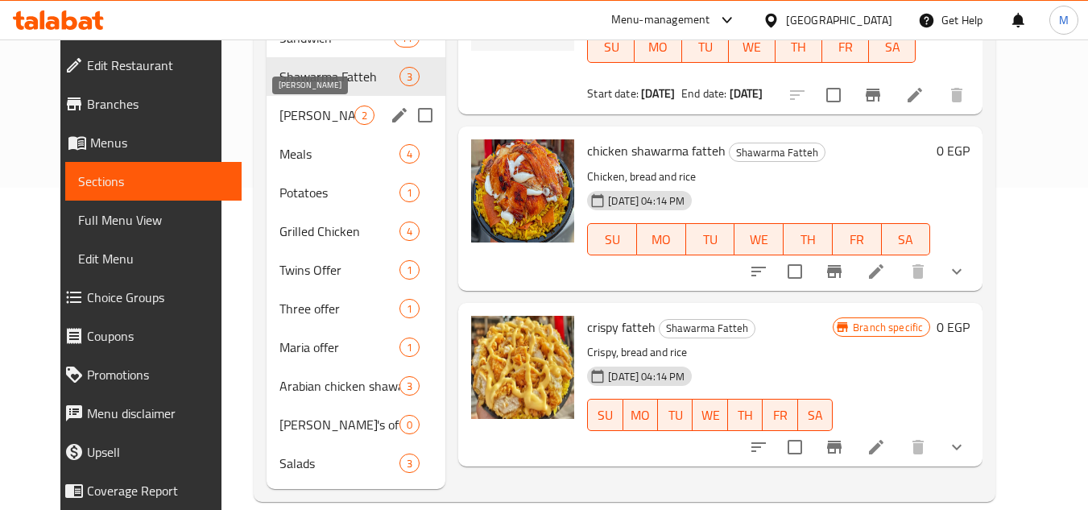
click at [280, 118] on span "[PERSON_NAME]" at bounding box center [317, 115] width 75 height 19
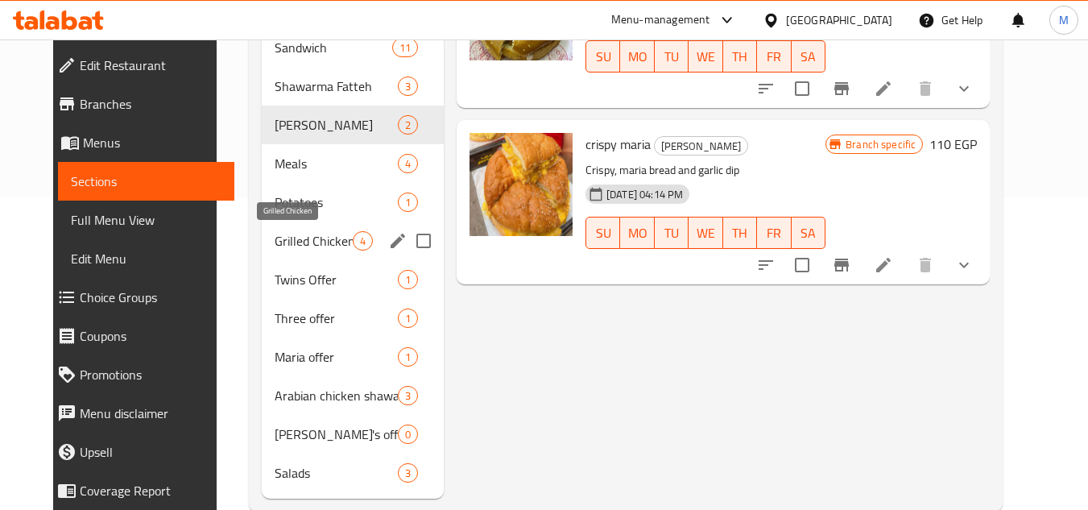
scroll to position [322, 0]
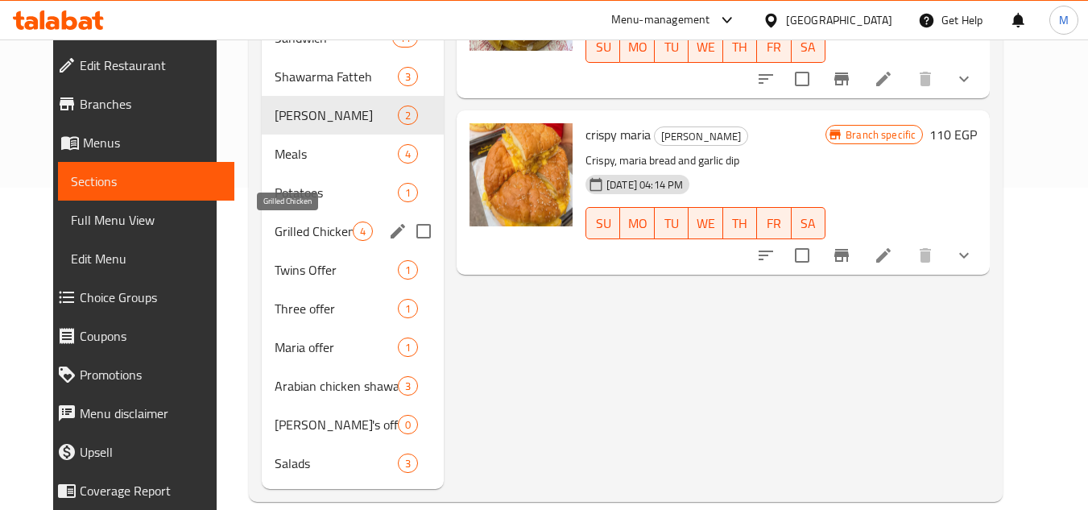
click at [275, 222] on span "Grilled Chicken" at bounding box center [314, 231] width 78 height 19
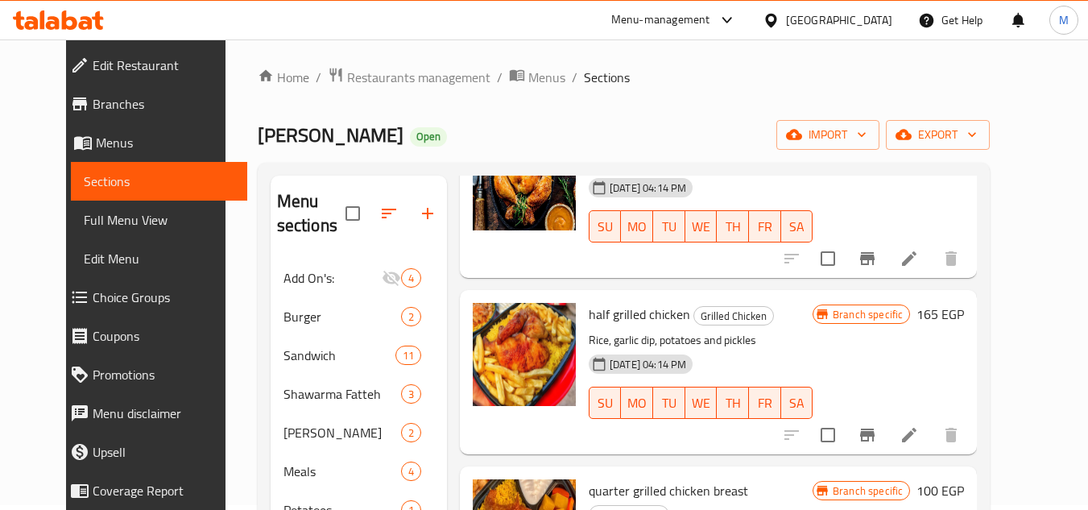
scroll to position [346, 0]
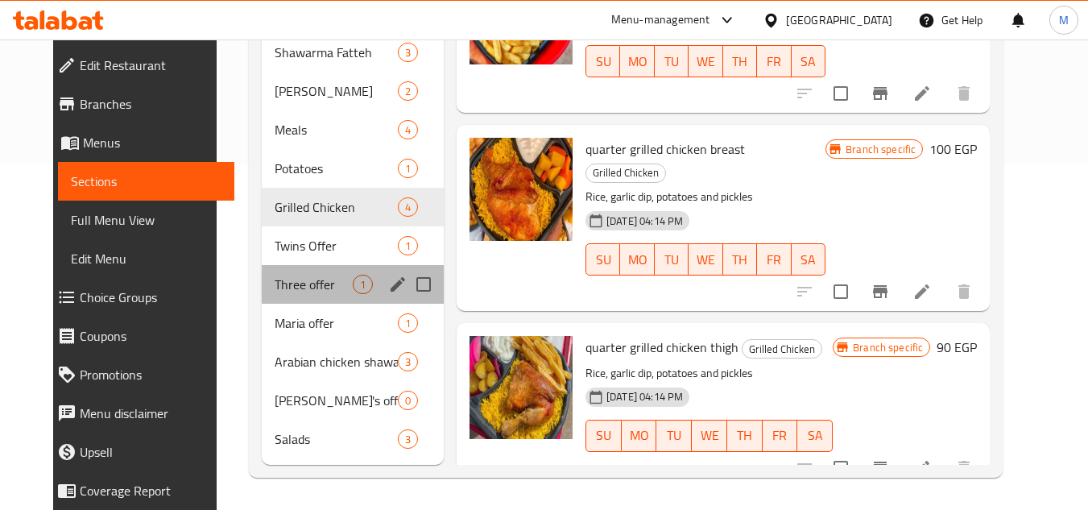
click at [282, 272] on div "Three offer 1" at bounding box center [353, 284] width 182 height 39
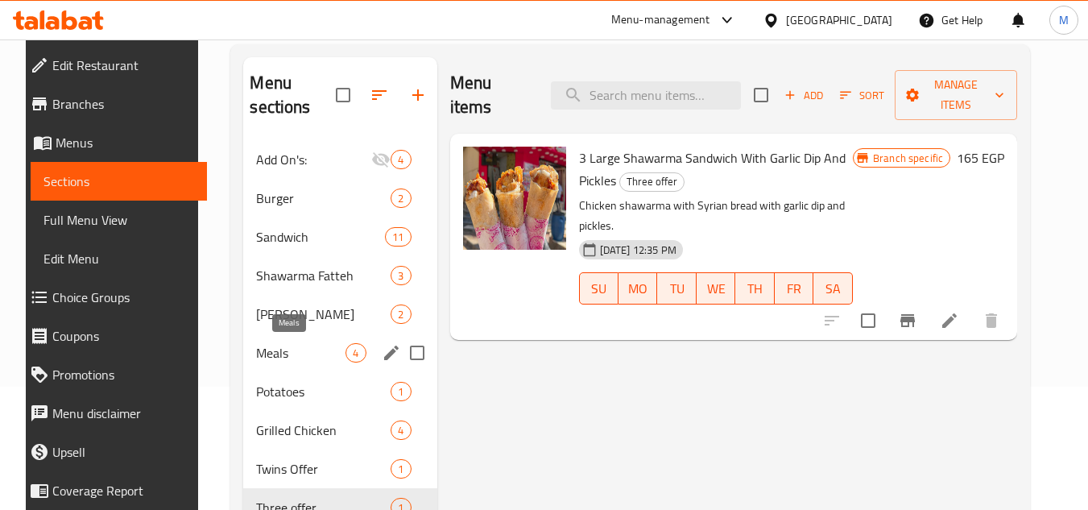
scroll to position [161, 0]
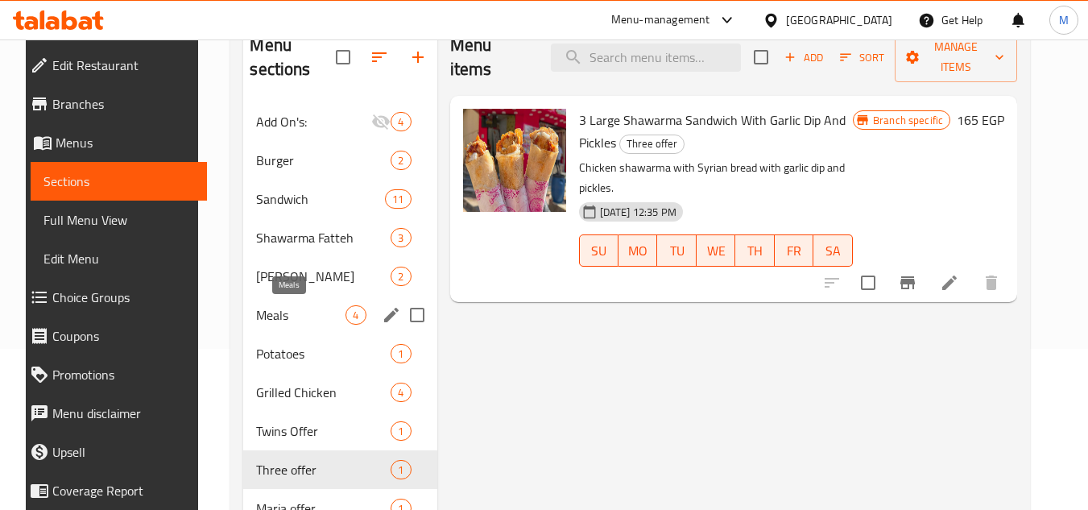
click at [272, 313] on span "Meals" at bounding box center [300, 314] width 89 height 19
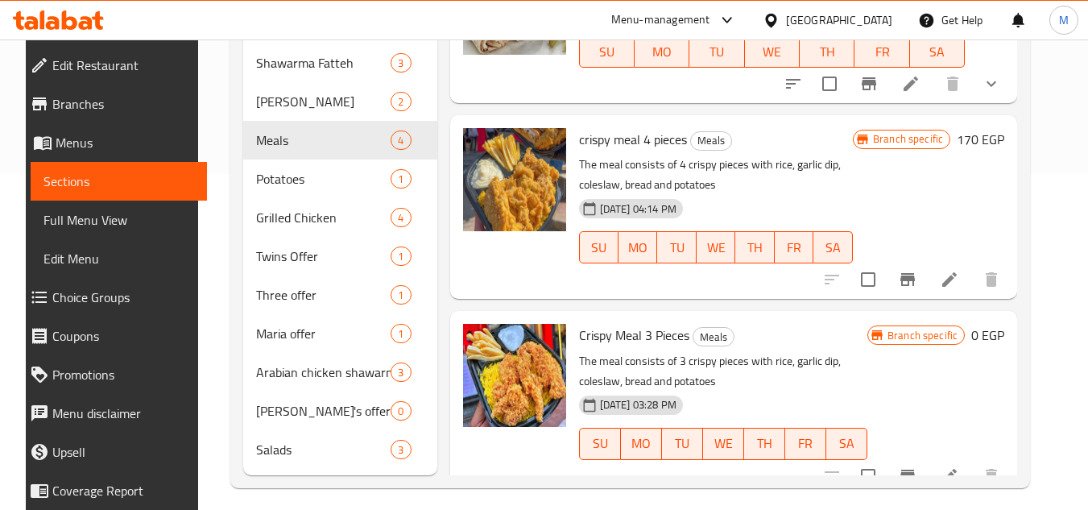
scroll to position [346, 0]
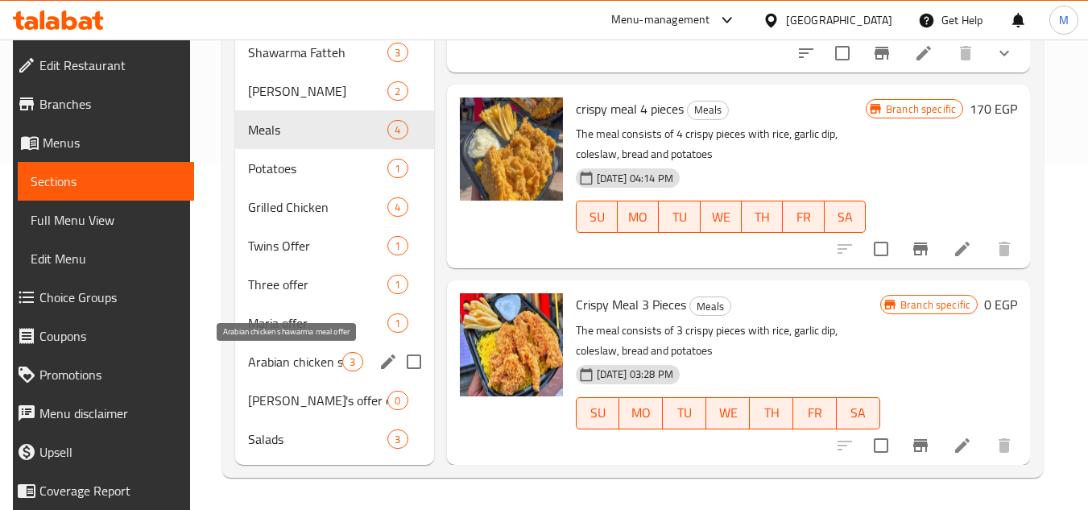
click at [286, 359] on span "Arabian chicken shawarma meal offer" at bounding box center [295, 361] width 95 height 19
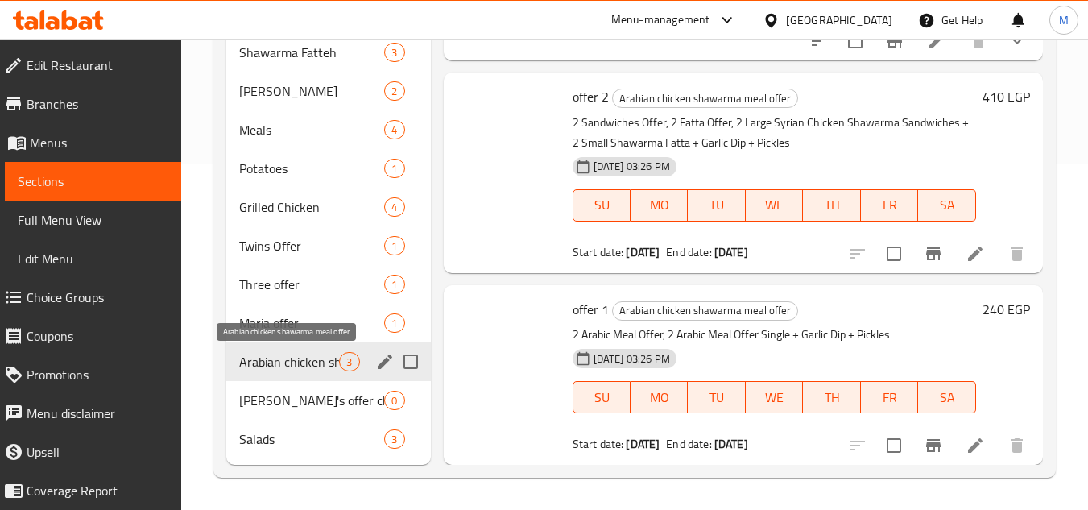
scroll to position [36, 0]
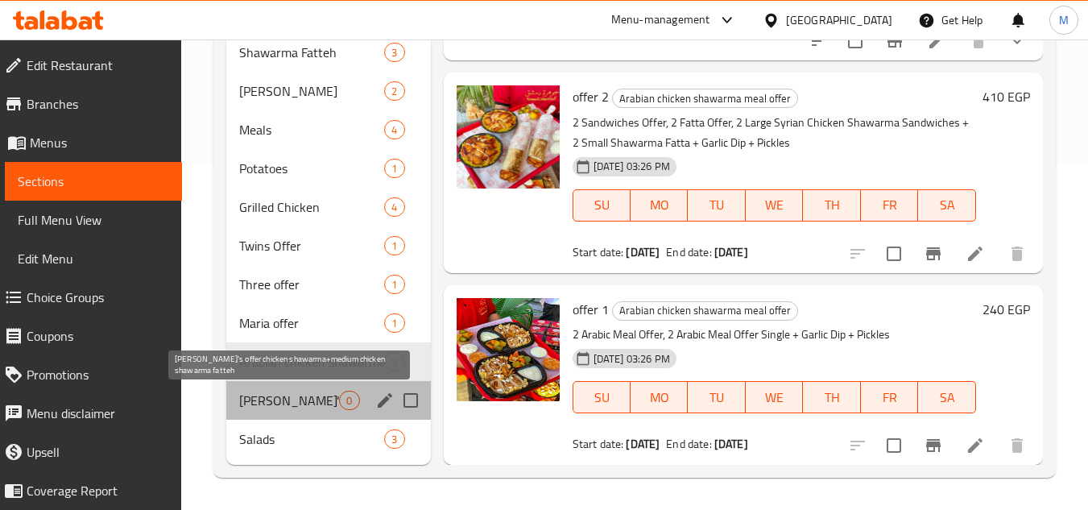
click at [284, 404] on span "[PERSON_NAME]'s offer chicken shawarma+medium chicken shawarma fatteh" at bounding box center [289, 400] width 100 height 19
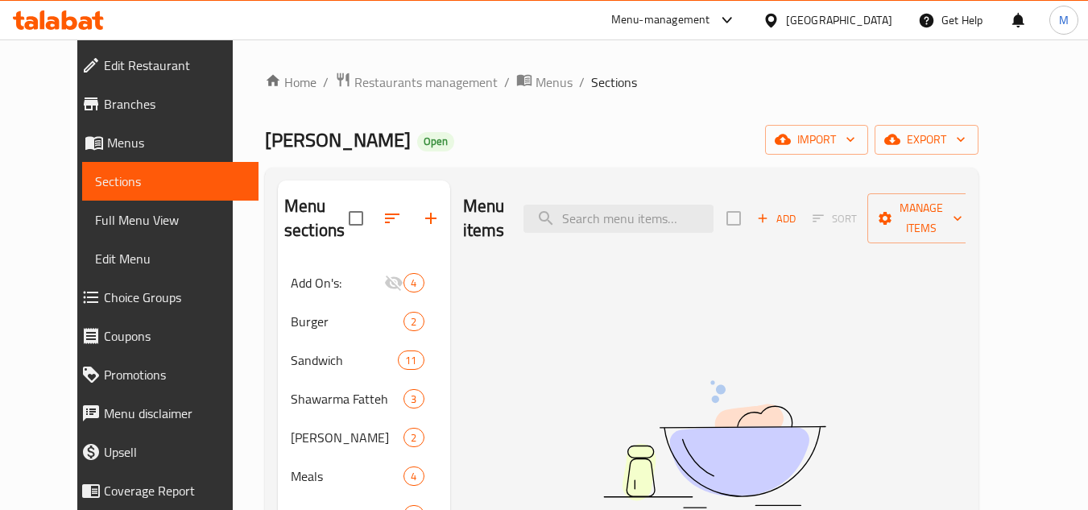
click at [82, 17] on icon at bounding box center [86, 23] width 14 height 14
